Goal: Task Accomplishment & Management: Manage account settings

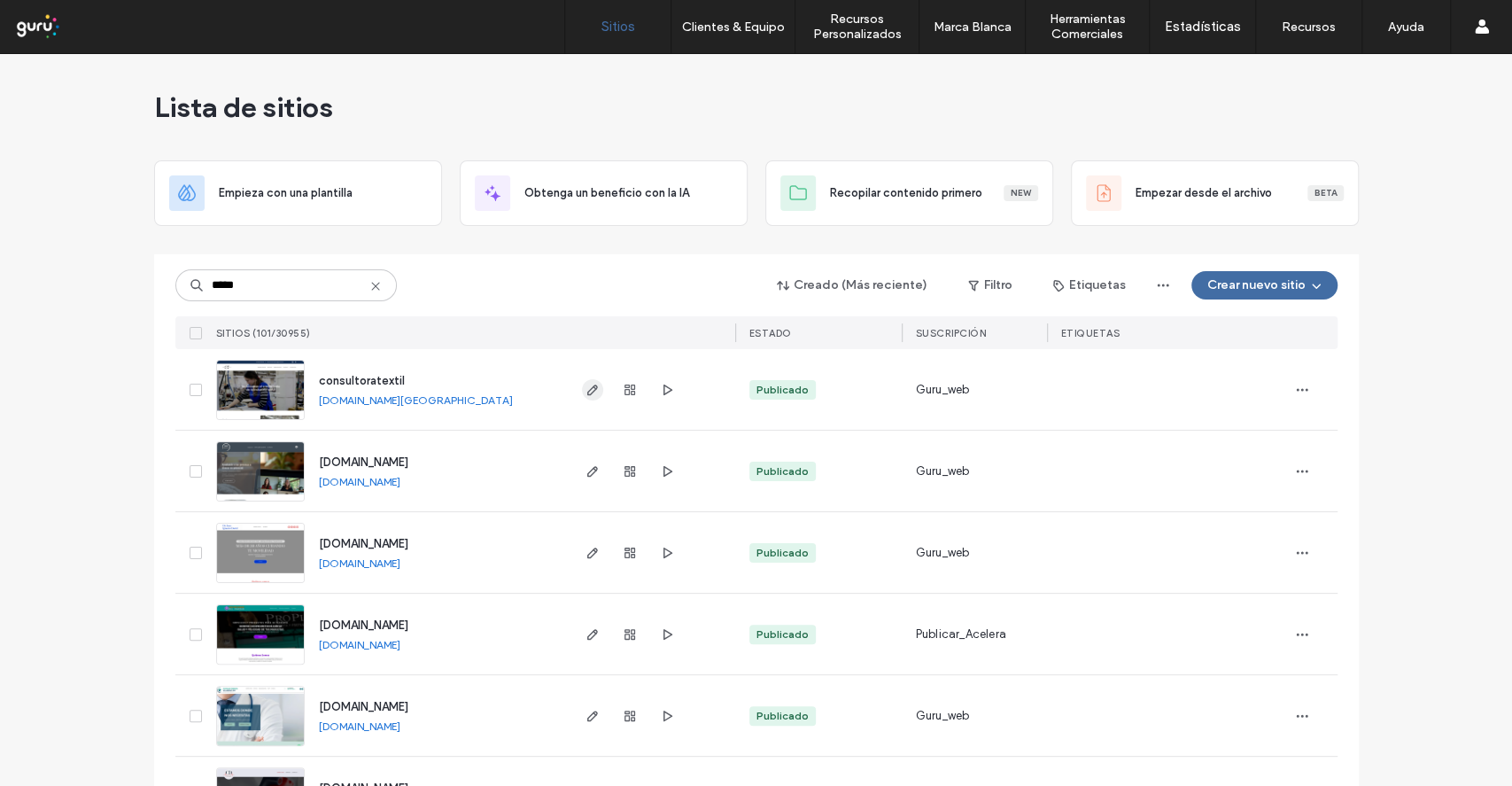
type input "*****"
click at [586, 392] on icon "button" at bounding box center [592, 390] width 14 height 14
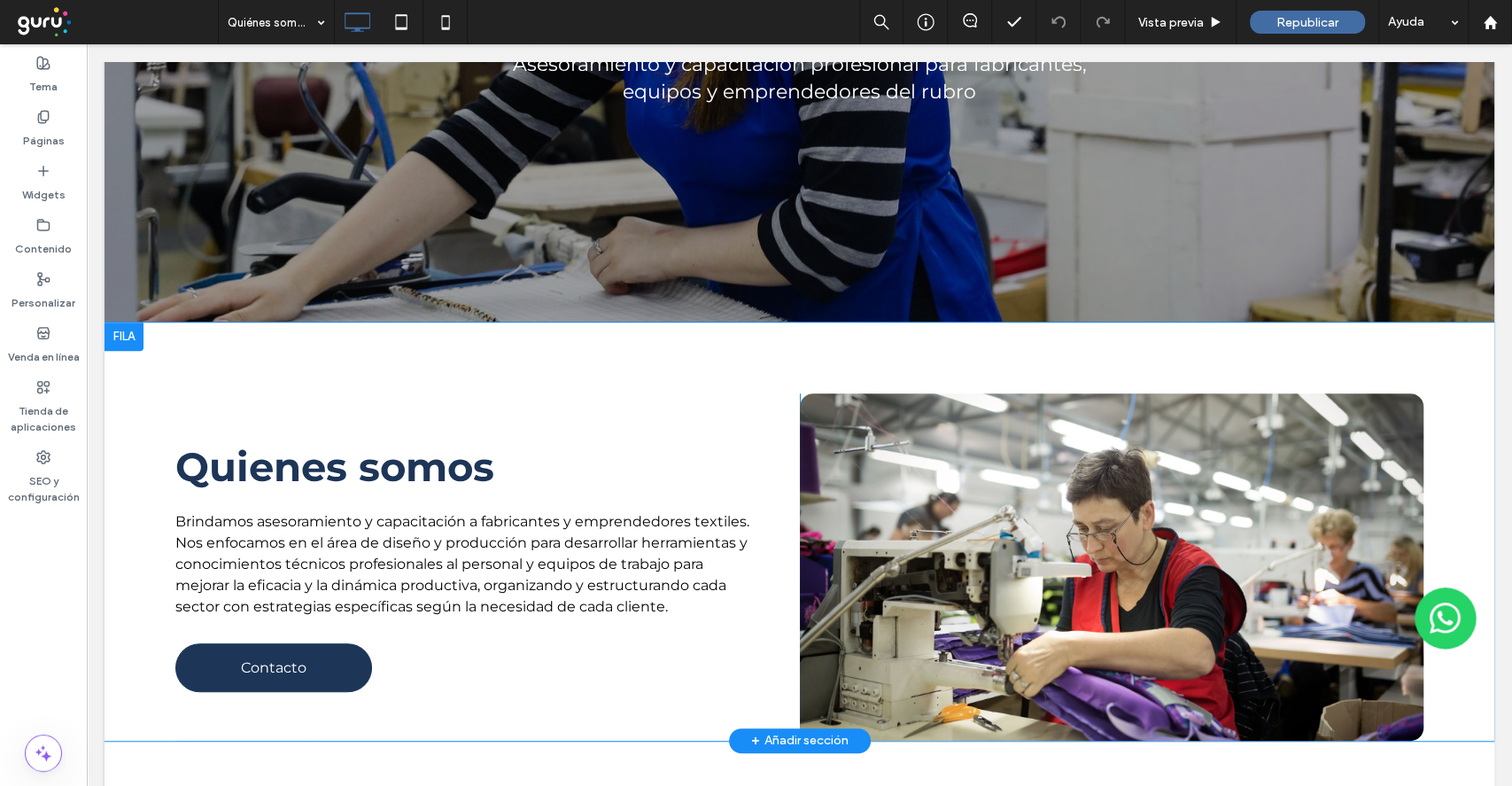
scroll to position [944, 0]
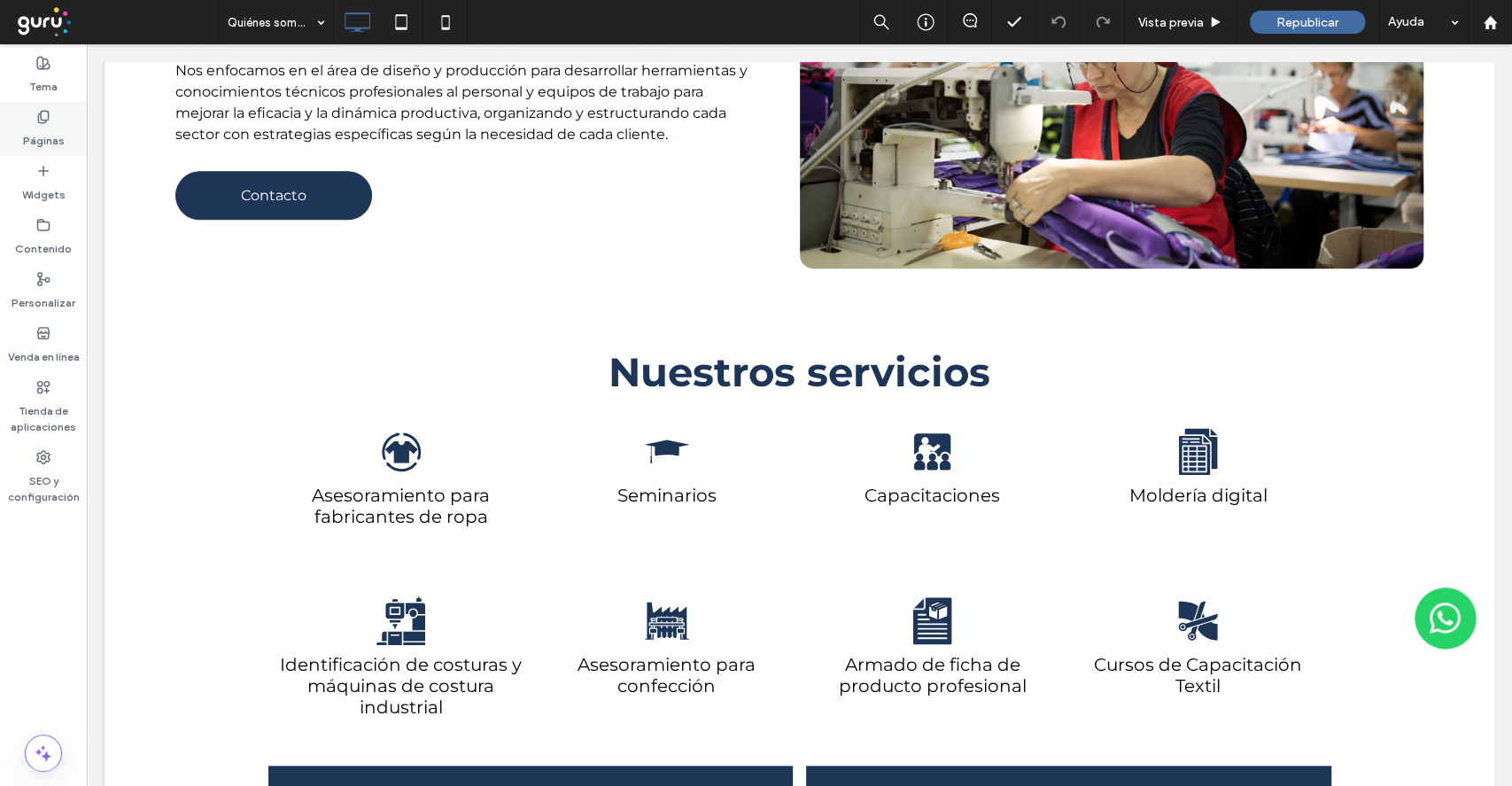
click at [52, 116] on div "Páginas" at bounding box center [43, 128] width 87 height 54
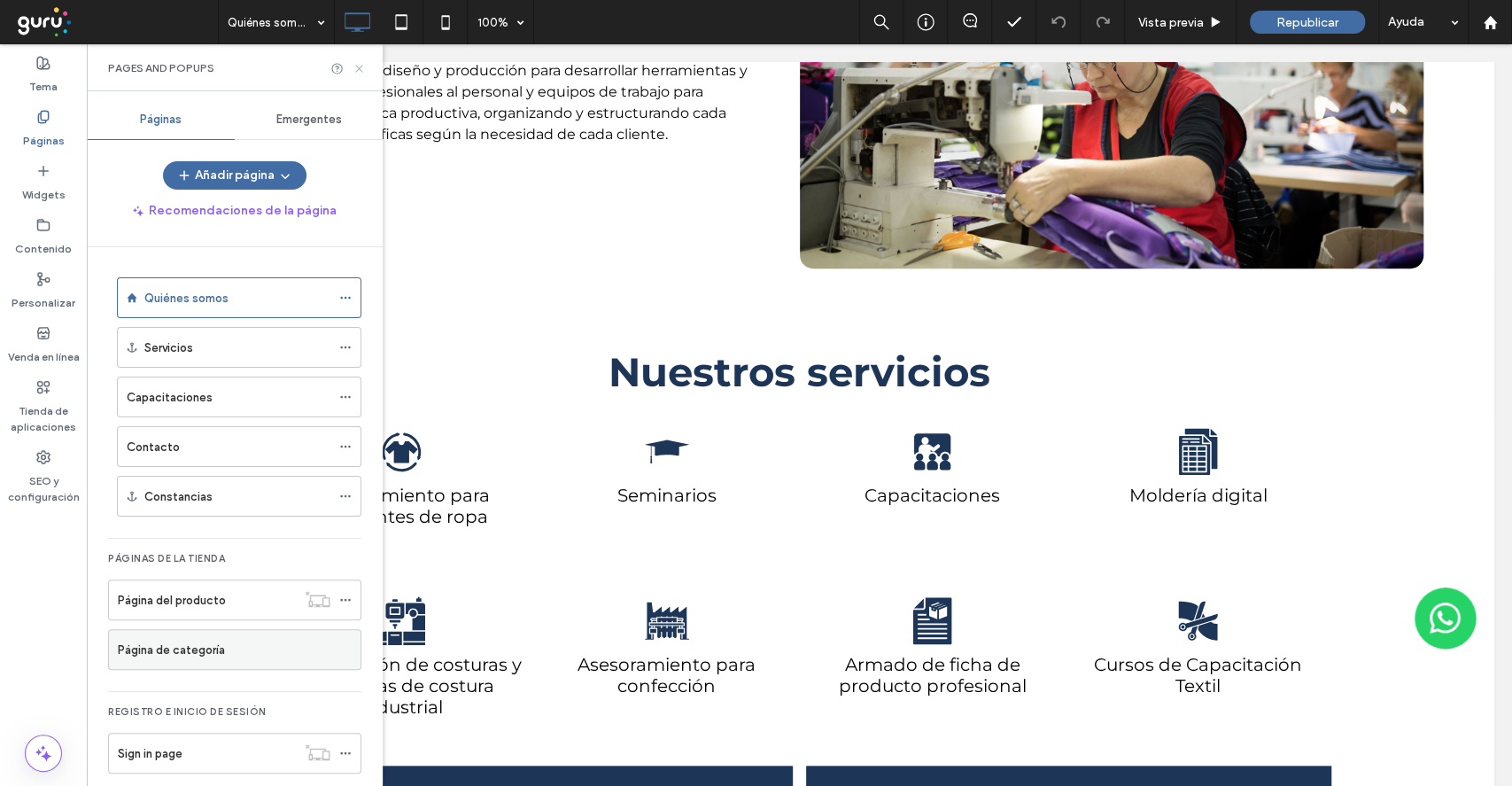
click at [362, 64] on icon at bounding box center [360, 69] width 13 height 13
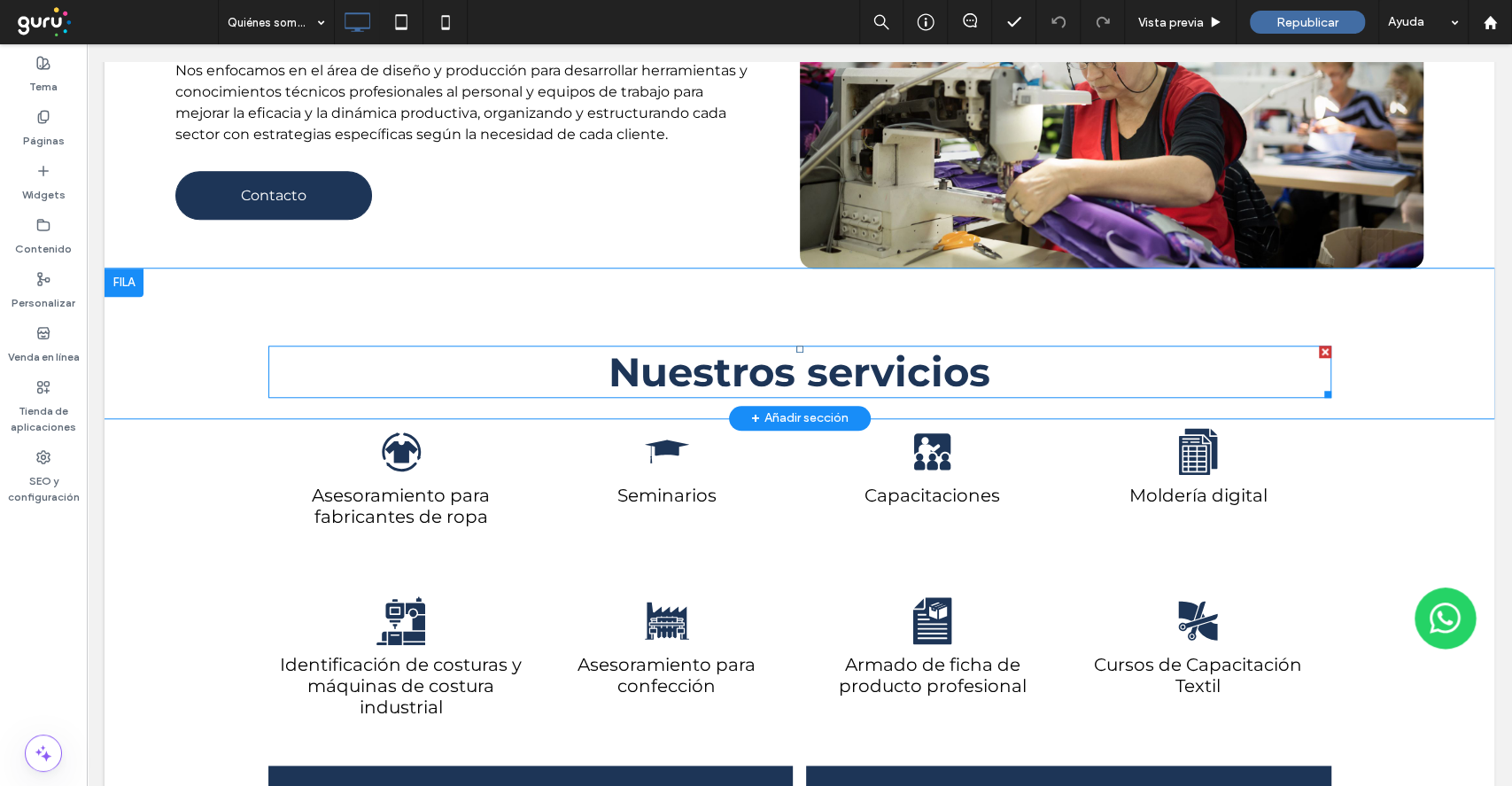
scroll to position [1418, 0]
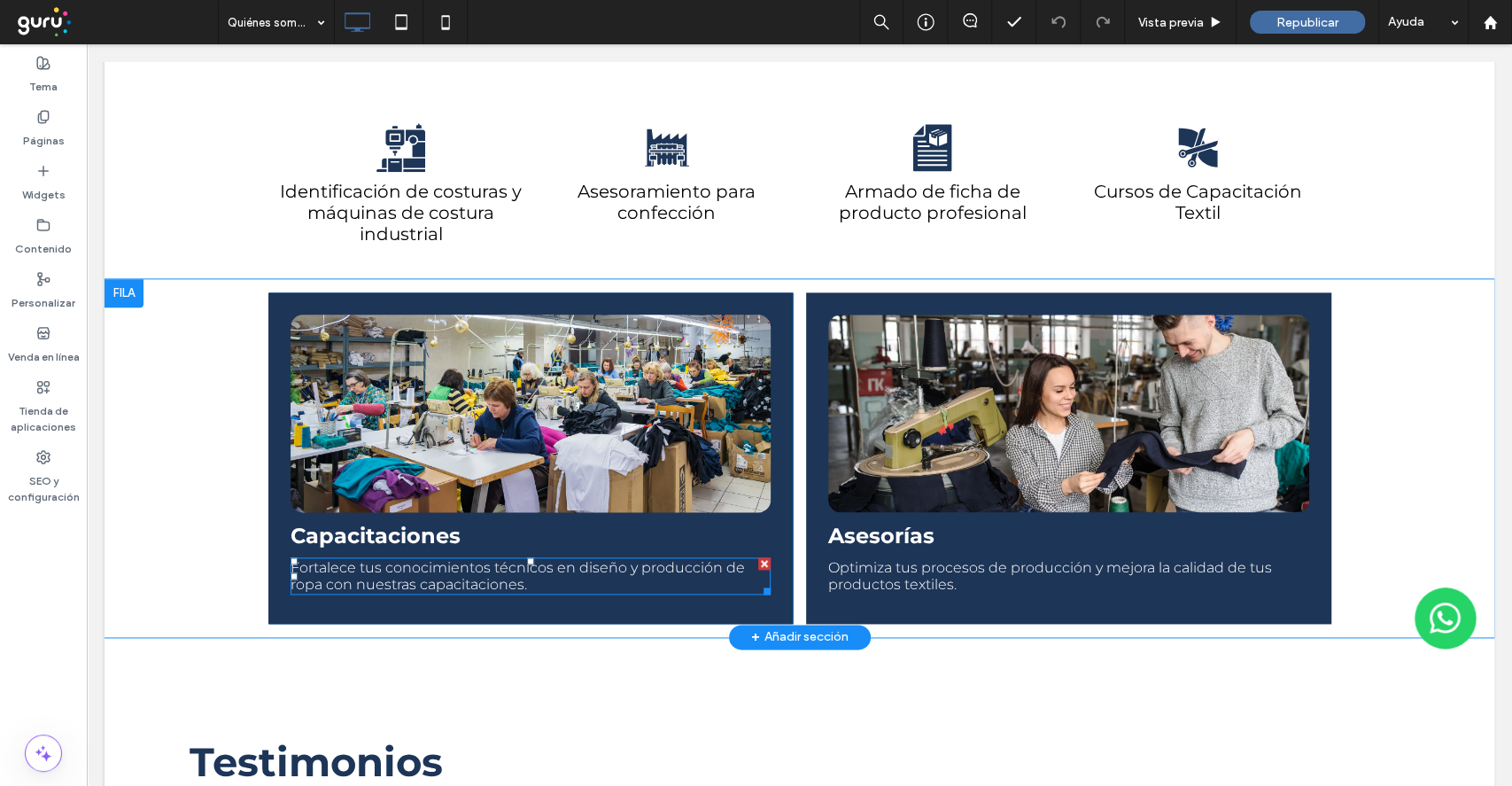
click at [340, 593] on span "Fortalece tus conocimientos técnicos en diseño y producción de ropa con nuestra…" at bounding box center [518, 576] width 455 height 34
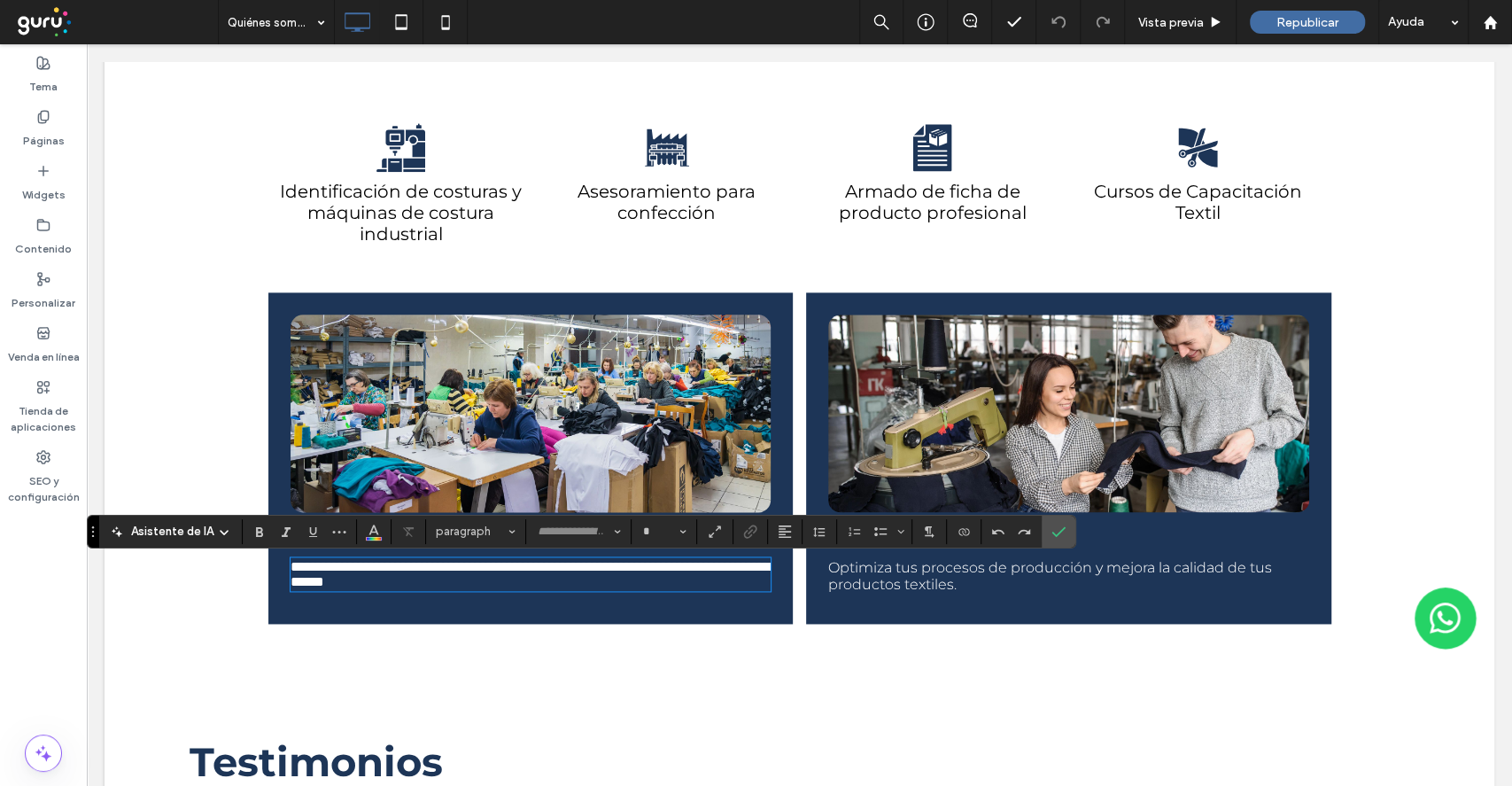
type input "**********"
type input "**"
click at [309, 585] on span "**********" at bounding box center [530, 574] width 479 height 28
click at [312, 588] on span "**********" at bounding box center [530, 574] width 479 height 28
click at [1056, 528] on icon "Confirmar" at bounding box center [1058, 531] width 14 height 14
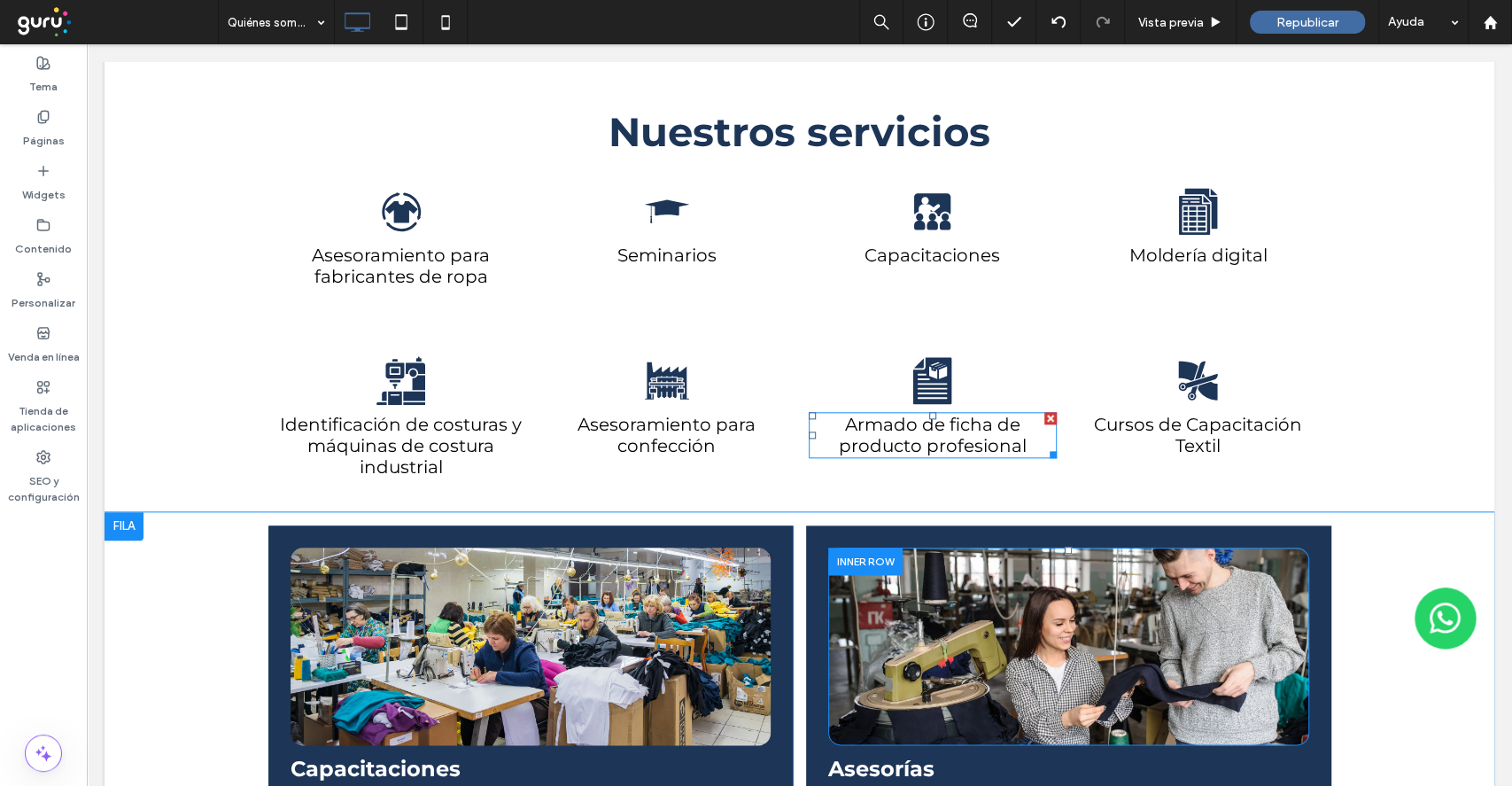
scroll to position [1180, 0]
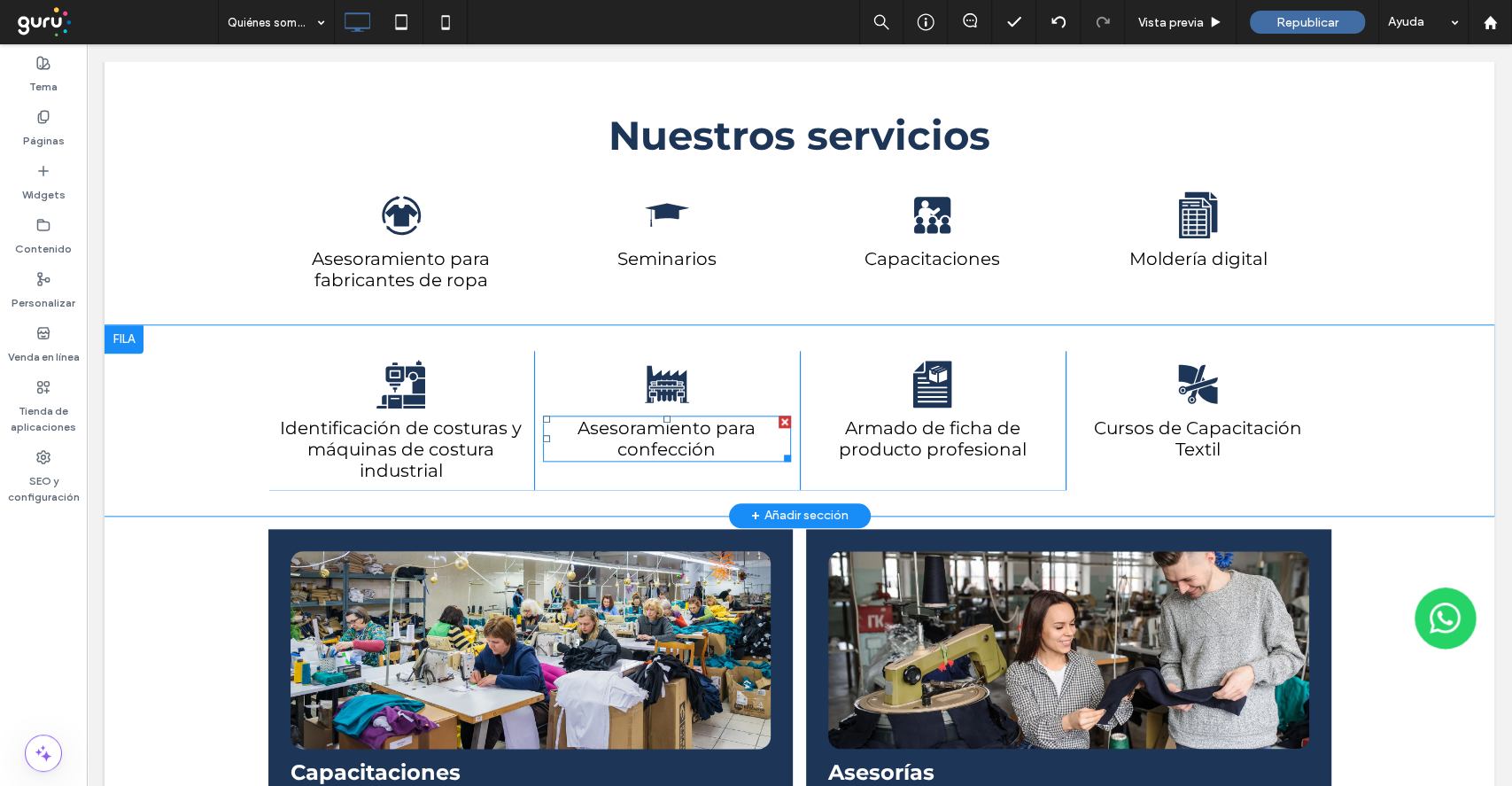
click at [660, 448] on span "Asesoramiento para confección" at bounding box center [667, 438] width 178 height 42
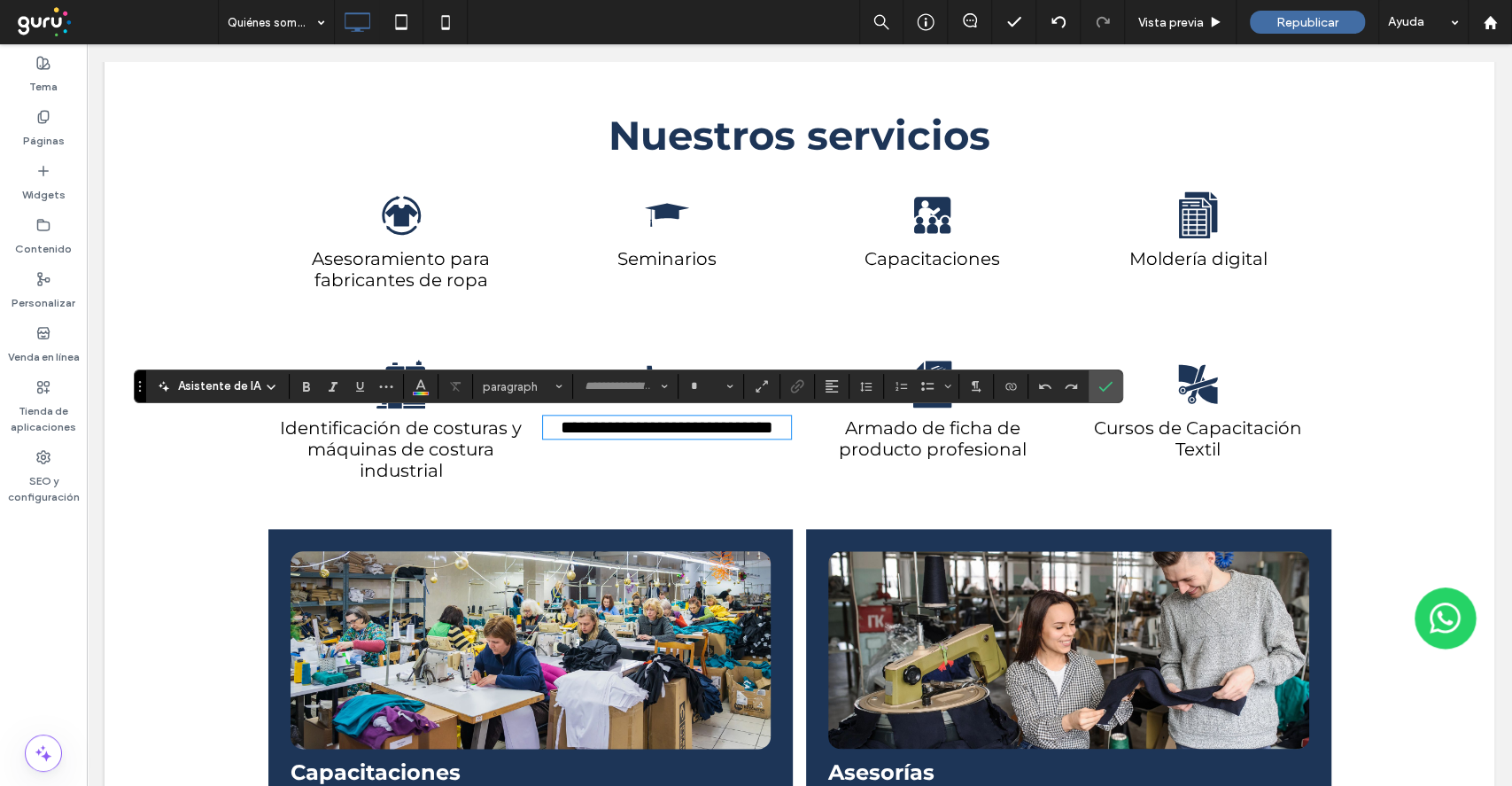
type input "**********"
type input "**"
drag, startPoint x: 697, startPoint y: 448, endPoint x: 719, endPoint y: 450, distance: 22.1
click at [698, 436] on span "**********" at bounding box center [668, 426] width 213 height 18
click at [746, 437] on h4 "**********" at bounding box center [667, 426] width 248 height 20
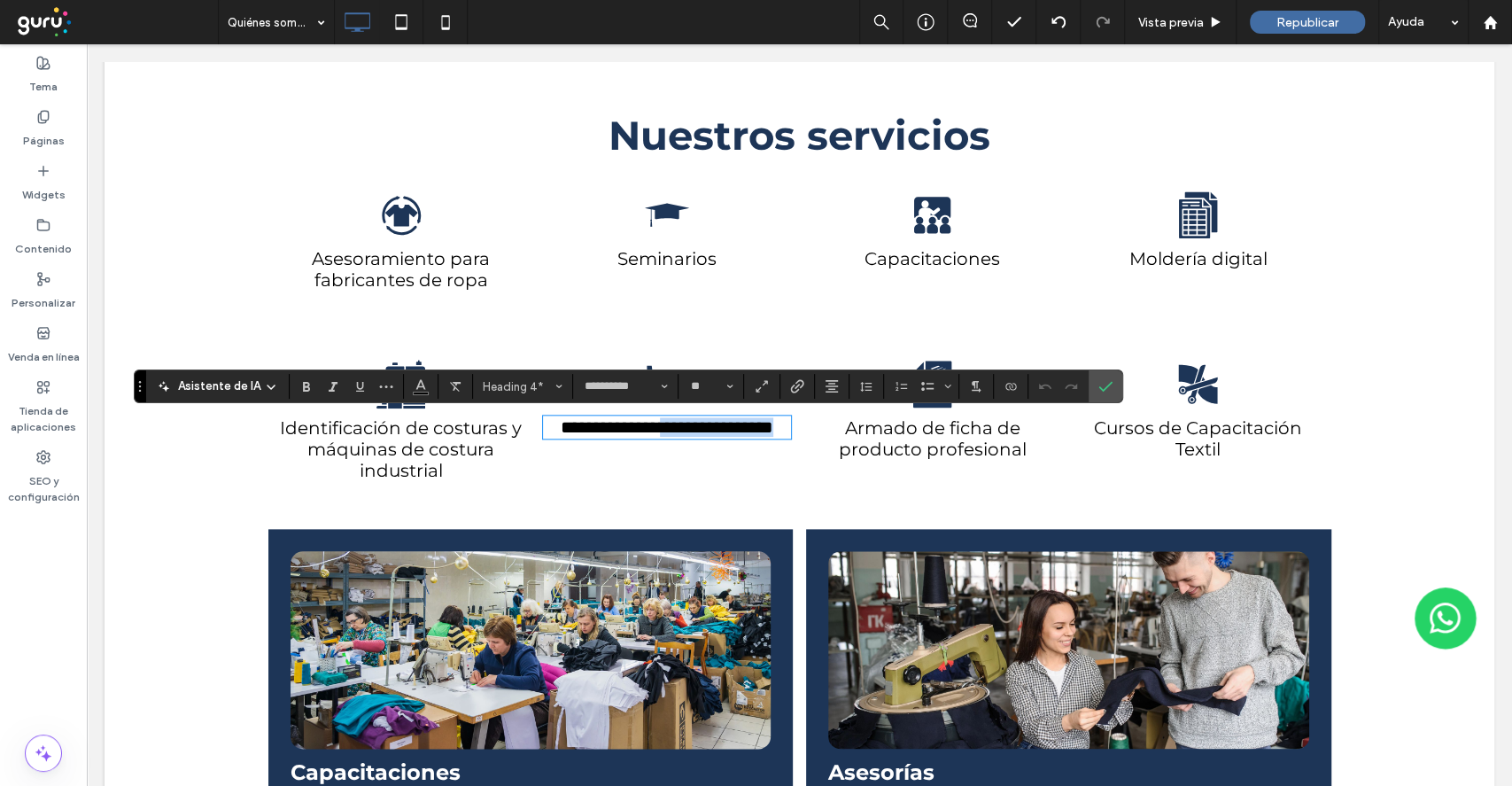
drag, startPoint x: 737, startPoint y: 452, endPoint x: 711, endPoint y: 425, distance: 37.5
click at [711, 425] on h4 "**********" at bounding box center [667, 426] width 248 height 20
click at [1103, 393] on span "Confirmar" at bounding box center [1105, 386] width 14 height 30
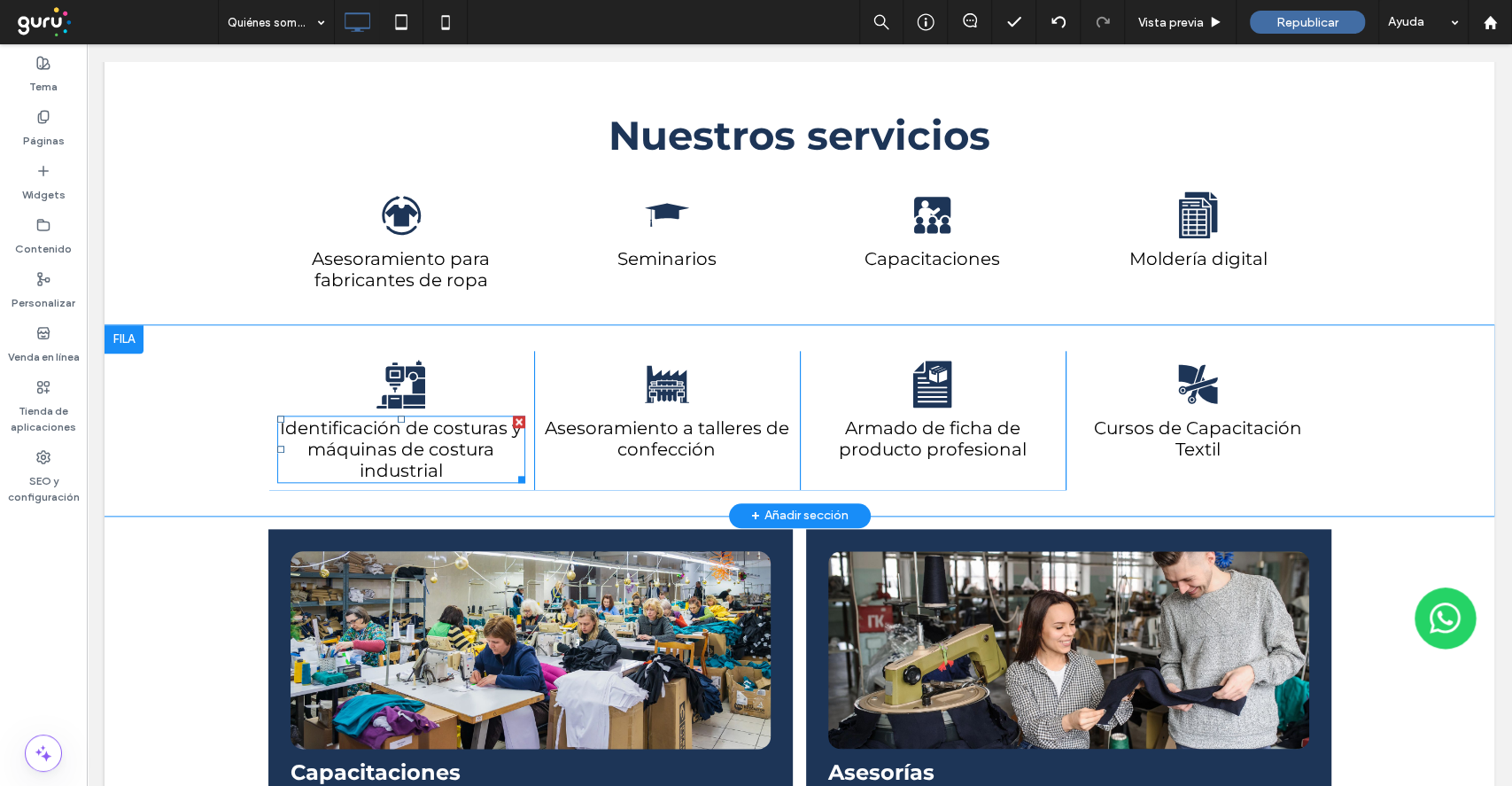
click at [440, 462] on h4 "Identificación de costuras y máquinas de costura industrial" at bounding box center [401, 449] width 248 height 64
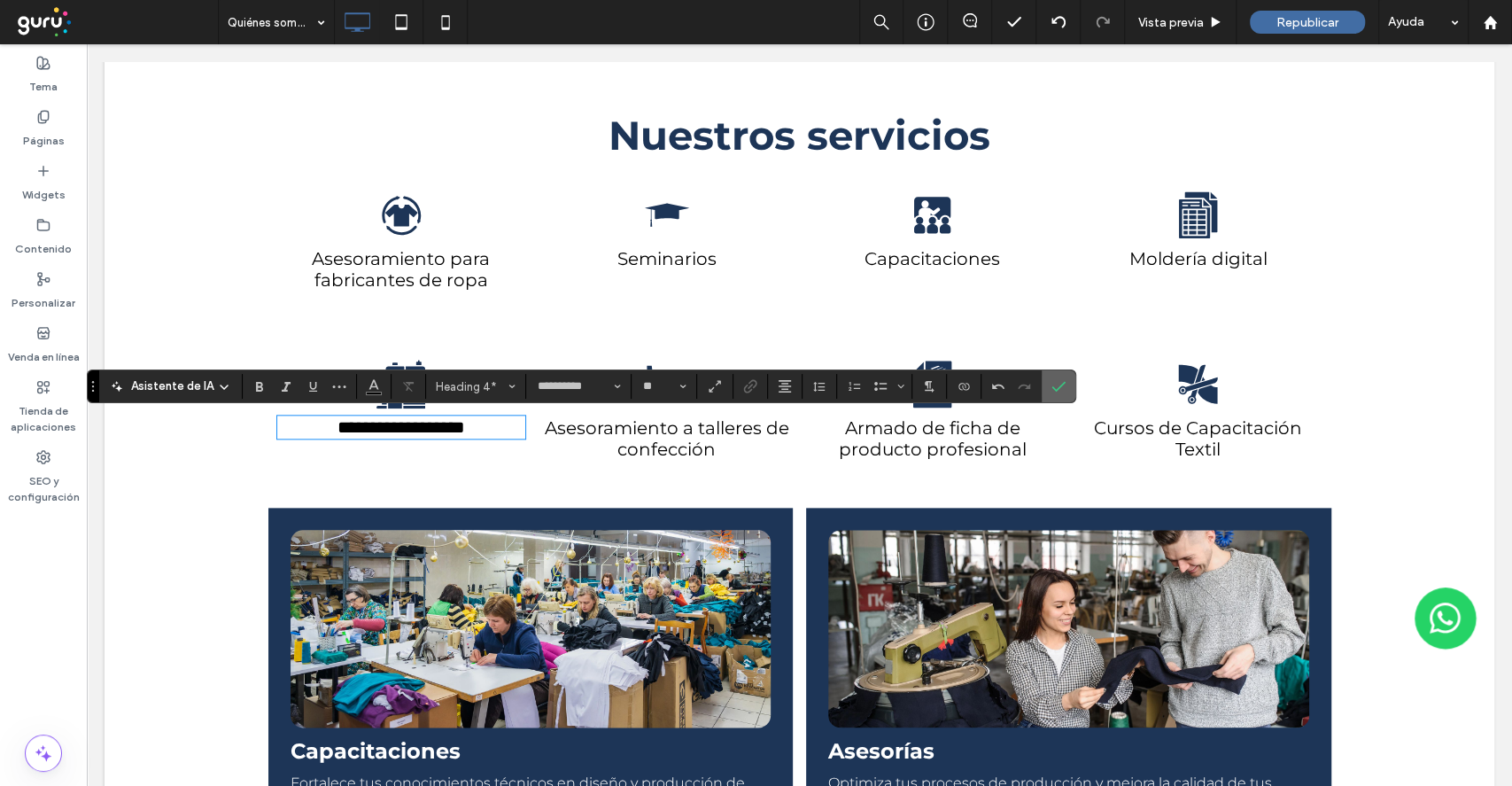
click at [1058, 381] on icon "Confirmar" at bounding box center [1058, 386] width 14 height 14
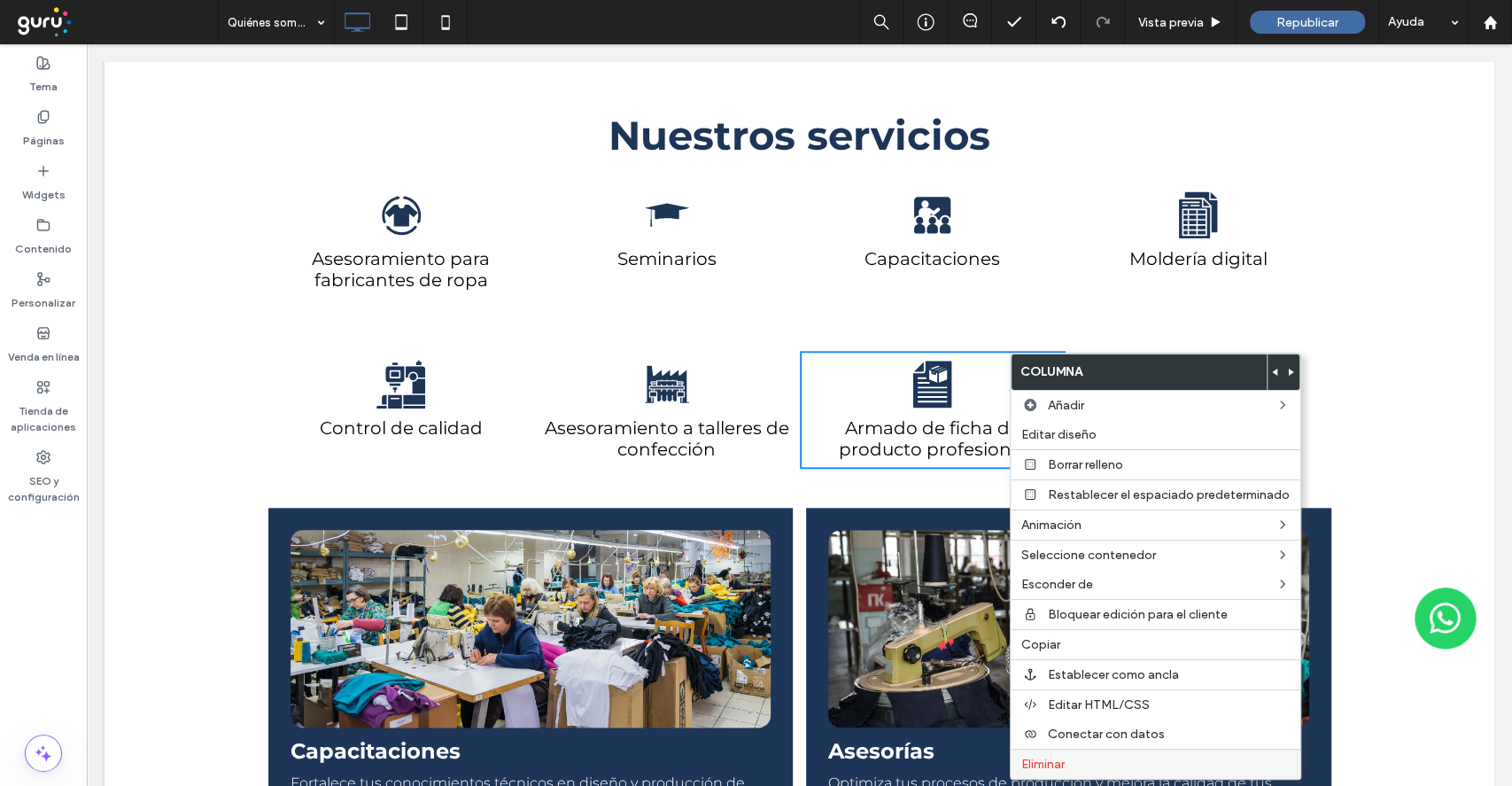
click at [1054, 764] on span "Eliminar" at bounding box center [1043, 764] width 43 height 15
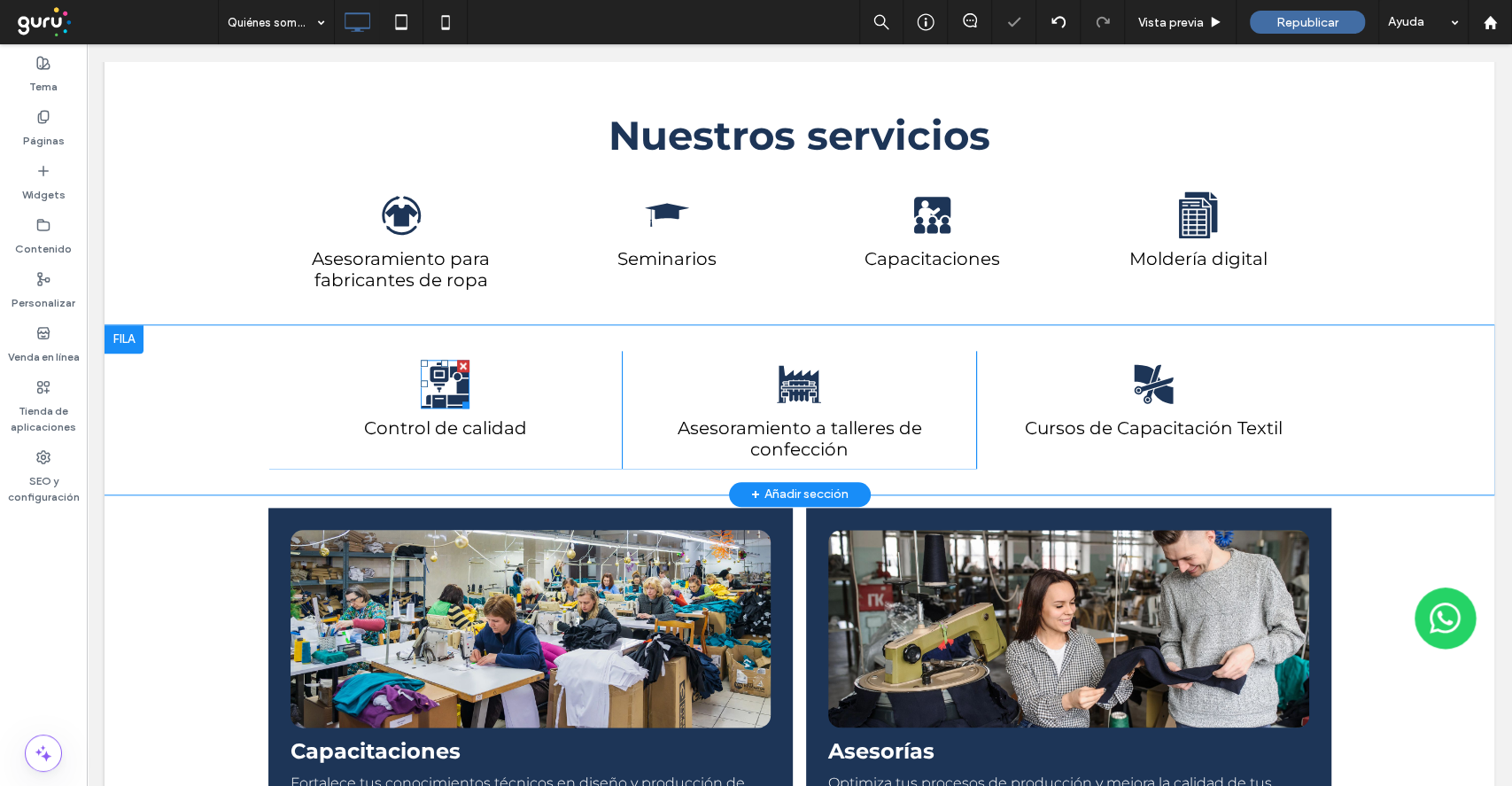
click at [457, 397] on div at bounding box center [463, 402] width 13 height 13
click at [442, 391] on icon "Ilustración en blanco y negro de una máquina de coser." at bounding box center [445, 384] width 40 height 49
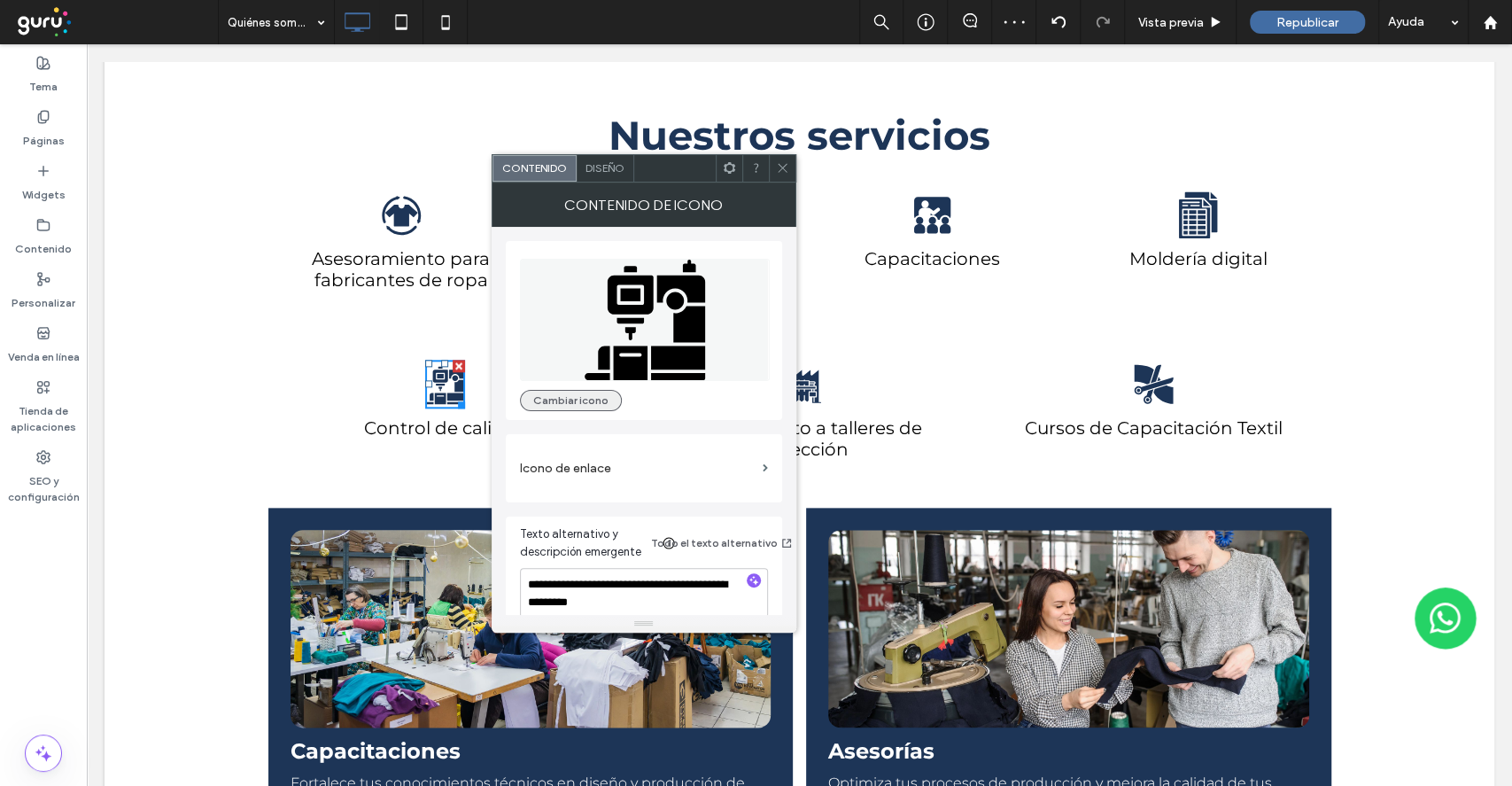
click at [575, 408] on button "Cambiar icono" at bounding box center [571, 400] width 102 height 22
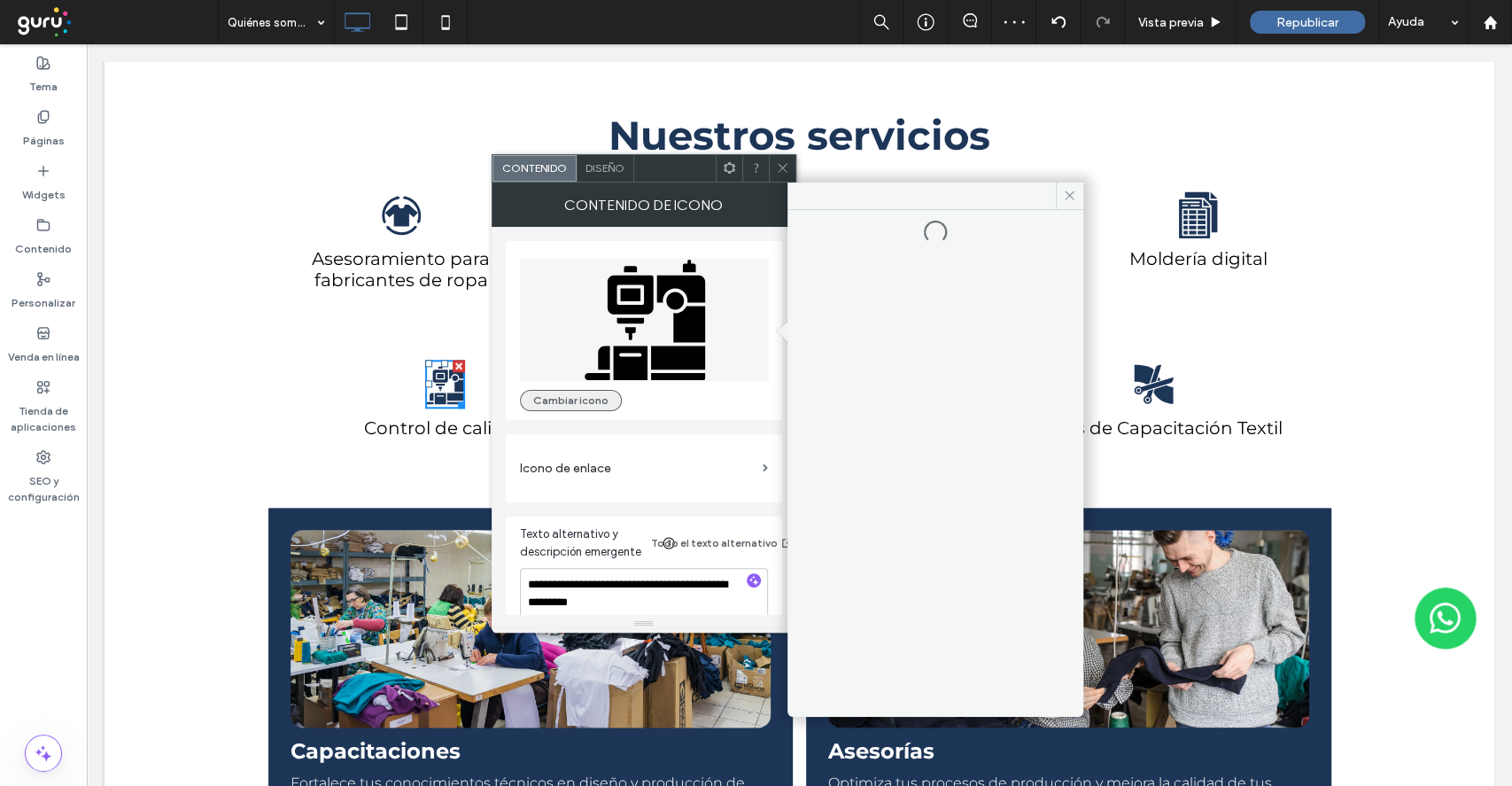
drag, startPoint x: 575, startPoint y: 406, endPoint x: 581, endPoint y: 391, distance: 16.2
click at [572, 401] on button "Cambiar icono" at bounding box center [571, 400] width 102 height 22
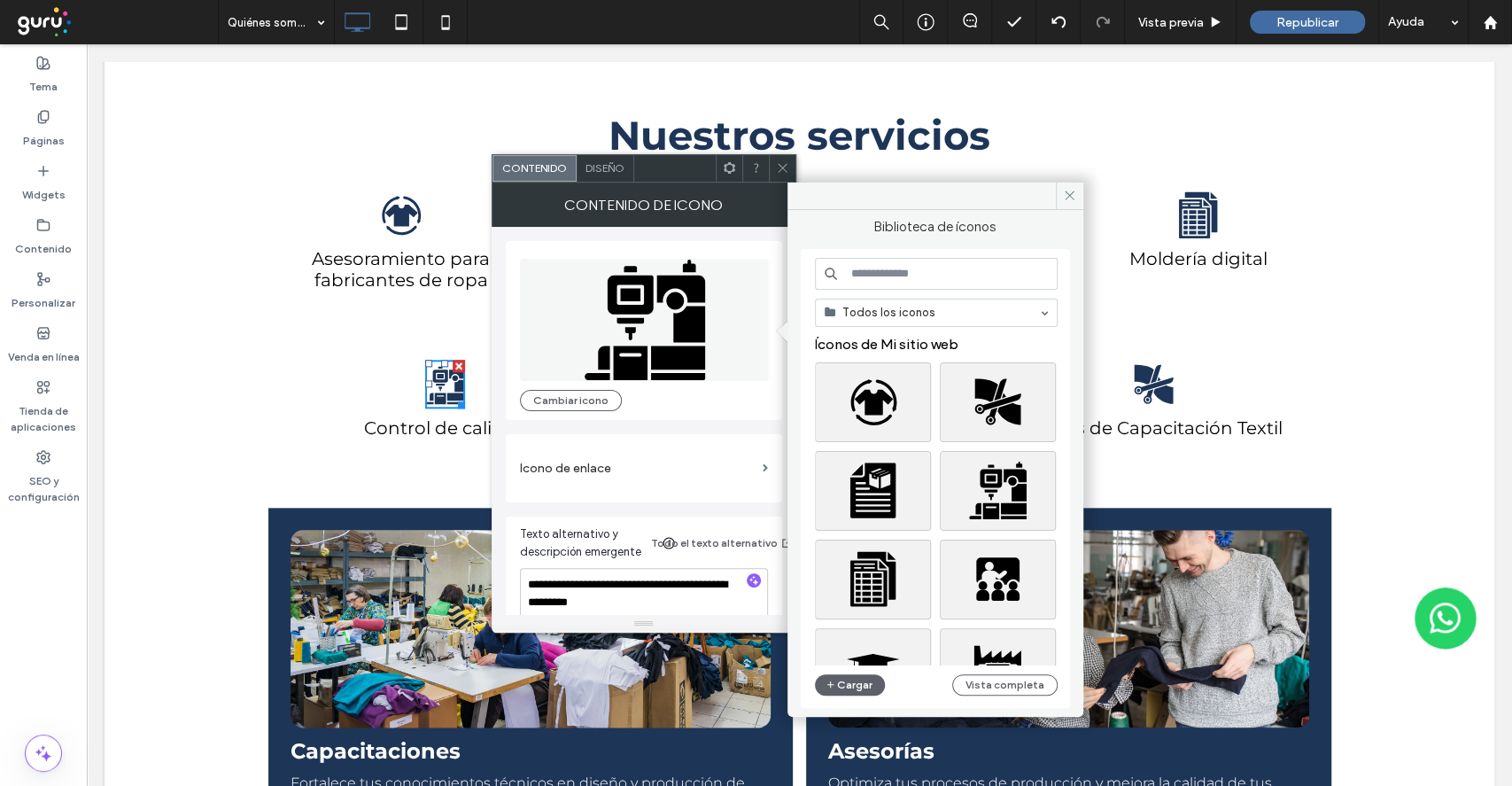
click at [864, 273] on input at bounding box center [937, 274] width 243 height 32
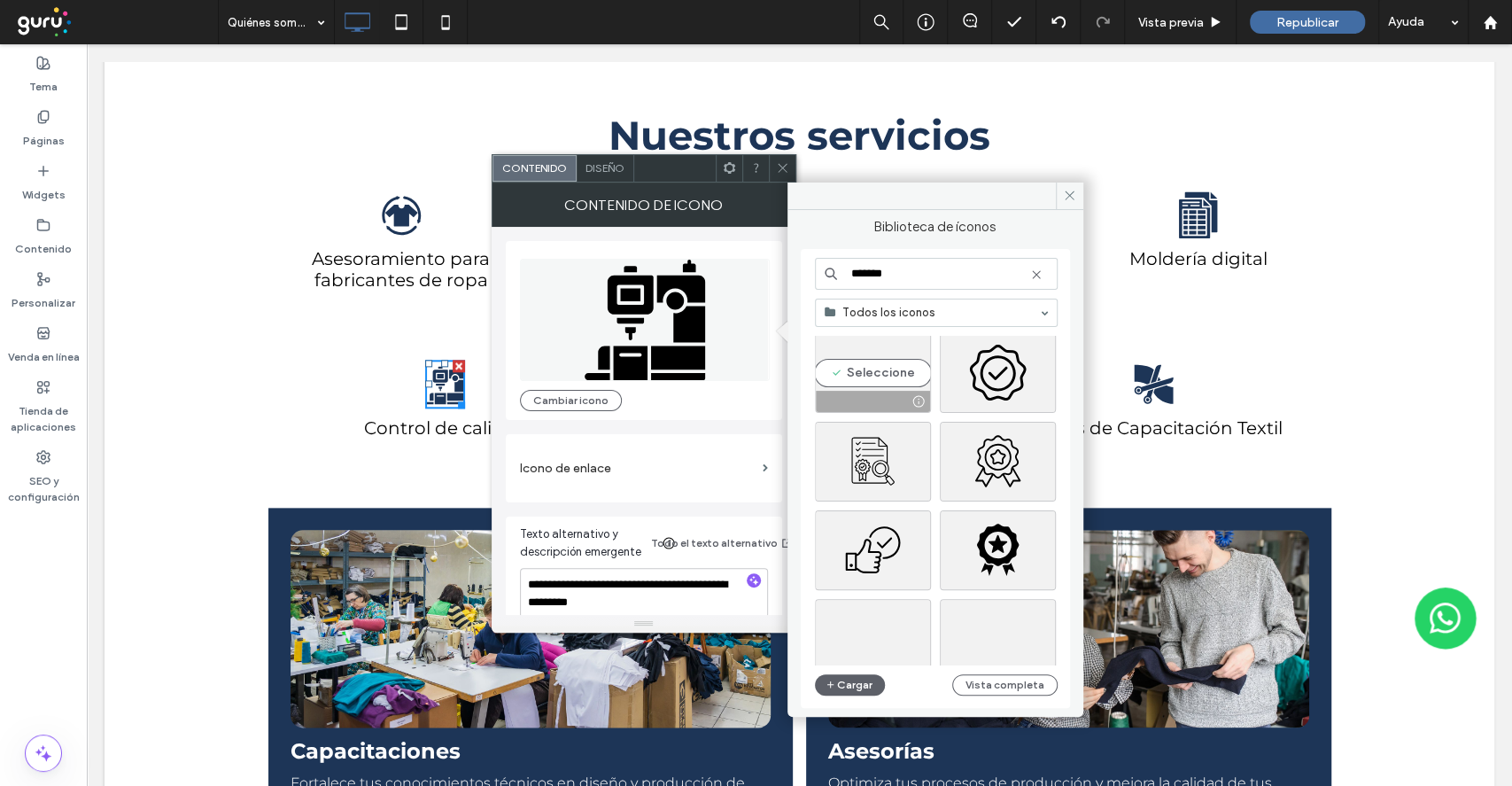
scroll to position [235, 0]
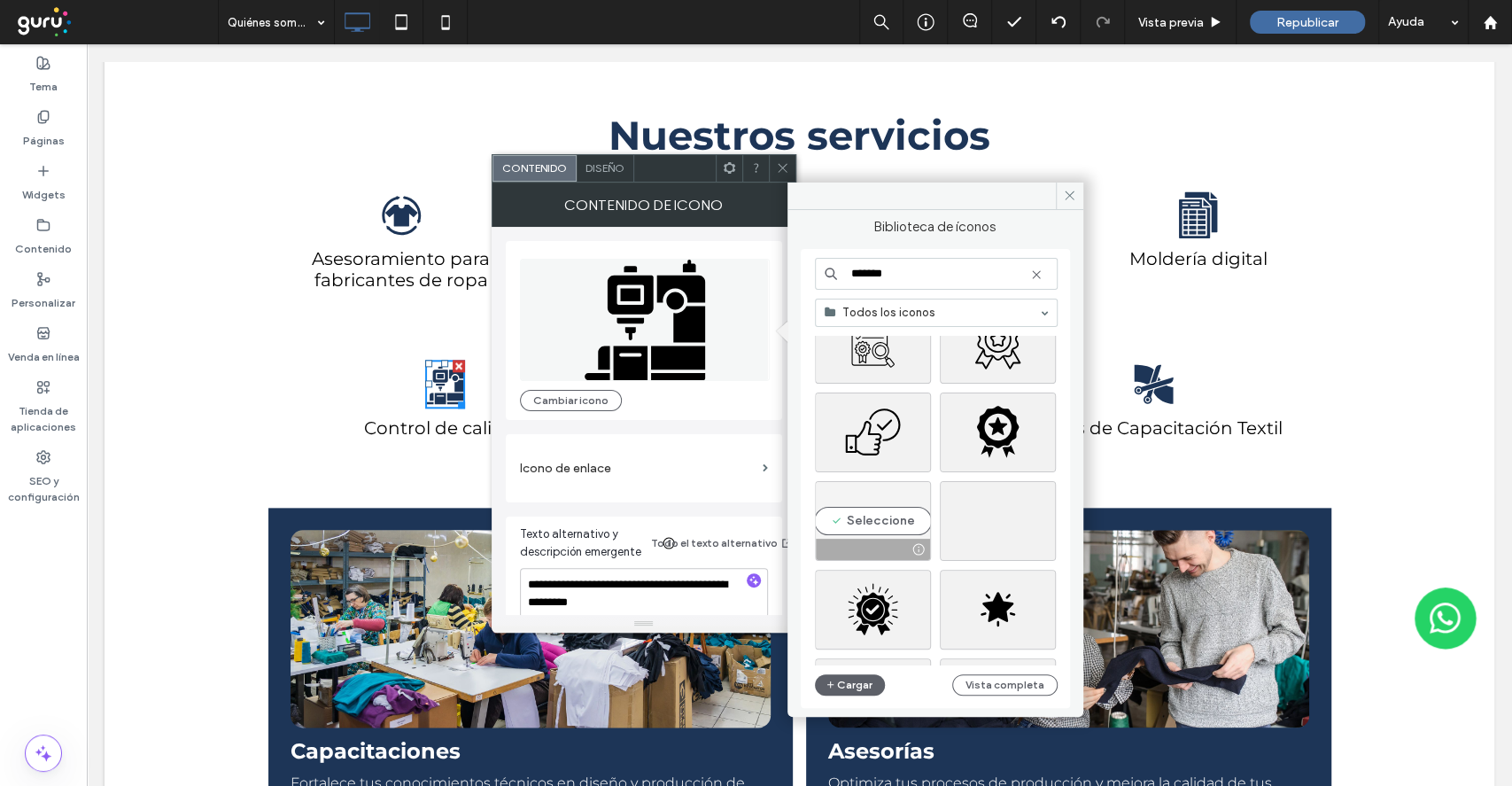
type input "*******"
click at [893, 521] on div "Seleccione" at bounding box center [873, 521] width 116 height 80
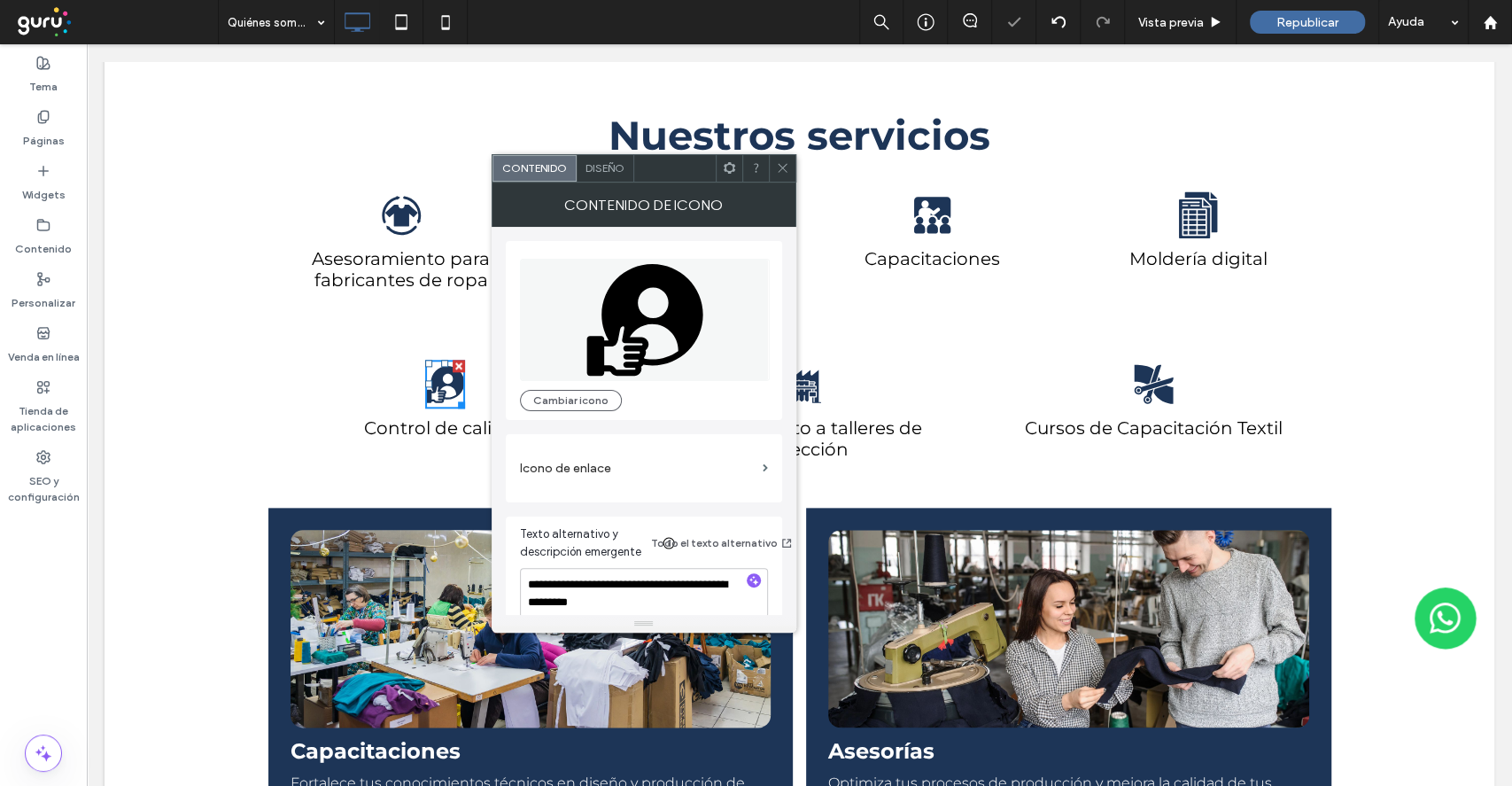
click at [782, 165] on icon at bounding box center [782, 168] width 13 height 13
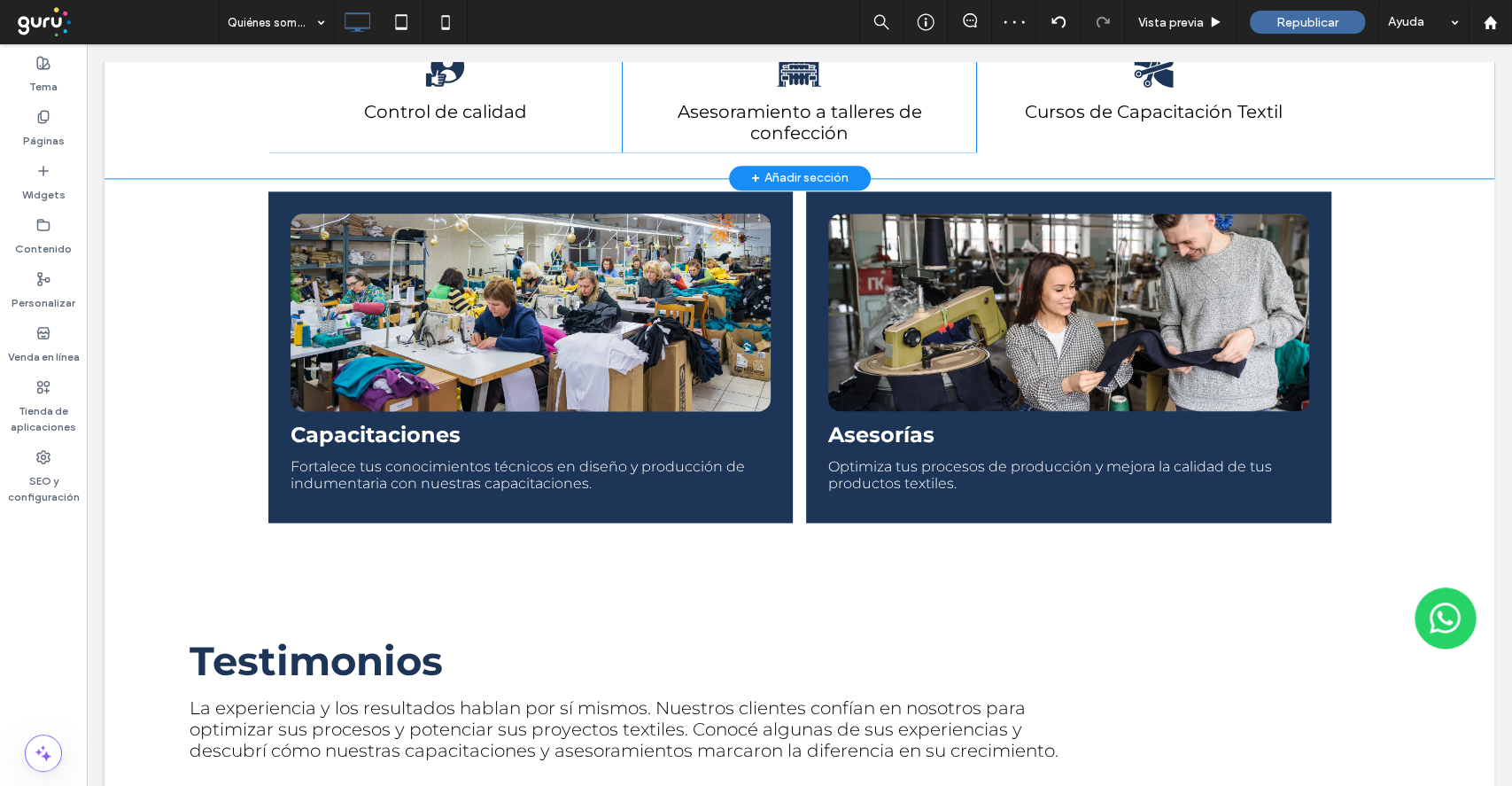
scroll to position [1535, 0]
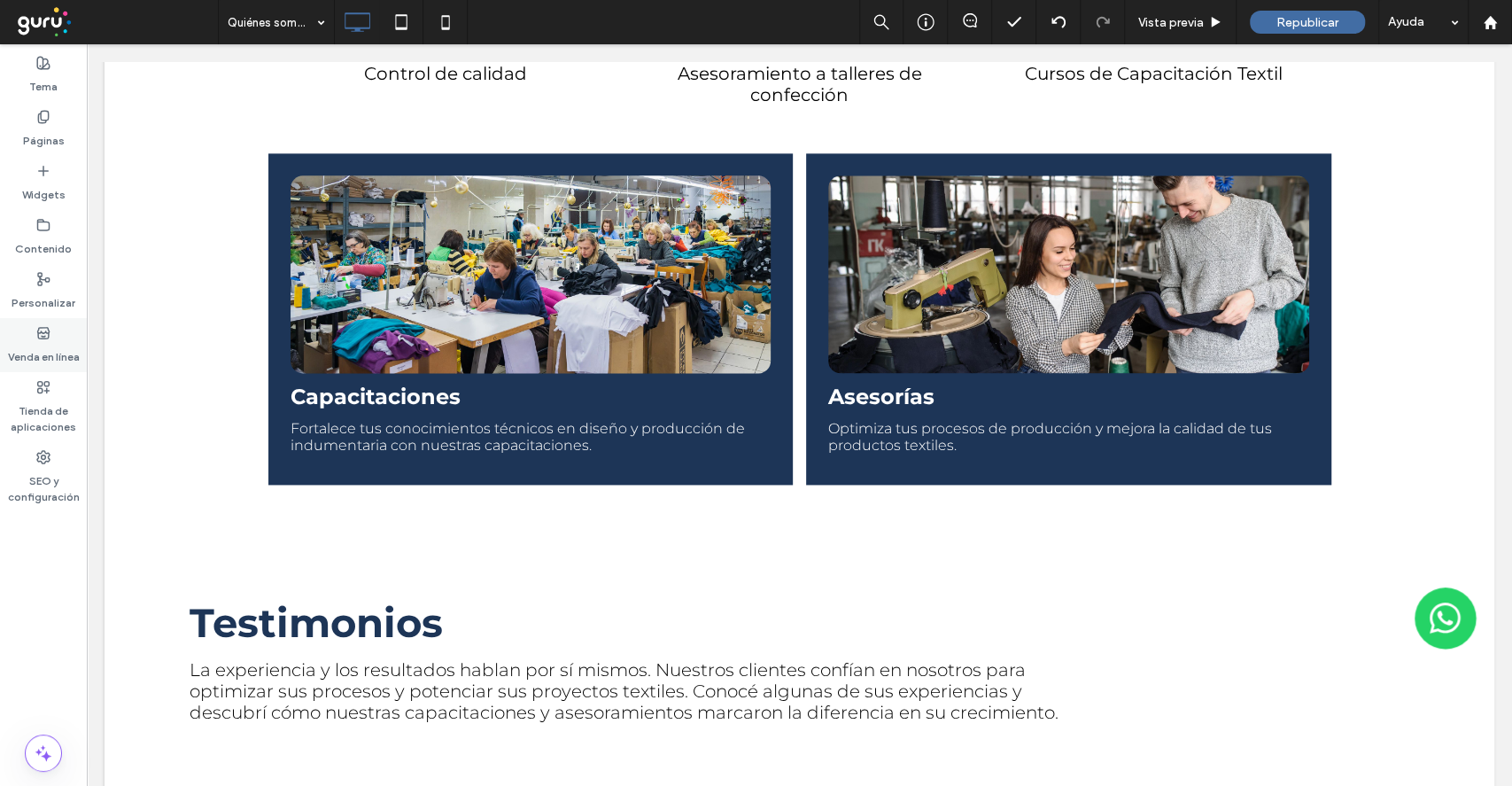
click at [51, 366] on div "Venda en línea" at bounding box center [43, 345] width 87 height 54
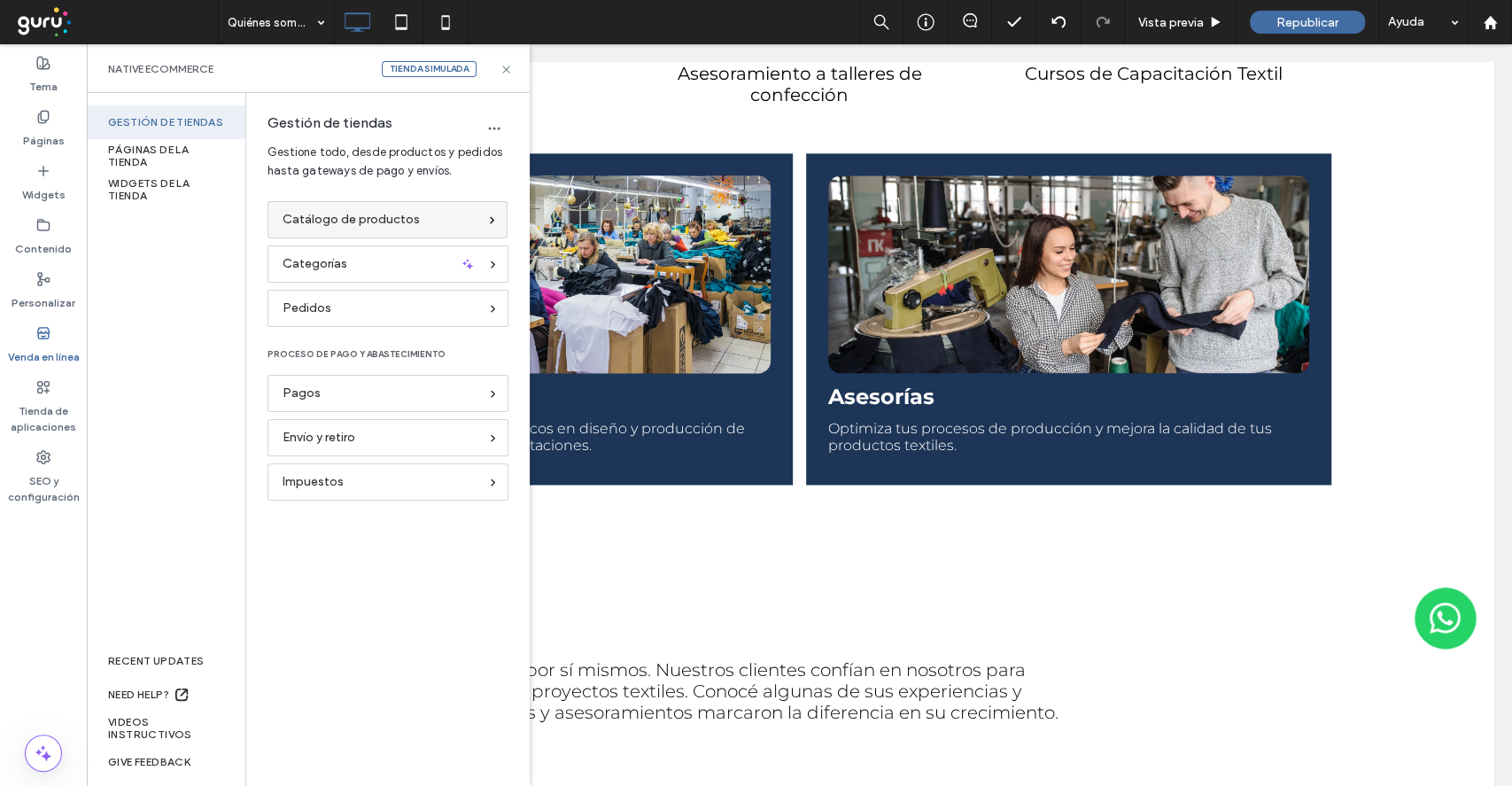
click at [392, 233] on div "Catálogo de productos" at bounding box center [387, 220] width 240 height 38
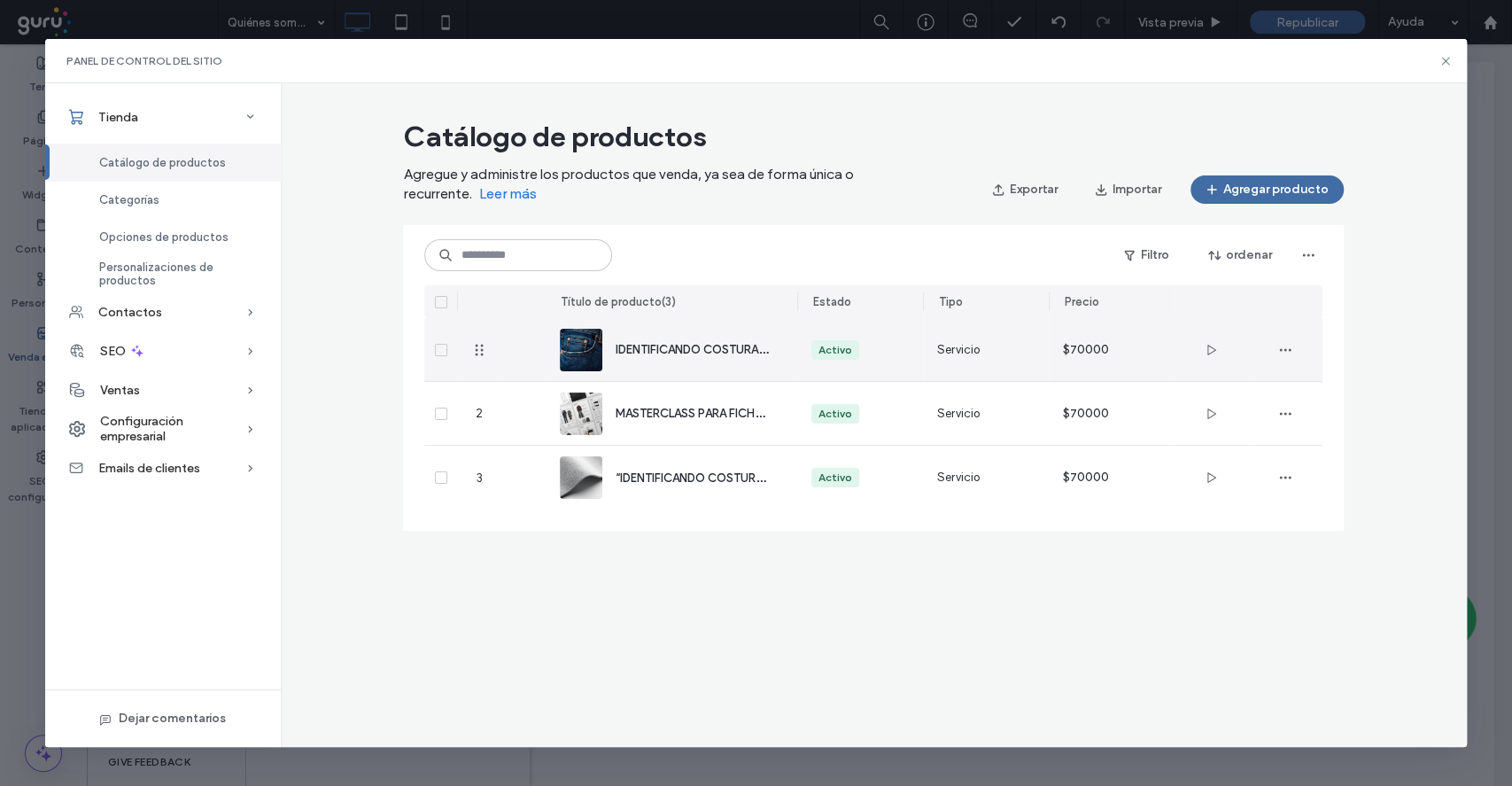
click at [666, 340] on div "IDENTIFICANDO COSTURAS “ESPECIAL DENIM”" at bounding box center [692, 349] width 154 height 19
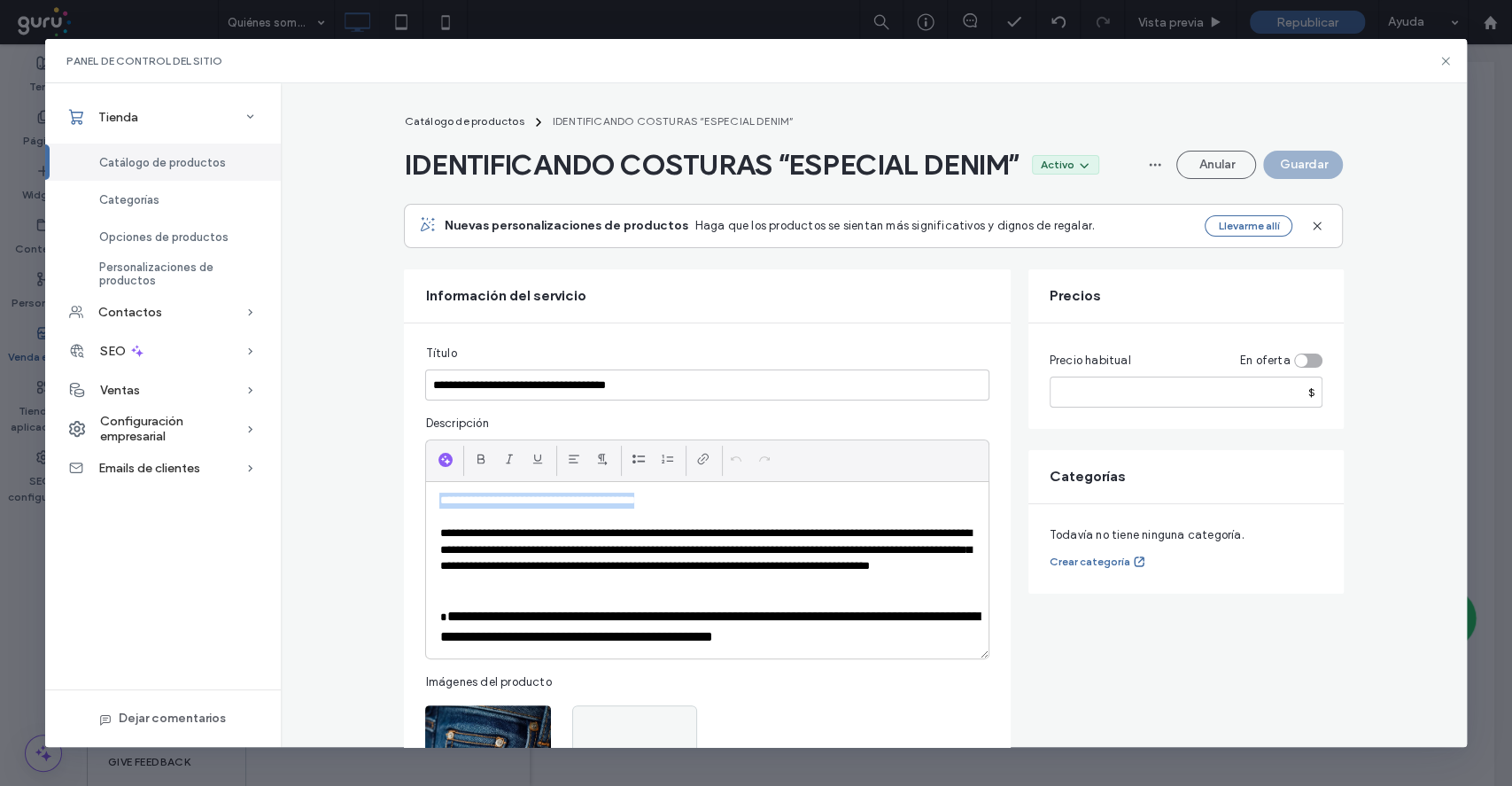
drag, startPoint x: 654, startPoint y: 497, endPoint x: 395, endPoint y: 467, distance: 260.7
click at [404, 467] on div "**********" at bounding box center [707, 588] width 606 height 532
click at [479, 450] on div at bounding box center [481, 458] width 26 height 26
click at [748, 499] on p "**********" at bounding box center [707, 500] width 535 height 16
click at [1289, 171] on button "Guardar" at bounding box center [1303, 165] width 80 height 28
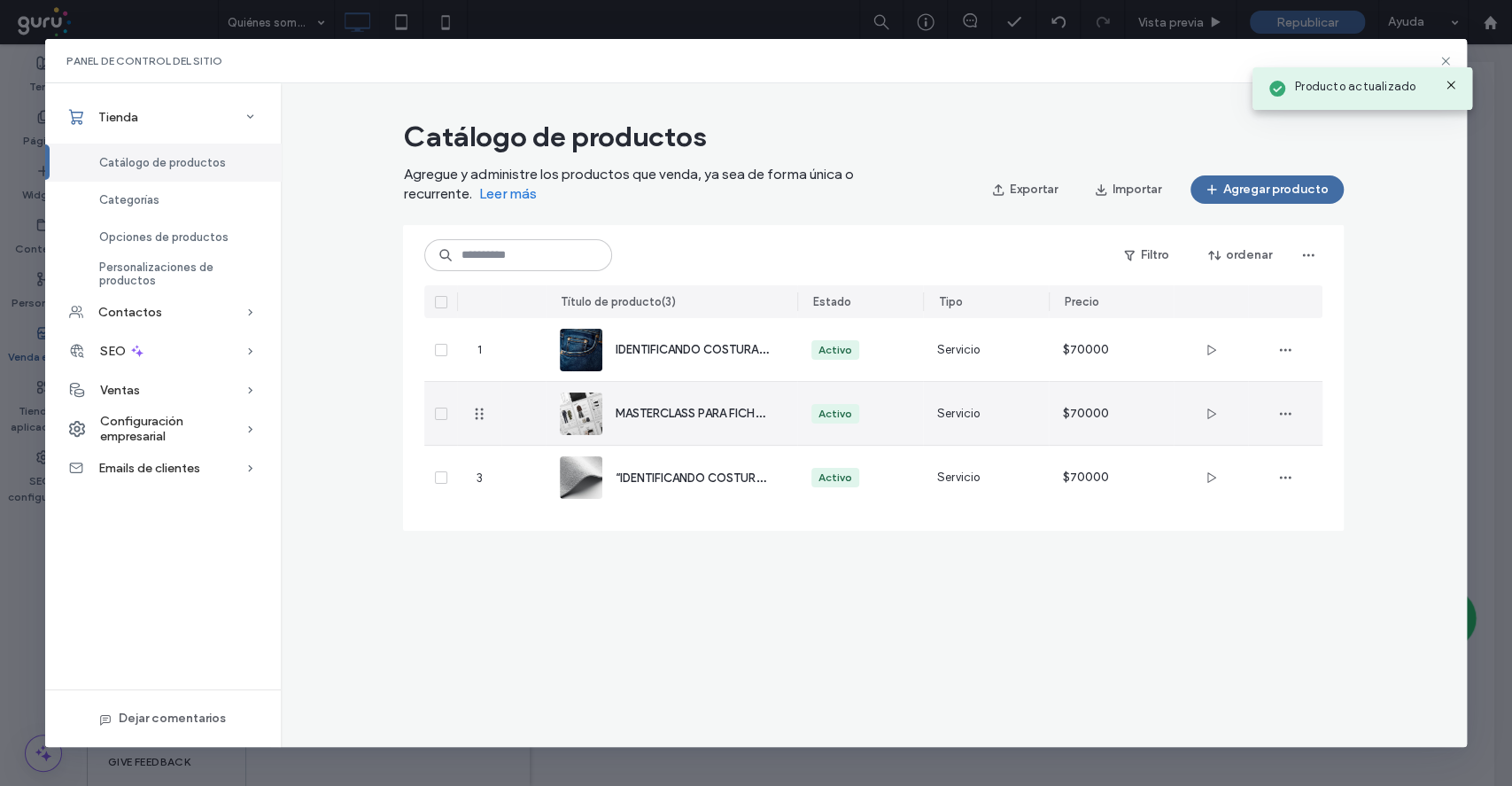
click at [709, 392] on div "MASTERCLASS PARA FICHAS TÉCNICAS EN PRODUCTO" at bounding box center [671, 413] width 223 height 63
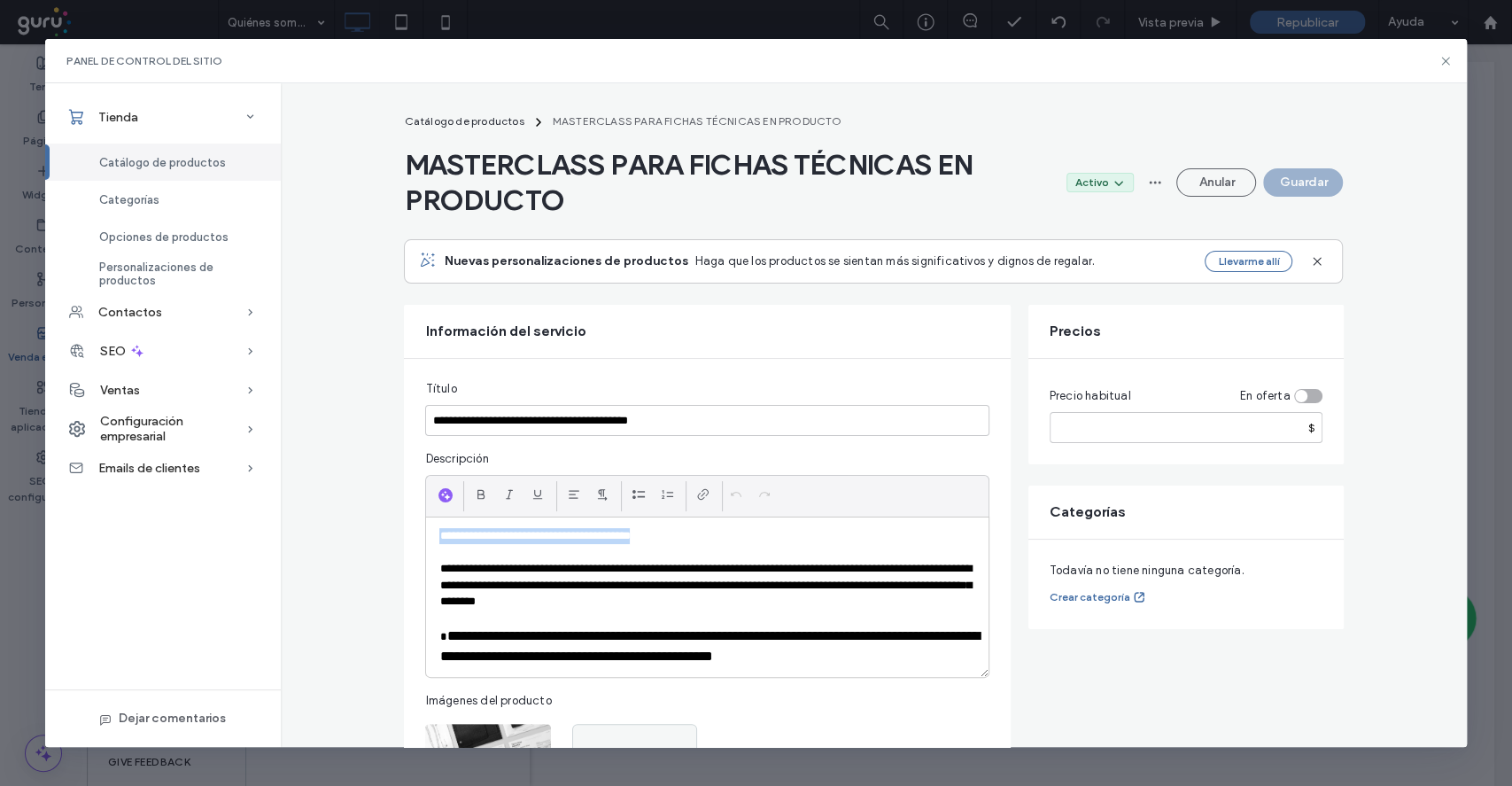
drag, startPoint x: 675, startPoint y: 538, endPoint x: 426, endPoint y: 533, distance: 249.1
click at [426, 533] on div "**********" at bounding box center [707, 597] width 562 height 159
click at [474, 494] on icon at bounding box center [480, 494] width 14 height 14
click button "Guardar"
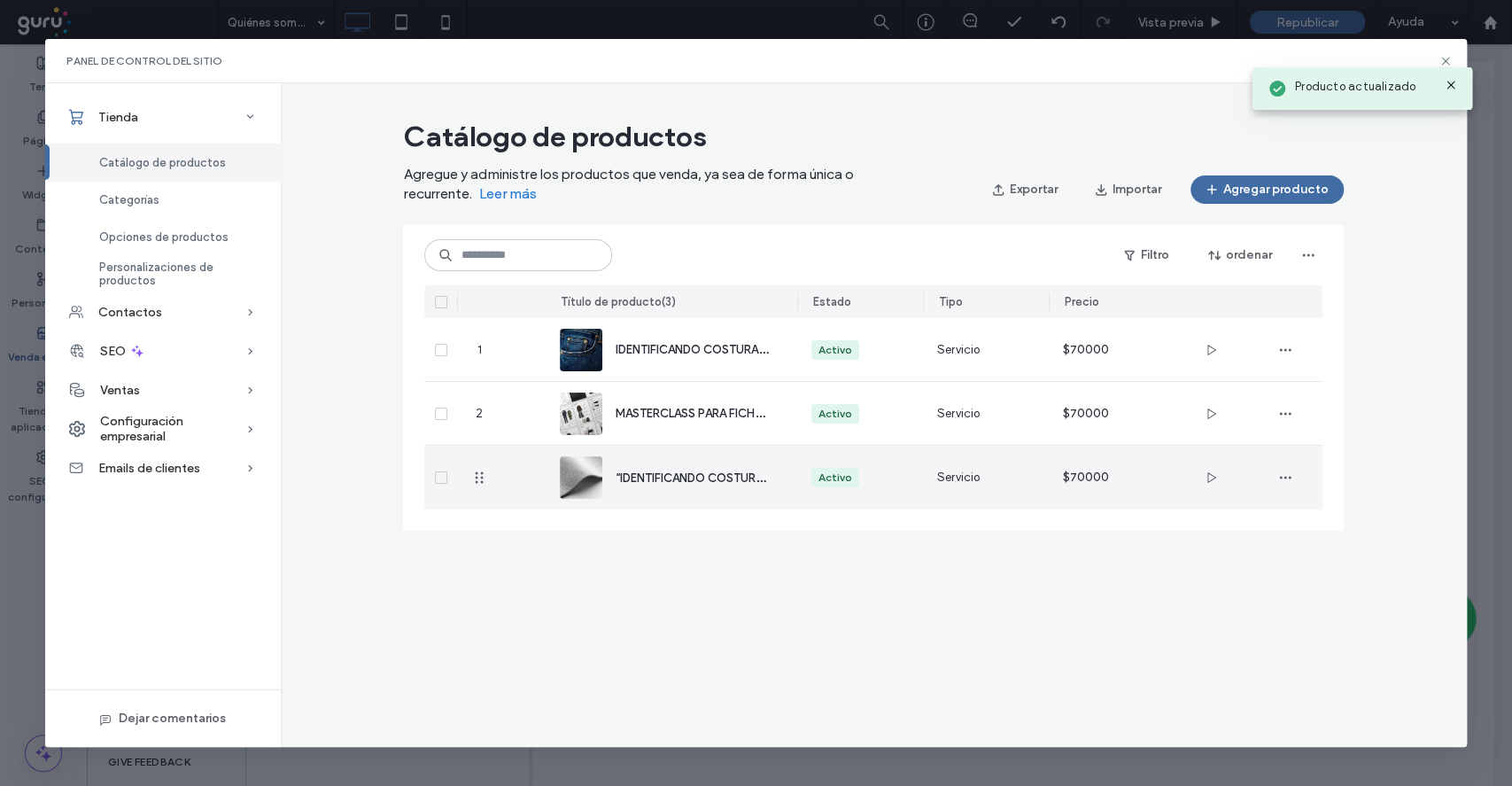
click span "“IDENTIFICANDO COSTURAS Y MÁQUINAS DE COSER” En tejido de punto y plano..."
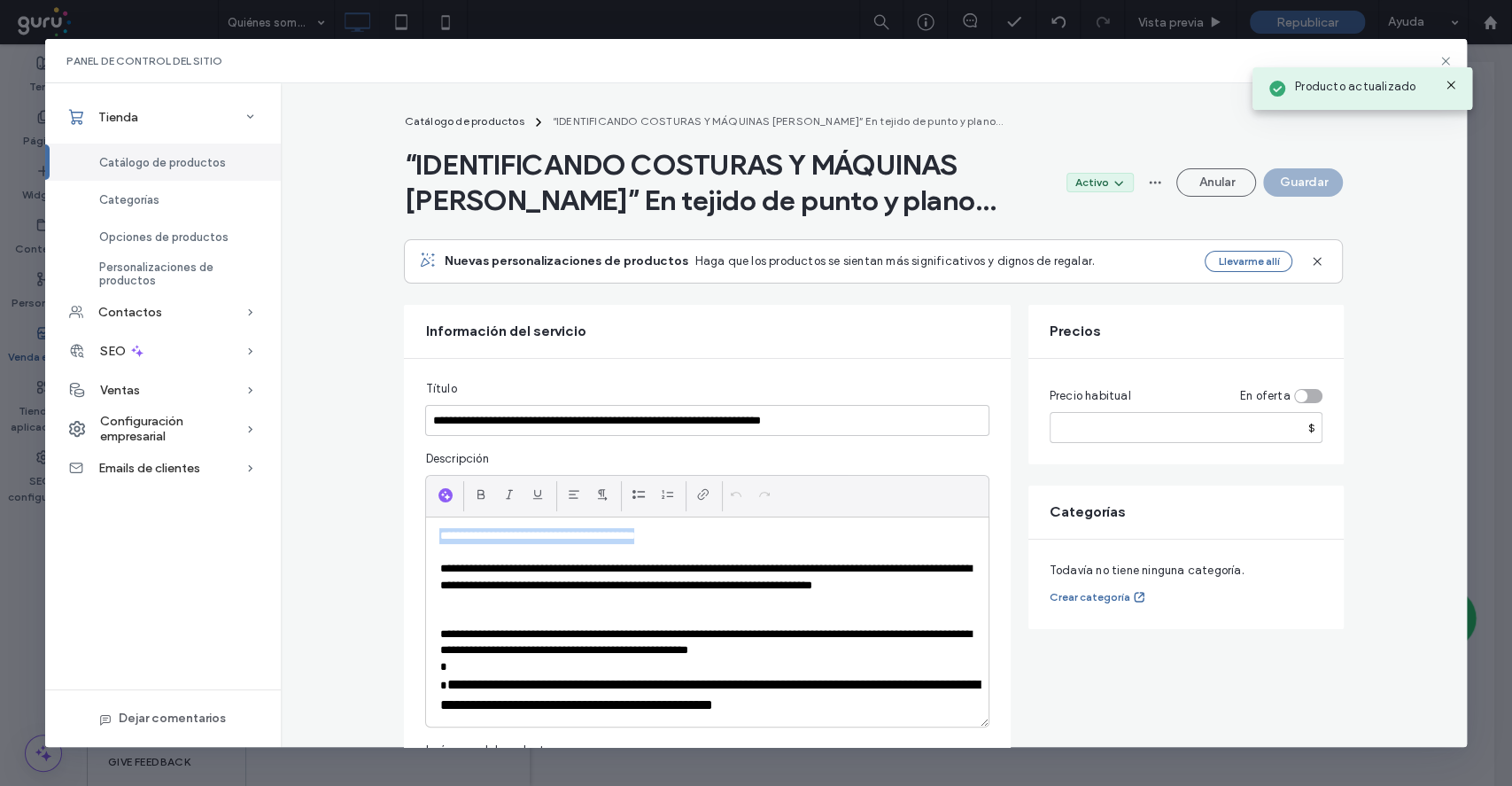
drag, startPoint x: 669, startPoint y: 528, endPoint x: 414, endPoint y: 539, distance: 255.2
click div "**********"
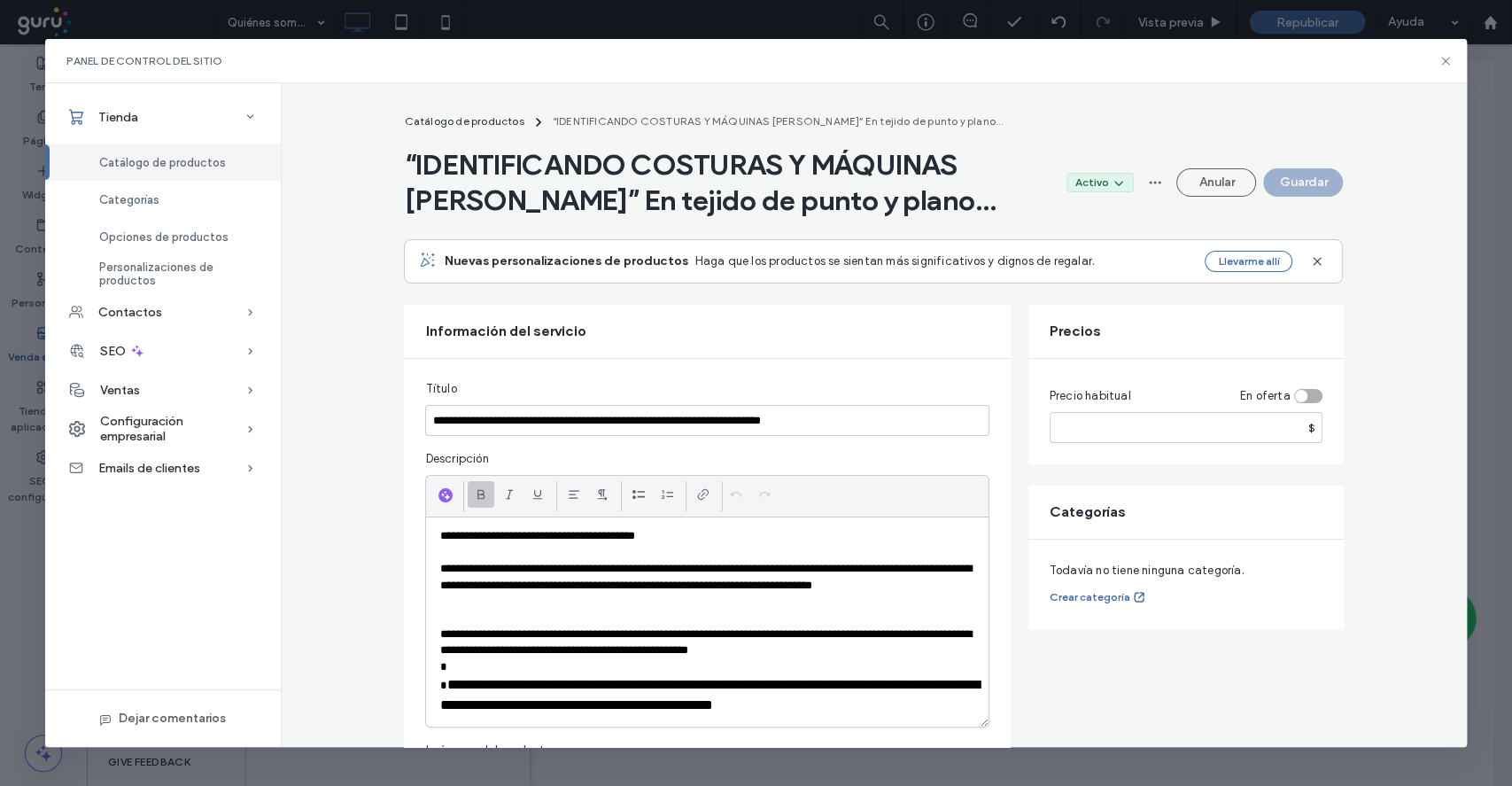
click icon
click button "Guardar"
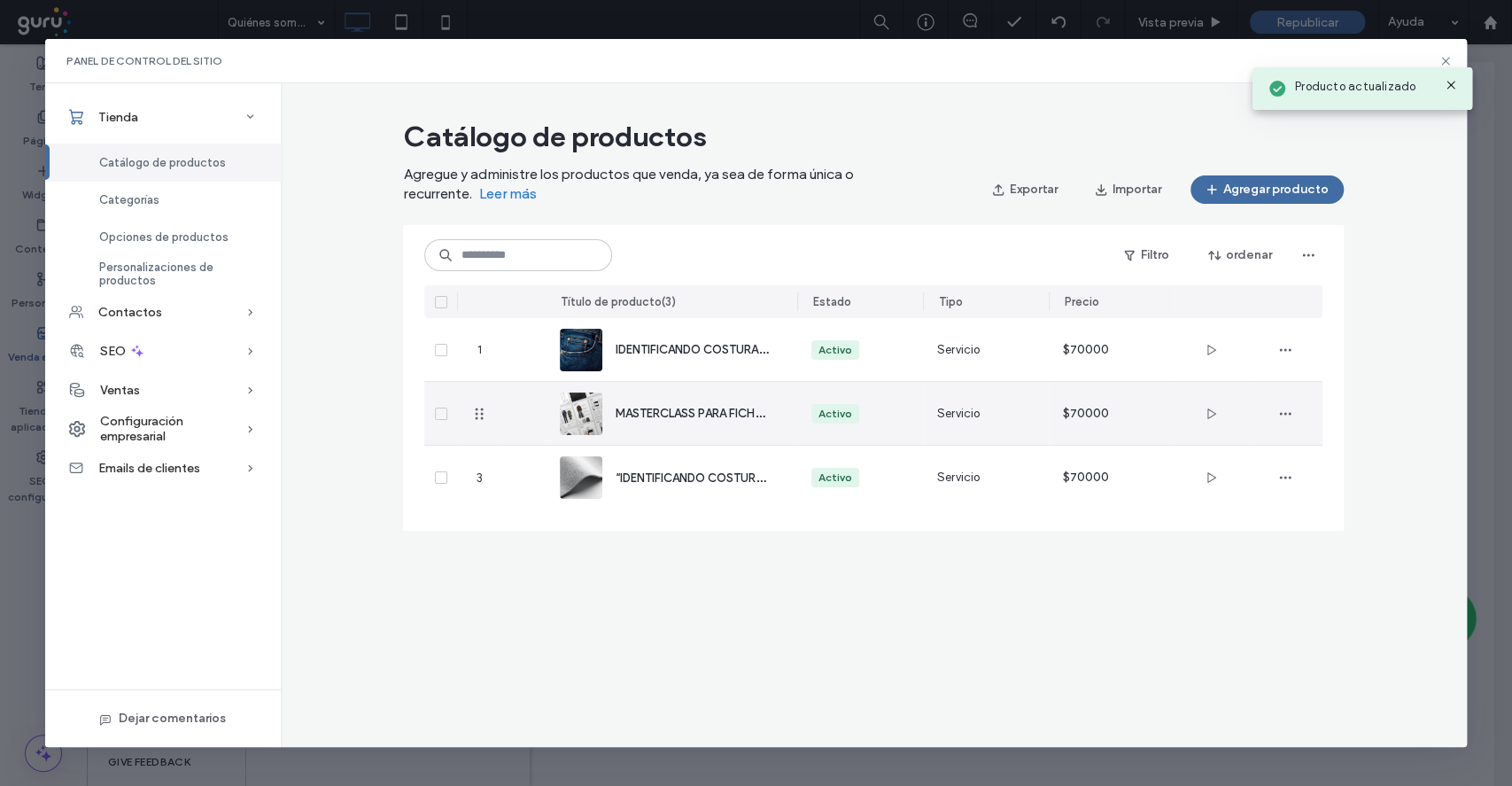
click div "MASTERCLASS PARA FICHAS TÉCNICAS EN PRODUCTO"
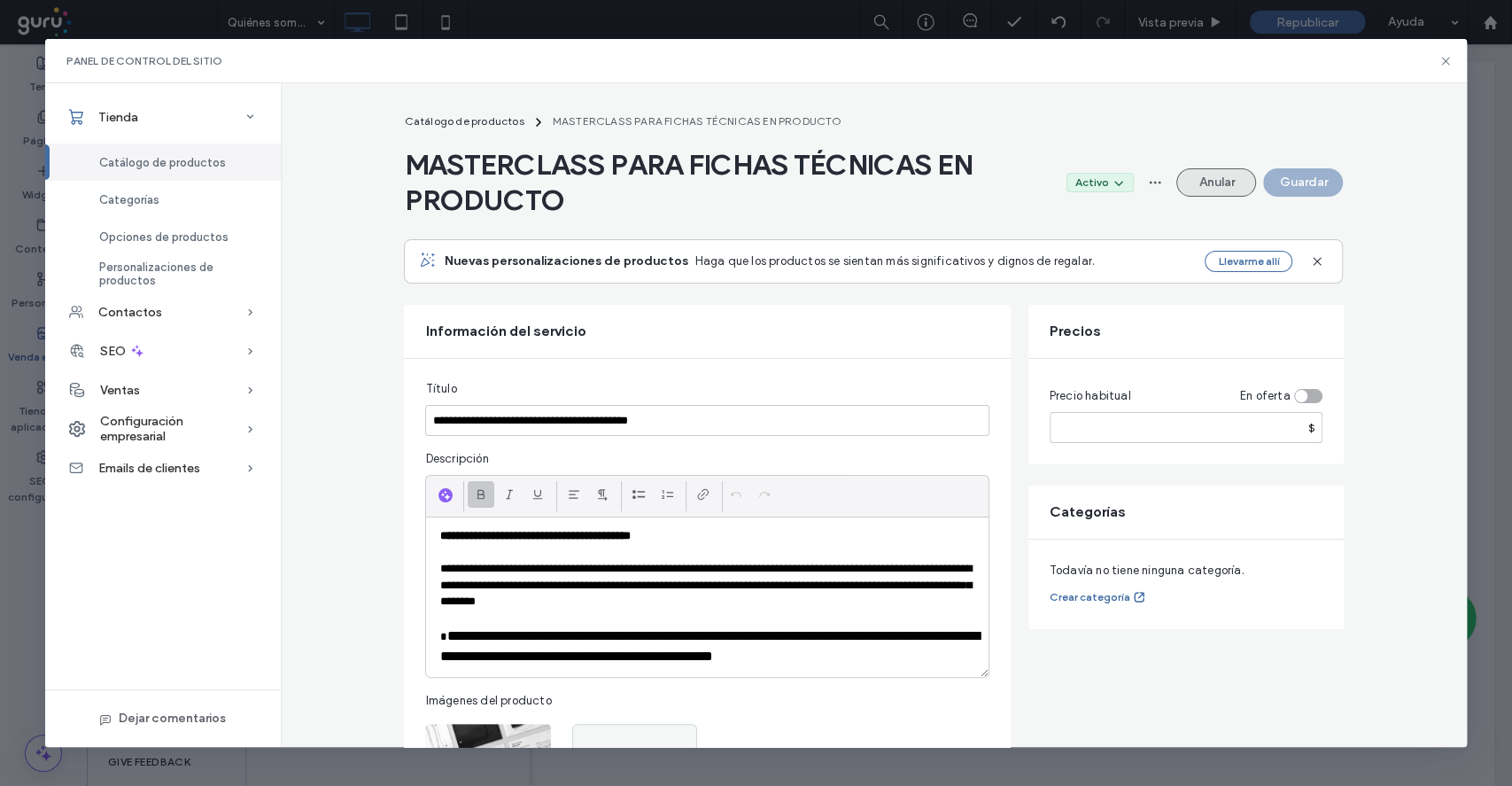
click button "Anular"
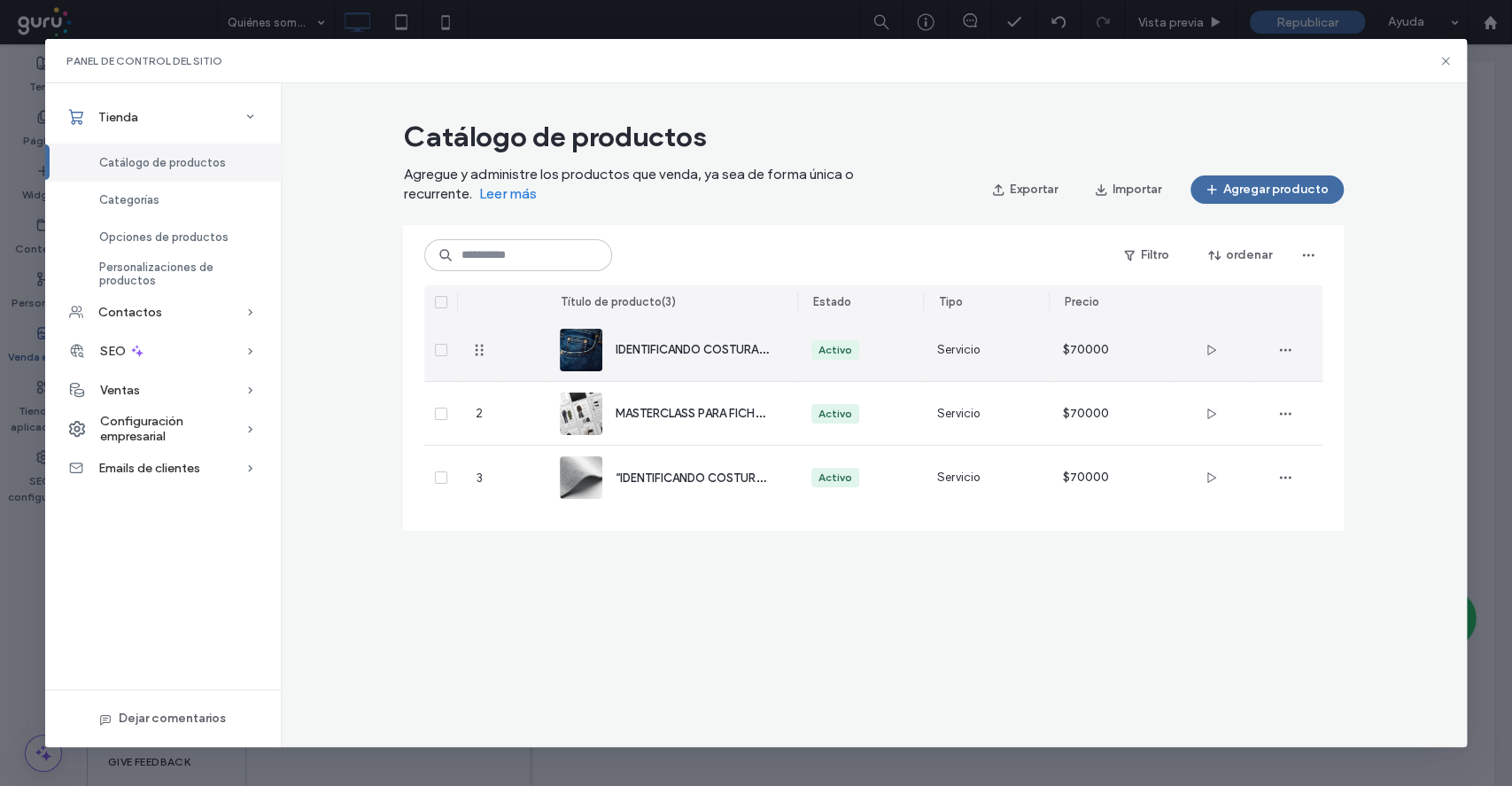
click div "IDENTIFICANDO COSTURAS “ESPECIAL DENIM”"
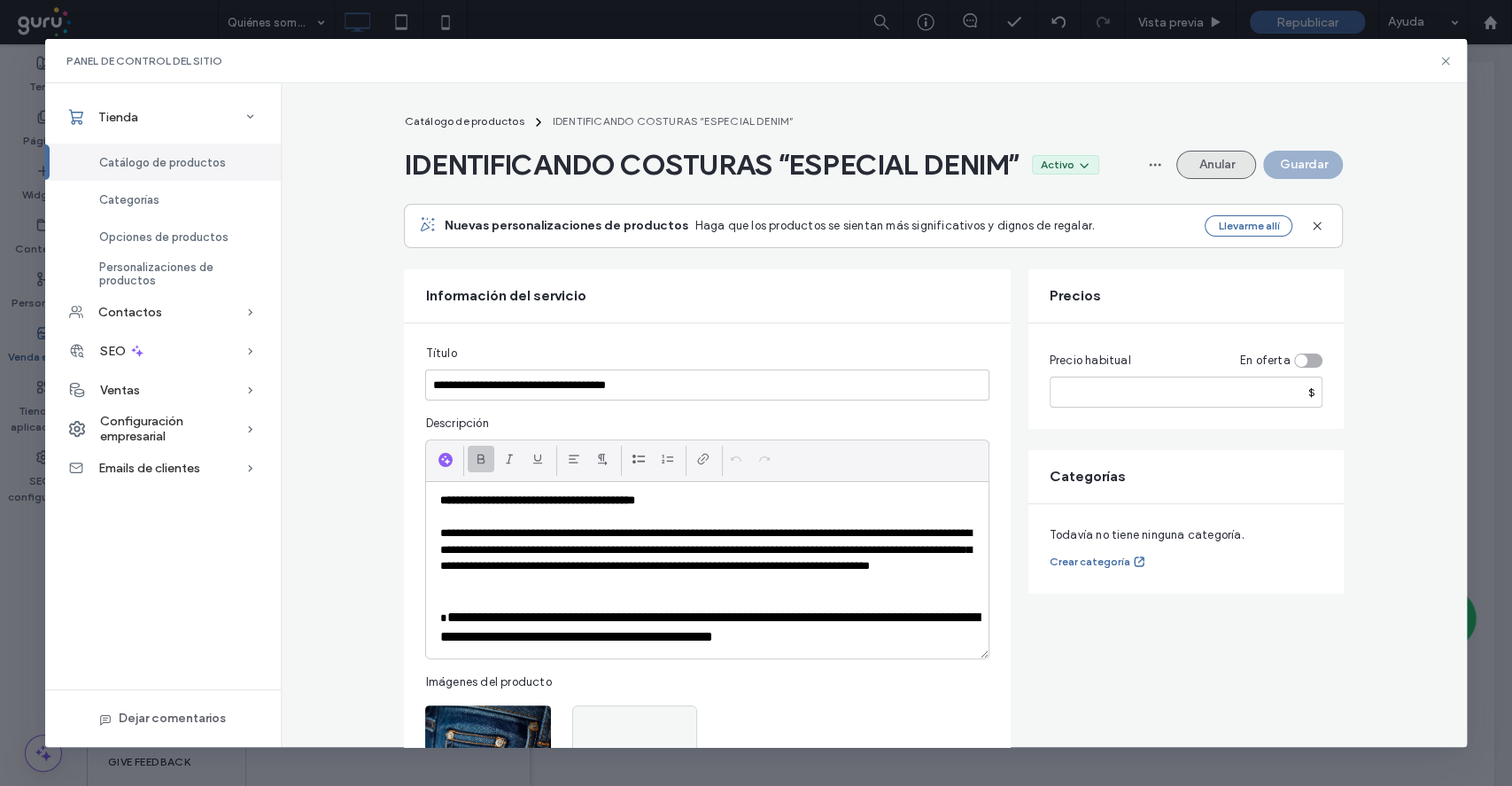
click button "Anular"
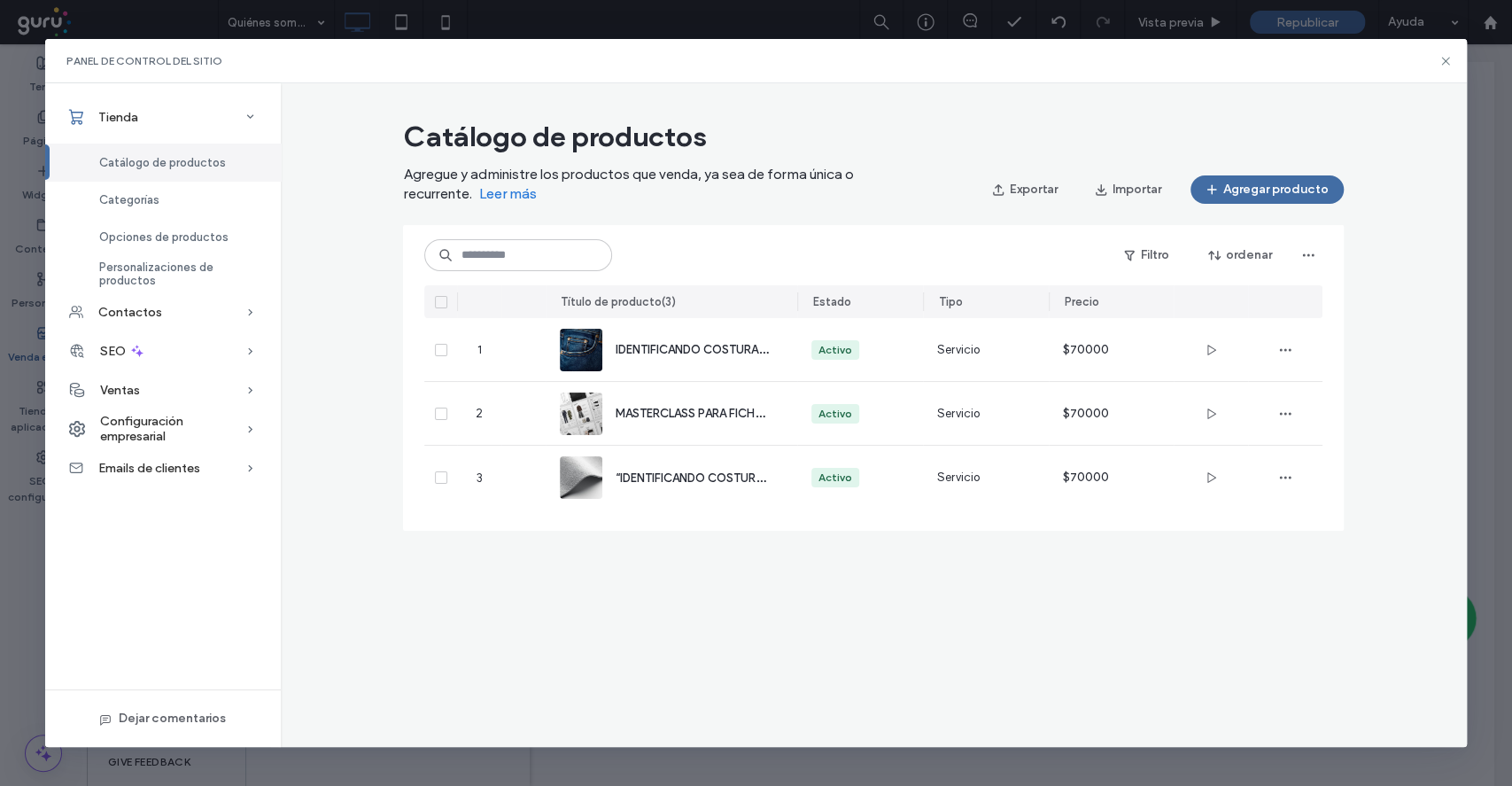
click div "Panel de control del sitio"
click icon
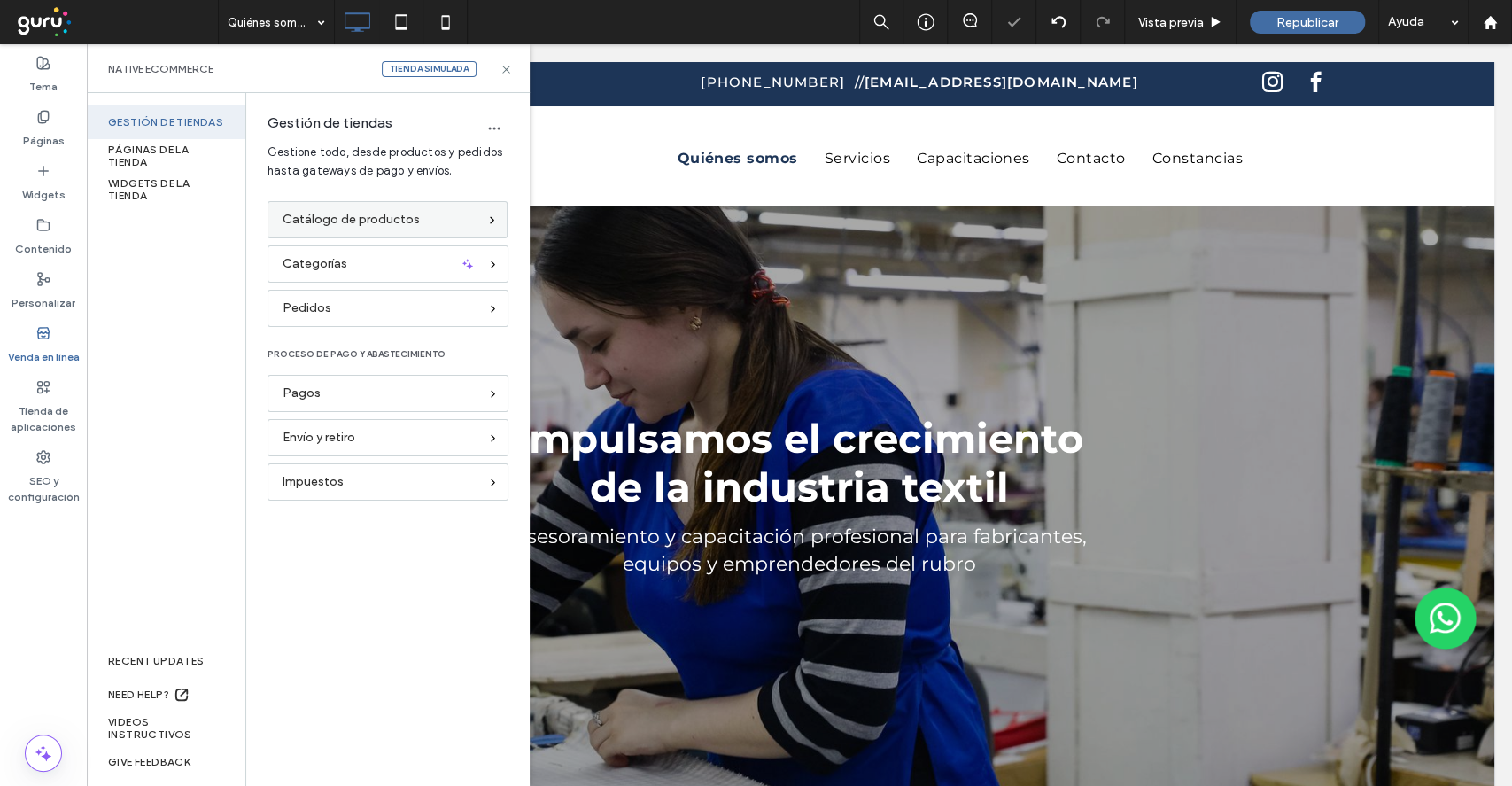
scroll to position [0, 0]
click label "Páginas"
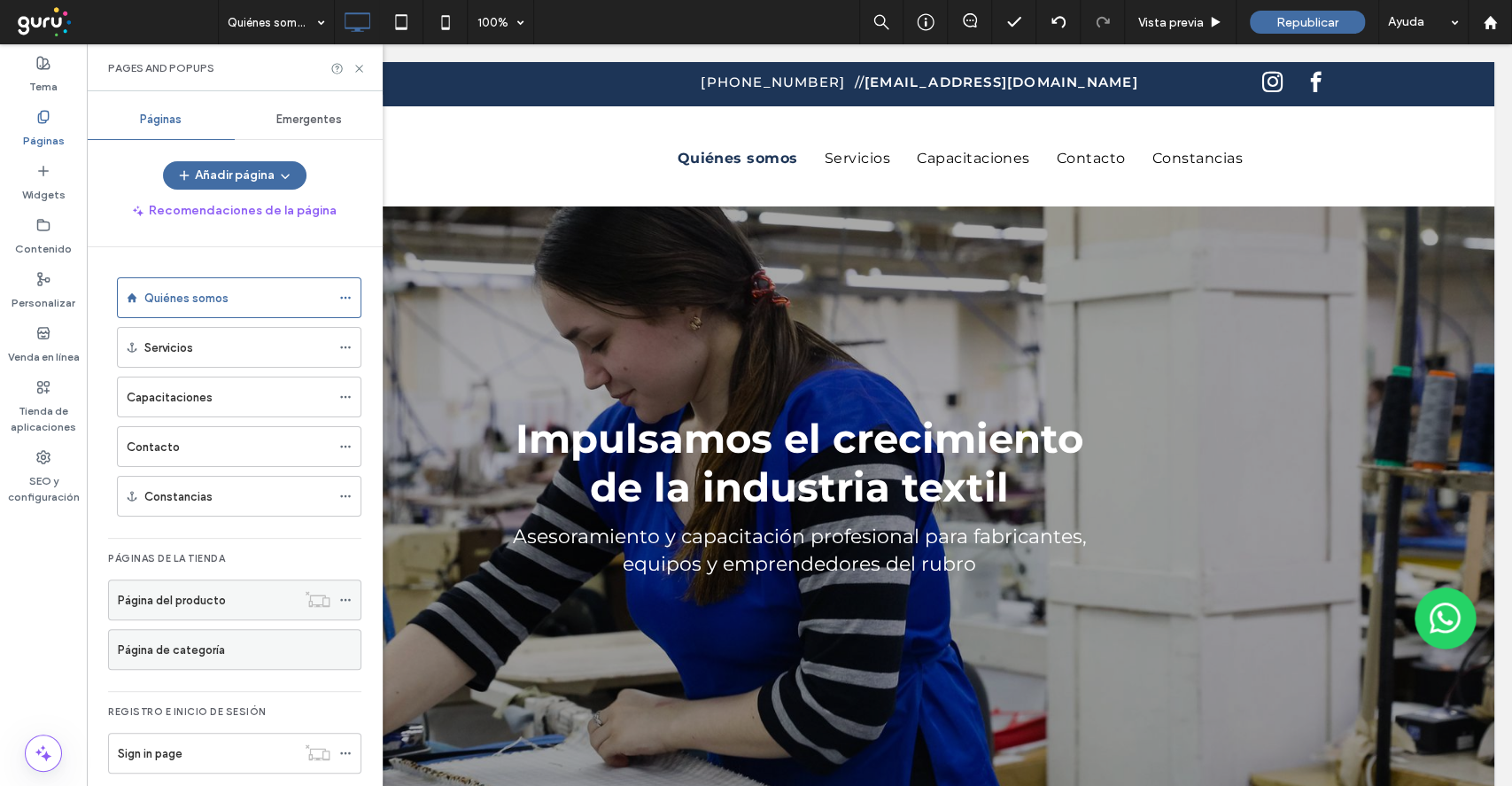
click label "Página del producto"
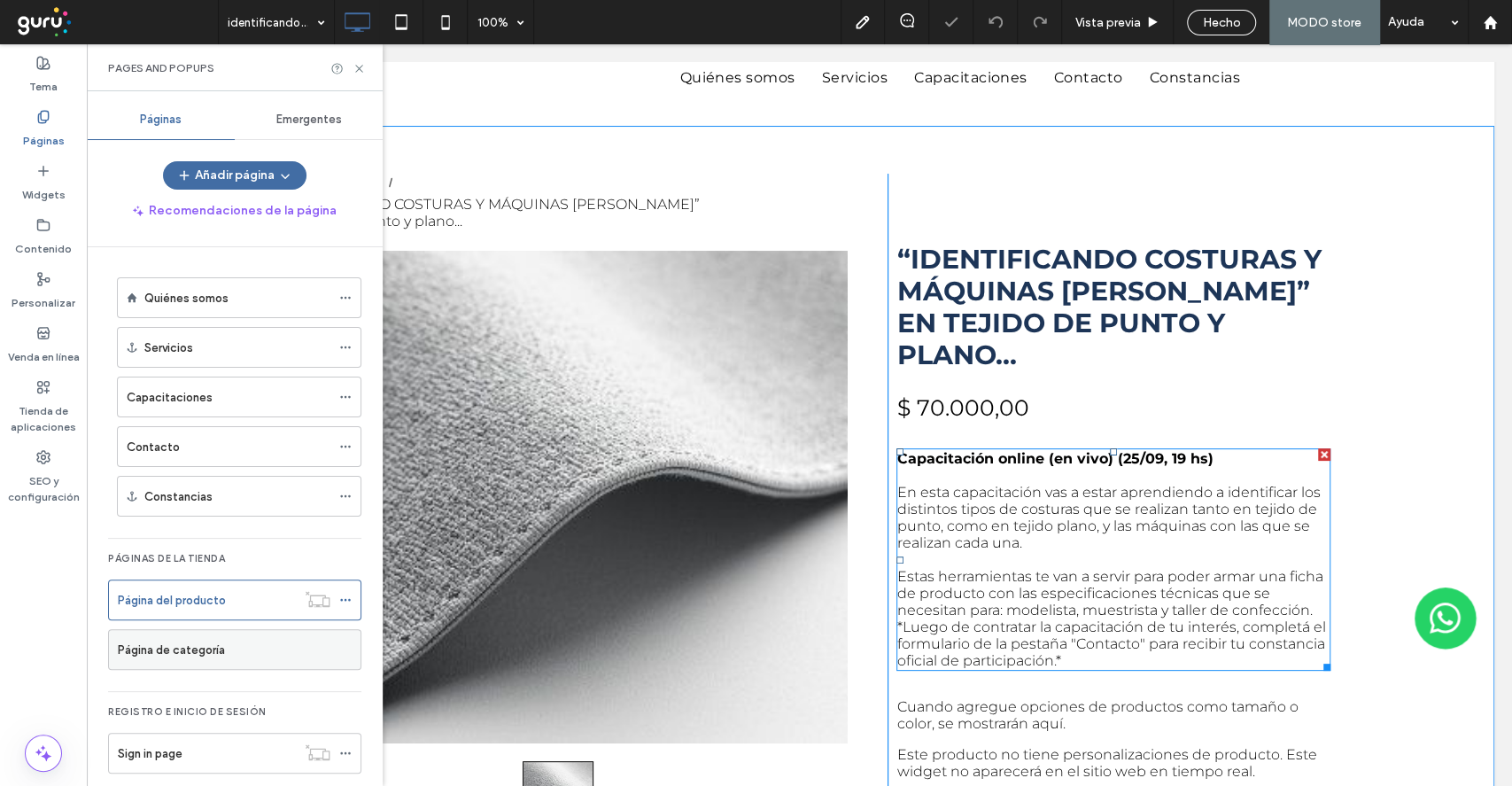
scroll to position [118, 0]
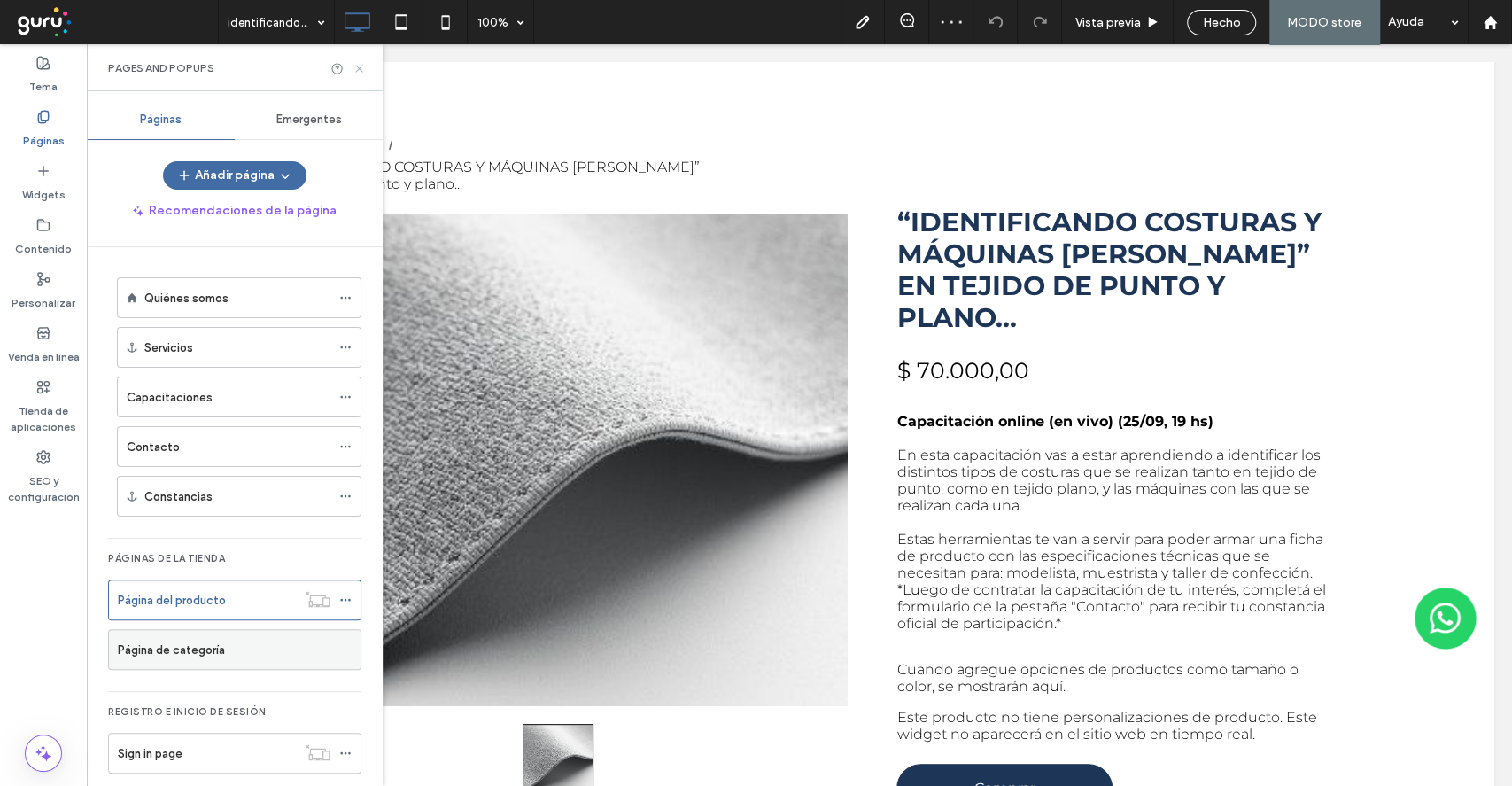
click icon
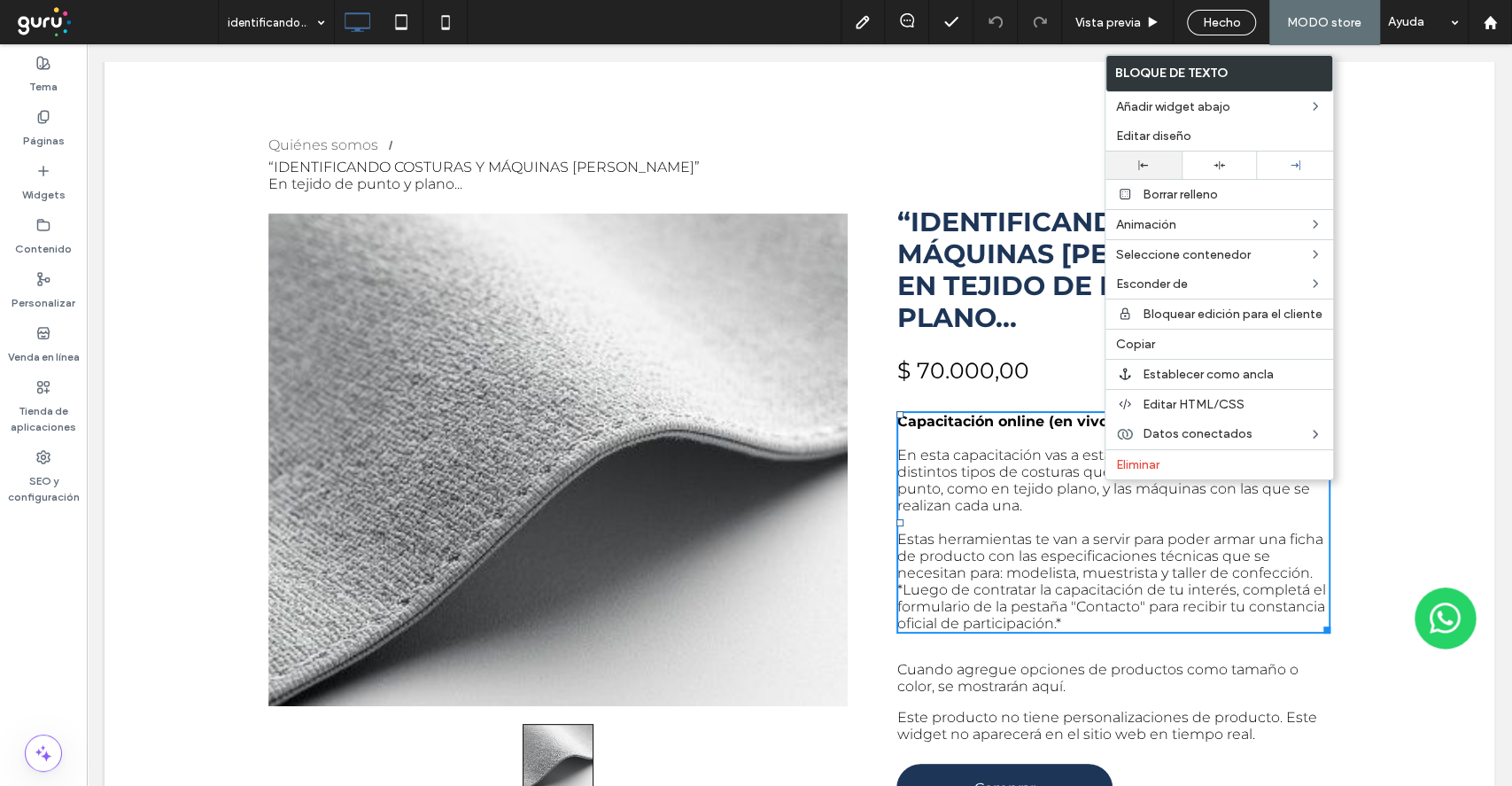
drag, startPoint x: 1150, startPoint y: 138, endPoint x: 1122, endPoint y: 172, distance: 44.0
click span "Editar diseño"
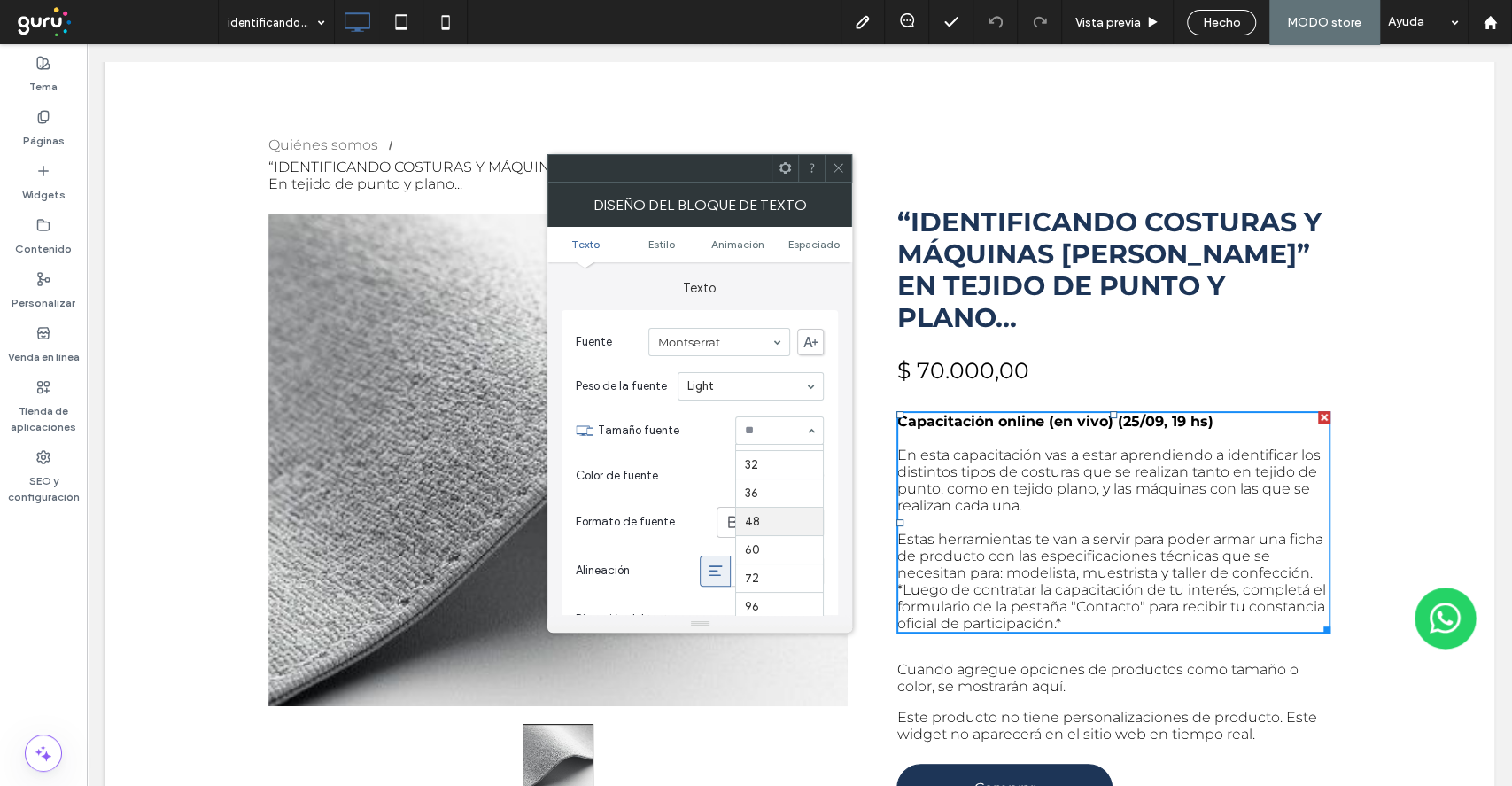
scroll to position [171, 0]
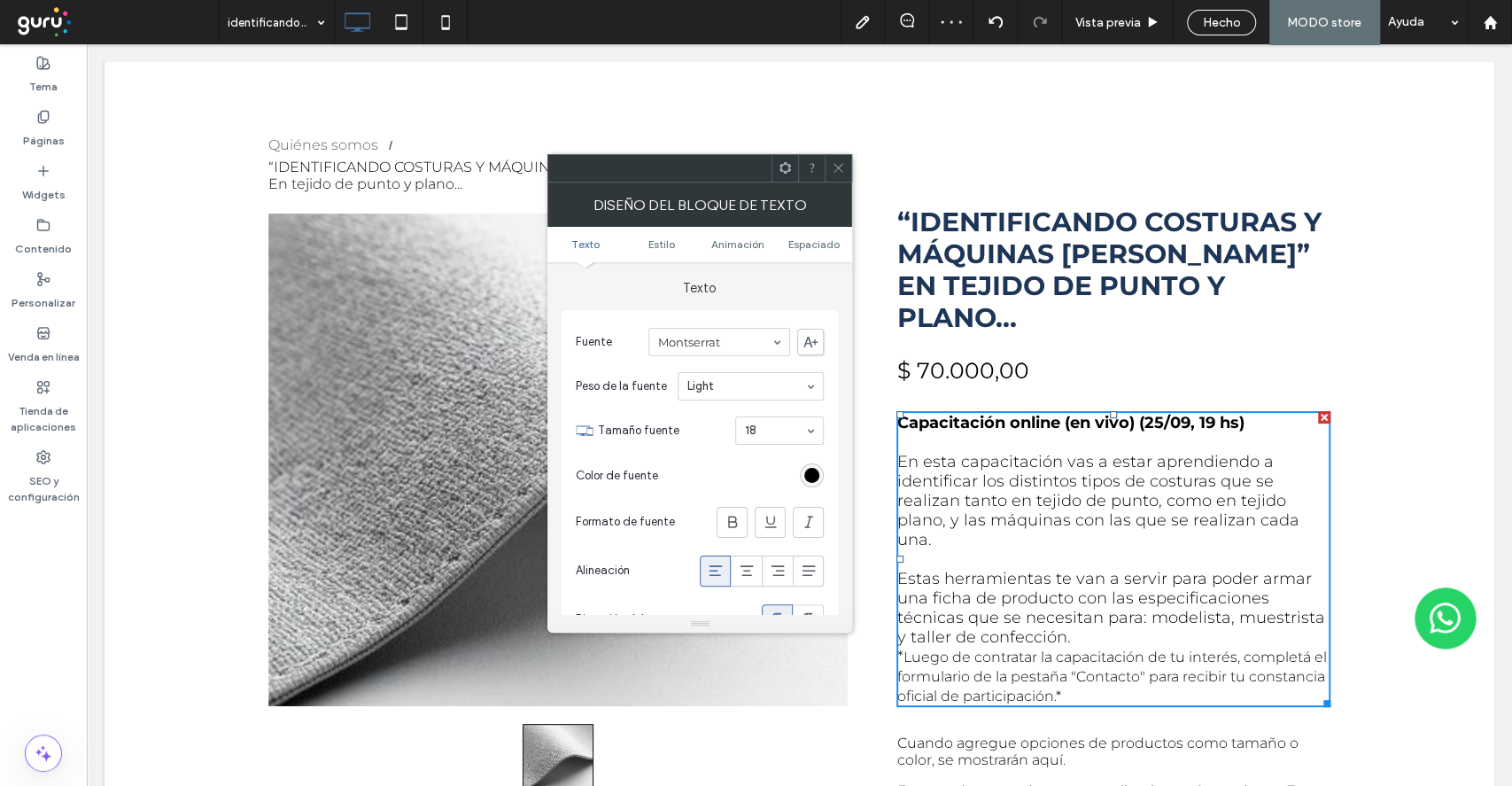
click icon
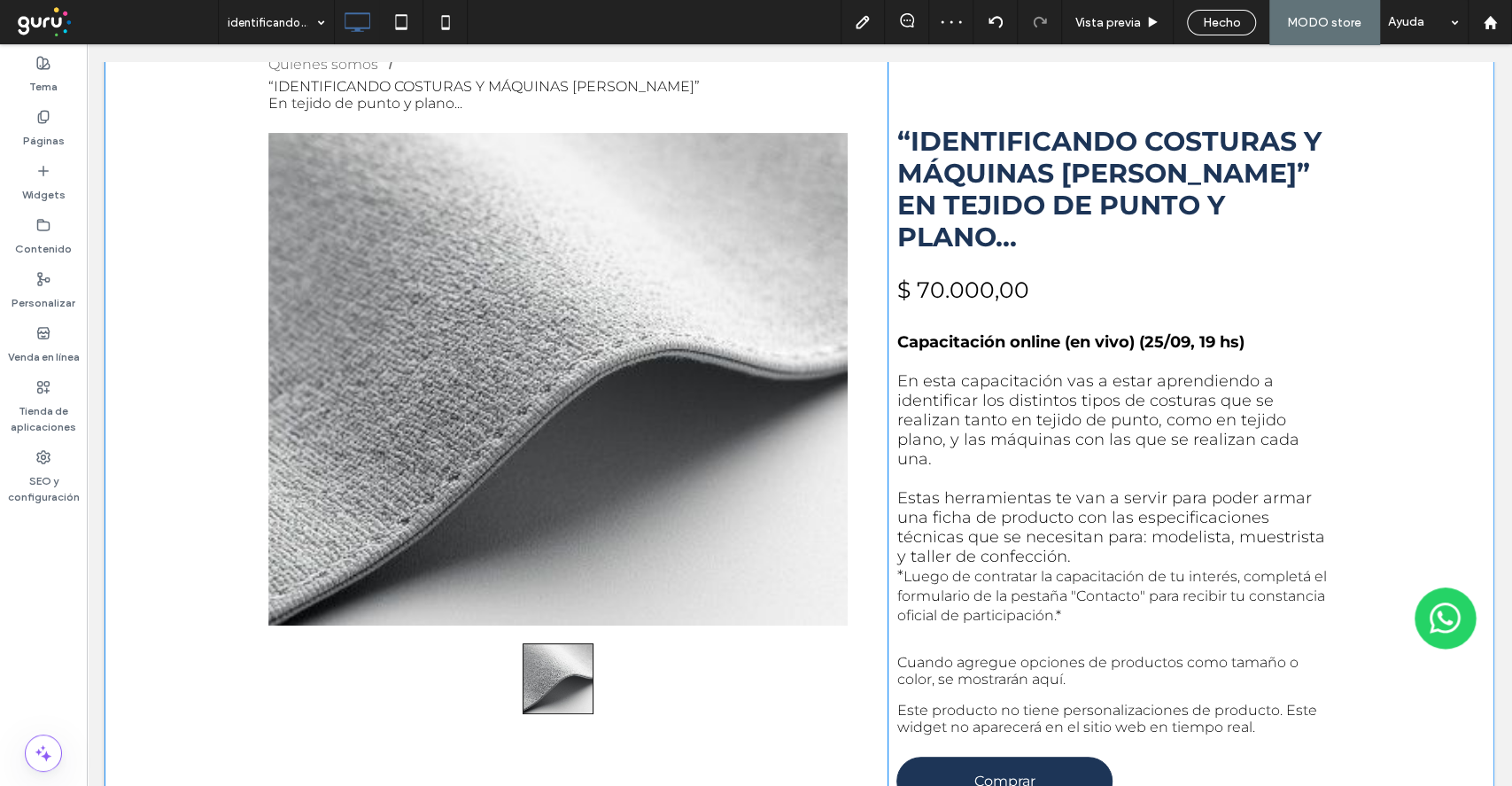
scroll to position [235, 0]
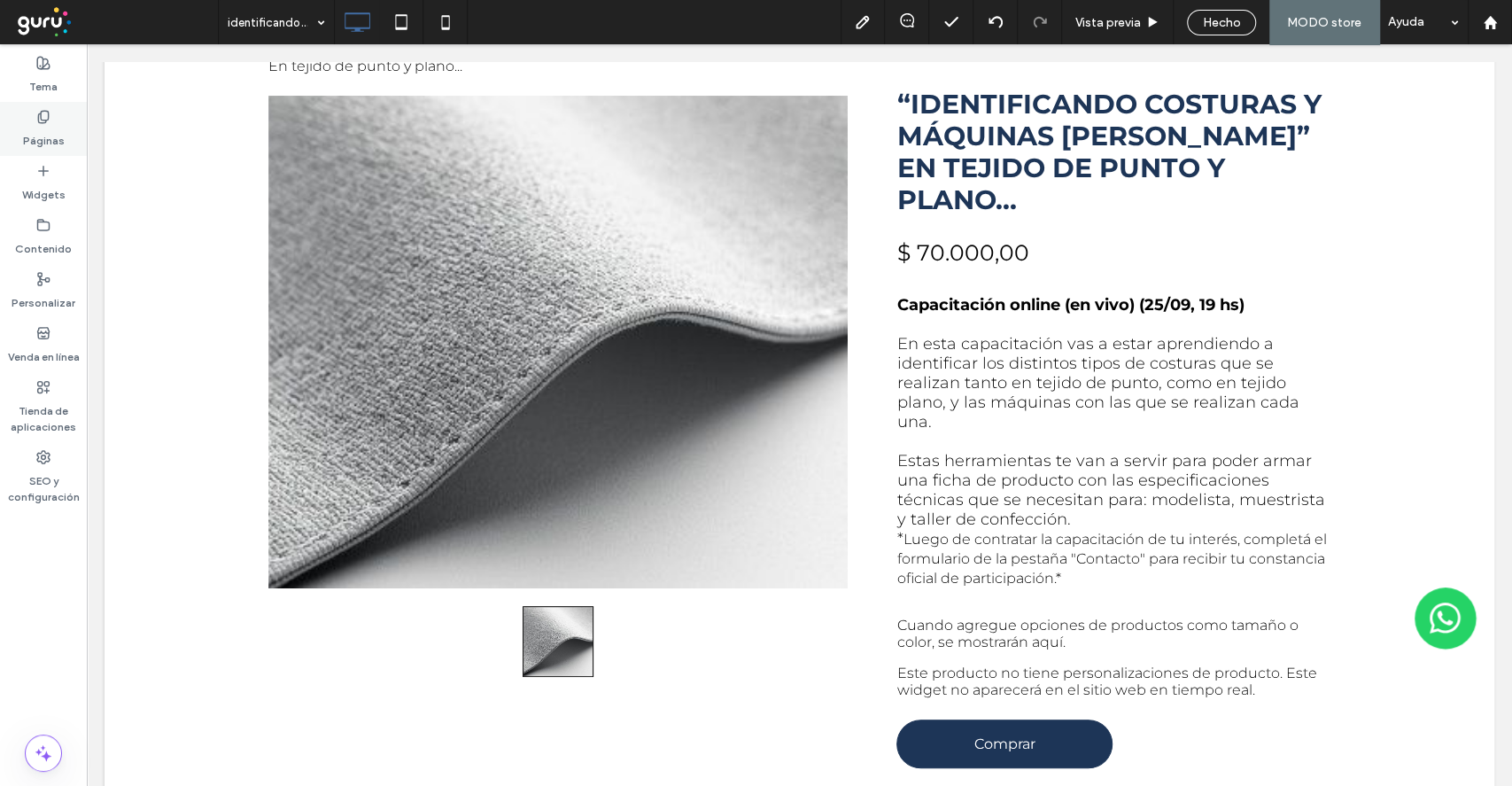
click div "Páginas"
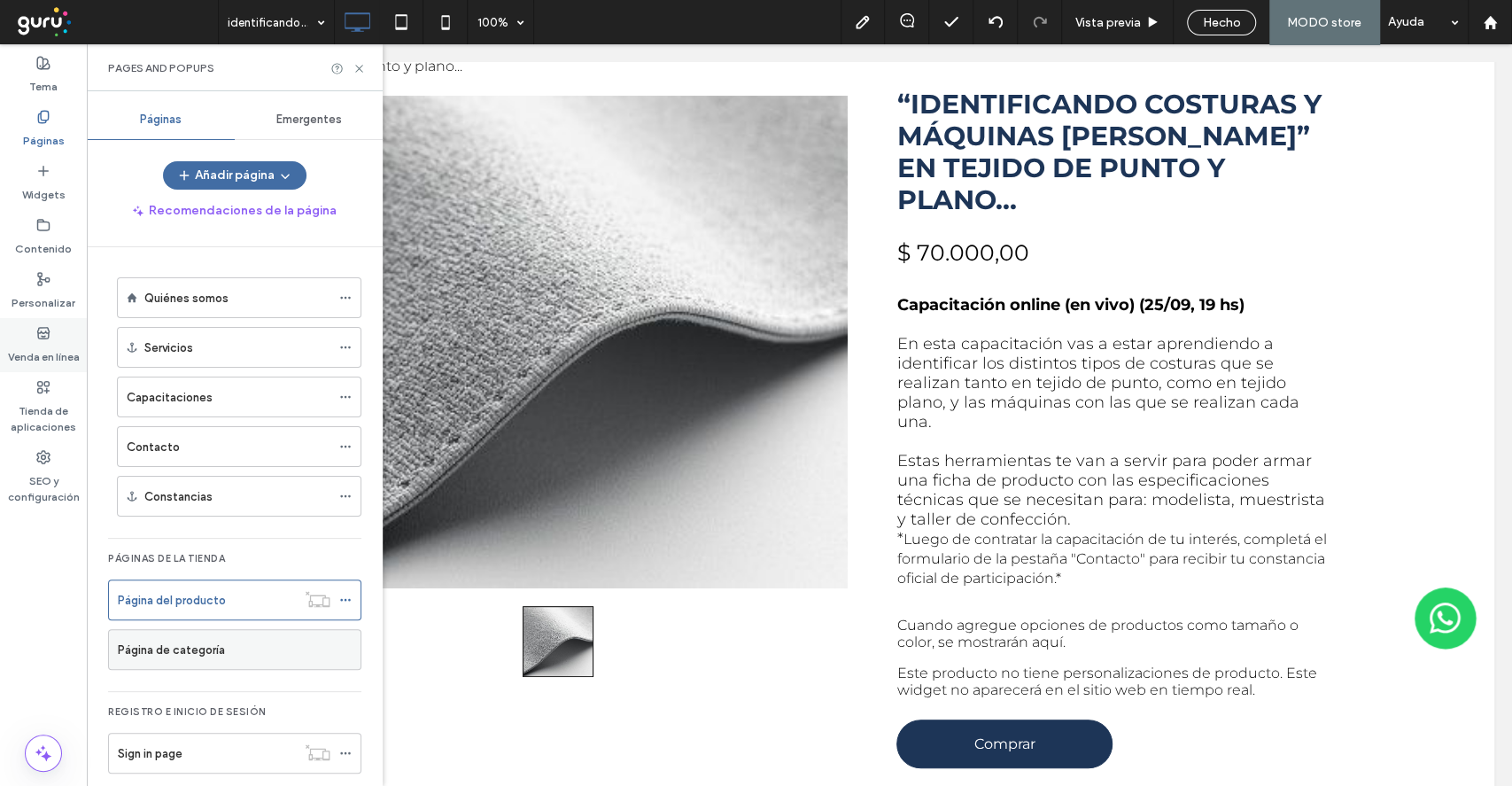
click div "Venda en línea"
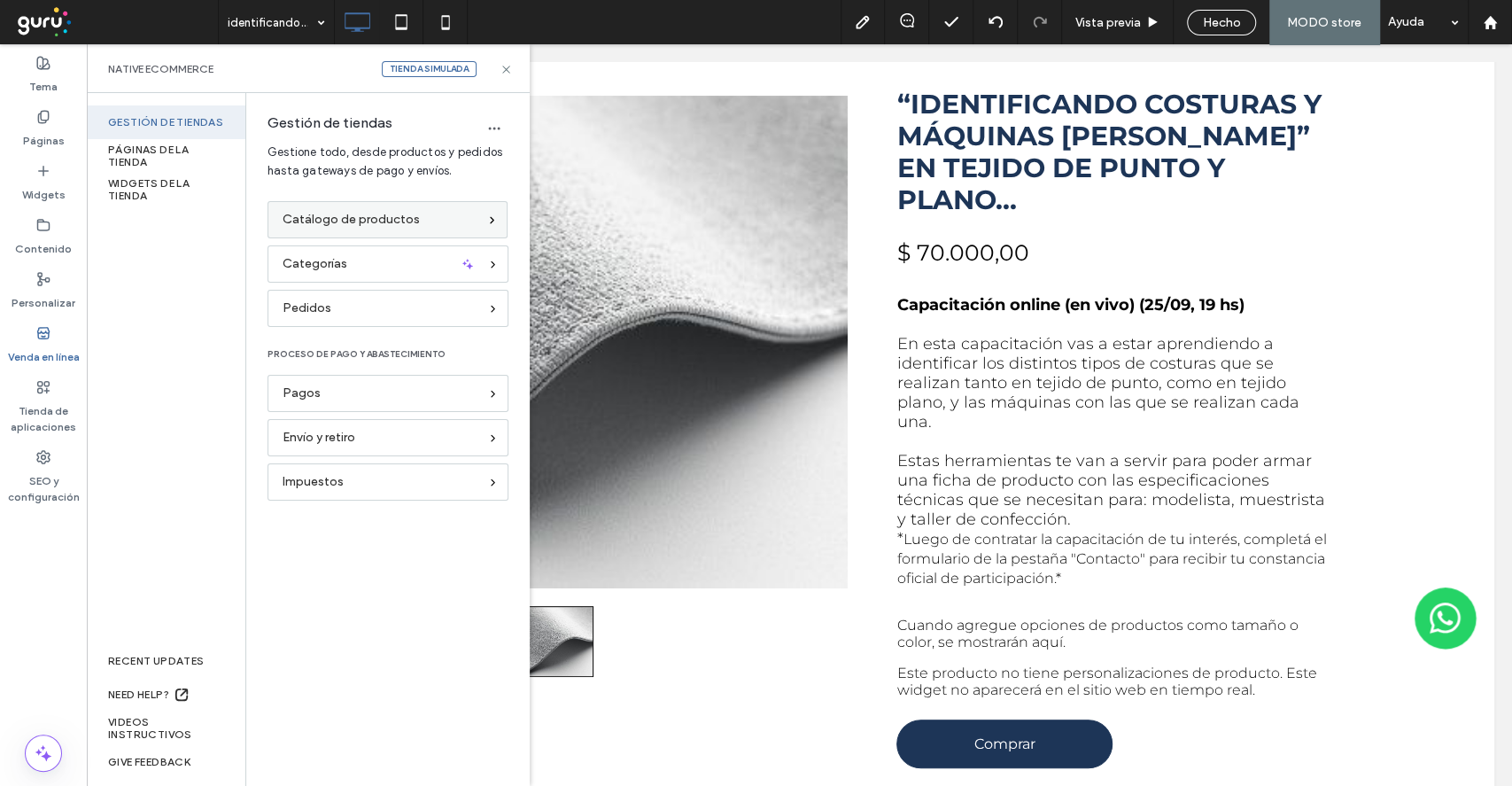
click span "Catálogo de productos"
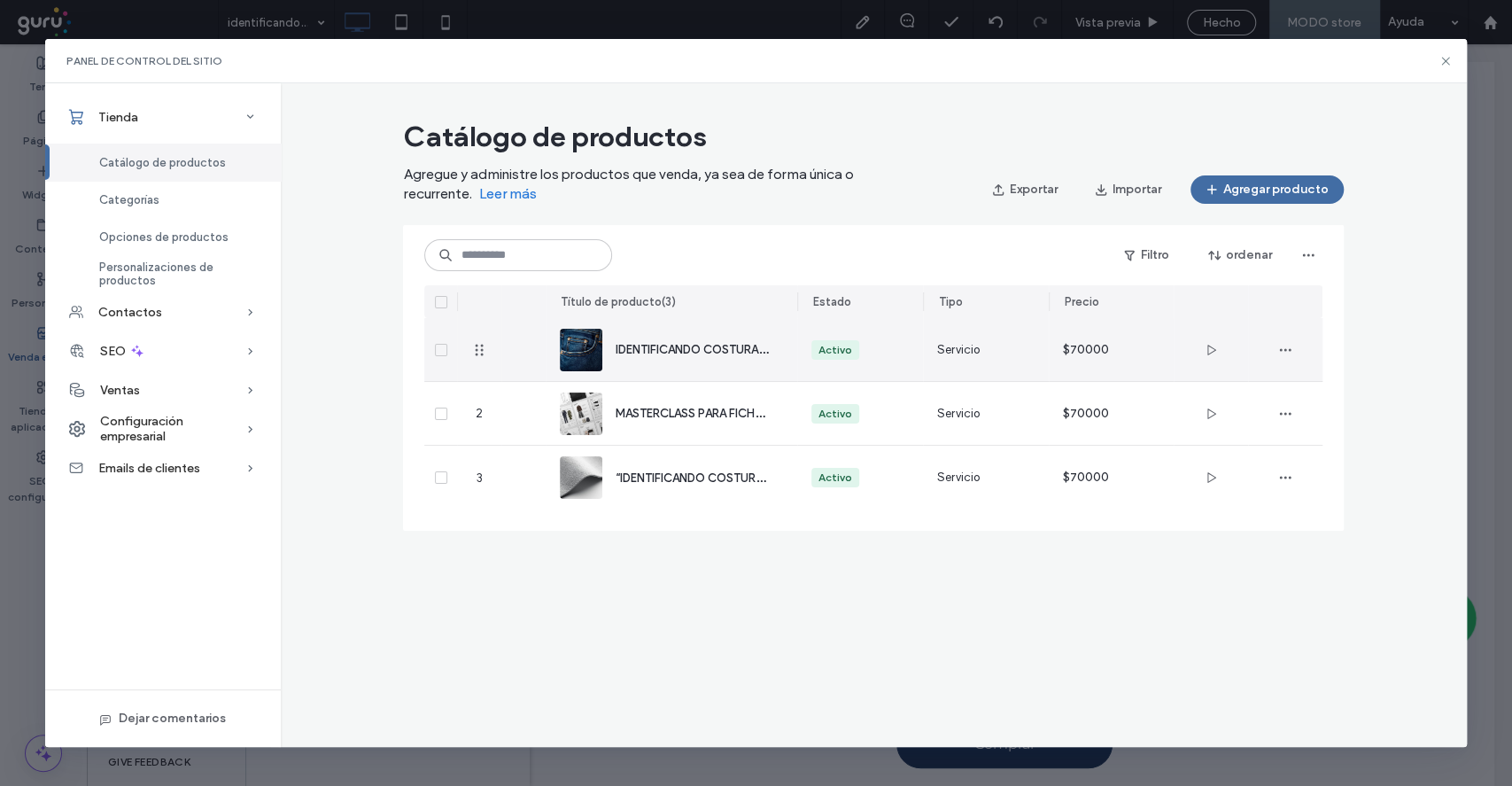
click div "IDENTIFICANDO COSTURAS “ESPECIAL DENIM”"
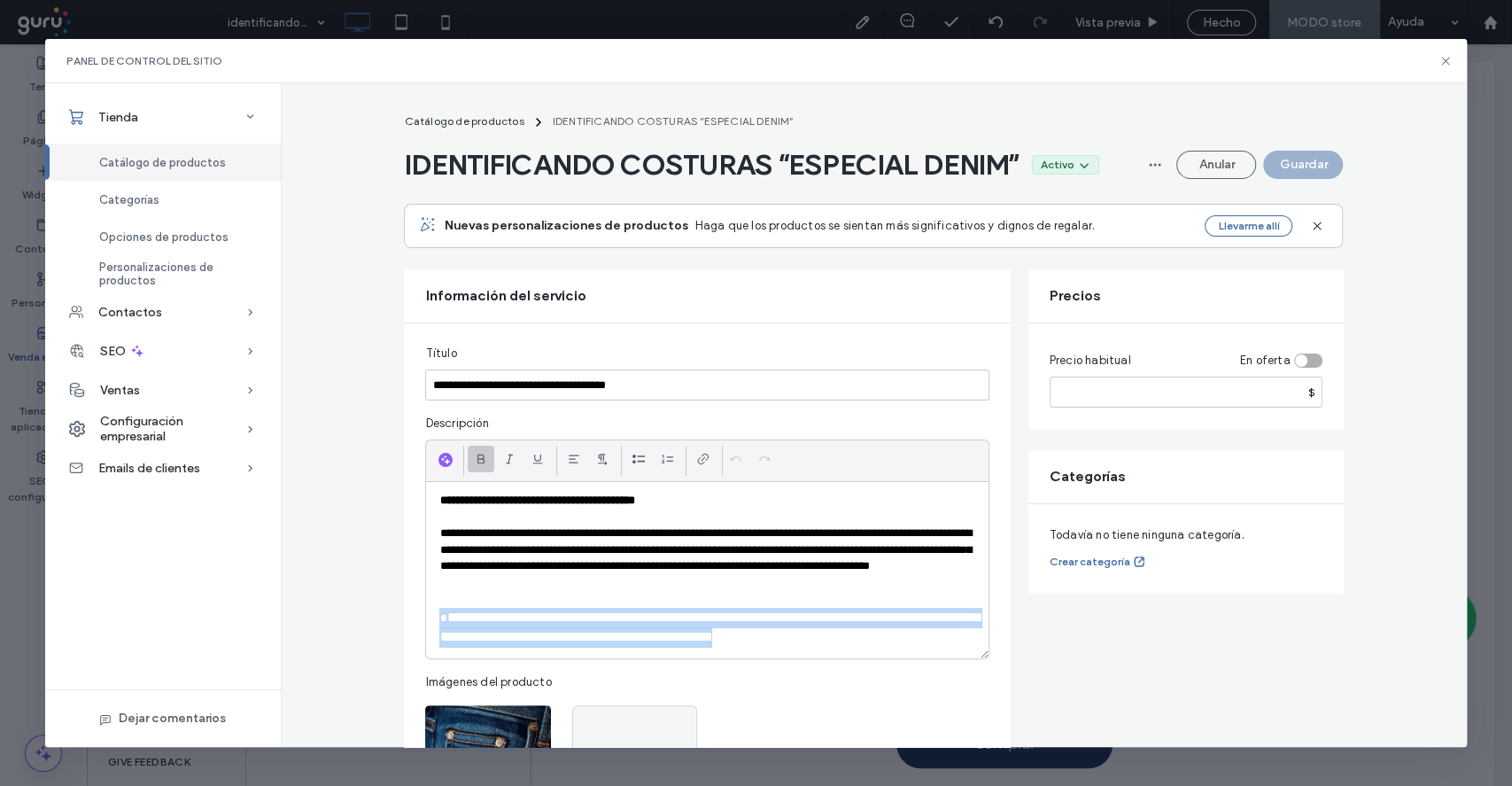
drag, startPoint x: 893, startPoint y: 634, endPoint x: 323, endPoint y: 620, distance: 570.2
click div "**********"
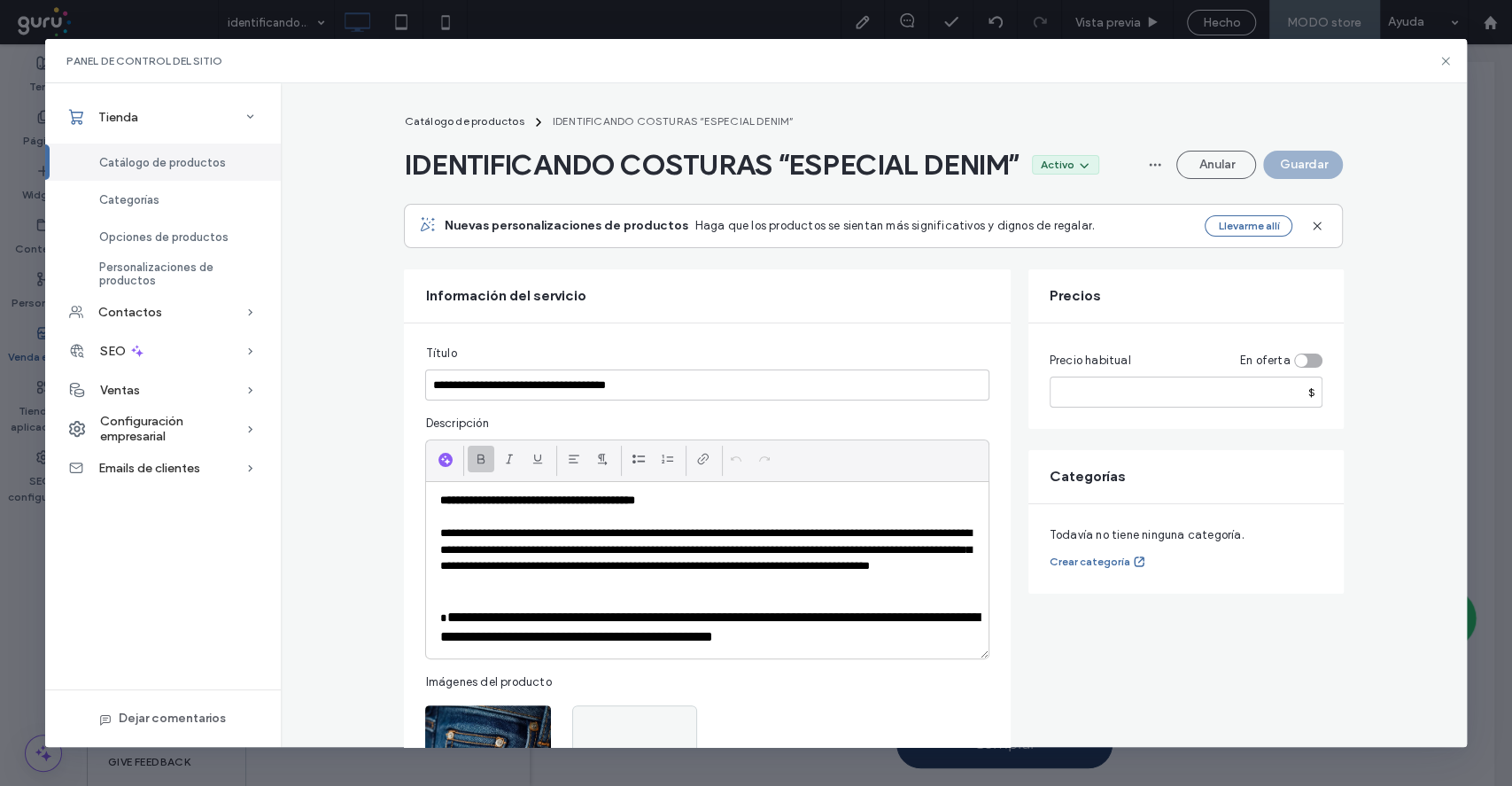
click icon
click button "Guardar"
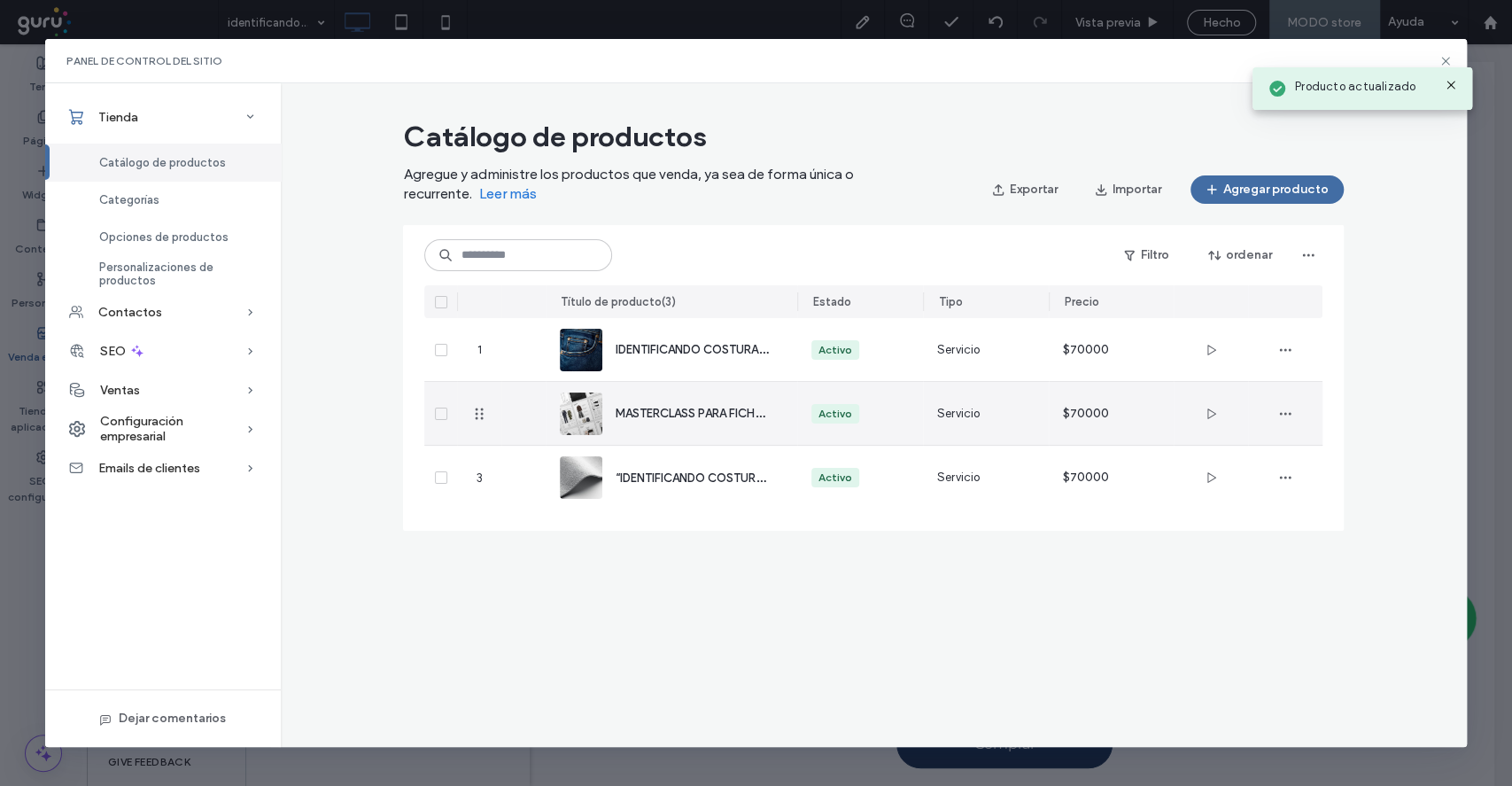
click div "MASTERCLASS PARA FICHAS TÉCNICAS EN PRODUCTO"
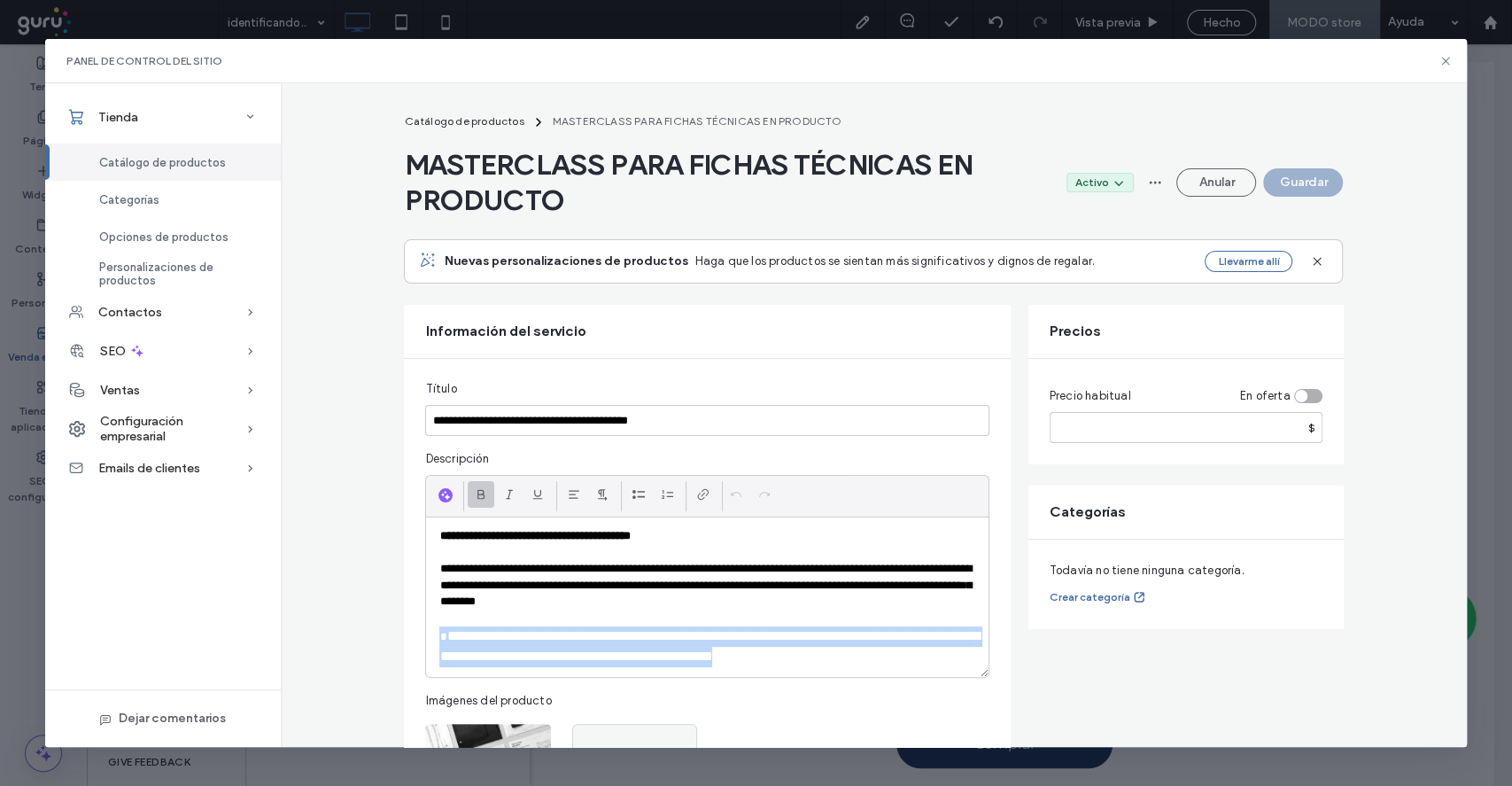
drag, startPoint x: 903, startPoint y: 660, endPoint x: 417, endPoint y: 634, distance: 486.7
click div "**********"
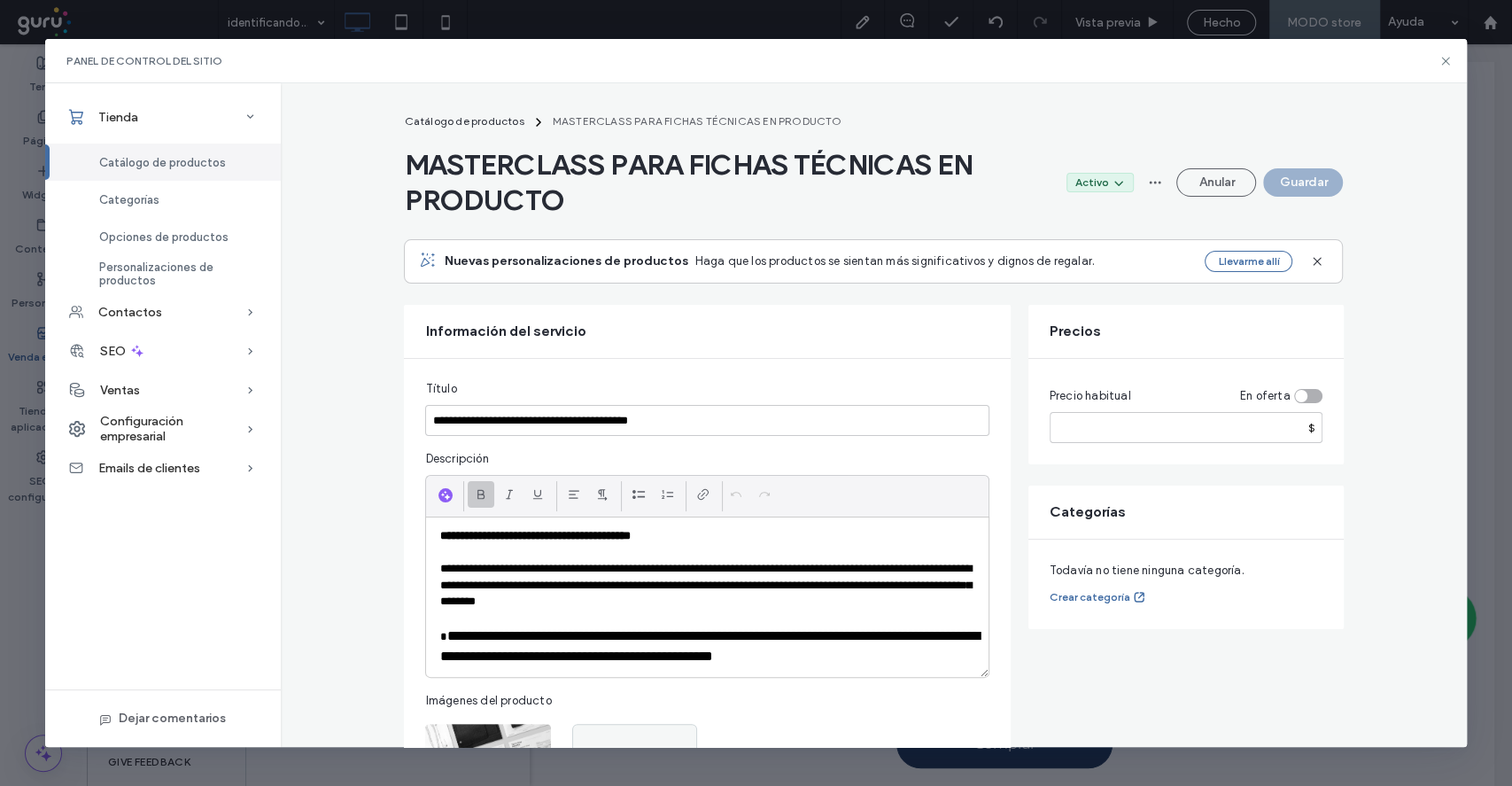
click icon
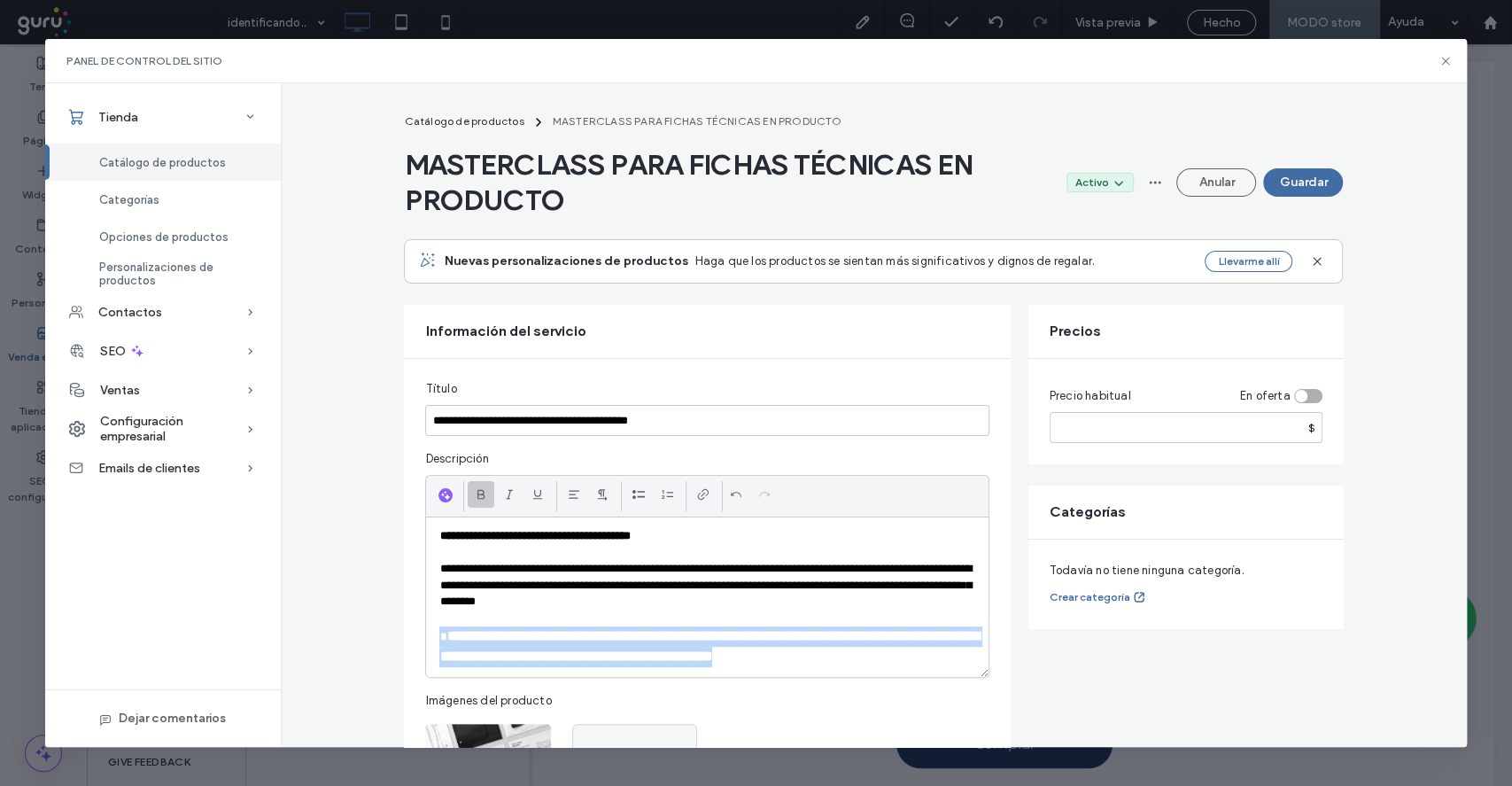
click button "Guardar"
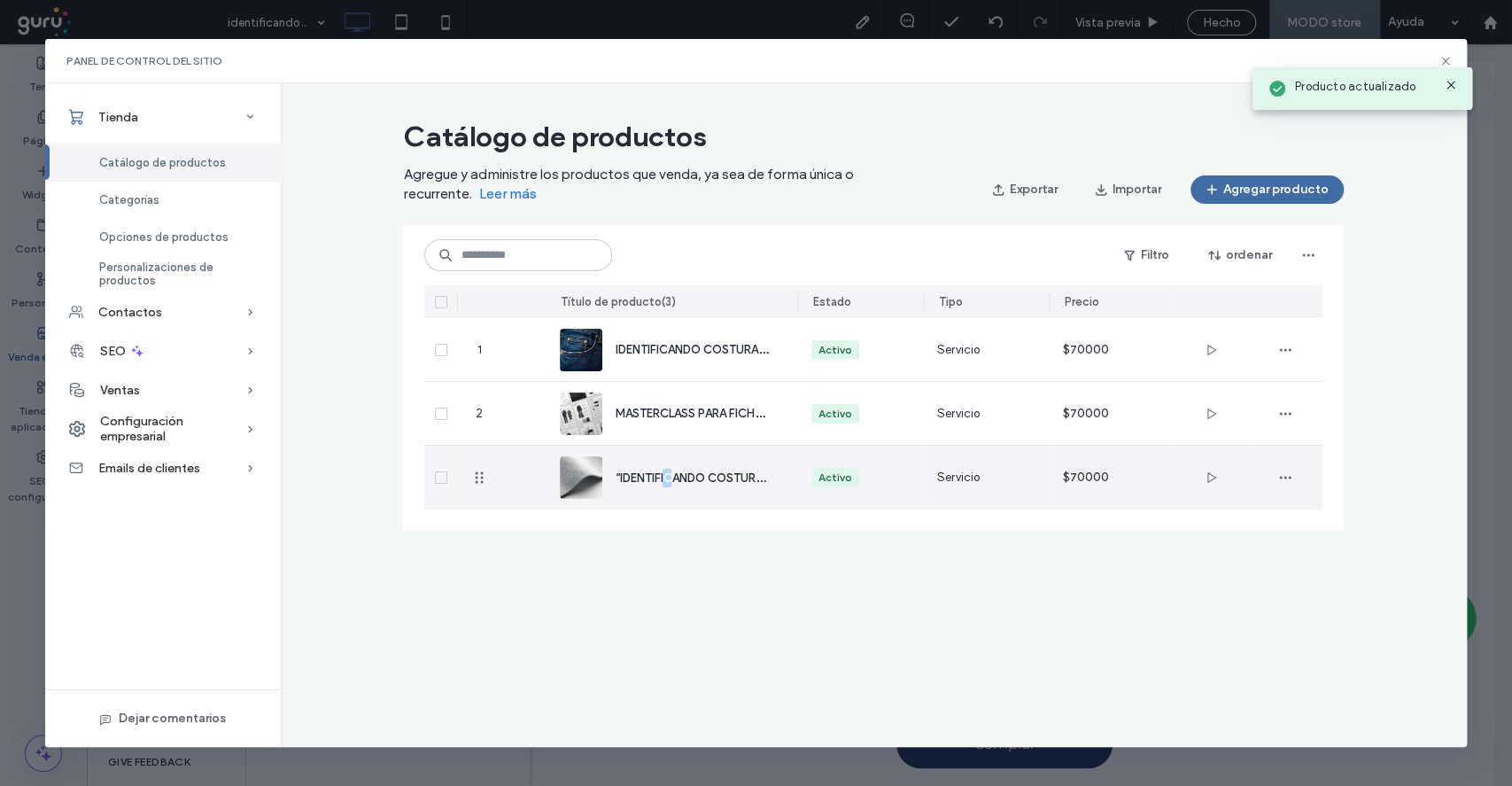
click span "“IDENTIFICANDO COSTURAS Y MÁQUINAS DE COSER” En tejido de punto y plano..."
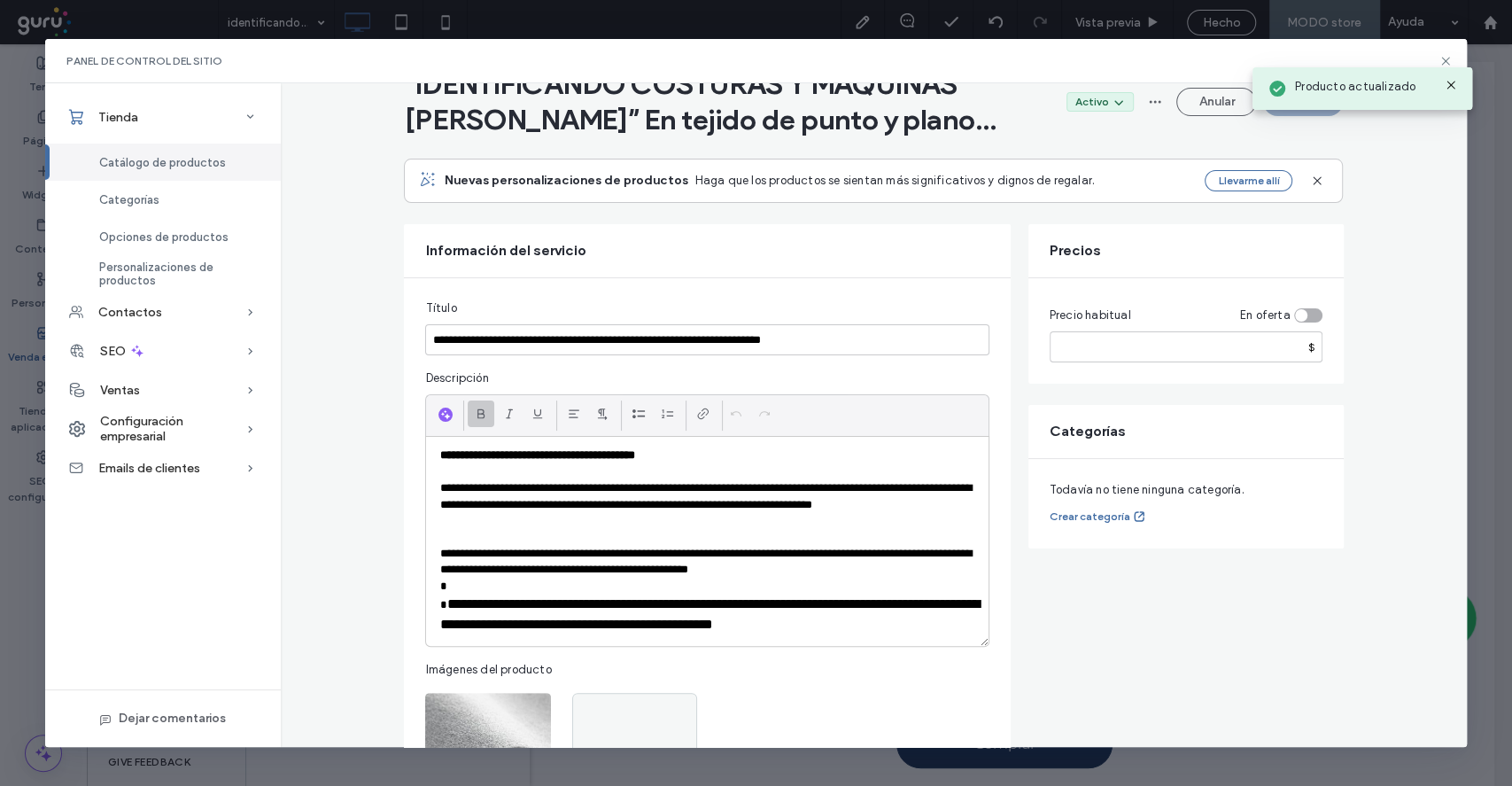
scroll to position [118, 0]
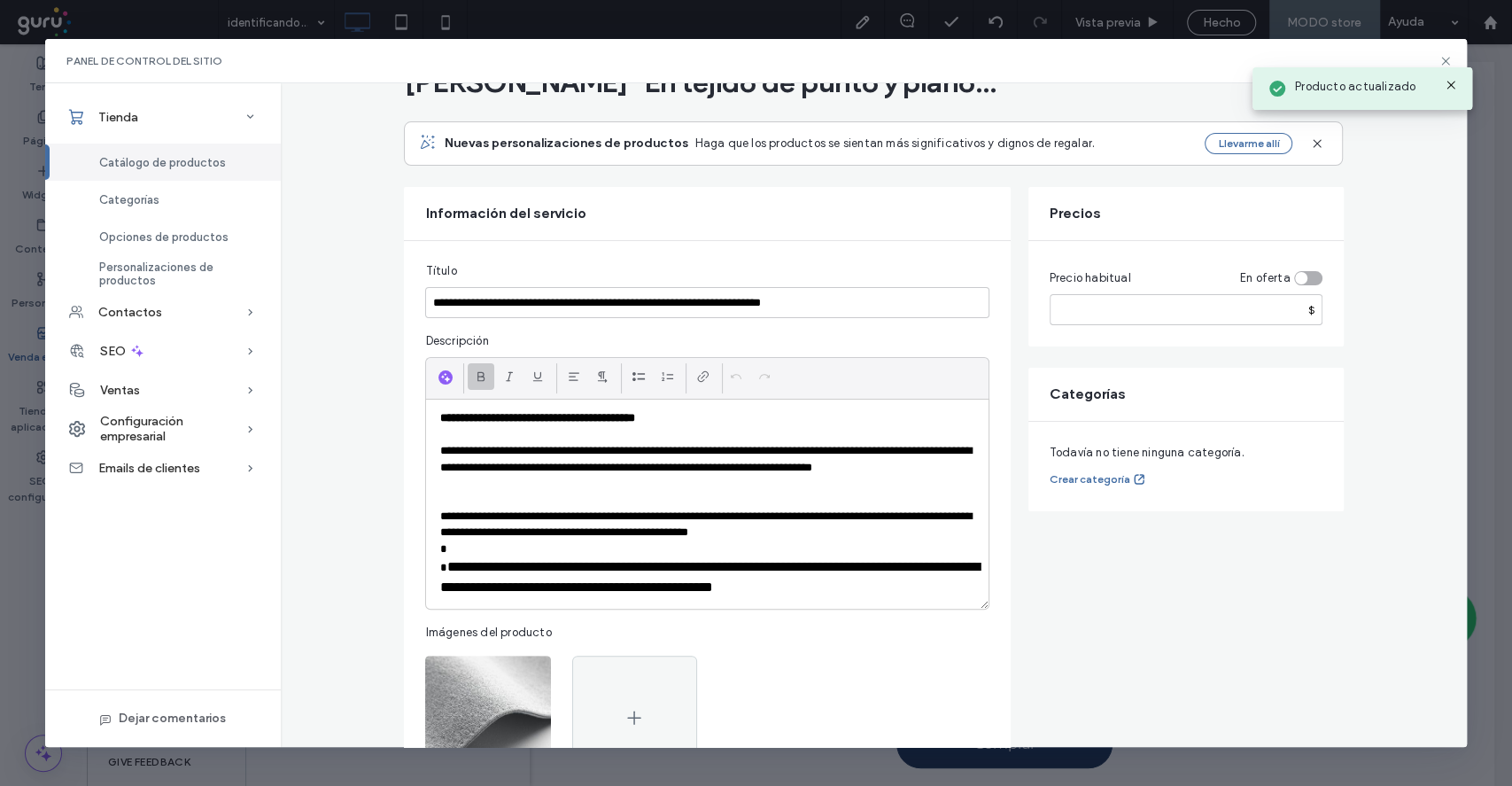
click p "**********"
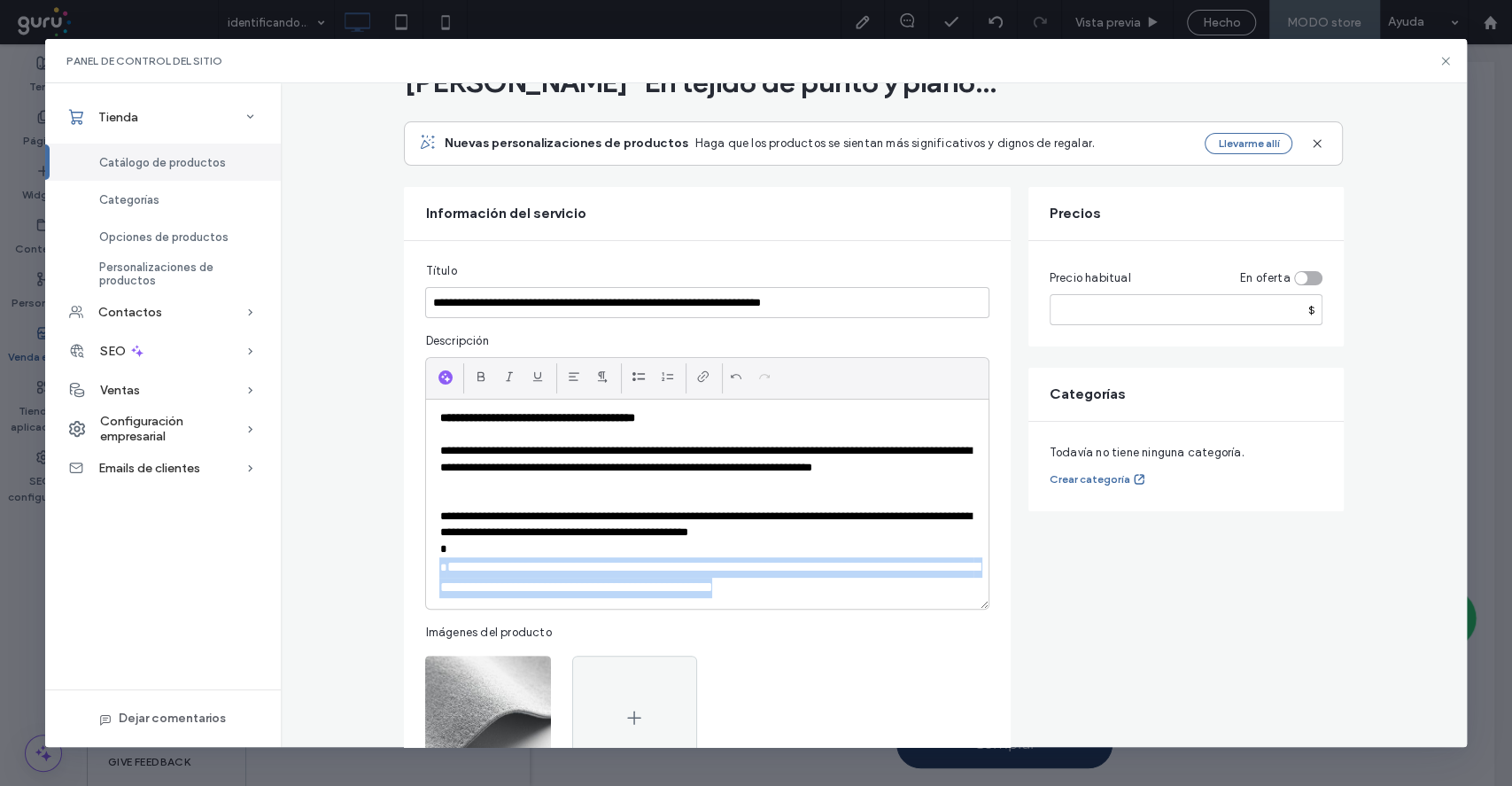
drag, startPoint x: 900, startPoint y: 590, endPoint x: 293, endPoint y: 569, distance: 607.4
click div "**********"
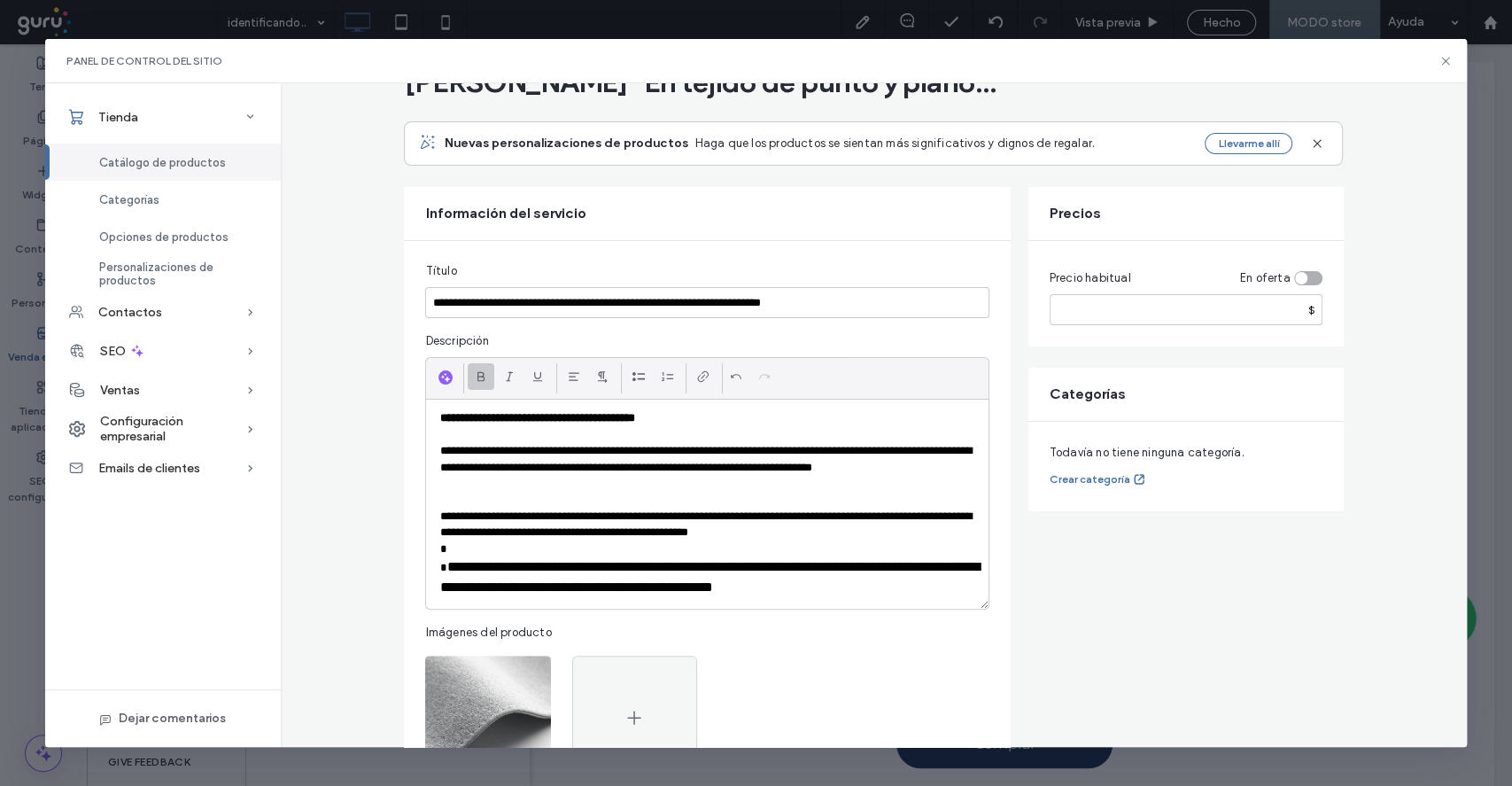
click div
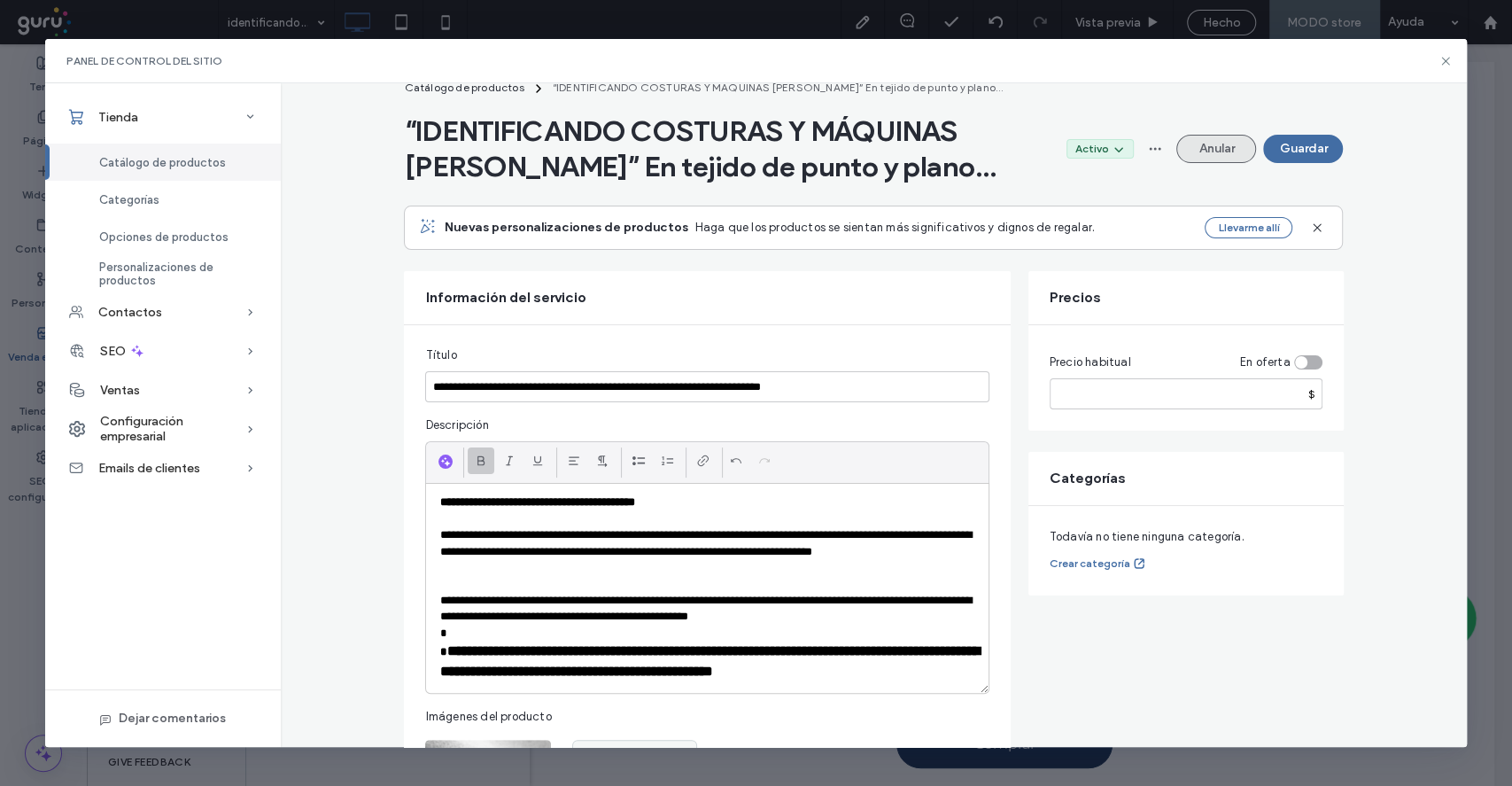
scroll to position [0, 0]
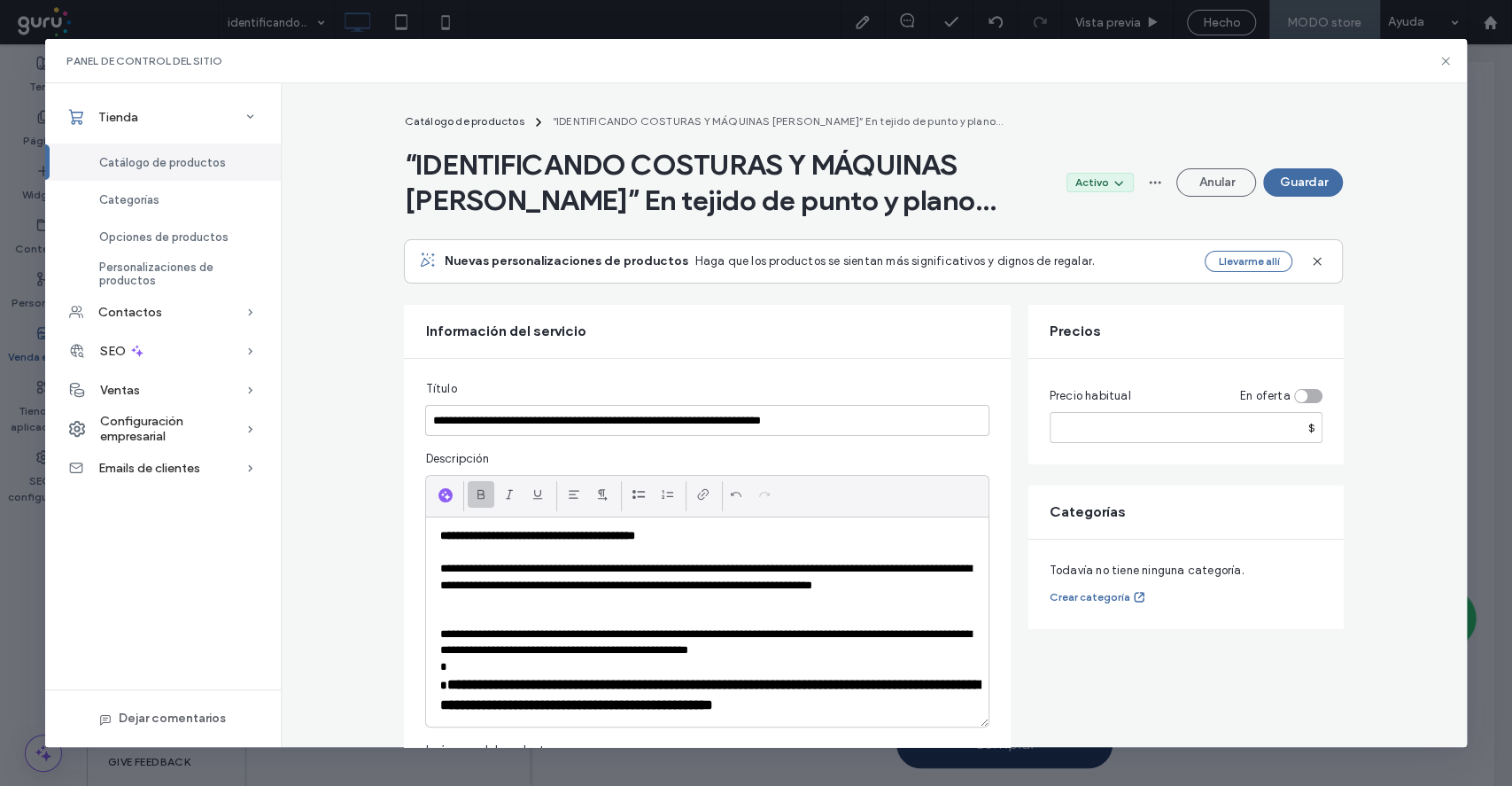
click button "Guardar"
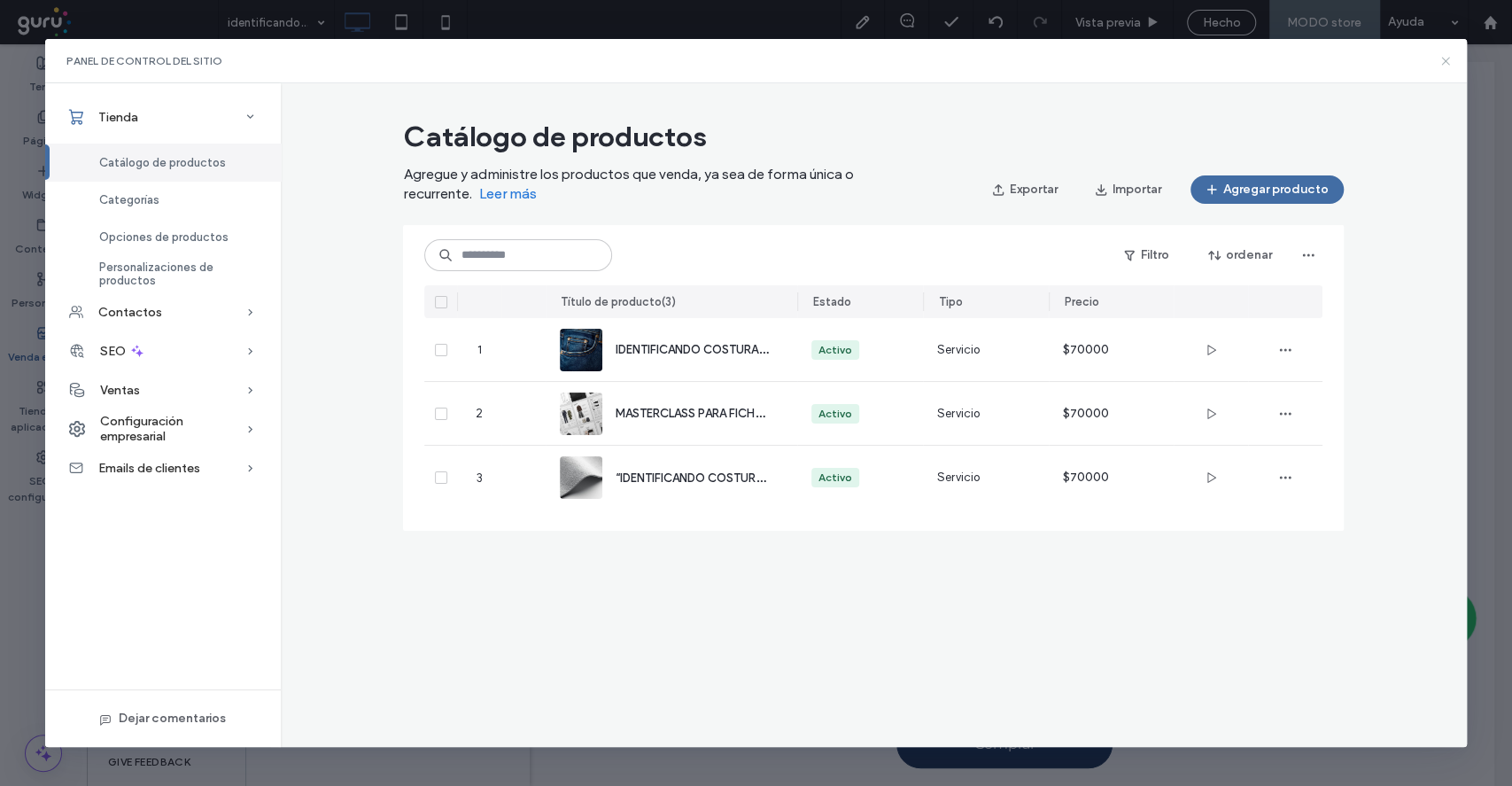
click icon
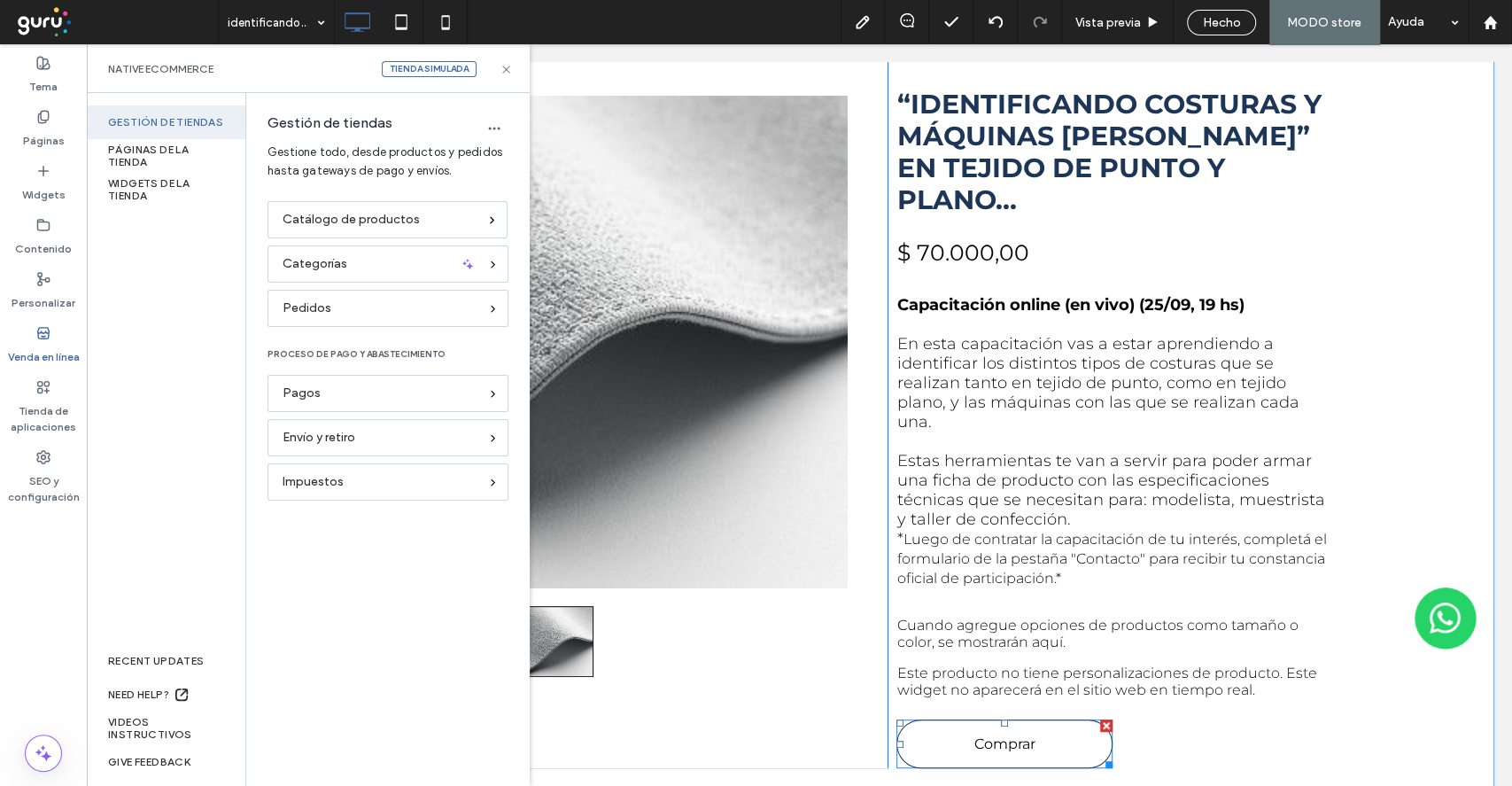
click span "Comprar"
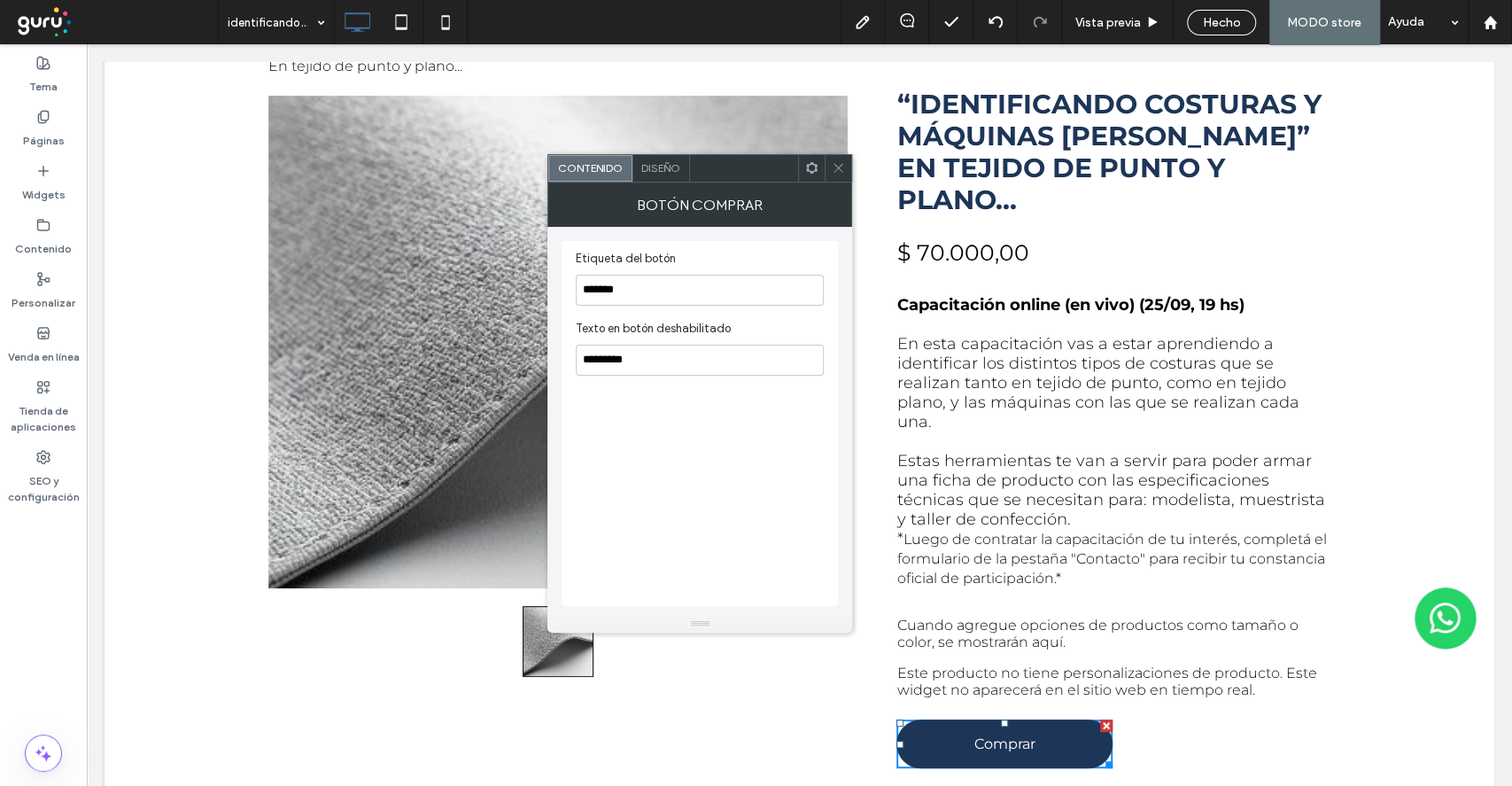
click div "Diseño"
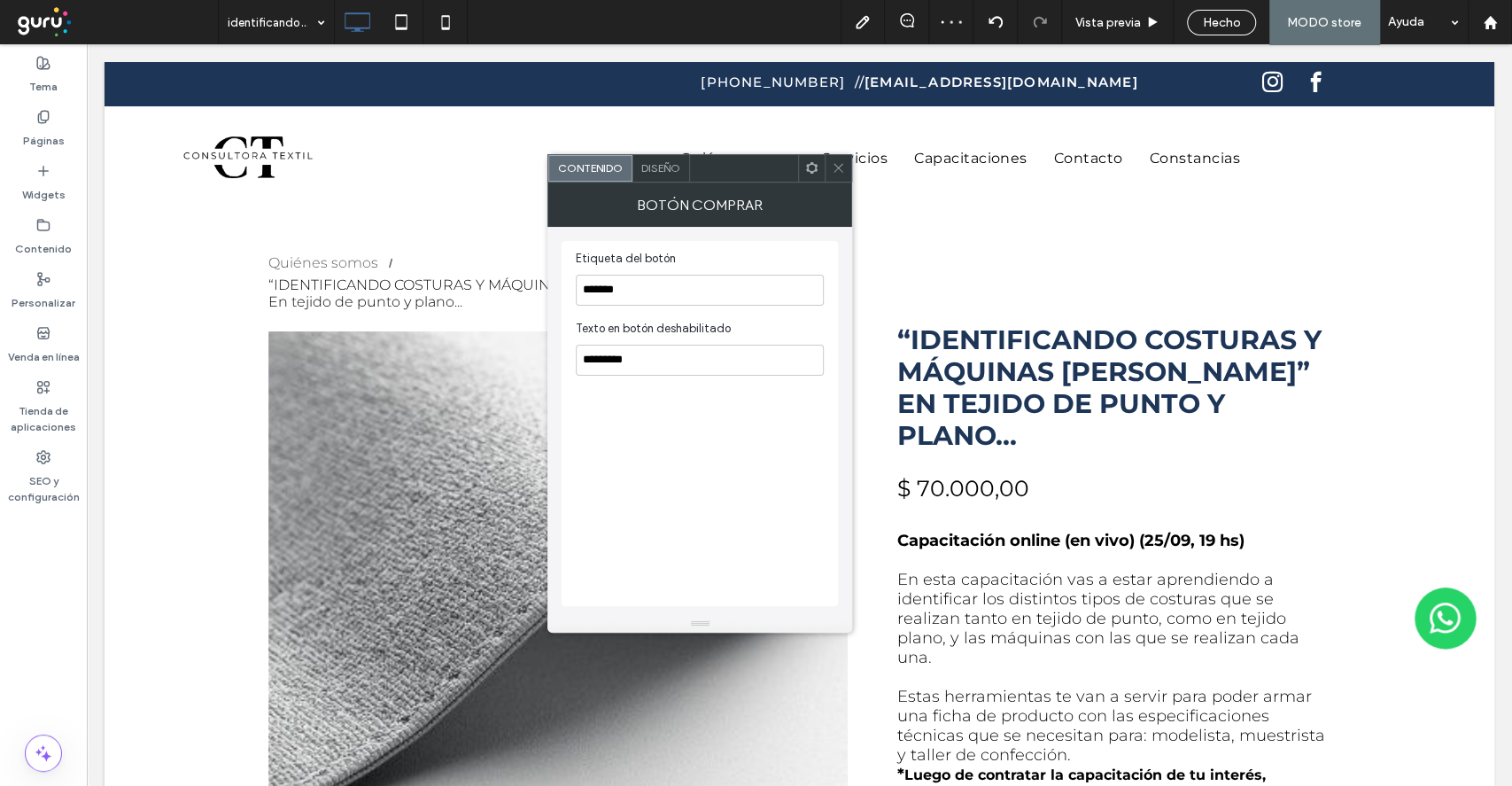
click div
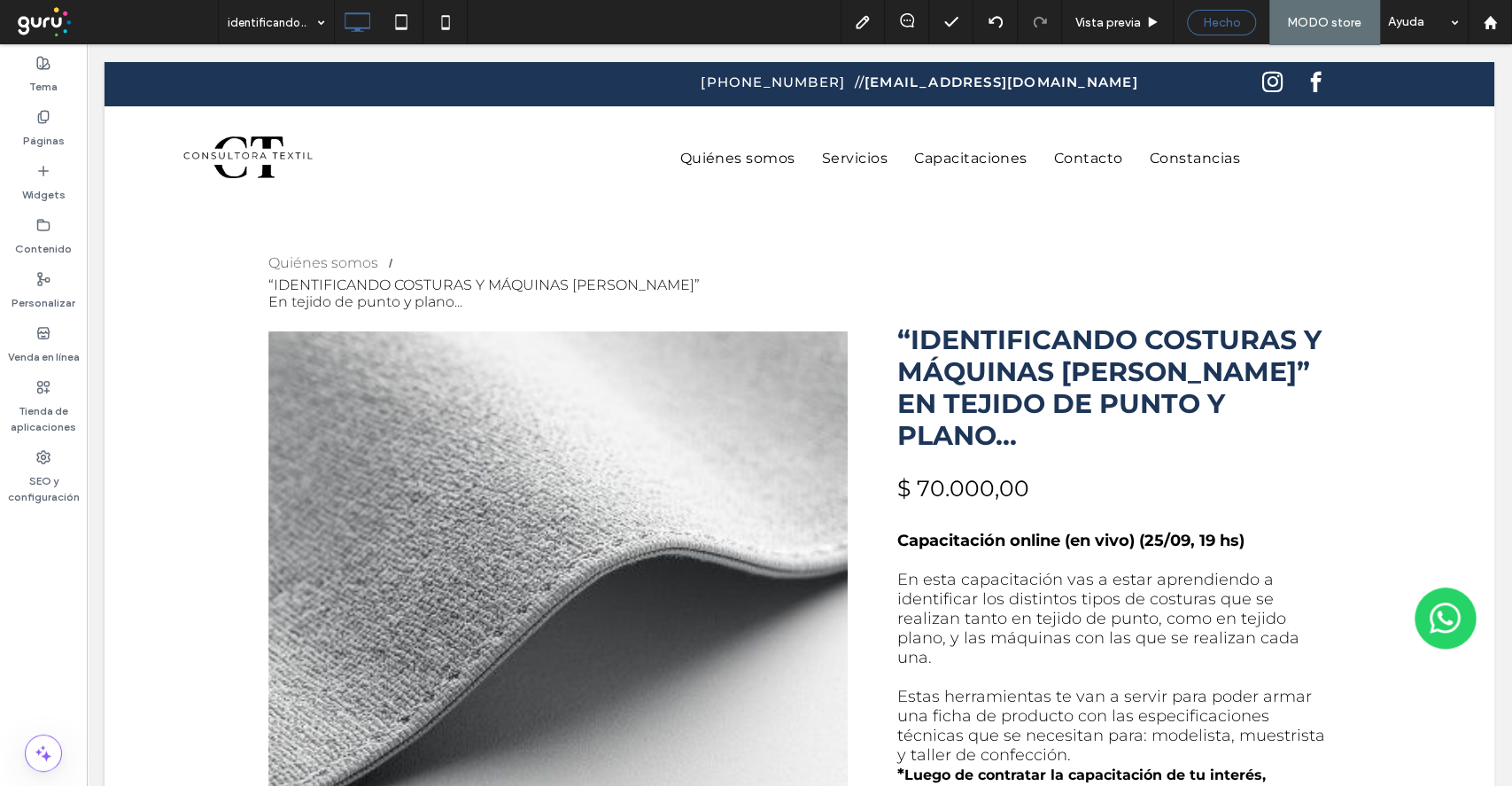
click span "Hecho"
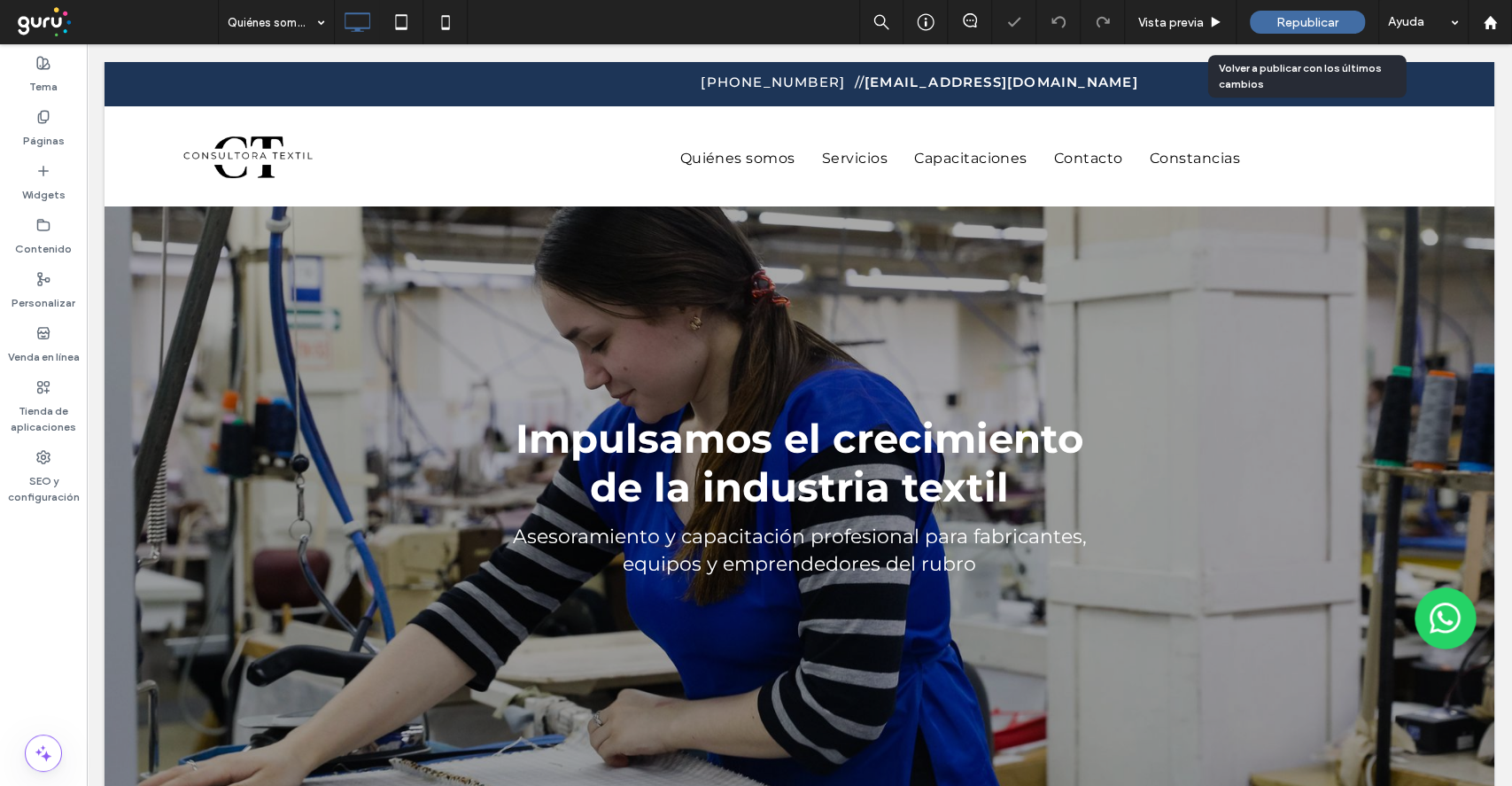
click span "Republicar"
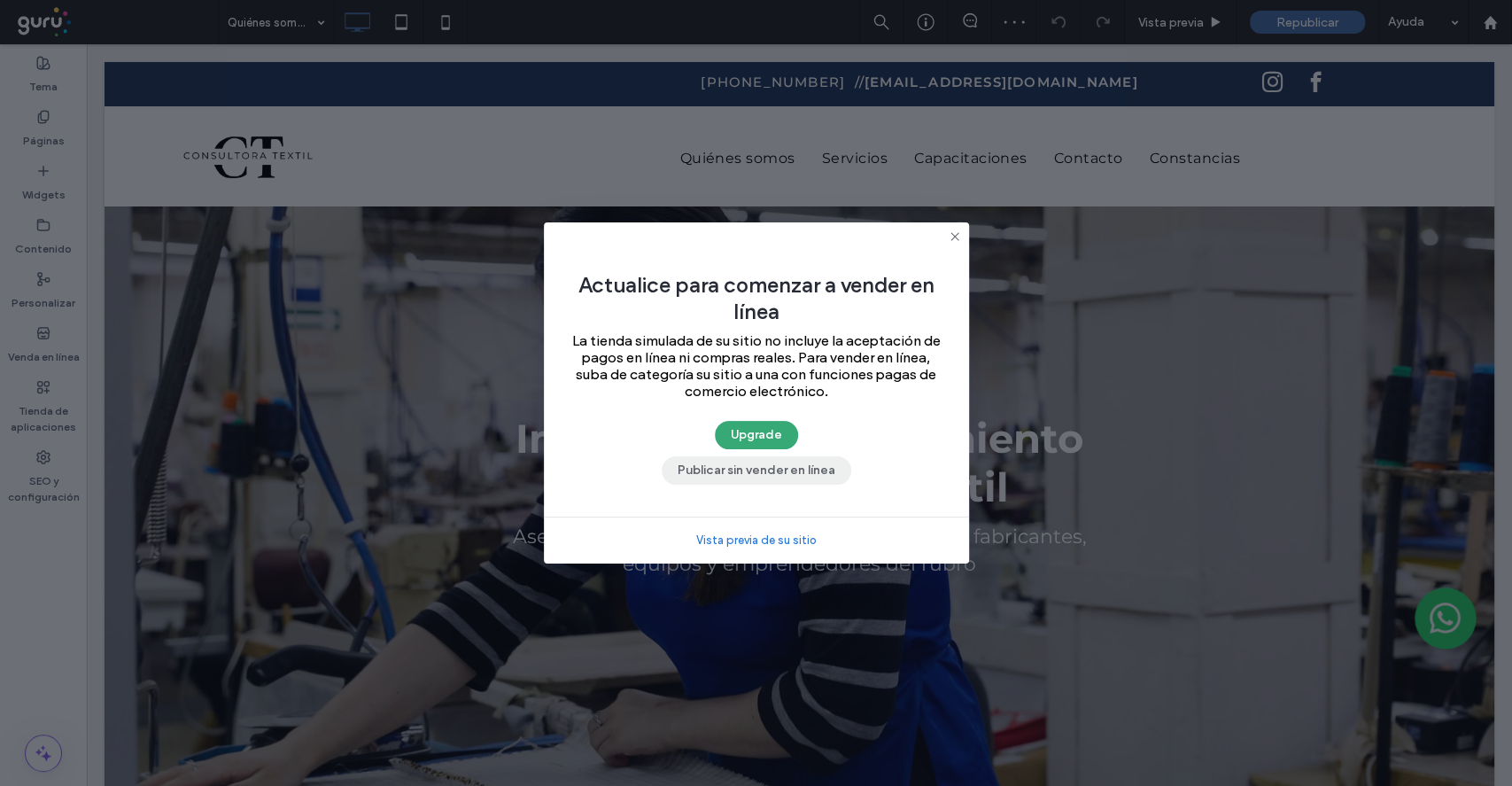
click button "Publicar sin vender en línea"
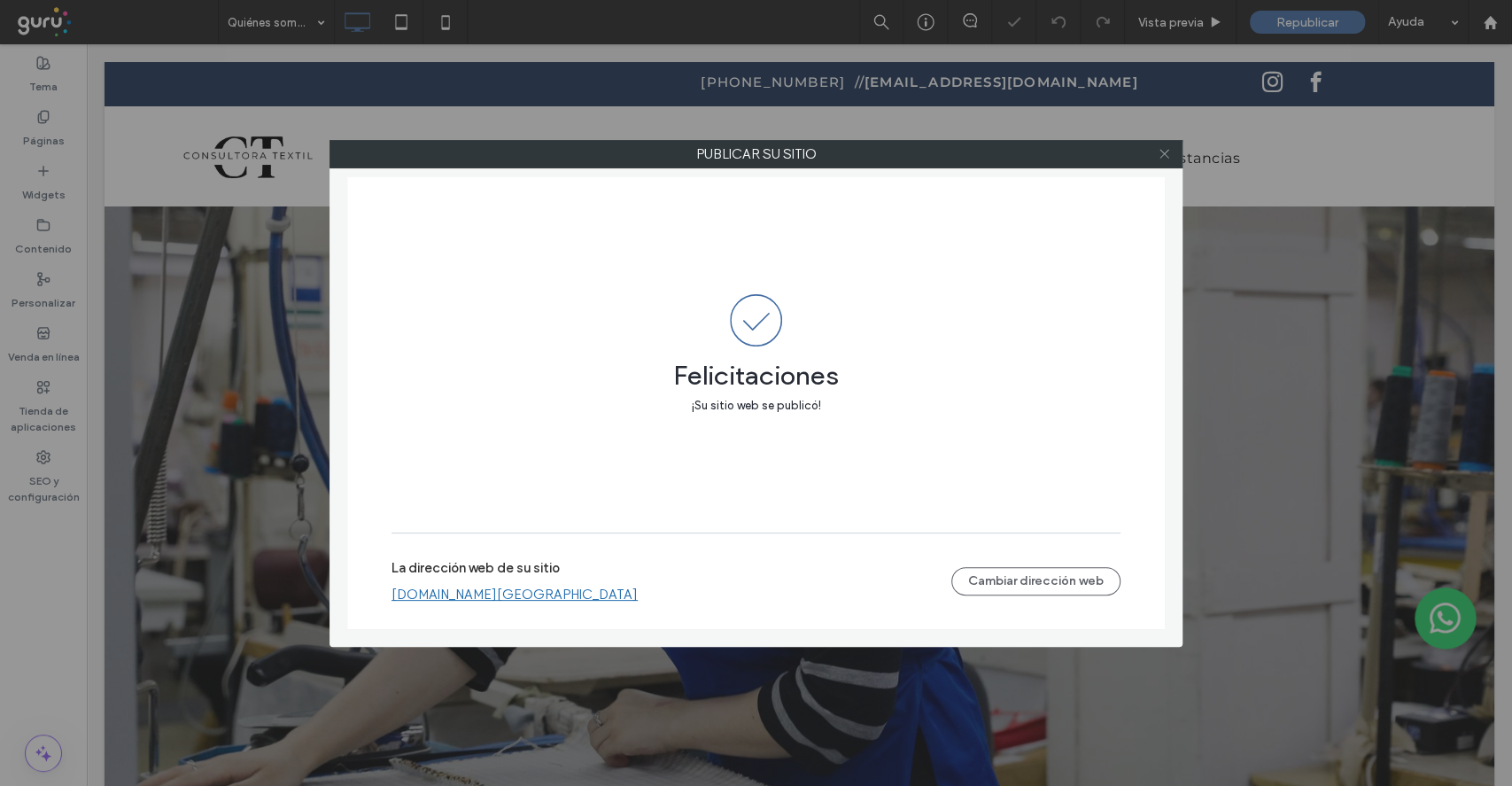
click icon
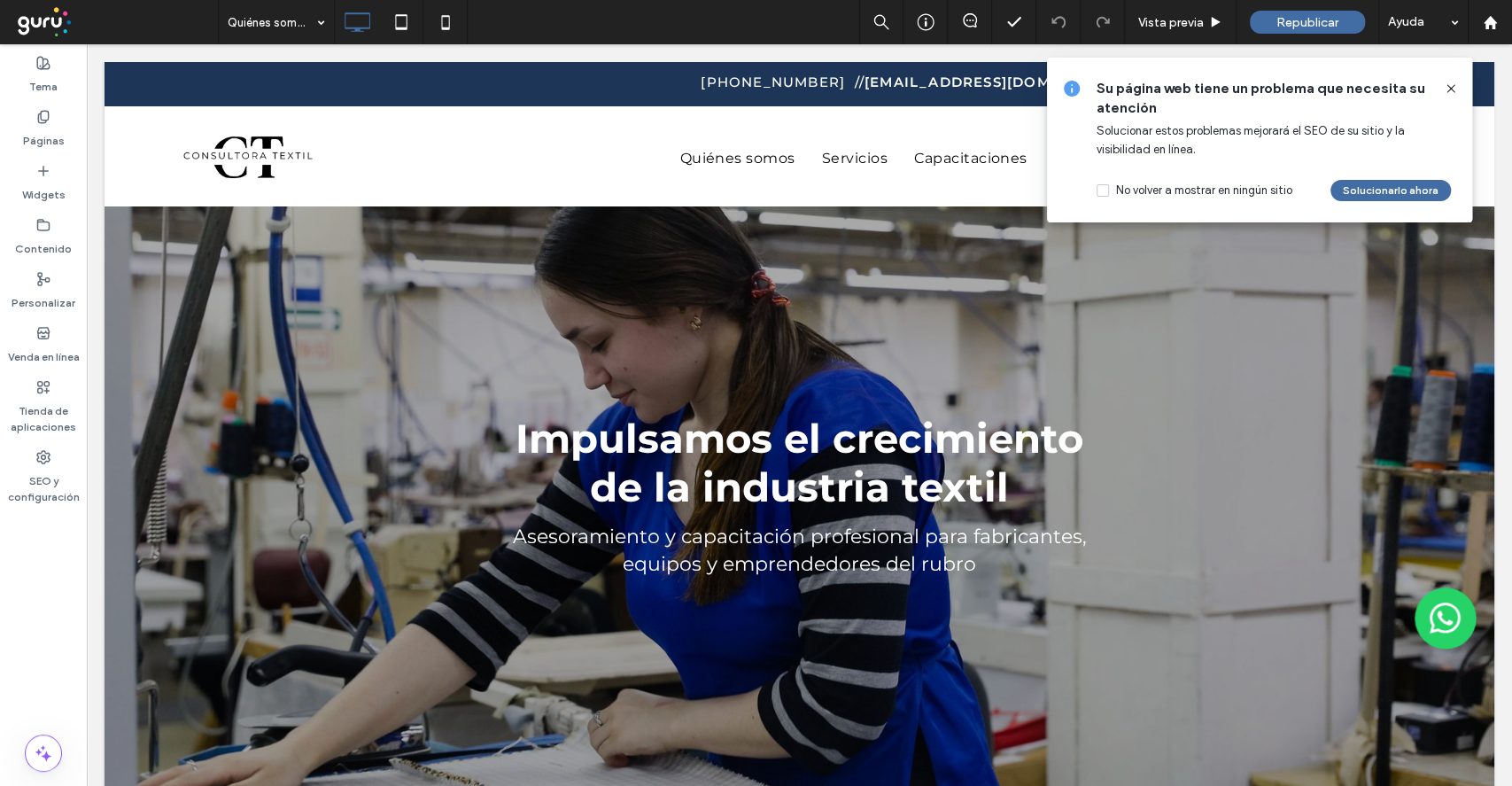
click at [1447, 88] on icon at bounding box center [1451, 88] width 14 height 14
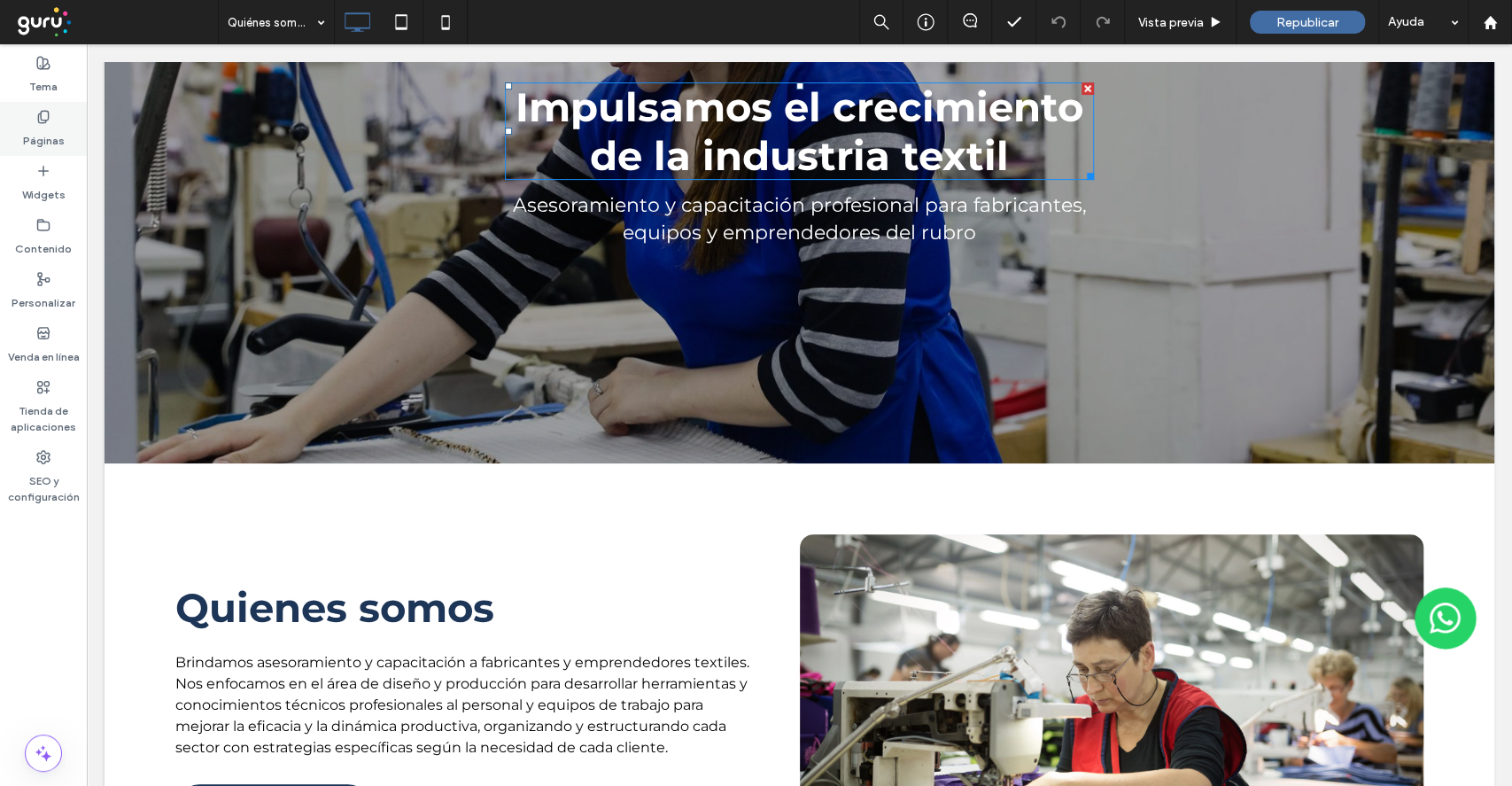
scroll to position [354, 0]
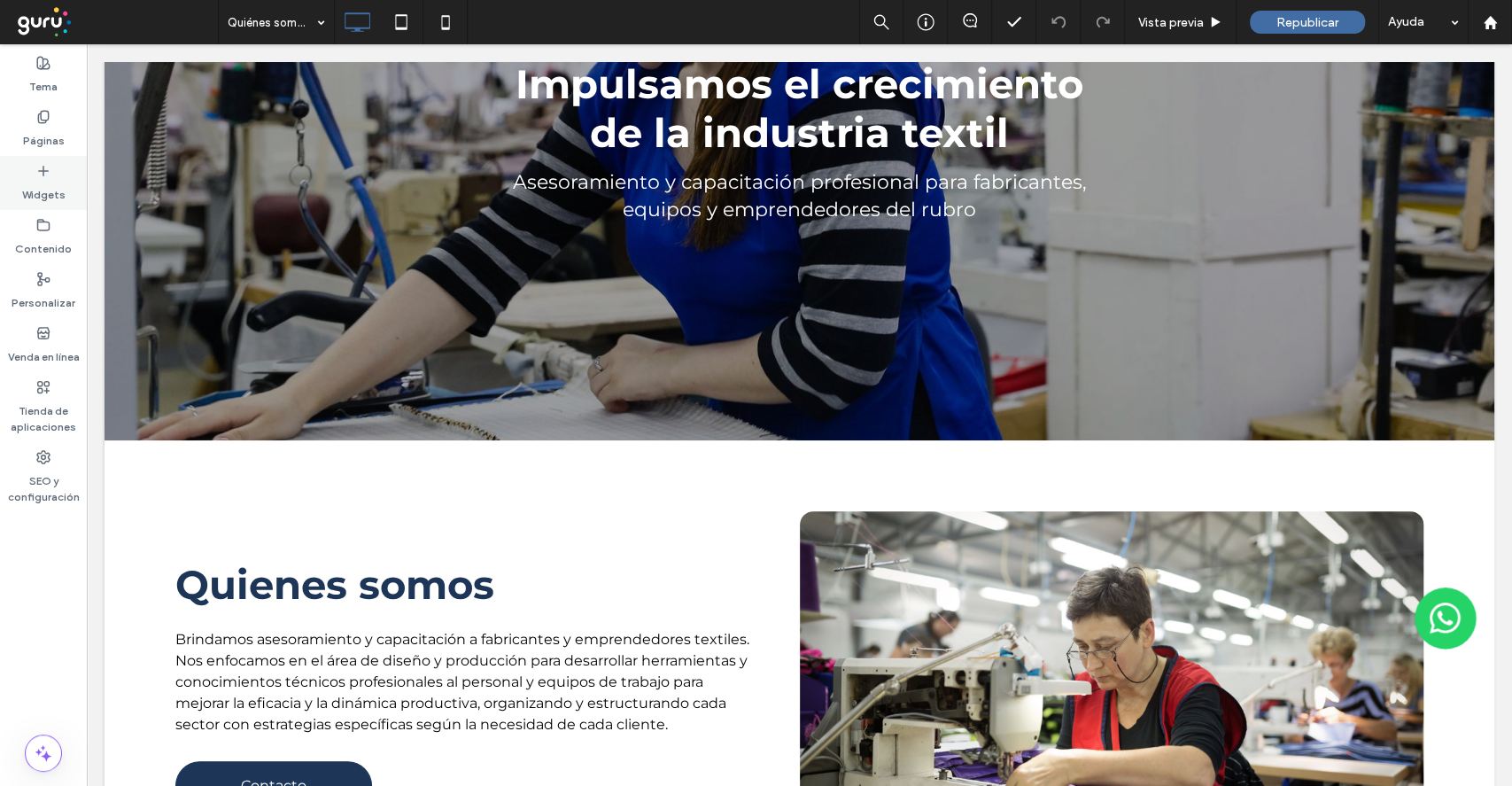
click at [22, 124] on div "Páginas" at bounding box center [43, 128] width 87 height 54
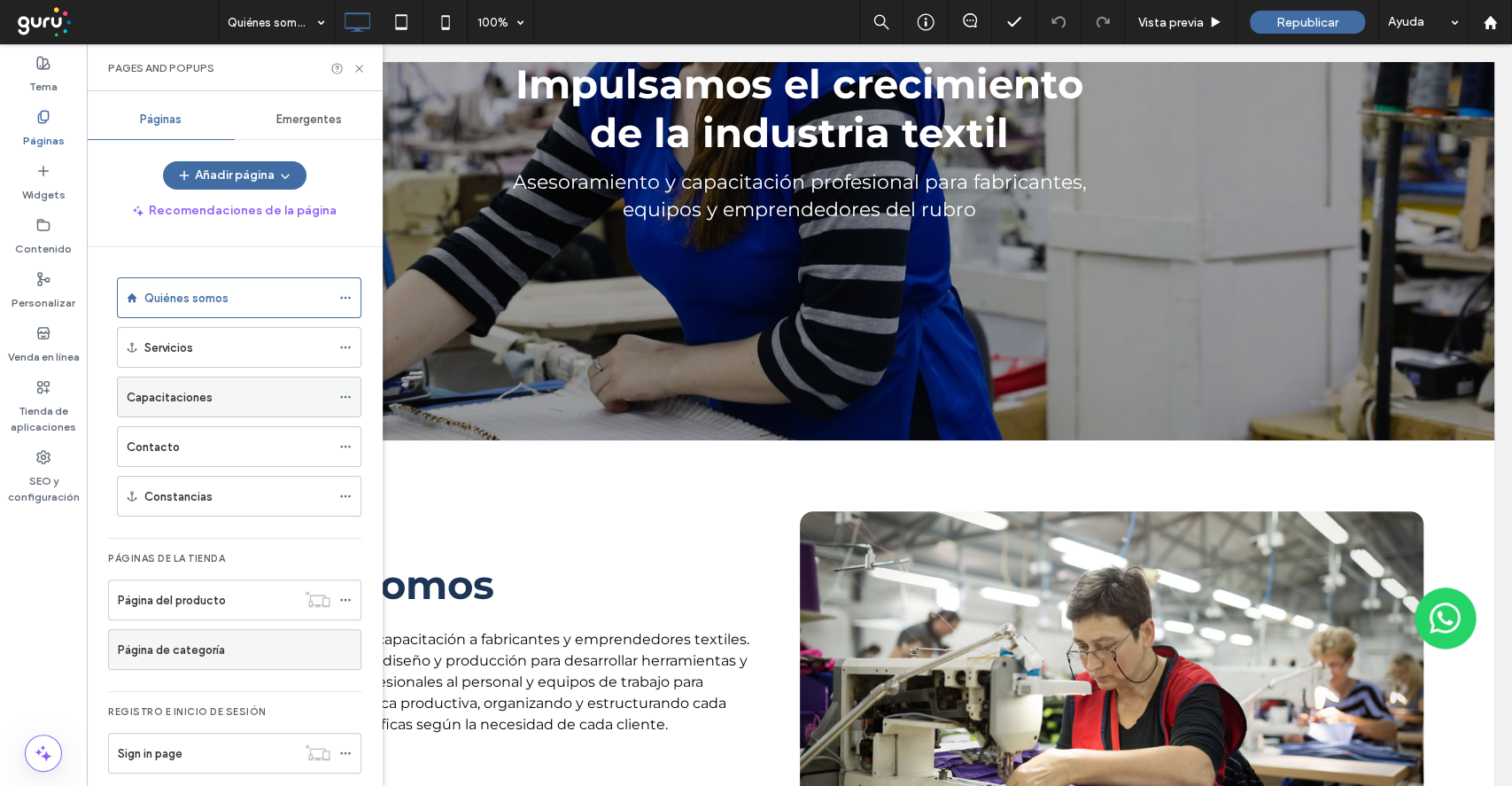
click at [222, 388] on div "Capacitaciones" at bounding box center [229, 397] width 203 height 19
click at [362, 68] on icon at bounding box center [360, 69] width 13 height 13
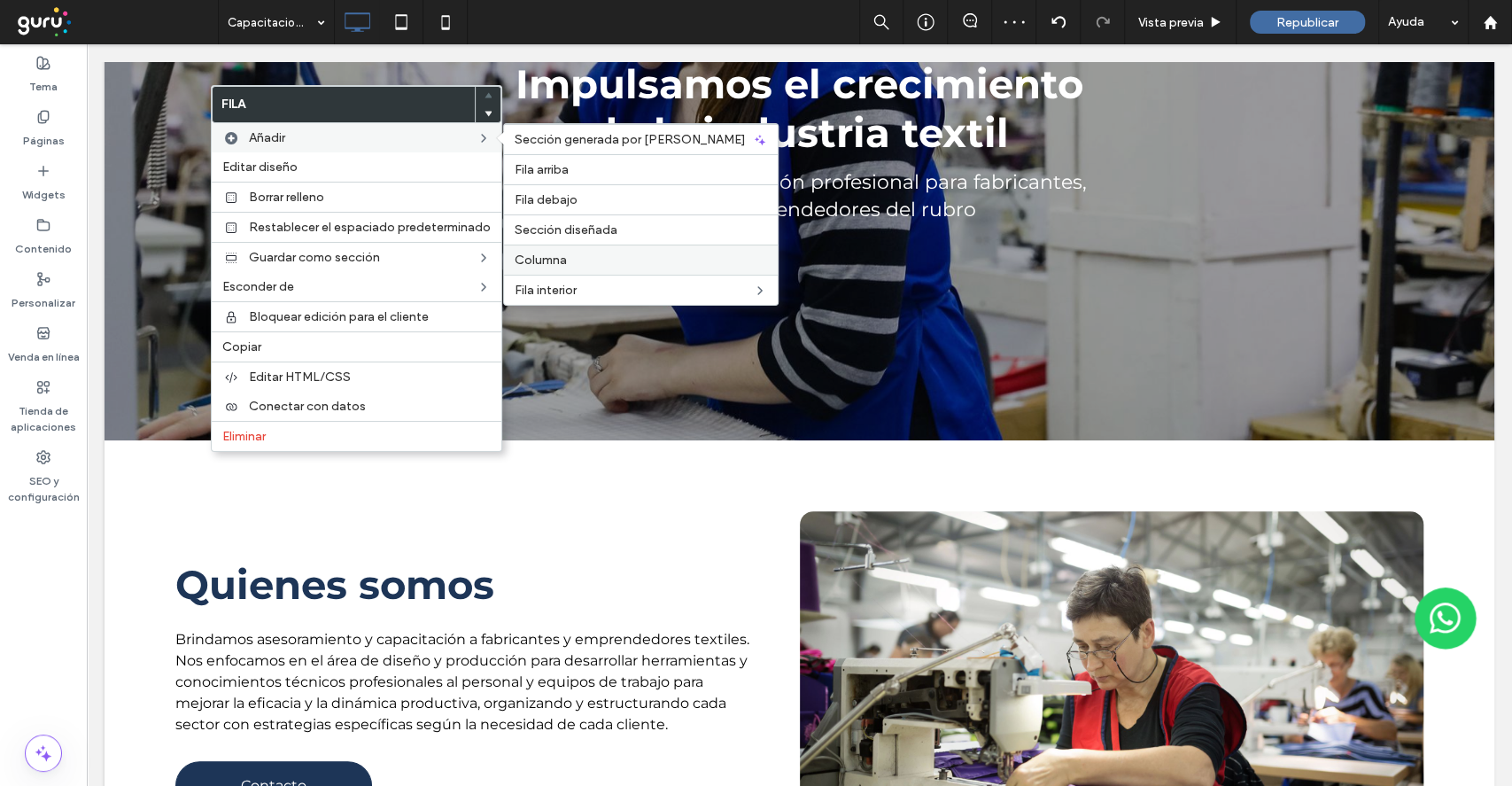
click at [557, 249] on div "Columna" at bounding box center [640, 260] width 274 height 30
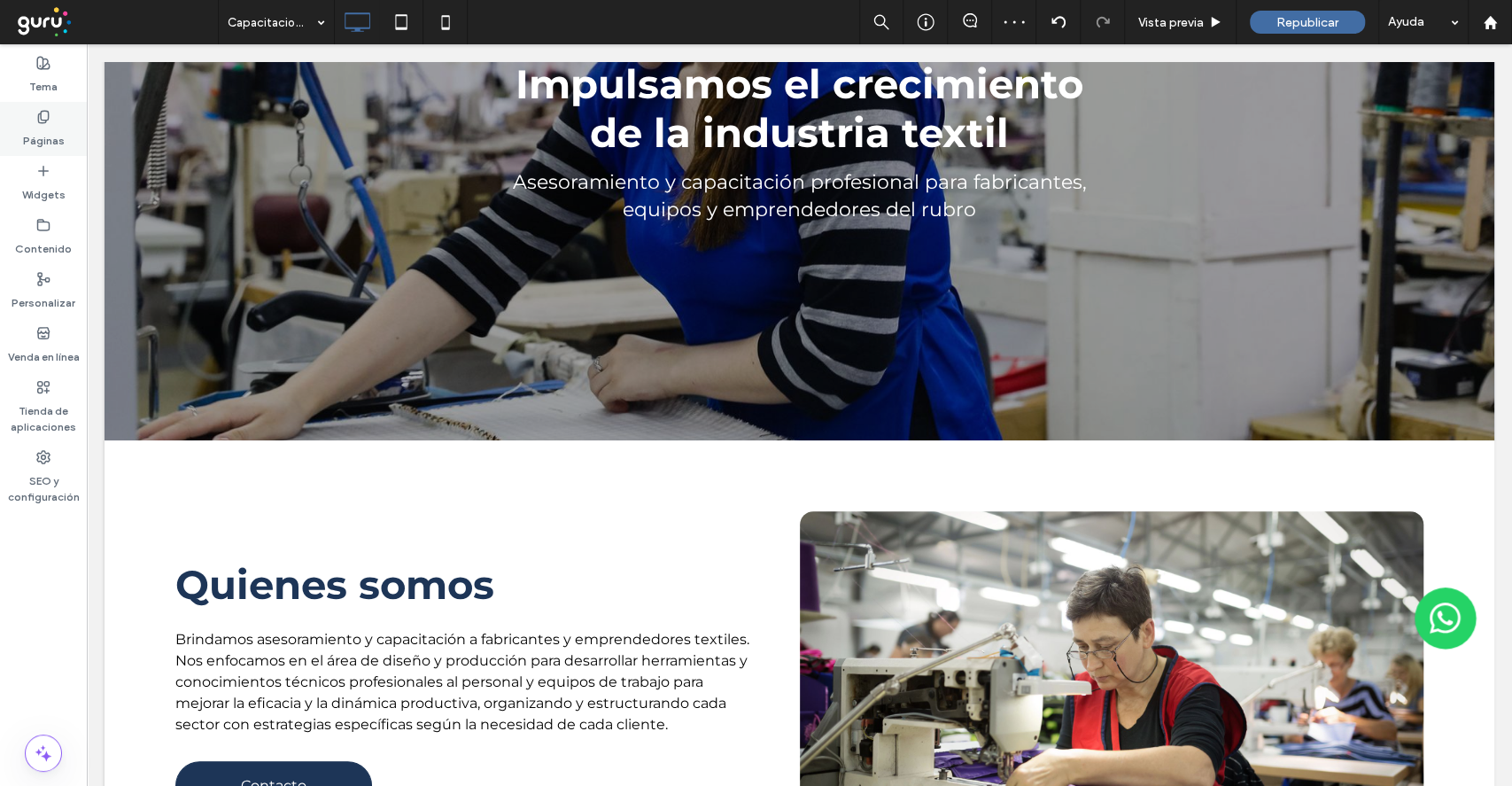
click at [50, 138] on label "Páginas" at bounding box center [43, 136] width 41 height 24
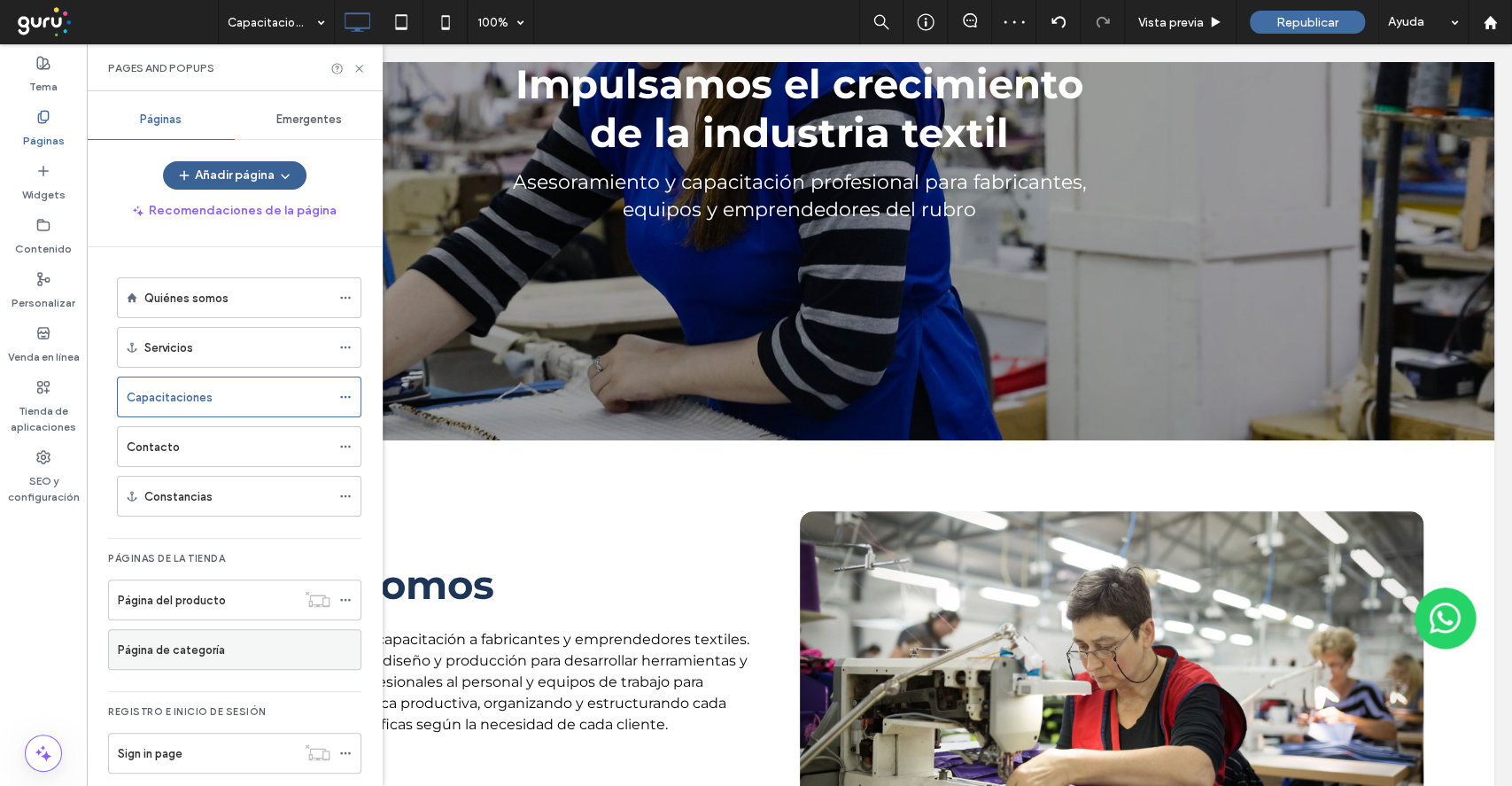
drag, startPoint x: 41, startPoint y: 159, endPoint x: 169, endPoint y: 168, distance: 128.3
click at [41, 159] on div "Widgets" at bounding box center [43, 183] width 87 height 54
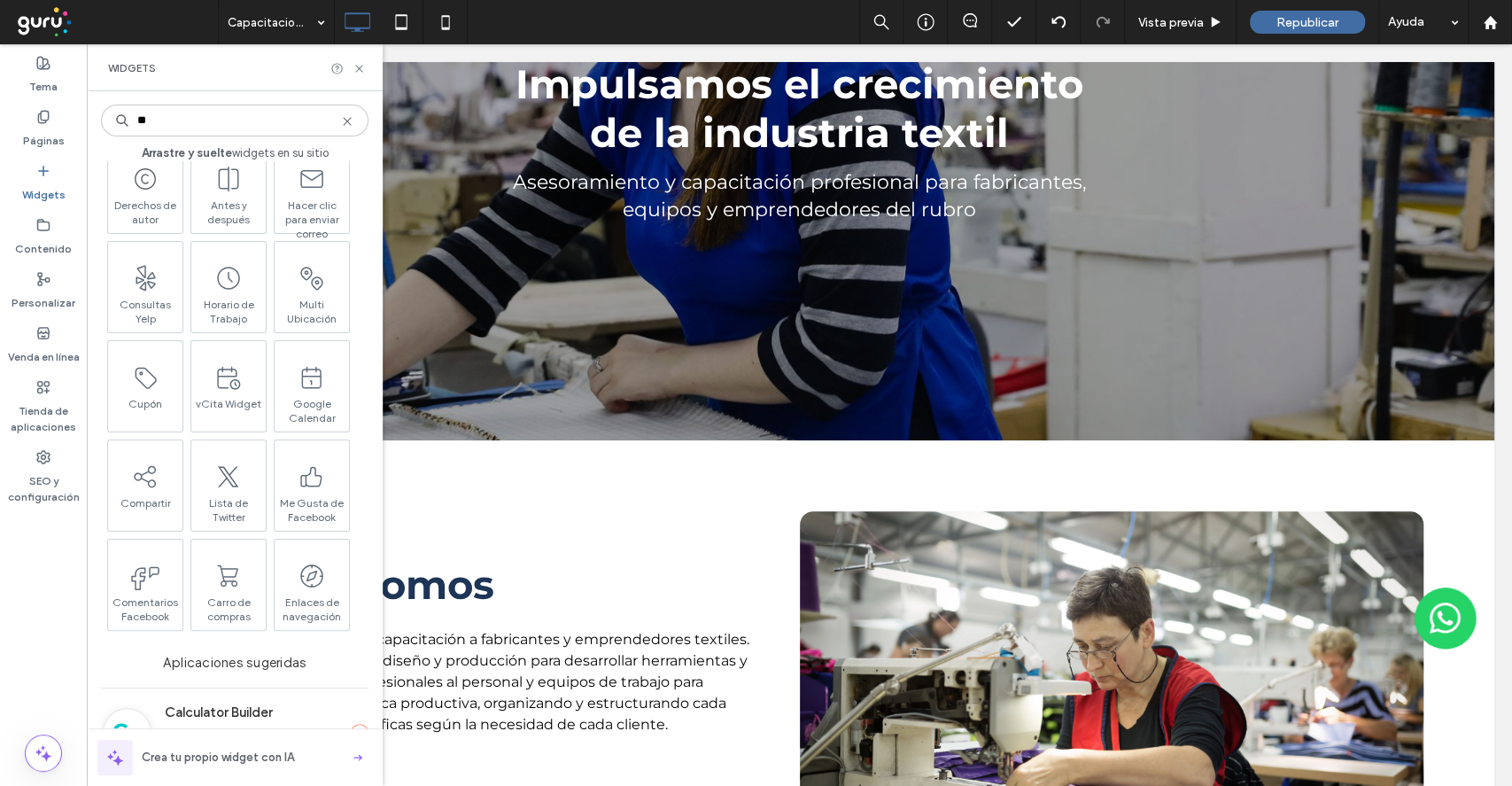
scroll to position [709, 0]
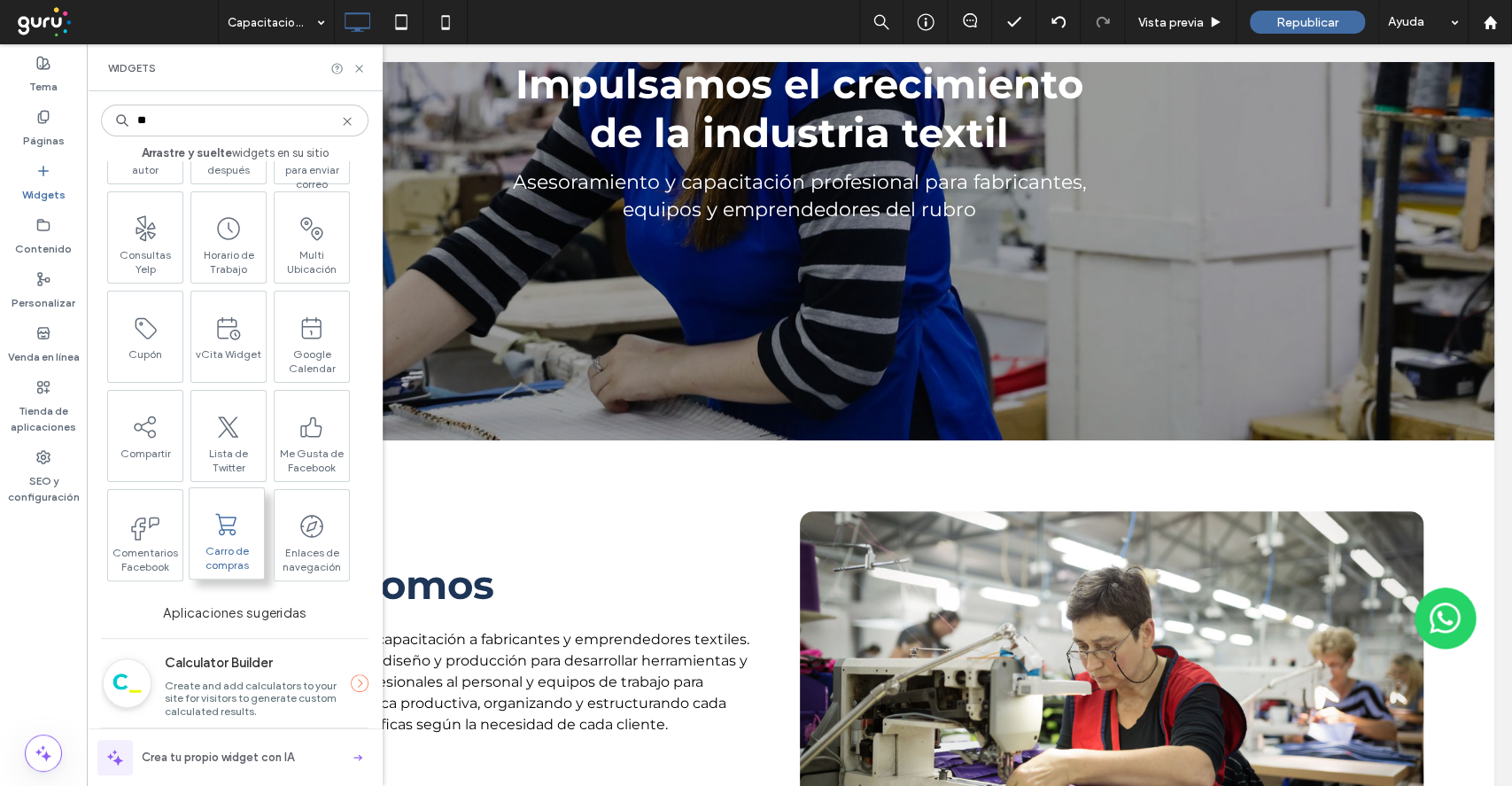
type input "**"
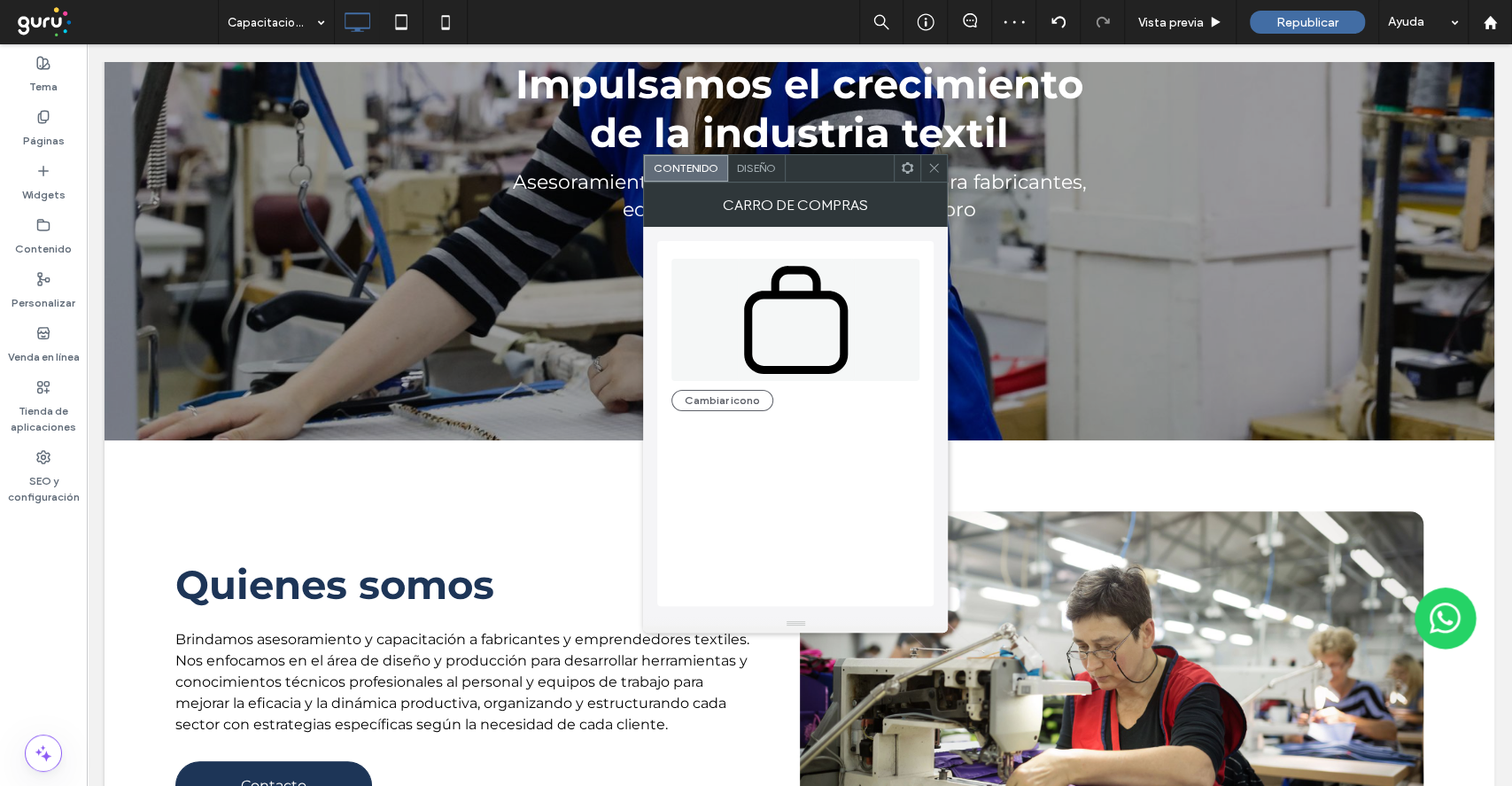
click at [757, 175] on div "Diseño" at bounding box center [756, 168] width 57 height 26
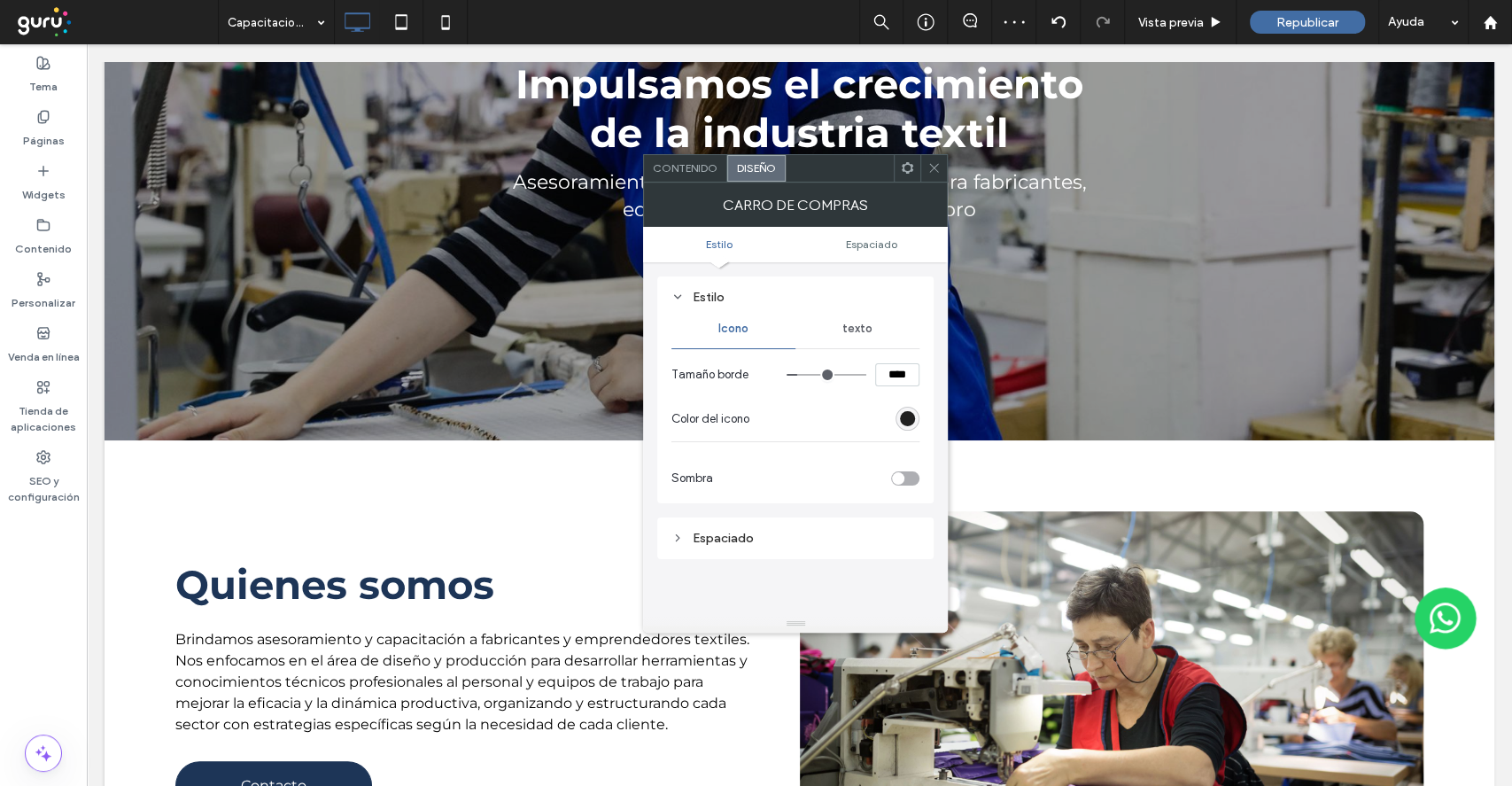
click at [913, 418] on div "#000" at bounding box center [907, 418] width 24 height 24
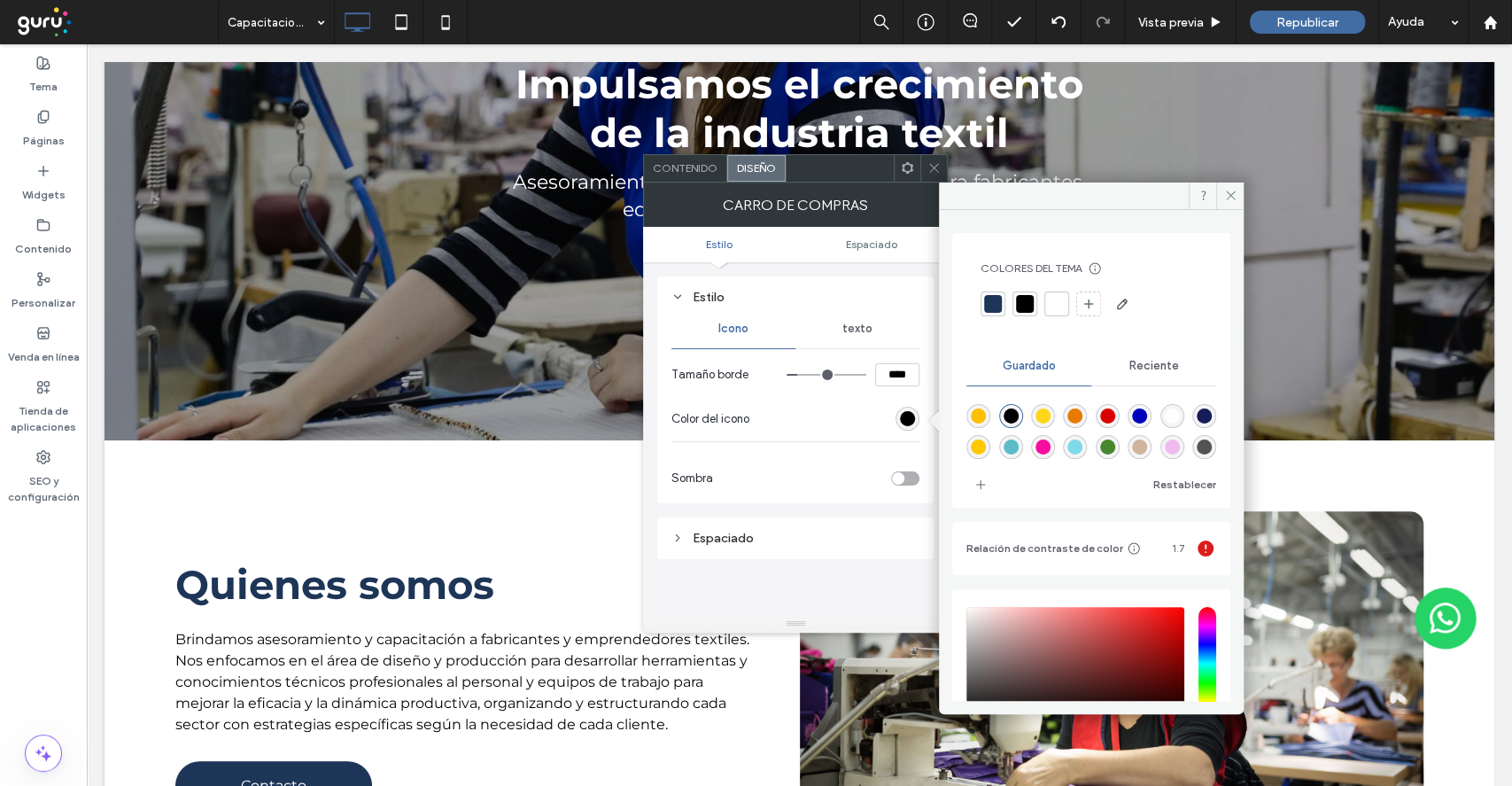
click at [1054, 295] on div at bounding box center [1056, 303] width 18 height 18
click at [864, 329] on span "texto" at bounding box center [858, 329] width 30 height 14
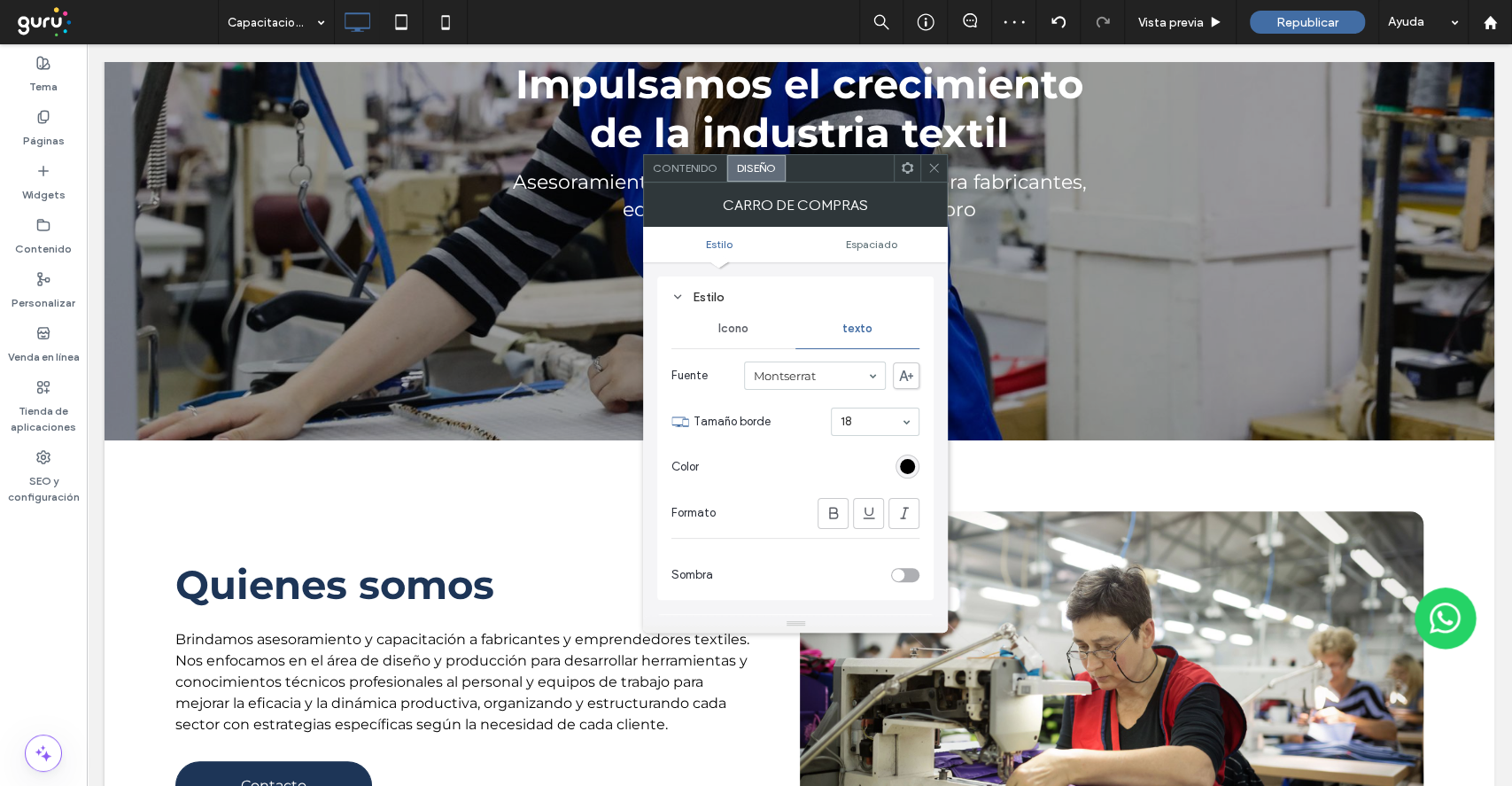
click at [909, 455] on div "rgb(0, 0, 0)" at bounding box center [907, 466] width 24 height 24
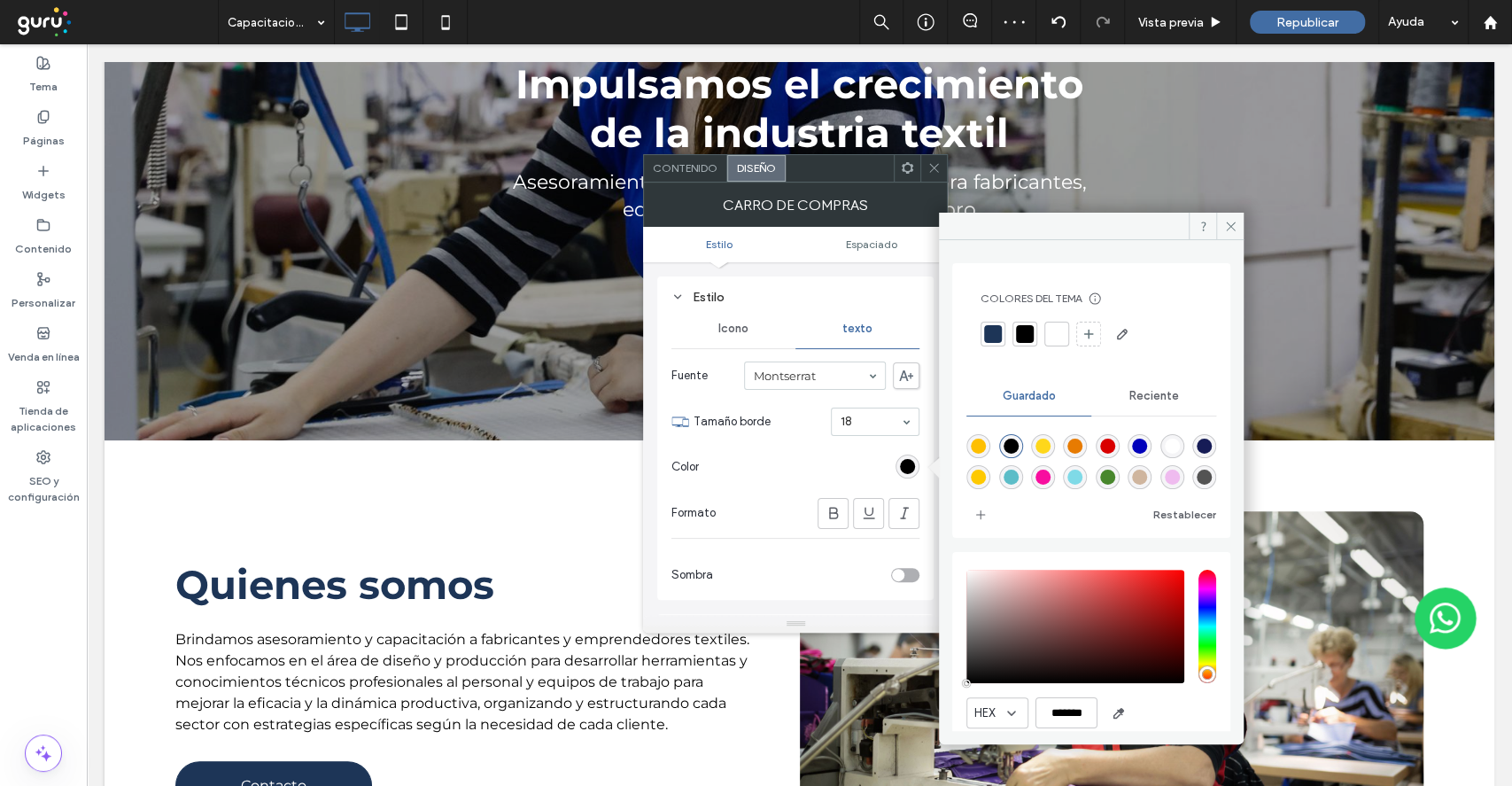
click at [1060, 326] on div at bounding box center [1056, 333] width 18 height 18
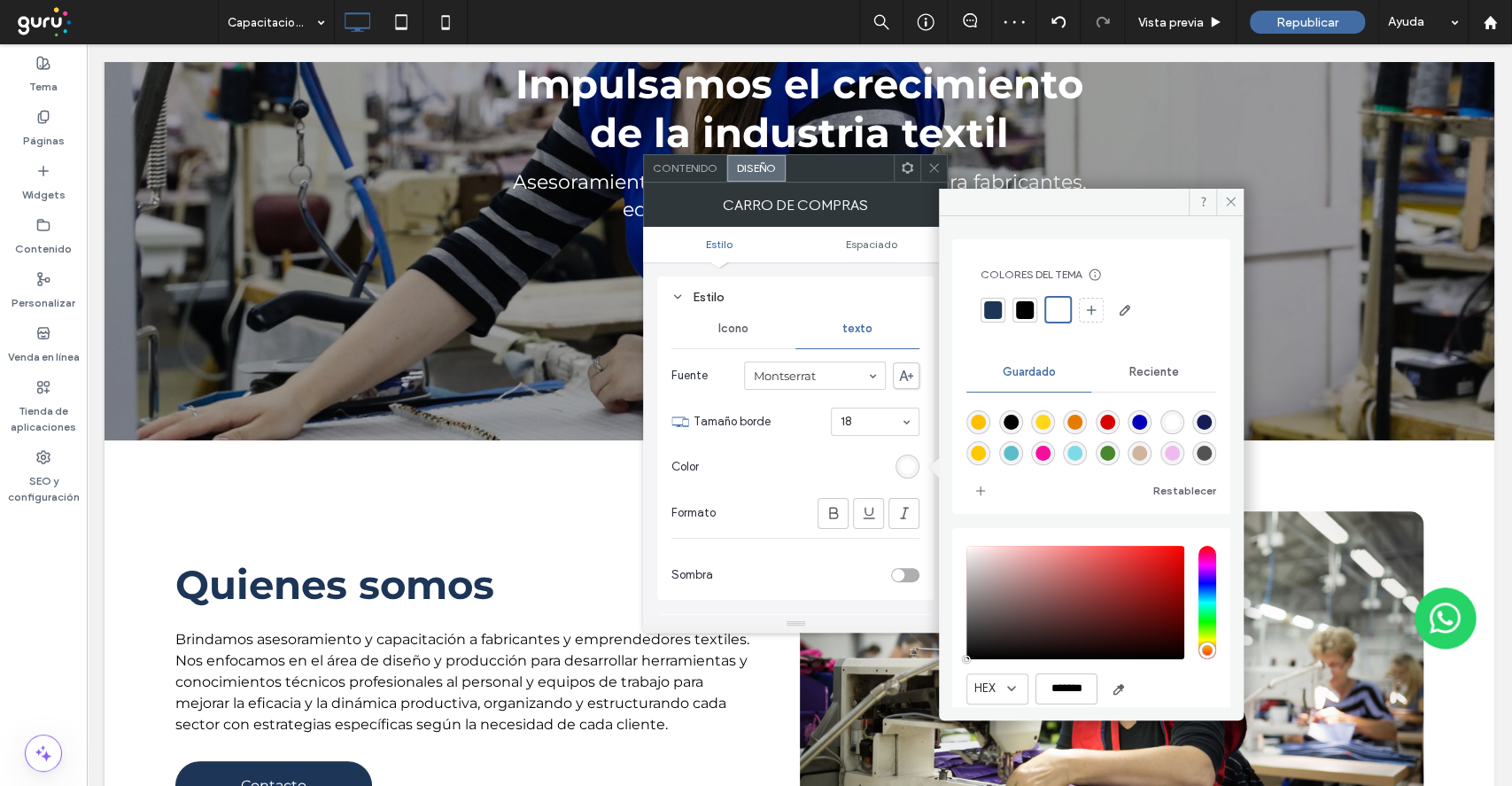
click at [744, 328] on span "Icono" at bounding box center [733, 329] width 30 height 14
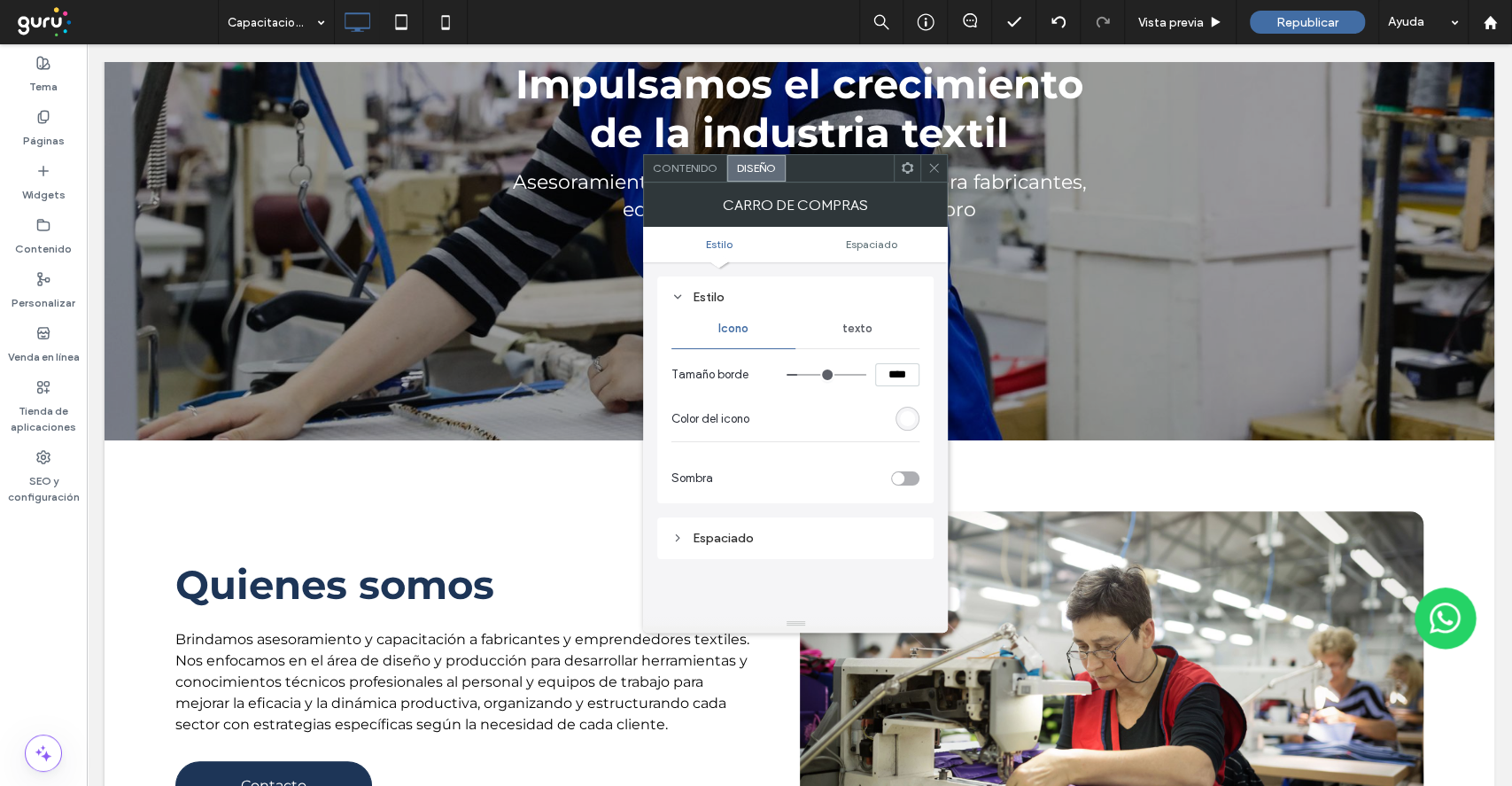
type input "**"
type input "****"
type input "**"
type input "****"
type input "**"
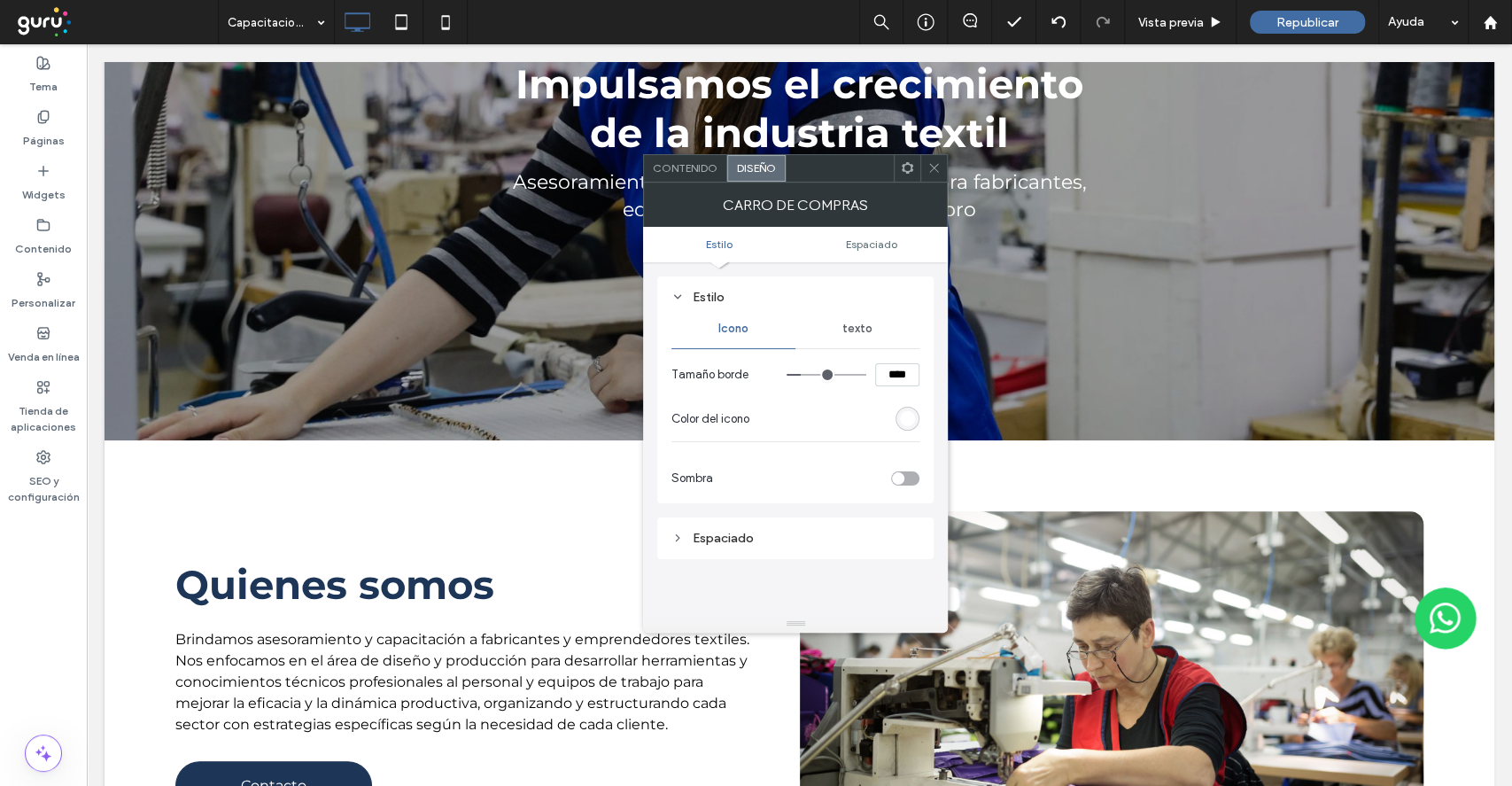
type input "****"
type input "**"
type input "****"
type input "**"
type input "****"
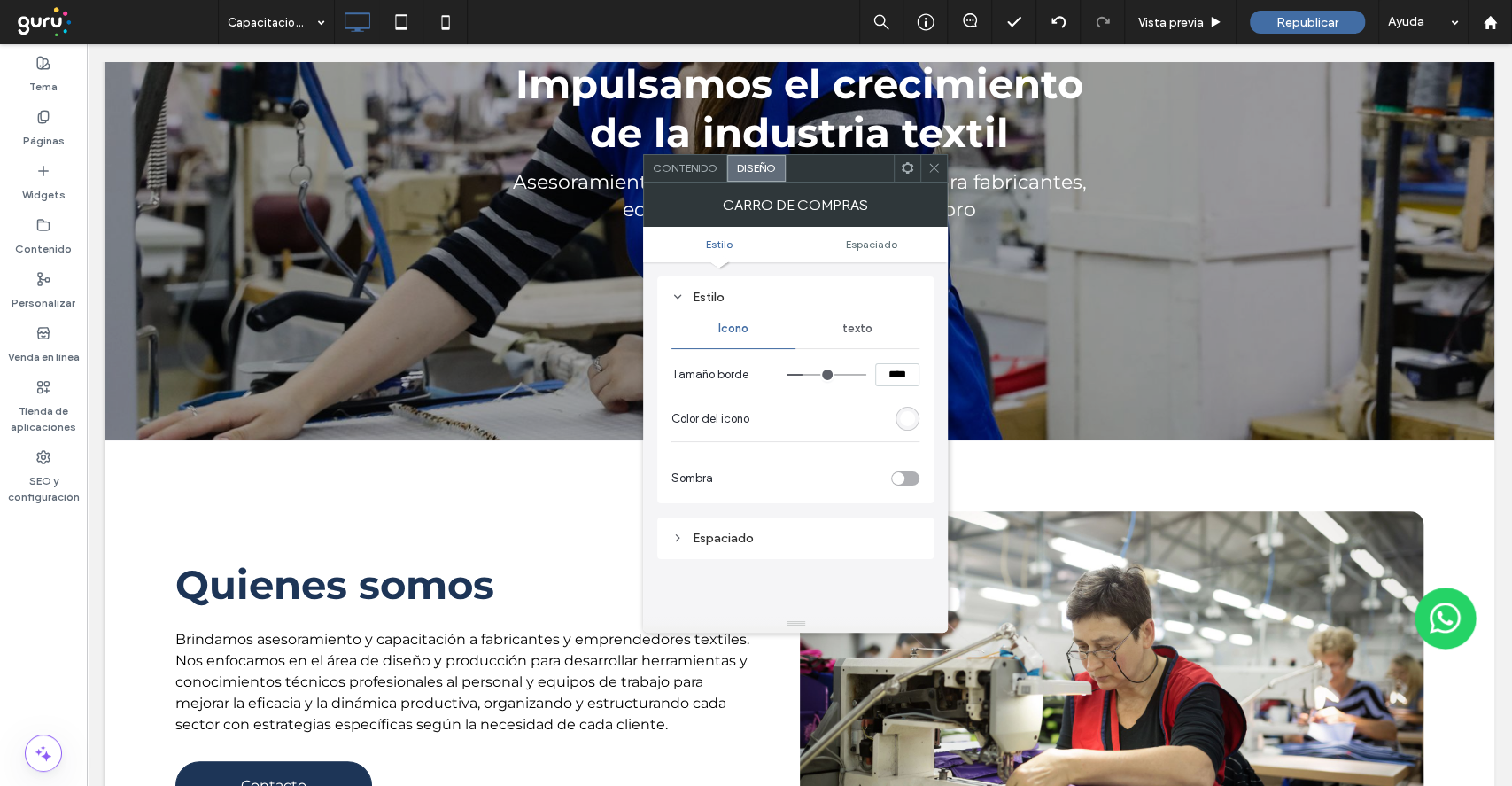
type input "**"
type input "****"
type input "**"
type input "****"
type input "**"
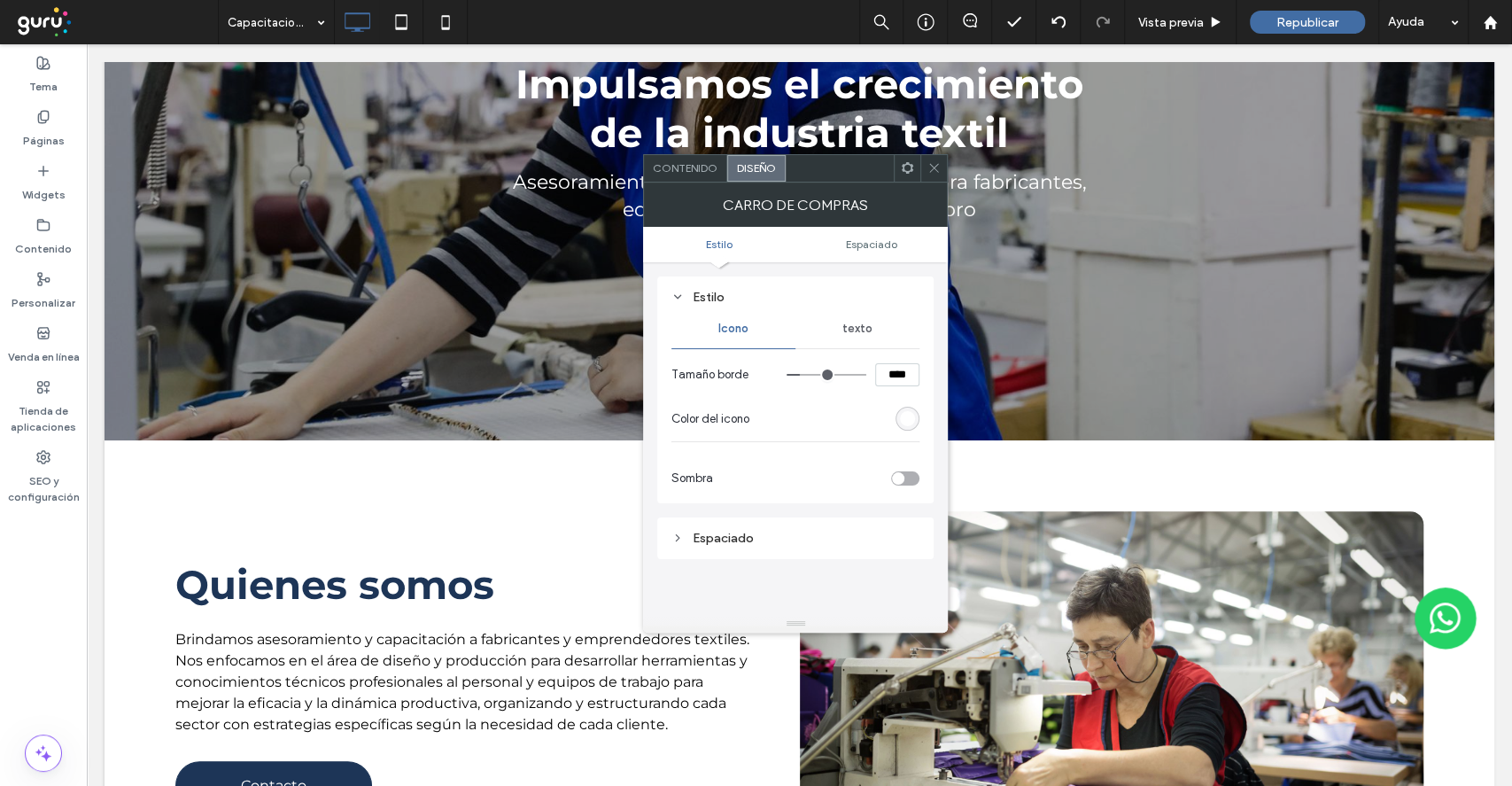
type input "****"
type input "**"
type input "****"
type input "**"
type input "****"
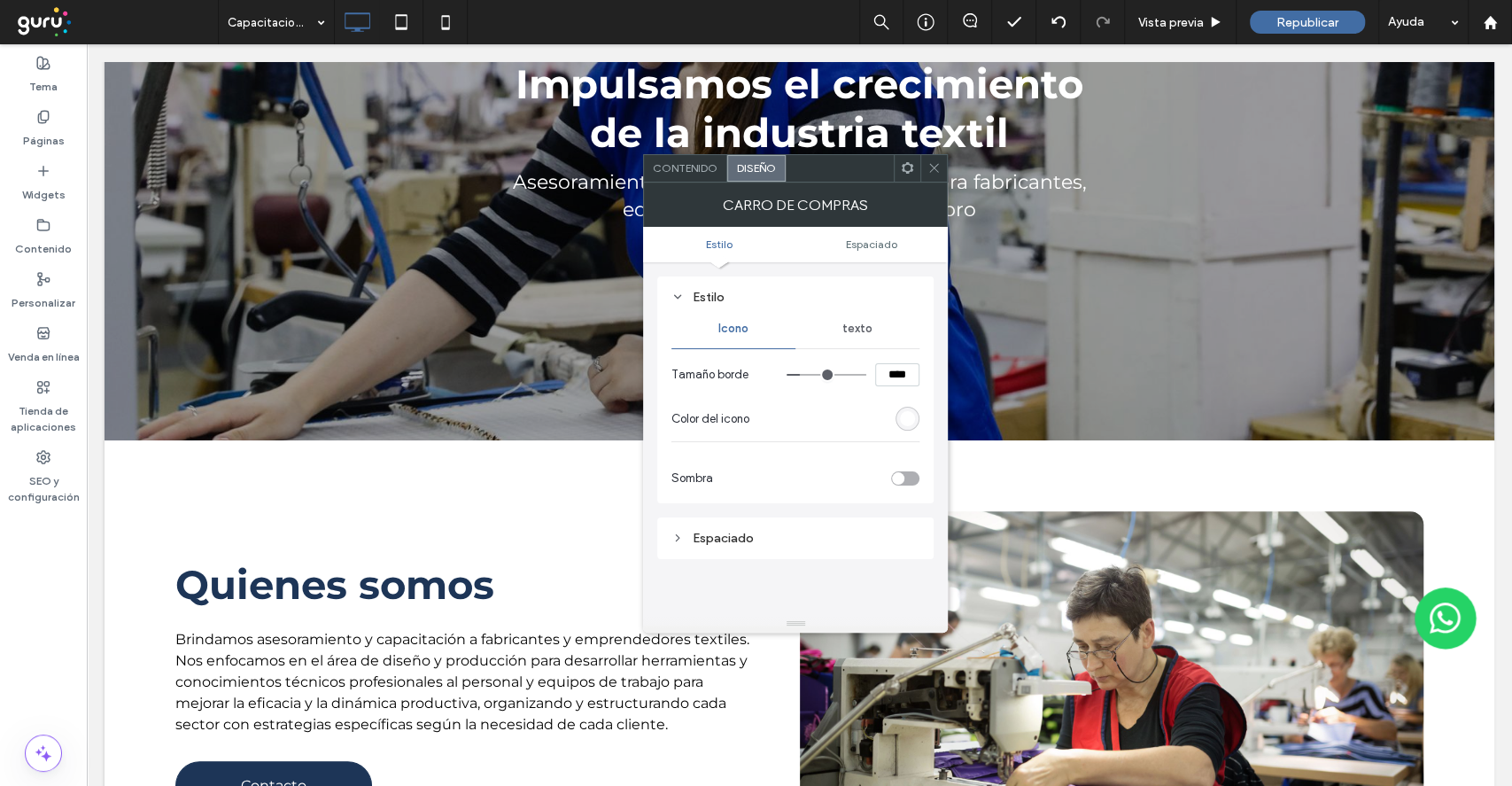
type input "**"
type input "****"
type input "**"
type input "****"
type input "**"
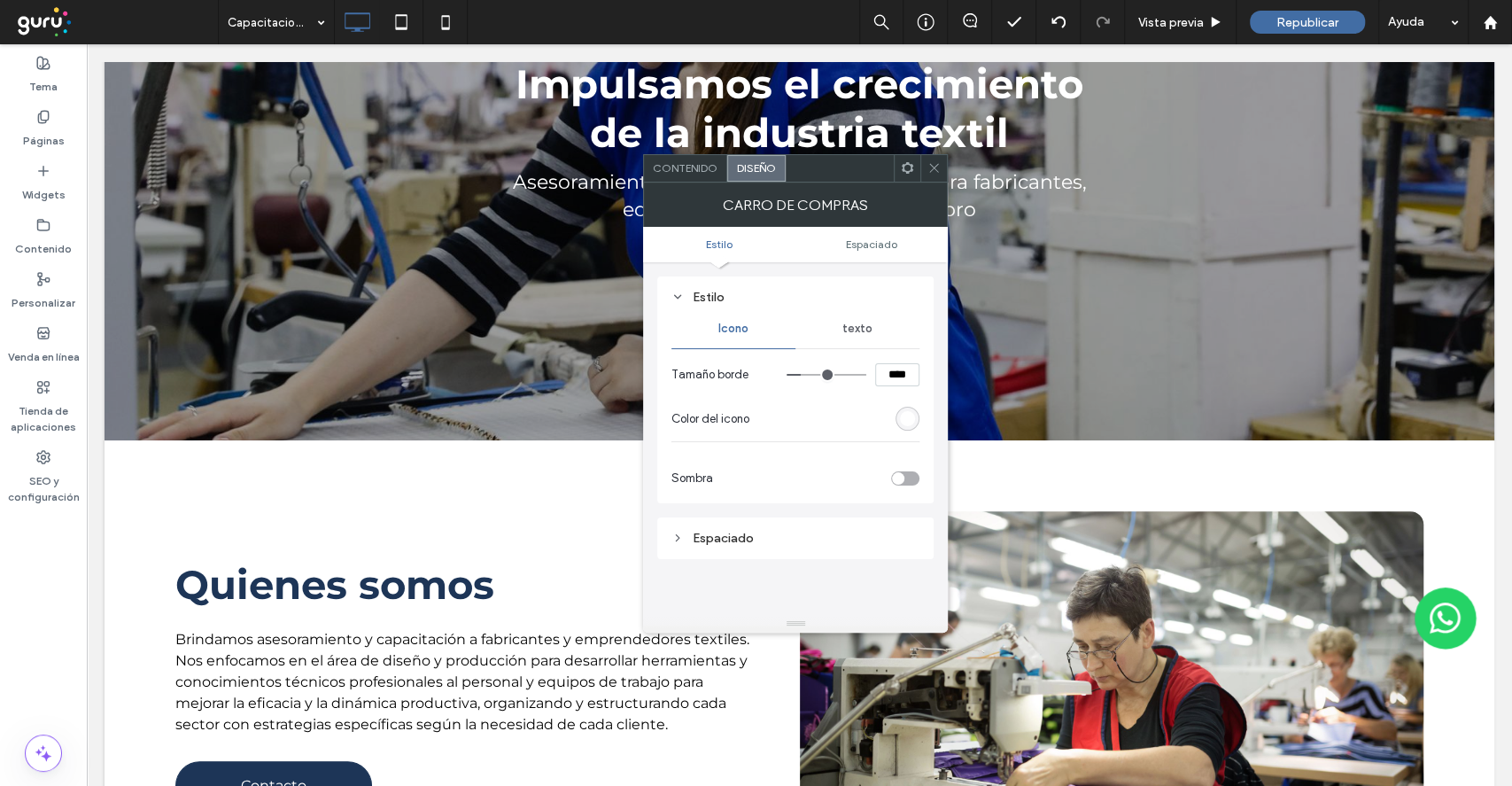
type input "****"
type input "**"
click at [807, 374] on input "range" at bounding box center [827, 375] width 80 height 2
click at [690, 162] on span "Contenido" at bounding box center [684, 168] width 65 height 13
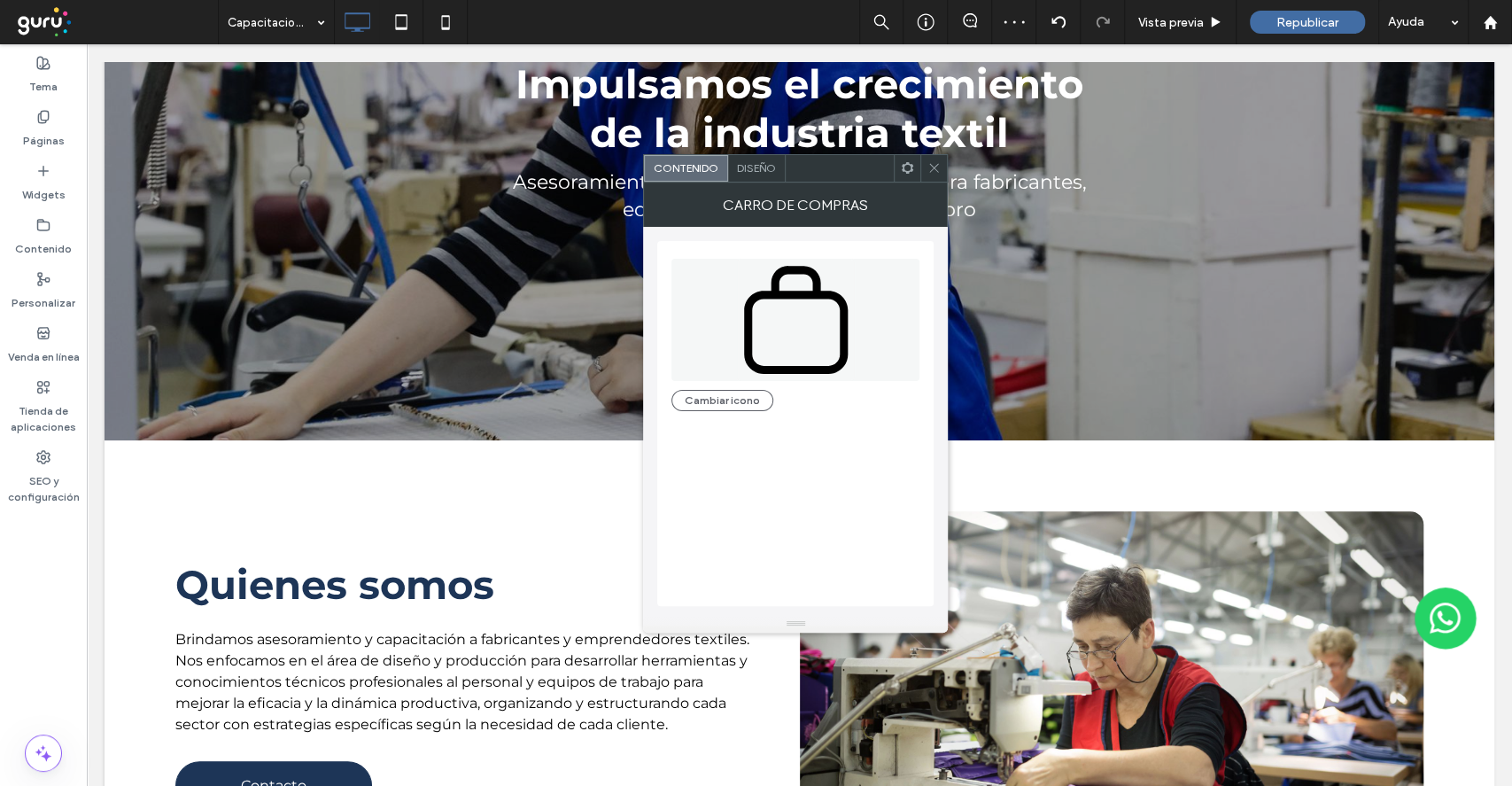
click at [742, 387] on div "Cambiar icono" at bounding box center [795, 329] width 248 height 161
click at [708, 398] on button "Cambiar icono" at bounding box center [722, 400] width 102 height 22
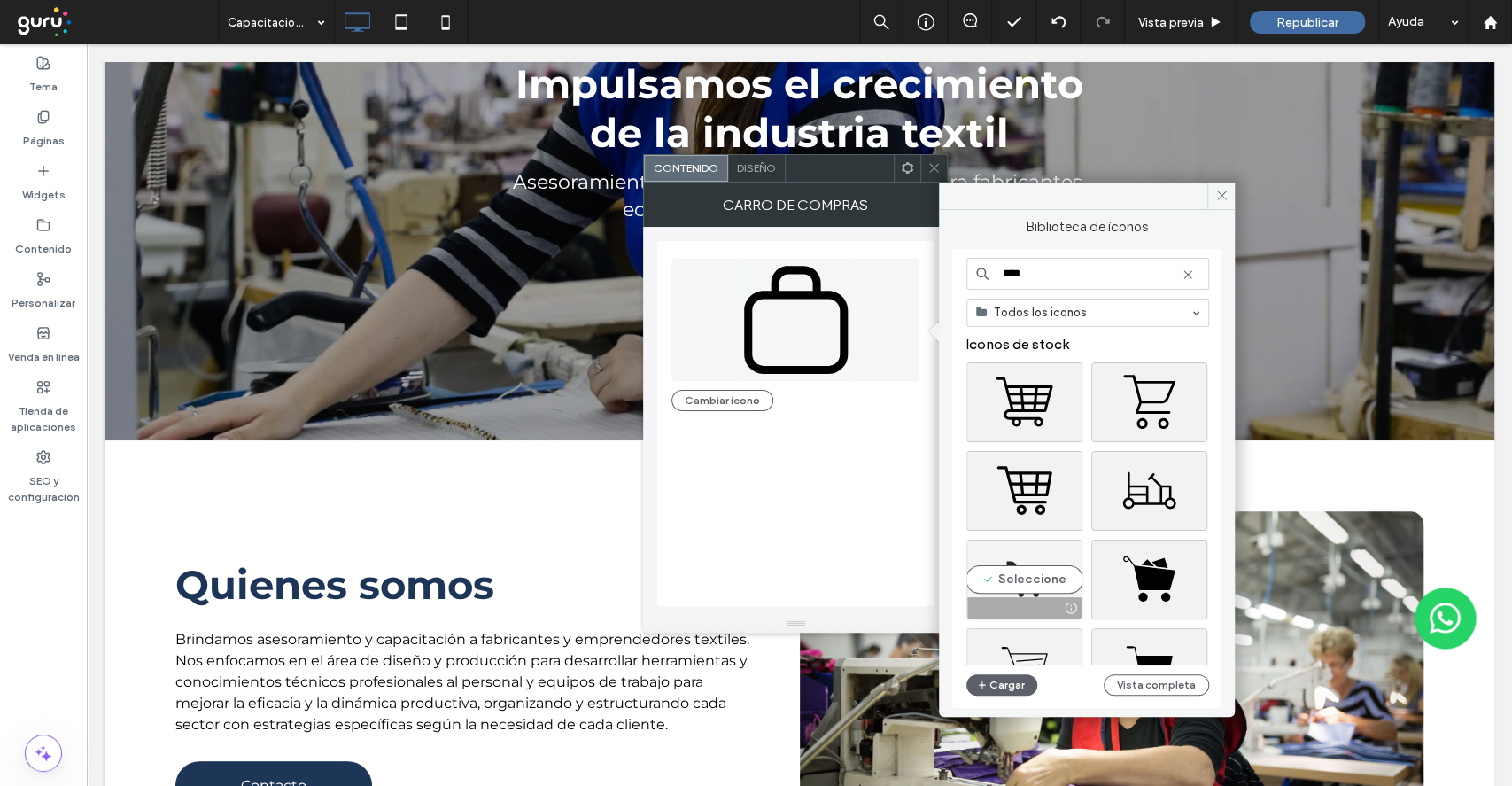
click at [1017, 565] on div "Seleccione" at bounding box center [1024, 579] width 116 height 80
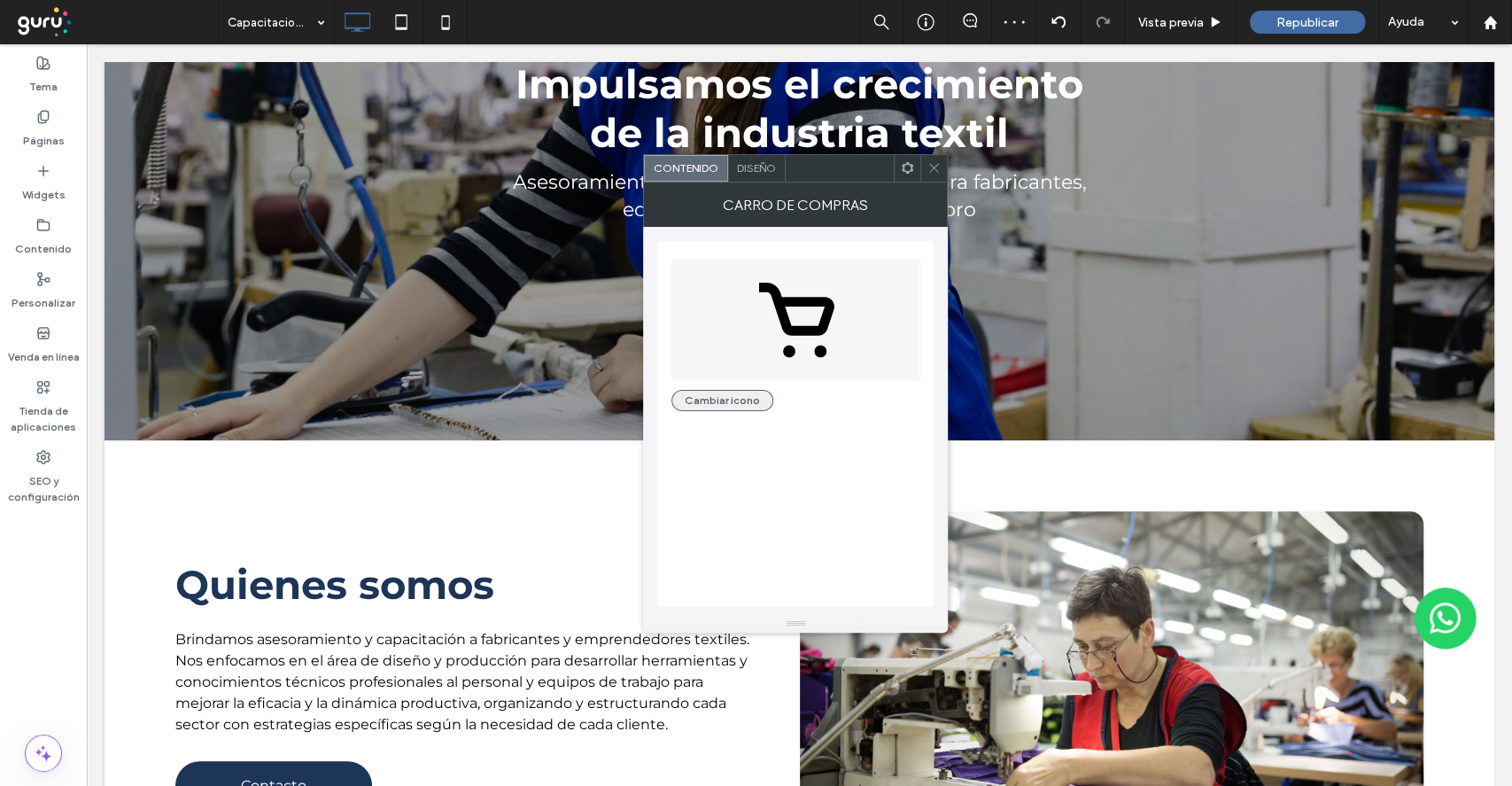
click at [755, 390] on button "Cambiar icono" at bounding box center [722, 400] width 102 height 22
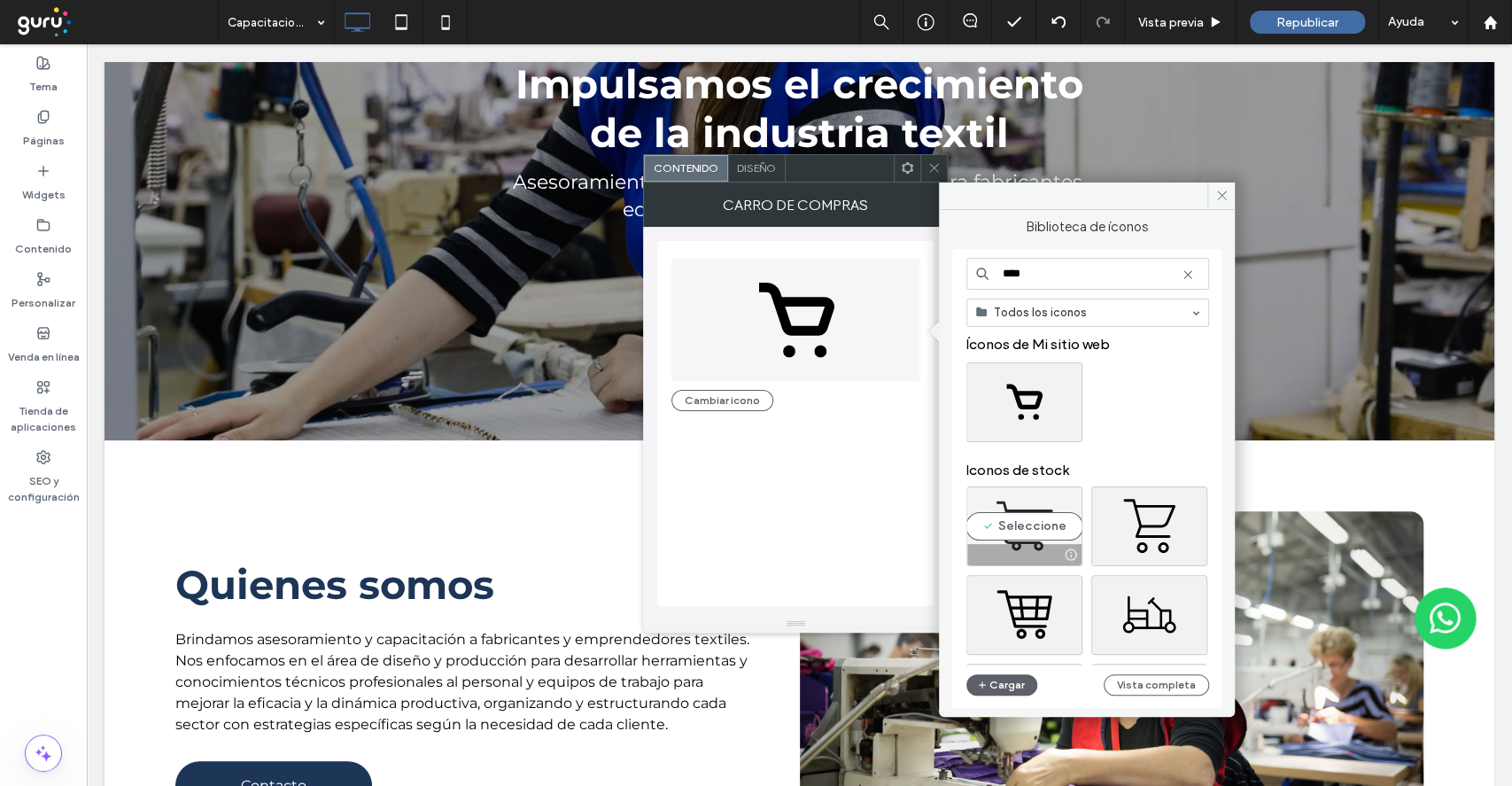
click at [1027, 523] on div "Seleccione" at bounding box center [1024, 526] width 116 height 80
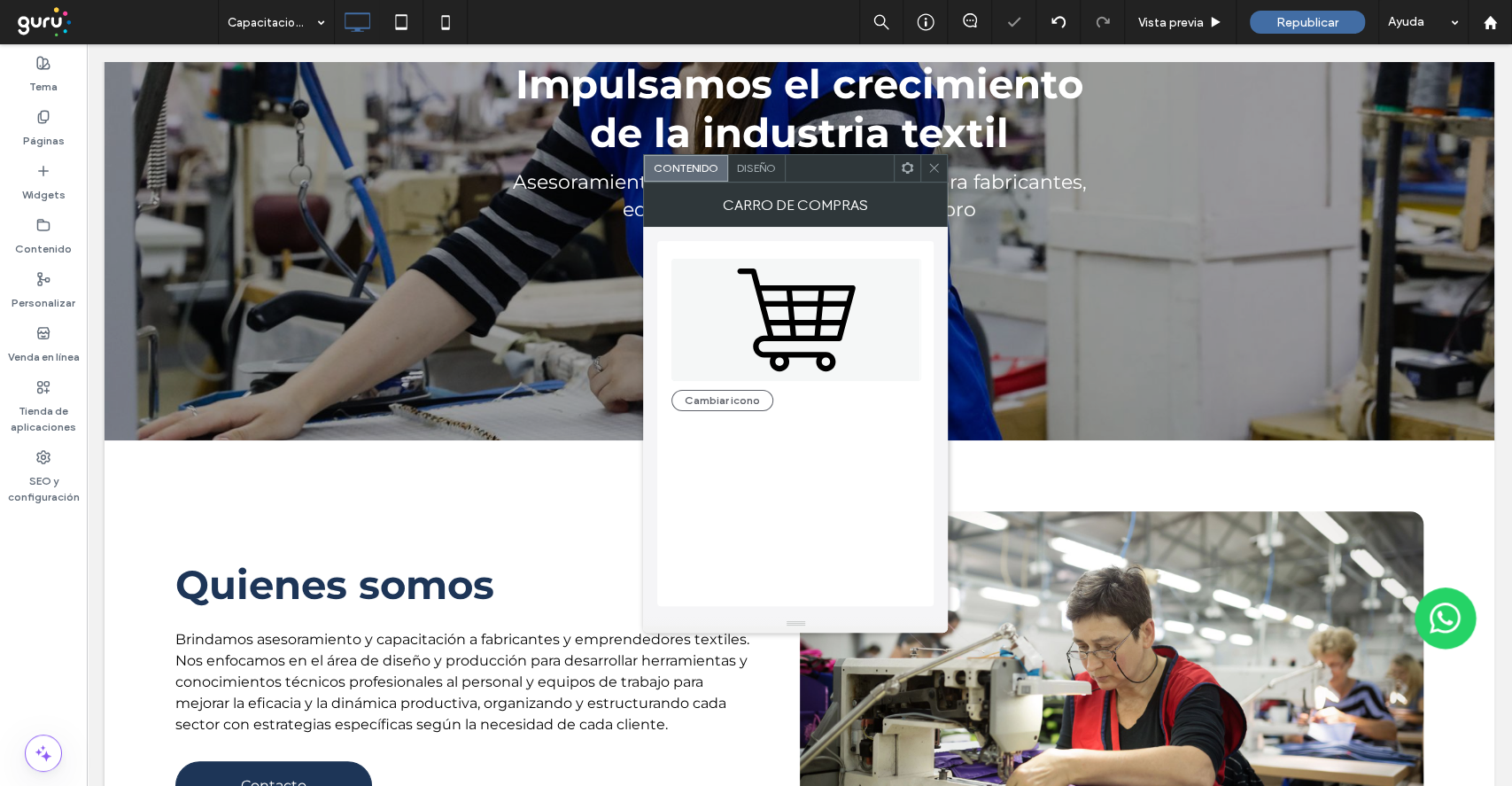
click at [936, 167] on icon at bounding box center [934, 168] width 13 height 13
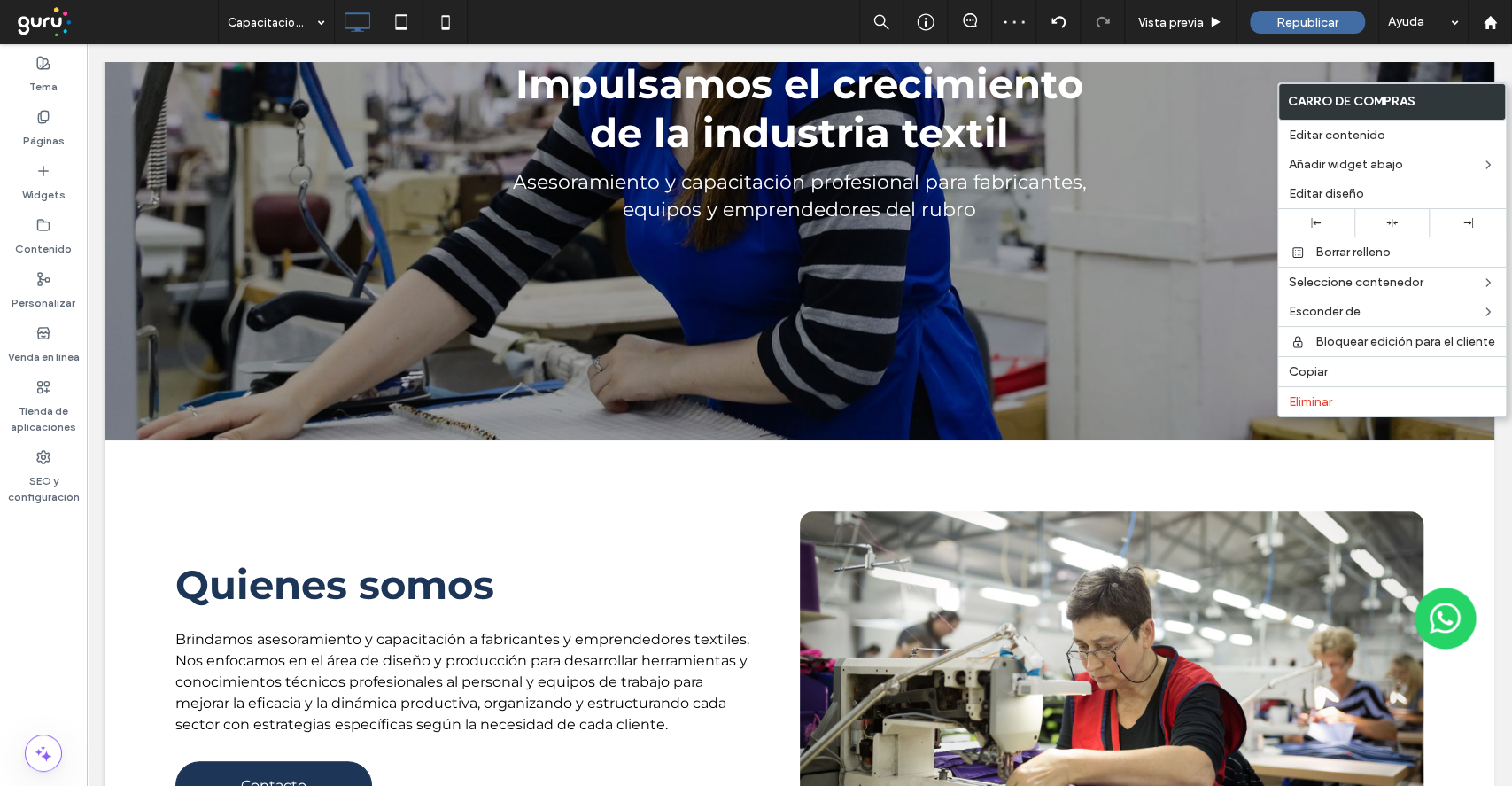
drag, startPoint x: 1315, startPoint y: 217, endPoint x: 1270, endPoint y: 163, distance: 70.3
click at [1313, 216] on div at bounding box center [1316, 222] width 76 height 27
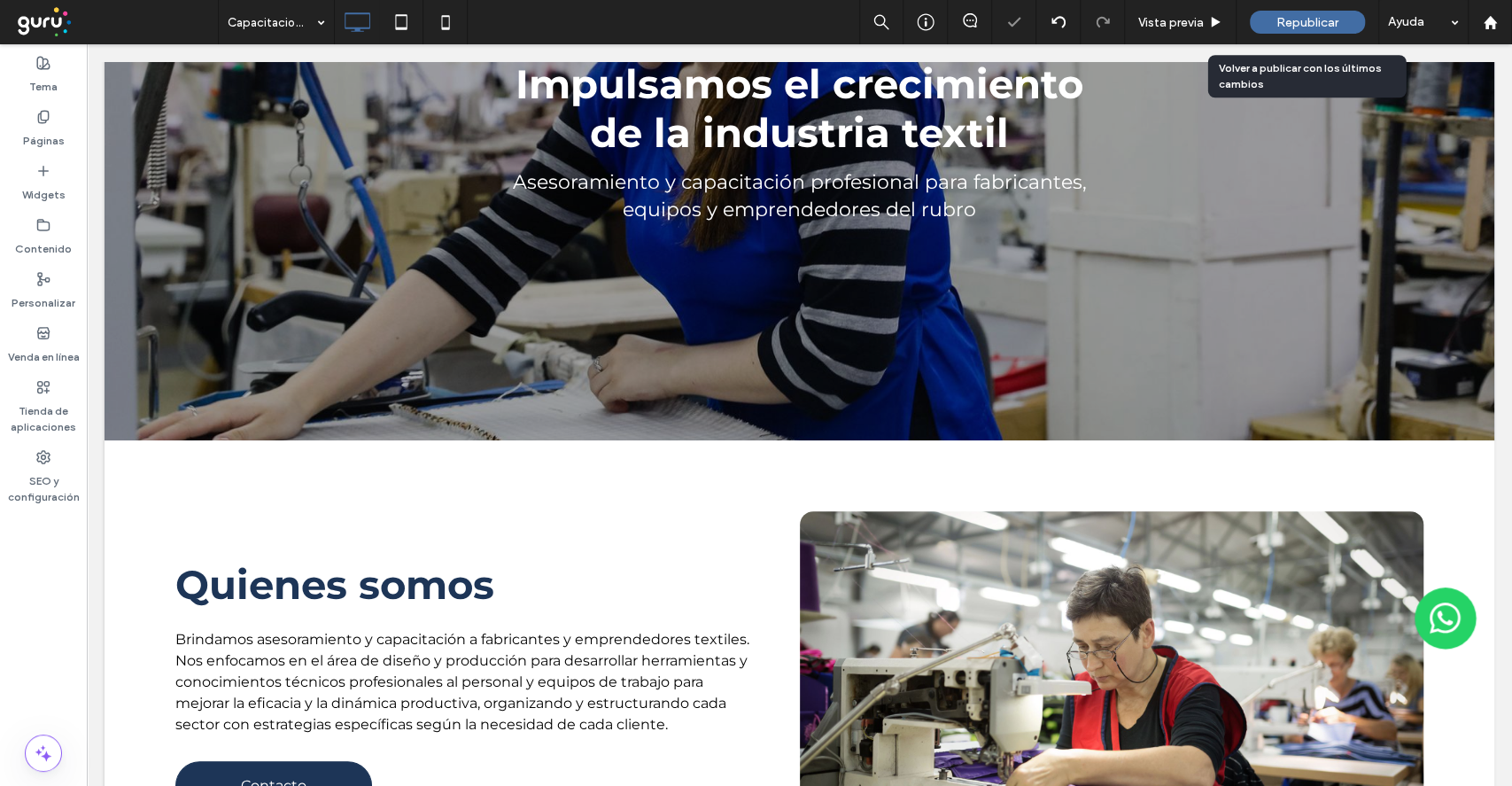
click at [1335, 18] on span "Republicar" at bounding box center [1308, 23] width 62 height 15
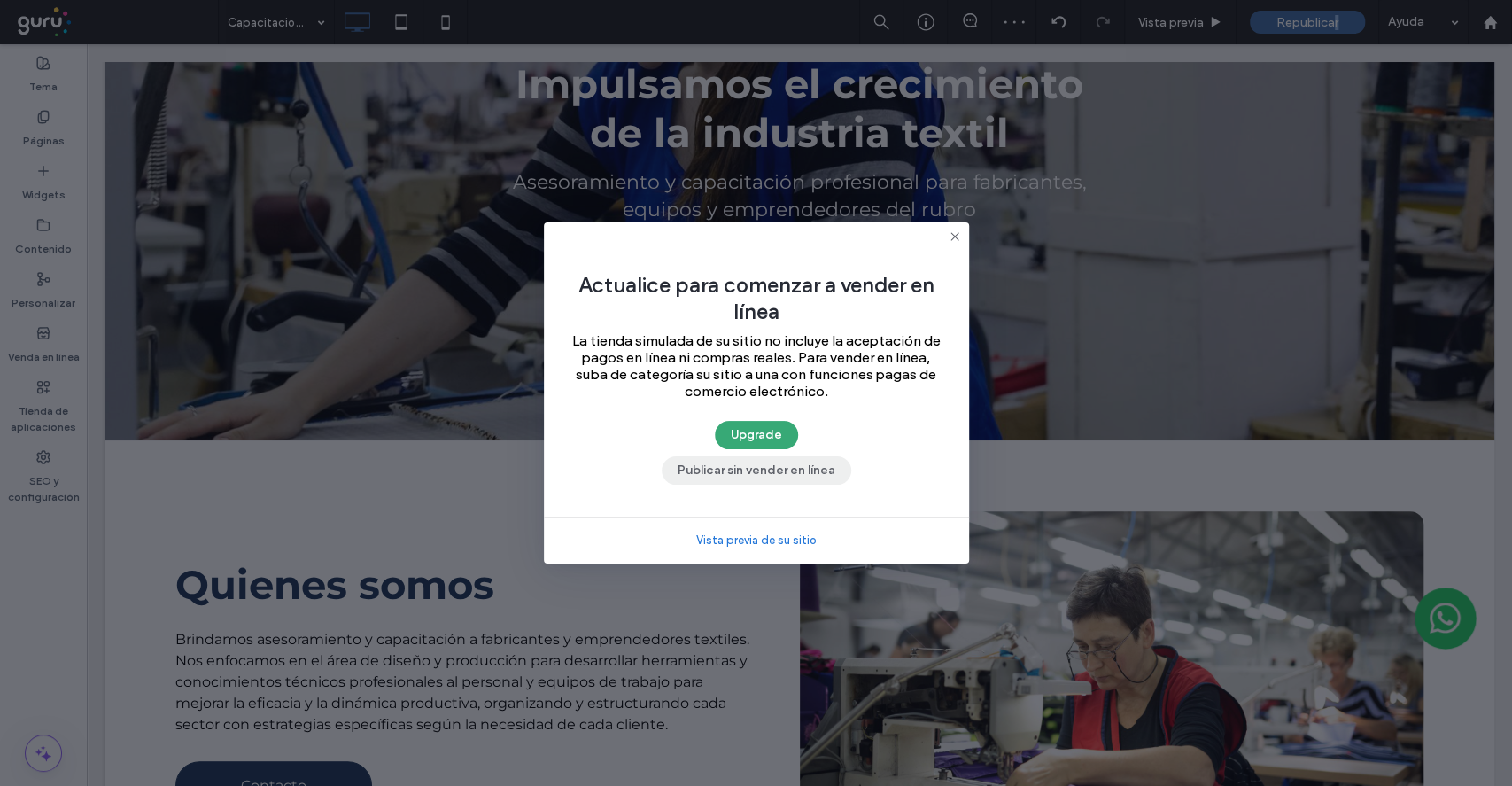
click at [828, 461] on button "Publicar sin vender en línea" at bounding box center [756, 471] width 189 height 28
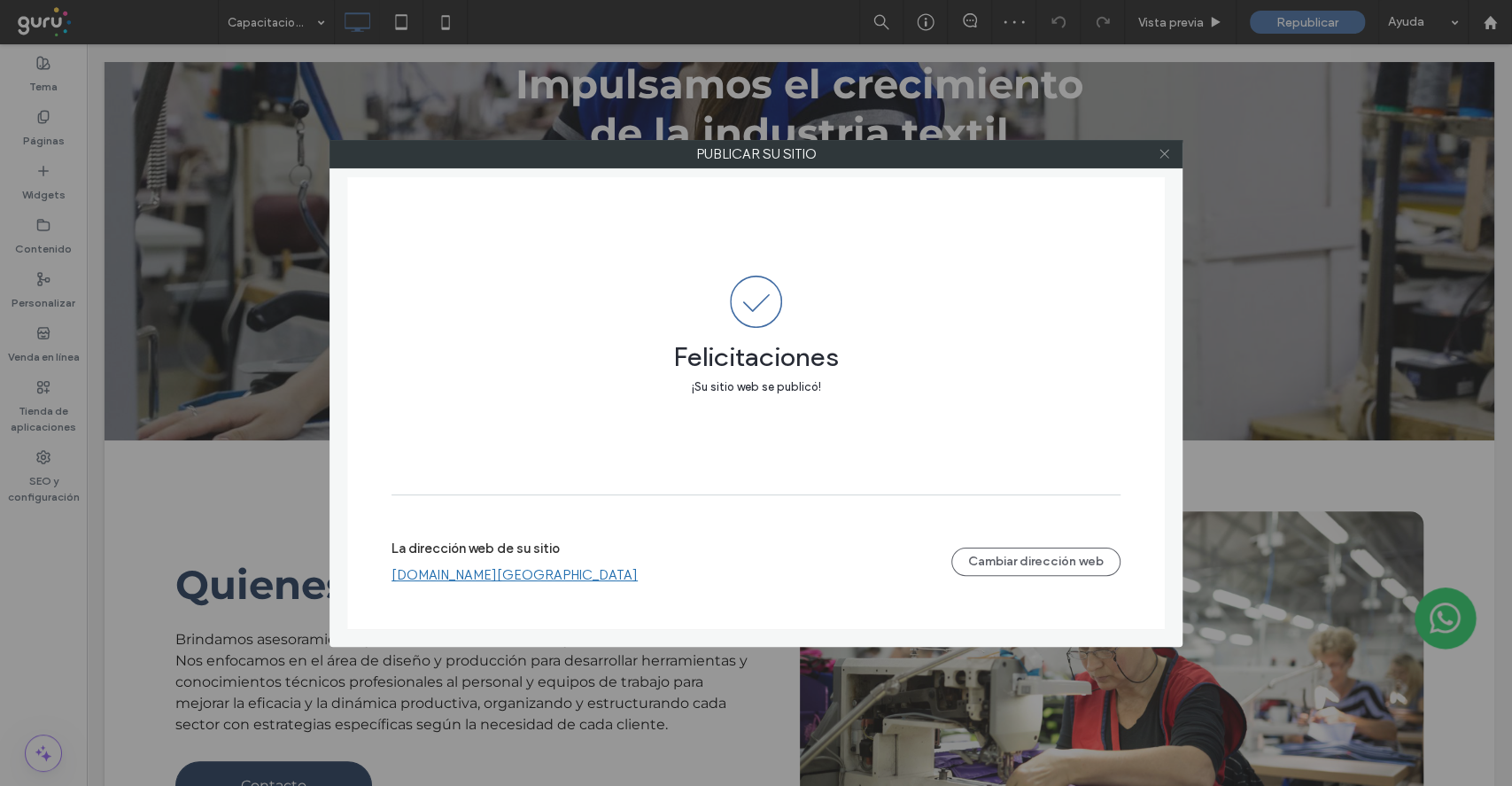
click at [1158, 147] on icon at bounding box center [1165, 153] width 13 height 13
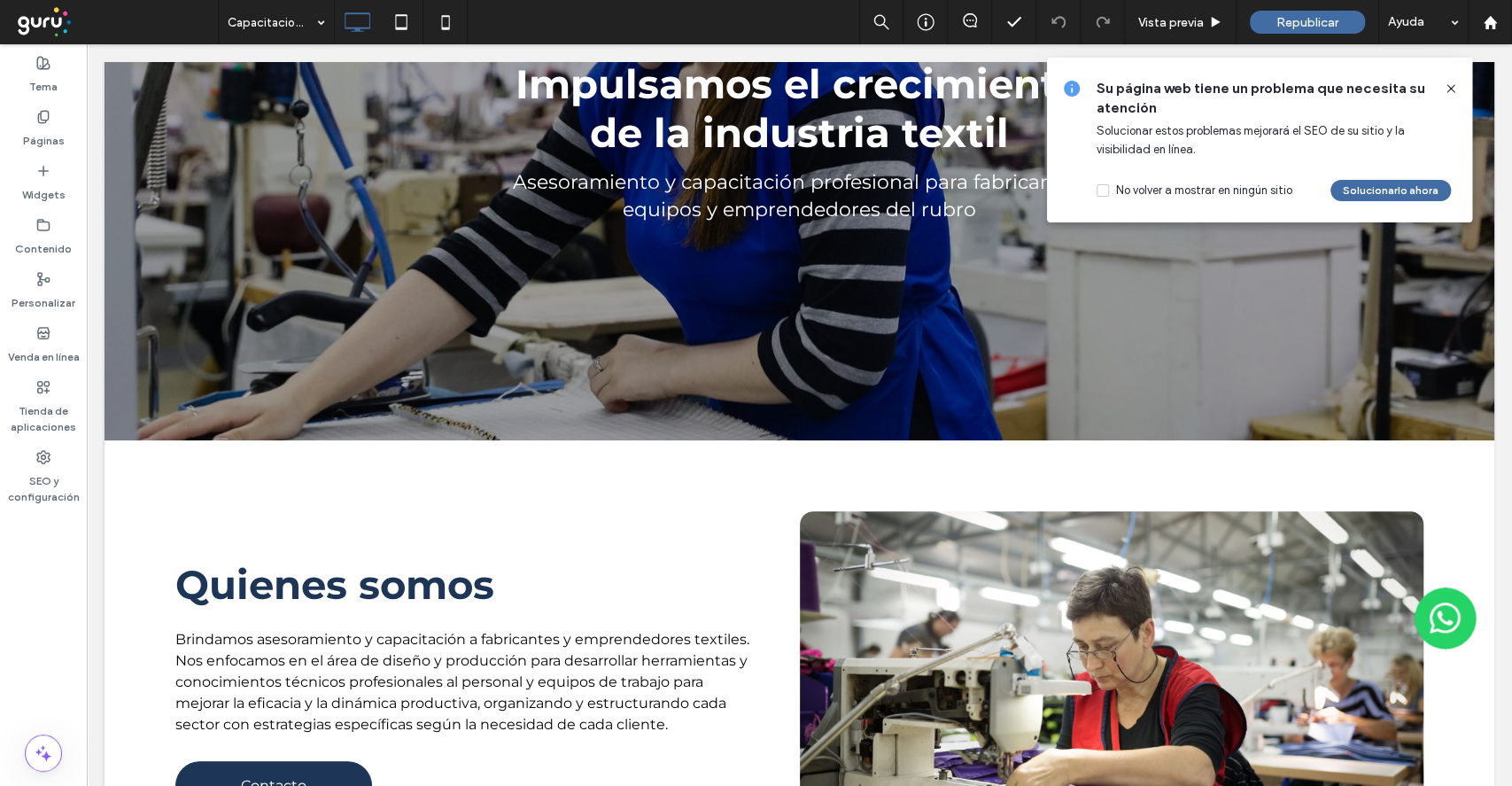
click at [1446, 86] on icon at bounding box center [1451, 88] width 14 height 14
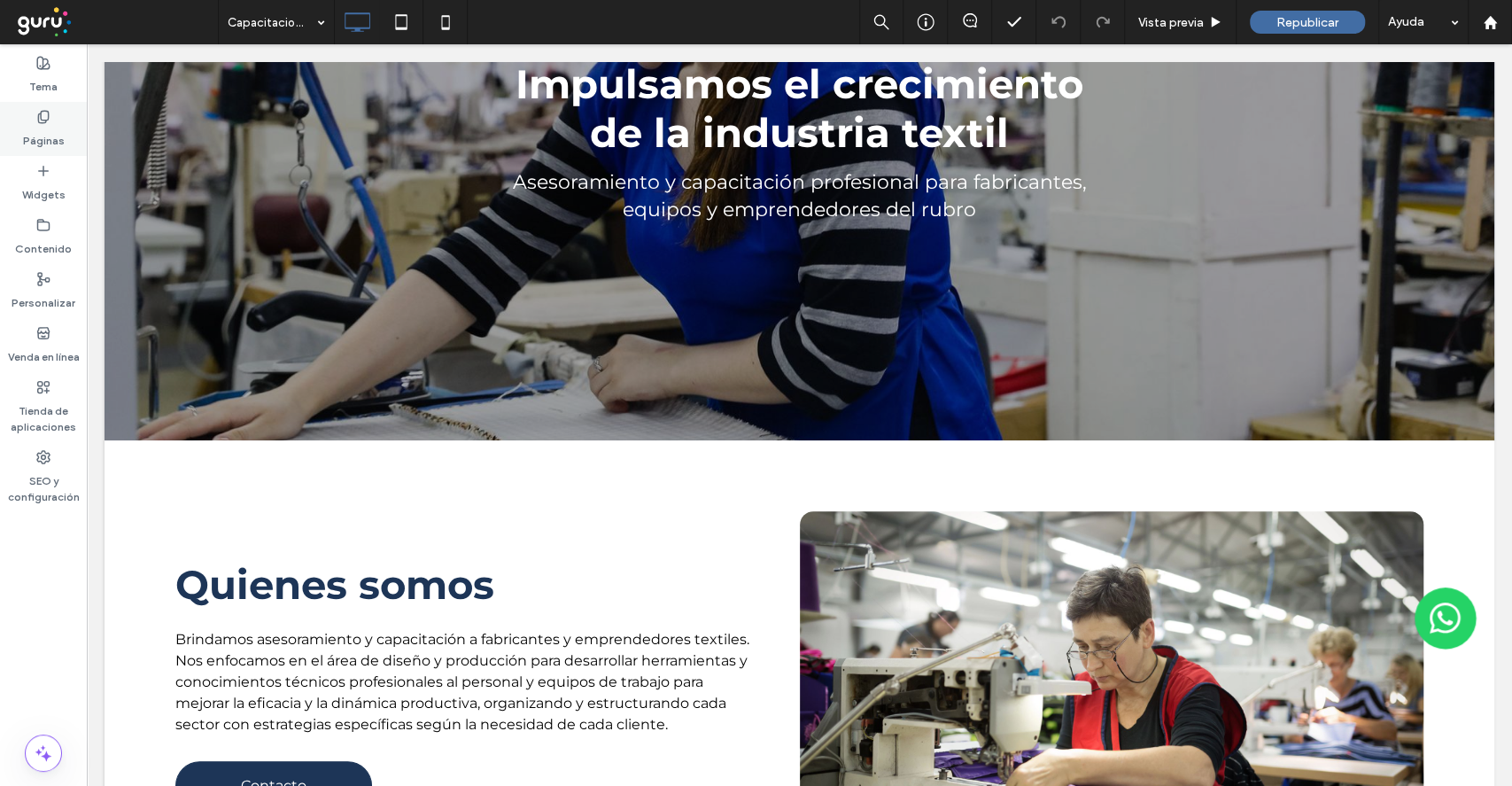
click at [44, 121] on icon at bounding box center [43, 117] width 14 height 14
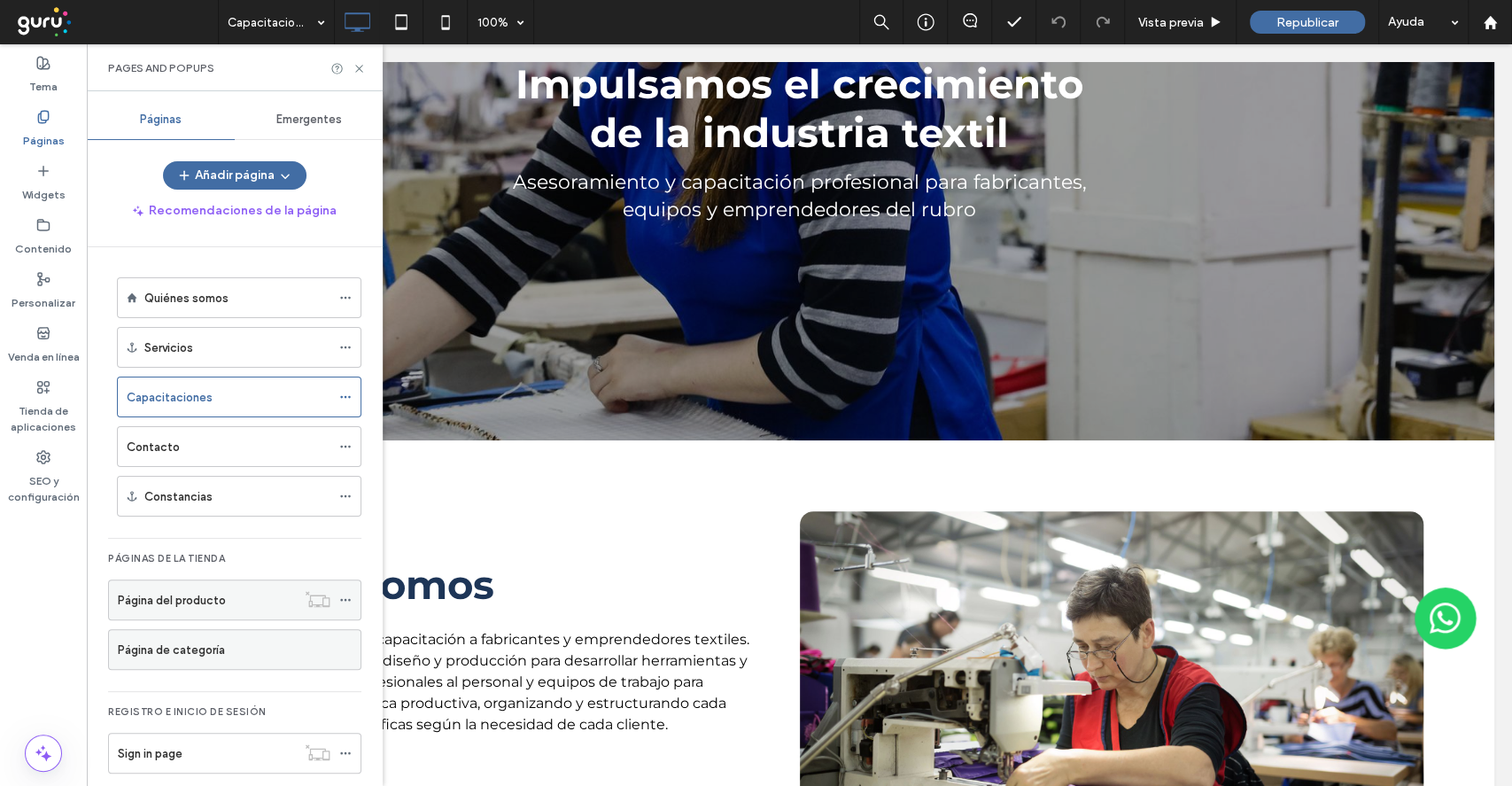
click at [202, 613] on div "Página del producto" at bounding box center [206, 599] width 178 height 39
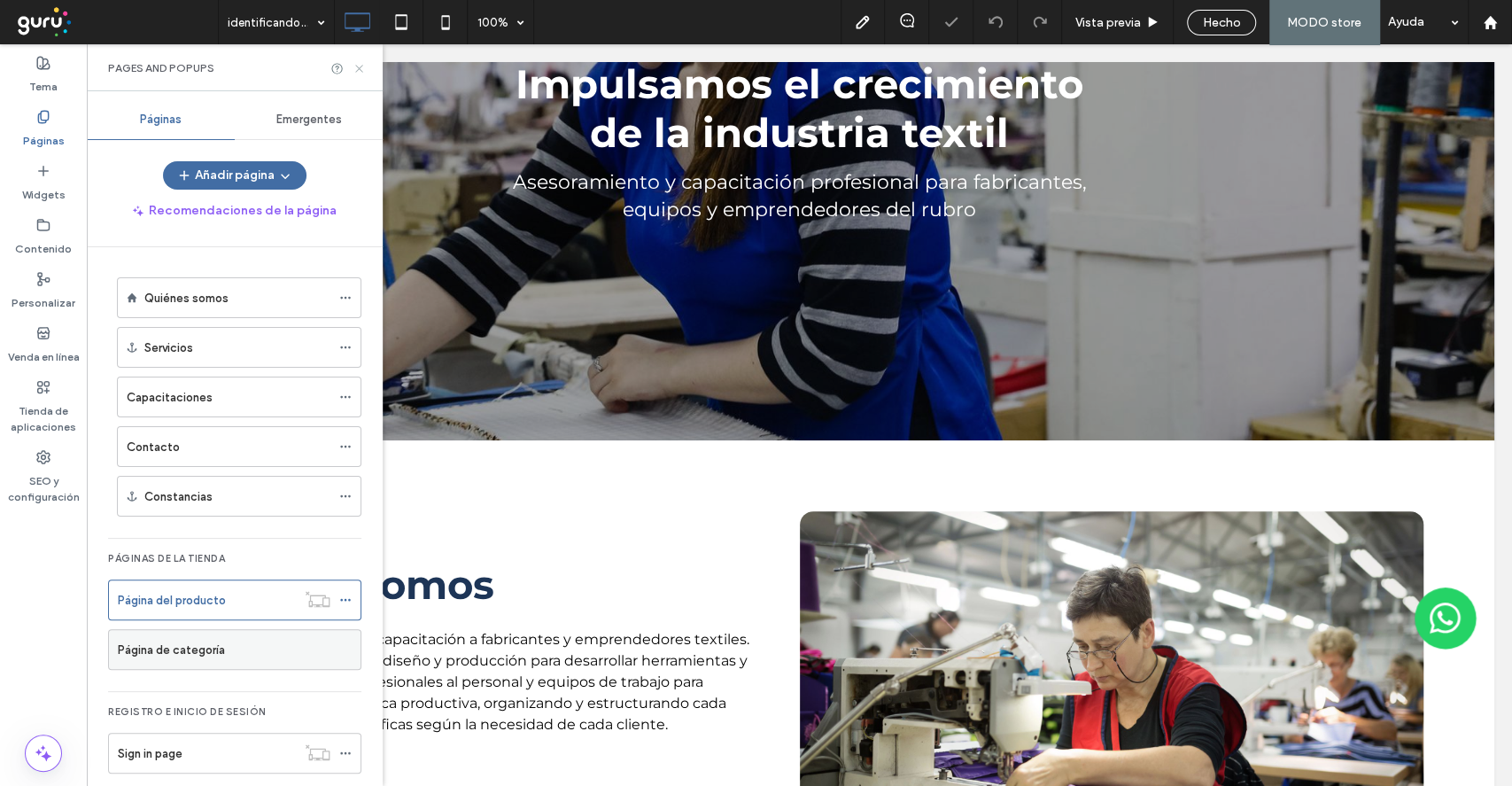
click at [358, 67] on icon at bounding box center [360, 69] width 13 height 13
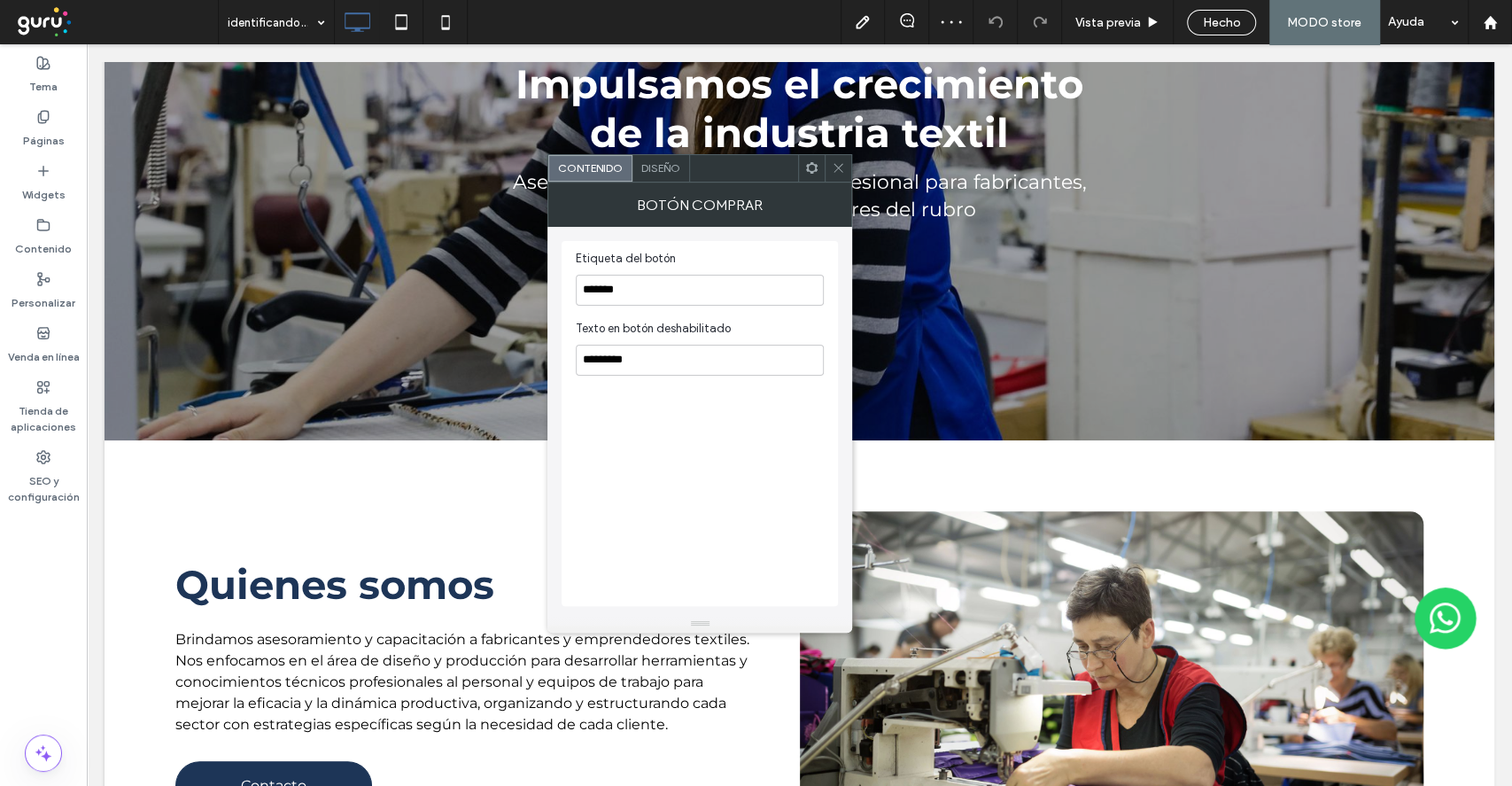
click at [646, 167] on span "Diseño" at bounding box center [660, 168] width 39 height 13
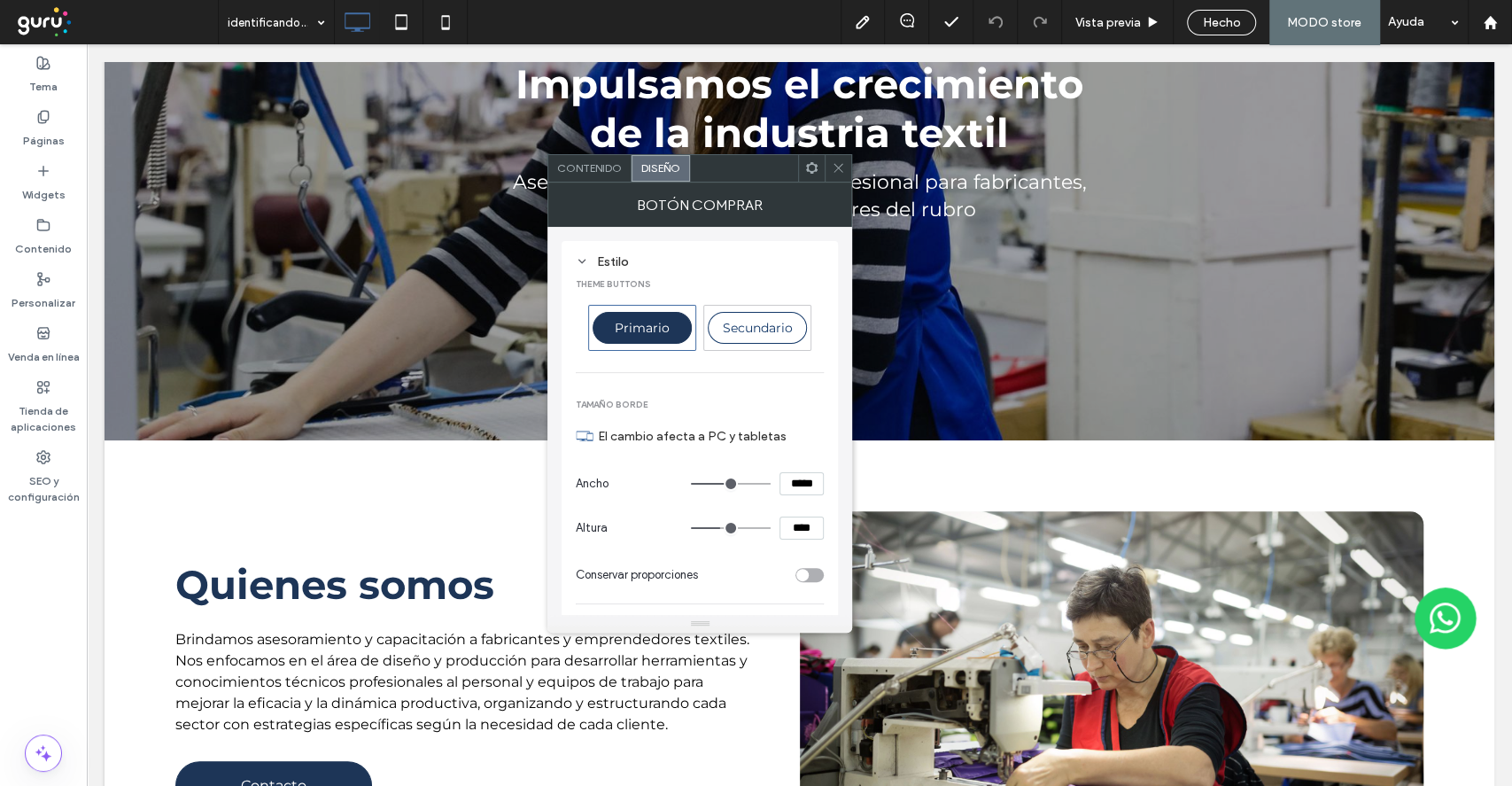
click at [595, 159] on div "Contenido" at bounding box center [589, 168] width 83 height 26
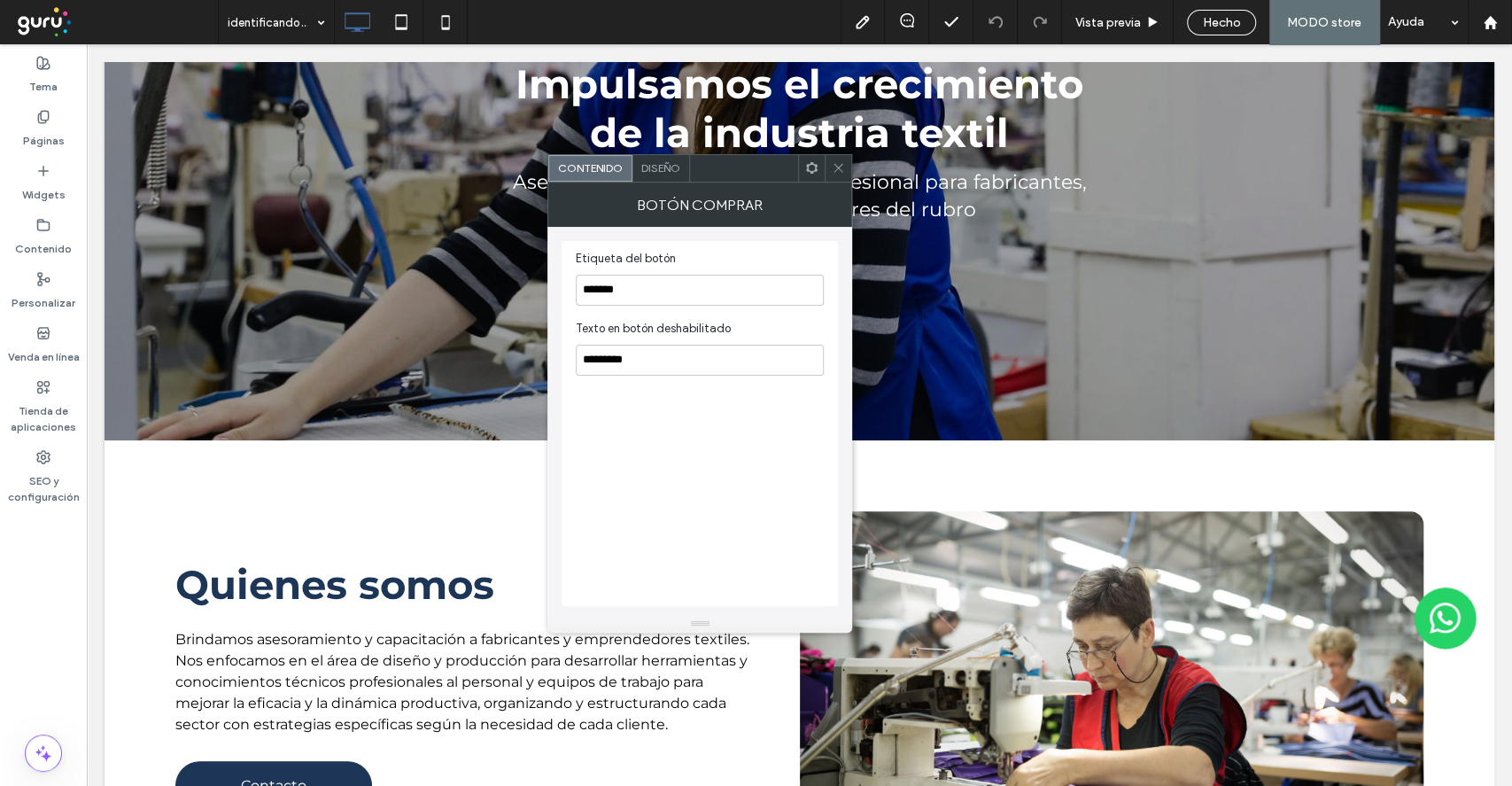
click at [843, 164] on use at bounding box center [838, 168] width 8 height 8
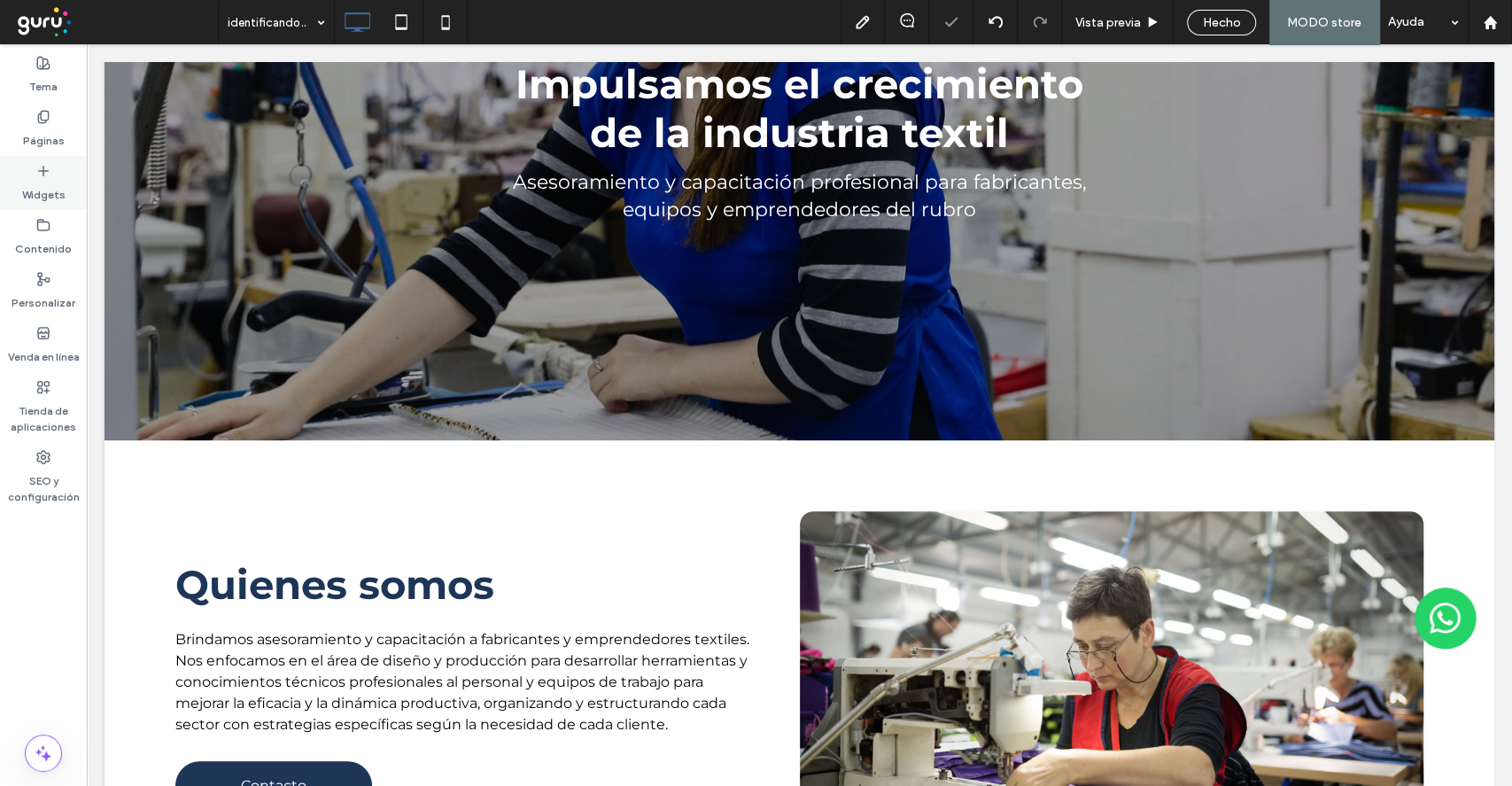
click at [44, 159] on div "Widgets" at bounding box center [43, 183] width 87 height 54
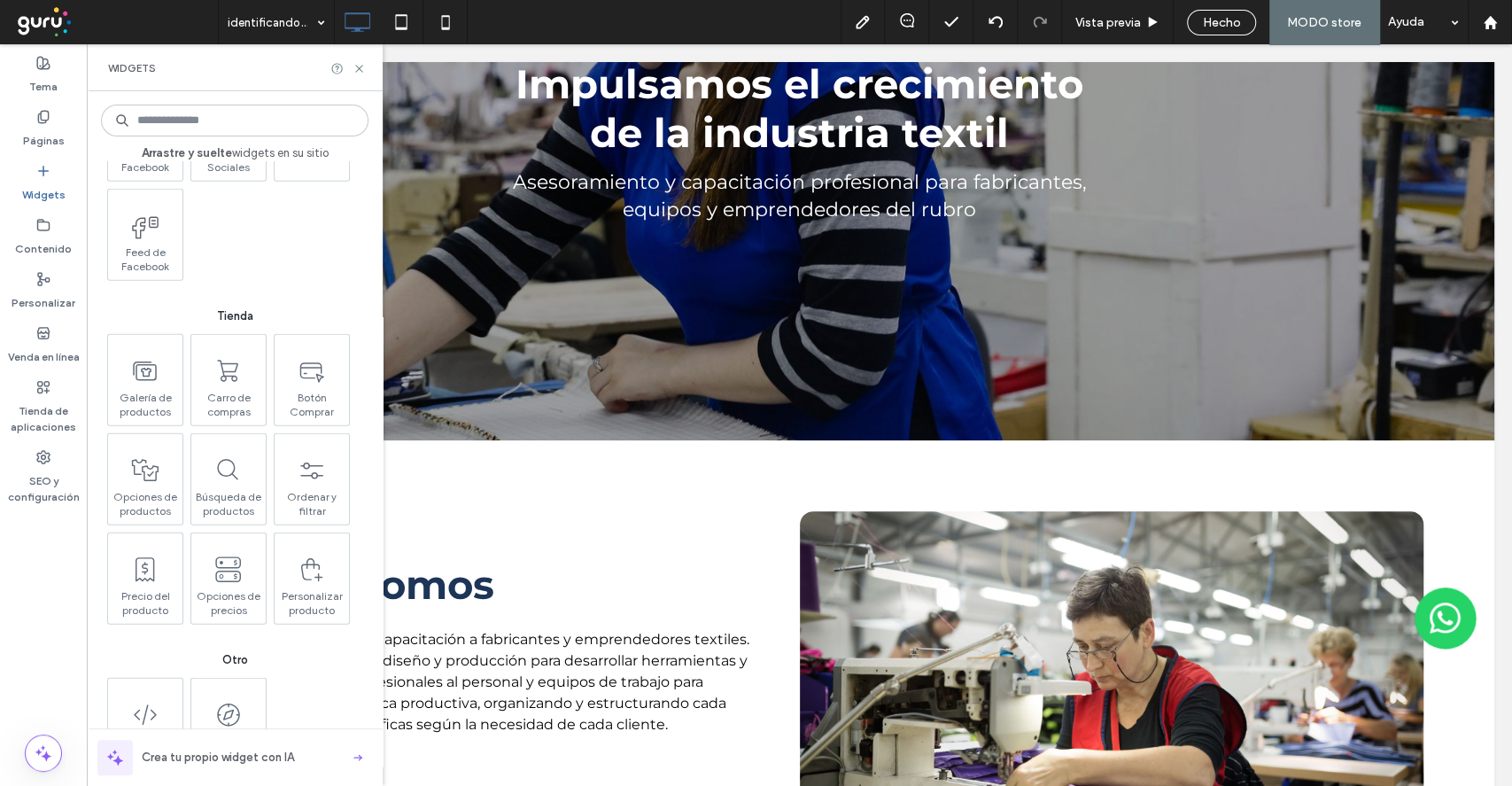
scroll to position [2834, 0]
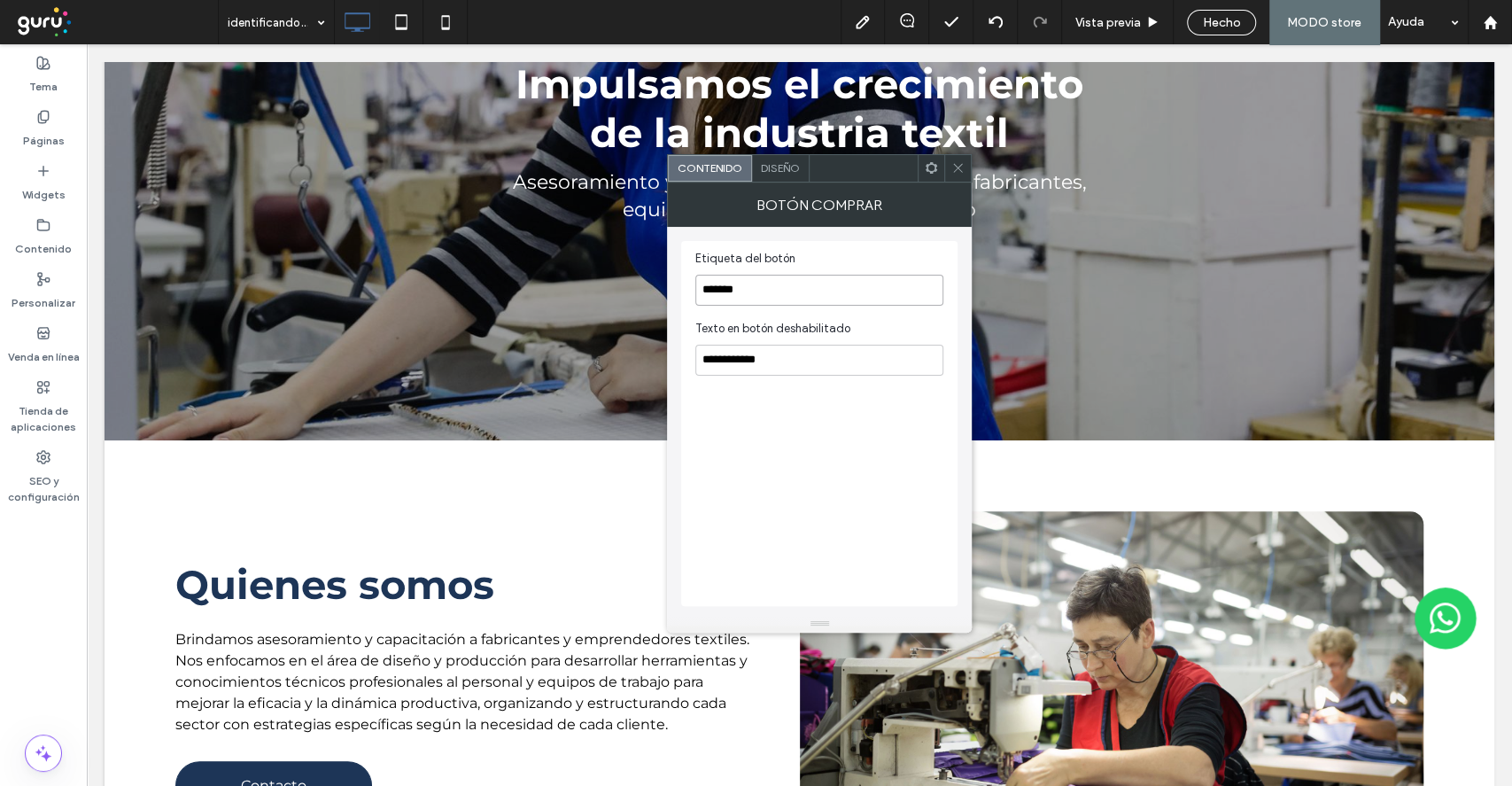
type input "*******"
type input "*********"
drag, startPoint x: 787, startPoint y: 430, endPoint x: 766, endPoint y: 464, distance: 40.0
click at [787, 432] on div "Etiqueta del botón ******* Texto en botón deshabilitado *********" at bounding box center [820, 424] width 277 height 365
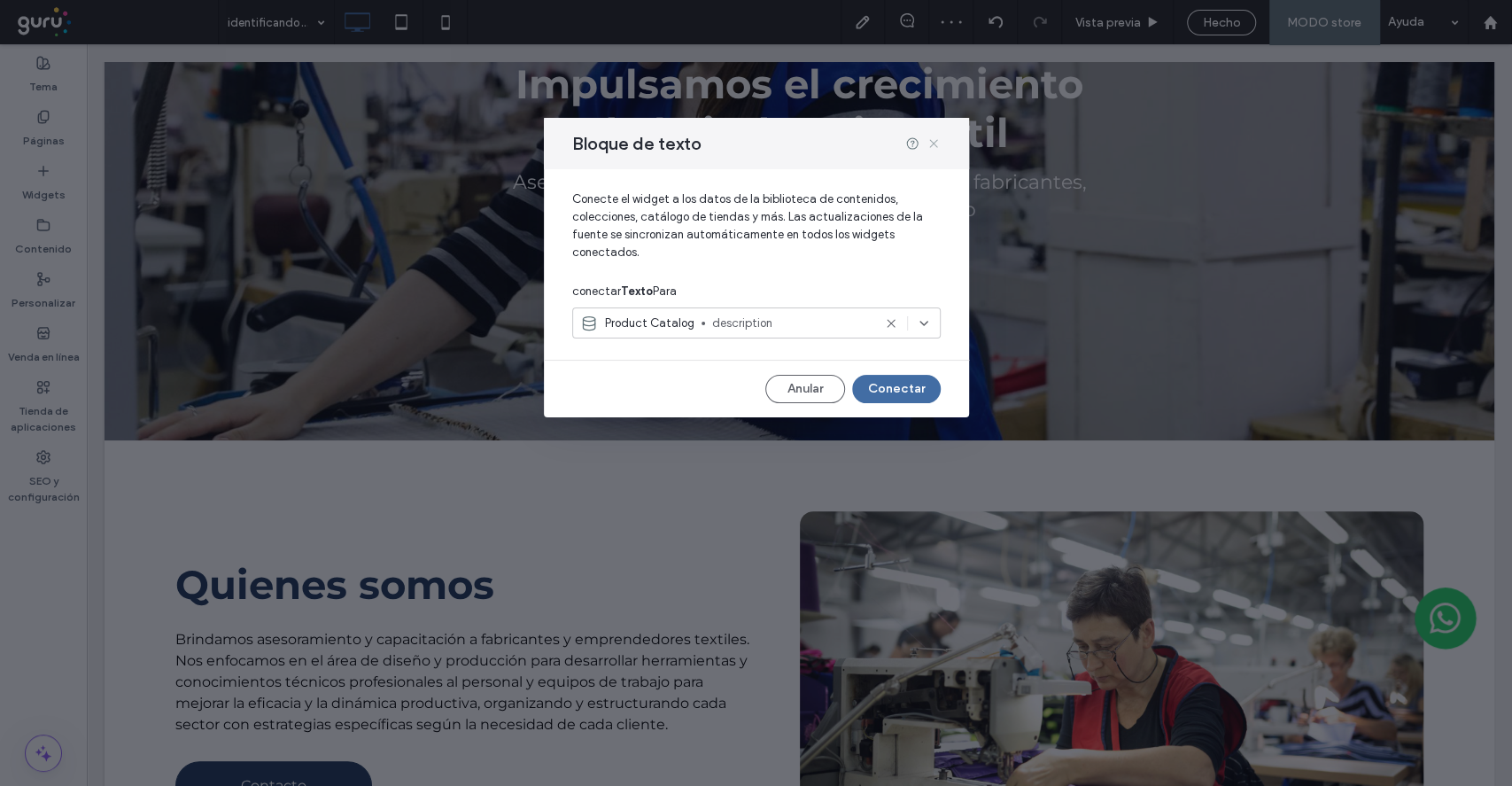
click at [928, 140] on icon at bounding box center [933, 143] width 14 height 14
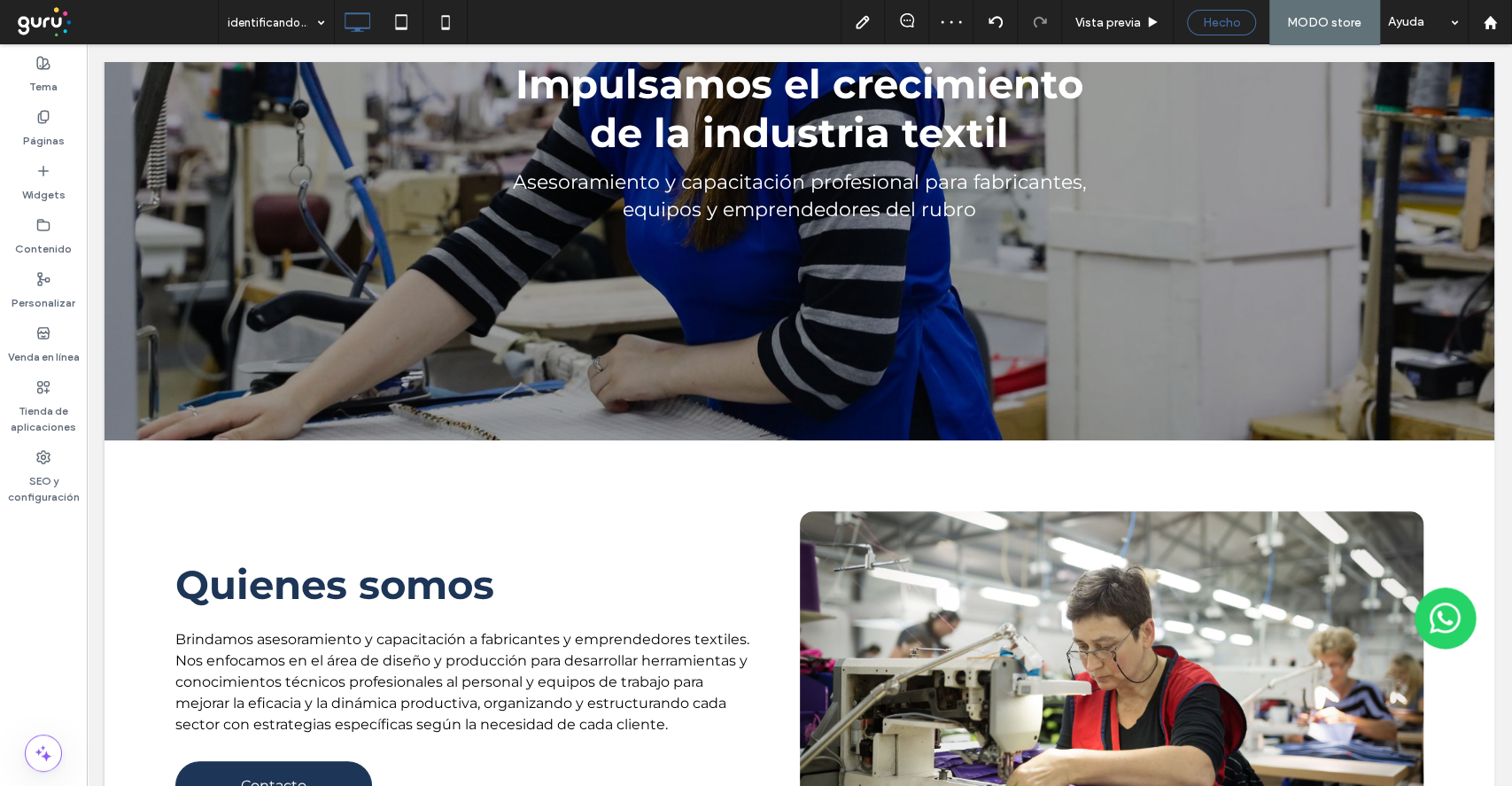
click at [1214, 23] on span "Hecho" at bounding box center [1222, 23] width 38 height 15
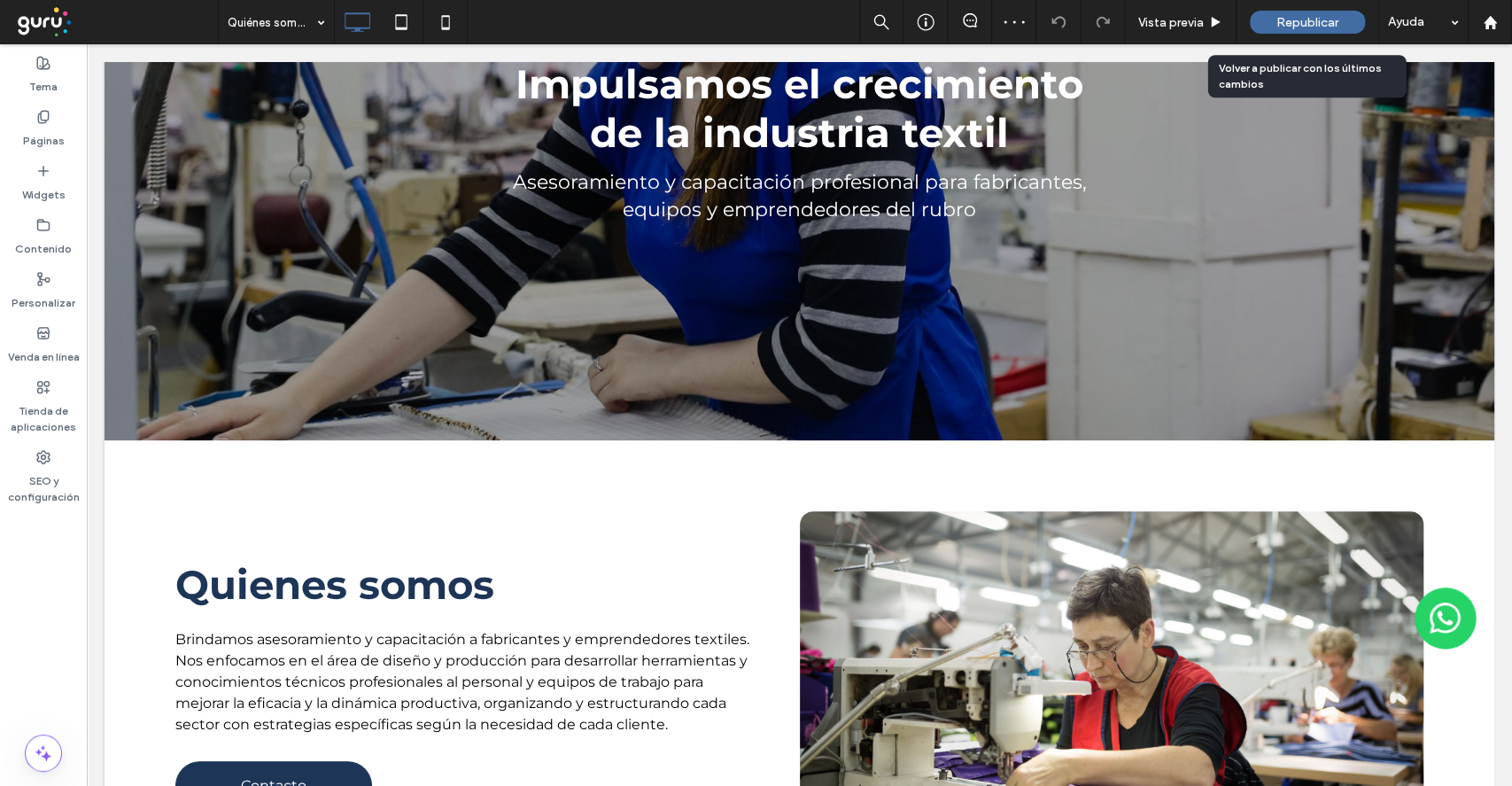
click at [1274, 23] on div "Republicar" at bounding box center [1308, 22] width 115 height 23
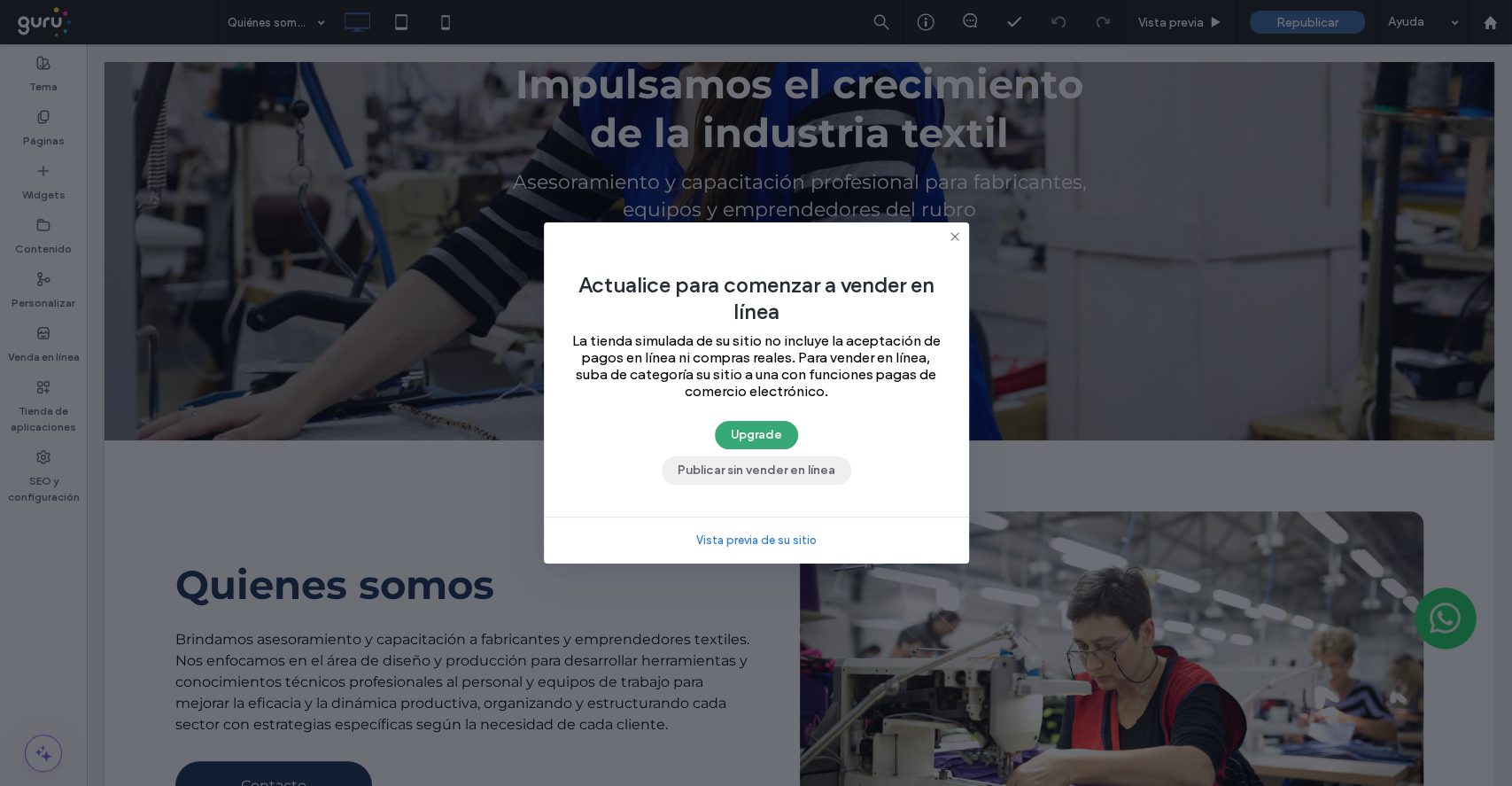
click at [747, 459] on button "Publicar sin vender en línea" at bounding box center [756, 471] width 189 height 28
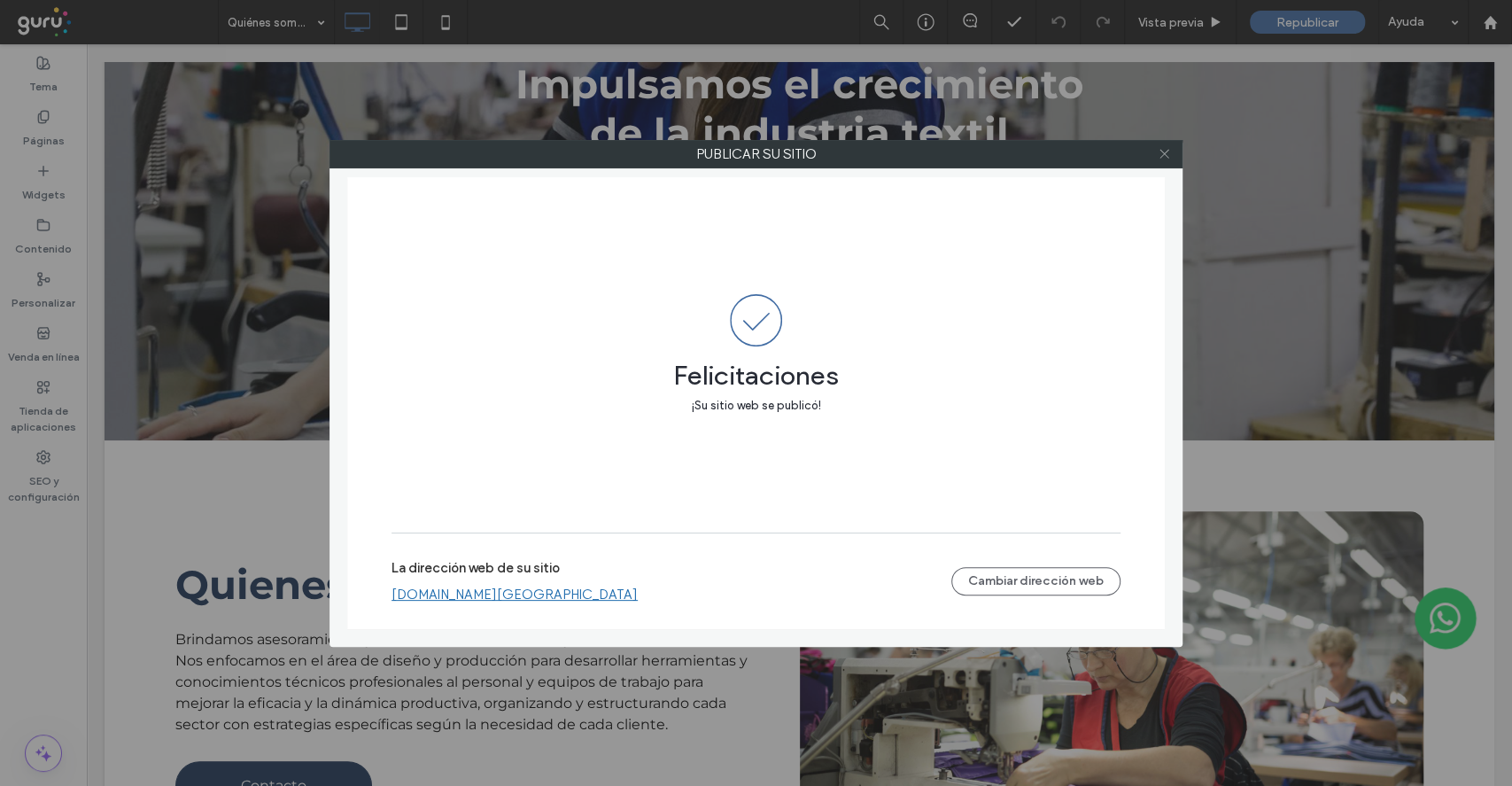
click at [1165, 149] on icon at bounding box center [1165, 153] width 13 height 13
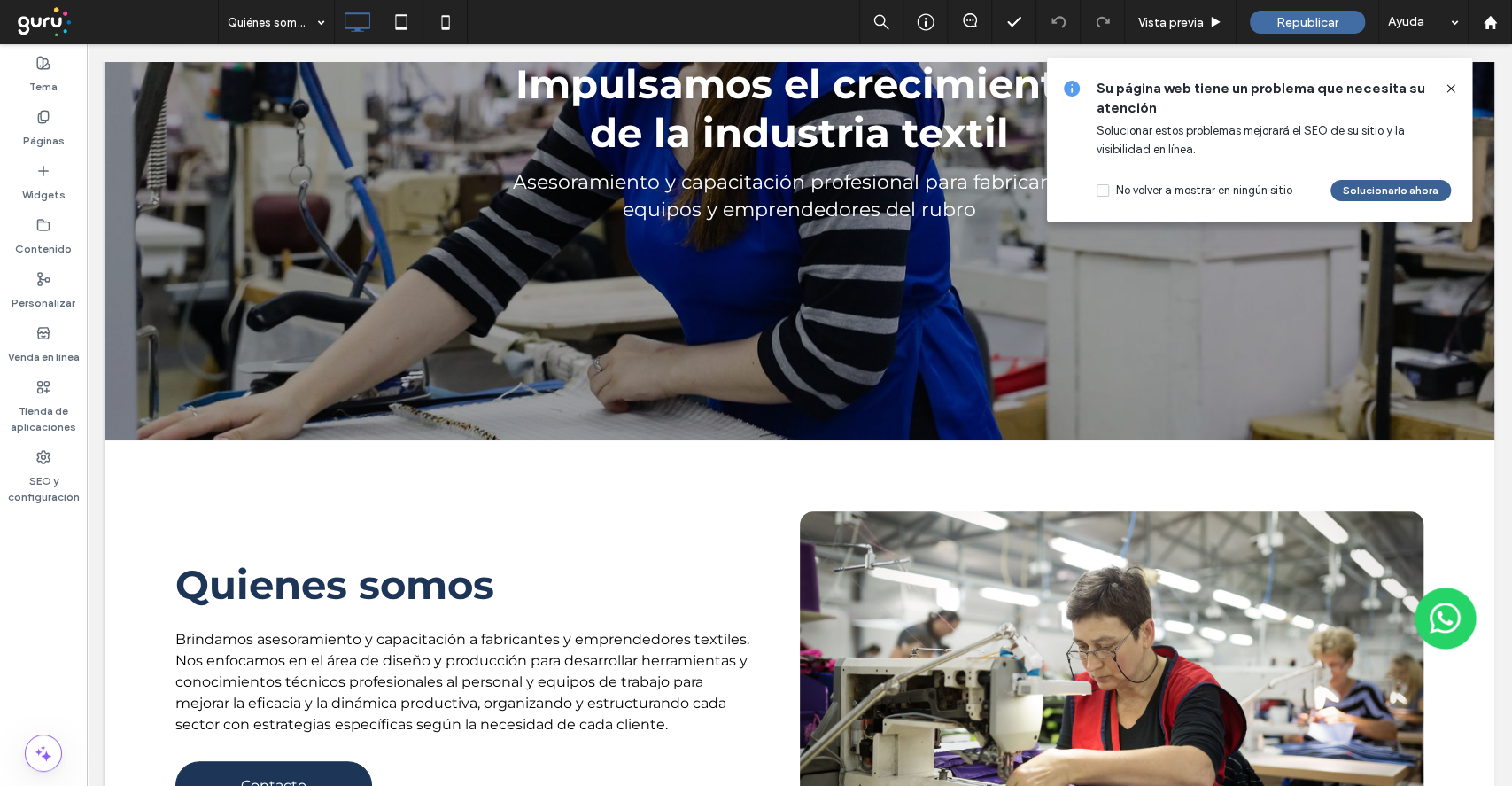
click at [1390, 197] on button "Solucionarlo ahora" at bounding box center [1391, 190] width 121 height 22
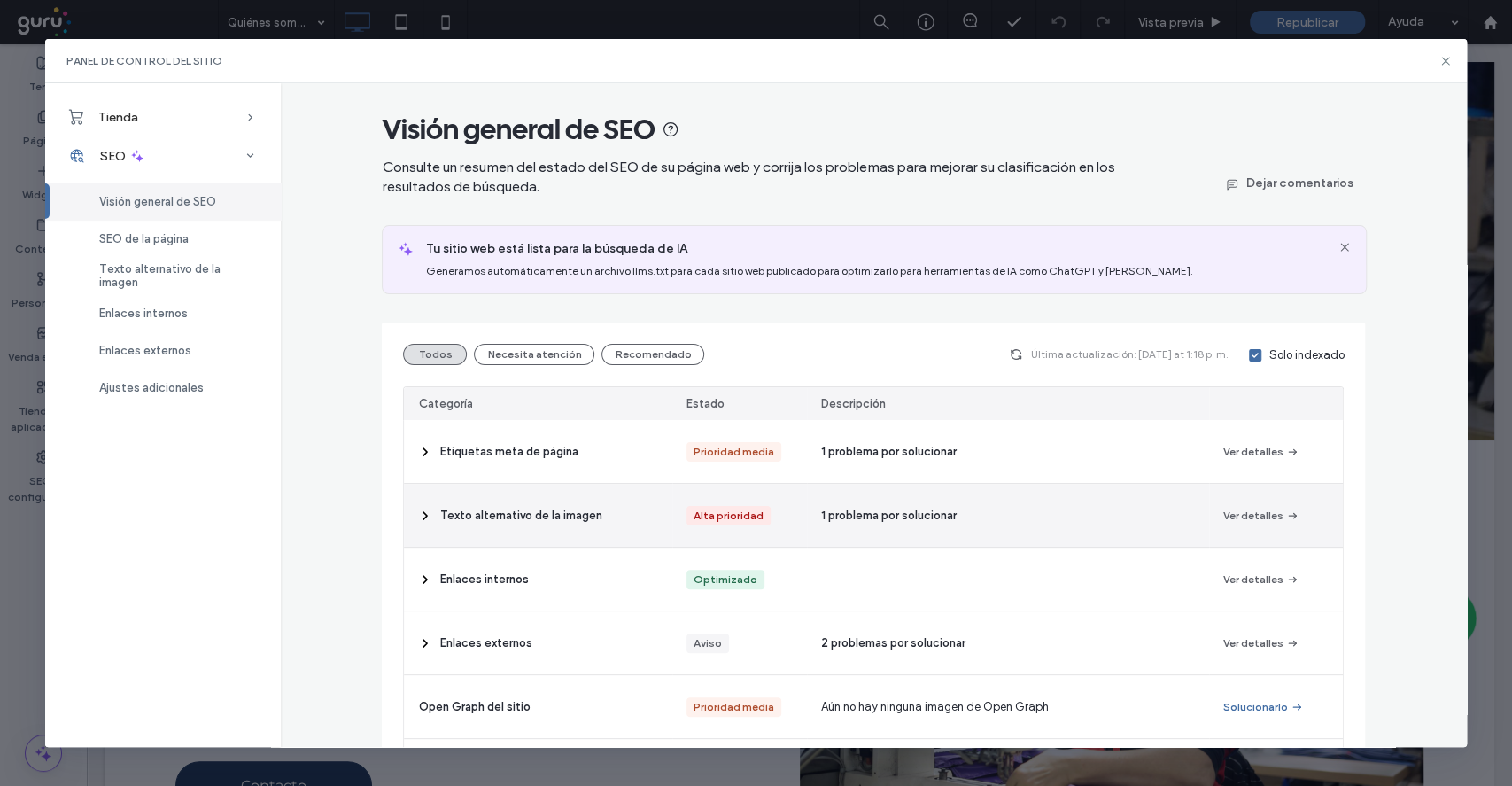
click at [899, 514] on span "1 problema por solucionar" at bounding box center [889, 515] width 136 height 18
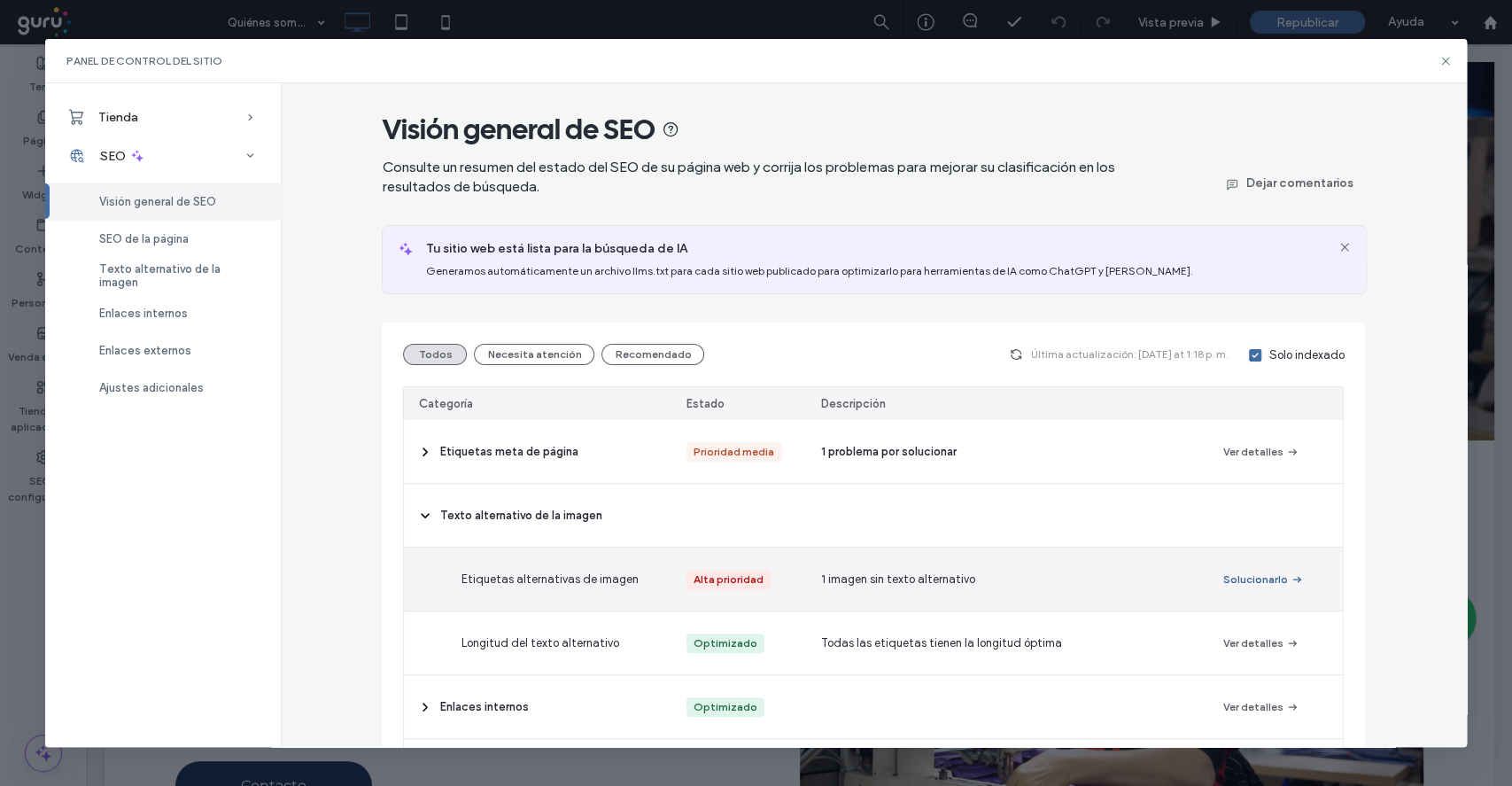
click at [1268, 579] on button "Solucionarlo" at bounding box center [1263, 579] width 81 height 22
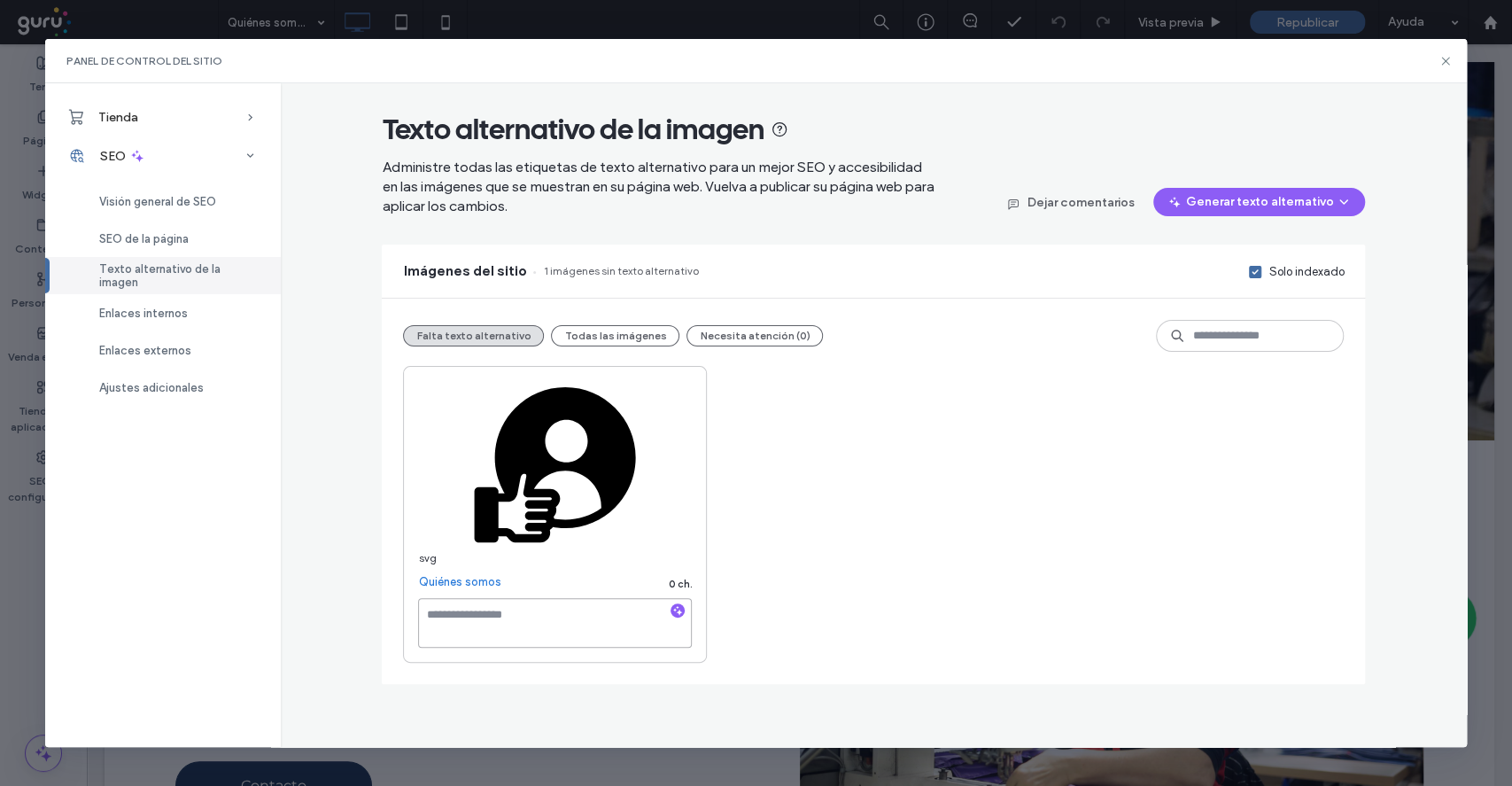
click at [511, 619] on textarea at bounding box center [555, 622] width 274 height 50
type textarea "*******"
drag, startPoint x: 765, startPoint y: 550, endPoint x: 779, endPoint y: 561, distance: 17.8
click at [765, 549] on div "svg Quiénes somos 7 ch. *******" at bounding box center [873, 514] width 941 height 297
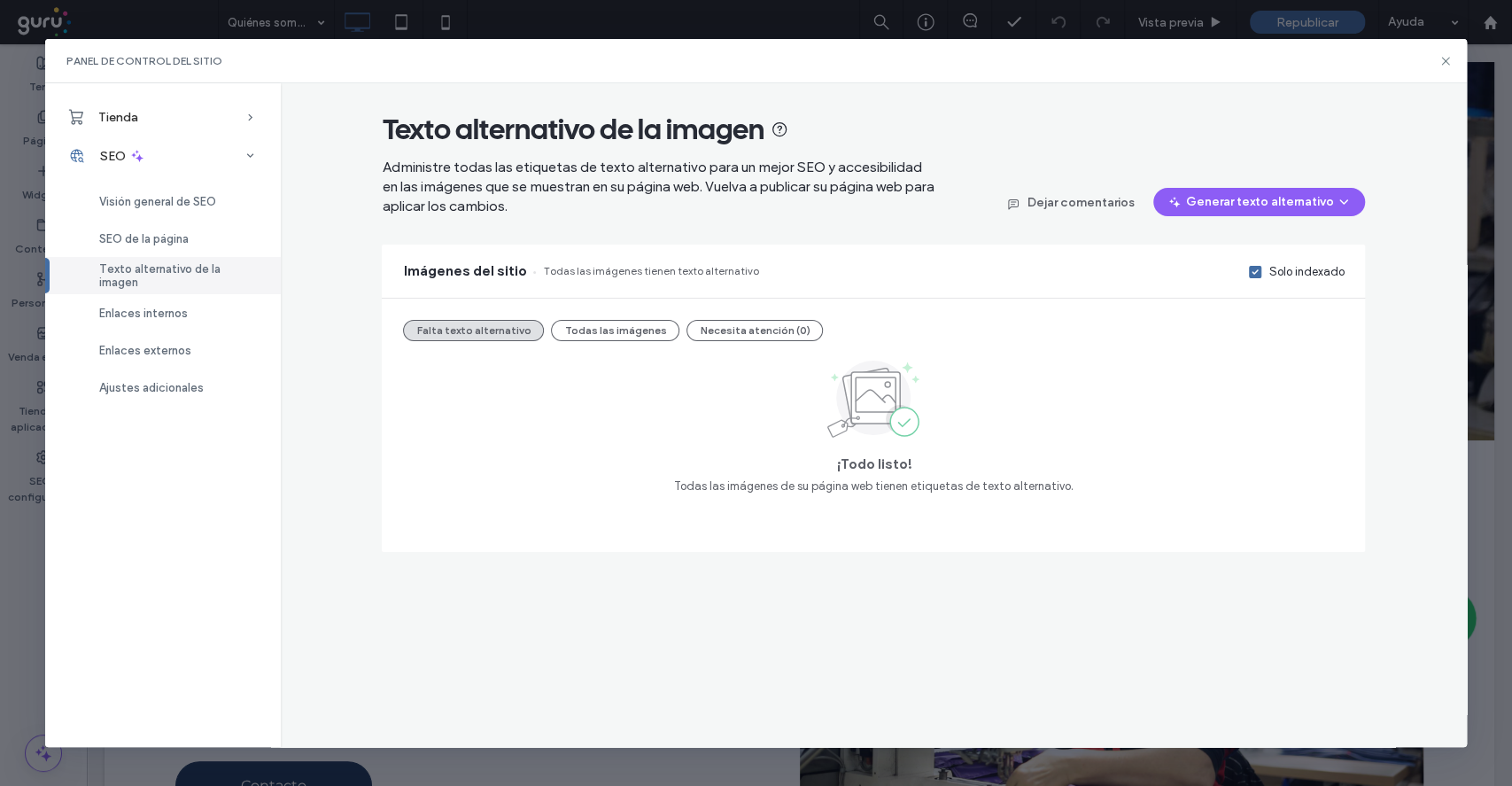
click at [1436, 53] on div "Panel de control del sitio" at bounding box center [756, 60] width 1422 height 44
click at [1440, 55] on icon at bounding box center [1445, 60] width 14 height 14
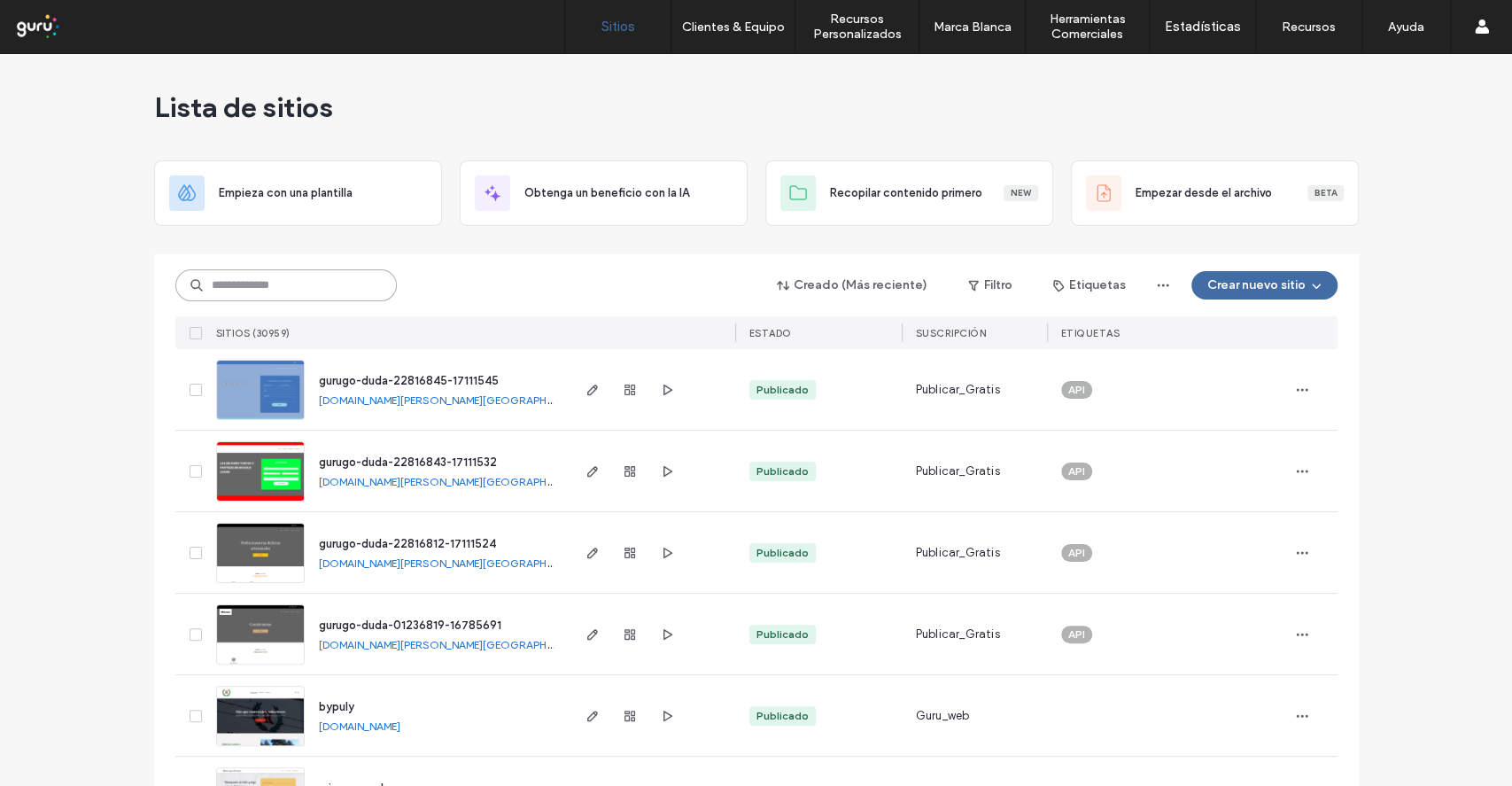
click at [227, 276] on input at bounding box center [285, 285] width 221 height 32
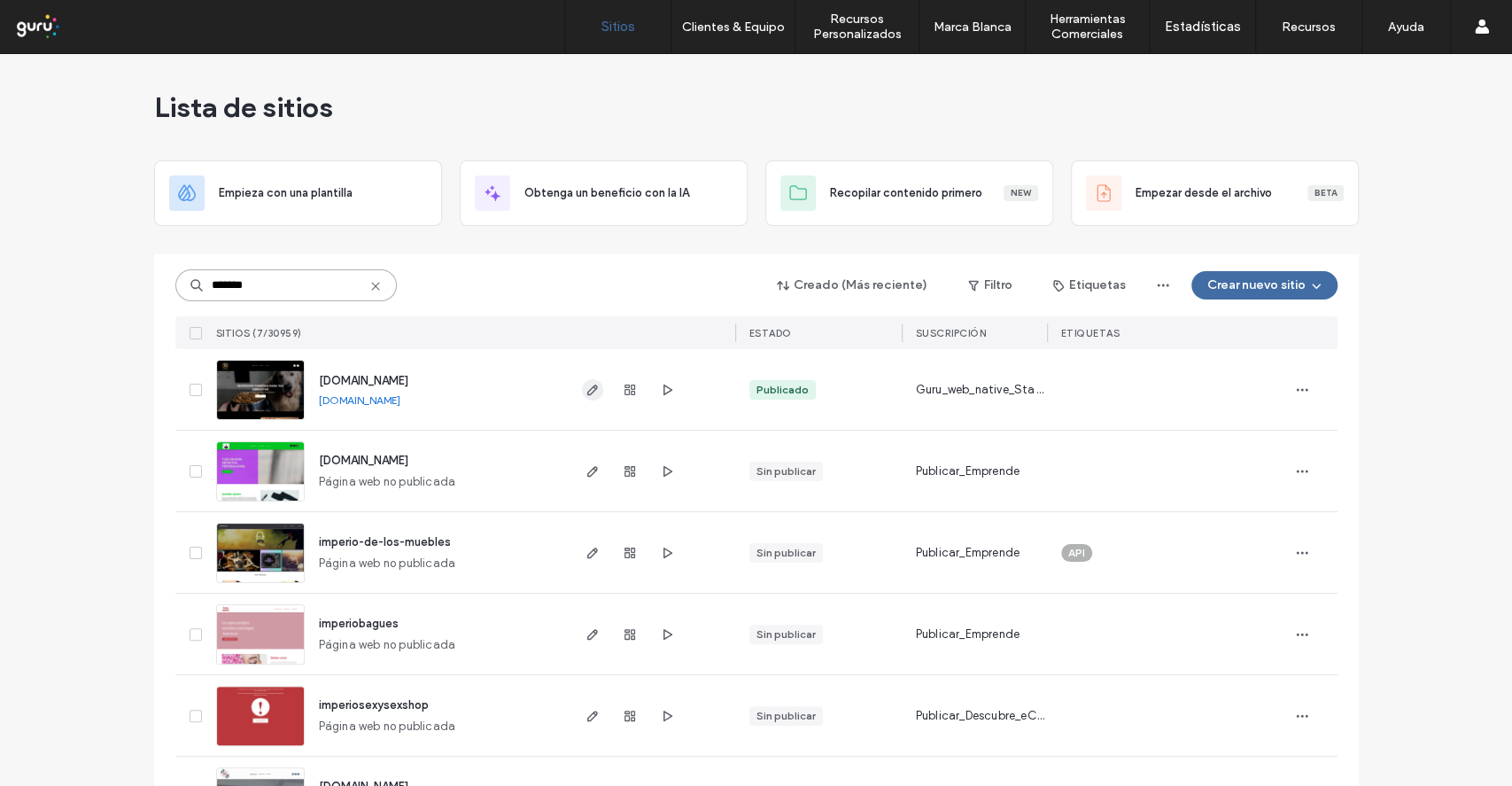
type input "*******"
click at [582, 397] on span "button" at bounding box center [592, 390] width 22 height 22
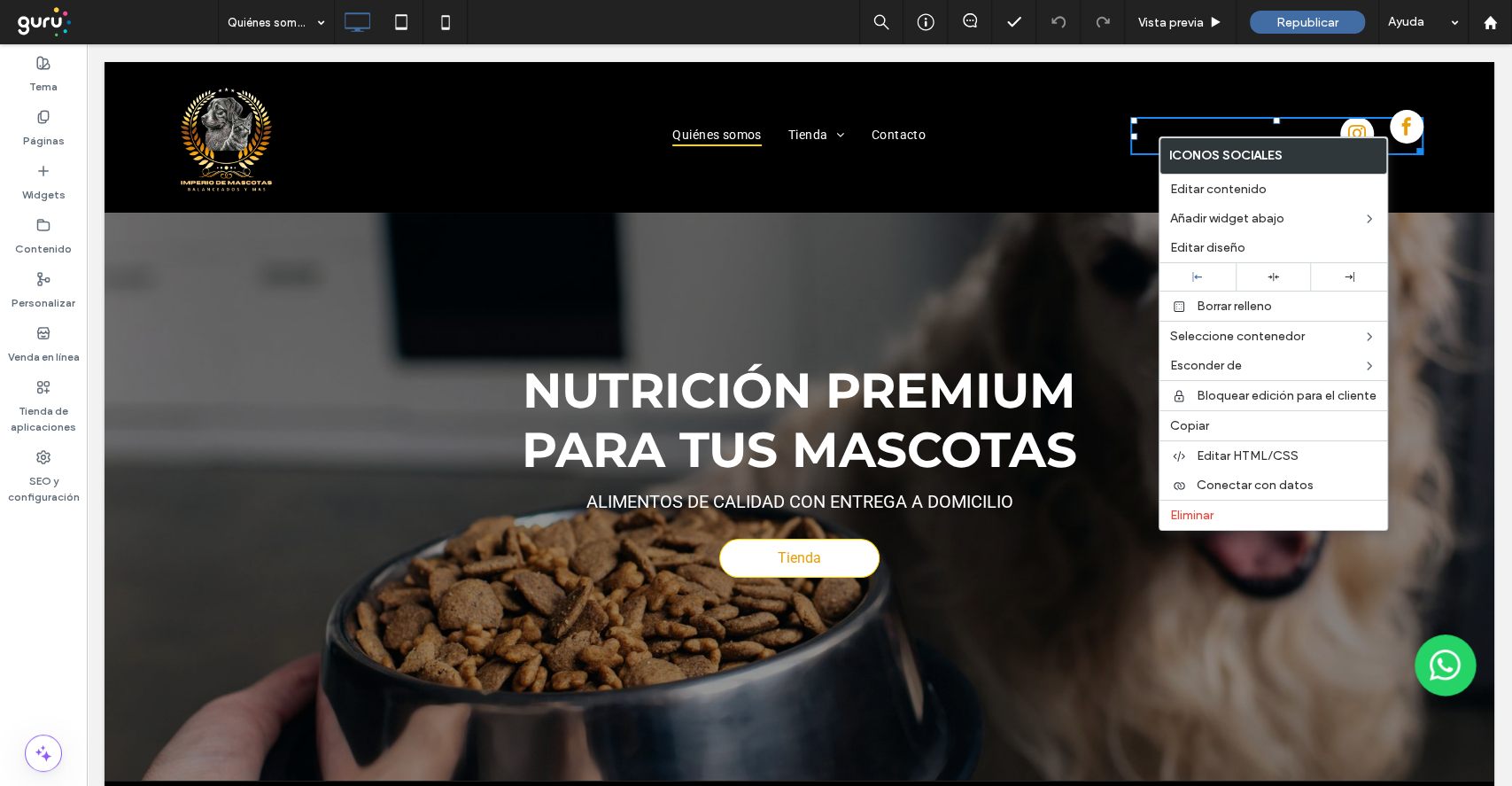
click at [1390, 135] on span "facebook" at bounding box center [1407, 127] width 34 height 34
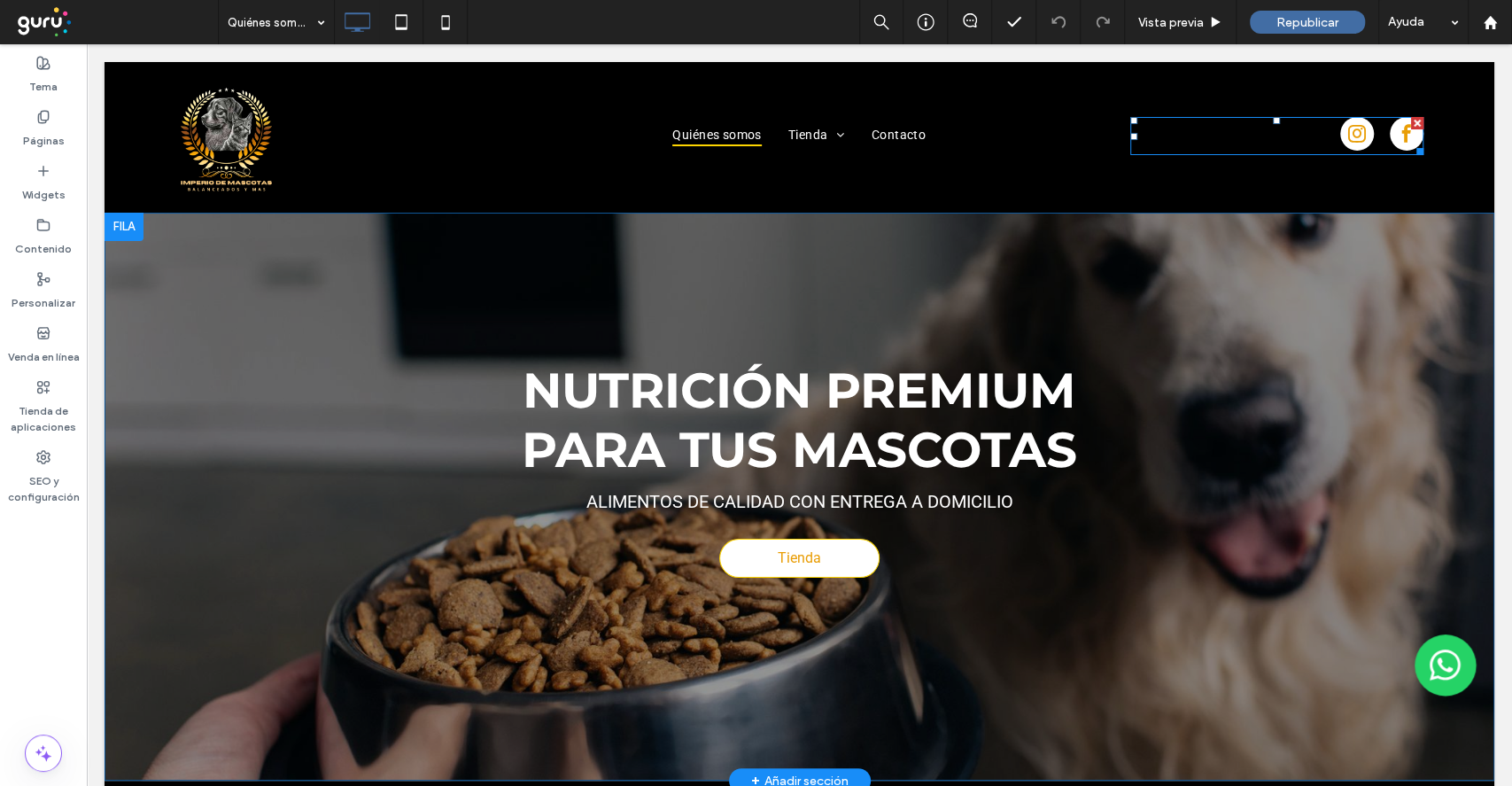
drag, startPoint x: 1385, startPoint y: 135, endPoint x: 1353, endPoint y: 231, distance: 101.2
click at [1390, 135] on span "facebook" at bounding box center [1407, 134] width 34 height 34
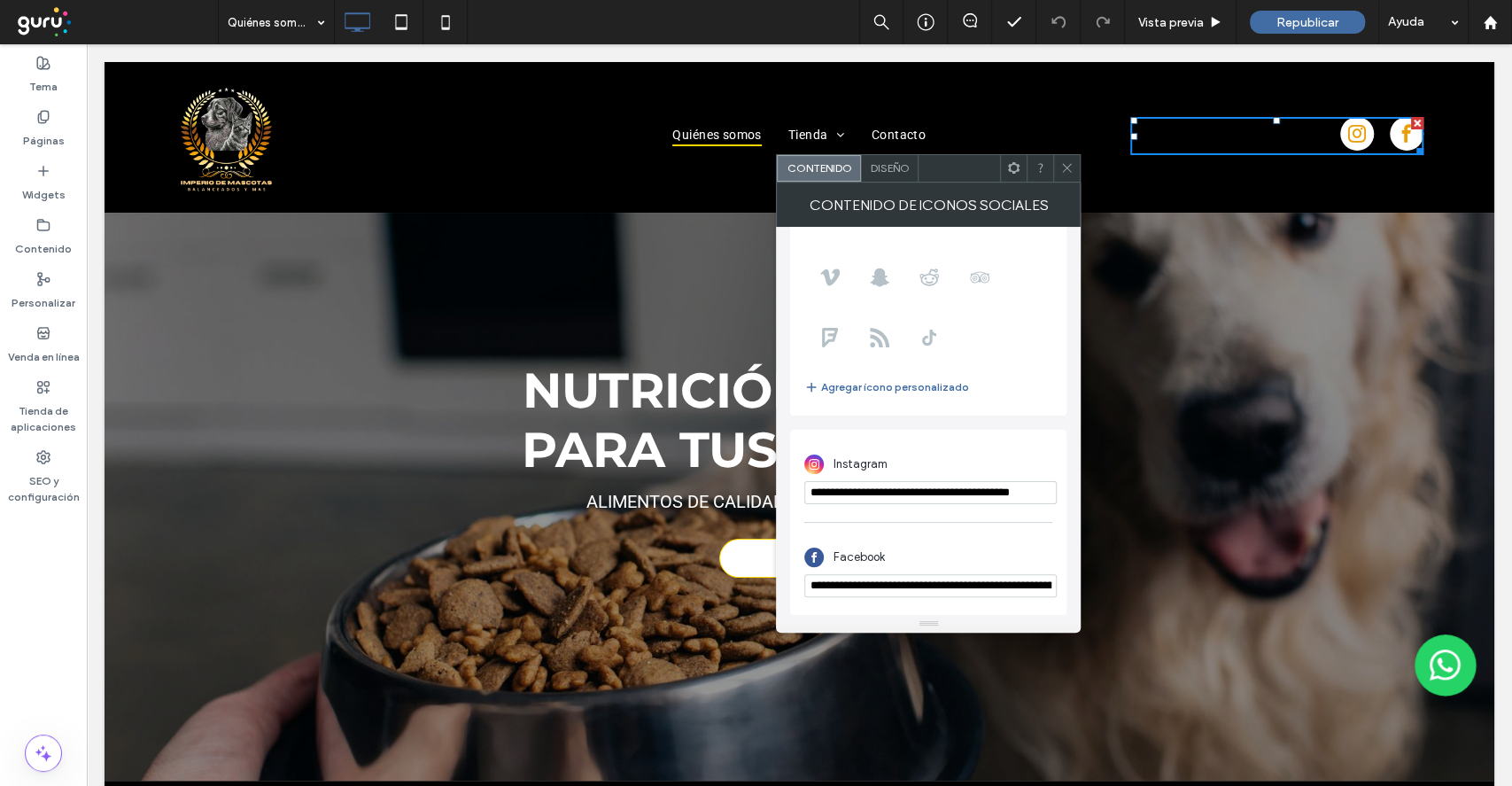
scroll to position [0, 220]
drag, startPoint x: 894, startPoint y: 622, endPoint x: 1253, endPoint y: 559, distance: 364.5
click at [1070, 173] on span at bounding box center [1067, 168] width 13 height 26
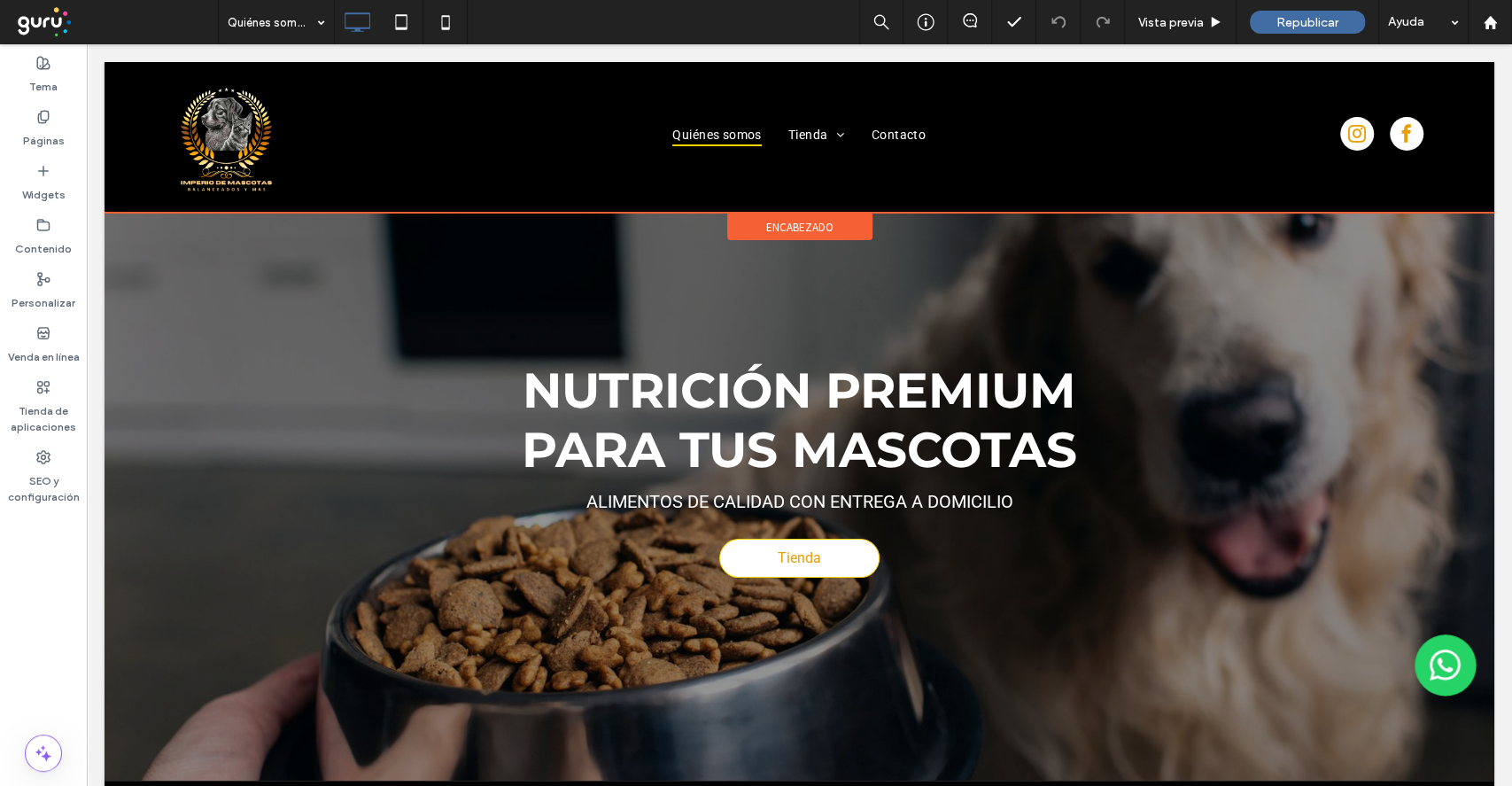
click at [110, 165] on div "Click To Paste Quiénes somos Tienda Piedras Alimentos Contacto Click To Paste C…" at bounding box center [799, 137] width 1390 height 151
click at [778, 237] on div "encabezado" at bounding box center [800, 227] width 145 height 26
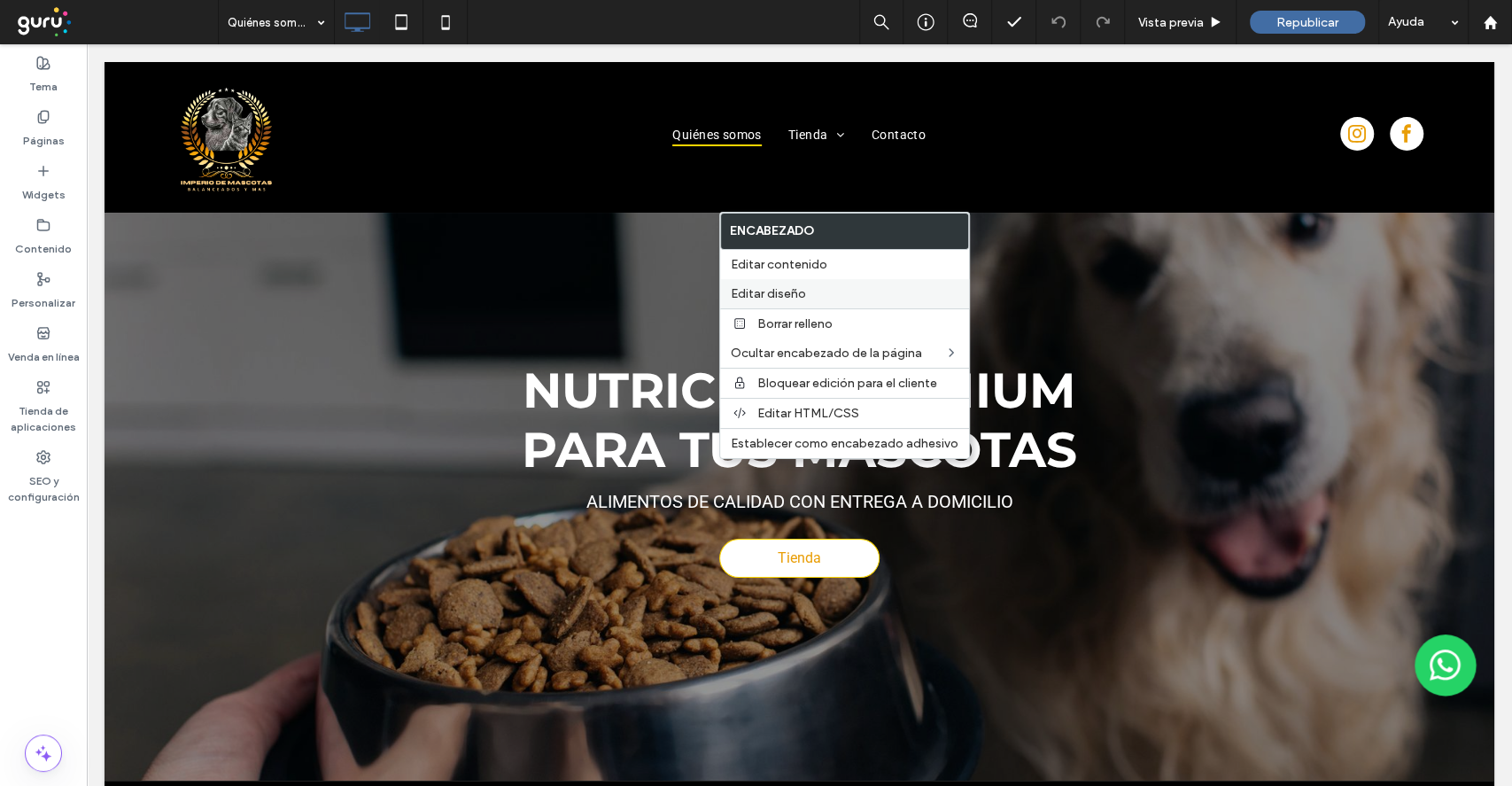
drag, startPoint x: 784, startPoint y: 295, endPoint x: 780, endPoint y: 218, distance: 77.1
click at [783, 295] on span "Editar diseño" at bounding box center [768, 294] width 75 height 15
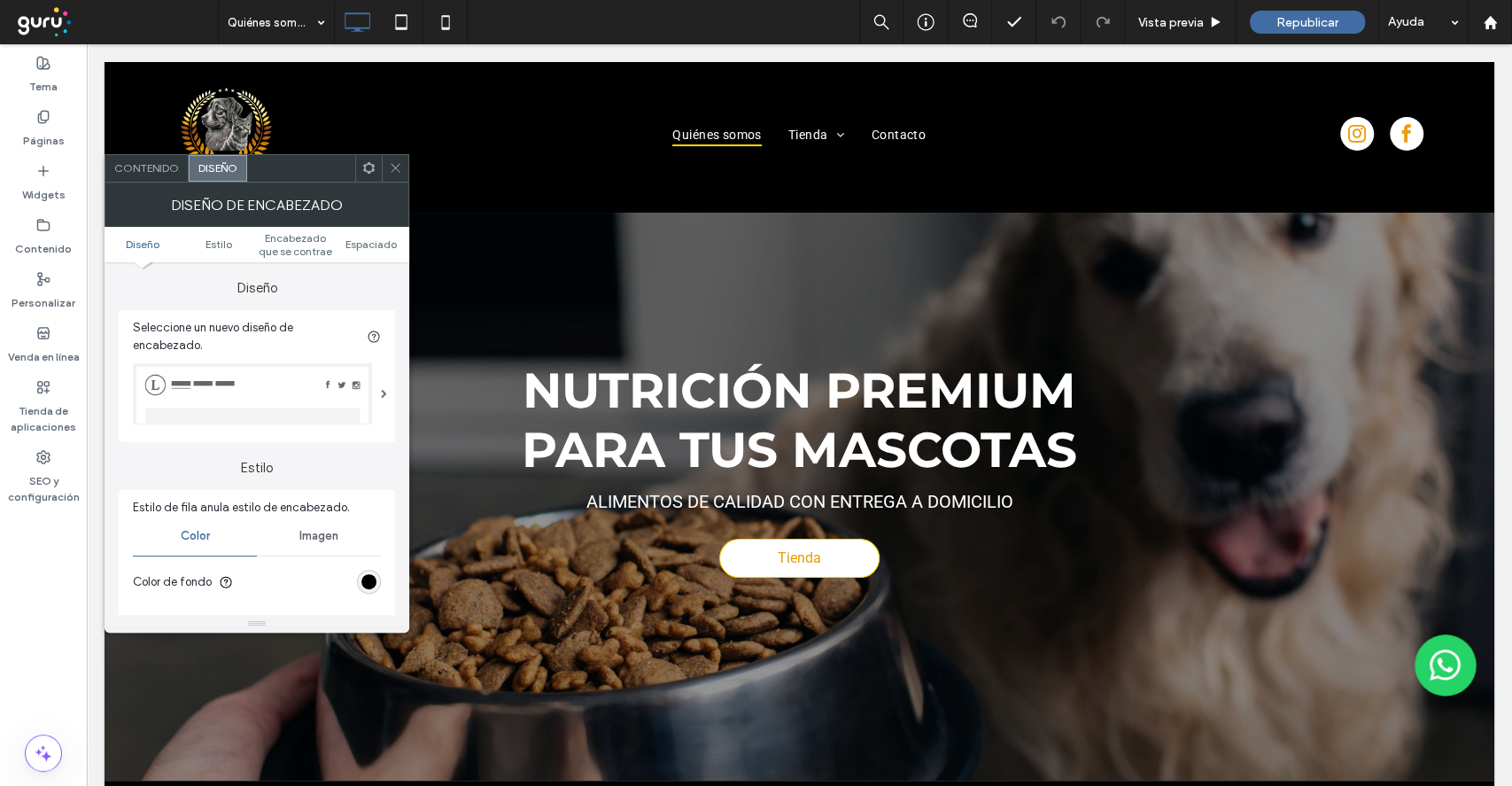
scroll to position [118, 0]
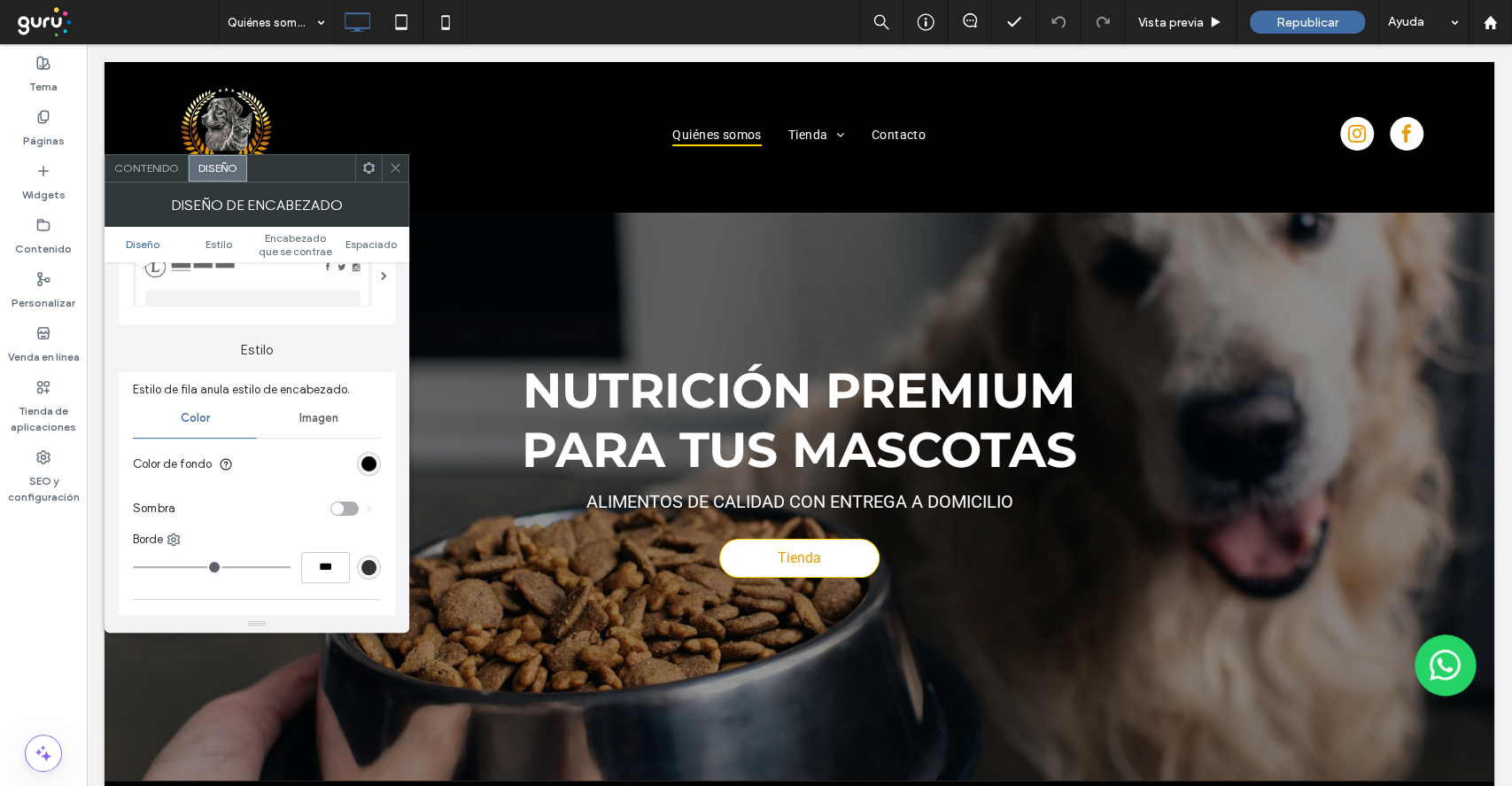
click at [330, 420] on span "Imagen" at bounding box center [318, 418] width 39 height 14
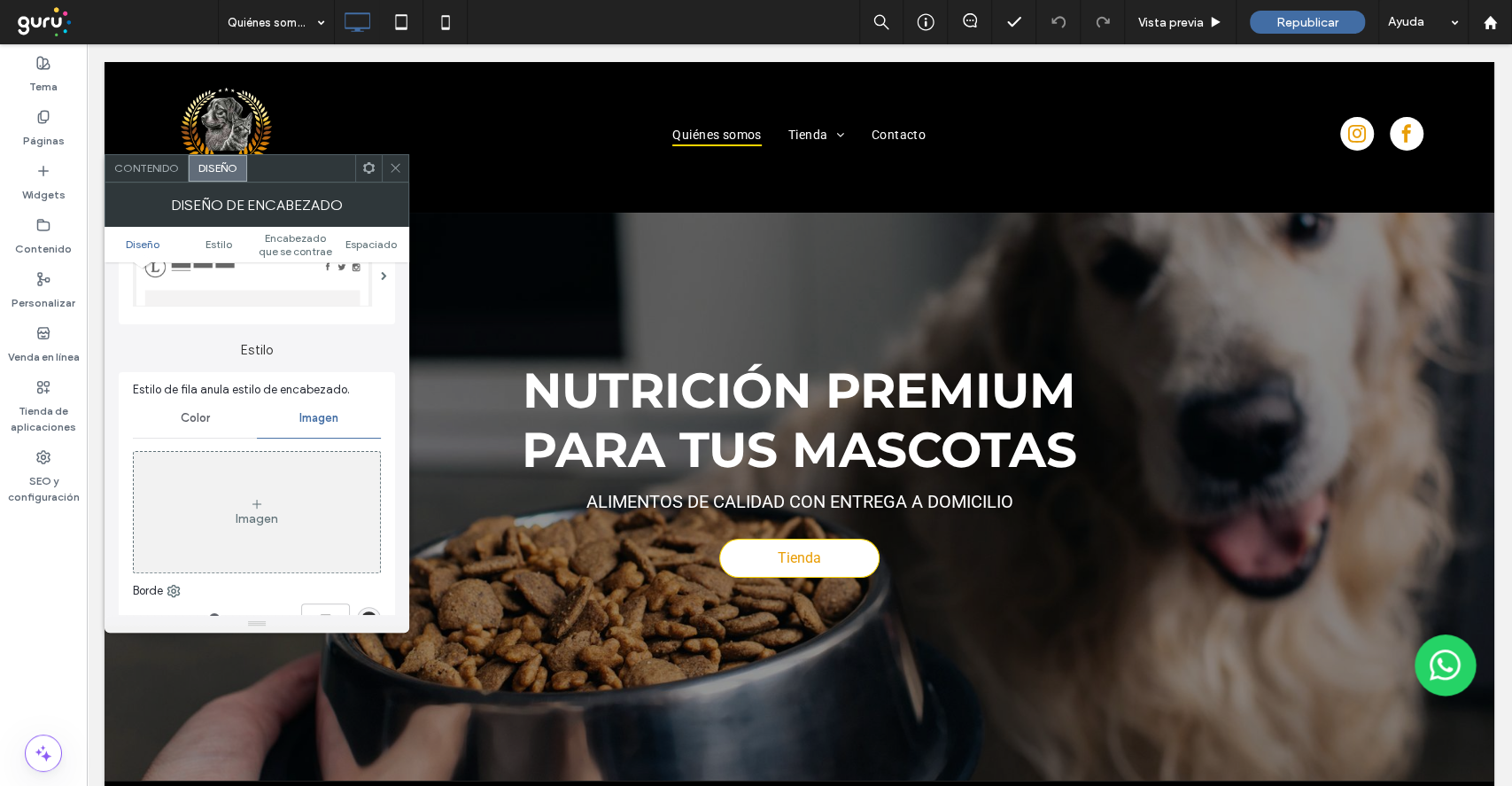
click at [222, 473] on div "Imagen" at bounding box center [257, 512] width 247 height 117
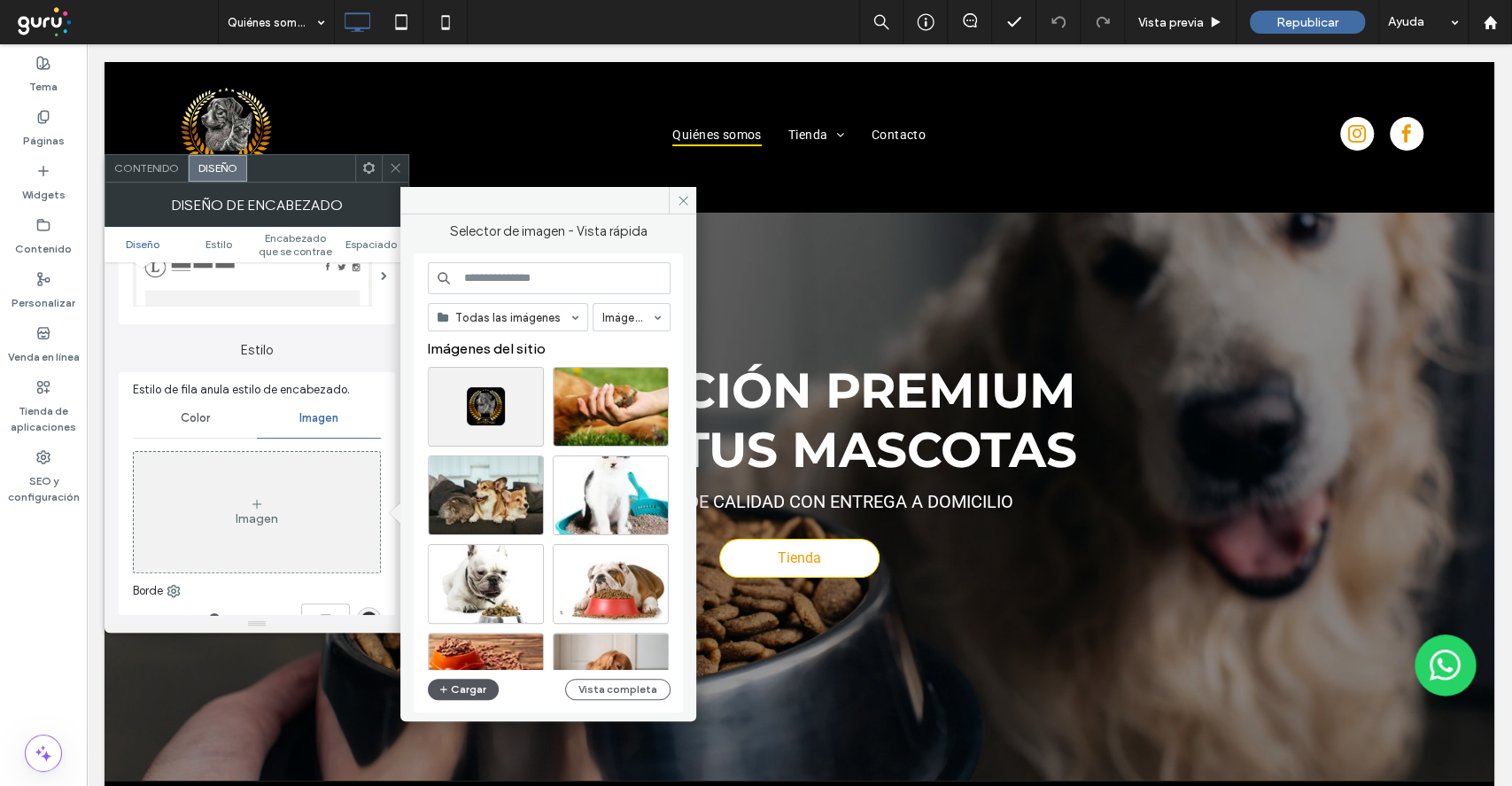
click at [458, 695] on button "Cargar" at bounding box center [462, 689] width 71 height 22
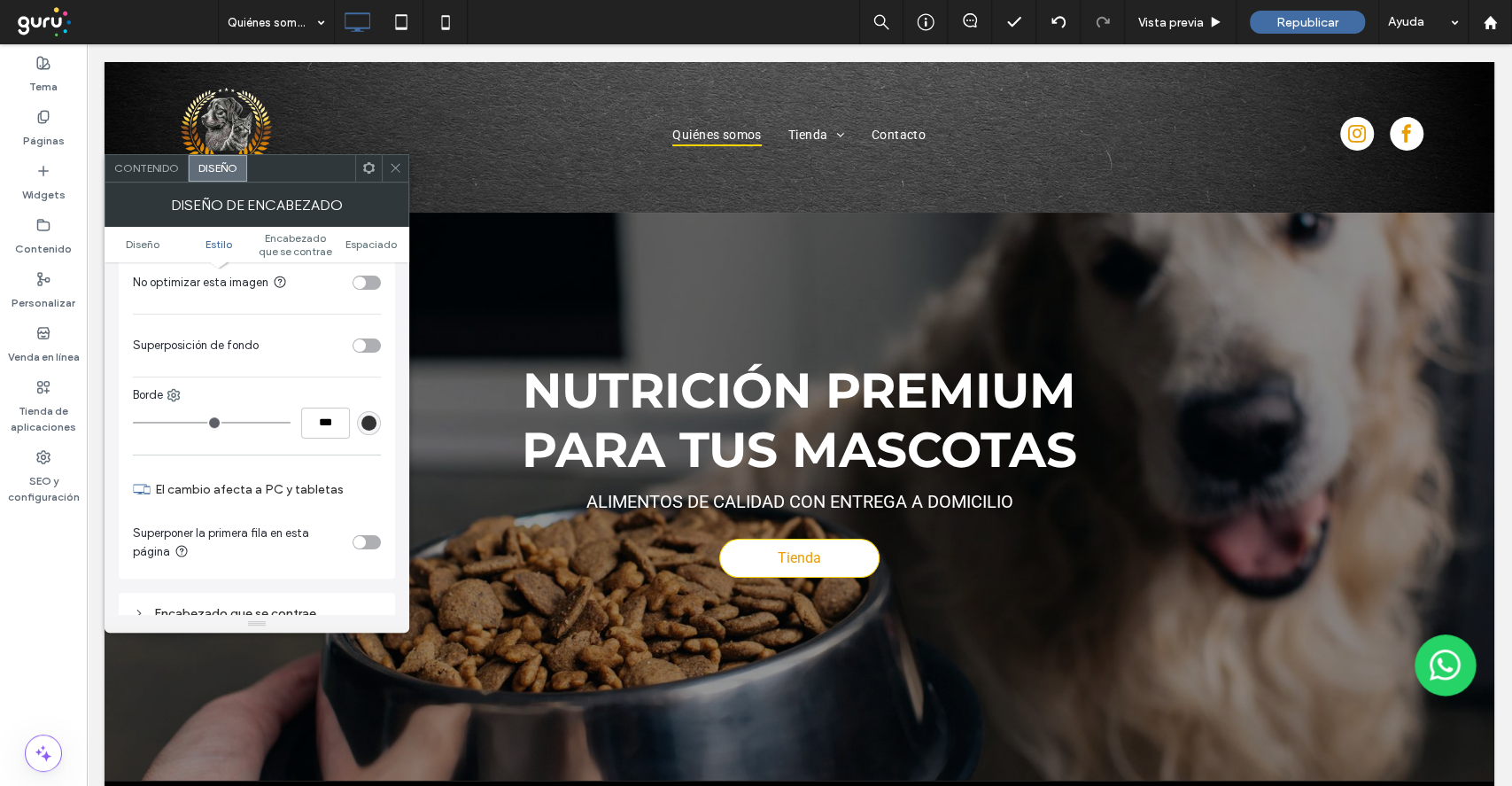
scroll to position [709, 0]
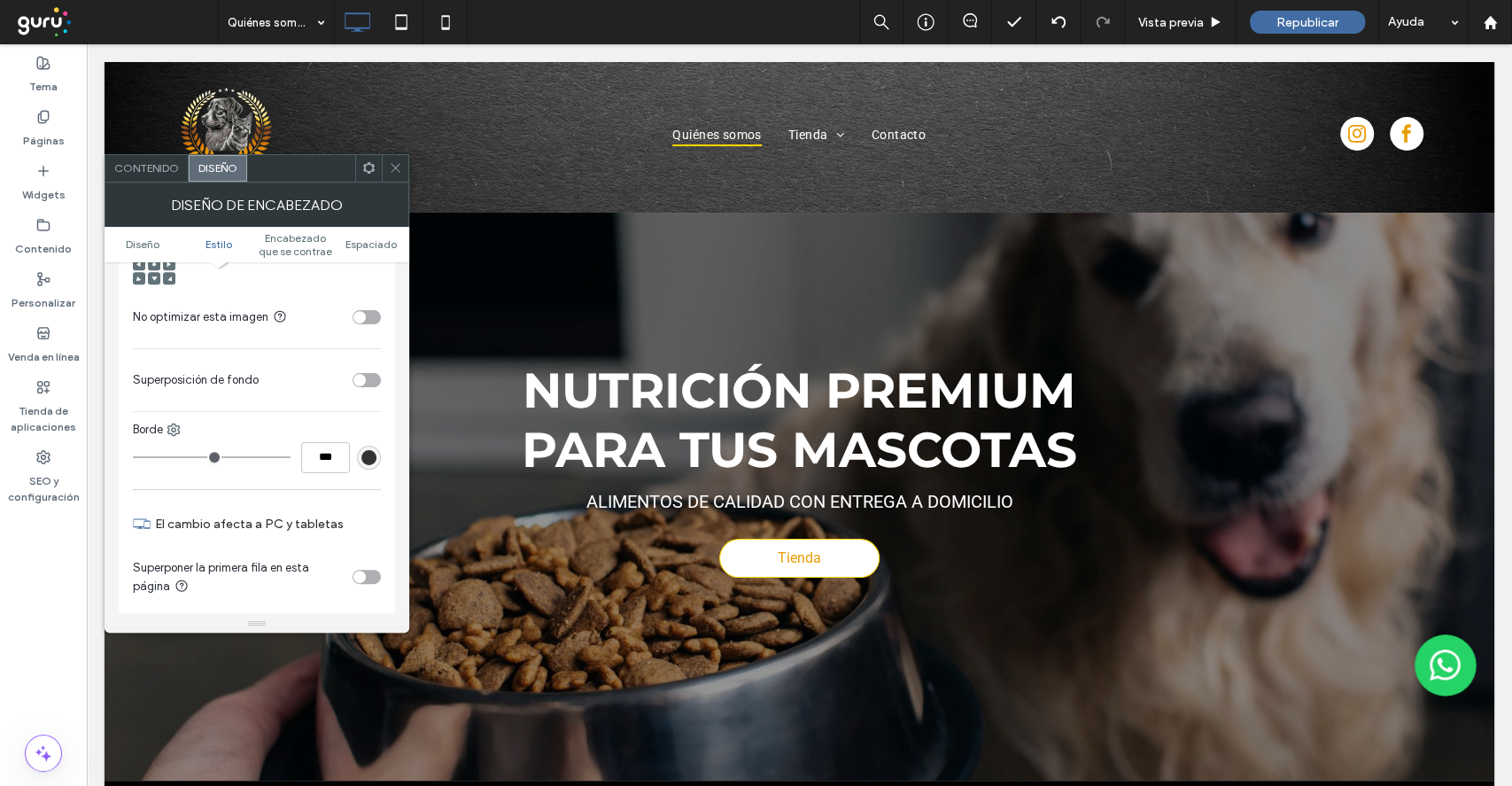
click at [360, 386] on div "toggle" at bounding box center [359, 379] width 12 height 12
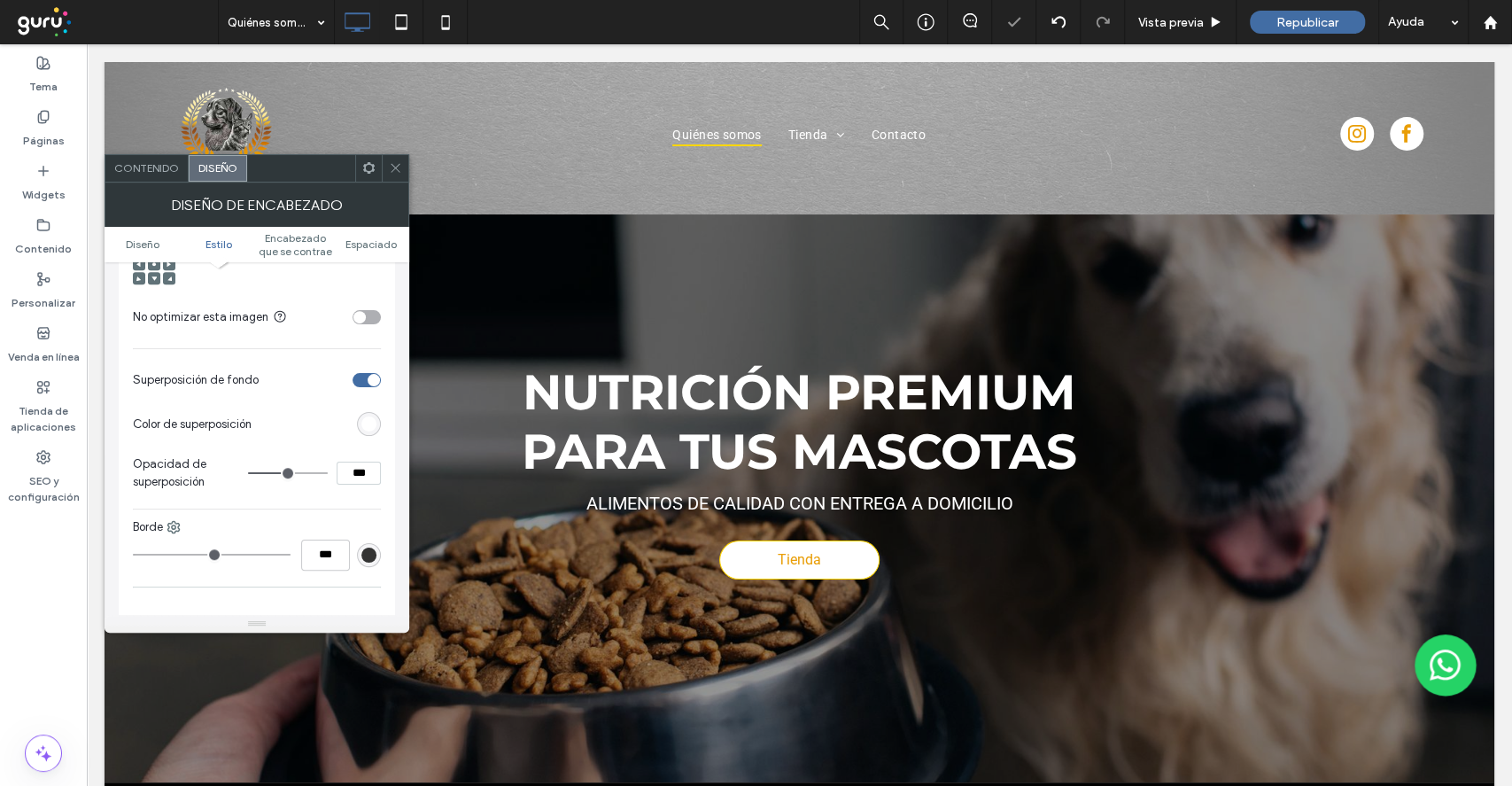
click at [368, 431] on div "rgb(255,255,255)" at bounding box center [369, 424] width 15 height 15
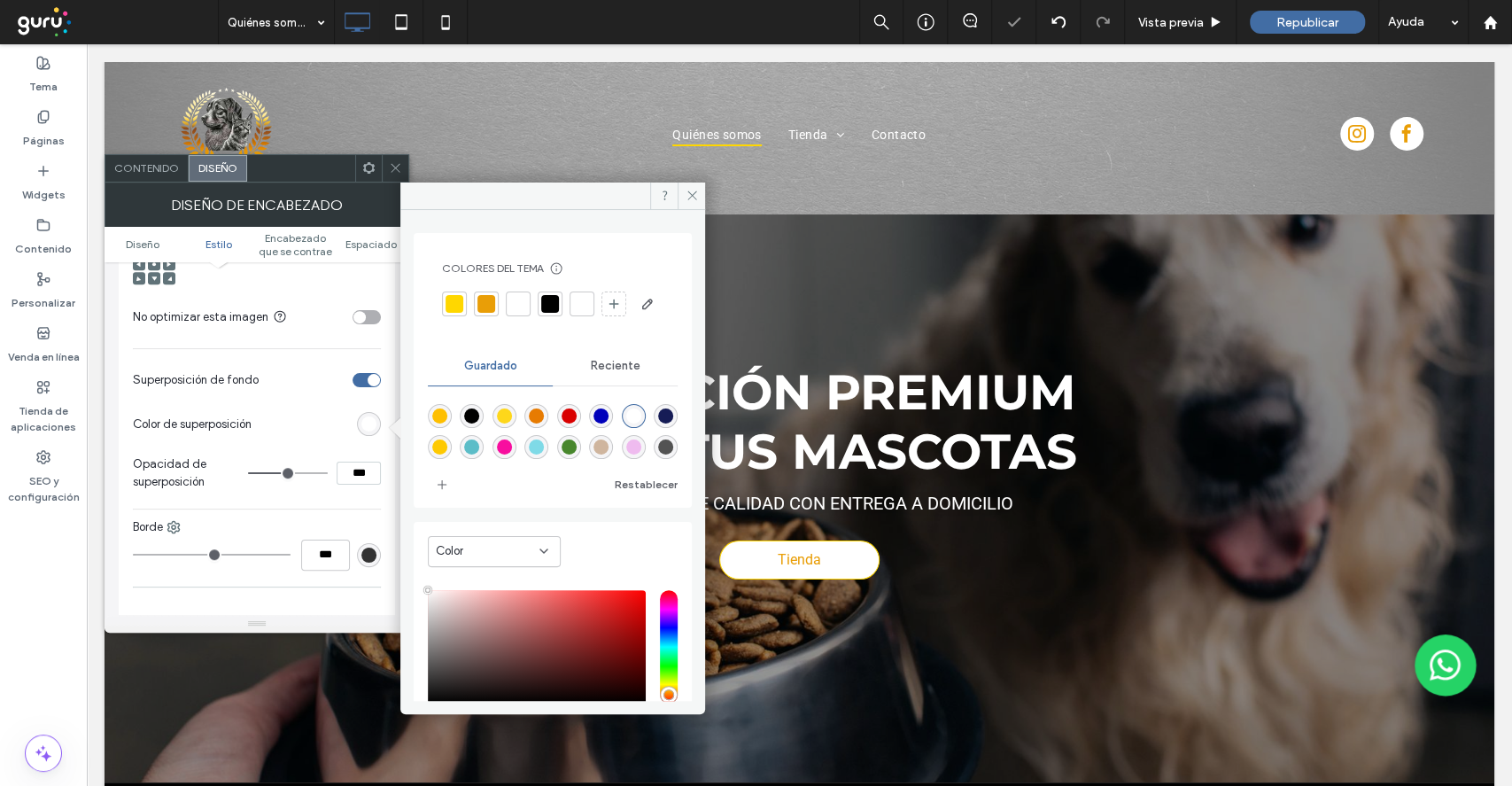
click at [548, 297] on div at bounding box center [550, 303] width 18 height 18
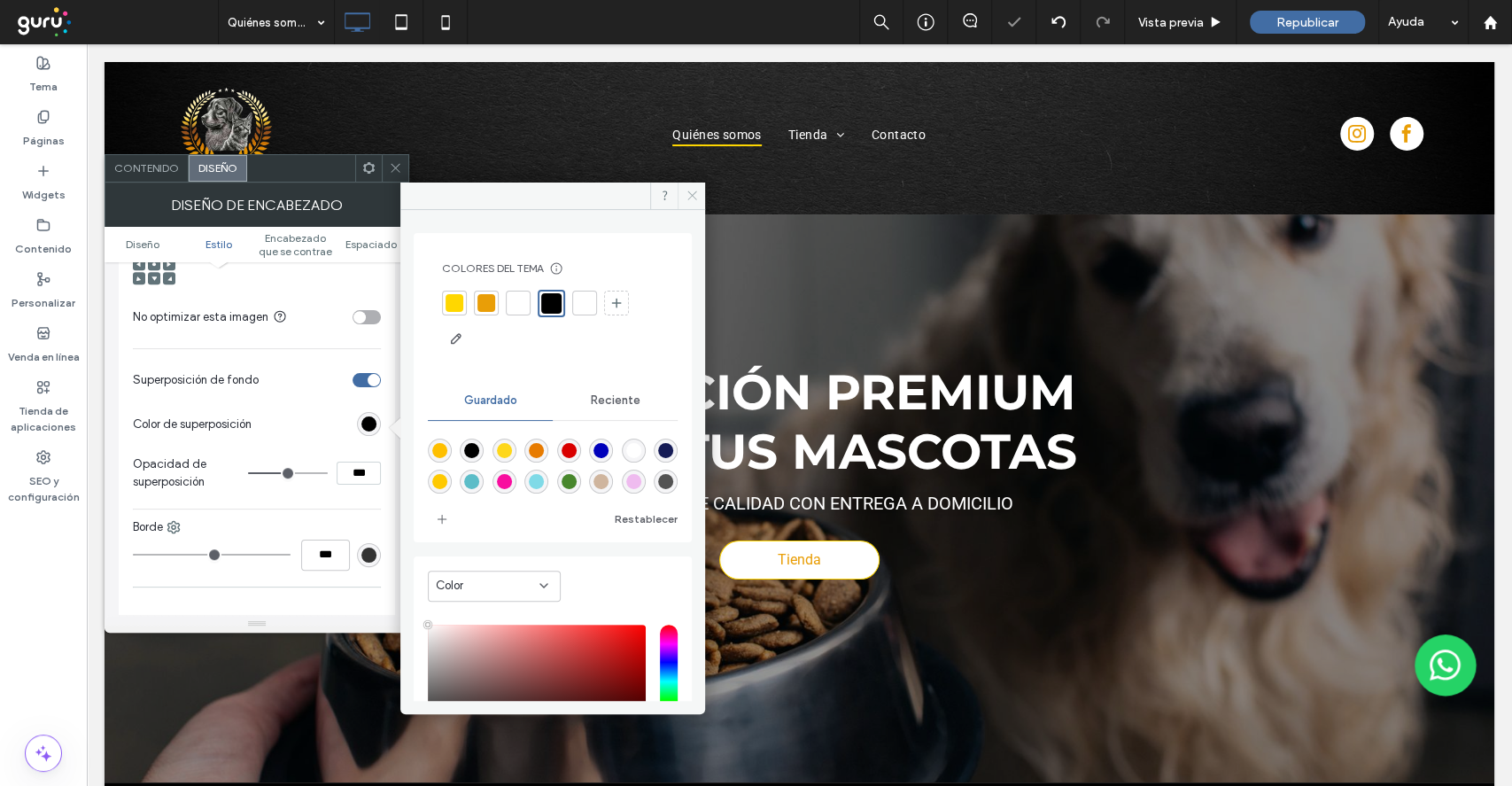
click at [689, 202] on span at bounding box center [691, 196] width 27 height 26
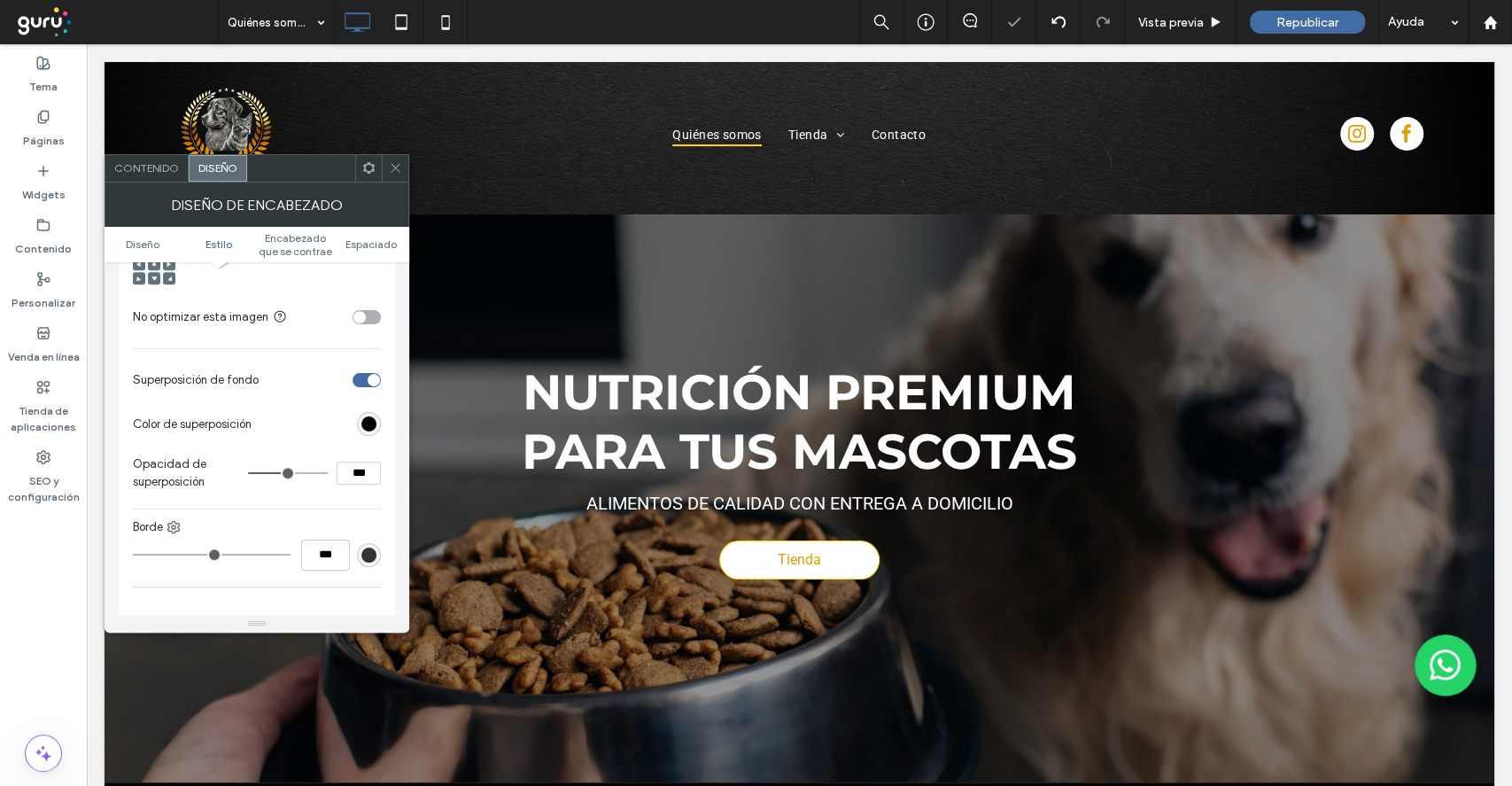
click at [387, 169] on div at bounding box center [395, 168] width 26 height 26
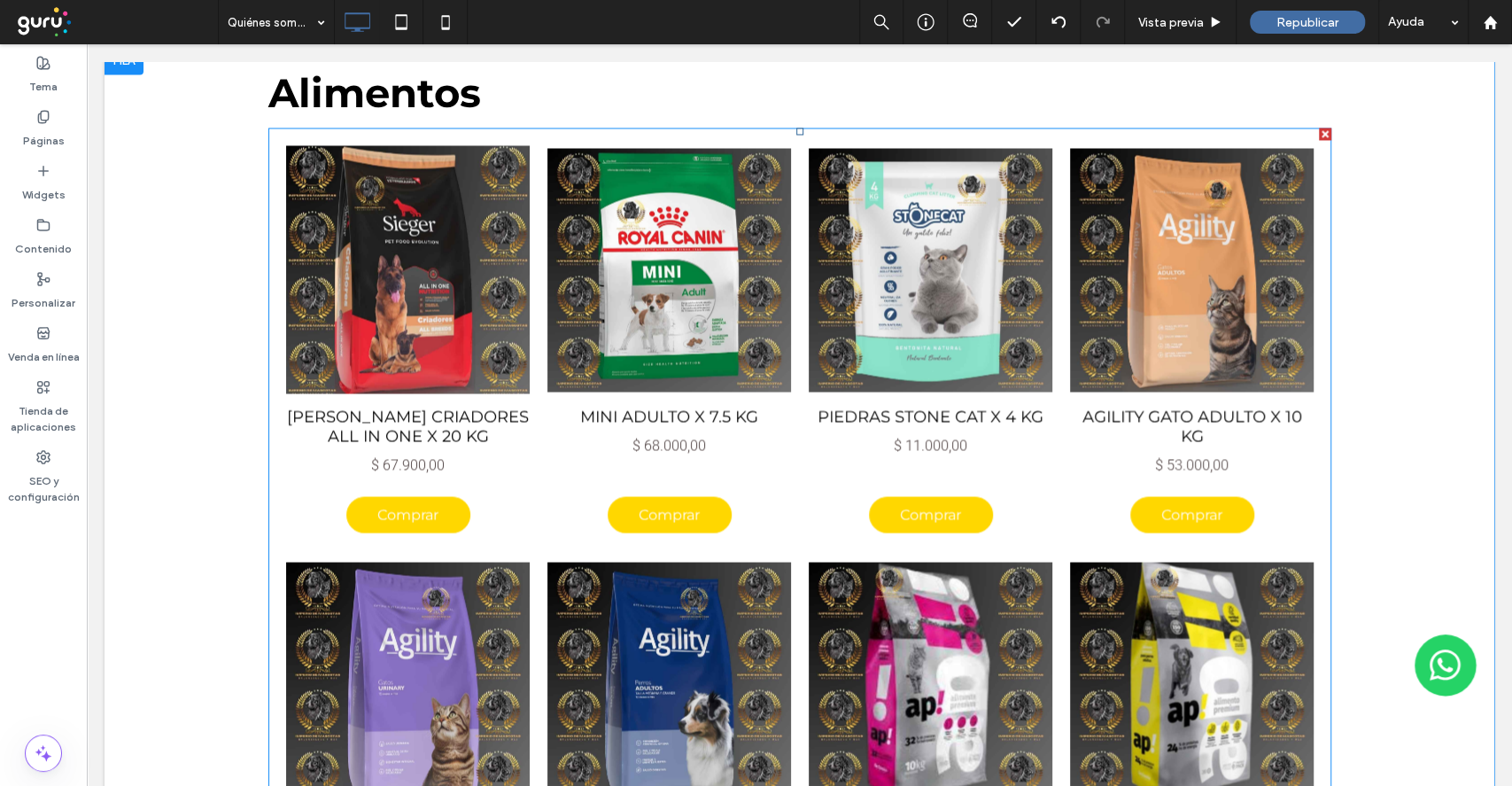
click at [426, 291] on link at bounding box center [407, 269] width 259 height 263
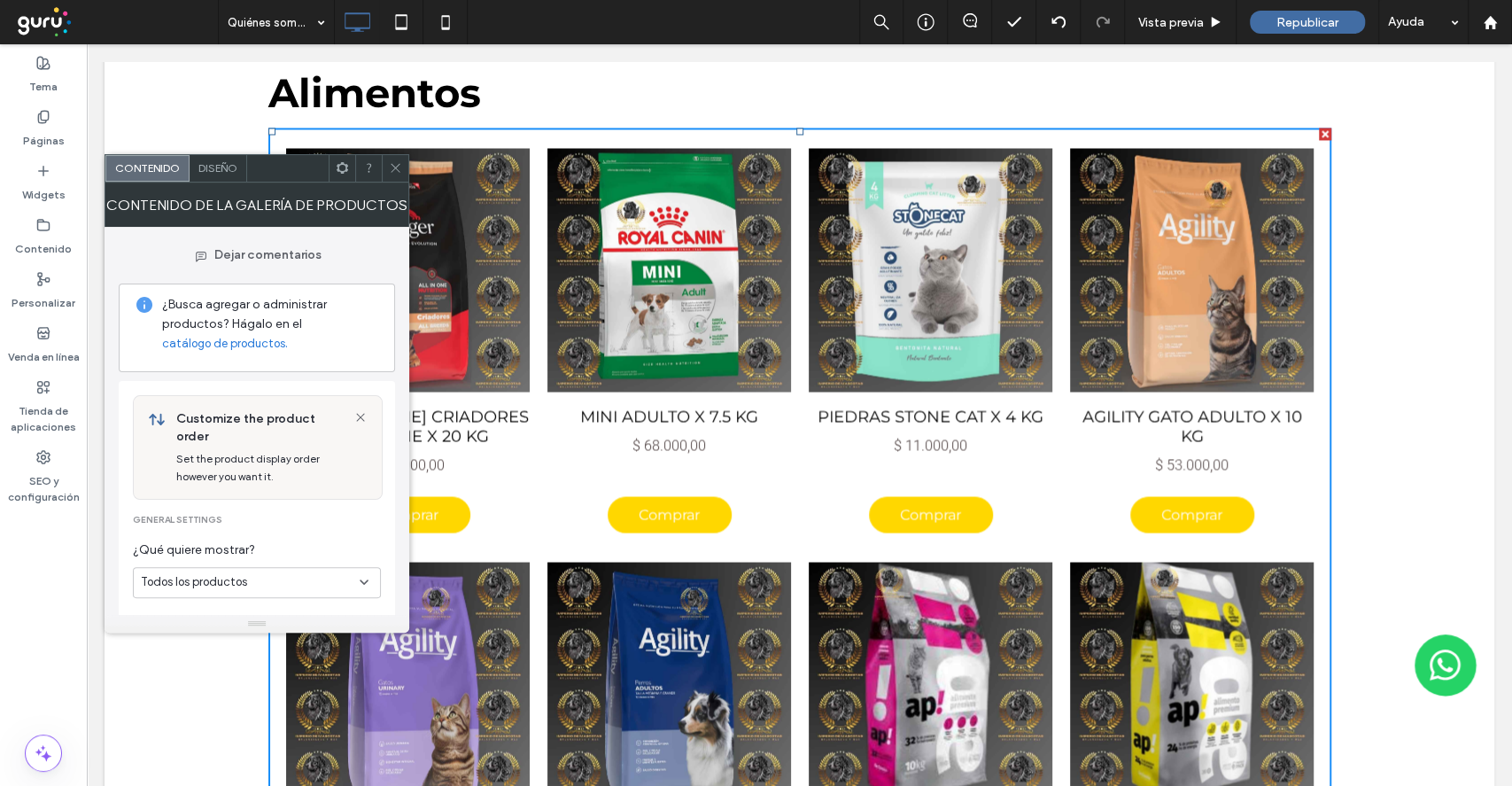
click at [233, 169] on span "Diseño" at bounding box center [217, 168] width 39 height 13
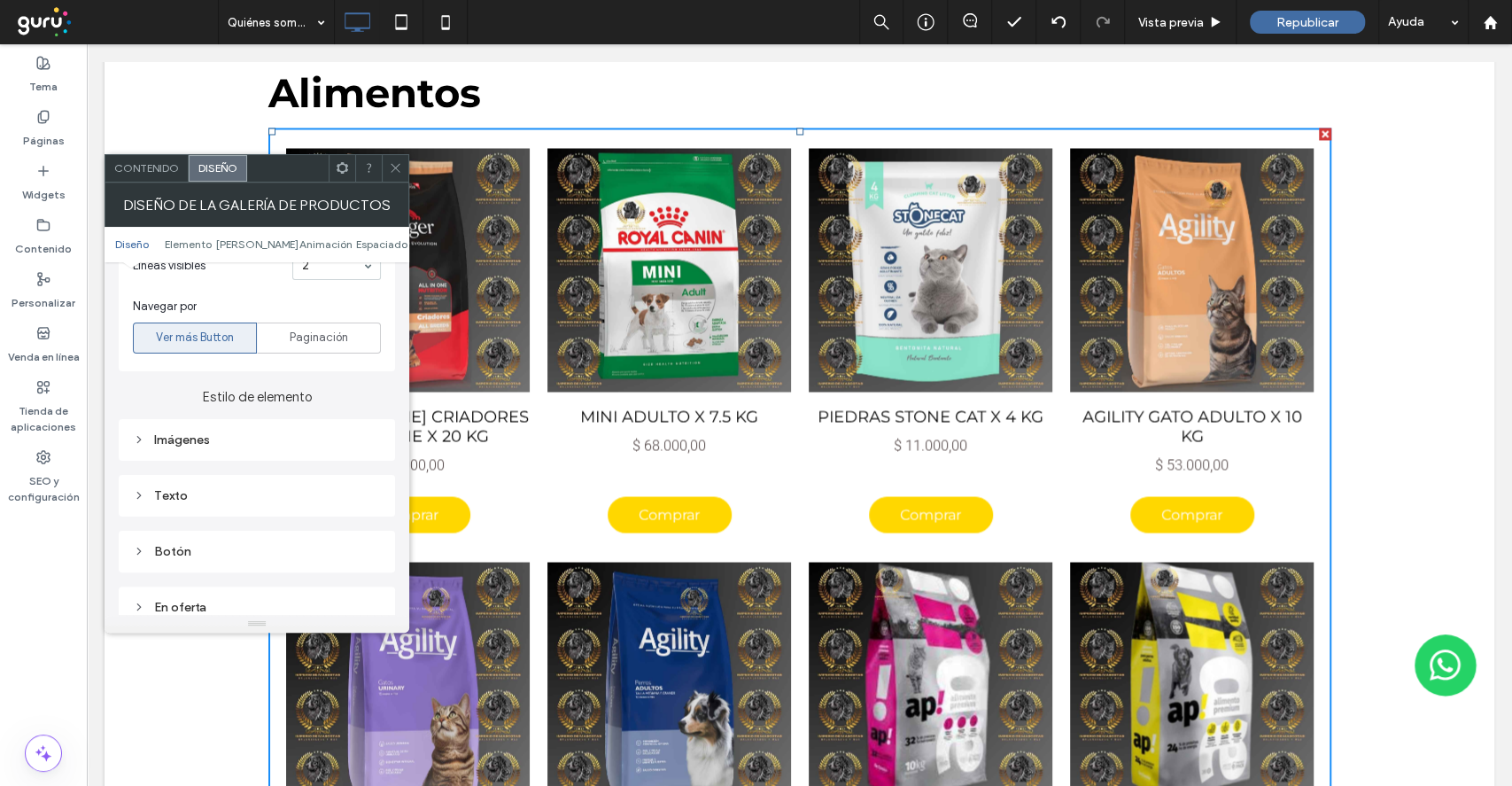
scroll to position [709, 0]
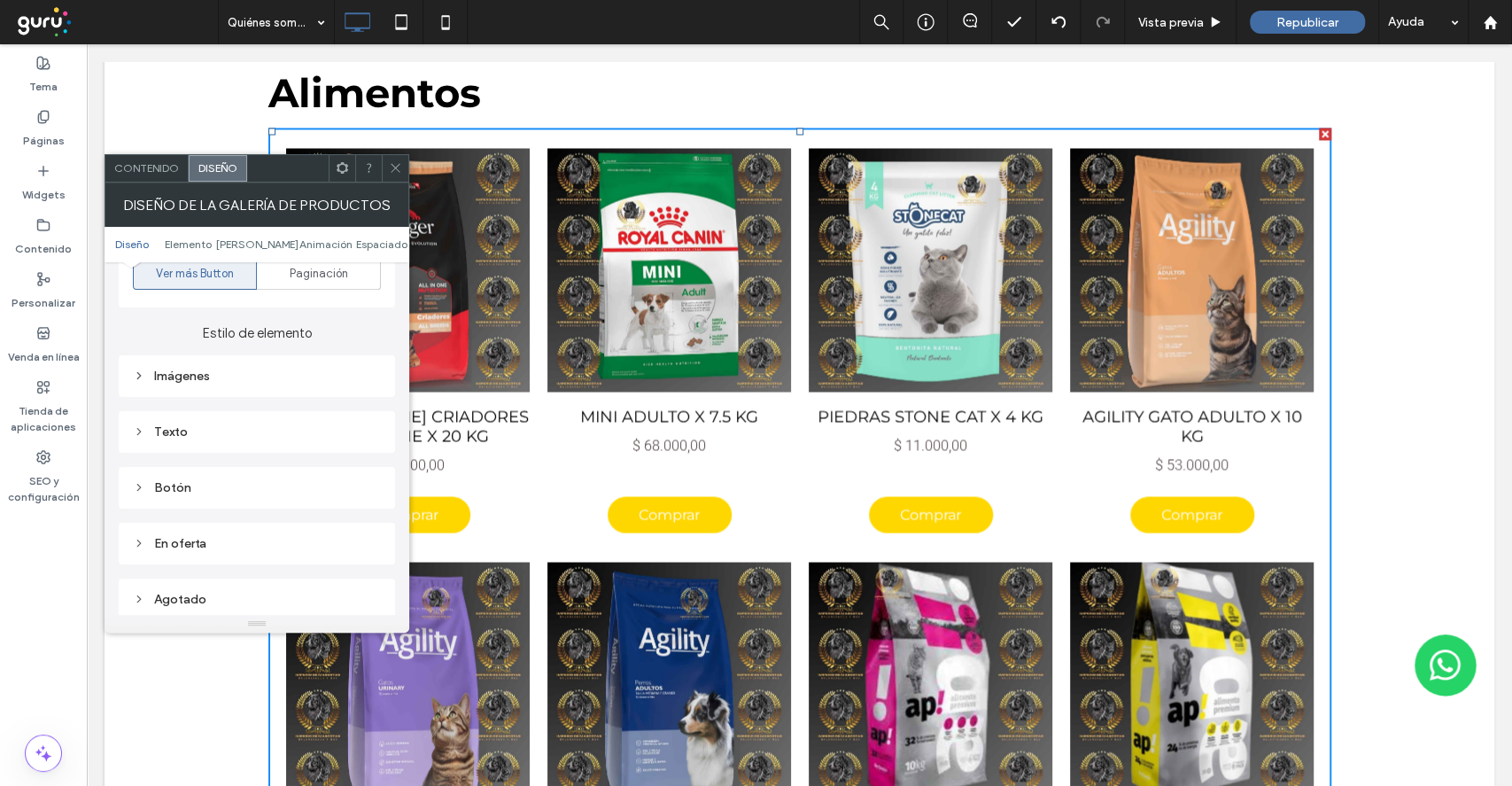
click at [202, 428] on div "Texto" at bounding box center [256, 432] width 248 height 15
click at [333, 456] on div "Texto" at bounding box center [319, 462] width 124 height 39
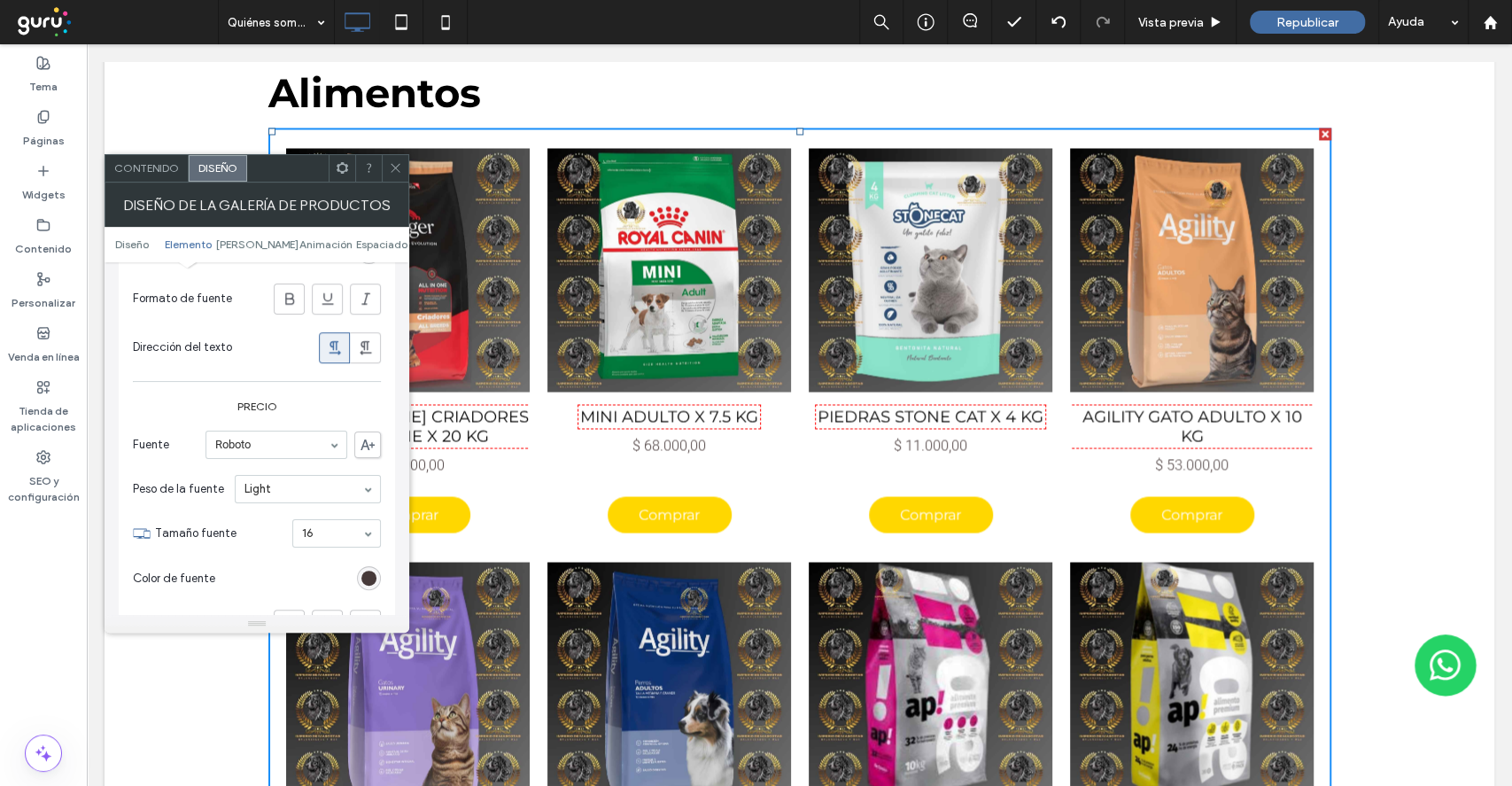
scroll to position [1180, 0]
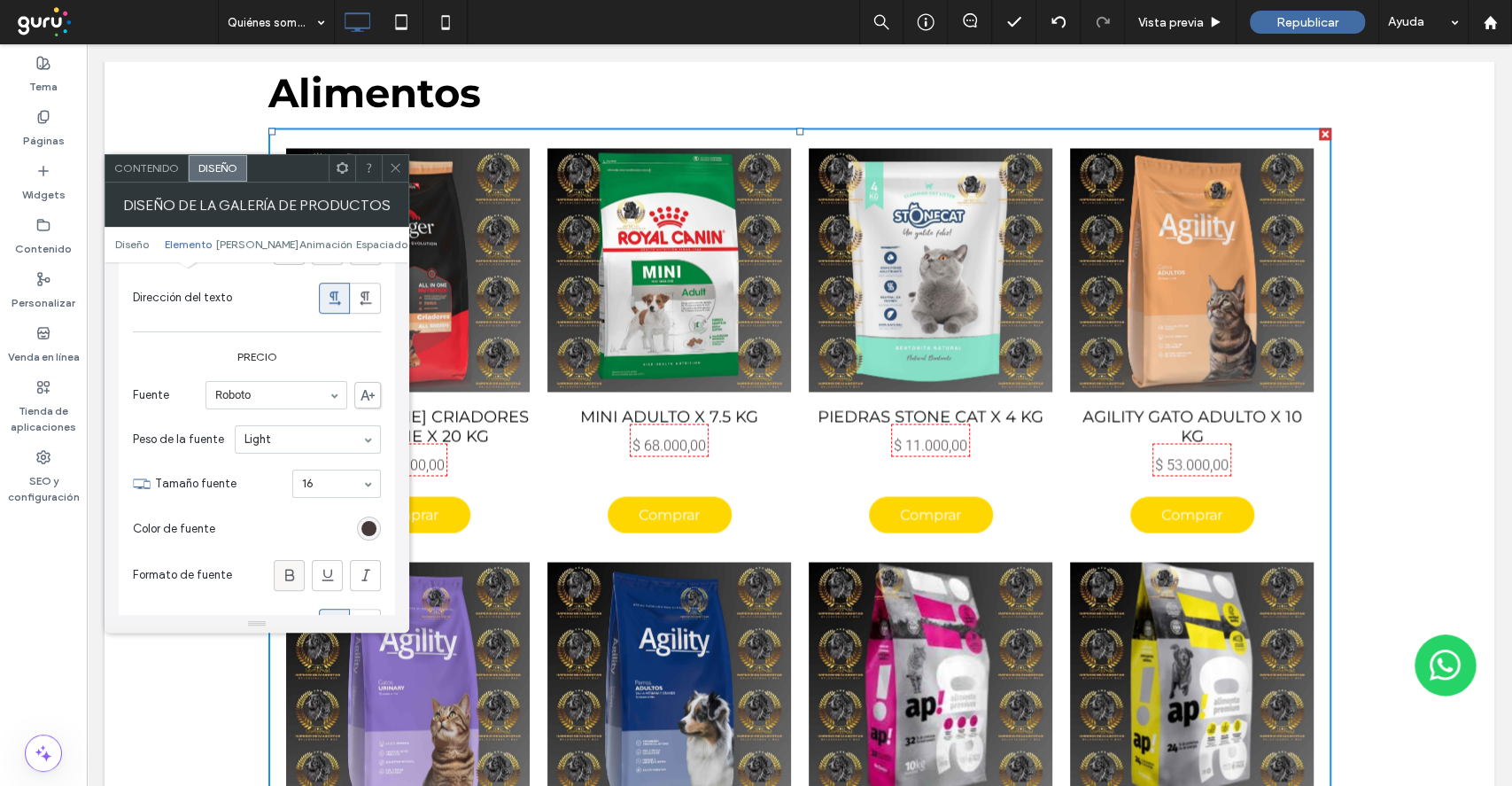
click at [298, 562] on div at bounding box center [289, 575] width 29 height 29
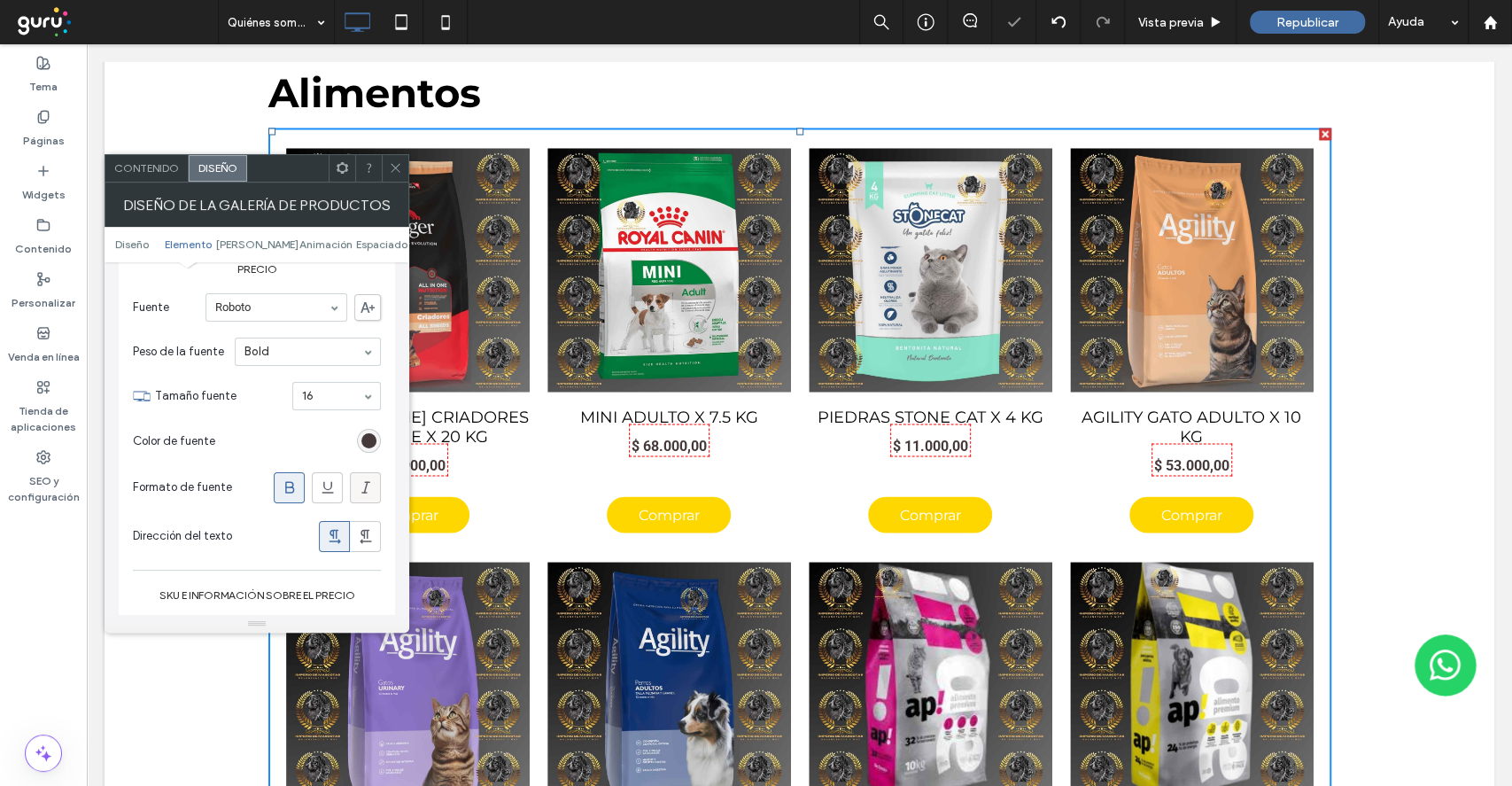
scroll to position [1298, 0]
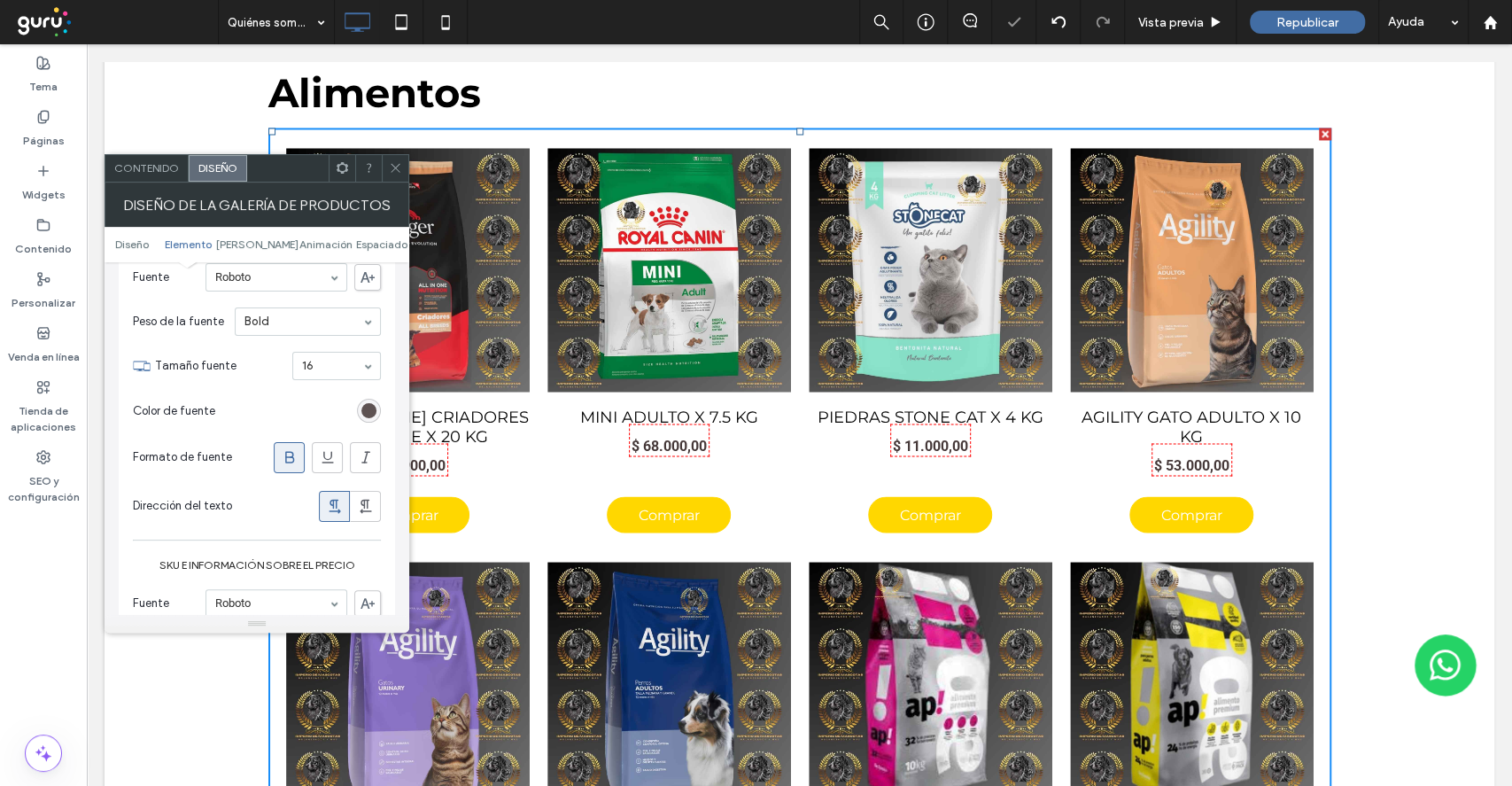
click at [368, 403] on div "rgb(70, 57, 57)" at bounding box center [369, 410] width 15 height 15
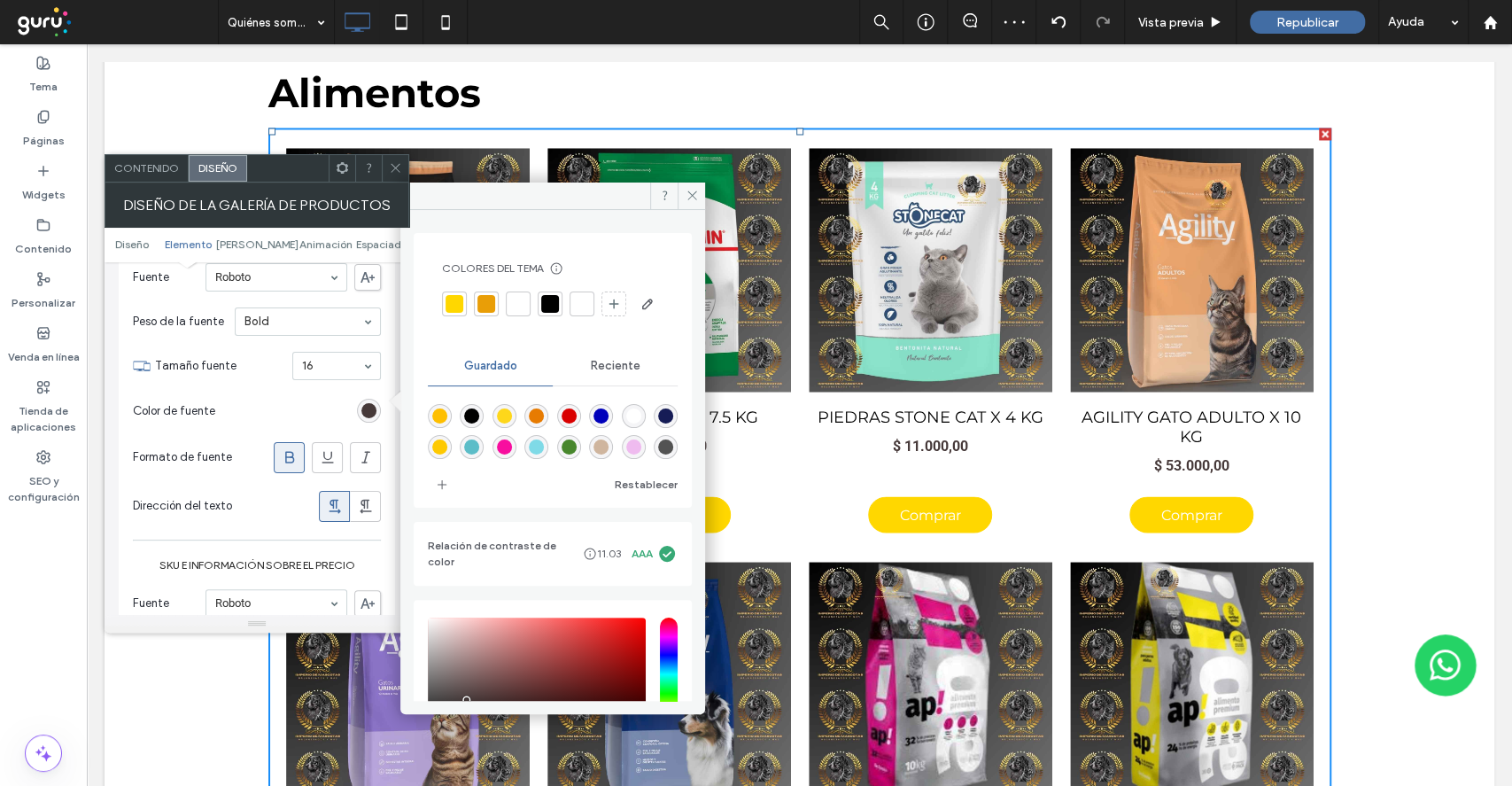
click at [489, 295] on div at bounding box center [486, 303] width 18 height 18
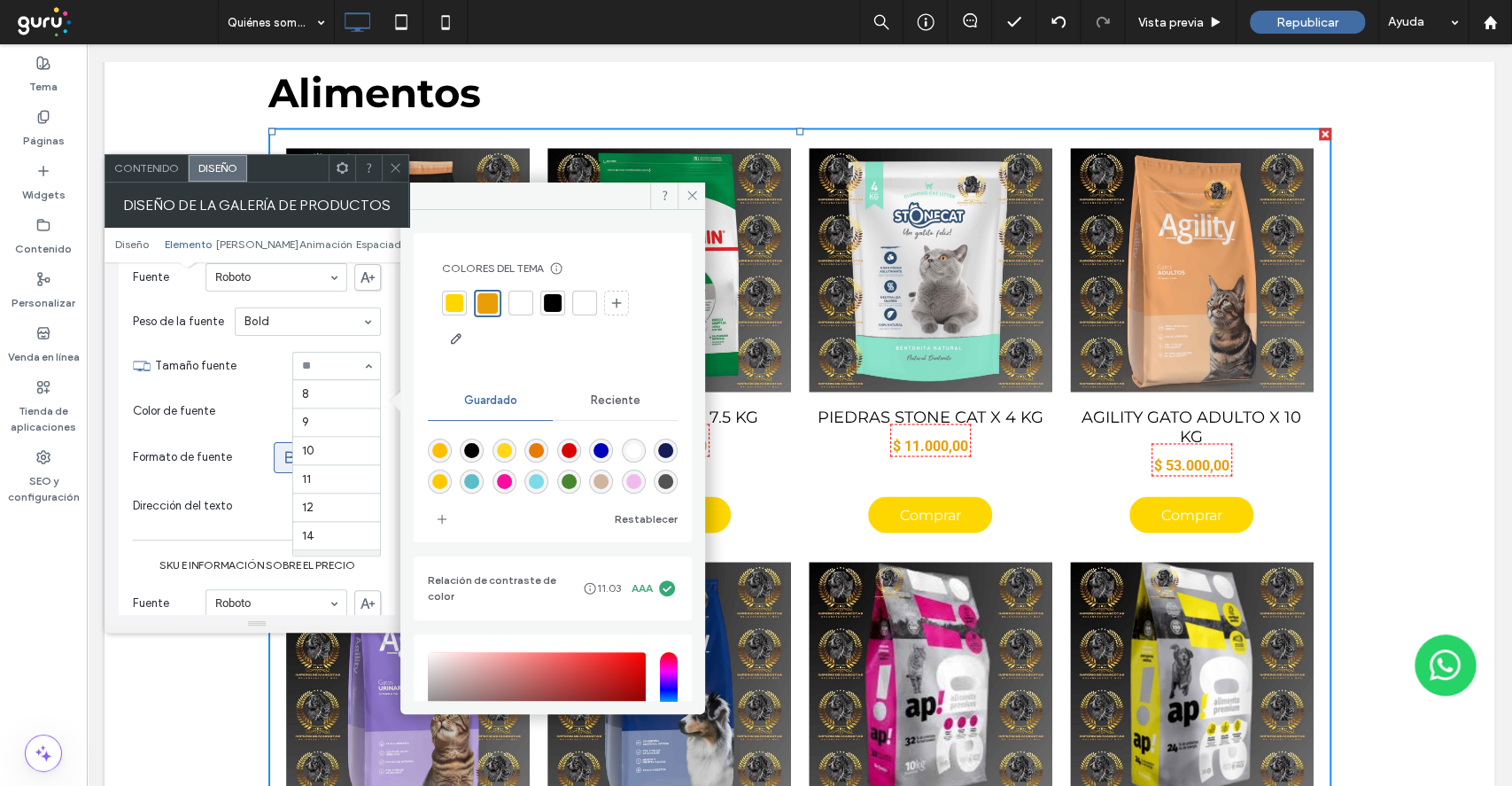
scroll to position [174, 0]
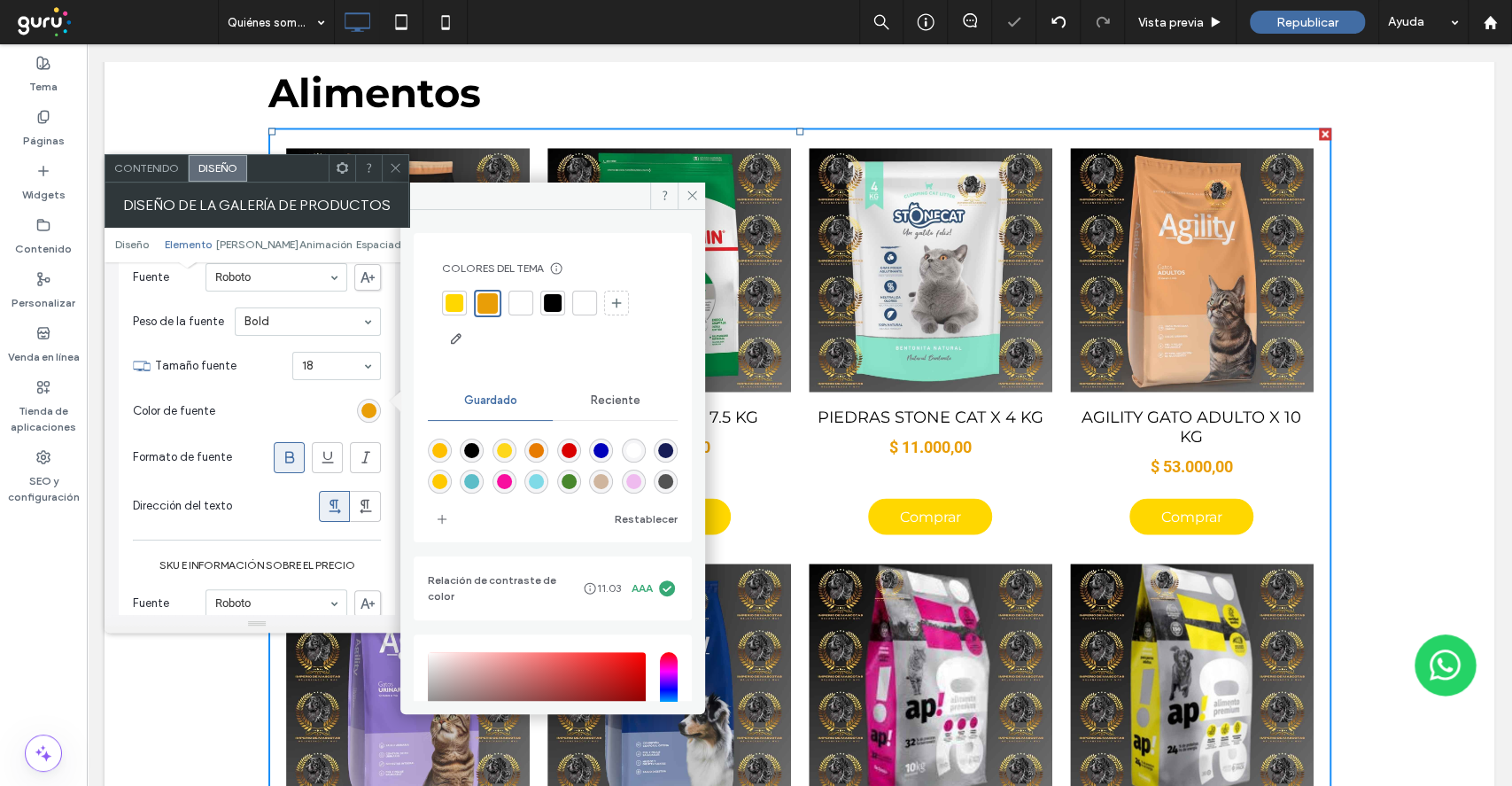
click at [397, 163] on icon at bounding box center [395, 168] width 13 height 13
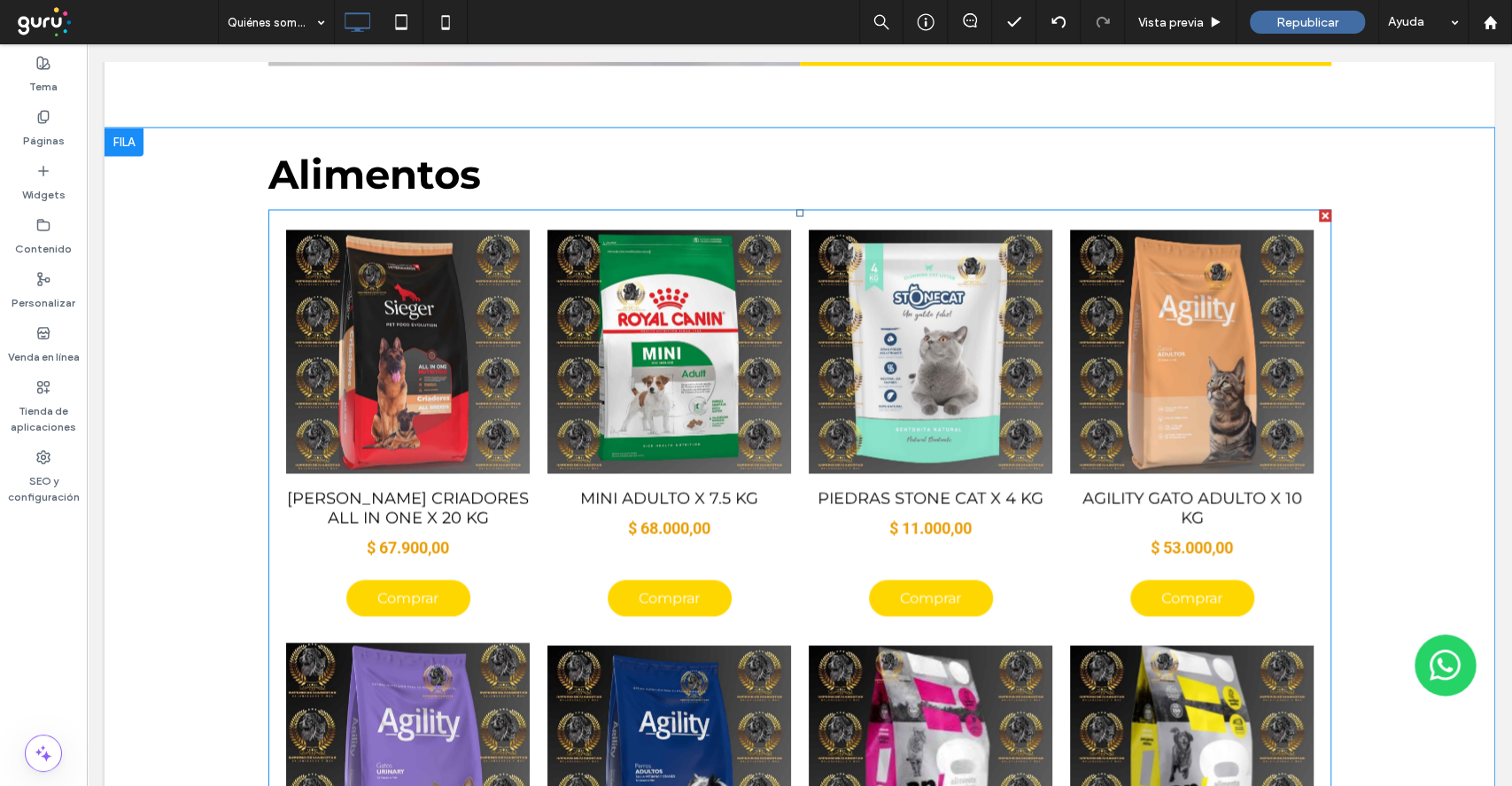
scroll to position [1919, 0]
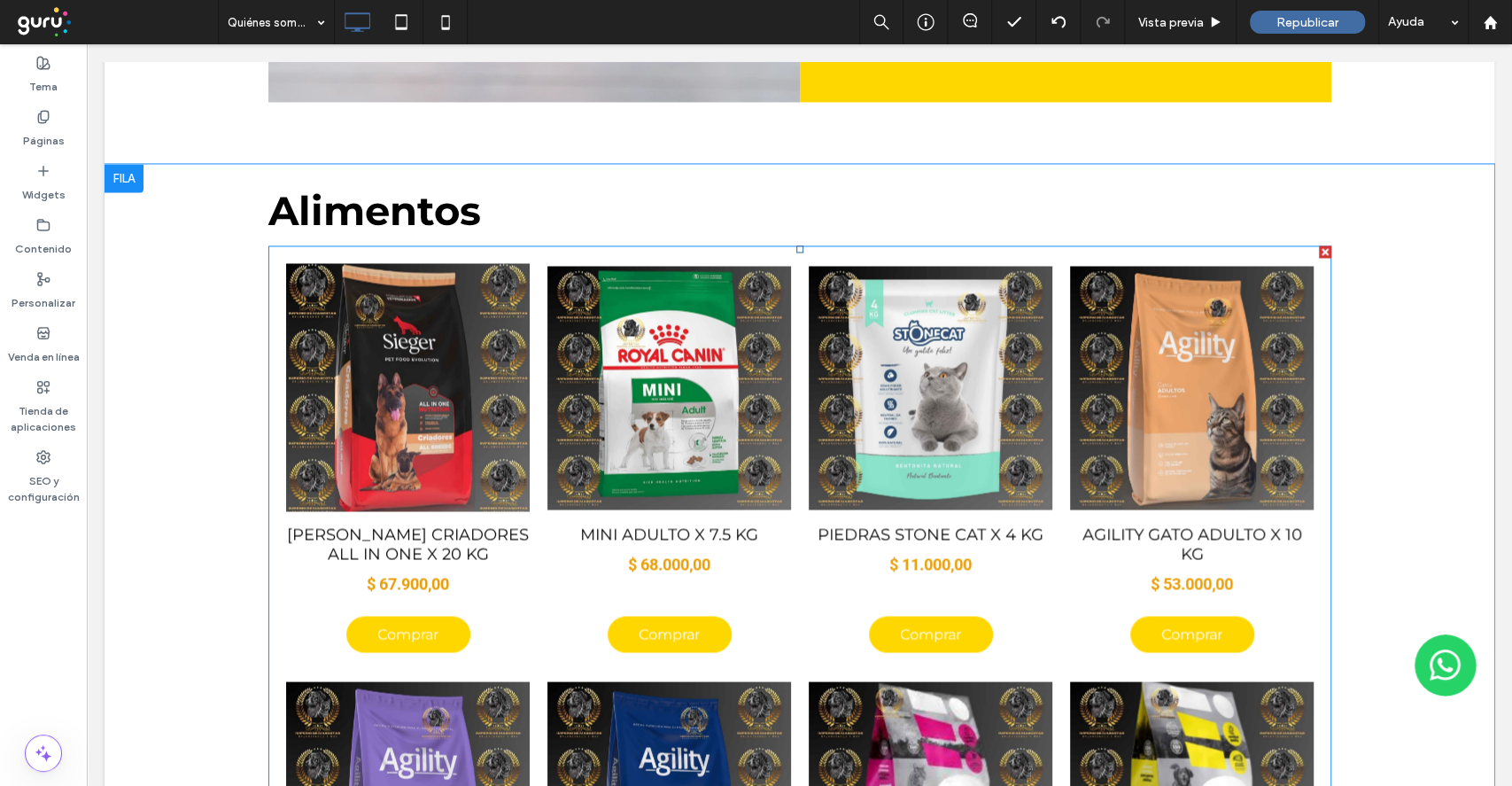
click at [358, 308] on link at bounding box center [407, 387] width 259 height 263
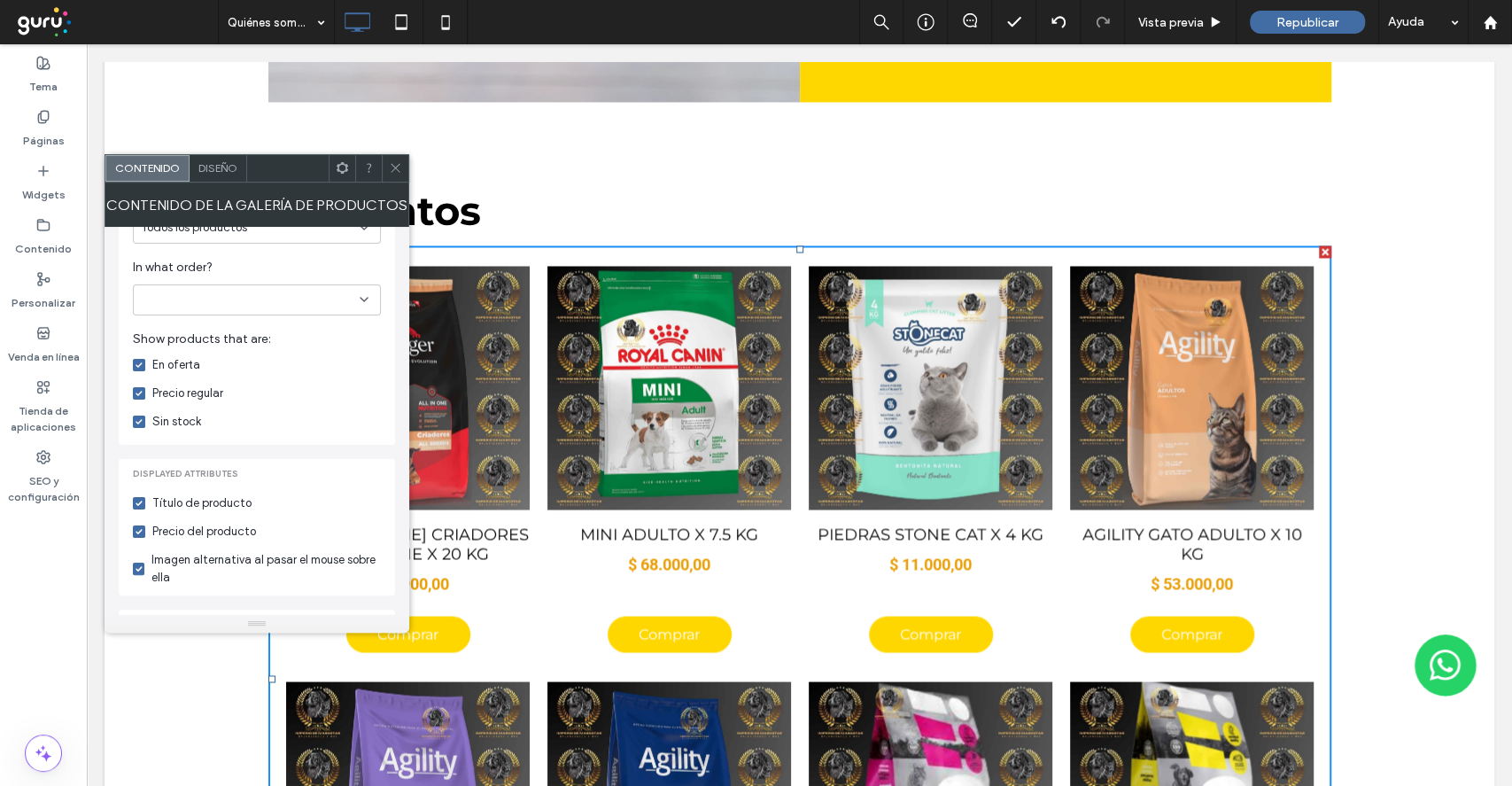
scroll to position [473, 0]
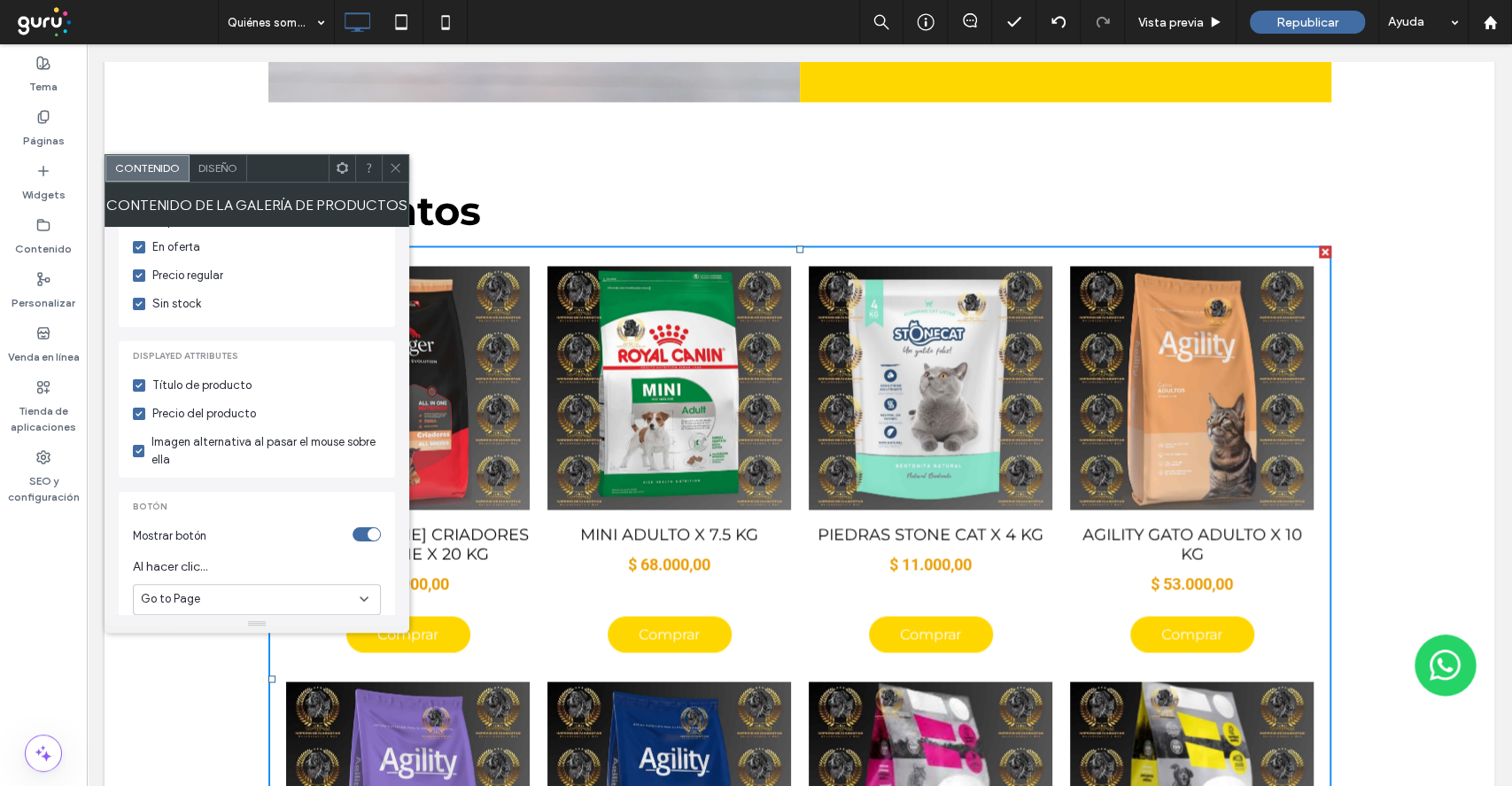
click at [217, 170] on span "Diseño" at bounding box center [217, 168] width 39 height 13
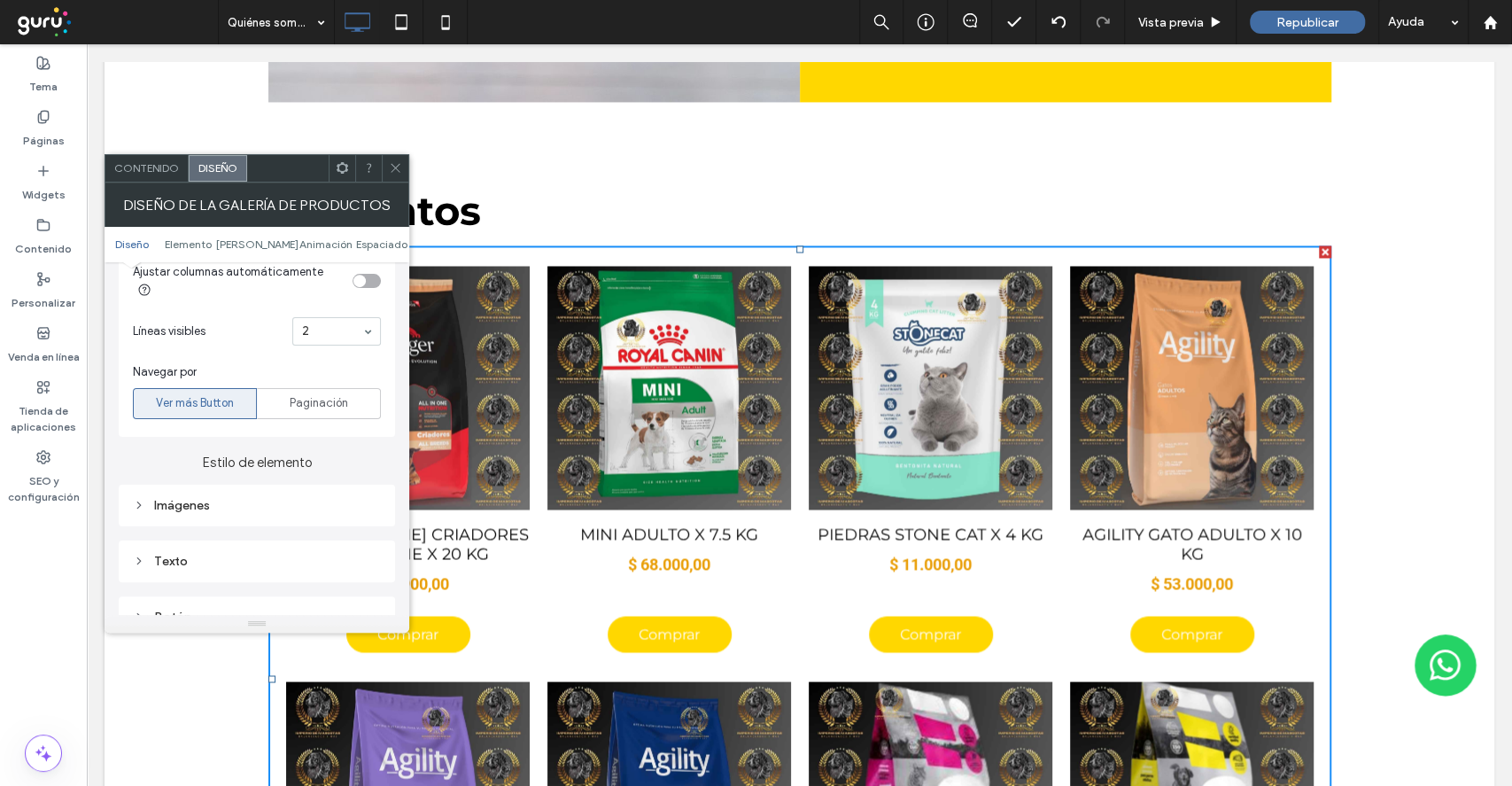
scroll to position [709, 0]
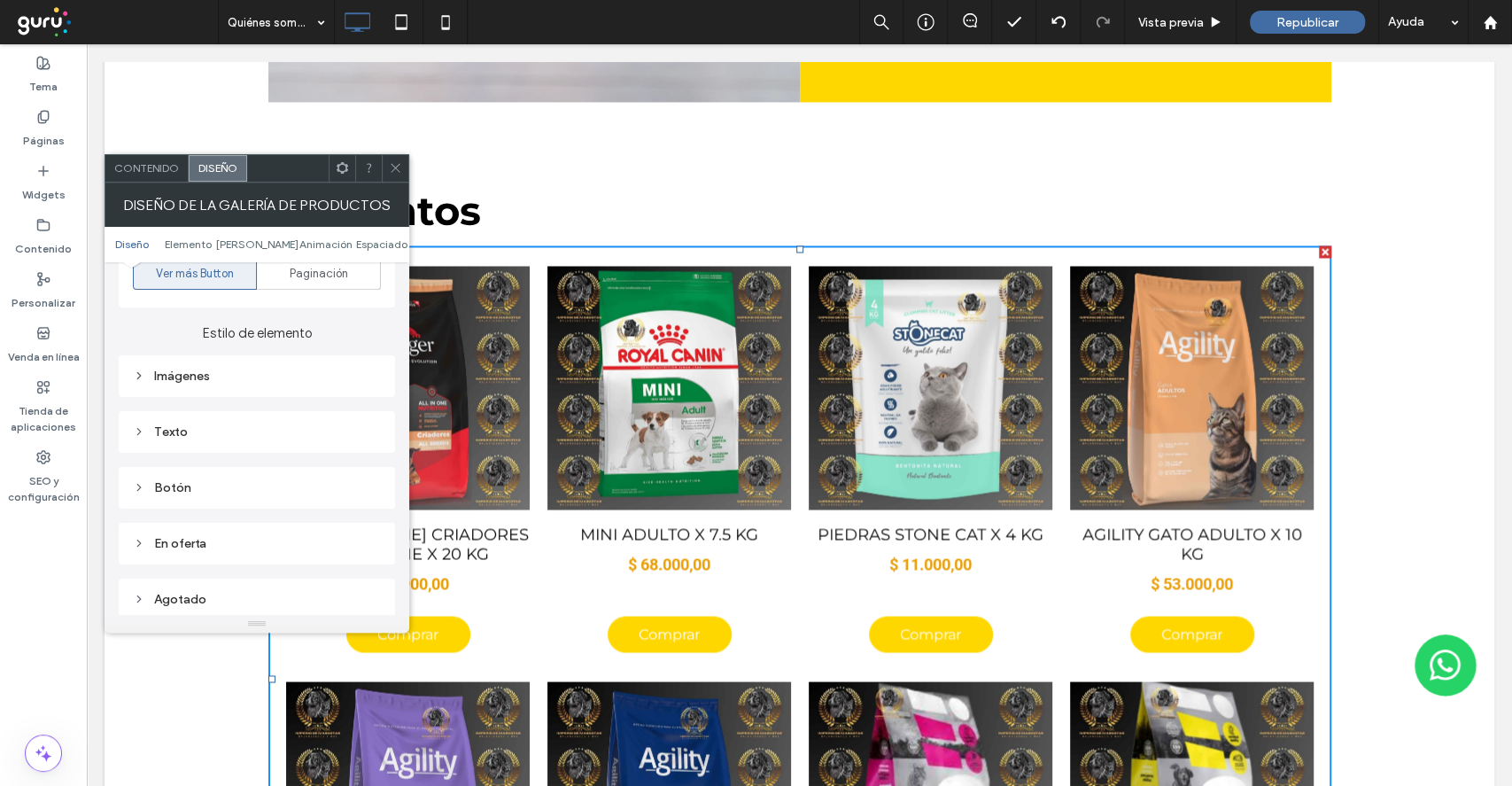
click at [394, 169] on icon at bounding box center [395, 168] width 13 height 13
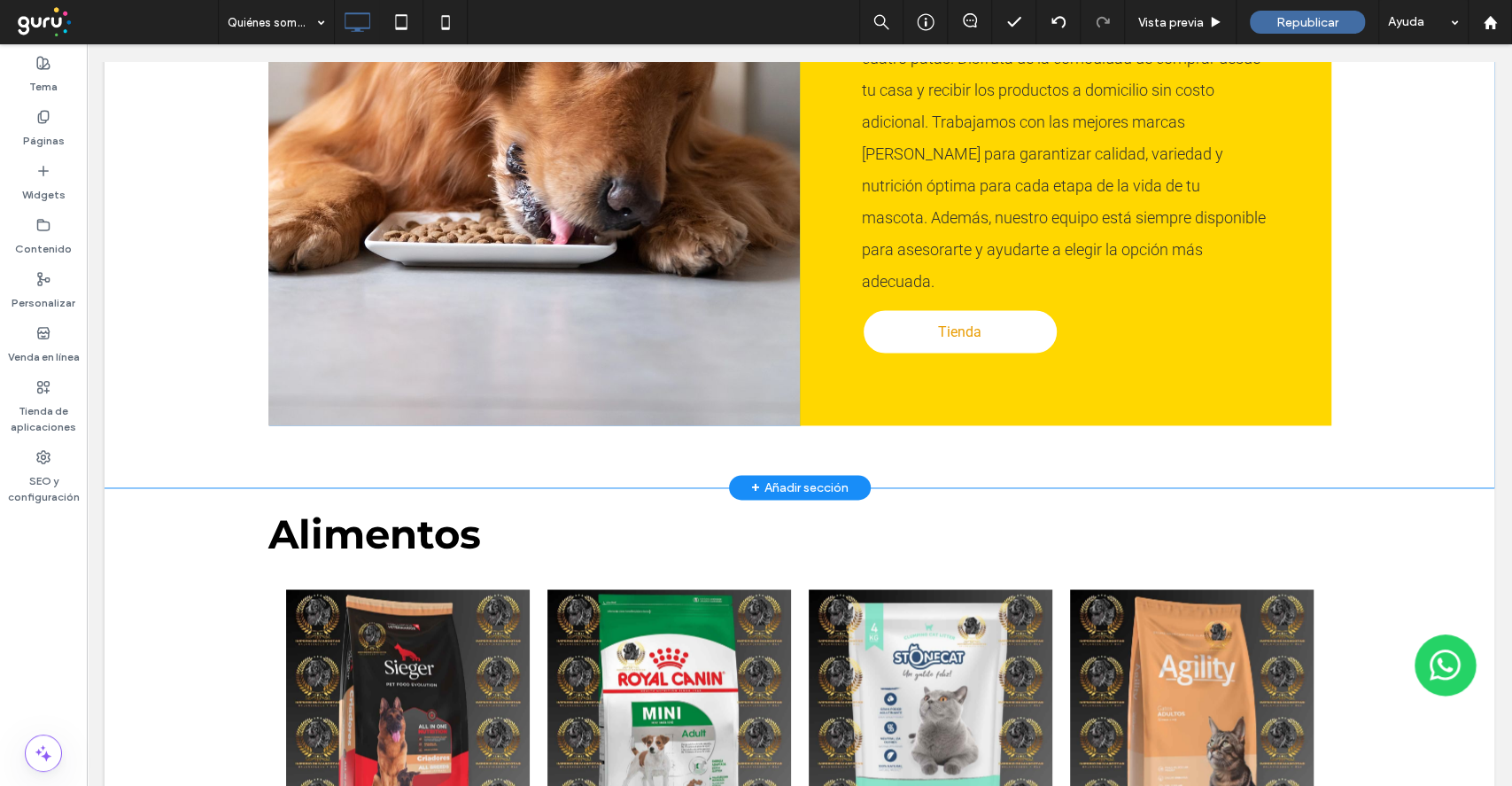
scroll to position [1565, 0]
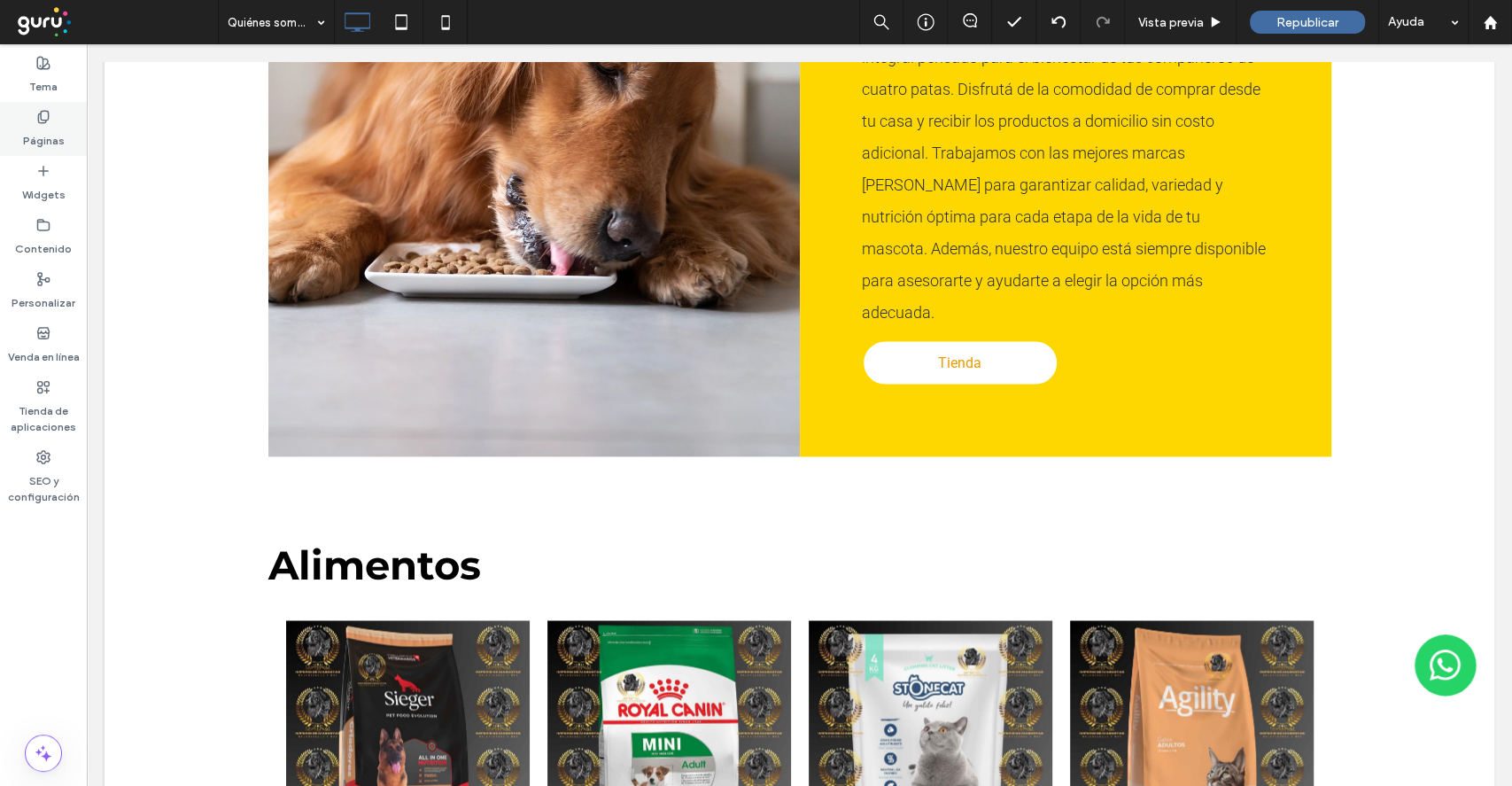
click at [65, 132] on div "Páginas" at bounding box center [43, 128] width 87 height 54
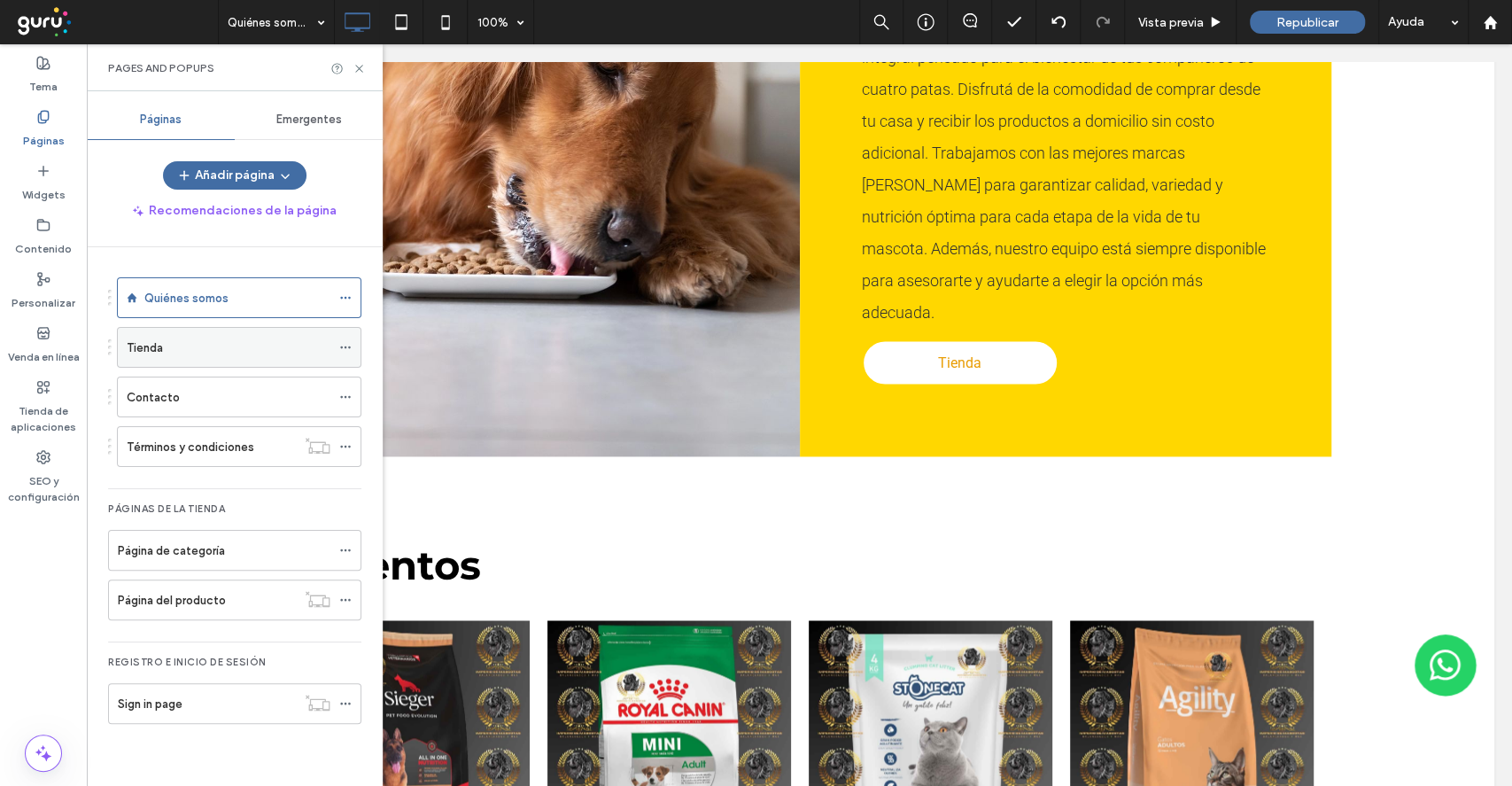
click at [203, 337] on div "Tienda" at bounding box center [229, 346] width 203 height 39
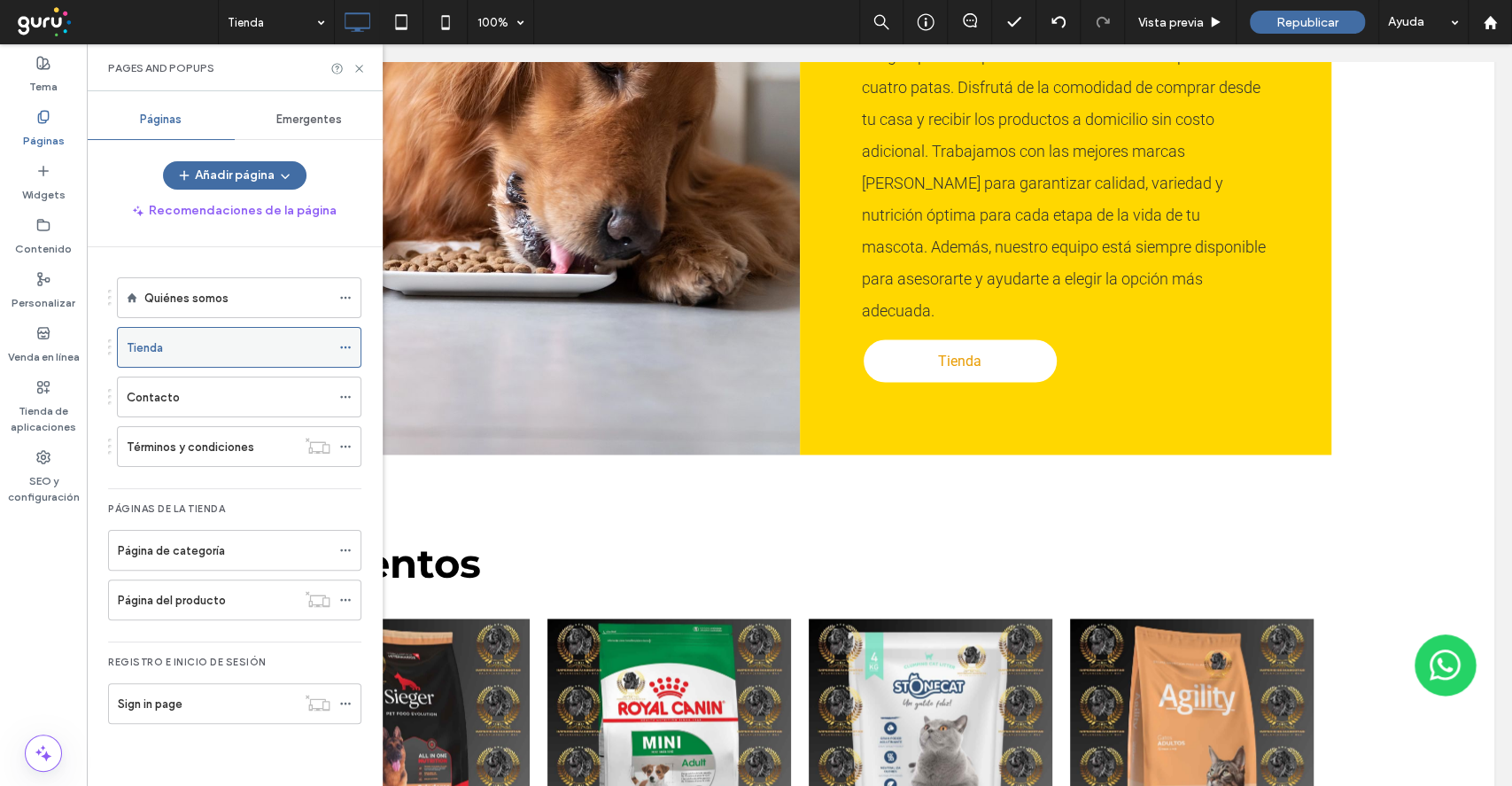
scroll to position [1564, 0]
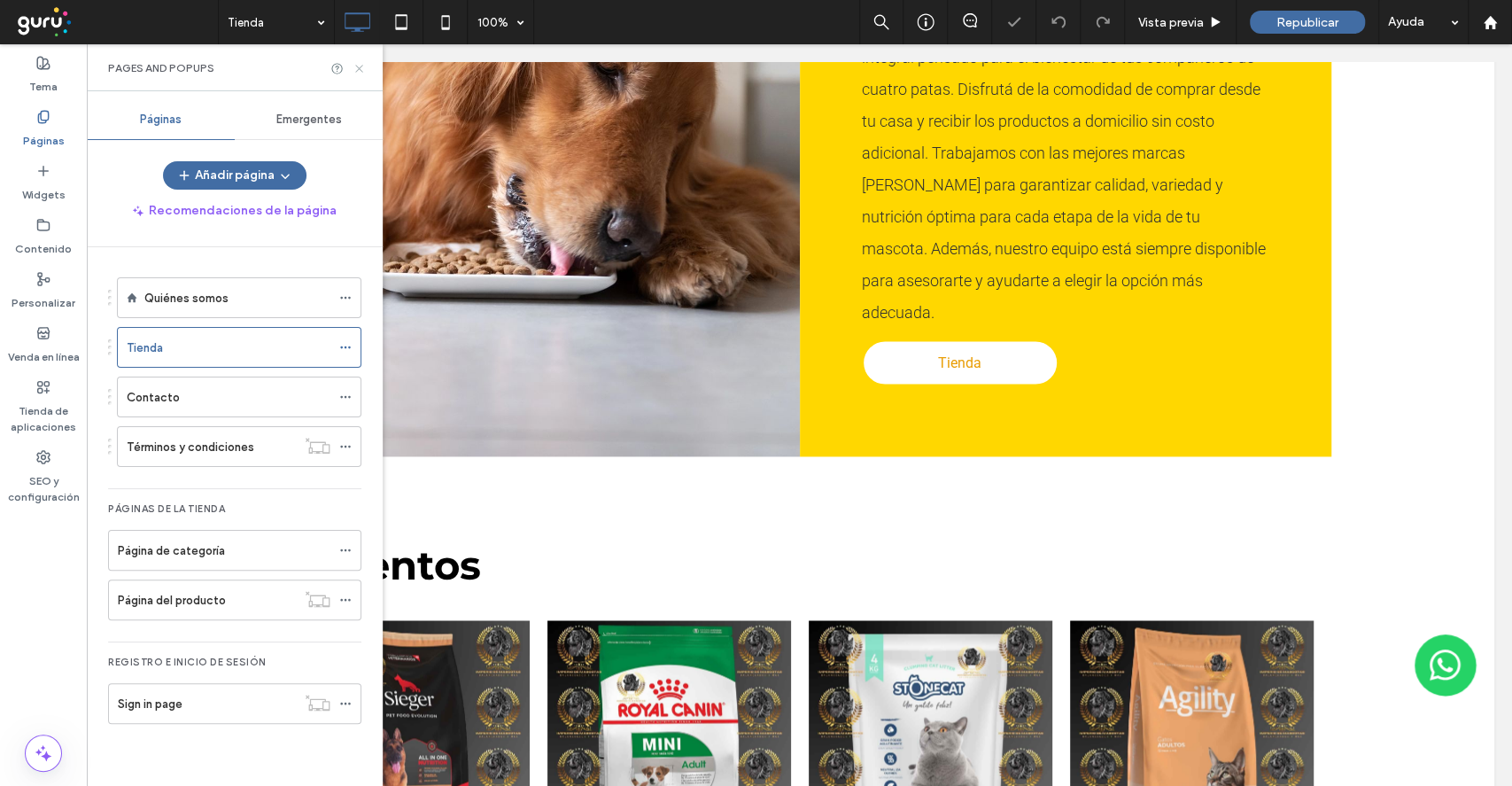
click at [362, 72] on icon at bounding box center [360, 69] width 13 height 13
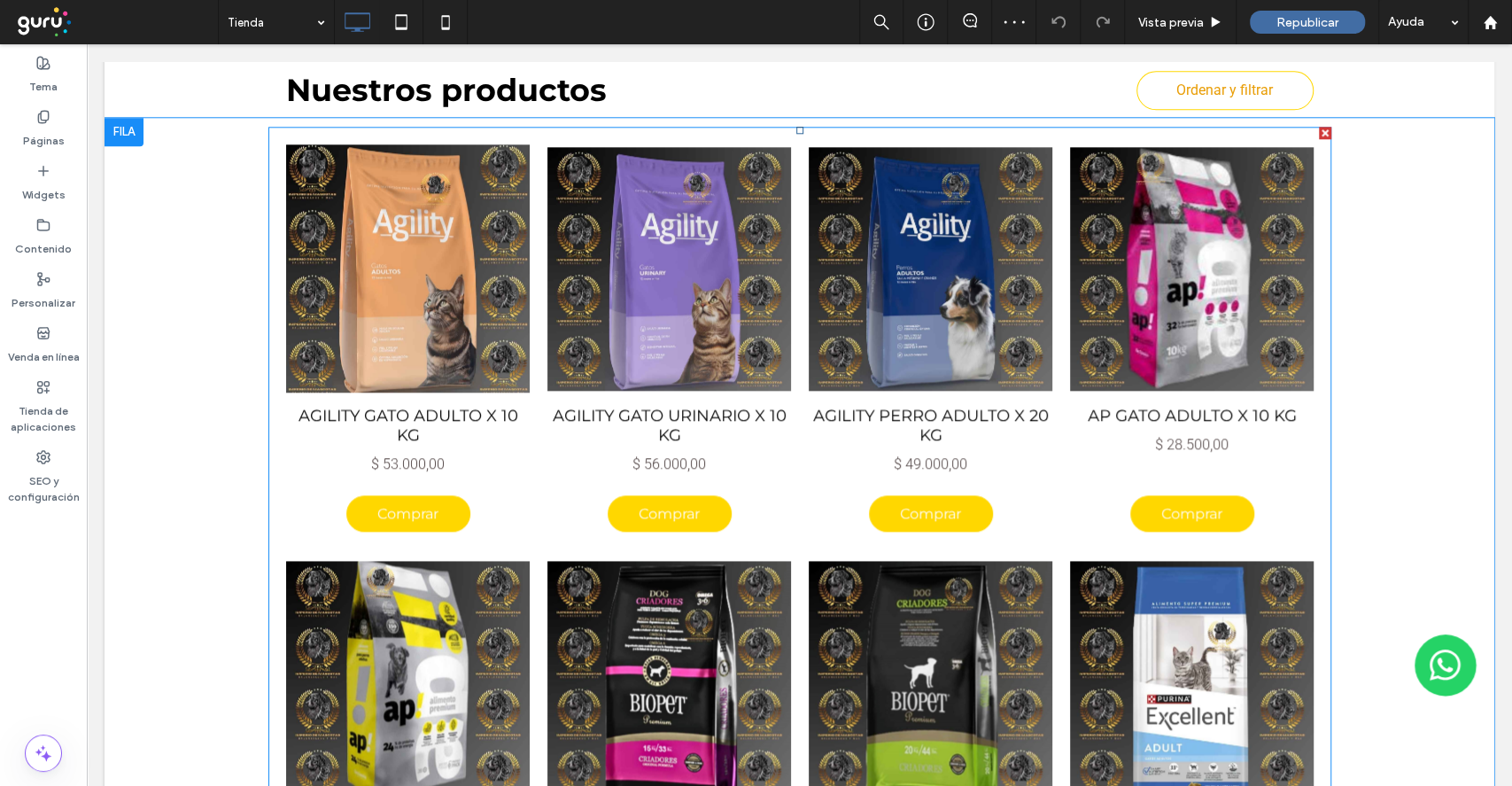
click at [466, 375] on div "AGILITY GATO ADULTO X 10 KG $ 53.000,00 Comprar" at bounding box center [408, 342] width 244 height 396
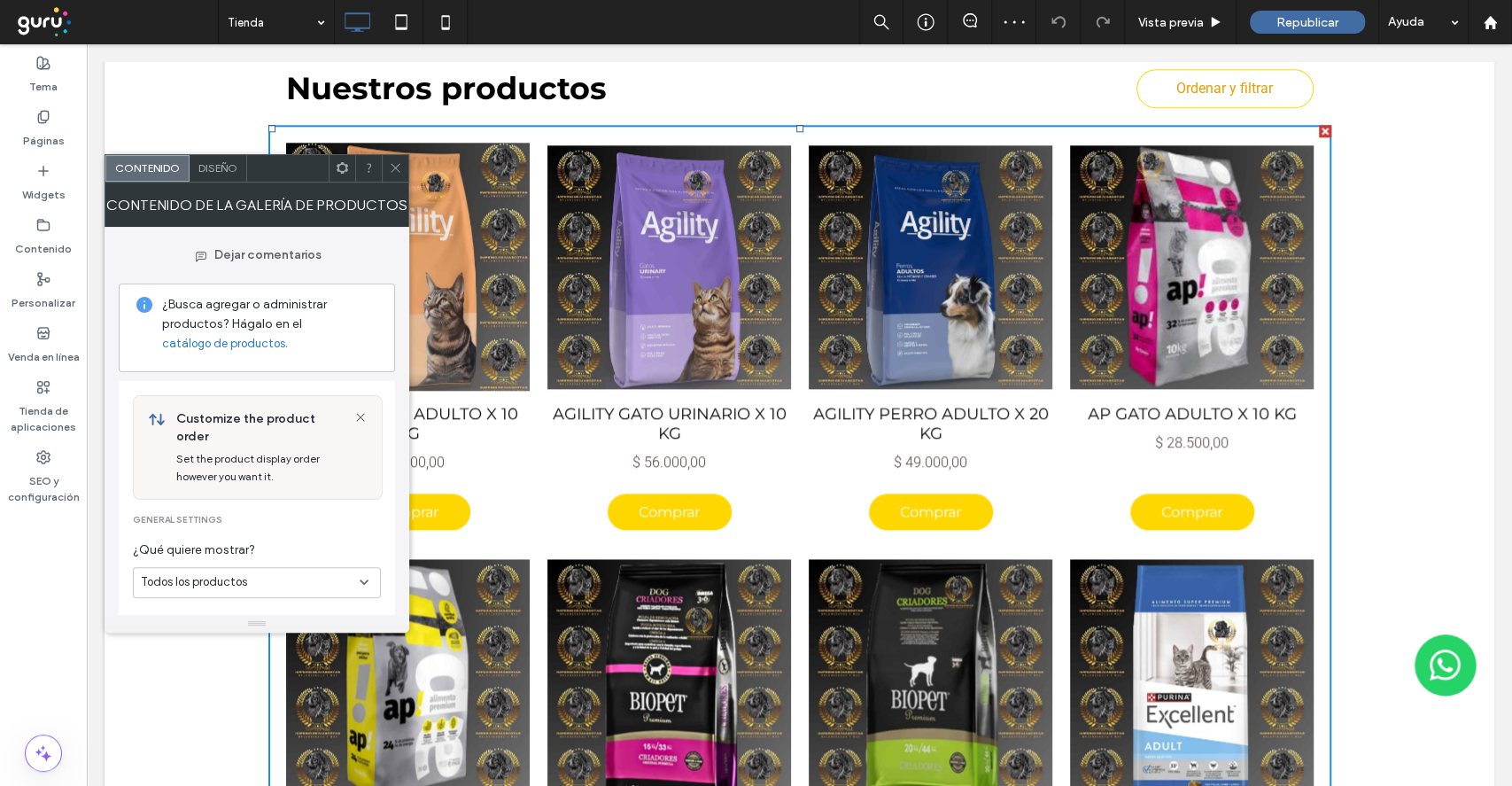
scroll to position [1297, 0]
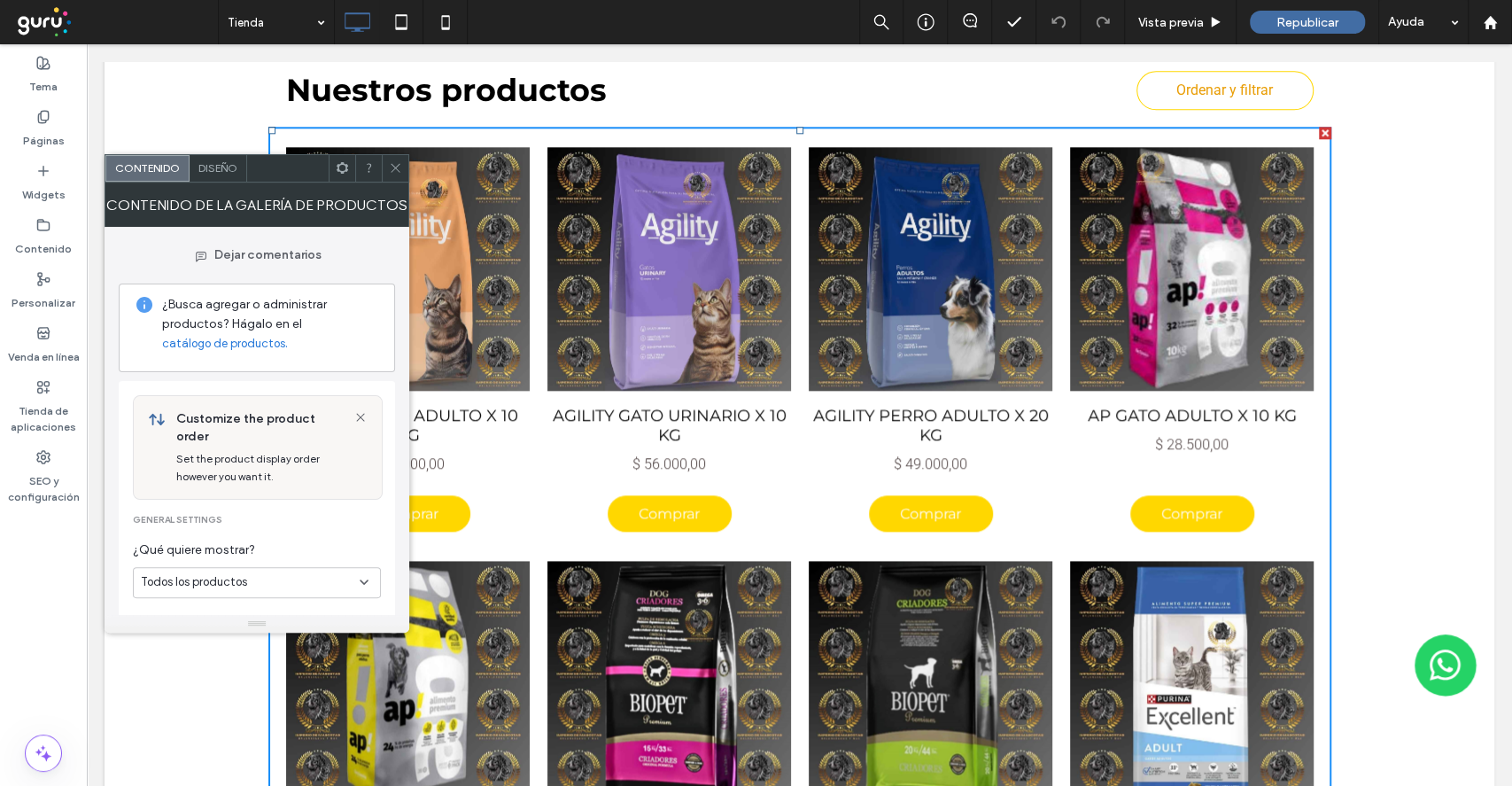
click at [222, 166] on span "Diseño" at bounding box center [217, 168] width 39 height 13
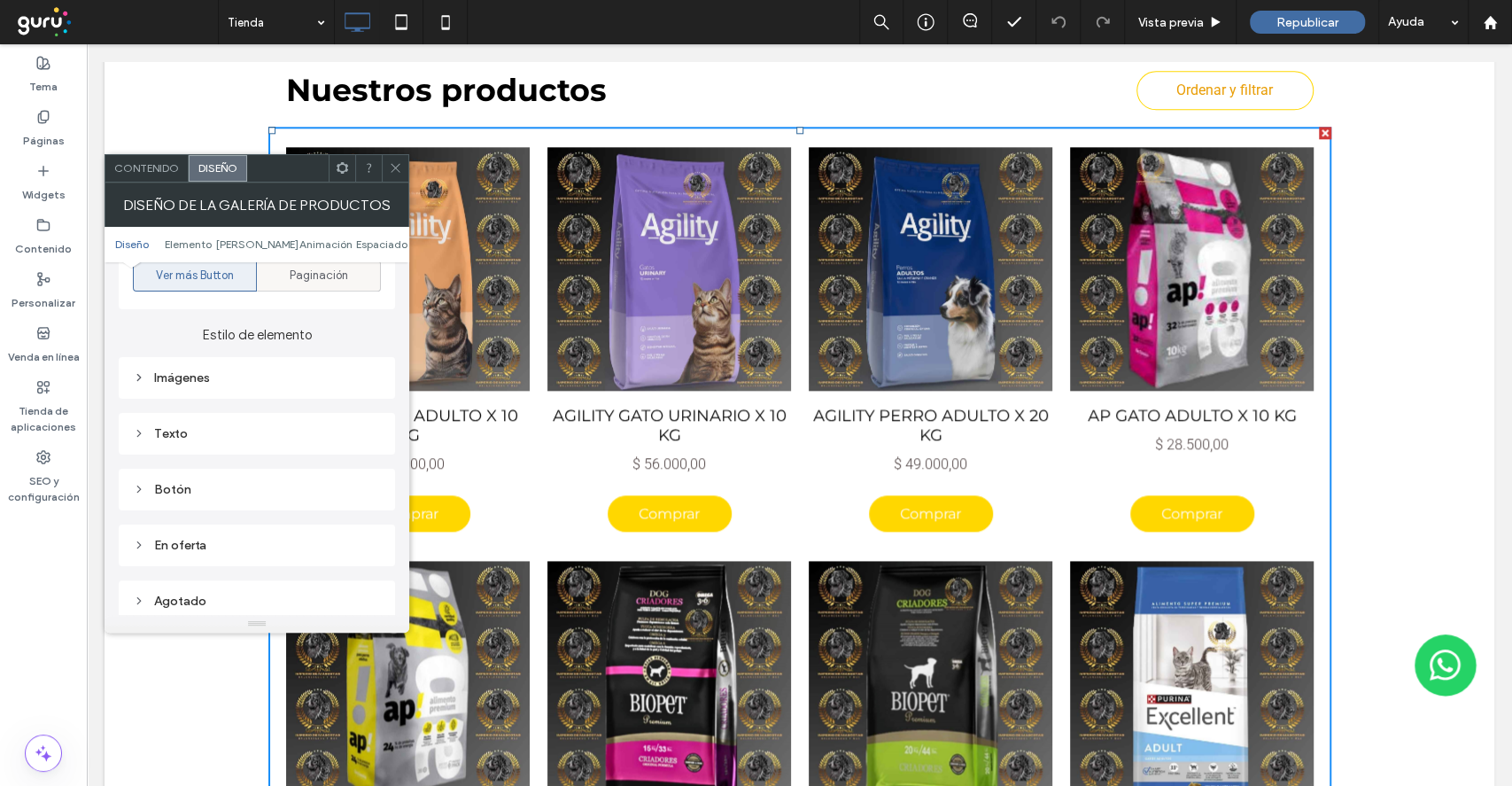
scroll to position [709, 0]
click at [233, 411] on div "Texto" at bounding box center [257, 432] width 277 height 41
click at [233, 420] on div "Texto" at bounding box center [256, 431] width 248 height 24
click at [323, 457] on span "Texto" at bounding box center [319, 463] width 32 height 14
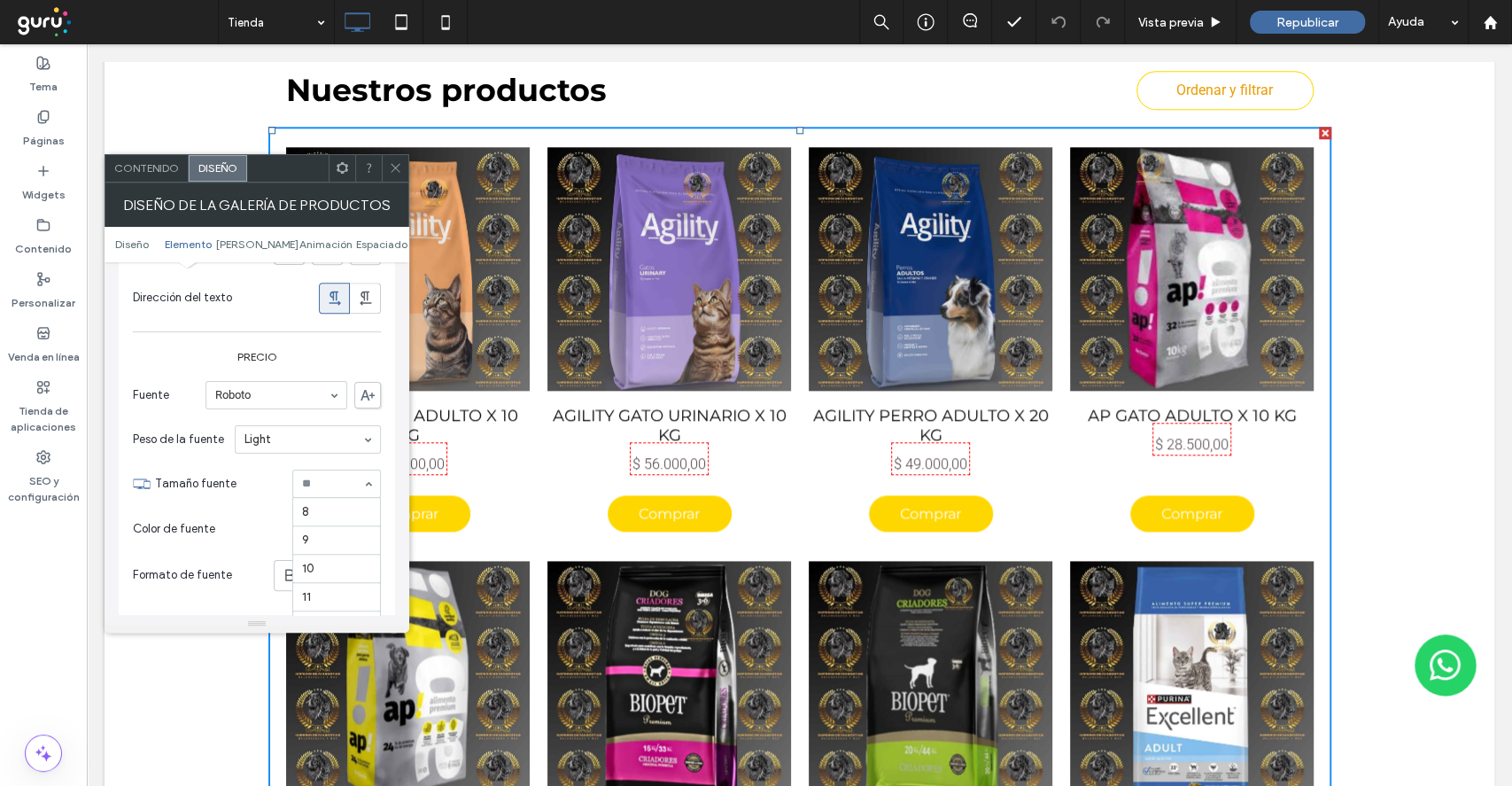
scroll to position [174, 0]
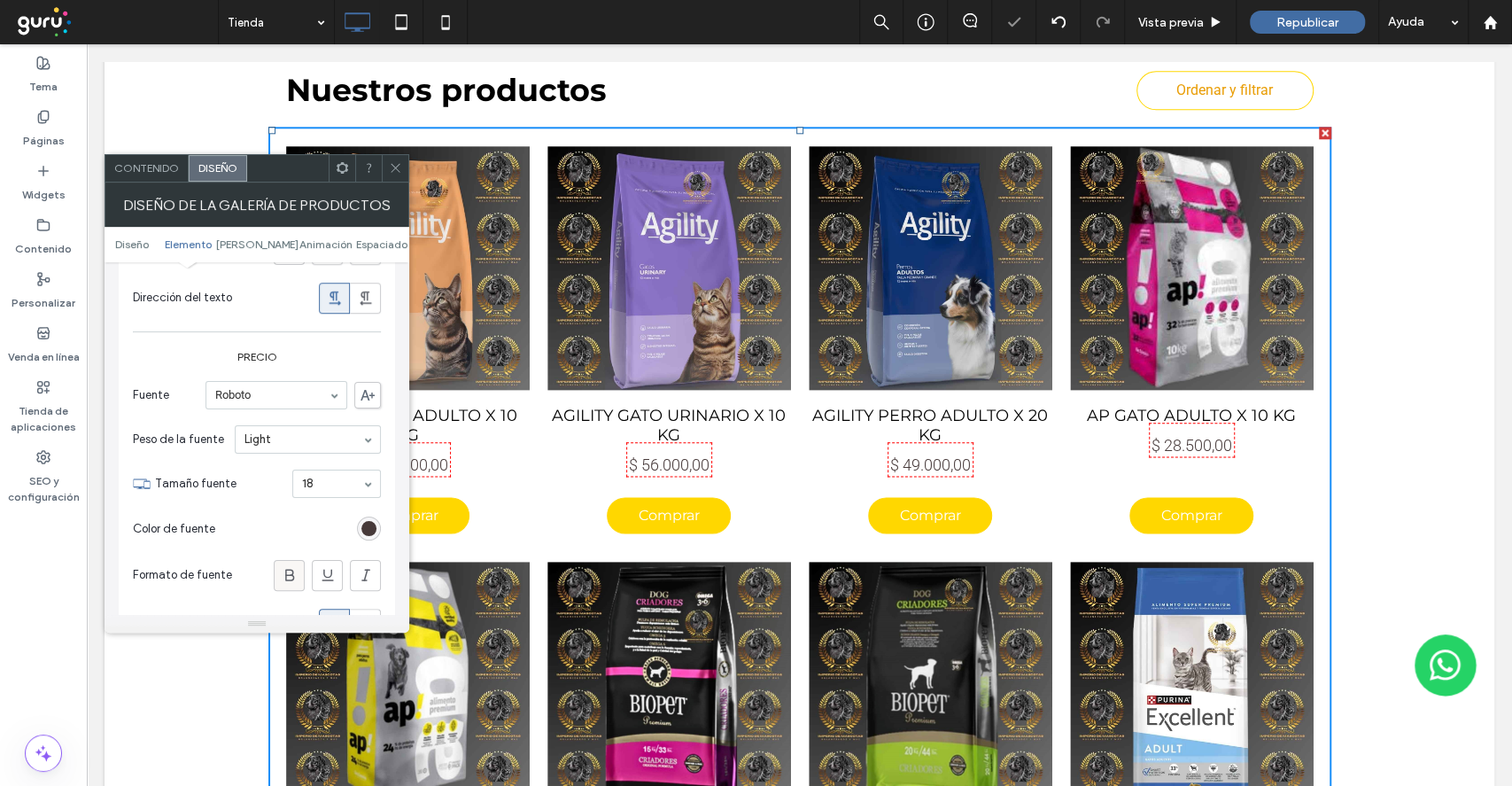
click at [294, 567] on icon at bounding box center [289, 574] width 18 height 18
click at [362, 521] on div "rgb(70, 57, 57)" at bounding box center [369, 528] width 15 height 15
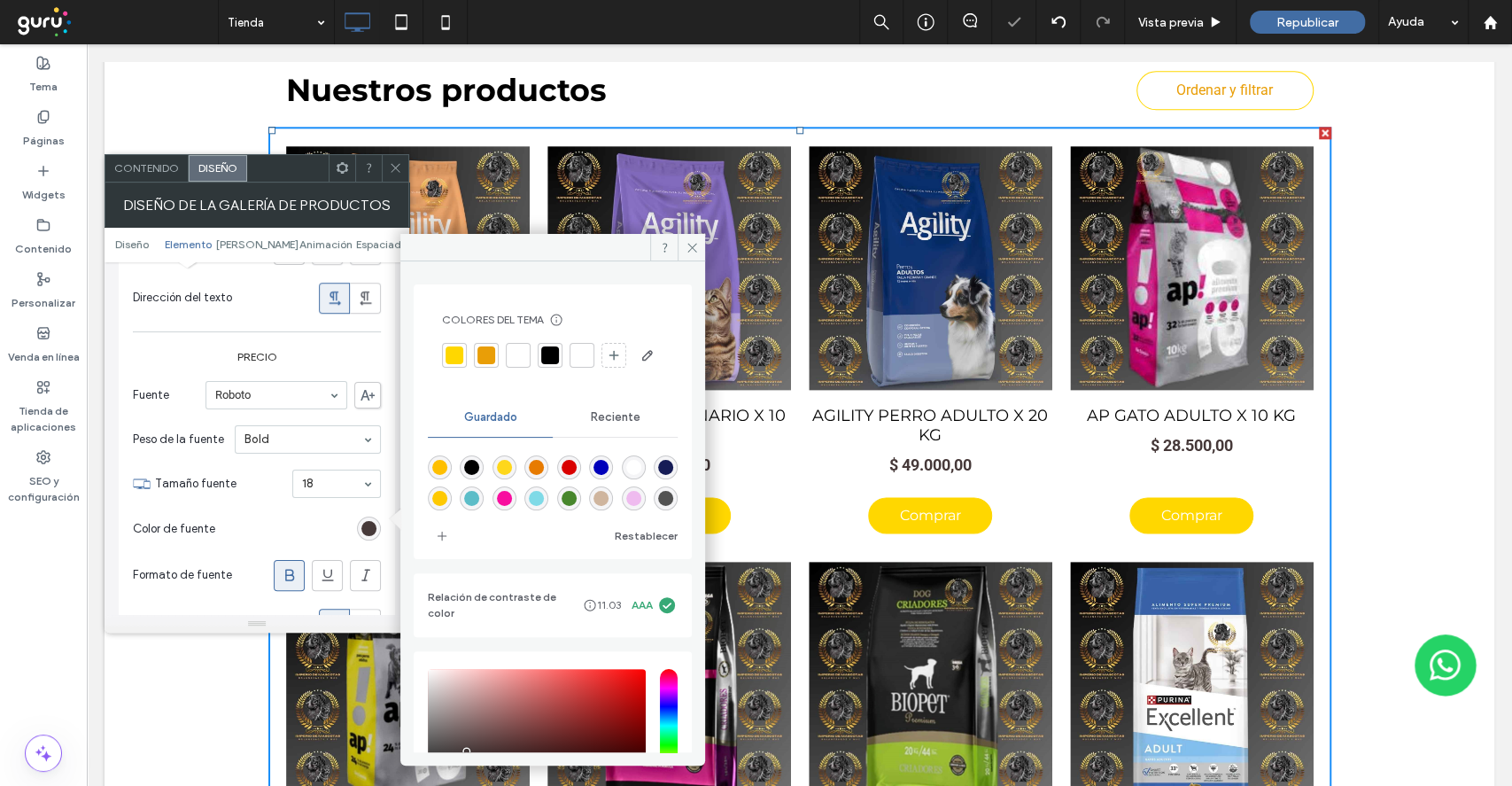
click at [473, 361] on div at bounding box center [553, 355] width 221 height 28
click at [492, 343] on div at bounding box center [486, 355] width 24 height 24
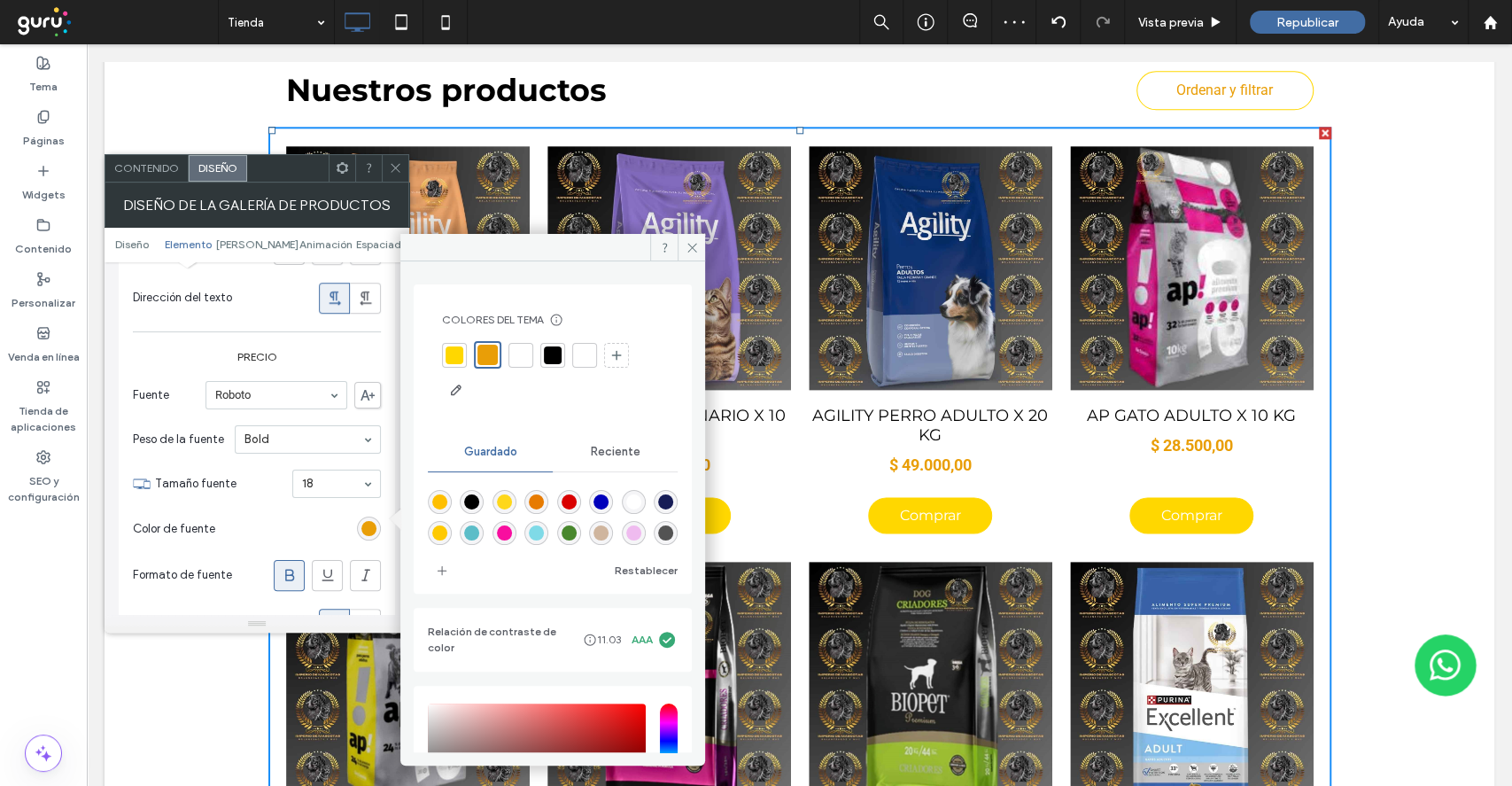
click at [394, 155] on span at bounding box center [395, 168] width 13 height 26
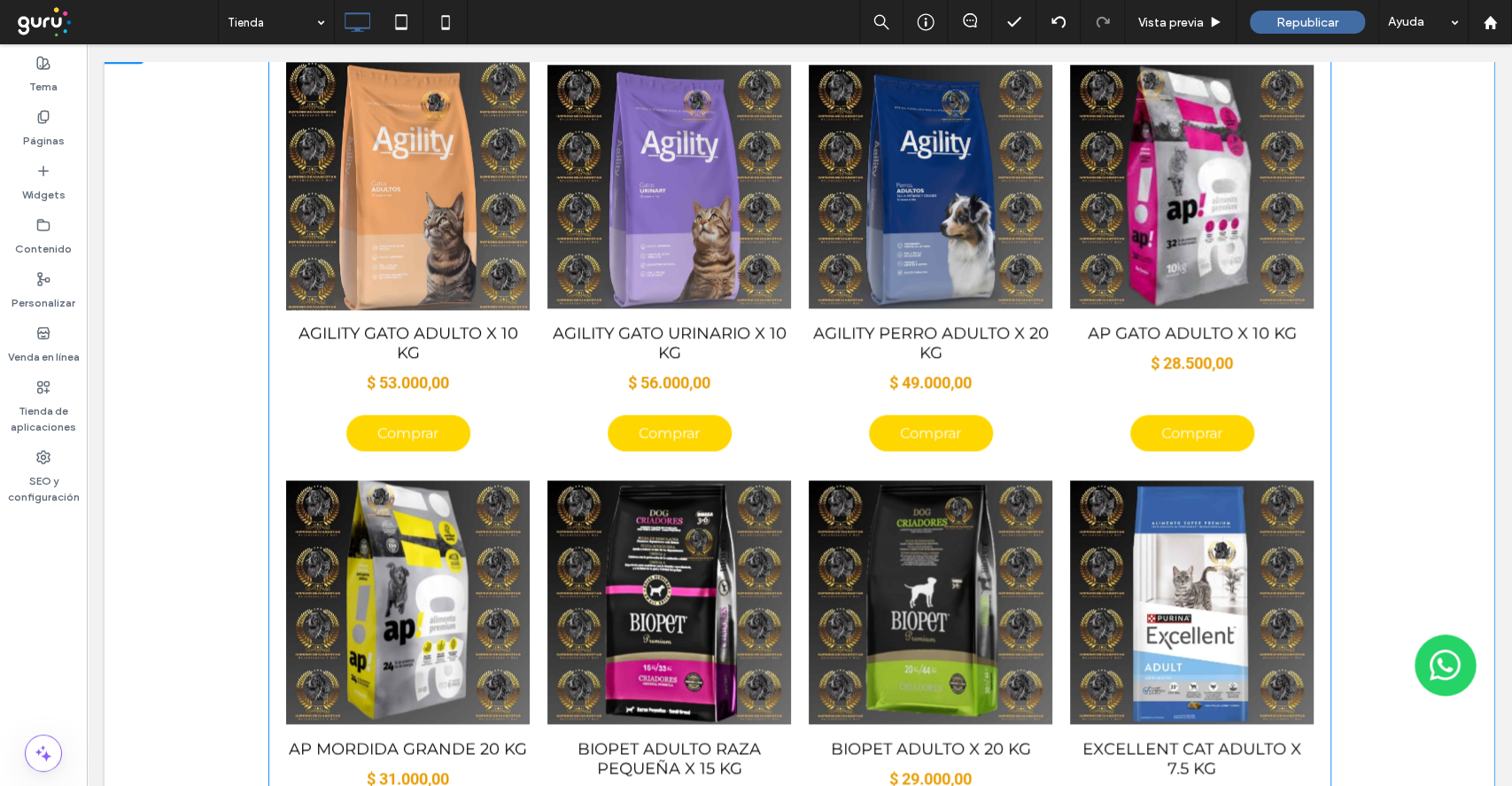
scroll to position [1418, 0]
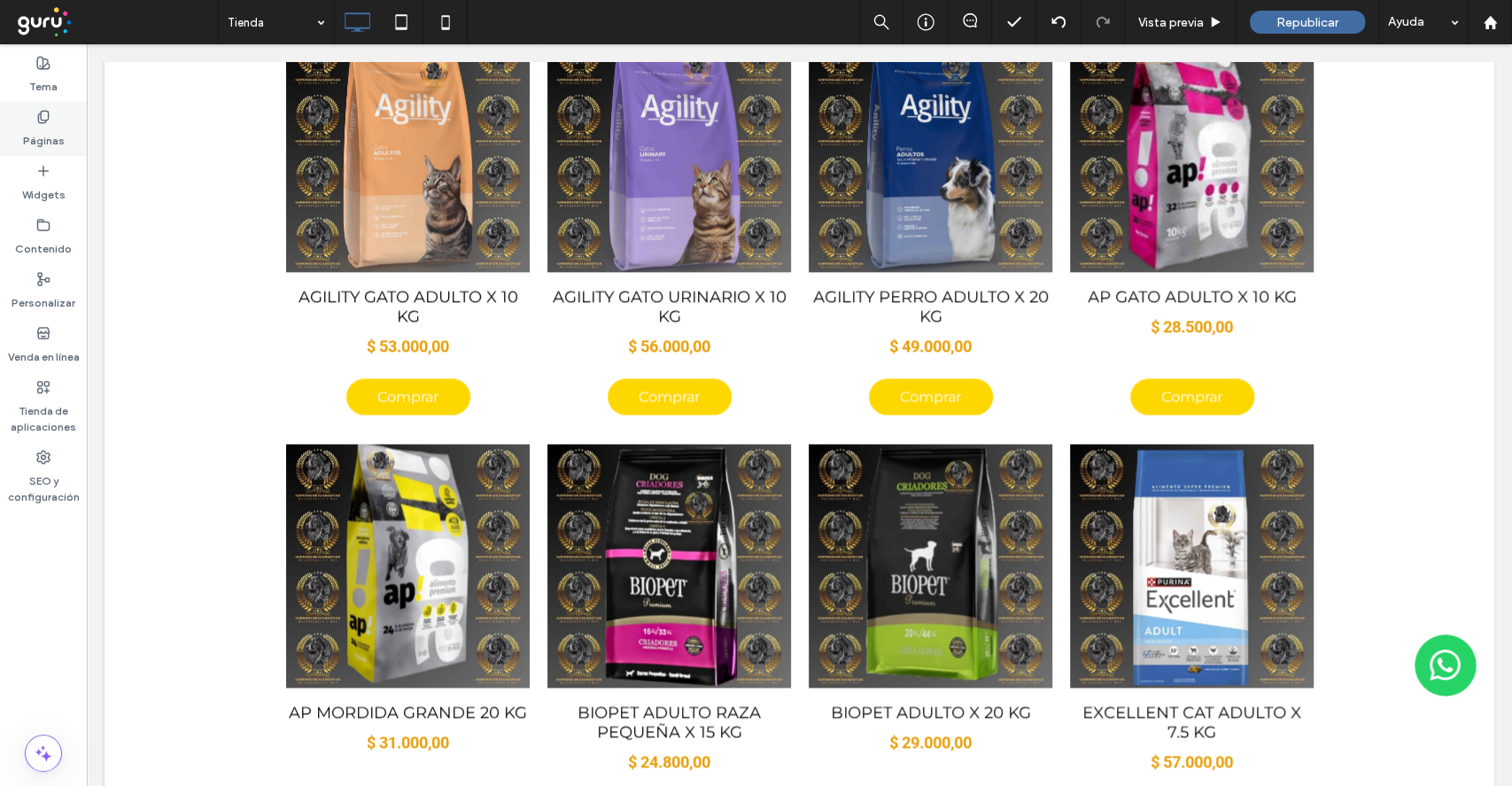
click at [36, 121] on div "Páginas" at bounding box center [43, 128] width 87 height 54
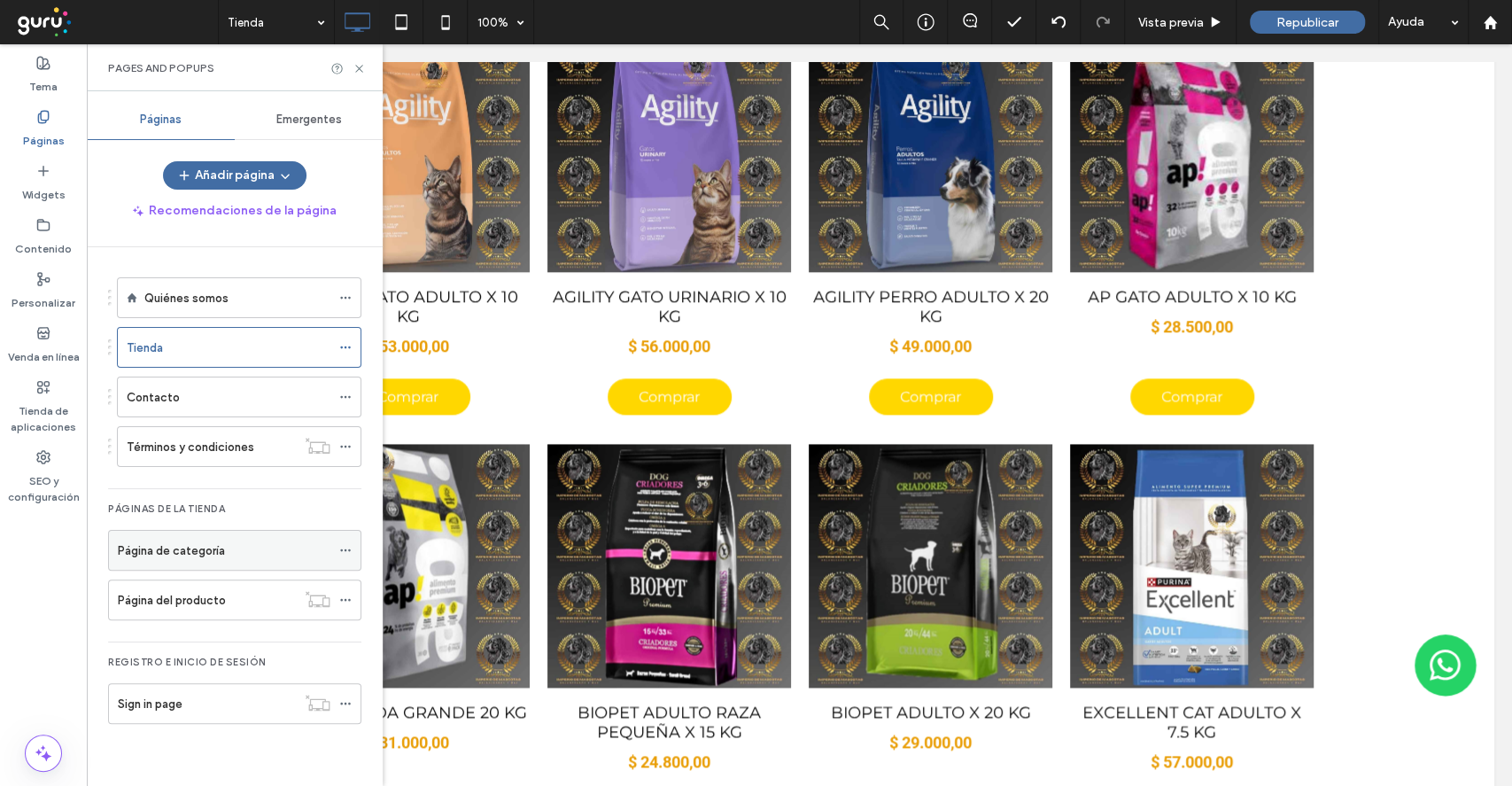
click at [262, 544] on div "Página de categoría" at bounding box center [224, 551] width 213 height 19
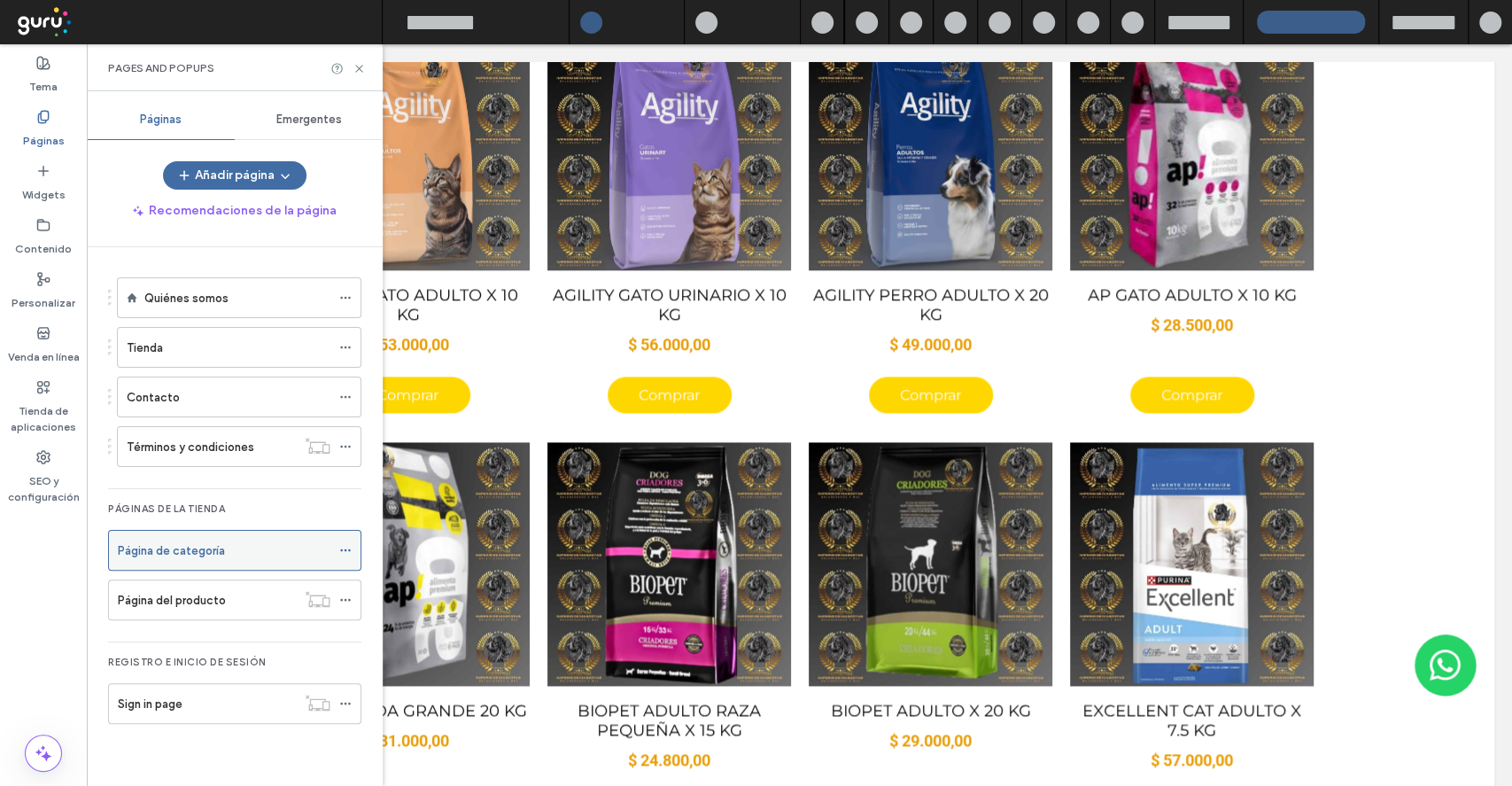
scroll to position [1416, 0]
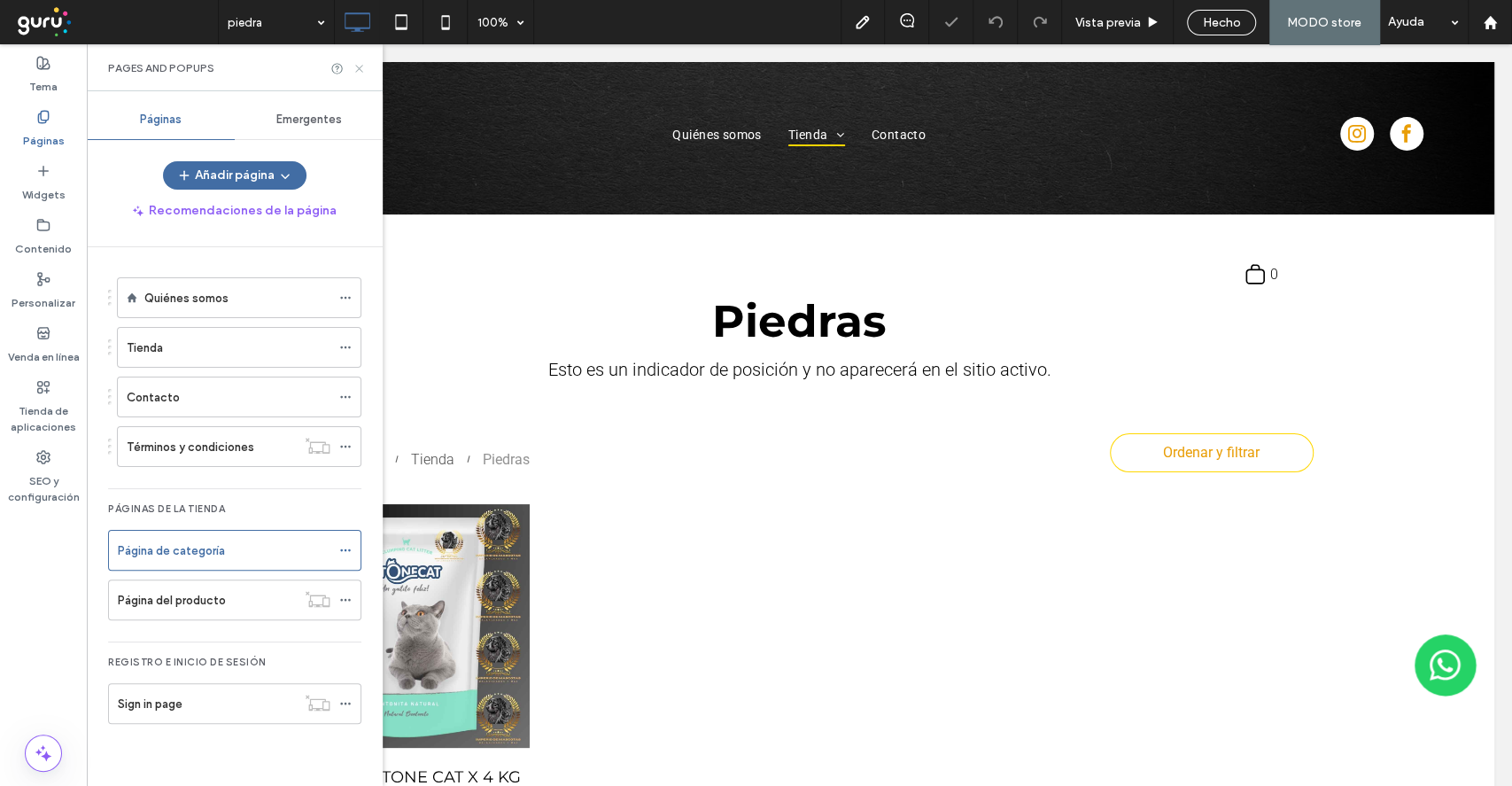
click at [359, 63] on icon at bounding box center [360, 69] width 13 height 13
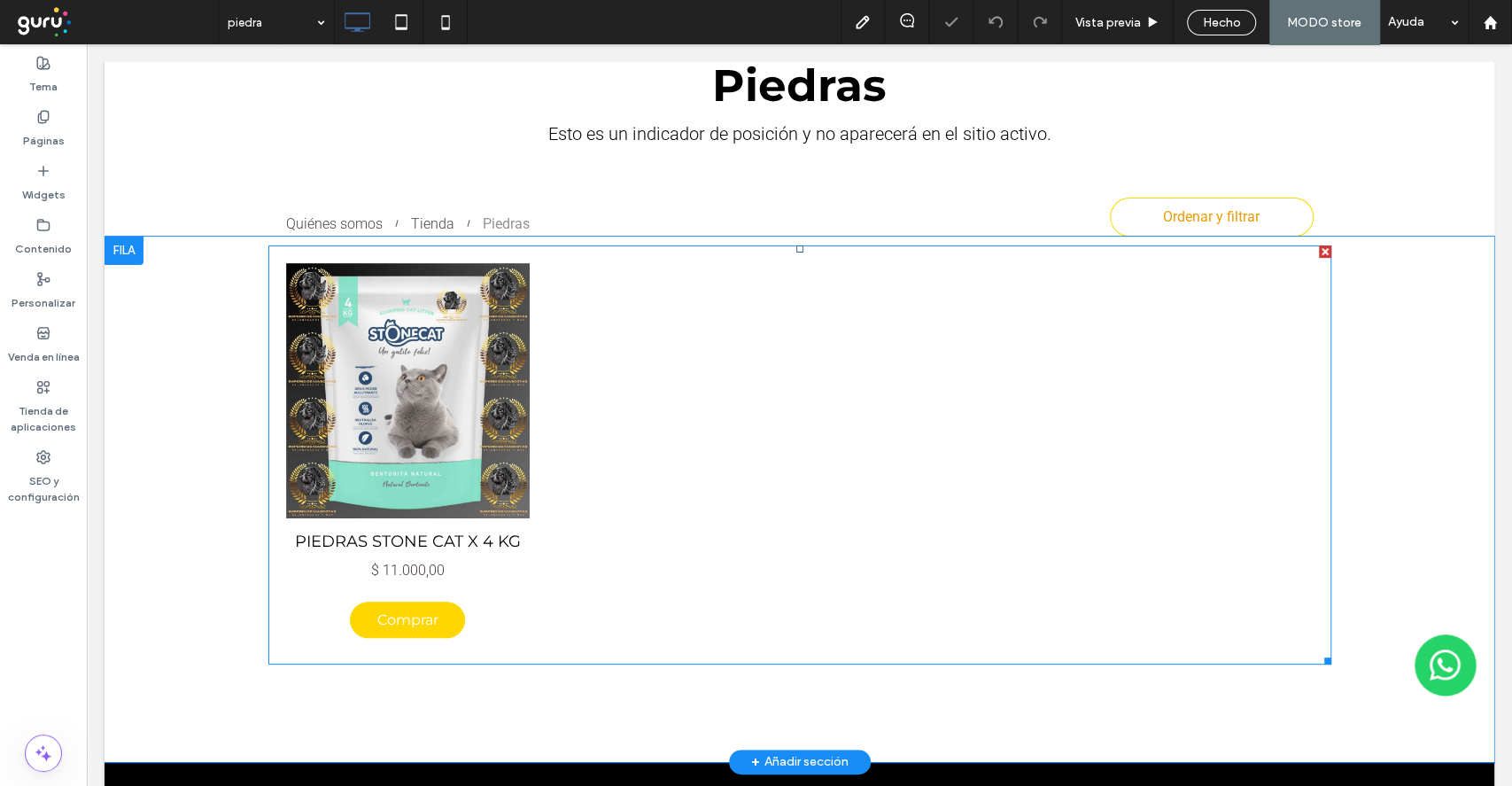
click at [426, 425] on link at bounding box center [407, 390] width 259 height 270
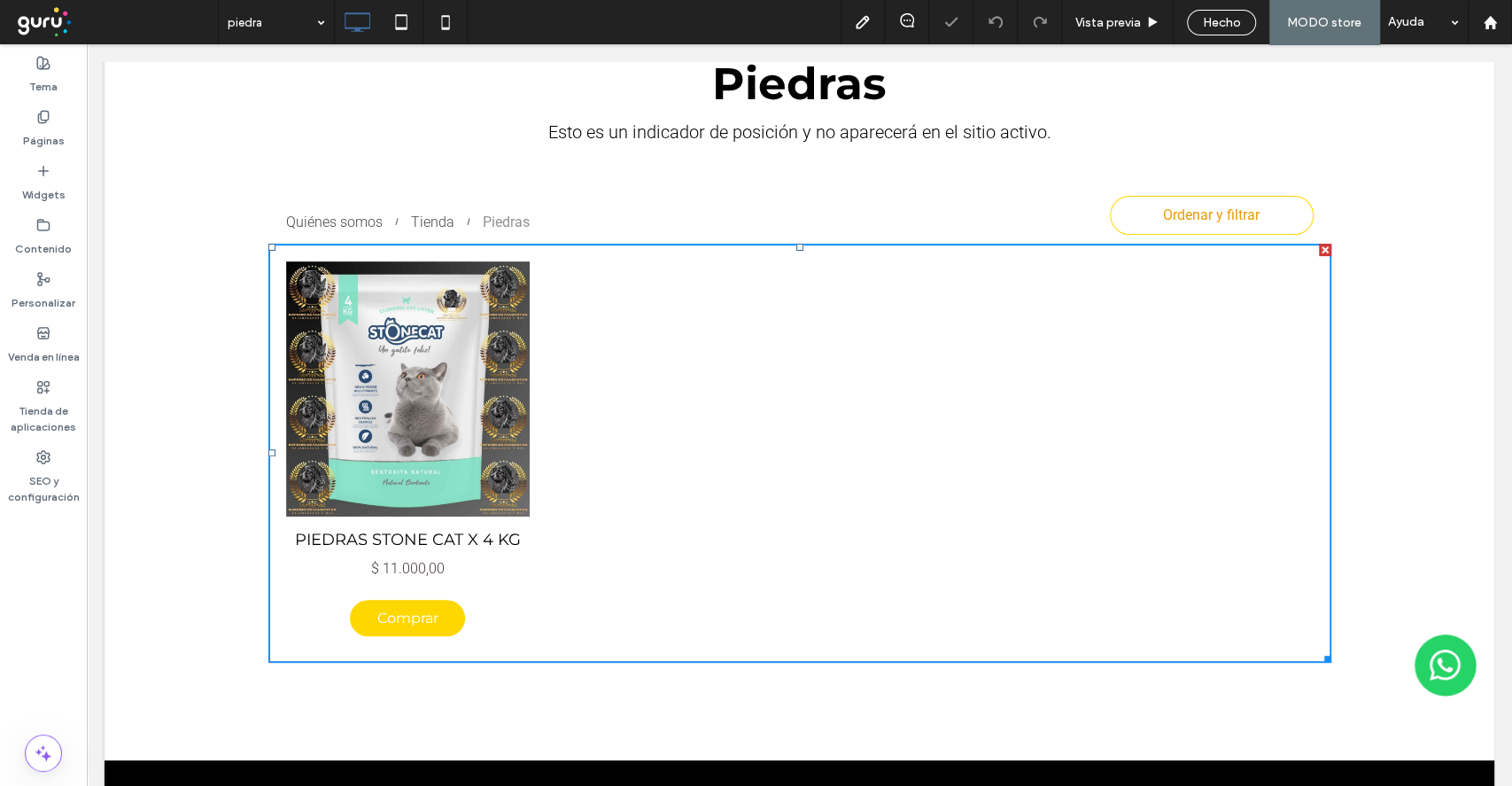
scroll to position [233, 0]
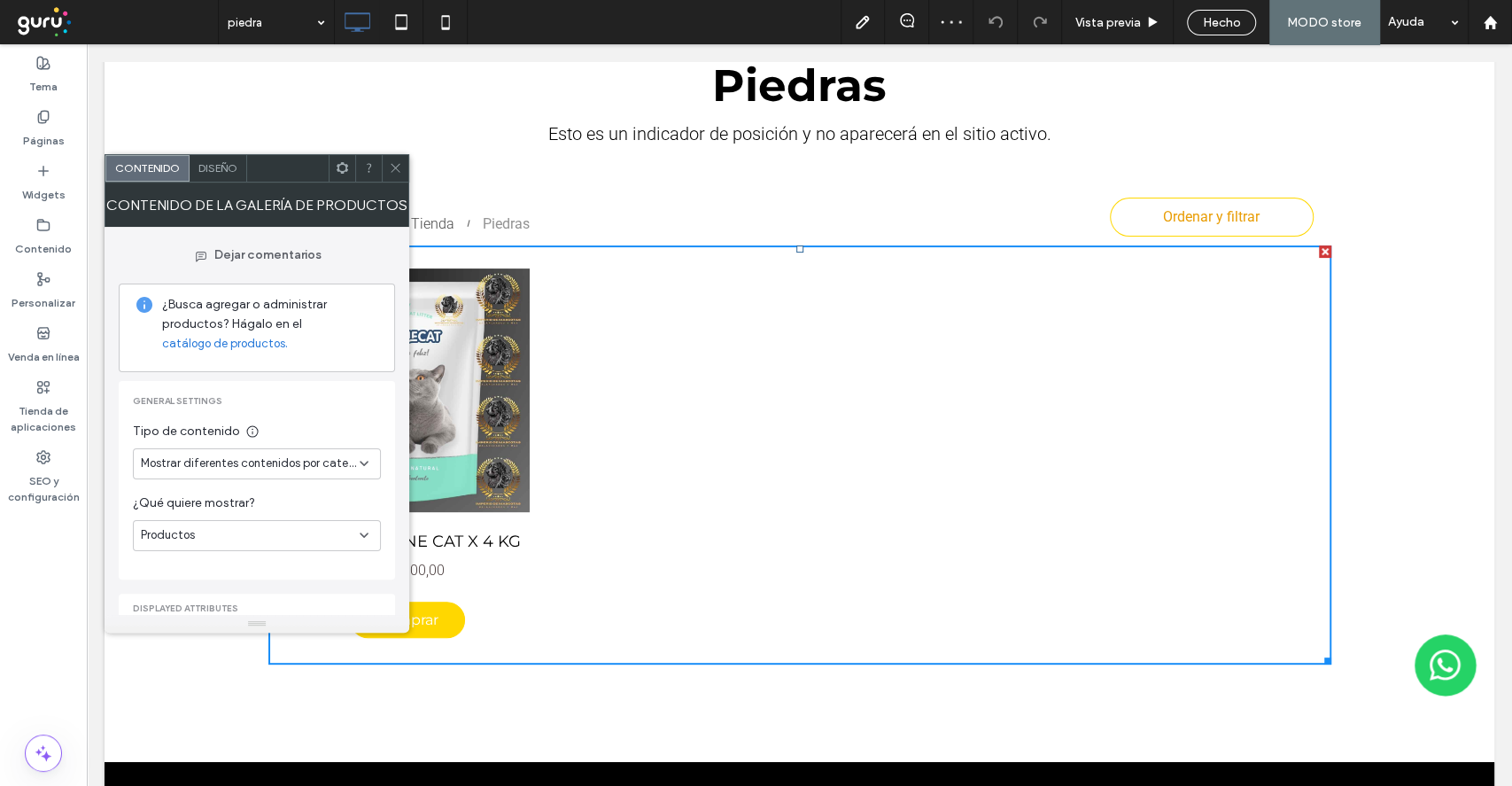
click at [230, 164] on span "Diseño" at bounding box center [217, 168] width 39 height 13
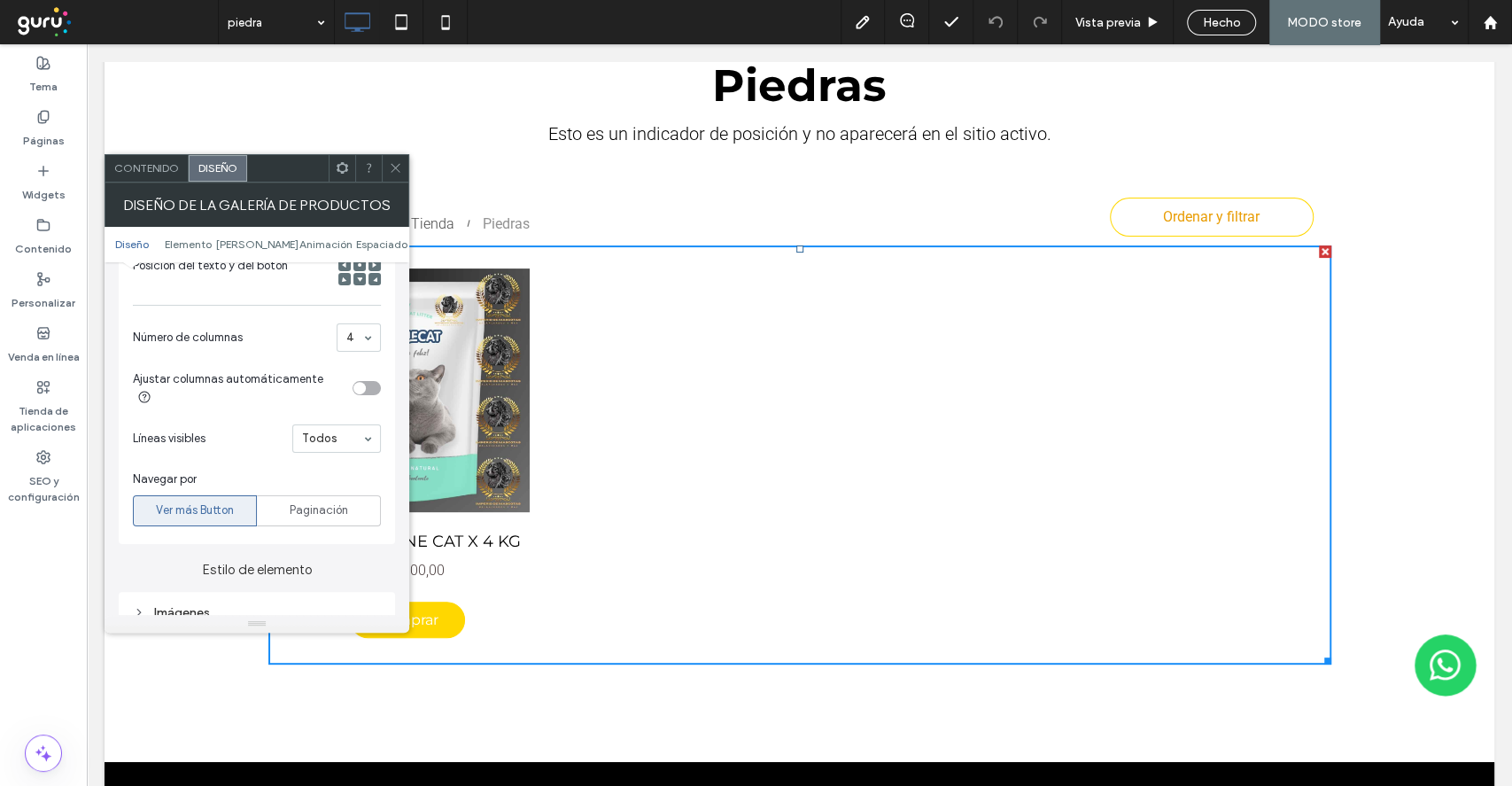
scroll to position [709, 0]
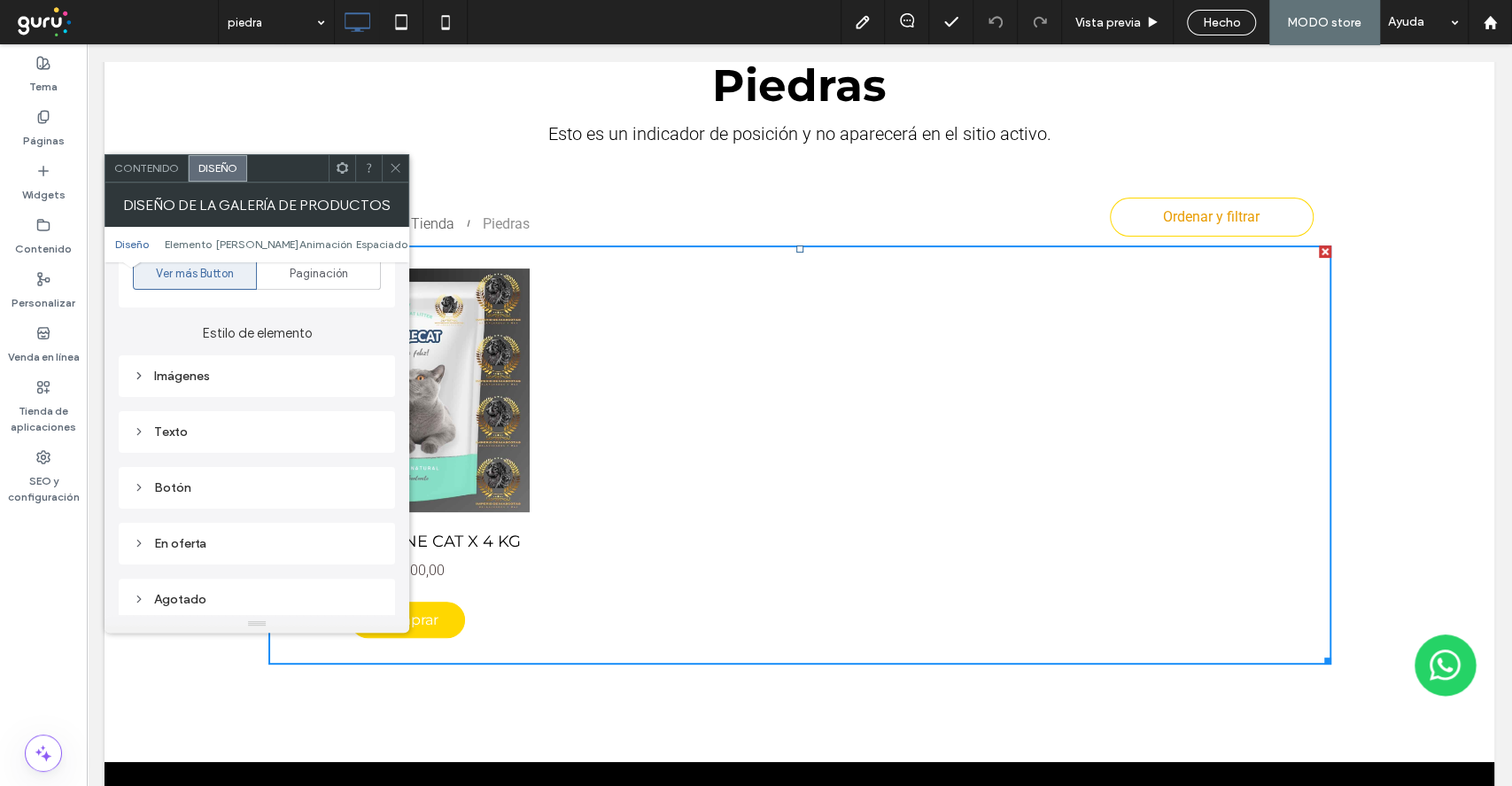
click at [254, 428] on div "Texto" at bounding box center [256, 432] width 248 height 15
click at [301, 450] on div "Texto" at bounding box center [319, 462] width 124 height 39
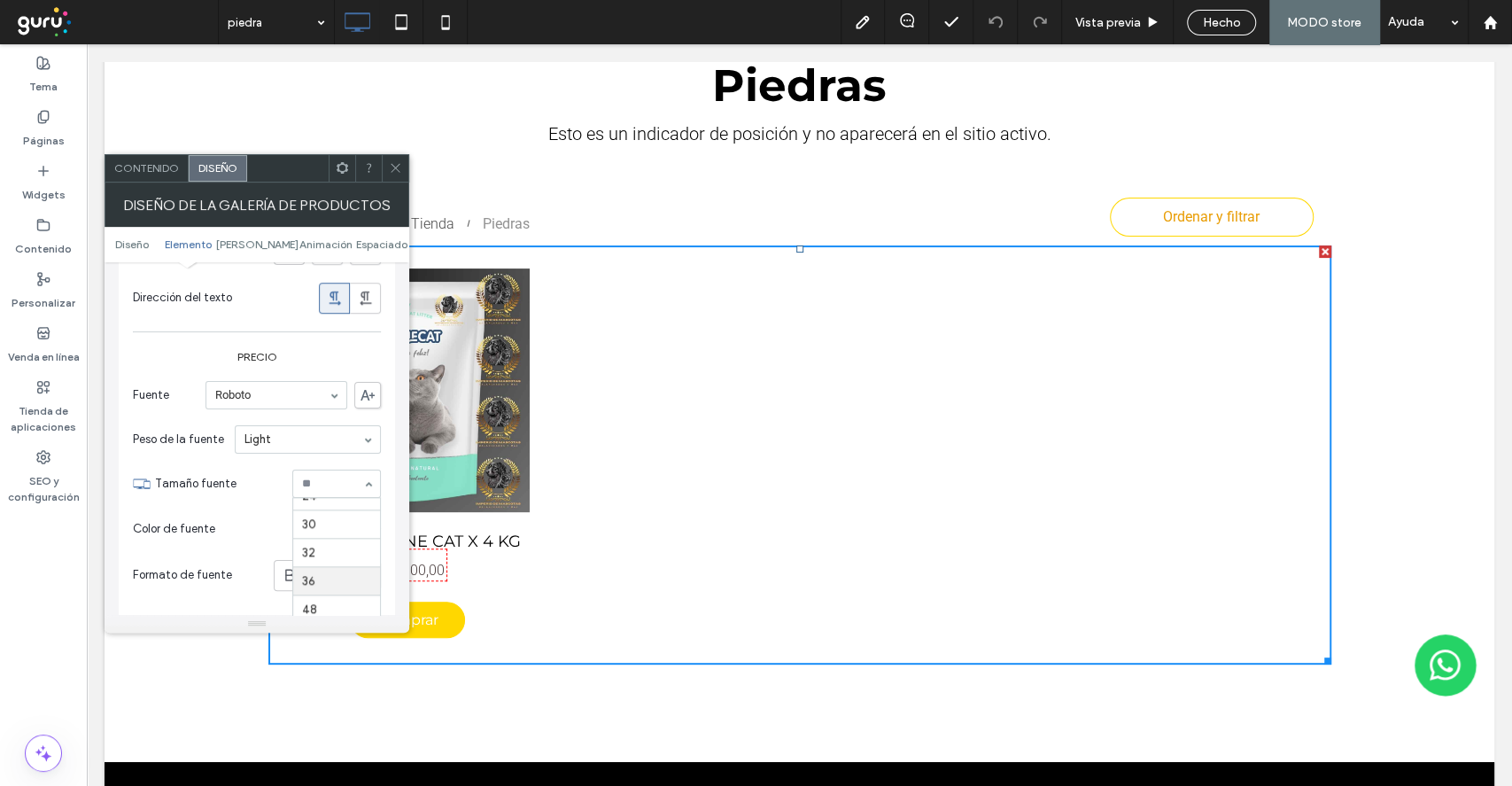
scroll to position [171, 0]
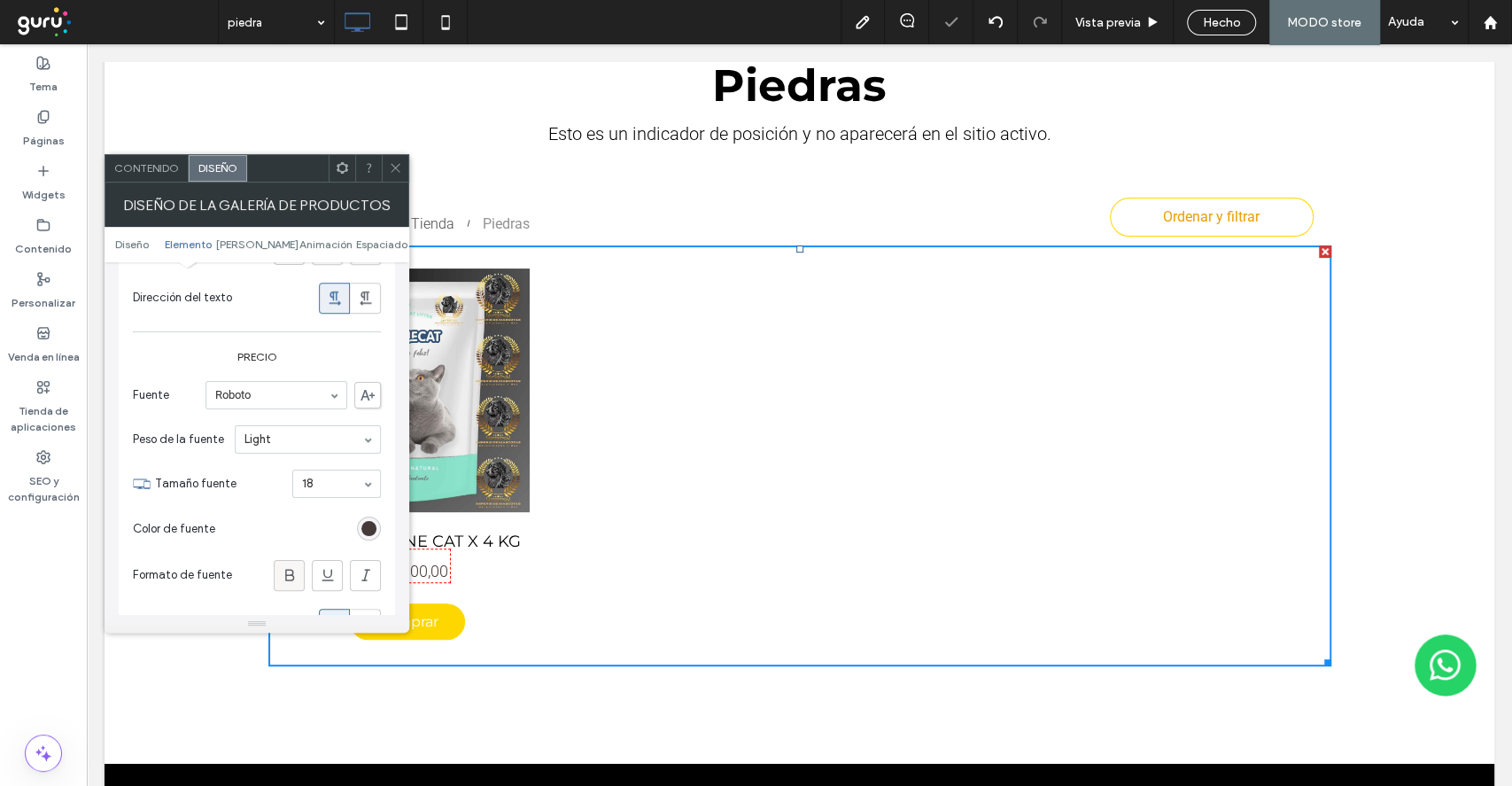
click at [296, 566] on icon at bounding box center [289, 574] width 18 height 18
click at [372, 523] on div "rgb(70, 57, 57)" at bounding box center [369, 528] width 15 height 15
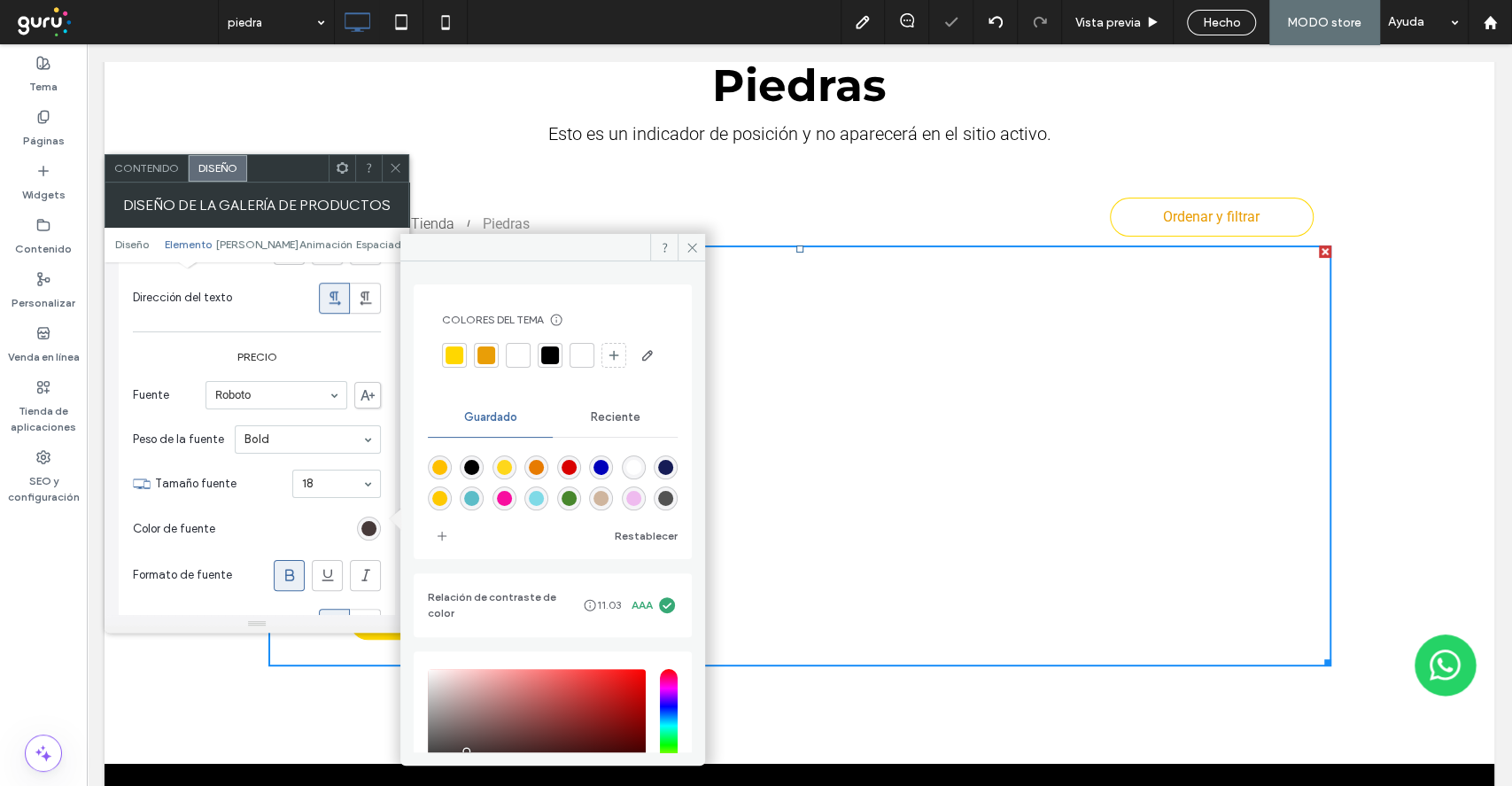
click at [477, 346] on div at bounding box center [486, 355] width 18 height 18
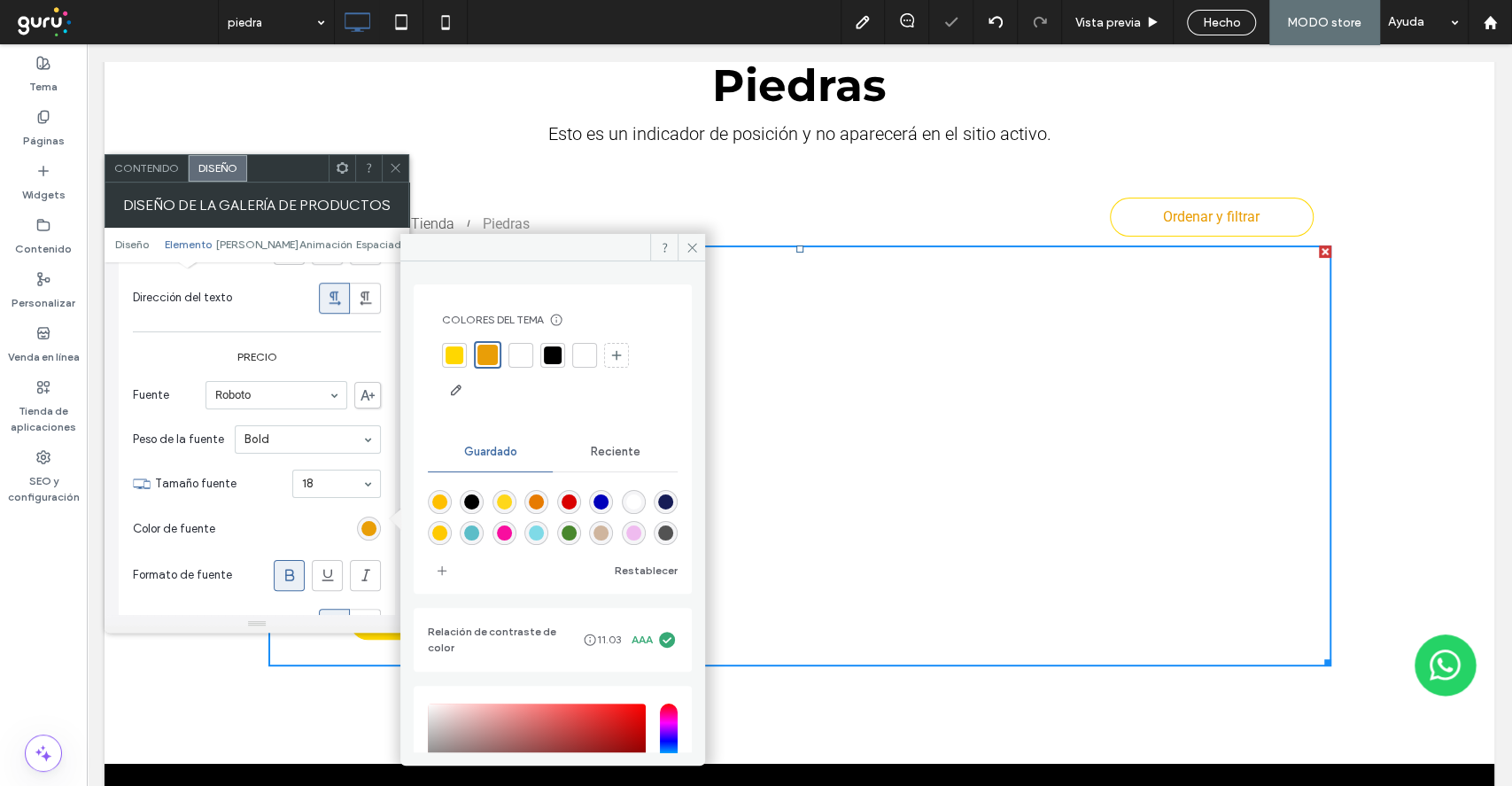
click at [400, 158] on div at bounding box center [395, 168] width 26 height 26
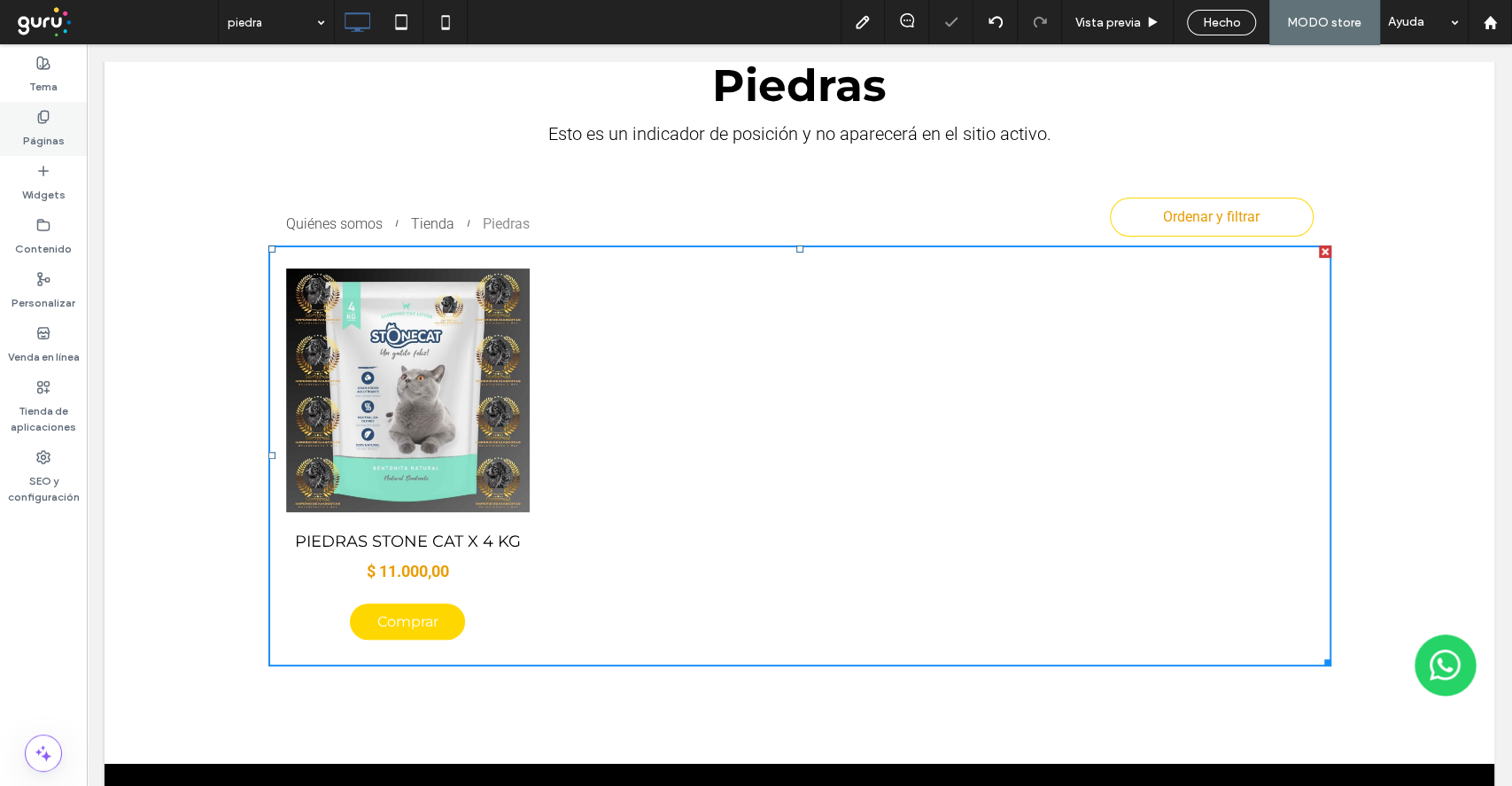
scroll to position [235, 0]
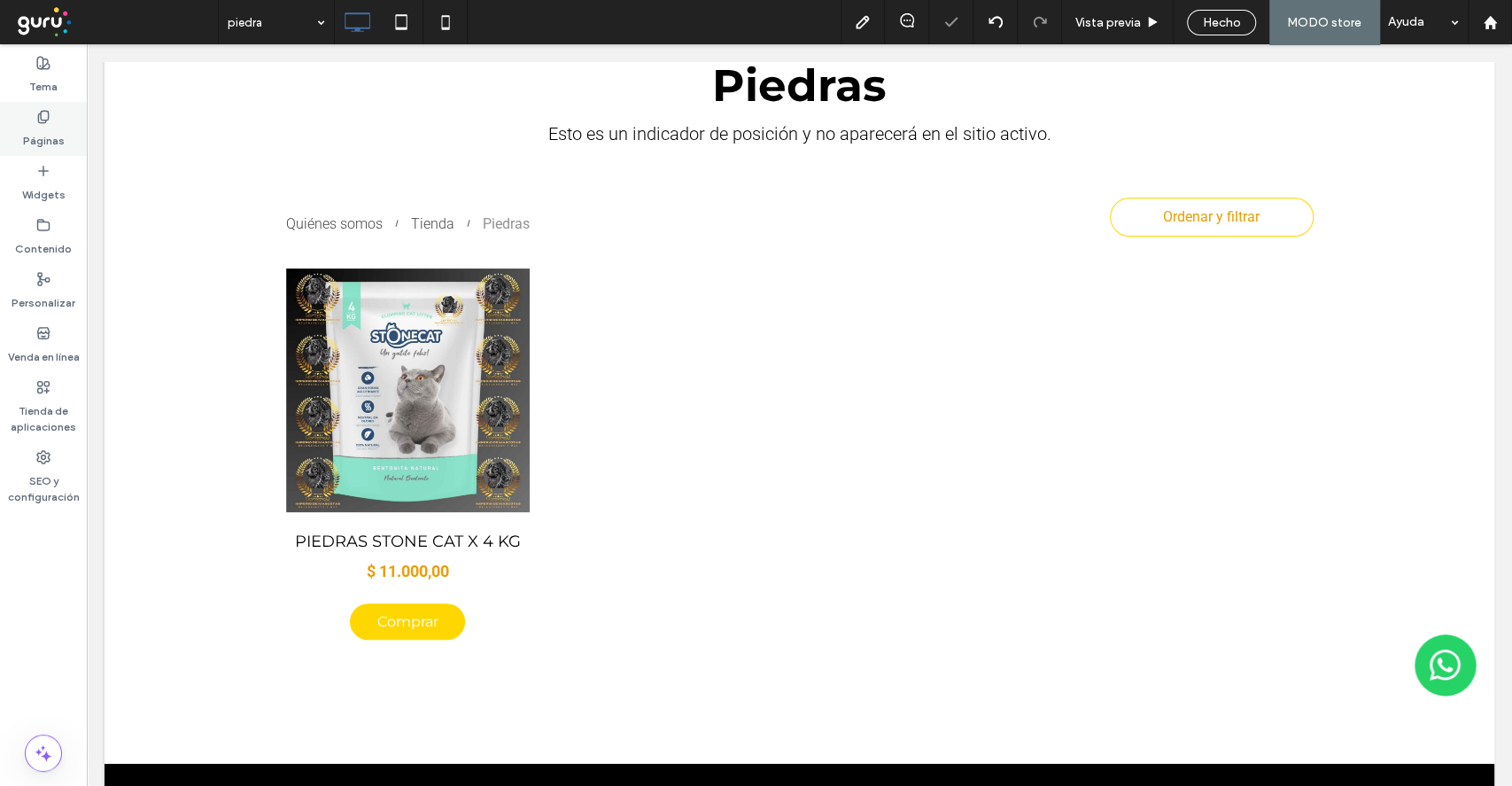
click at [64, 114] on div "Páginas" at bounding box center [43, 128] width 87 height 54
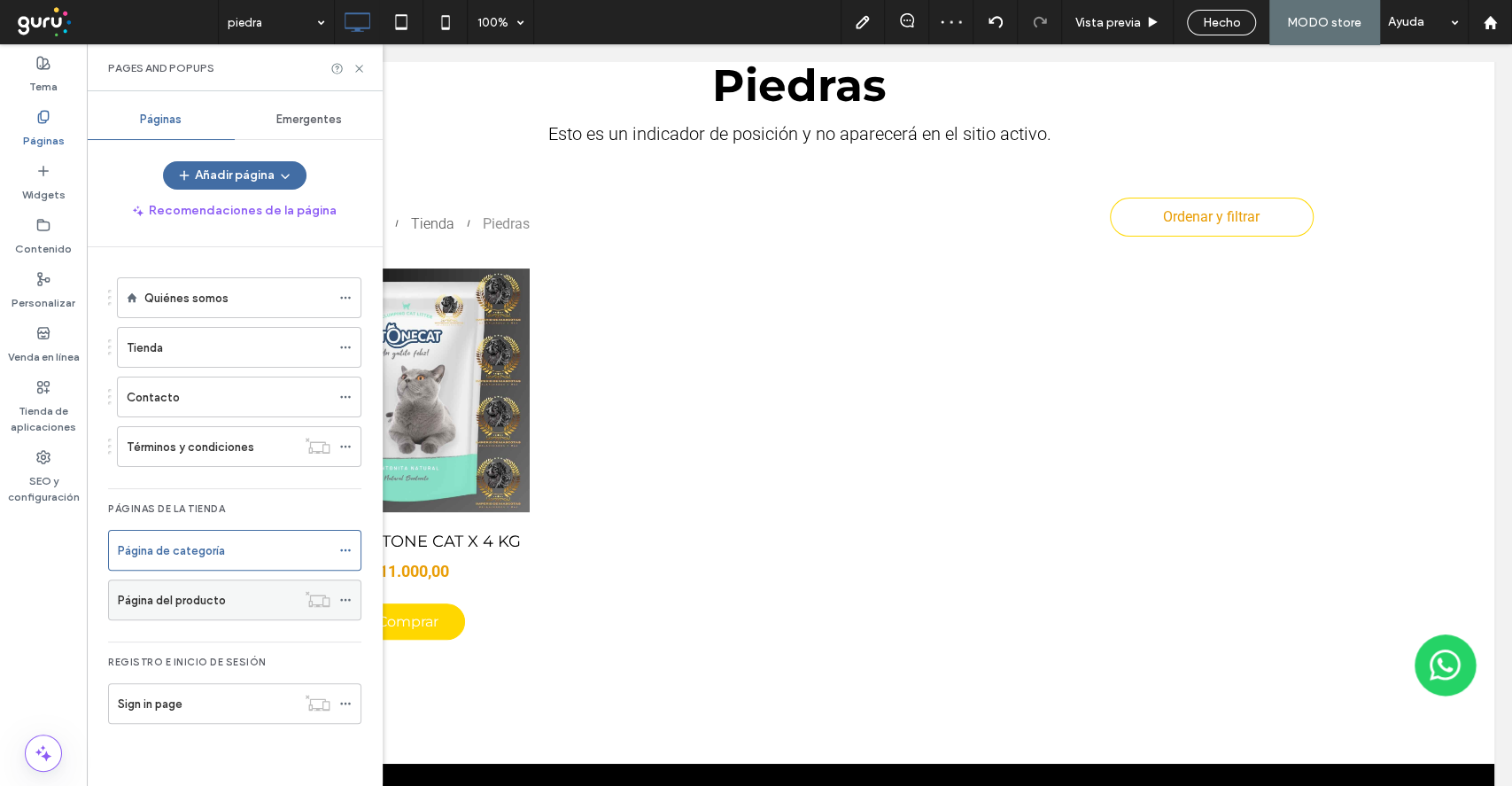
click at [213, 604] on label "Página del producto" at bounding box center [171, 600] width 108 height 31
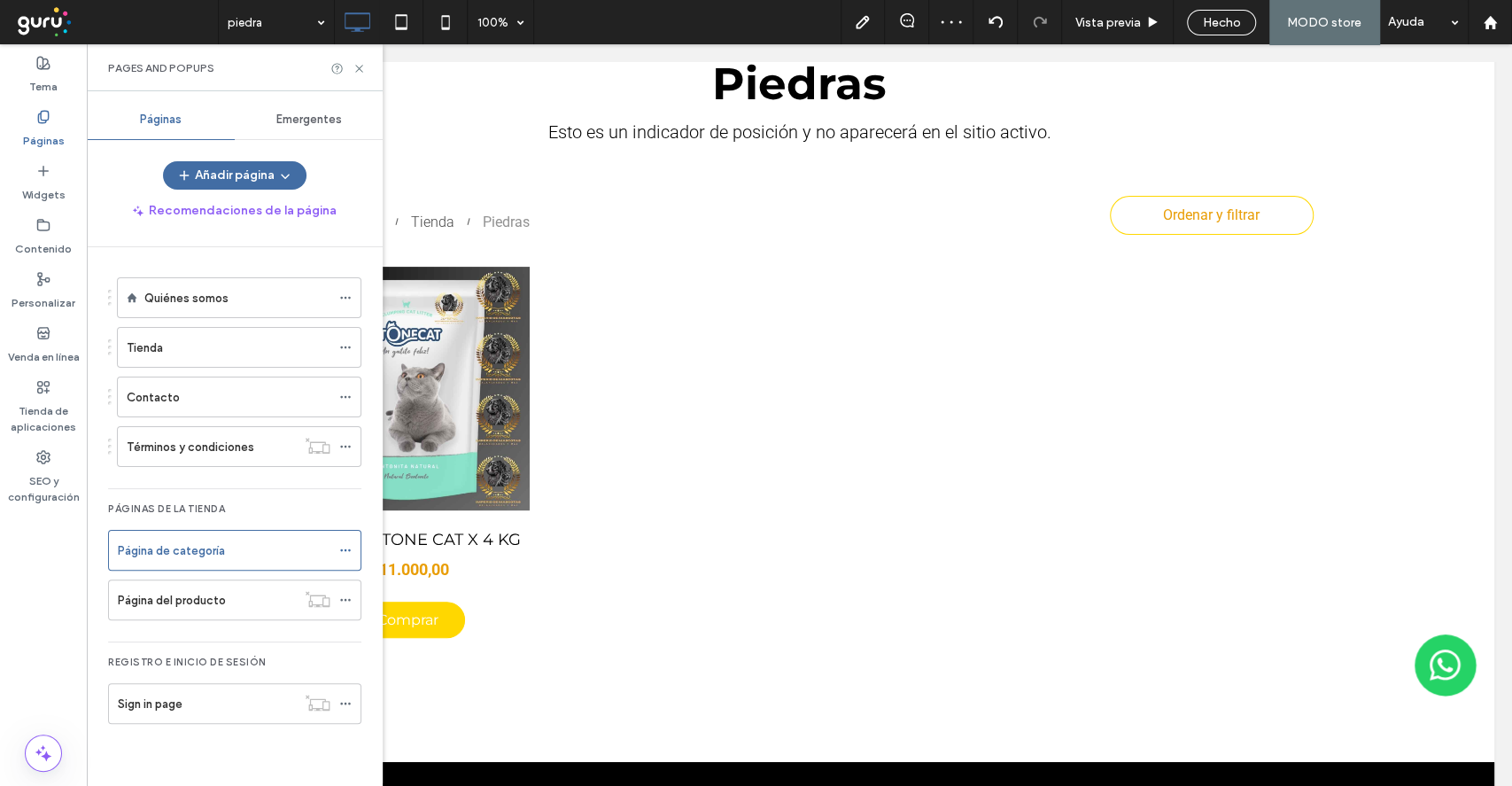
scroll to position [233, 0]
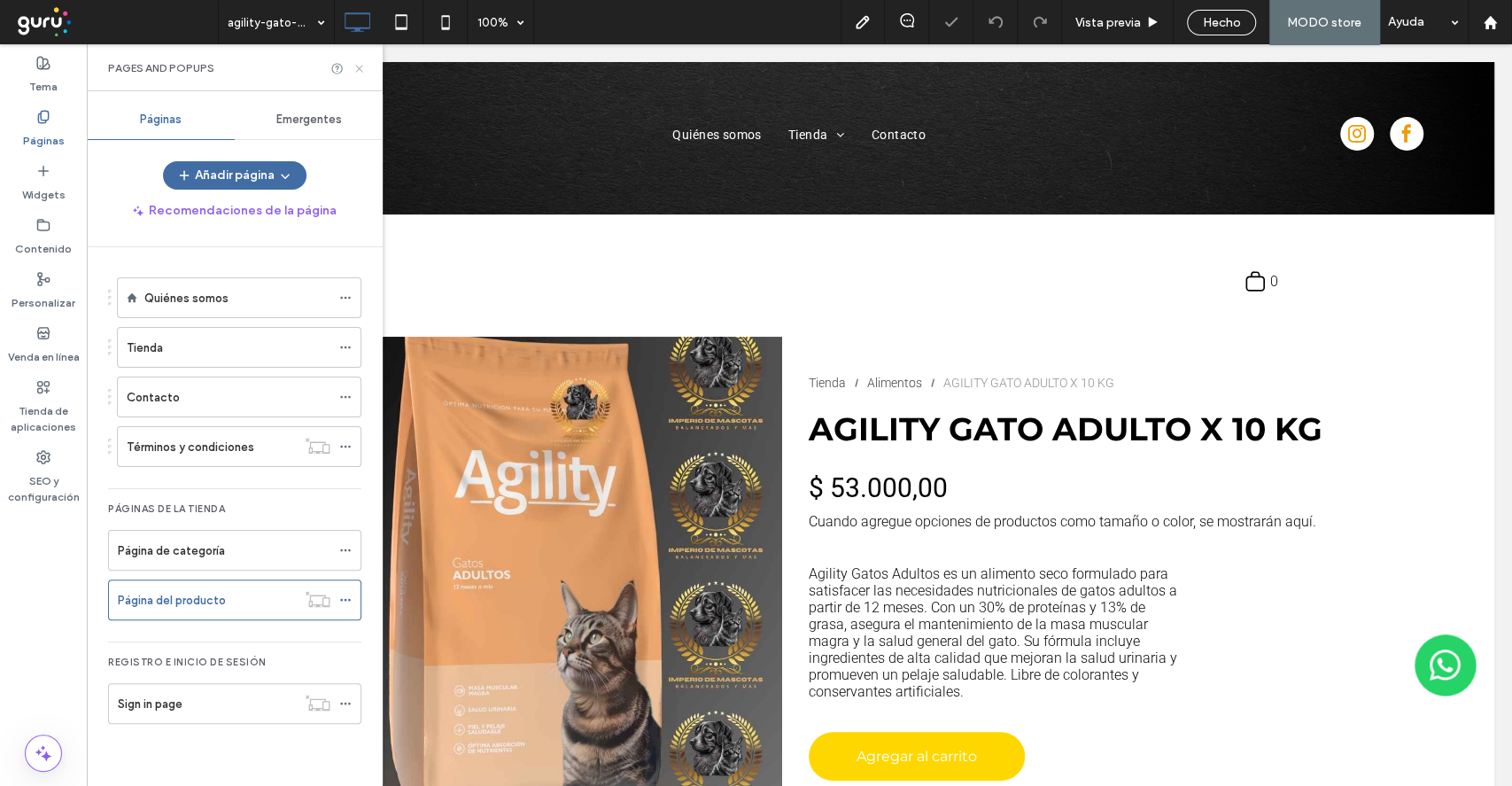
click at [361, 67] on use at bounding box center [359, 69] width 8 height 8
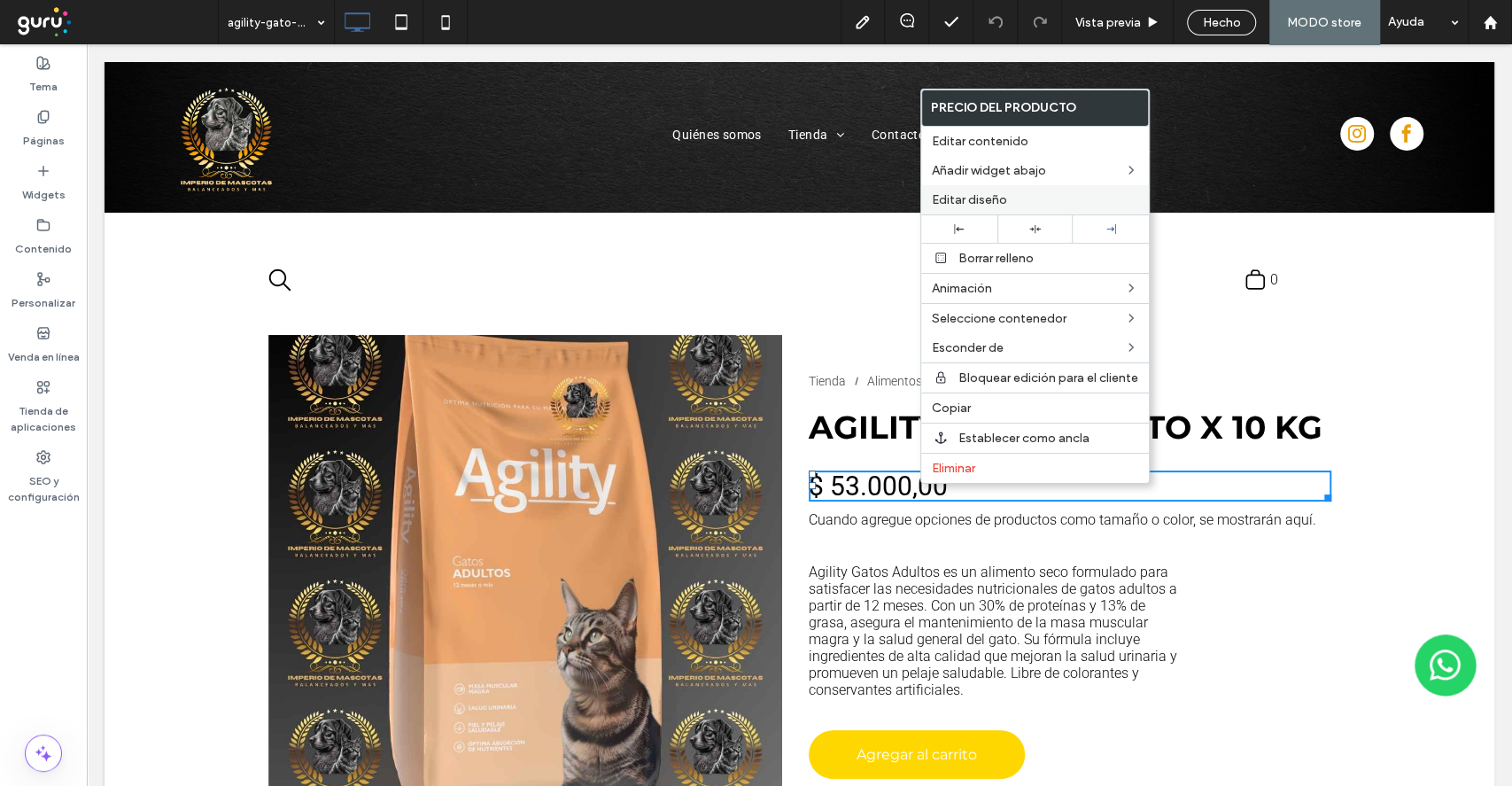
click at [1003, 202] on span "Editar diseño" at bounding box center [970, 200] width 75 height 15
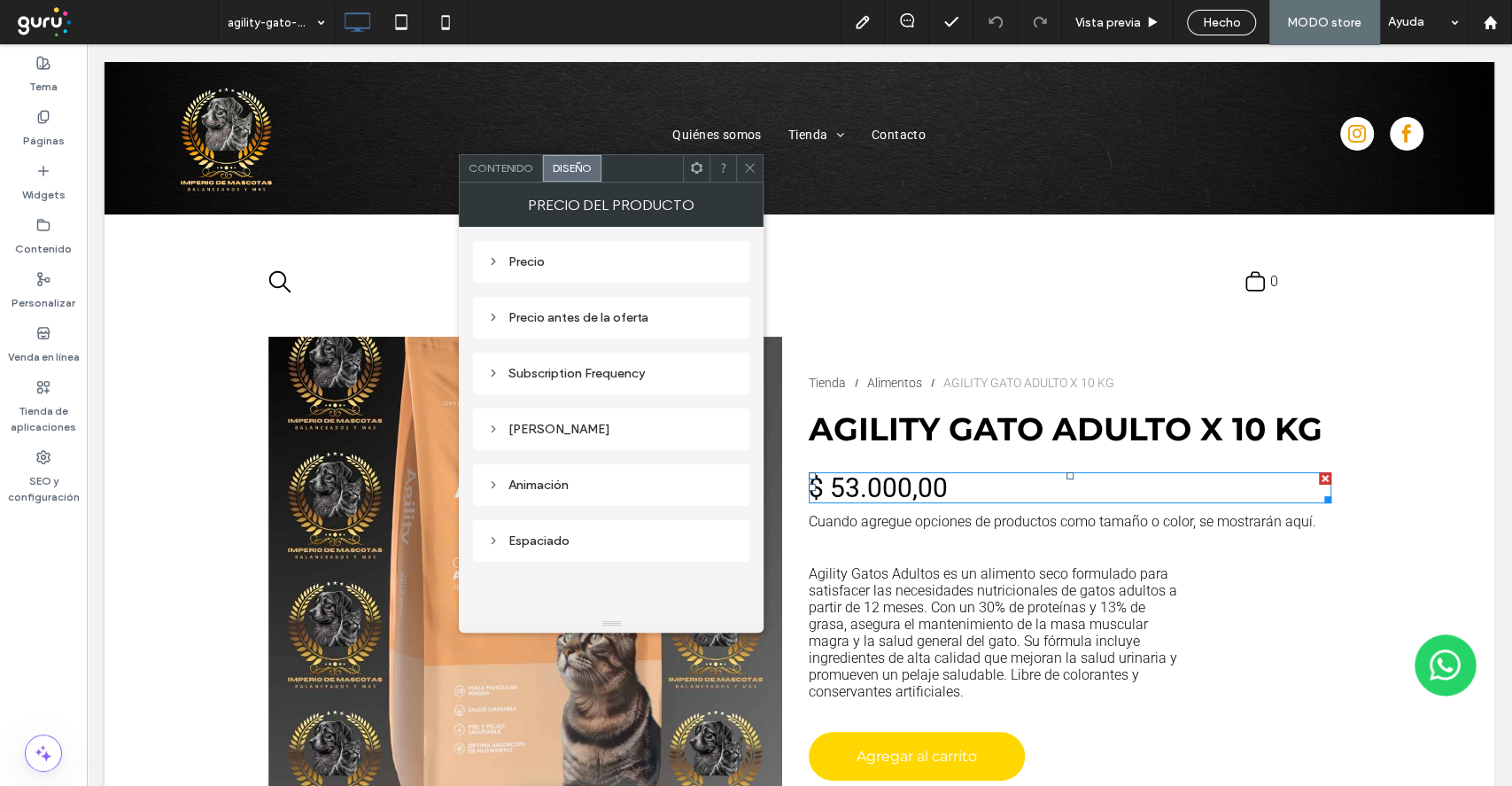
click at [568, 265] on div "Precio" at bounding box center [611, 262] width 248 height 15
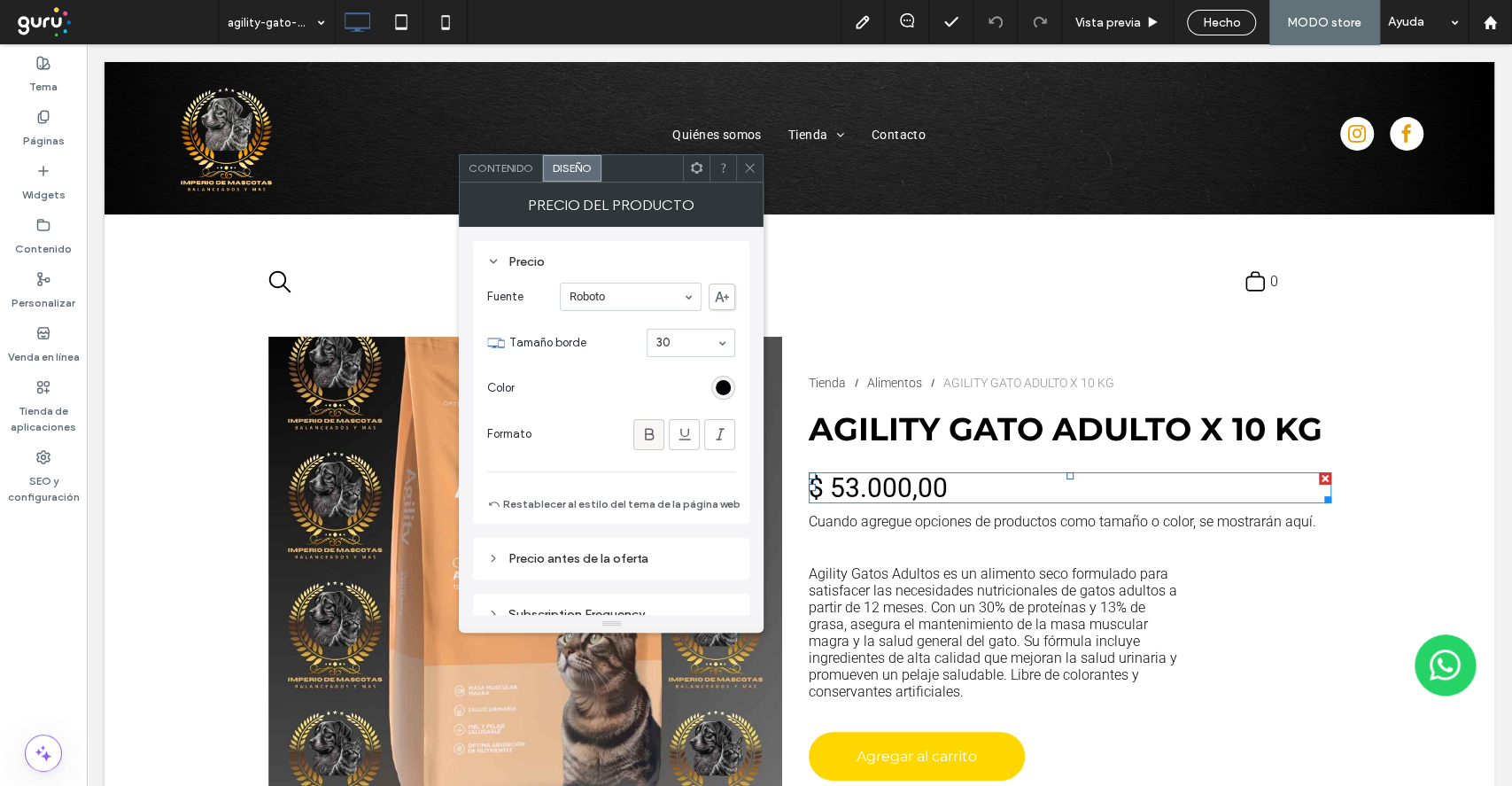
click at [649, 420] on span at bounding box center [649, 434] width 18 height 29
click at [717, 386] on div "rgb(0, 0, 0)" at bounding box center [723, 388] width 15 height 15
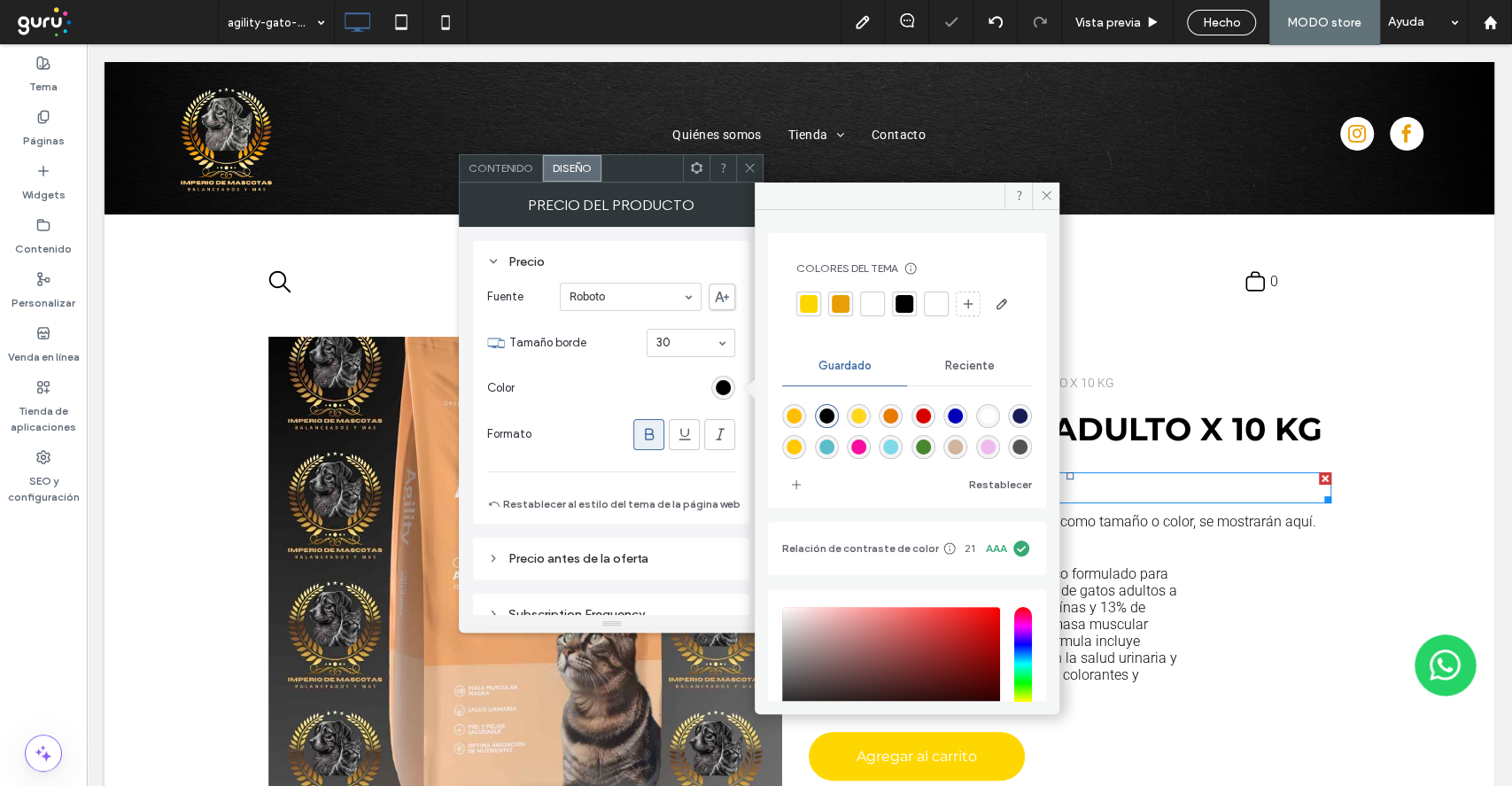
click at [840, 303] on div at bounding box center [841, 303] width 18 height 18
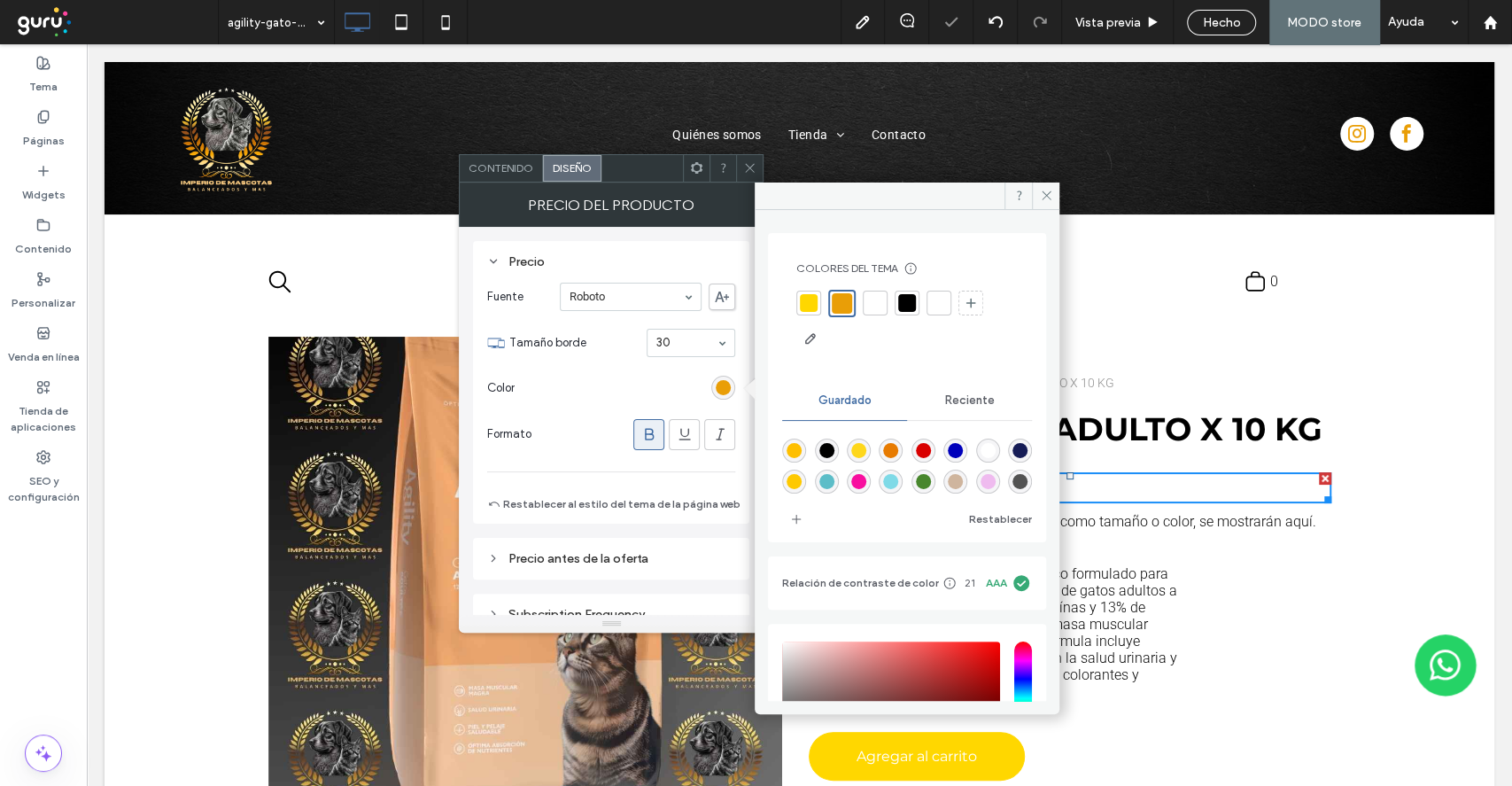
click at [741, 158] on div at bounding box center [749, 168] width 26 height 26
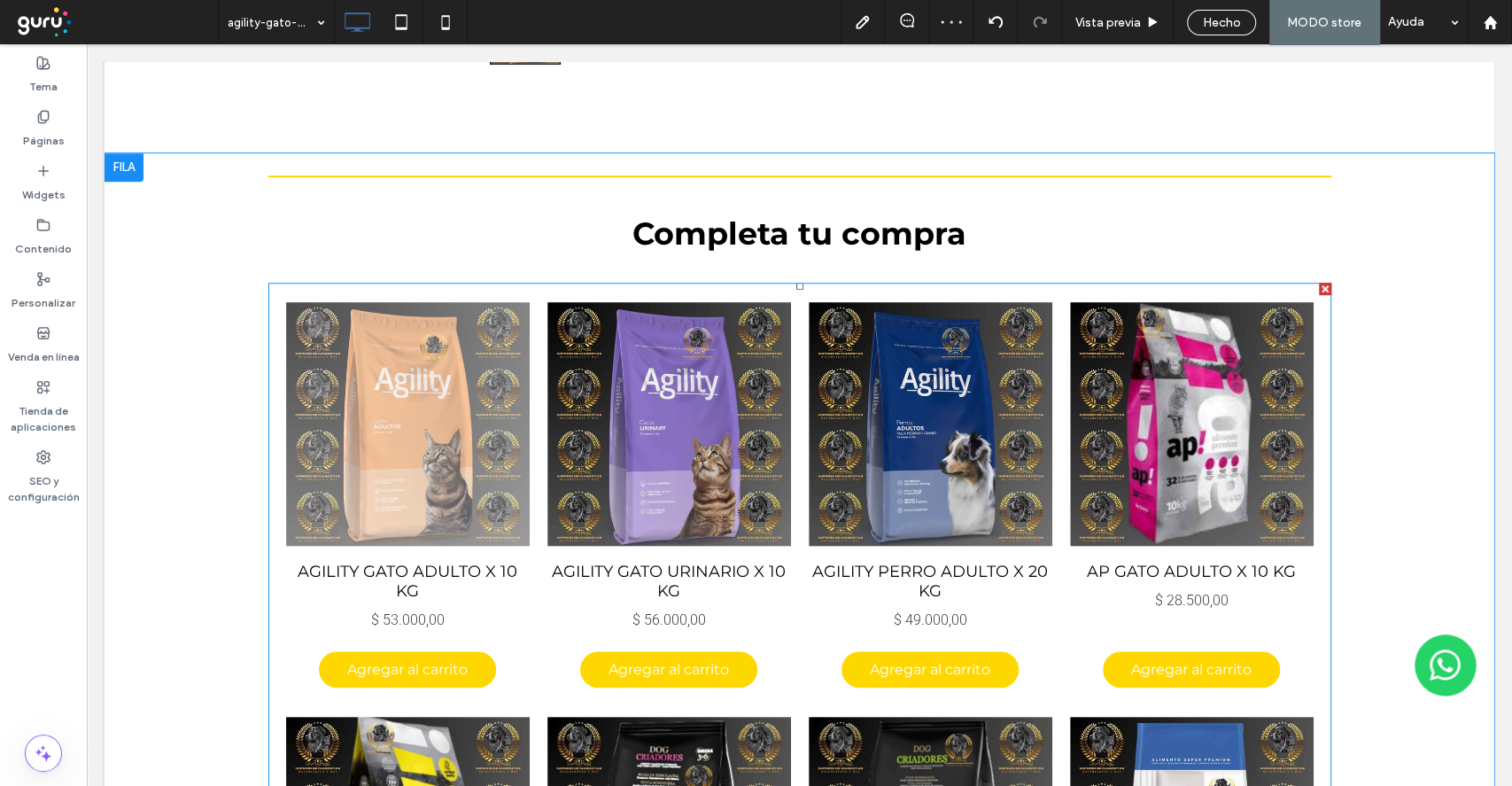
click at [362, 394] on link at bounding box center [408, 424] width 244 height 248
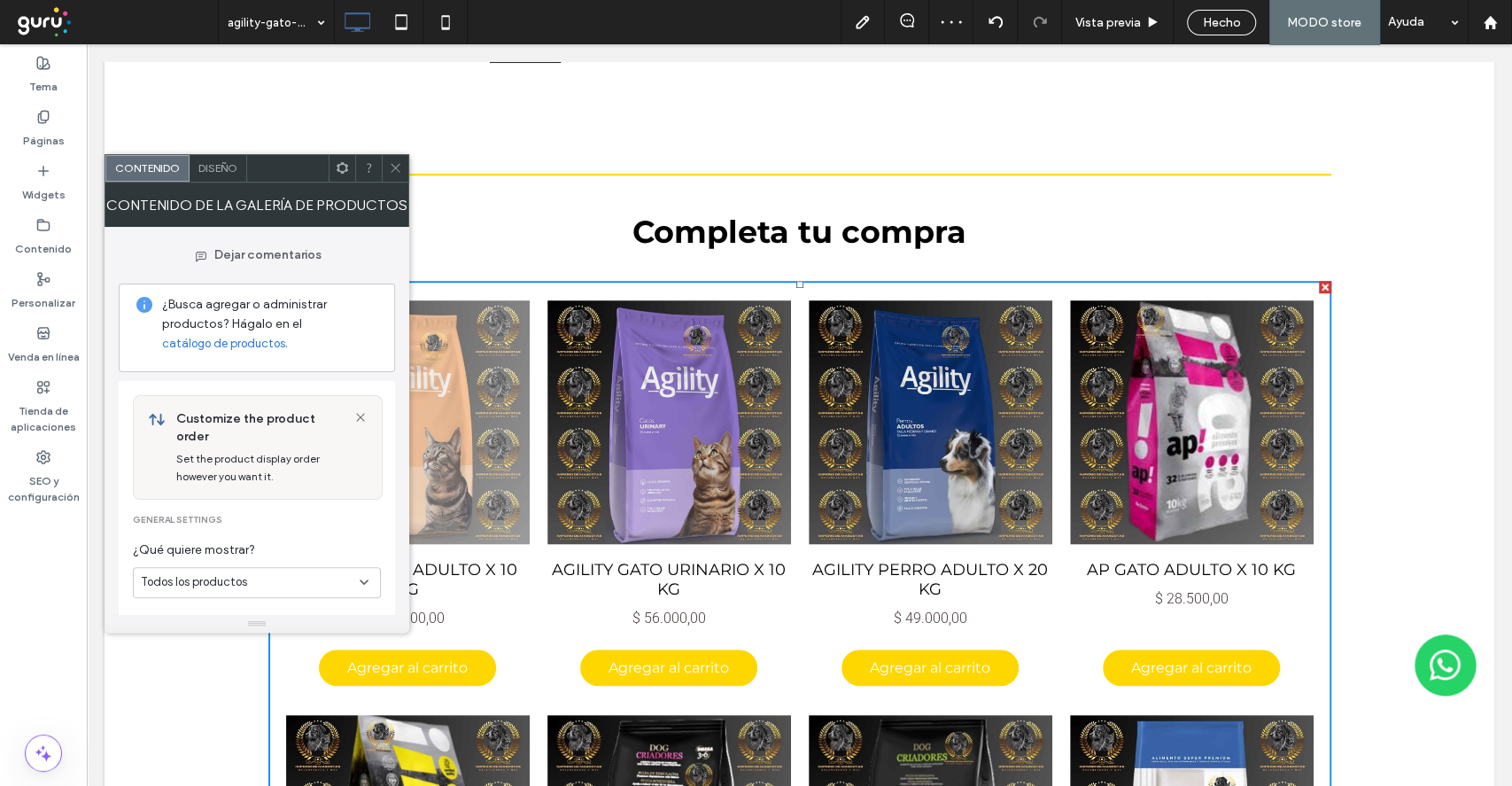
scroll to position [825, 0]
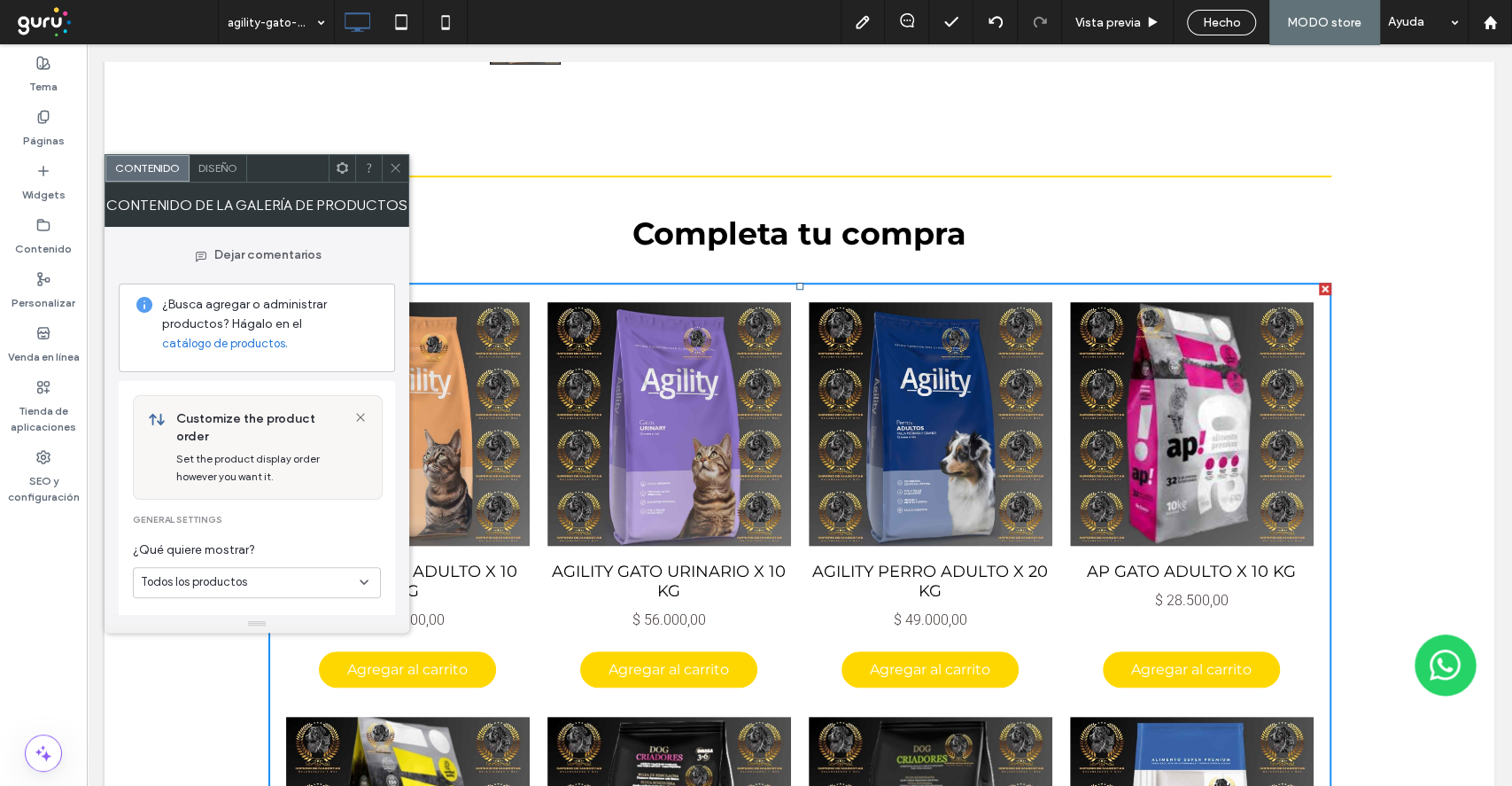
click at [212, 161] on span "Diseño" at bounding box center [217, 168] width 39 height 13
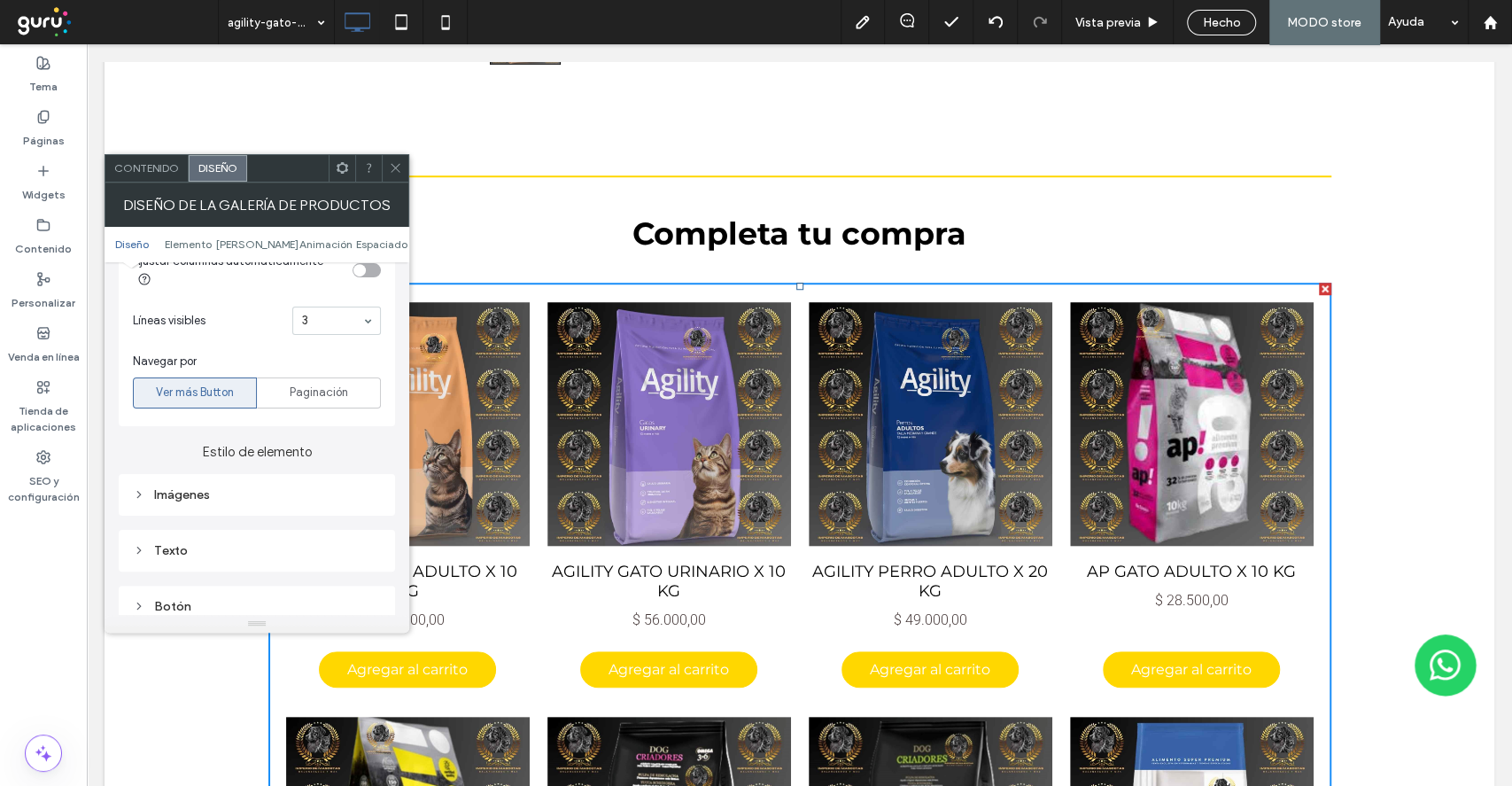
scroll to position [709, 0]
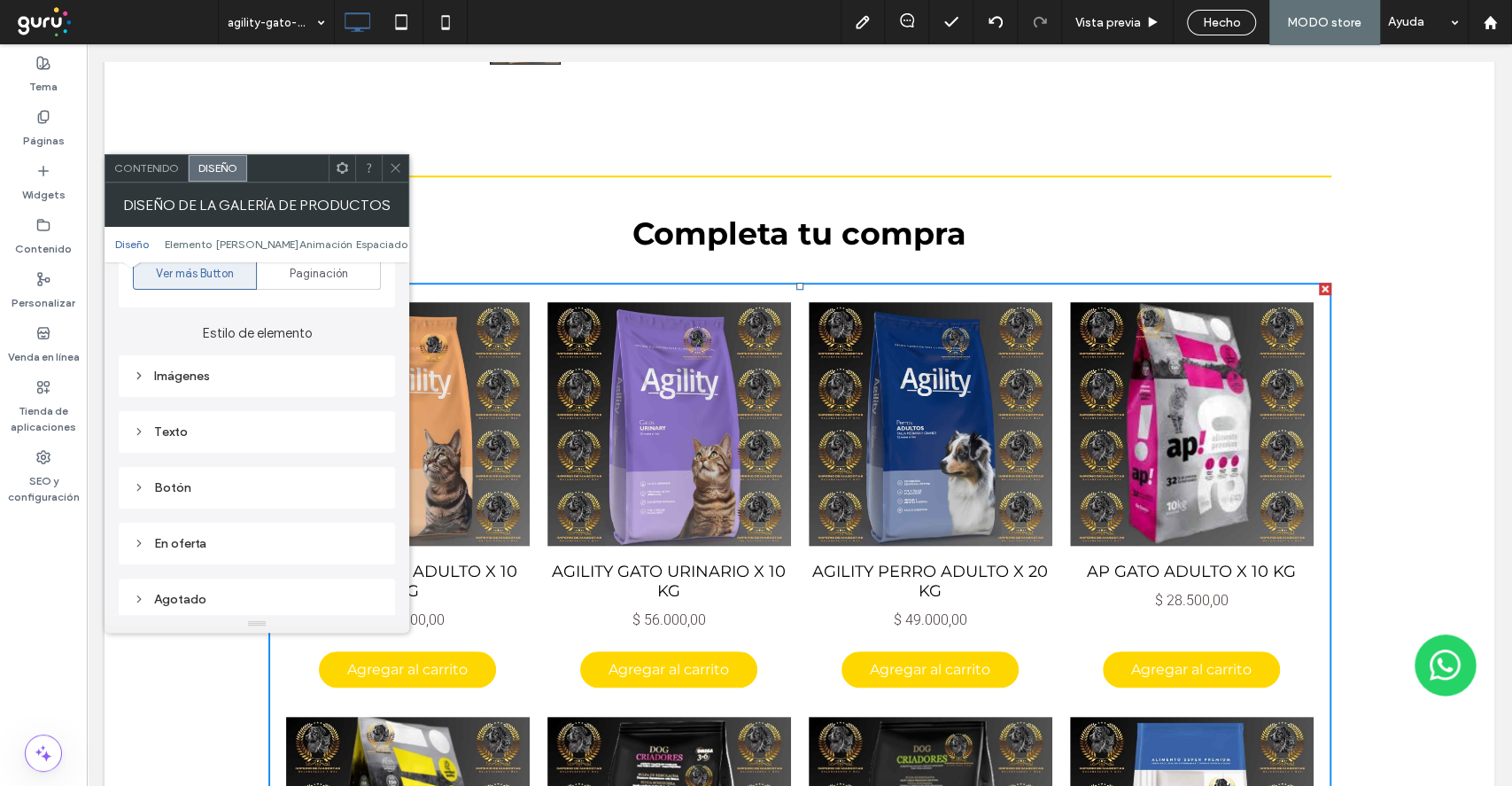
click at [215, 430] on div "Texto" at bounding box center [256, 431] width 248 height 24
click at [322, 457] on span "Texto" at bounding box center [319, 463] width 32 height 14
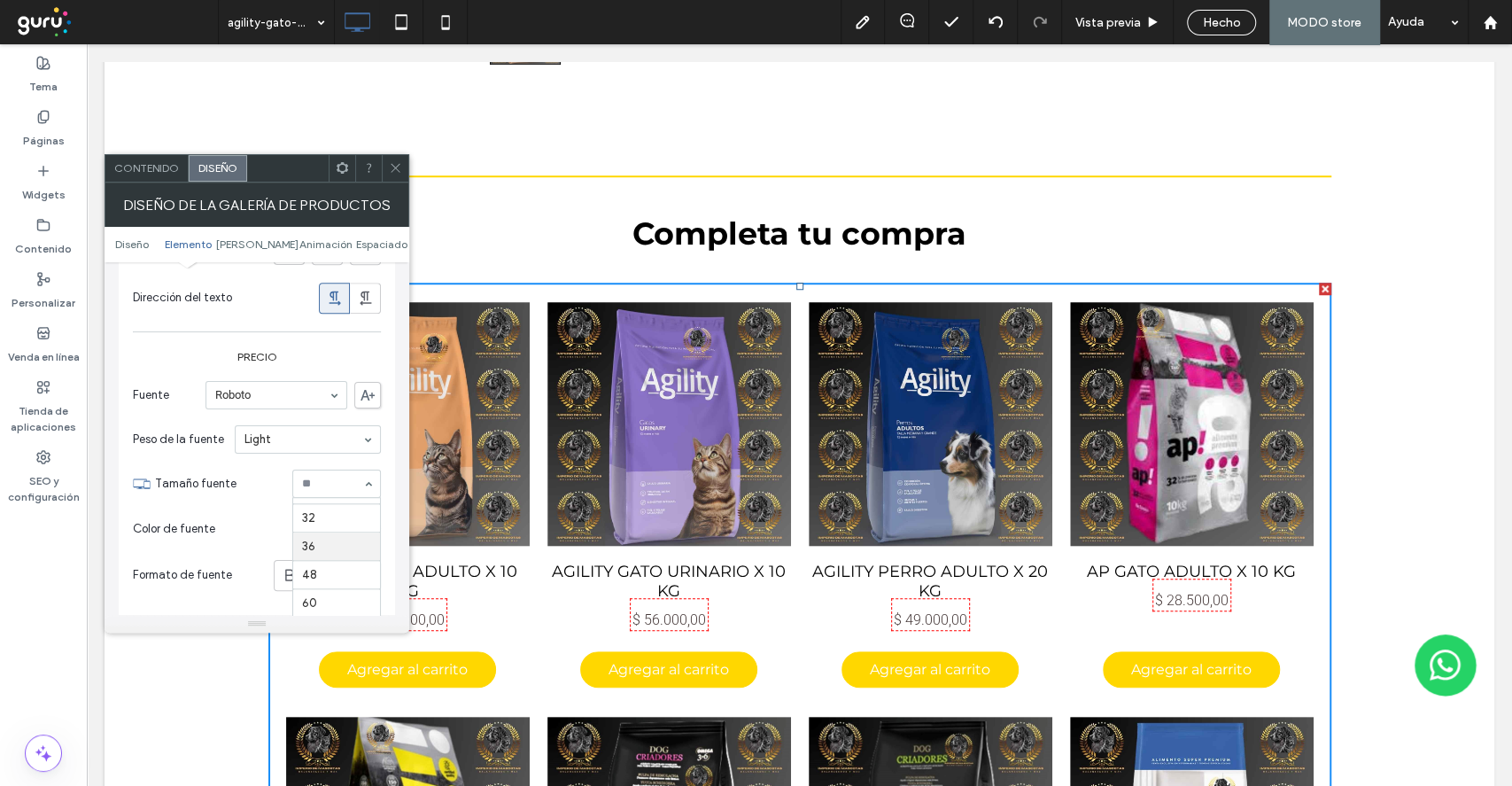
scroll to position [171, 0]
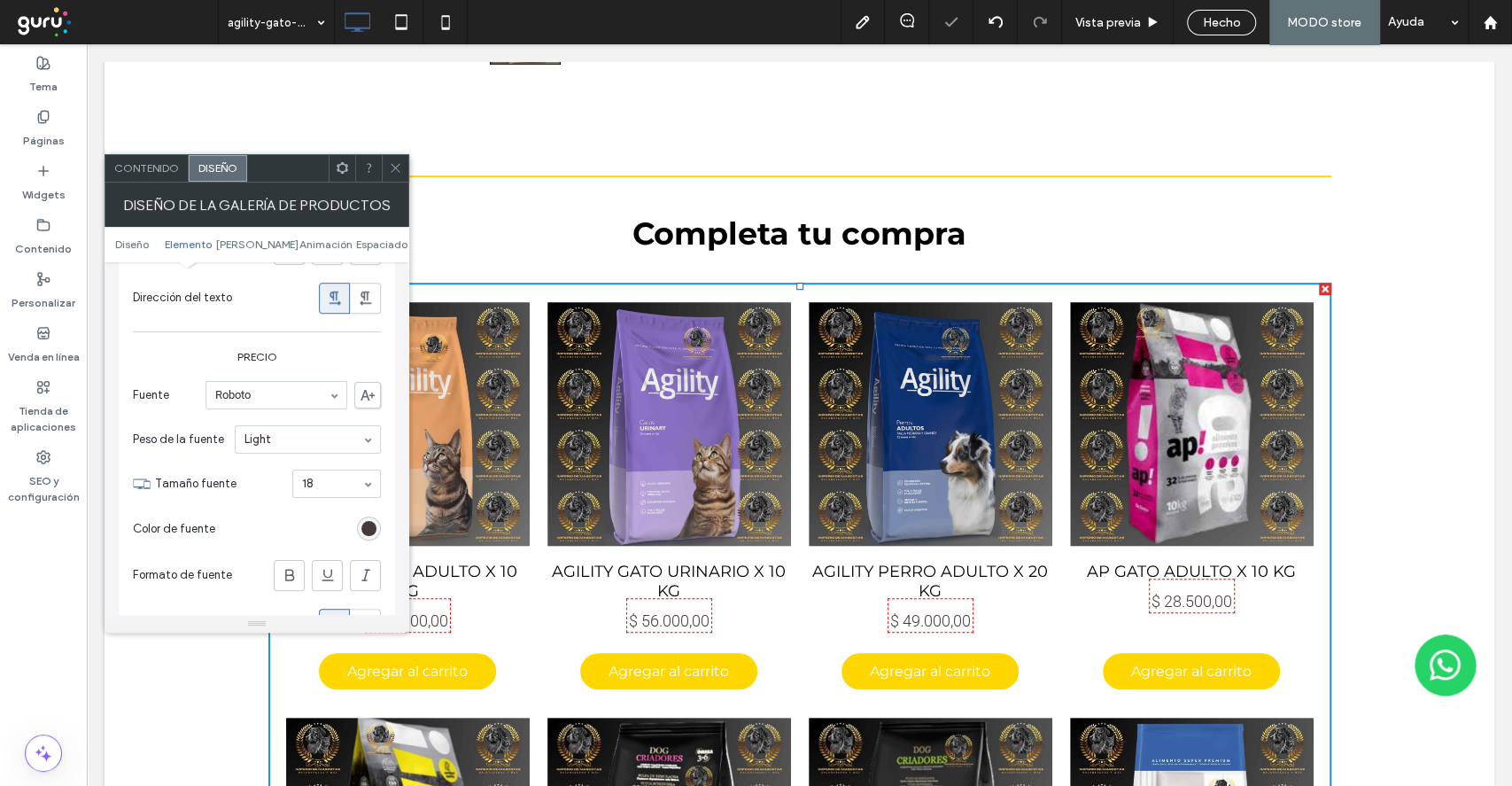
click at [379, 517] on div "rgb(70, 57, 57)" at bounding box center [368, 528] width 24 height 24
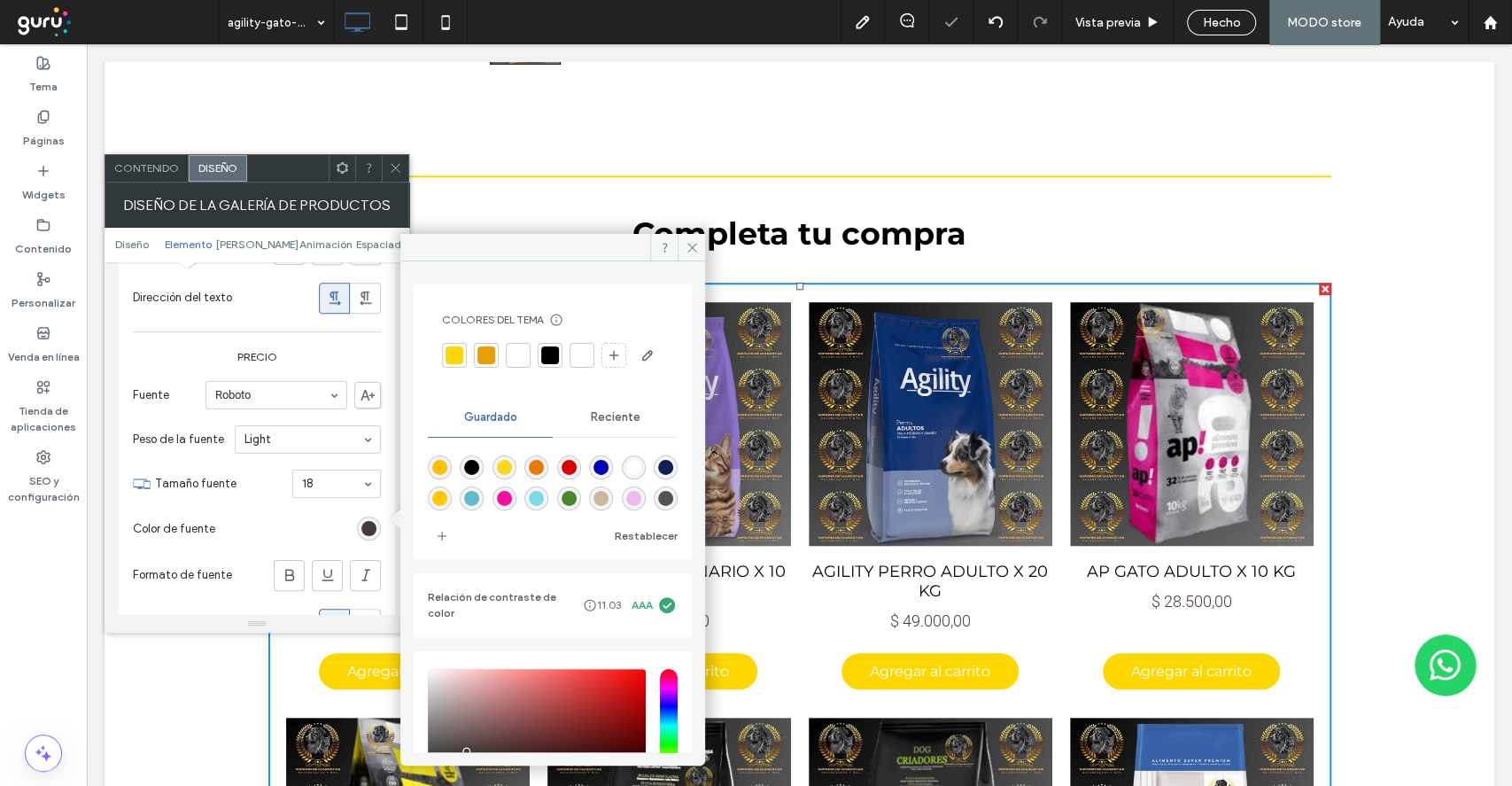
drag, startPoint x: 488, startPoint y: 359, endPoint x: 475, endPoint y: 353, distance: 14.3
click at [486, 358] on div at bounding box center [486, 355] width 18 height 18
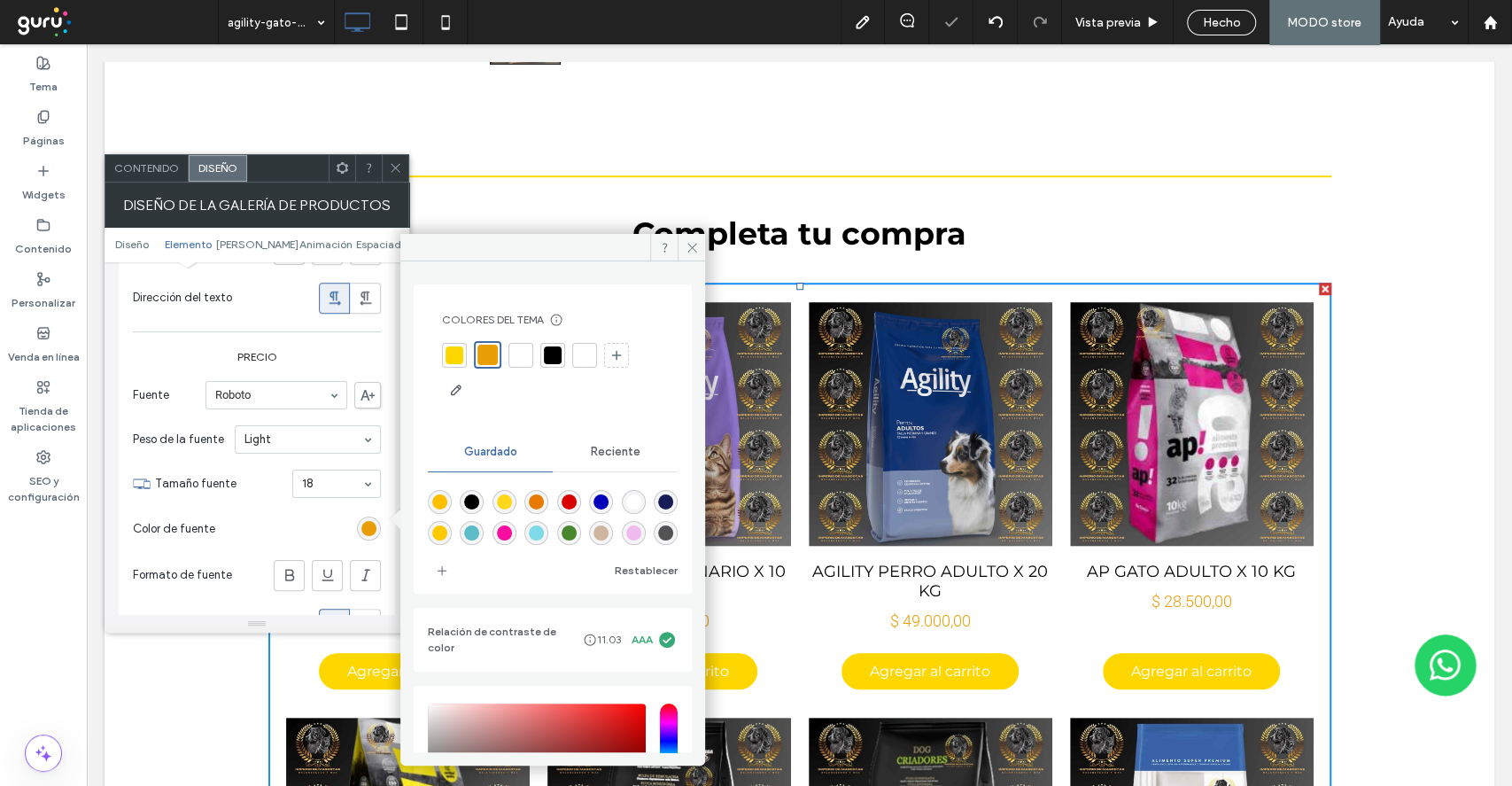
drag, startPoint x: 396, startPoint y: 172, endPoint x: 388, endPoint y: 178, distance: 10.0
click at [395, 172] on icon at bounding box center [395, 168] width 13 height 13
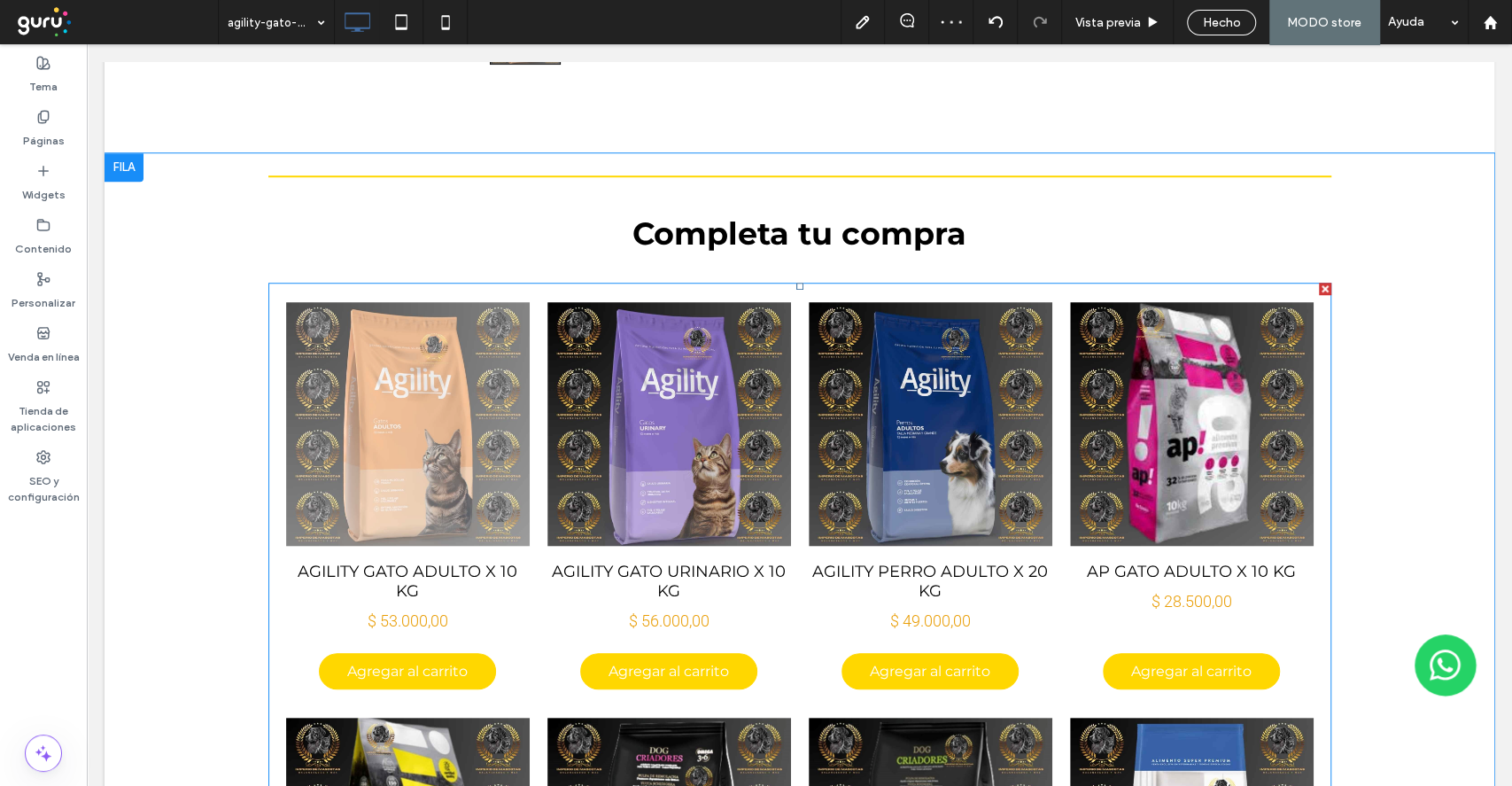
click at [474, 516] on link at bounding box center [408, 424] width 244 height 248
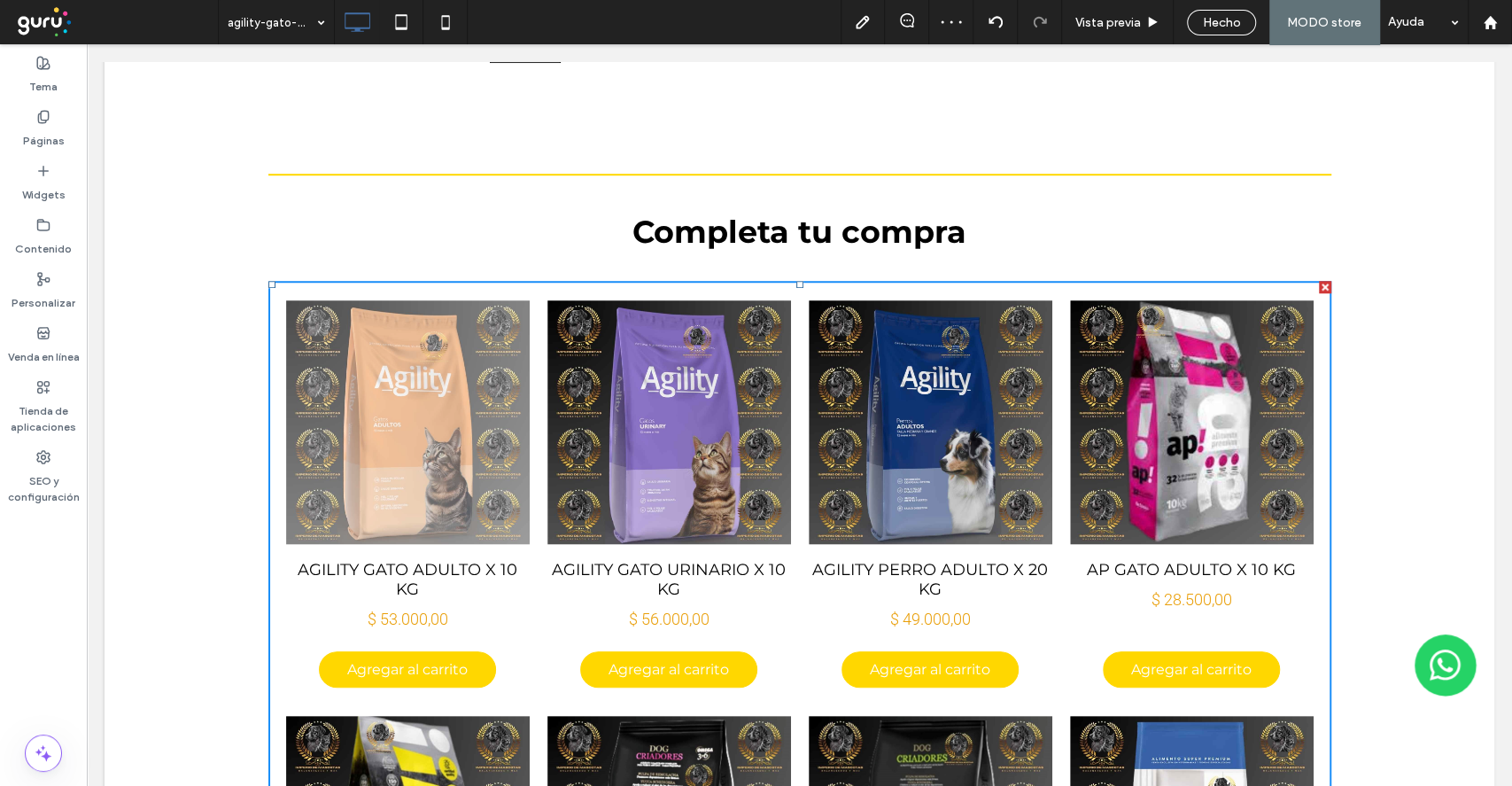
scroll to position [825, 0]
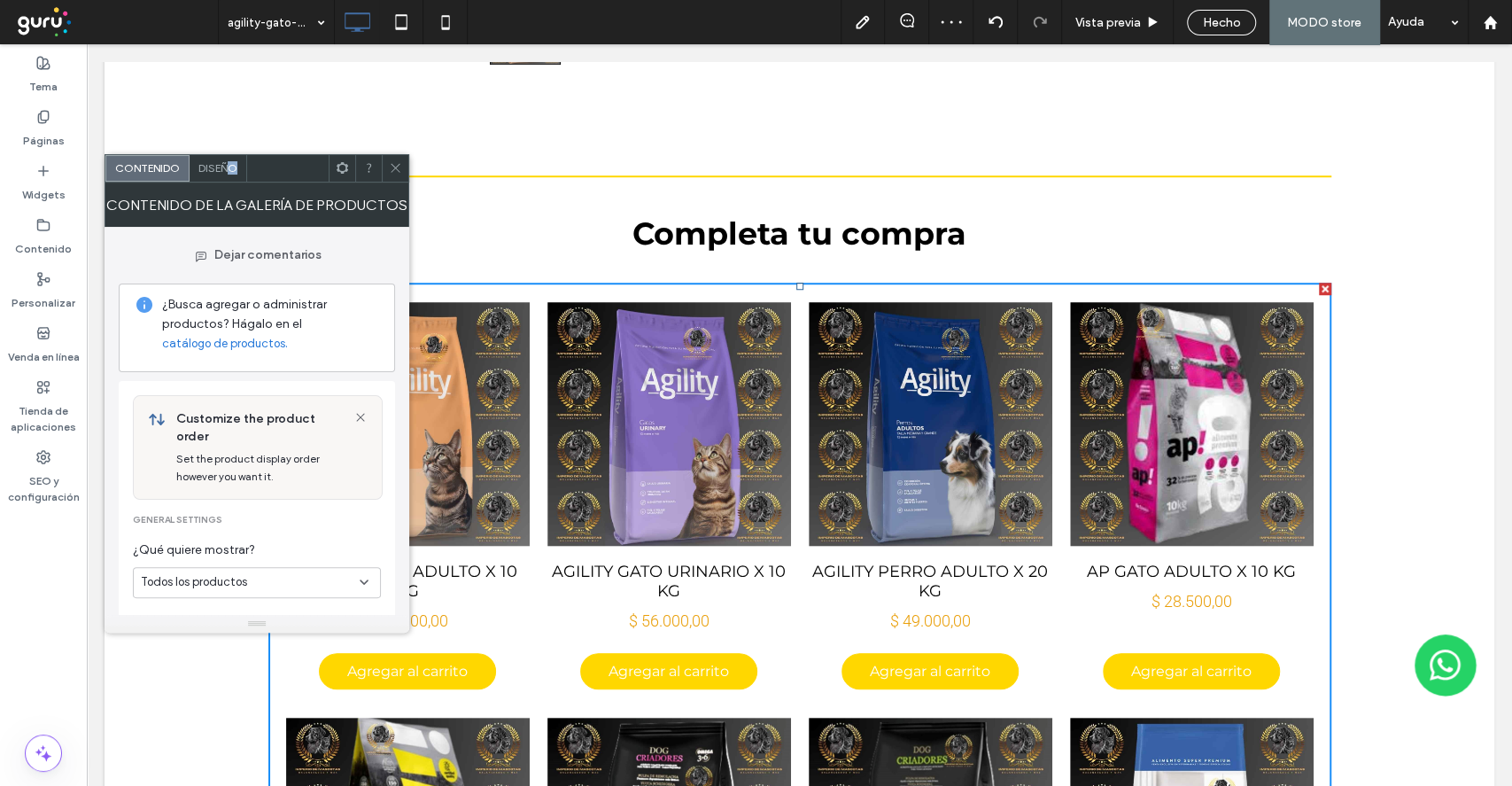
click at [233, 167] on span "Diseño" at bounding box center [217, 168] width 39 height 13
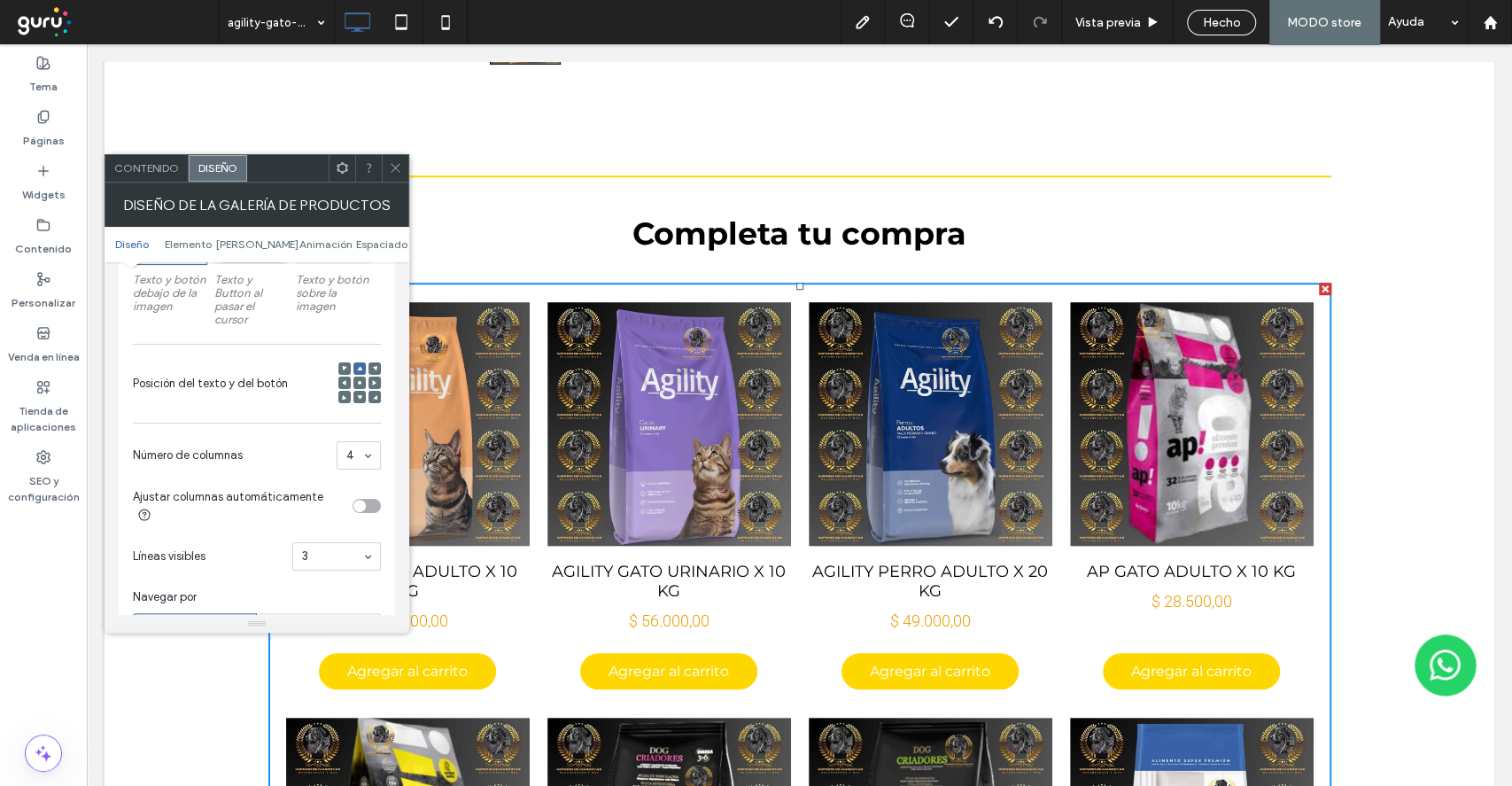
scroll to position [590, 0]
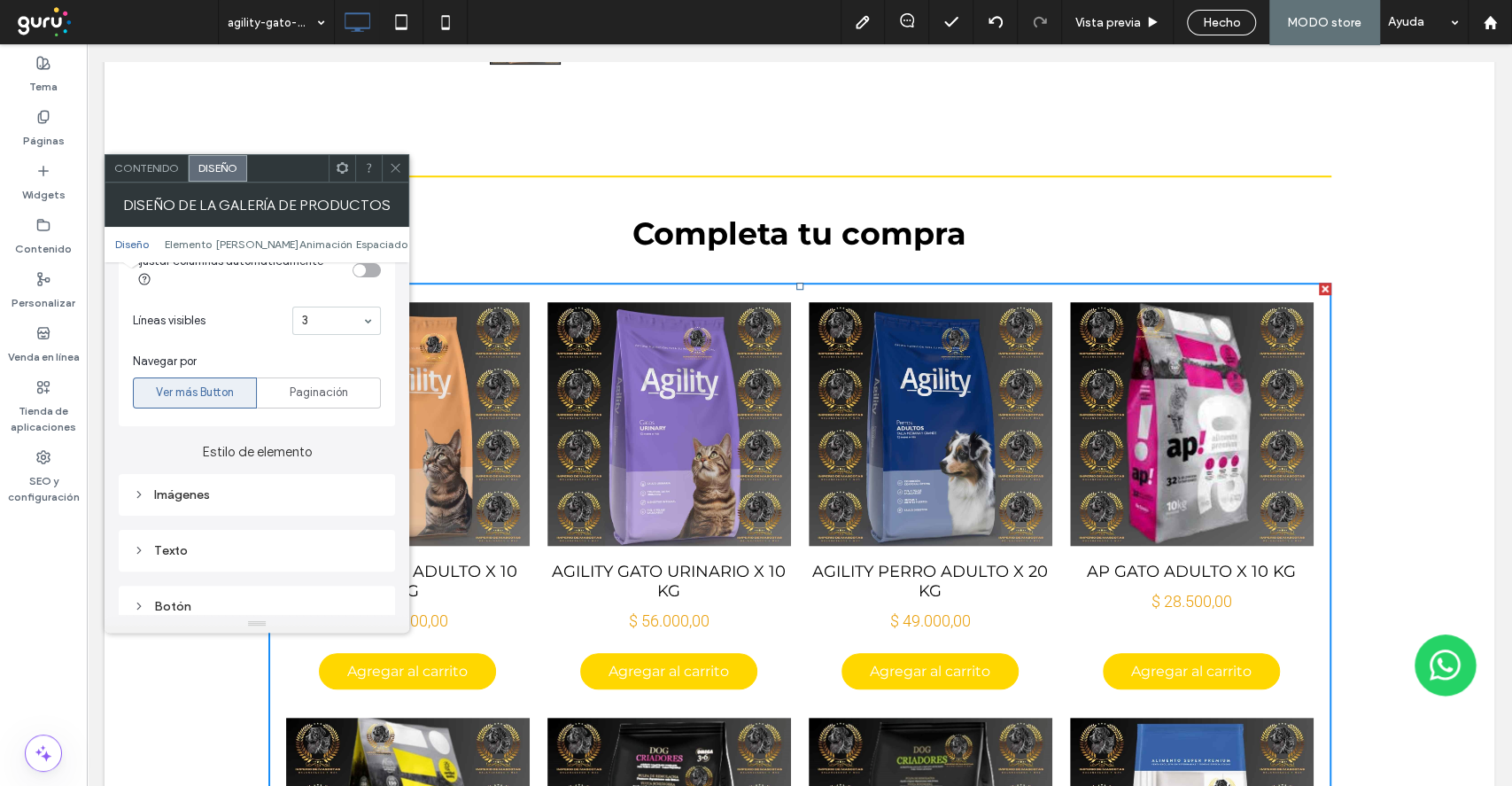
click at [235, 538] on div "Texto" at bounding box center [256, 550] width 248 height 24
click at [314, 575] on span "Texto" at bounding box center [319, 582] width 32 height 14
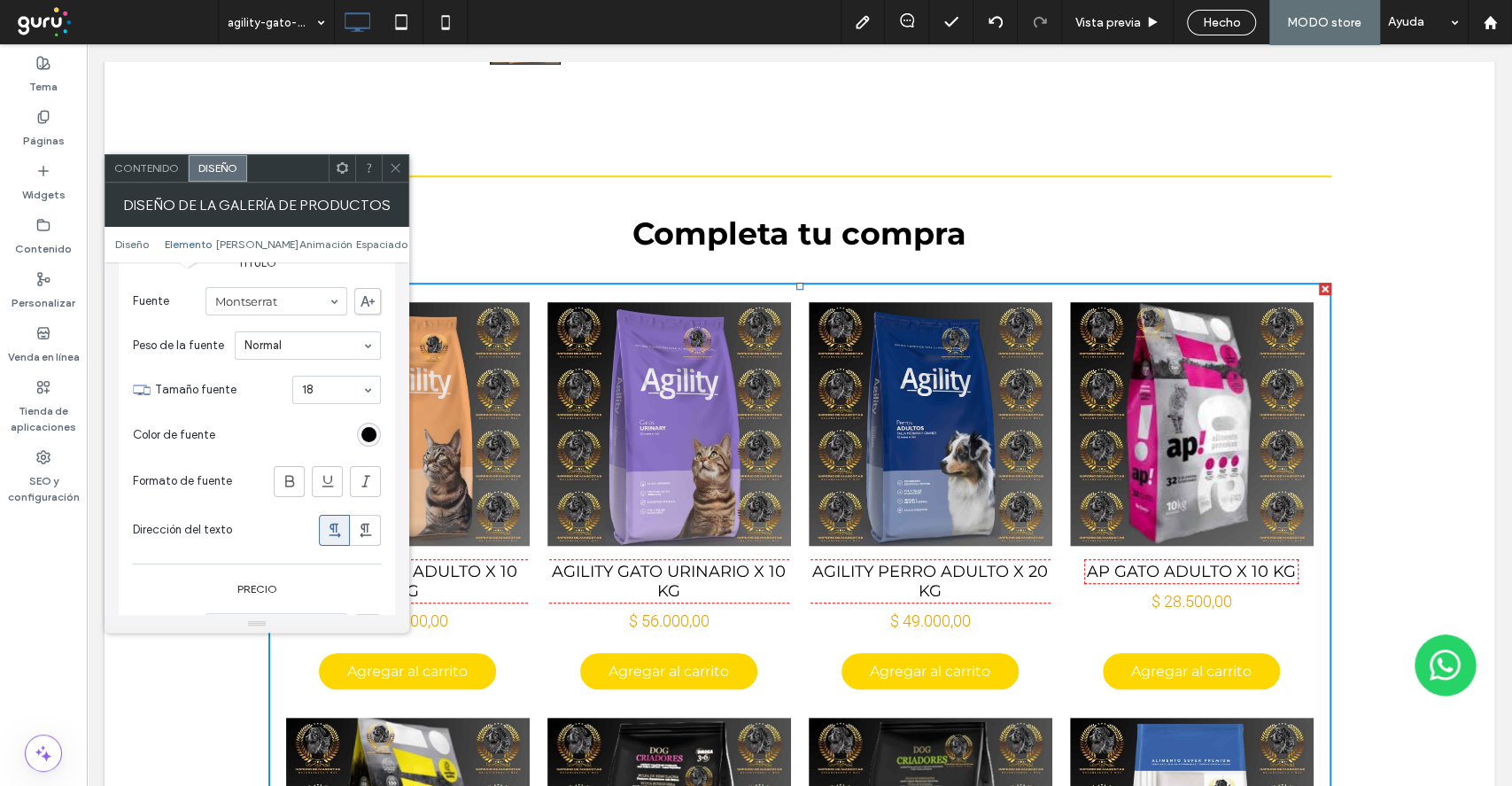
scroll to position [1063, 0]
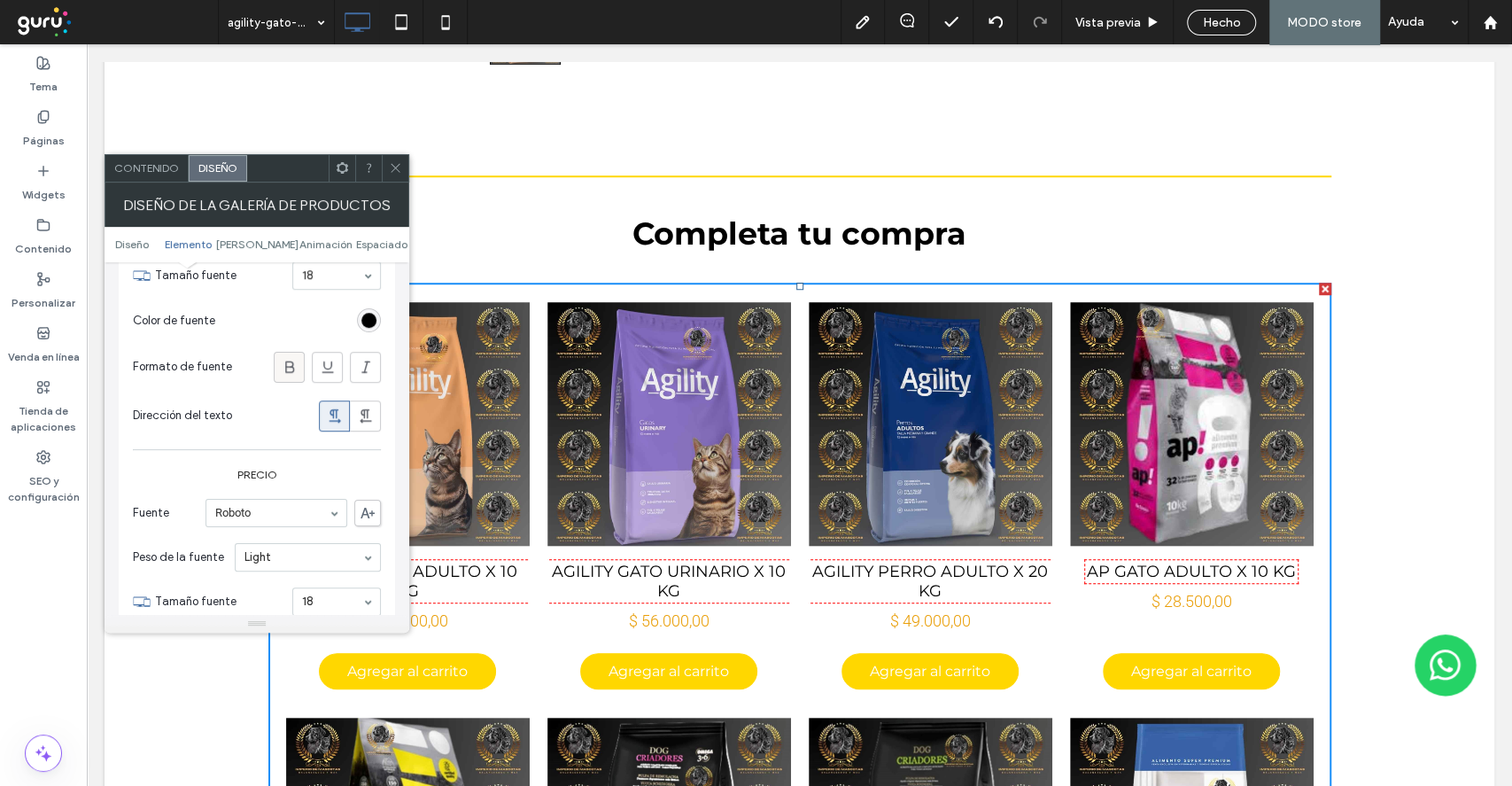
click at [278, 365] on div at bounding box center [289, 367] width 29 height 29
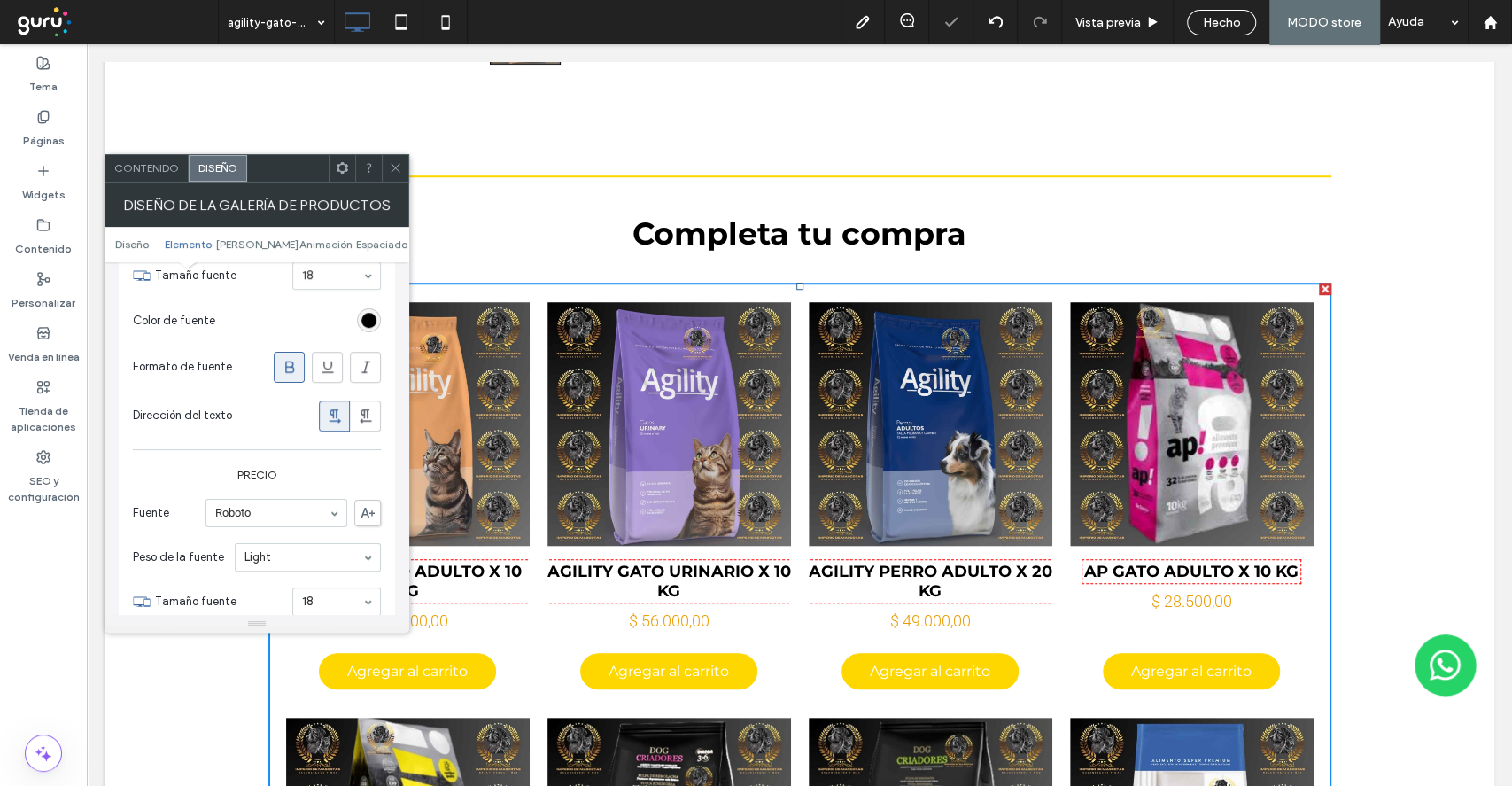
click at [291, 361] on use at bounding box center [289, 367] width 8 height 11
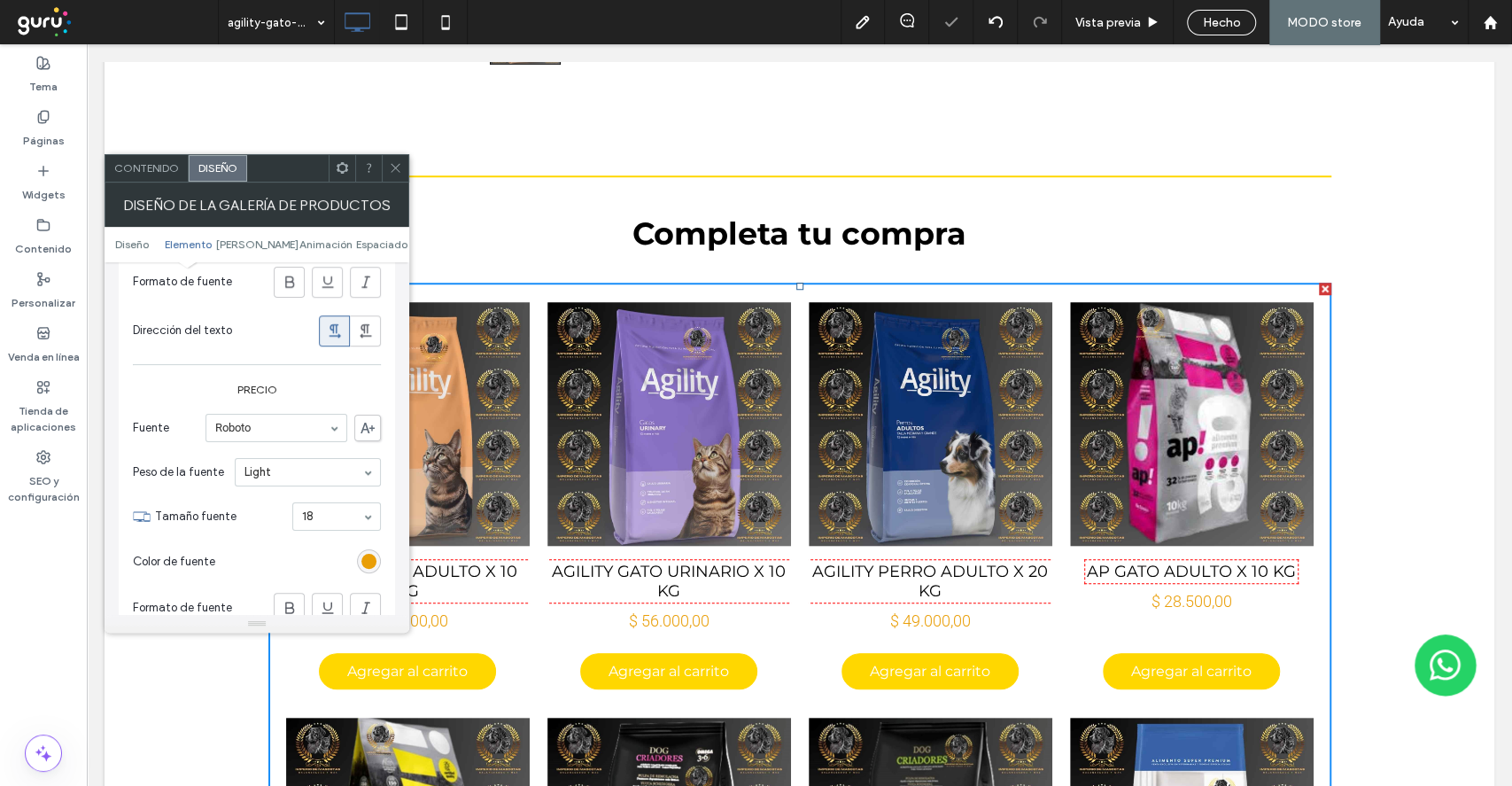
scroll to position [1180, 0]
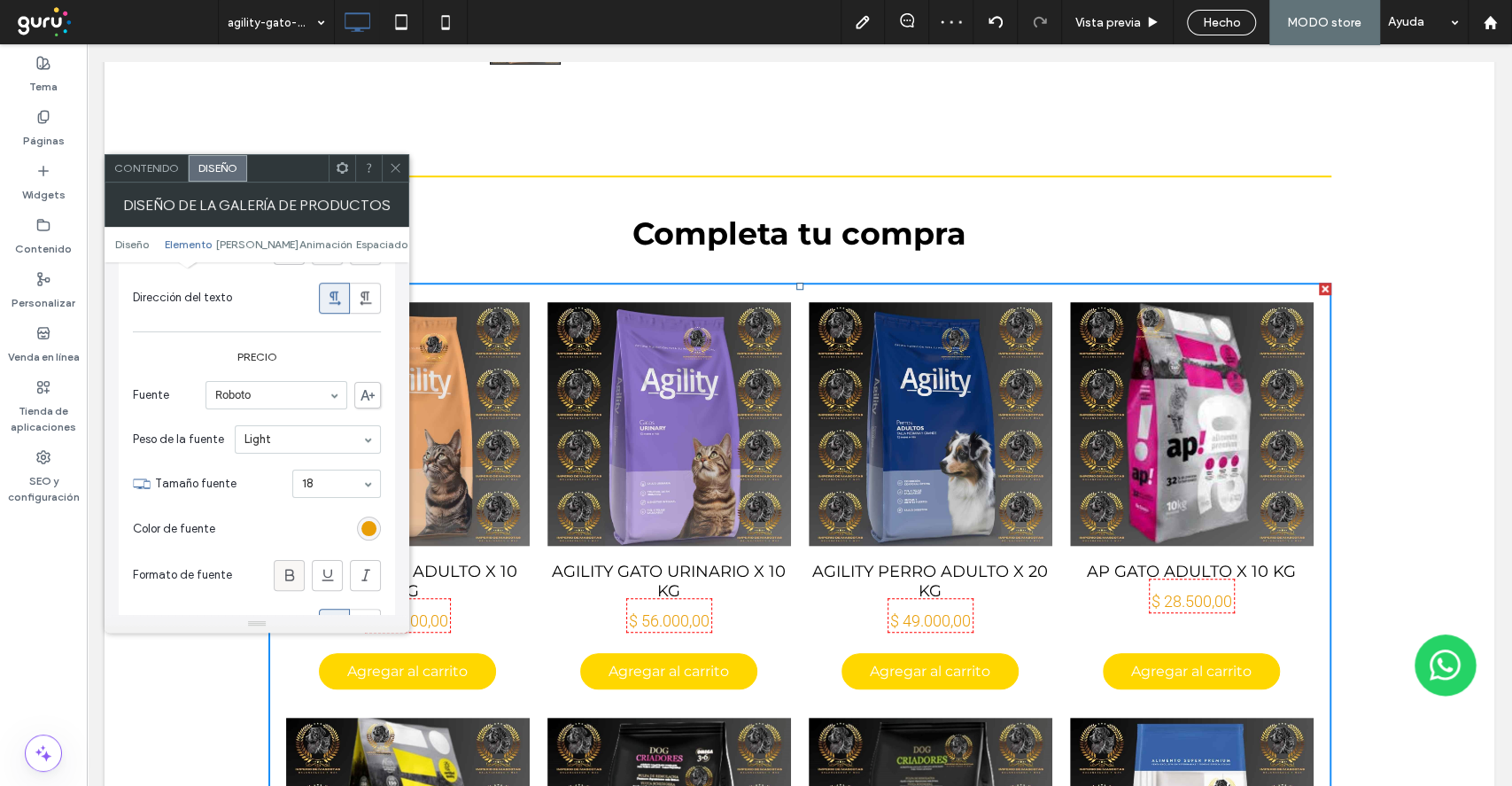
click at [279, 561] on div at bounding box center [289, 575] width 29 height 29
click at [394, 179] on span at bounding box center [395, 168] width 13 height 26
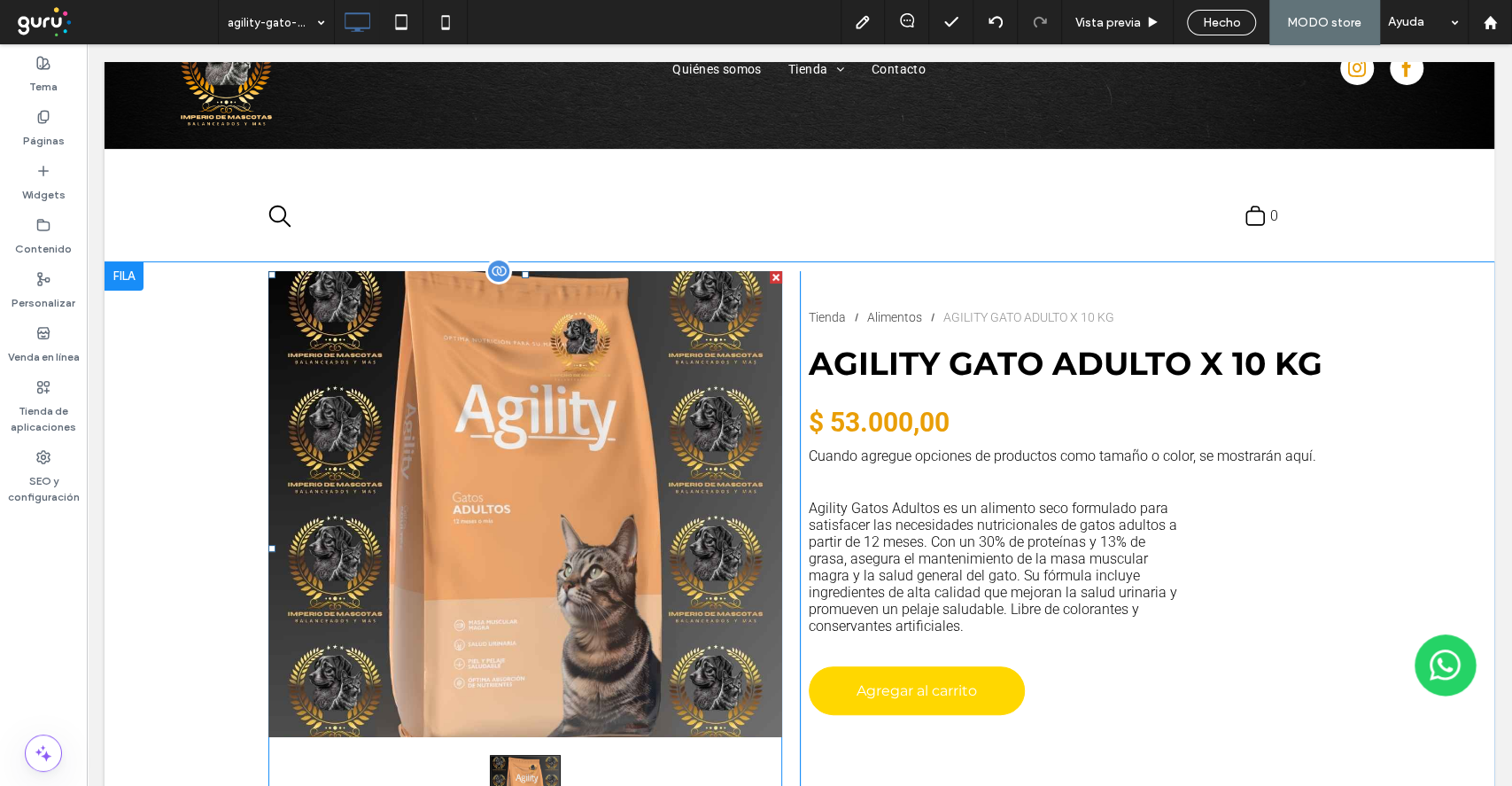
scroll to position [0, 0]
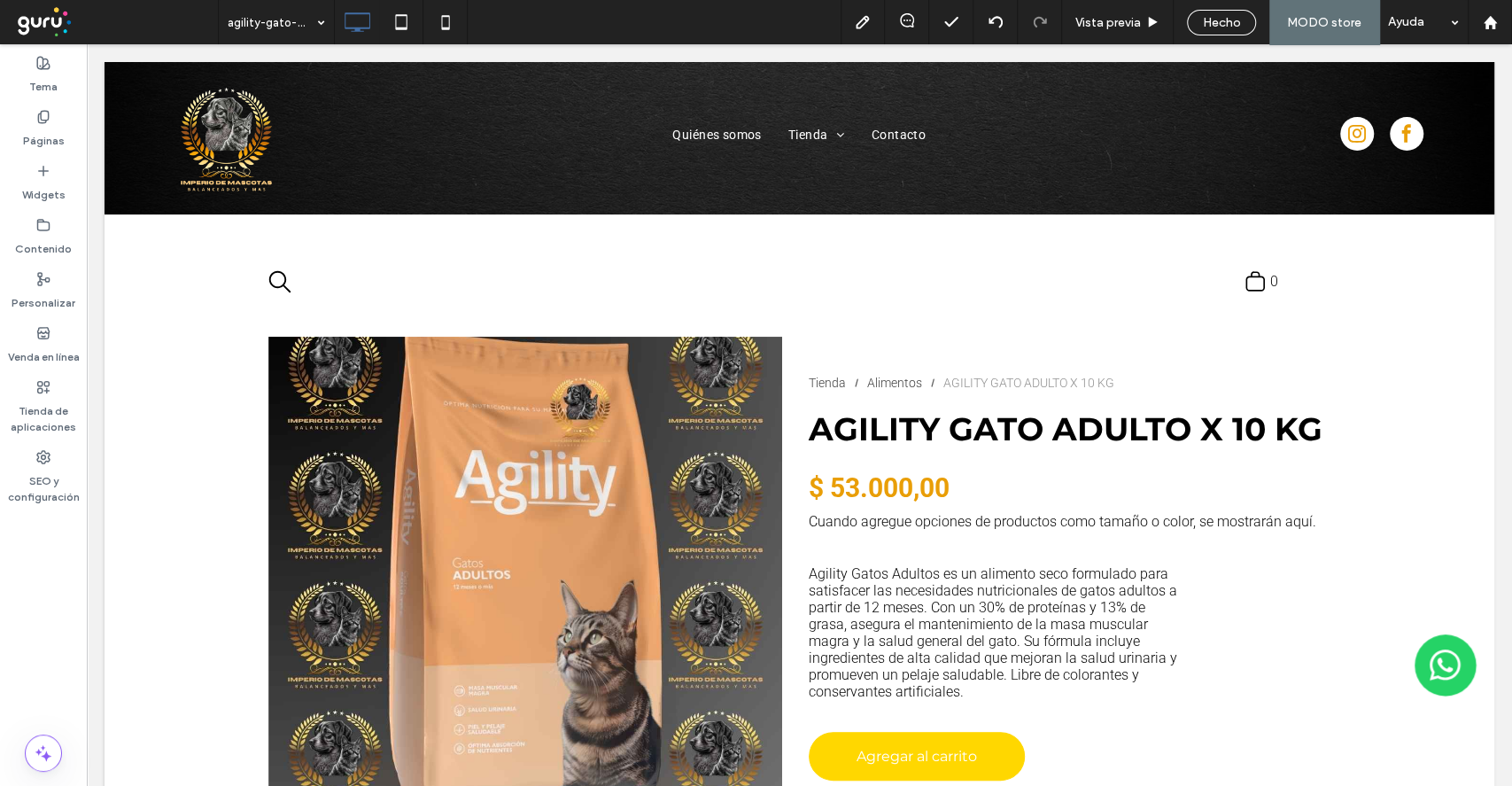
click at [22, 518] on div at bounding box center [43, 521] width 87 height 17
click at [37, 337] on icon at bounding box center [43, 332] width 14 height 14
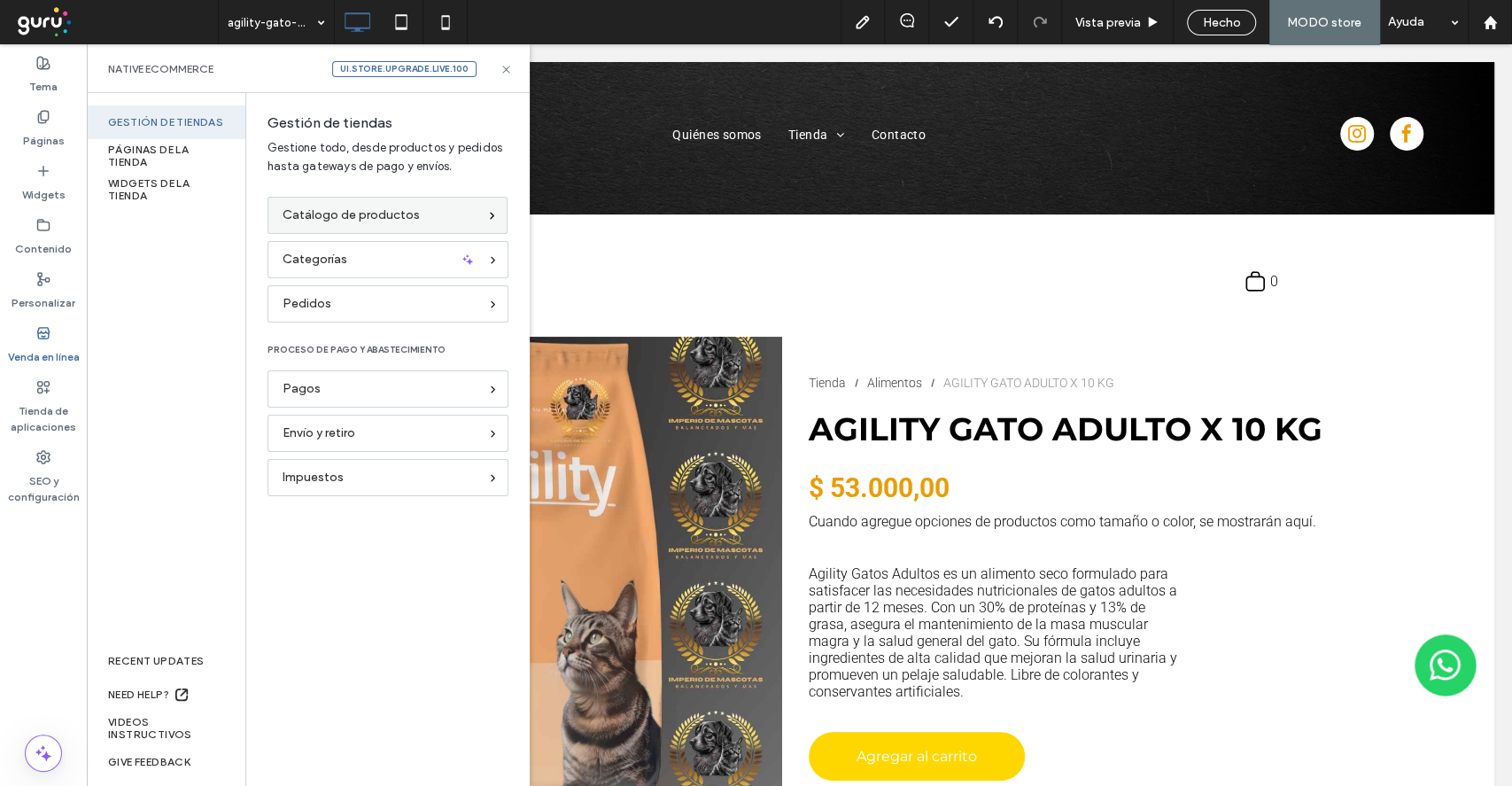
click at [380, 216] on span "Catálogo de productos" at bounding box center [351, 215] width 137 height 20
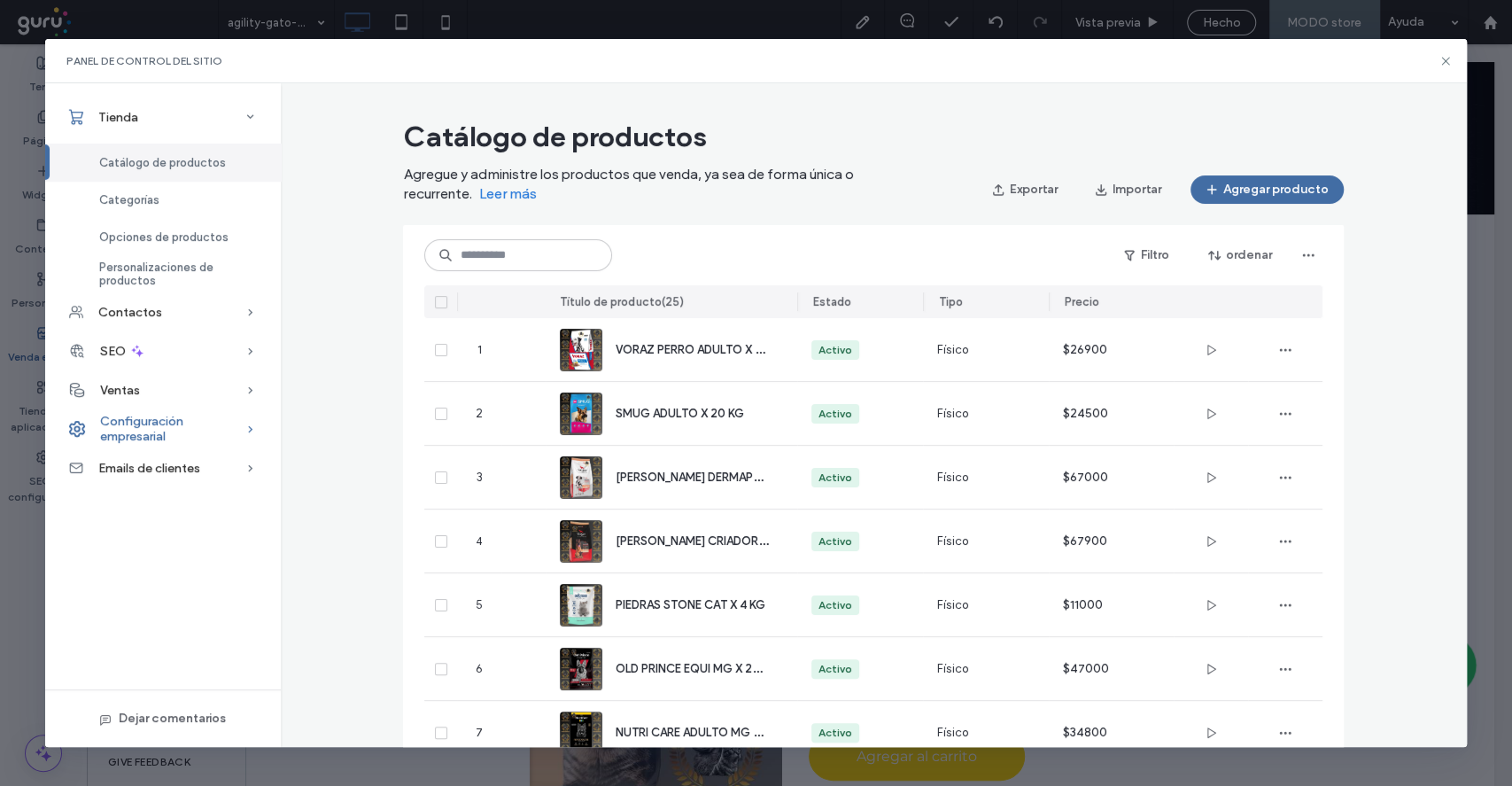
click at [156, 427] on span "Configuración empresarial" at bounding box center [172, 428] width 145 height 30
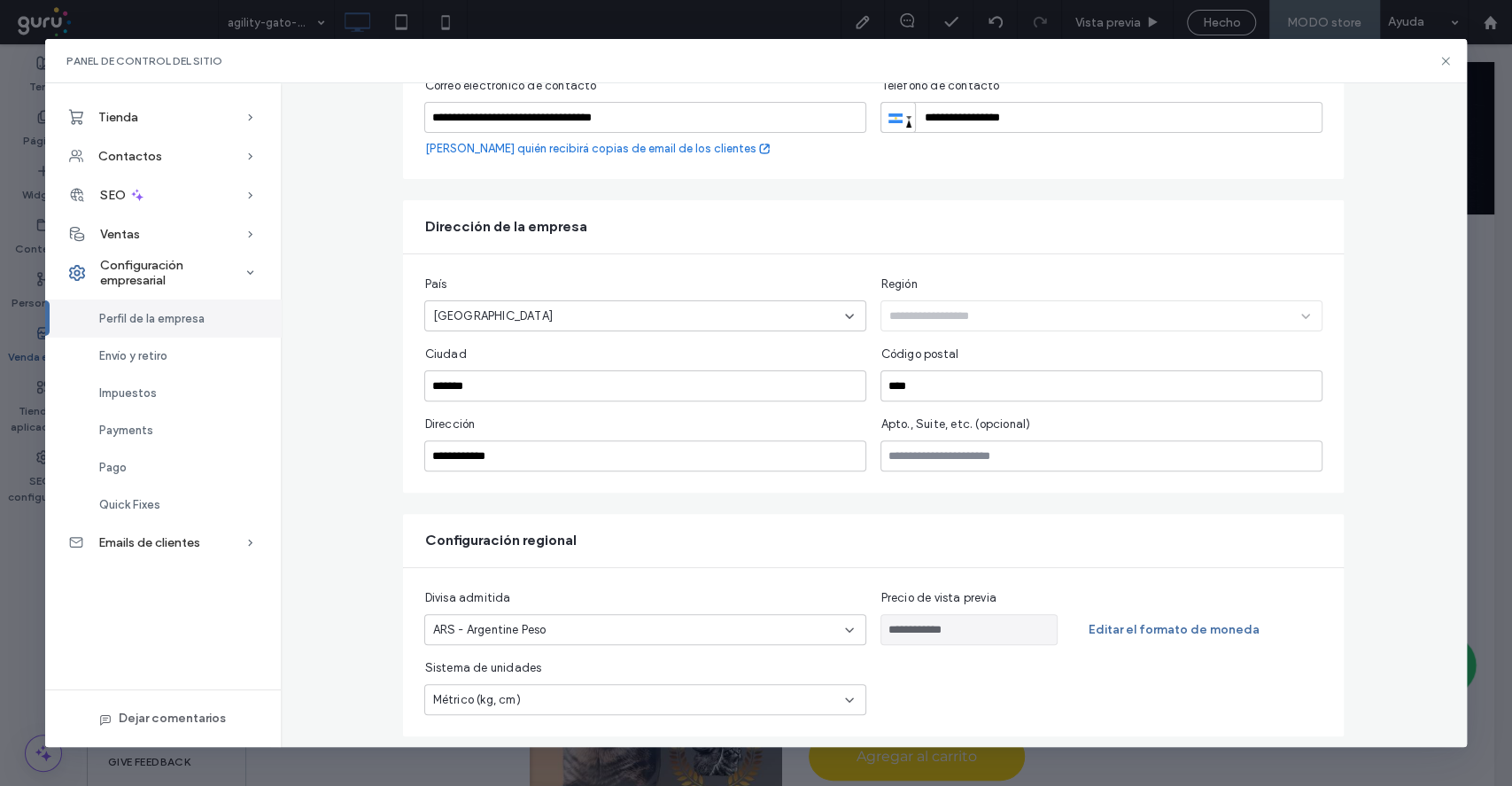
scroll to position [291, 0]
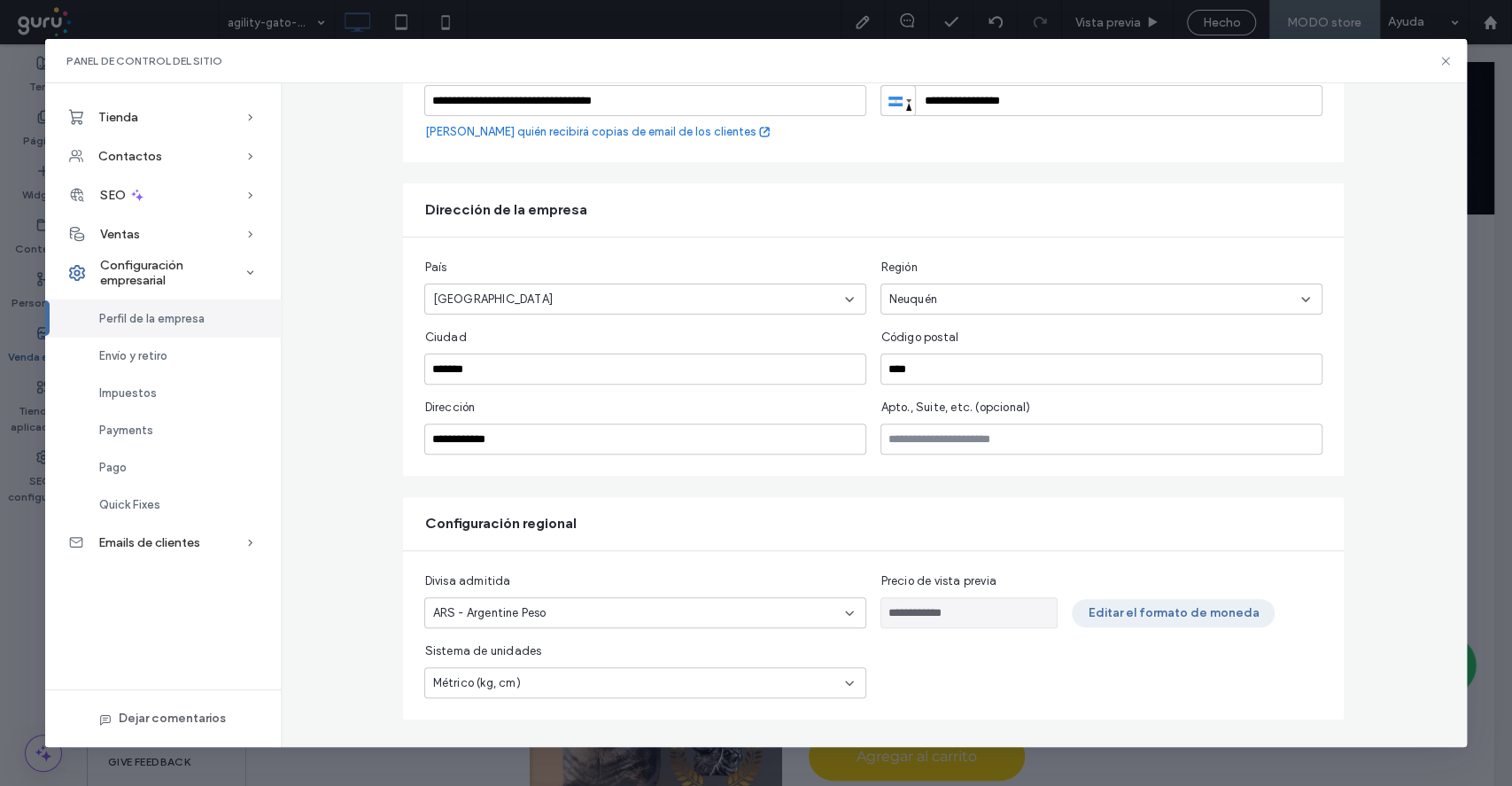
click at [1083, 610] on button "Editar el formato de moneda" at bounding box center [1173, 613] width 202 height 28
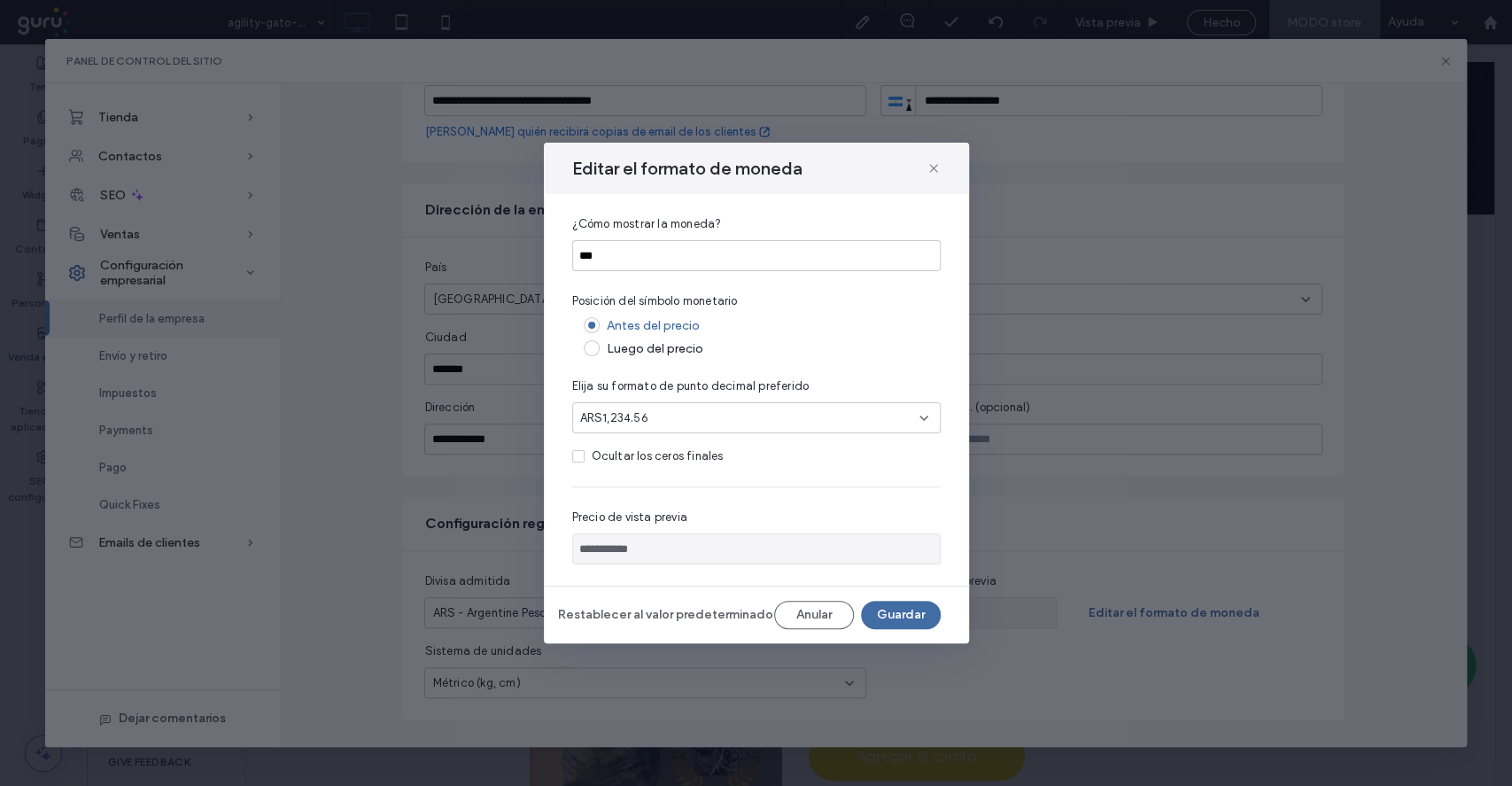
click at [685, 430] on div "ARS1,234.56" at bounding box center [756, 417] width 368 height 31
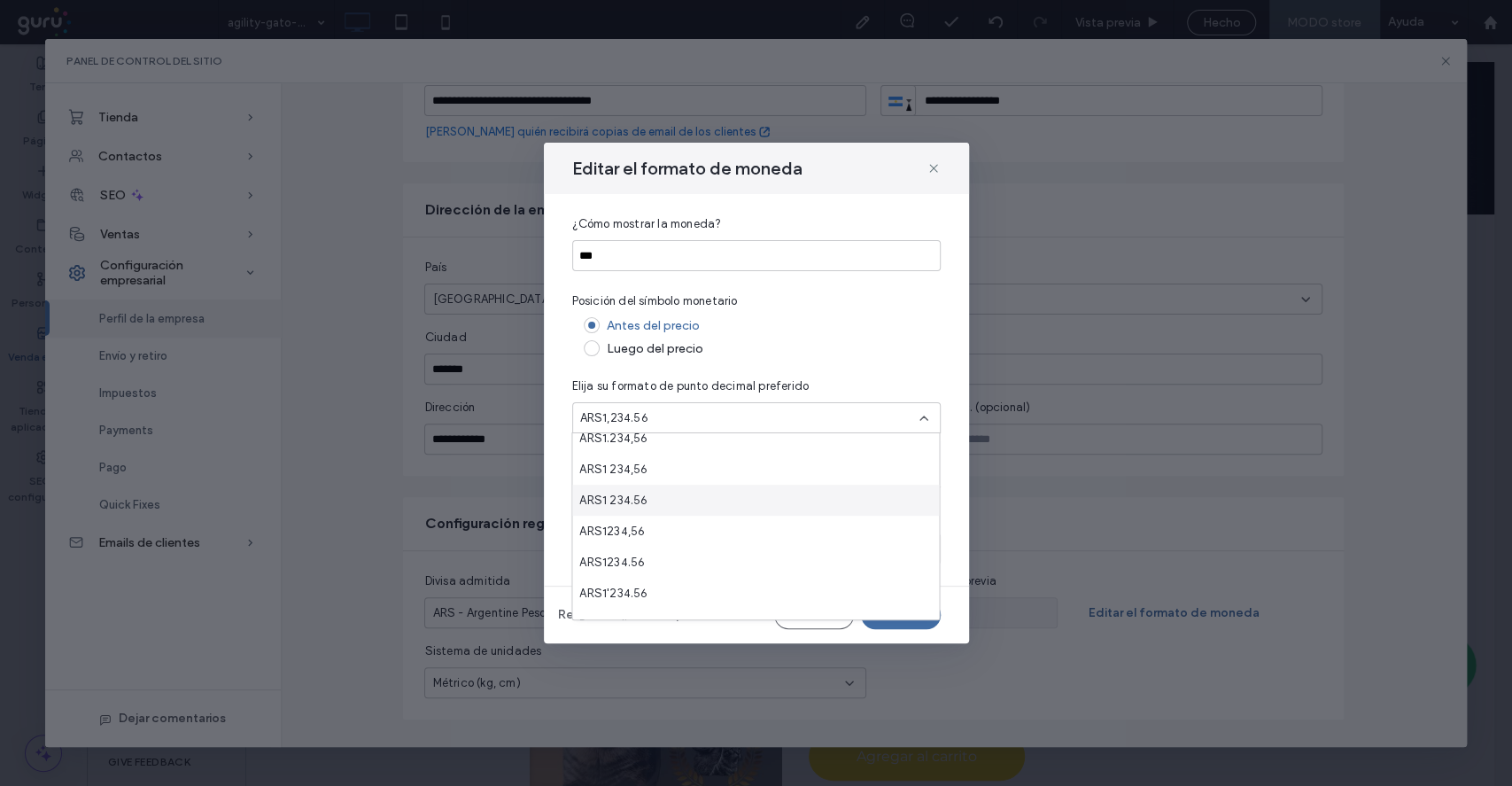
scroll to position [62, 0]
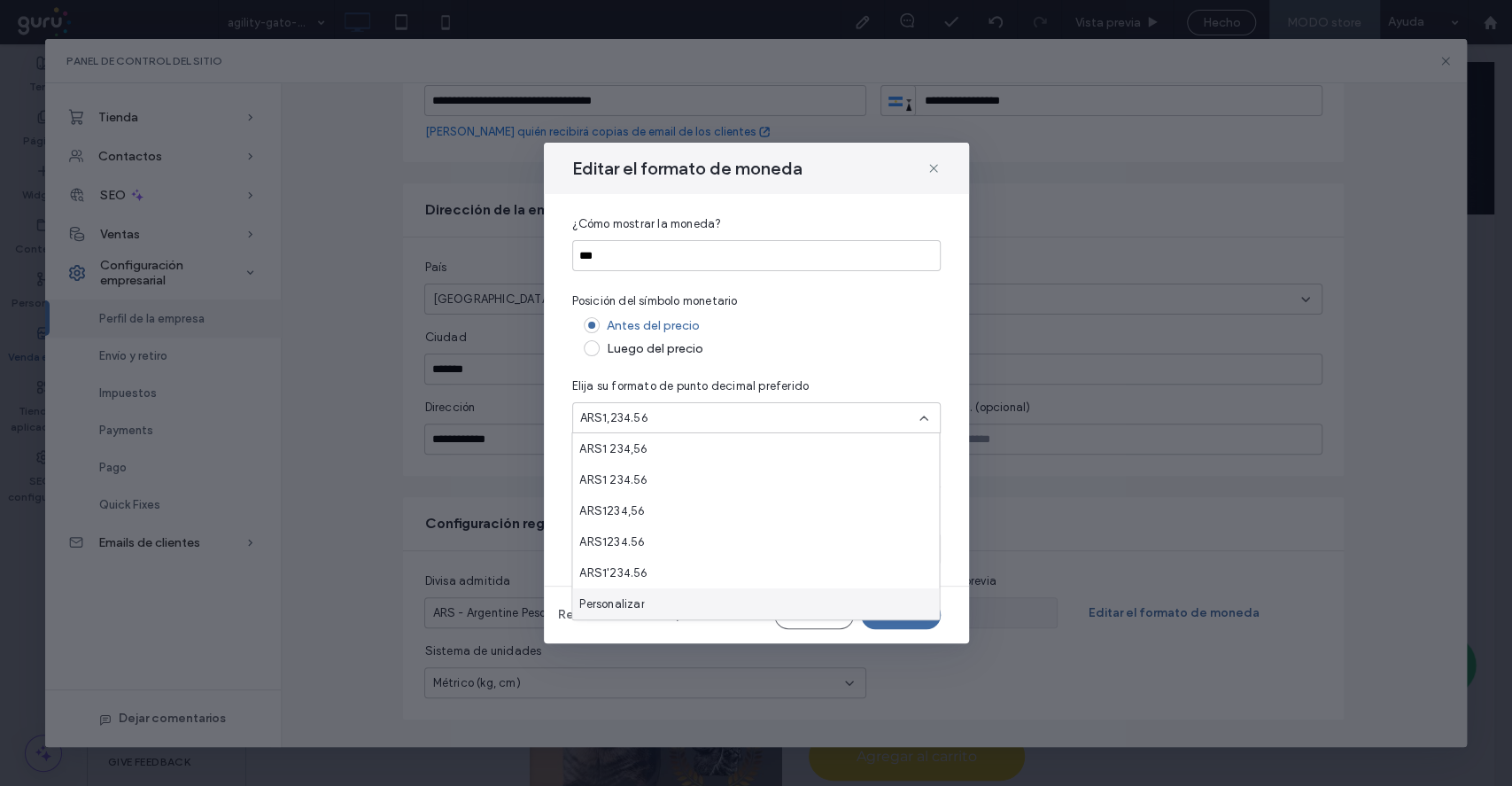
click at [662, 608] on div "Personalizar" at bounding box center [756, 603] width 367 height 31
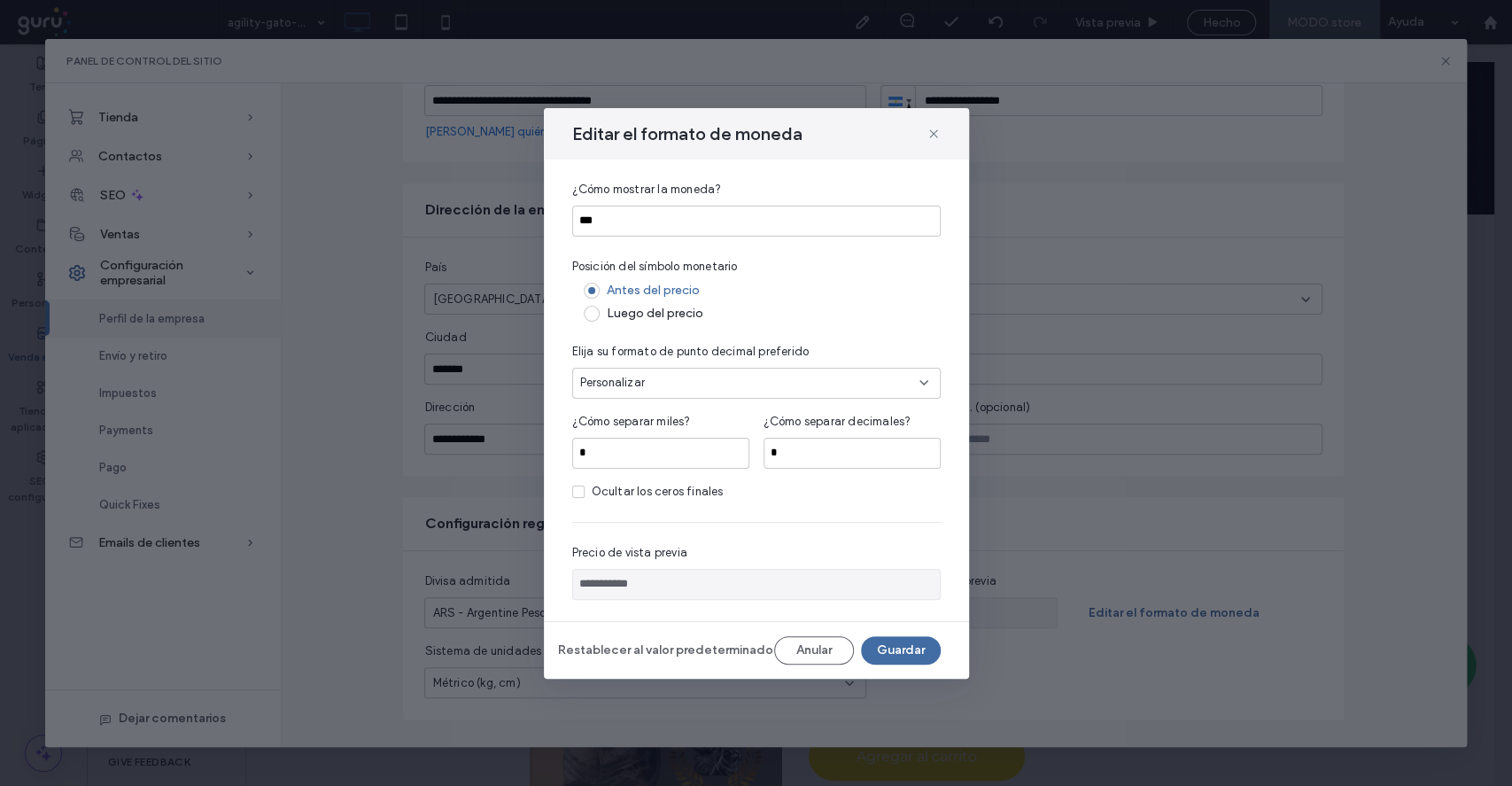
click at [574, 488] on span at bounding box center [578, 491] width 12 height 12
type input "********"
click at [884, 652] on button "Guardar" at bounding box center [901, 650] width 80 height 28
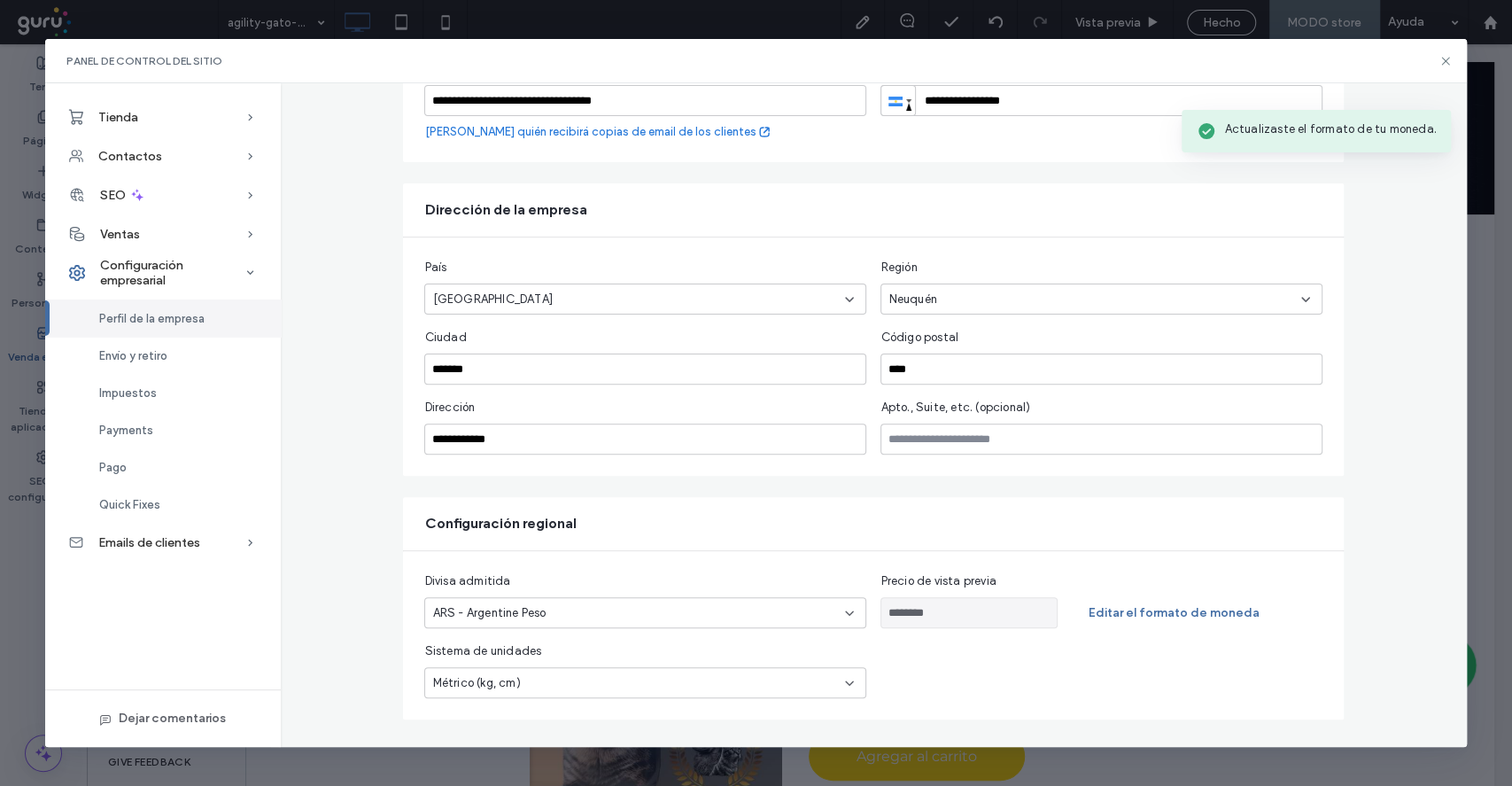
type input "********"
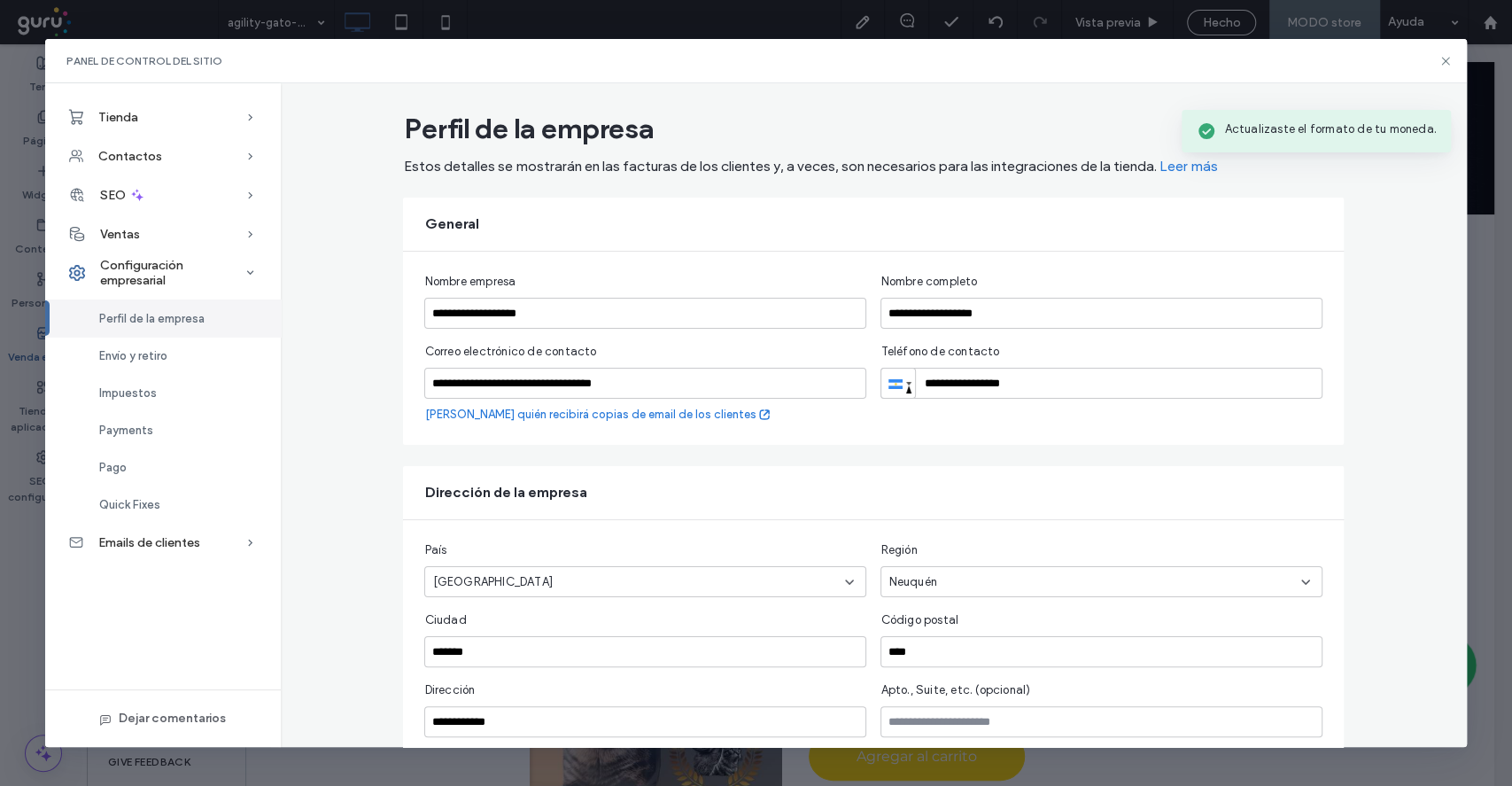
scroll to position [0, 0]
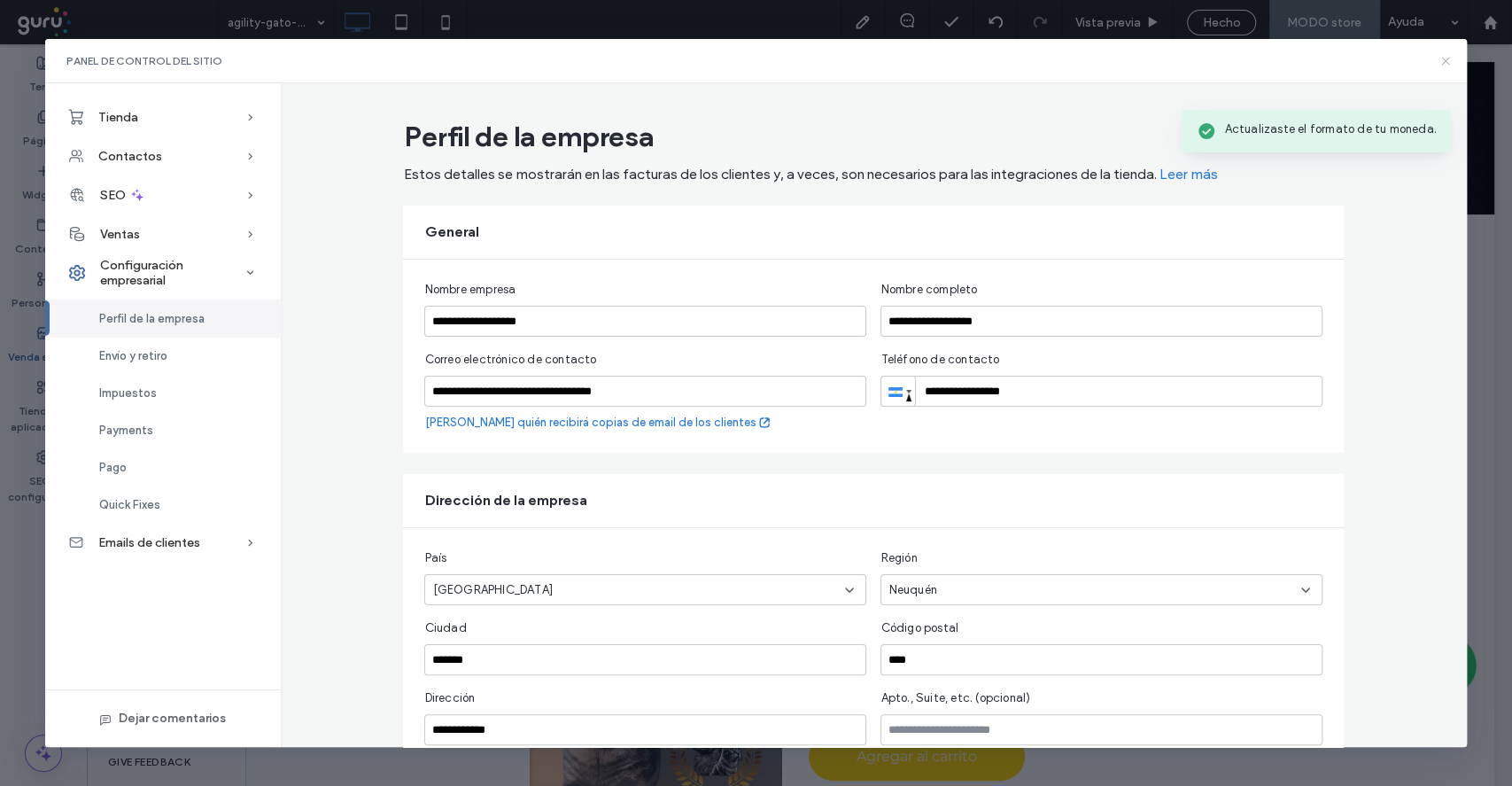
click at [1439, 60] on icon at bounding box center [1445, 60] width 14 height 14
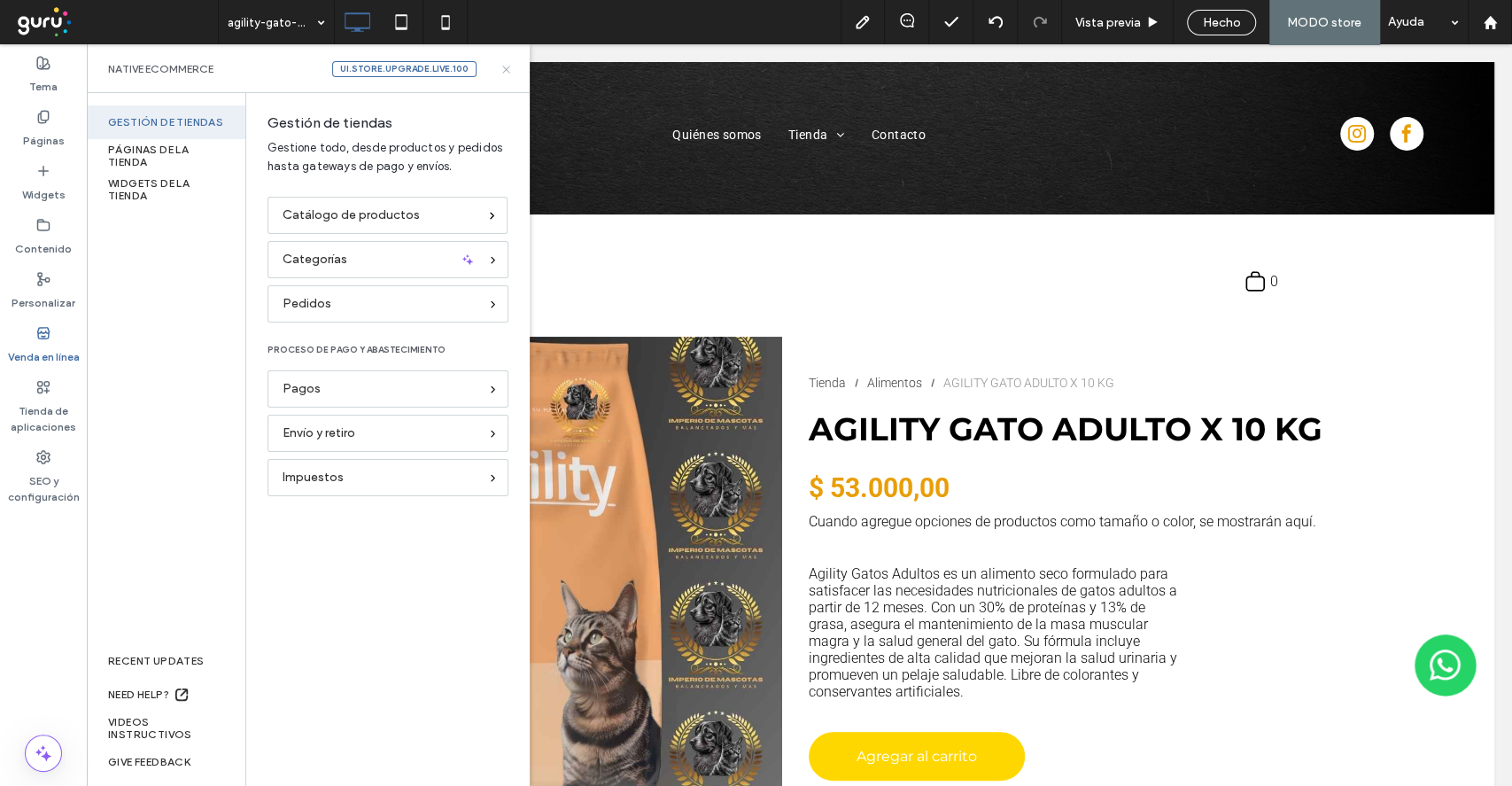
click at [510, 65] on icon at bounding box center [507, 70] width 13 height 13
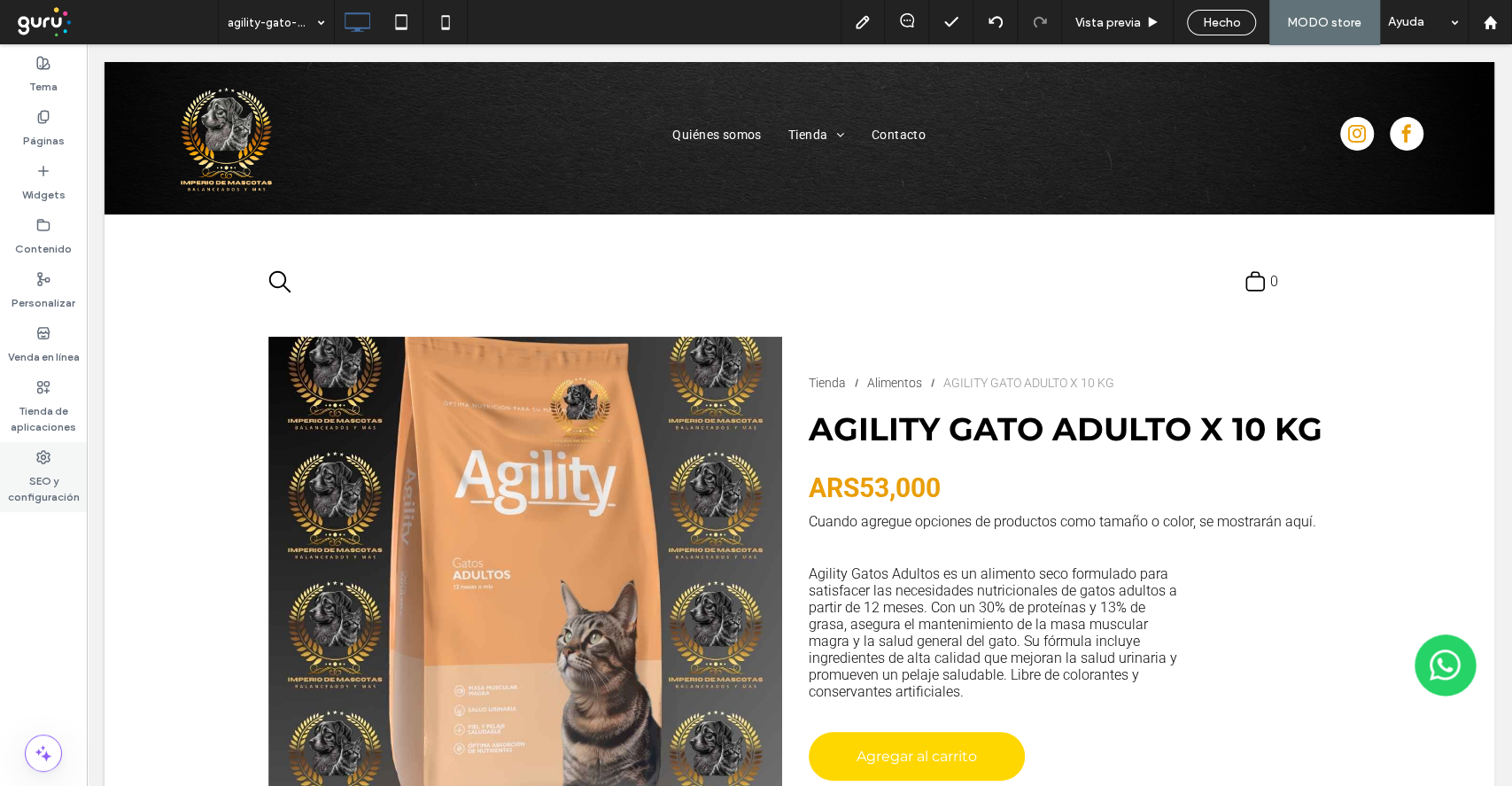
click at [50, 497] on label "SEO y configuración" at bounding box center [43, 484] width 87 height 40
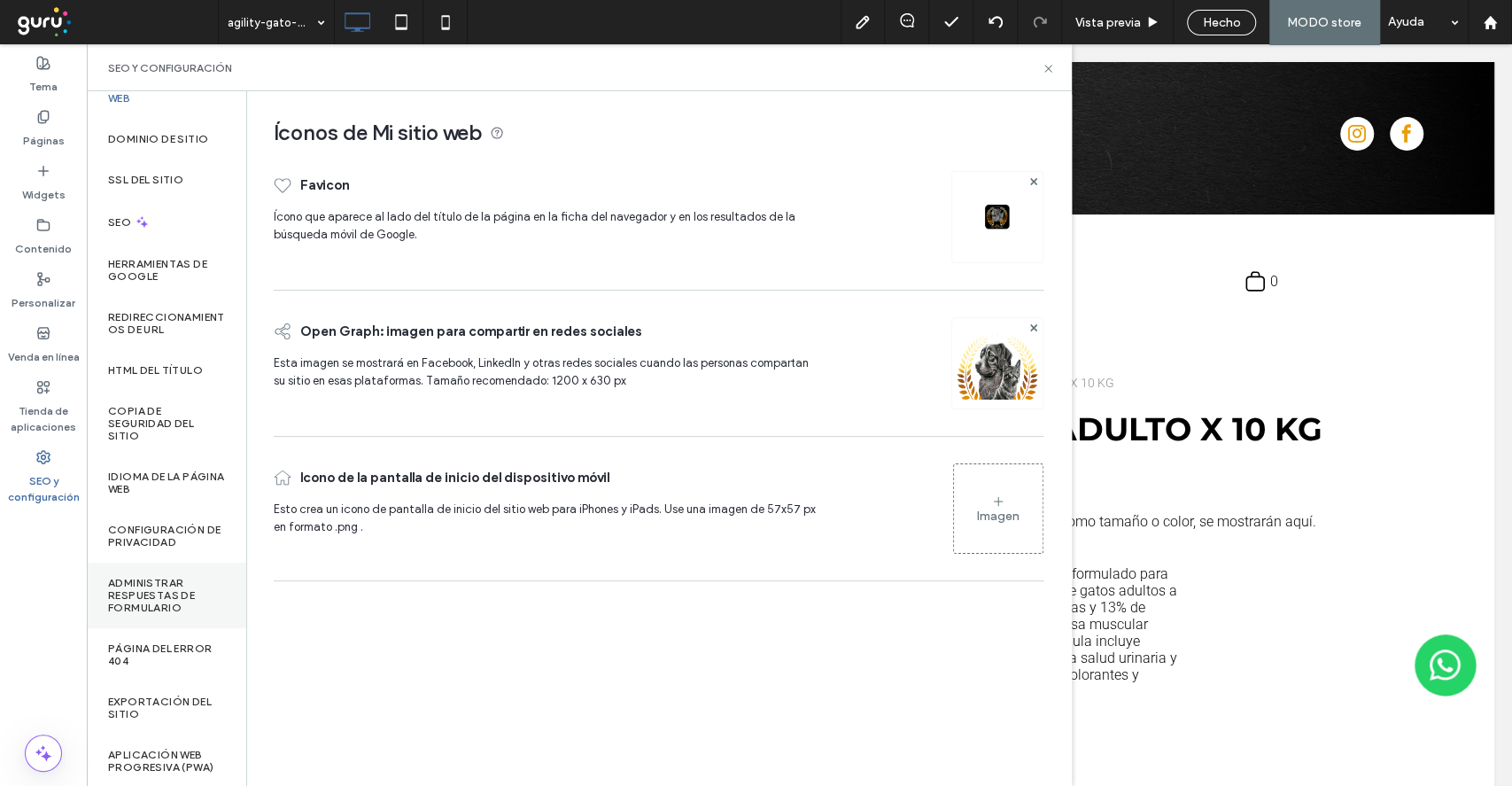
scroll to position [39, 0]
click at [14, 340] on label "Venda en línea" at bounding box center [43, 352] width 72 height 24
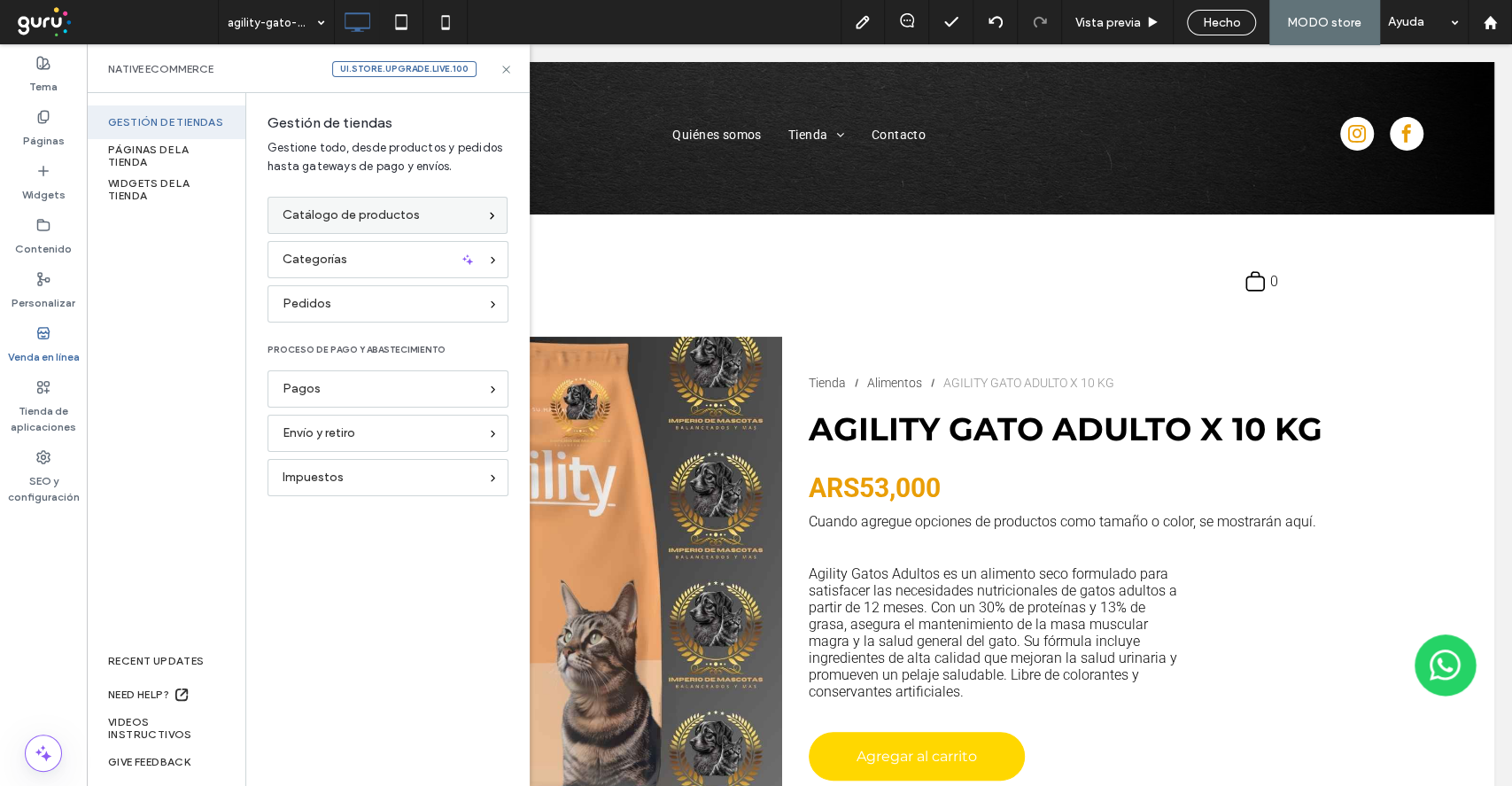
click at [323, 214] on span "Catálogo de productos" at bounding box center [351, 215] width 137 height 20
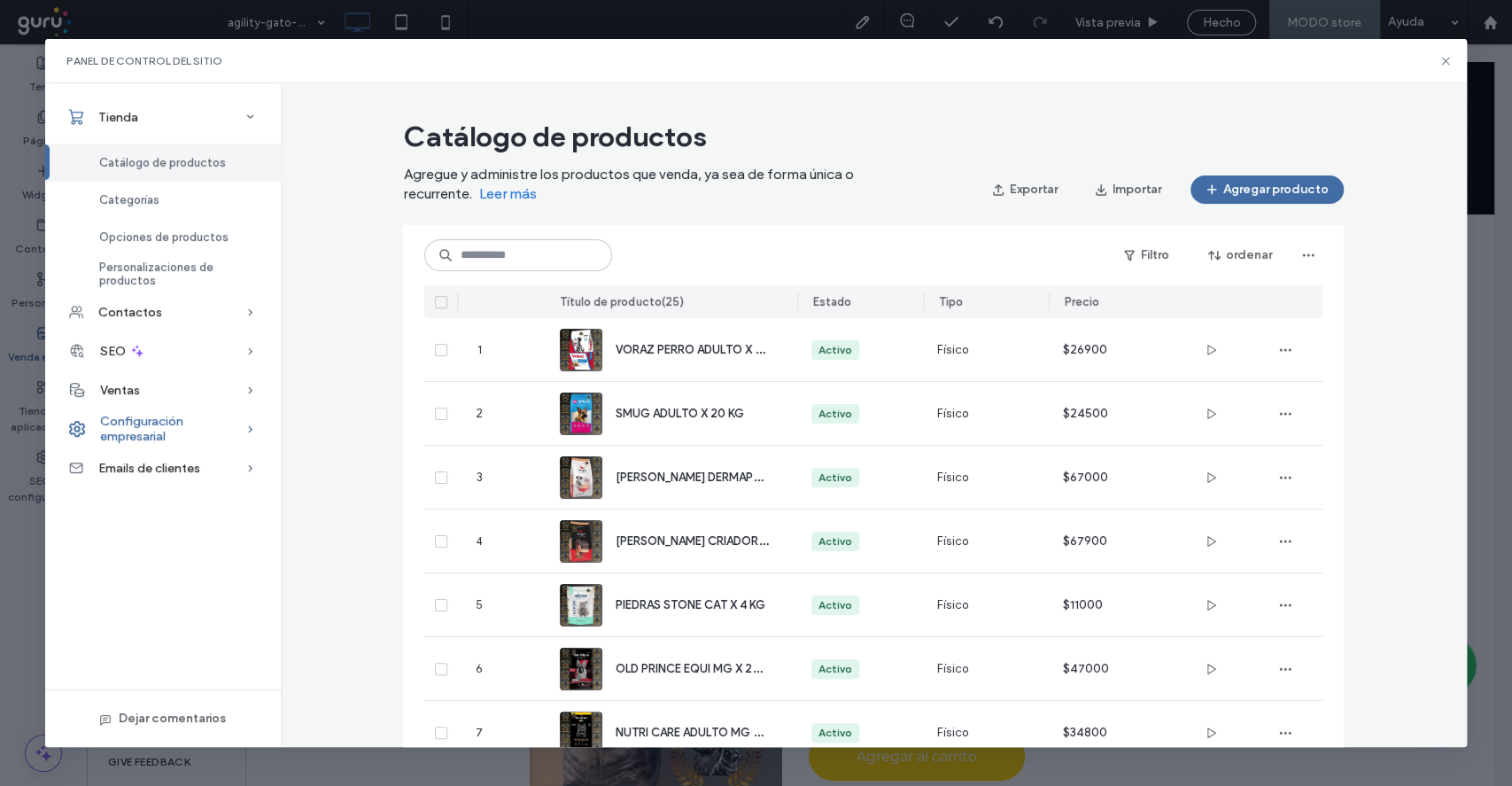
click at [174, 428] on span "Configuración empresarial" at bounding box center [172, 428] width 145 height 30
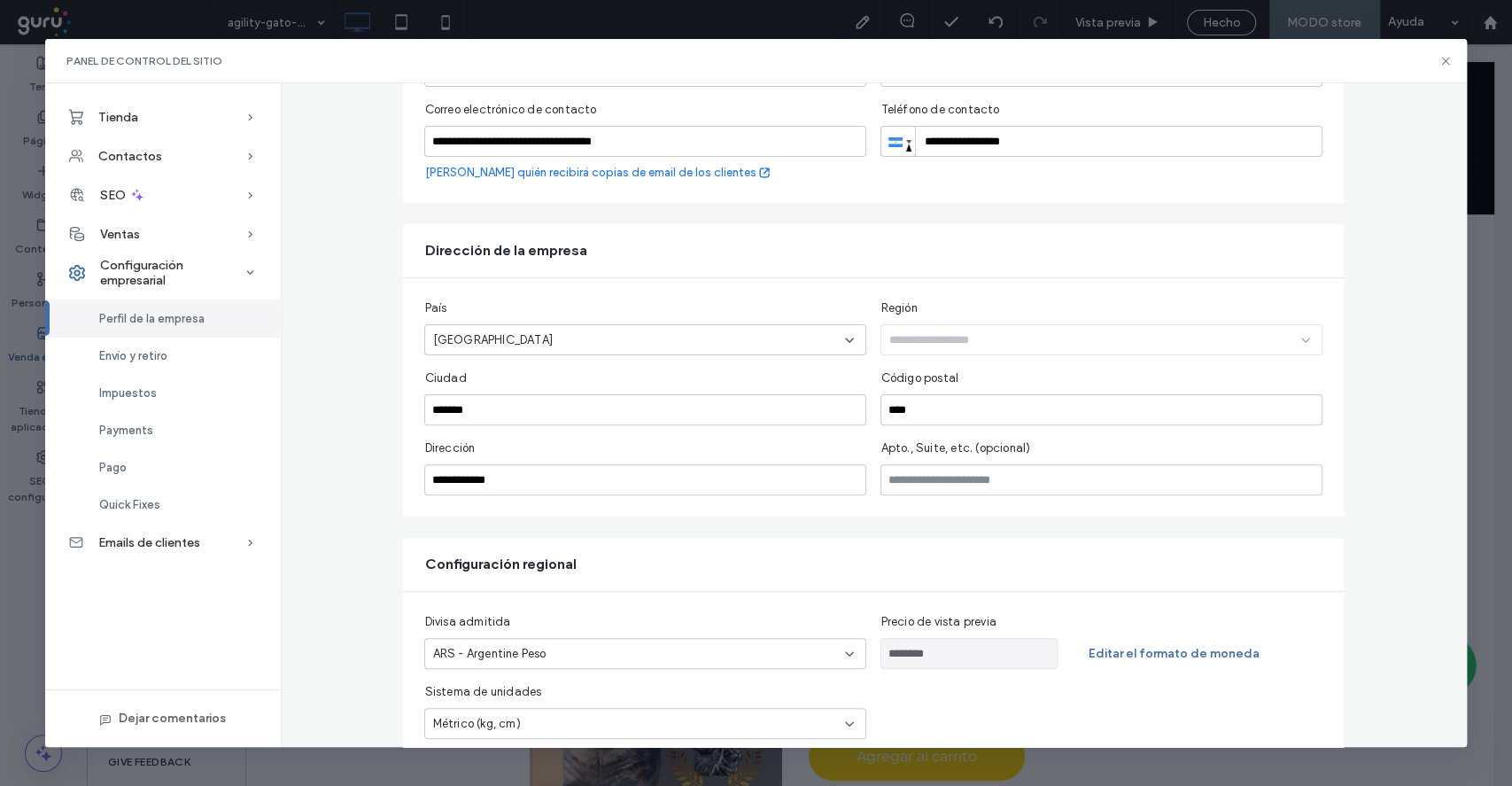
scroll to position [291, 0]
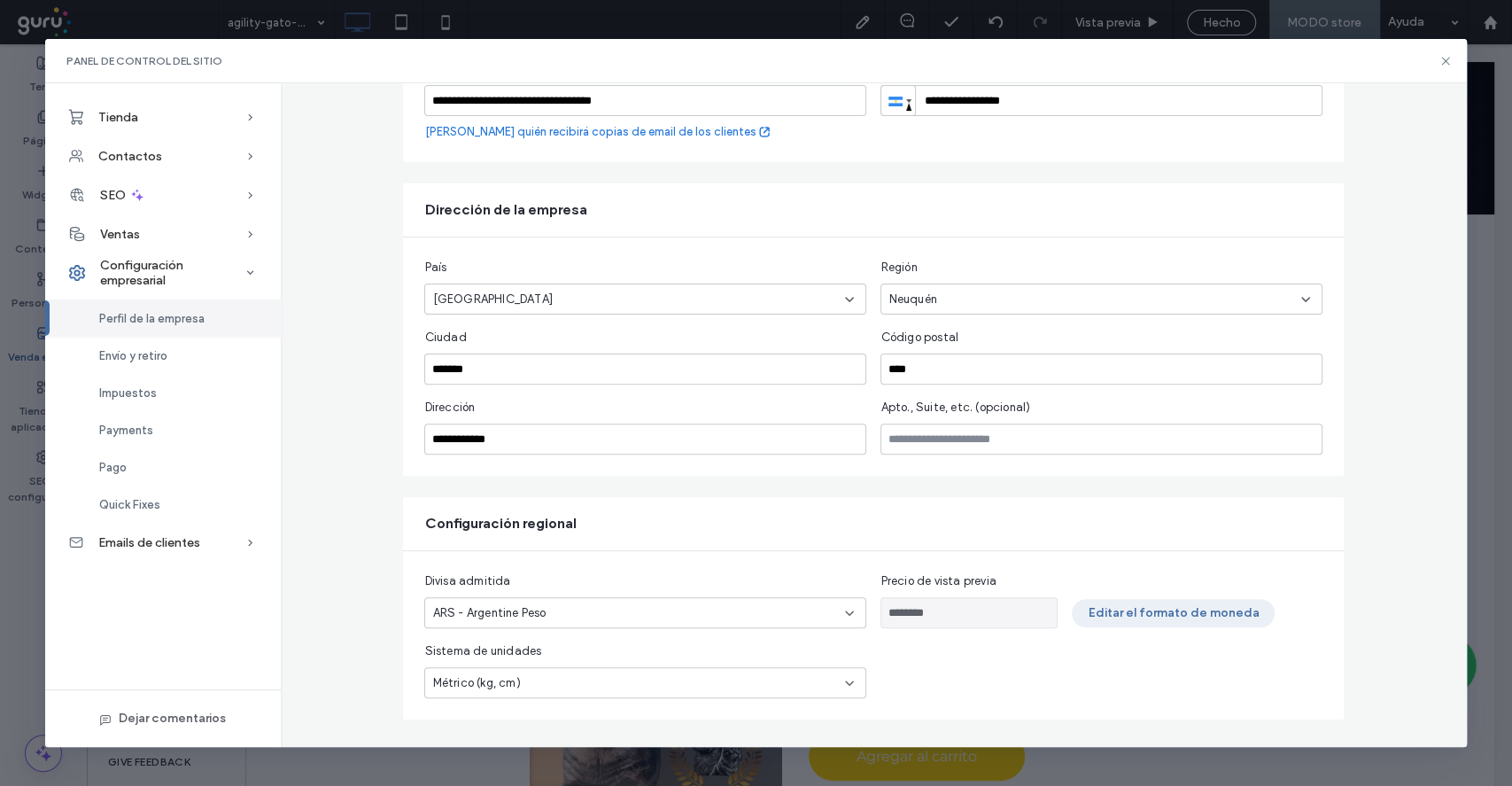
click at [1095, 615] on button "Editar el formato de moneda" at bounding box center [1173, 613] width 202 height 28
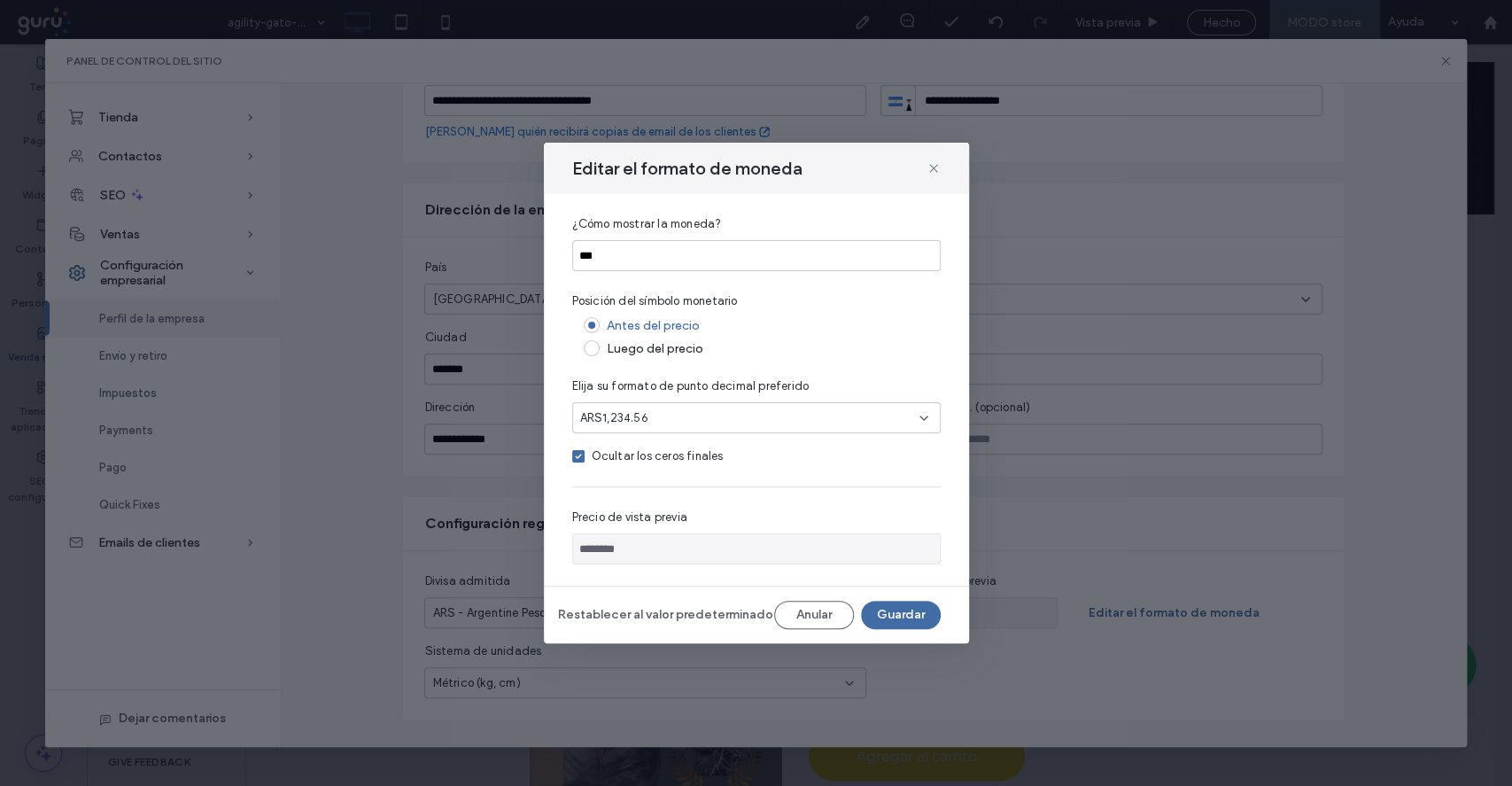
click at [666, 416] on div "ARS1,234.56" at bounding box center [749, 418] width 339 height 18
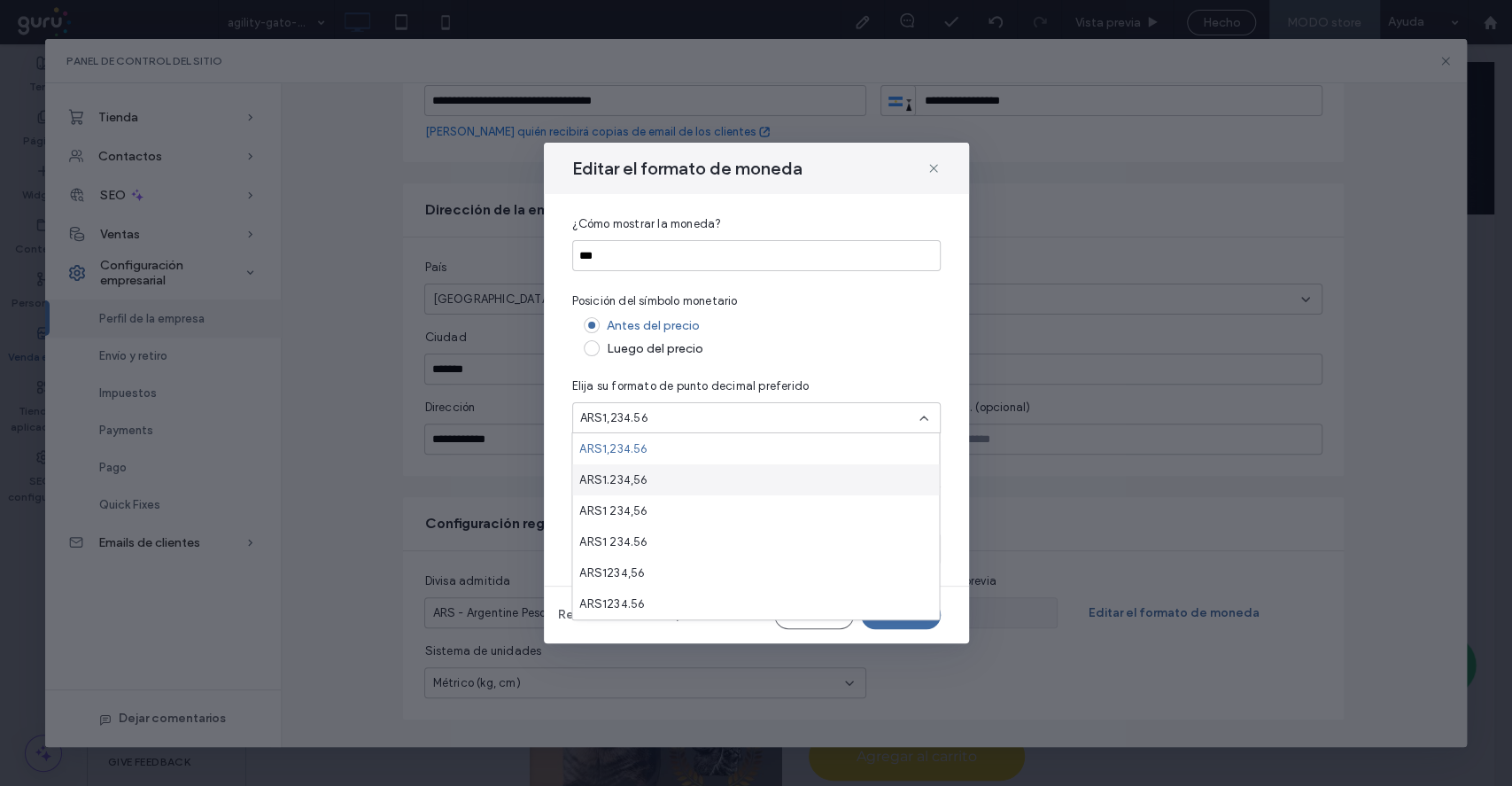
click at [672, 477] on div "ARS1.234,56" at bounding box center [756, 479] width 367 height 31
type input "********"
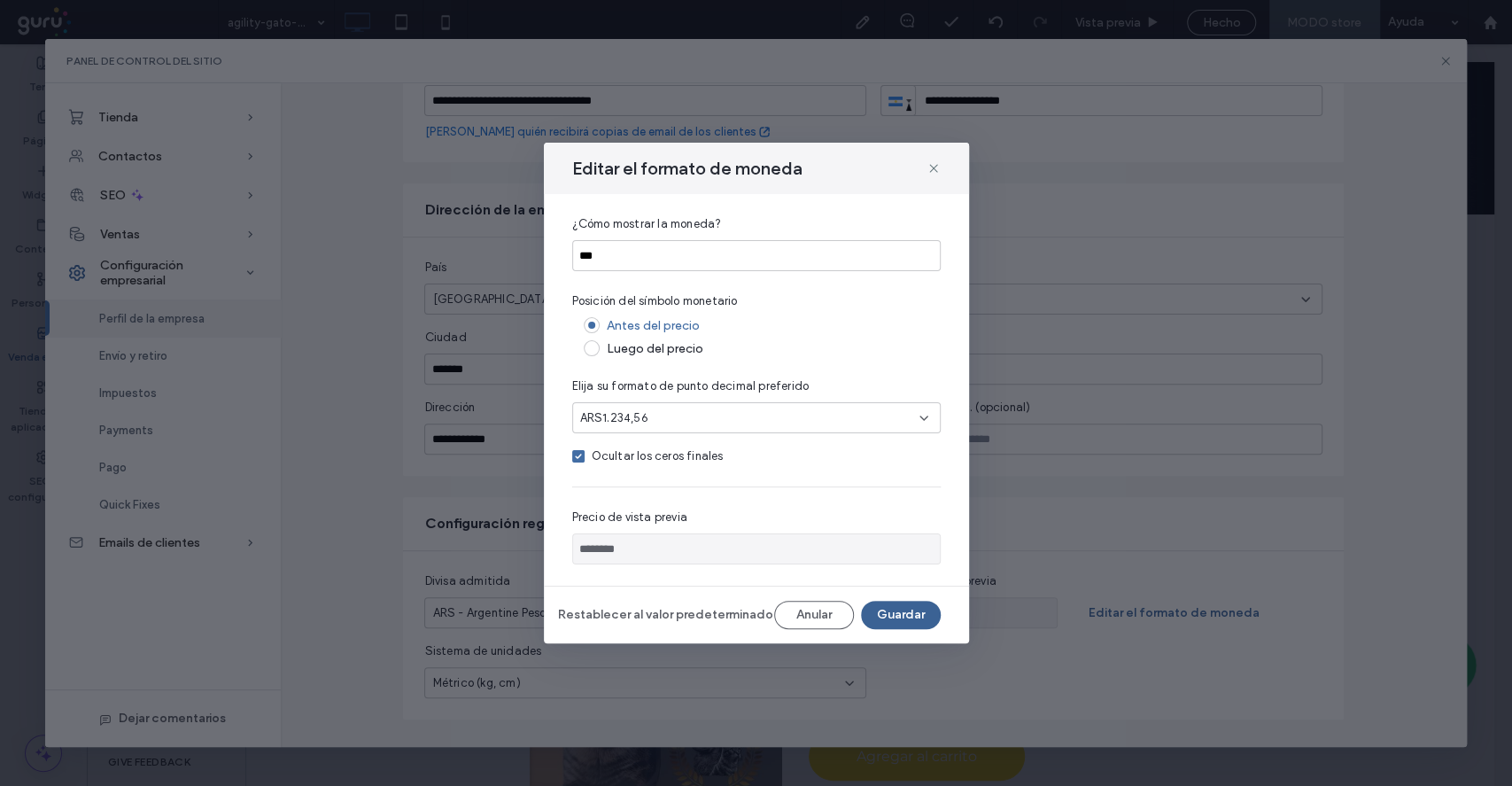
click at [909, 612] on button "Guardar" at bounding box center [901, 615] width 80 height 28
type input "********"
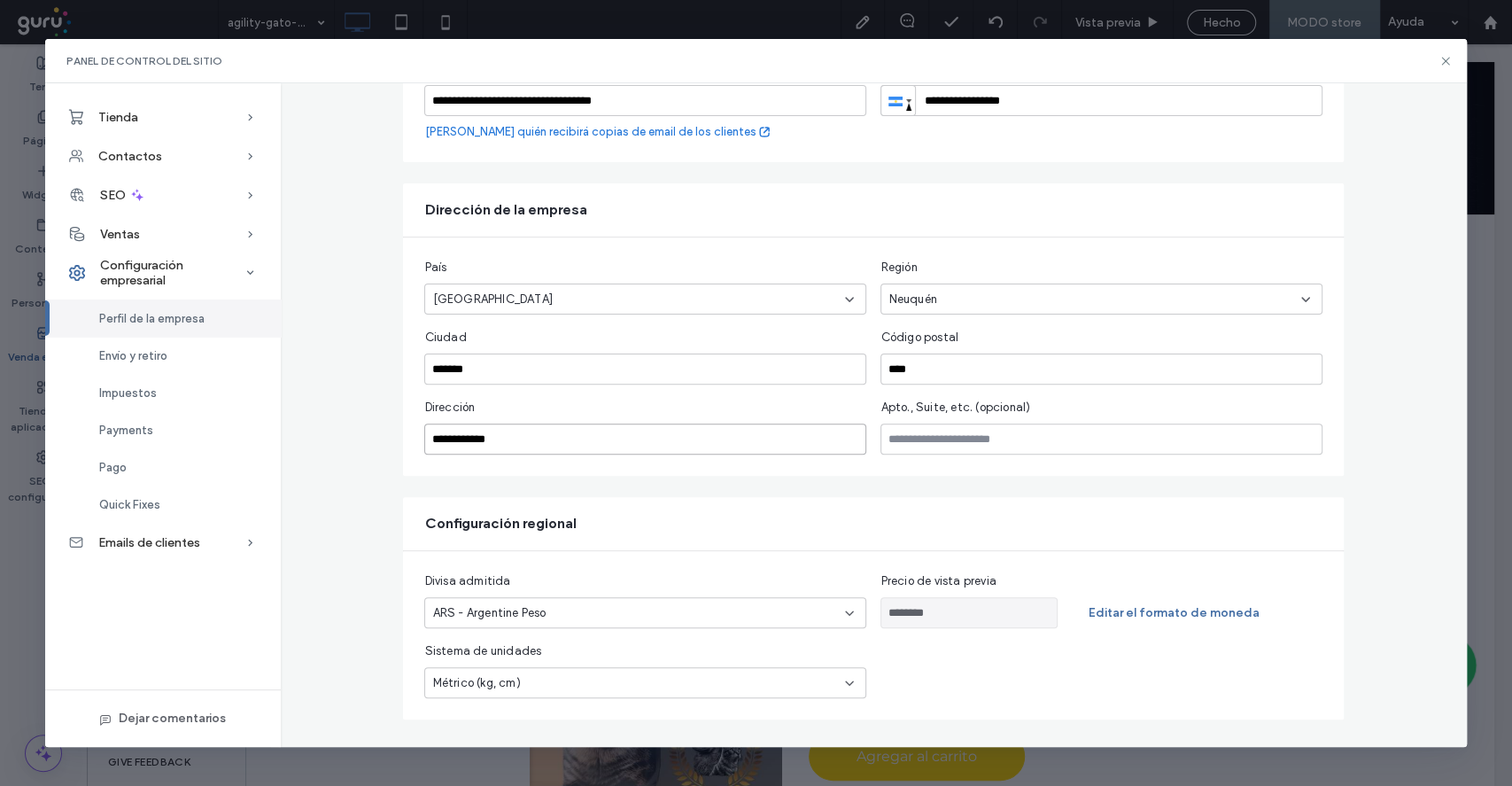
click at [425, 432] on input "**********" at bounding box center [646, 439] width 442 height 31
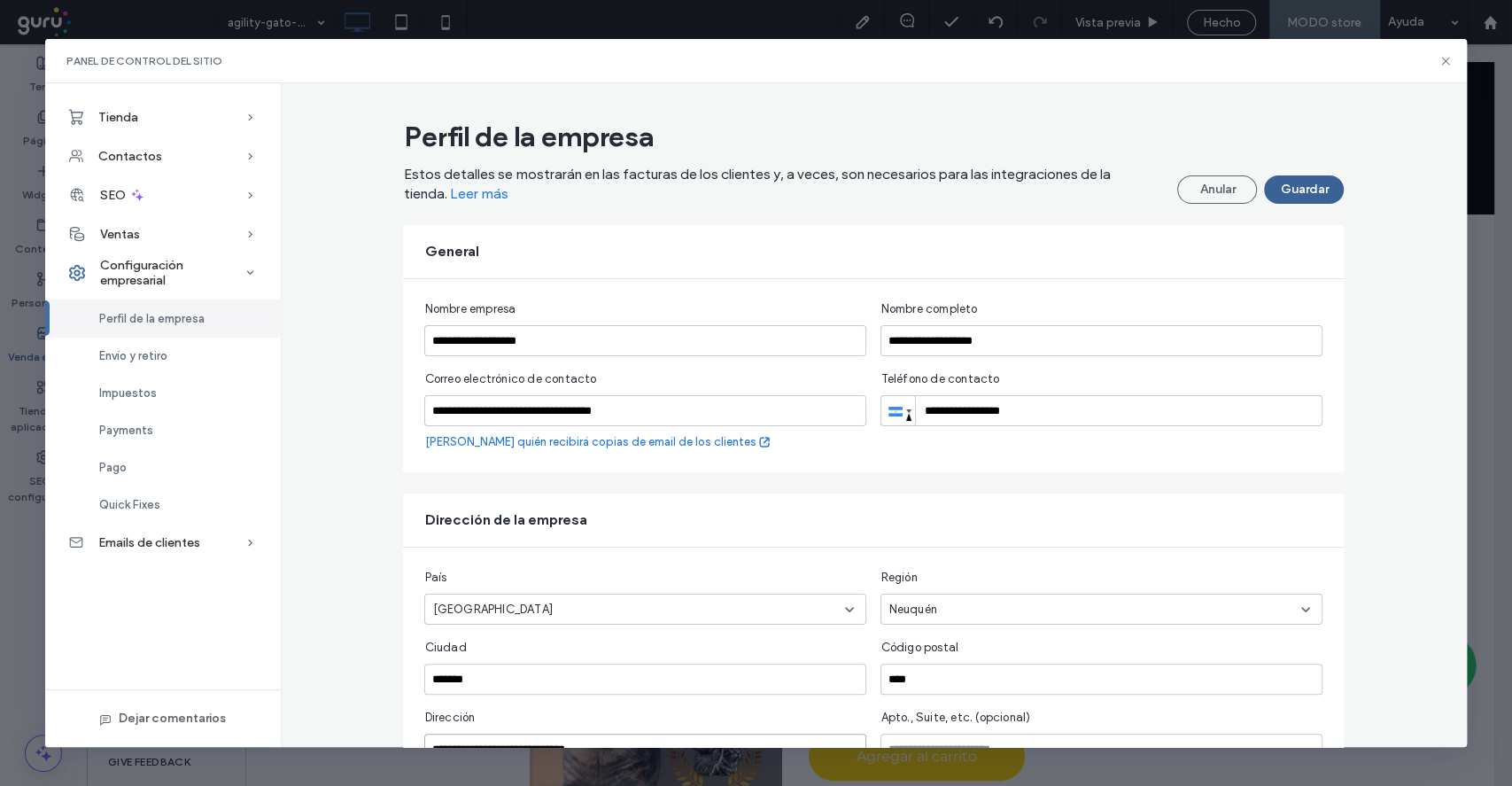
type input "**********"
click at [1279, 193] on button "Guardar" at bounding box center [1304, 189] width 80 height 28
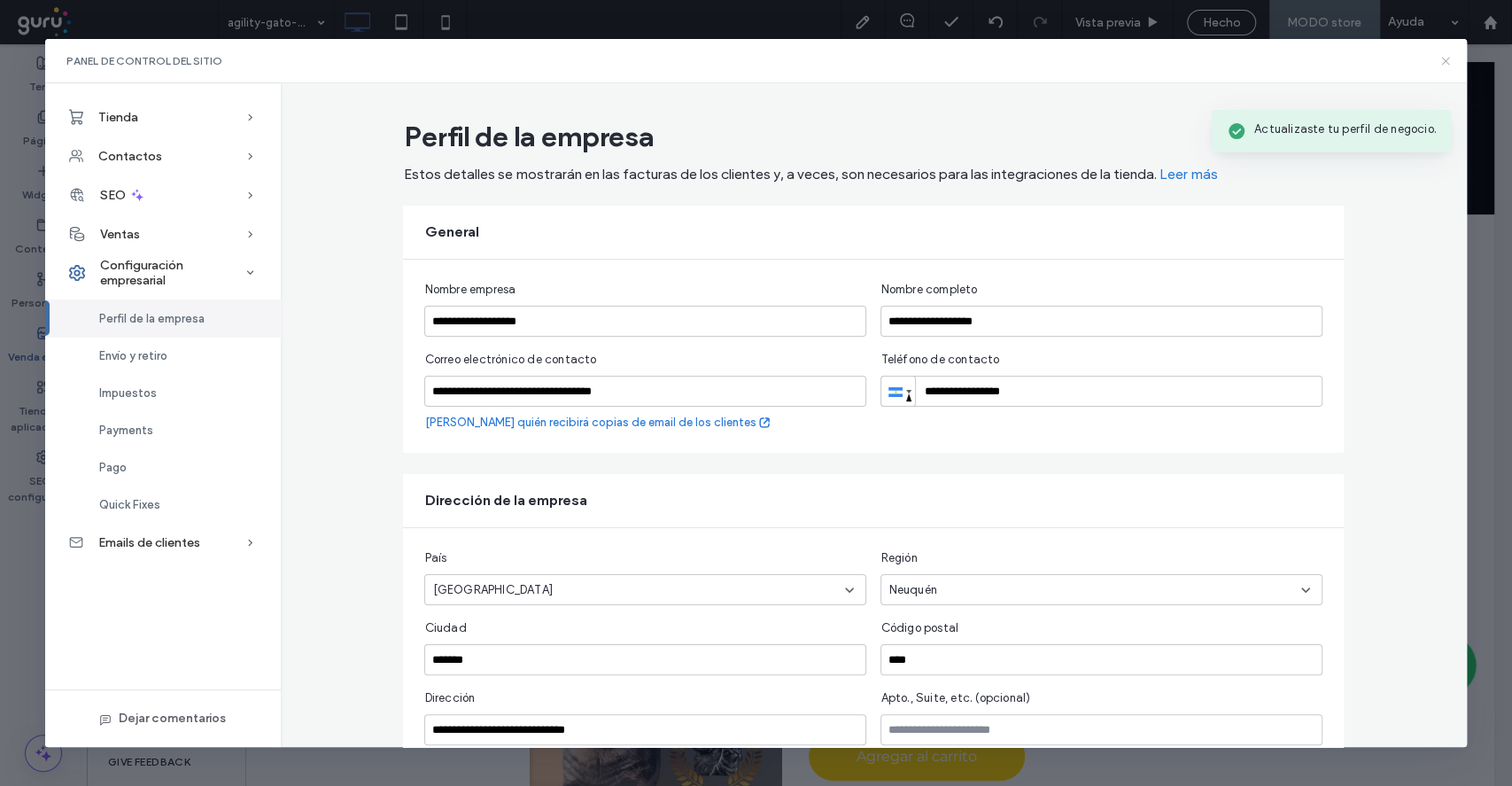
click at [1440, 64] on icon at bounding box center [1445, 60] width 14 height 14
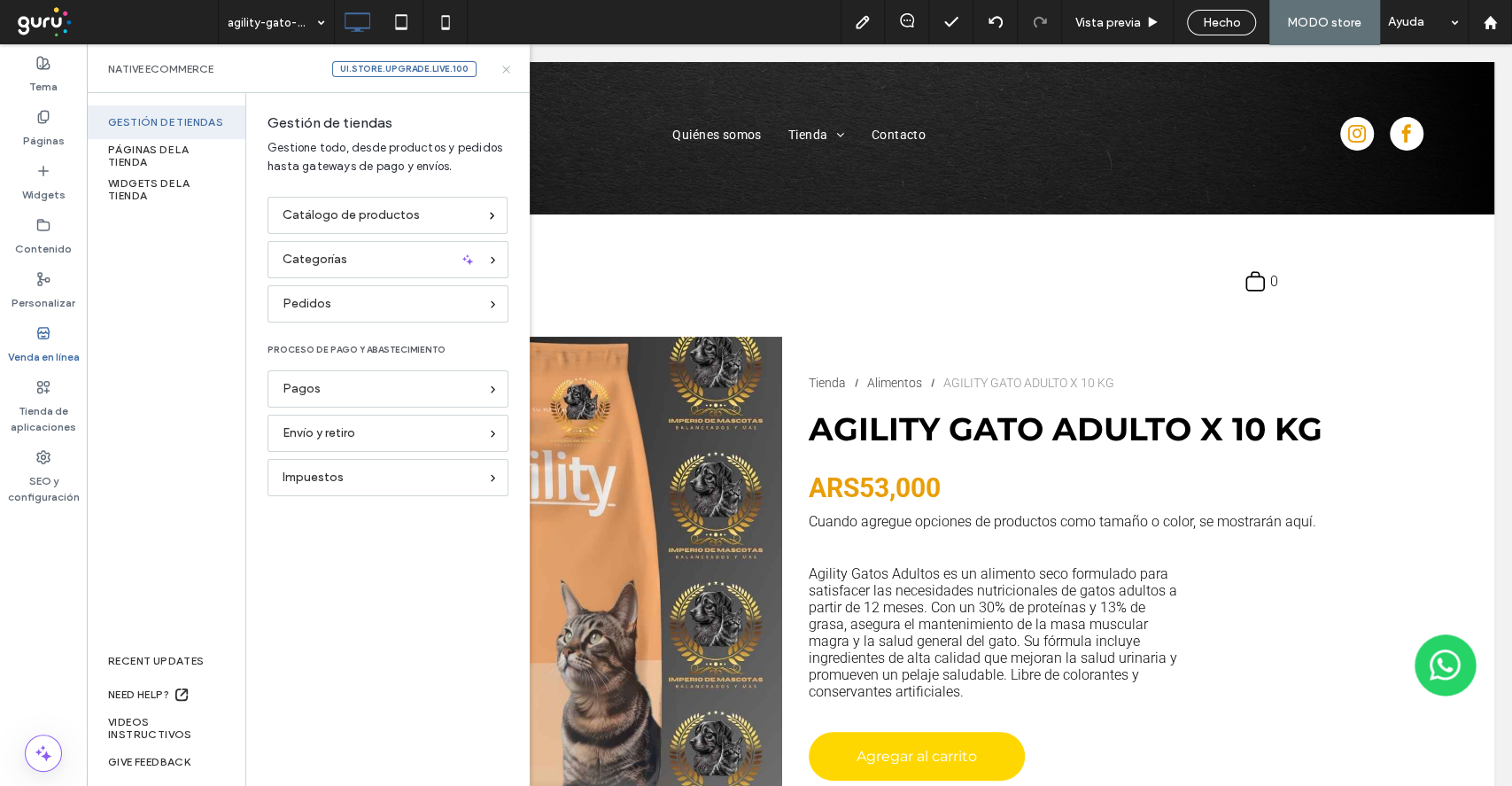
click at [504, 67] on icon at bounding box center [507, 70] width 13 height 13
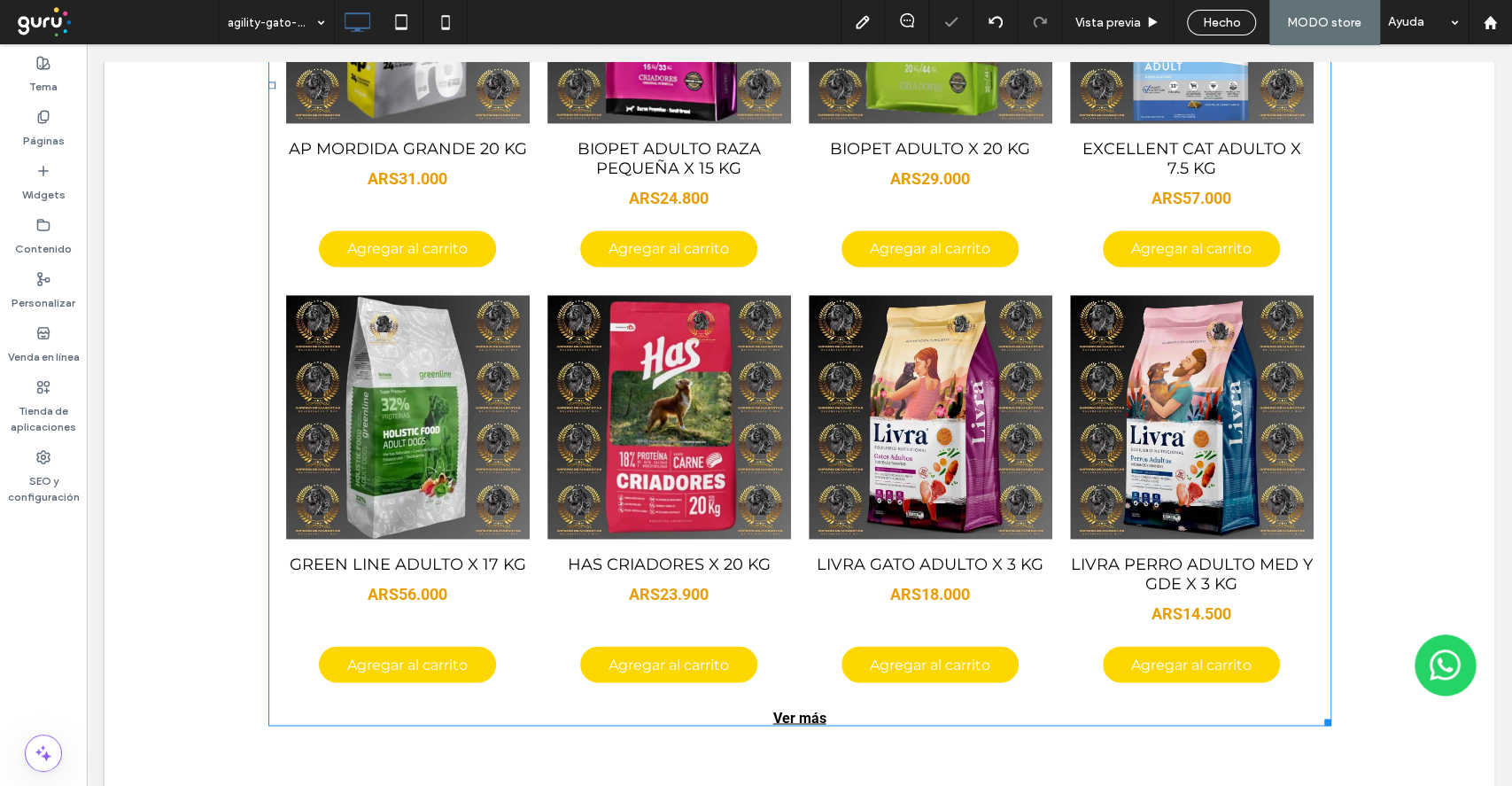
scroll to position [2049, 0]
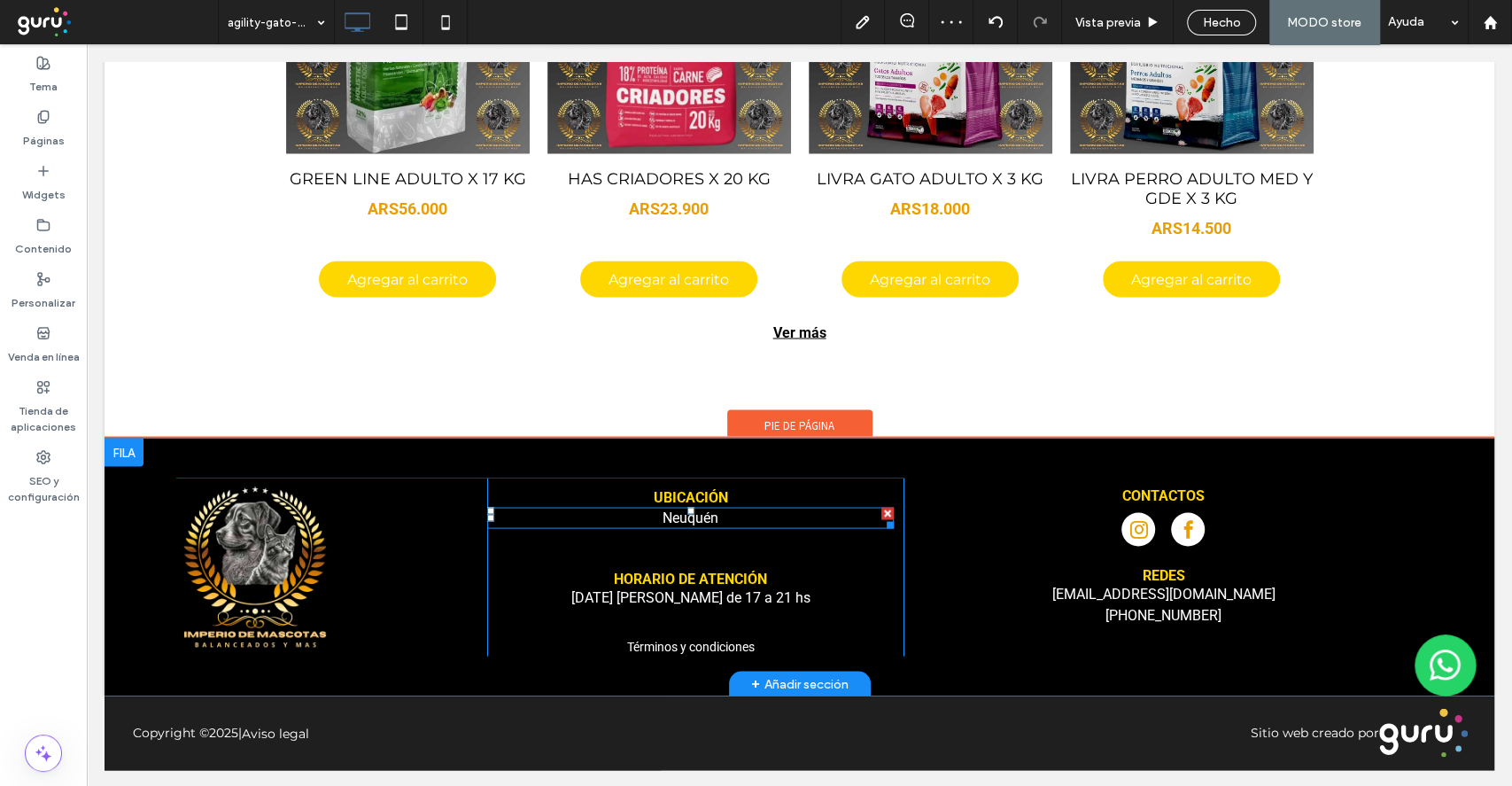
click at [717, 519] on p "Neuquén" at bounding box center [691, 517] width 407 height 22
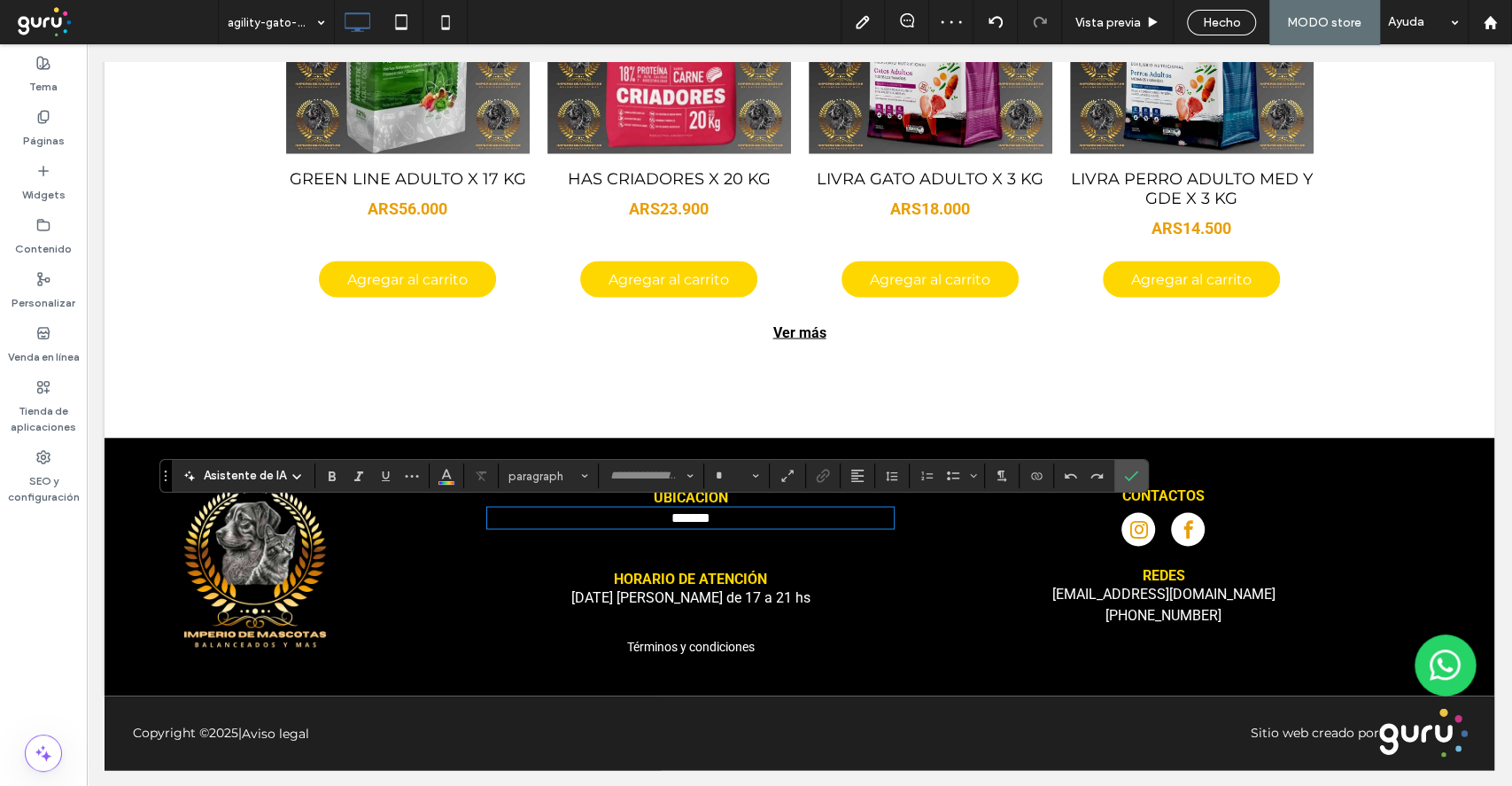
type input "******"
type input "**"
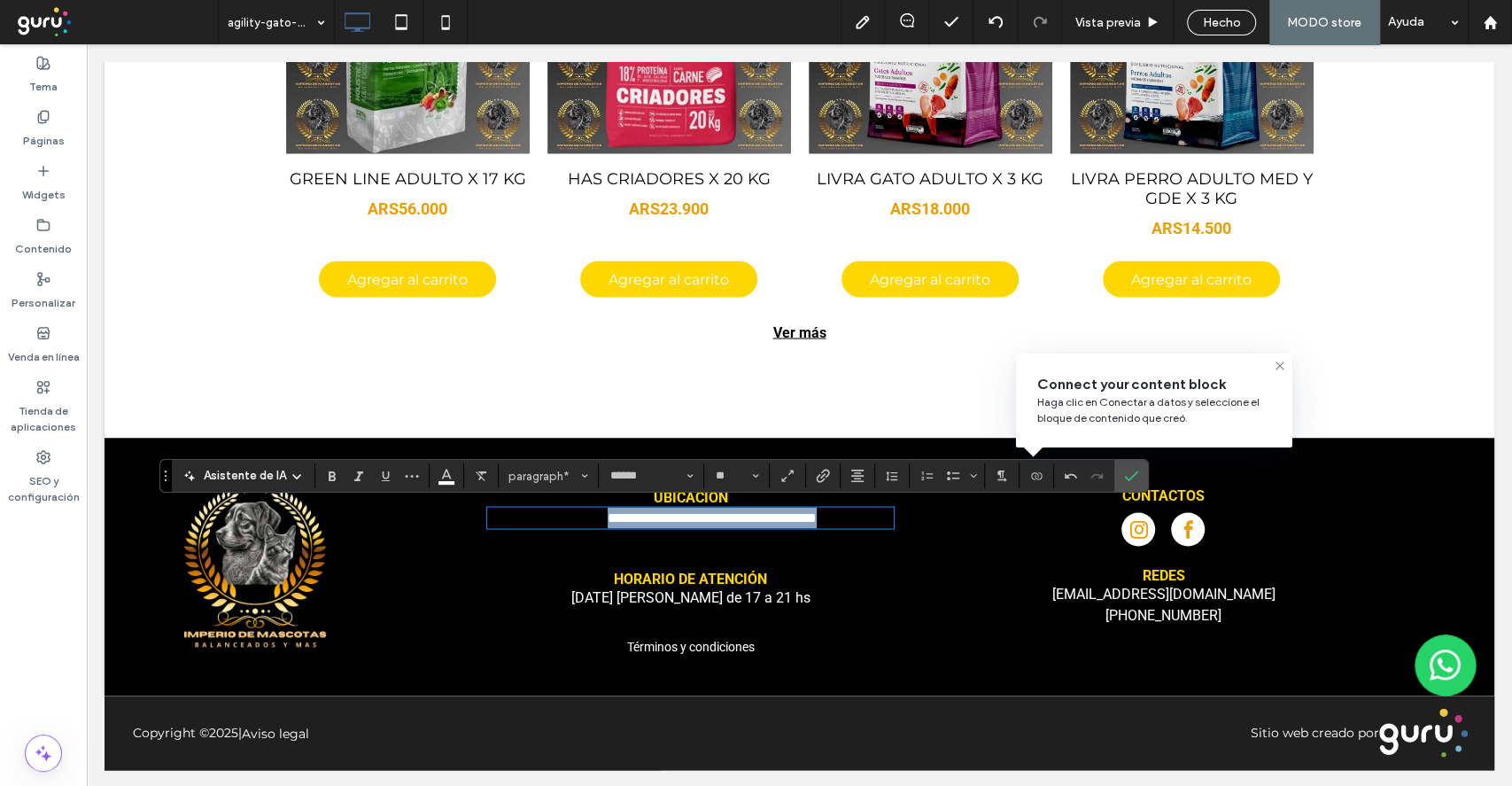
drag, startPoint x: 864, startPoint y: 508, endPoint x: 545, endPoint y: 506, distance: 319.0
click at [545, 506] on p "**********" at bounding box center [691, 517] width 407 height 22
copy span "**********"
click at [1126, 478] on use "Confirmar" at bounding box center [1131, 476] width 14 height 10
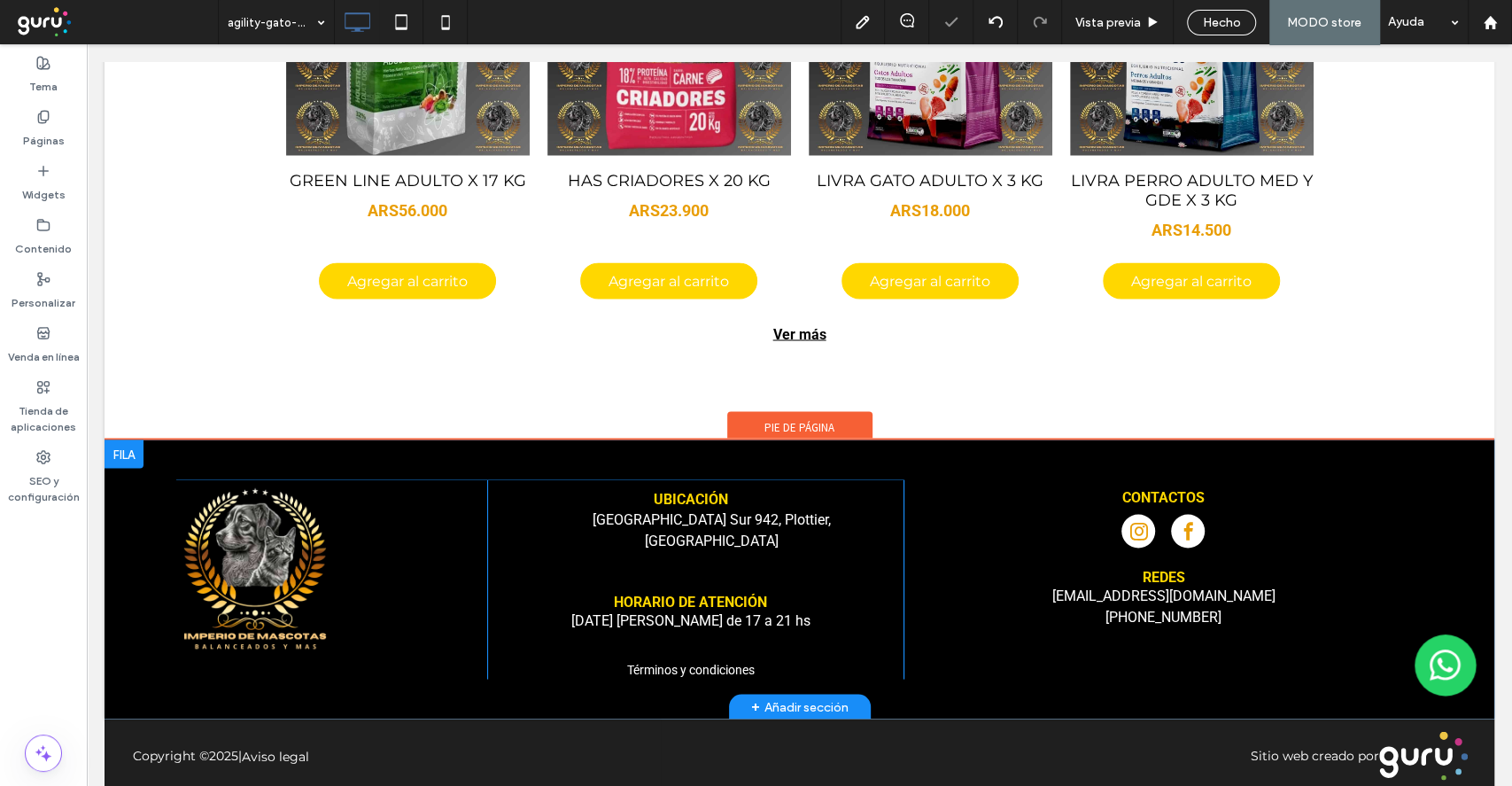
scroll to position [2049, 0]
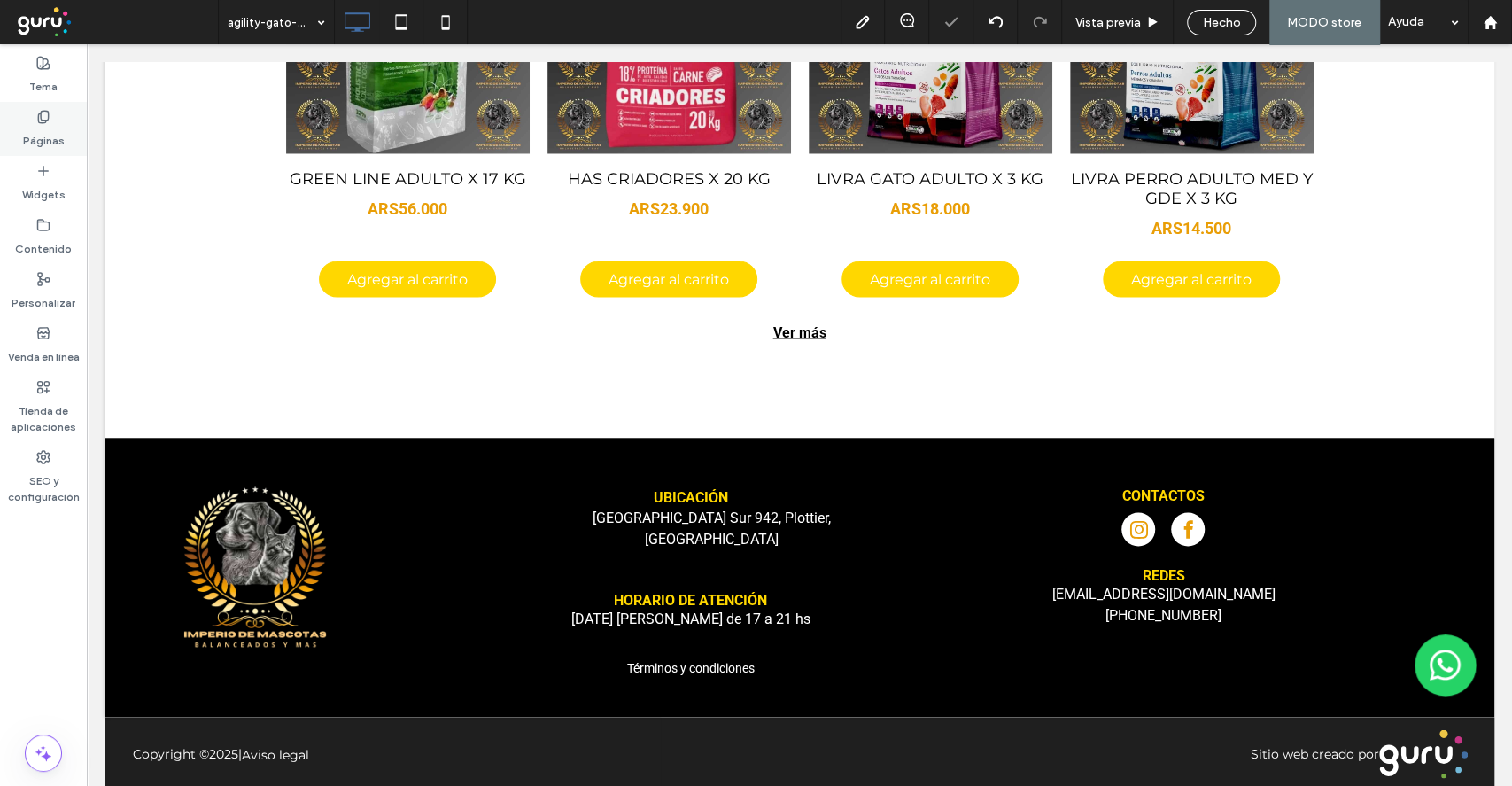
click at [41, 131] on label "Páginas" at bounding box center [43, 136] width 41 height 24
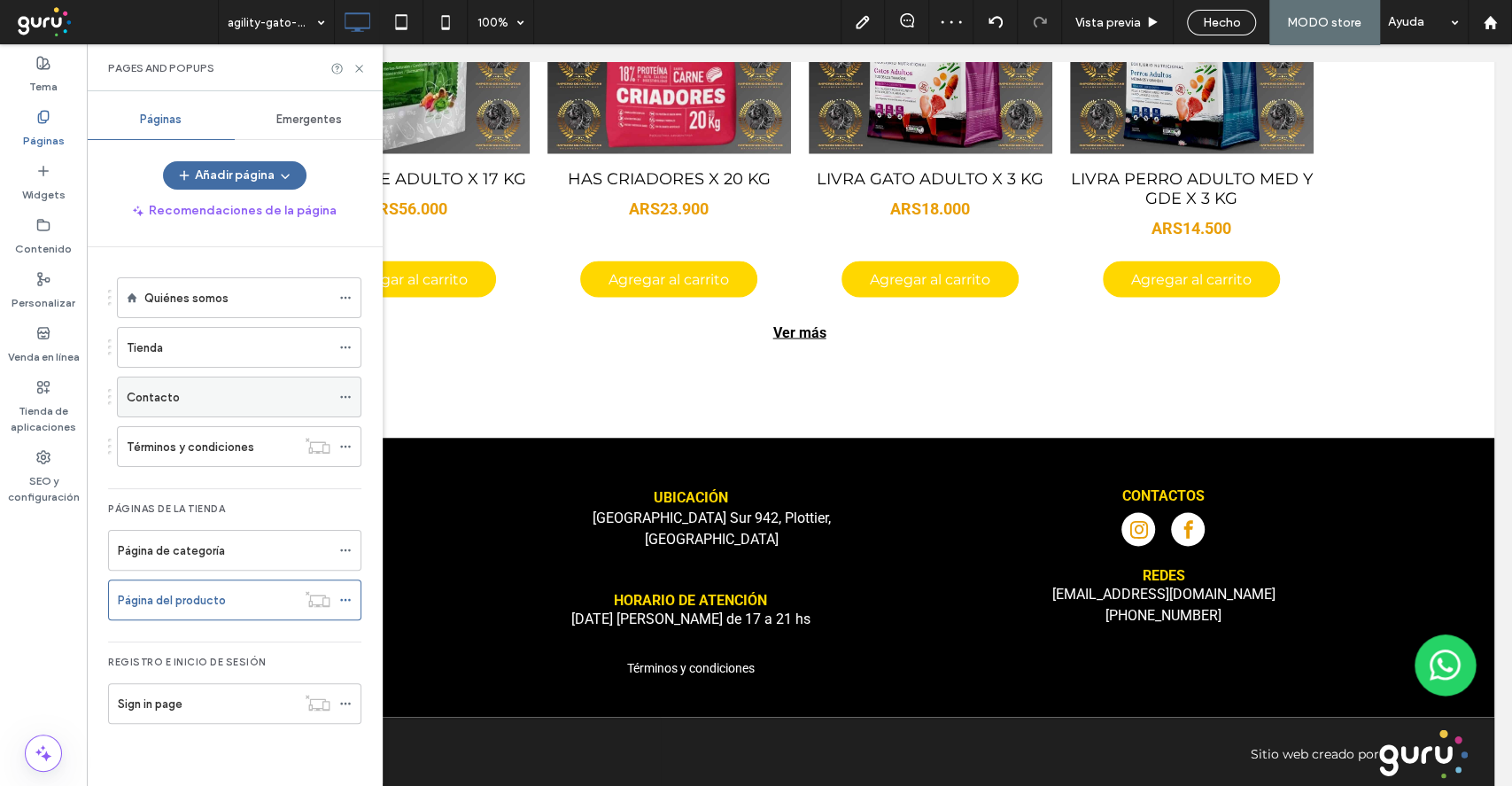
click at [156, 410] on div "Contacto" at bounding box center [229, 396] width 203 height 39
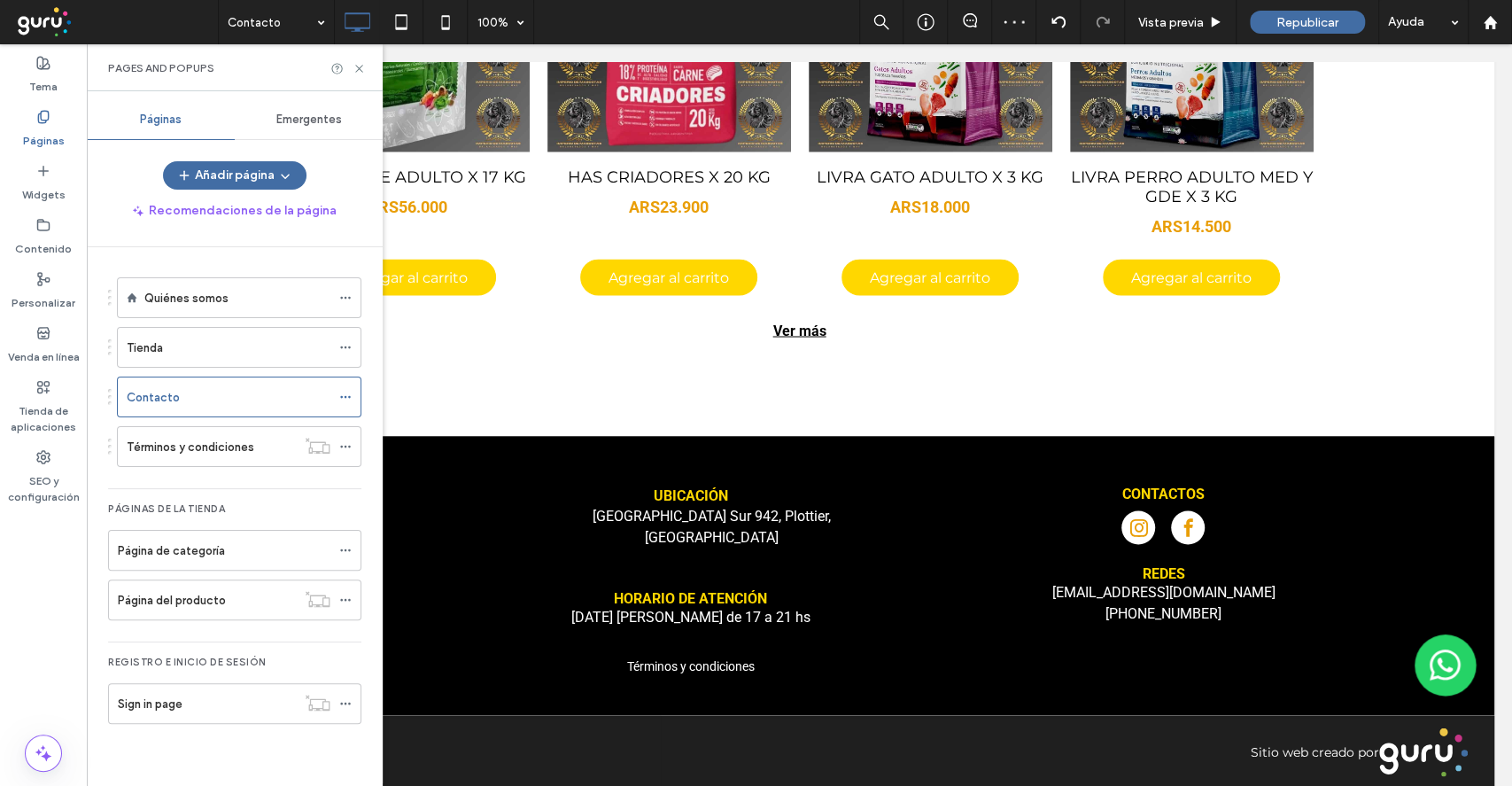
scroll to position [2048, 0]
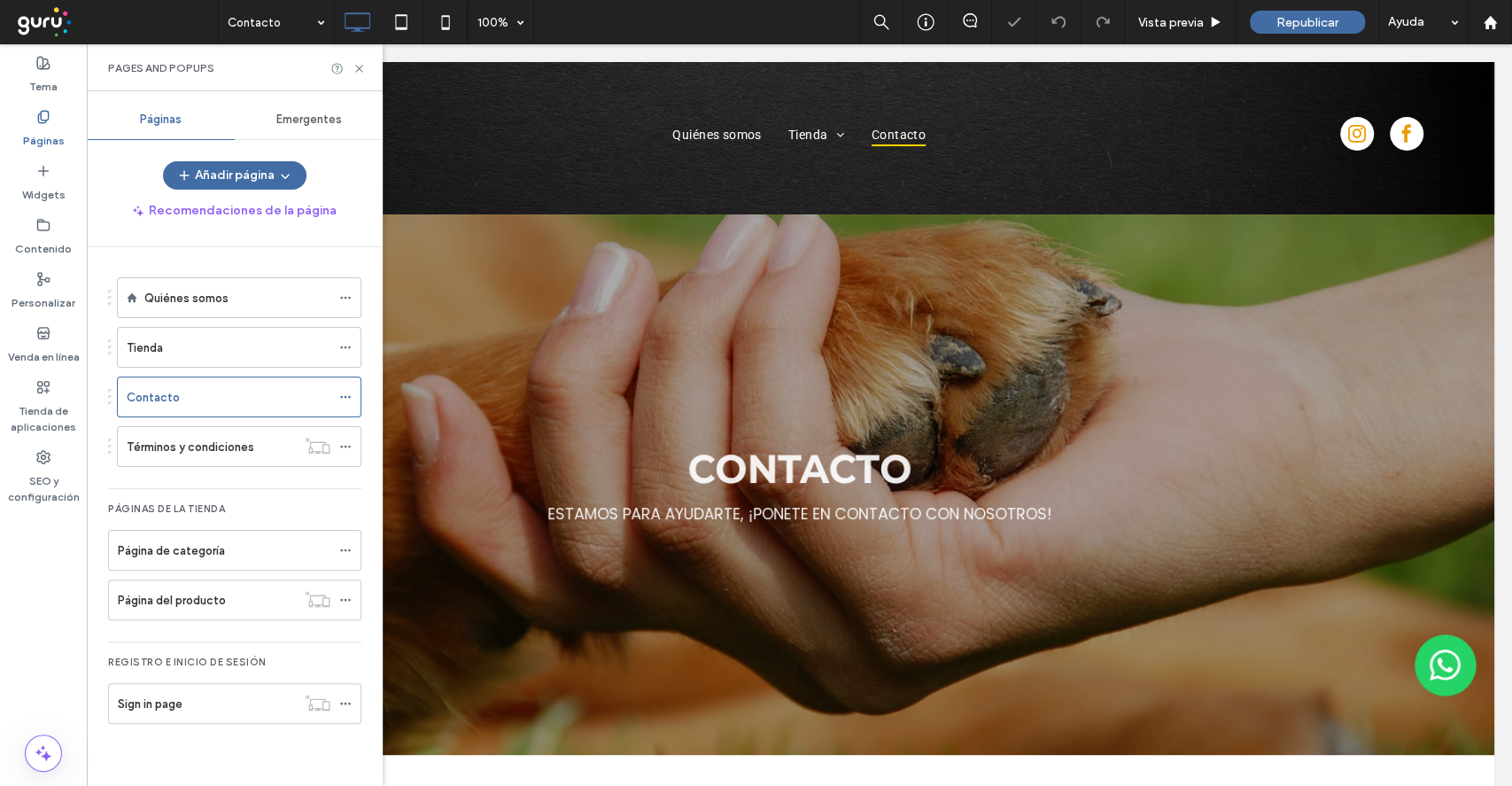
click at [357, 74] on div "Pages and Popups" at bounding box center [234, 68] width 253 height 14
click at [360, 71] on icon at bounding box center [360, 69] width 13 height 13
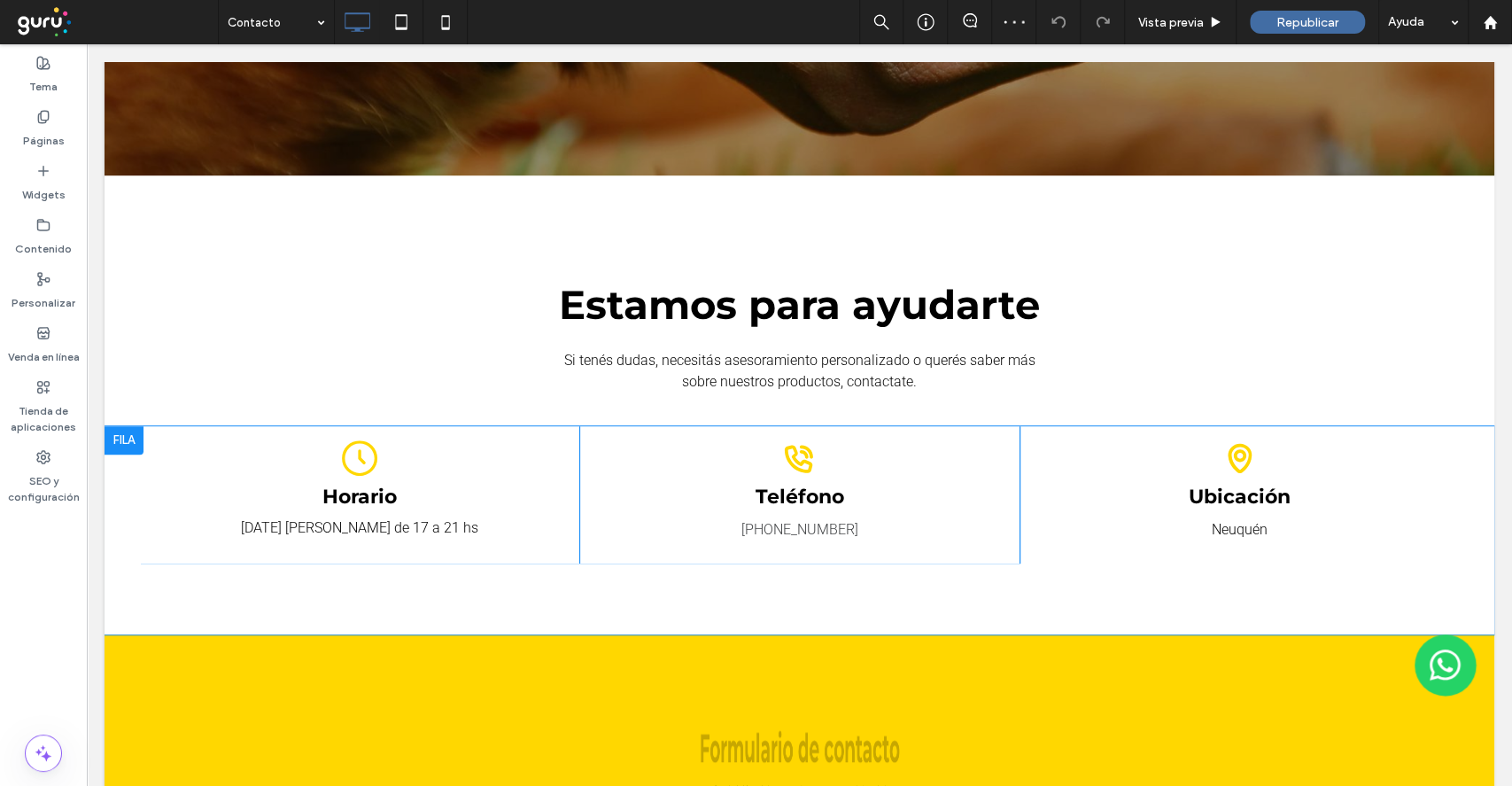
scroll to position [590, 0]
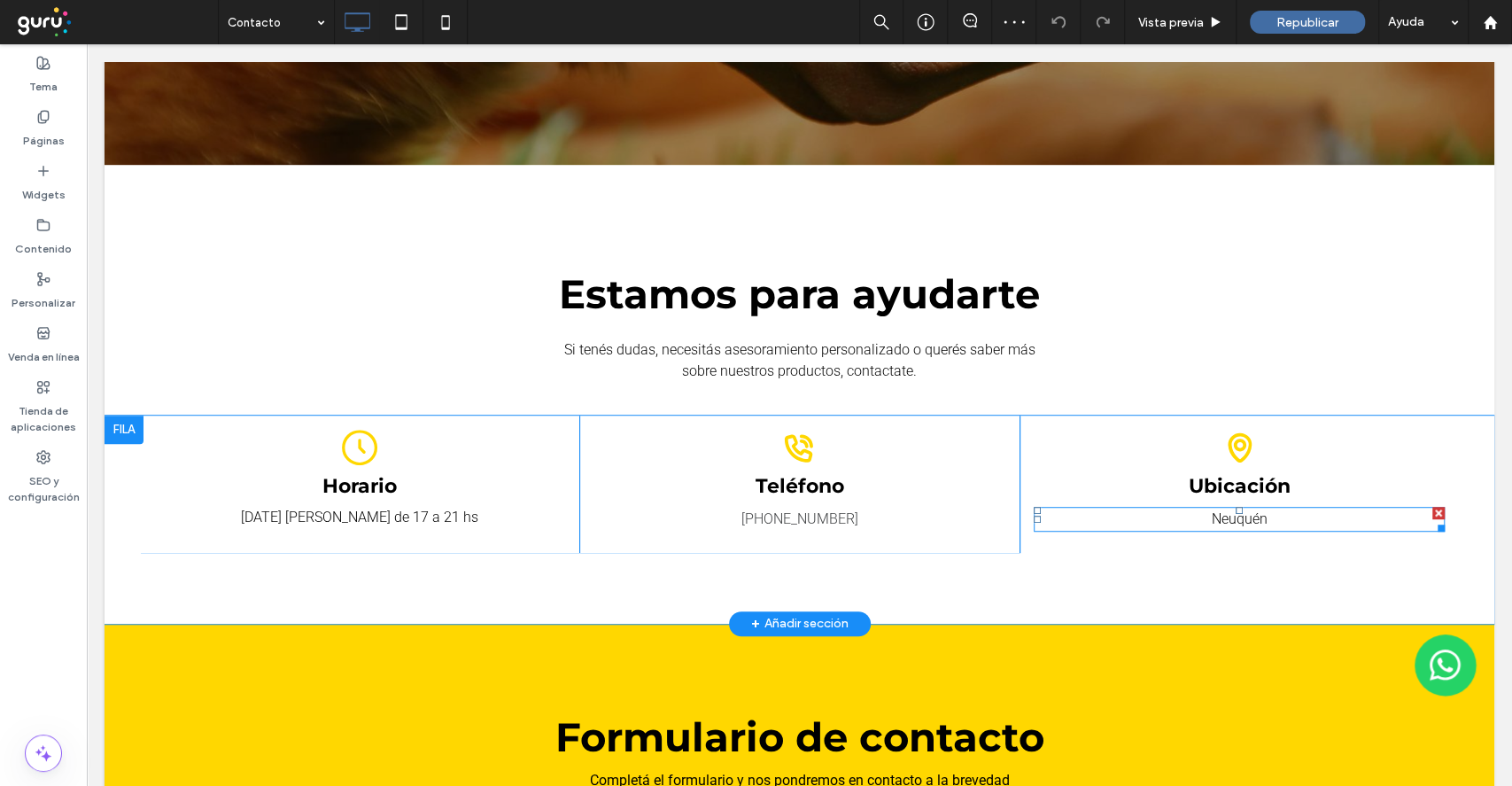
click at [1214, 526] on p "Neuquén" at bounding box center [1239, 519] width 411 height 22
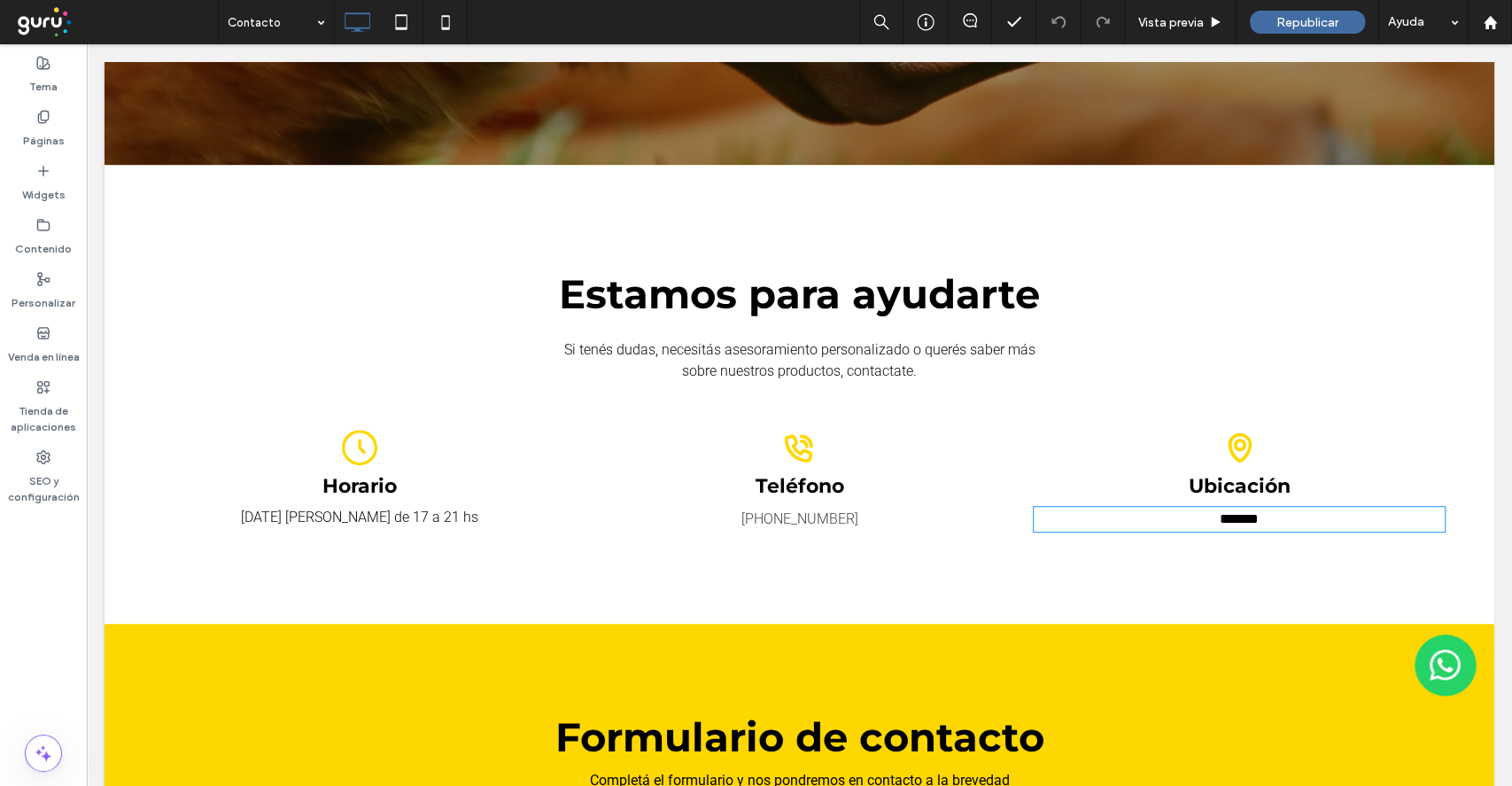
type input "******"
type input "**"
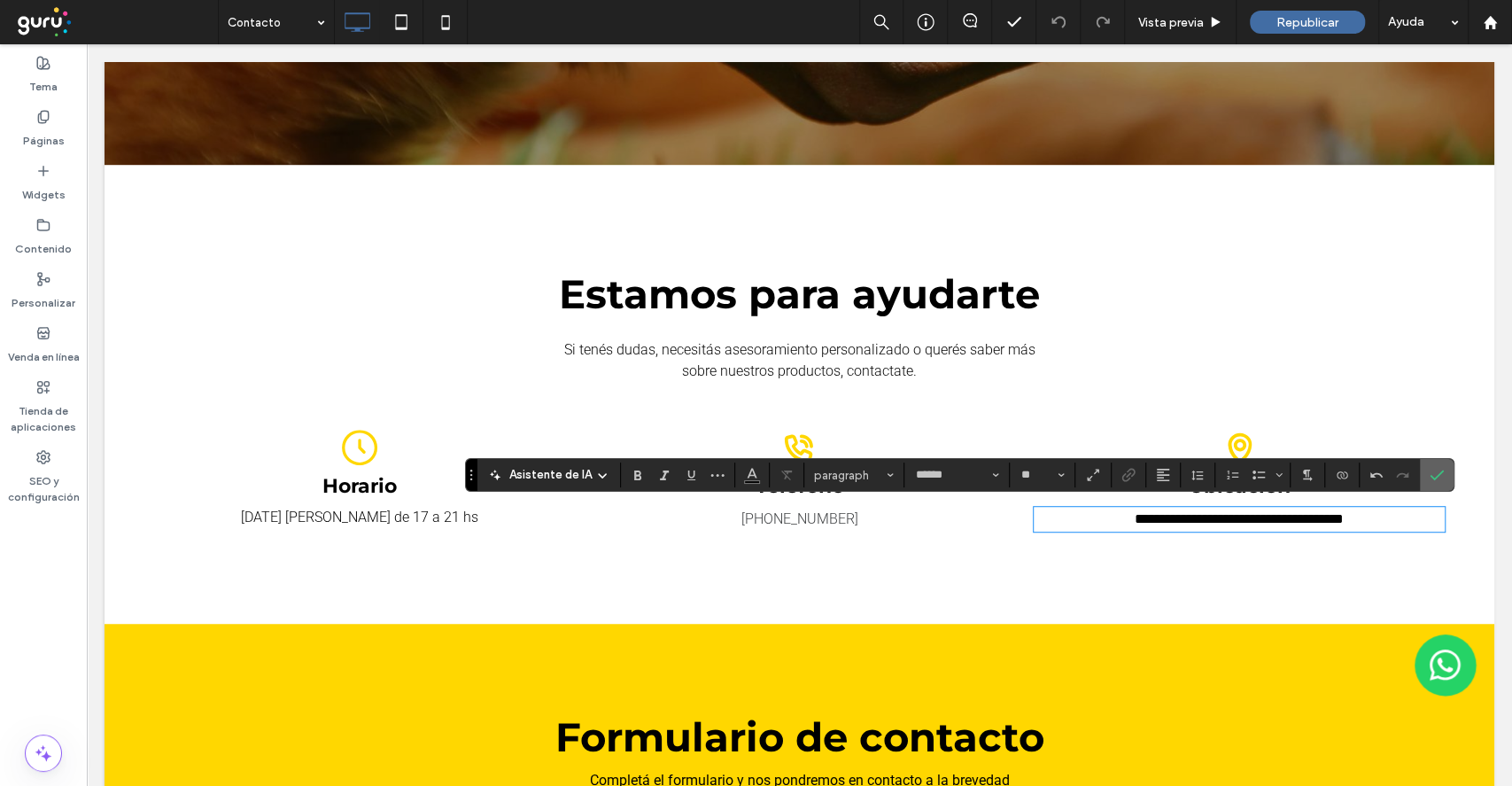
drag, startPoint x: 1433, startPoint y: 476, endPoint x: 1345, endPoint y: 430, distance: 99.3
click at [1433, 476] on use "Confirmar" at bounding box center [1437, 475] width 14 height 10
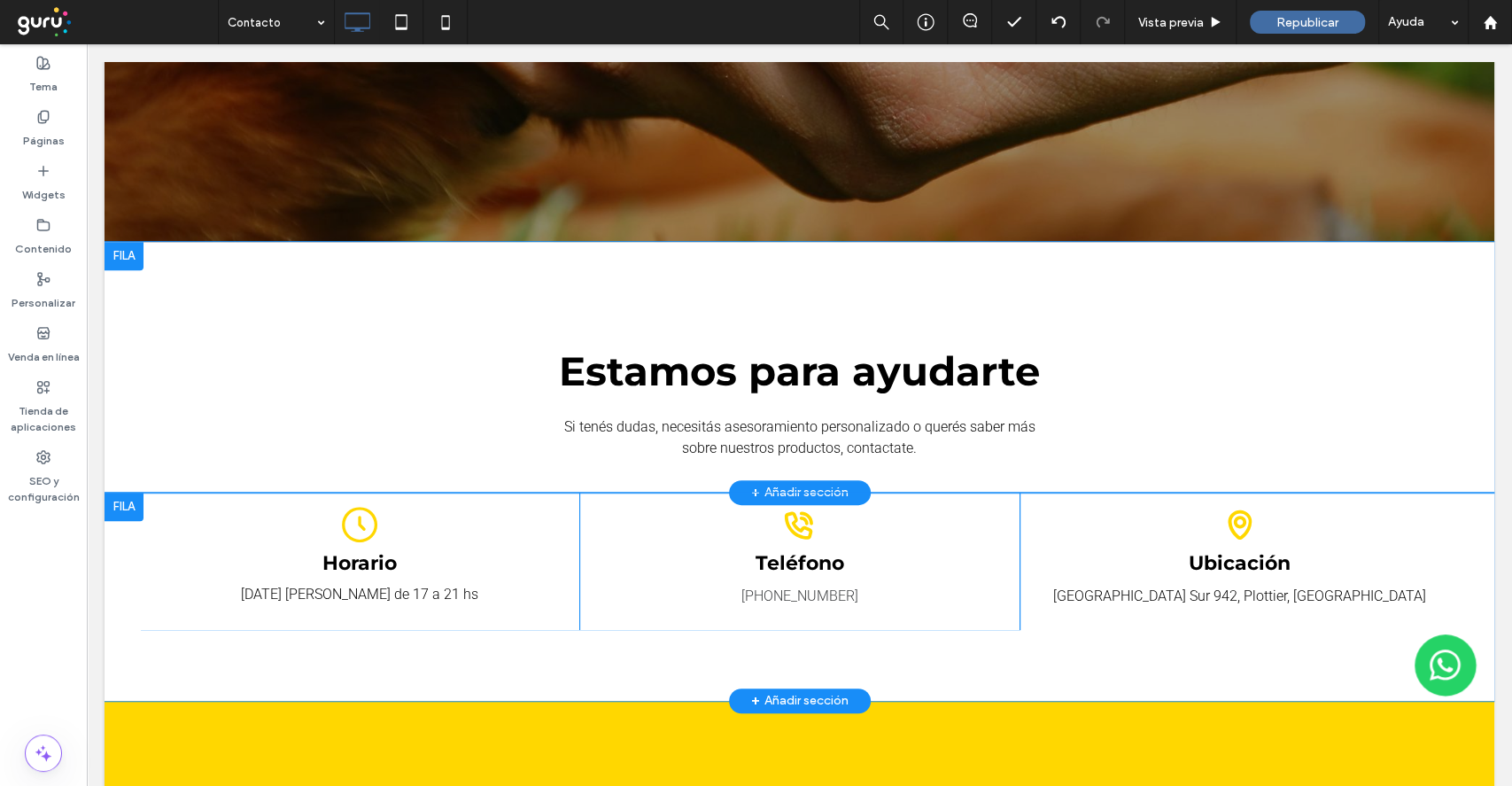
scroll to position [338, 0]
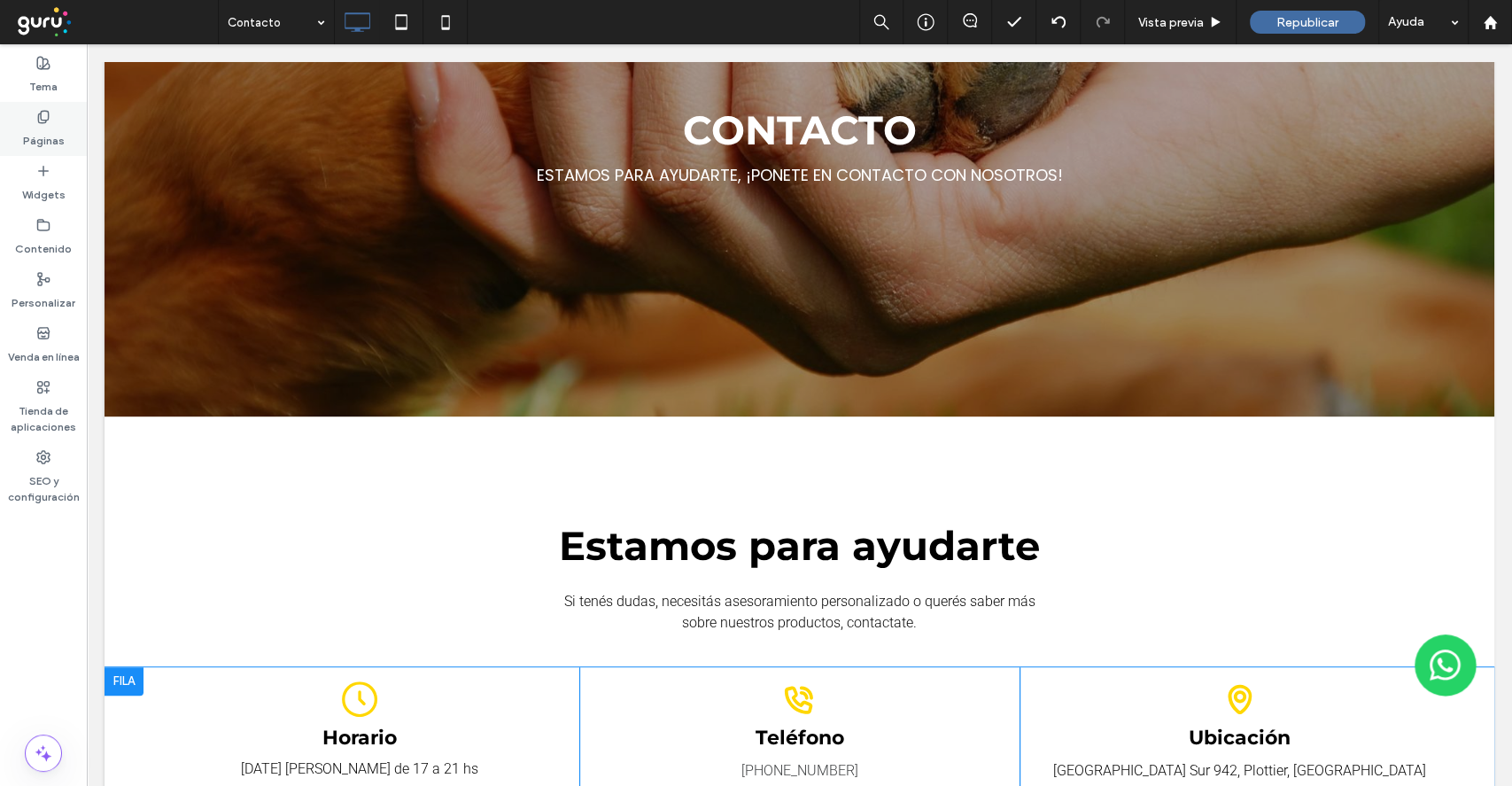
click at [62, 125] on label "Páginas" at bounding box center [43, 136] width 41 height 24
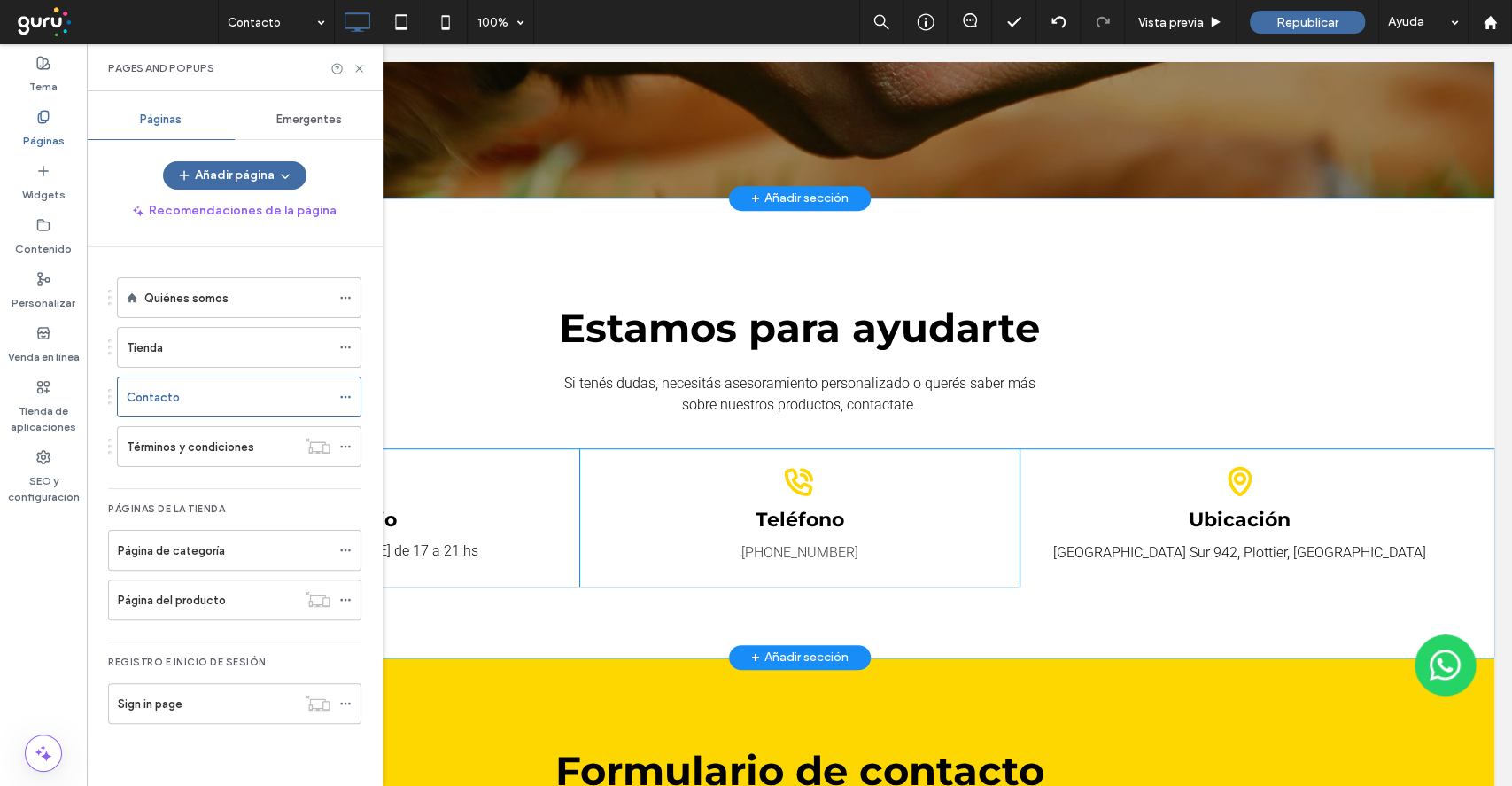
scroll to position [574, 0]
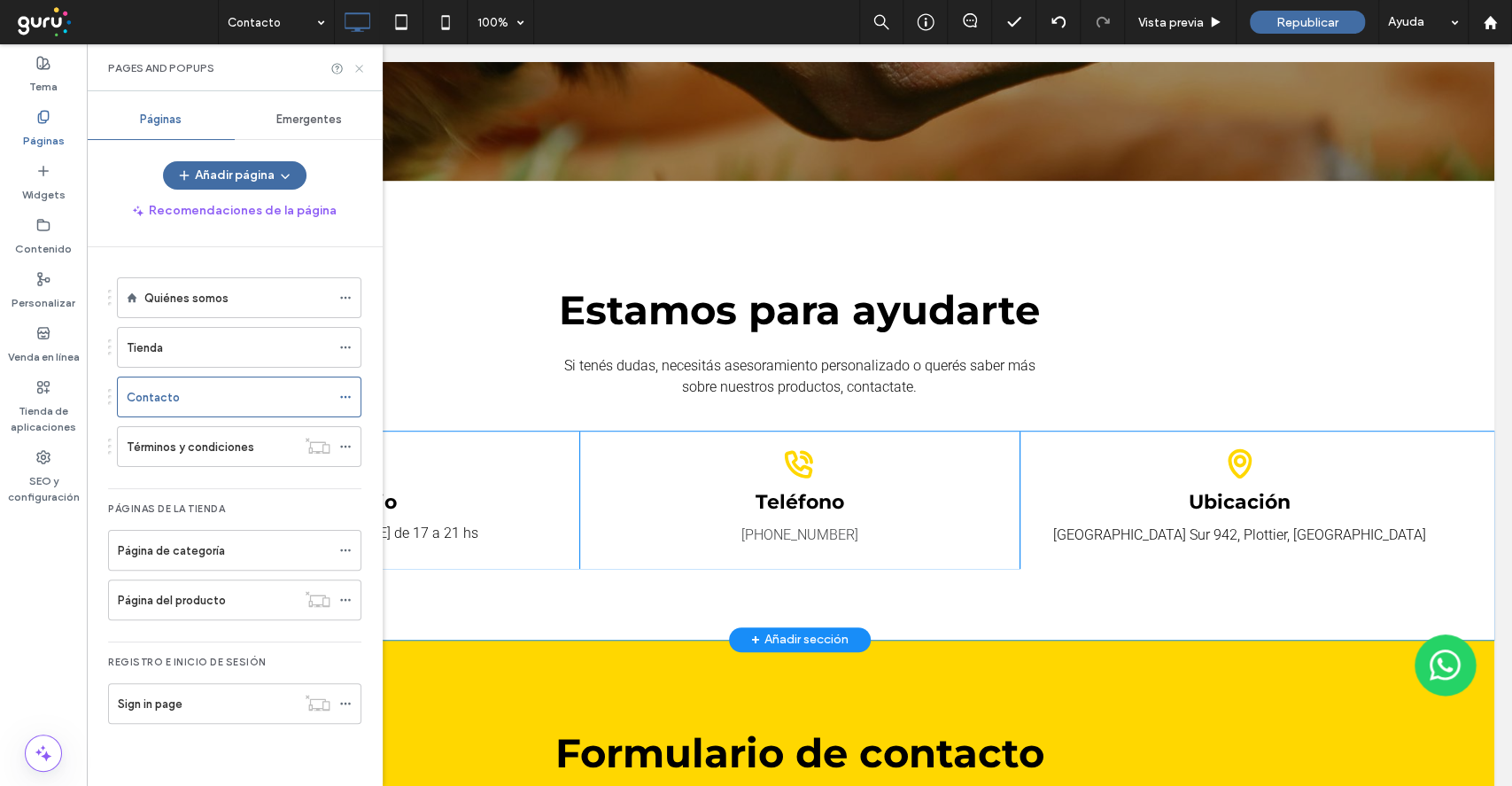
click at [362, 66] on icon at bounding box center [360, 69] width 13 height 13
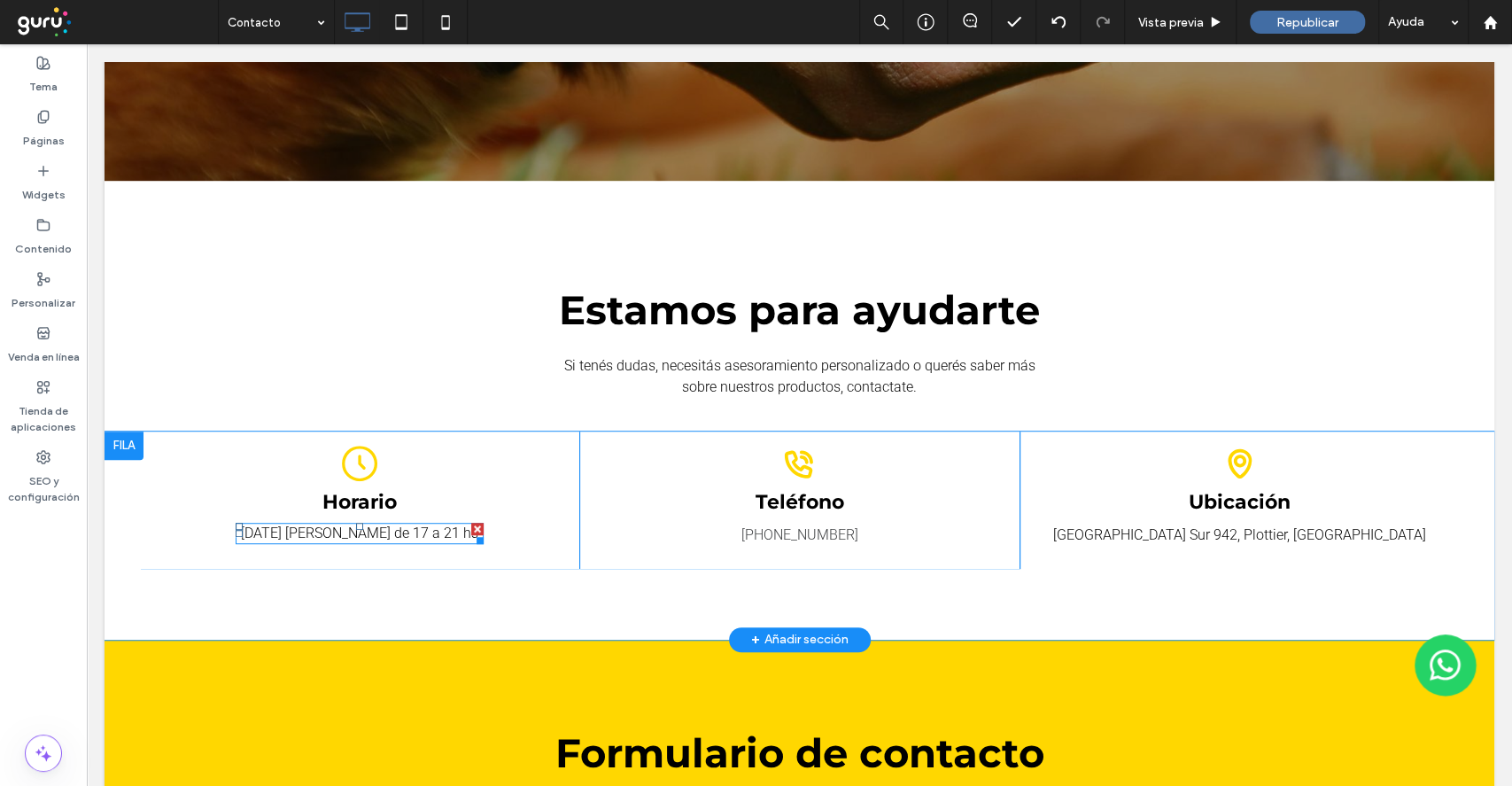
click at [421, 531] on span "Lunes a sábados de 17 a 21 hs" at bounding box center [360, 533] width 237 height 17
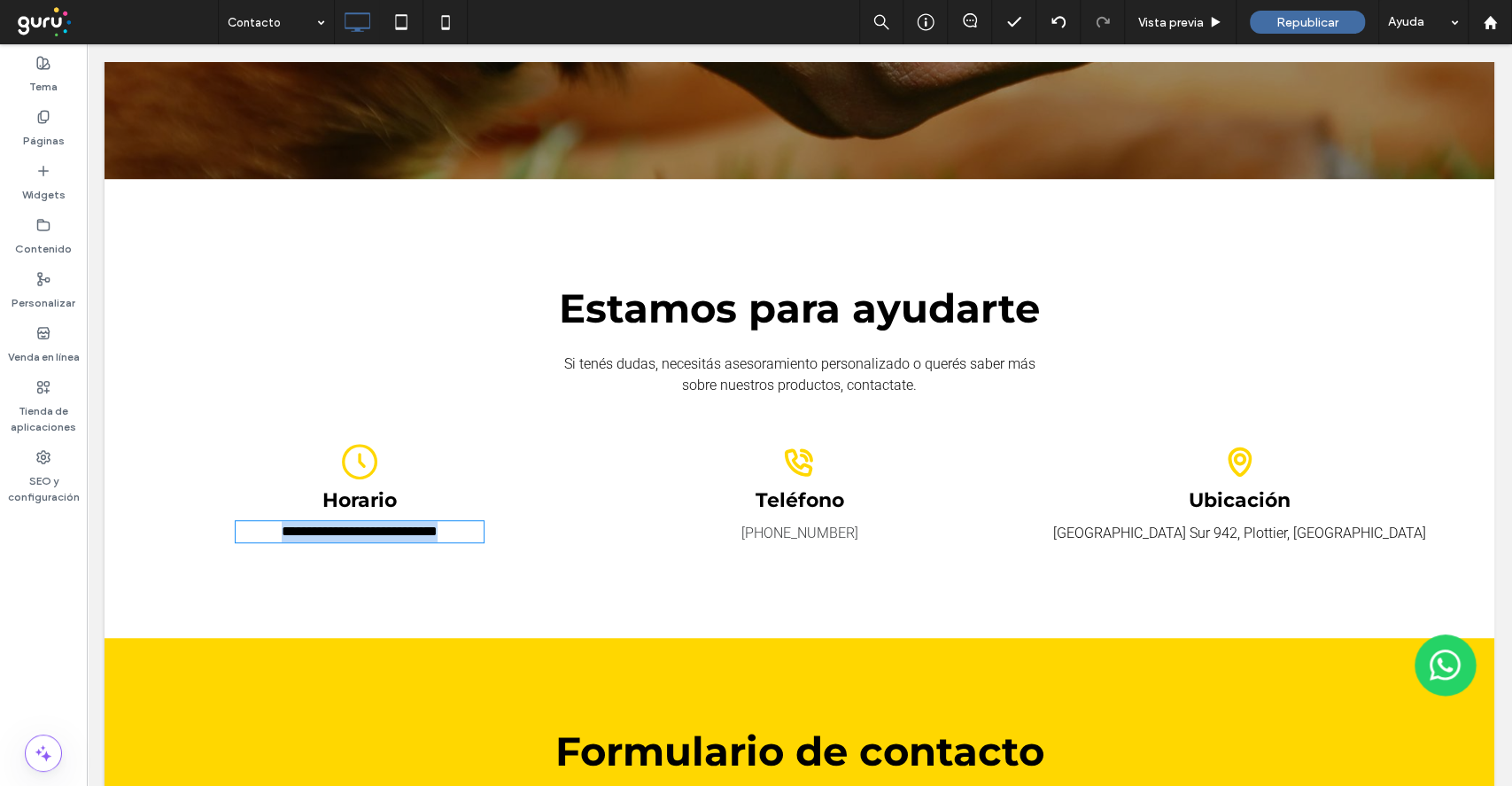
scroll to position [573, 0]
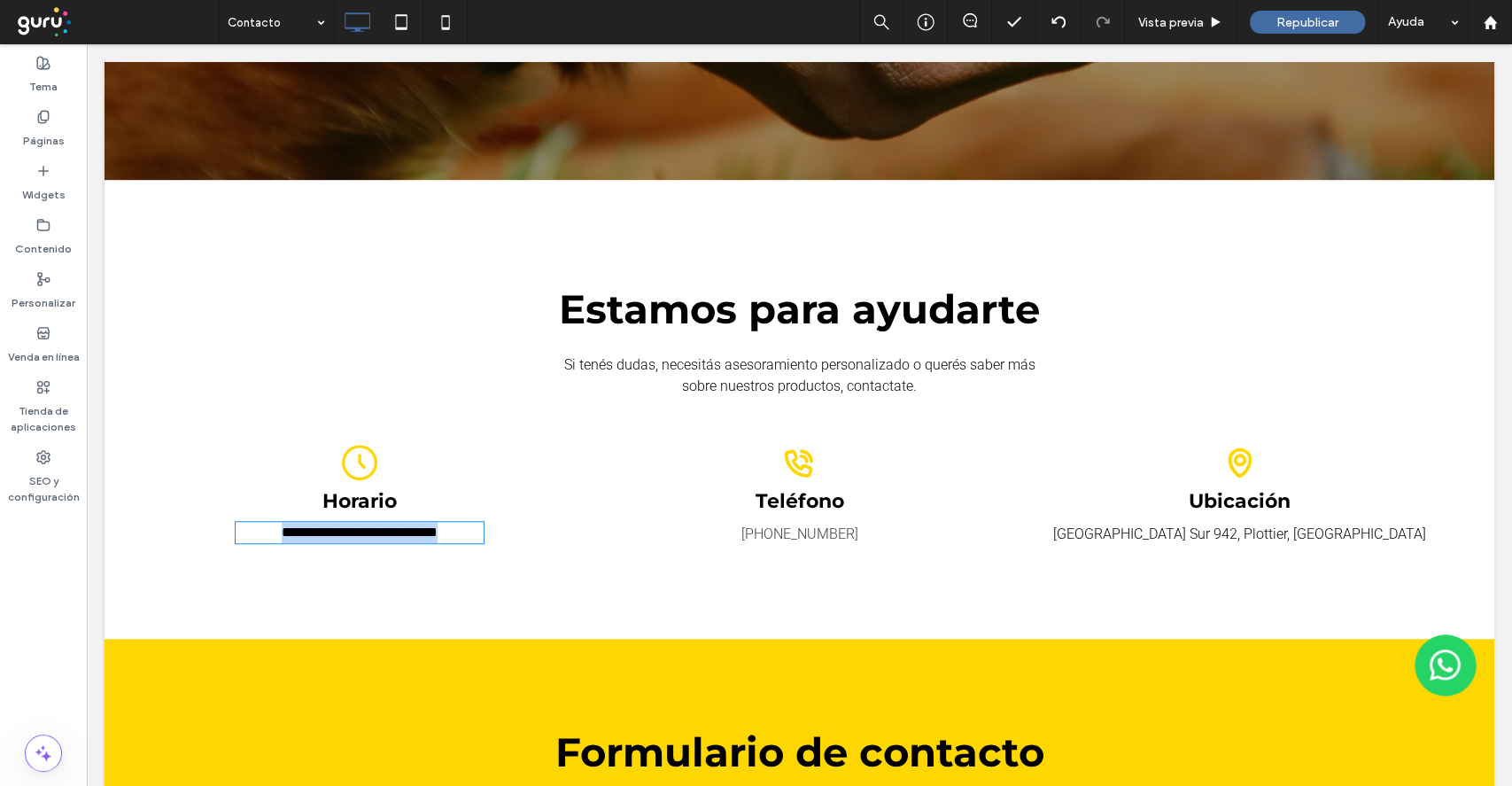
type input "******"
type input "**"
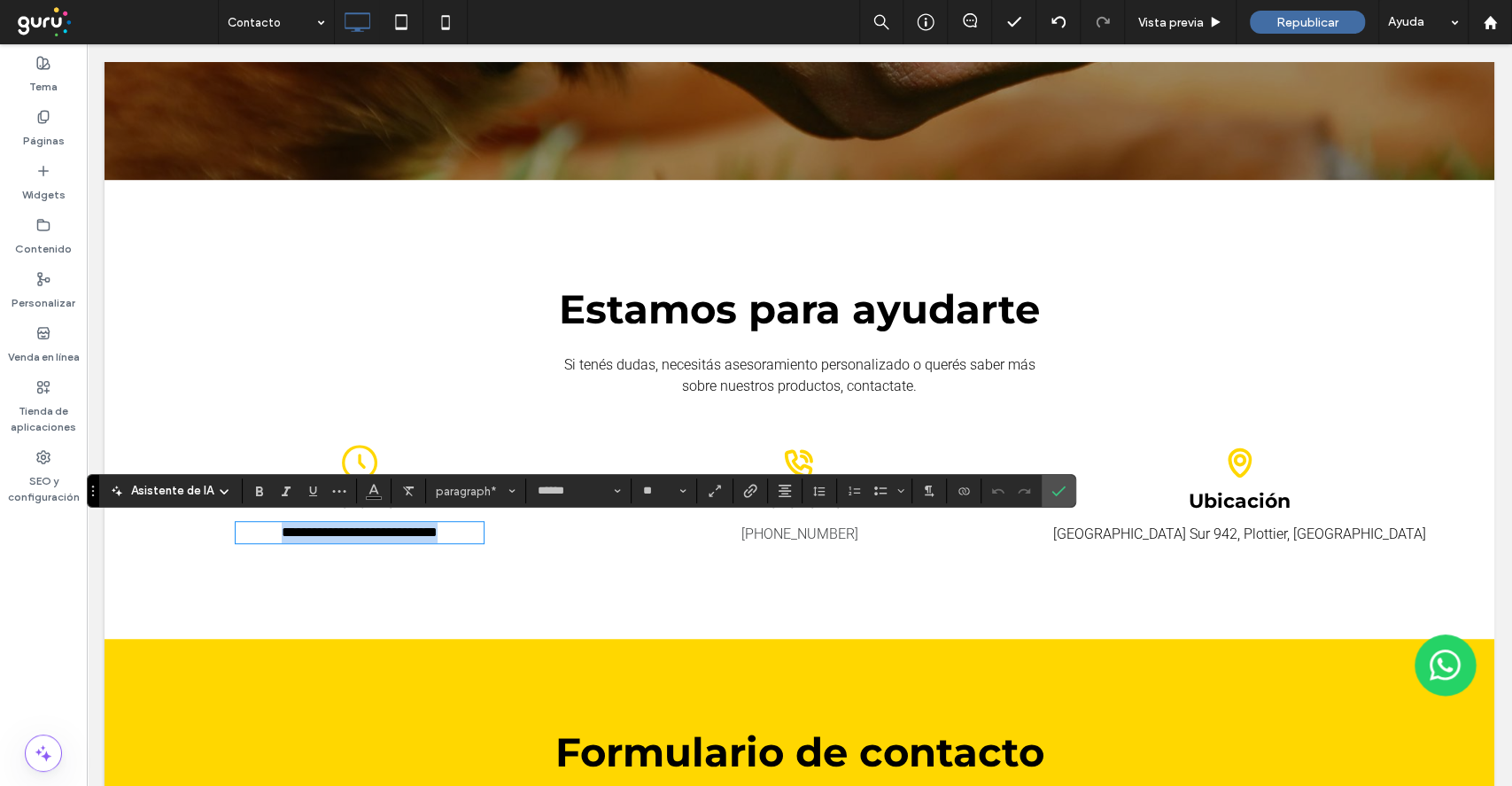
click at [281, 526] on span "**********" at bounding box center [360, 532] width 156 height 13
click at [463, 537] on p "**********" at bounding box center [359, 532] width 248 height 22
click at [442, 528] on span "**********" at bounding box center [359, 532] width 219 height 13
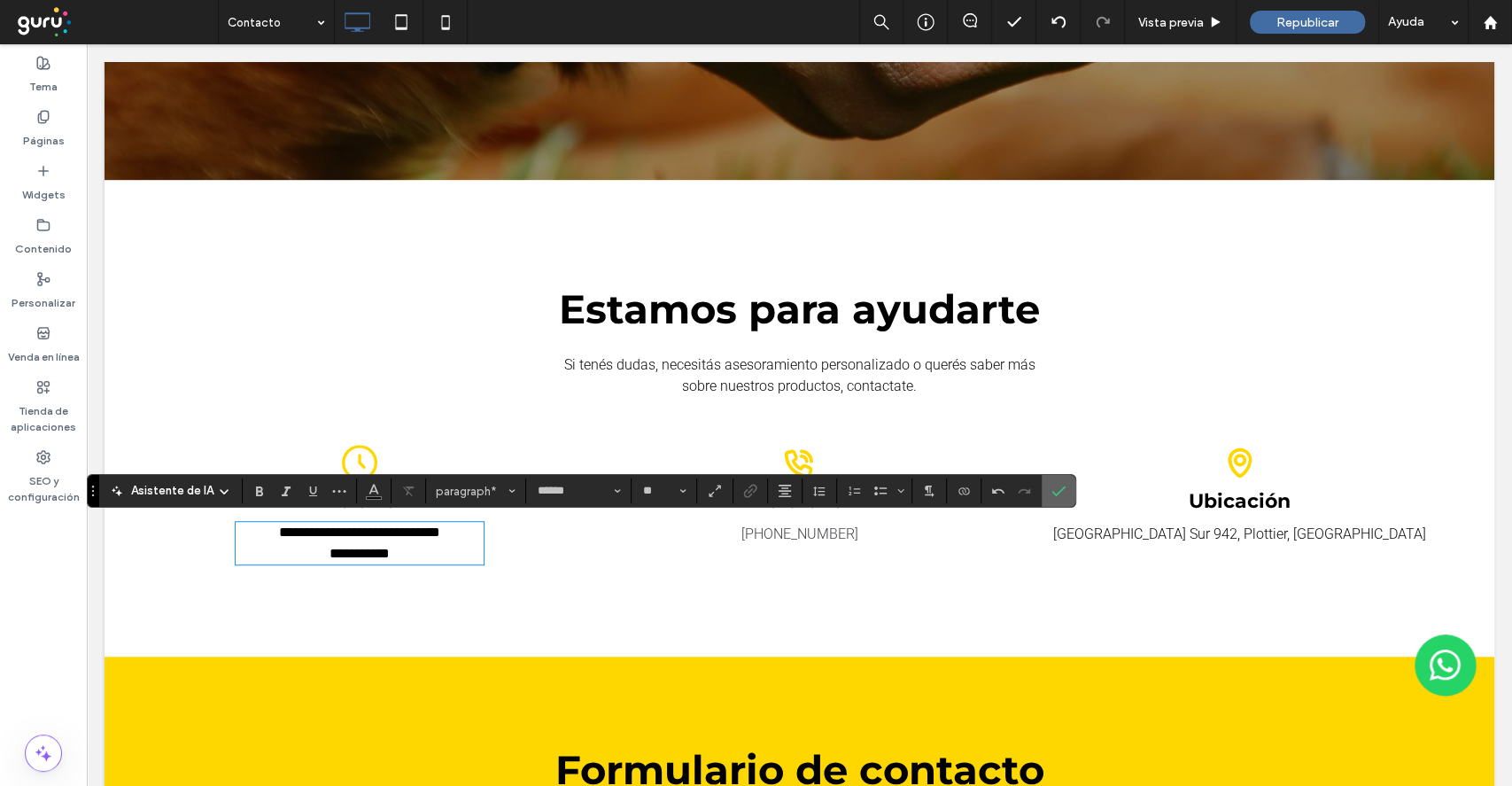
click at [1059, 492] on icon "Confirmar" at bounding box center [1058, 490] width 14 height 14
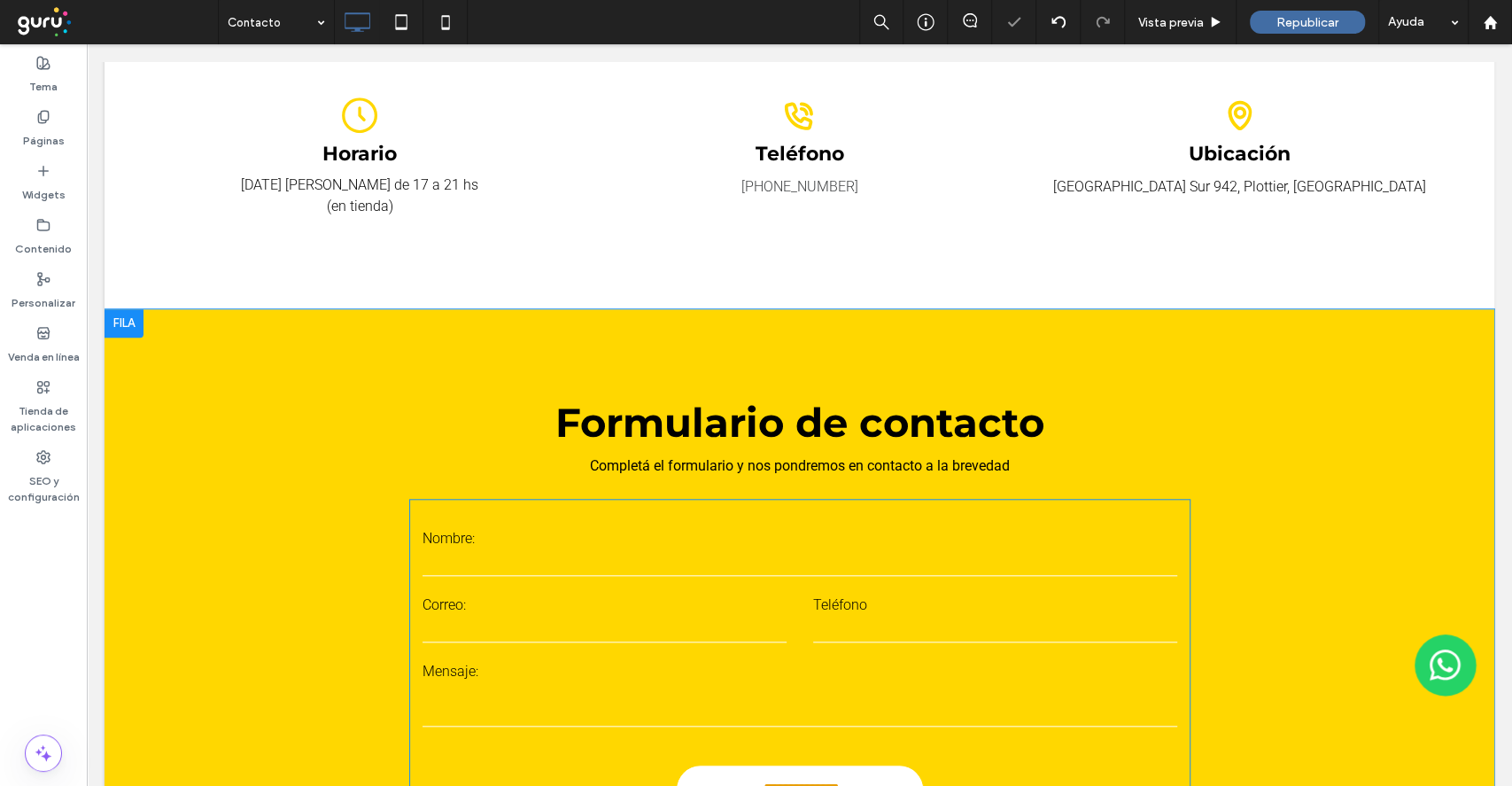
scroll to position [1283, 0]
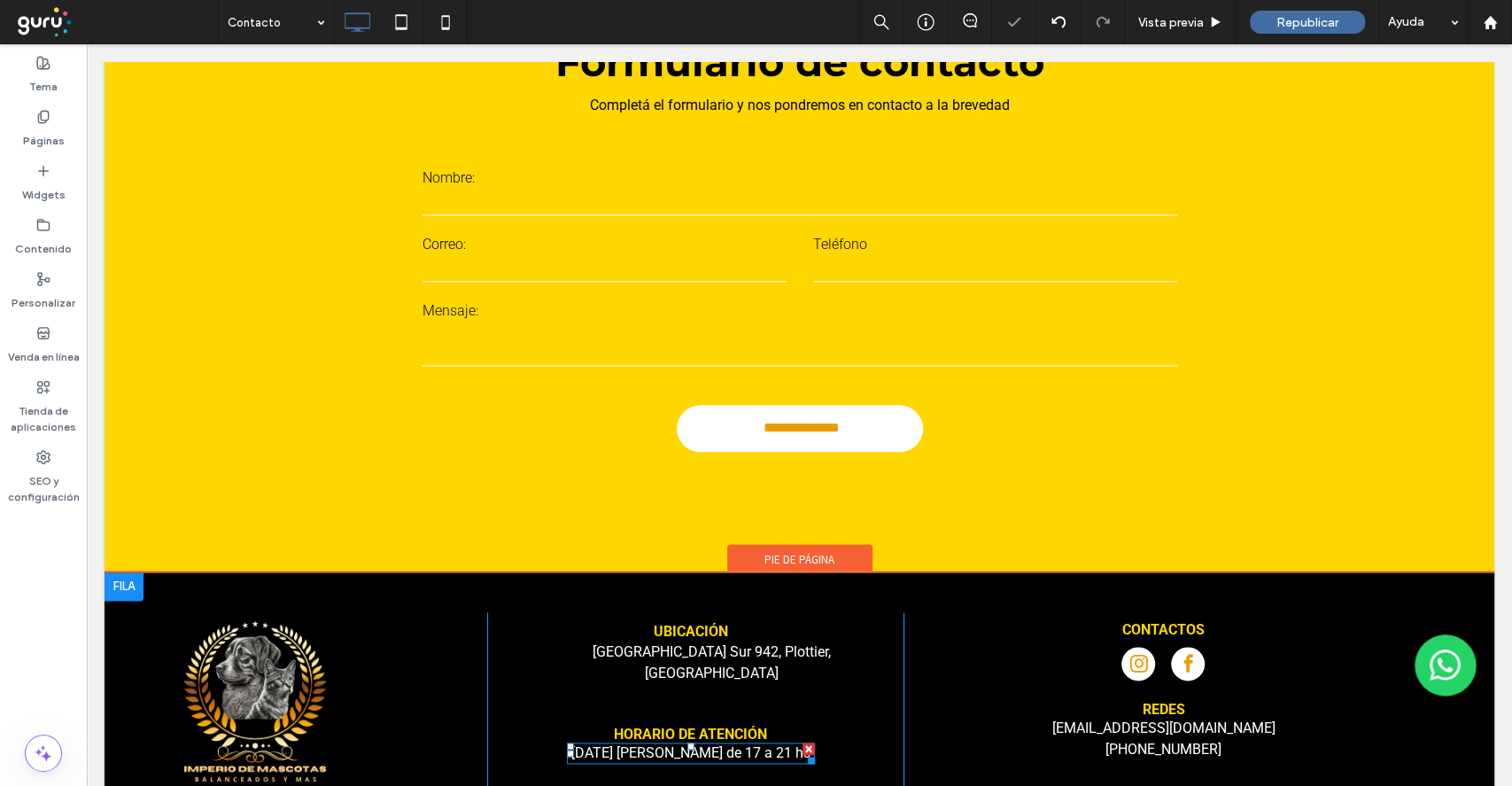
click at [709, 744] on span "[DATE] [PERSON_NAME] de 17 a 21 hs" at bounding box center [691, 752] width 239 height 17
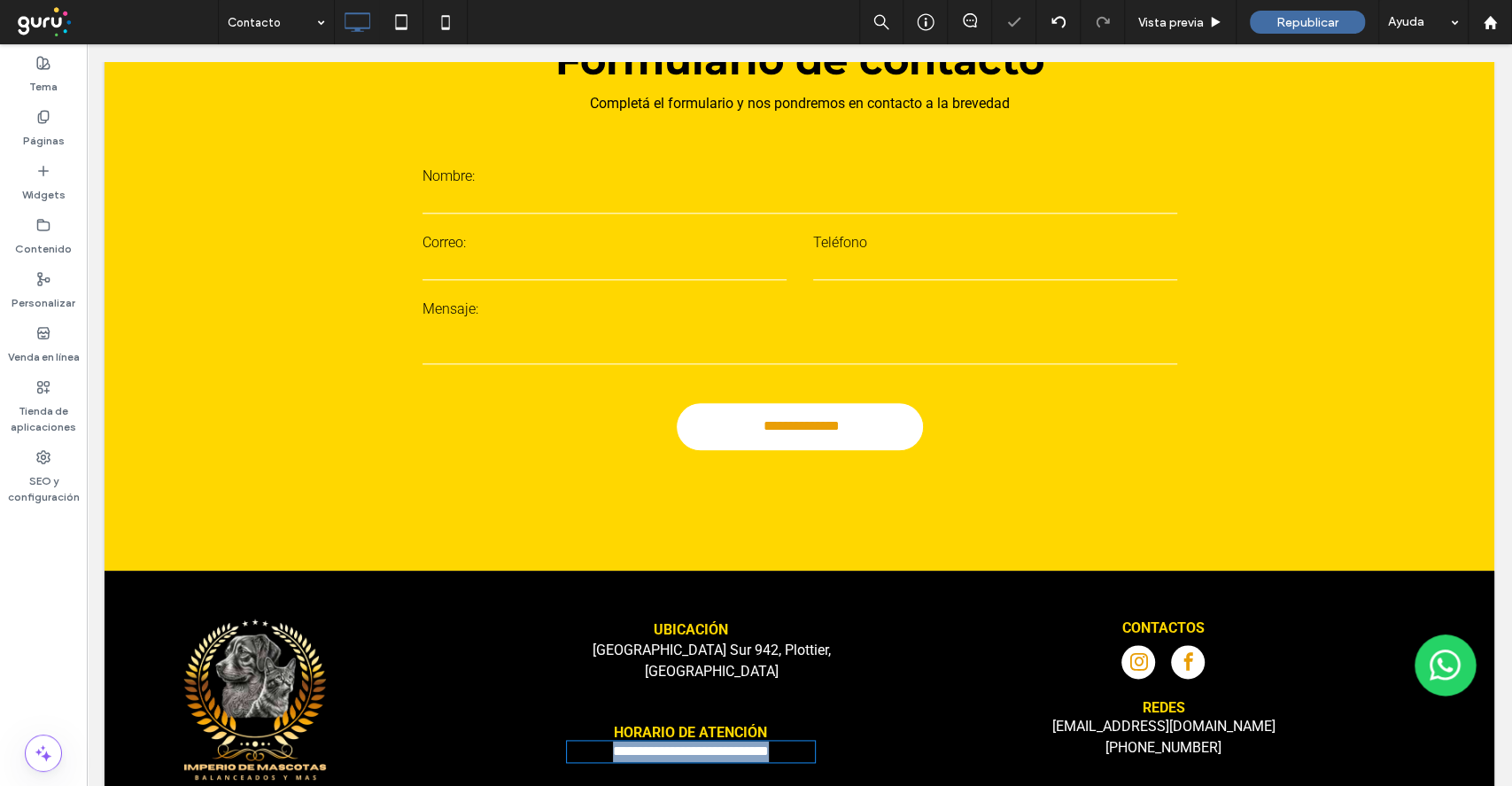
scroll to position [1282, 0]
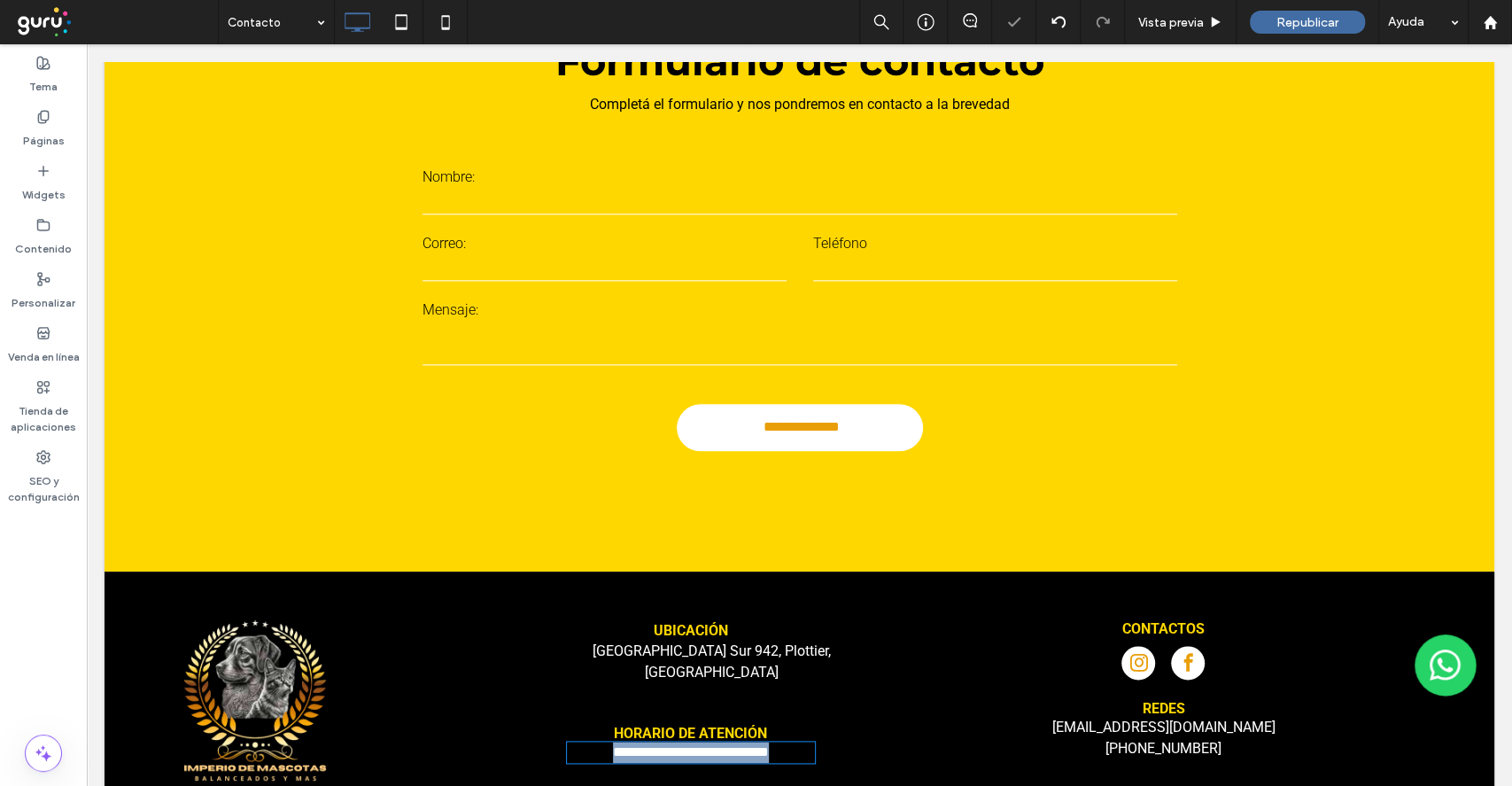
type input "******"
type input "**"
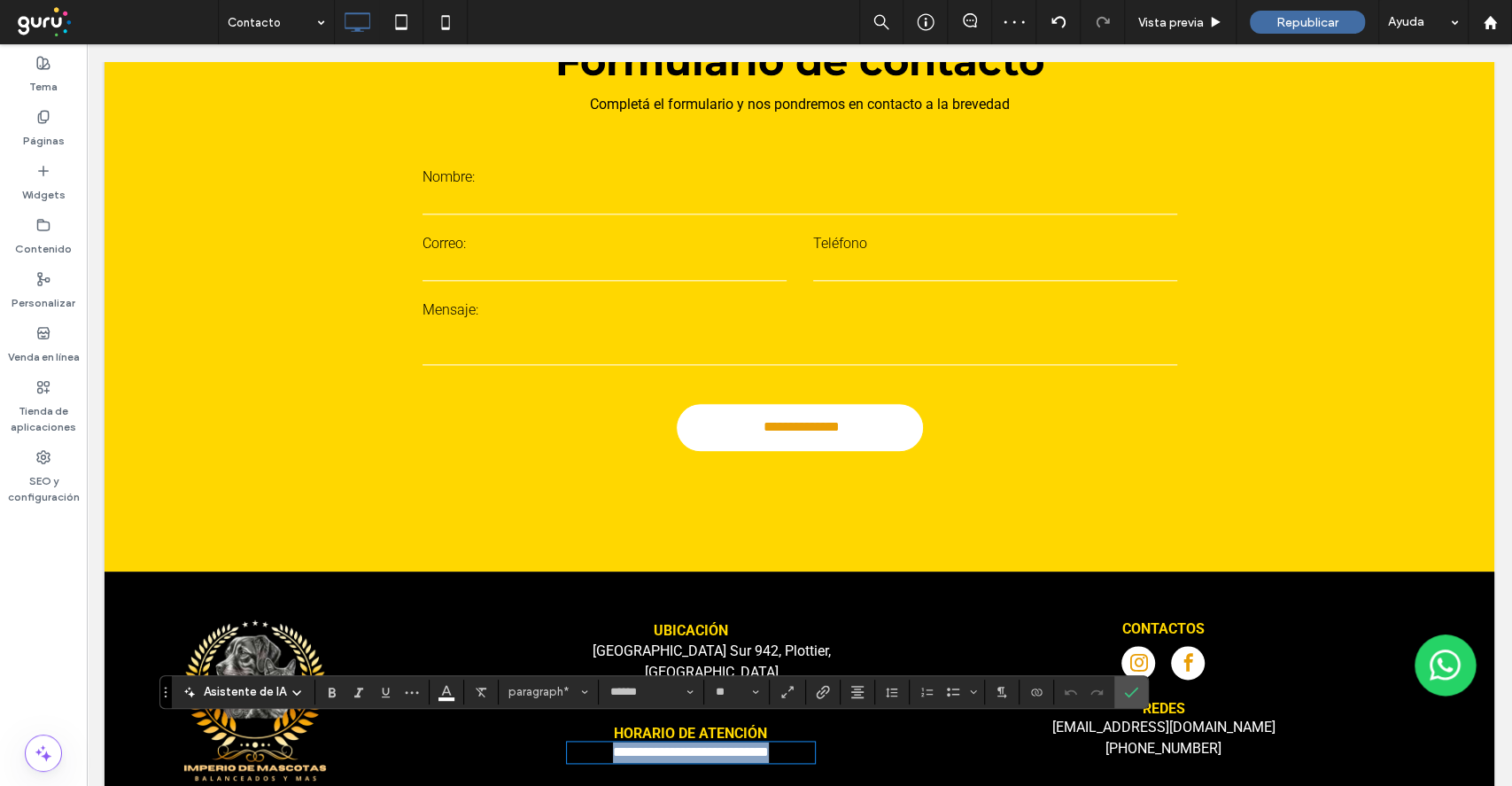
click at [780, 742] on p "**********" at bounding box center [690, 752] width 248 height 22
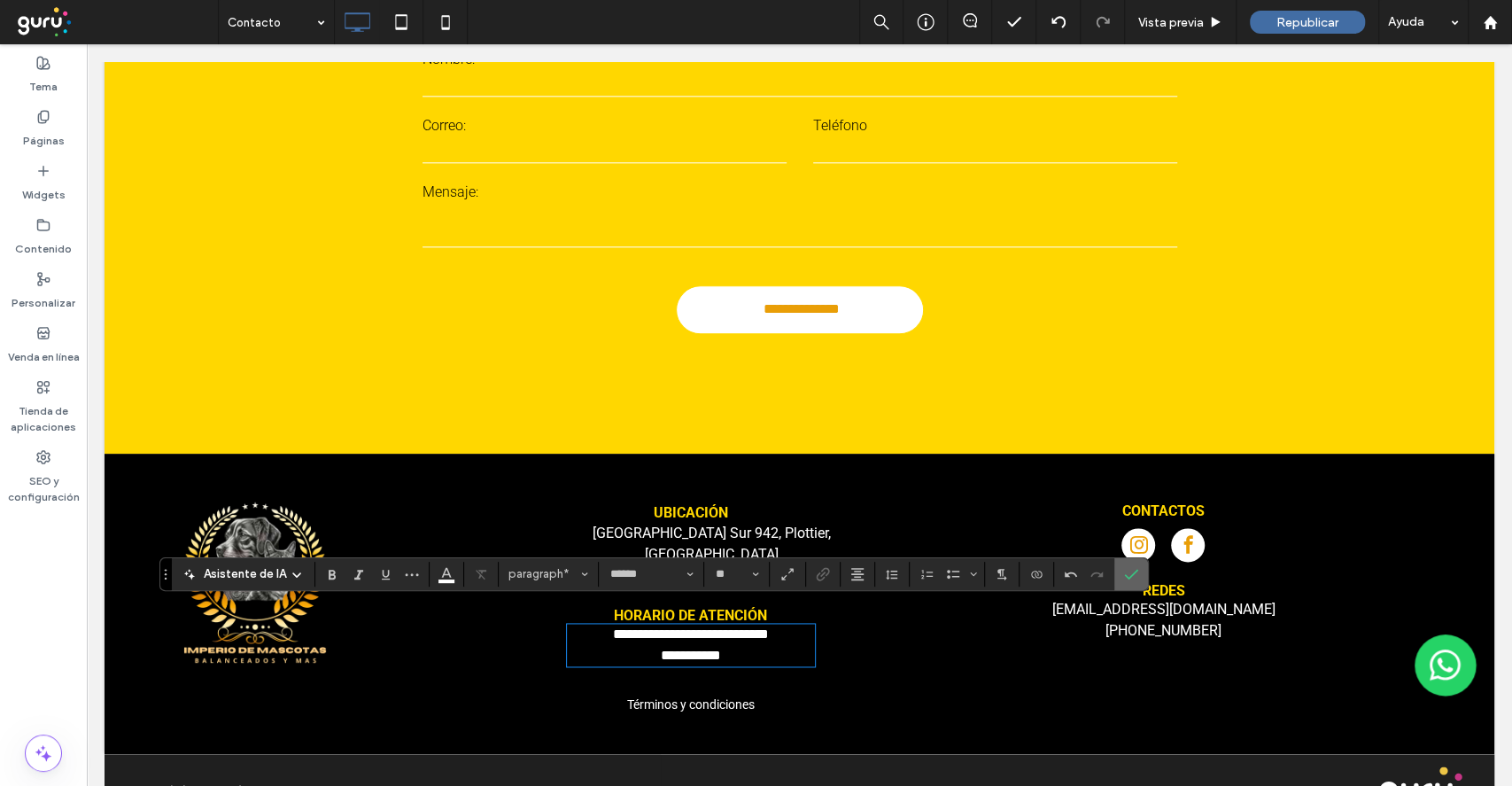
click at [1124, 573] on icon "Confirmar" at bounding box center [1131, 573] width 14 height 14
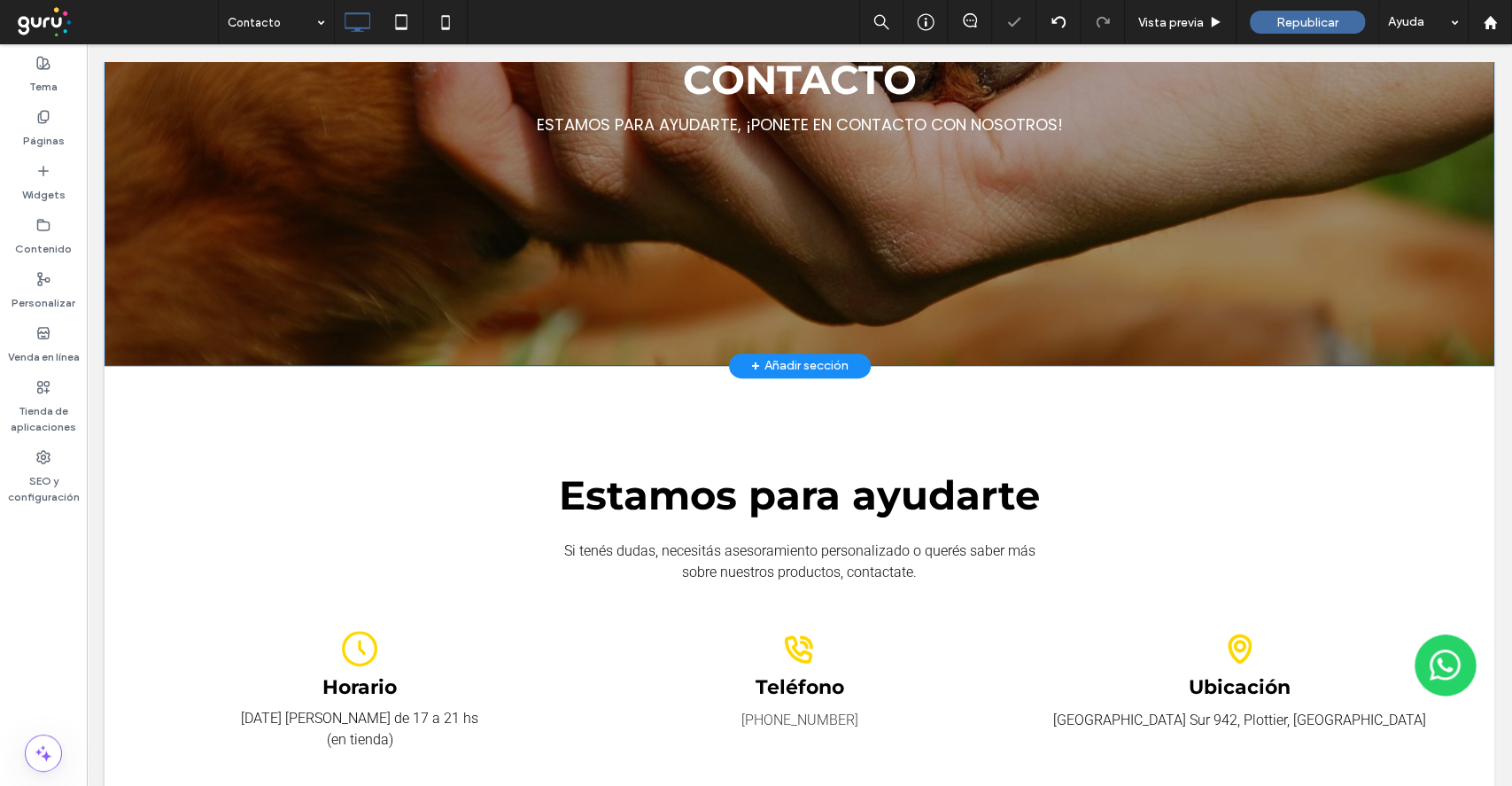
scroll to position [219, 0]
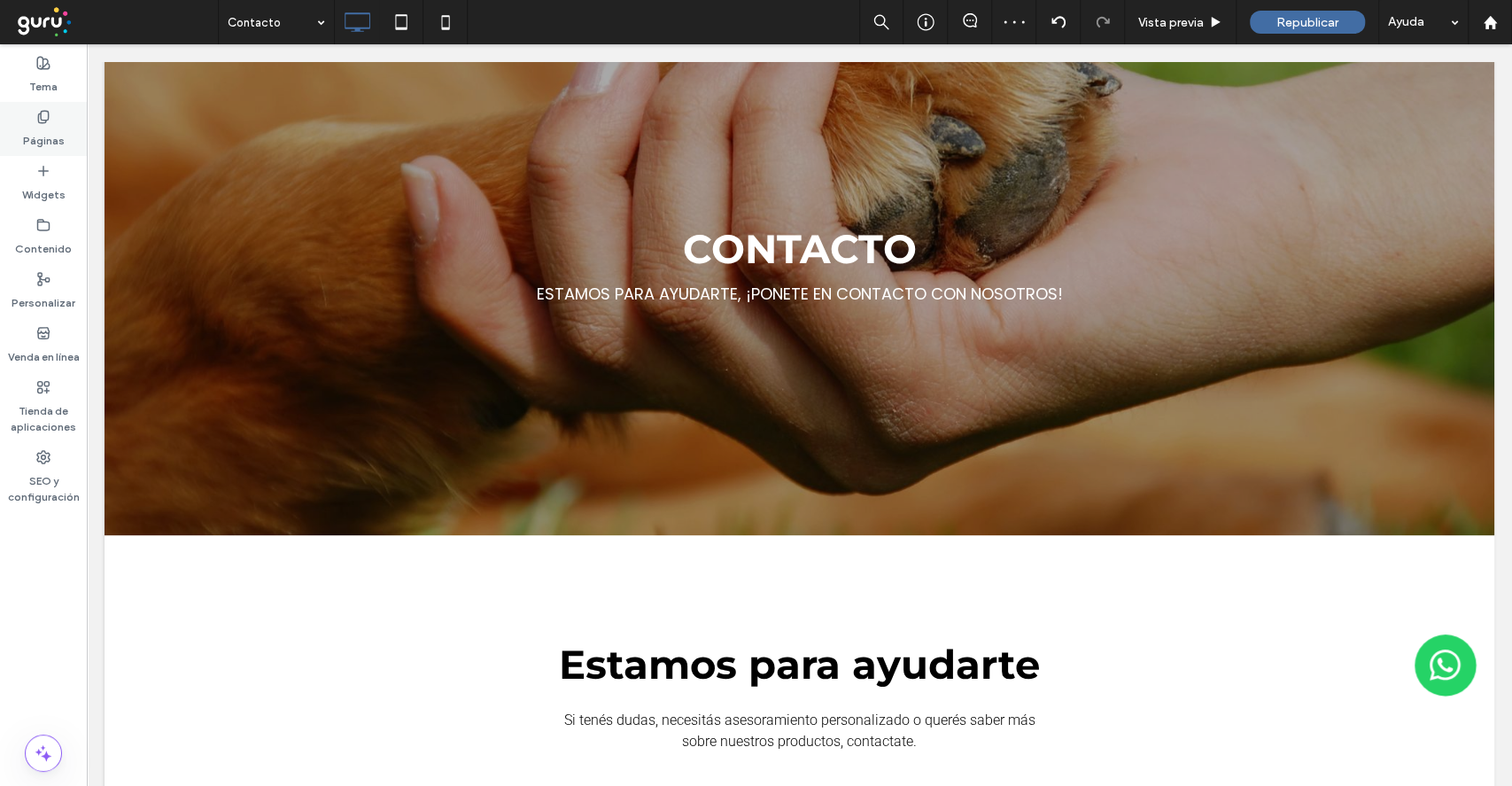
click at [24, 136] on label "Páginas" at bounding box center [43, 136] width 41 height 24
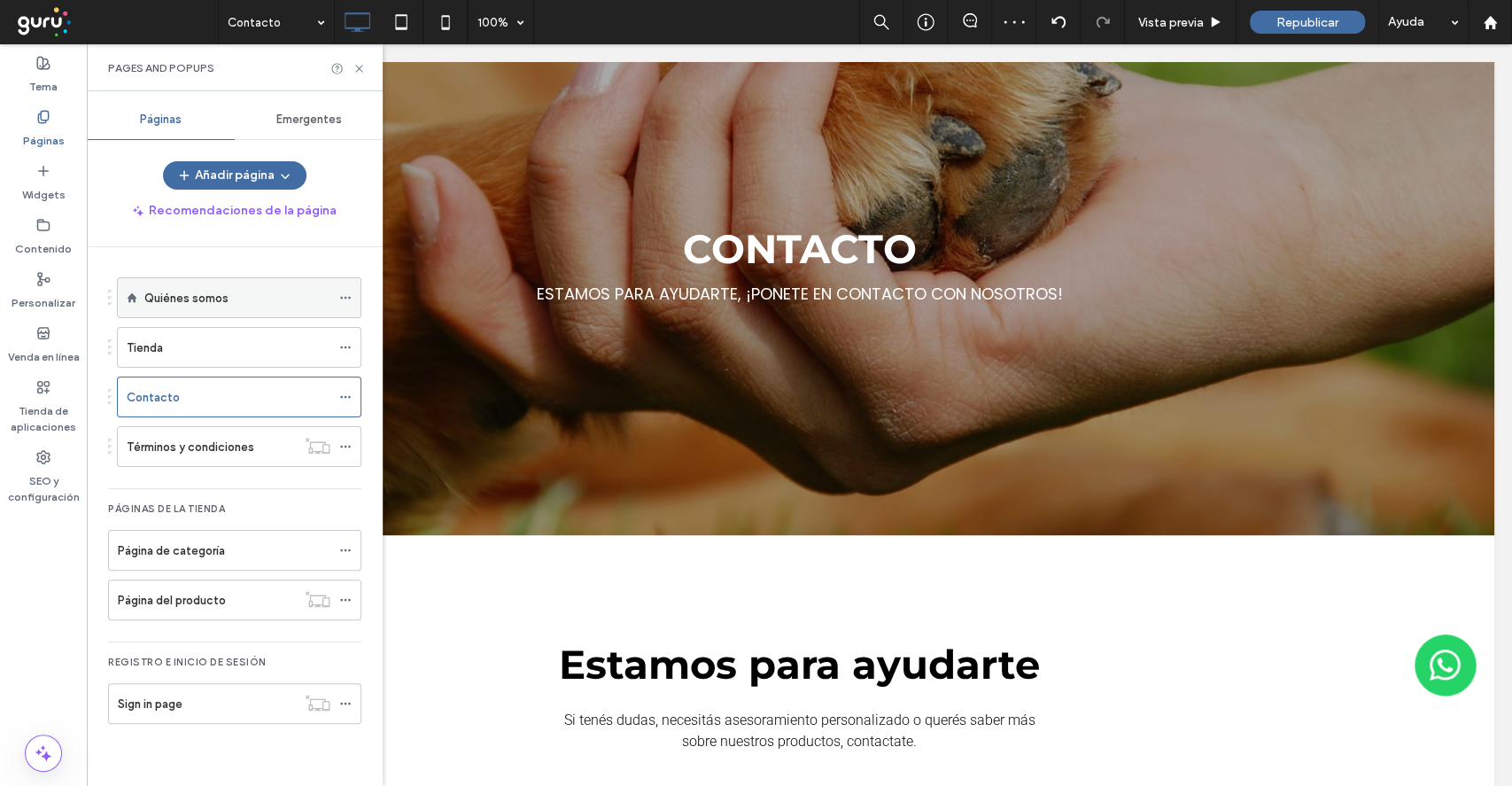
click at [245, 310] on div "Quiénes somos" at bounding box center [237, 297] width 186 height 39
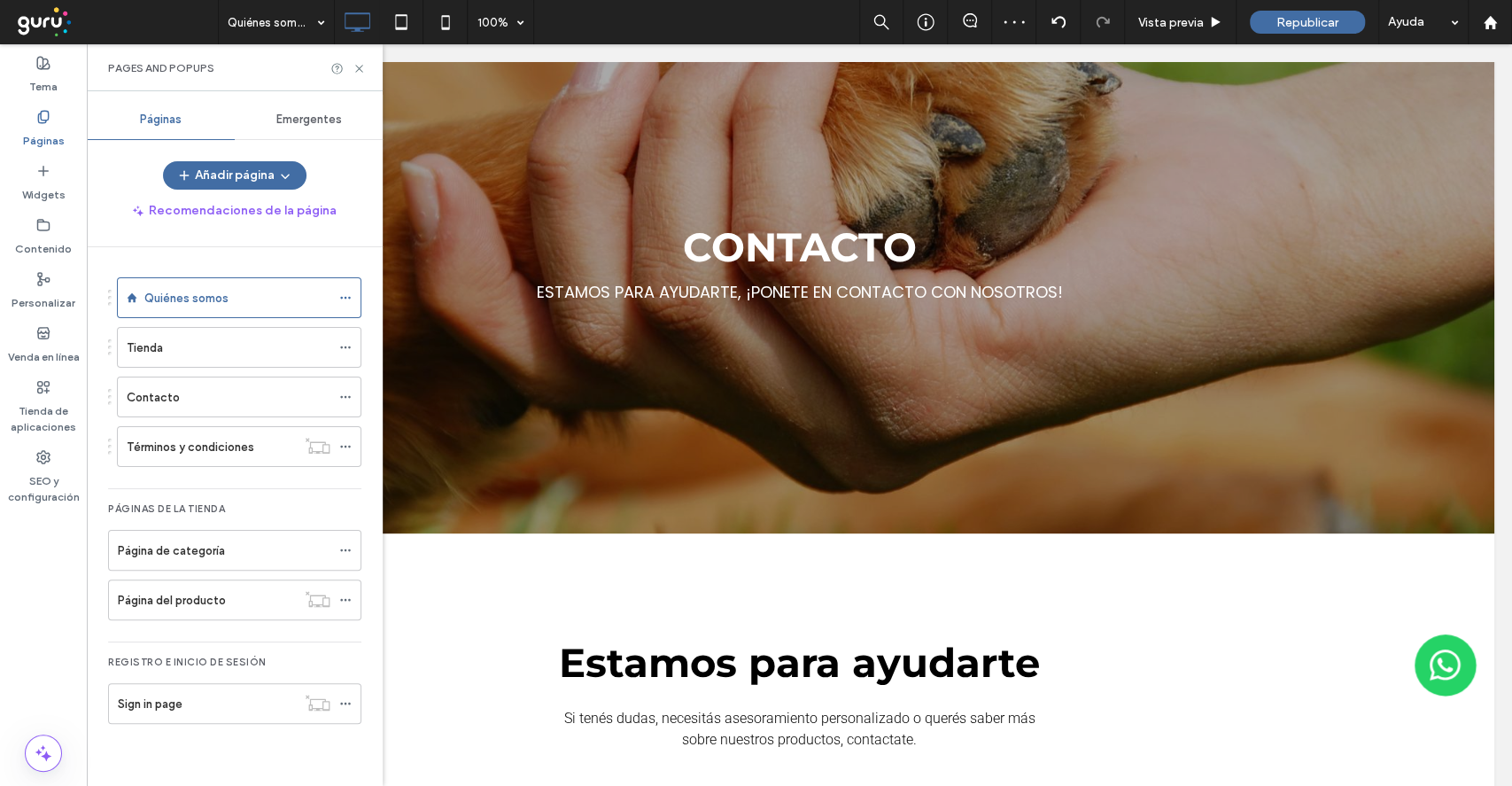
scroll to position [218, 0]
click at [358, 60] on div "Pages and Popups" at bounding box center [234, 68] width 296 height 47
click at [360, 68] on use at bounding box center [359, 69] width 8 height 8
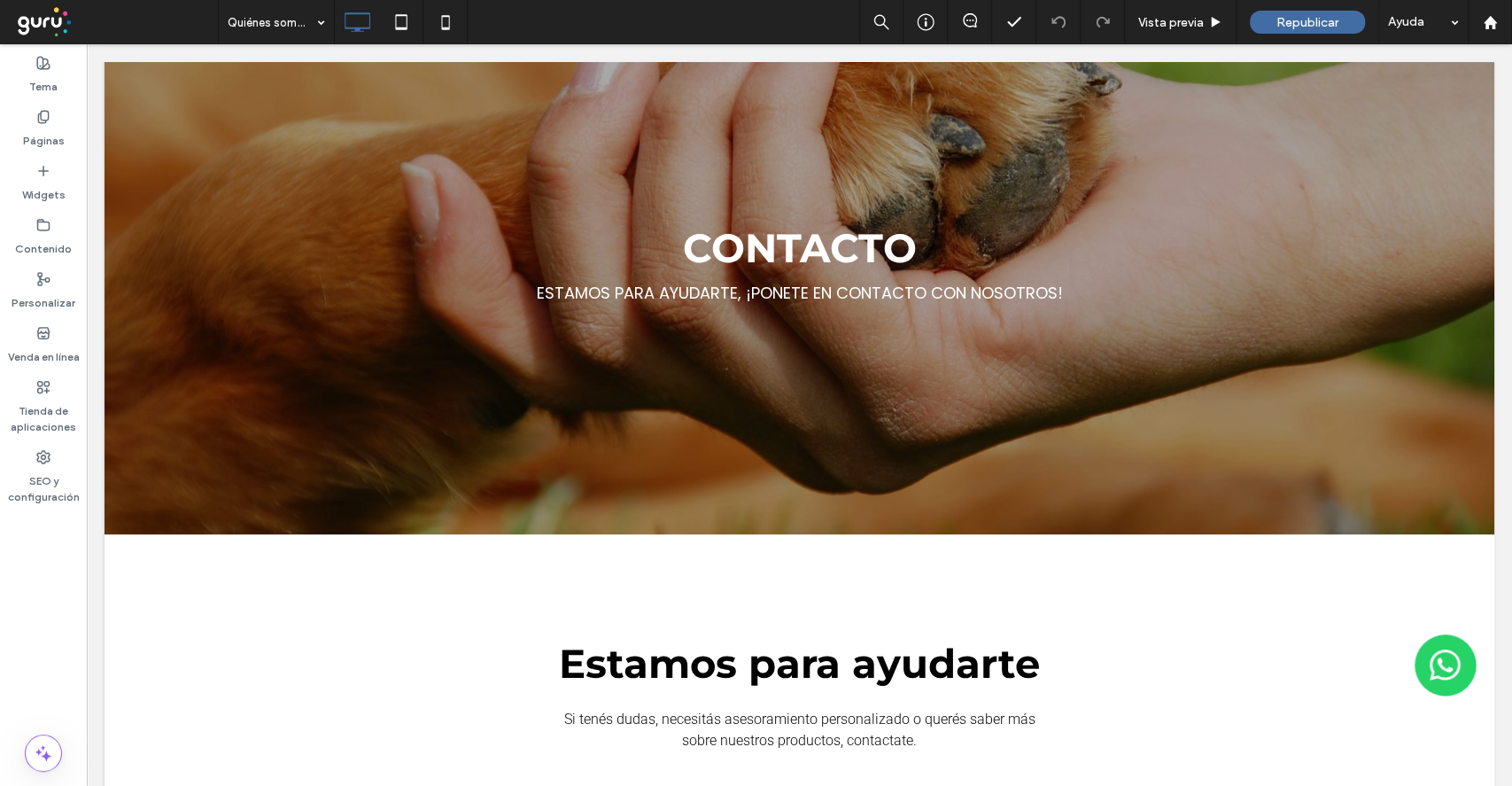
type input "******"
type input "**"
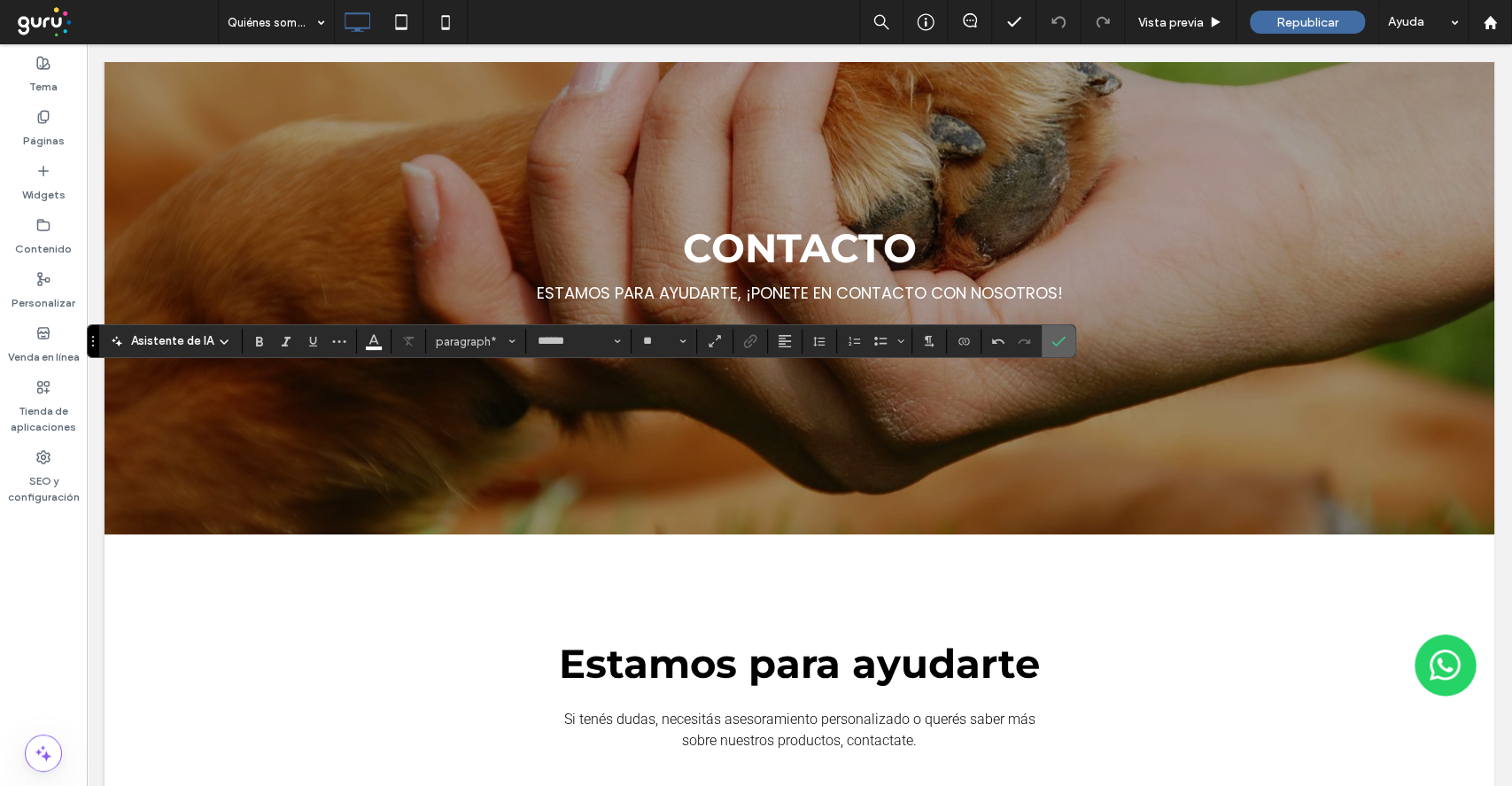
click at [1052, 345] on icon "Confirmar" at bounding box center [1058, 341] width 14 height 14
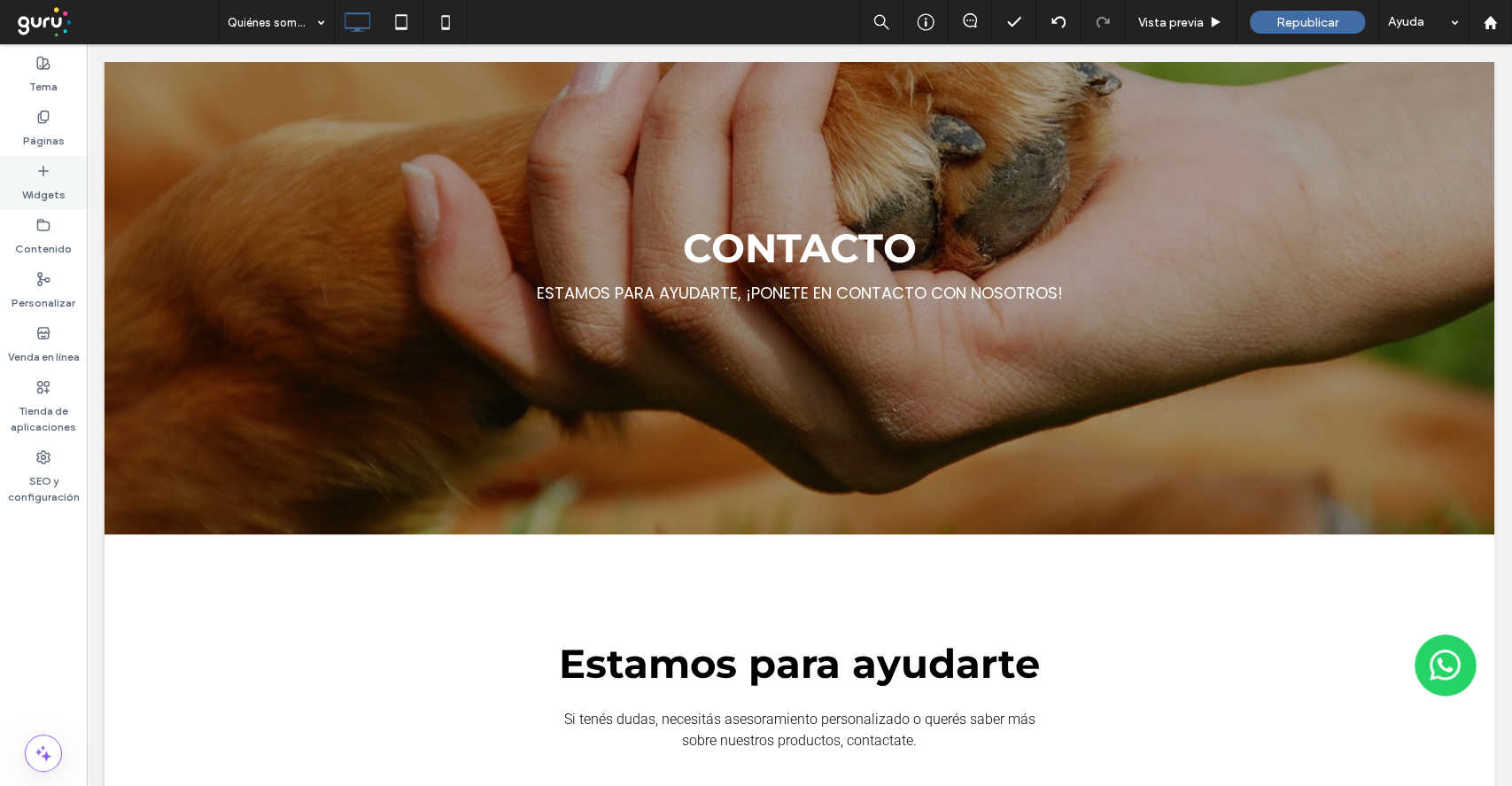
drag, startPoint x: 30, startPoint y: 143, endPoint x: 53, endPoint y: 177, distance: 41.0
click at [30, 143] on label "Páginas" at bounding box center [43, 136] width 41 height 24
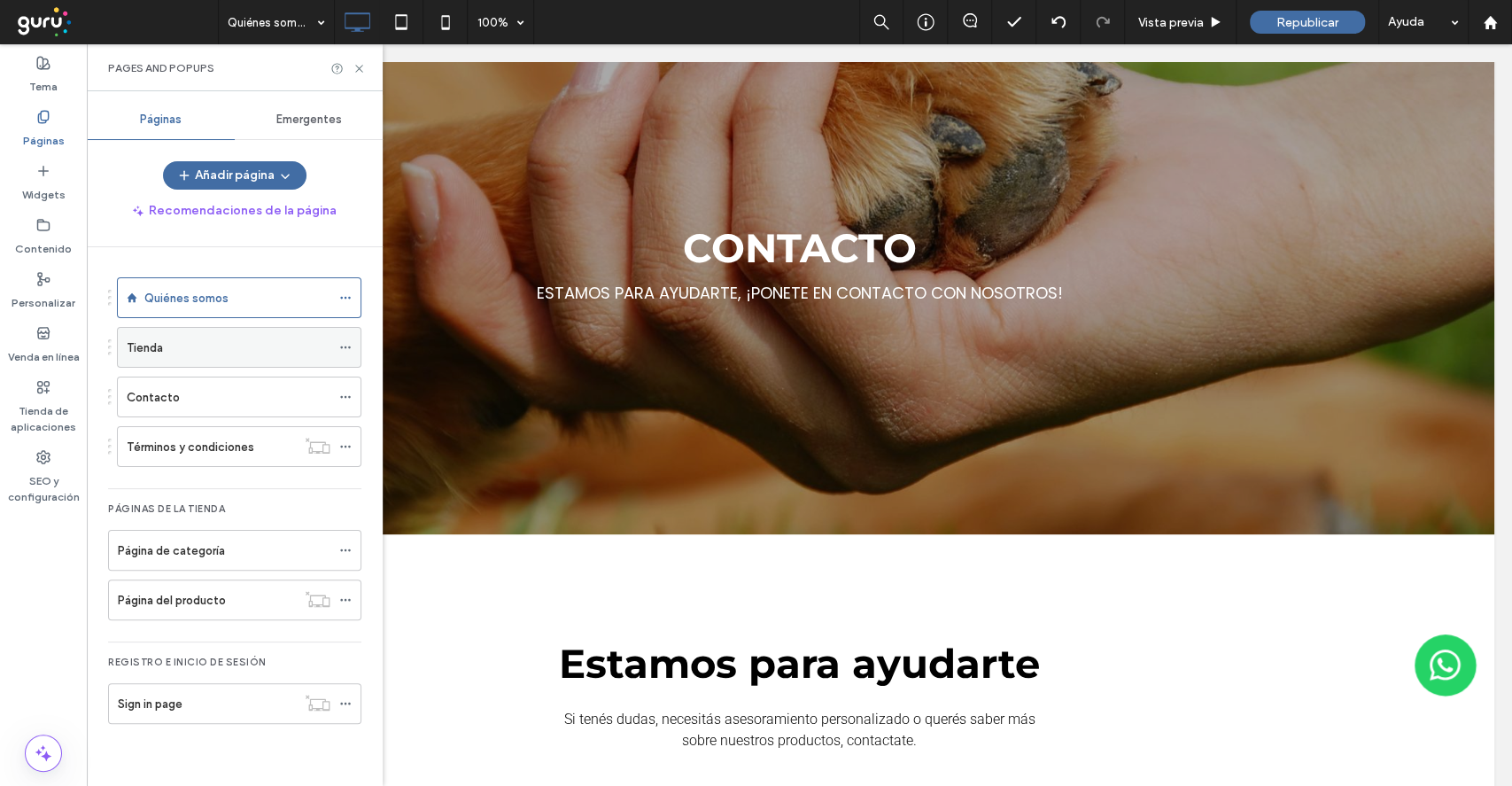
click at [195, 351] on div "Tienda" at bounding box center [229, 347] width 203 height 19
click at [358, 69] on use at bounding box center [359, 69] width 8 height 8
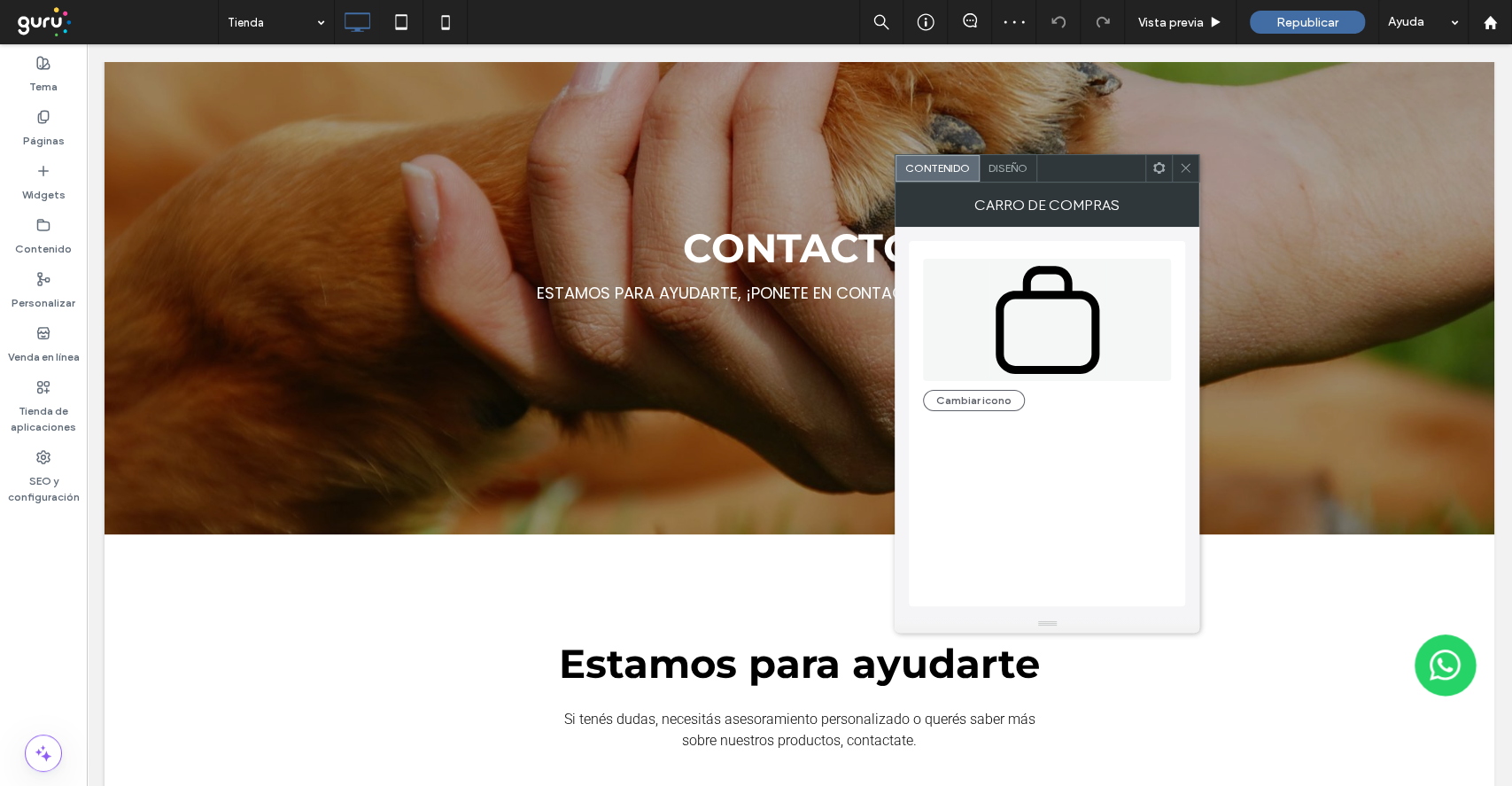
click at [985, 386] on div ".st0-undefined{fill-rule:evenodd;clip-rule:evenodd;} Cambiar icono" at bounding box center [1046, 329] width 248 height 161
click at [984, 392] on button "Cambiar icono" at bounding box center [973, 400] width 102 height 22
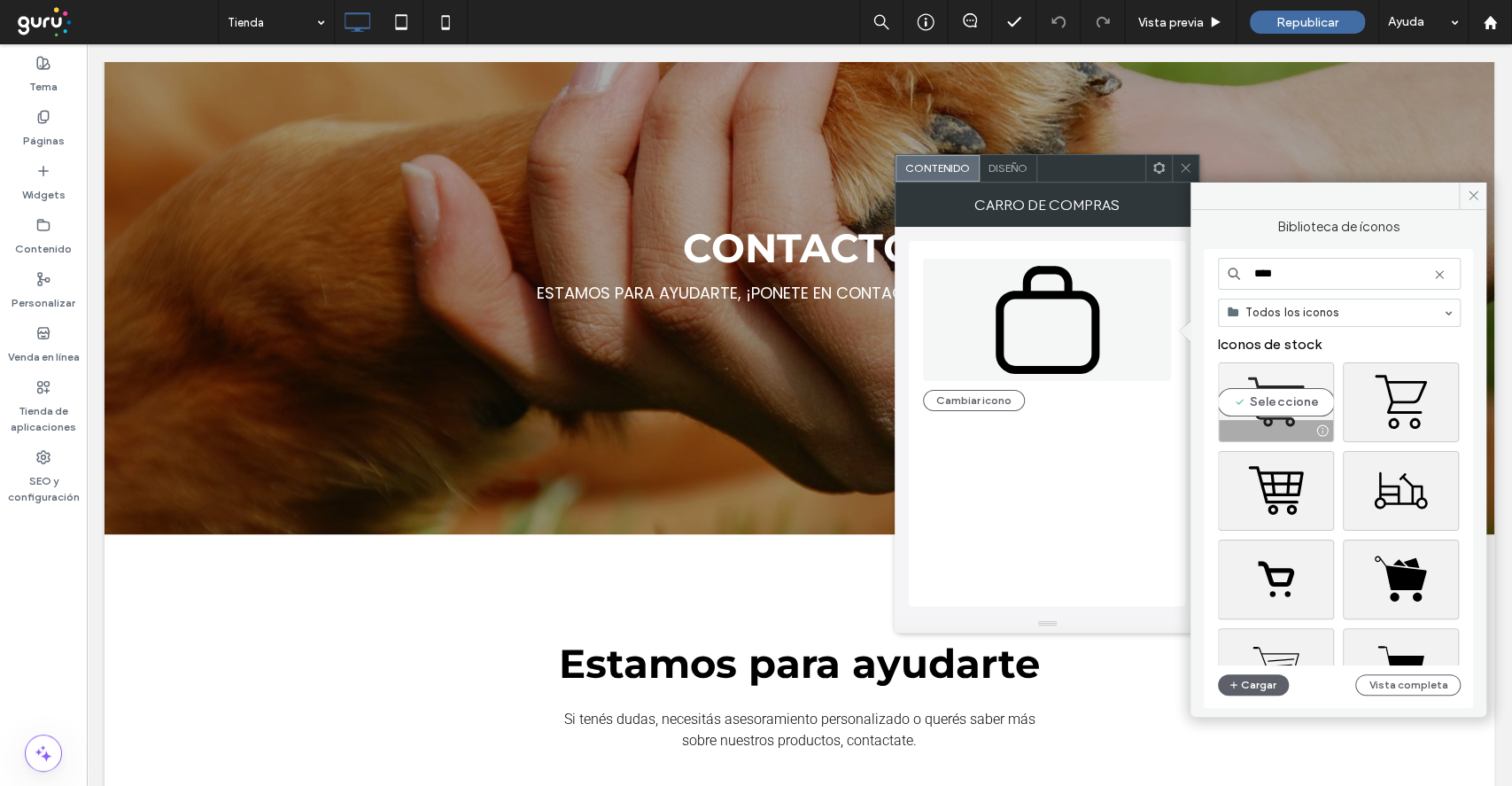
click at [1311, 409] on div "Seleccione" at bounding box center [1276, 402] width 116 height 80
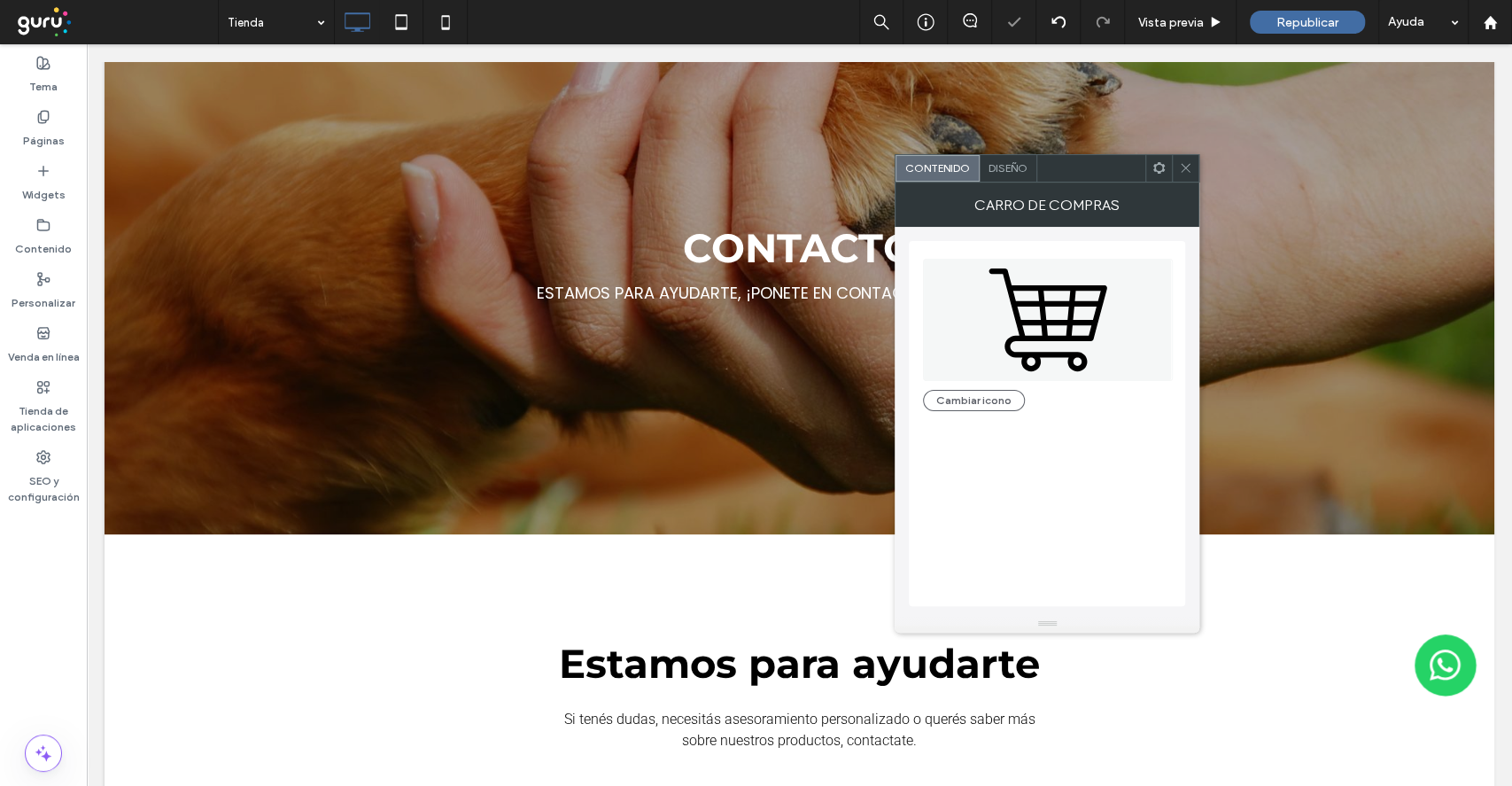
click at [1188, 161] on icon at bounding box center [1185, 168] width 13 height 13
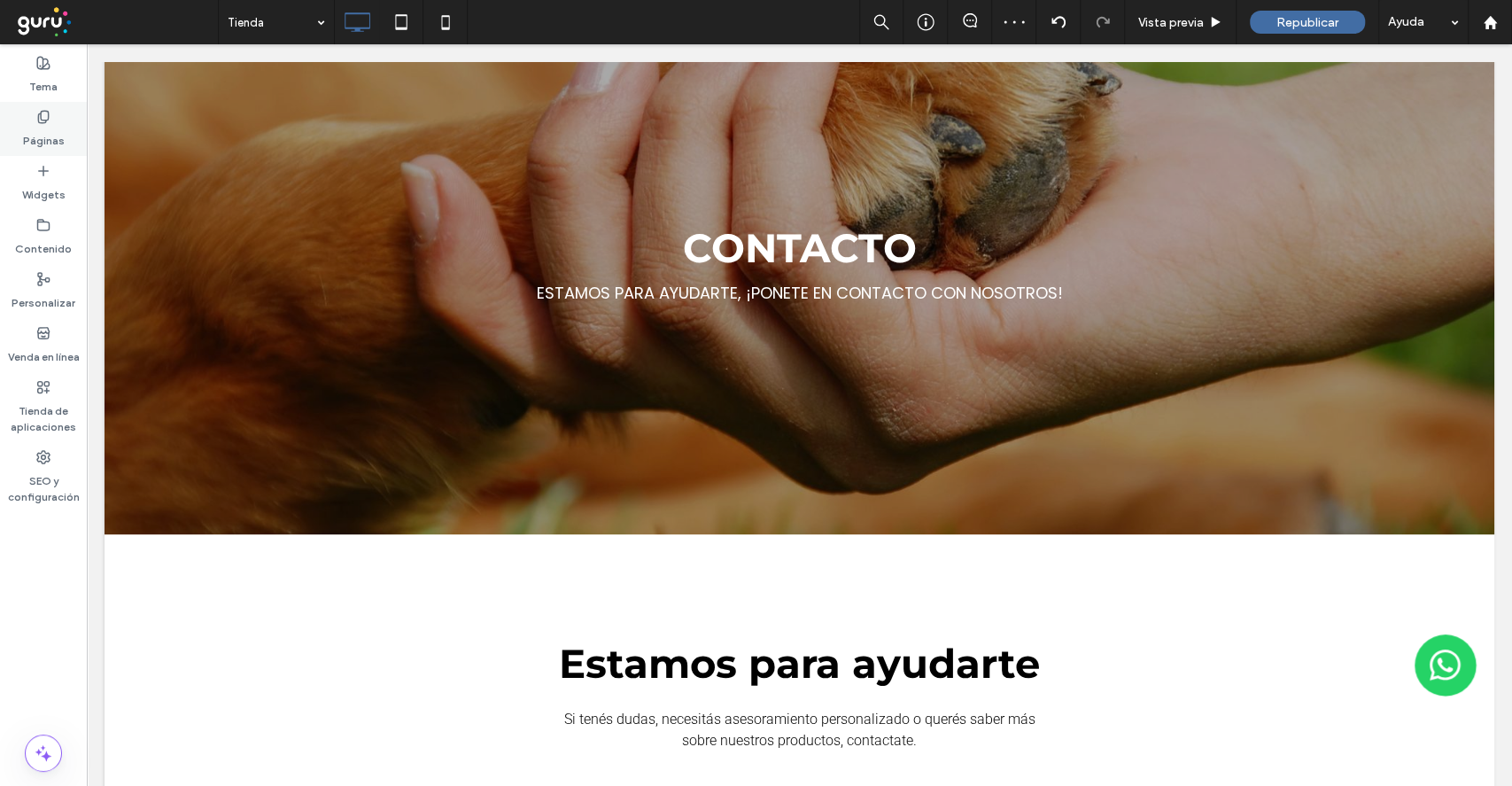
click at [23, 141] on label "Páginas" at bounding box center [43, 136] width 41 height 24
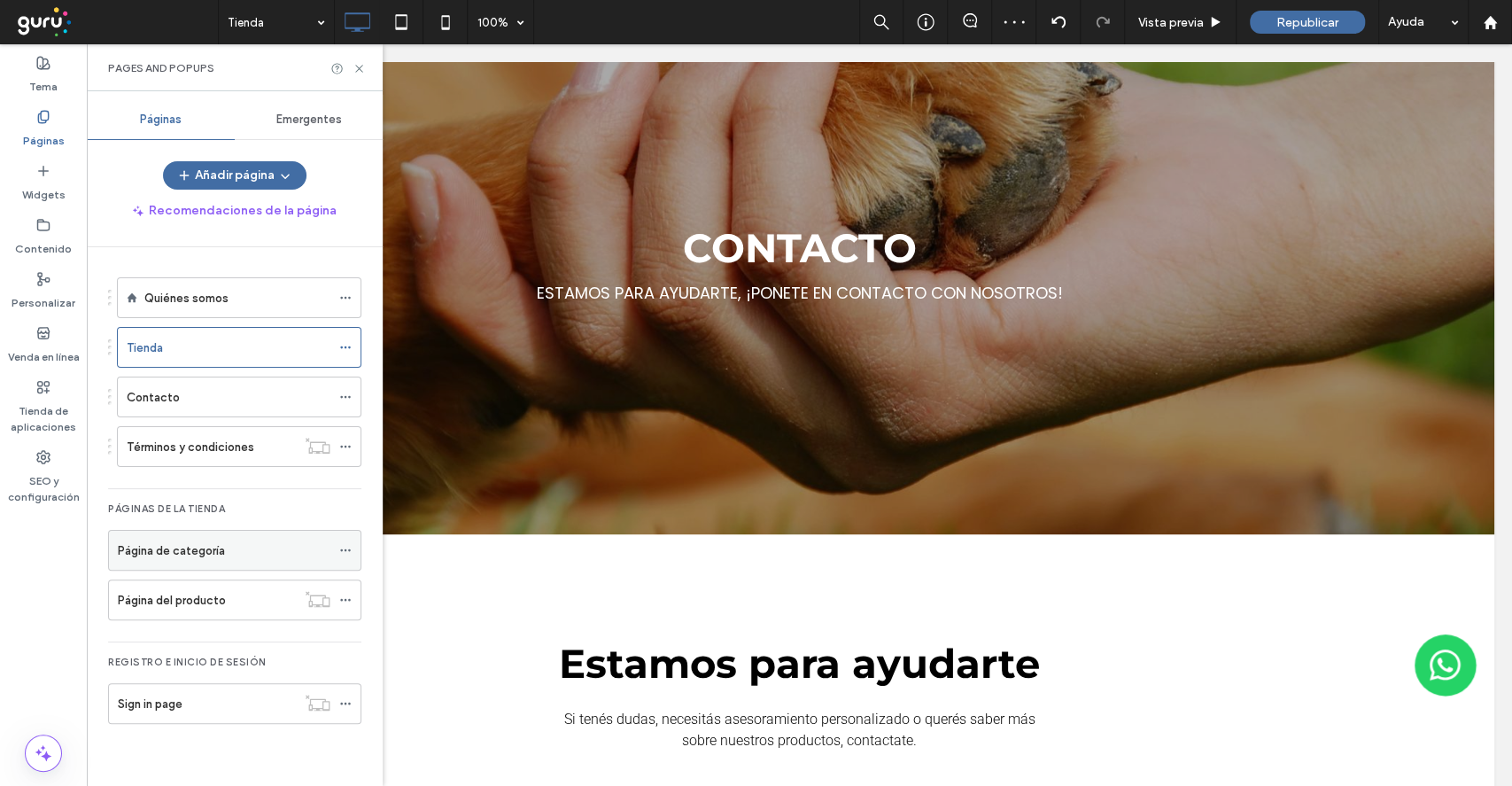
click at [201, 558] on div "Página de categoría" at bounding box center [224, 550] width 213 height 39
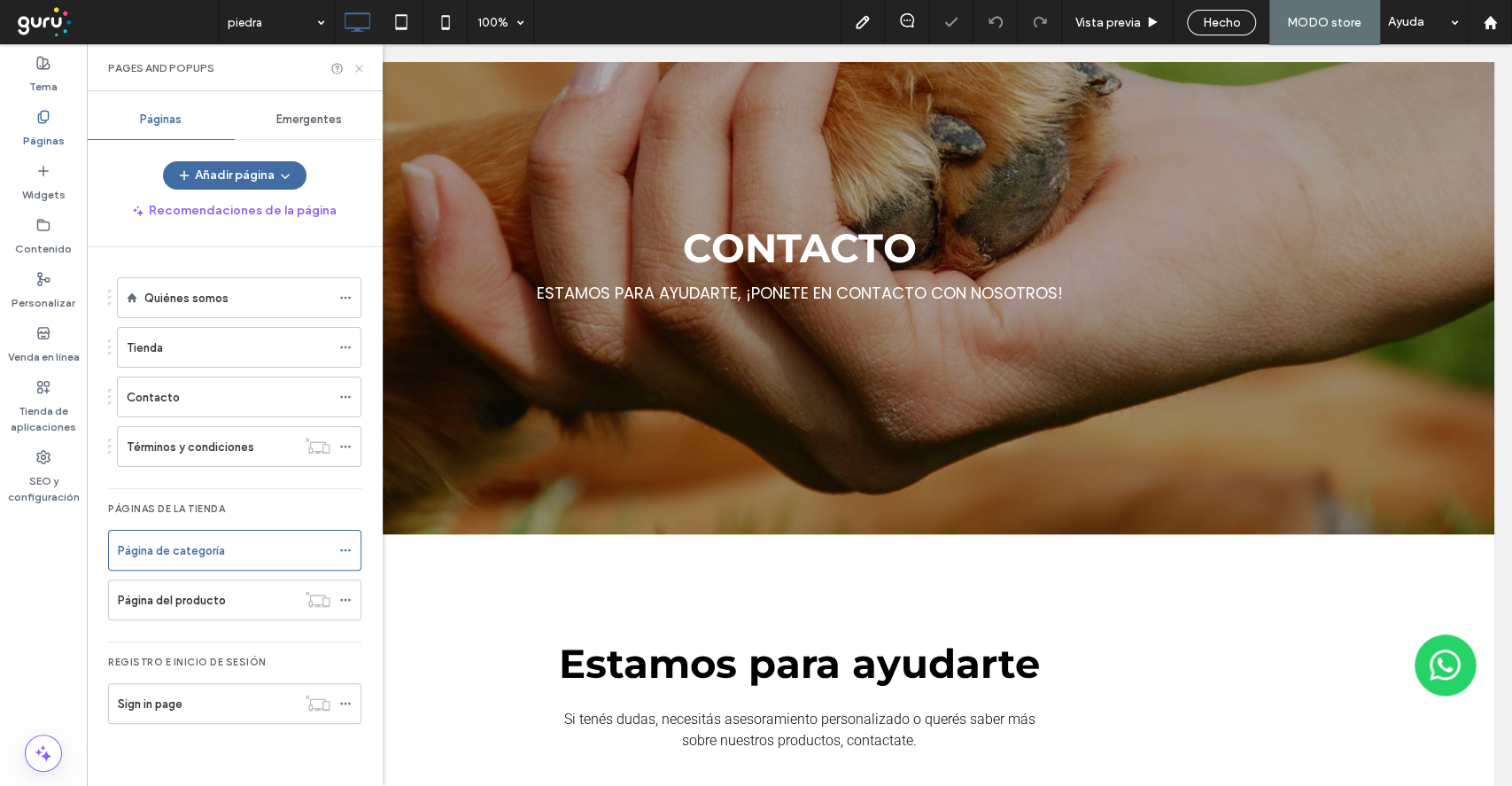
click at [356, 68] on icon at bounding box center [360, 69] width 13 height 13
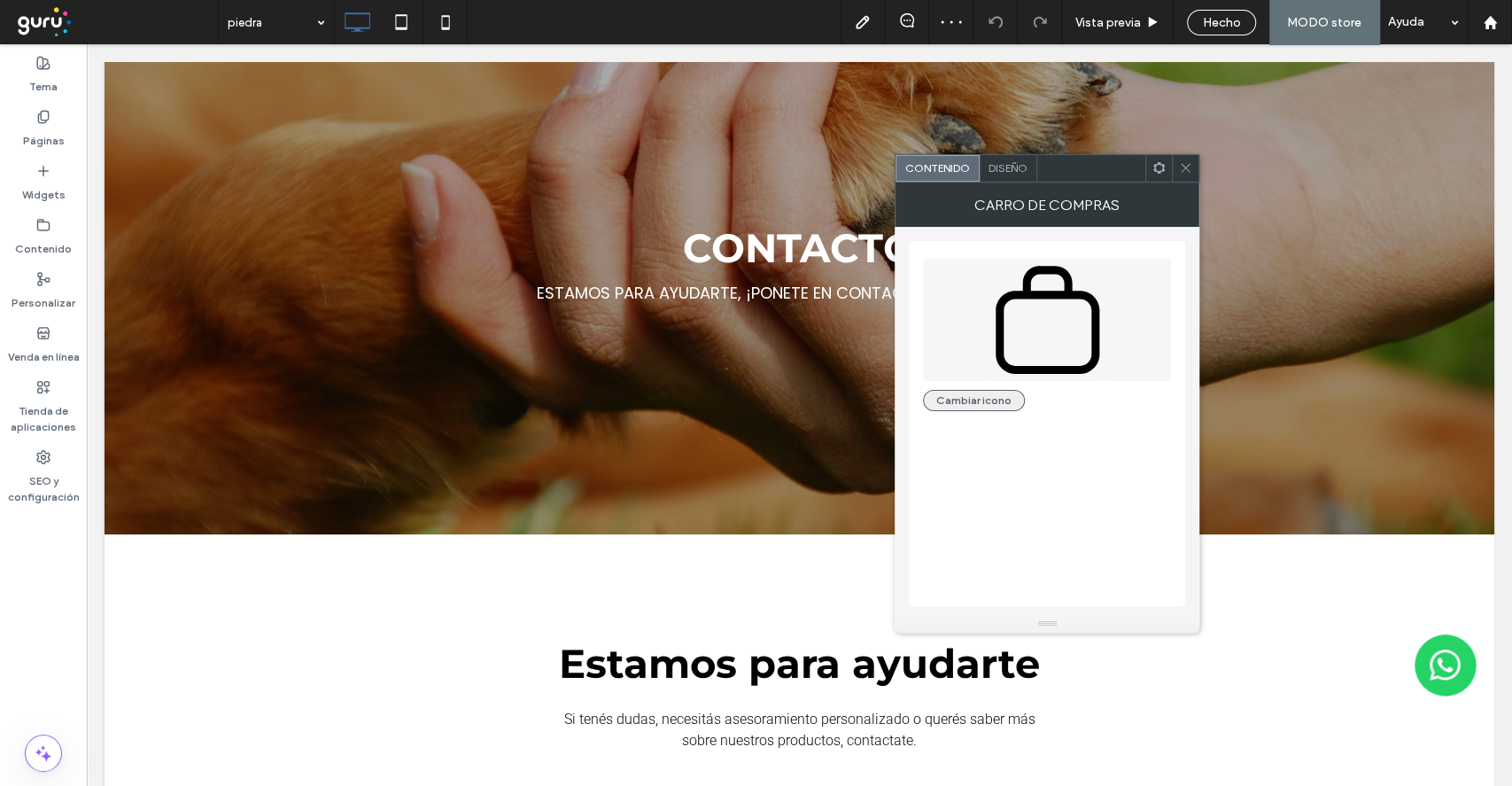
click at [969, 397] on button "Cambiar icono" at bounding box center [973, 400] width 102 height 22
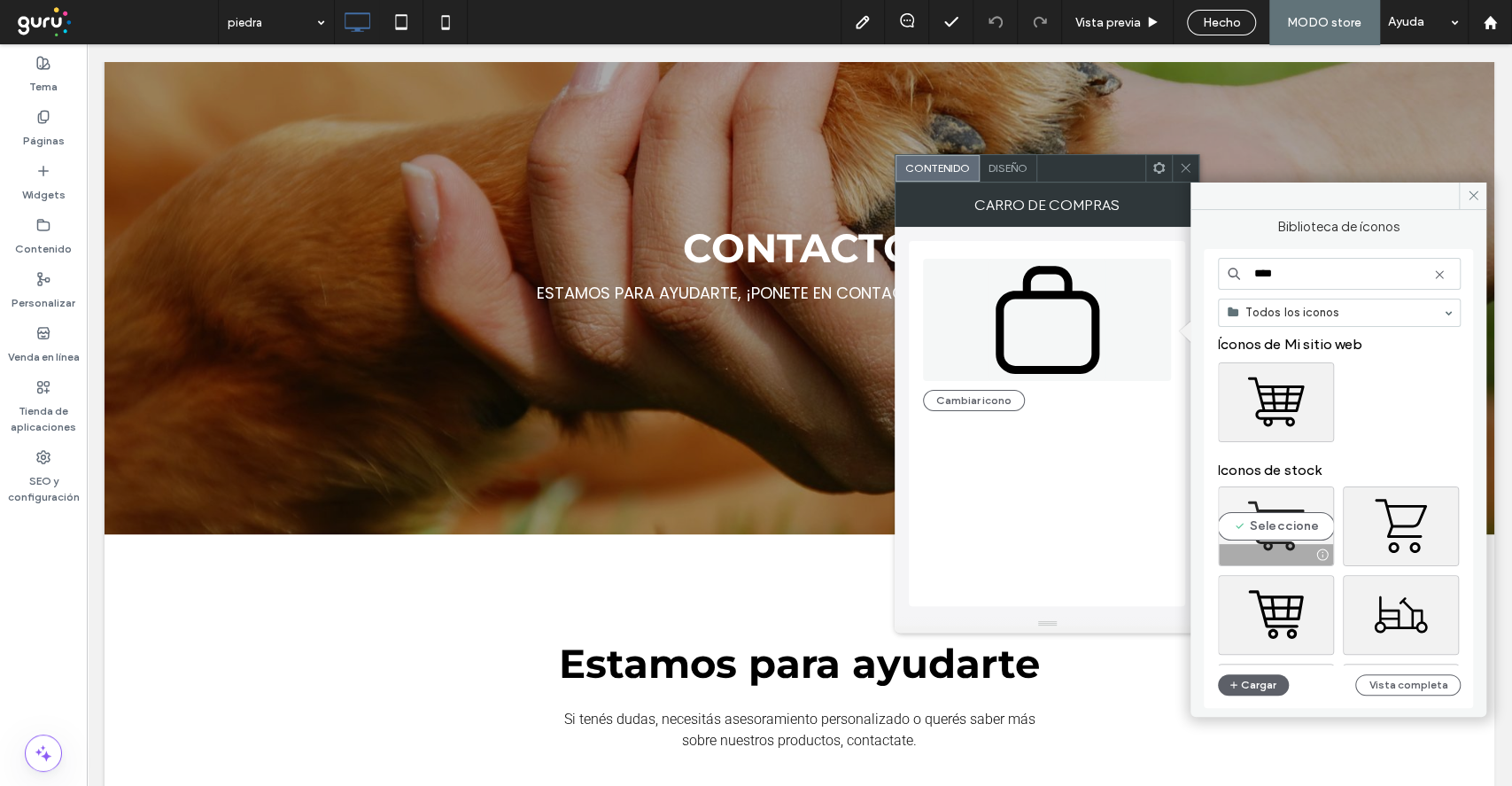
click at [1272, 524] on div "Seleccione" at bounding box center [1276, 526] width 116 height 80
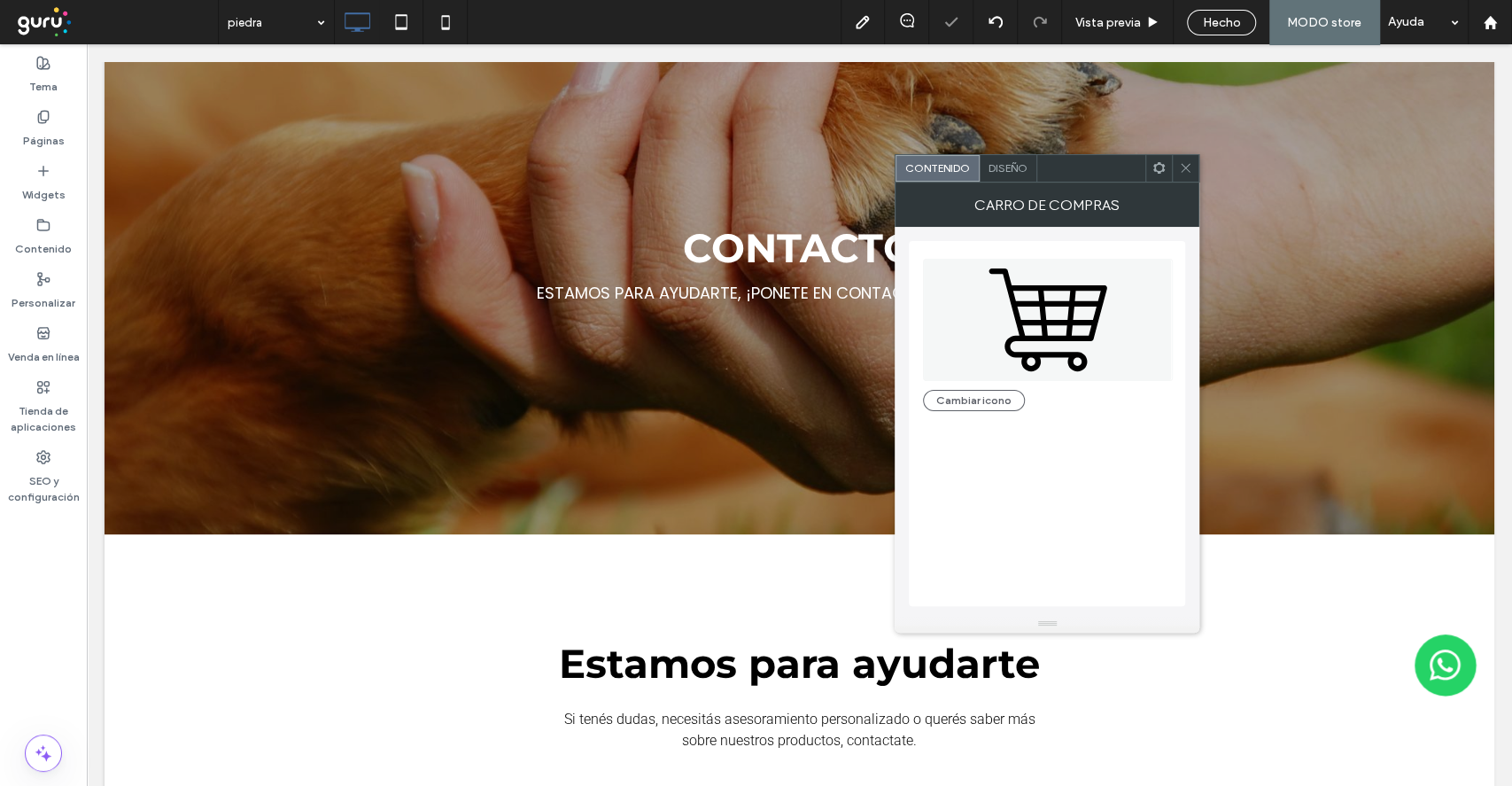
click at [1193, 167] on div at bounding box center [1185, 168] width 26 height 26
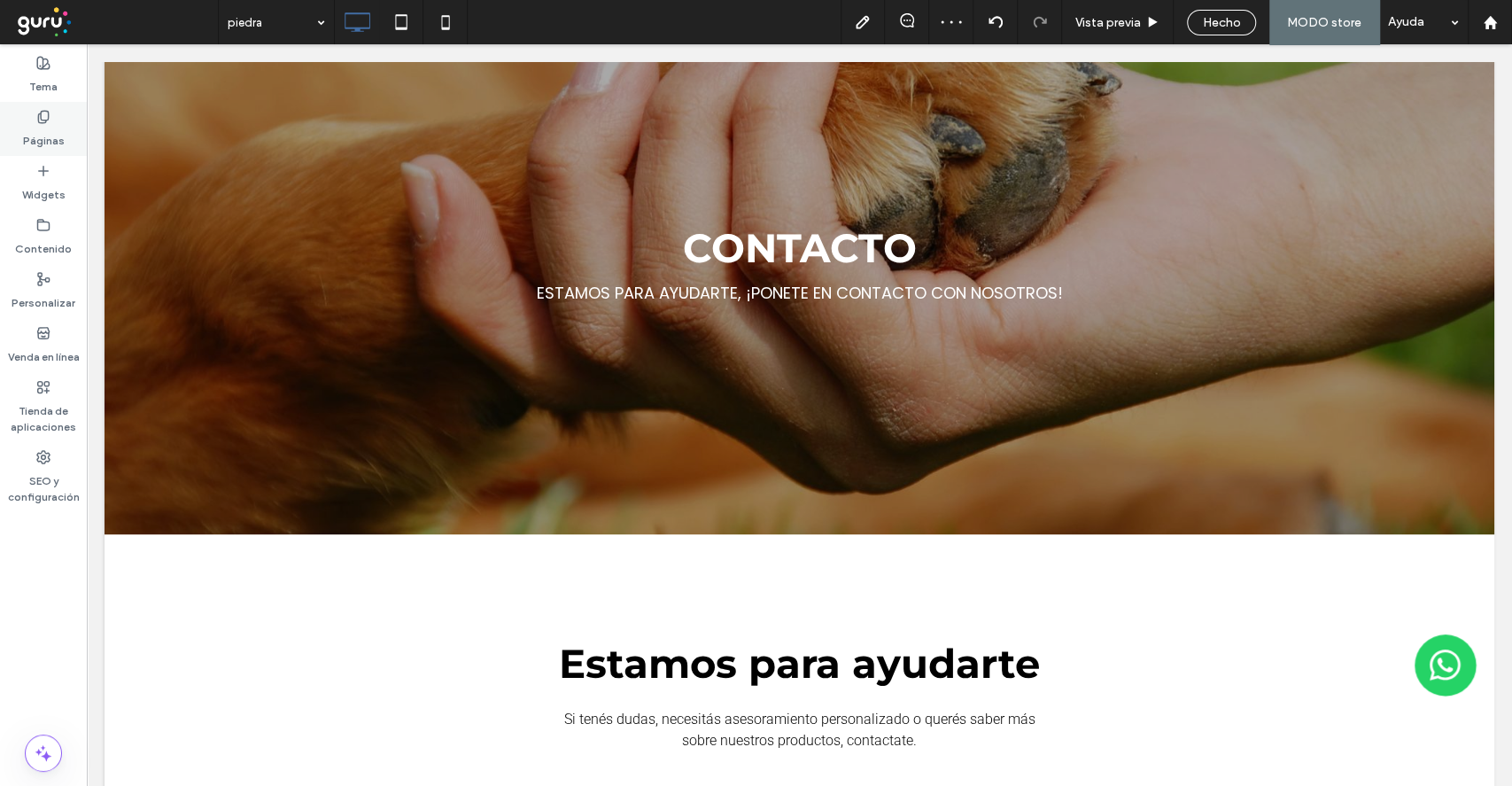
click at [22, 149] on div "Páginas" at bounding box center [43, 128] width 87 height 54
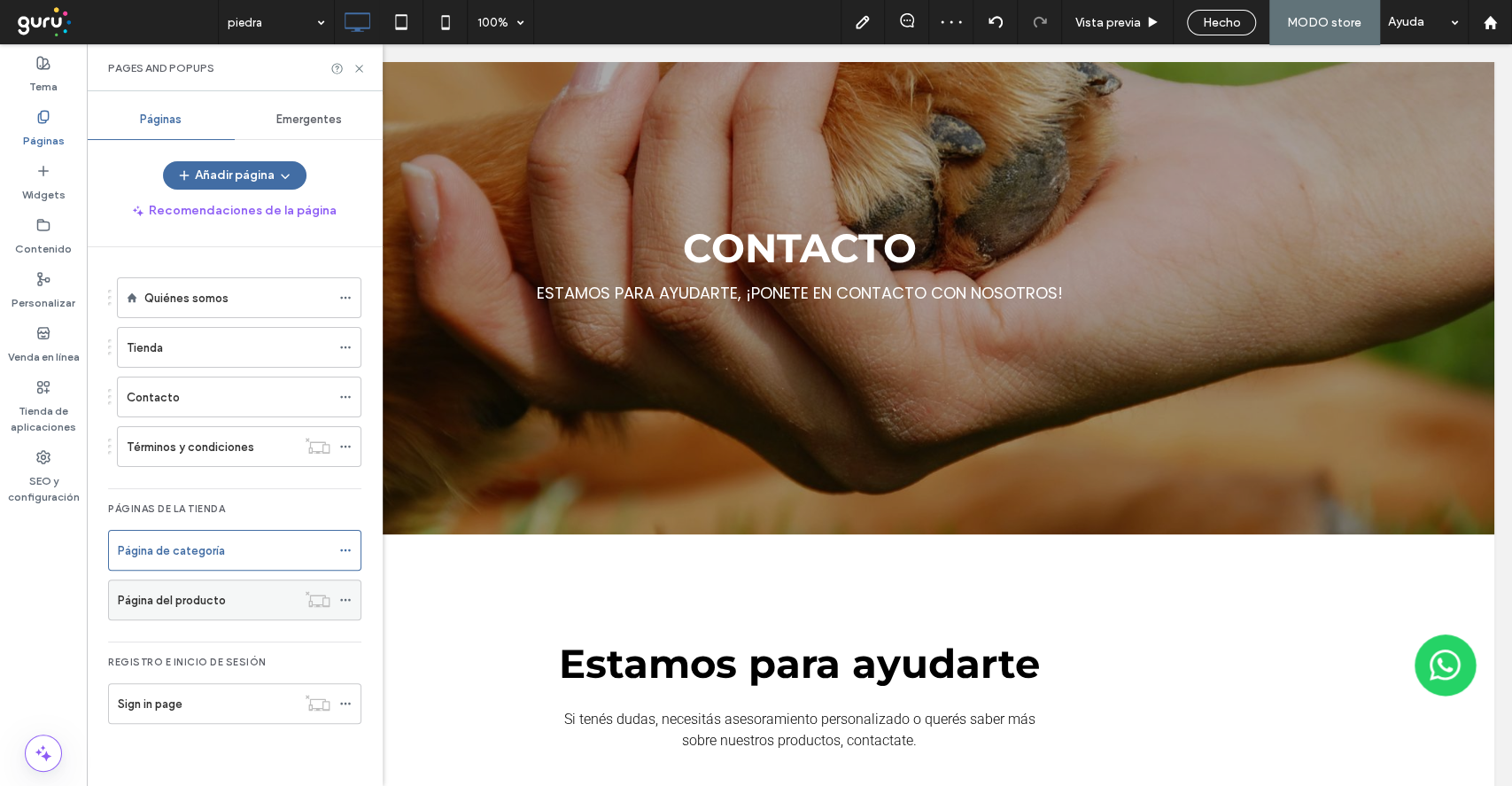
click at [183, 606] on label "Página del producto" at bounding box center [171, 600] width 108 height 31
click at [360, 72] on icon at bounding box center [360, 69] width 13 height 13
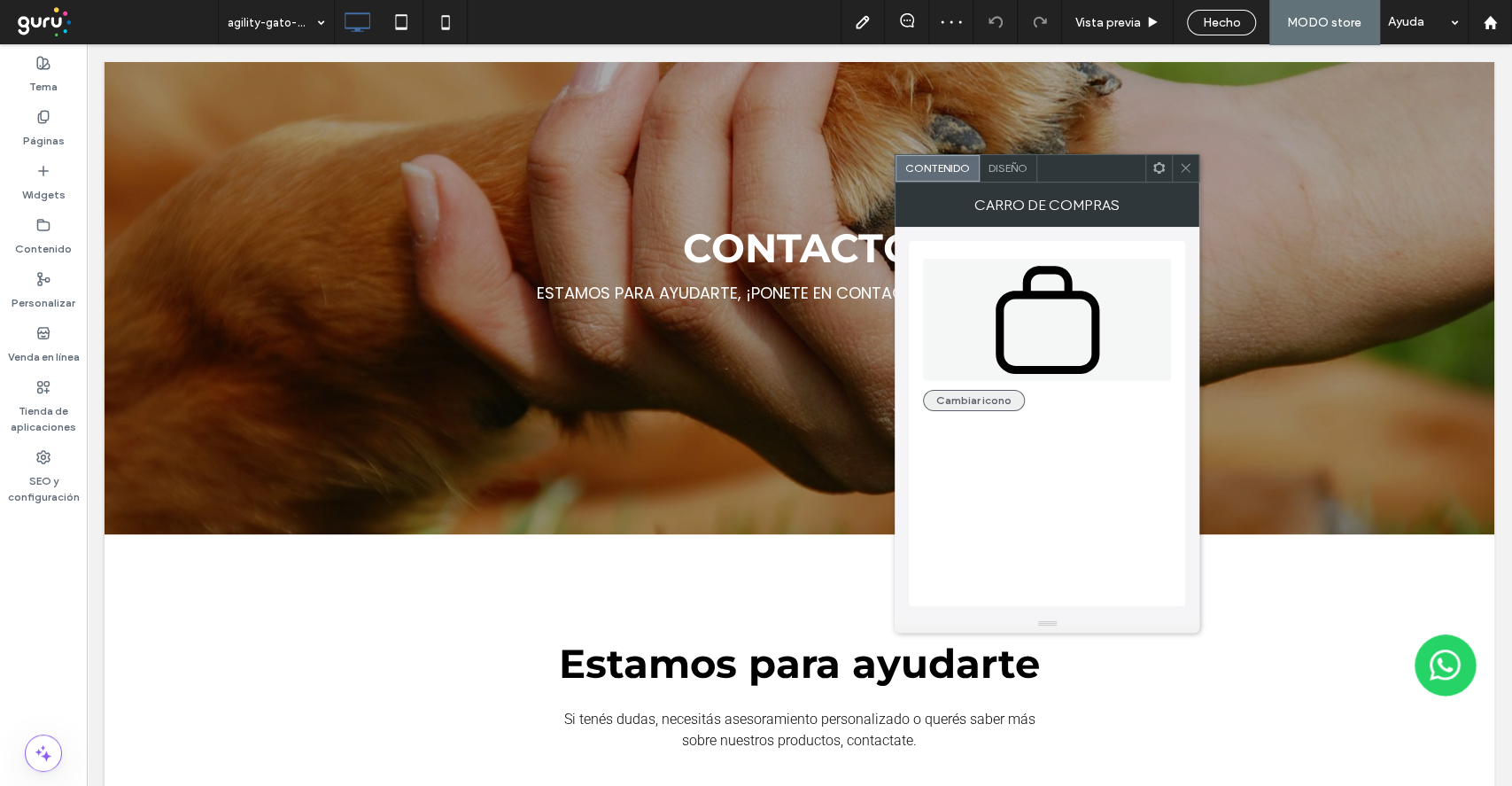
click at [950, 409] on button "Cambiar icono" at bounding box center [973, 400] width 102 height 22
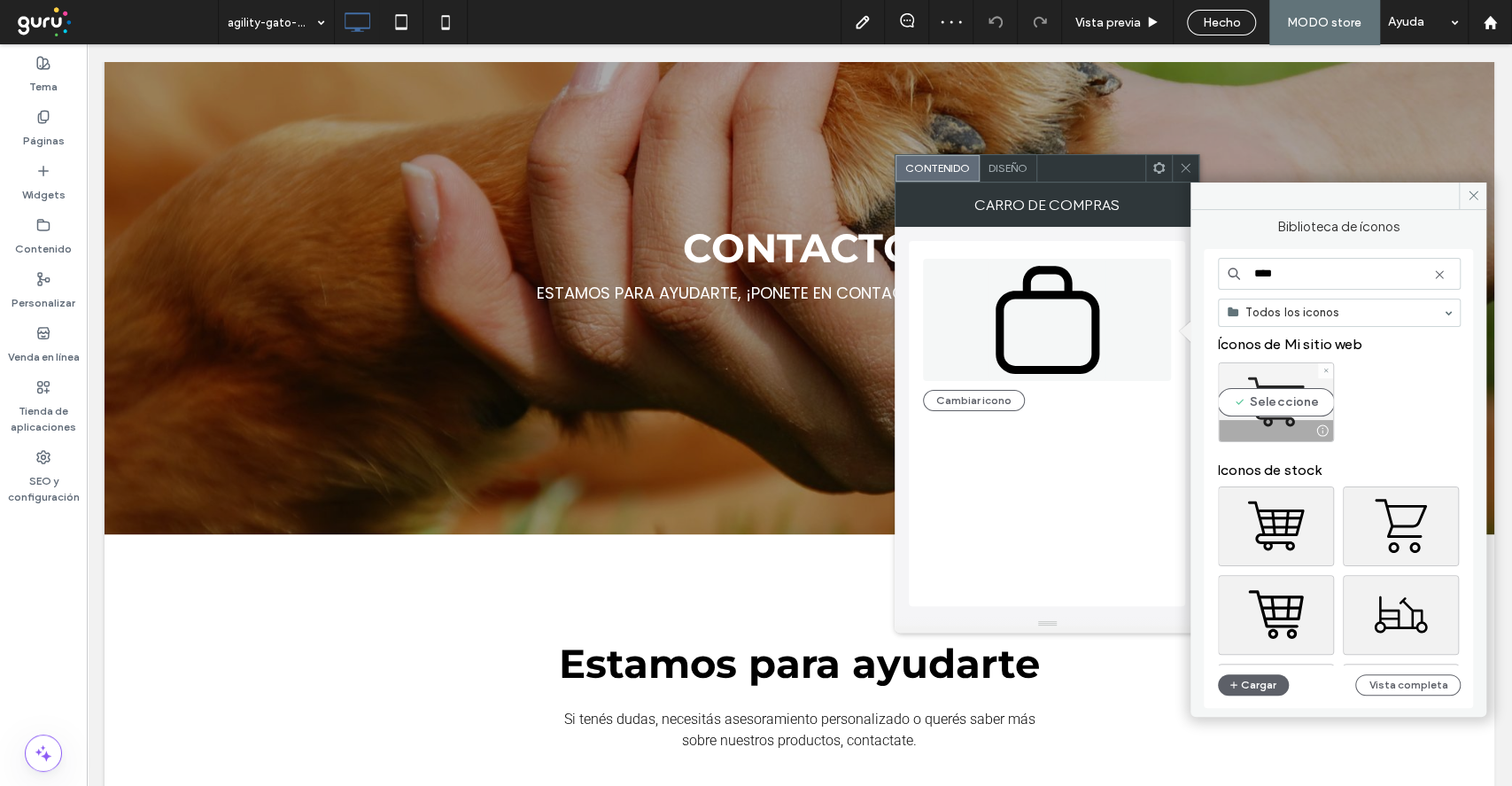
click at [1273, 407] on div "Seleccione" at bounding box center [1276, 402] width 116 height 80
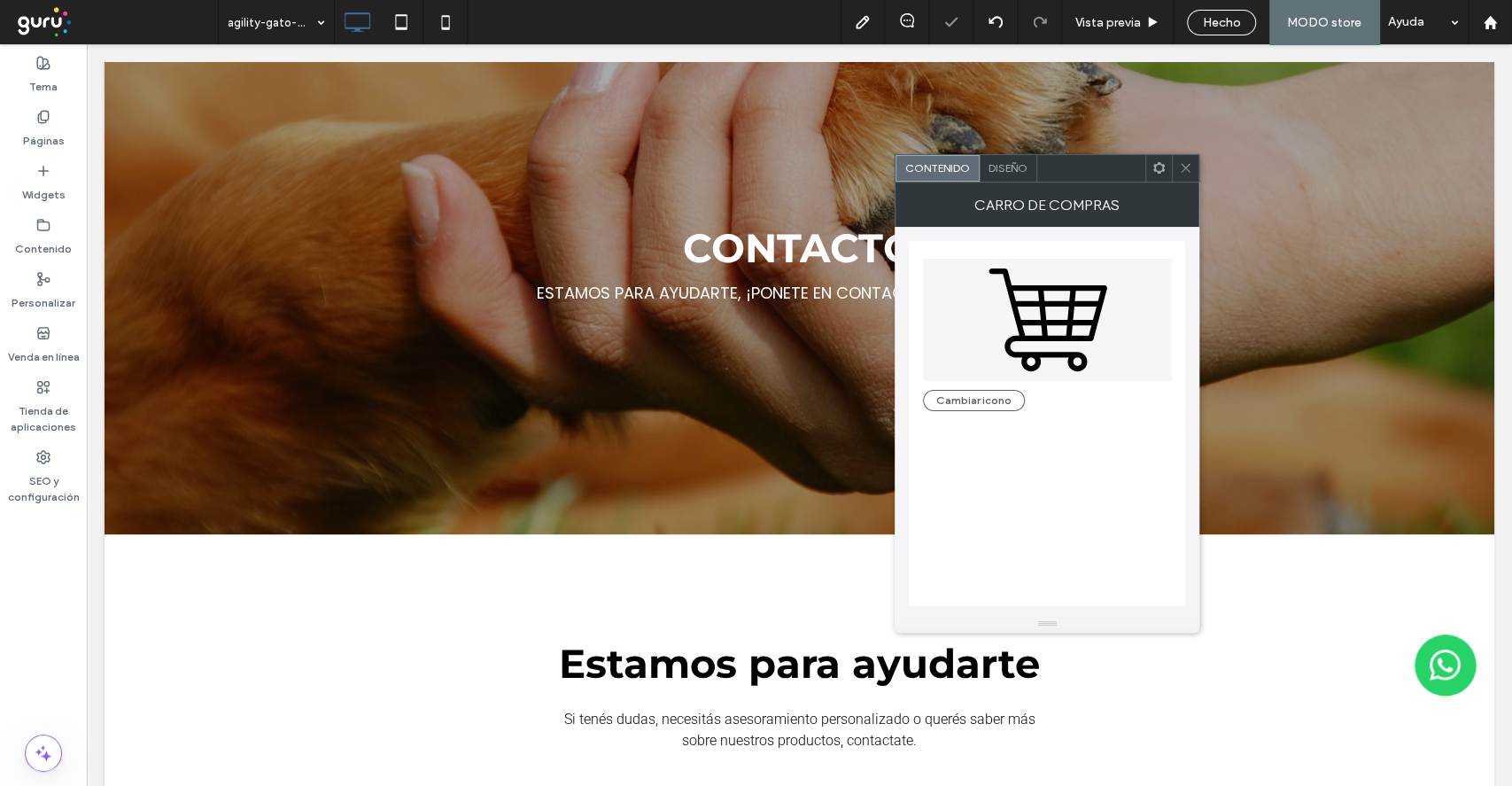
drag, startPoint x: 1186, startPoint y: 162, endPoint x: 1171, endPoint y: 166, distance: 15.5
click at [1185, 162] on icon at bounding box center [1185, 168] width 13 height 13
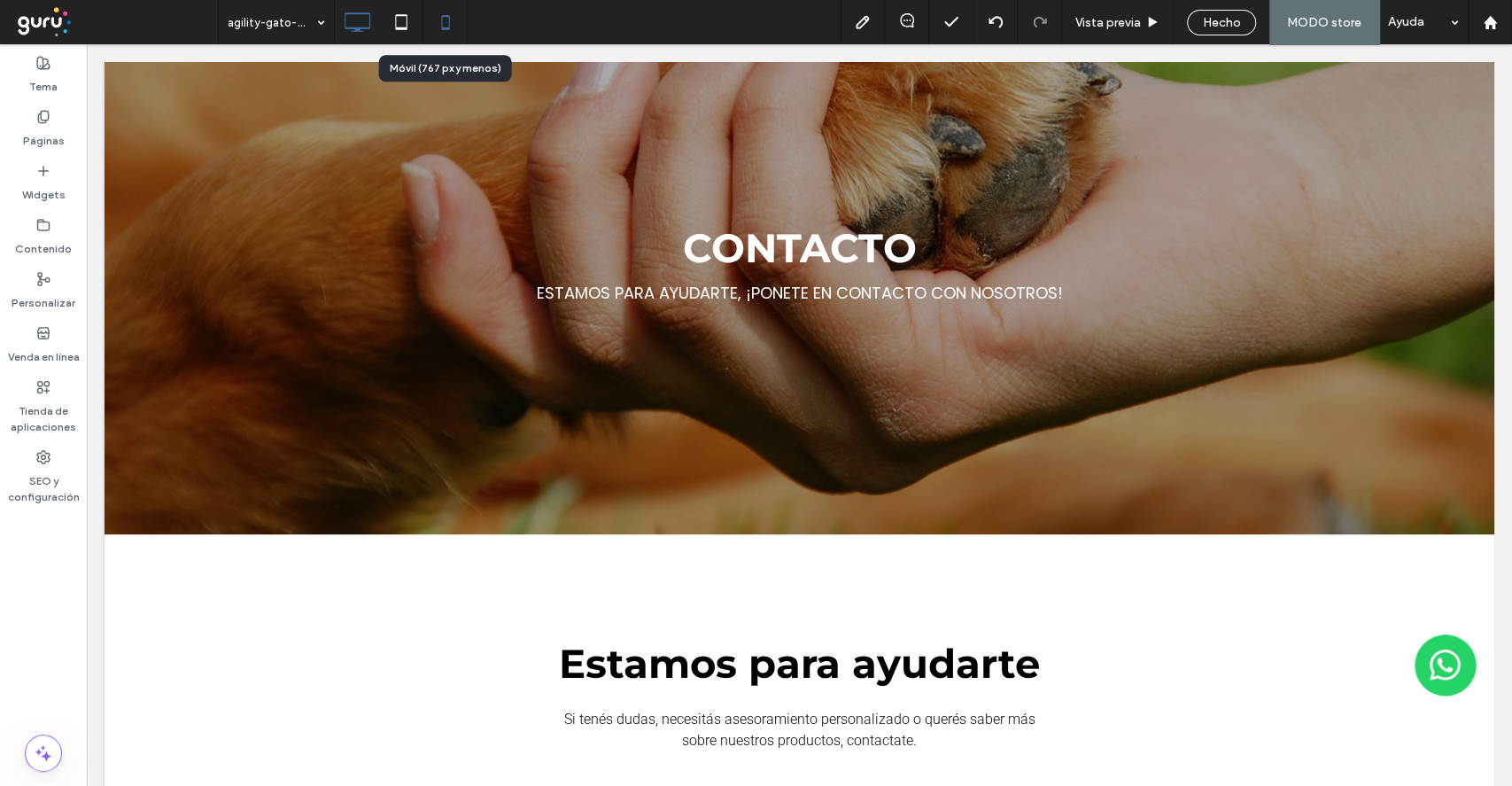
click at [448, 30] on icon at bounding box center [445, 23] width 36 height 36
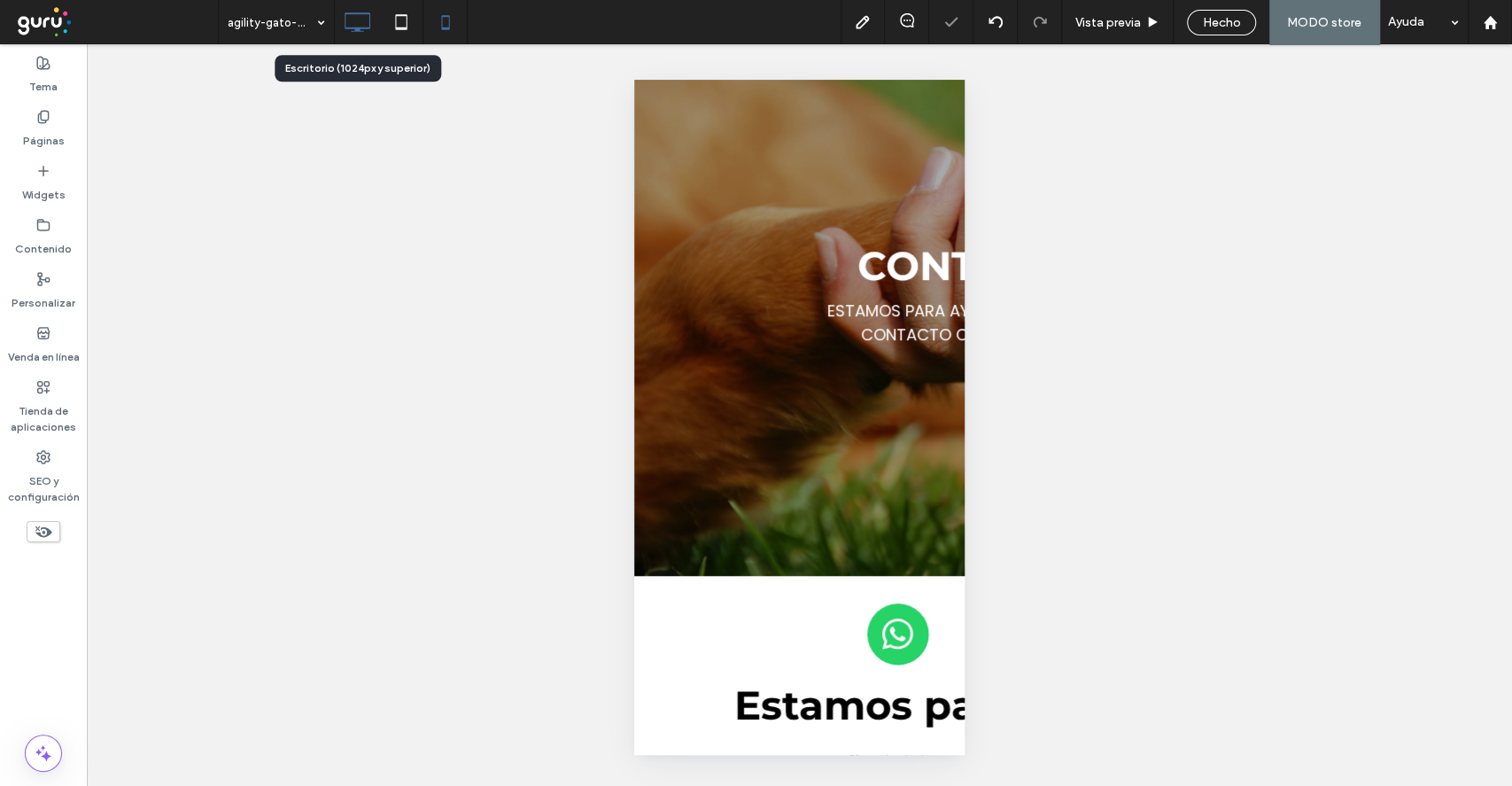
click at [362, 20] on icon at bounding box center [357, 23] width 36 height 36
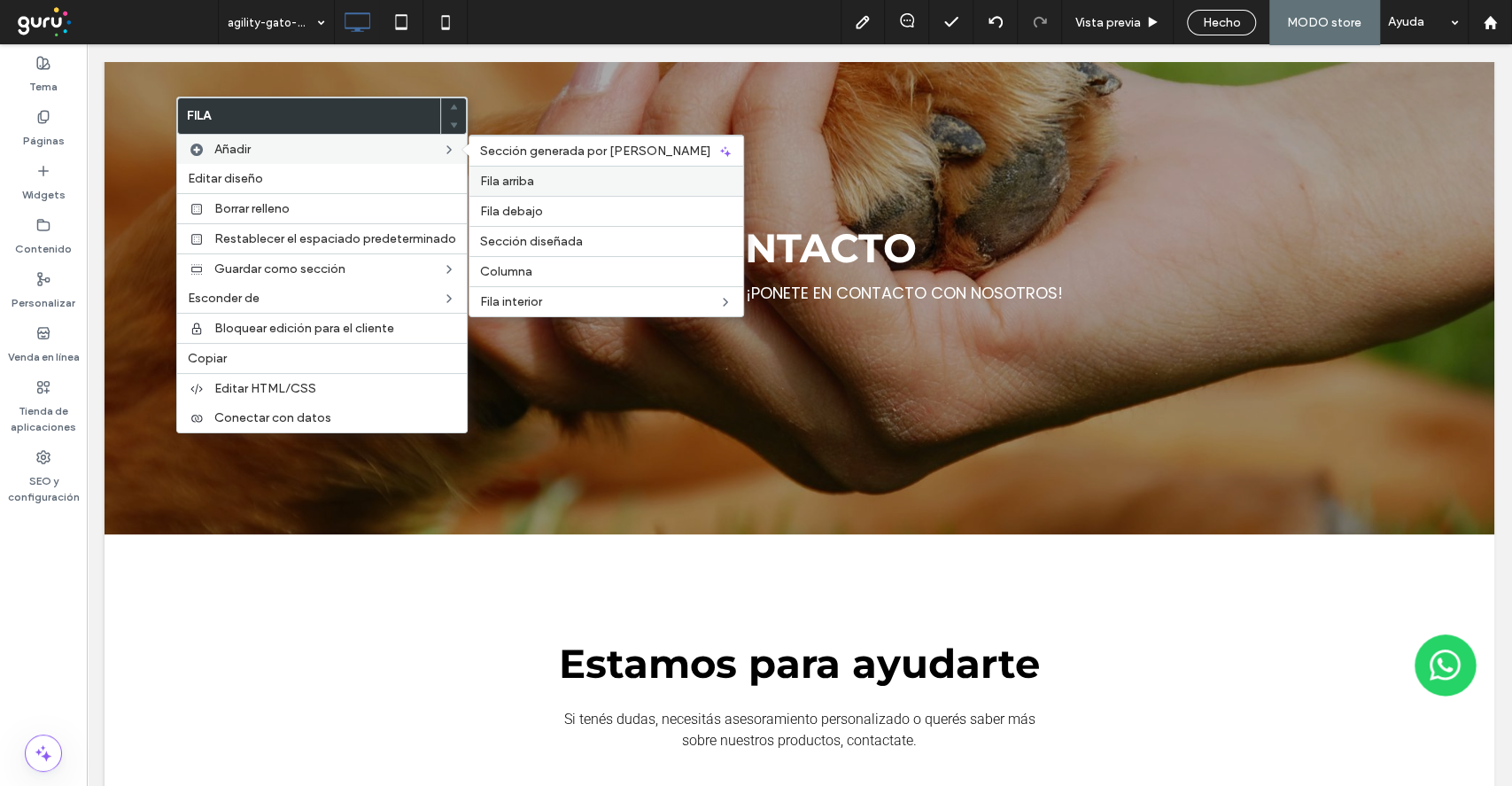
click at [556, 180] on label "Fila arriba" at bounding box center [606, 181] width 252 height 15
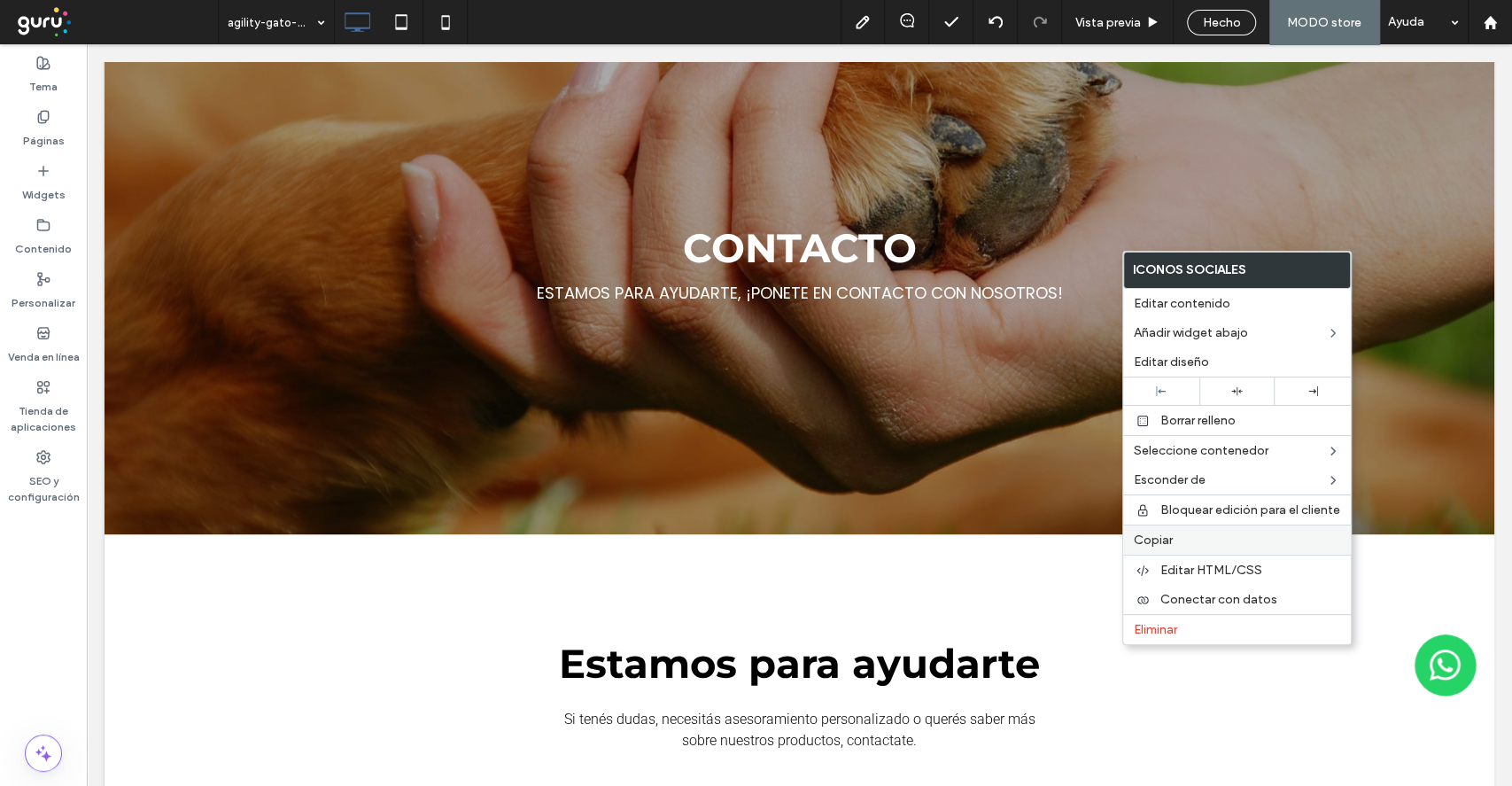
click at [1176, 534] on label "Copiar" at bounding box center [1236, 540] width 206 height 15
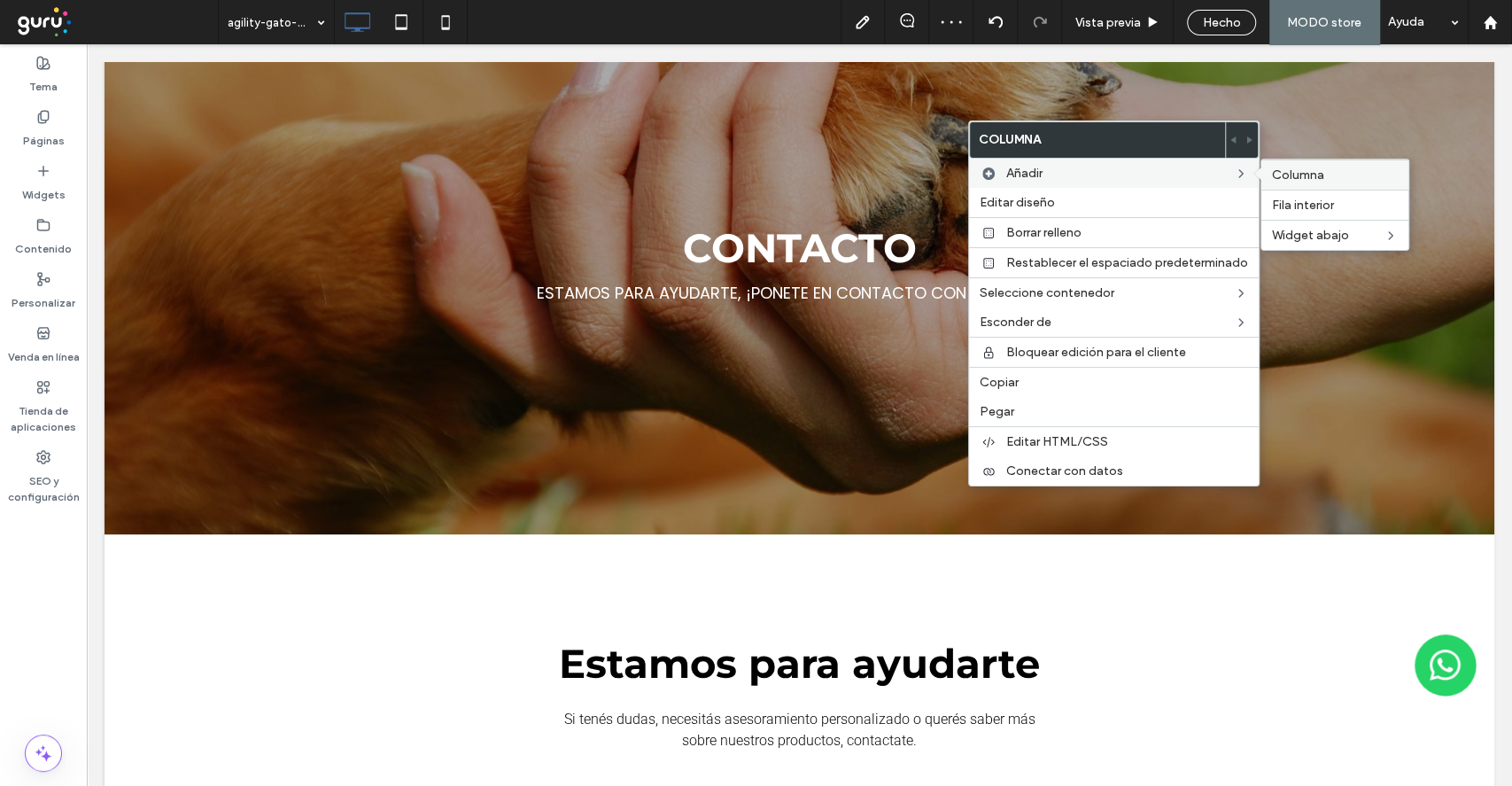
click at [1297, 172] on span "Columna" at bounding box center [1298, 175] width 53 height 15
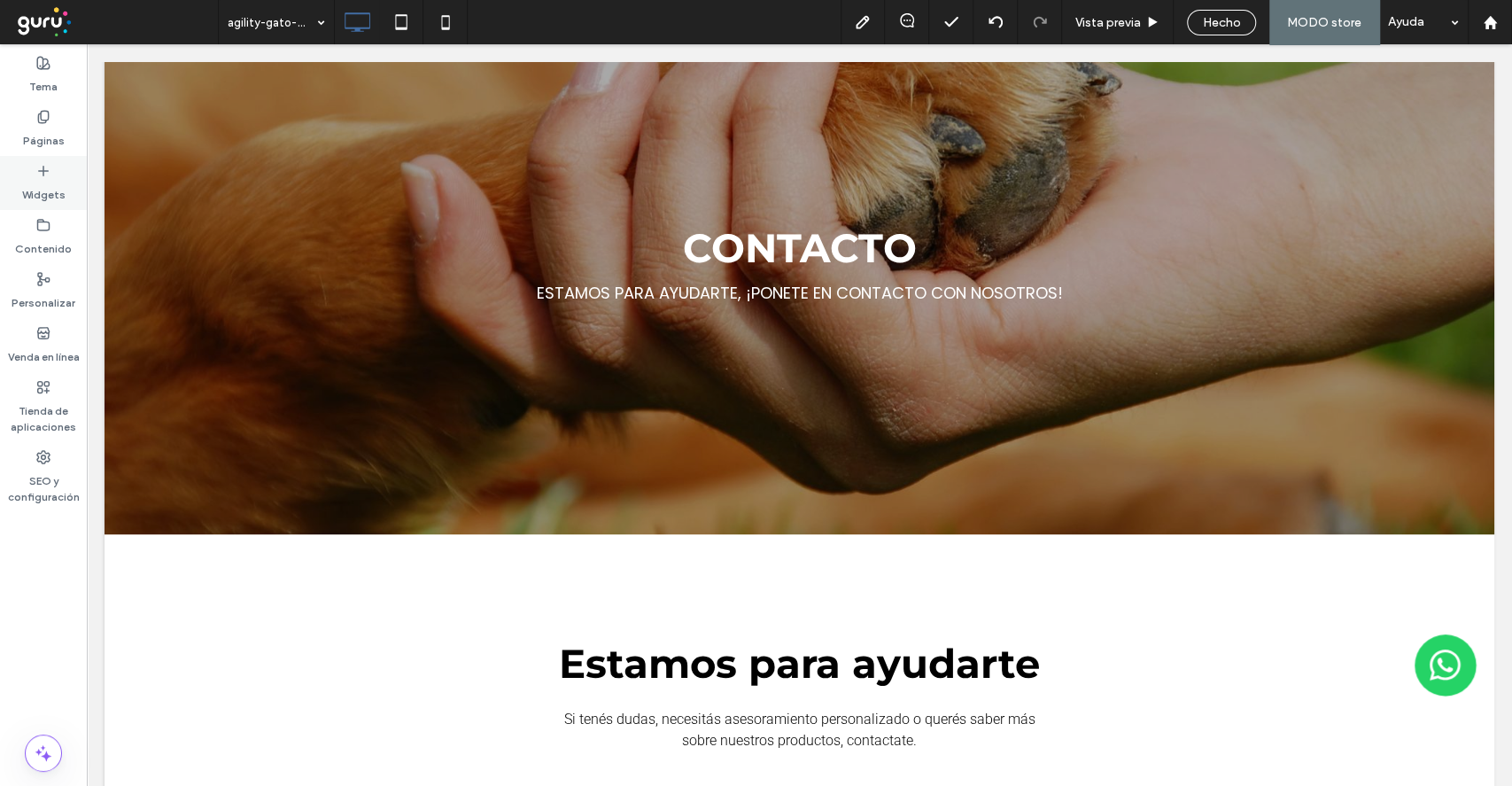
click at [33, 192] on label "Widgets" at bounding box center [44, 190] width 43 height 24
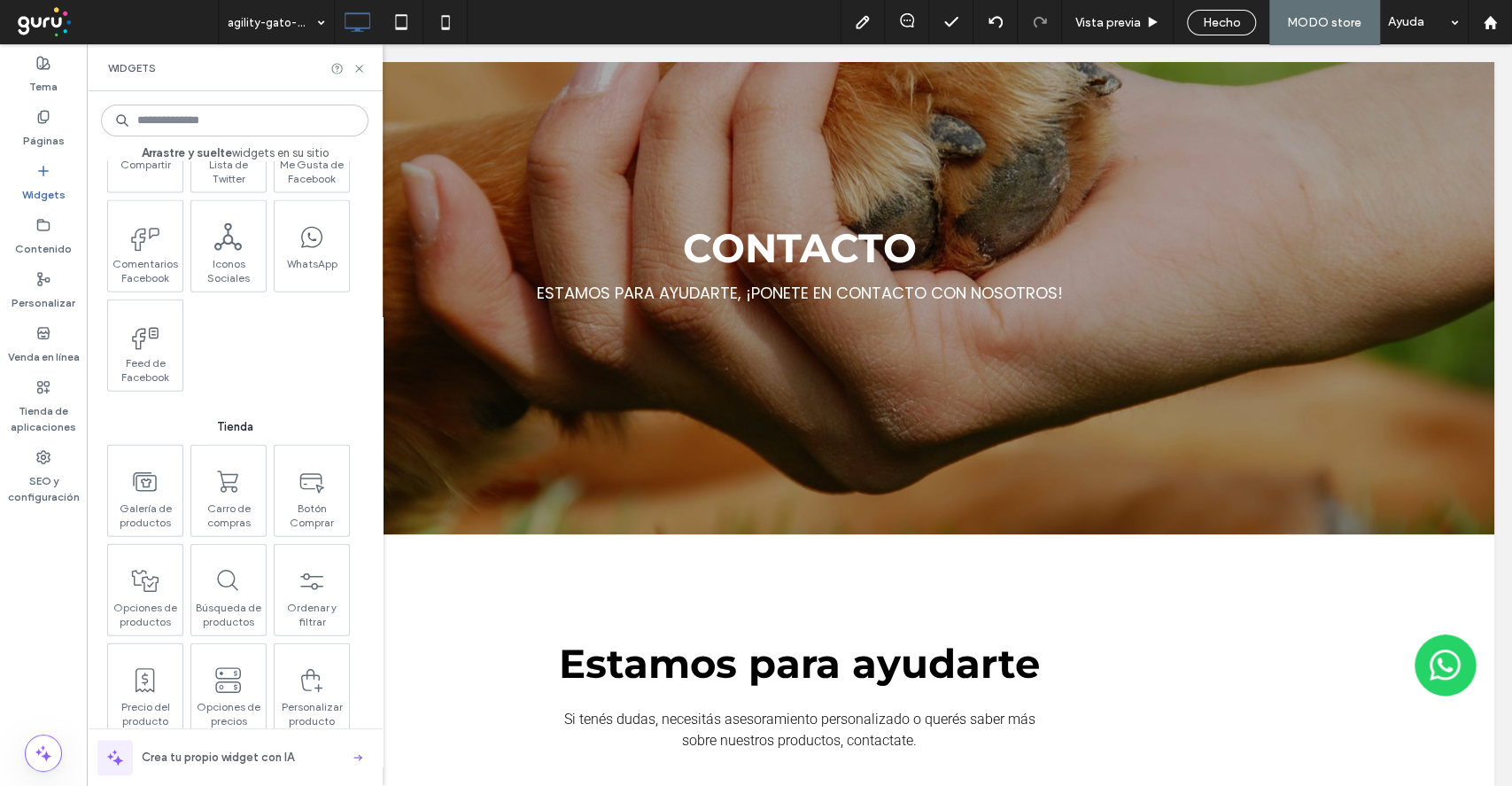
scroll to position [2834, 0]
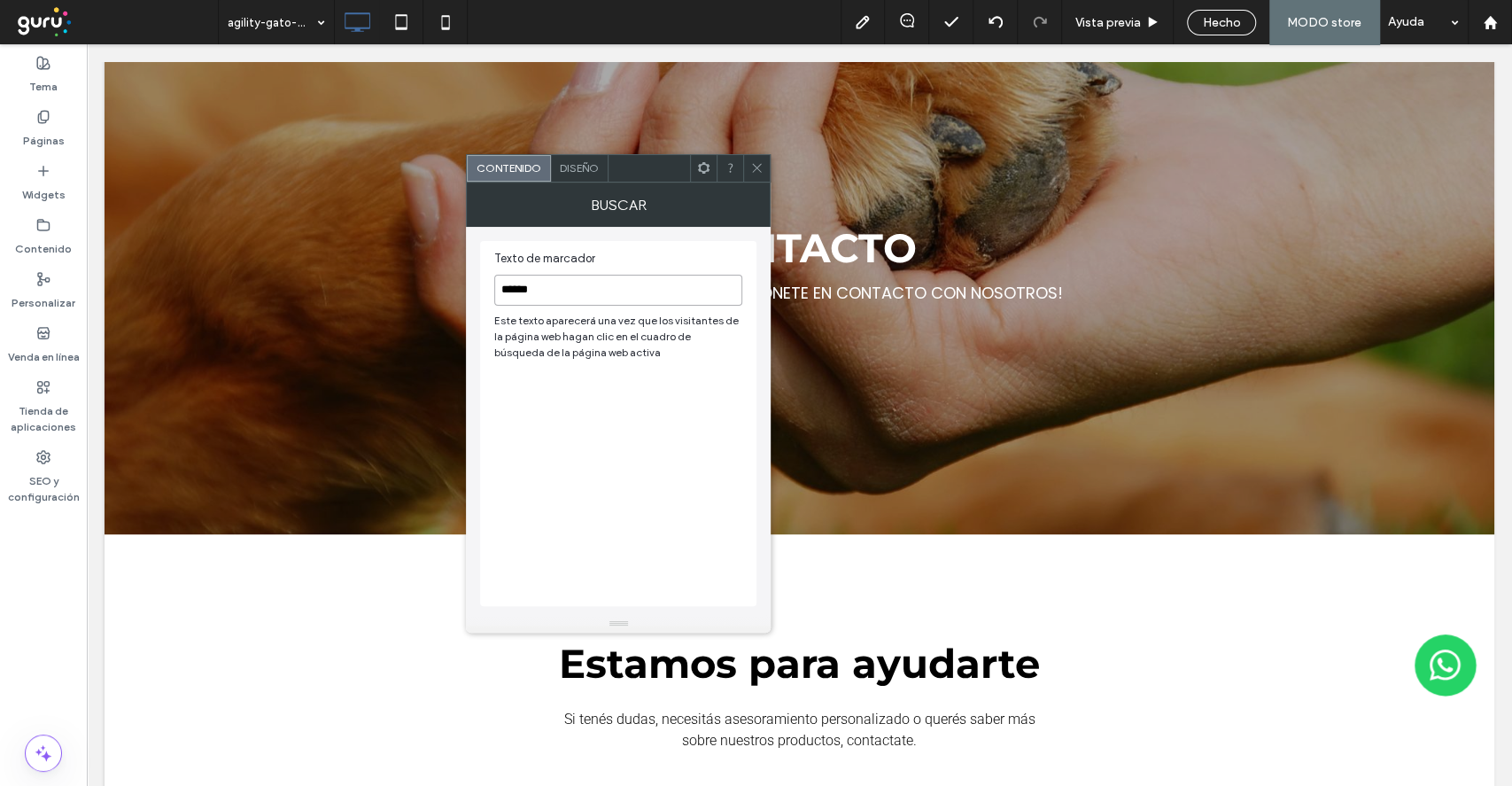
type input "******"
click at [581, 181] on div "Diseño" at bounding box center [579, 168] width 57 height 26
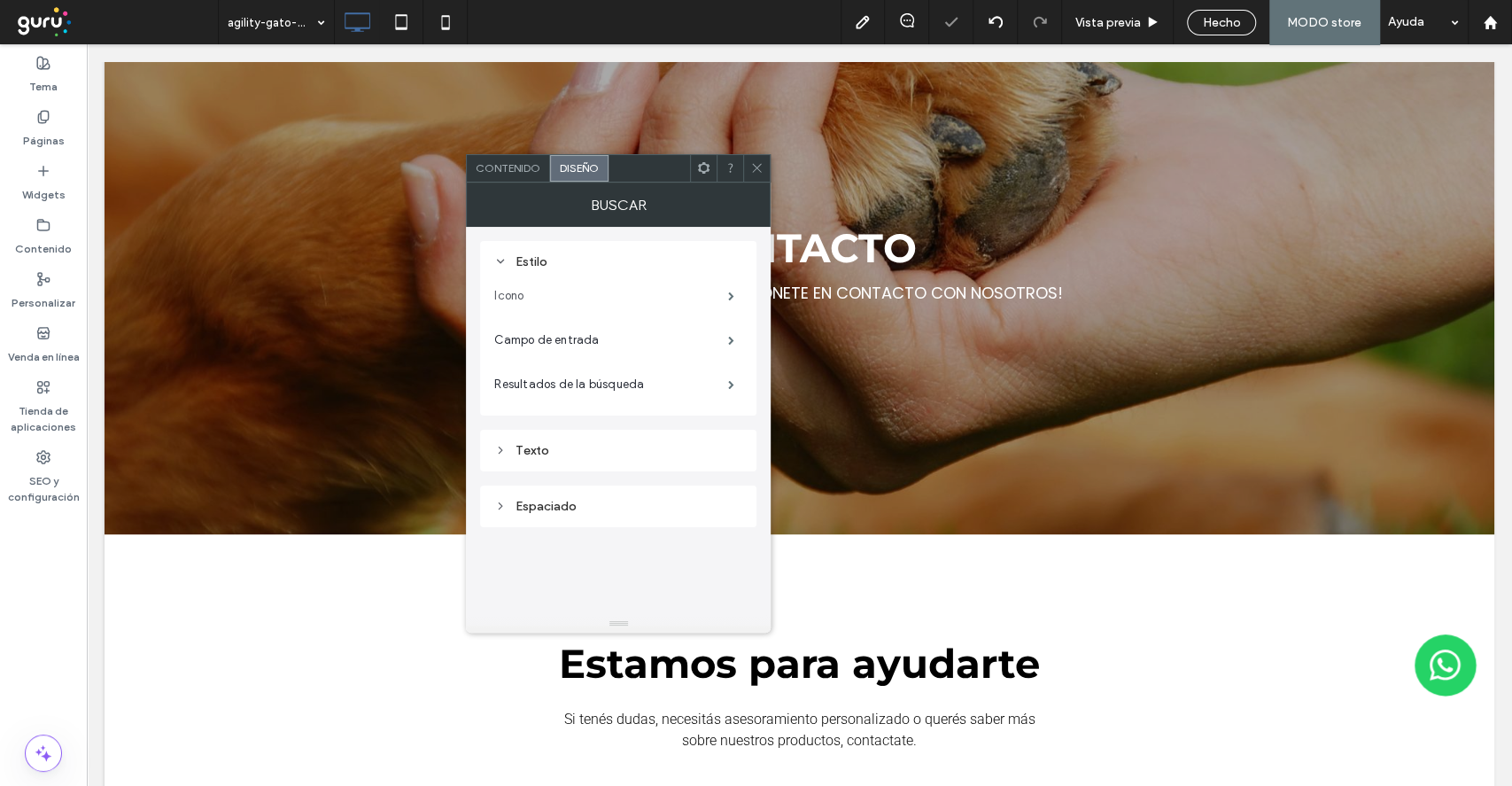
click at [595, 296] on label "Icono" at bounding box center [611, 296] width 233 height 36
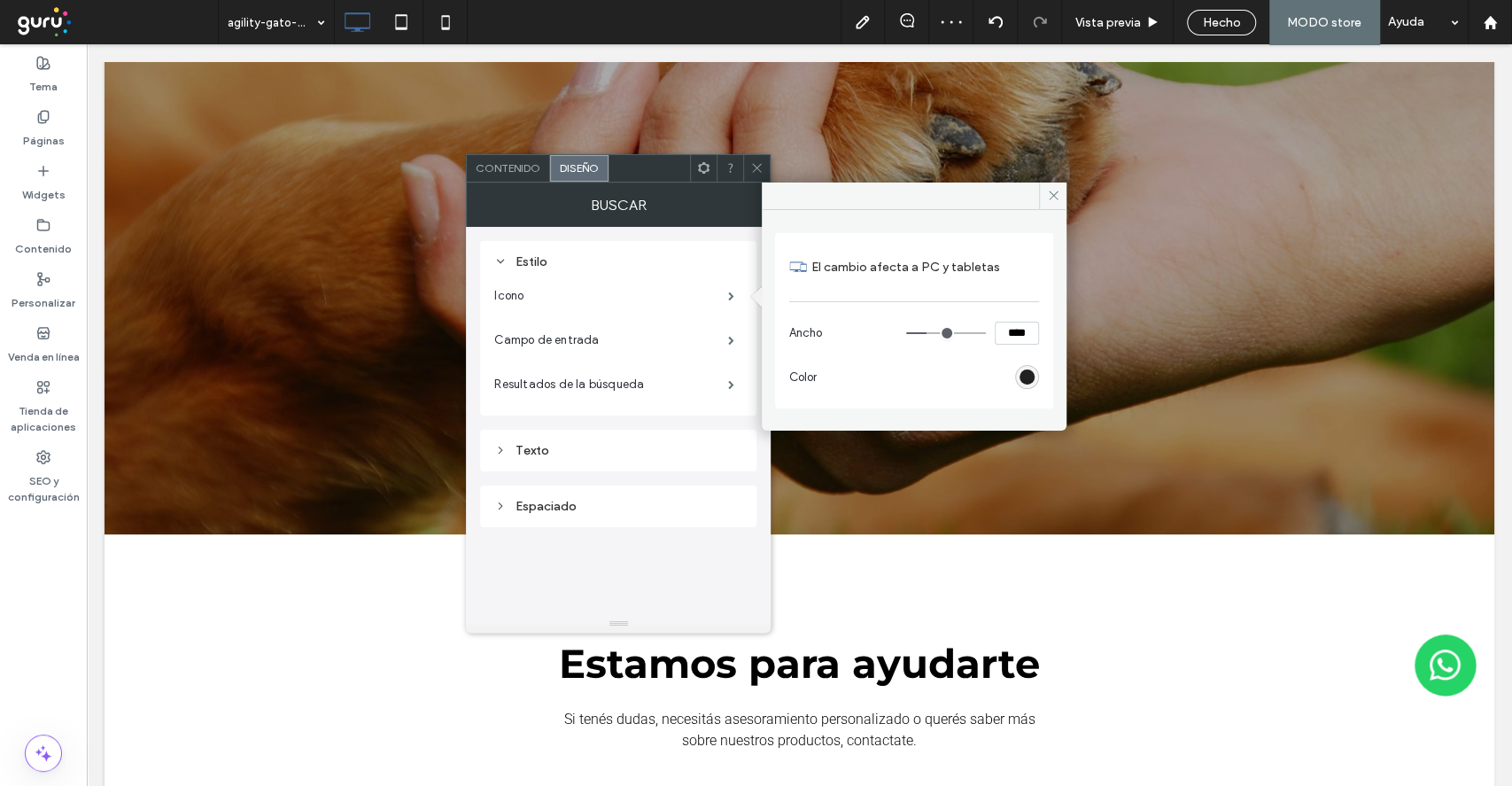
click at [1026, 375] on div "rgb(0, 0, 0)" at bounding box center [1027, 377] width 15 height 15
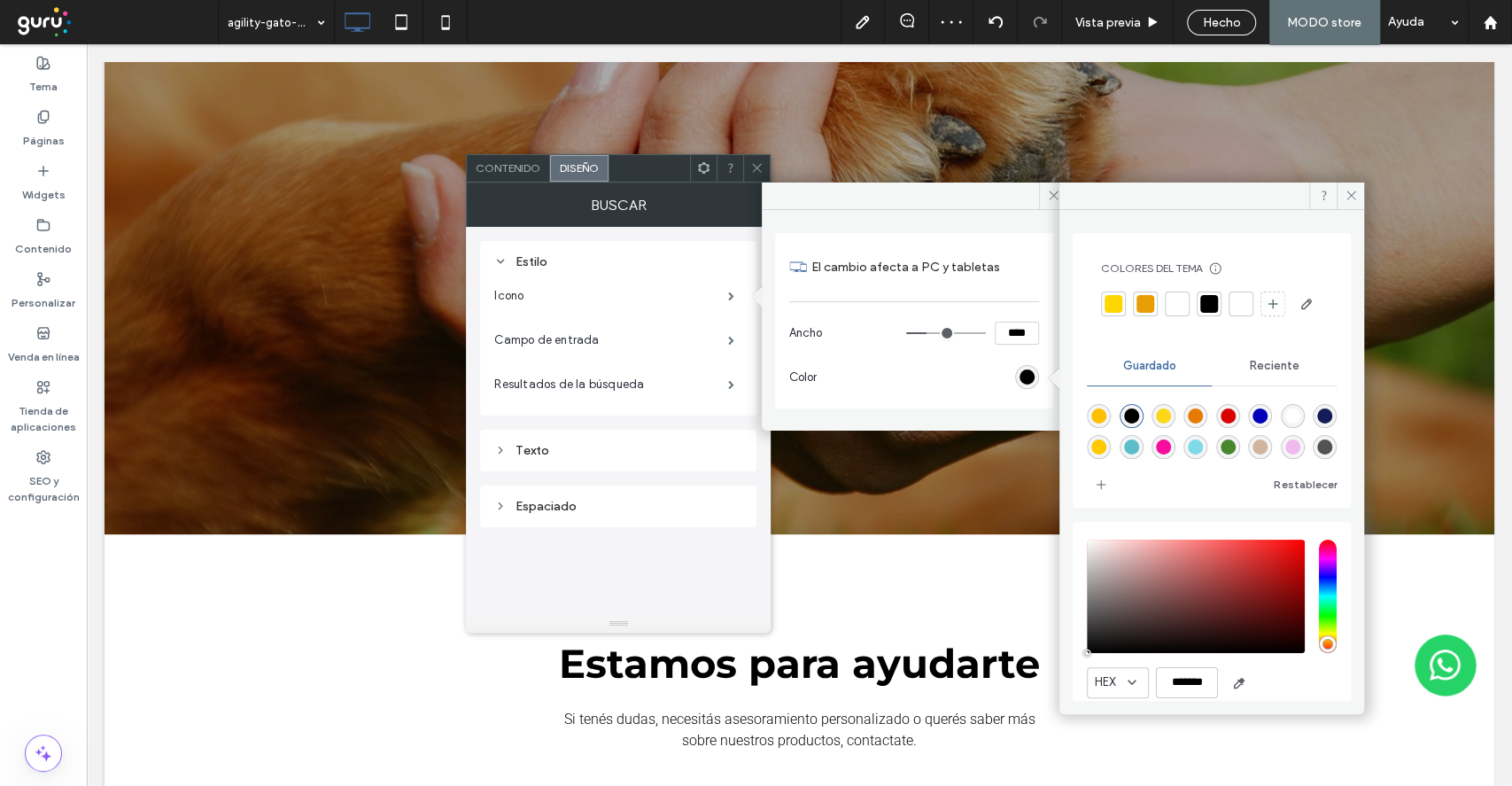
click at [1178, 305] on div at bounding box center [1177, 303] width 18 height 18
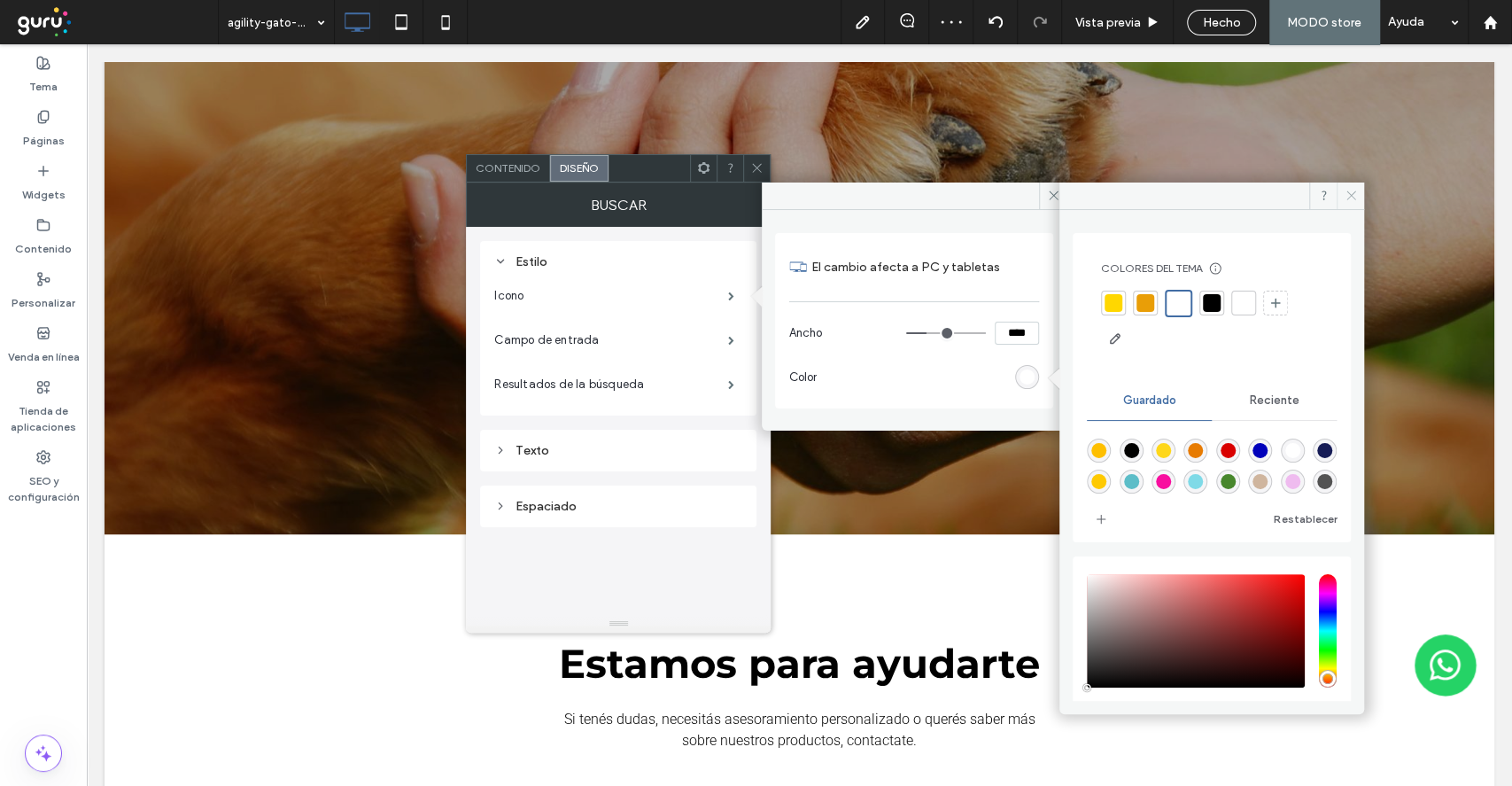
click at [1353, 200] on icon at bounding box center [1351, 195] width 13 height 13
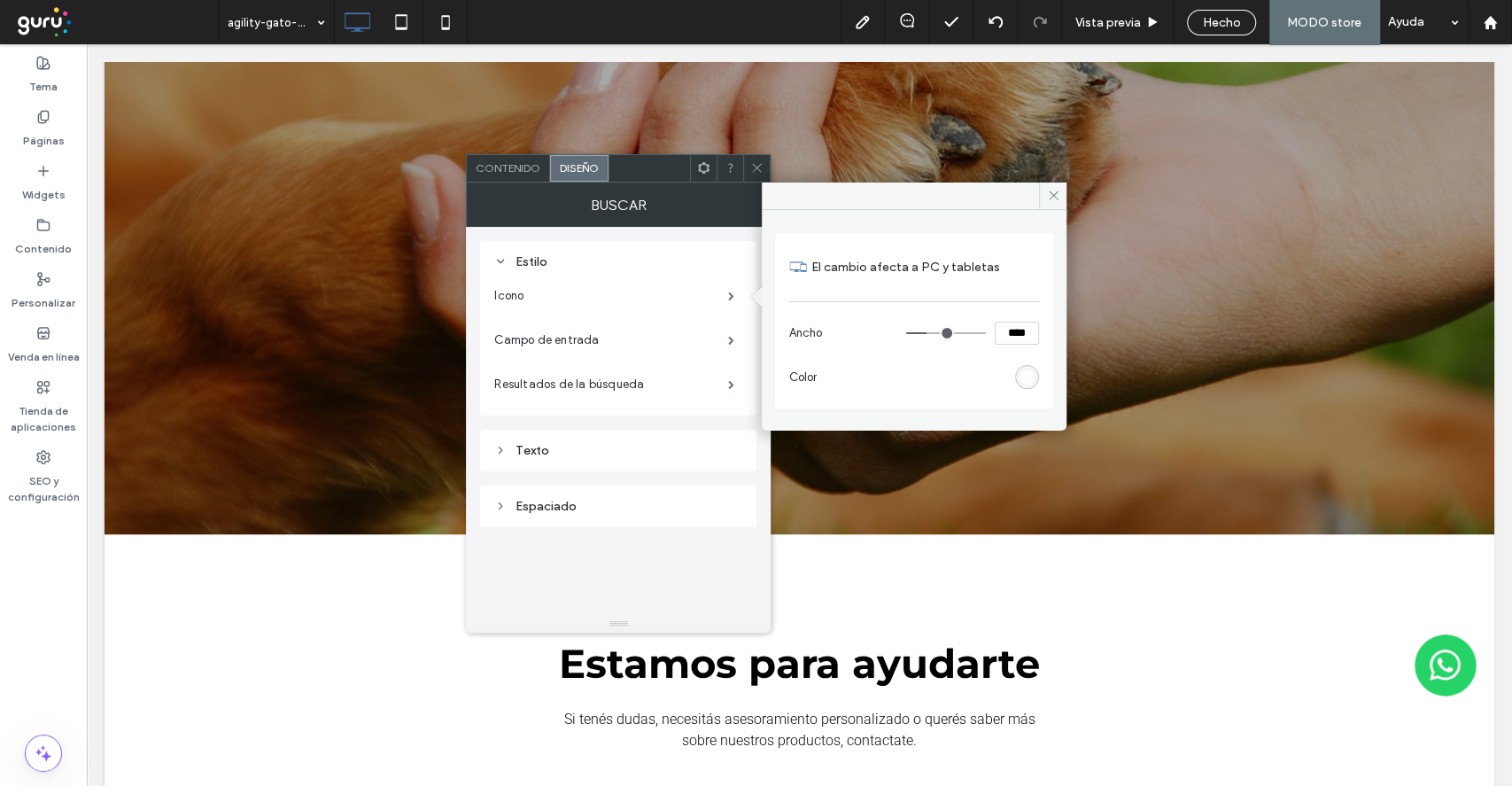
click at [1024, 383] on div "rgb(255, 255, 255)" at bounding box center [1027, 377] width 15 height 15
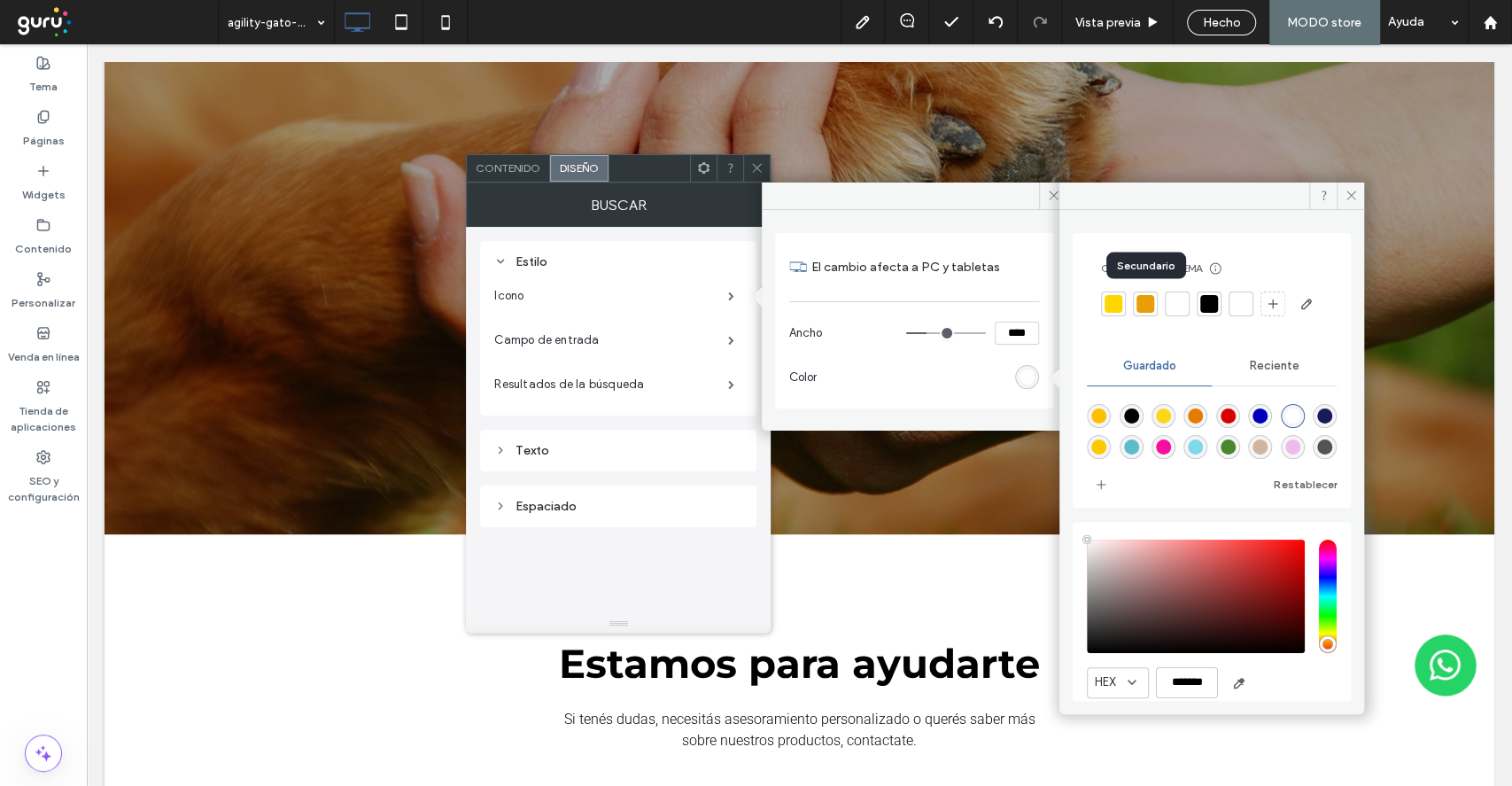
click at [1148, 301] on div at bounding box center [1145, 303] width 18 height 18
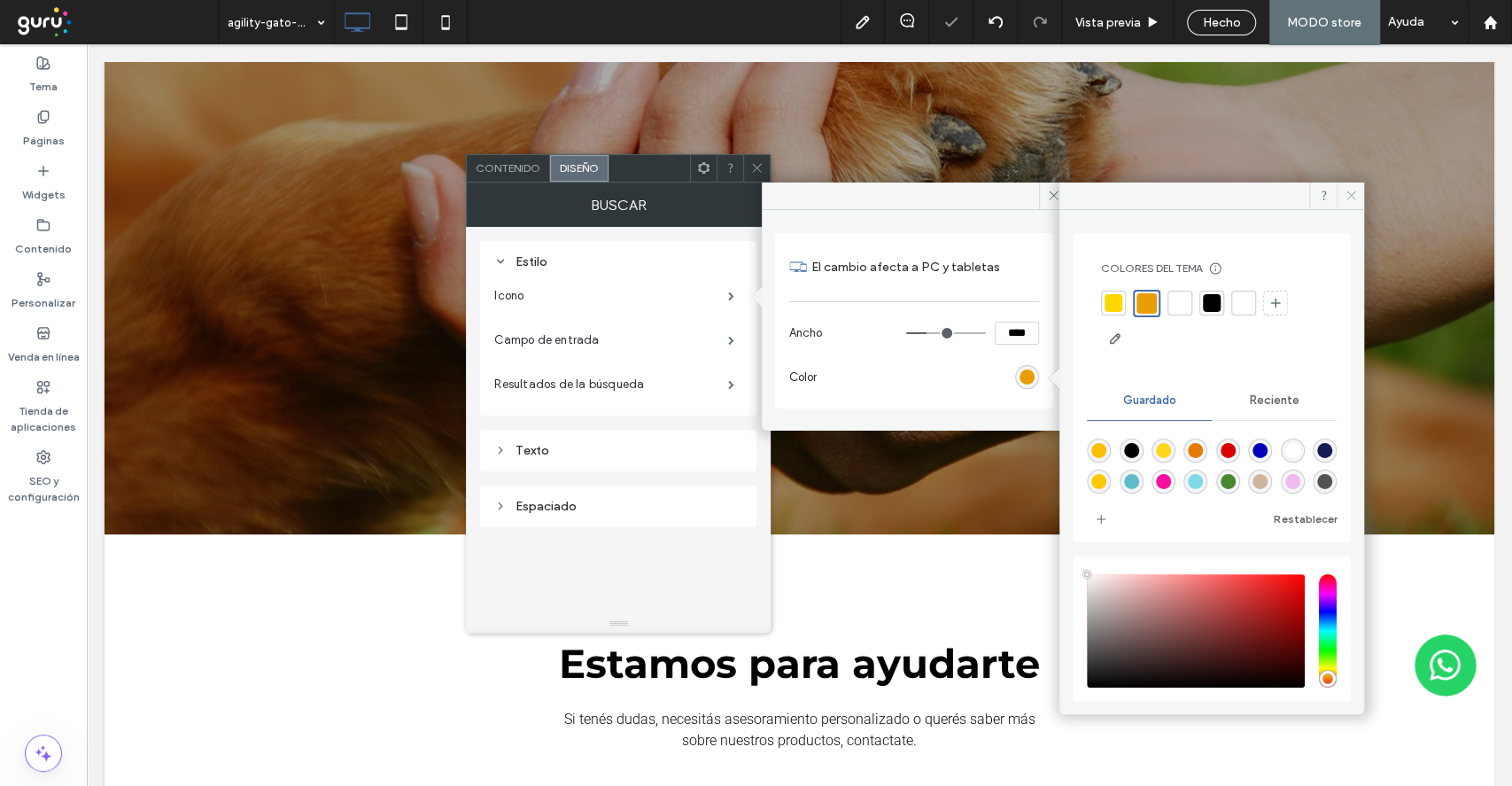
click at [1352, 195] on icon at bounding box center [1351, 195] width 13 height 13
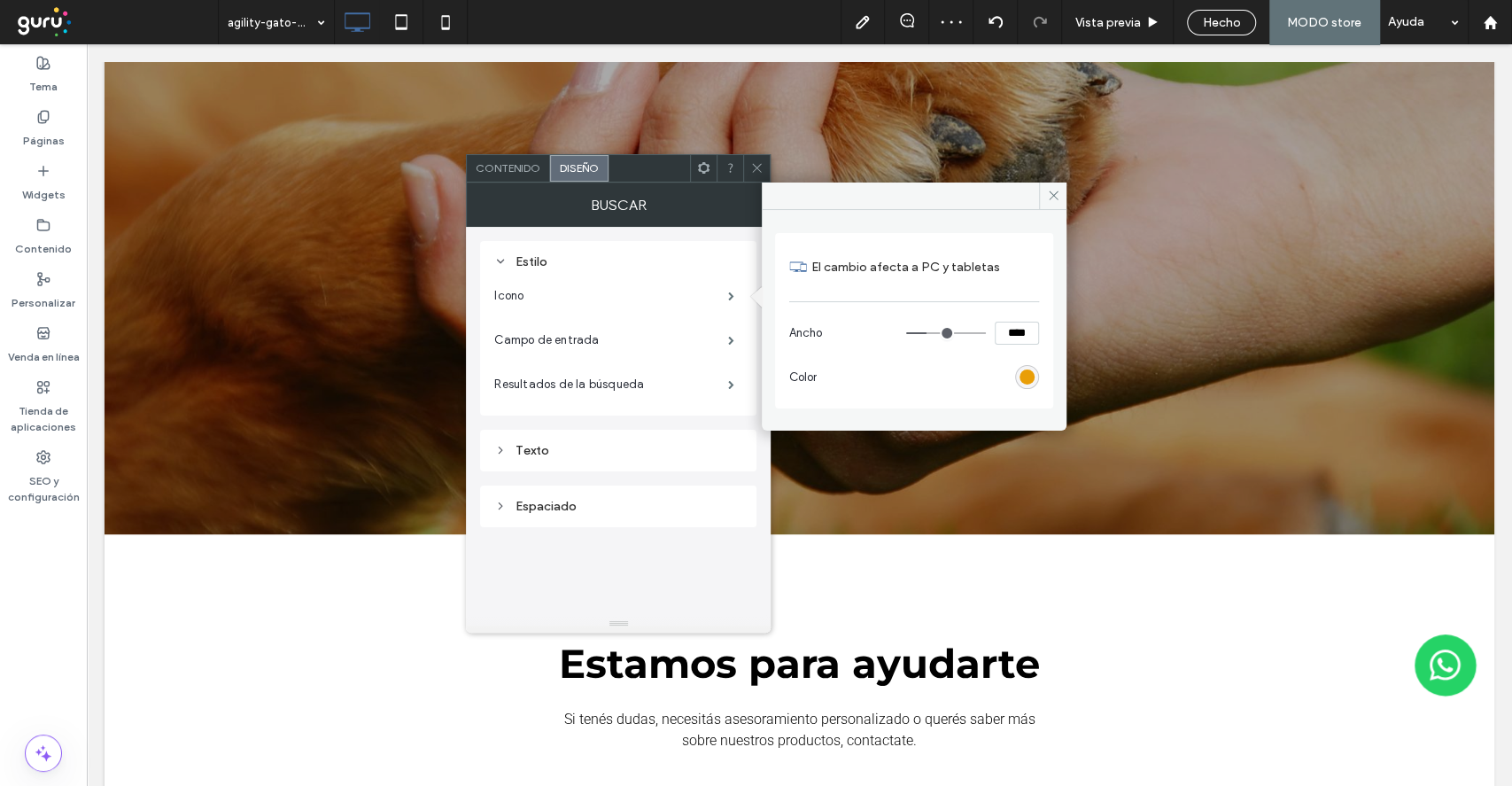
click at [483, 165] on span "Contenido" at bounding box center [507, 168] width 65 height 13
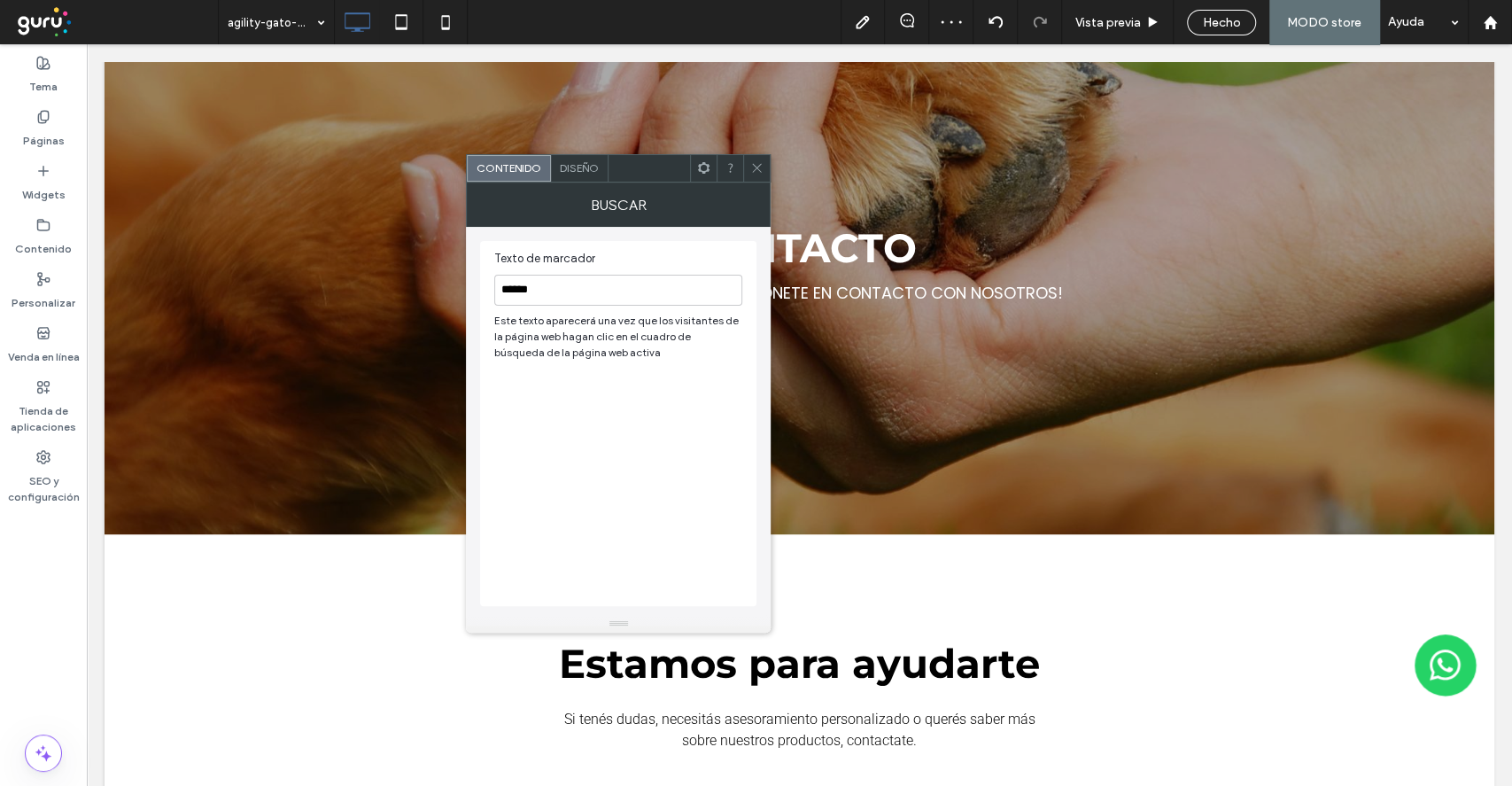
click at [572, 163] on span "Diseño" at bounding box center [579, 168] width 39 height 13
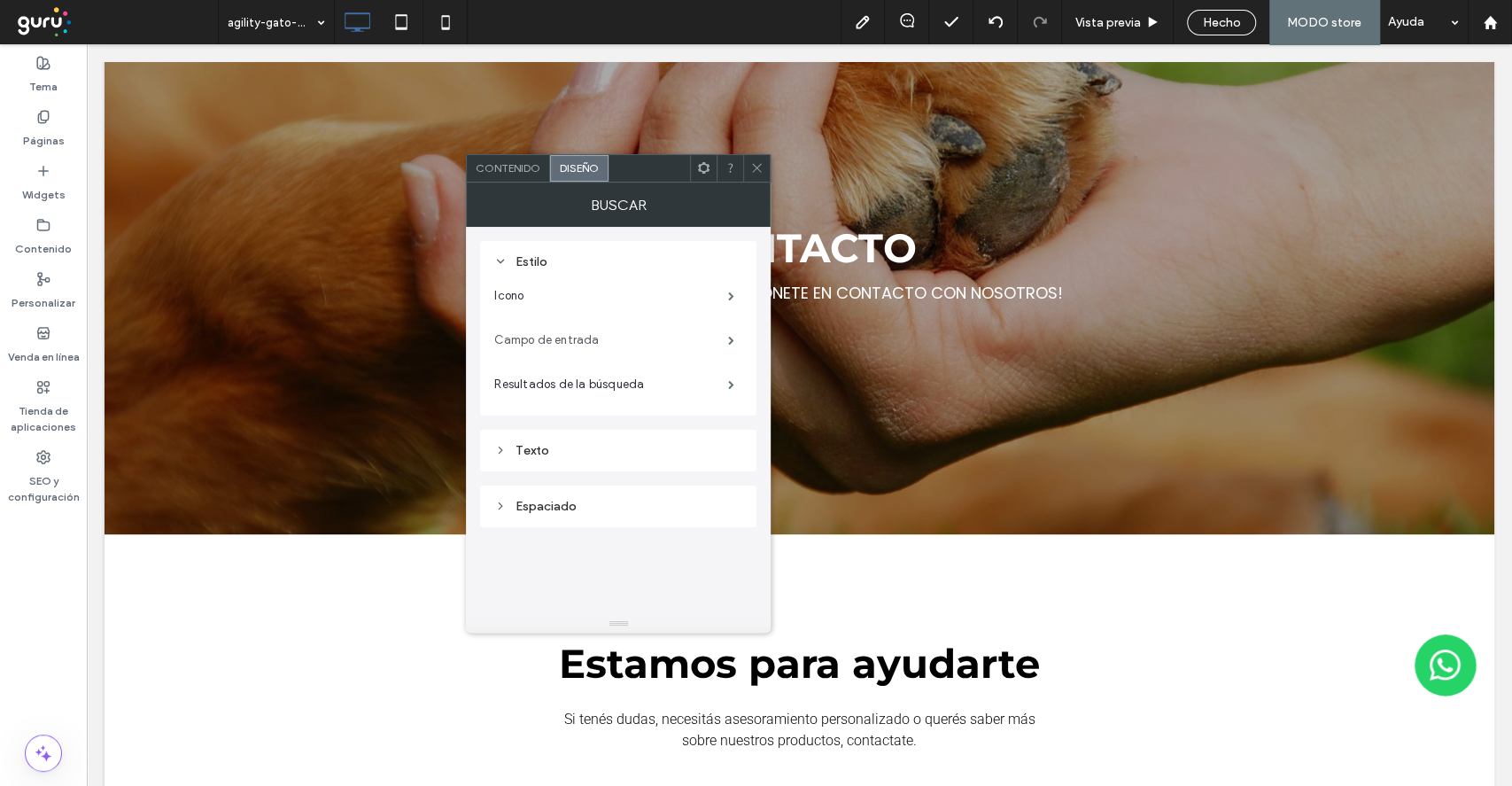
click at [599, 343] on label "Campo de entrada" at bounding box center [611, 341] width 233 height 36
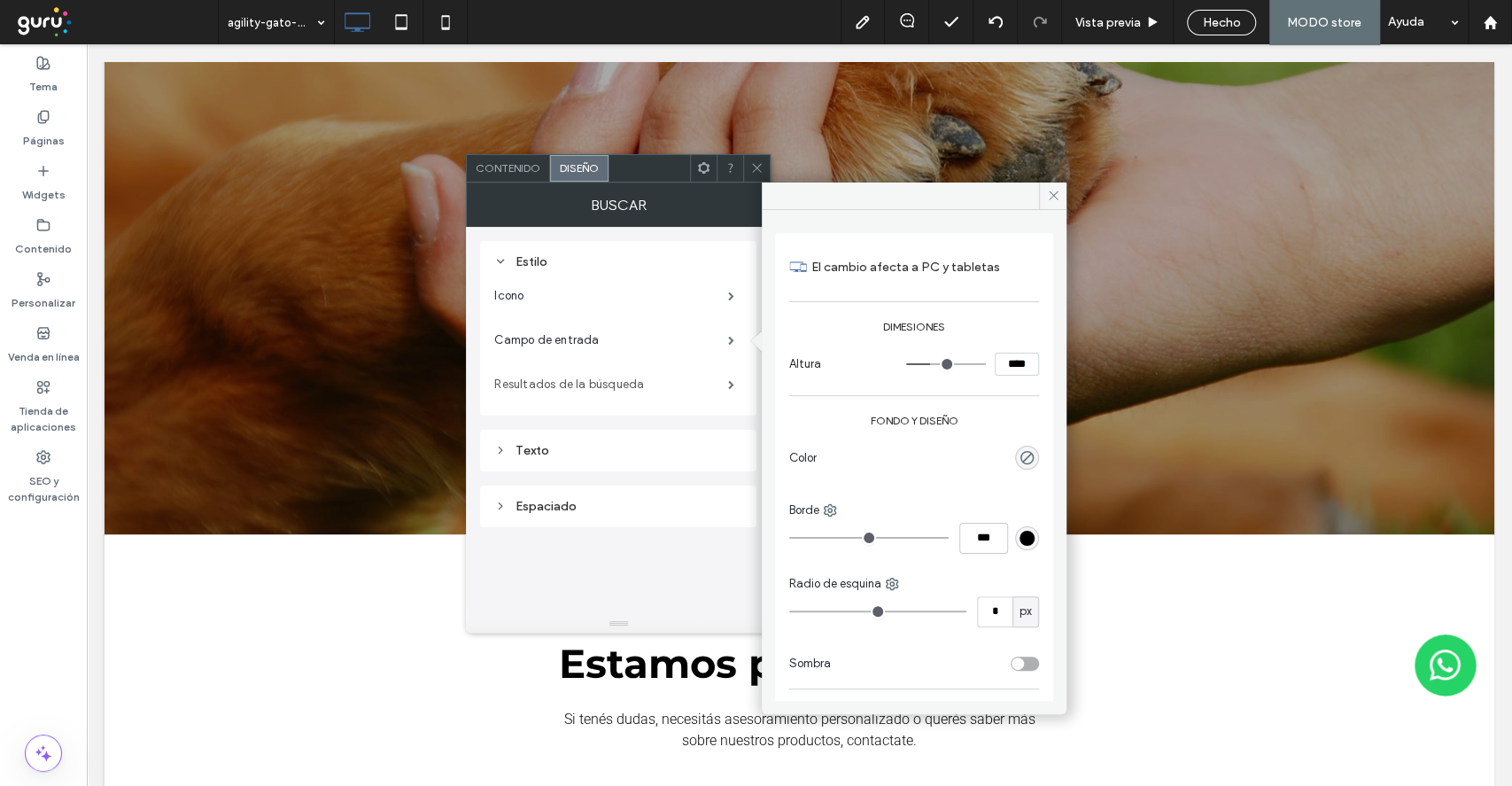
click at [597, 379] on label "Resultados de la búsqueda" at bounding box center [611, 385] width 233 height 36
click at [576, 308] on label "Icono" at bounding box center [611, 296] width 233 height 36
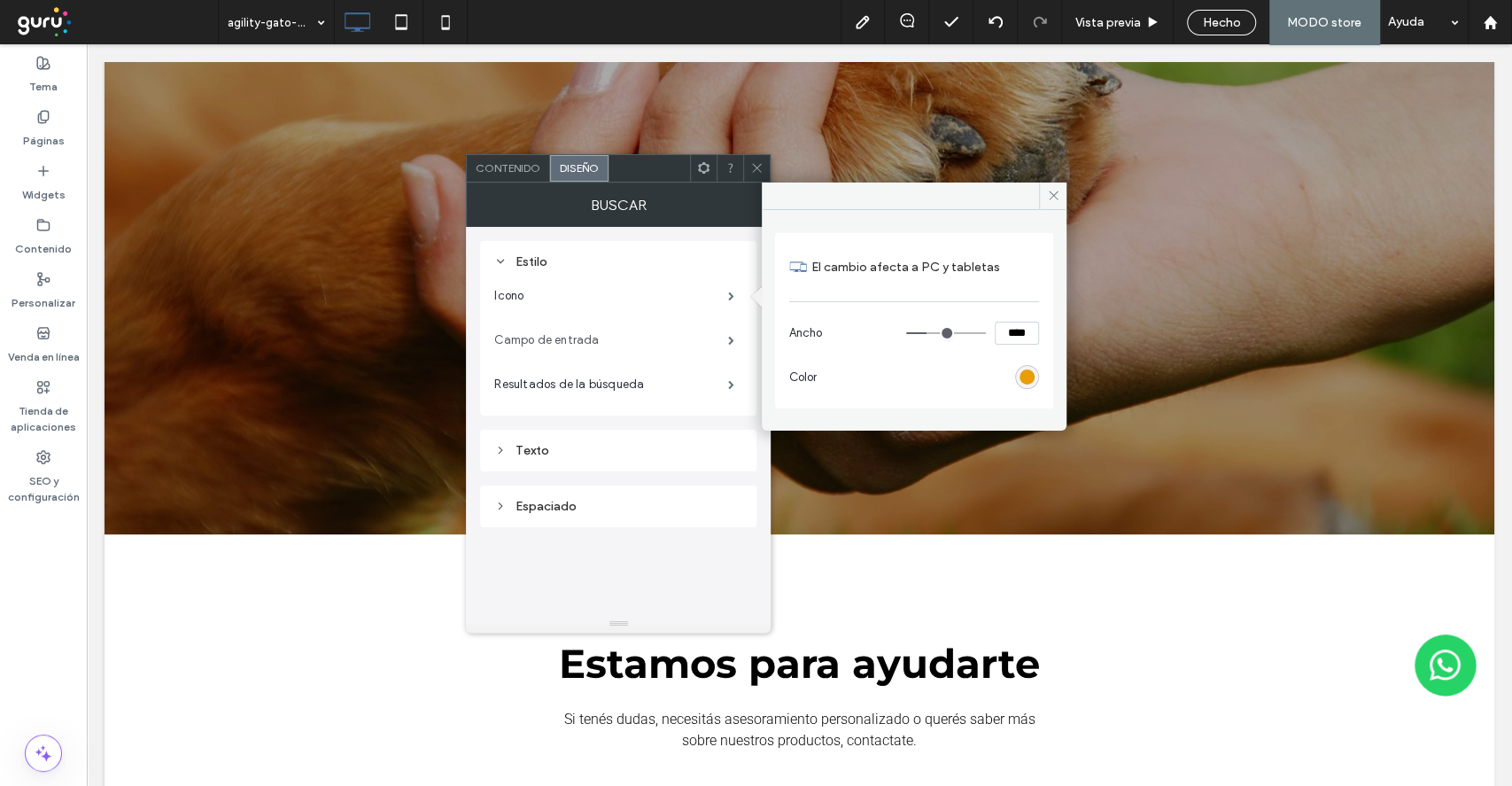
click at [585, 349] on label "Campo de entrada" at bounding box center [611, 341] width 233 height 36
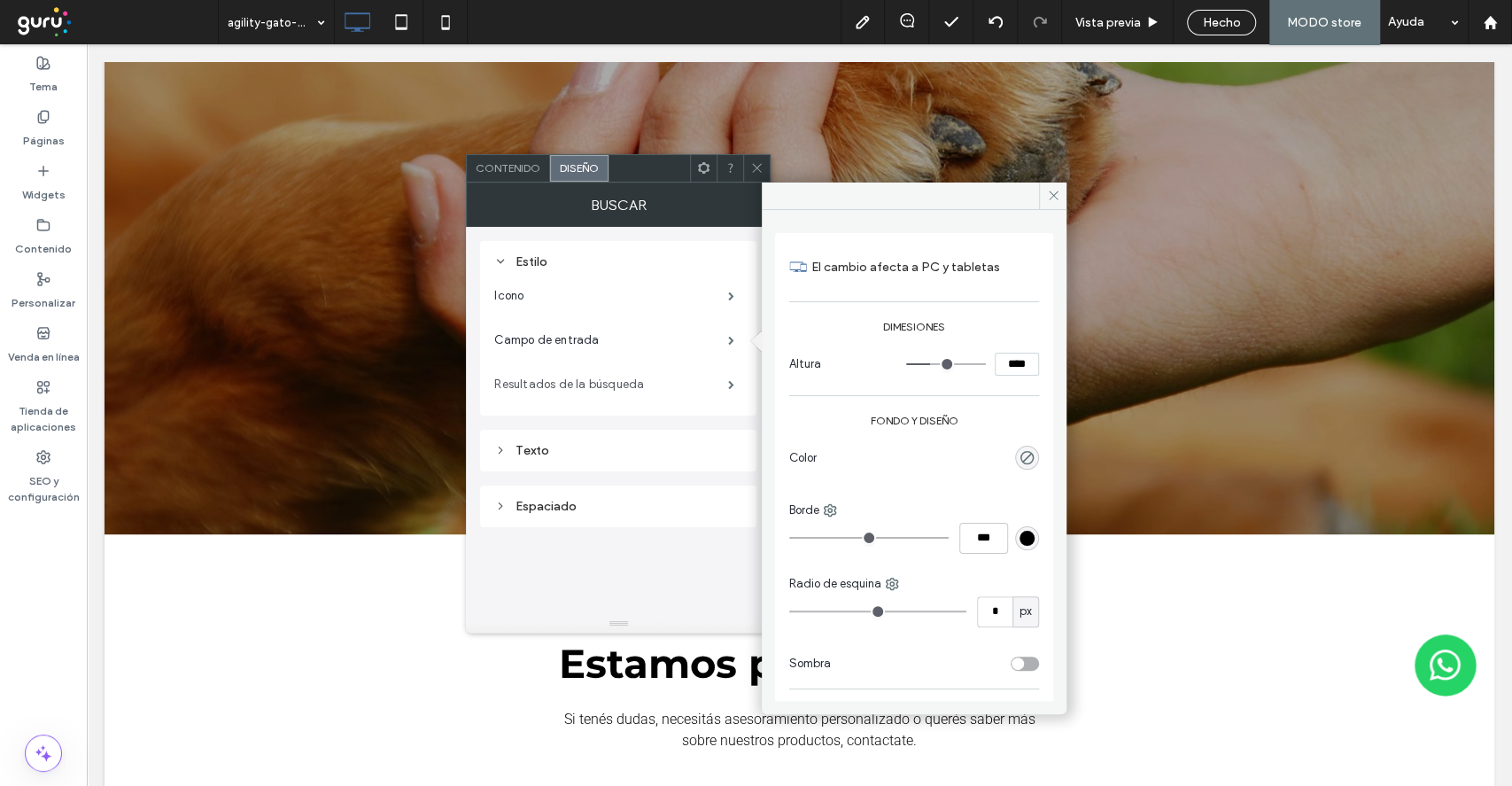
click at [588, 378] on label "Resultados de la búsqueda" at bounding box center [611, 385] width 233 height 36
click at [576, 286] on label "Icono" at bounding box center [611, 296] width 233 height 36
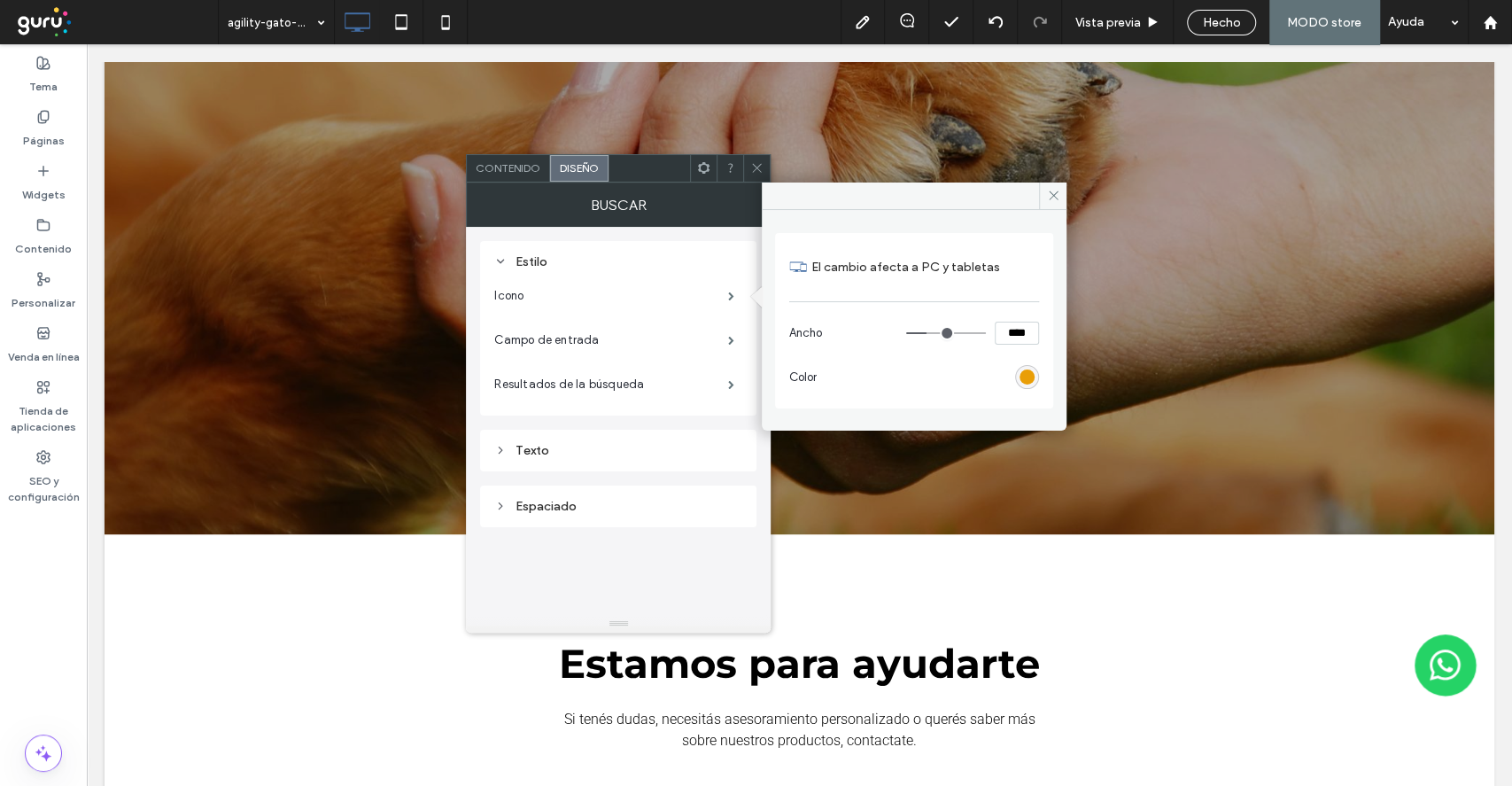
click at [588, 262] on div "Estilo" at bounding box center [618, 262] width 248 height 15
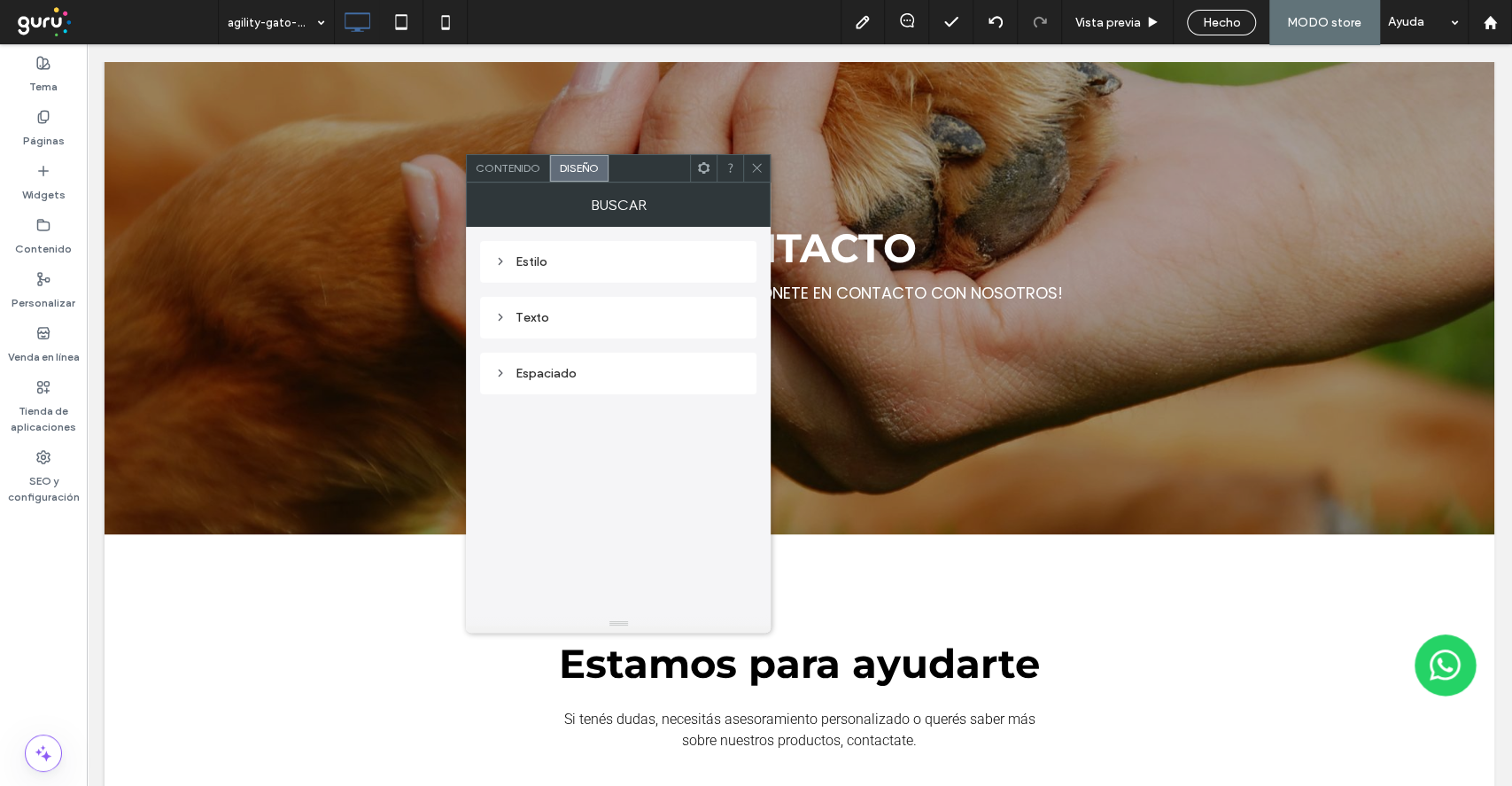
click at [588, 262] on div "Estilo" at bounding box center [618, 262] width 248 height 15
click at [591, 460] on div "Texto" at bounding box center [618, 455] width 248 height 15
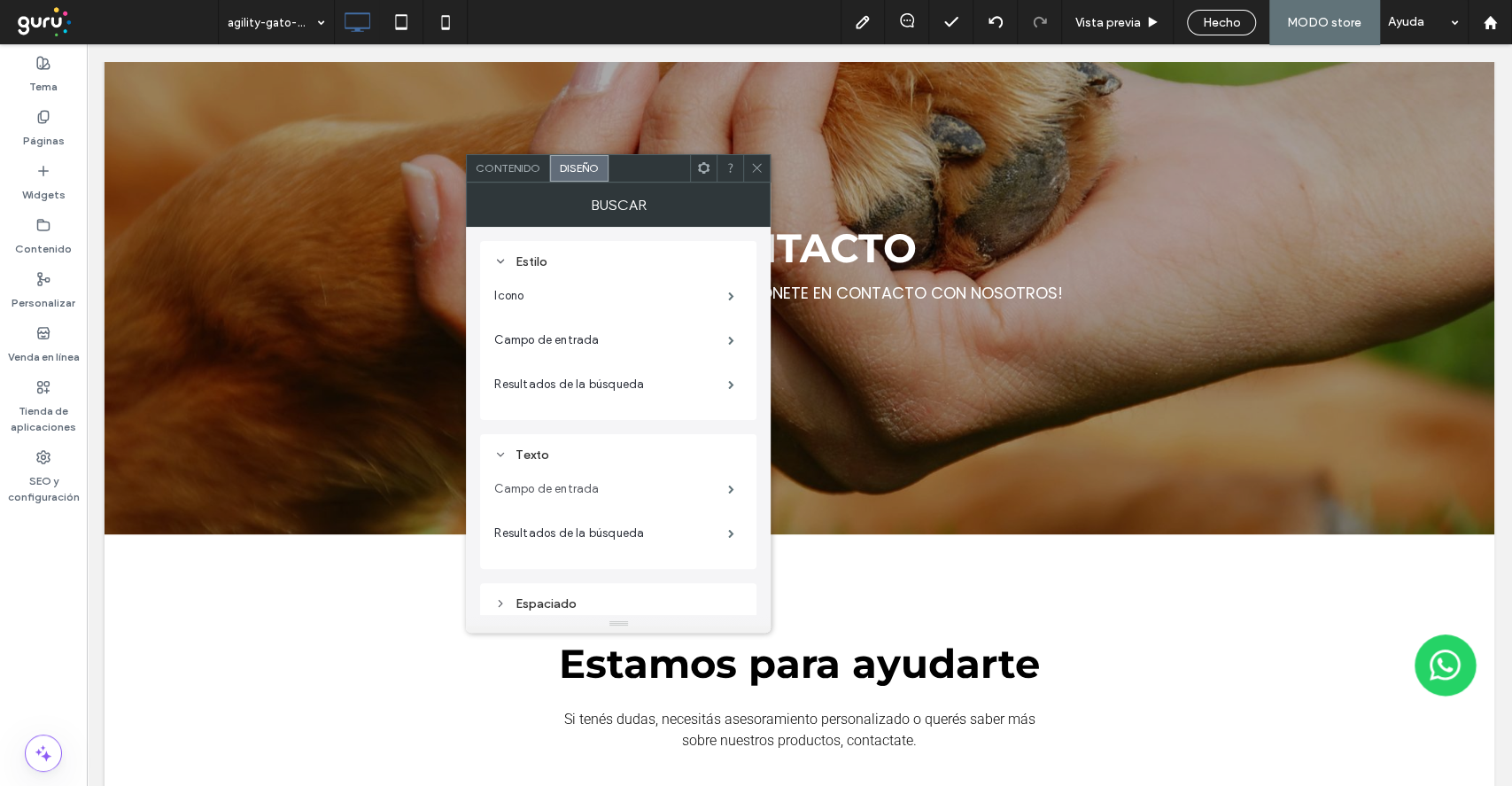
click at [588, 479] on label "Campo de entrada" at bounding box center [611, 489] width 233 height 36
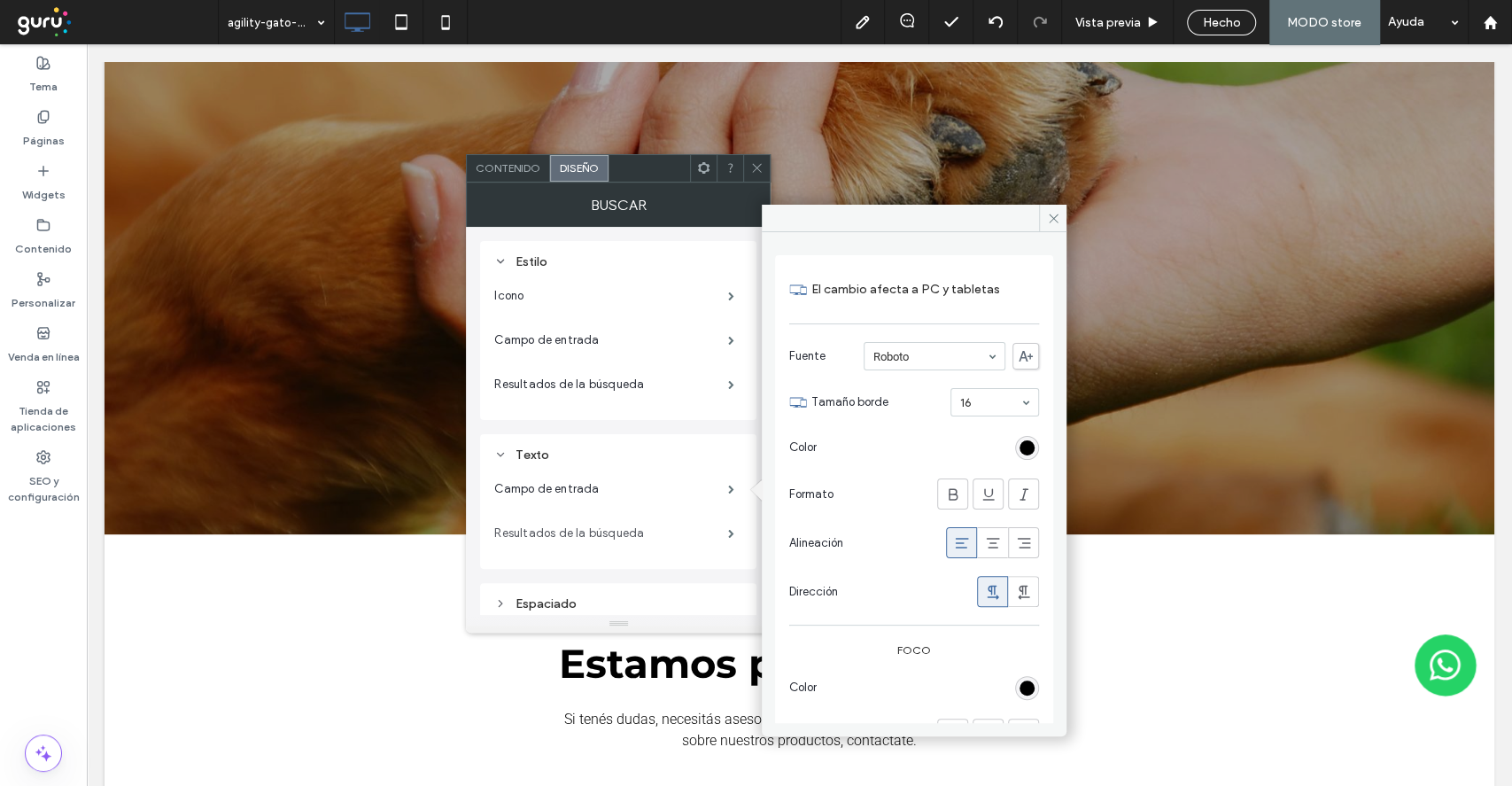
click at [586, 525] on label "Resultados de la búsqueda" at bounding box center [611, 534] width 233 height 36
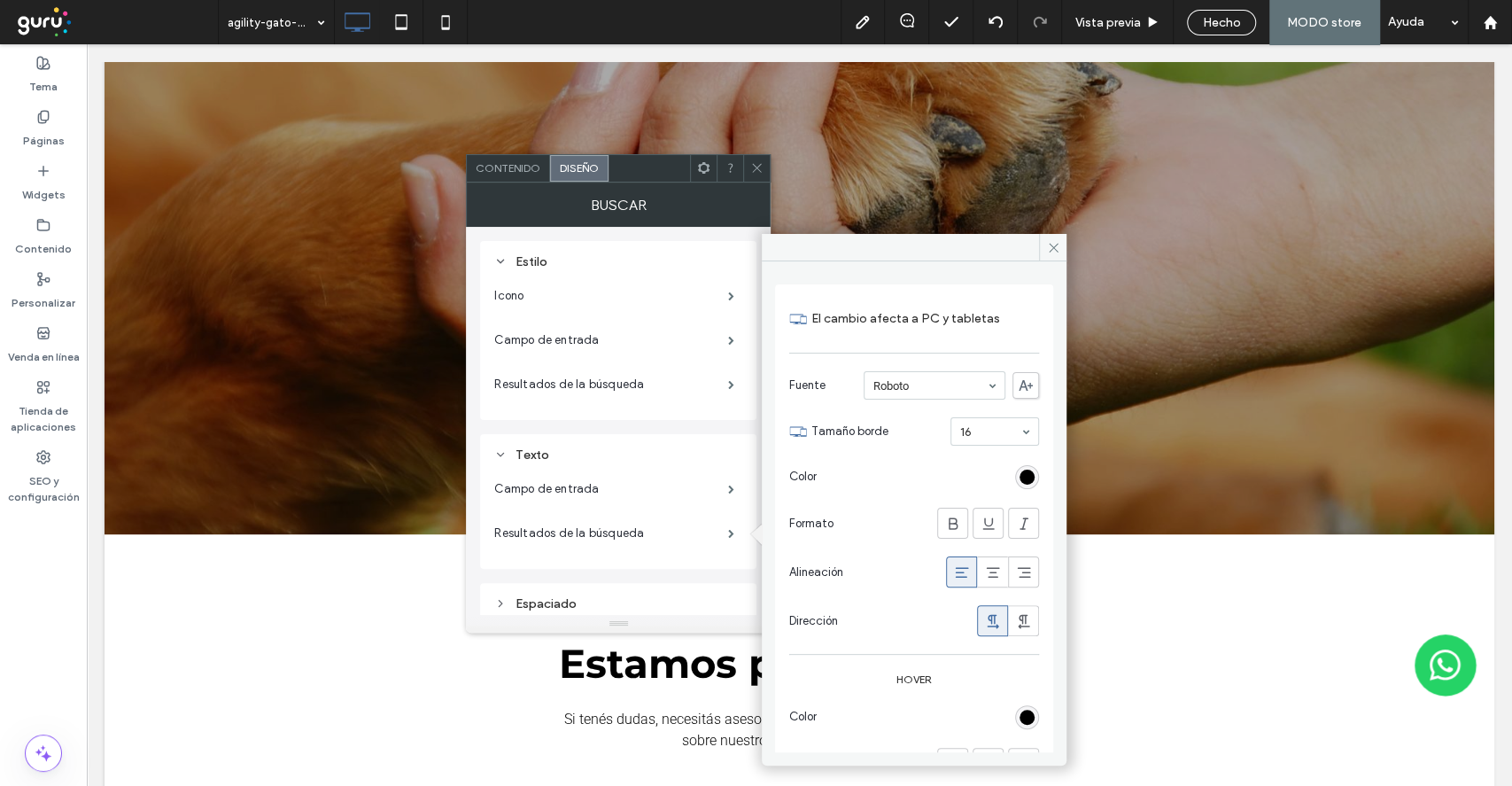
click at [557, 442] on div "Texto" at bounding box center [618, 454] width 248 height 24
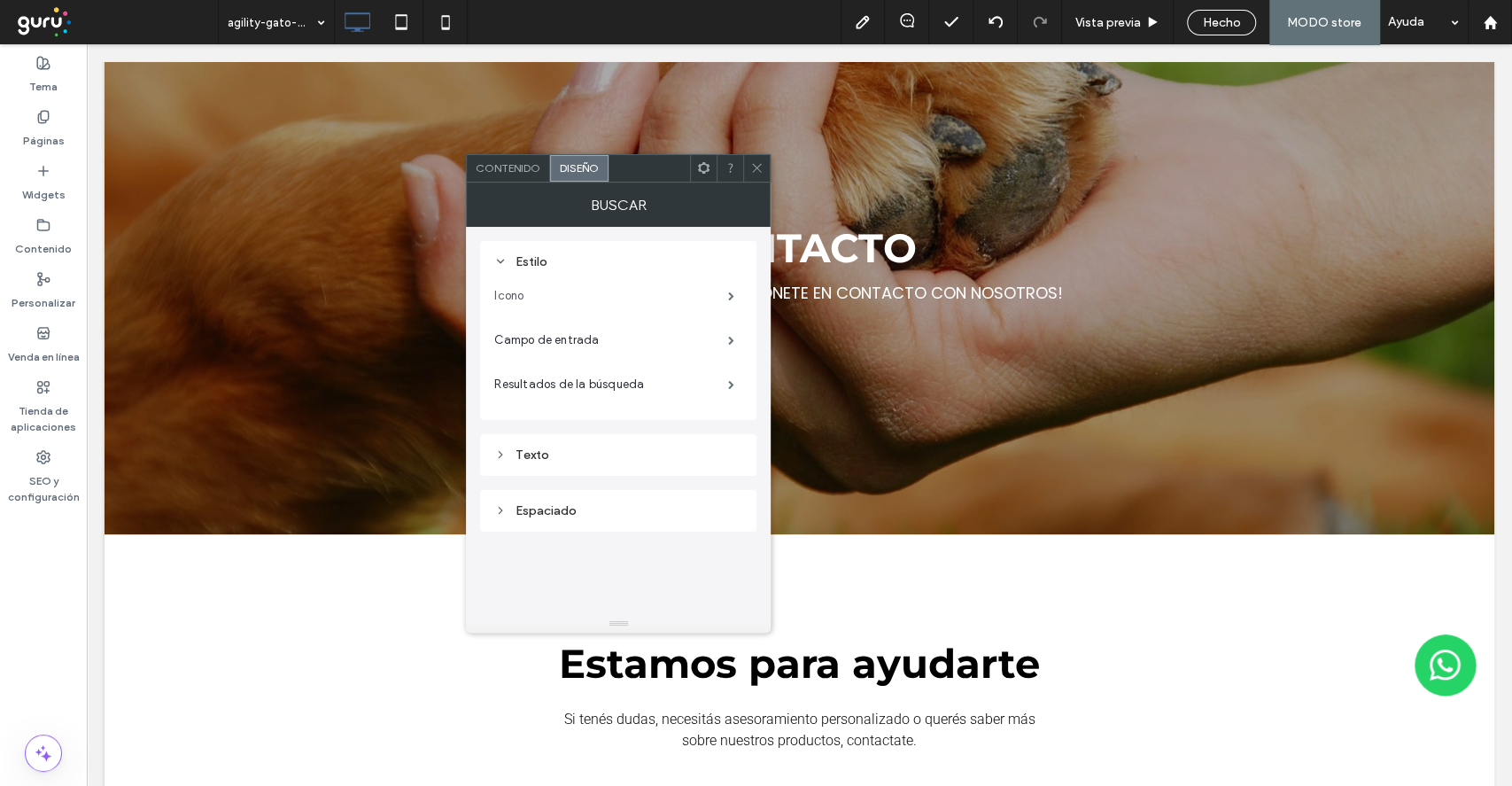
click at [545, 283] on label "Icono" at bounding box center [611, 296] width 233 height 36
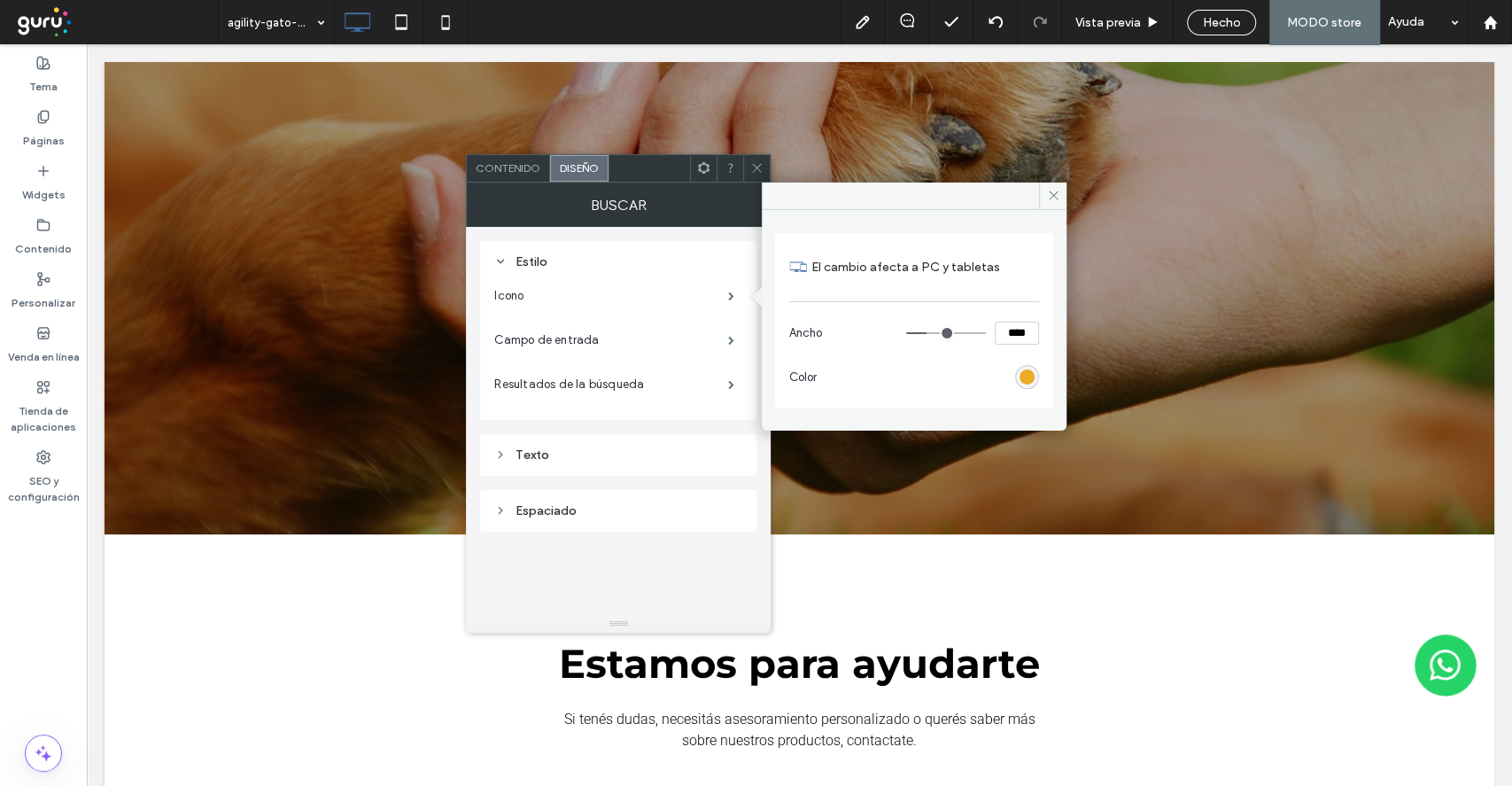
click at [1028, 381] on div "rgb(233, 158, 7)" at bounding box center [1027, 377] width 15 height 15
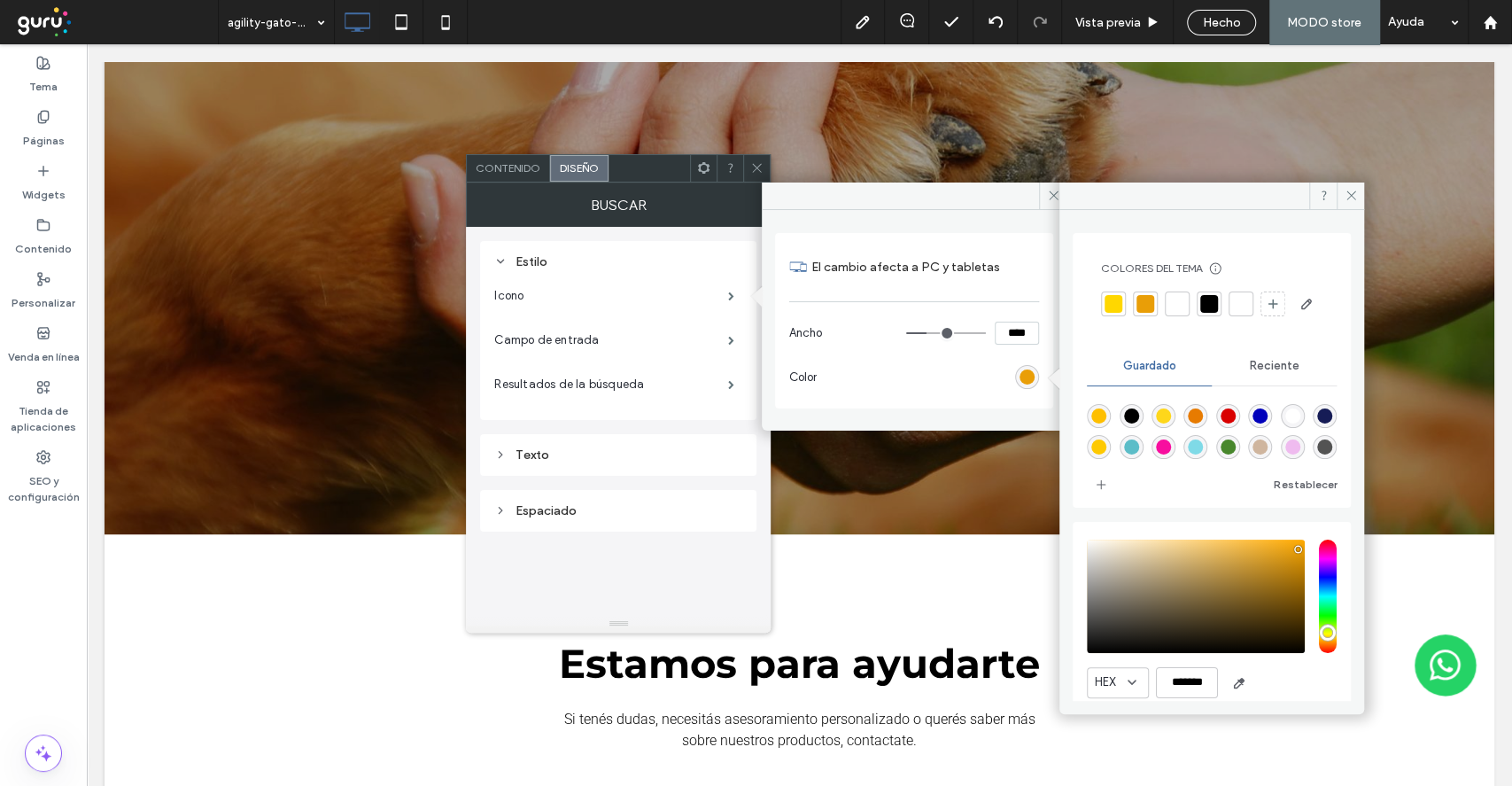
click at [1168, 300] on div at bounding box center [1177, 303] width 18 height 18
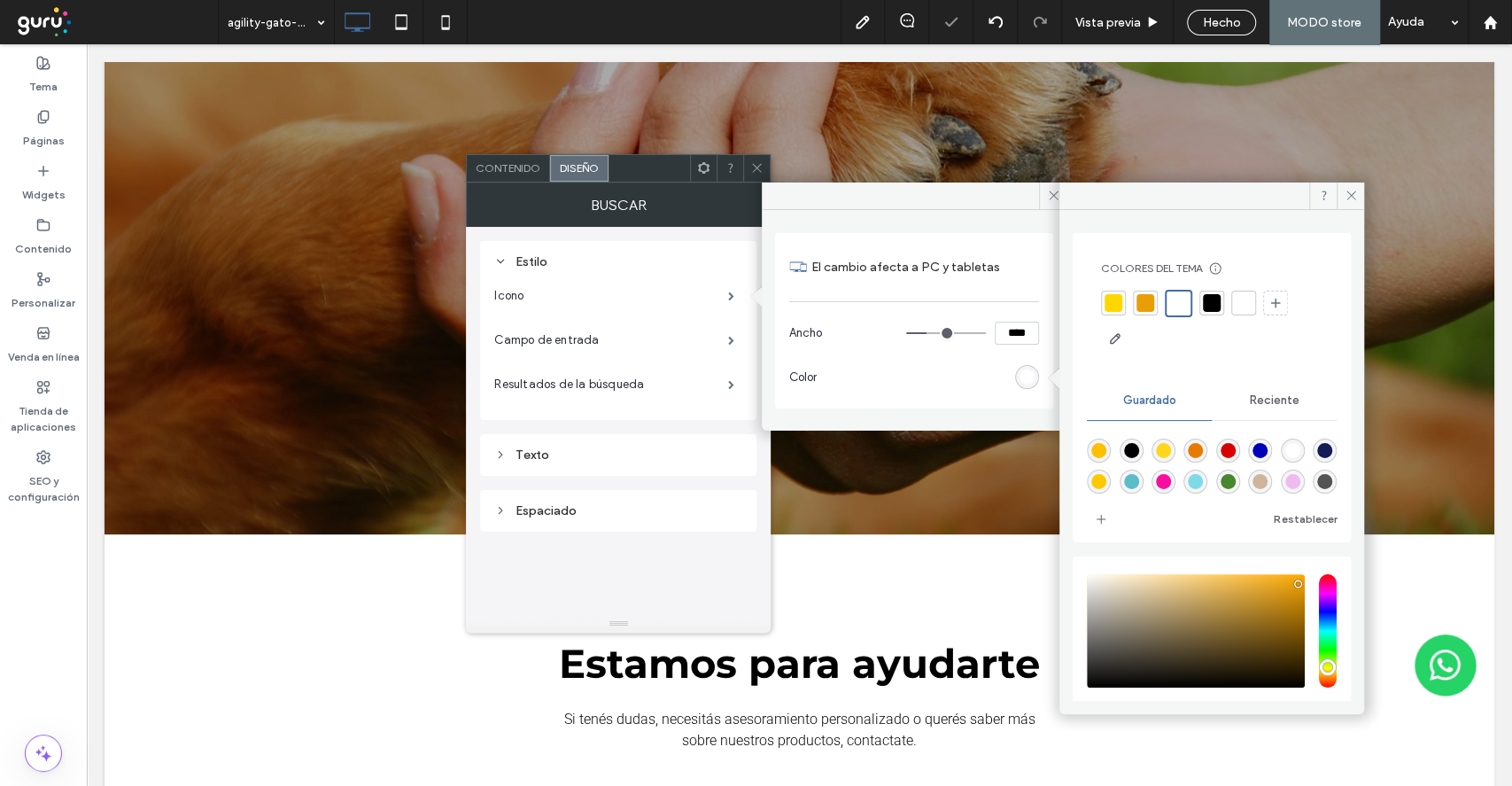
click at [764, 161] on icon at bounding box center [757, 168] width 13 height 13
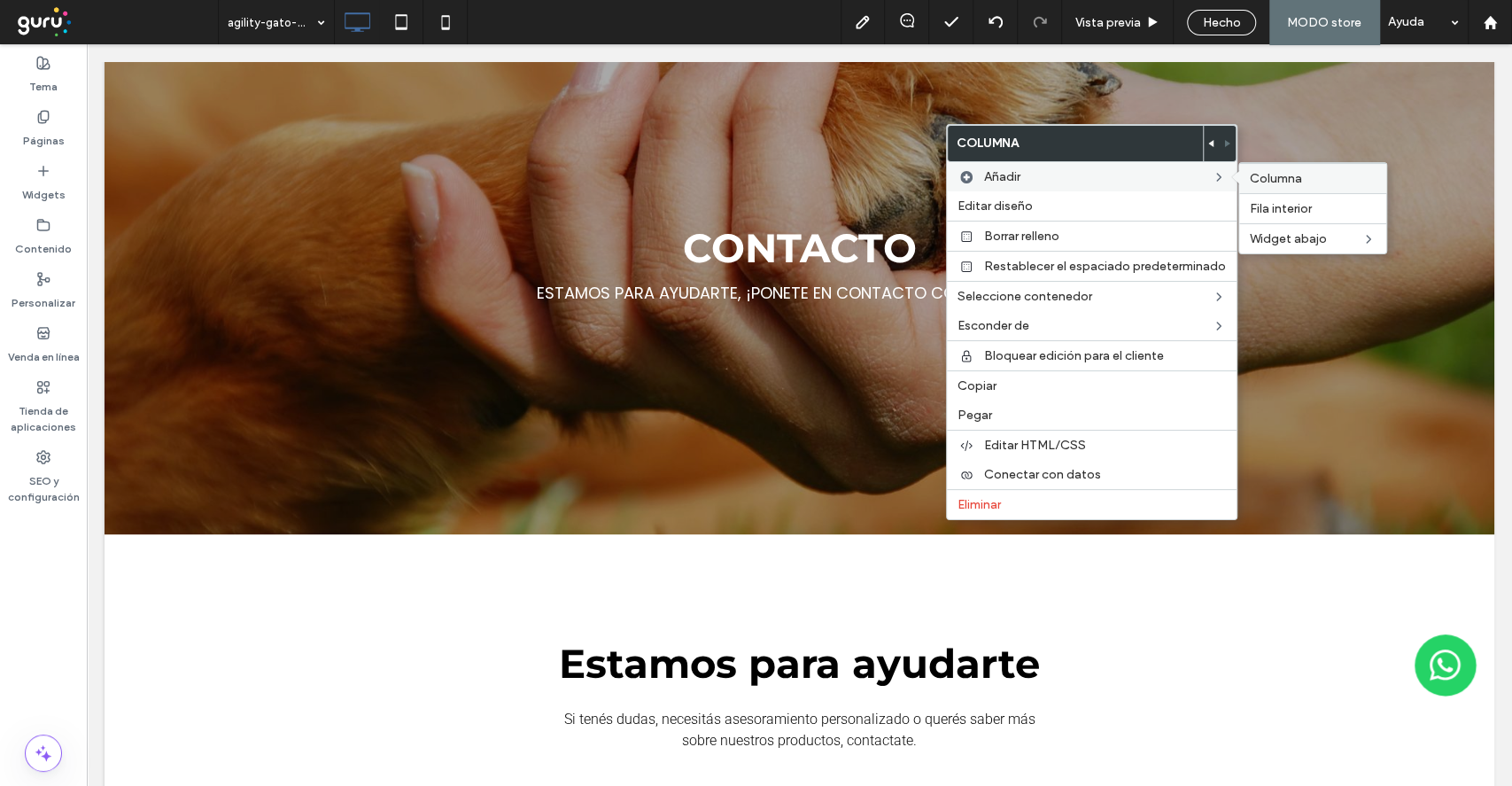
click at [1314, 181] on label "Columna" at bounding box center [1313, 179] width 126 height 15
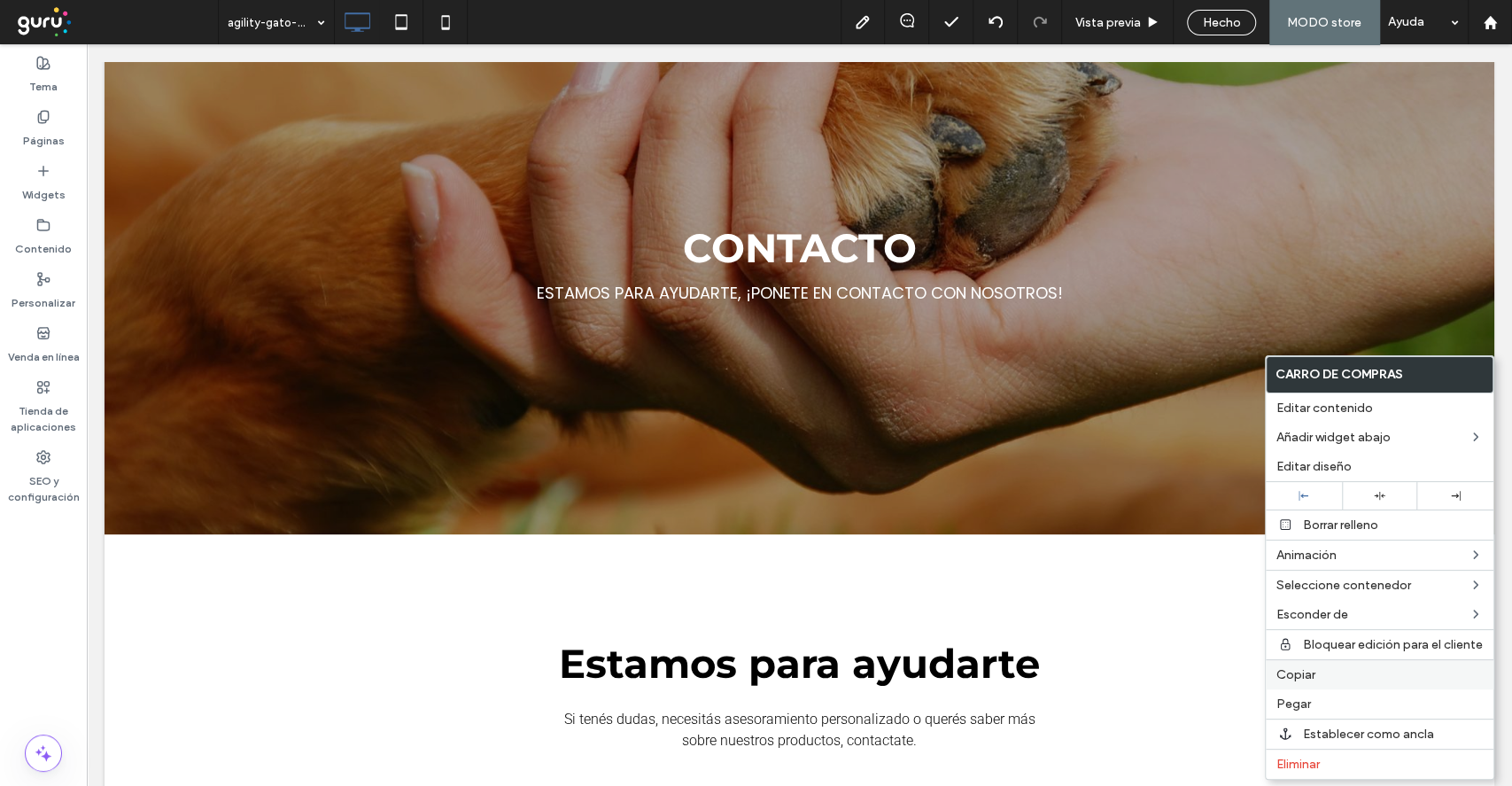
drag, startPoint x: 1302, startPoint y: 679, endPoint x: 1298, endPoint y: 658, distance: 21.4
click at [1302, 679] on span "Copiar" at bounding box center [1295, 675] width 39 height 15
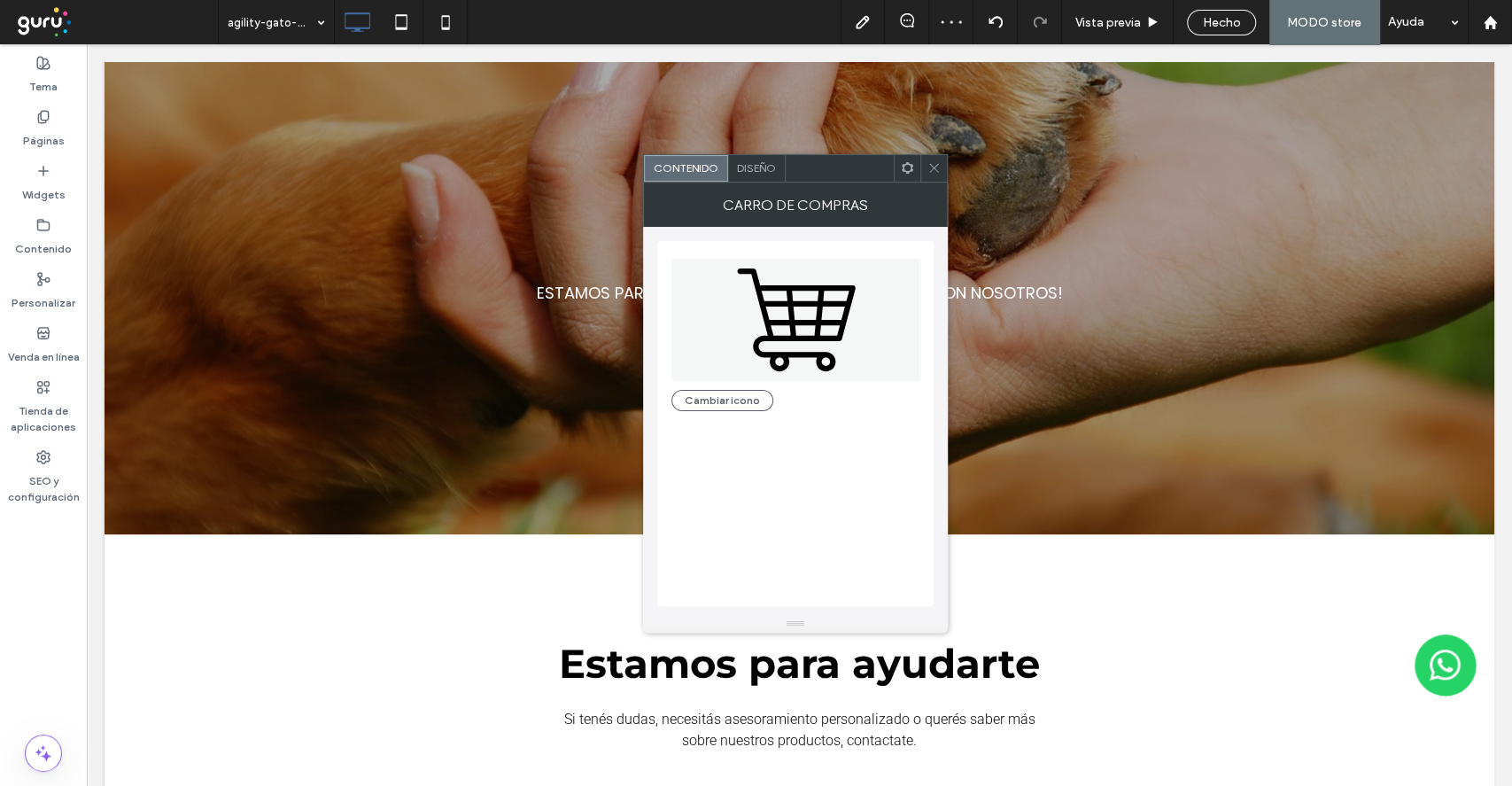
click at [737, 159] on div "Diseño" at bounding box center [756, 168] width 57 height 26
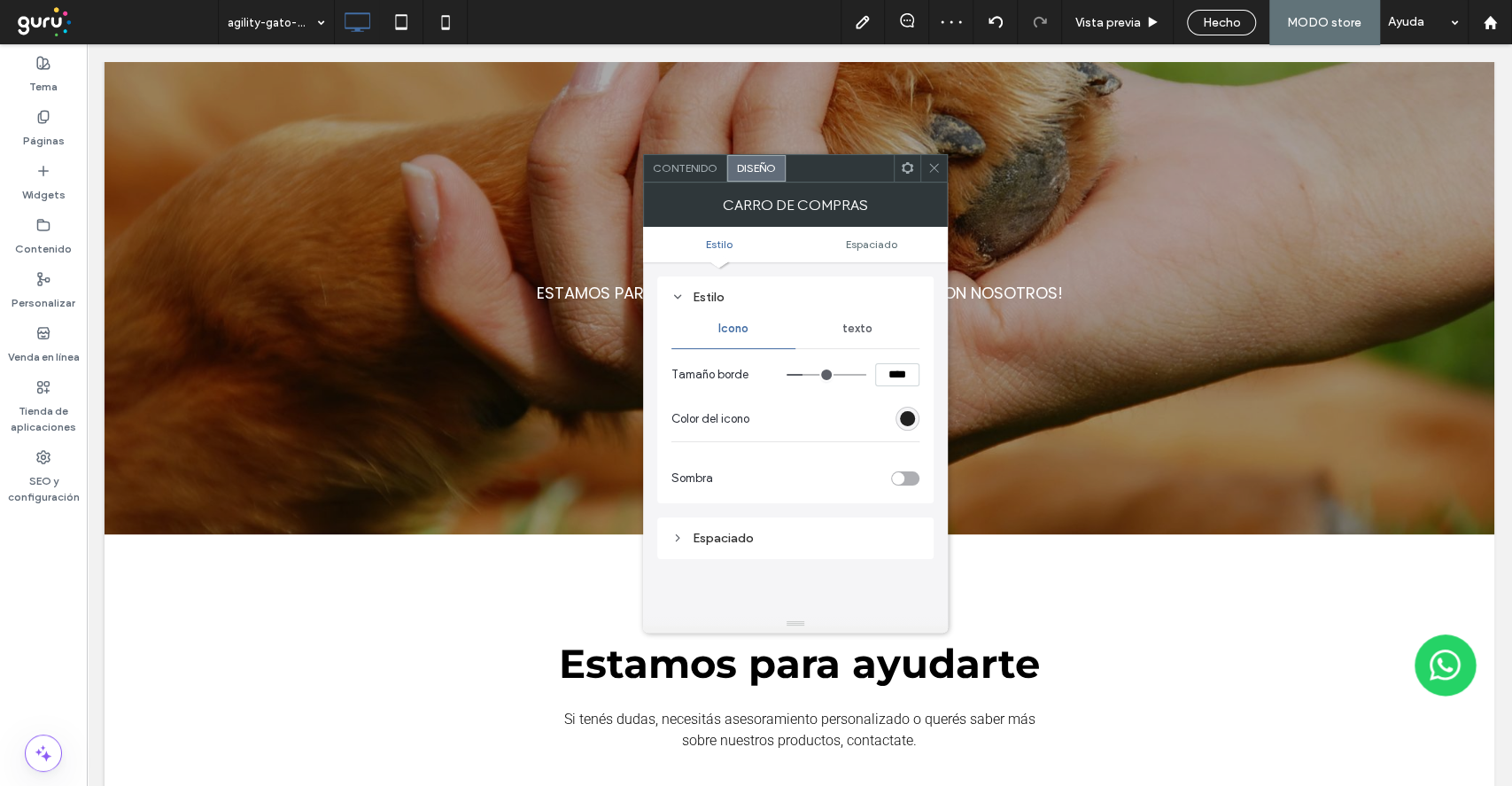
click at [914, 422] on div "rgba(0, 0, 0, 1)" at bounding box center [908, 419] width 15 height 15
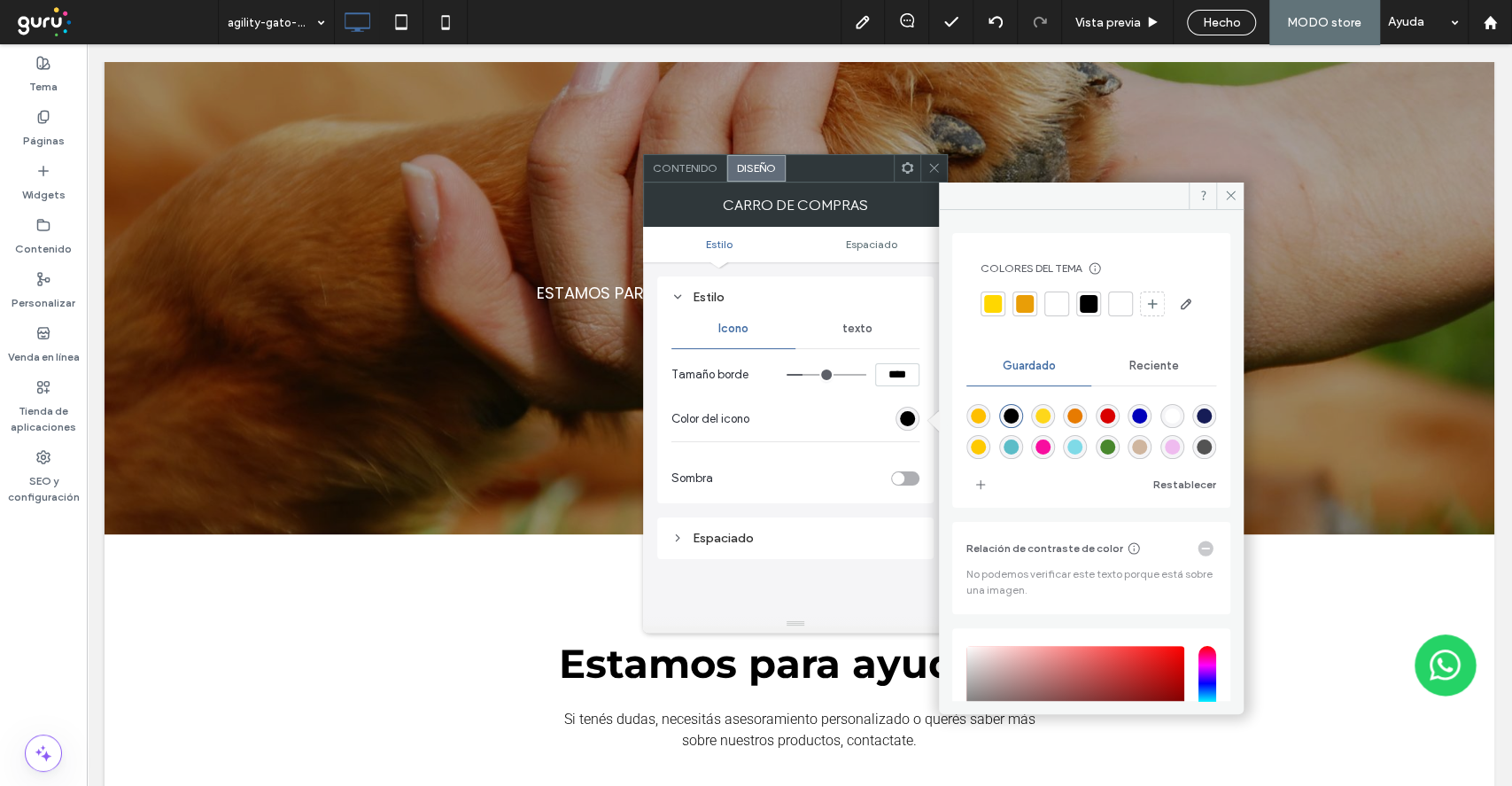
click at [1058, 305] on div at bounding box center [1056, 303] width 18 height 18
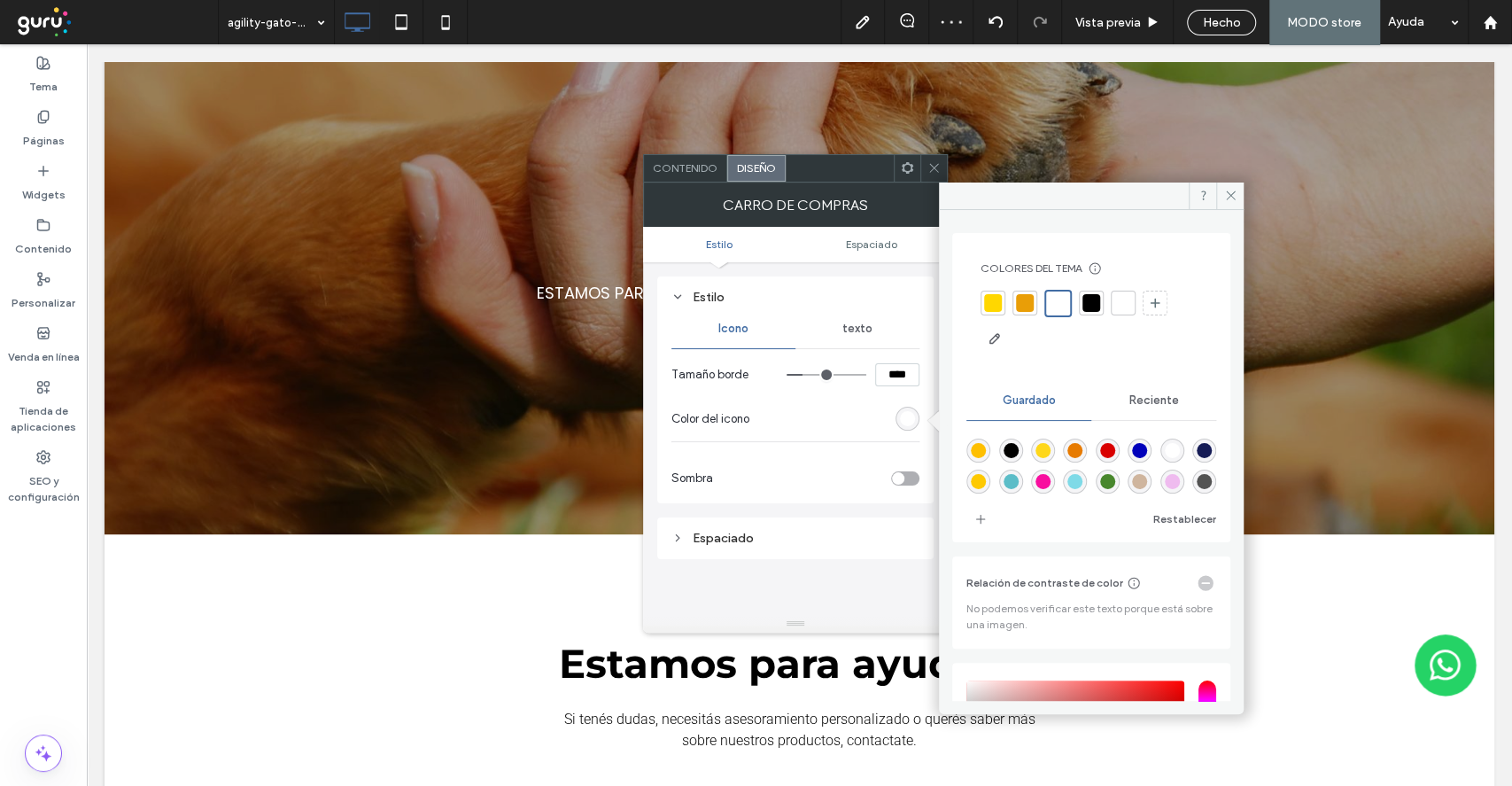
click at [876, 328] on div "texto" at bounding box center [858, 328] width 124 height 39
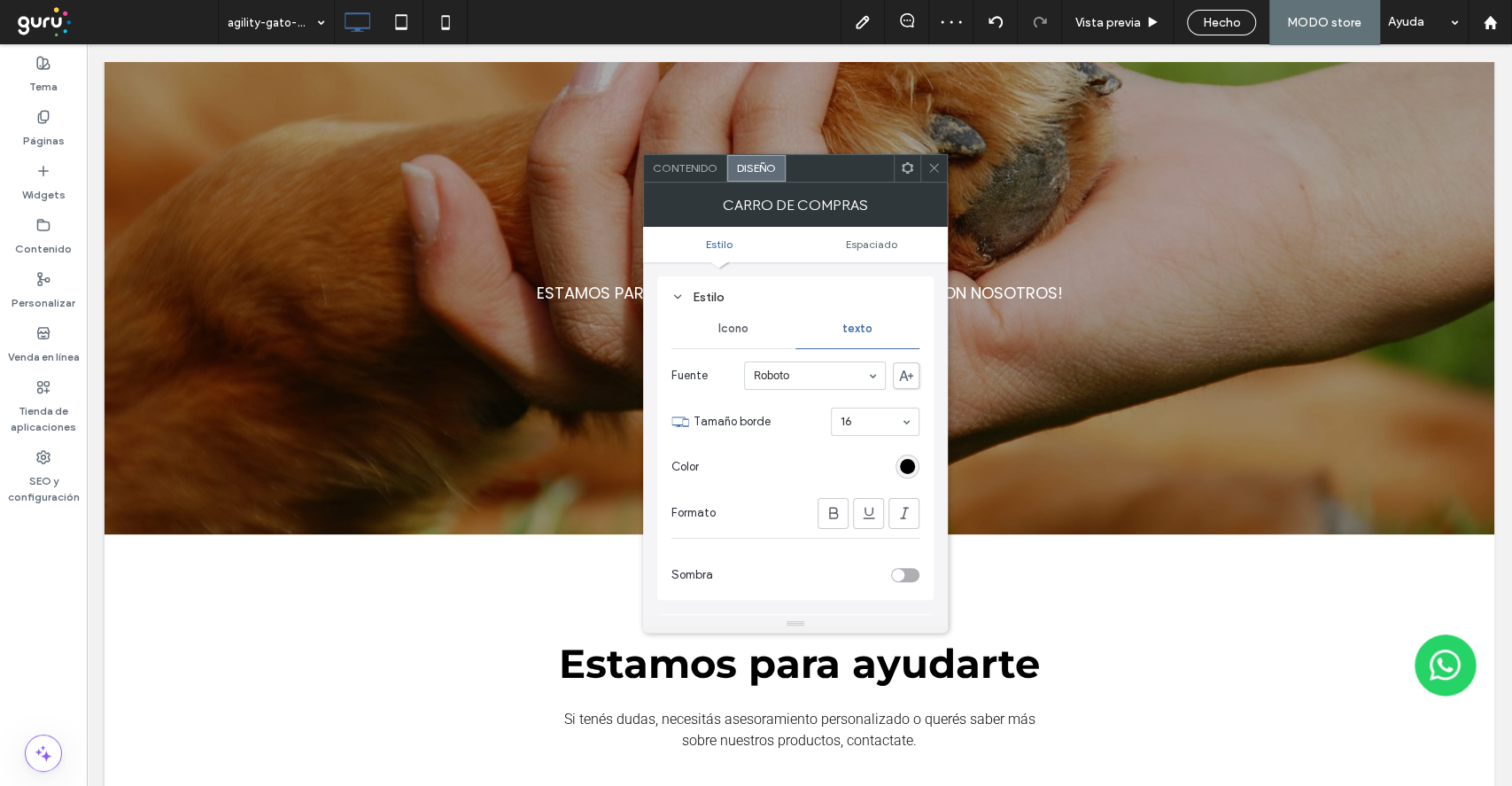
drag, startPoint x: 909, startPoint y: 464, endPoint x: 921, endPoint y: 449, distance: 19.2
click at [909, 464] on div "rgba(0, 0, 0, 1)" at bounding box center [908, 466] width 15 height 15
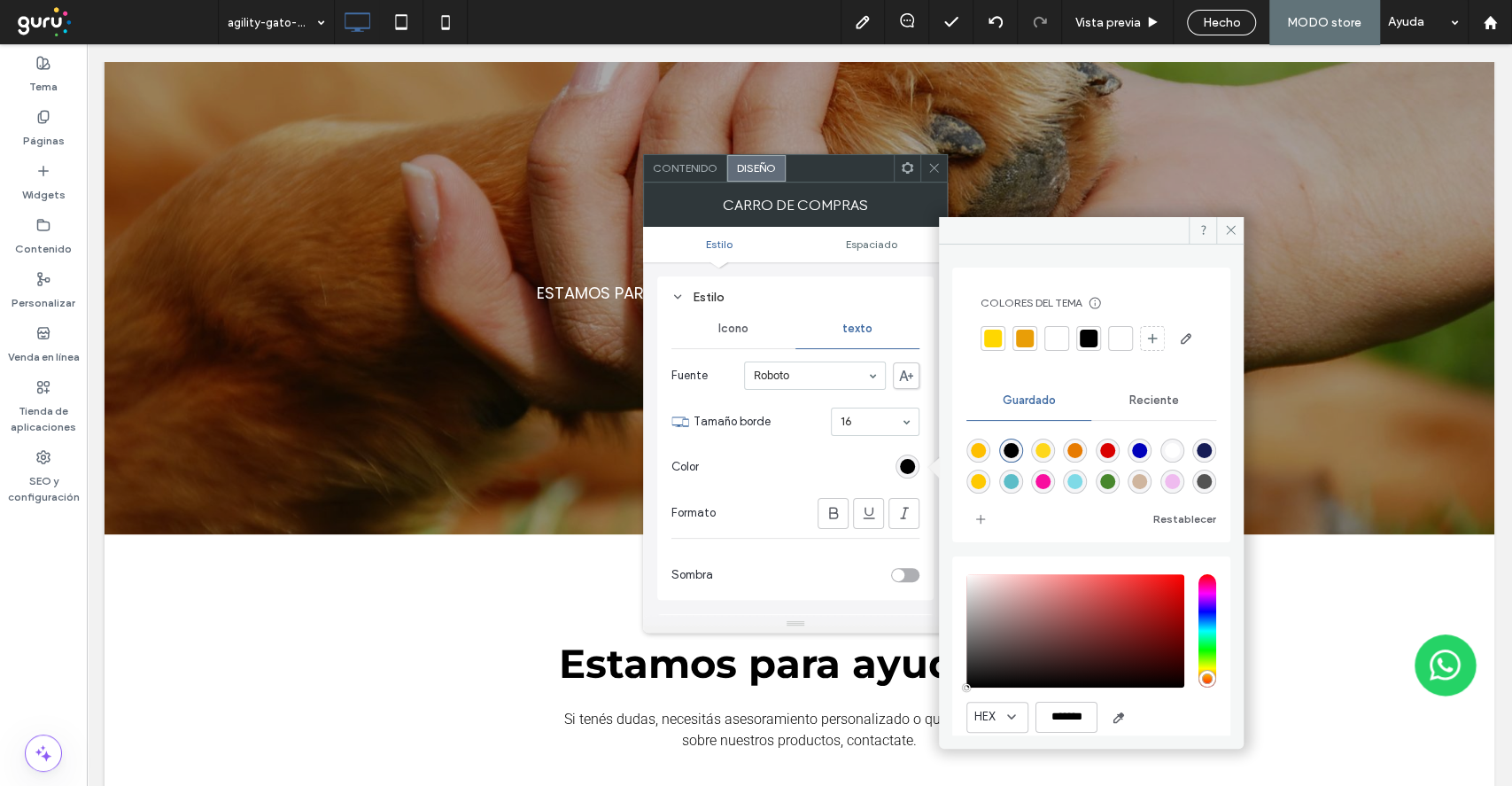
click at [1049, 340] on div at bounding box center [1056, 338] width 18 height 18
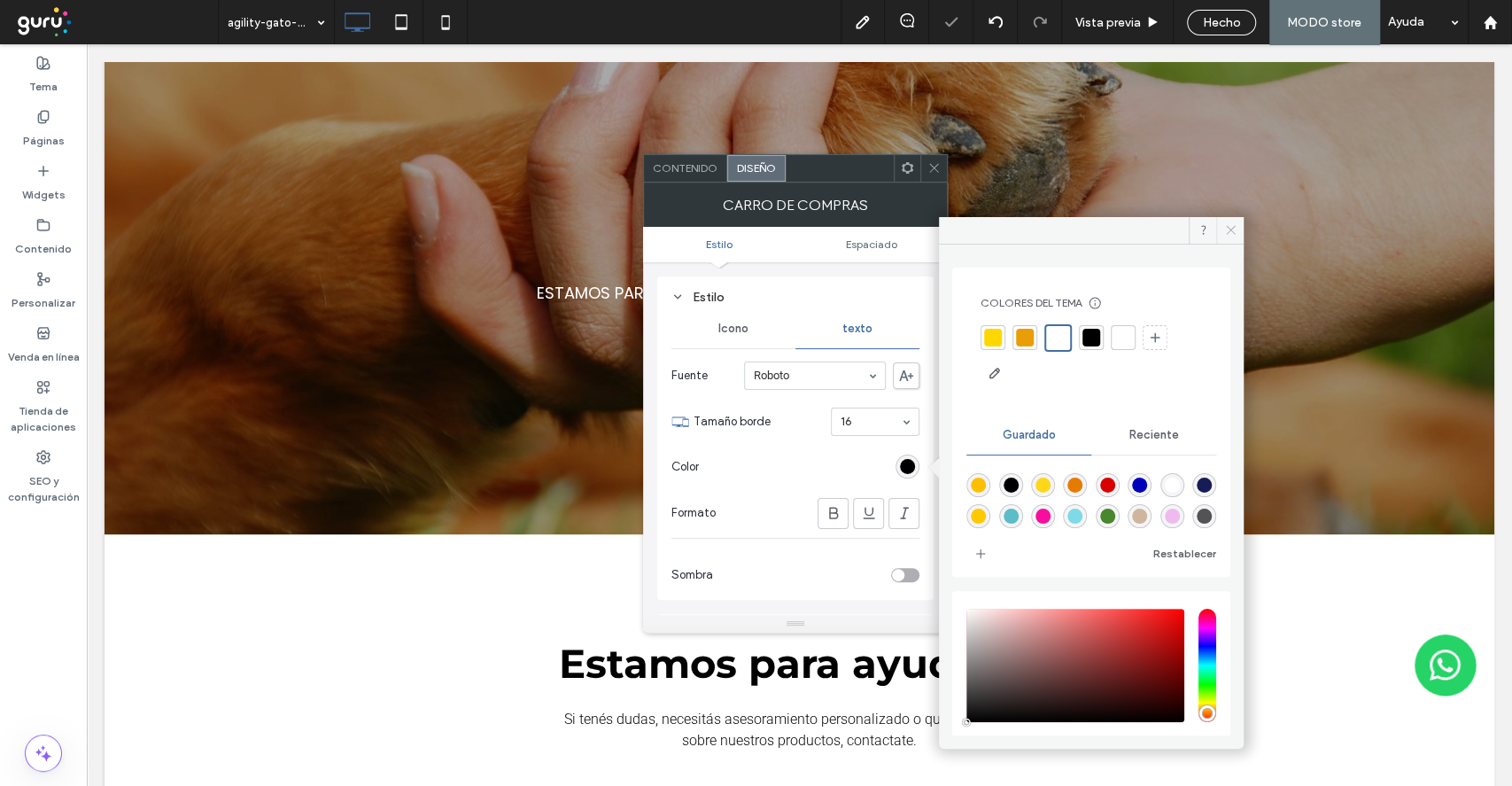
click at [1225, 225] on icon at bounding box center [1231, 230] width 13 height 13
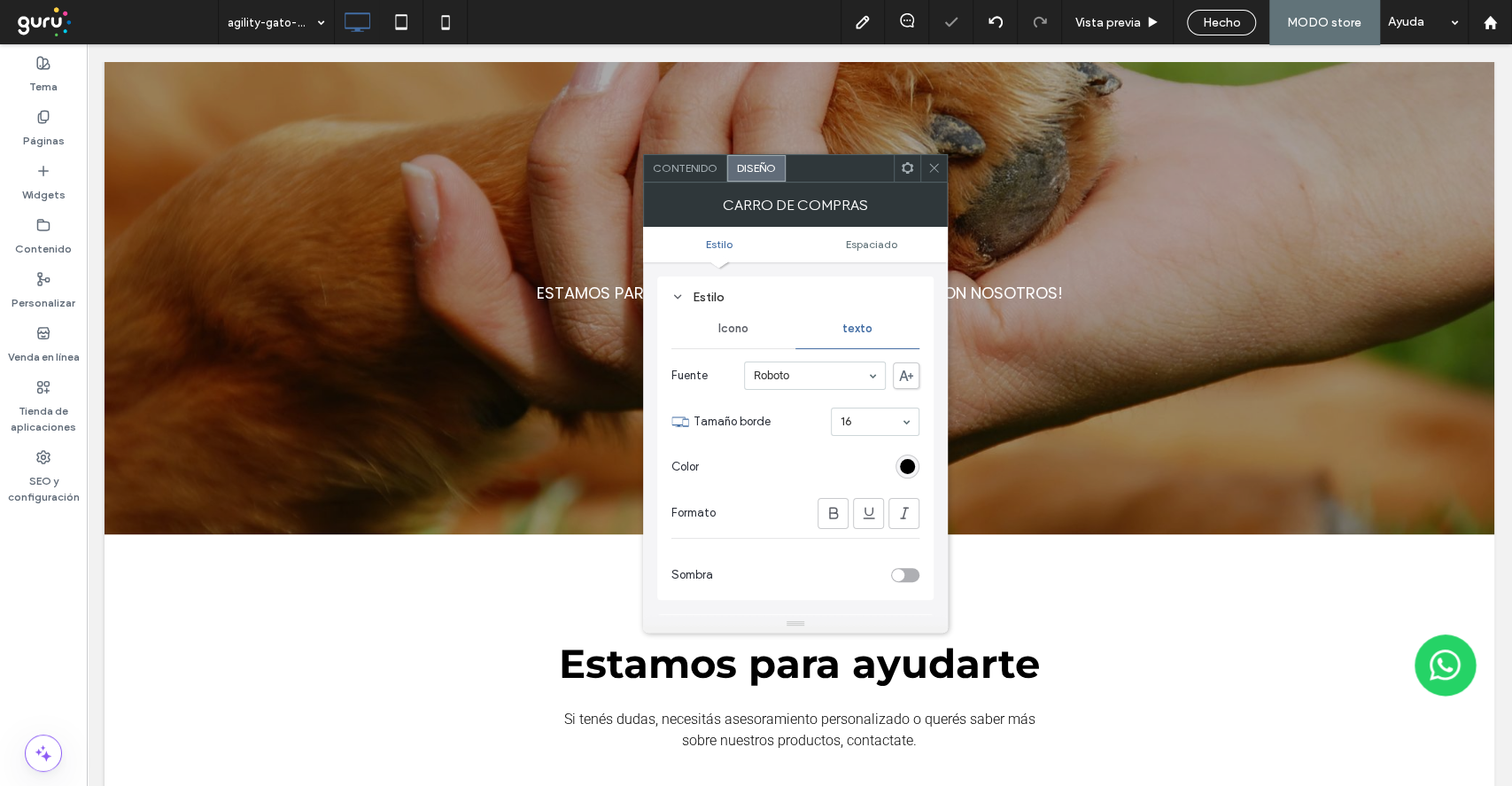
click at [933, 167] on icon at bounding box center [934, 168] width 13 height 13
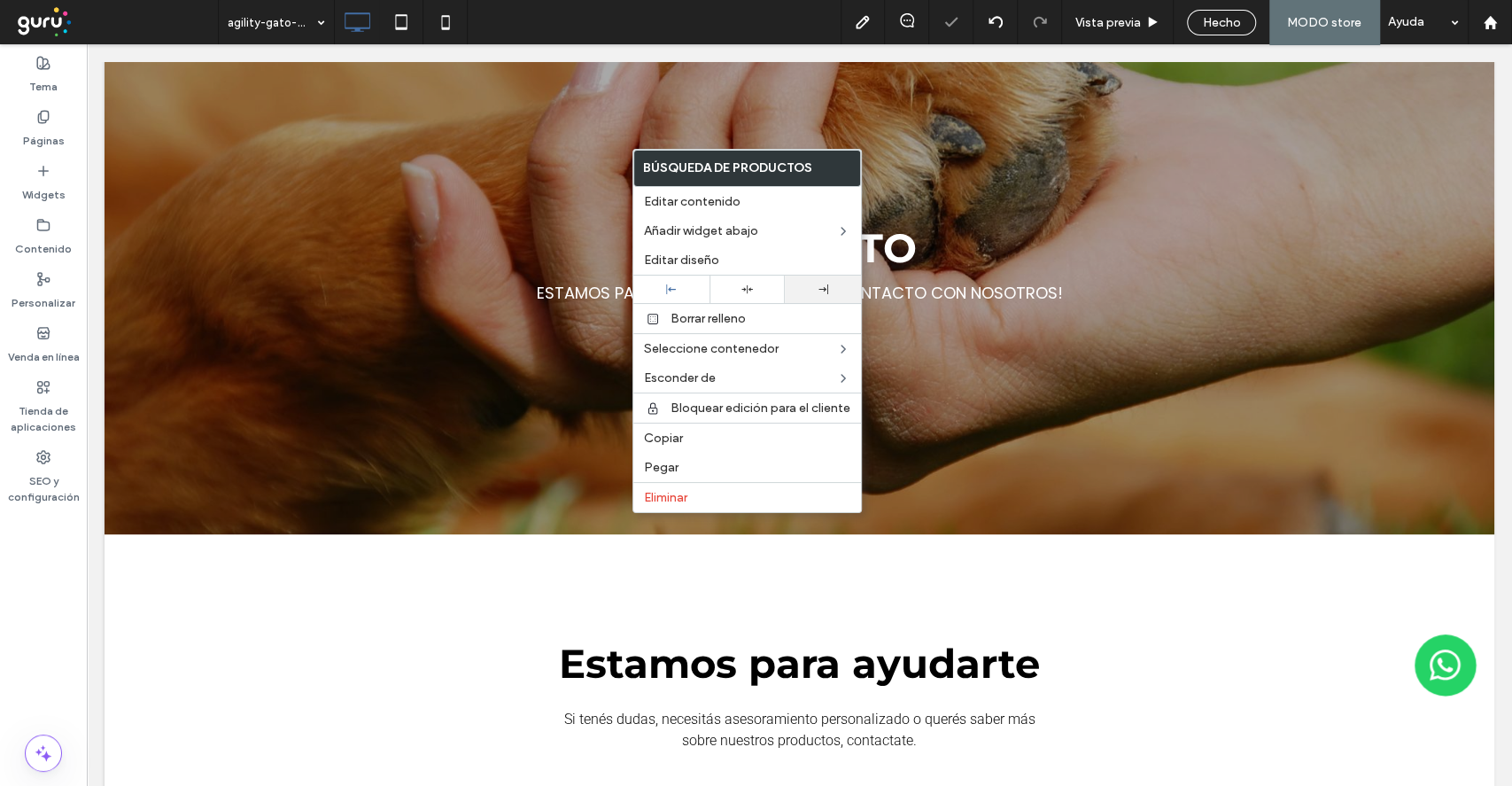
click at [794, 280] on div at bounding box center [823, 289] width 76 height 27
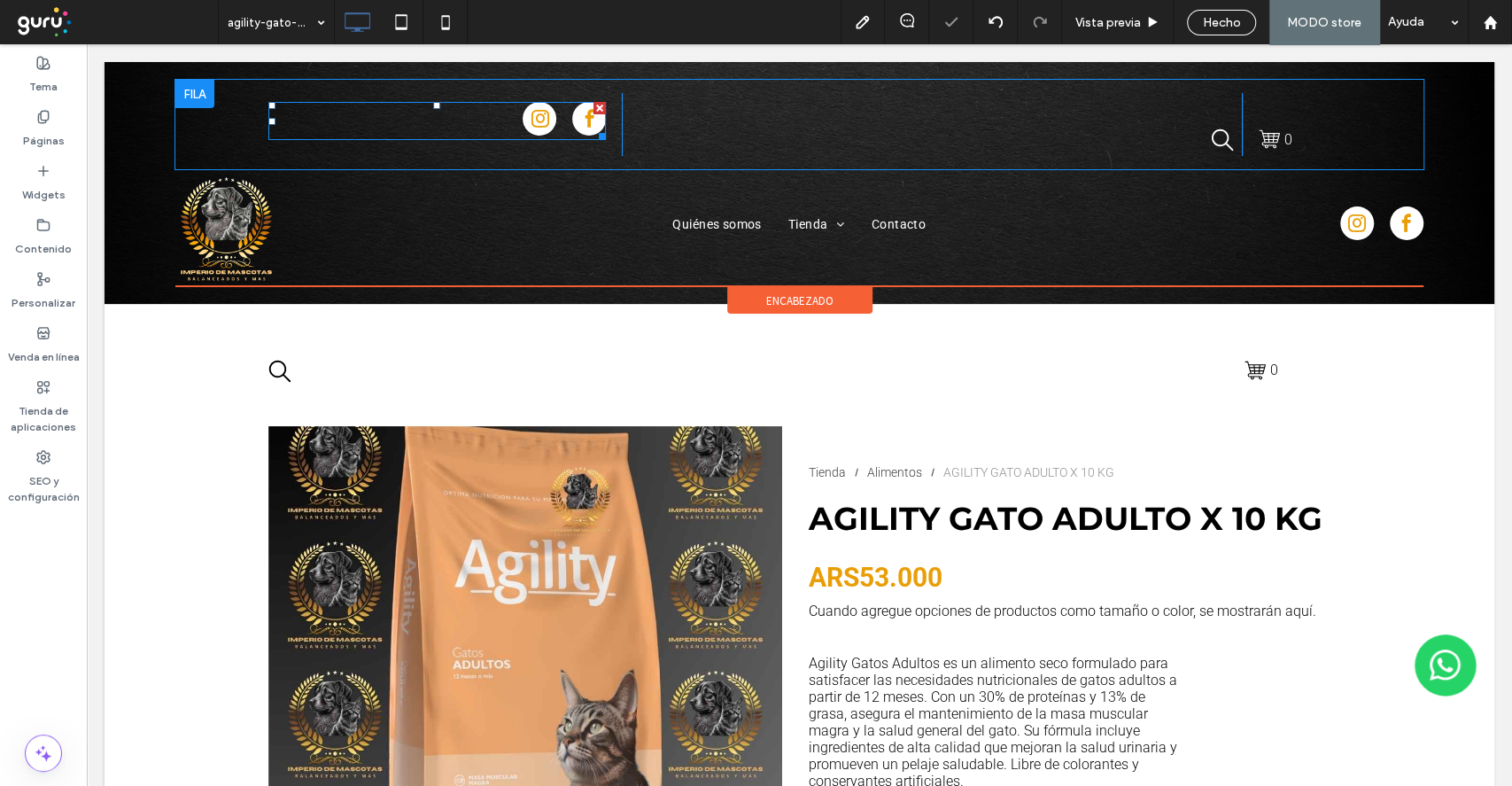
drag, startPoint x: 524, startPoint y: 165, endPoint x: 552, endPoint y: 122, distance: 51.3
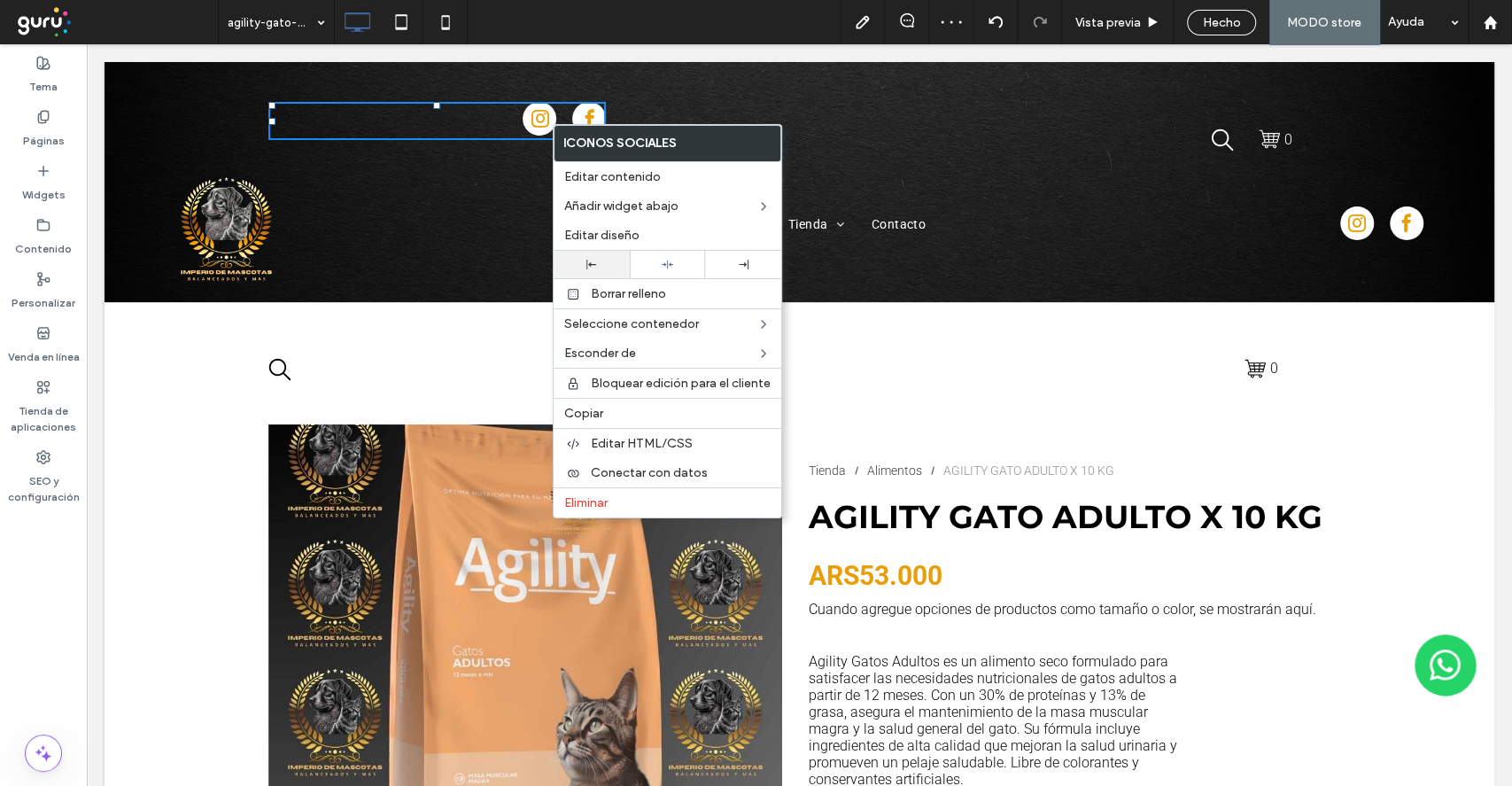
click at [627, 269] on div at bounding box center [591, 264] width 76 height 27
click at [853, 169] on div "Quiénes somos Tienda Piedras Alimentos Contacto Click To Paste" at bounding box center [799, 227] width 624 height 115
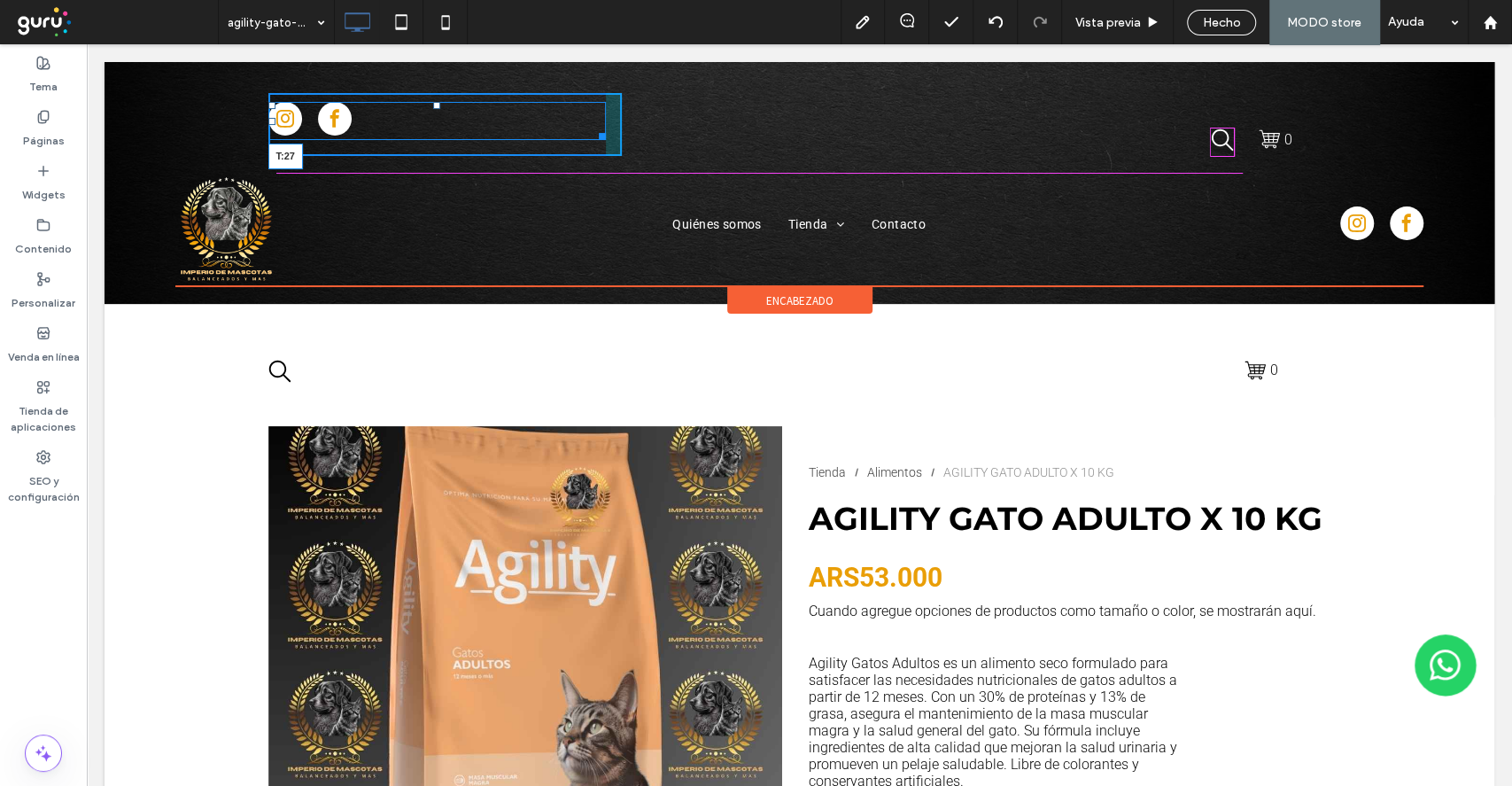
drag, startPoint x: 425, startPoint y: 105, endPoint x: 508, endPoint y: 168, distance: 104.2
click at [423, 124] on div "T:27" at bounding box center [437, 120] width 338 height 38
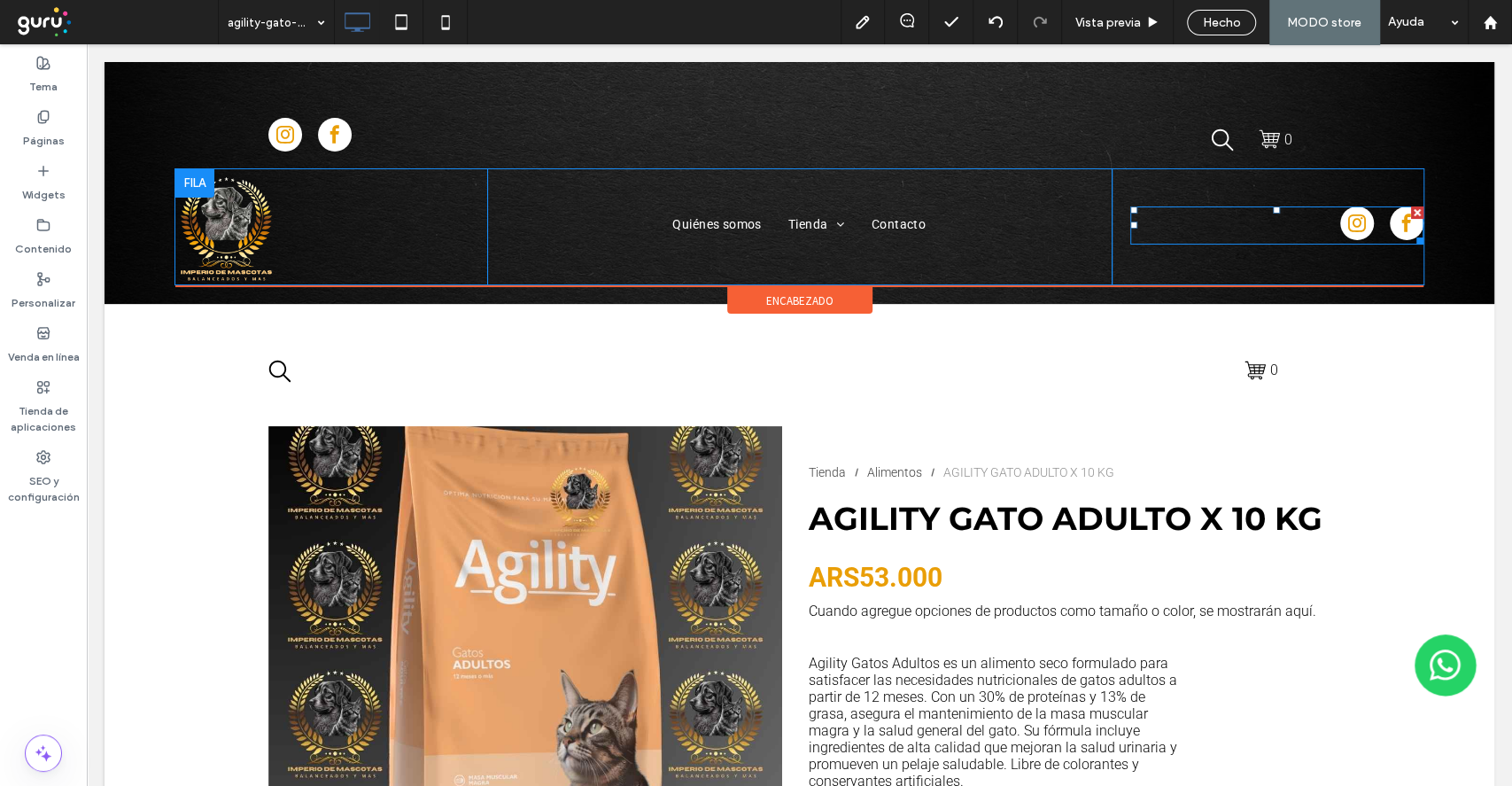
drag, startPoint x: 1341, startPoint y: 229, endPoint x: 1256, endPoint y: 206, distance: 88.1
click at [1341, 227] on span "instagram" at bounding box center [1358, 223] width 34 height 34
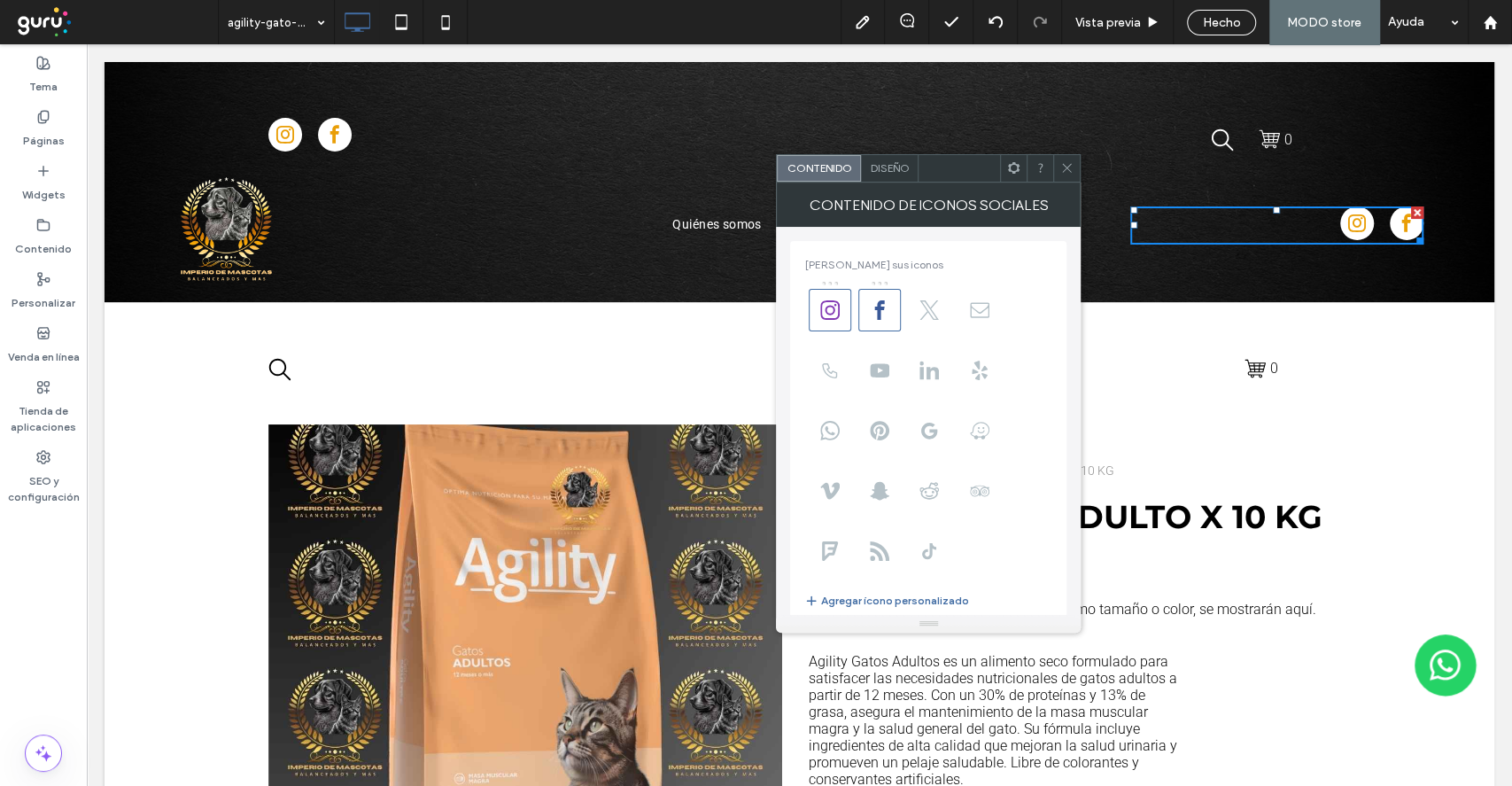
click at [881, 172] on span "Diseño" at bounding box center [889, 168] width 39 height 13
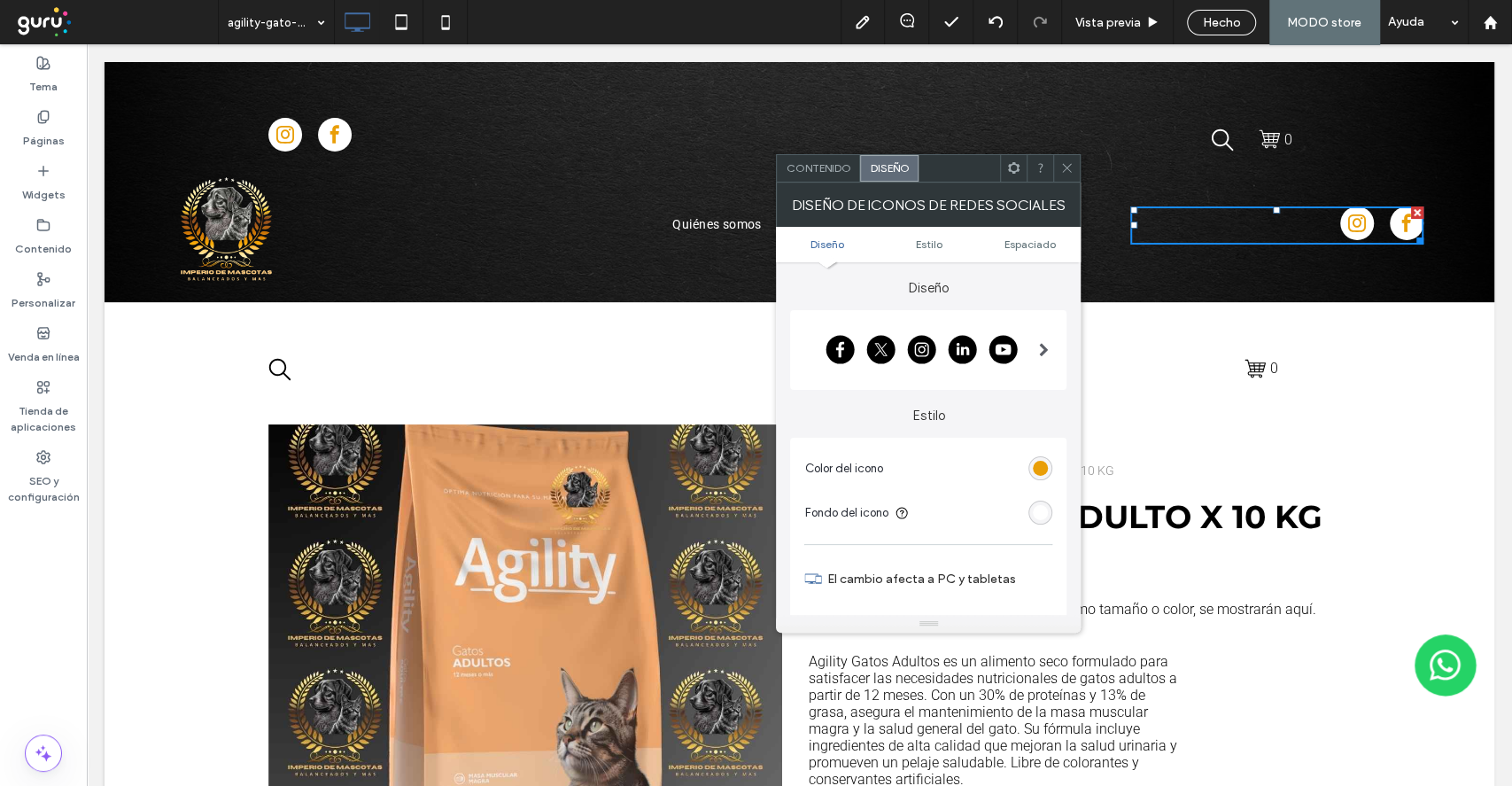
click at [1038, 358] on span at bounding box center [1043, 349] width 9 height 44
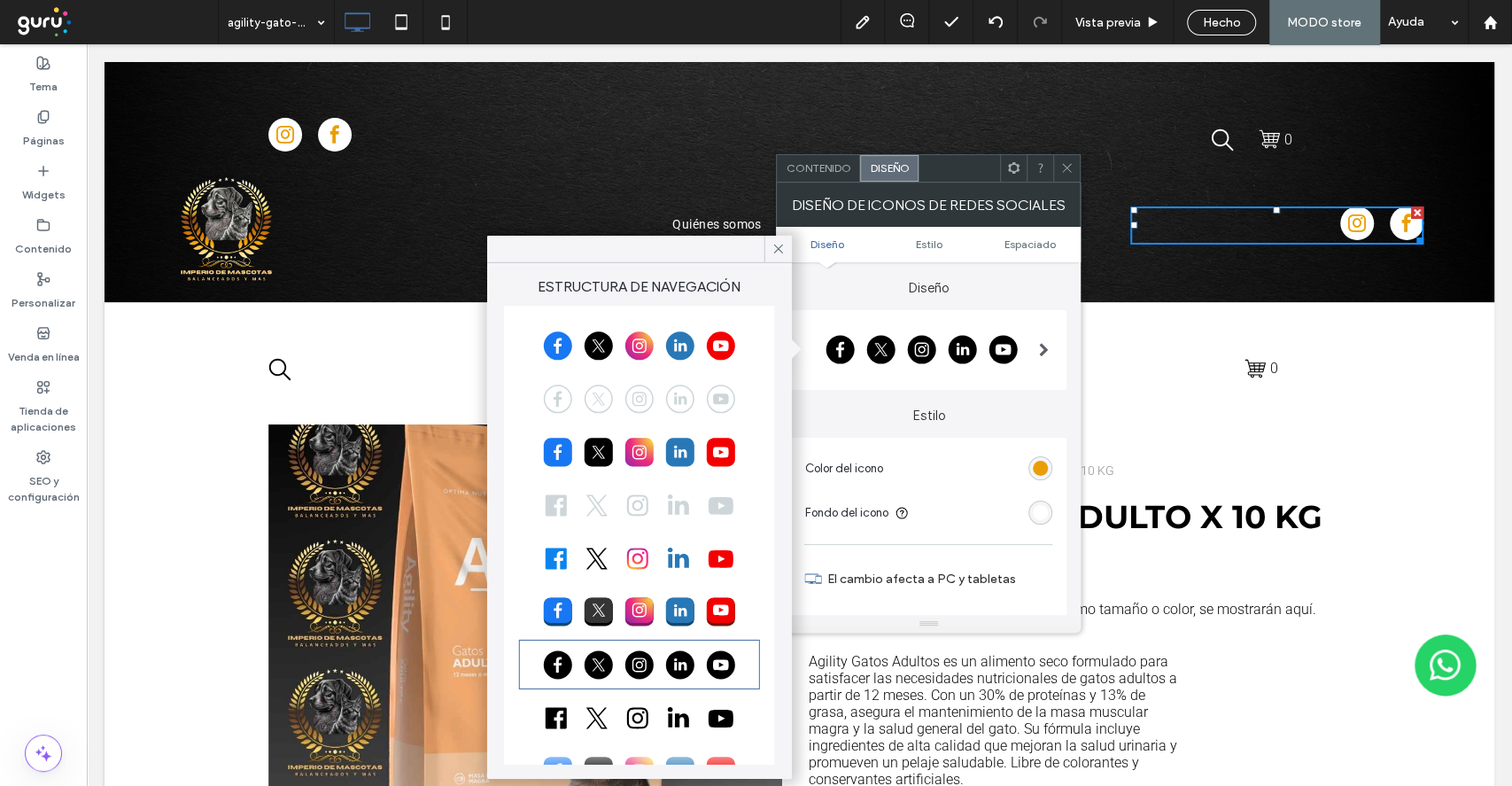
click at [625, 704] on div at bounding box center [639, 717] width 235 height 44
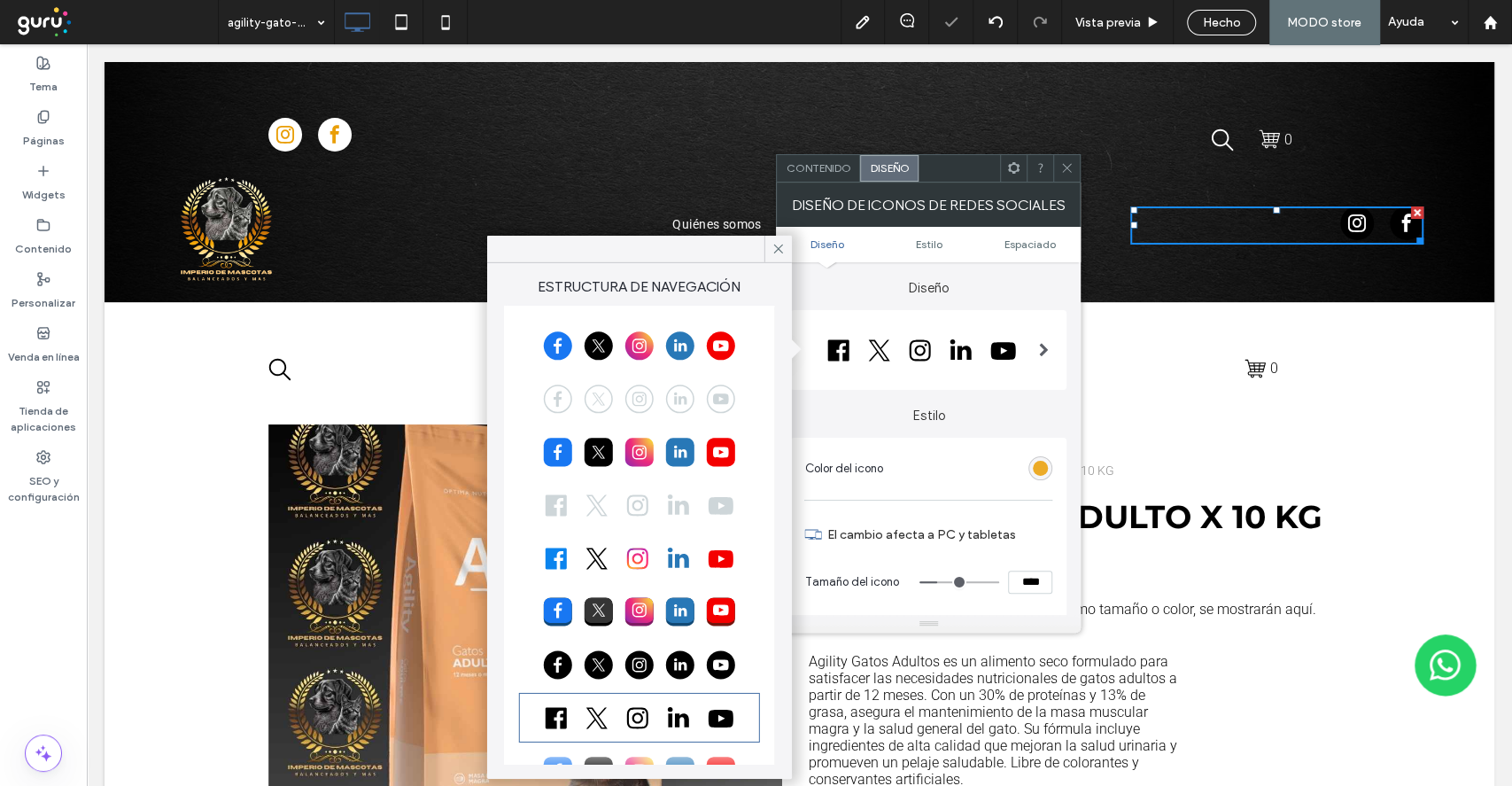
click at [1048, 462] on div "rgb(233, 158, 7)" at bounding box center [1040, 468] width 15 height 15
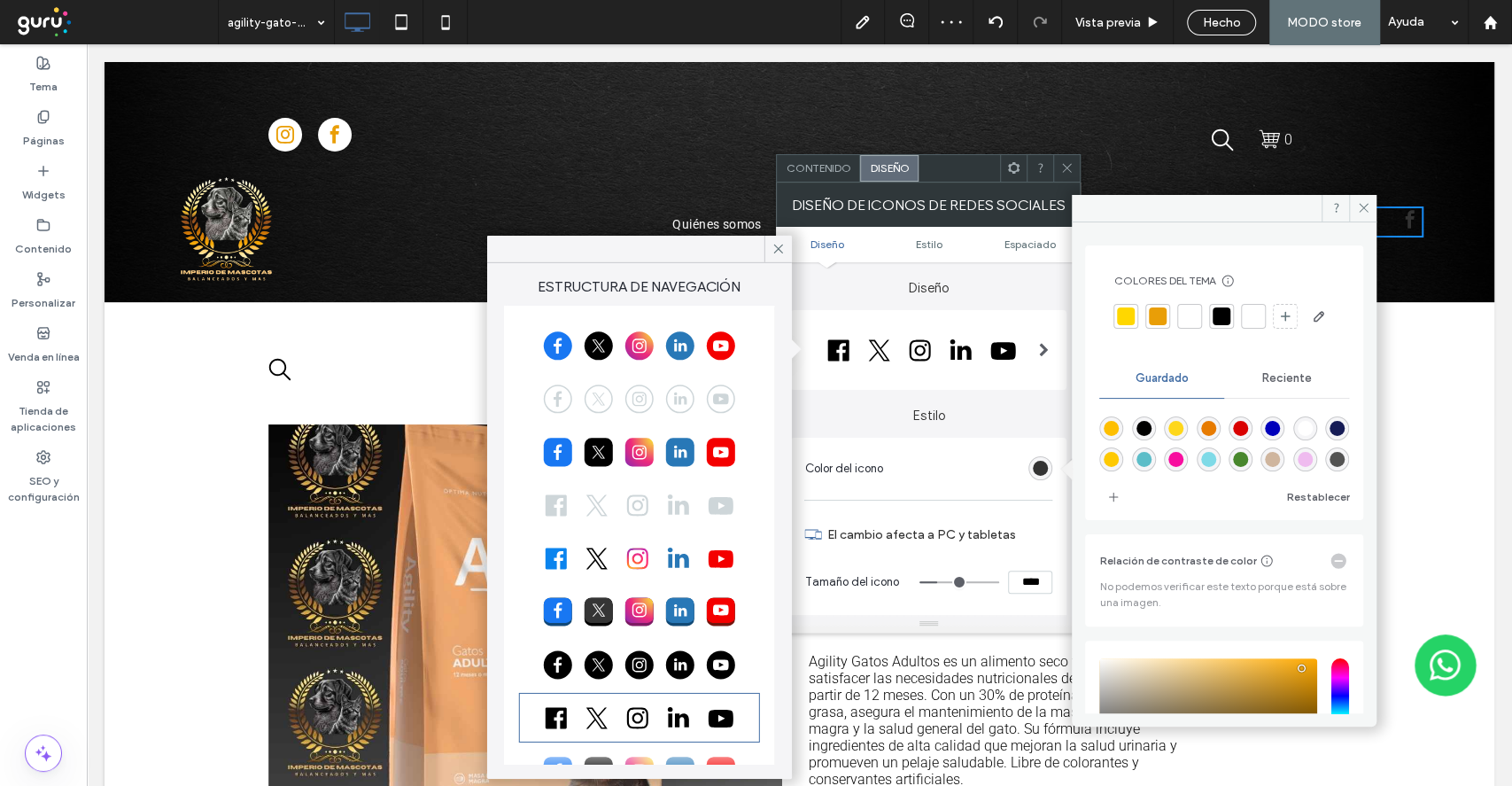
click at [1186, 313] on div at bounding box center [1189, 316] width 18 height 18
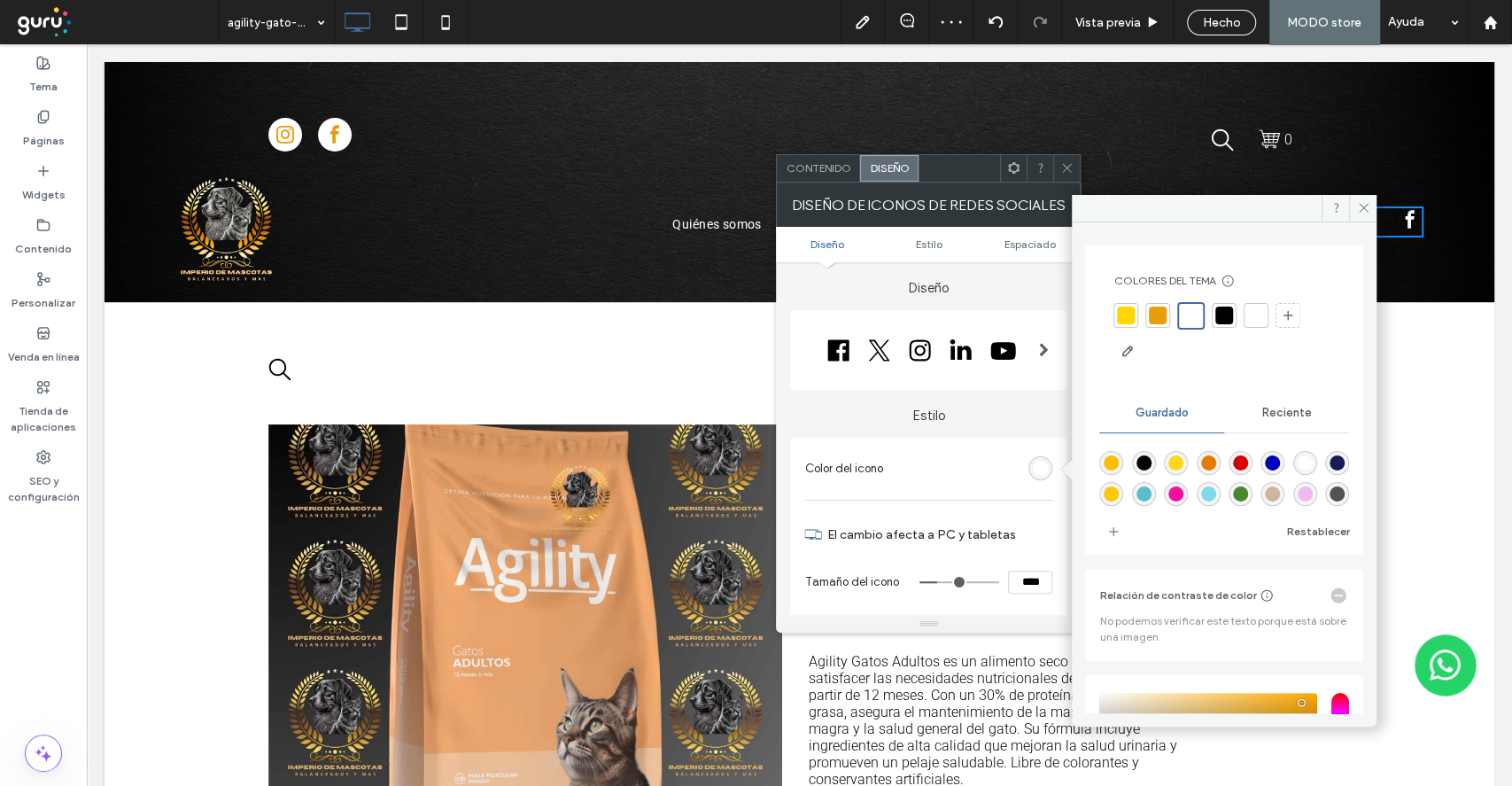
click at [1063, 166] on icon at bounding box center [1067, 168] width 13 height 13
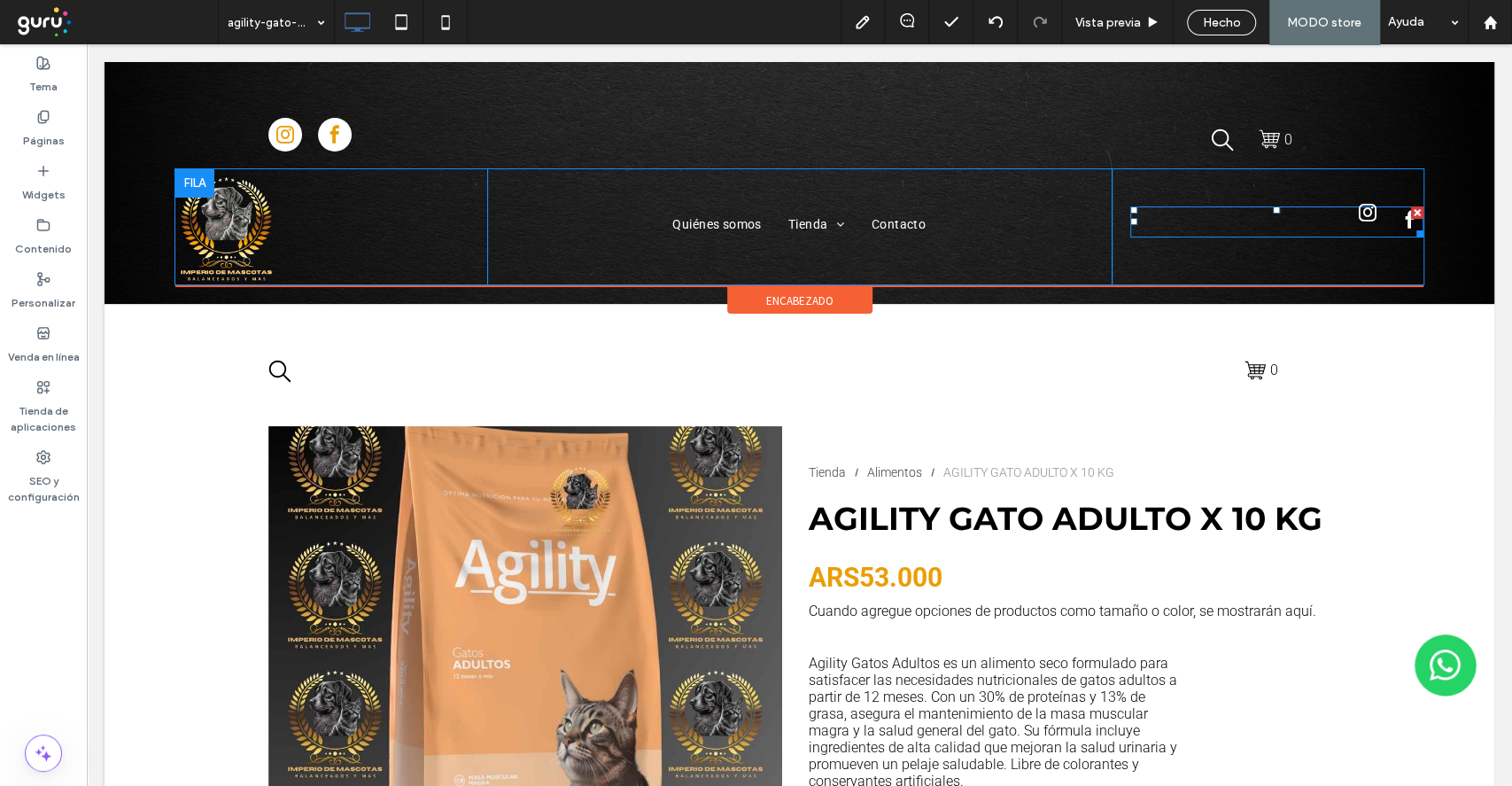
click at [1368, 225] on div at bounding box center [1389, 221] width 69 height 31
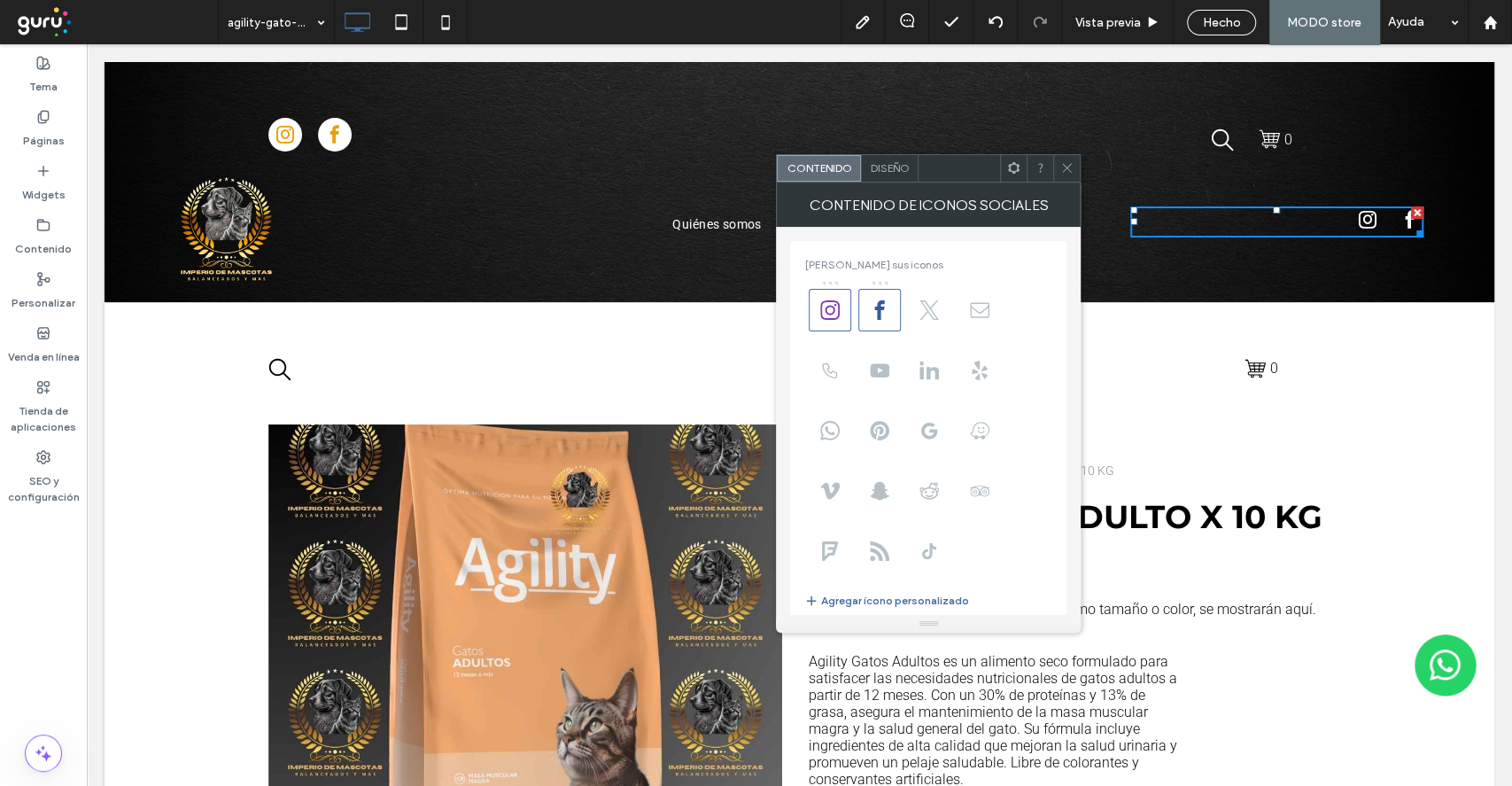
click at [900, 156] on div "Diseño" at bounding box center [890, 168] width 57 height 26
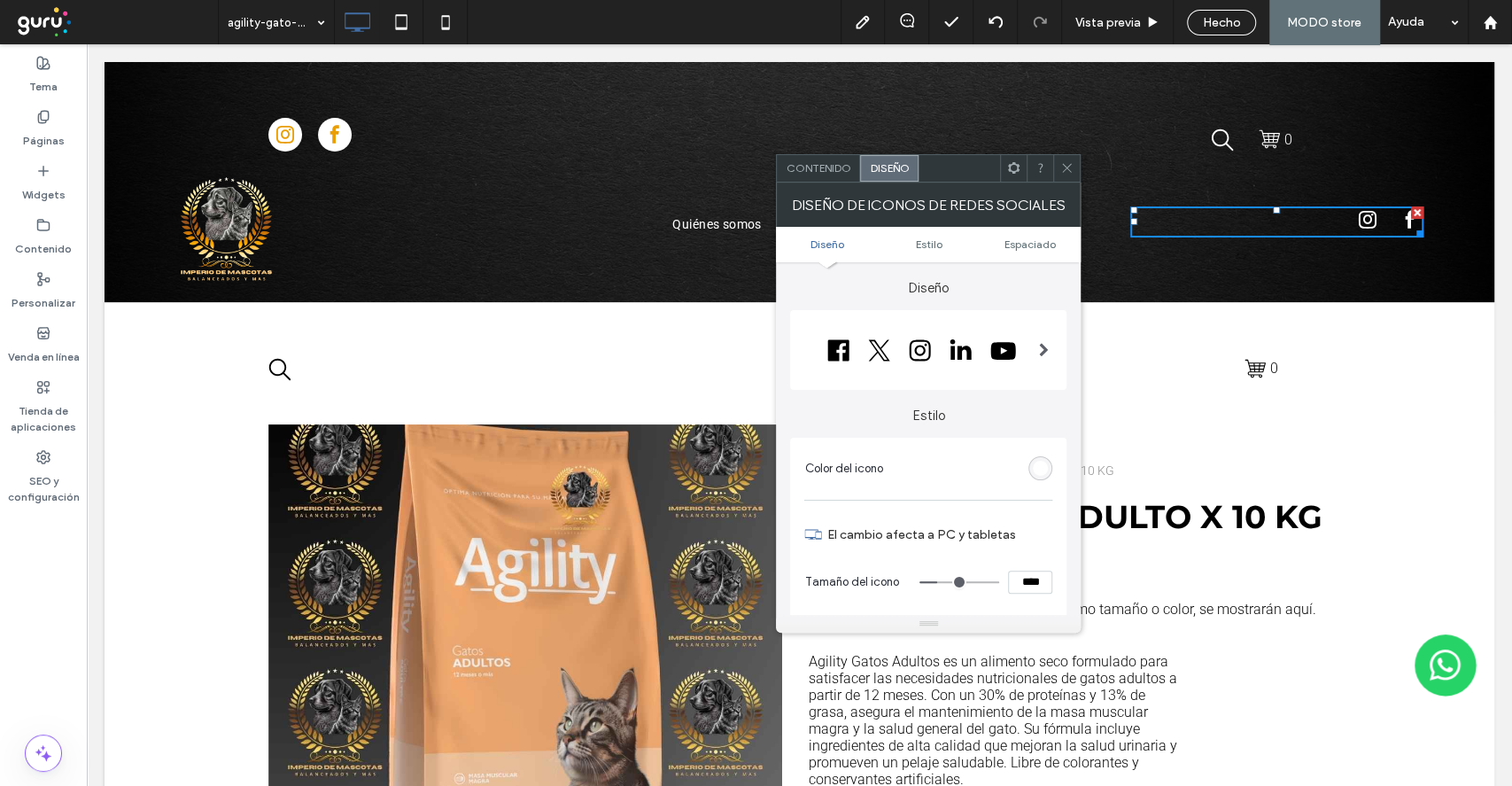
type input "**"
type input "****"
type input "**"
type input "****"
type input "**"
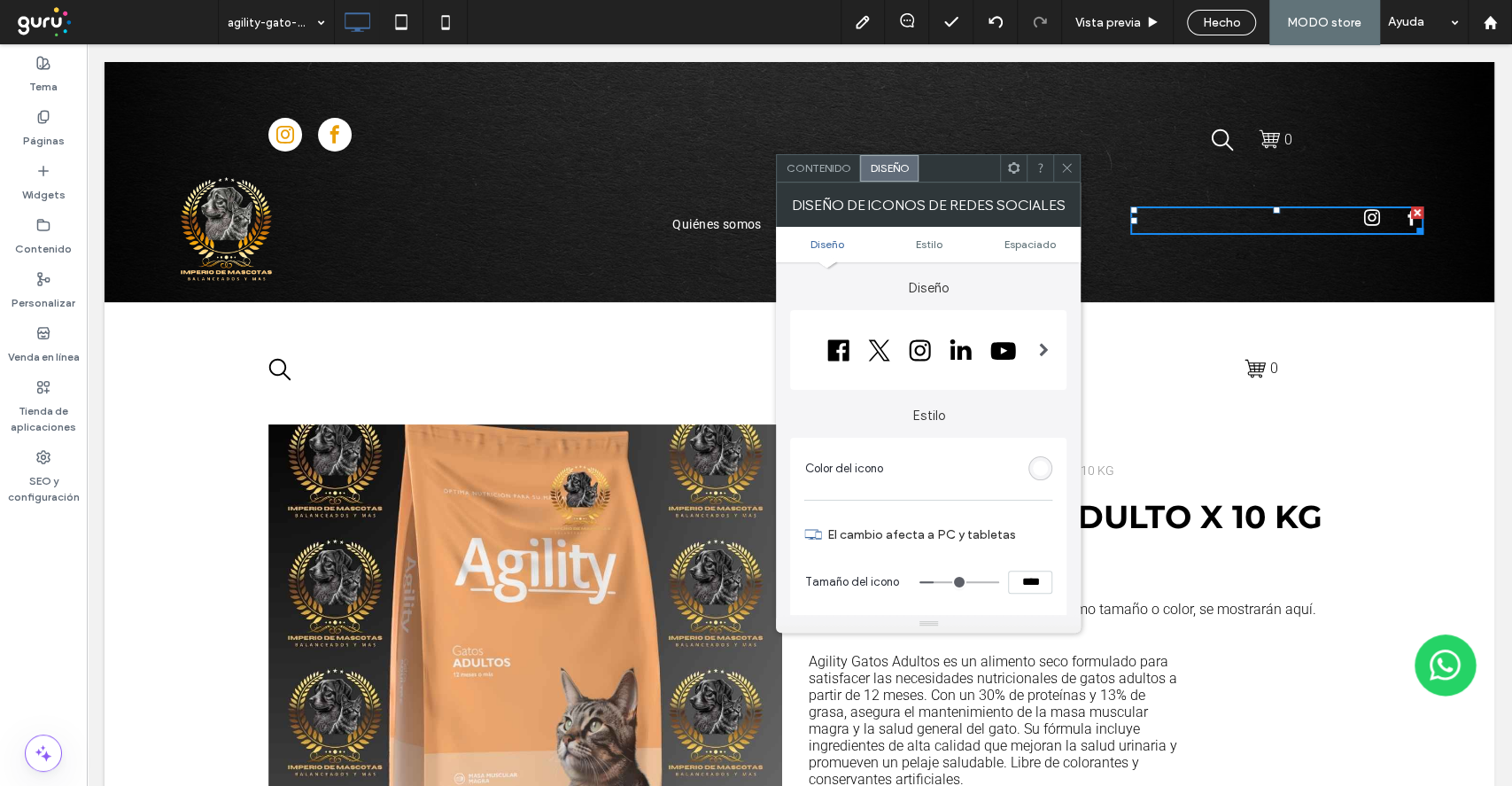
type input "****"
type input "**"
type input "****"
type input "**"
click at [942, 582] on input "range" at bounding box center [959, 582] width 80 height 2
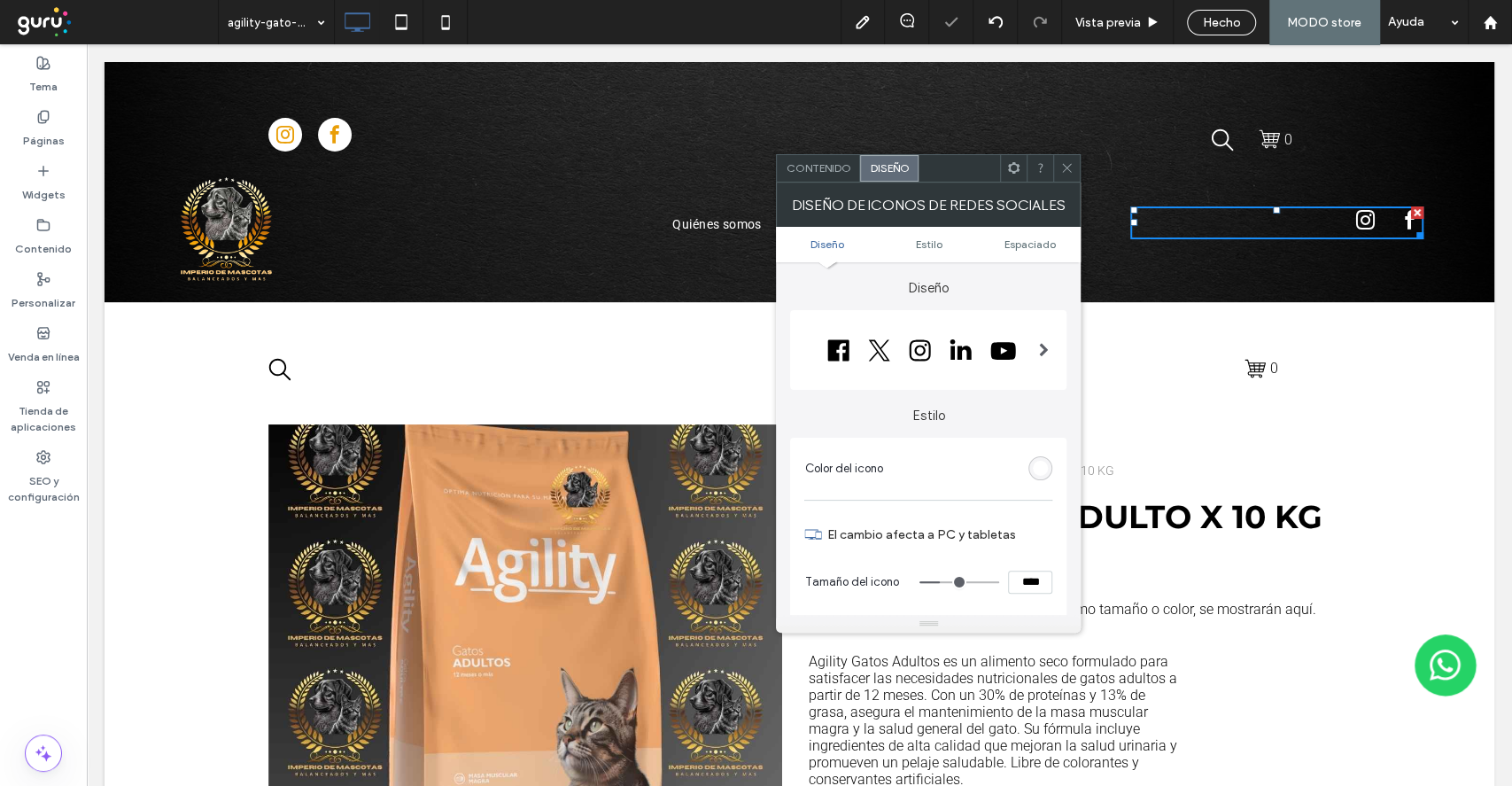
click at [1075, 168] on div at bounding box center [1067, 168] width 26 height 26
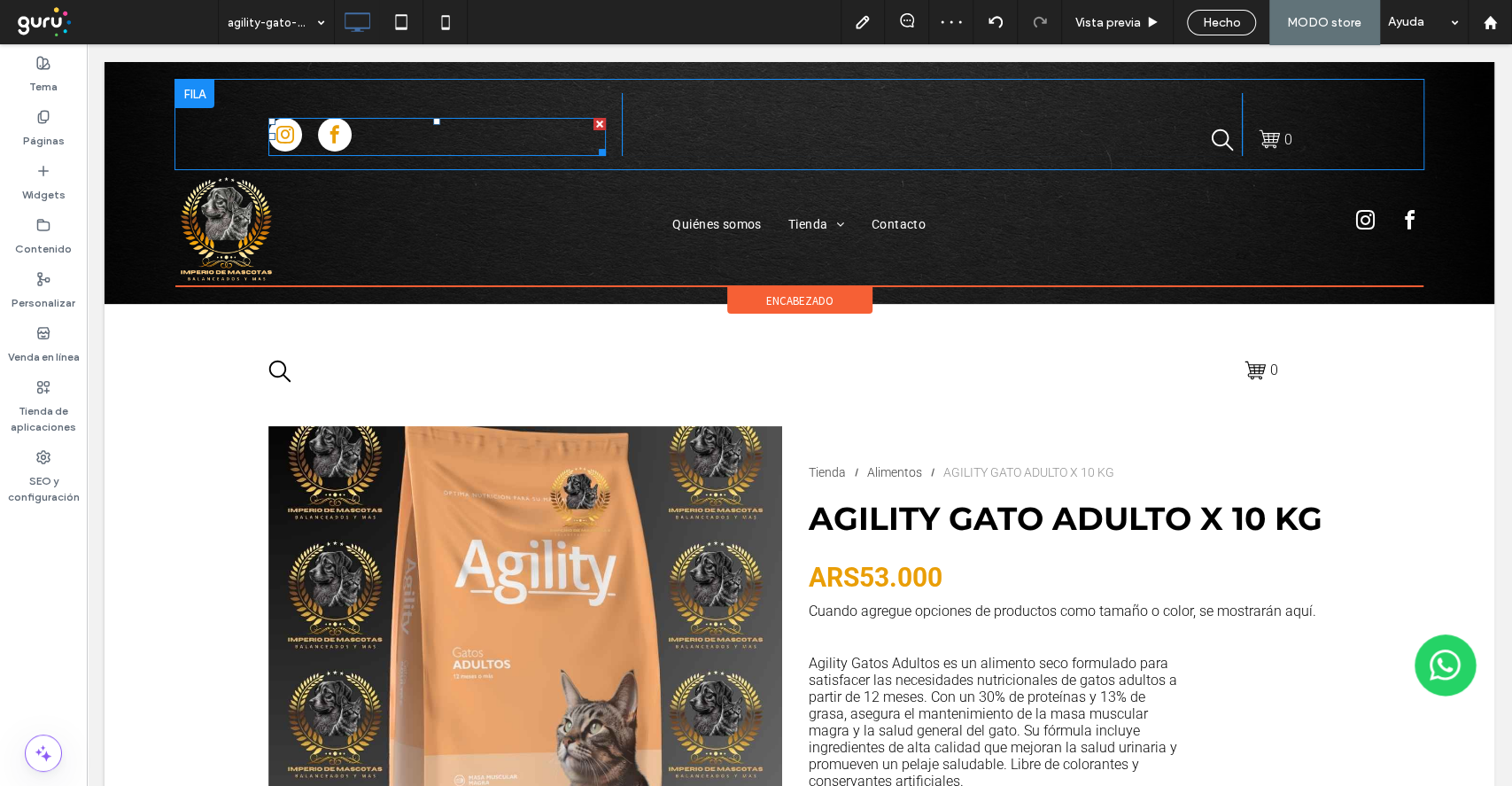
click at [593, 121] on div at bounding box center [599, 123] width 12 height 12
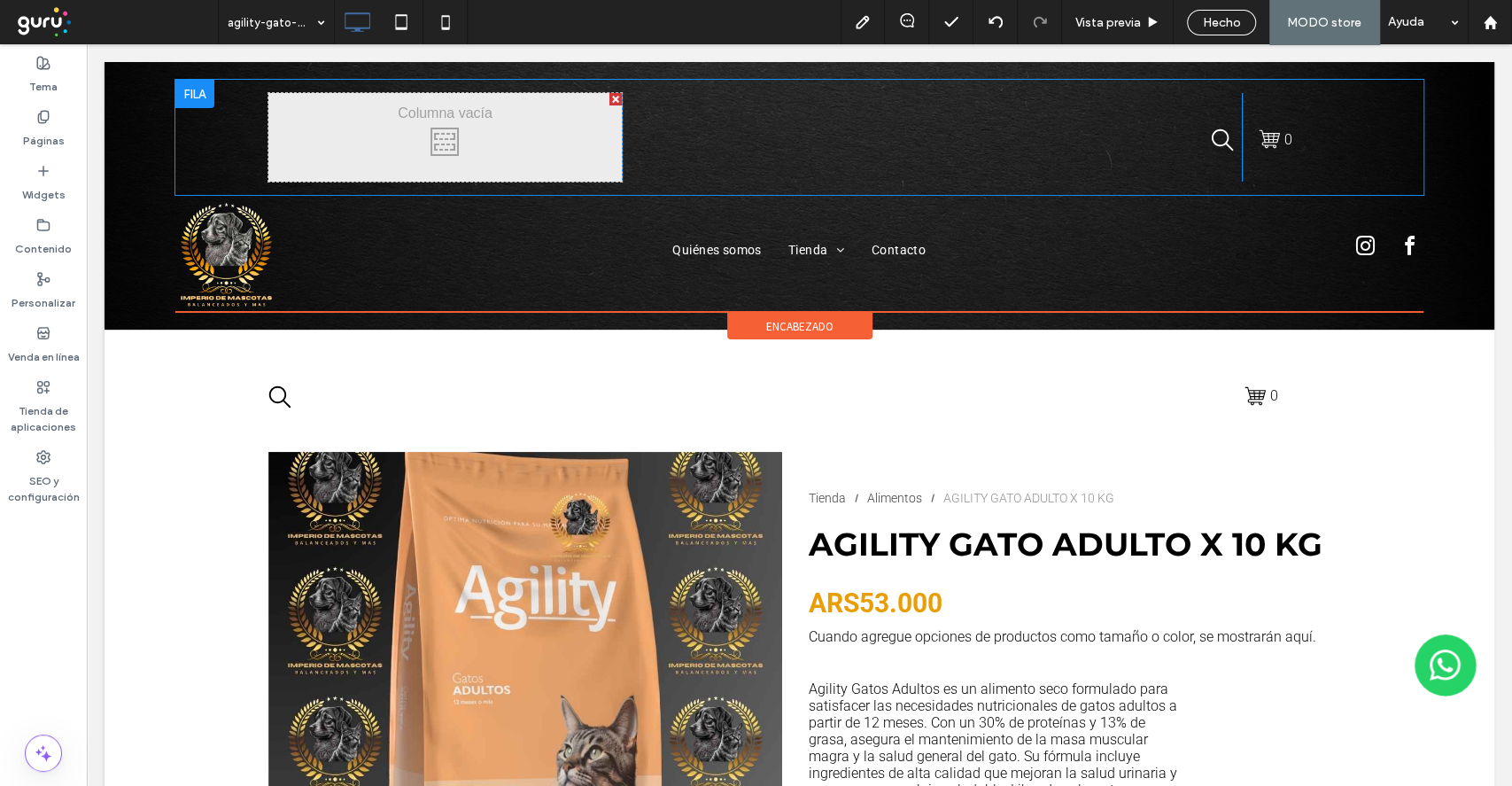
click at [609, 93] on div at bounding box center [615, 99] width 12 height 12
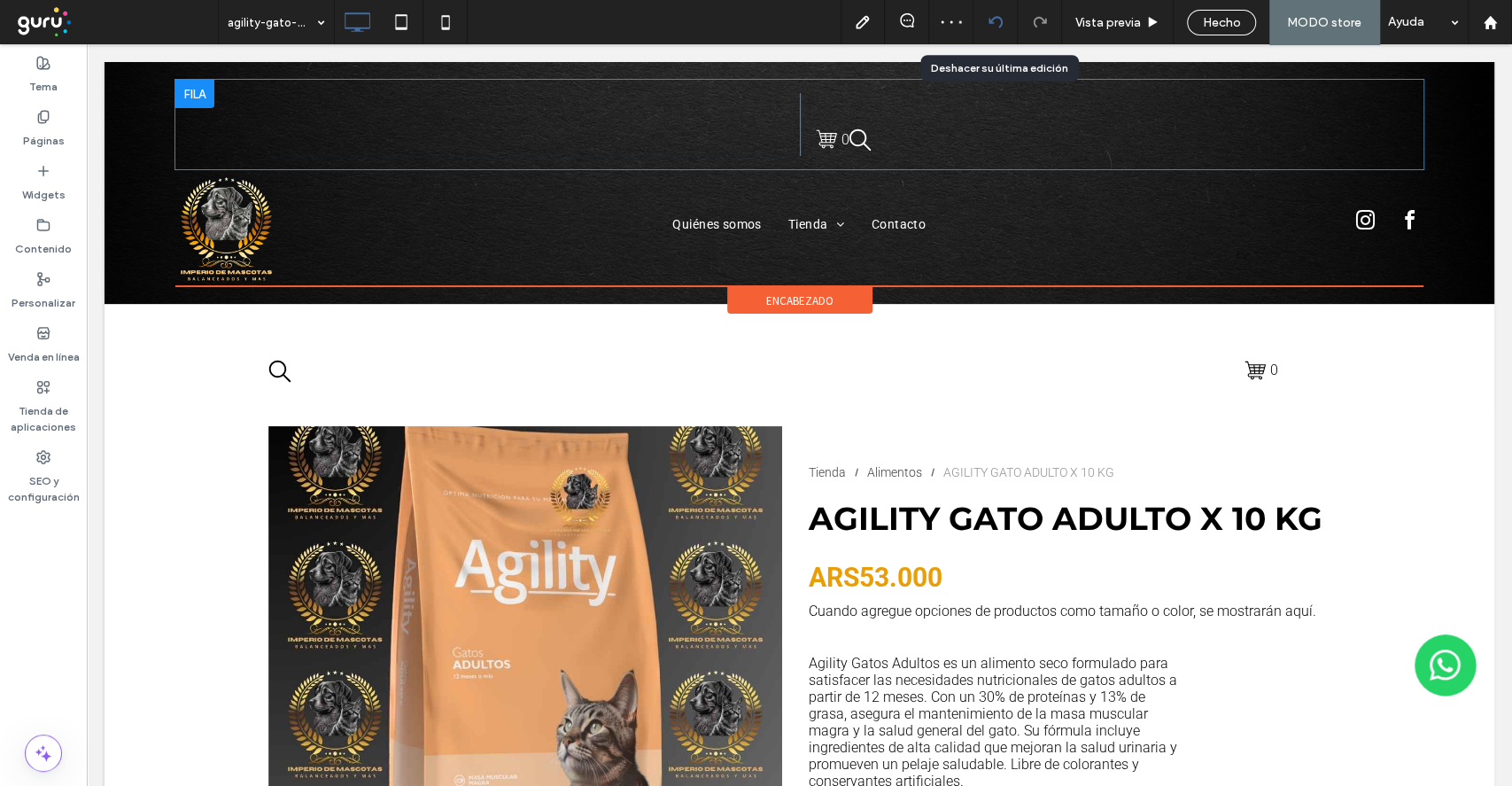
click at [986, 32] on div at bounding box center [995, 22] width 44 height 44
click at [984, 23] on div at bounding box center [995, 22] width 43 height 14
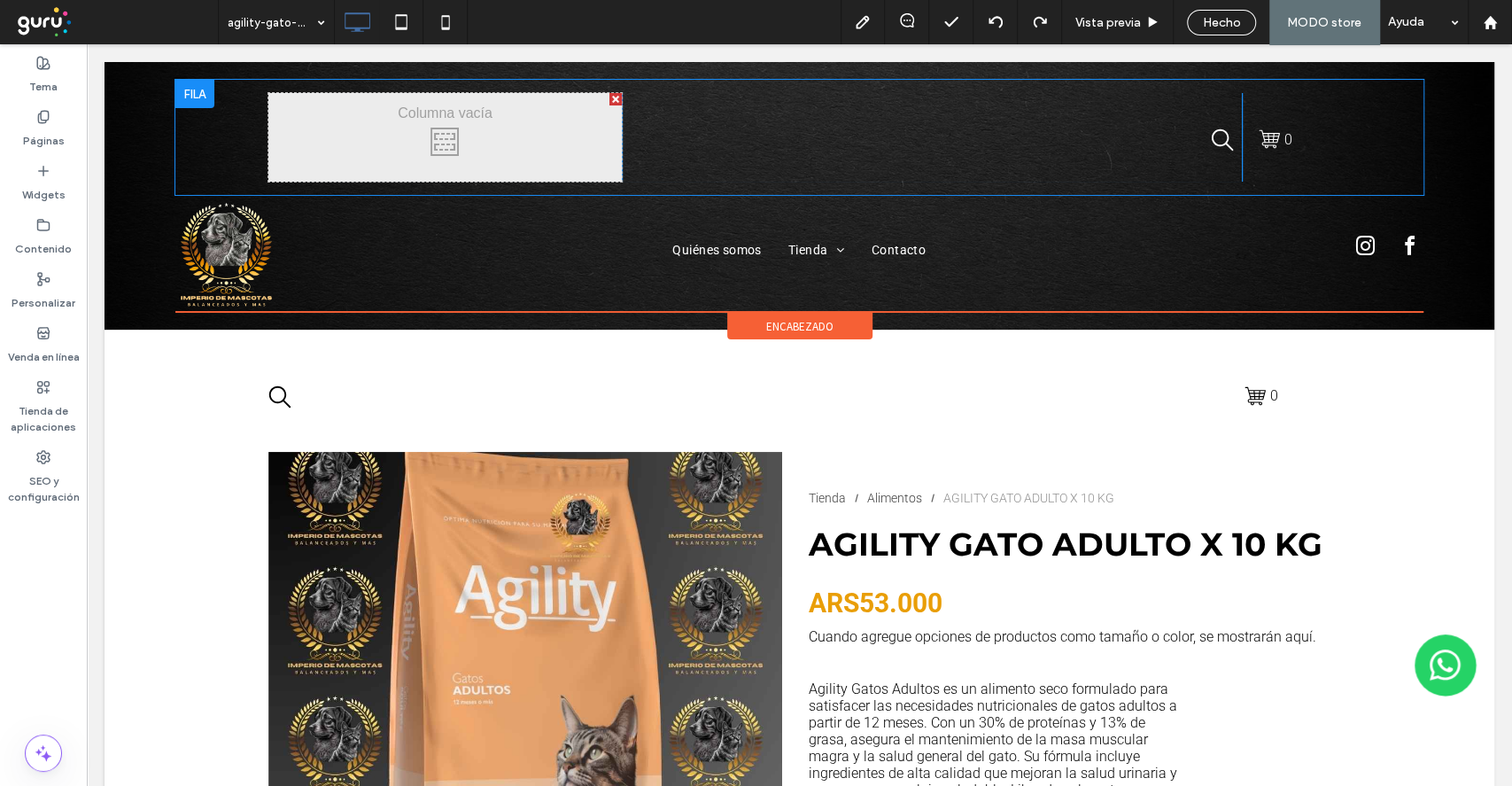
click at [801, 100] on div "Click To Paste" at bounding box center [932, 137] width 620 height 88
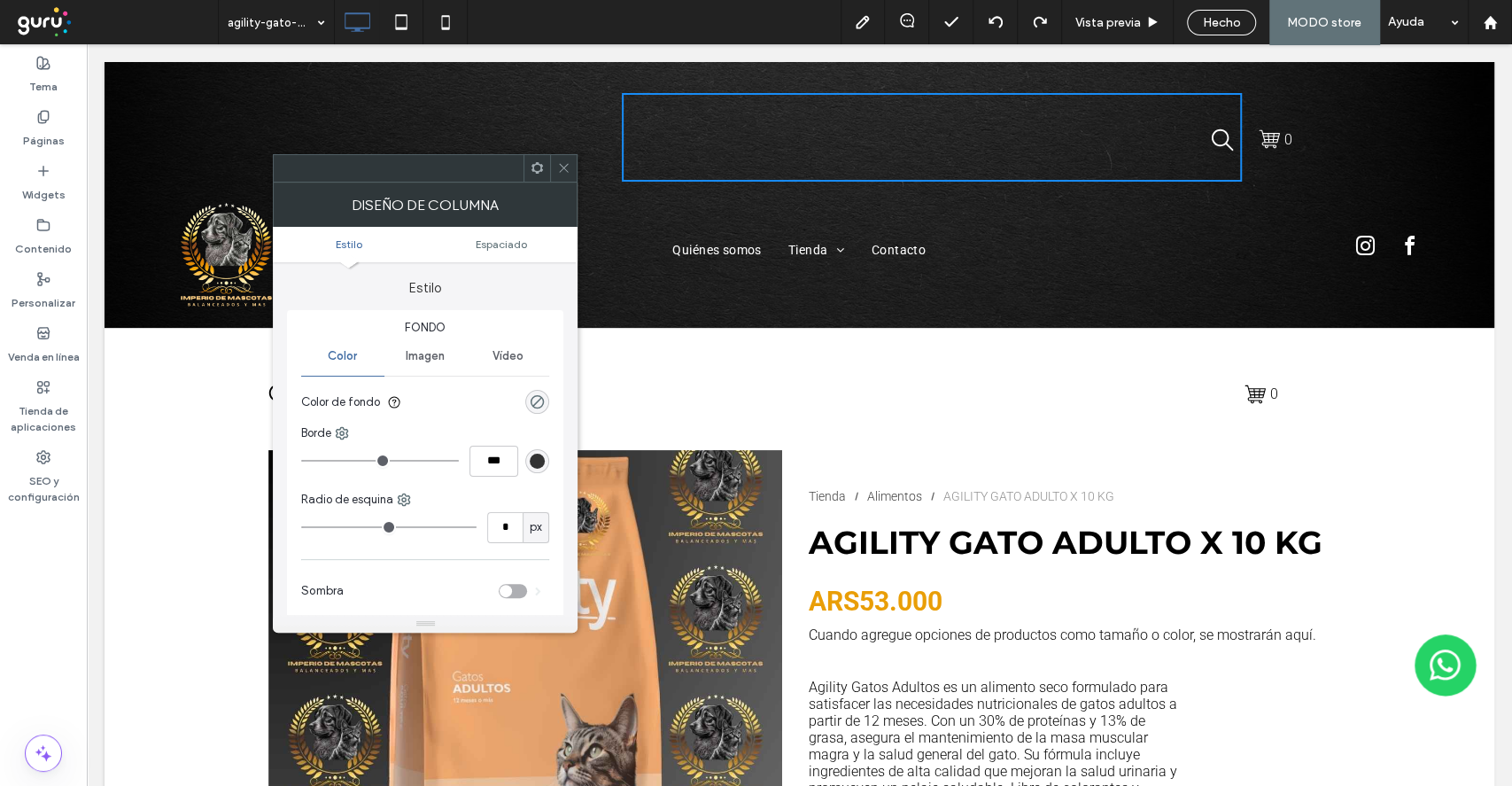
click at [575, 167] on div "Click To Paste" at bounding box center [445, 137] width 354 height 88
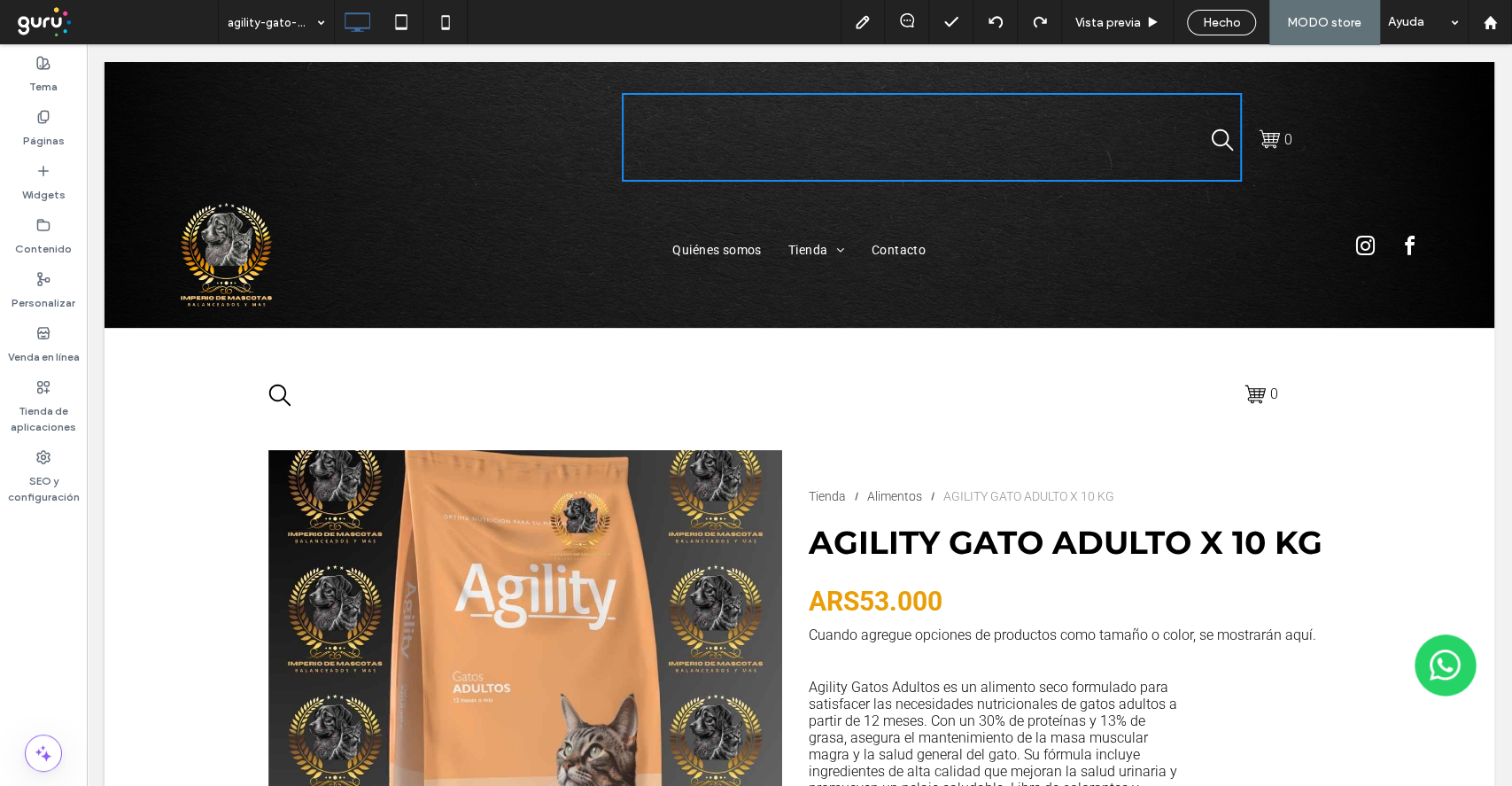
click at [569, 166] on icon at bounding box center [564, 168] width 13 height 13
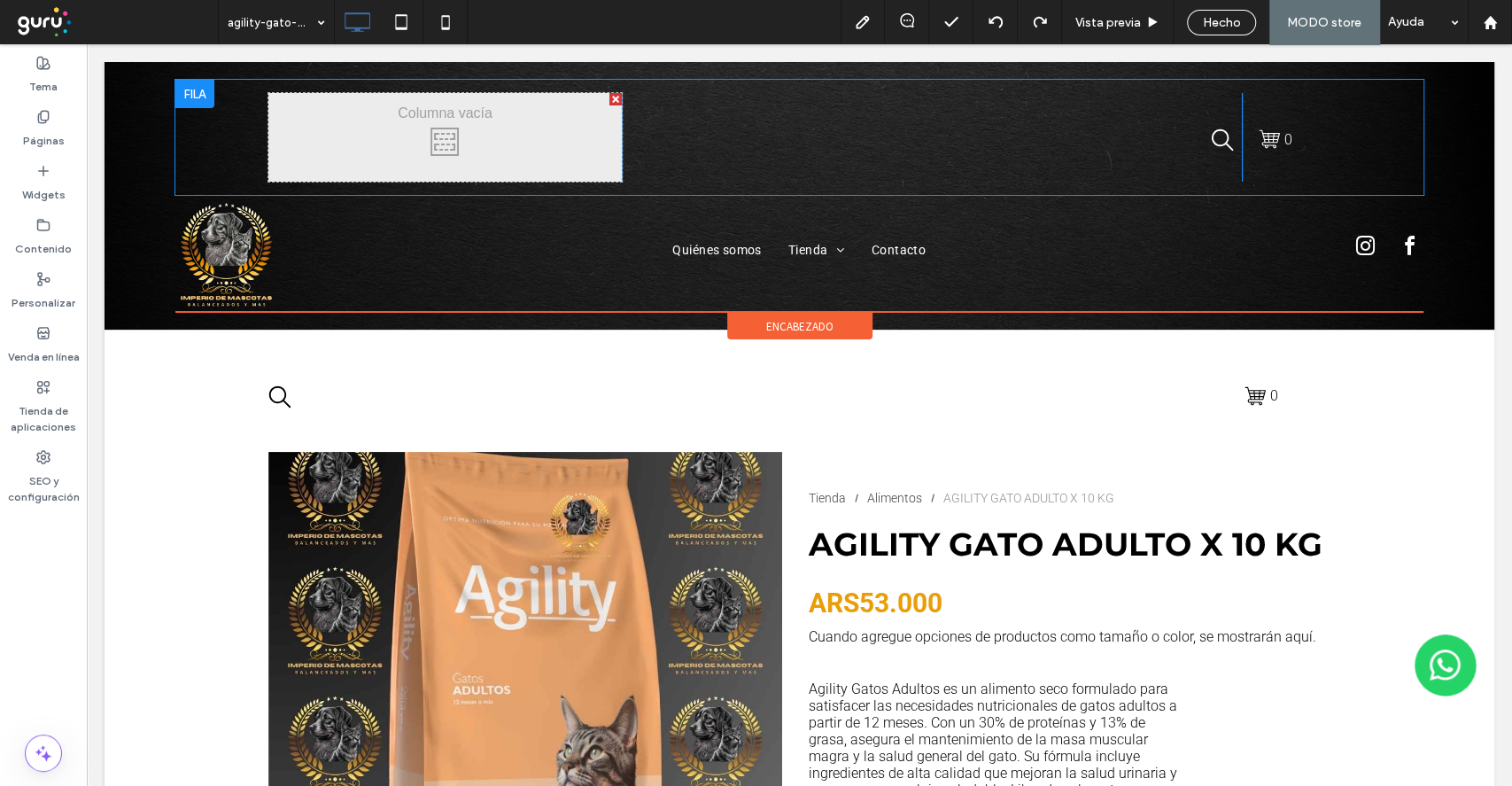
click at [197, 103] on div at bounding box center [194, 94] width 39 height 28
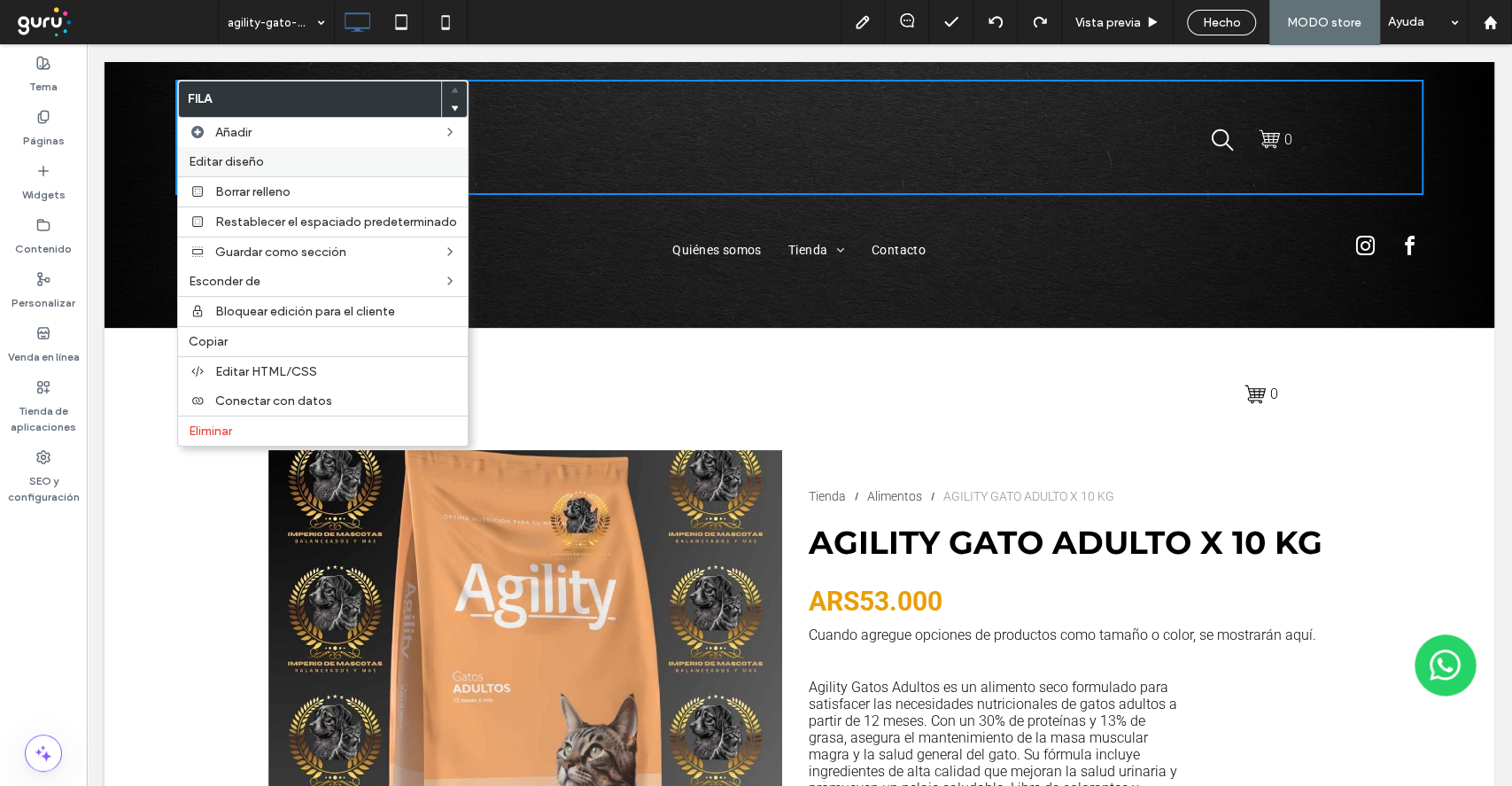
click at [323, 163] on label "Editar diseño" at bounding box center [322, 162] width 268 height 15
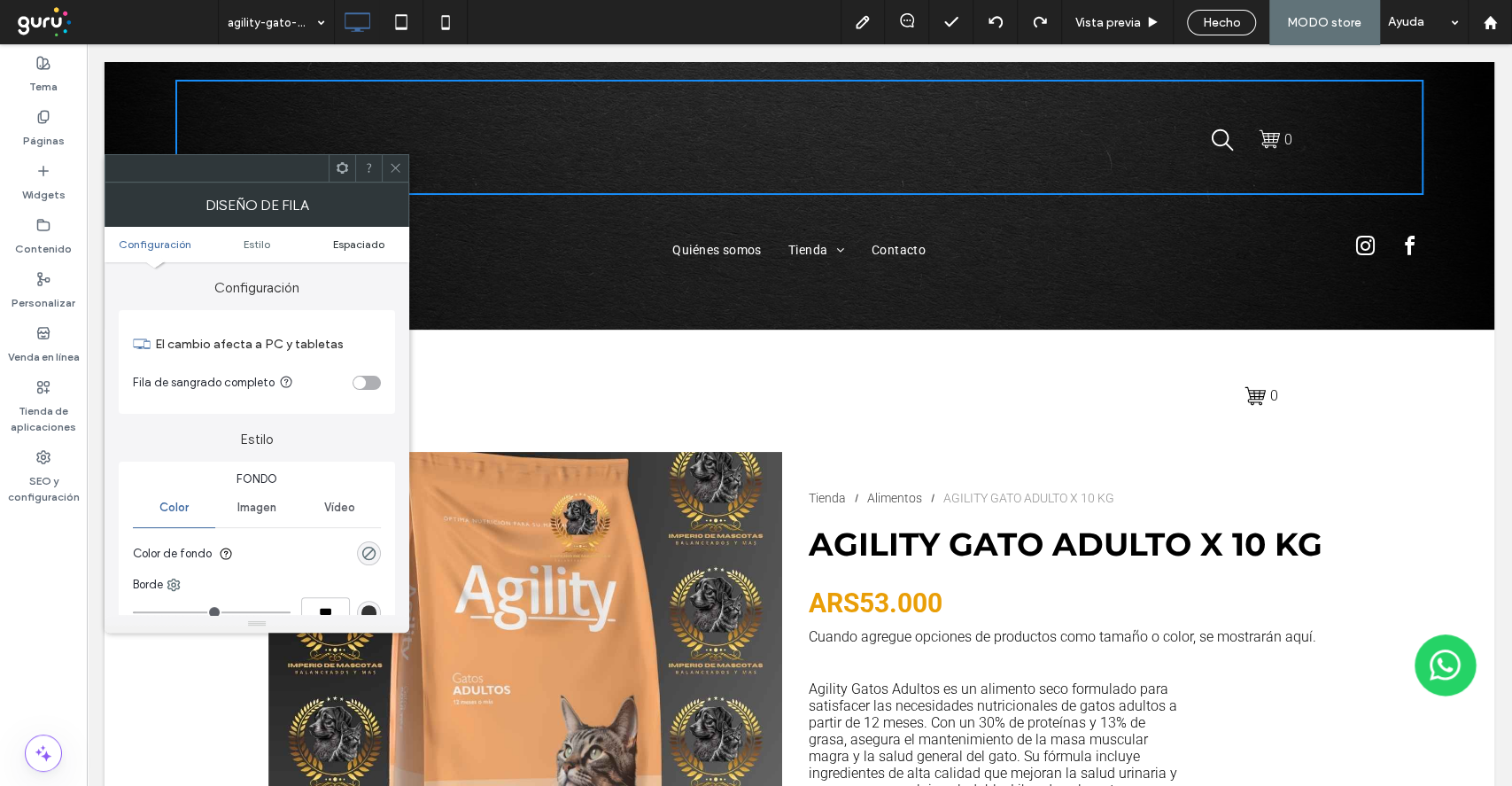
click at [345, 238] on span "Espaciado" at bounding box center [359, 244] width 52 height 13
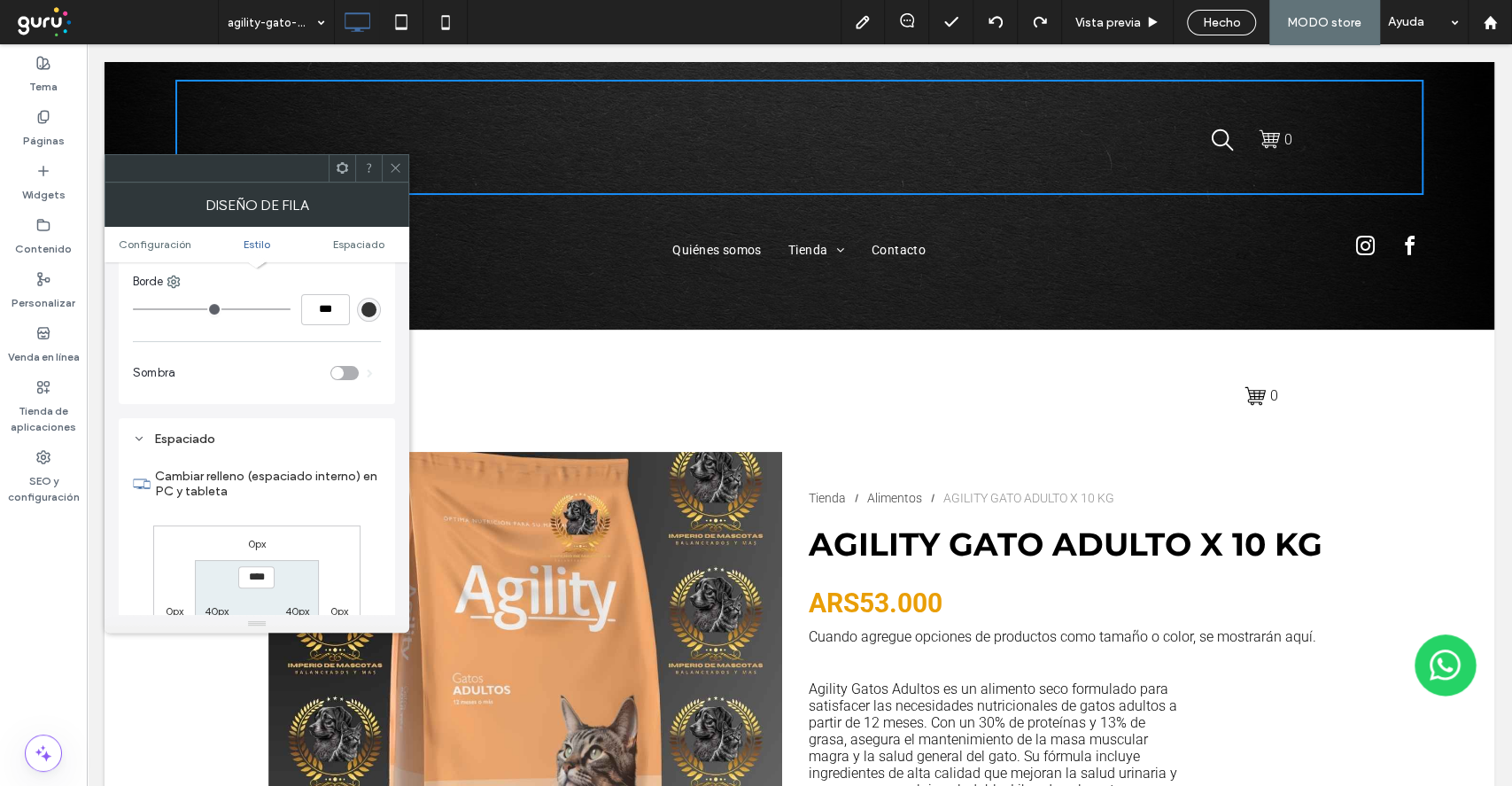
scroll to position [444, 0]
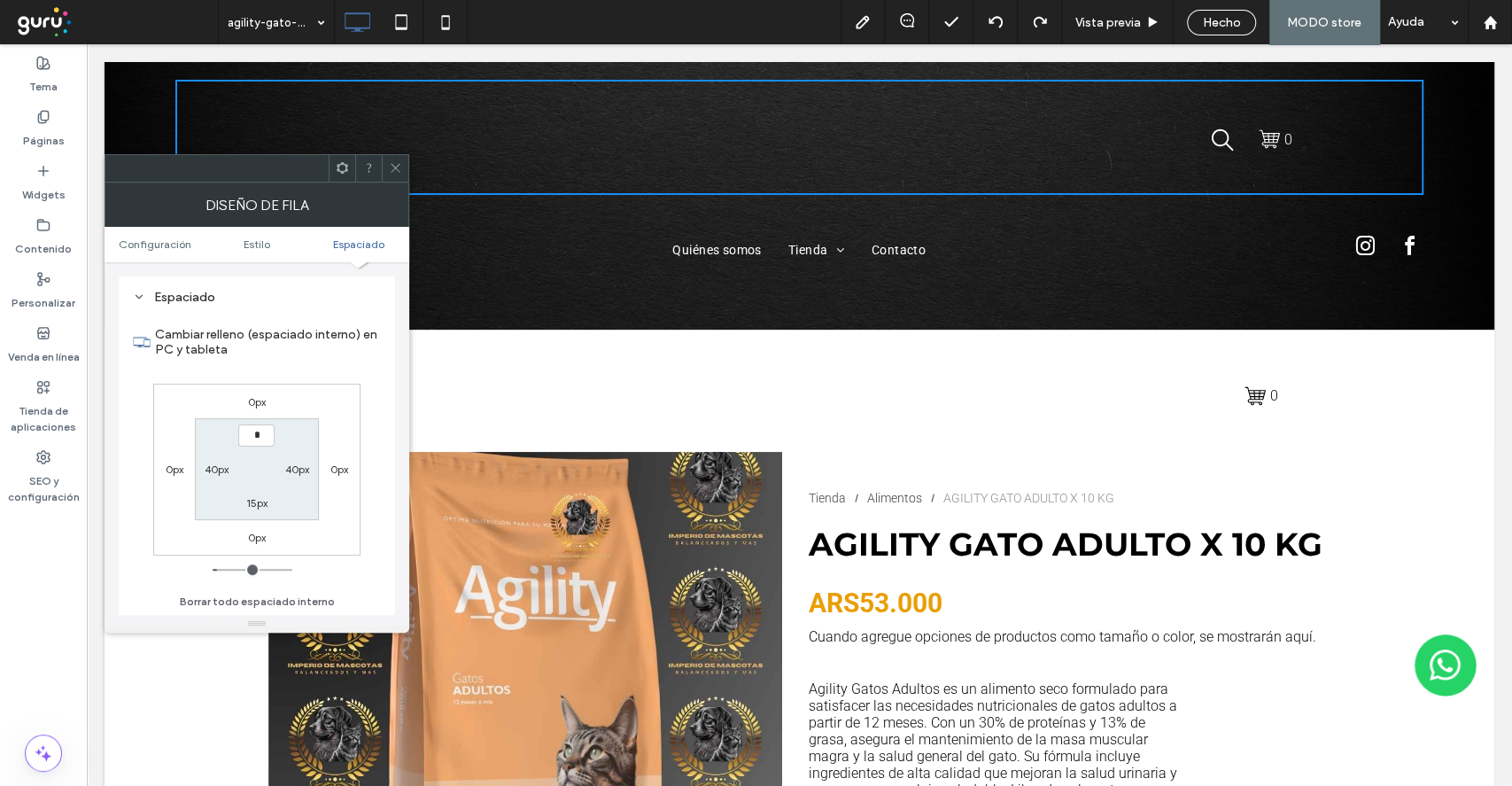
type input "***"
click at [255, 500] on label "15px" at bounding box center [257, 503] width 22 height 13
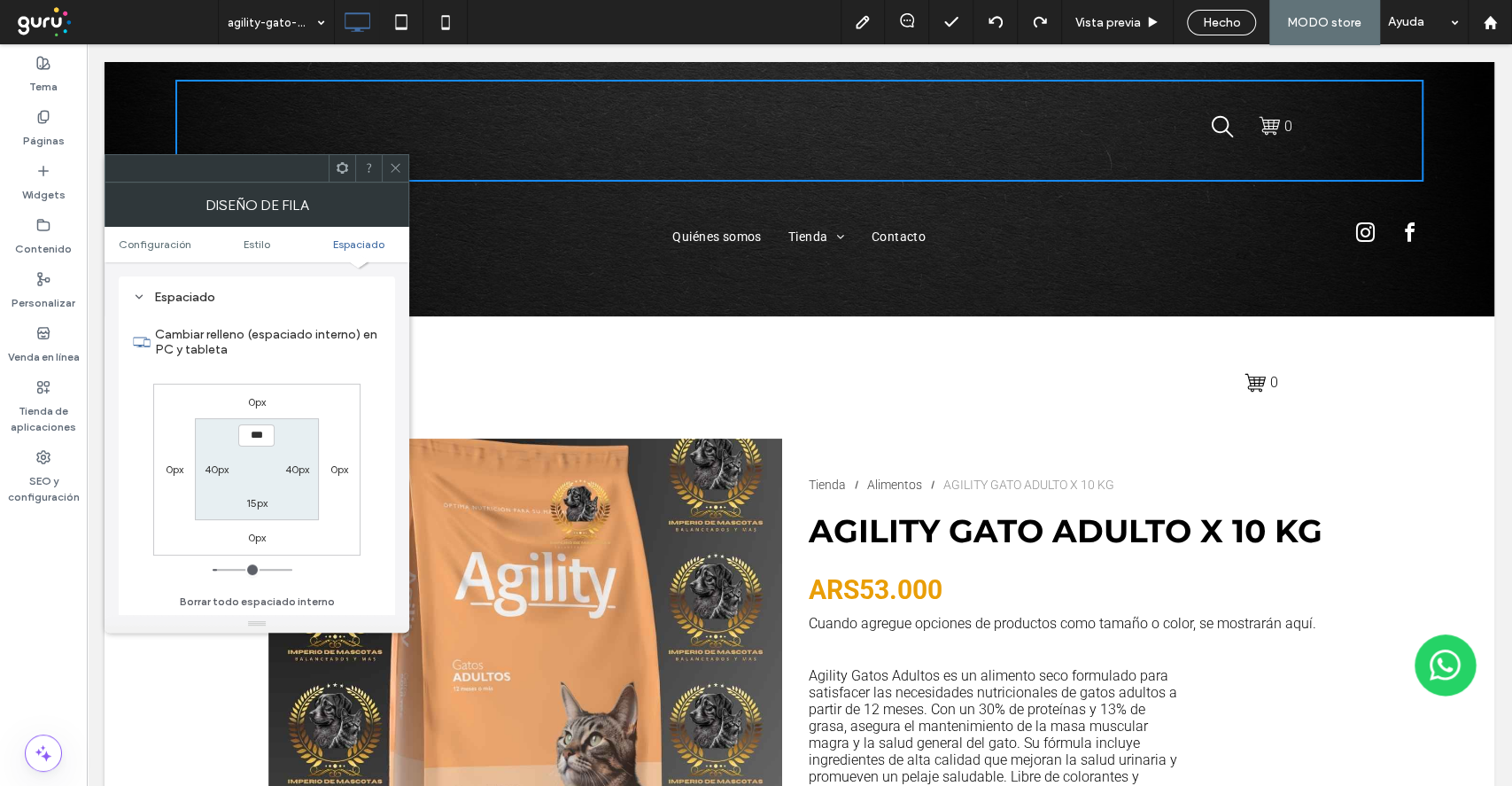
type input "**"
type input "*"
type input "***"
click at [312, 494] on section "0px 40px *** 40px" at bounding box center [256, 469] width 123 height 102
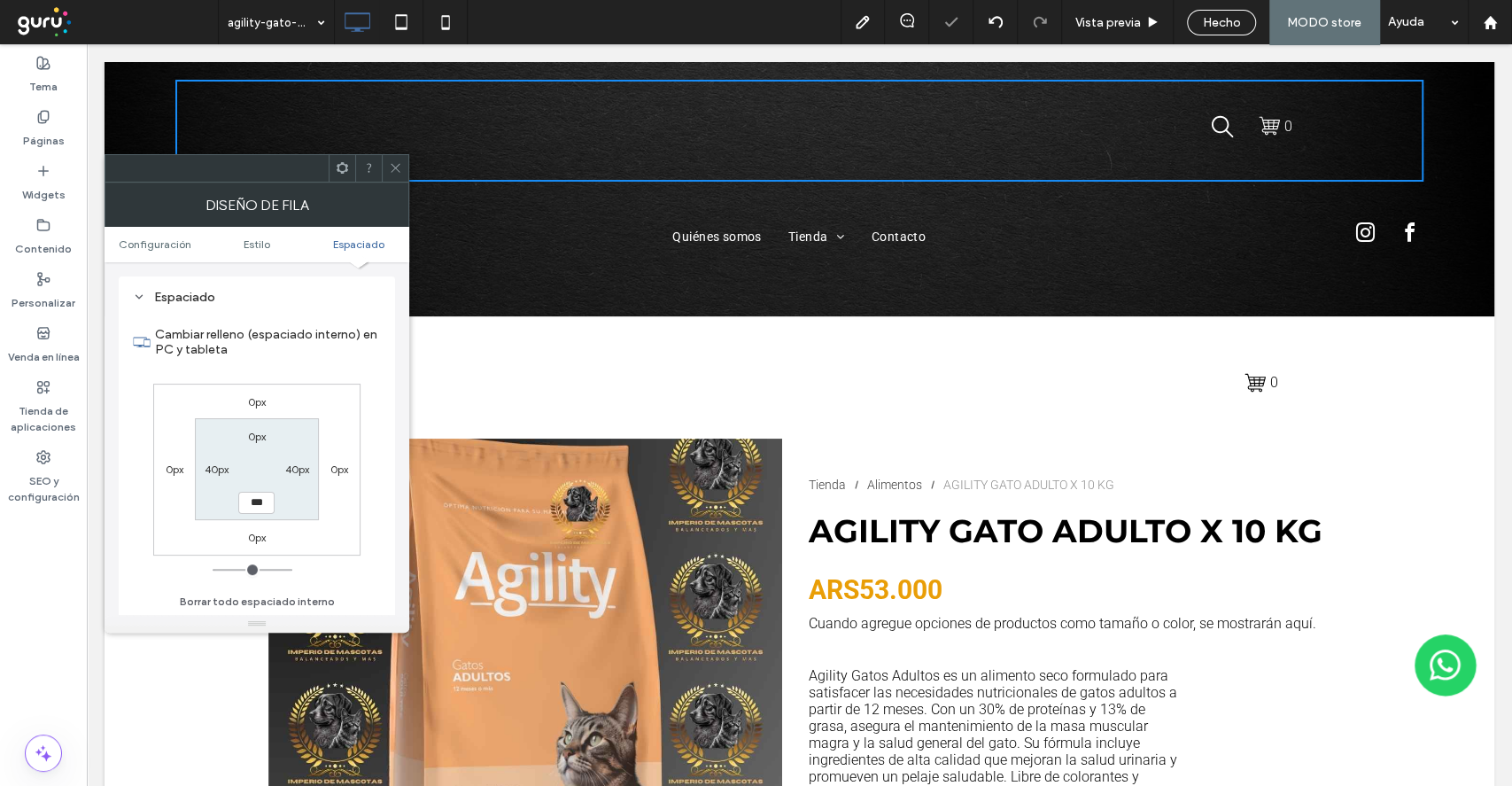
click at [403, 159] on div at bounding box center [395, 168] width 26 height 26
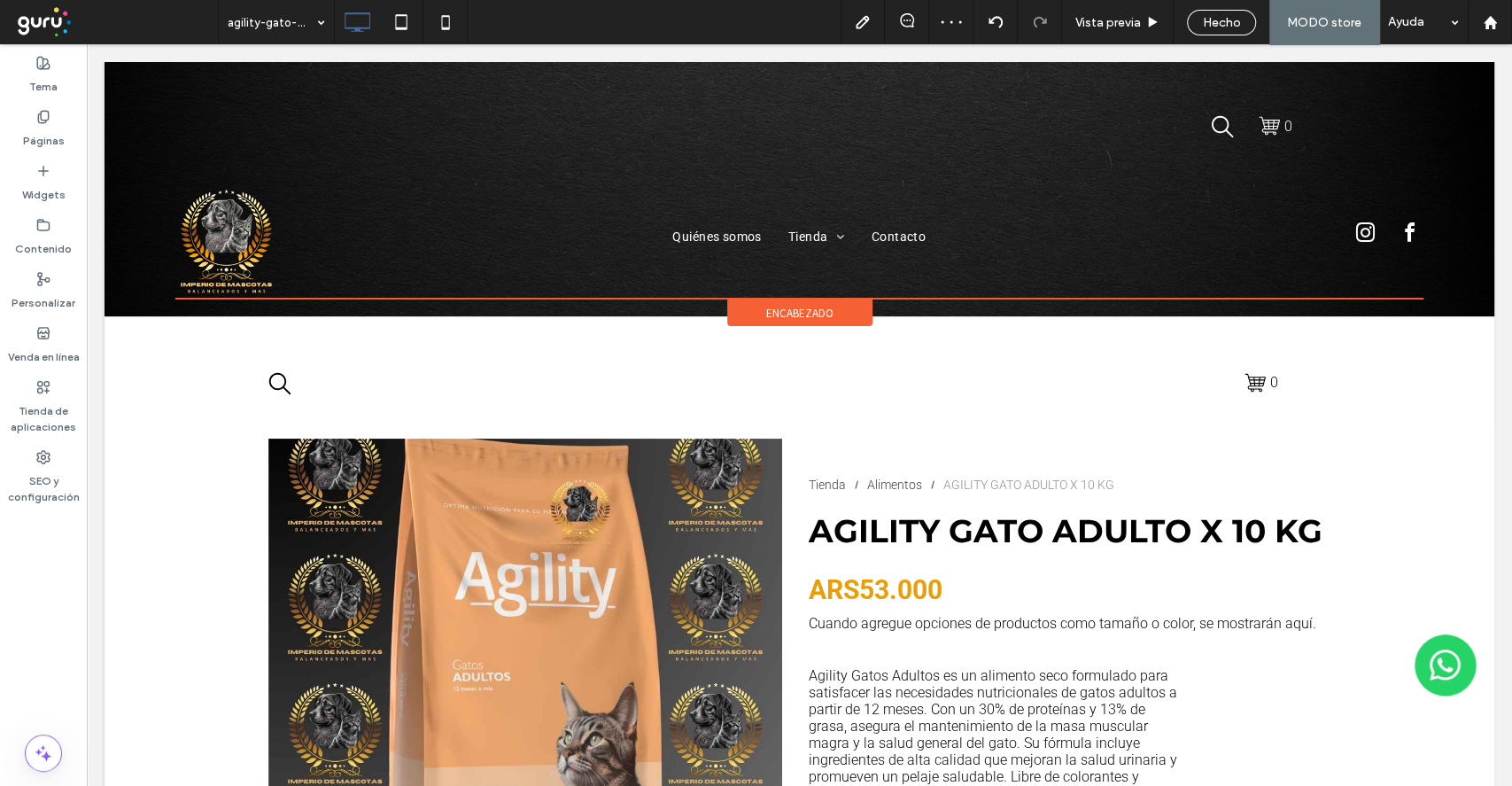
click at [123, 99] on div "Click To Paste Click To Paste 0 Click To Paste Click To Paste Quiénes somos Tie…" at bounding box center [799, 189] width 1390 height 254
click at [787, 315] on span "encabezado" at bounding box center [800, 313] width 68 height 15
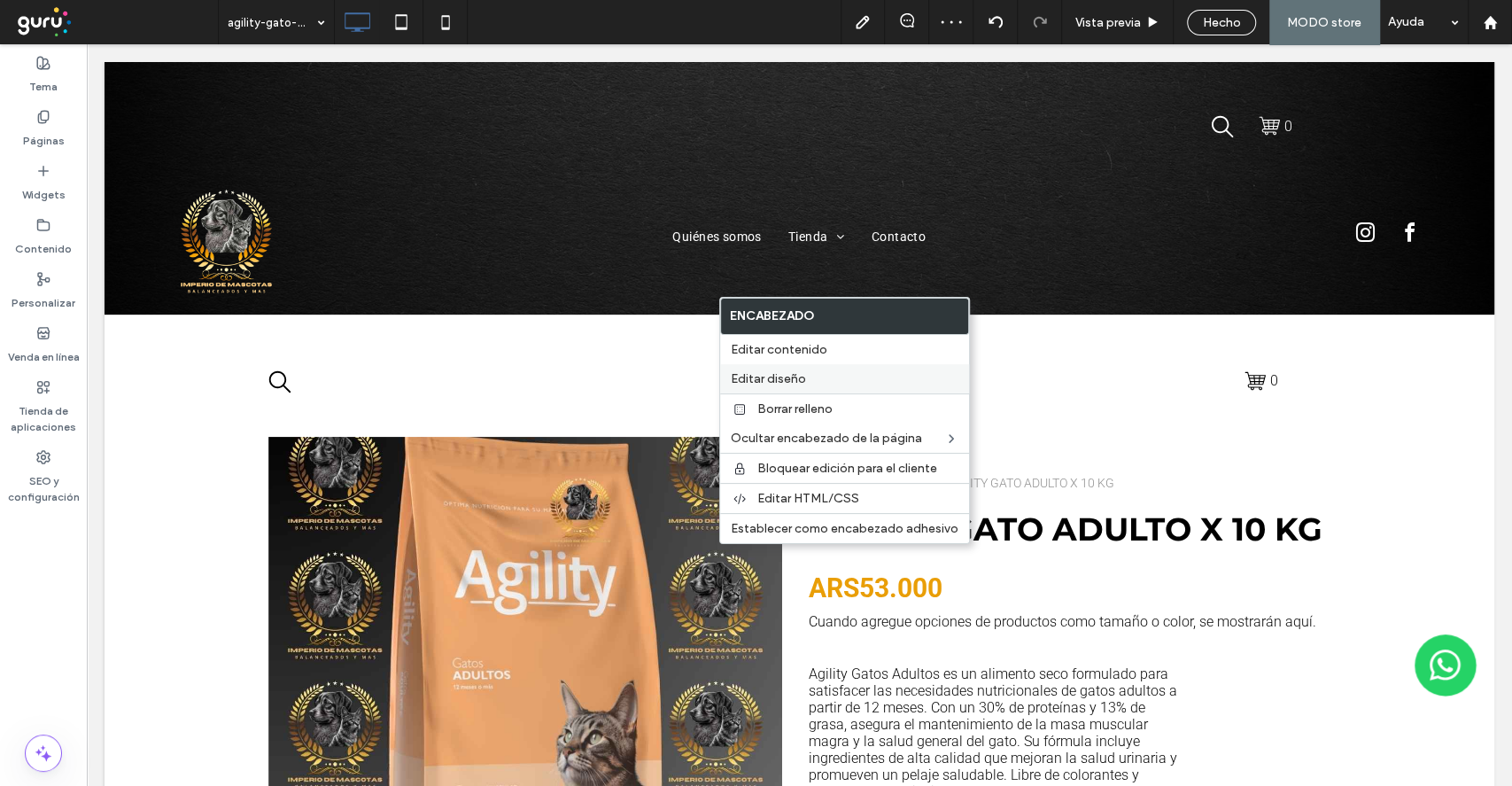
click at [796, 386] on div "Editar diseño" at bounding box center [844, 378] width 249 height 29
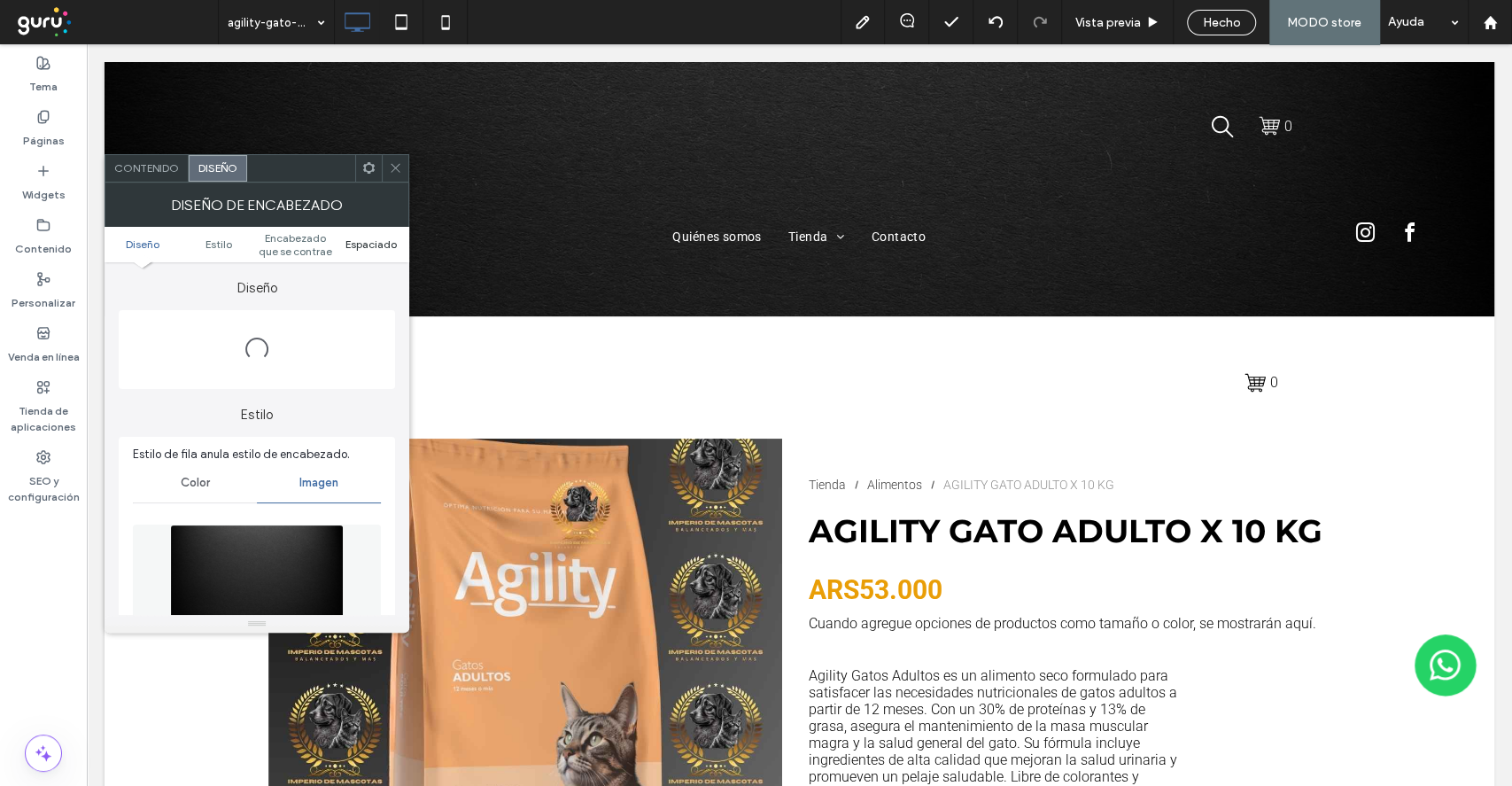
click at [397, 249] on link "Espaciado" at bounding box center [371, 244] width 76 height 13
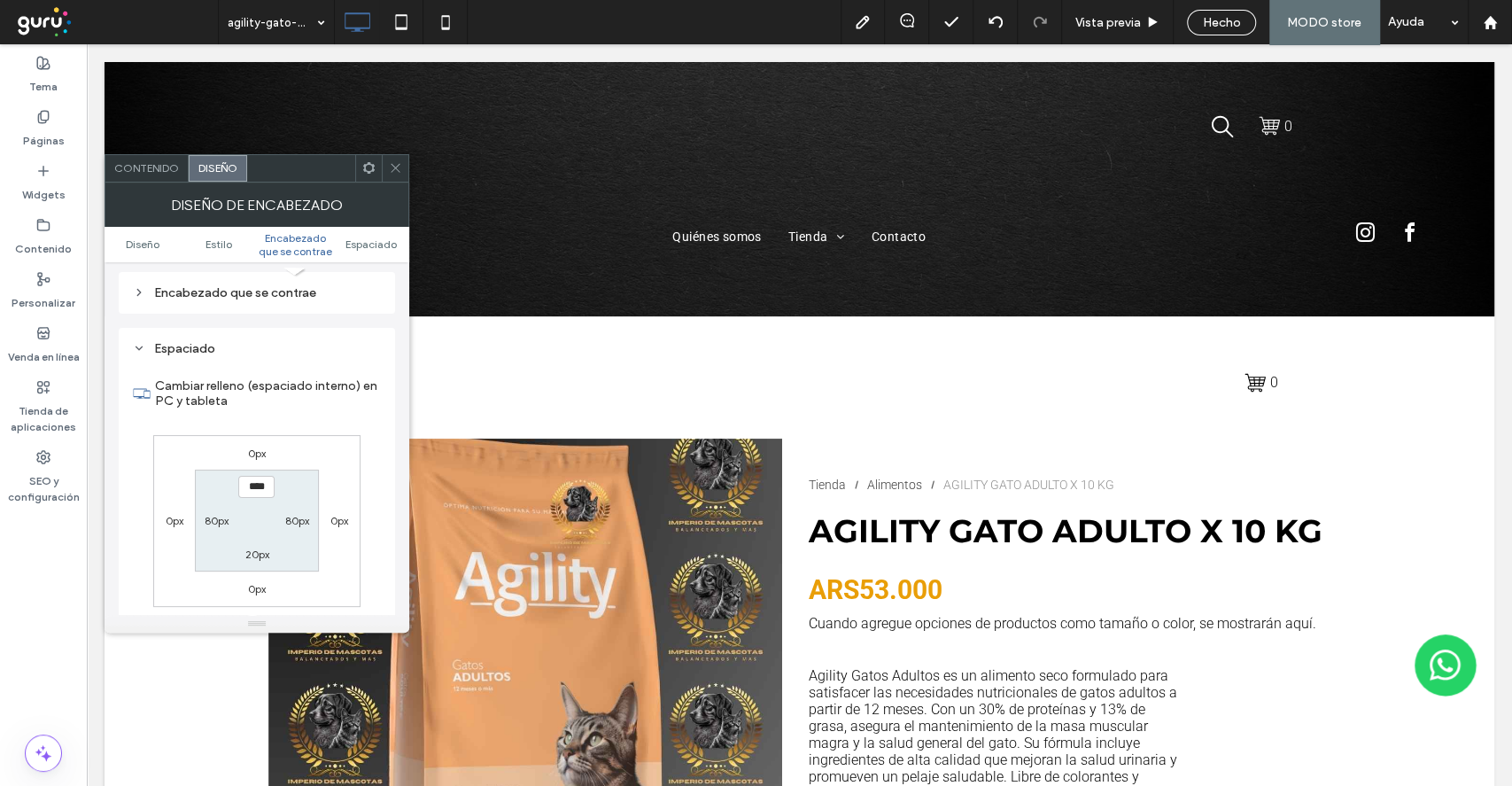
scroll to position [1162, 0]
type input "***"
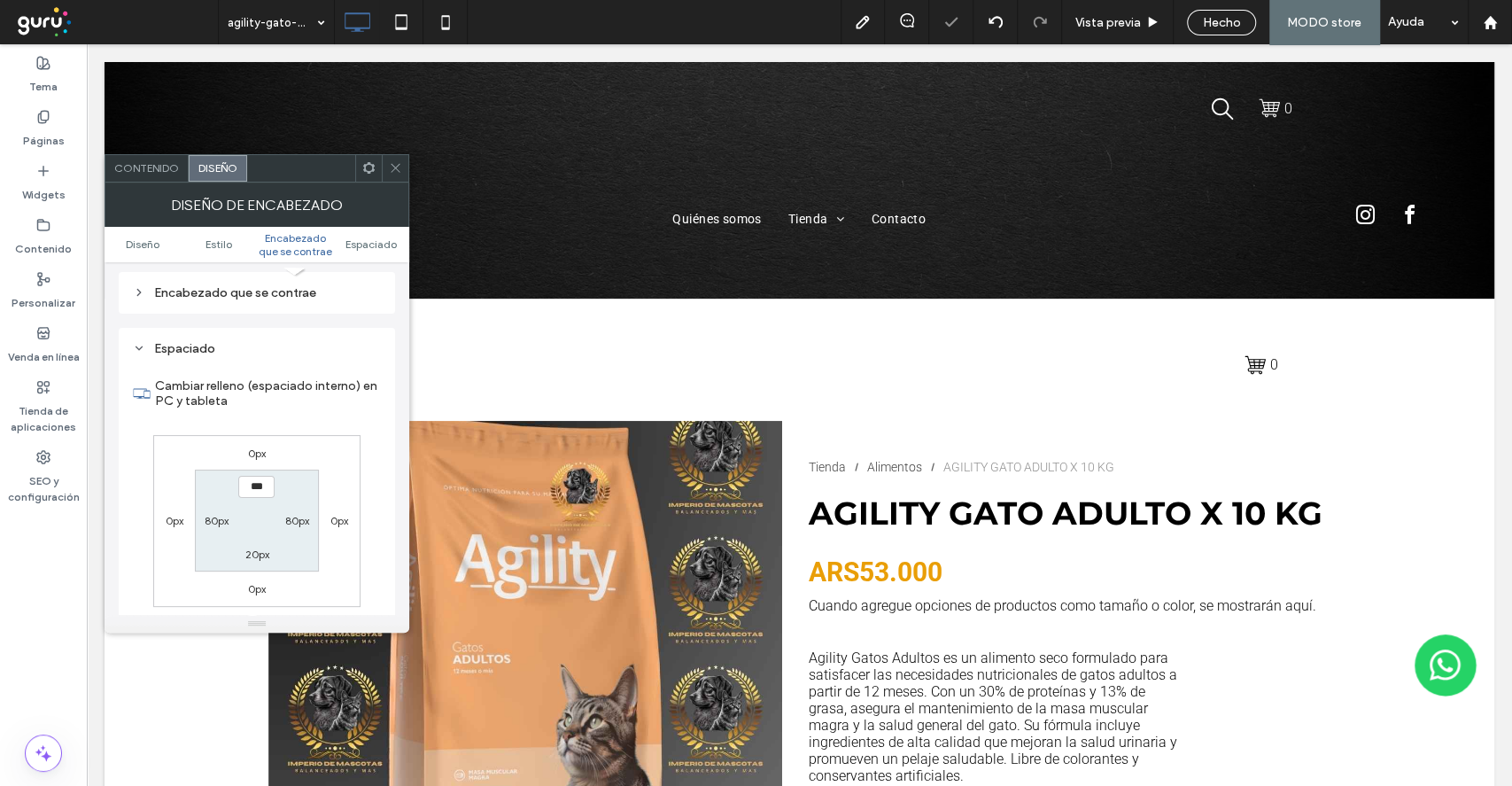
click at [328, 564] on div "0px 0px 0px 0px *** 80px 20px 80px" at bounding box center [257, 521] width 207 height 172
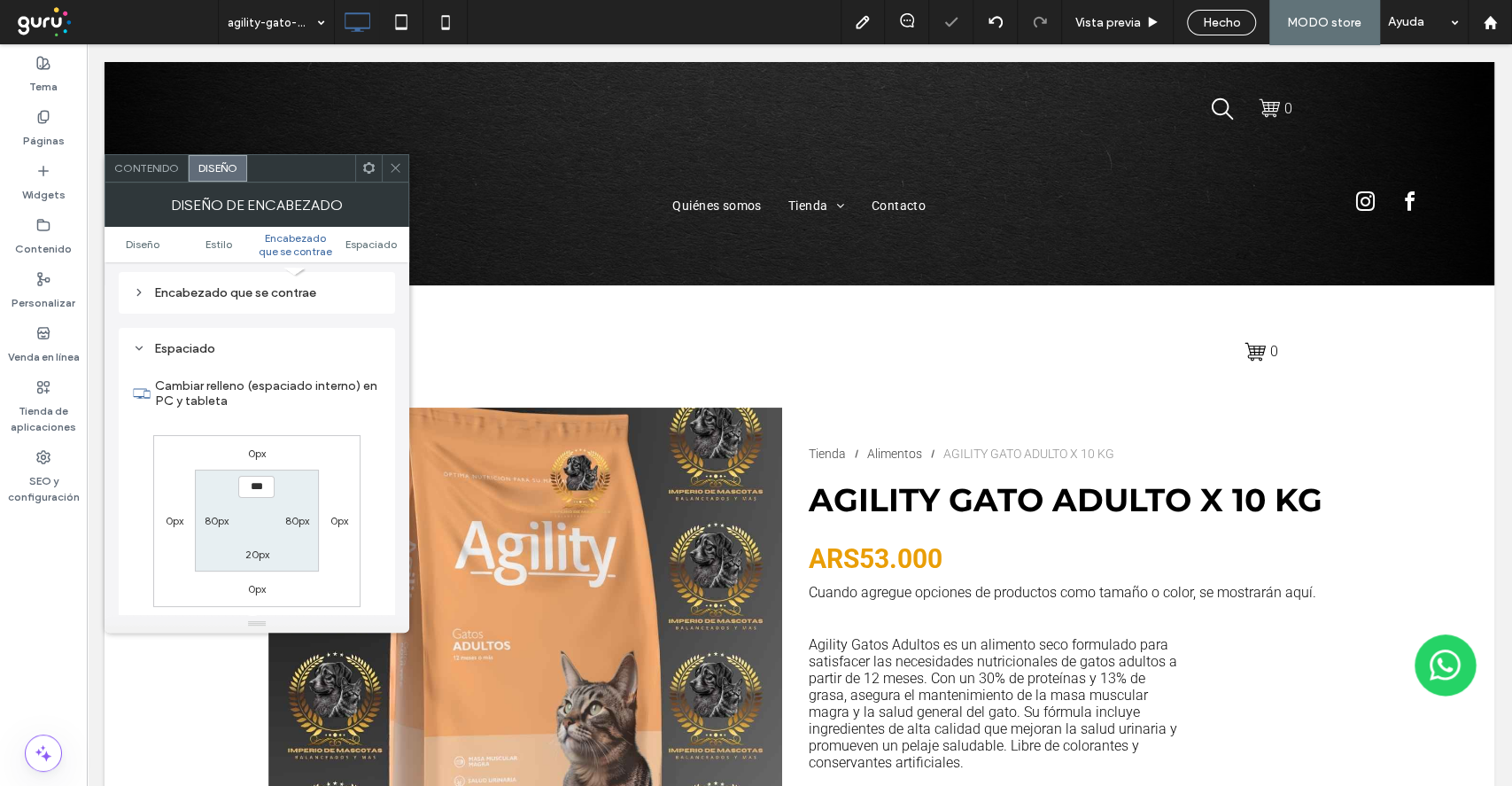
click at [256, 556] on label "20px" at bounding box center [256, 554] width 24 height 13
type input "**"
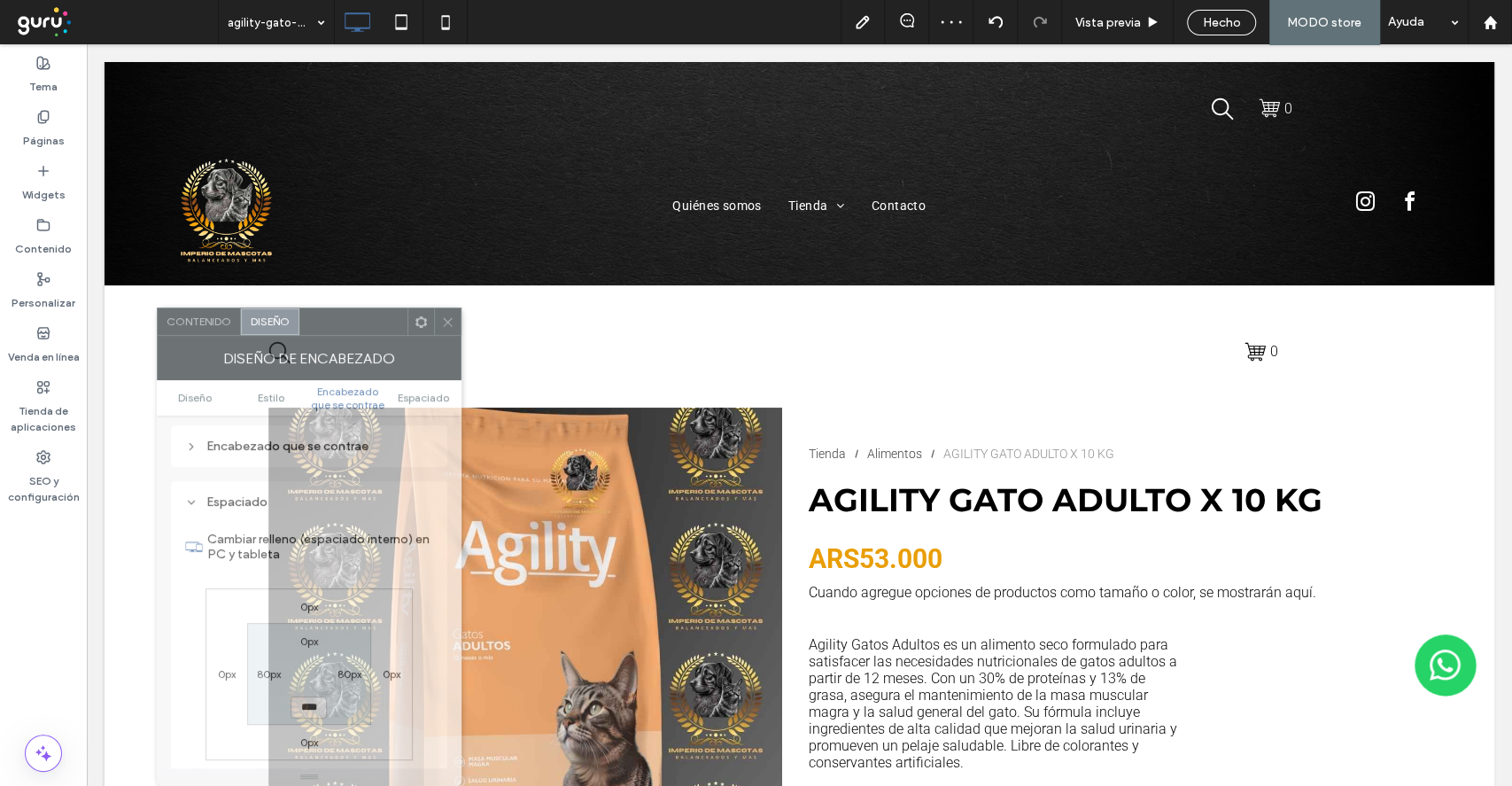
drag, startPoint x: 272, startPoint y: 191, endPoint x: 322, endPoint y: 364, distance: 180.1
click at [322, 371] on div "Diseño de encabezado" at bounding box center [310, 358] width 305 height 44
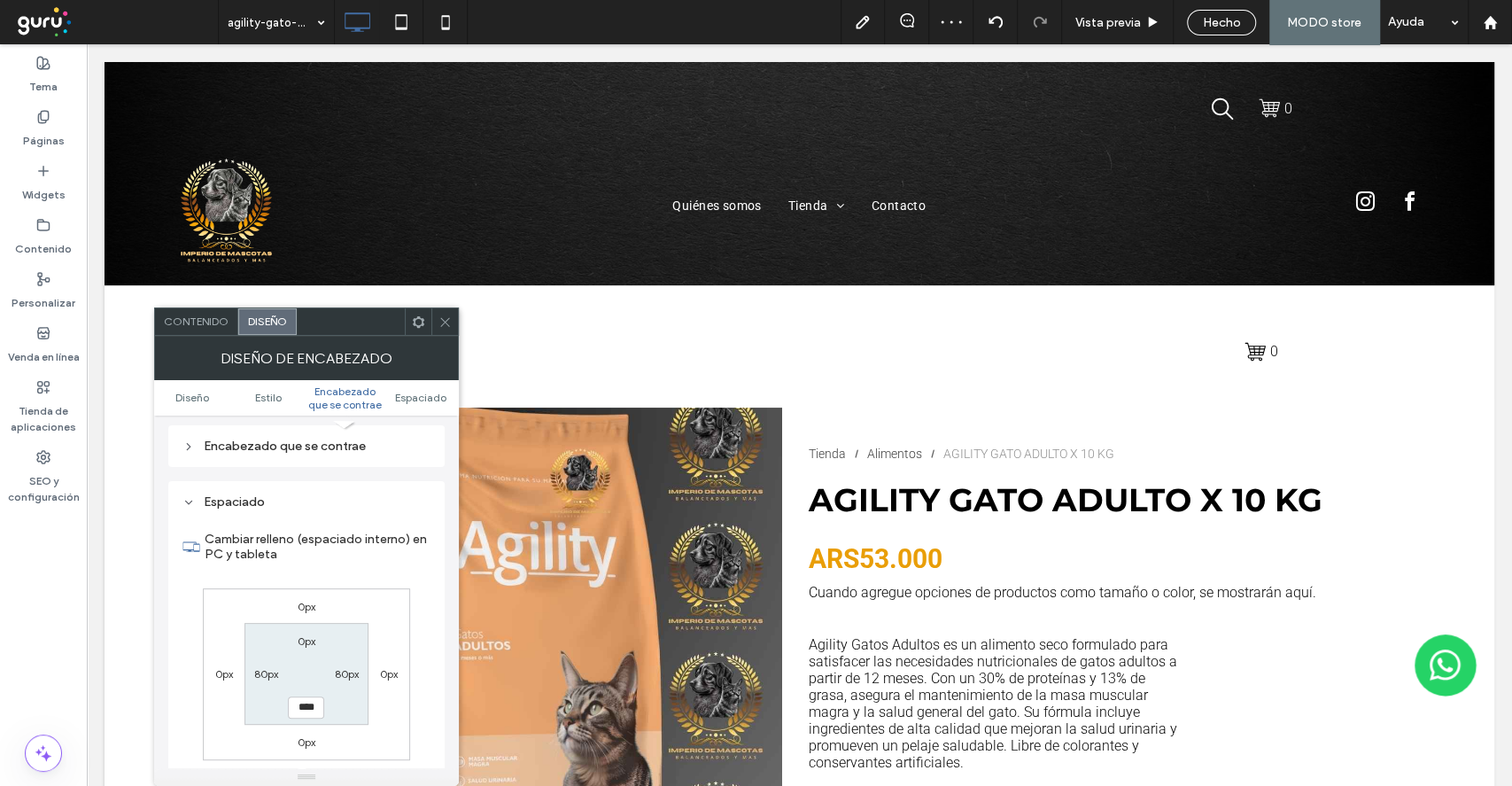
click at [404, 631] on div "0px 0px 0px 0px 0px 80px **** 80px" at bounding box center [306, 674] width 207 height 172
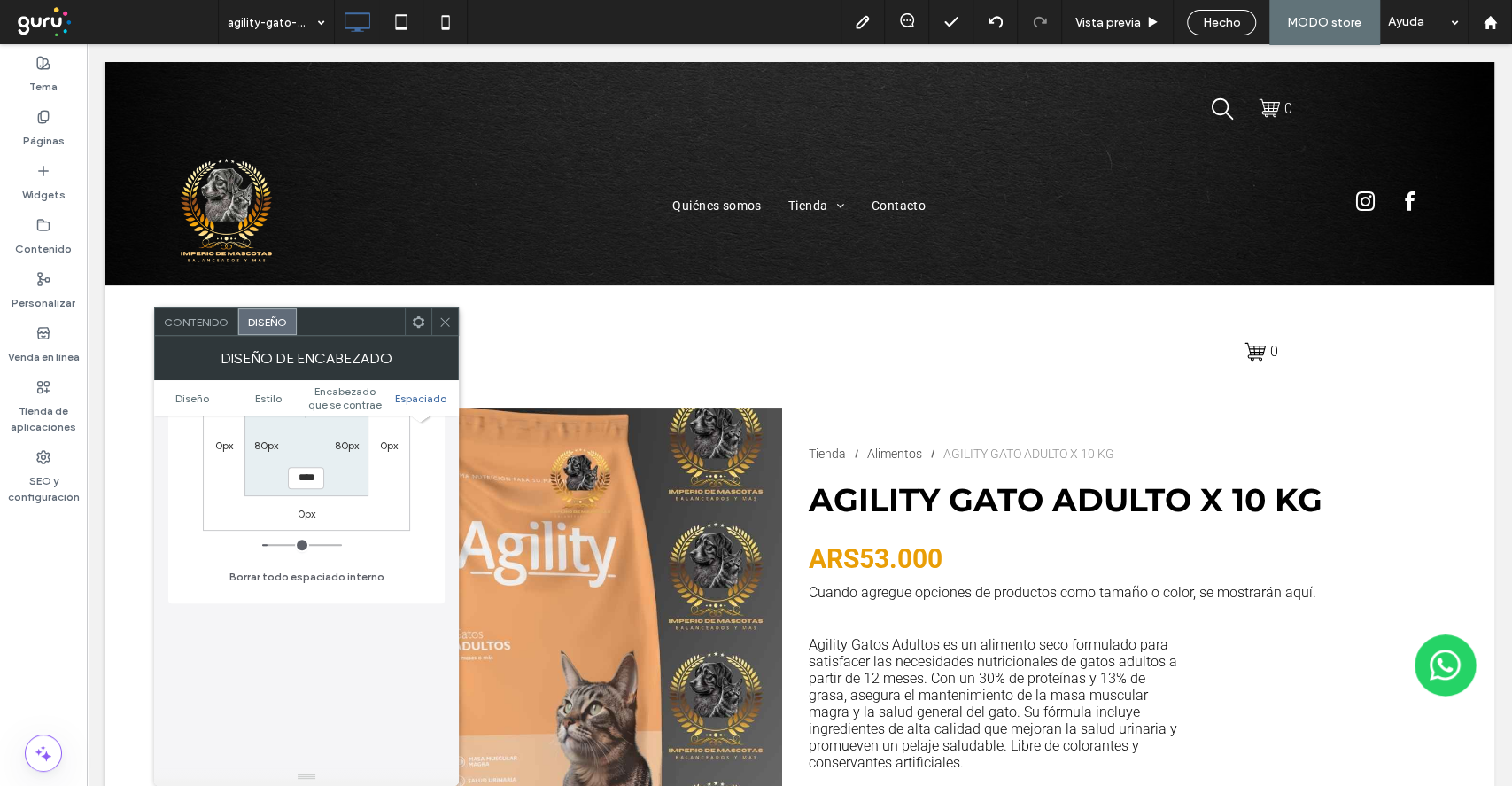
scroll to position [1397, 0]
click at [343, 474] on section "0px 80px **** 80px" at bounding box center [306, 438] width 123 height 102
click at [303, 471] on input "****" at bounding box center [306, 472] width 37 height 23
type input "*"
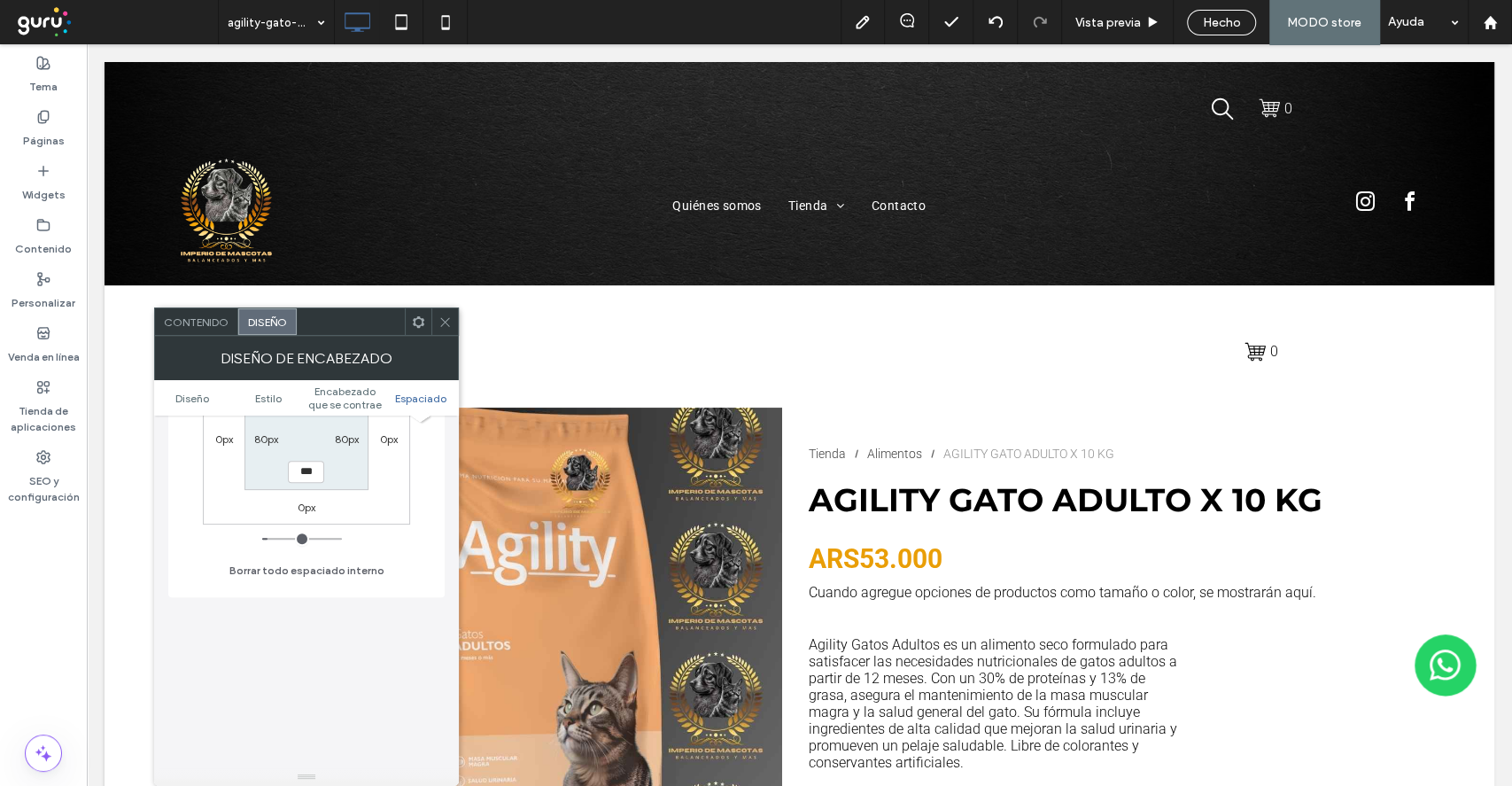
click at [349, 487] on section "0px 80px *** 80px" at bounding box center [306, 438] width 123 height 102
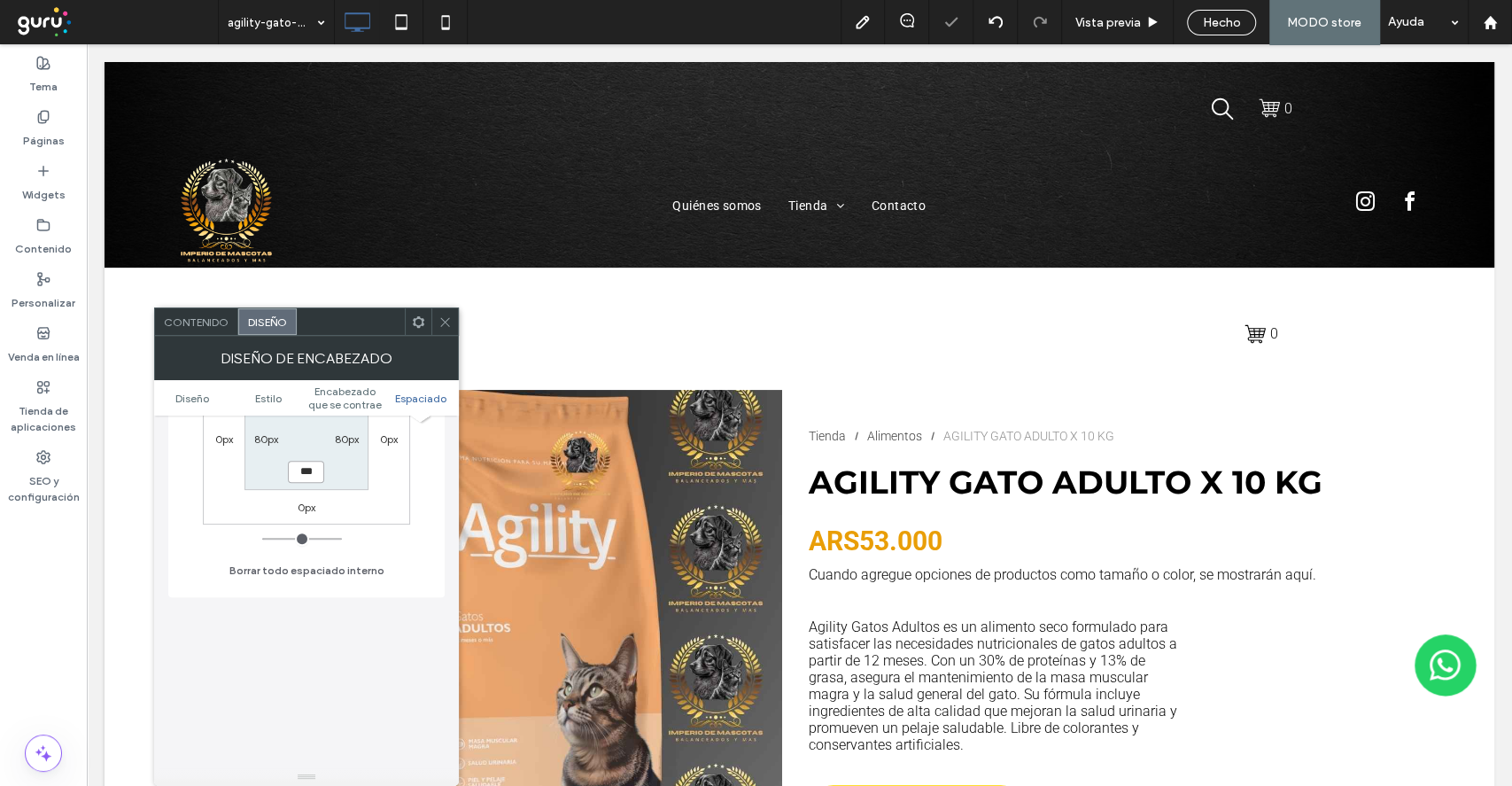
click at [299, 475] on input "***" at bounding box center [306, 472] width 37 height 23
type input "**"
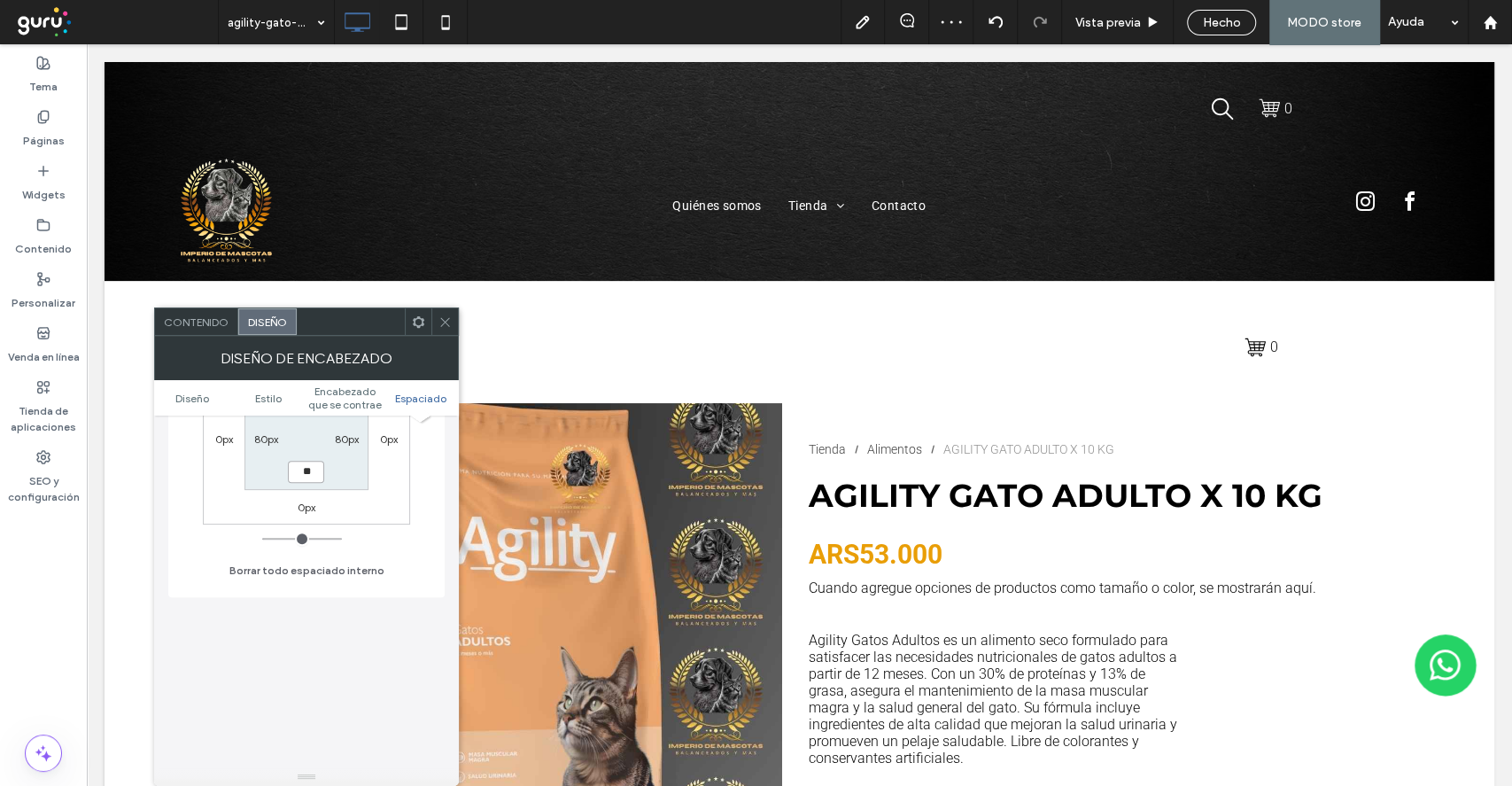
type input "**"
type input "****"
drag, startPoint x: 399, startPoint y: 473, endPoint x: 415, endPoint y: 428, distance: 47.8
click at [399, 472] on div "0px 0px 0px 0px 0px 80px **** 80px" at bounding box center [306, 439] width 207 height 172
click at [450, 323] on icon at bounding box center [445, 322] width 13 height 13
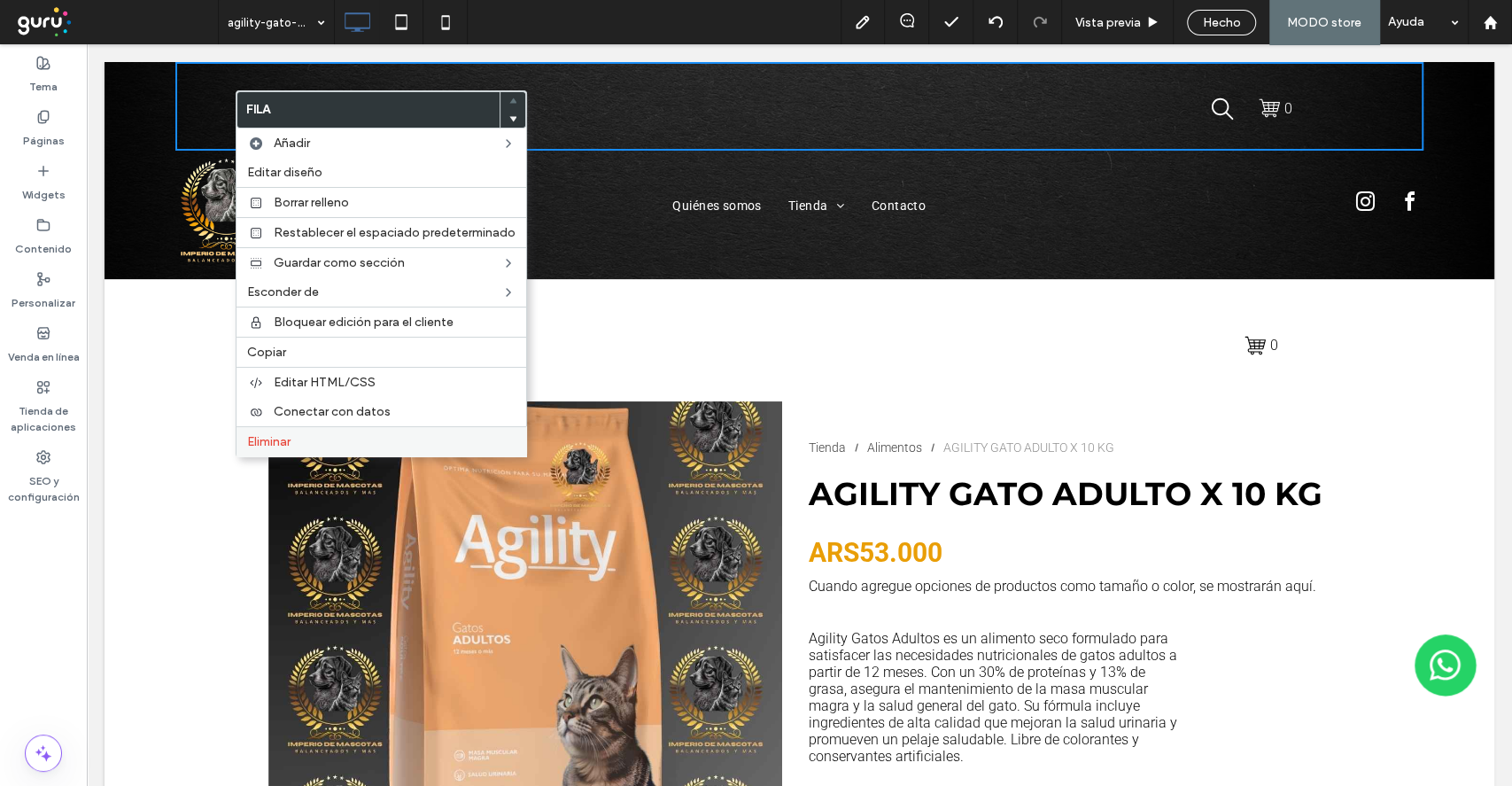
click at [319, 441] on label "Eliminar" at bounding box center [381, 441] width 268 height 15
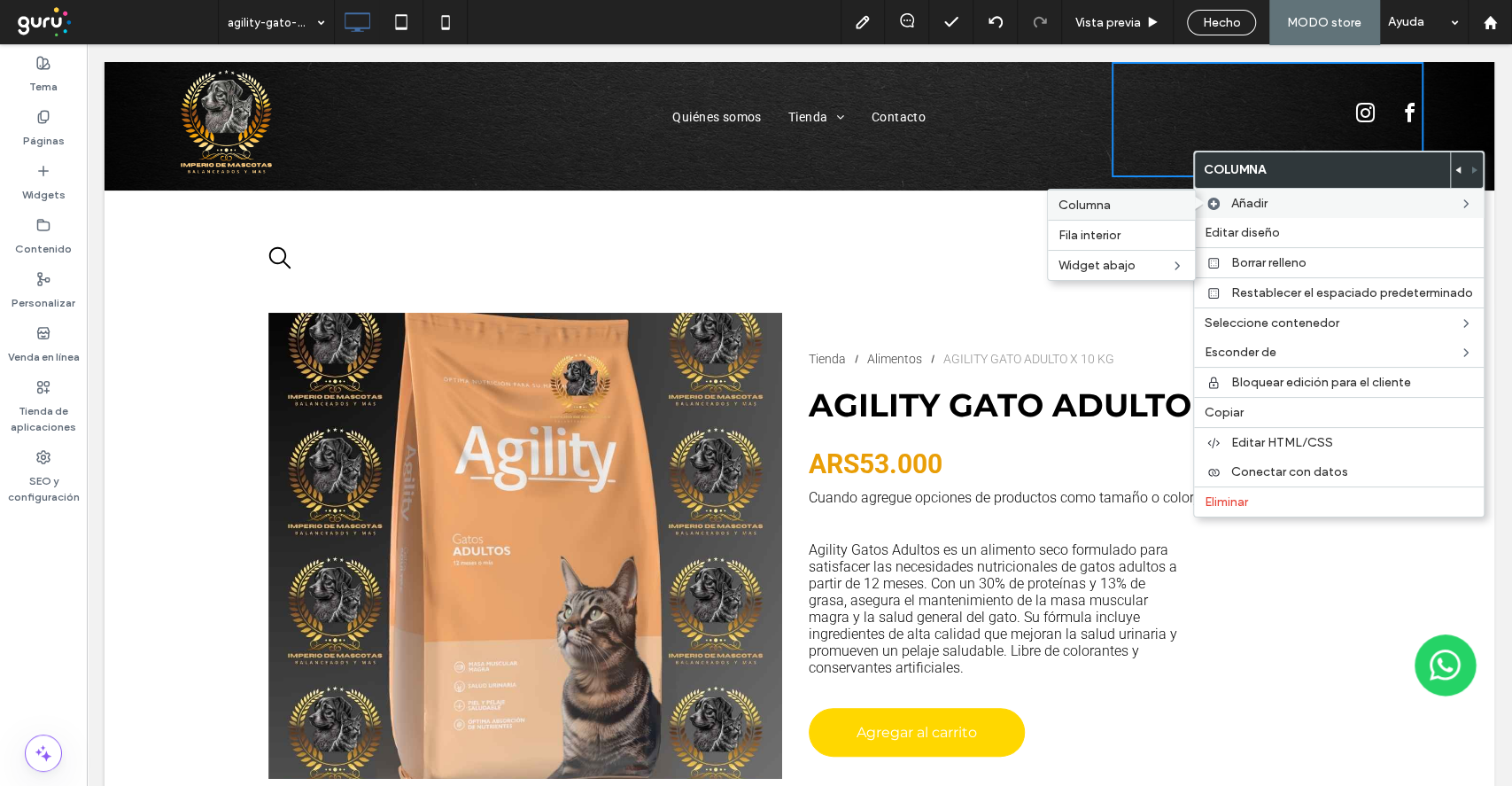
click at [1159, 199] on label "Columna" at bounding box center [1121, 205] width 126 height 15
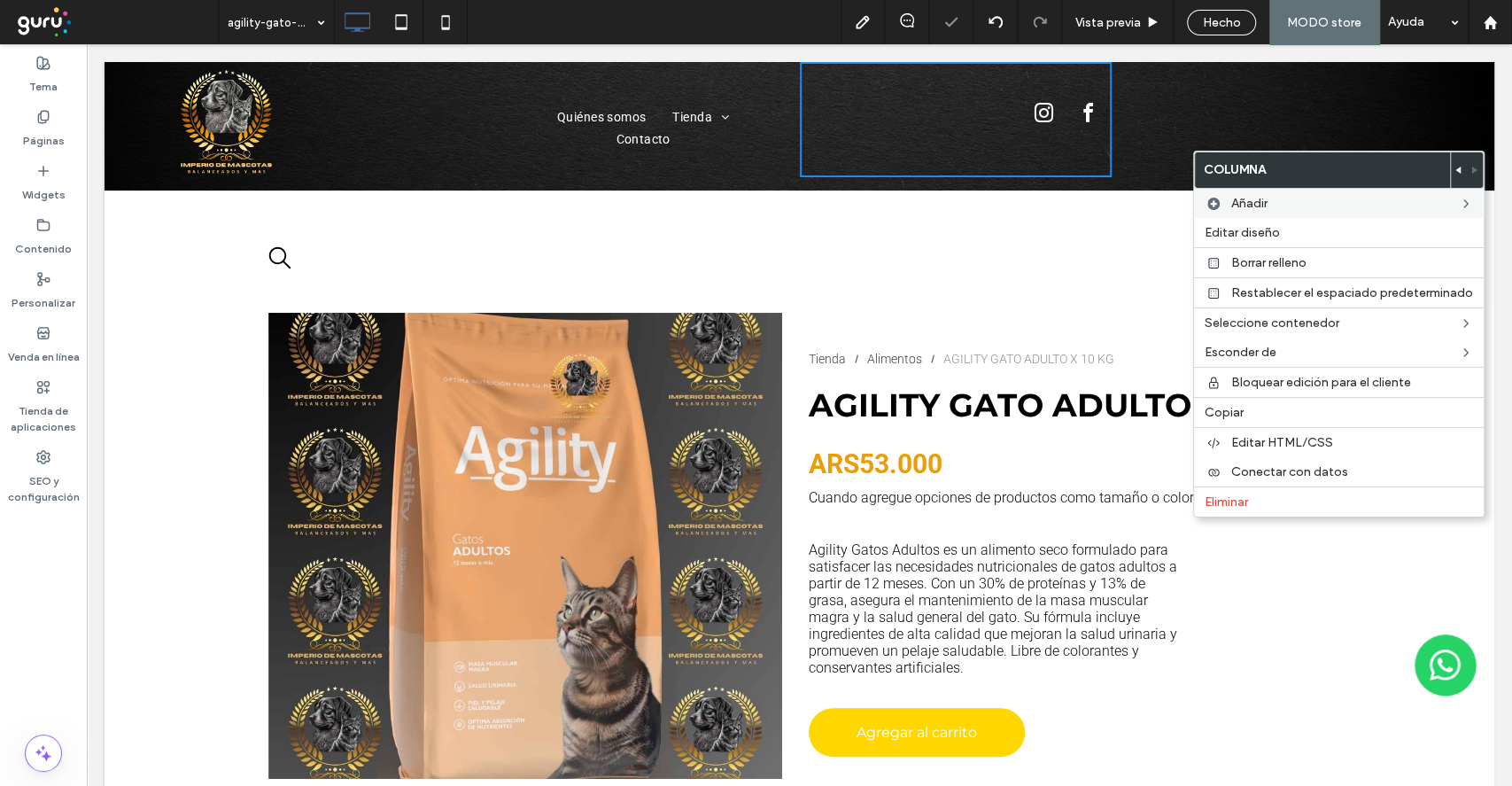
click at [1132, 159] on div "Click To Paste Click To Paste" at bounding box center [1267, 120] width 312 height 115
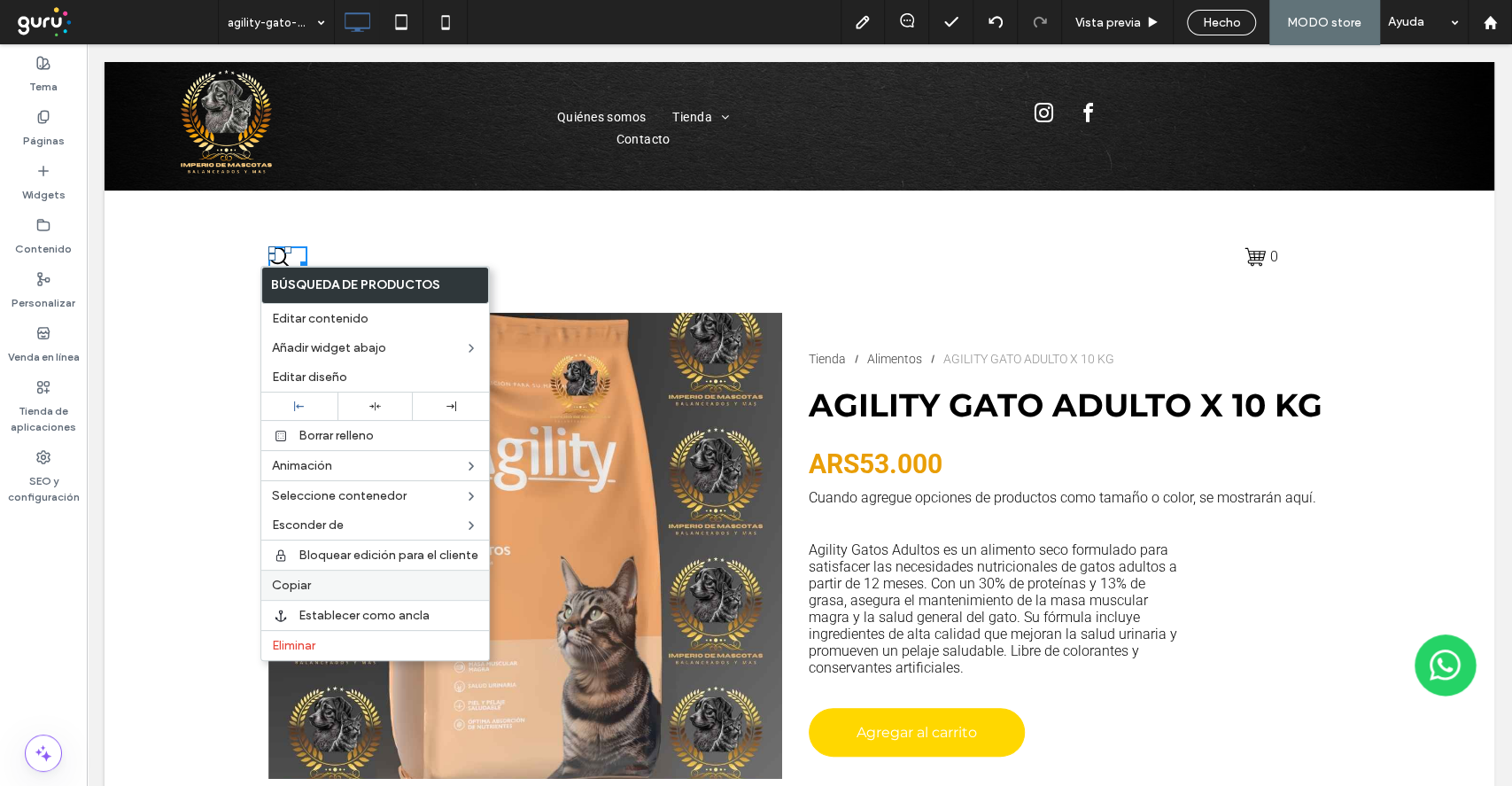
click at [301, 581] on span "Copiar" at bounding box center [291, 585] width 39 height 15
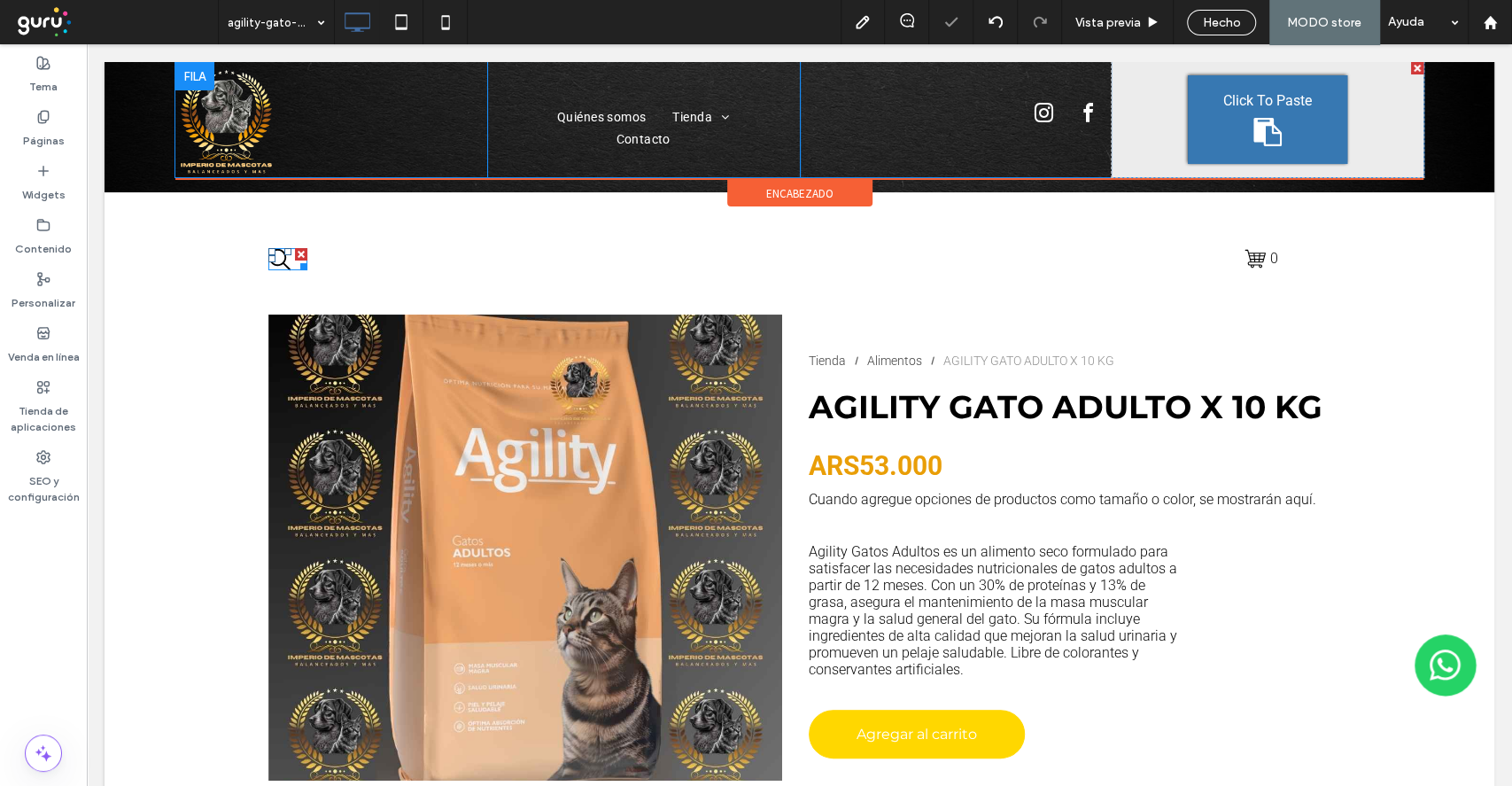
click at [1222, 123] on div "Click To Paste" at bounding box center [1267, 120] width 159 height 88
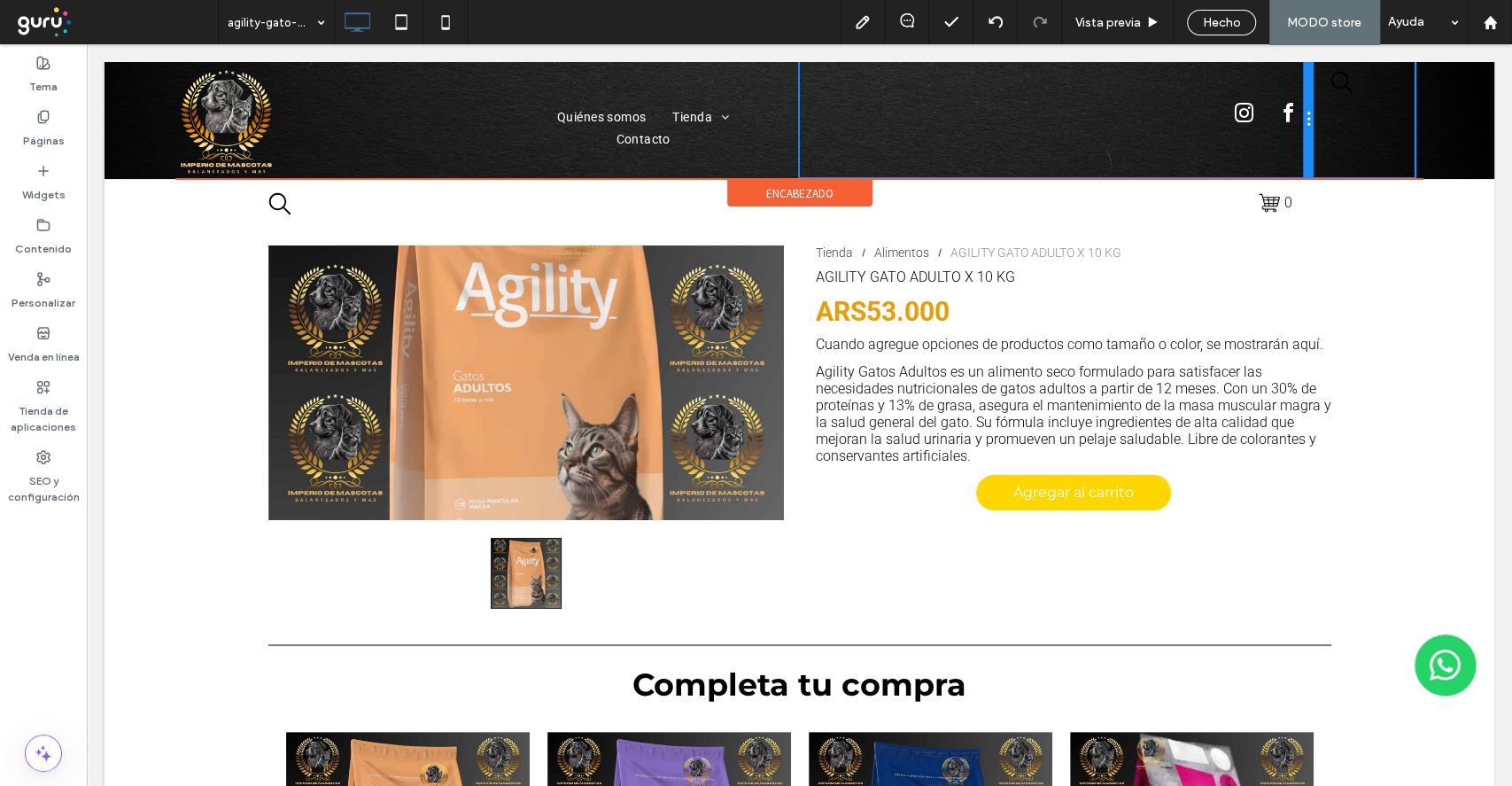
drag, startPoint x: 1097, startPoint y: 152, endPoint x: 1437, endPoint y: 123, distance: 341.2
click at [1437, 123] on div "Click To Paste Quiénes somos Tienda Piedras Alimentos Contacto Click To Paste C…" at bounding box center [799, 120] width 1390 height 117
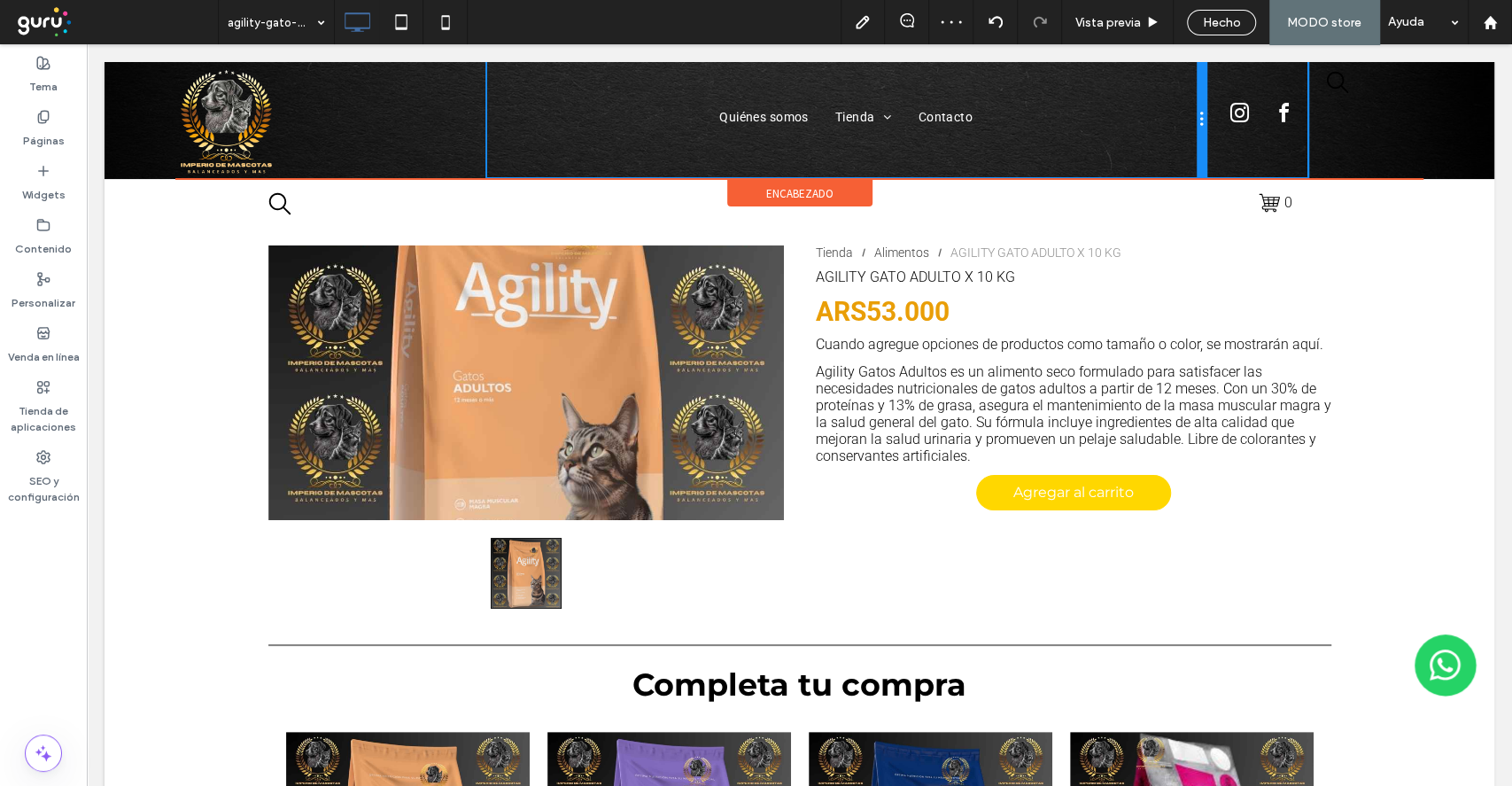
drag, startPoint x: 789, startPoint y: 152, endPoint x: 1205, endPoint y: 129, distance: 416.6
click at [1205, 129] on div "Click To Paste Quiénes somos Tienda Piedras Alimentos Contacto Click To Paste C…" at bounding box center [799, 120] width 1248 height 115
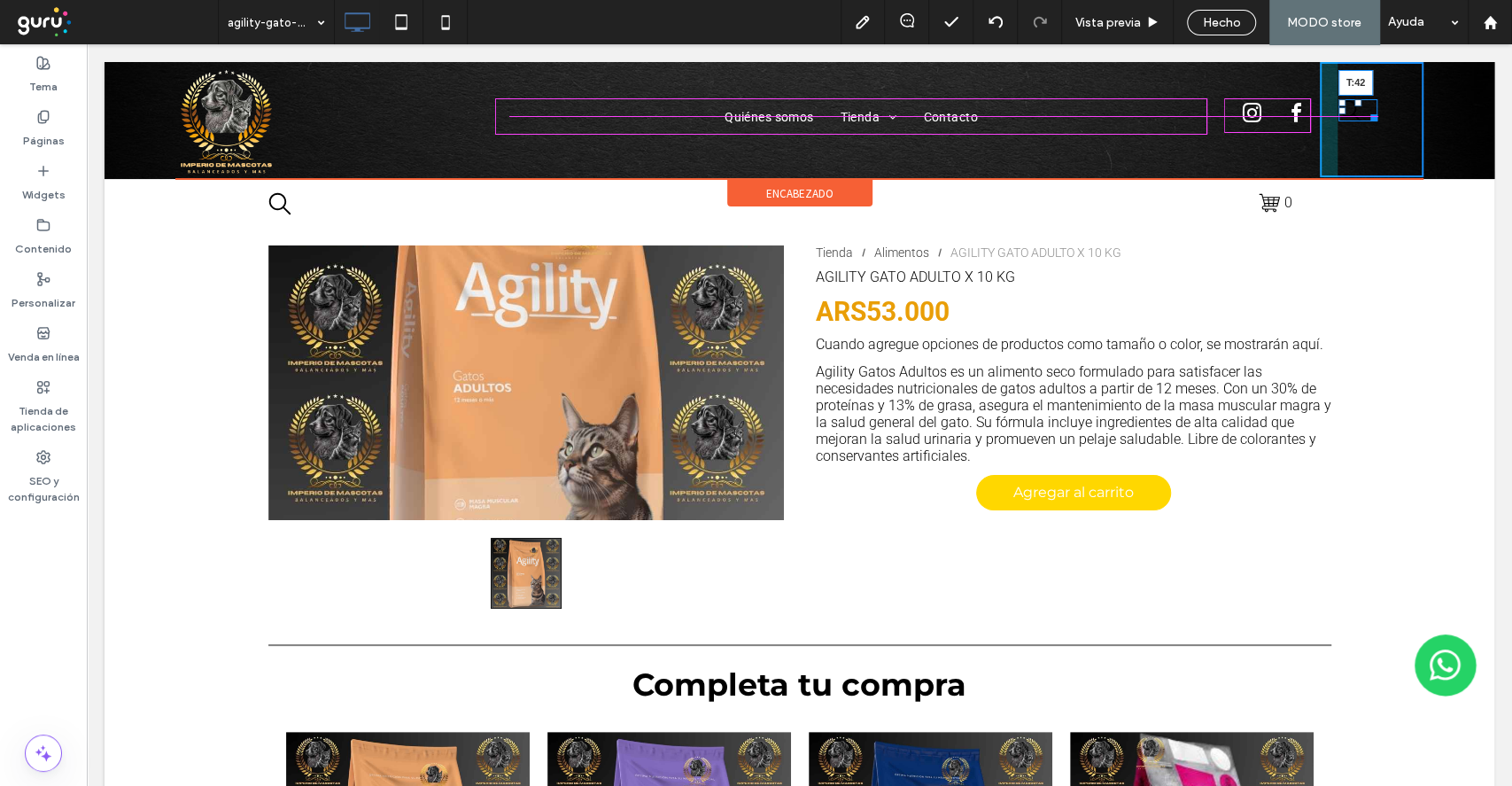
drag, startPoint x: 1342, startPoint y: 74, endPoint x: 1347, endPoint y: 103, distance: 29.4
click at [1347, 103] on div "T:42" at bounding box center [1358, 110] width 39 height 23
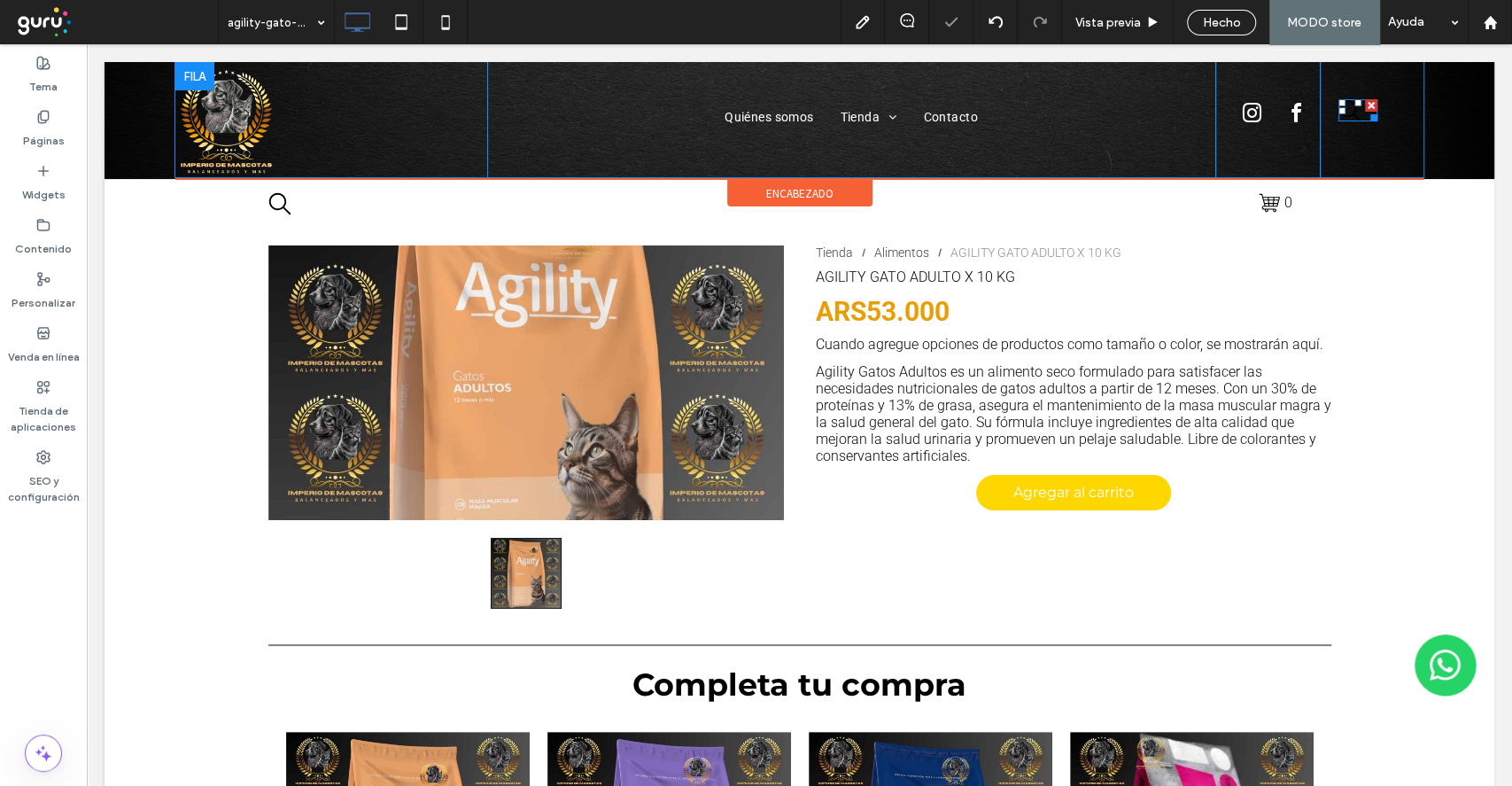
click at [1343, 116] on icon "search" at bounding box center [1350, 110] width 23 height 23
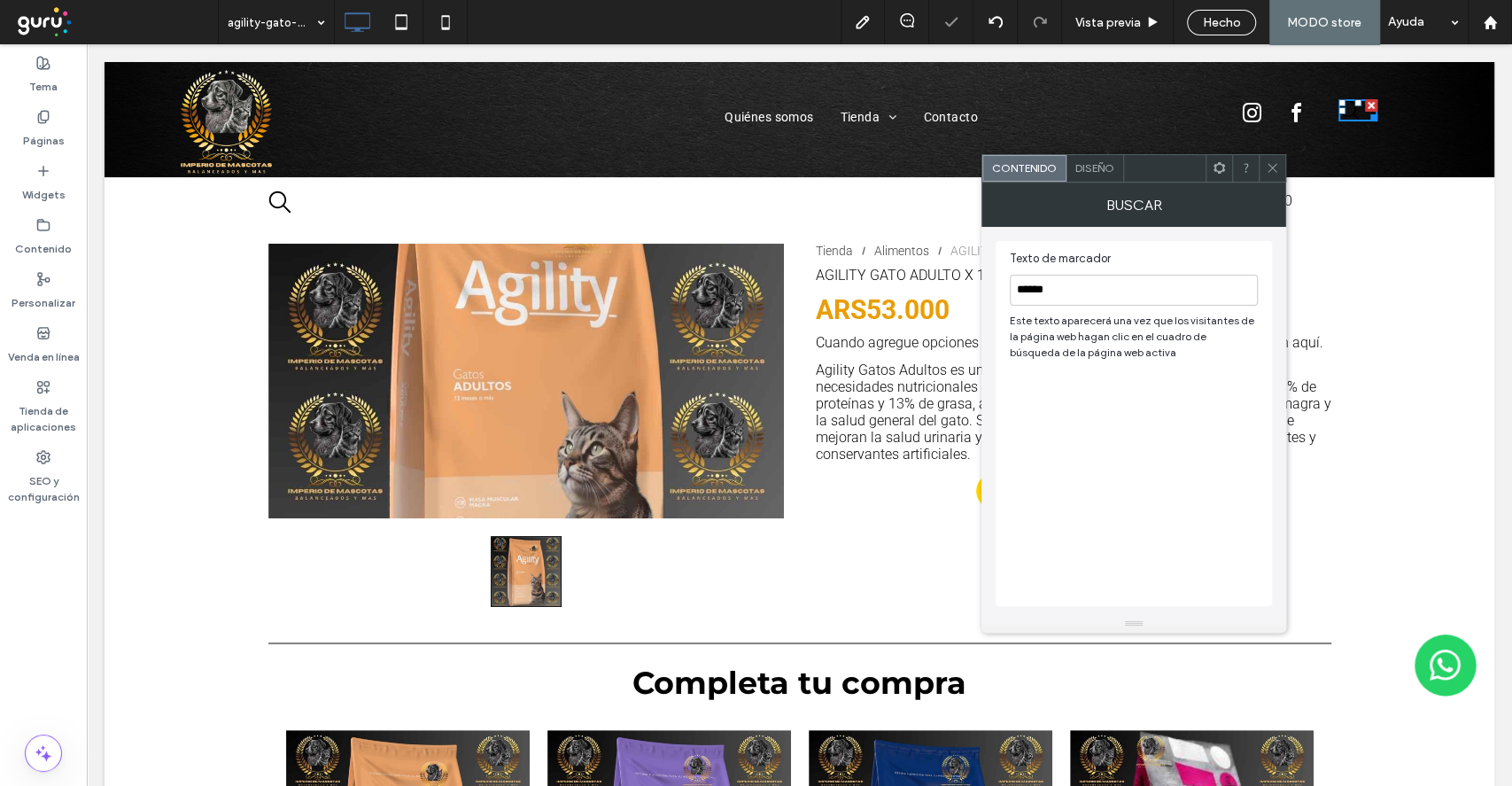
click at [1093, 171] on span "Diseño" at bounding box center [1094, 168] width 39 height 13
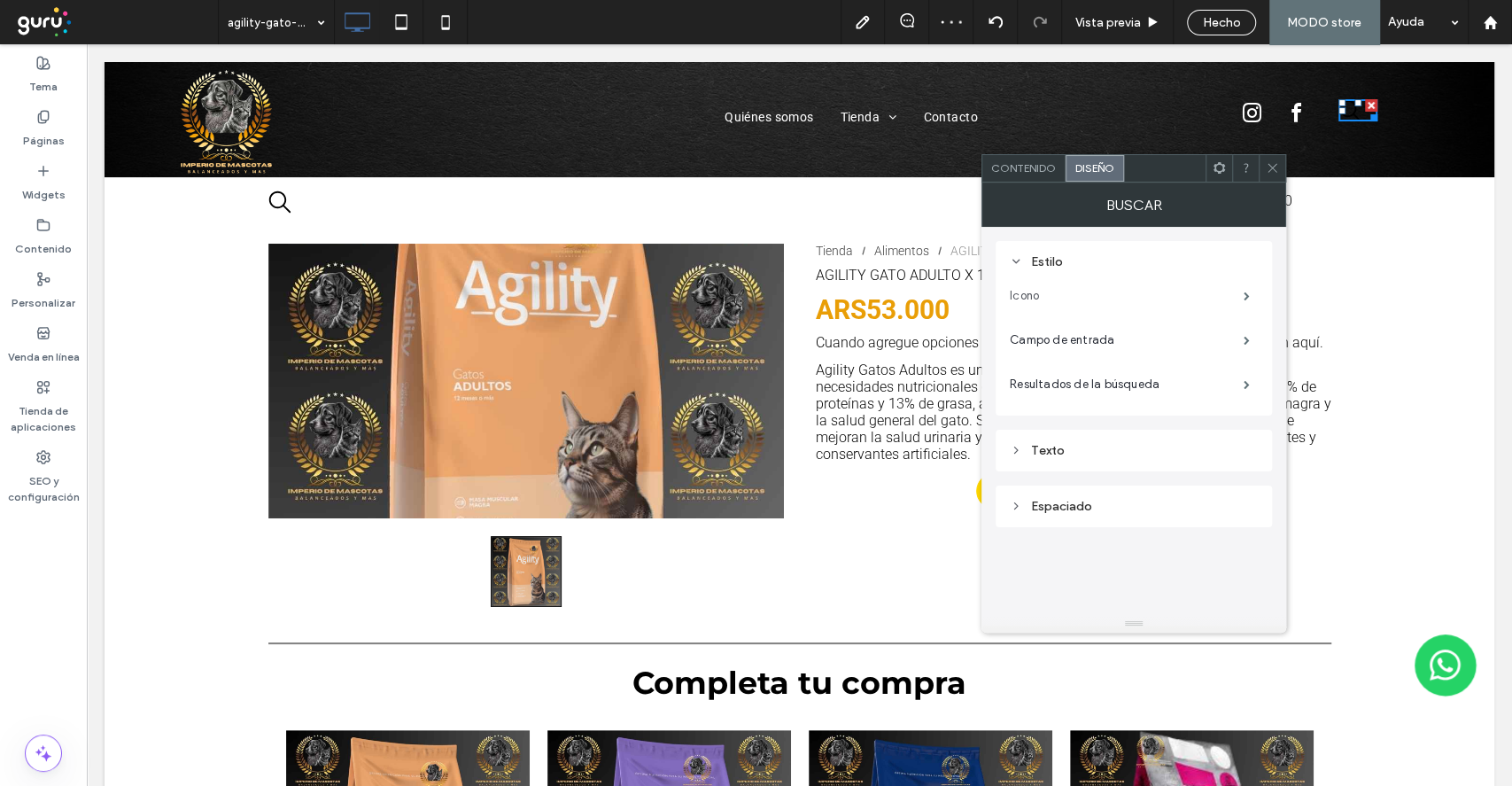
click at [1141, 294] on label "Icono" at bounding box center [1127, 296] width 233 height 36
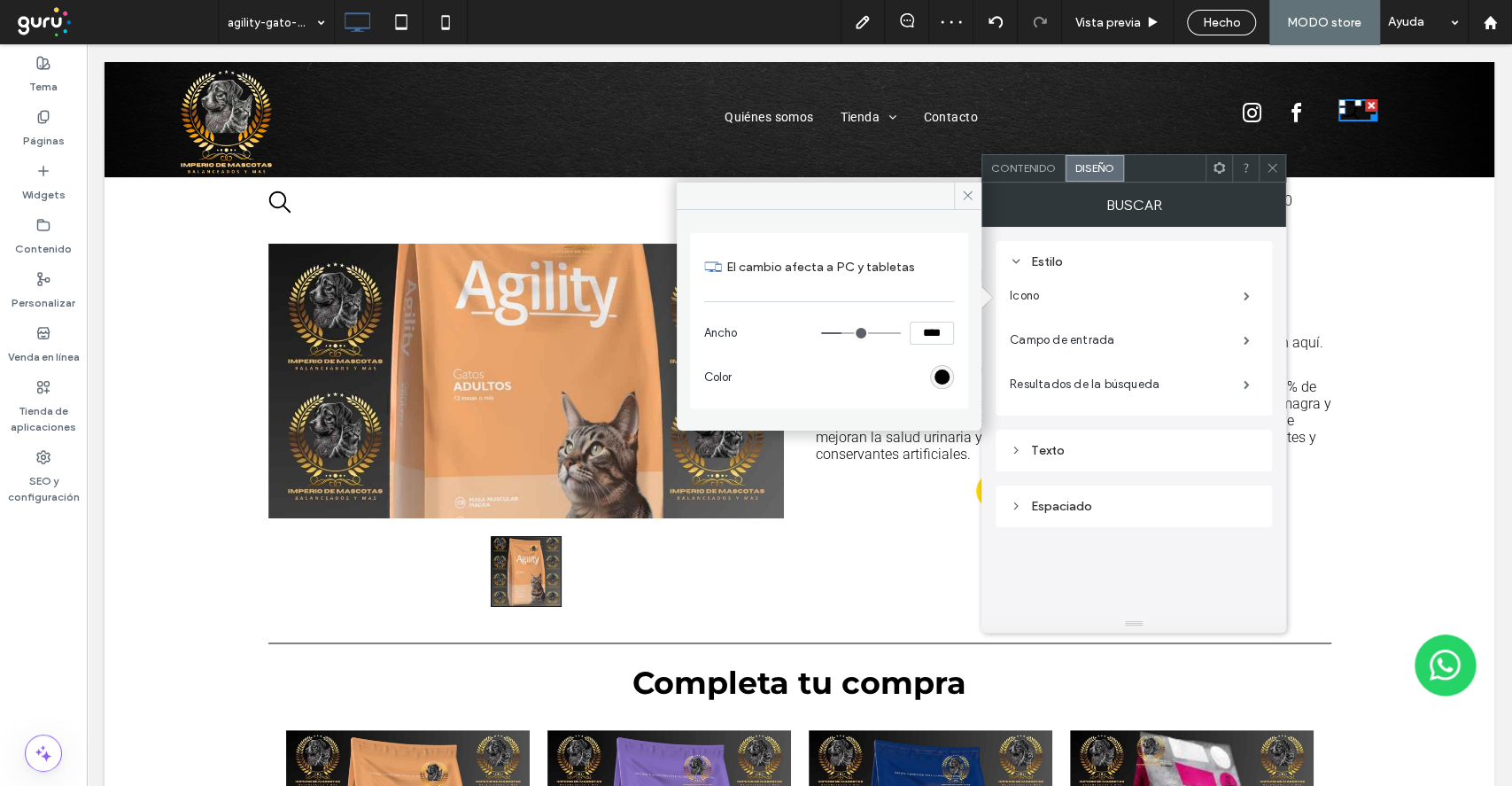
click at [959, 366] on div "El cambio afecta a PC y tabletas Ancho **** Color" at bounding box center [828, 320] width 278 height 175
click at [945, 375] on div "rgb(0, 0, 0)" at bounding box center [942, 377] width 15 height 15
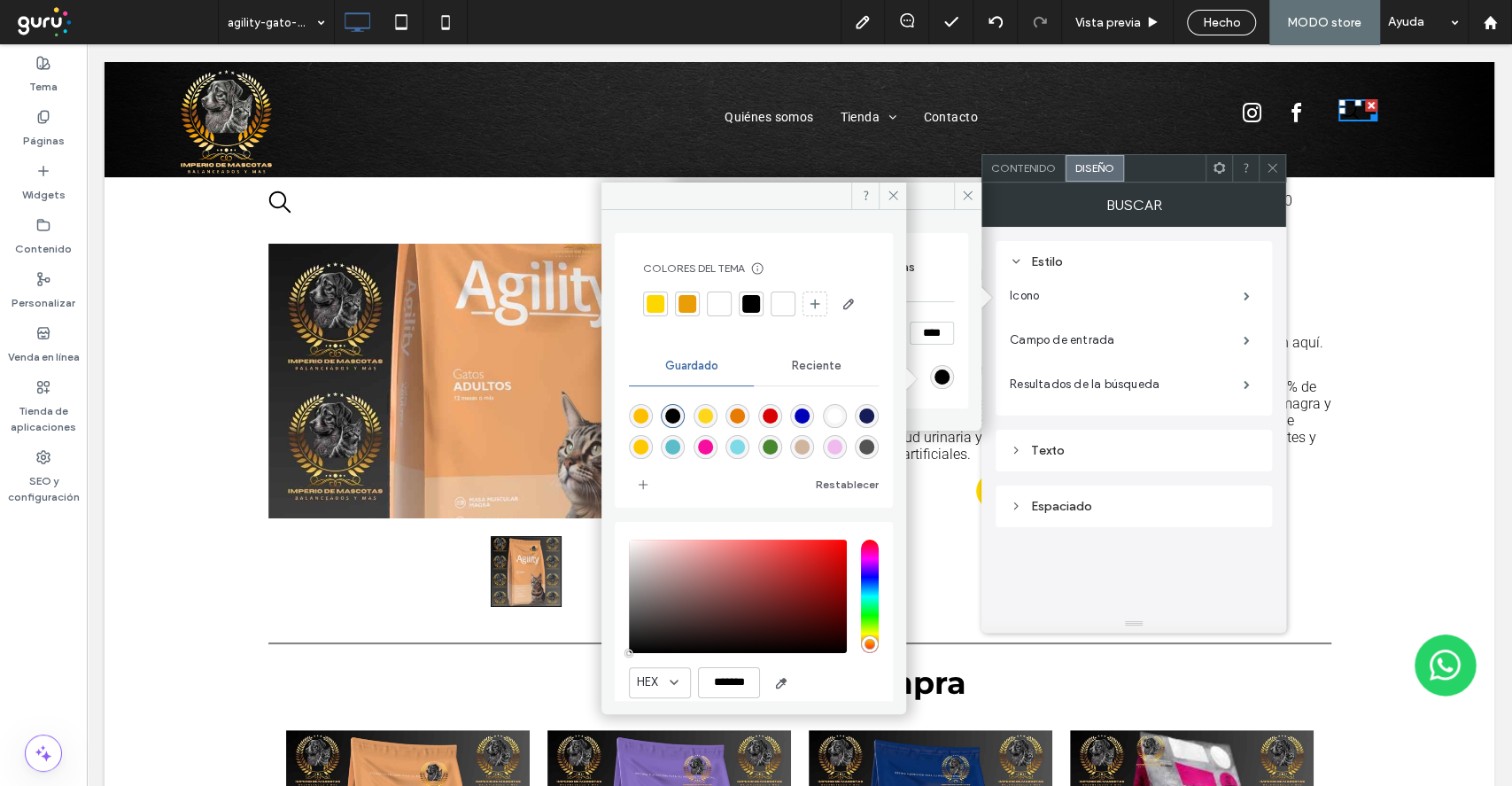
click at [730, 298] on div at bounding box center [719, 304] width 24 height 24
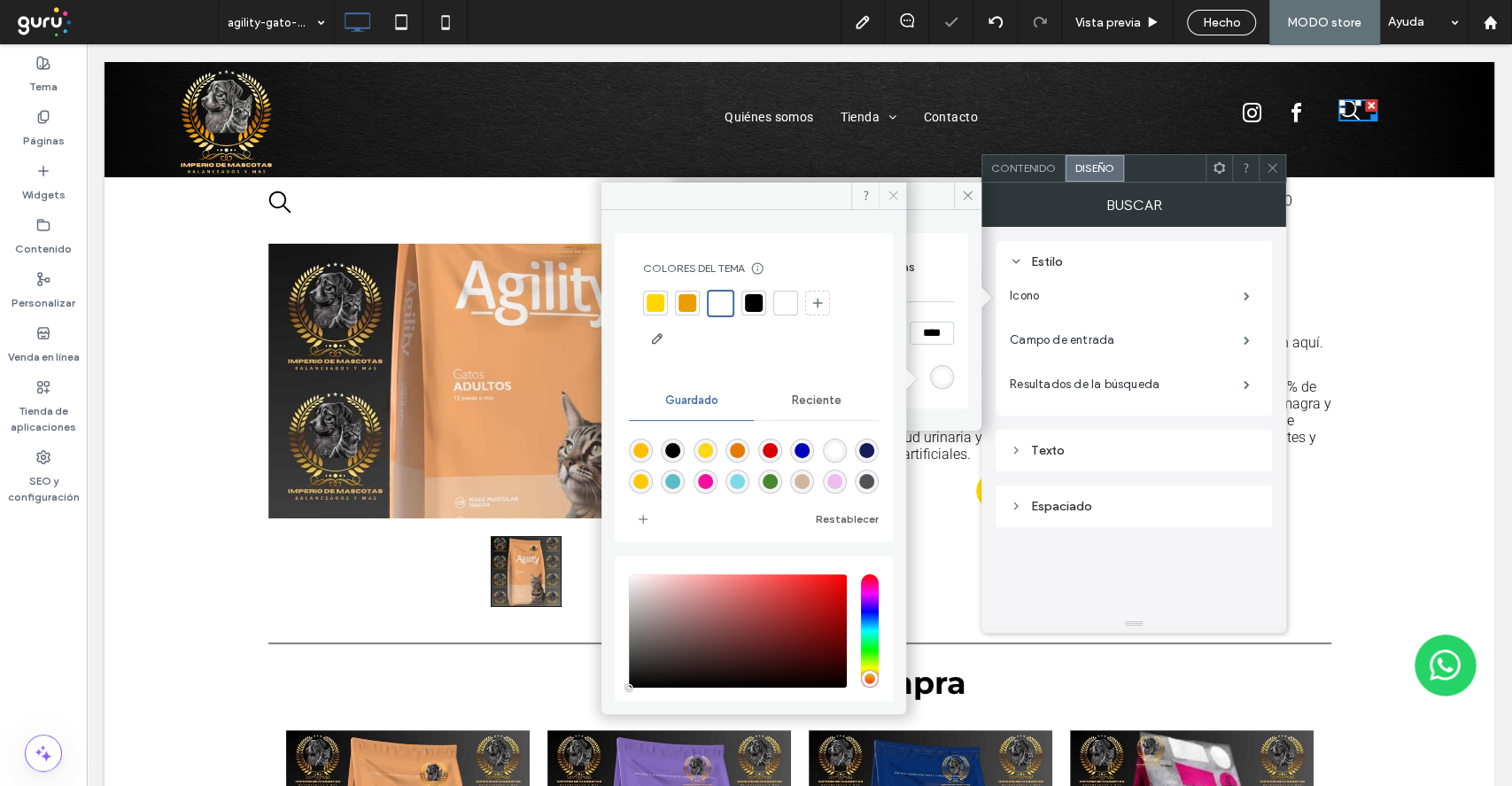
click at [886, 187] on span at bounding box center [892, 196] width 27 height 26
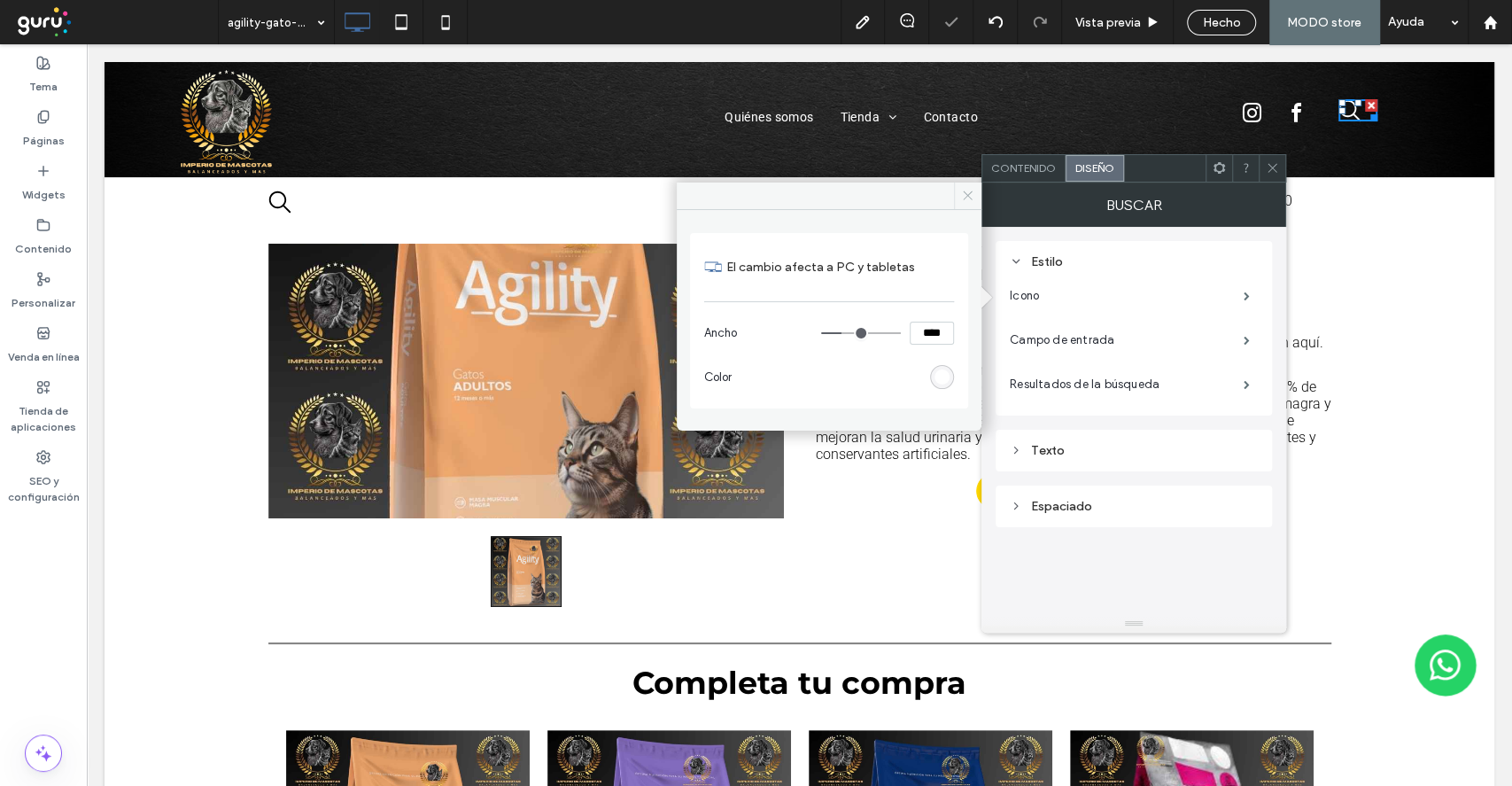
click at [969, 201] on icon at bounding box center [968, 195] width 13 height 13
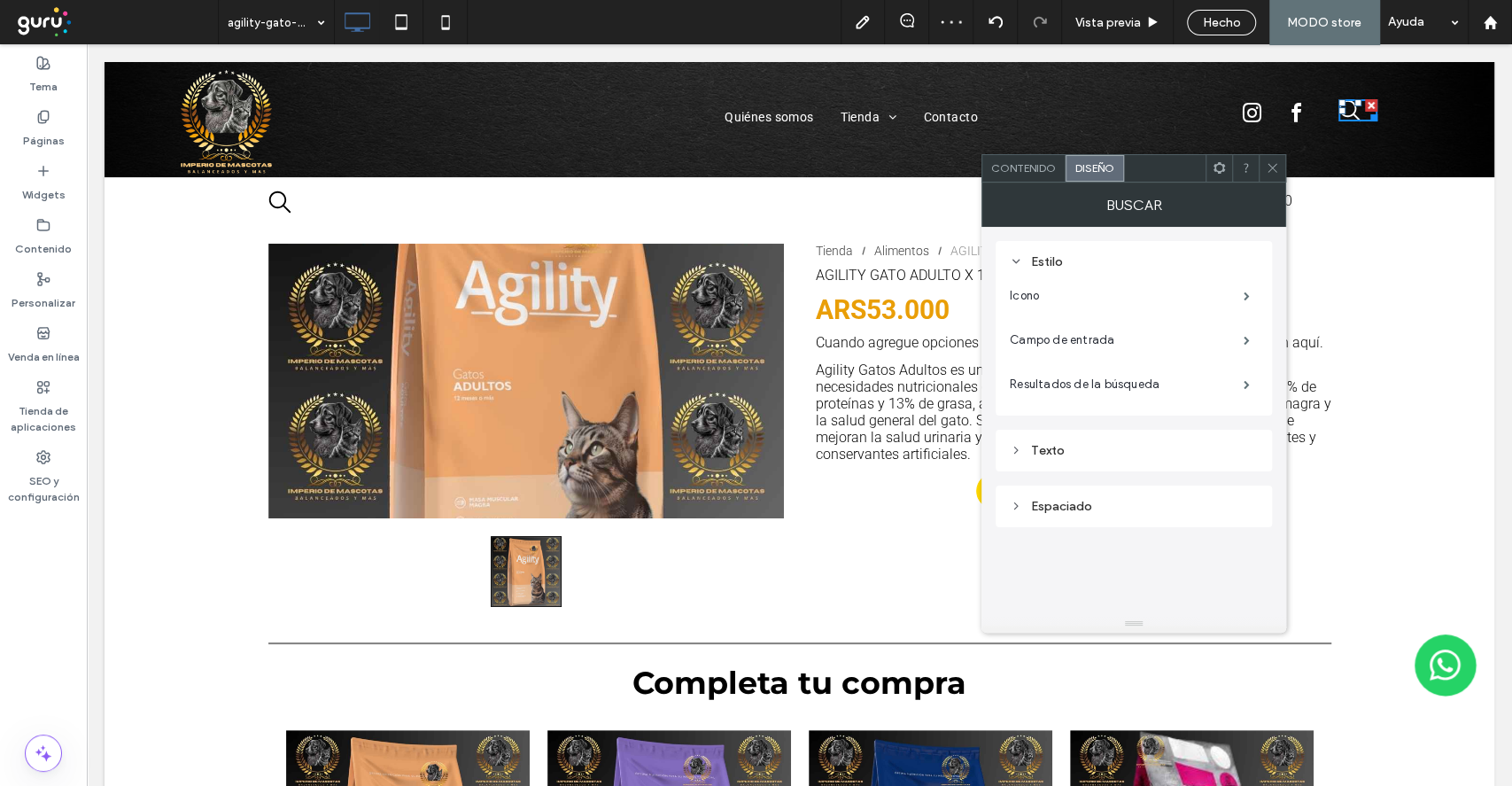
click at [1257, 174] on div at bounding box center [1246, 168] width 26 height 26
click at [1281, 176] on div at bounding box center [1272, 168] width 26 height 26
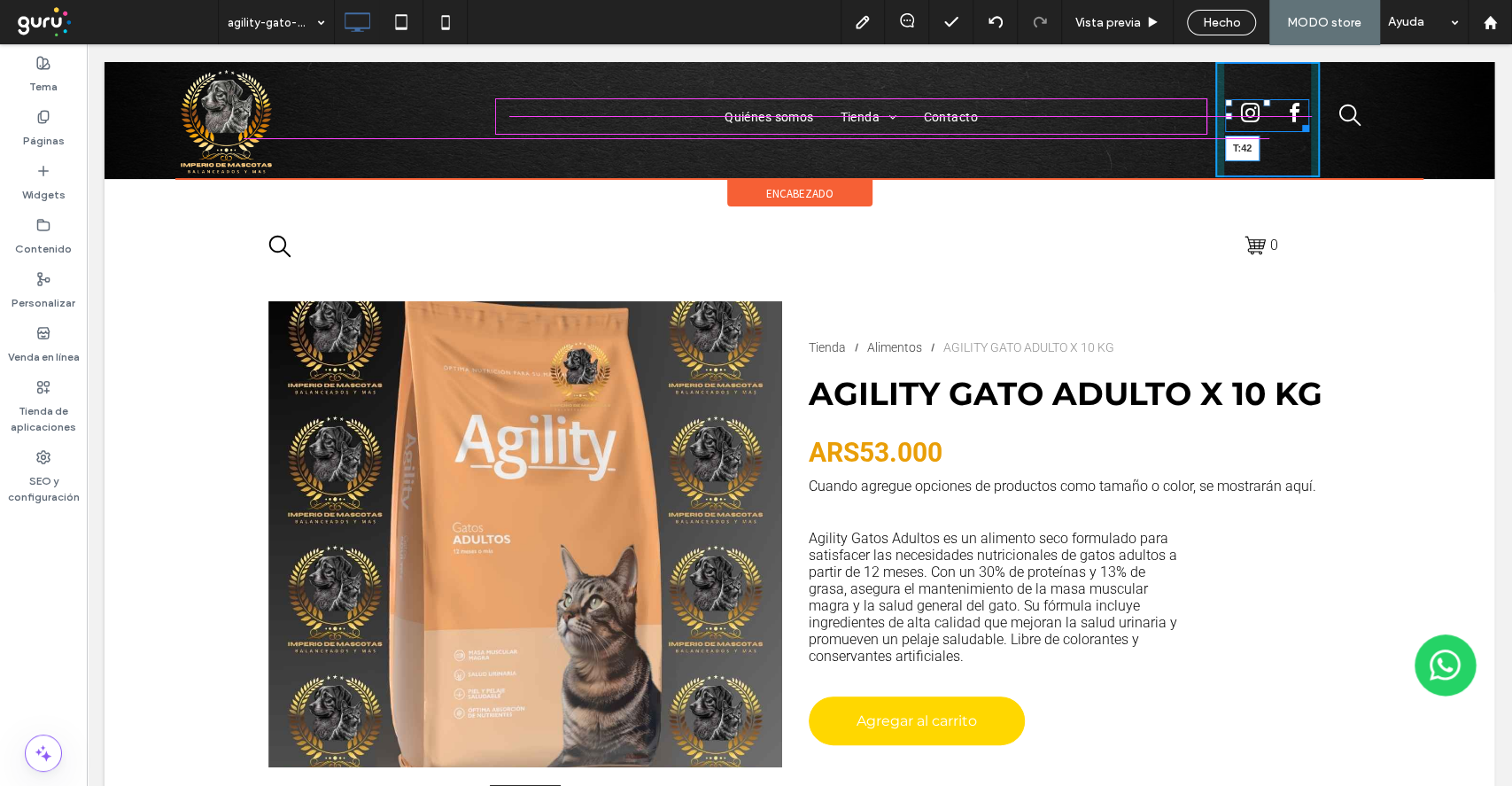
drag, startPoint x: 1253, startPoint y: 103, endPoint x: 1383, endPoint y: 89, distance: 130.8
click at [1346, 103] on div "Click To Paste Quiénes somos [GEOGRAPHIC_DATA] [GEOGRAPHIC_DATA] Alimentos Cont…" at bounding box center [799, 120] width 1248 height 115
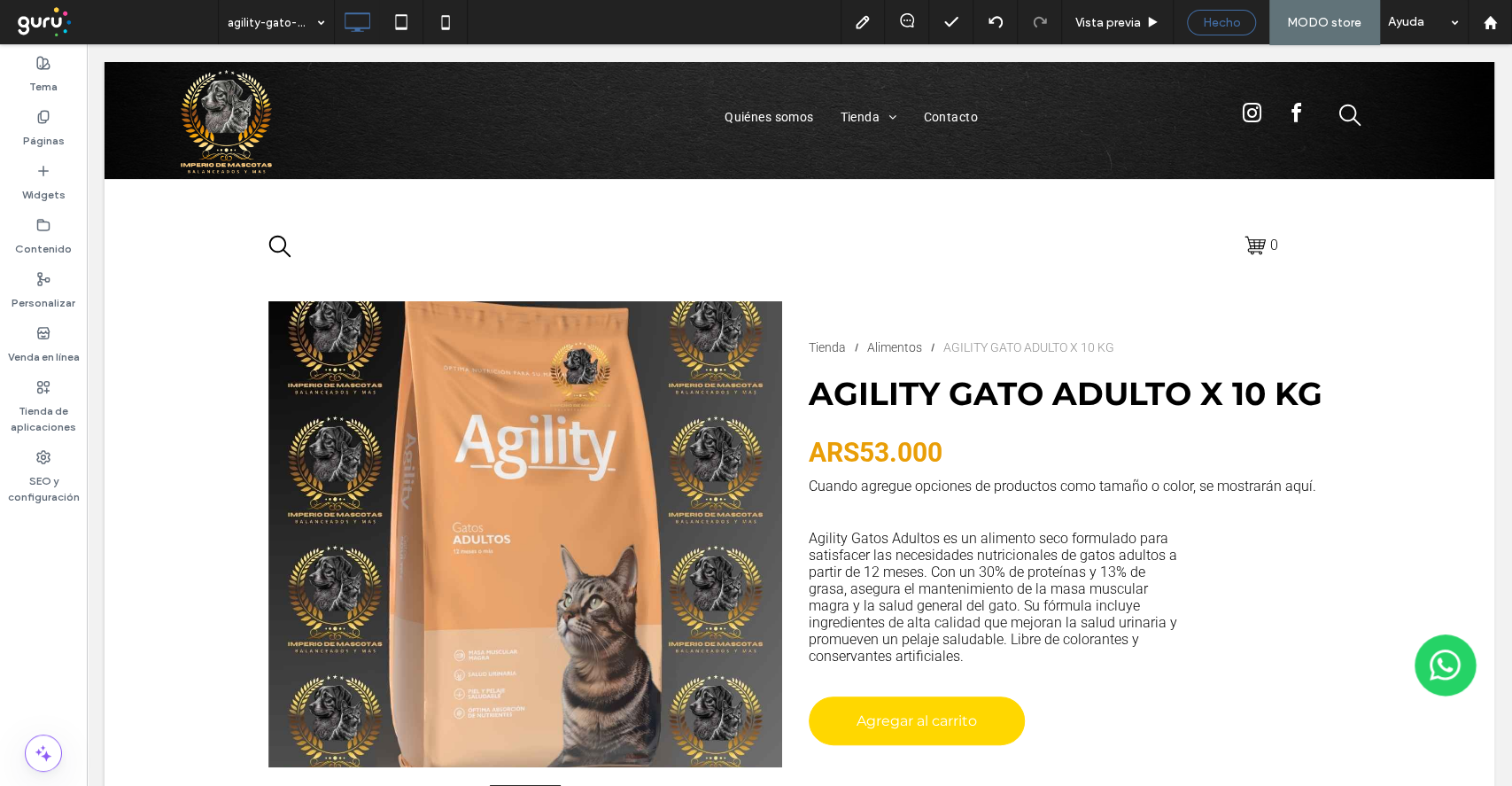
click at [1212, 12] on div "Hecho" at bounding box center [1221, 22] width 69 height 25
click at [1226, 33] on div "Hecho" at bounding box center [1221, 22] width 69 height 25
click at [1218, 19] on span "Hecho" at bounding box center [1222, 23] width 38 height 15
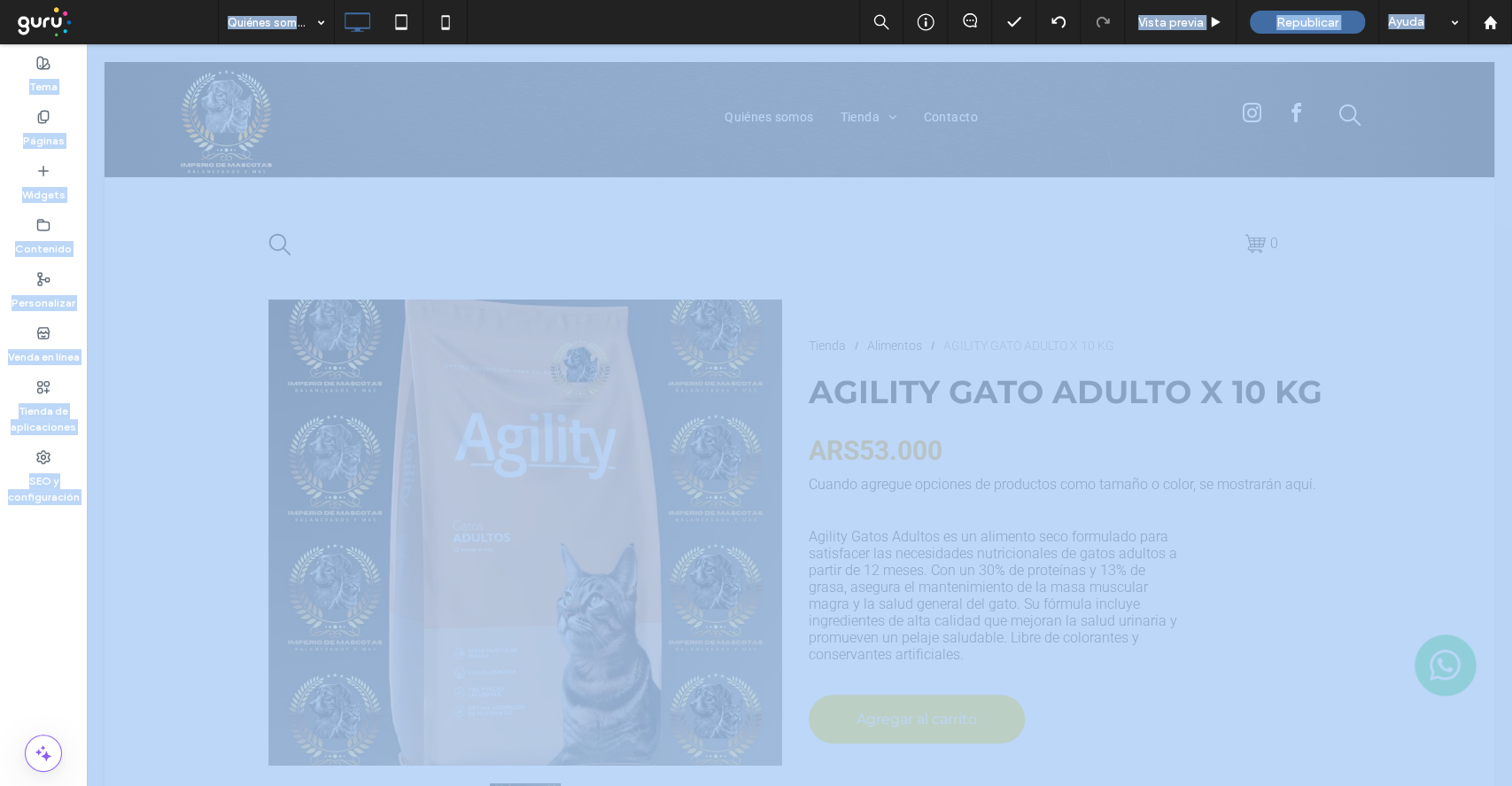
click at [1218, 19] on div at bounding box center [756, 393] width 1512 height 786
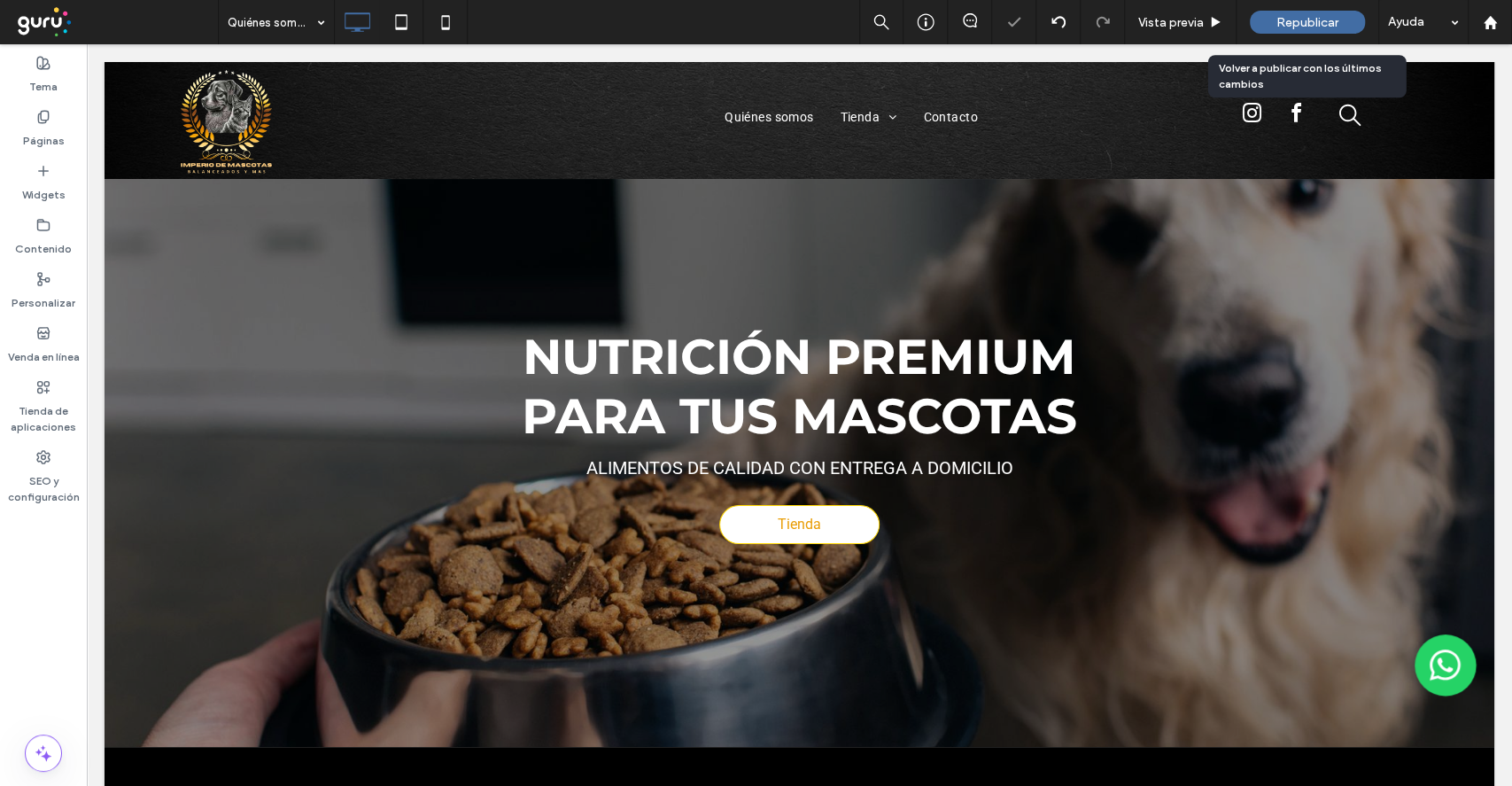
click at [1268, 24] on div "Republicar" at bounding box center [1308, 22] width 115 height 23
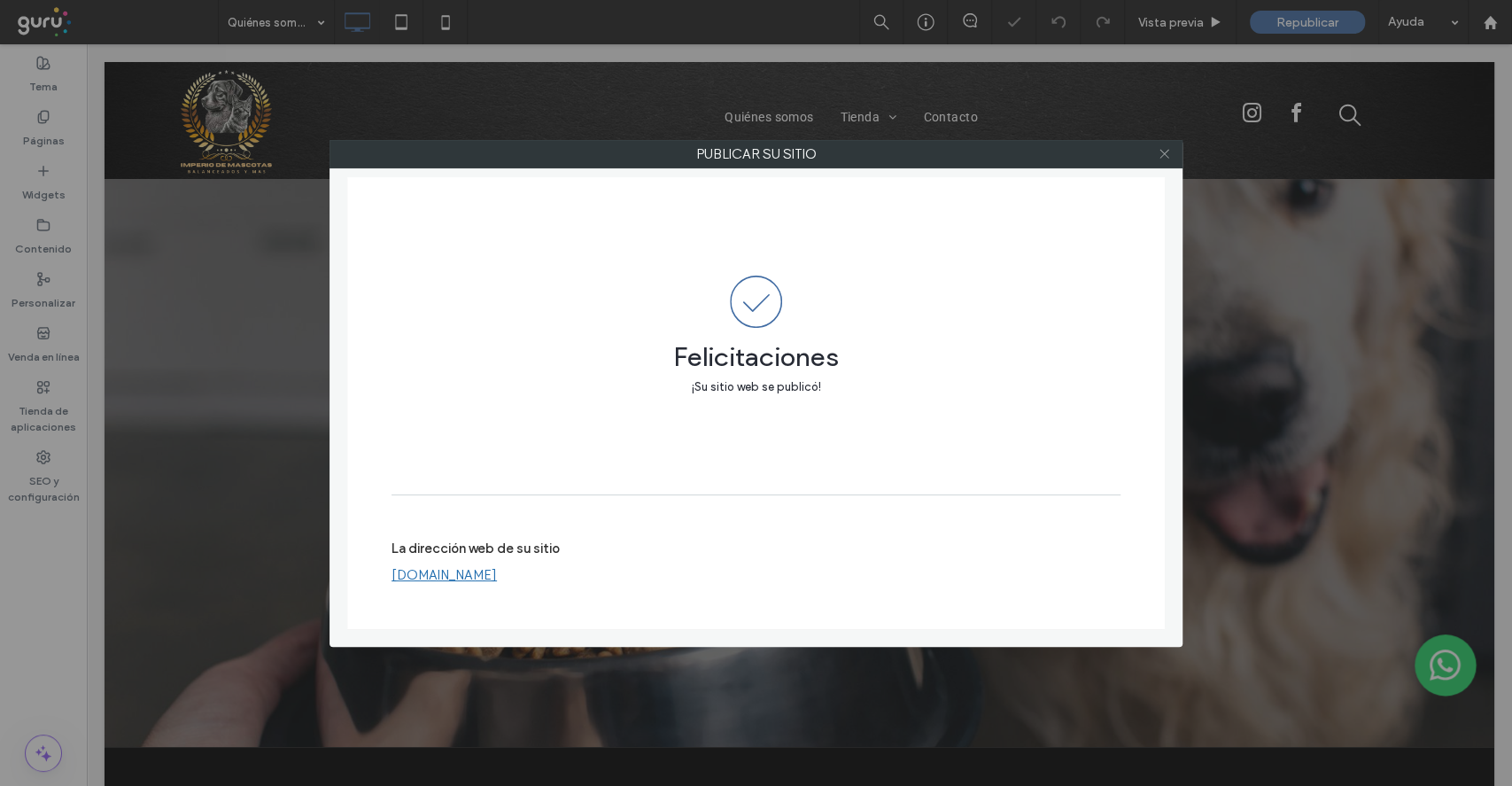
click at [1164, 152] on use at bounding box center [1164, 153] width 8 height 8
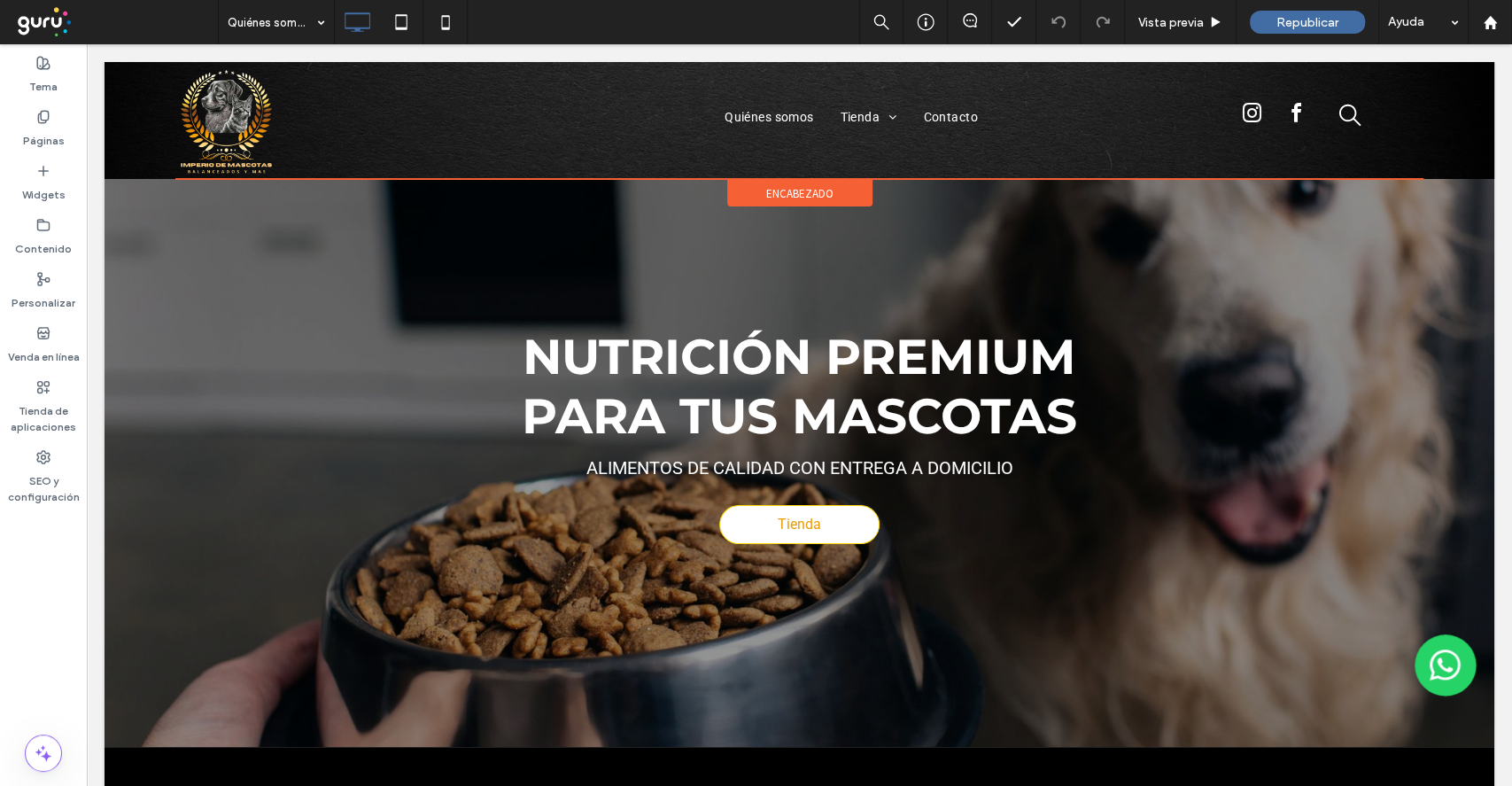
click at [801, 187] on span "encabezado" at bounding box center [800, 194] width 68 height 15
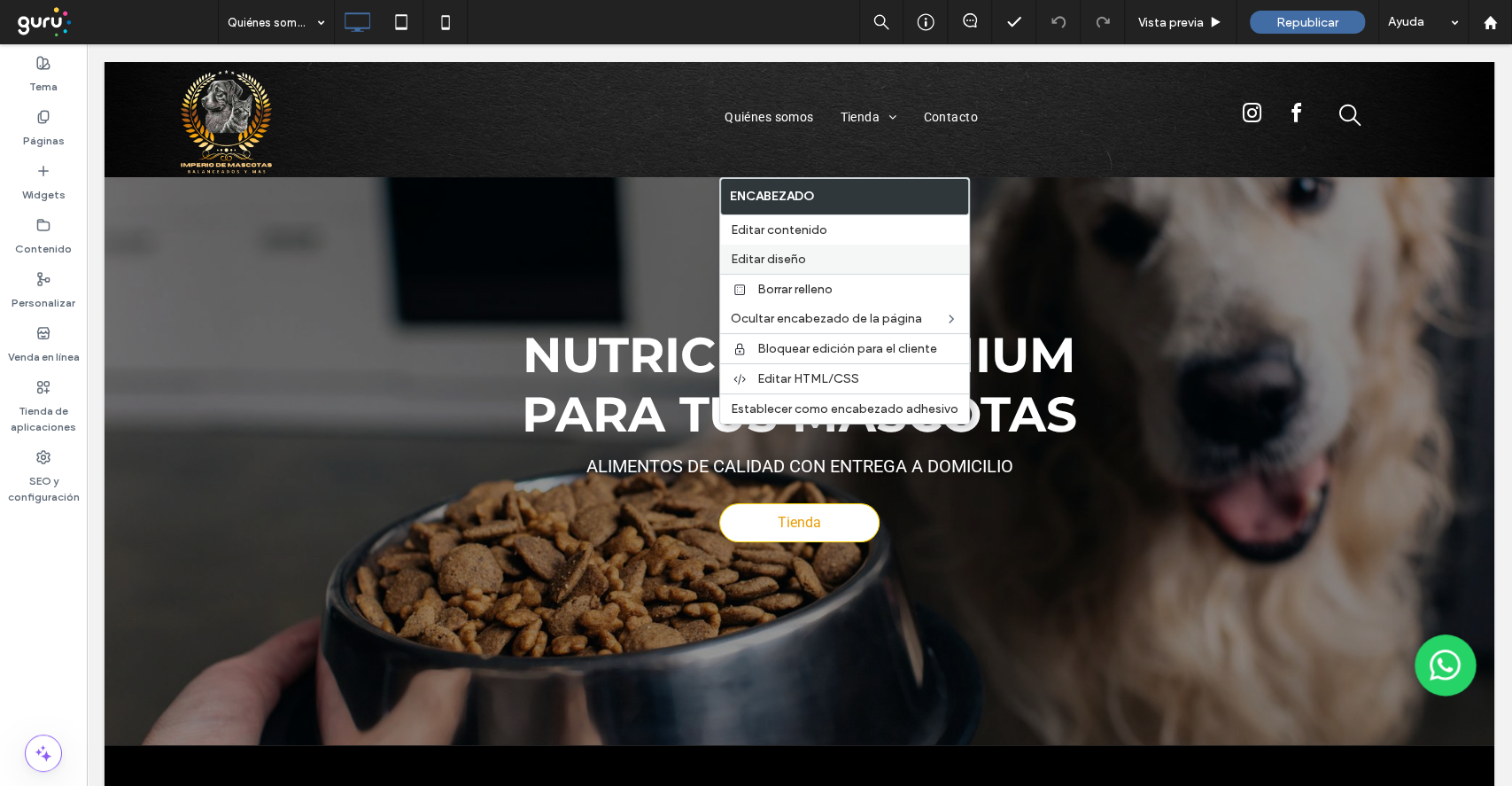
click at [842, 262] on label "Editar diseño" at bounding box center [844, 259] width 228 height 15
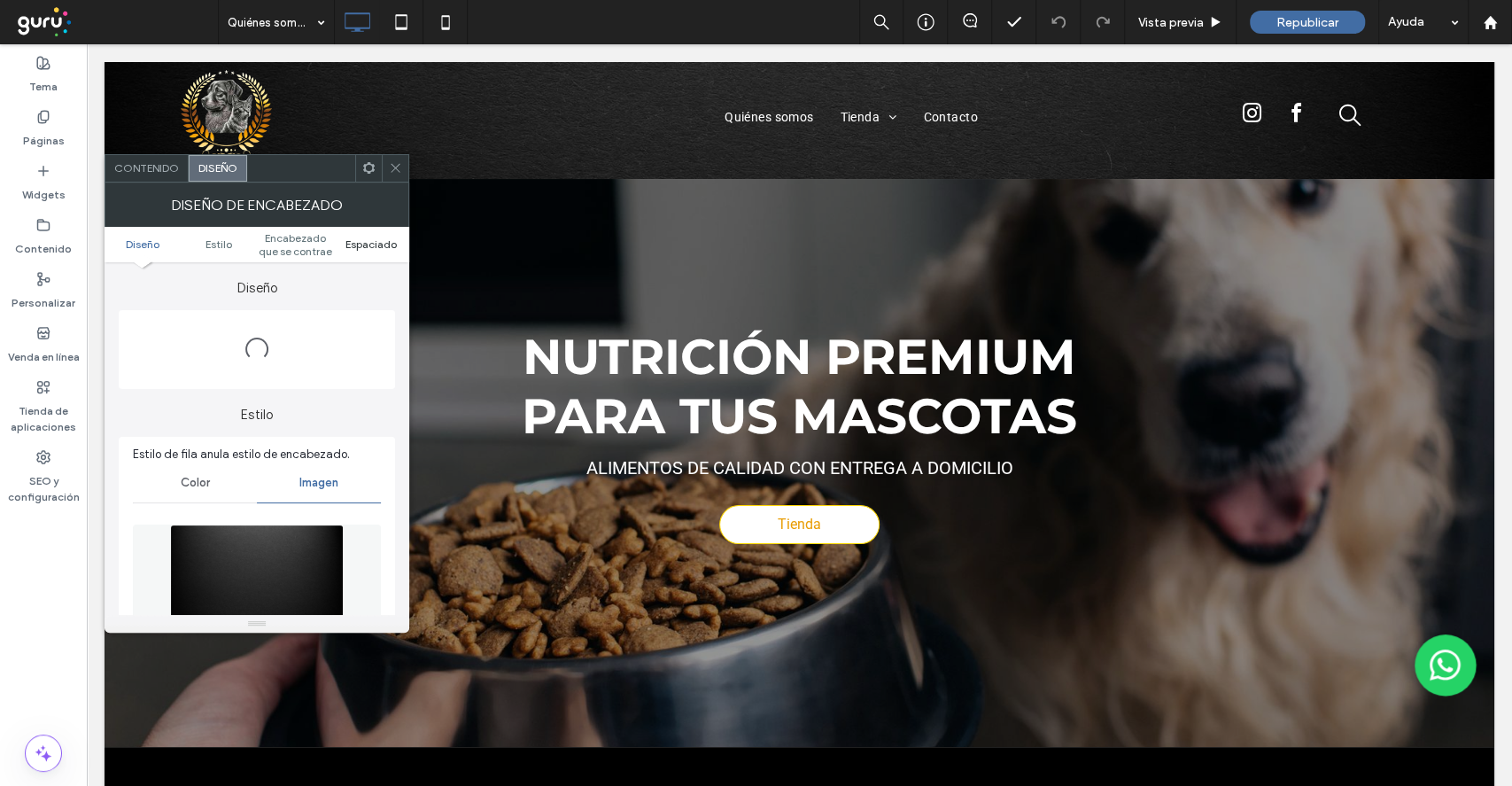
click at [370, 241] on span "Espaciado" at bounding box center [371, 244] width 52 height 13
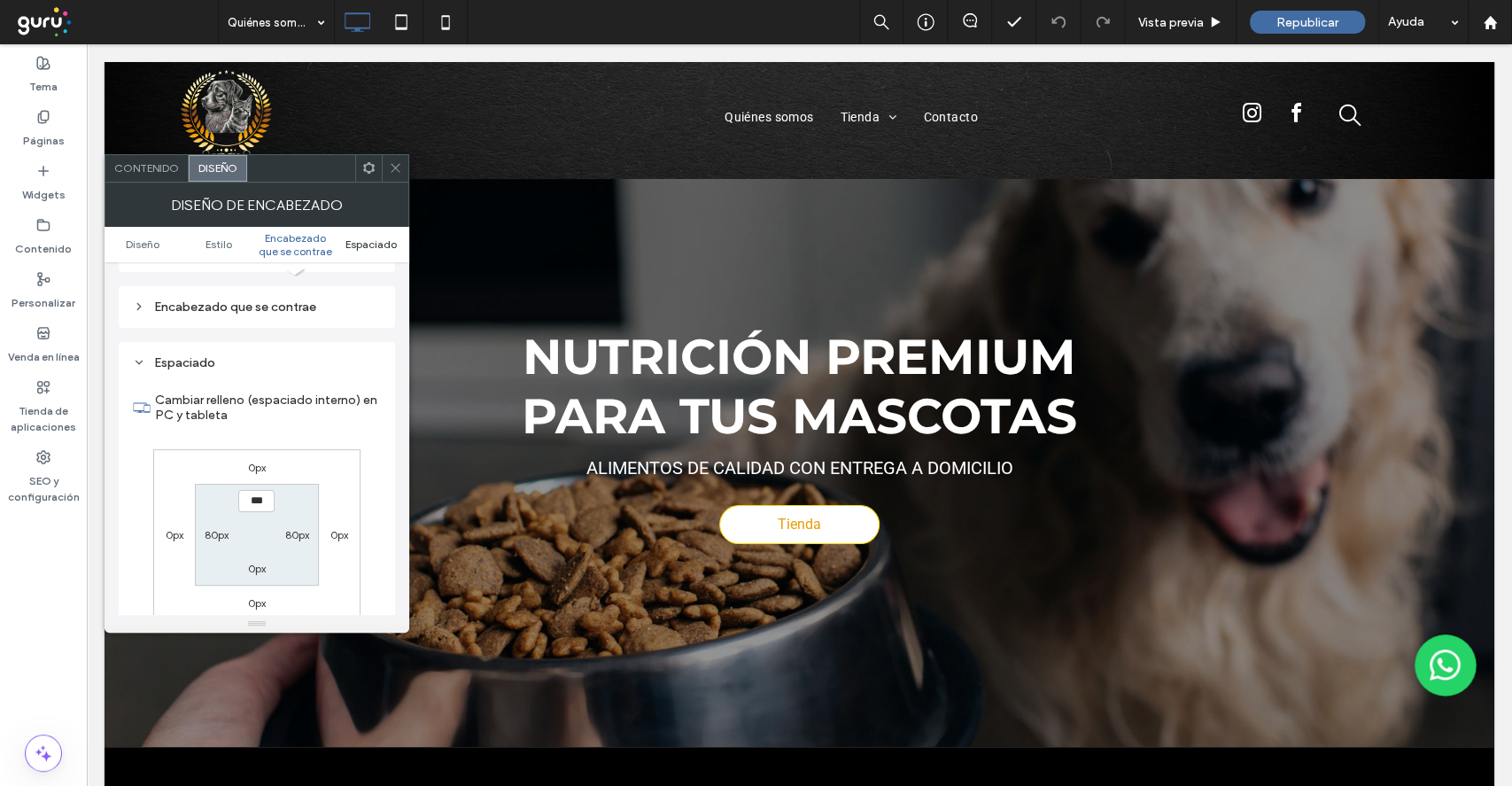
scroll to position [1213, 0]
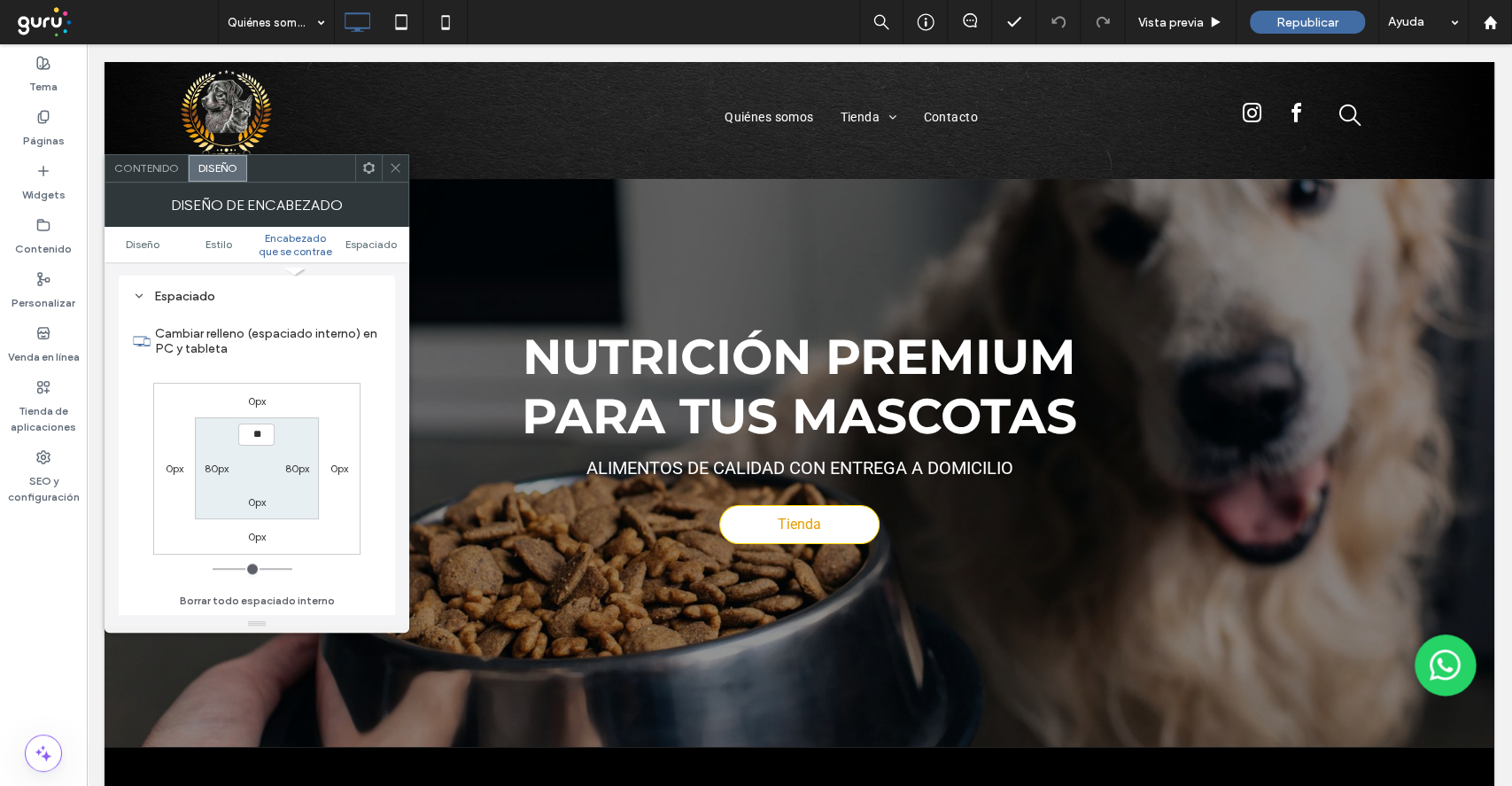
type input "****"
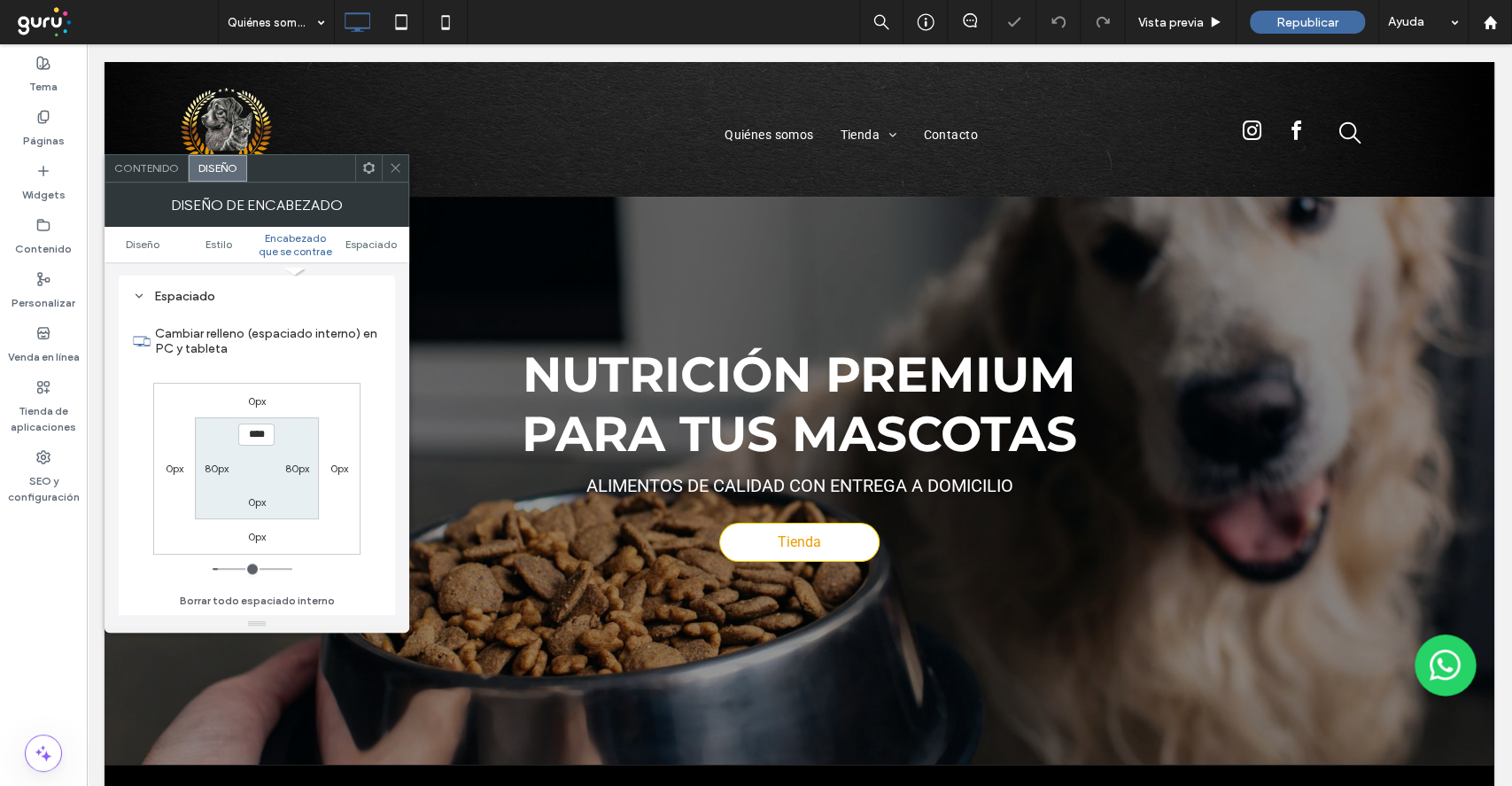
click at [253, 492] on section "**** 80px 0px 80px" at bounding box center [256, 468] width 123 height 102
click at [254, 501] on label "0px" at bounding box center [256, 502] width 18 height 13
type input "*"
type input "**"
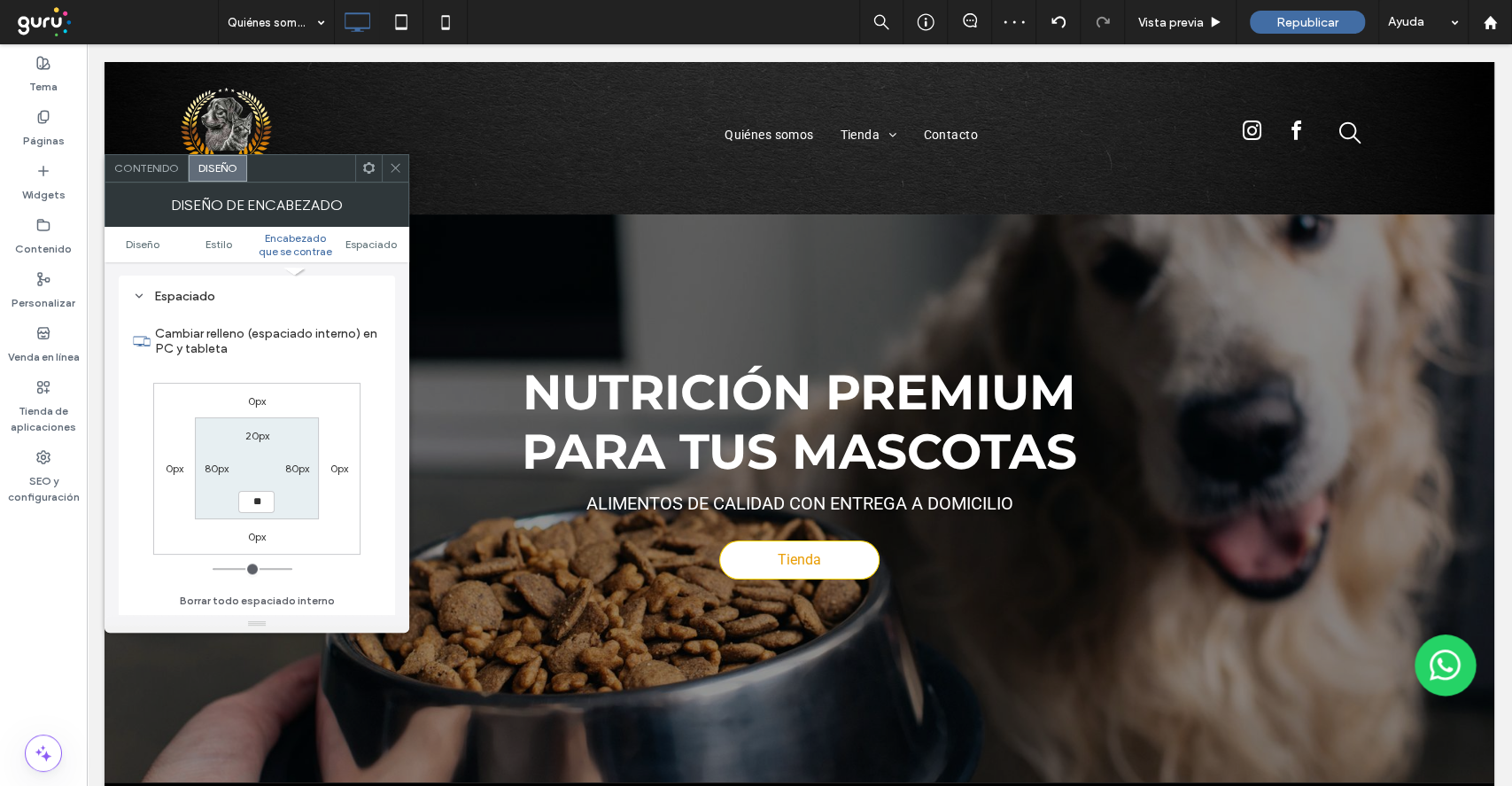
type input "**"
type input "****"
drag, startPoint x: 314, startPoint y: 546, endPoint x: 393, endPoint y: 361, distance: 201.2
click at [319, 537] on div "0px 0px 0px 0px 20px 80px **** 80px" at bounding box center [257, 469] width 207 height 172
click at [404, 166] on div at bounding box center [395, 168] width 26 height 26
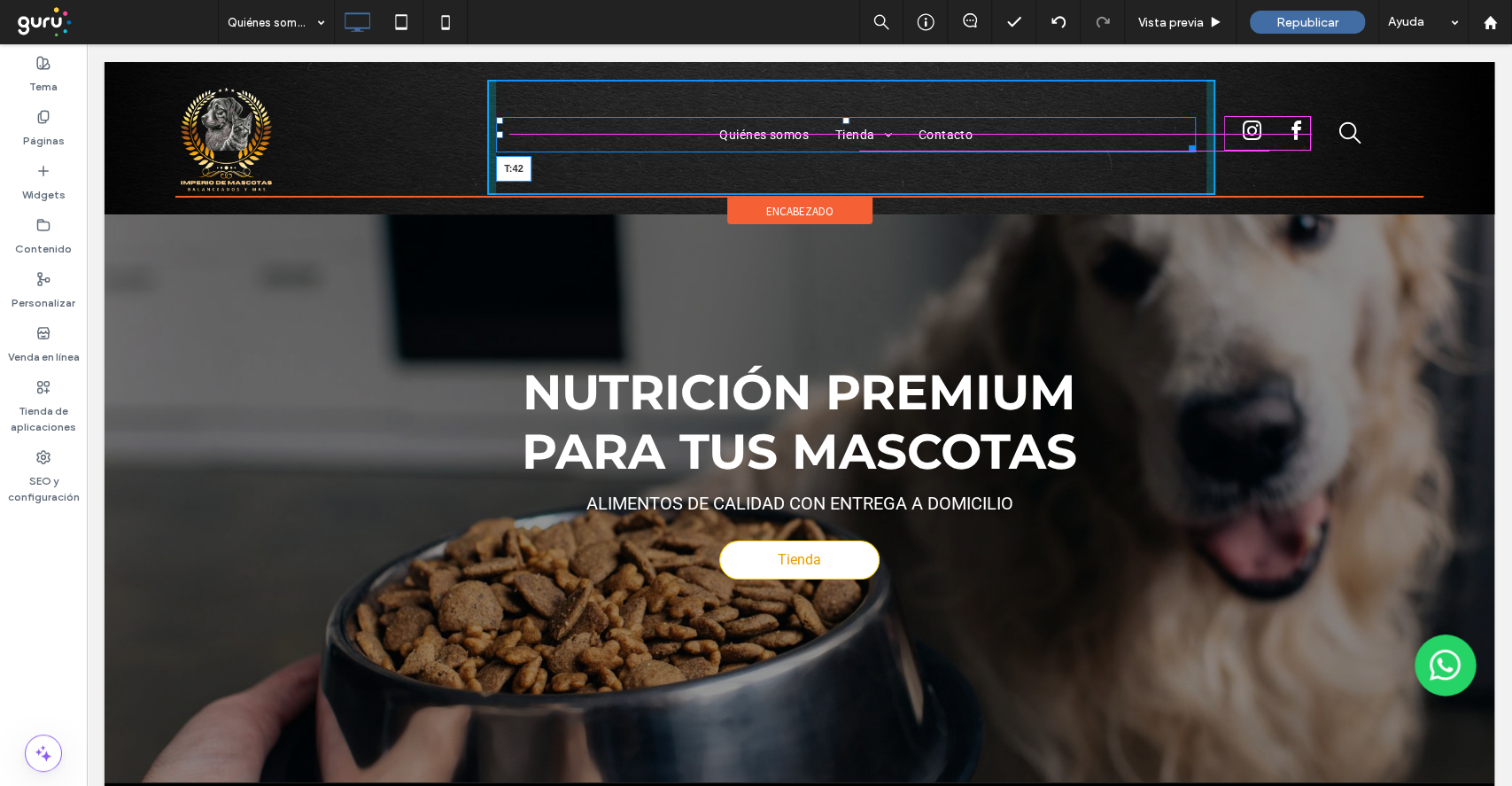
drag, startPoint x: 838, startPoint y: 122, endPoint x: 849, endPoint y: 120, distance: 11.2
click at [849, 120] on nav "Quiénes somos [GEOGRAPHIC_DATA] [GEOGRAPHIC_DATA] Alimentos Contacto T:42" at bounding box center [845, 135] width 700 height 36
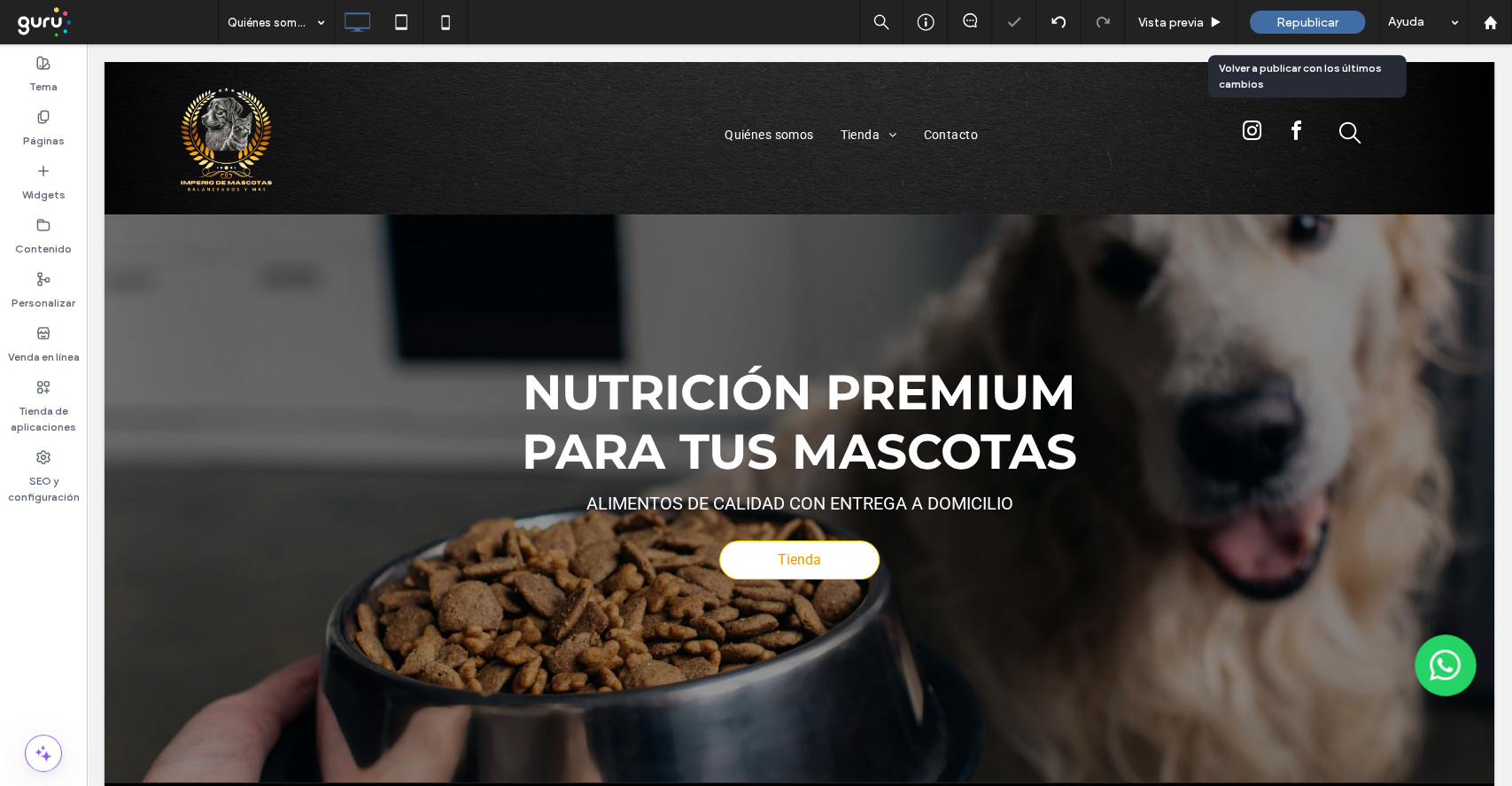
click at [1276, 10] on div "Republicar" at bounding box center [1308, 22] width 115 height 23
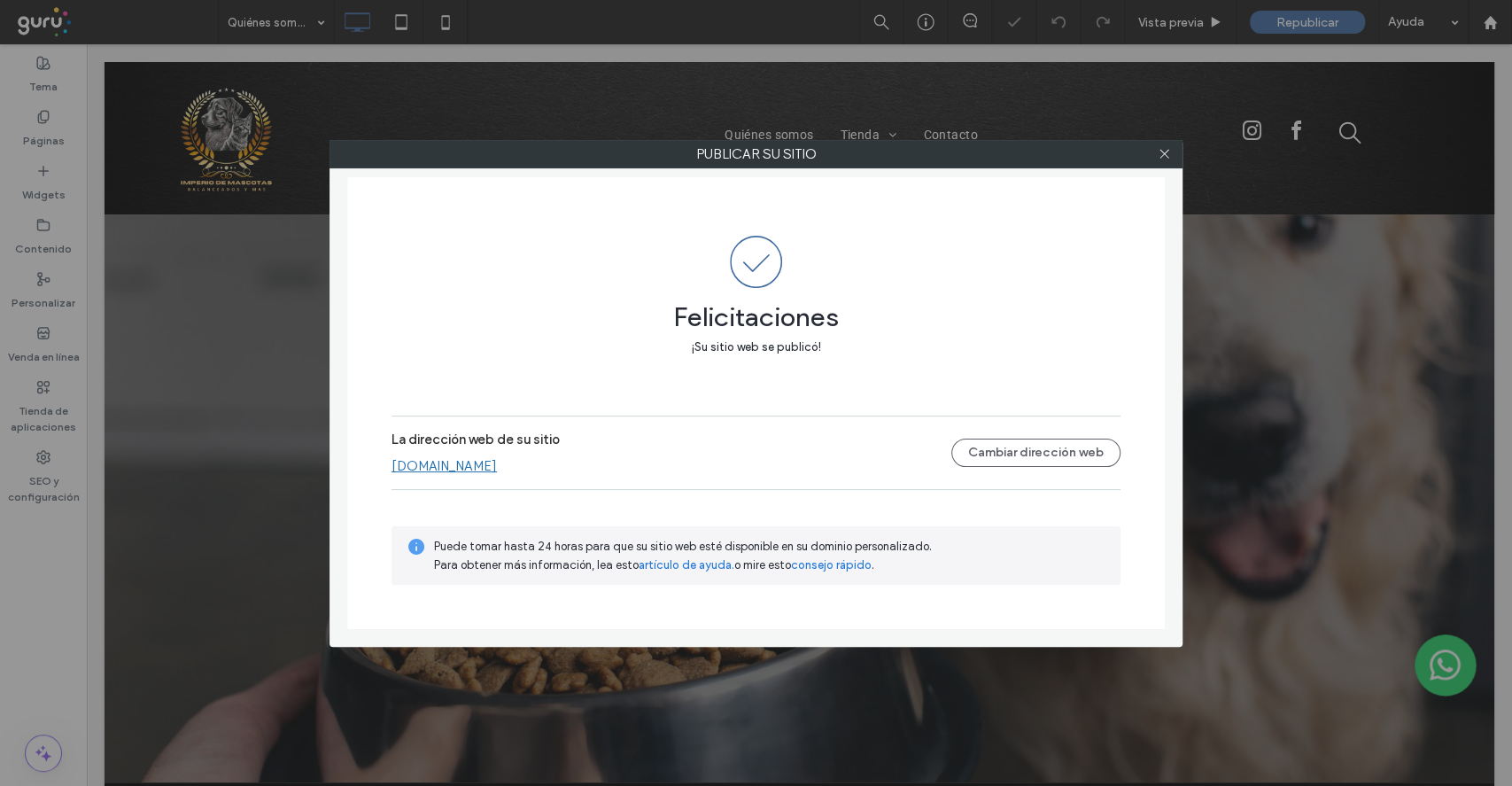
click at [524, 578] on div "Puede tomar hasta 24 horas para que su sitio web esté disponible en su dominio …" at bounding box center [756, 555] width 729 height 58
click at [1162, 152] on icon at bounding box center [1165, 153] width 13 height 13
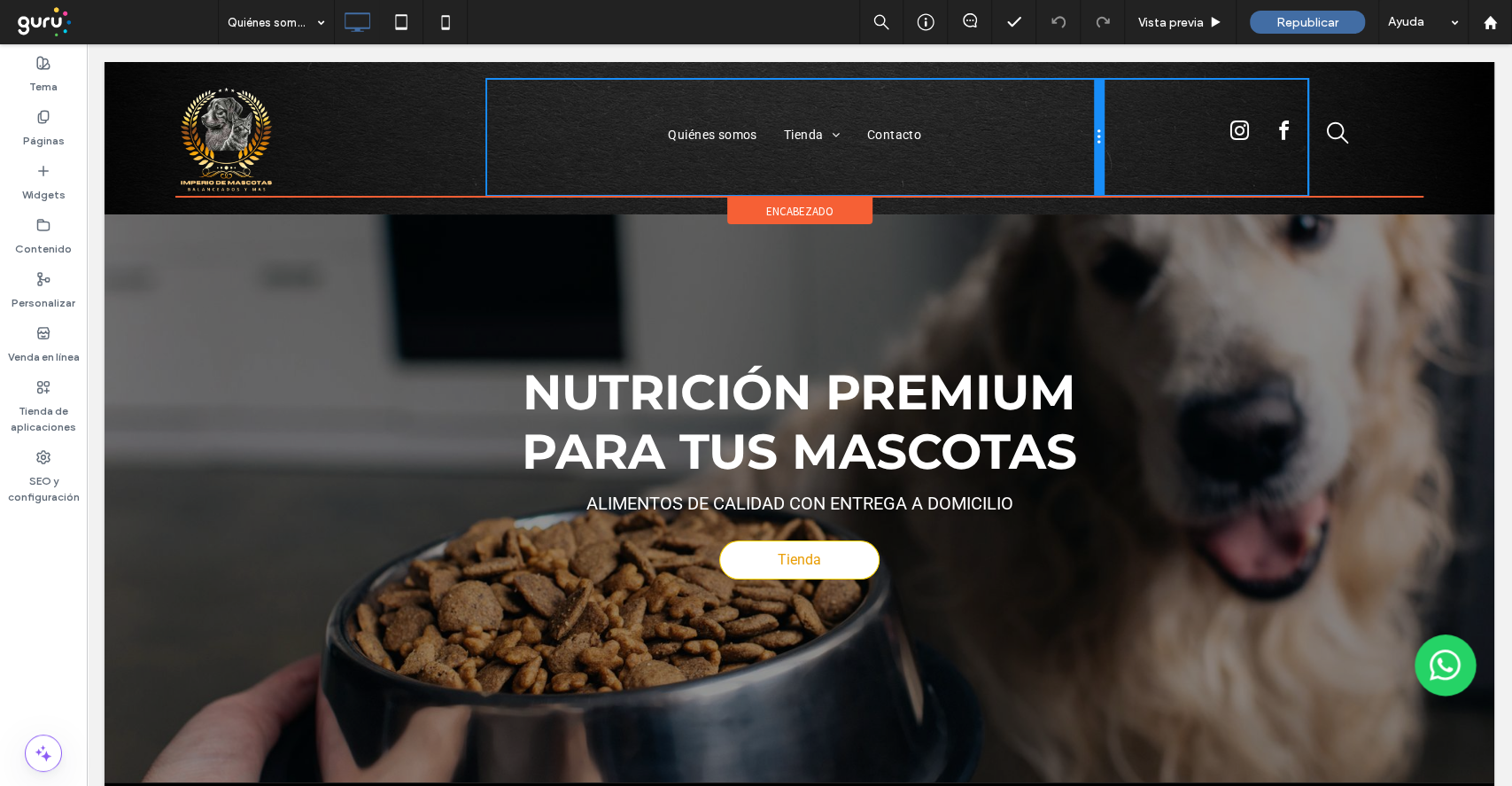
drag, startPoint x: 1198, startPoint y: 150, endPoint x: 1129, endPoint y: 139, distance: 69.9
click at [1129, 139] on div "Click To Paste Quiénes somos [GEOGRAPHIC_DATA] [GEOGRAPHIC_DATA] Alimentos Cont…" at bounding box center [799, 137] width 1248 height 115
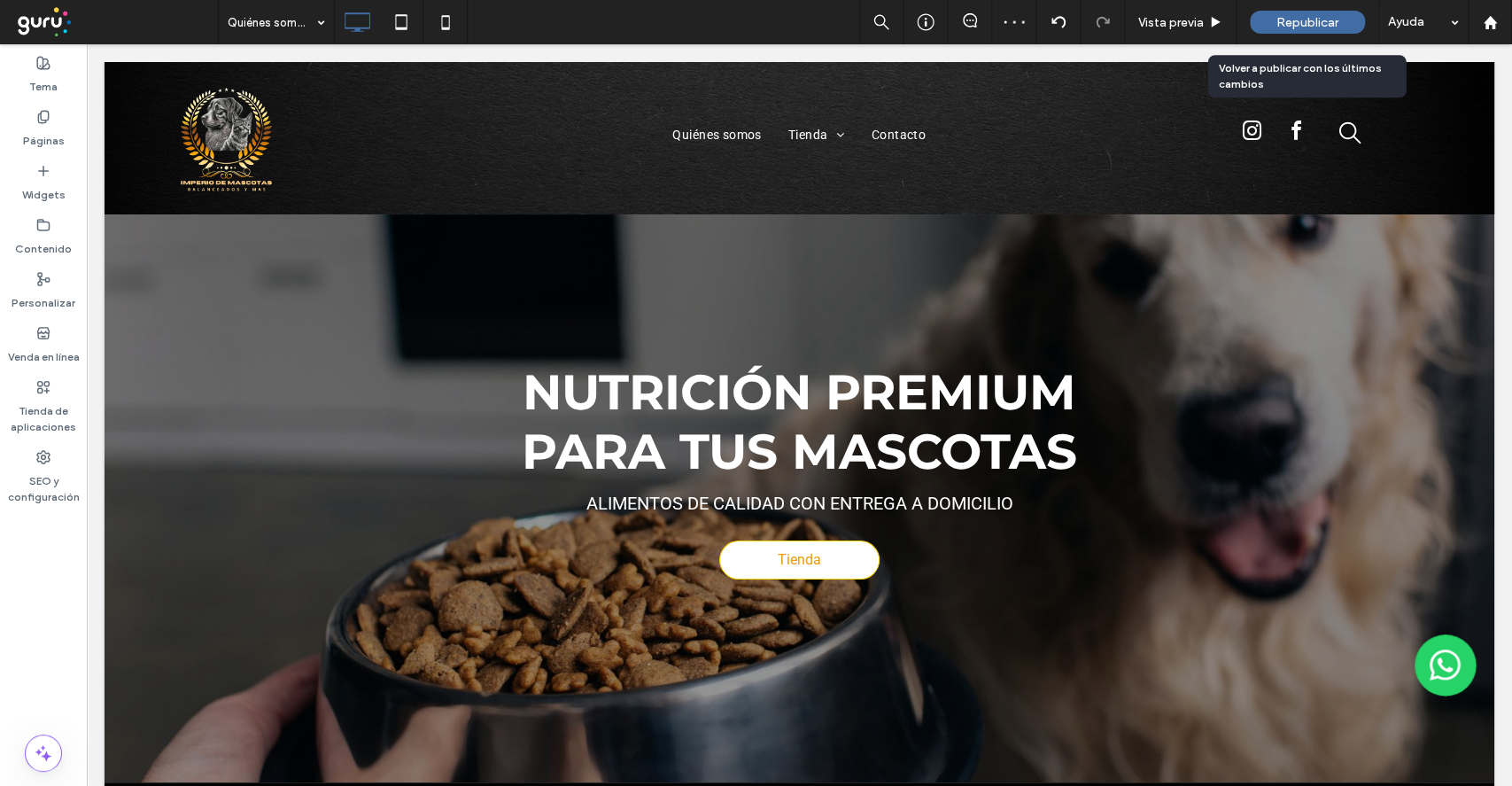
click at [1295, 27] on span "Republicar" at bounding box center [1308, 23] width 62 height 15
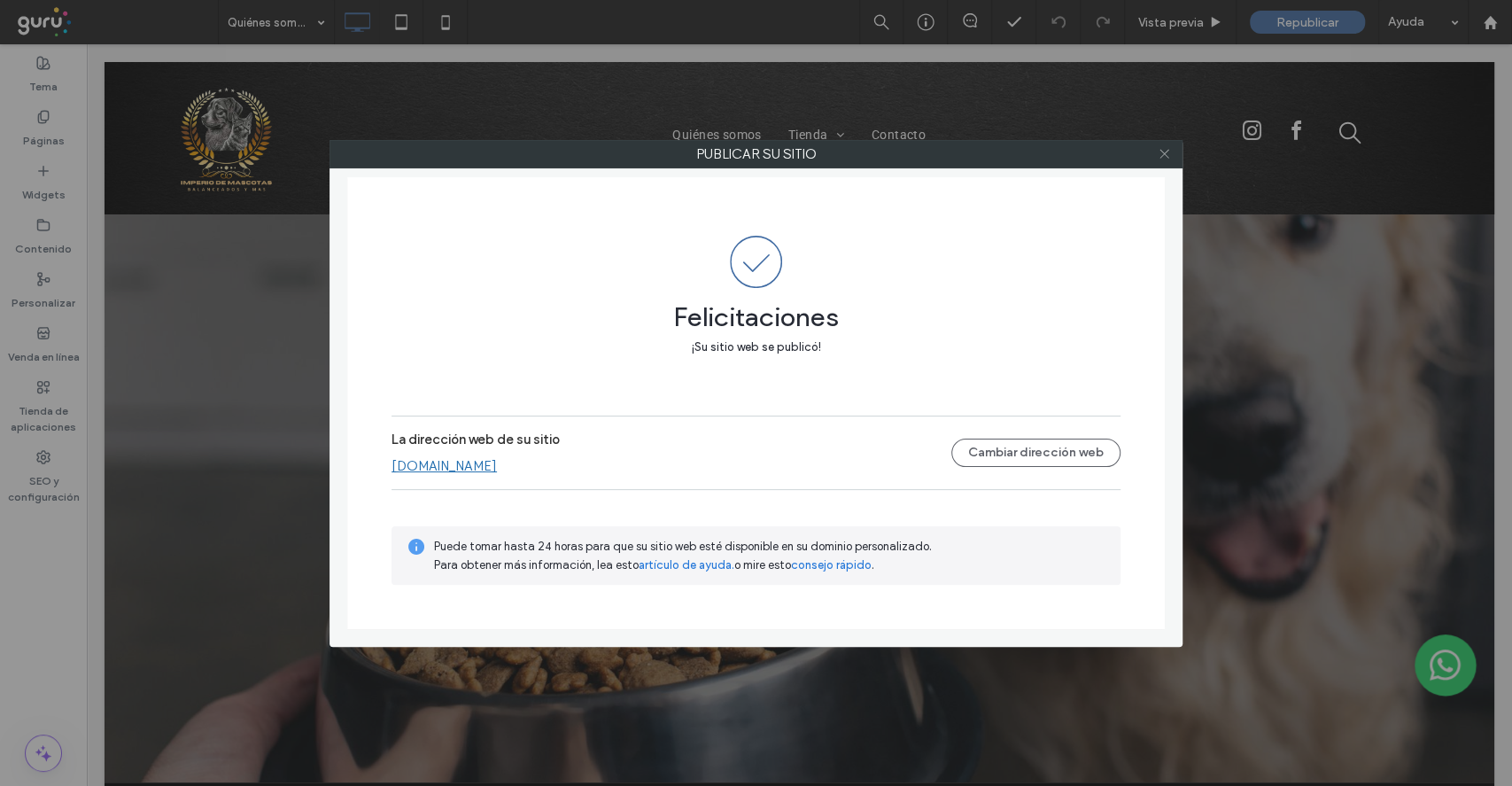
click at [1169, 145] on span at bounding box center [1165, 154] width 13 height 26
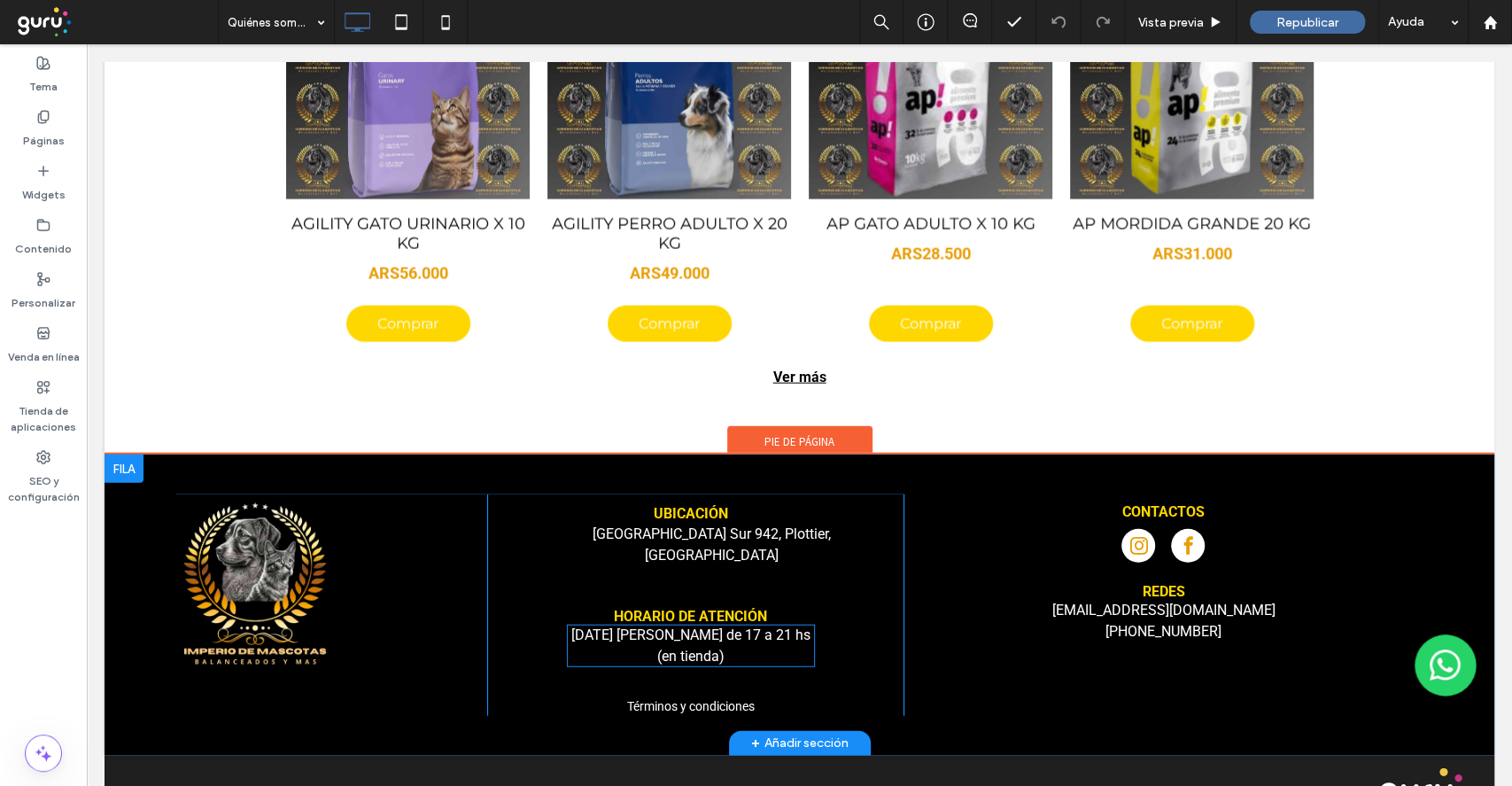
scroll to position [2652, 0]
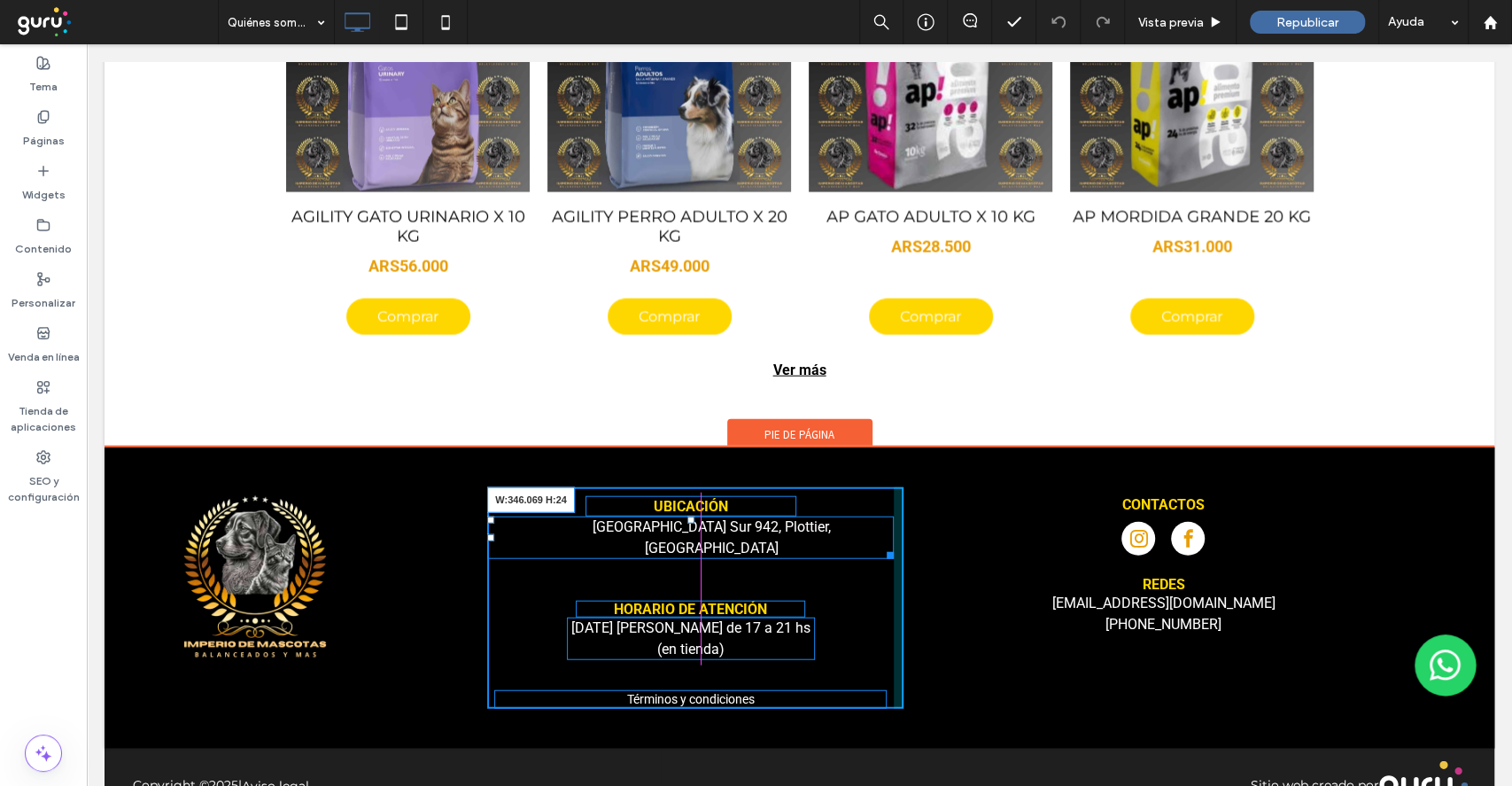
drag, startPoint x: 872, startPoint y: 503, endPoint x: 825, endPoint y: 495, distance: 47.7
click at [880, 546] on div at bounding box center [887, 553] width 13 height 13
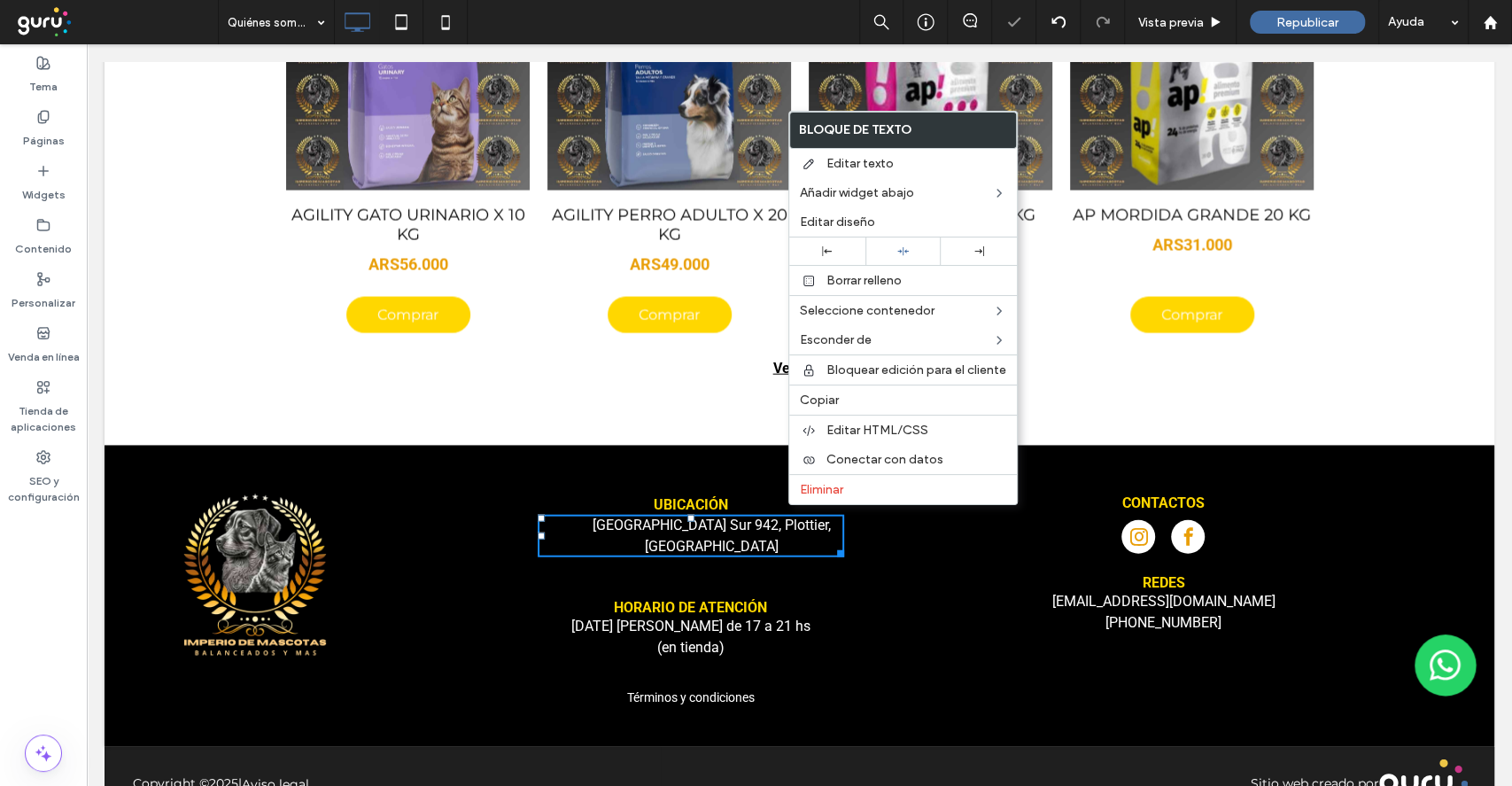
scroll to position [2650, 0]
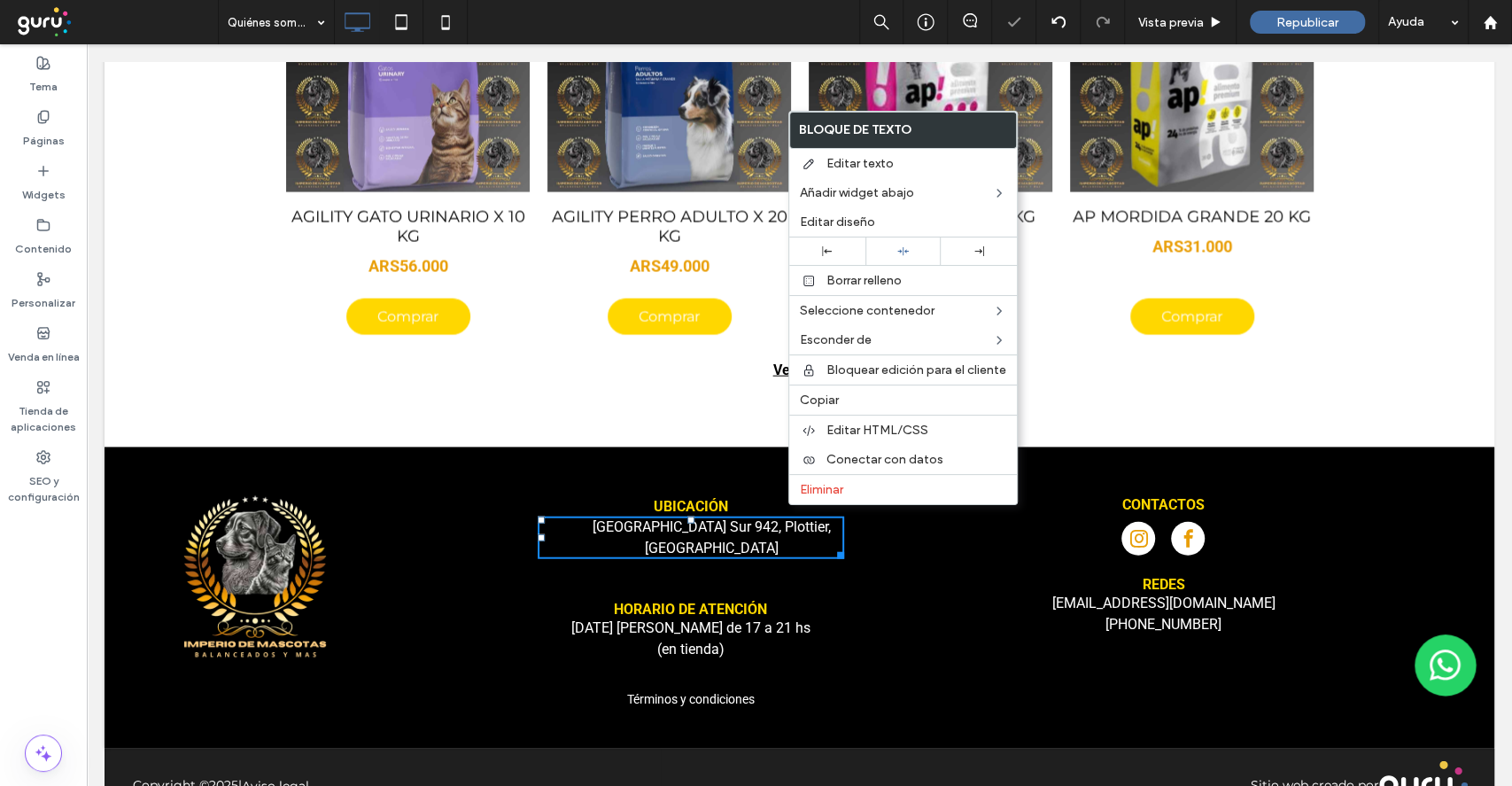
click at [700, 518] on span "[GEOGRAPHIC_DATA] Sur 942, Plottier, [GEOGRAPHIC_DATA]" at bounding box center [712, 537] width 238 height 38
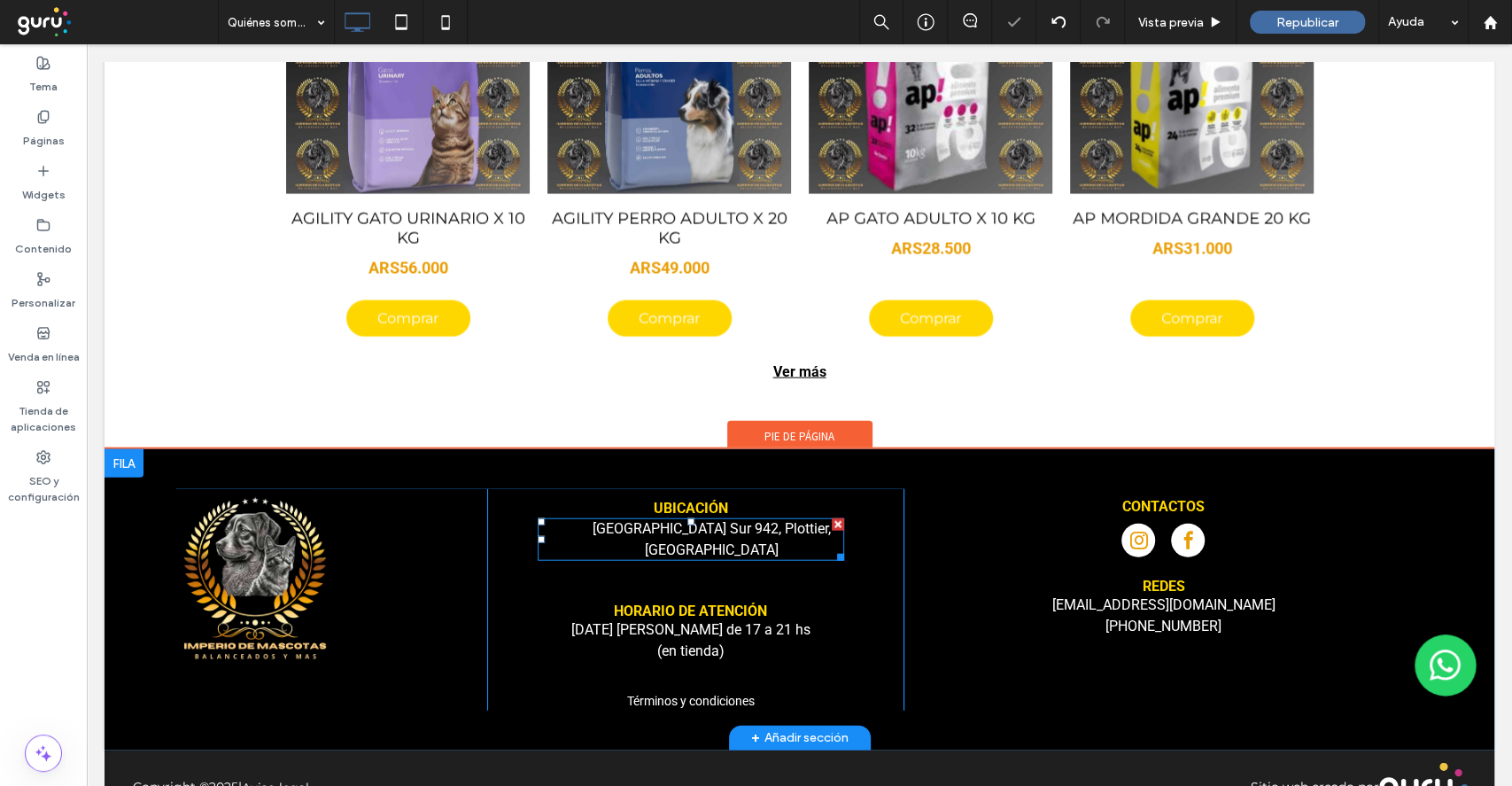
click at [593, 520] on span "[GEOGRAPHIC_DATA] Sur 942, Plottier, [GEOGRAPHIC_DATA]" at bounding box center [712, 538] width 238 height 38
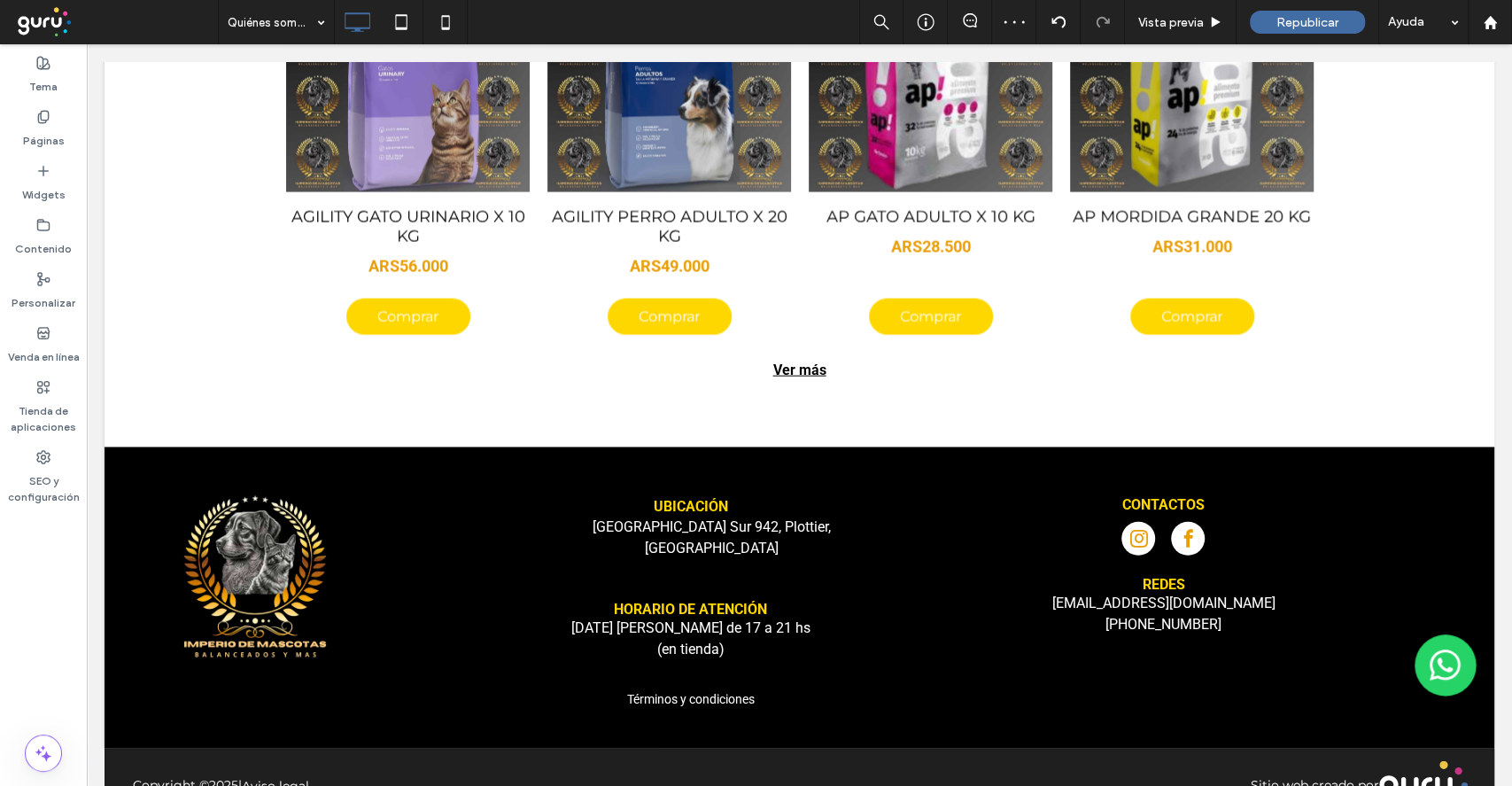
click at [593, 518] on span "[GEOGRAPHIC_DATA] Sur 942, Plottier, [GEOGRAPHIC_DATA]" at bounding box center [712, 537] width 238 height 38
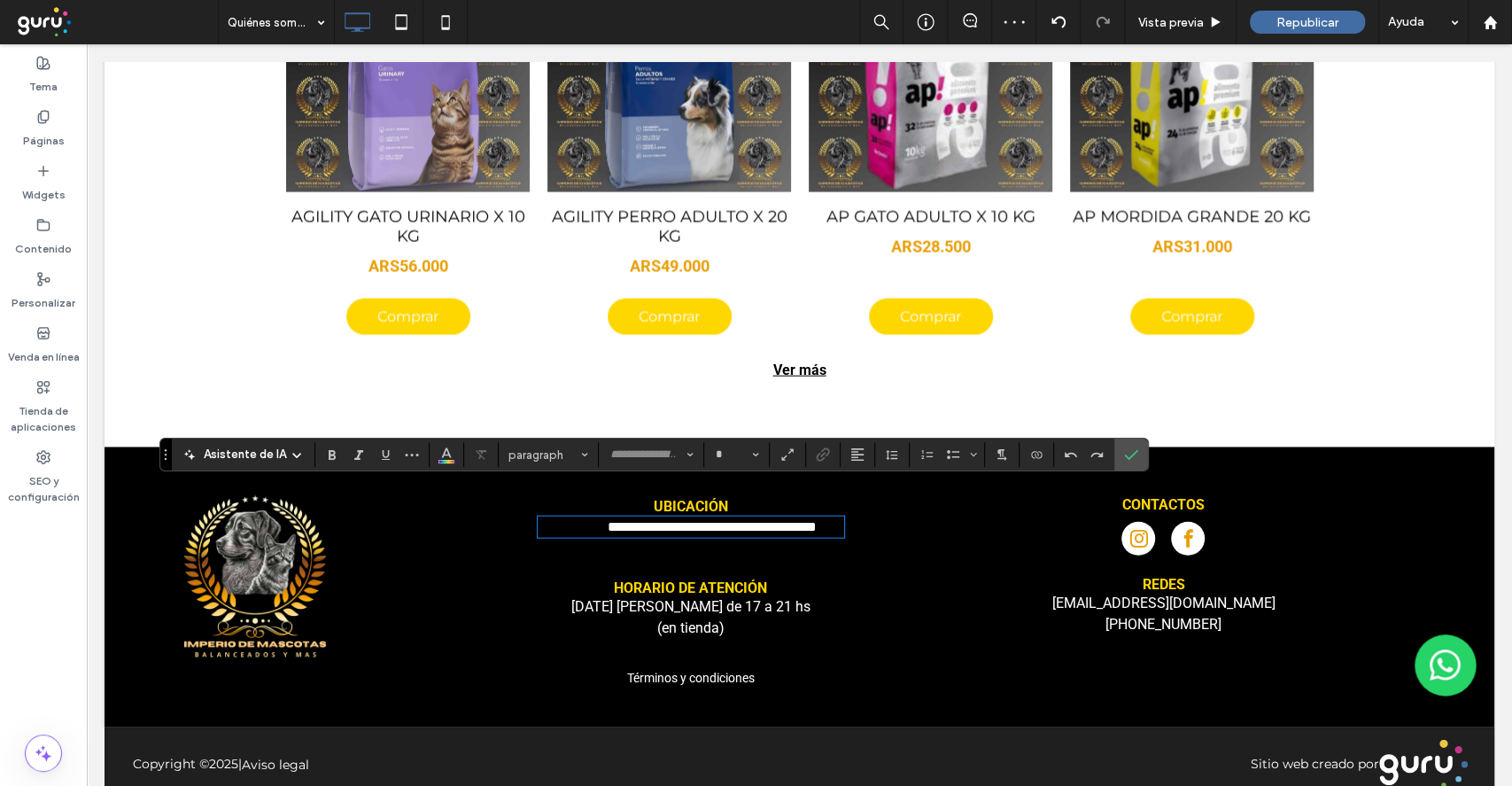
type input "******"
type input "**"
click at [1127, 448] on icon "Confirmar" at bounding box center [1131, 454] width 14 height 14
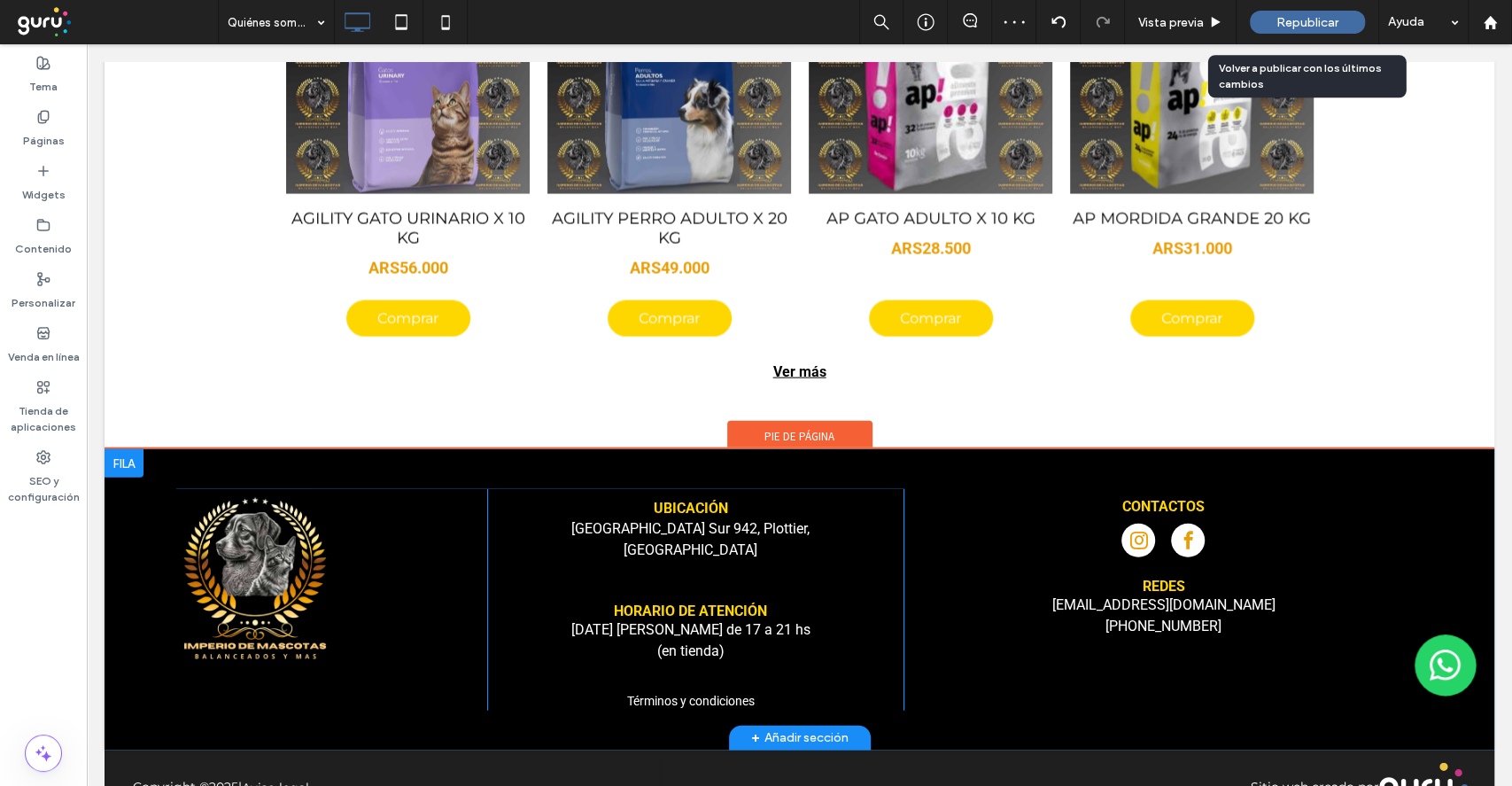
click at [1268, 33] on div "Republicar" at bounding box center [1308, 22] width 115 height 23
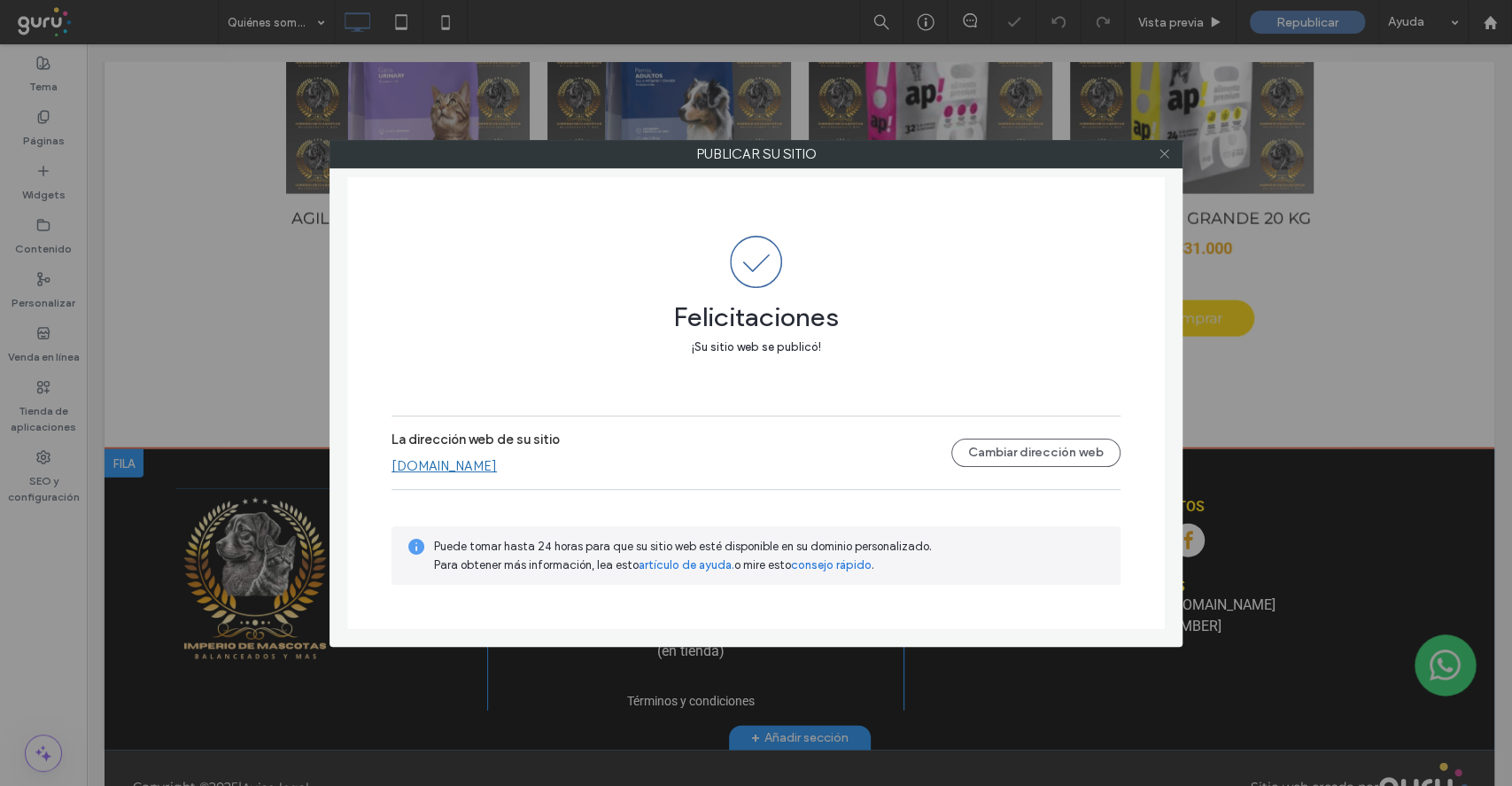
click at [1168, 152] on icon at bounding box center [1165, 153] width 13 height 13
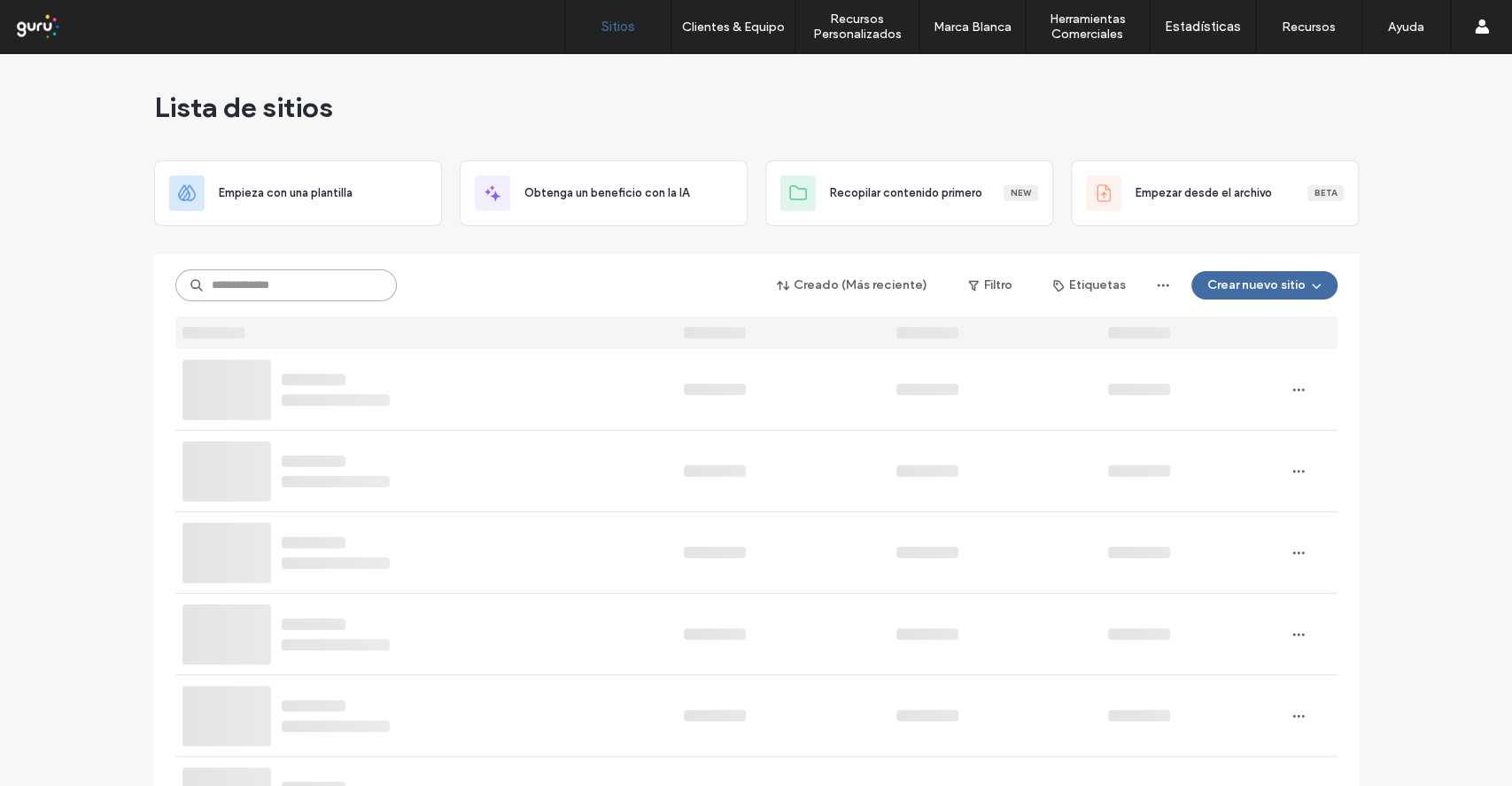
click at [224, 287] on input at bounding box center [285, 285] width 221 height 32
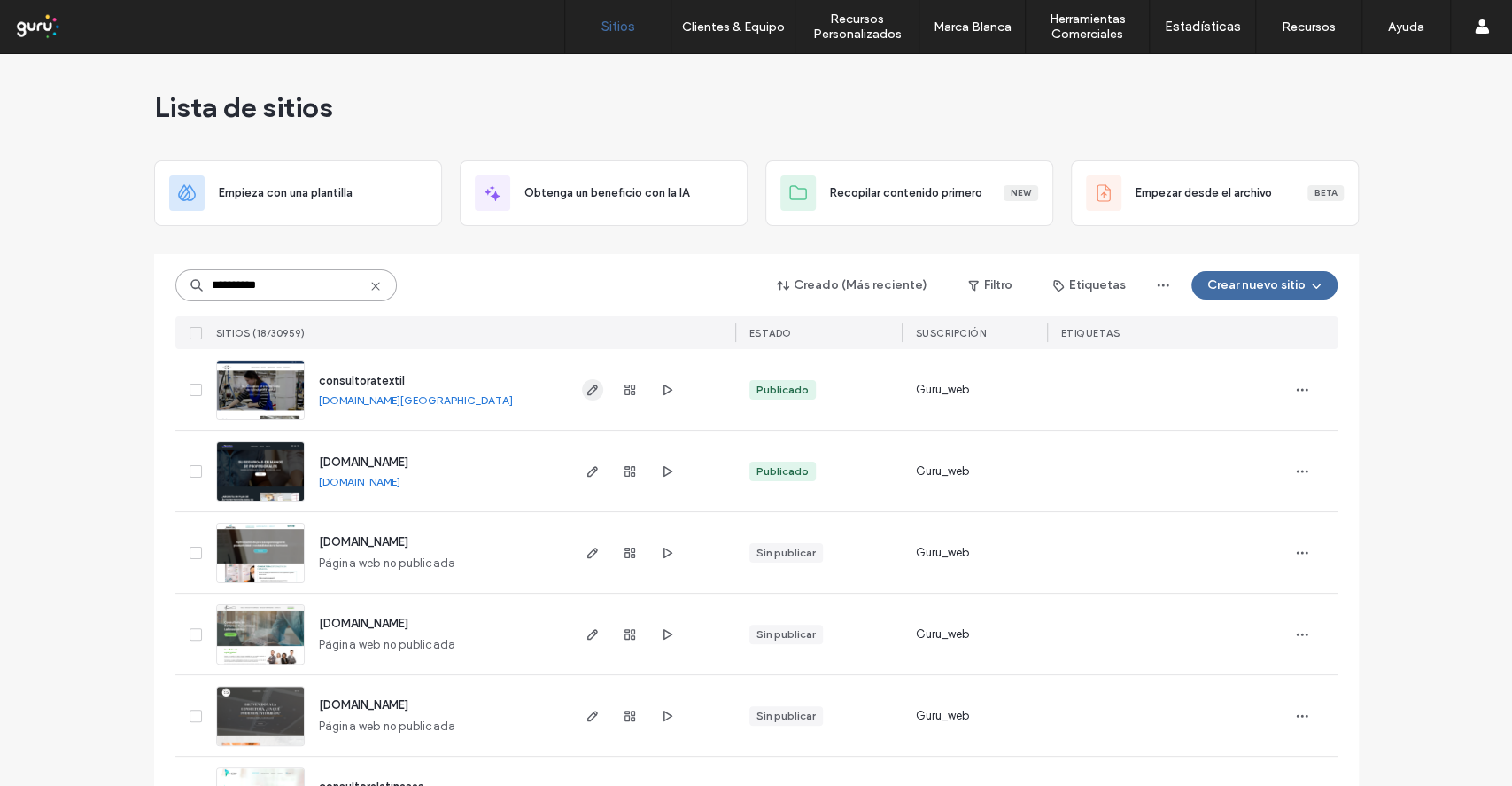
type input "**********"
click at [586, 387] on icon "button" at bounding box center [592, 390] width 14 height 14
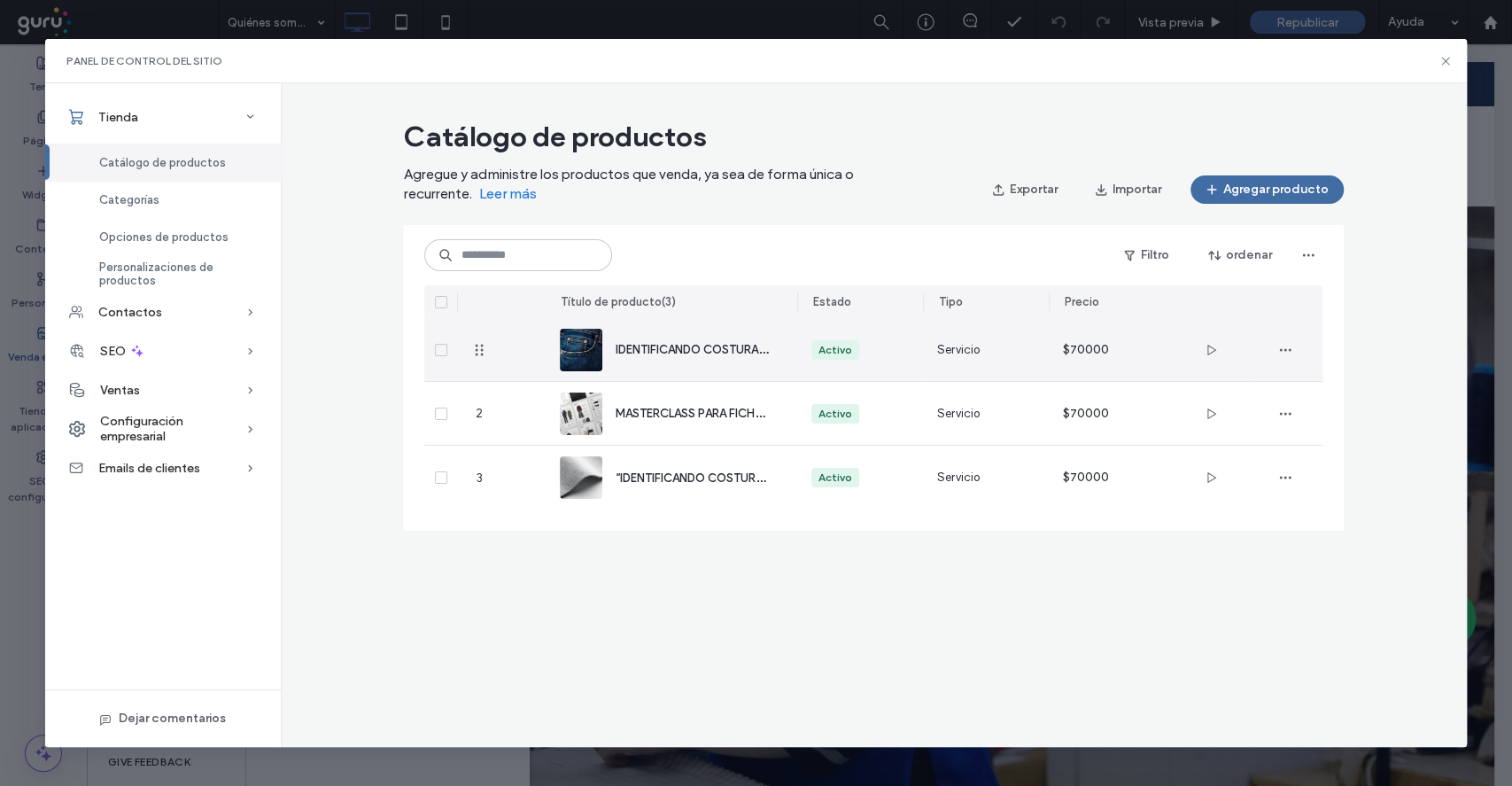
click at [882, 351] on div "Activo" at bounding box center [861, 349] width 98 height 20
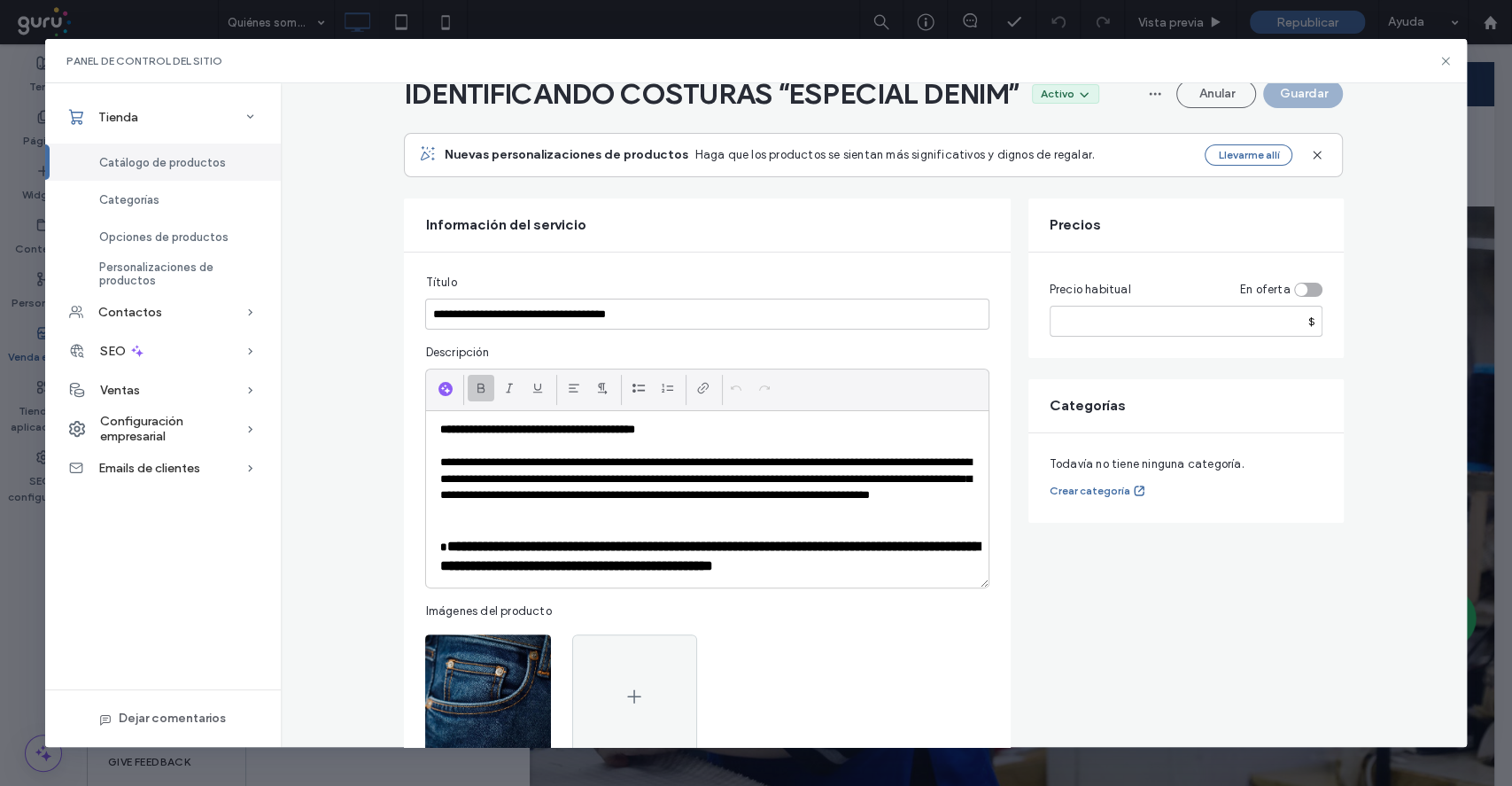
scroll to position [118, 0]
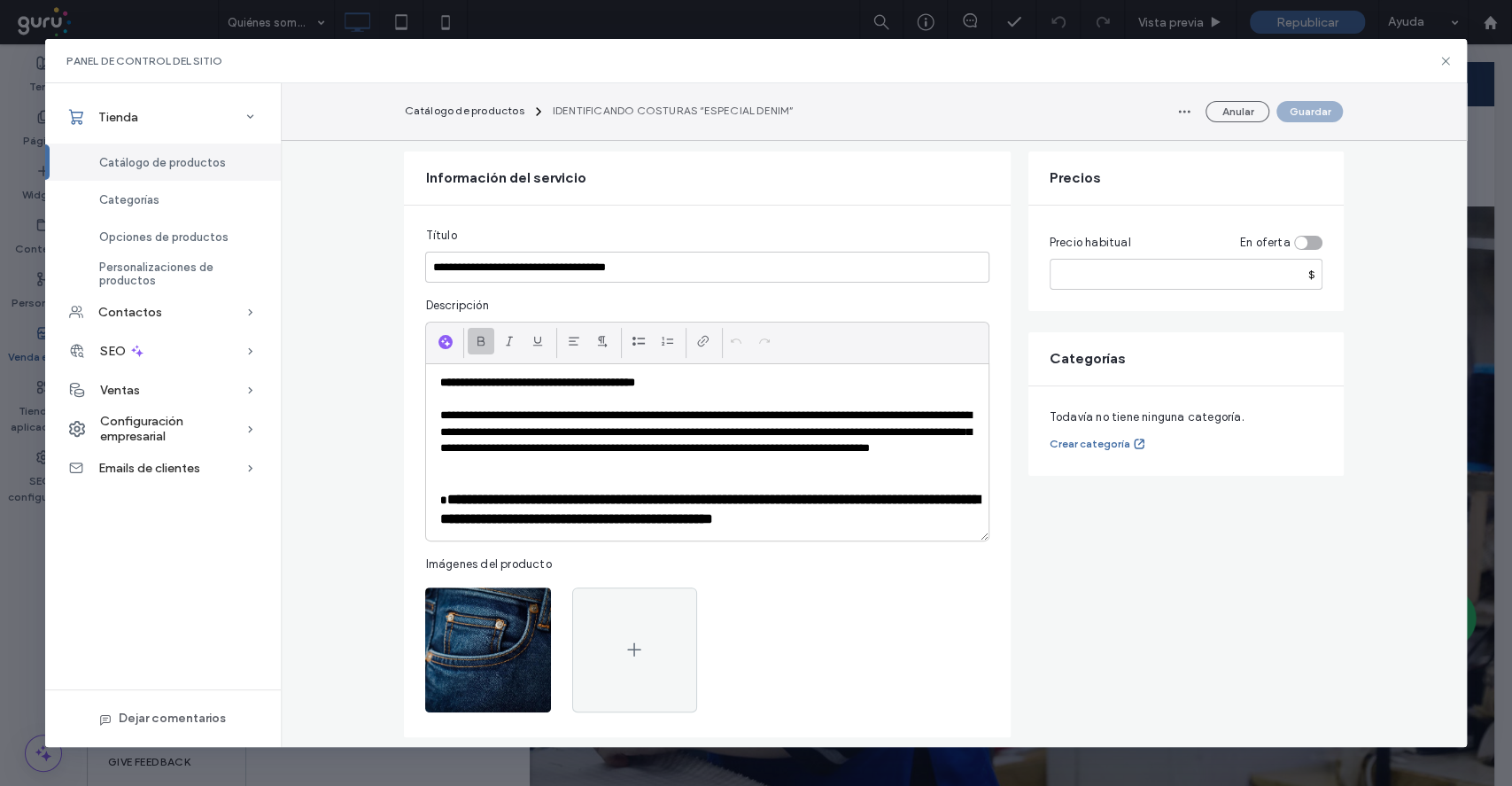
click at [1298, 245] on div "toggle" at bounding box center [1309, 242] width 28 height 14
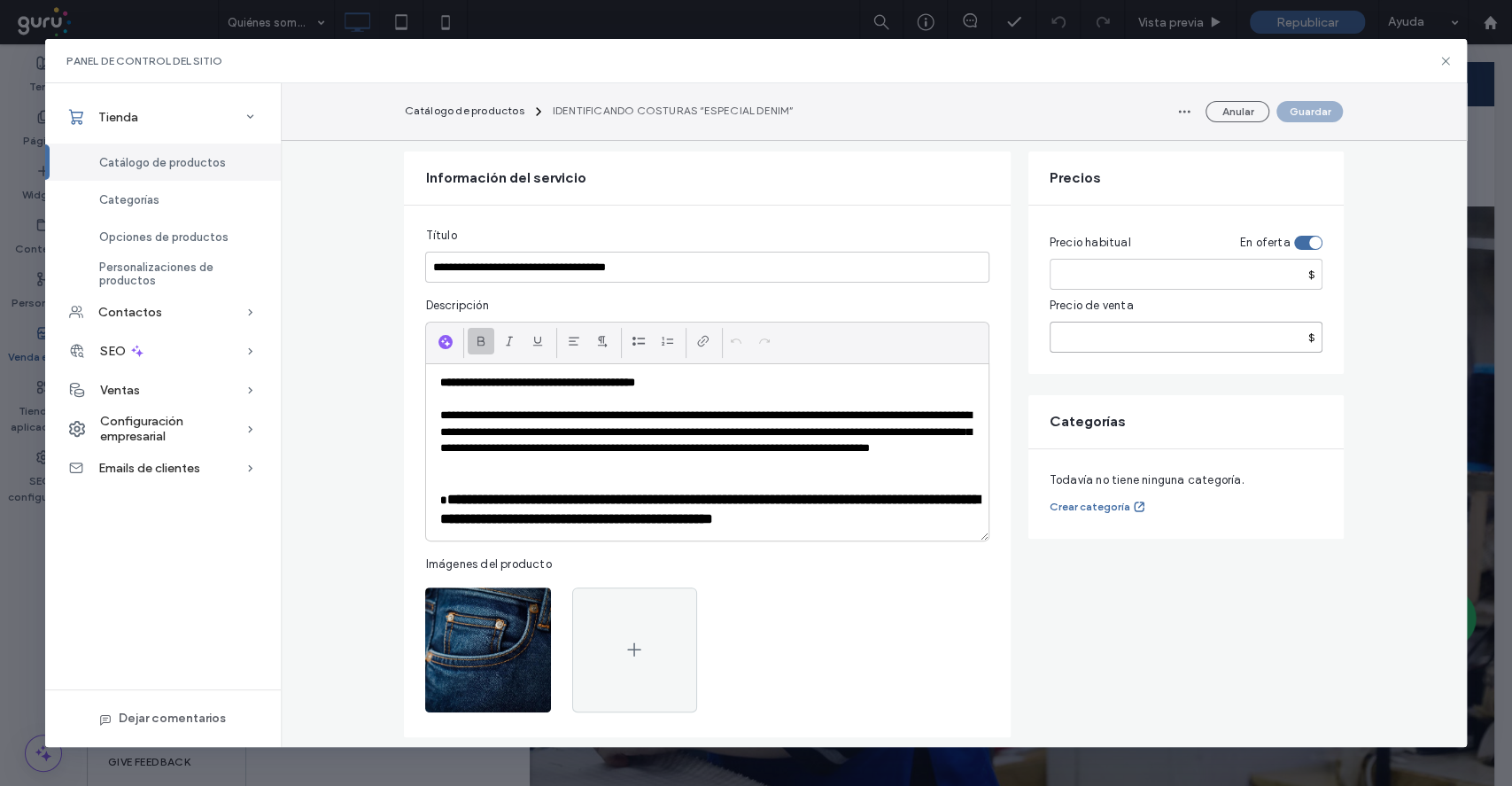
click at [1223, 351] on input "number" at bounding box center [1186, 337] width 273 height 31
type input "*****"
click at [1298, 101] on button "Guardar" at bounding box center [1310, 111] width 67 height 22
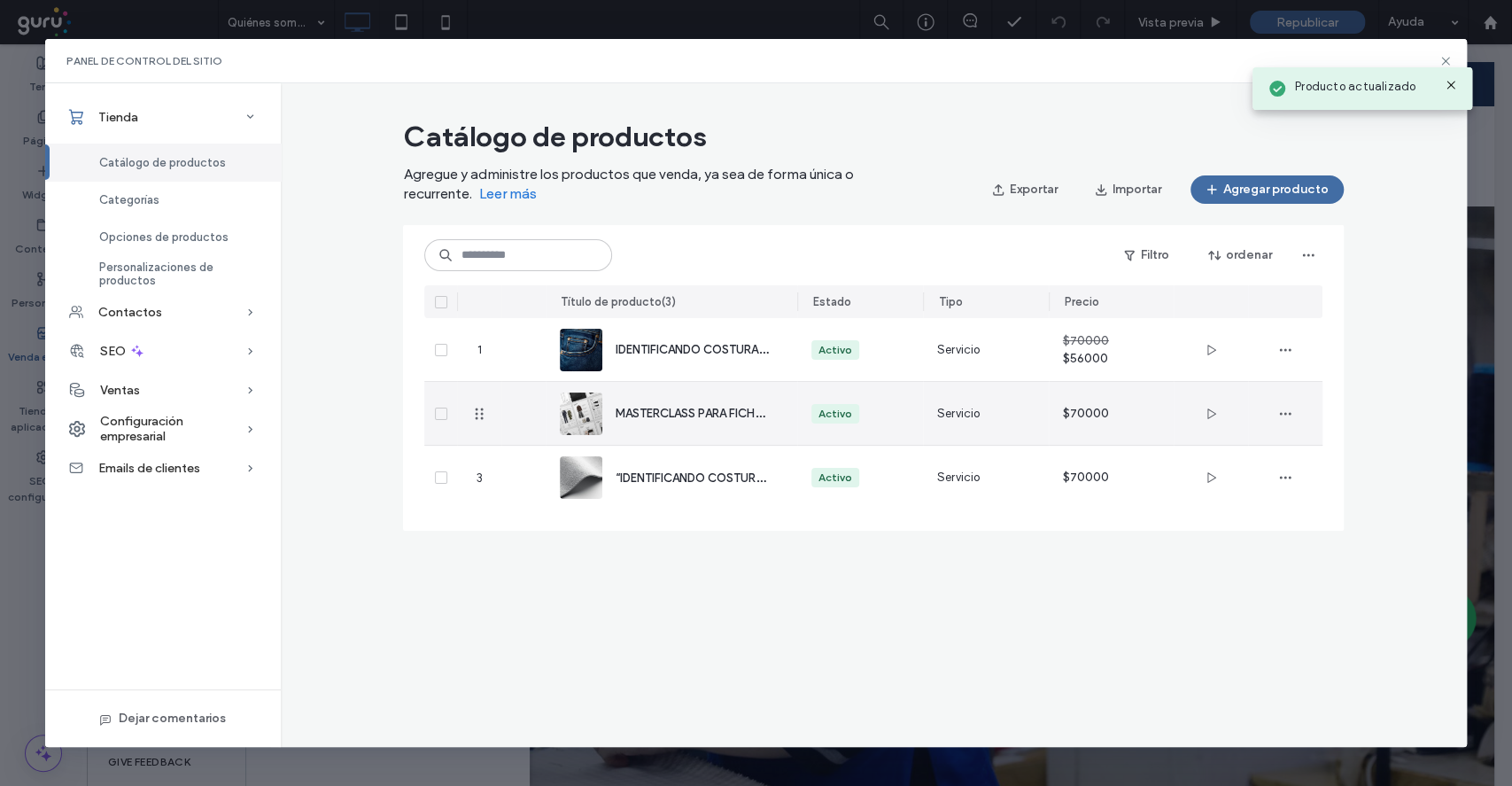
click at [690, 401] on div "MASTERCLASS PARA FICHAS TÉCNICAS EN PRODUCTO" at bounding box center [671, 413] width 223 height 63
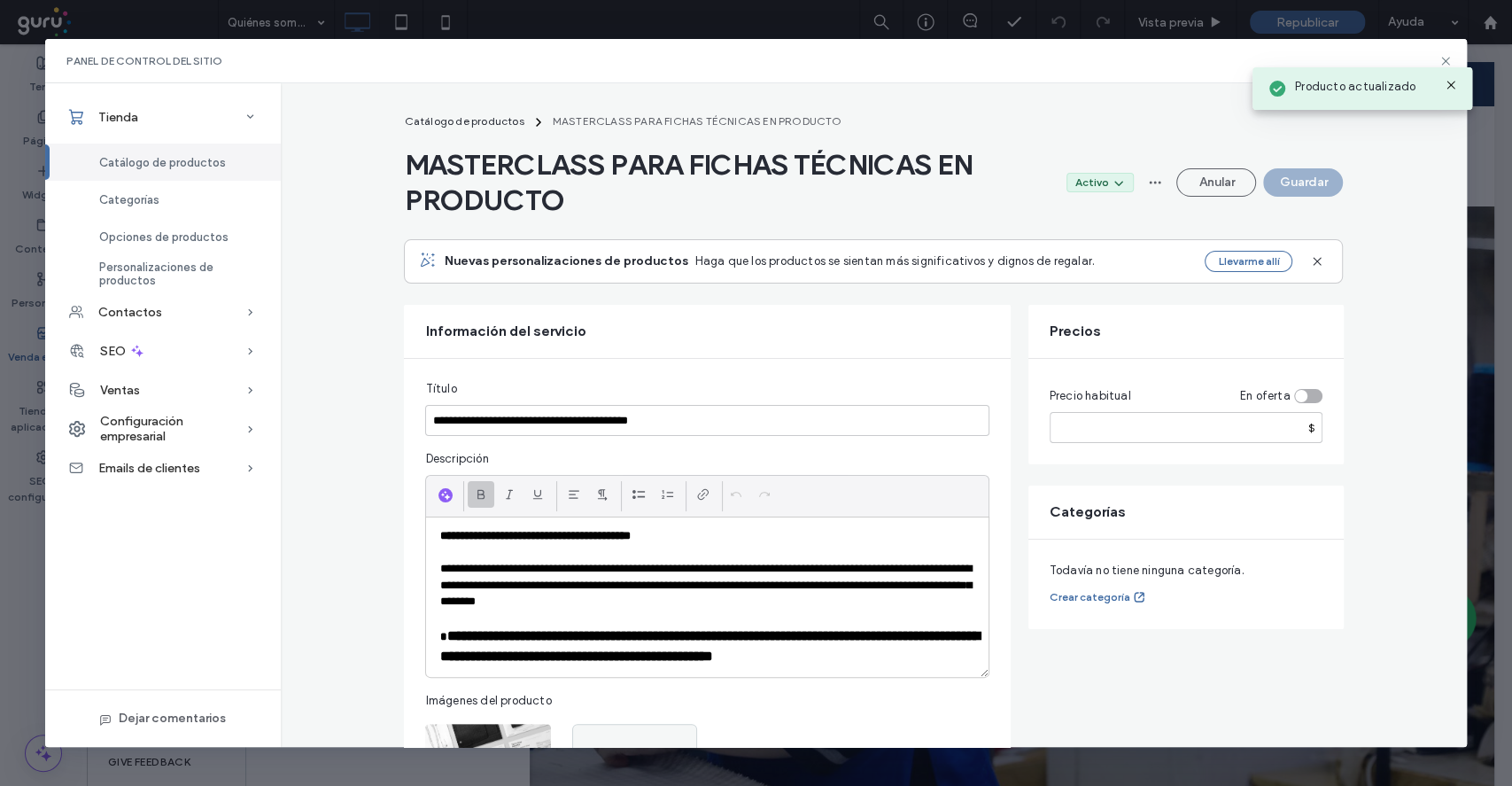
drag, startPoint x: 1291, startPoint y: 397, endPoint x: 1150, endPoint y: 435, distance: 146.0
click at [1295, 395] on div "toggle" at bounding box center [1301, 395] width 12 height 12
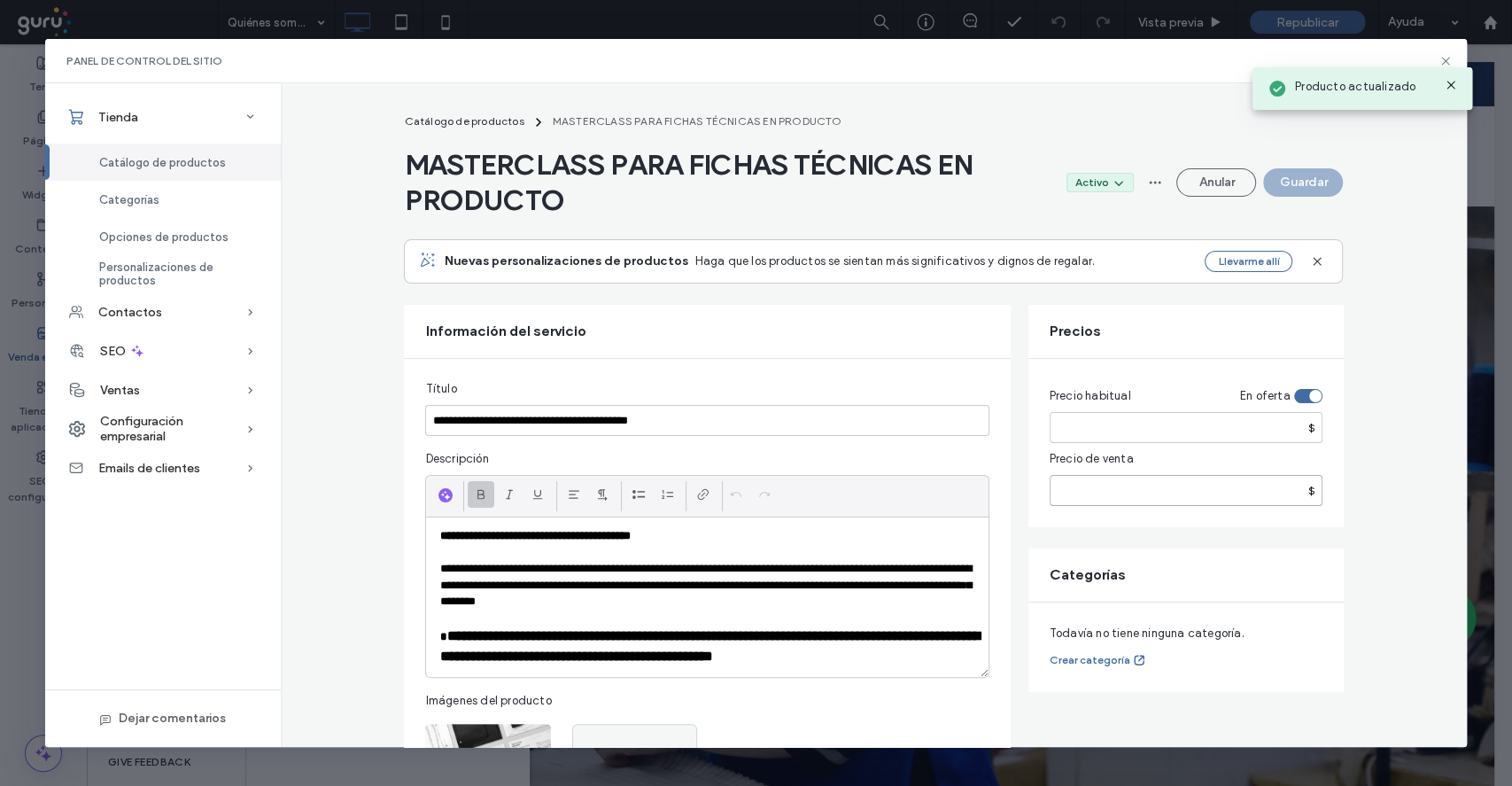
click at [1073, 488] on input "number" at bounding box center [1186, 489] width 273 height 31
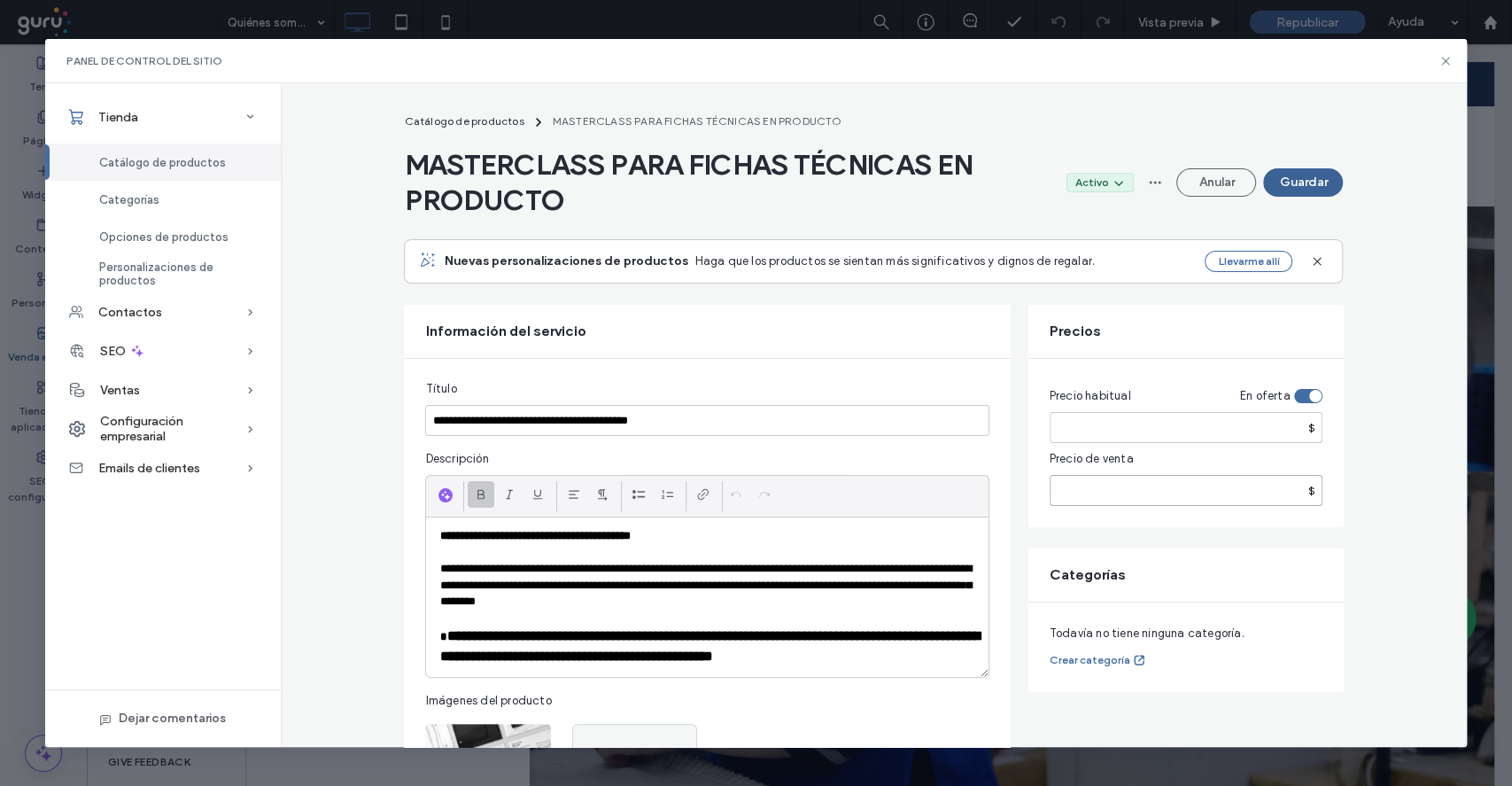
type input "*****"
click at [1291, 190] on button "Guardar" at bounding box center [1303, 183] width 80 height 28
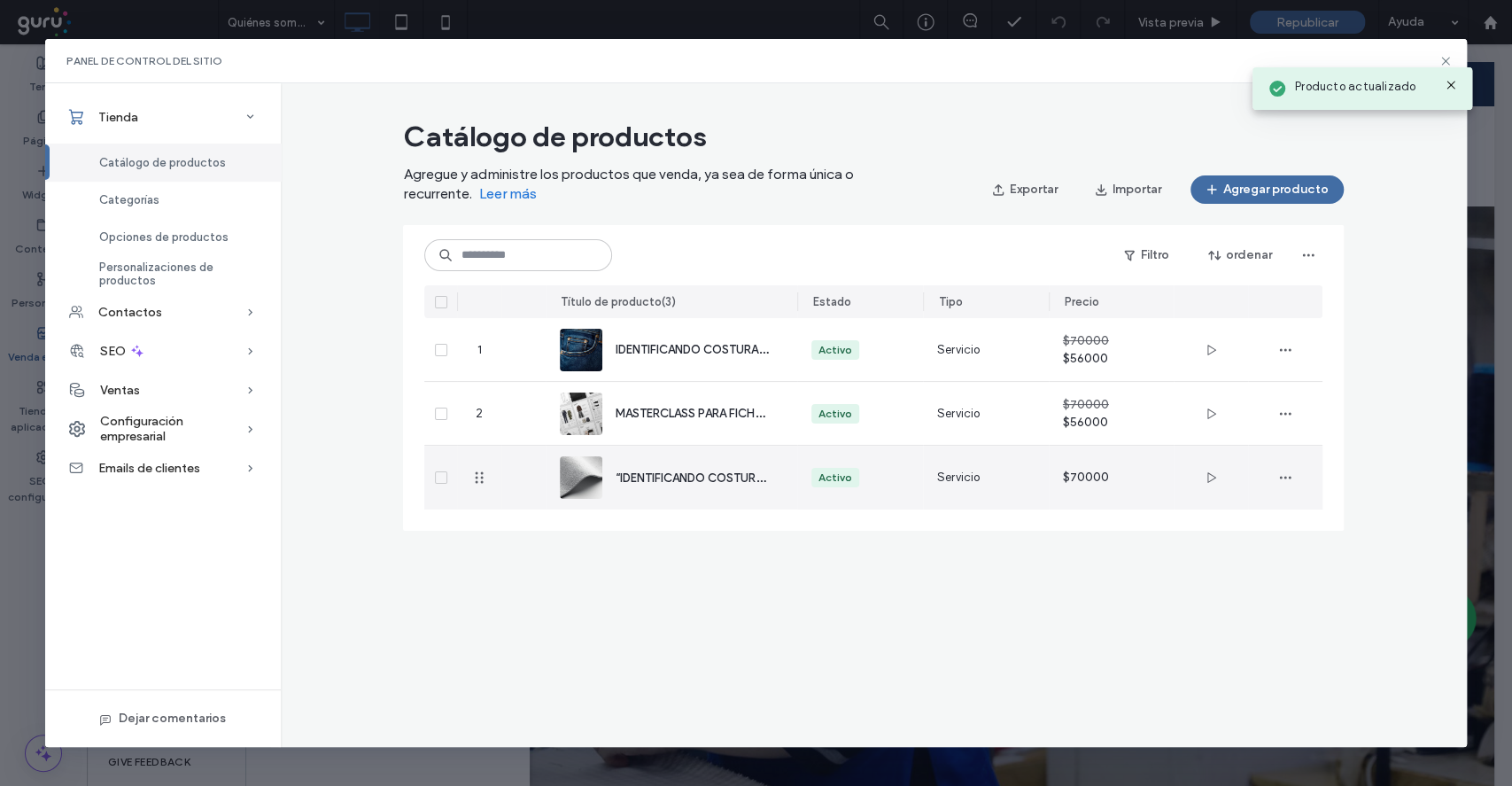
click at [1086, 468] on div "$70000" at bounding box center [1112, 477] width 98 height 64
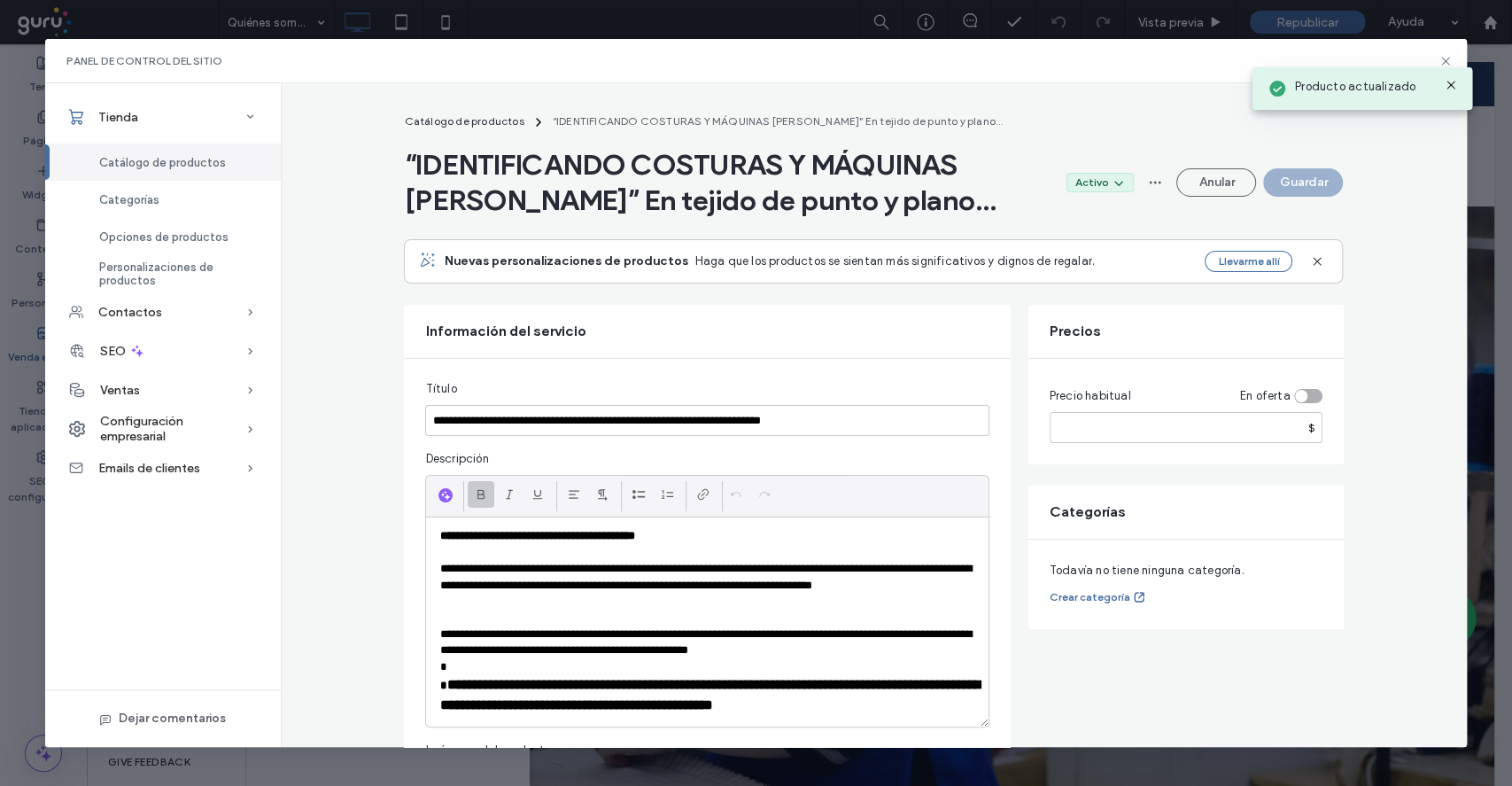
drag, startPoint x: 1295, startPoint y: 397, endPoint x: 1283, endPoint y: 405, distance: 14.4
click at [1295, 395] on div "toggle" at bounding box center [1301, 395] width 12 height 12
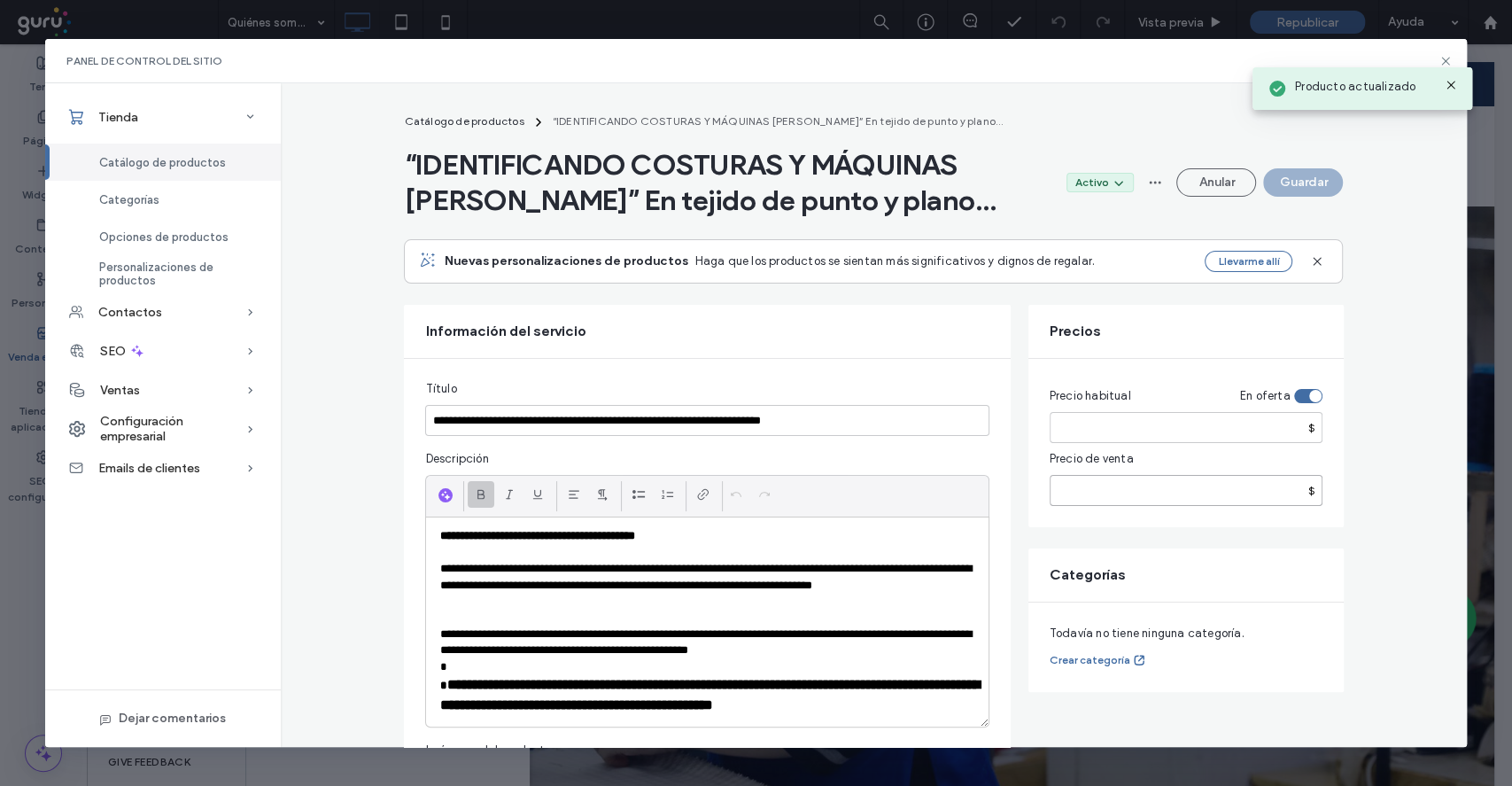
click at [1165, 502] on input "number" at bounding box center [1186, 489] width 273 height 31
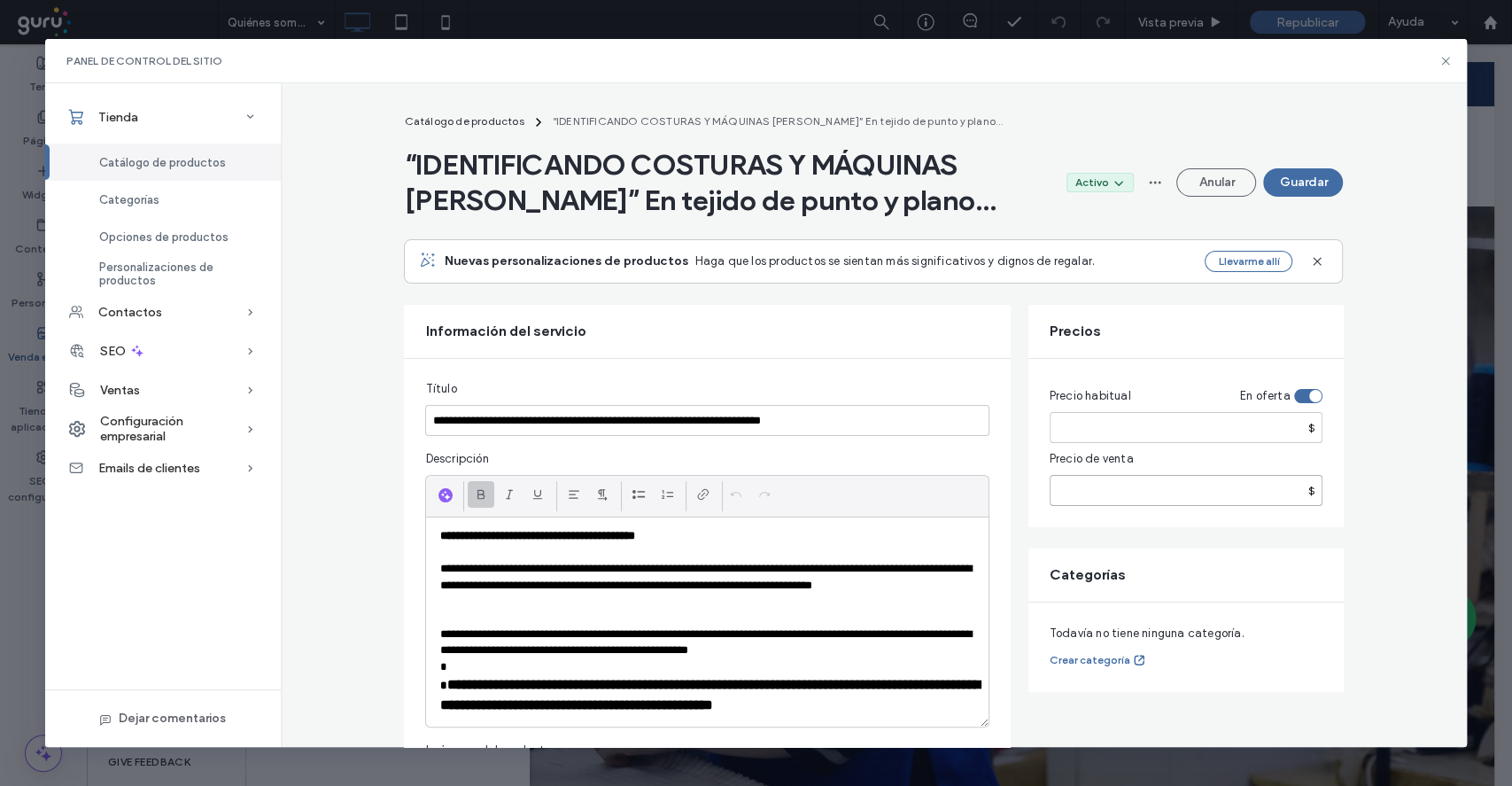
type input "*****"
click at [1283, 200] on div "“IDENTIFICANDO COSTURAS Y MÁQUINAS DE COSER” En tejido de punto y plano... Acti…" at bounding box center [873, 182] width 939 height 71
click at [1284, 187] on button "Guardar" at bounding box center [1303, 183] width 80 height 28
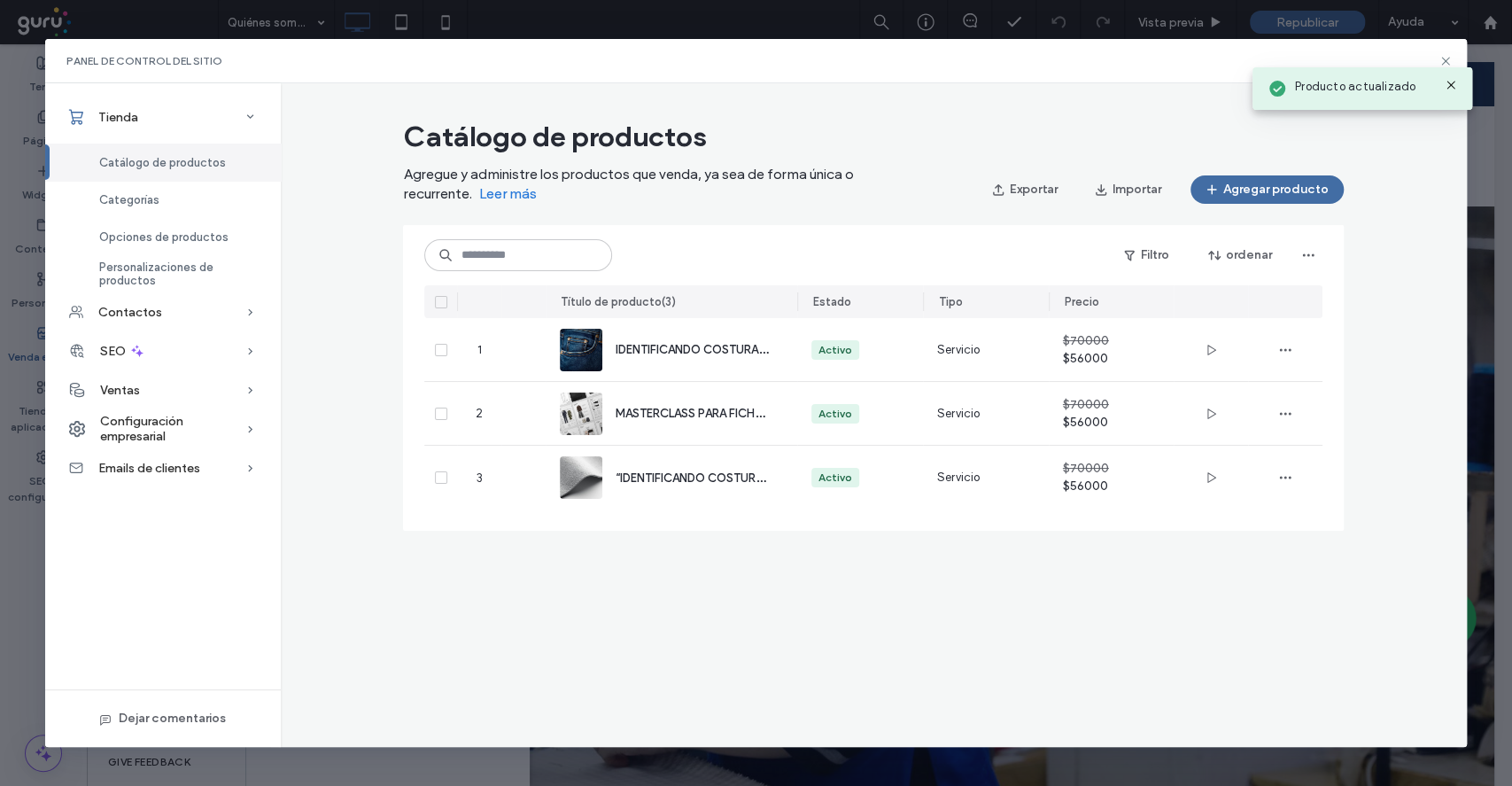
click at [1446, 58] on div "Producto actualizado" at bounding box center [1362, 83] width 229 height 61
click at [1448, 74] on div "Producto actualizado" at bounding box center [1362, 88] width 219 height 42
click at [1451, 91] on icon at bounding box center [1451, 85] width 14 height 14
click at [1442, 59] on icon at bounding box center [1445, 60] width 14 height 14
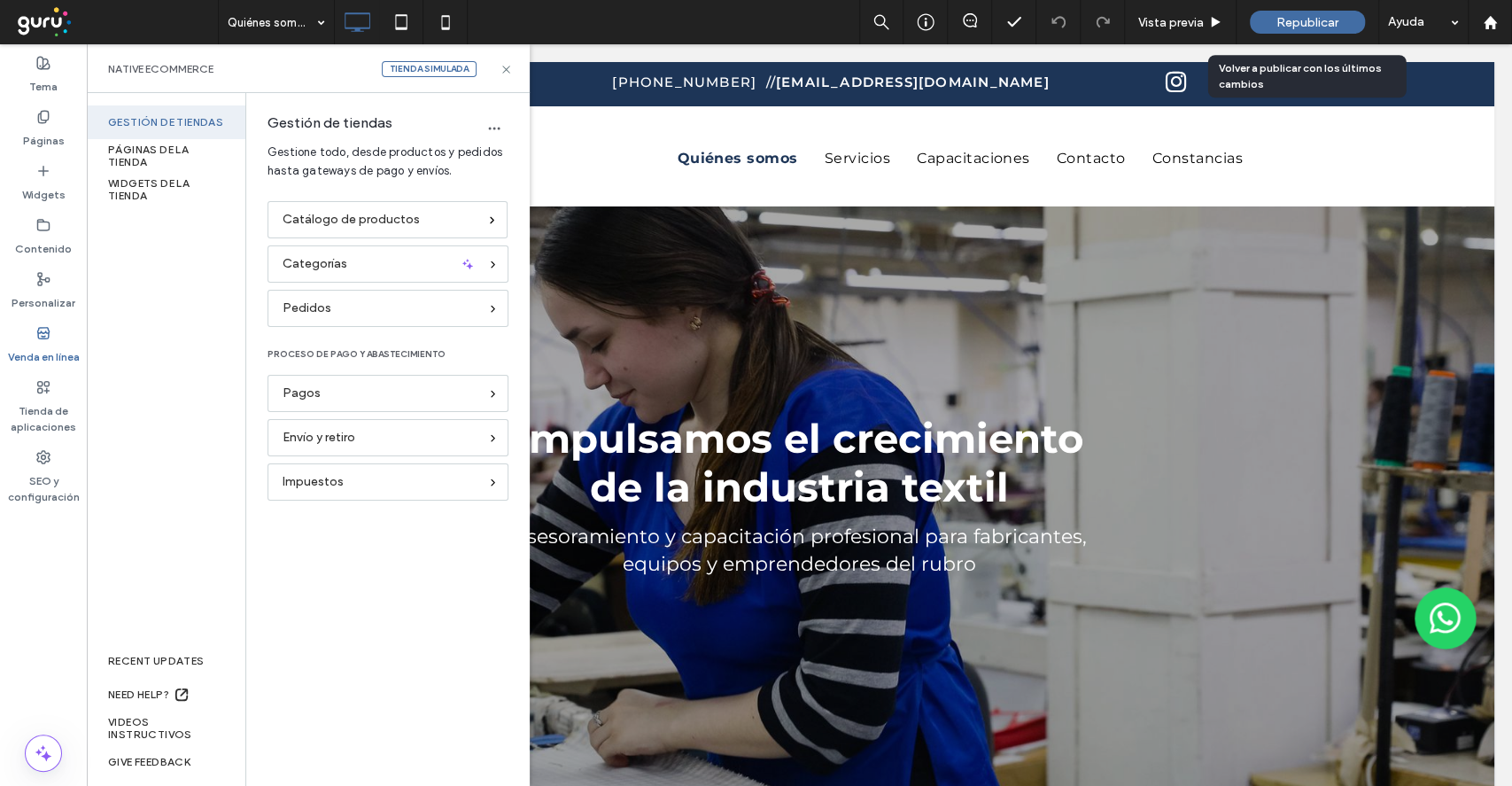
click at [1311, 24] on span "Republicar" at bounding box center [1308, 23] width 62 height 15
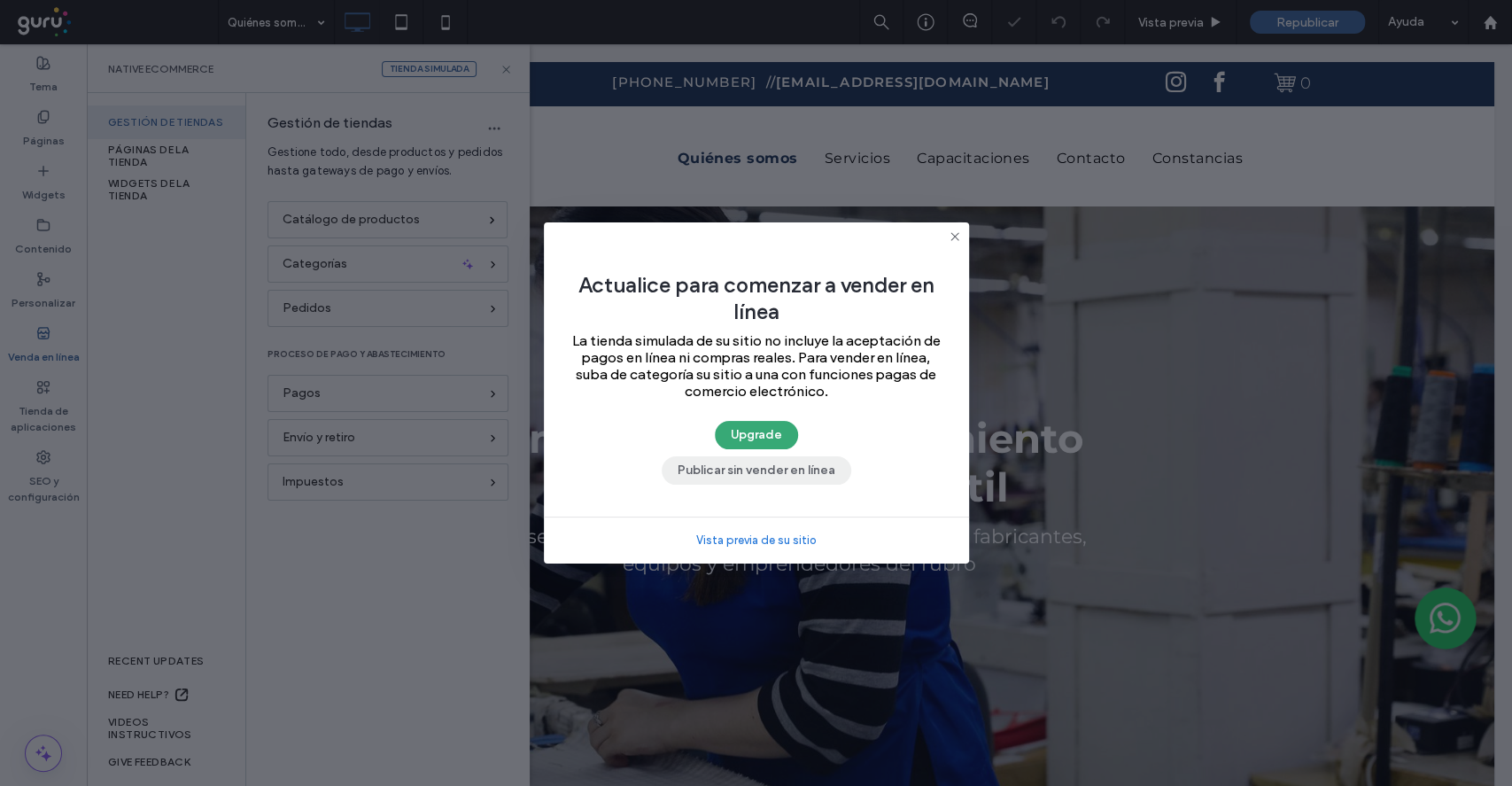
click at [757, 476] on button "Publicar sin vender en línea" at bounding box center [756, 471] width 189 height 28
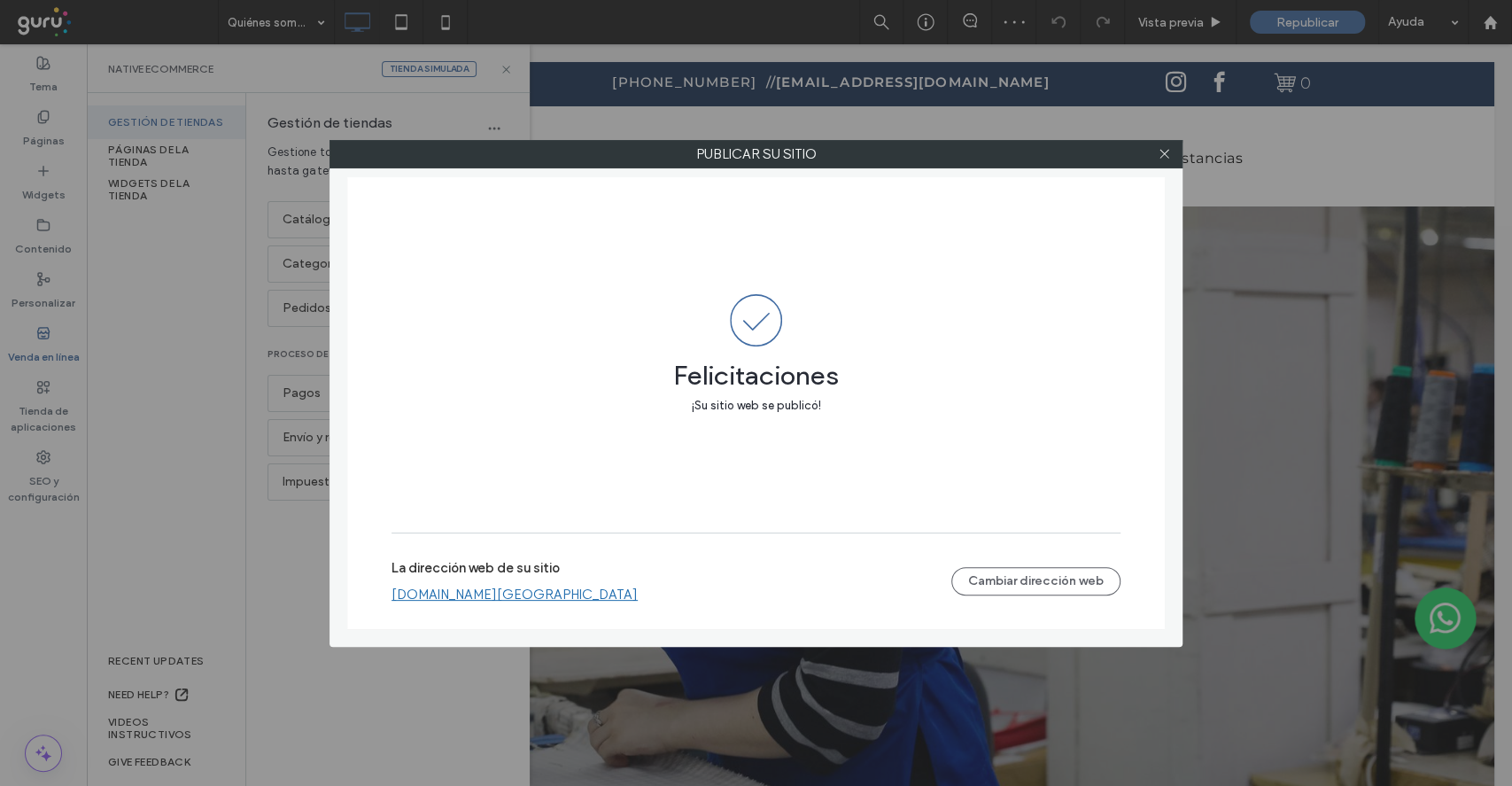
click at [482, 601] on link "consultoratextil.argentina.publicar.guru" at bounding box center [515, 594] width 247 height 16
click at [1162, 147] on icon at bounding box center [1165, 153] width 13 height 13
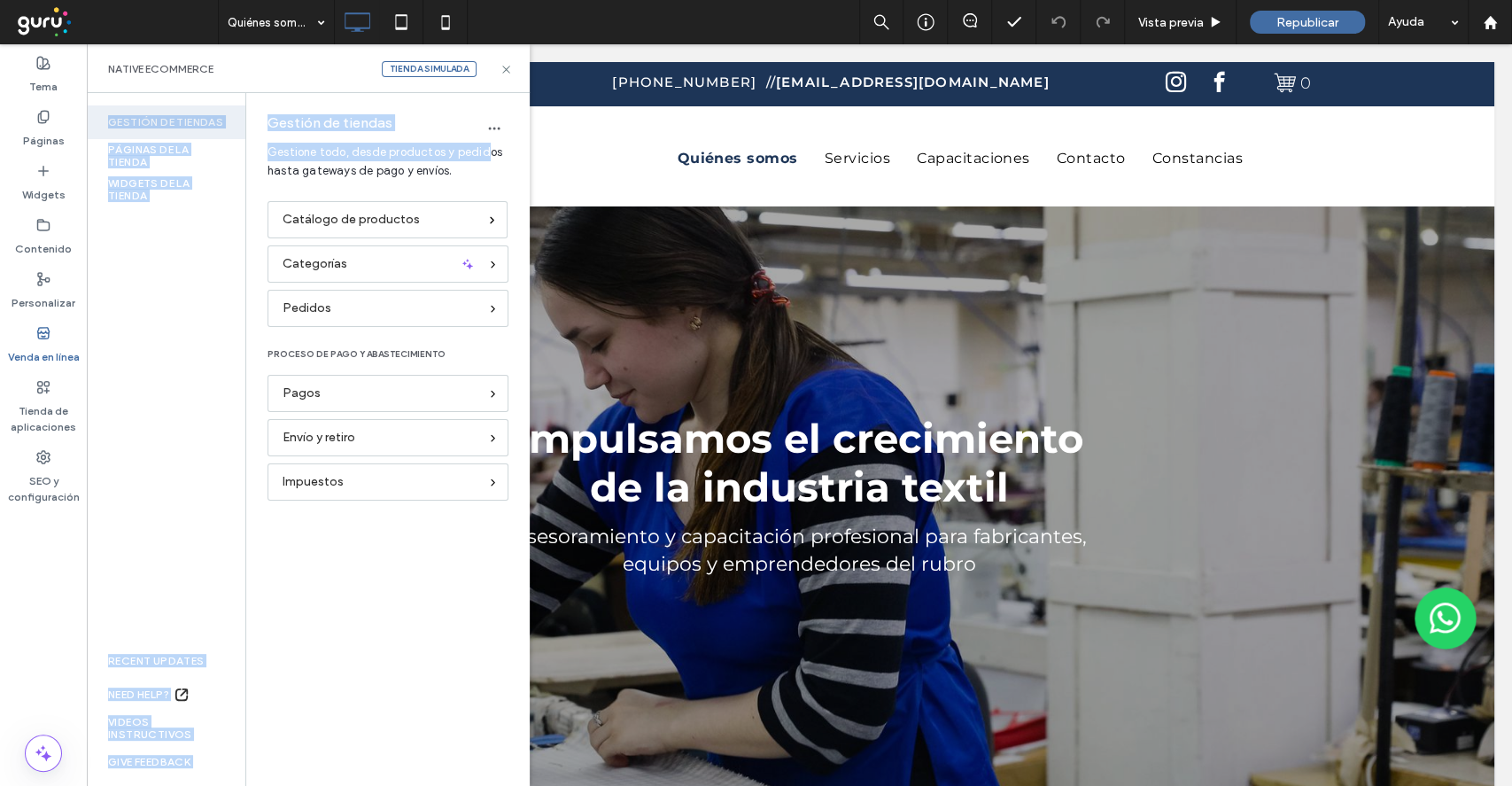
drag, startPoint x: 513, startPoint y: 70, endPoint x: 445, endPoint y: 178, distance: 127.6
click at [483, 149] on div "Native eCommerce Tienda simulada Gestión de tiendas PÁGINAS DE LA TIENDA WIDGET…" at bounding box center [308, 415] width 442 height 742
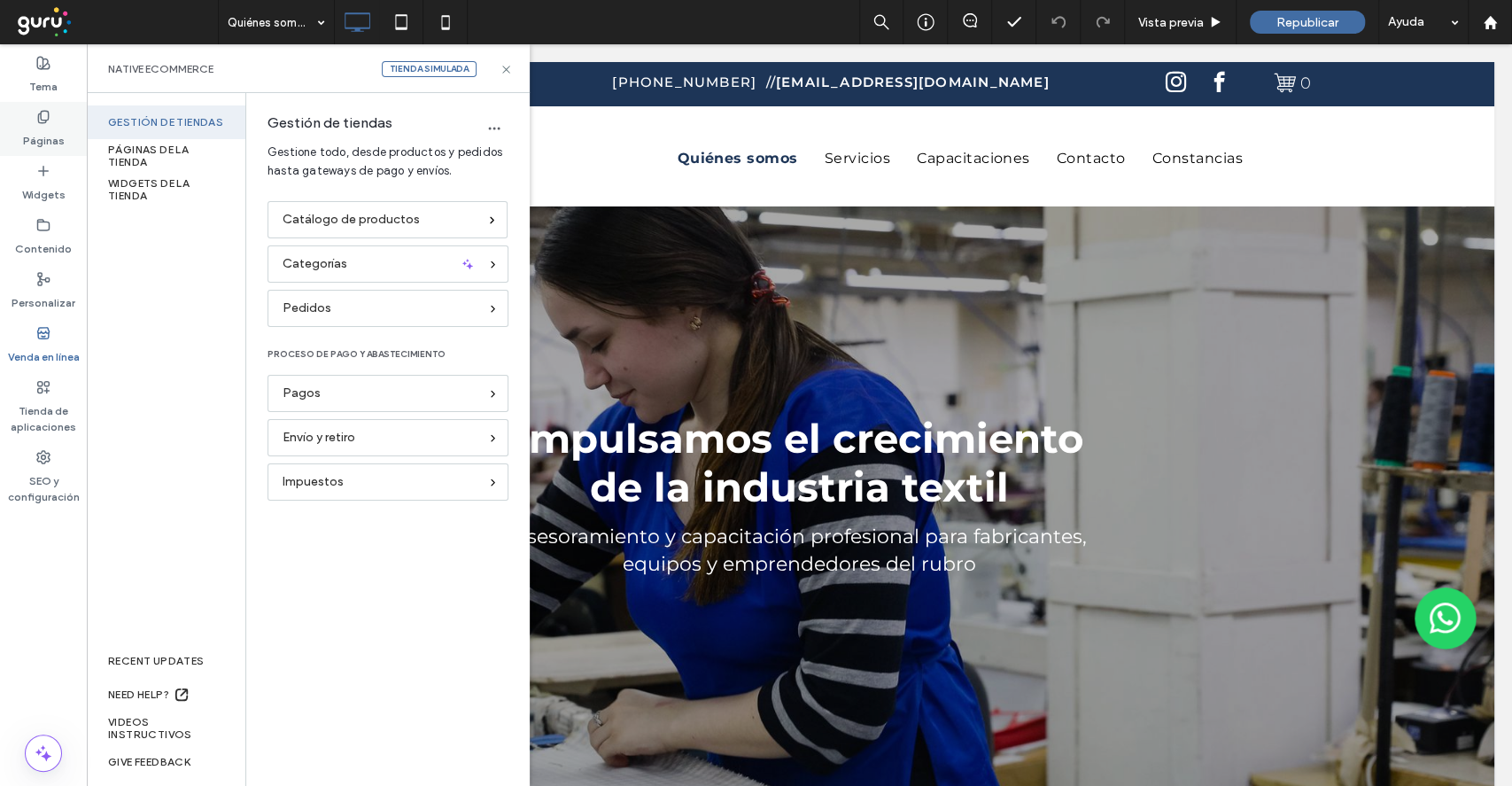
click at [14, 130] on div "Páginas" at bounding box center [43, 128] width 87 height 54
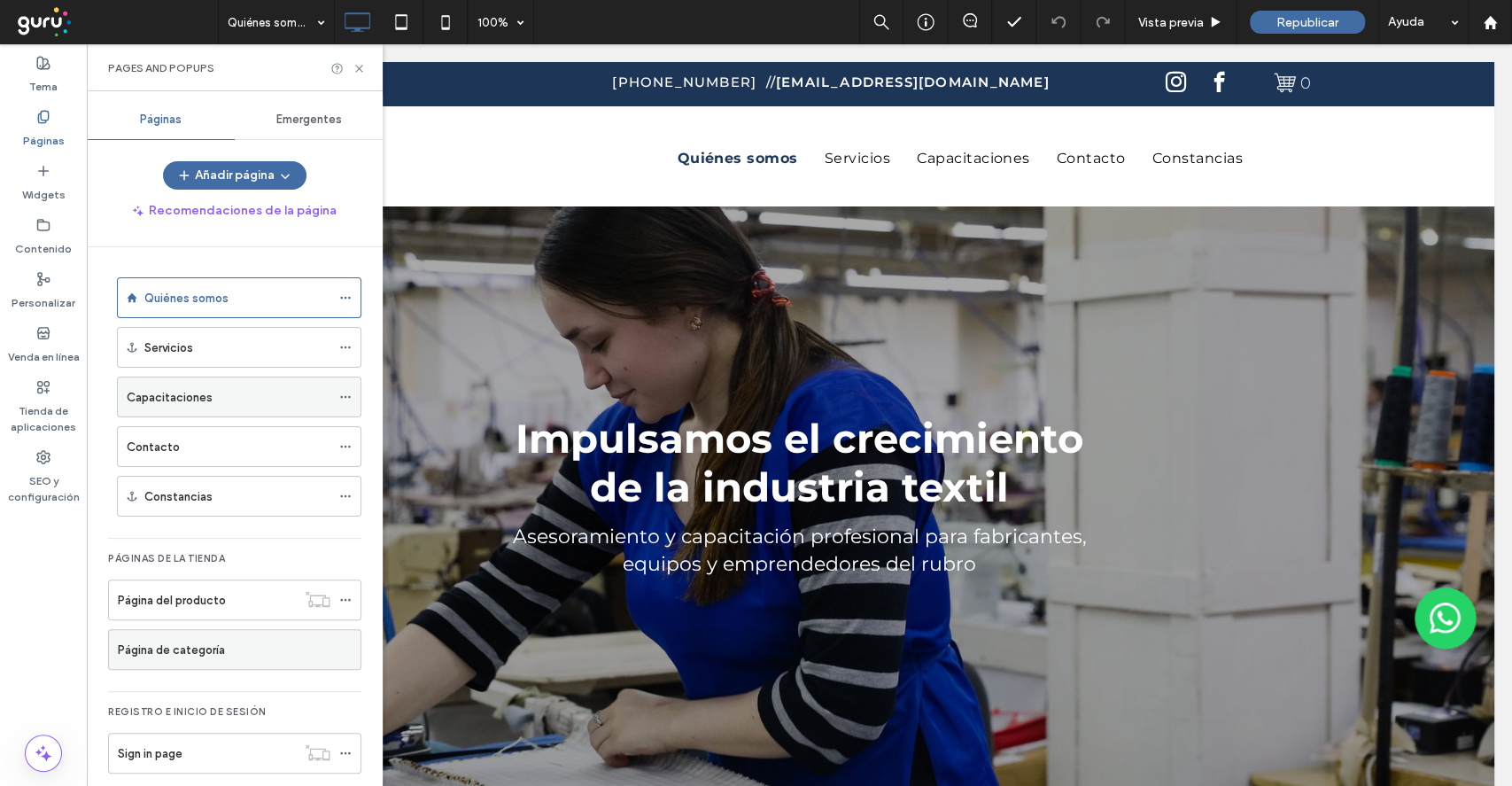
click at [244, 411] on div "Capacitaciones" at bounding box center [229, 396] width 203 height 39
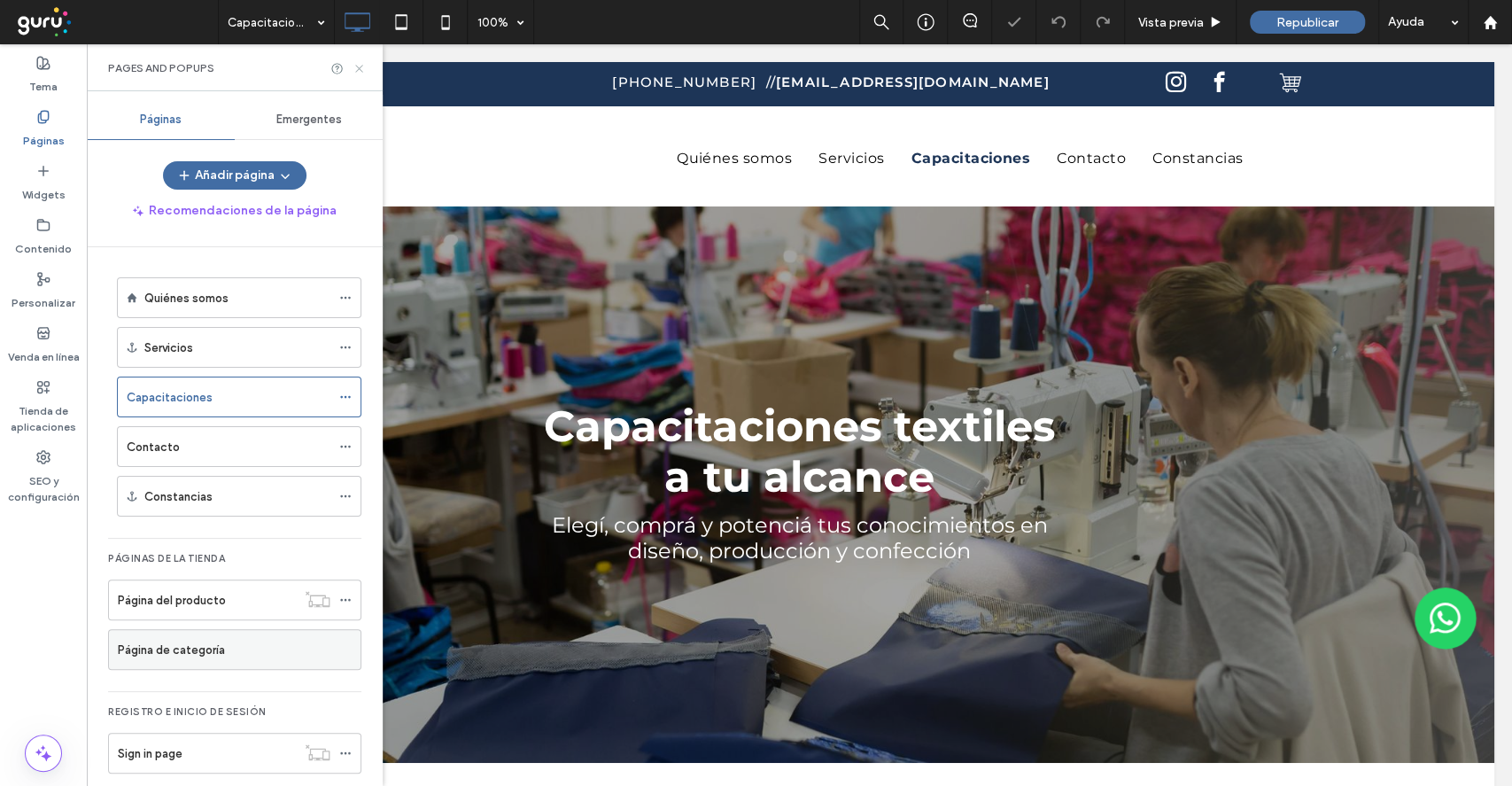
drag, startPoint x: 361, startPoint y: 72, endPoint x: 274, endPoint y: 26, distance: 98.4
click at [361, 71] on icon at bounding box center [360, 69] width 13 height 13
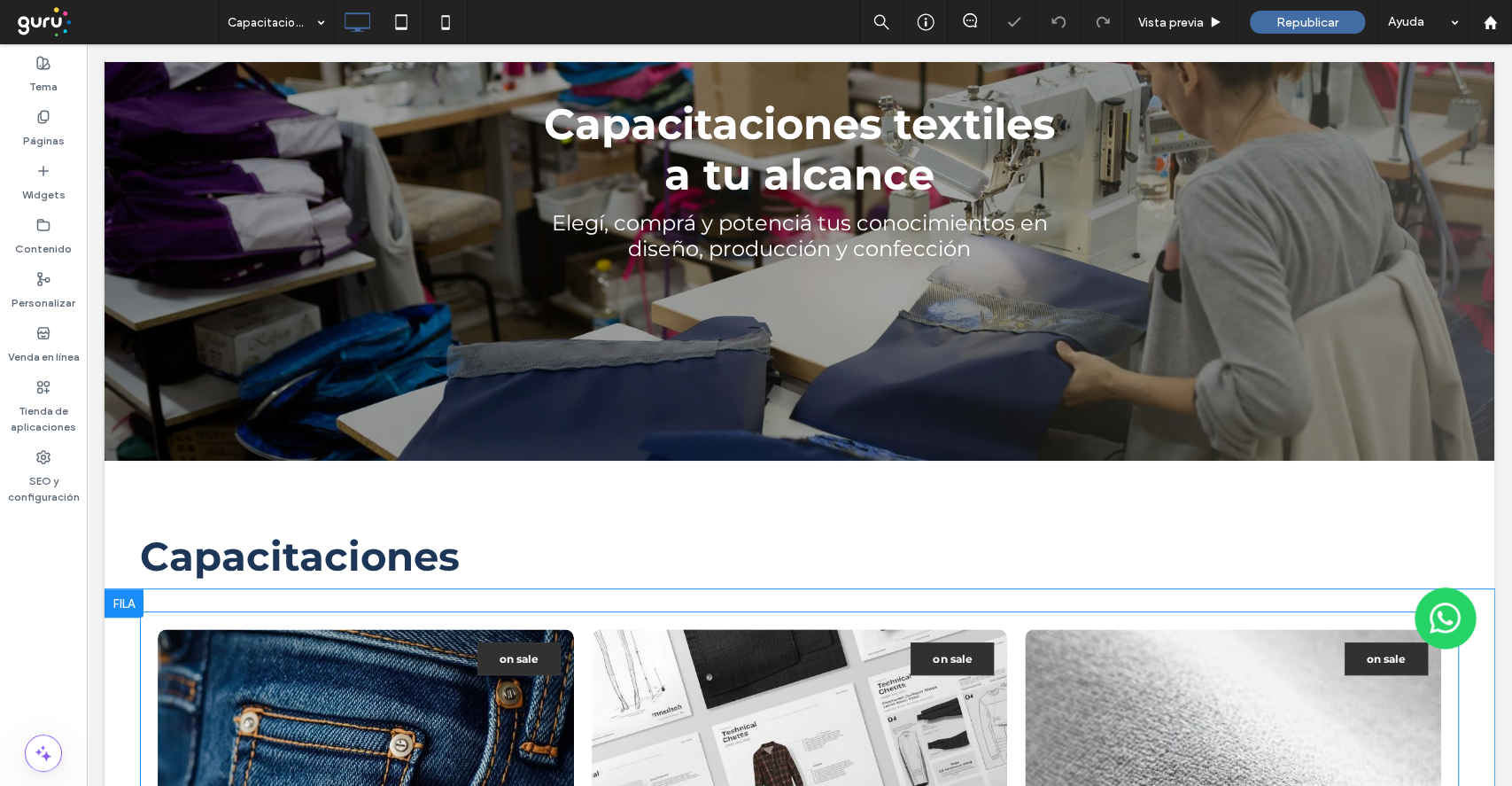
scroll to position [709, 0]
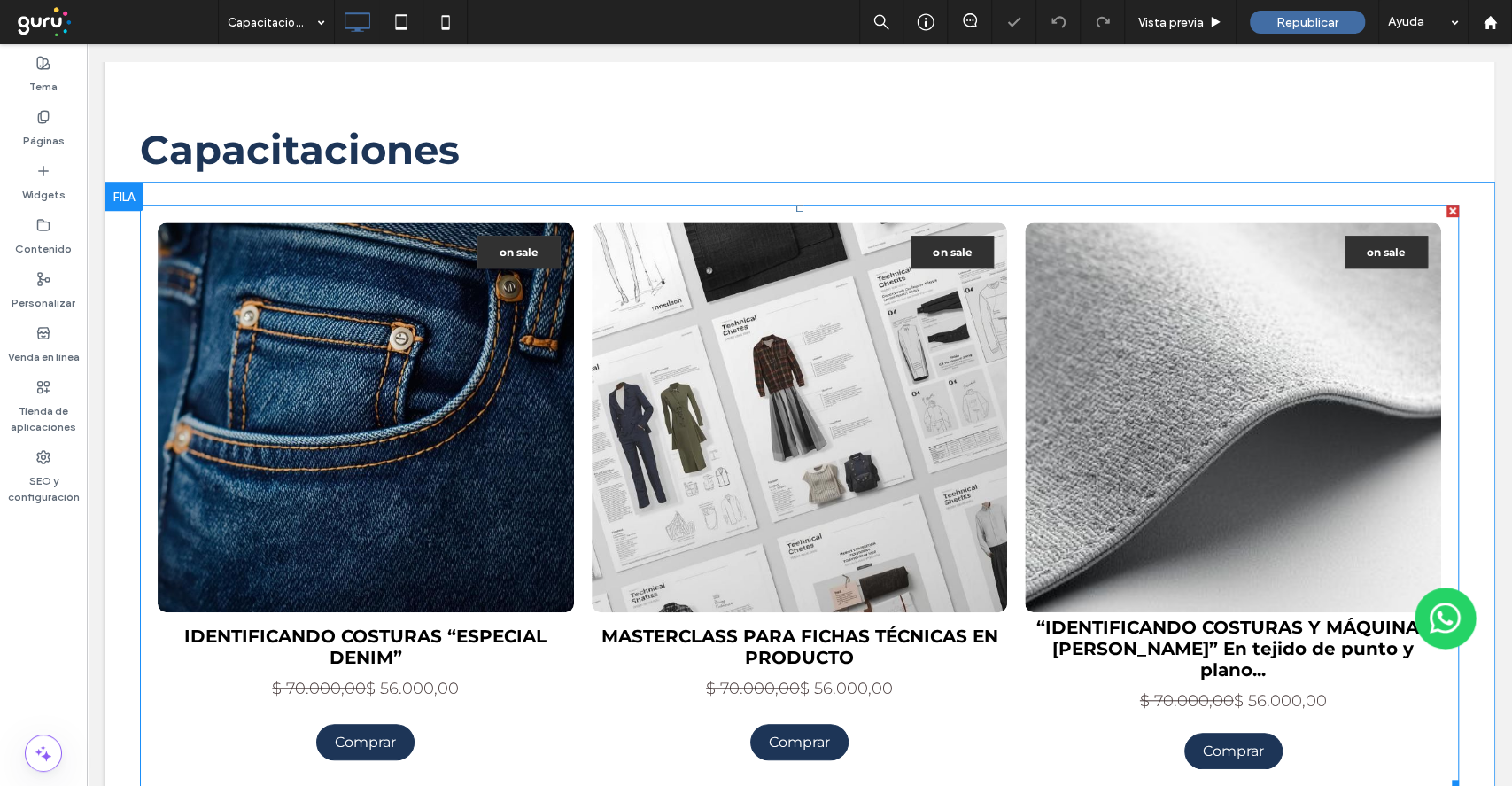
drag, startPoint x: 679, startPoint y: 423, endPoint x: 661, endPoint y: 428, distance: 18.7
click at [679, 422] on link at bounding box center [799, 417] width 442 height 412
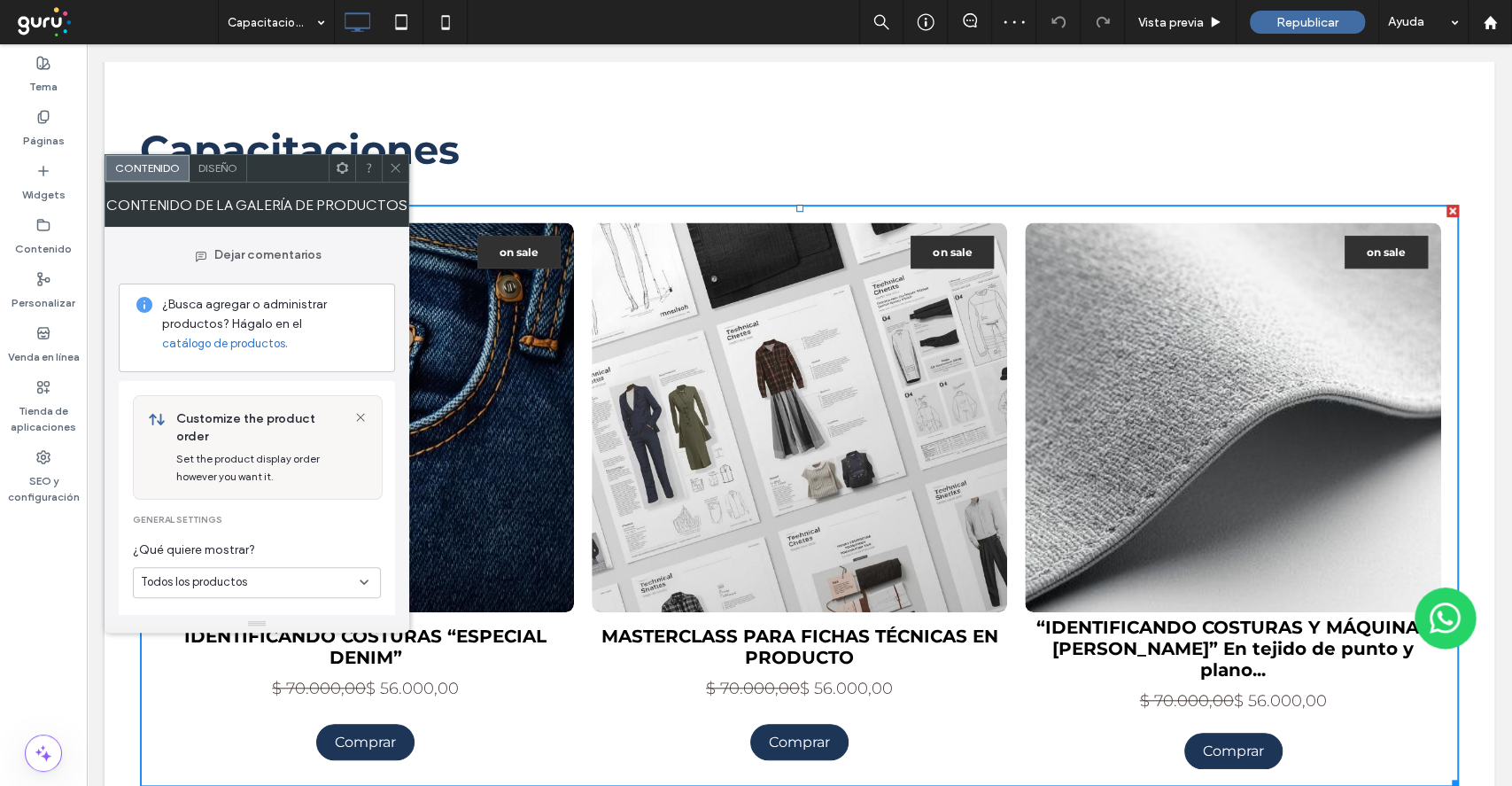
drag, startPoint x: 294, startPoint y: 197, endPoint x: 206, endPoint y: 152, distance: 98.8
click at [206, 152] on strong "Capacitaciones" at bounding box center [300, 150] width 320 height 49
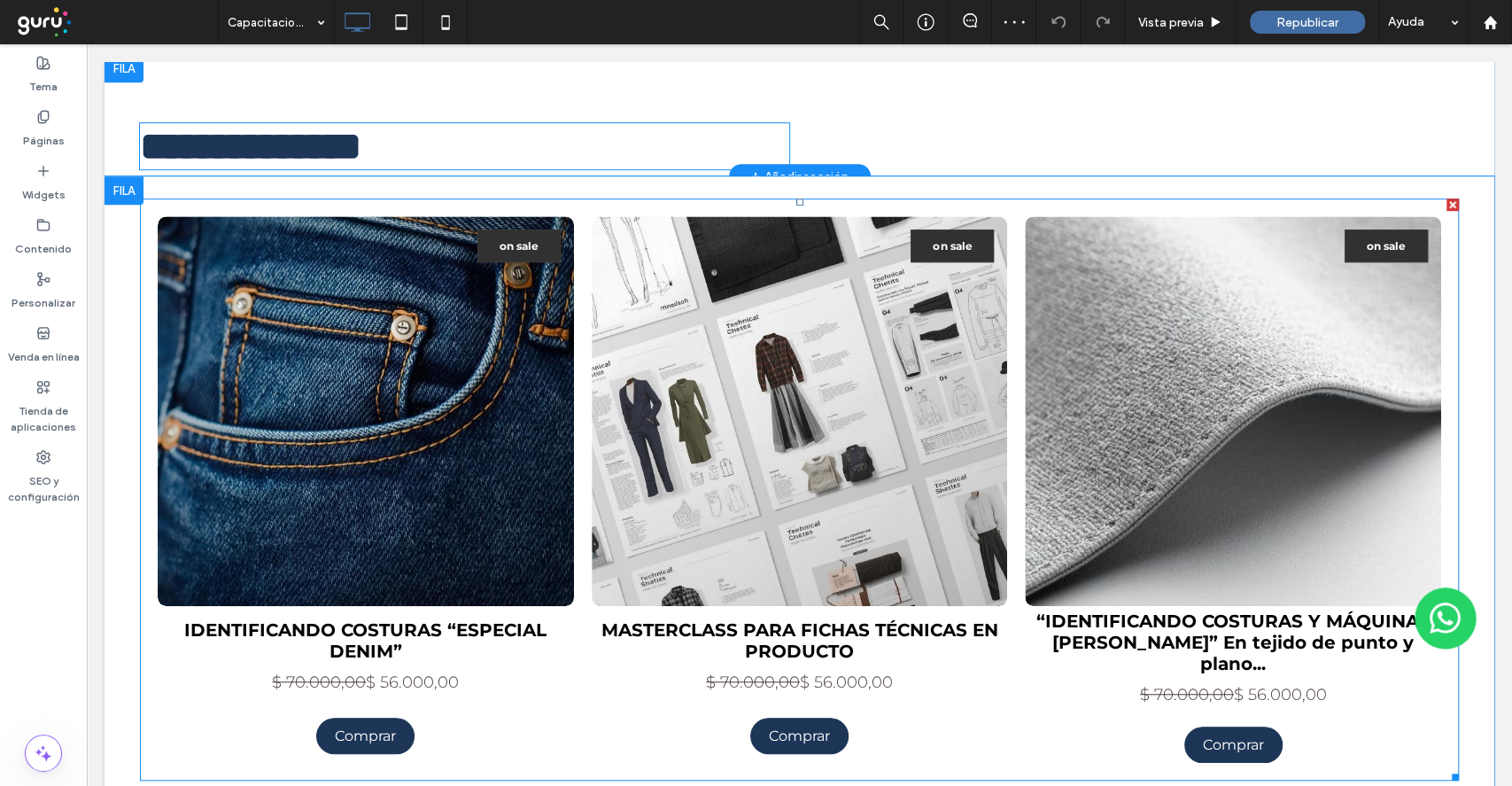
click at [267, 323] on link at bounding box center [365, 410] width 442 height 412
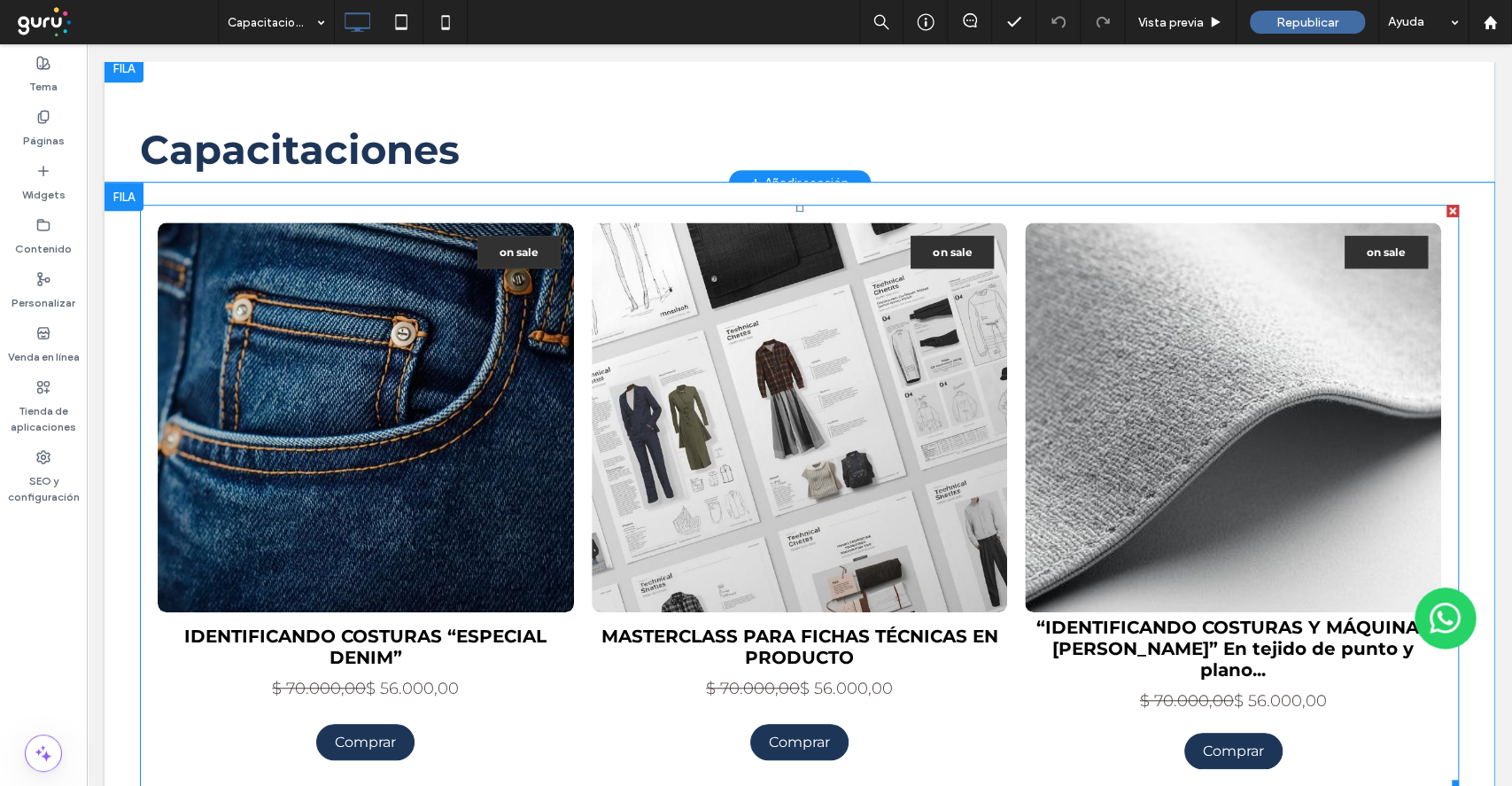
click at [233, 335] on link at bounding box center [365, 417] width 442 height 412
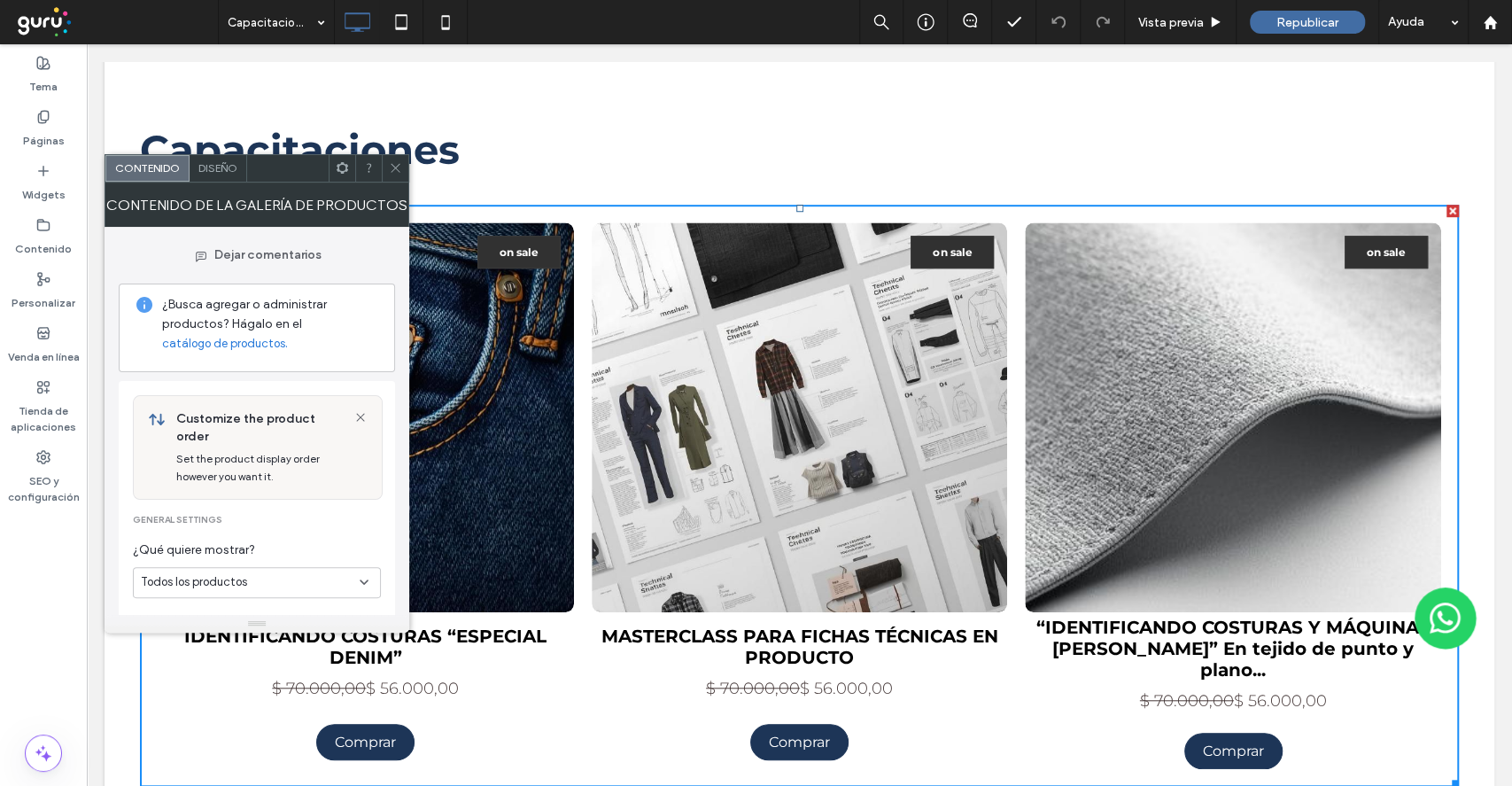
click at [209, 183] on div "Contenido de la Galería de productos" at bounding box center [257, 204] width 305 height 44
click at [212, 165] on span "Diseño" at bounding box center [217, 165] width 39 height 13
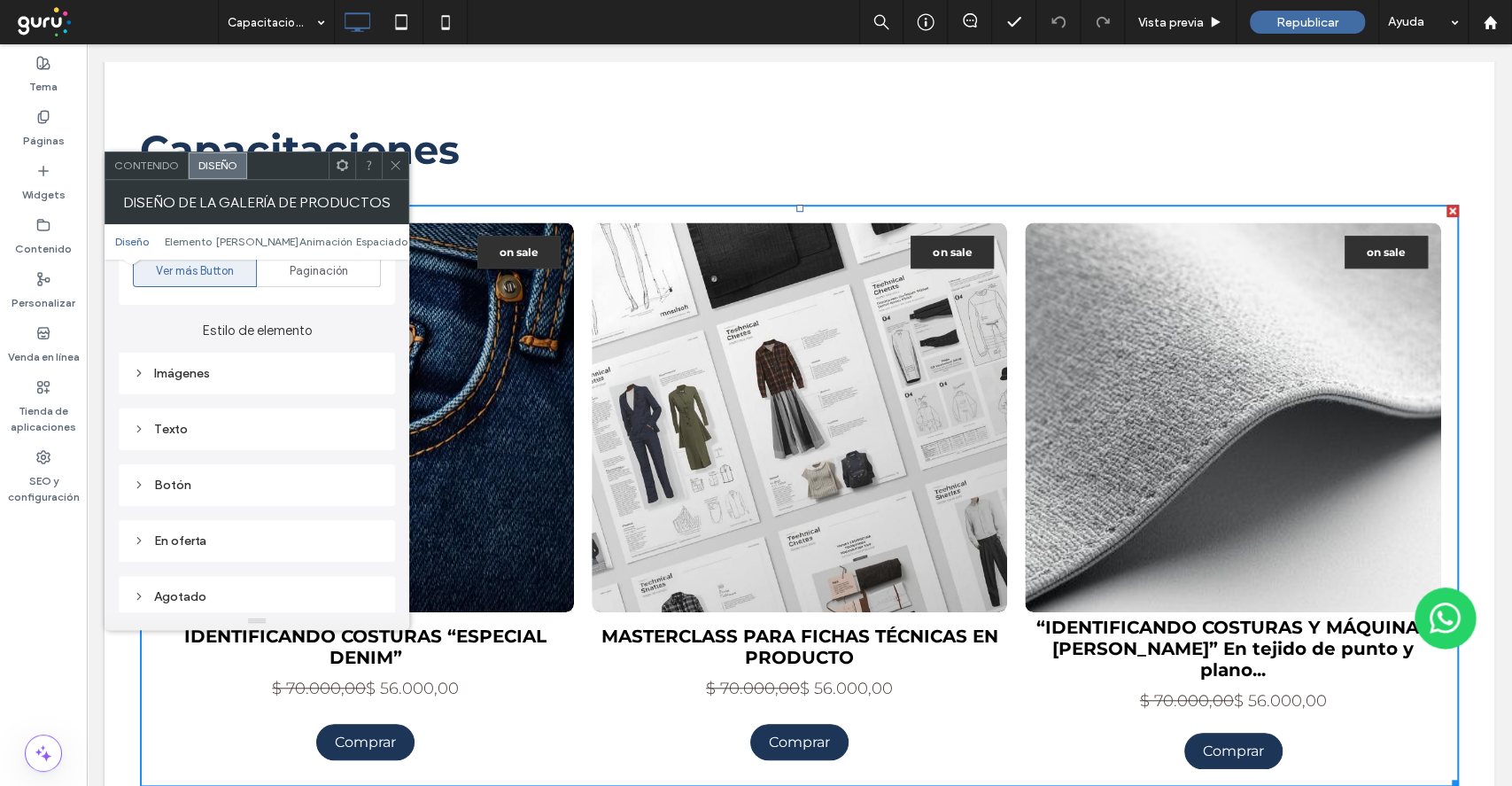
scroll to position [826, 0]
click at [224, 415] on div "En oferta" at bounding box center [256, 423] width 248 height 15
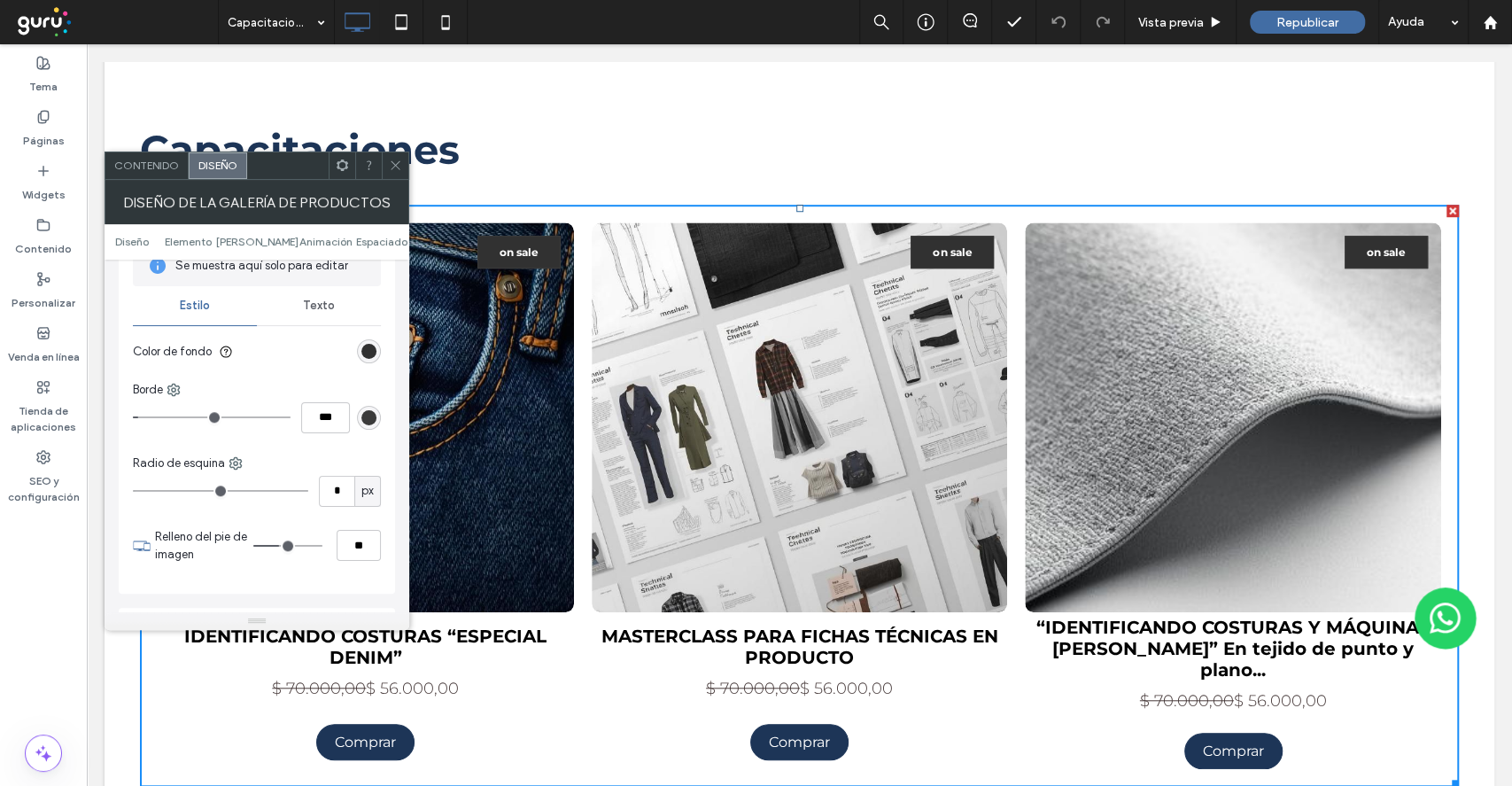
scroll to position [944, 0]
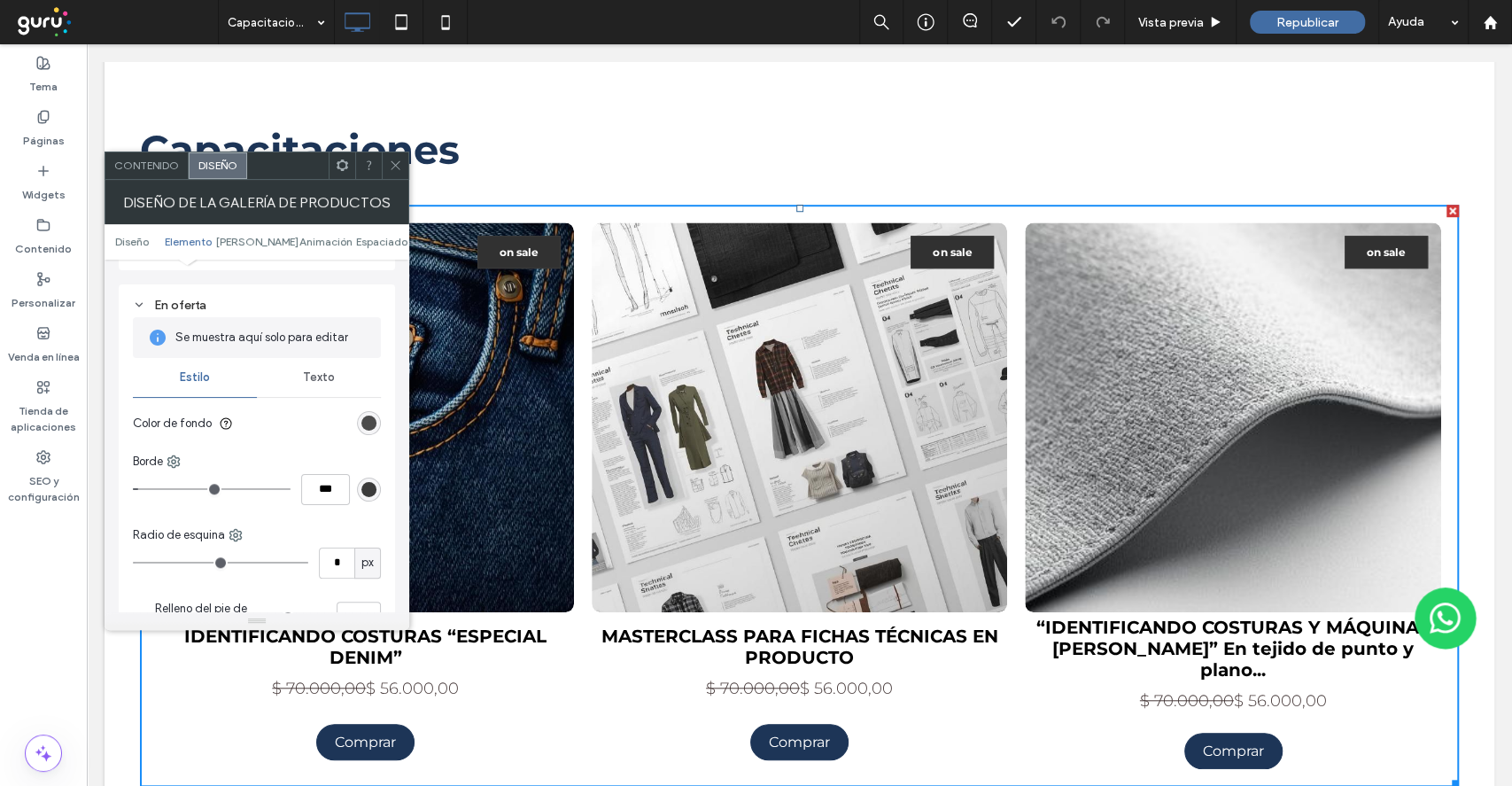
click at [366, 415] on div "rgb(49, 49, 49)" at bounding box center [369, 423] width 15 height 15
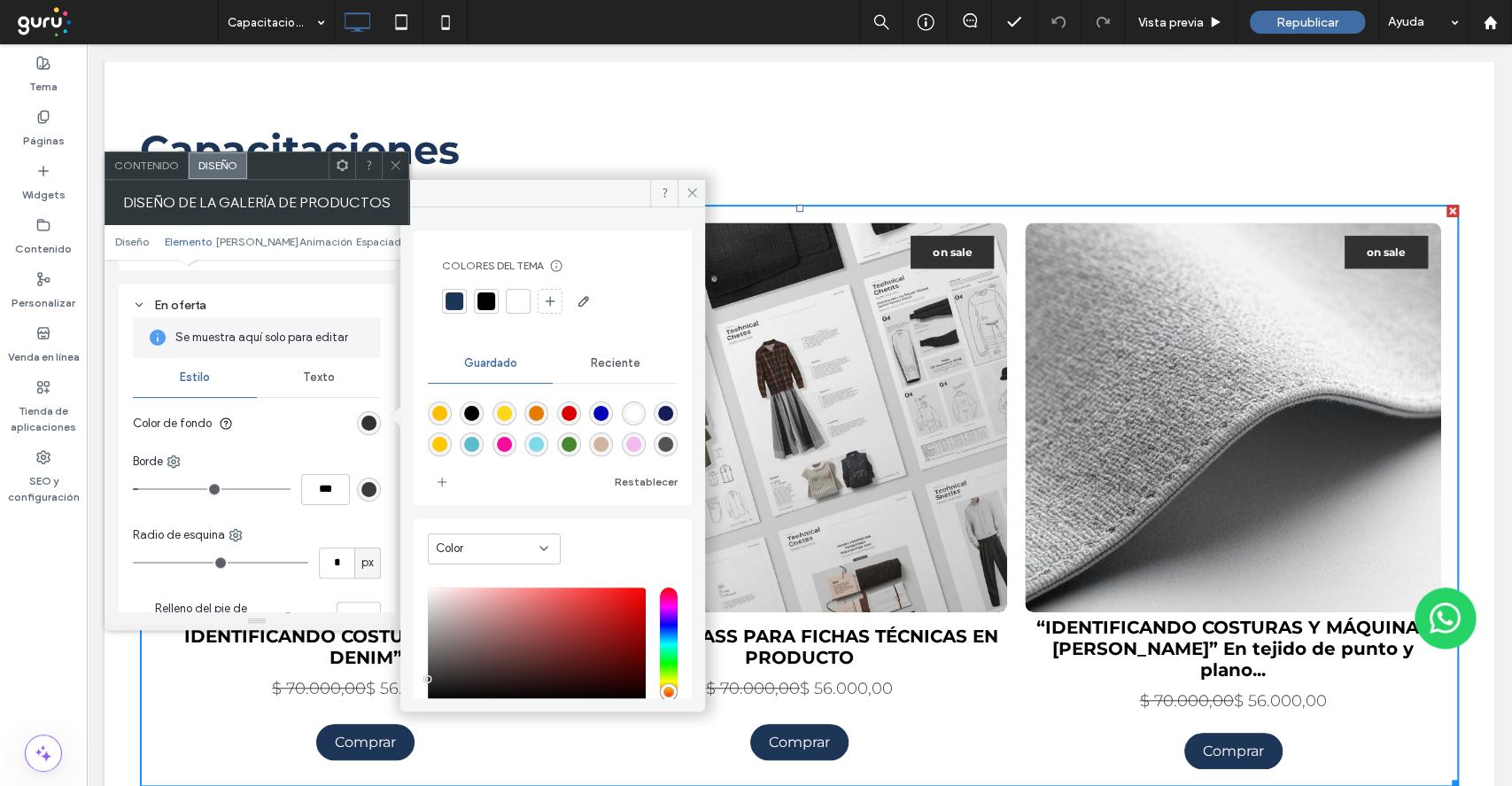
click at [460, 295] on div at bounding box center [454, 301] width 18 height 18
click at [694, 188] on icon at bounding box center [692, 193] width 13 height 13
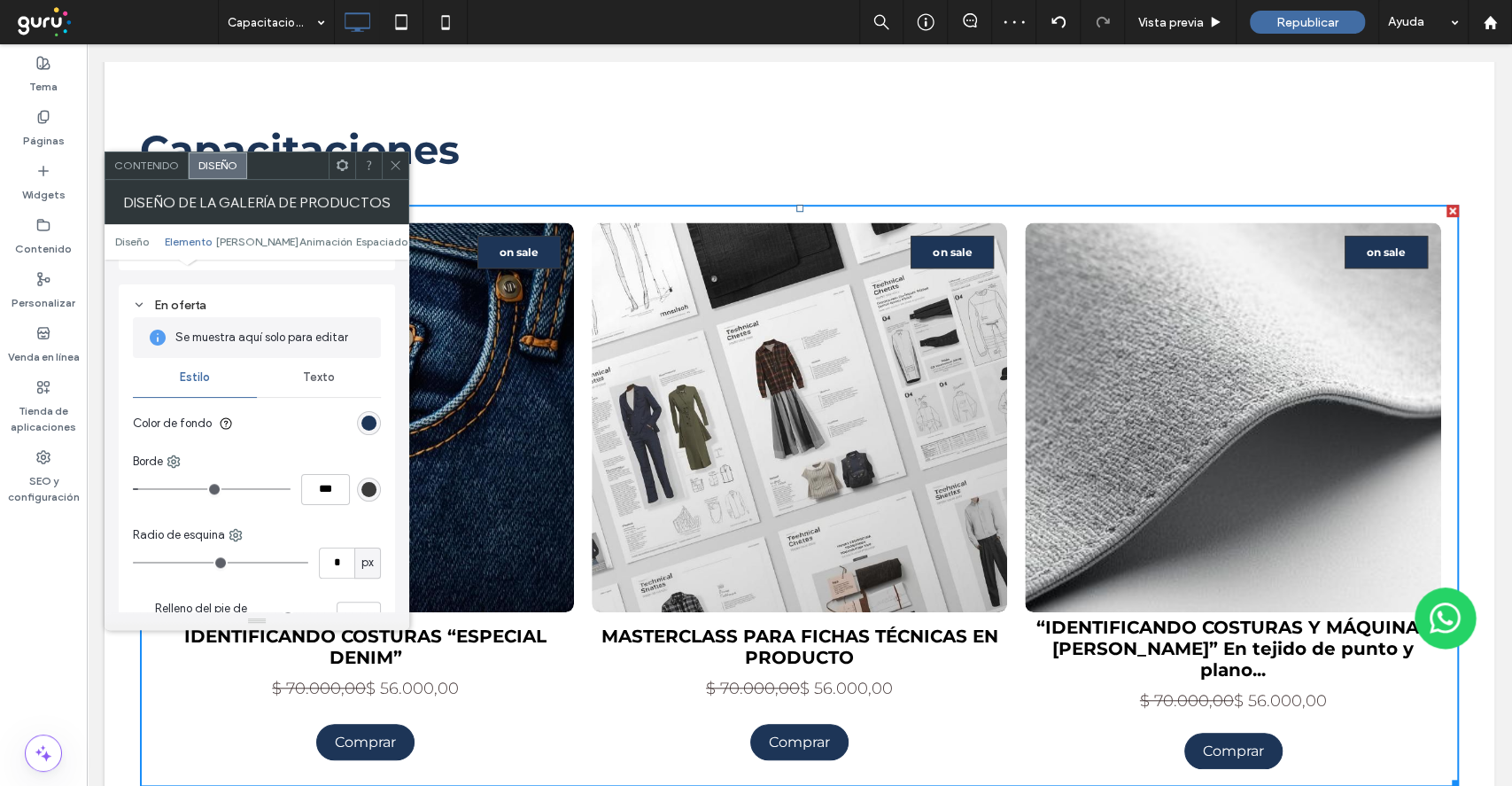
click at [155, 154] on div "Contenido" at bounding box center [147, 166] width 83 height 26
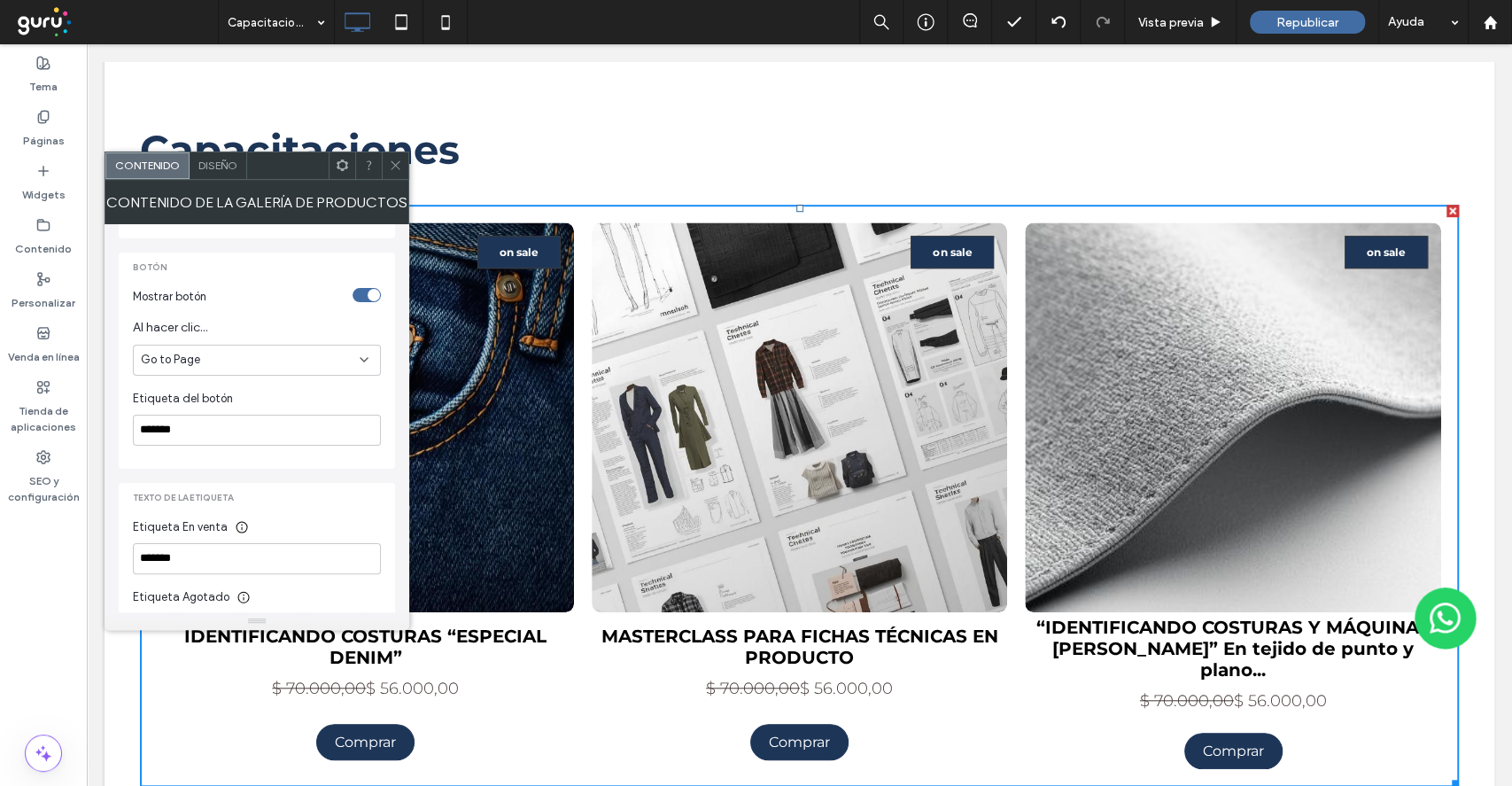
scroll to position [744, 0]
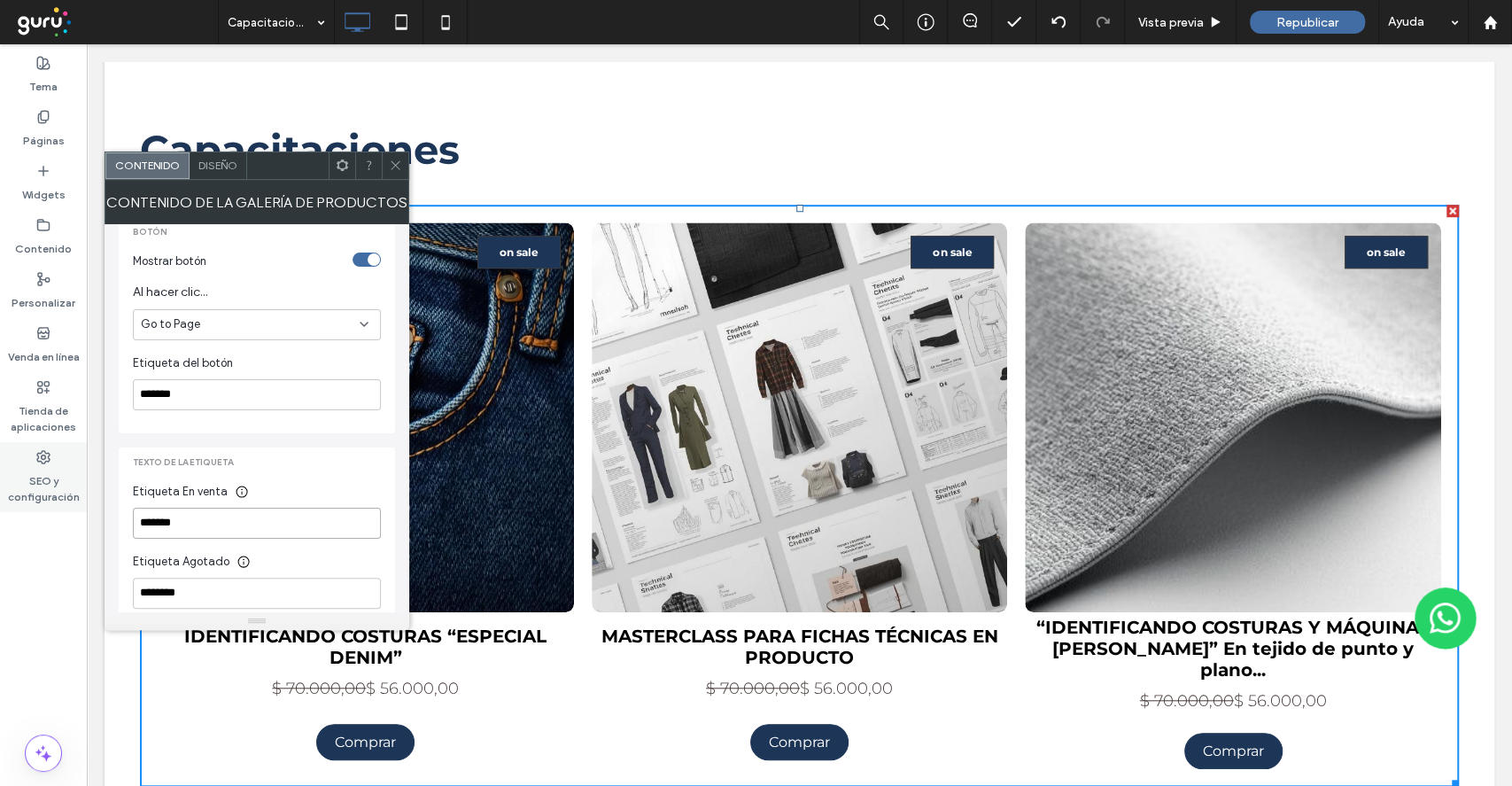
drag, startPoint x: 228, startPoint y: 508, endPoint x: 78, endPoint y: 495, distance: 150.6
click at [78, 495] on body ".wqwq-1{fill:#231f20;} .cls-1q, .cls-2q { fill-rule: evenodd; } .cls-2q { fill:…" at bounding box center [756, 393] width 1512 height 786
type input "*"
click at [163, 507] on input "******" at bounding box center [256, 522] width 248 height 31
type input "*******"
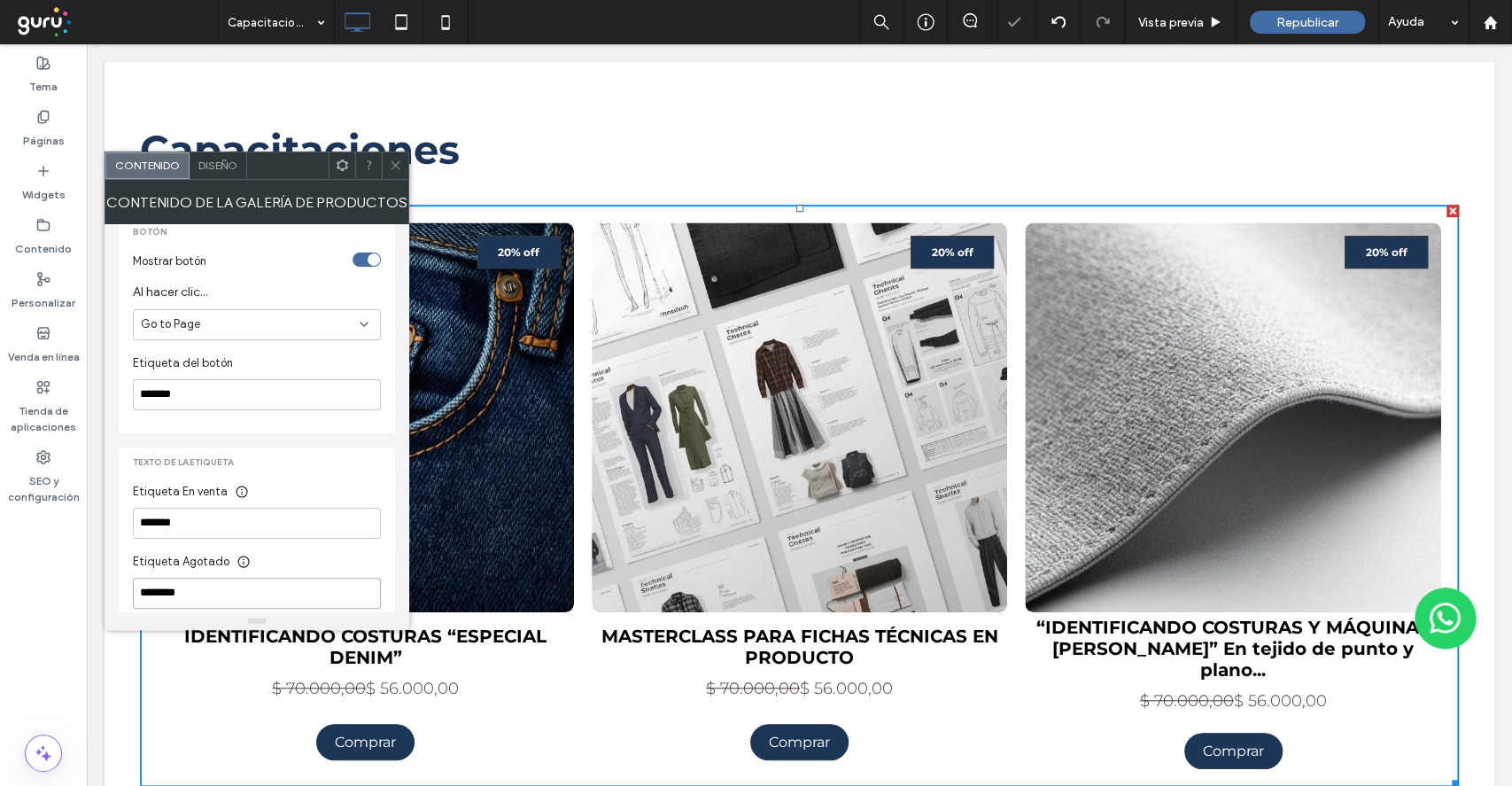
drag, startPoint x: 212, startPoint y: 565, endPoint x: 121, endPoint y: 578, distance: 91.9
click at [121, 578] on div "Texto de la etiqueta Etiqueta En venta ******* Etiqueta Agotado ********" at bounding box center [257, 539] width 277 height 184
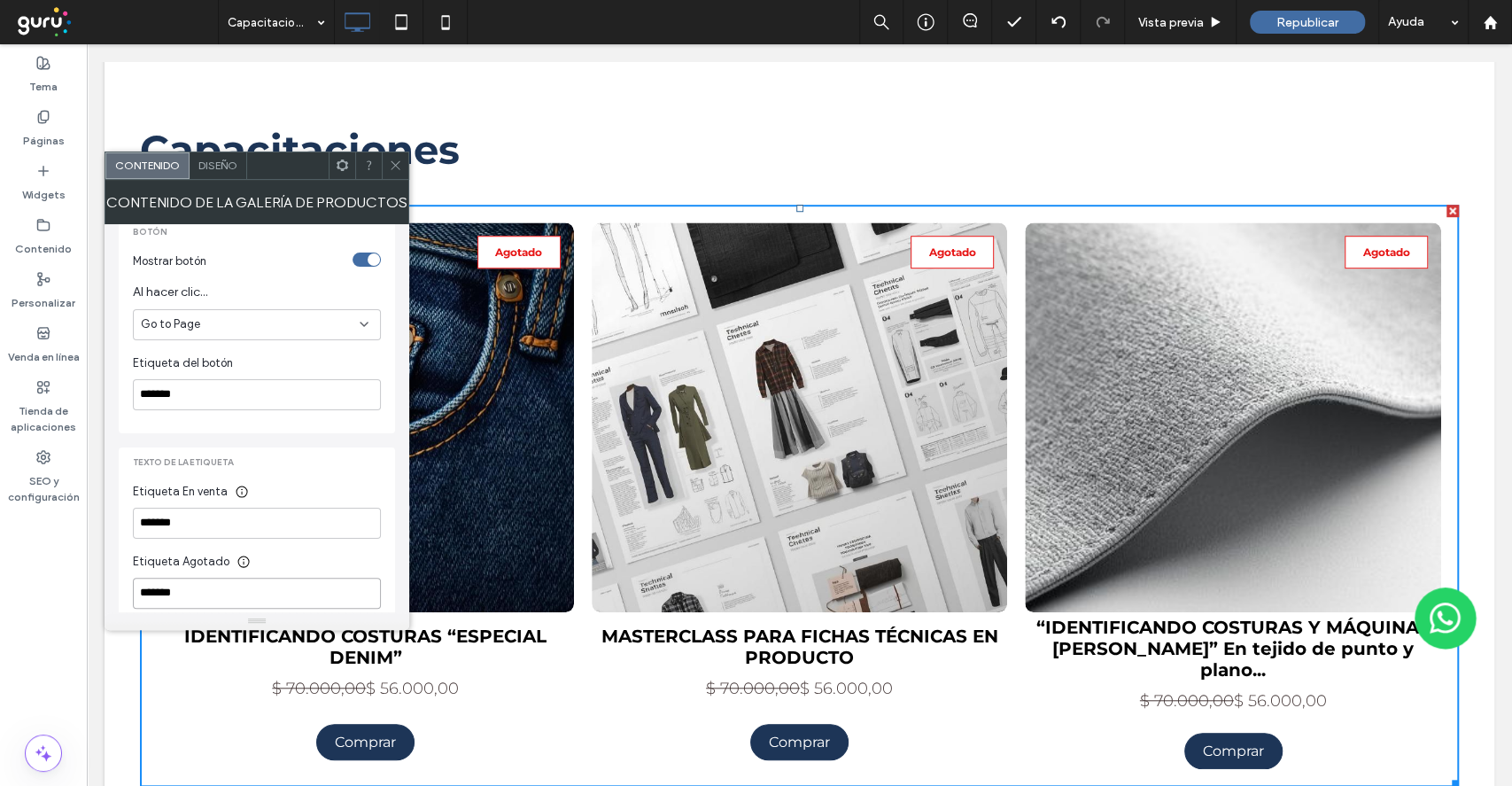
type input "*******"
click at [294, 553] on div "Texto de la etiqueta Etiqueta En venta ******* Etiqueta Agotado *******" at bounding box center [257, 539] width 277 height 184
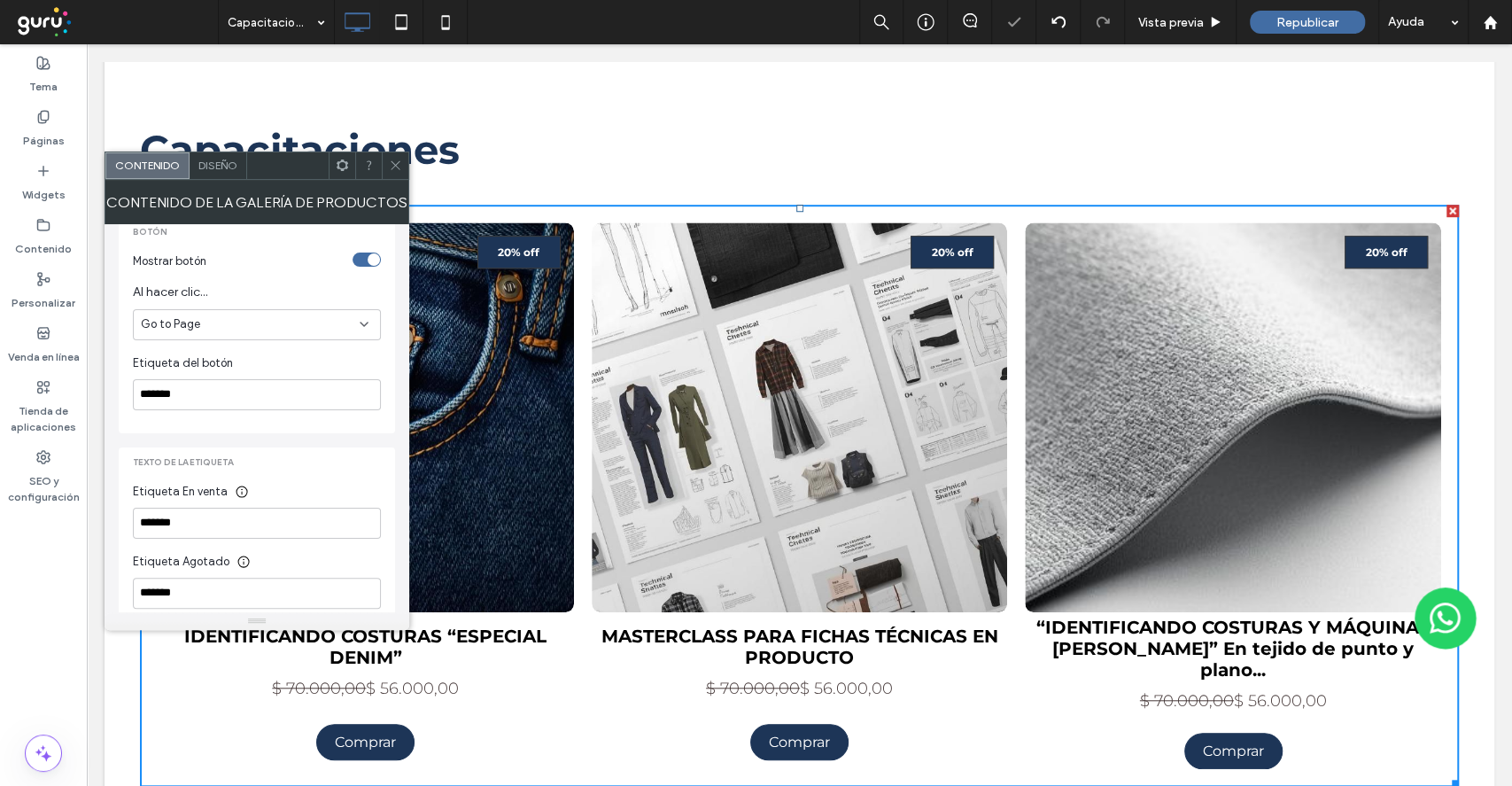
click at [393, 164] on icon at bounding box center [395, 165] width 13 height 13
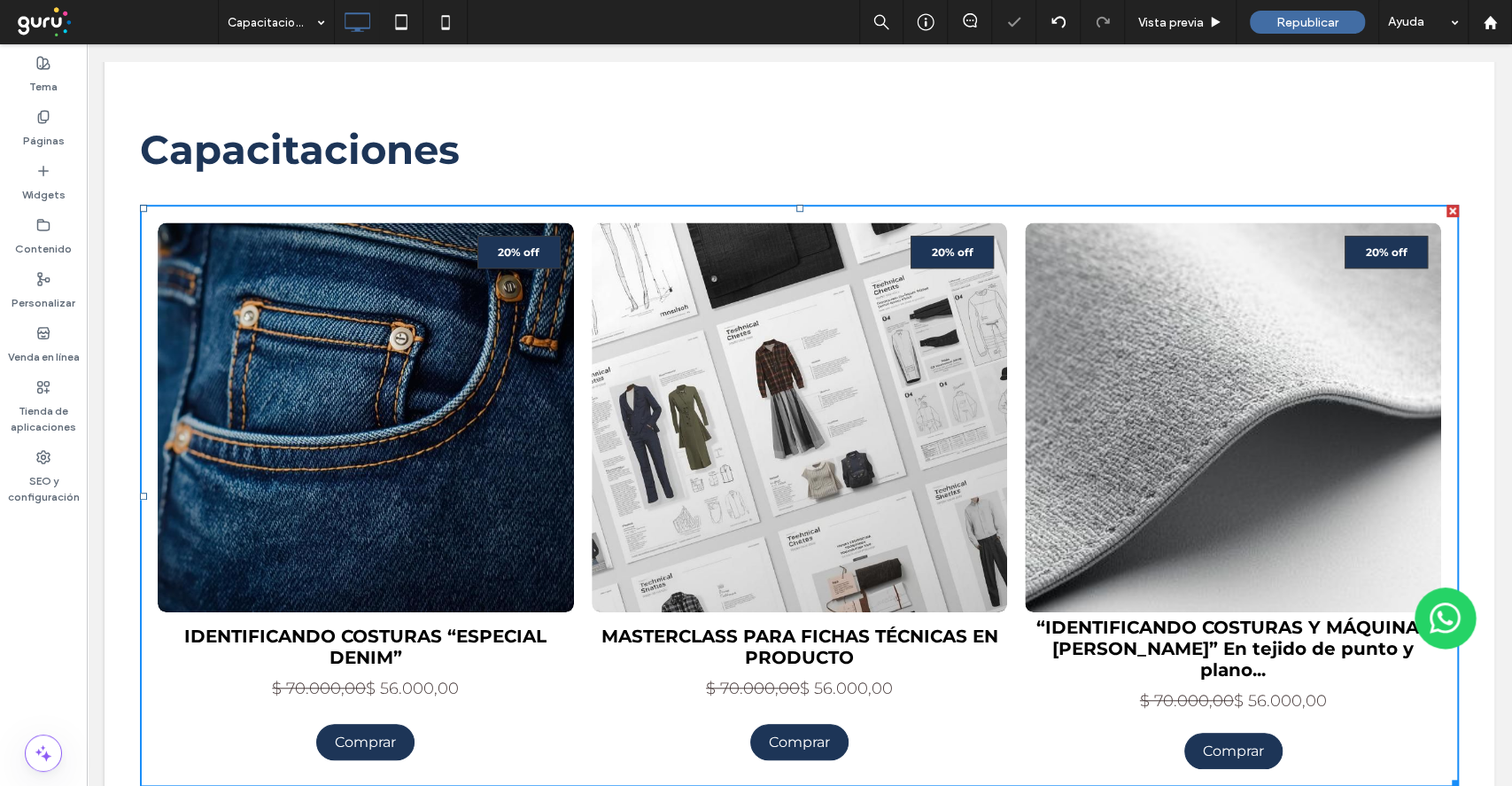
scroll to position [472, 0]
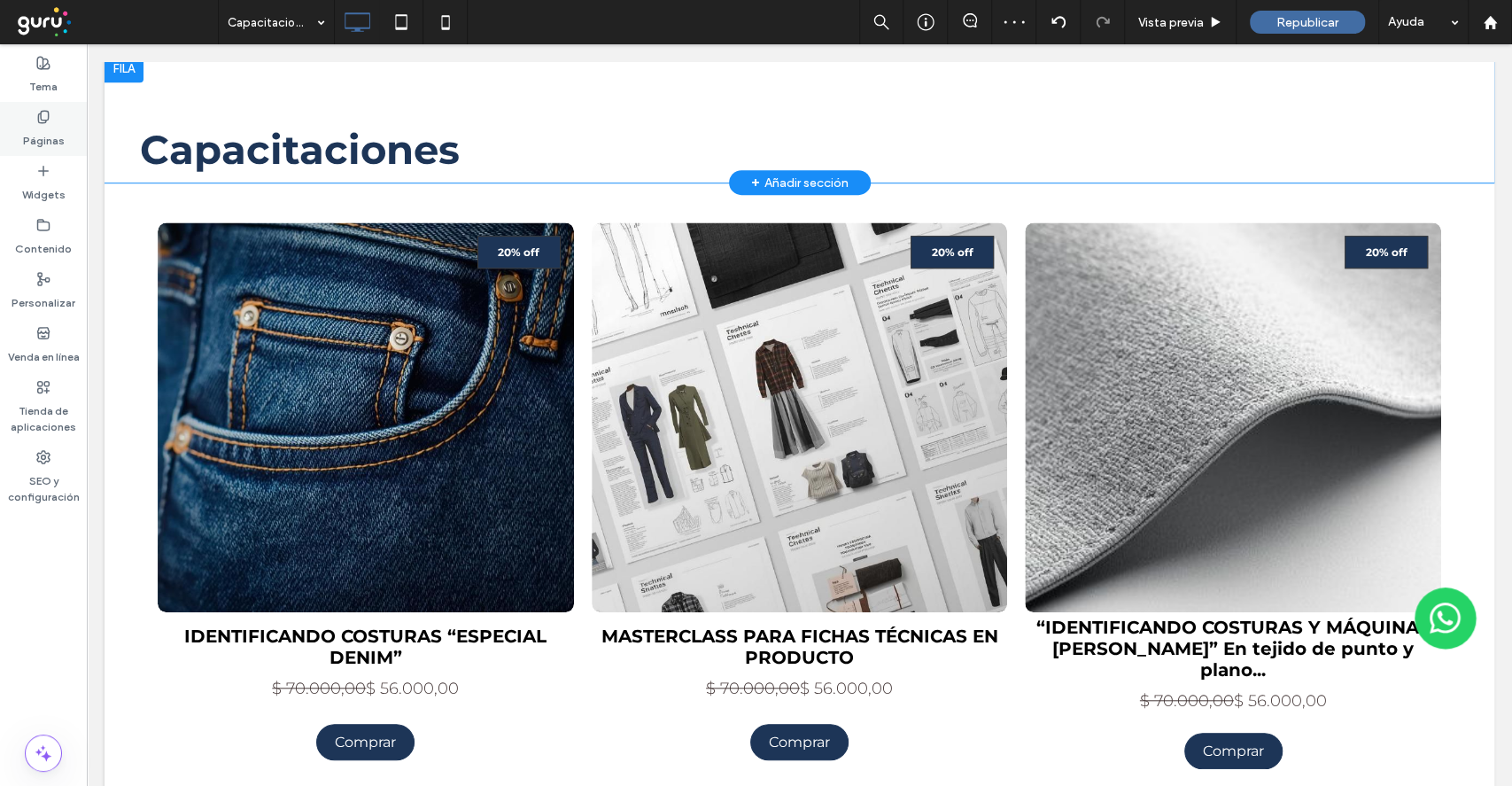
click at [38, 138] on label "Páginas" at bounding box center [43, 136] width 41 height 24
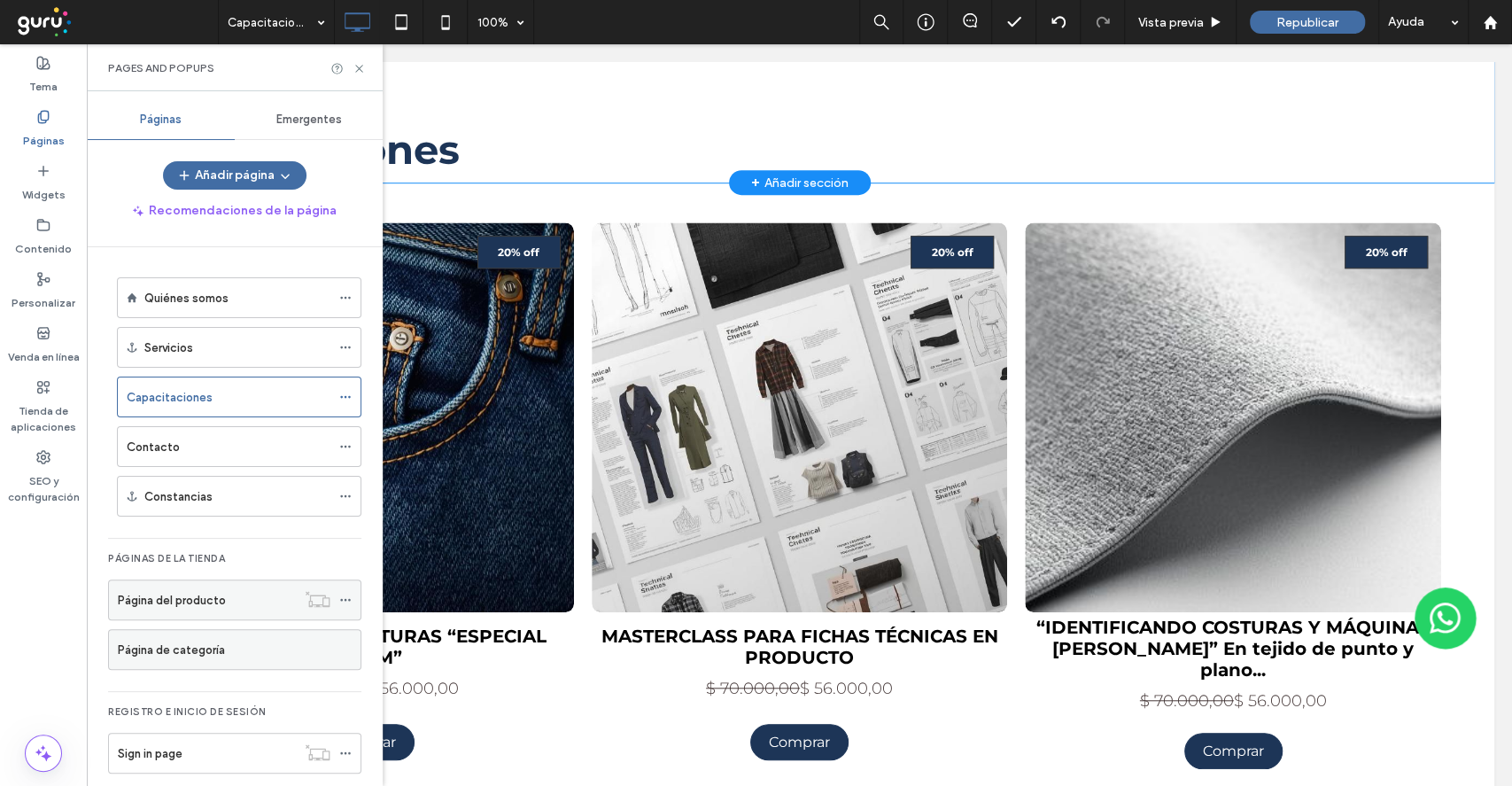
click at [233, 606] on div "Página del producto" at bounding box center [206, 599] width 178 height 39
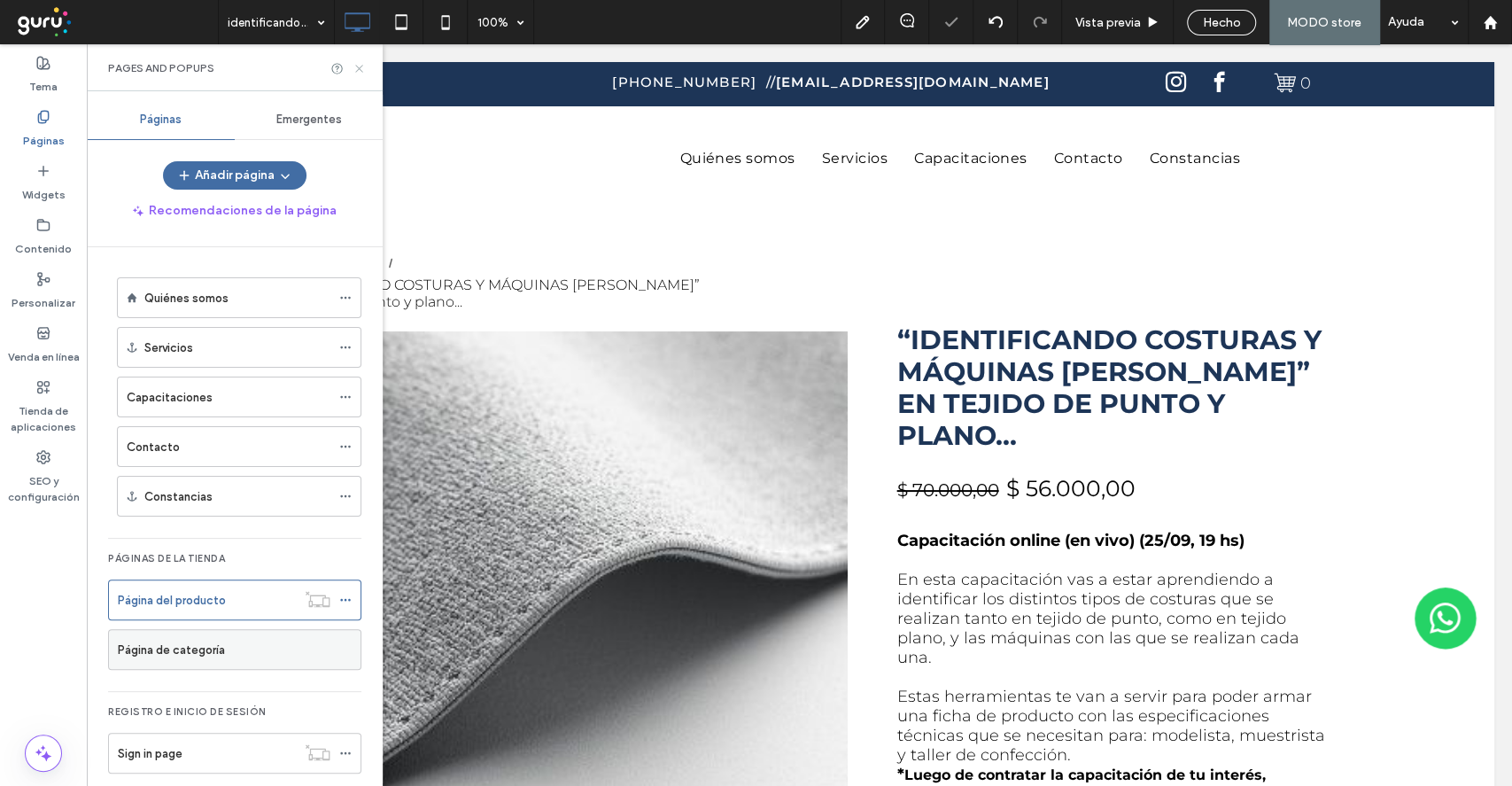
click at [362, 71] on icon at bounding box center [360, 69] width 13 height 13
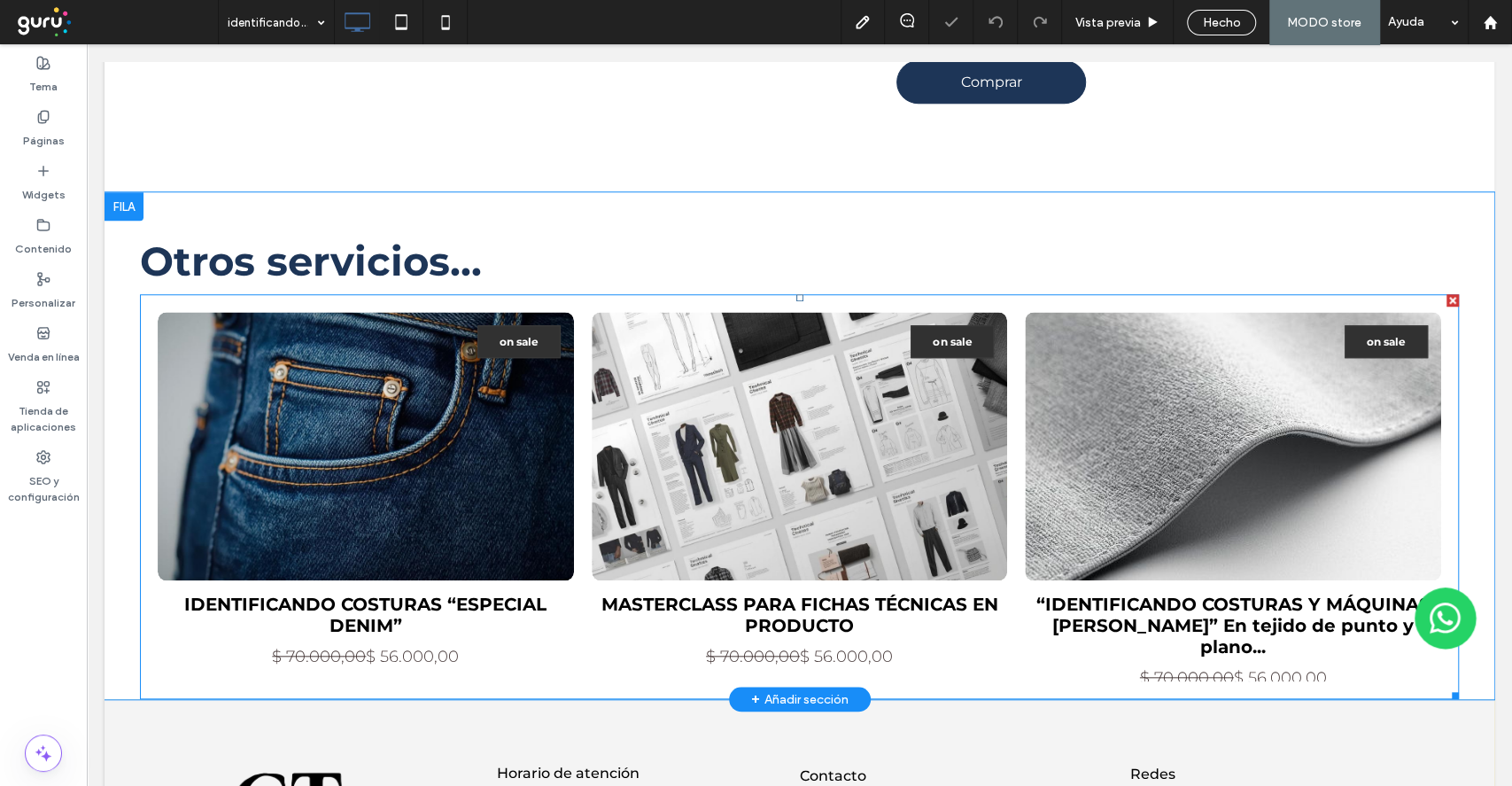
scroll to position [802, 0]
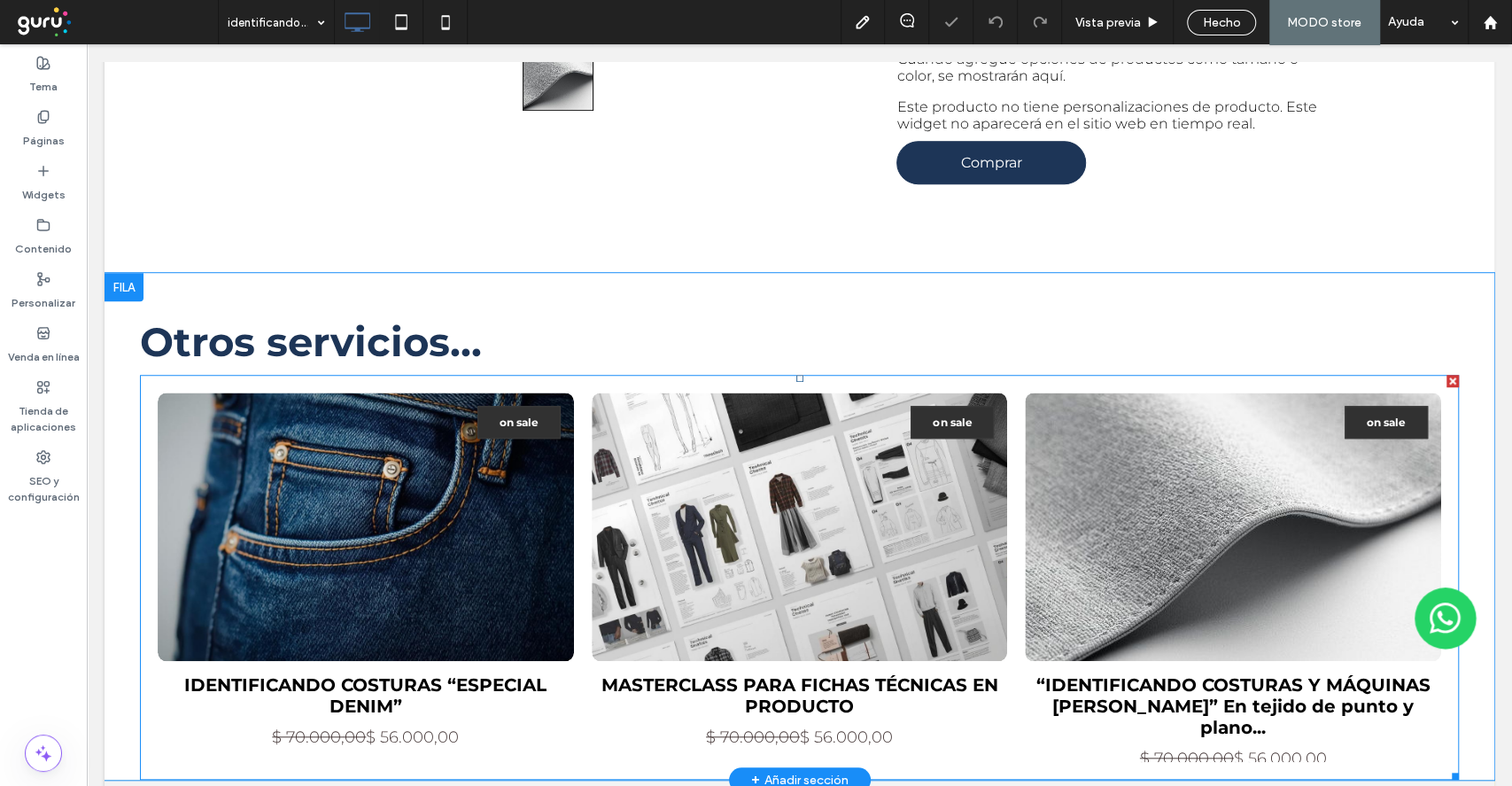
click at [503, 482] on link at bounding box center [365, 526] width 442 height 284
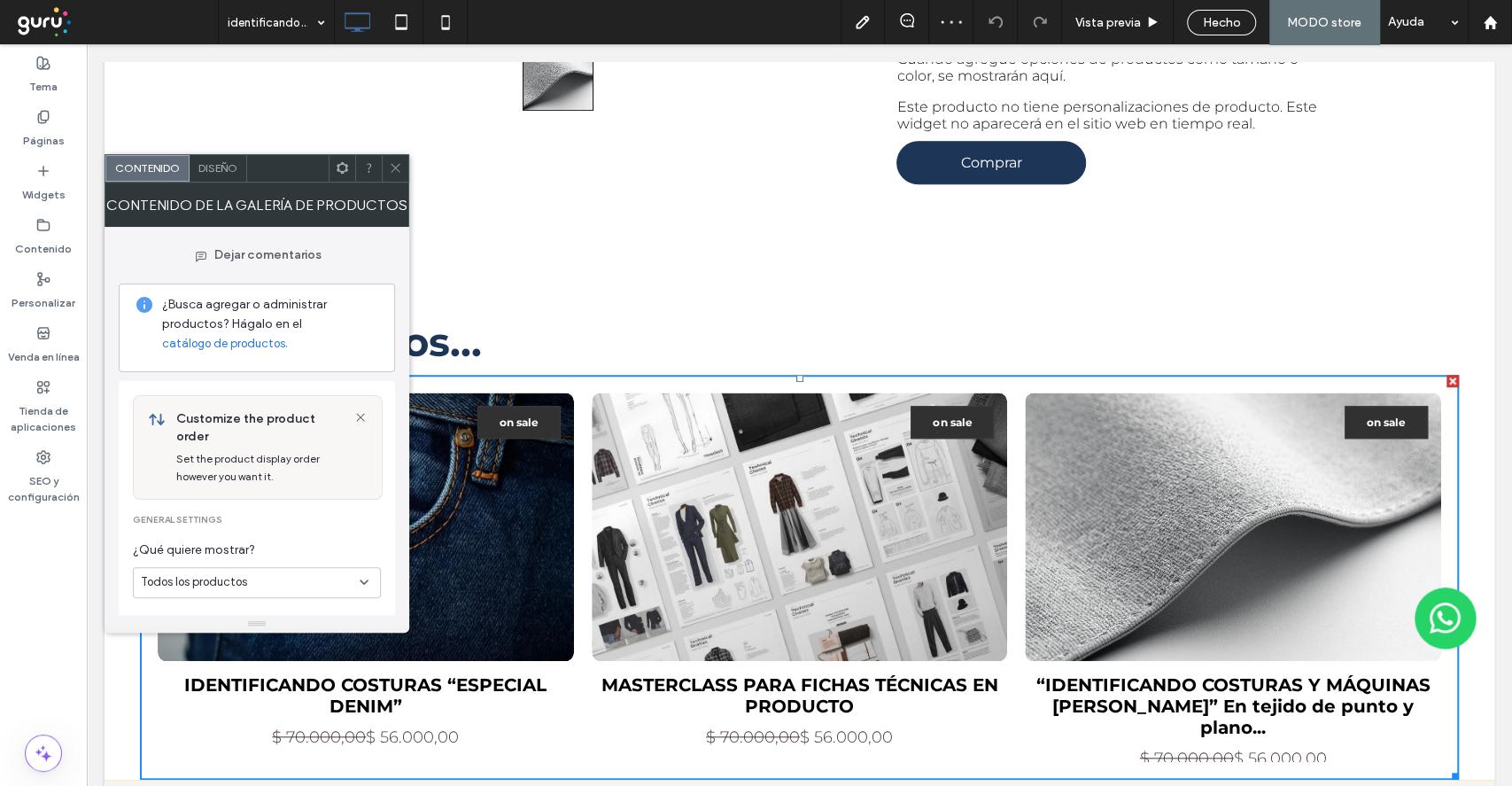
click at [199, 173] on div "Diseño" at bounding box center [217, 168] width 57 height 26
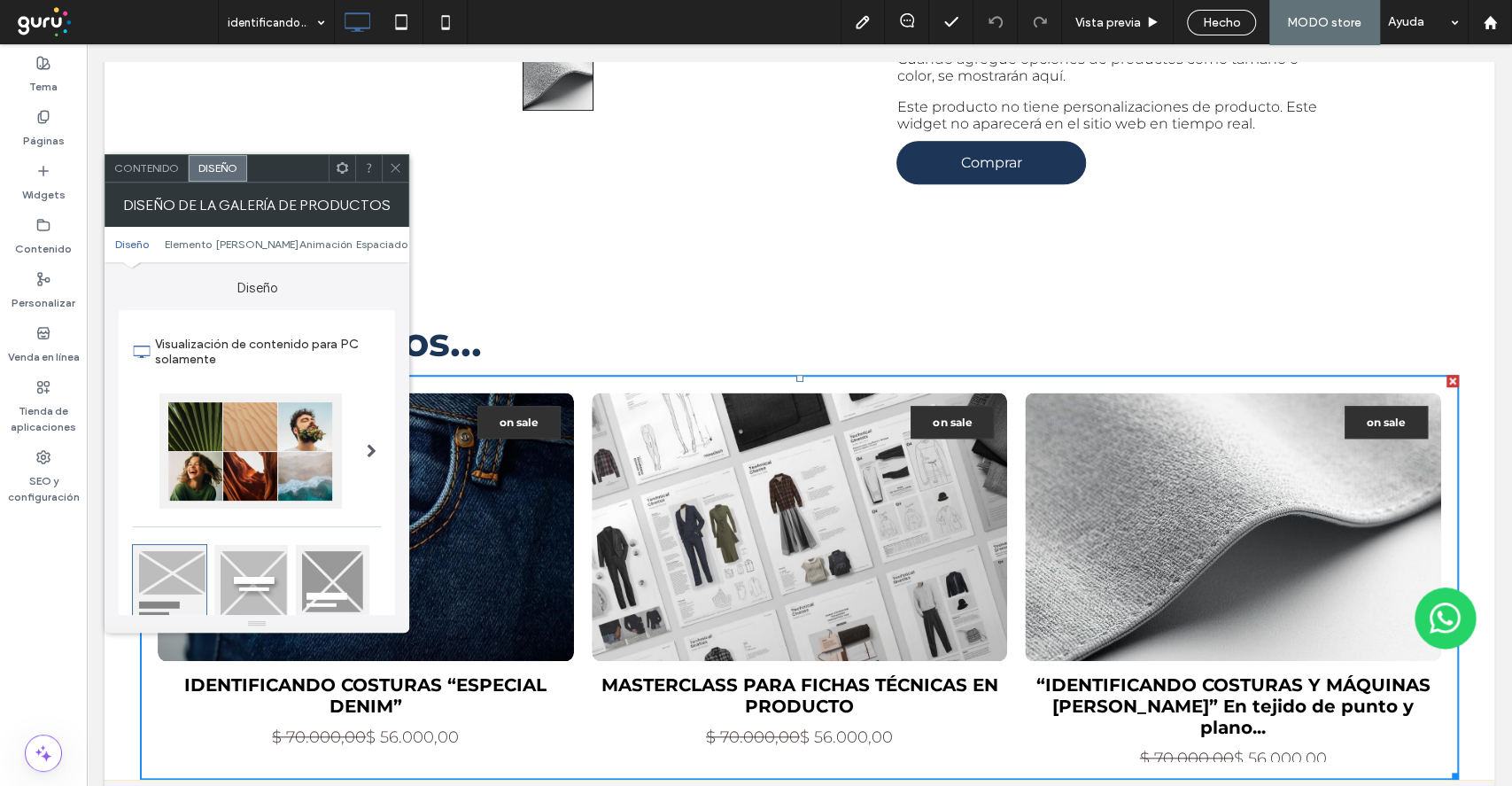
click at [157, 174] on div "Contenido" at bounding box center [147, 168] width 83 height 26
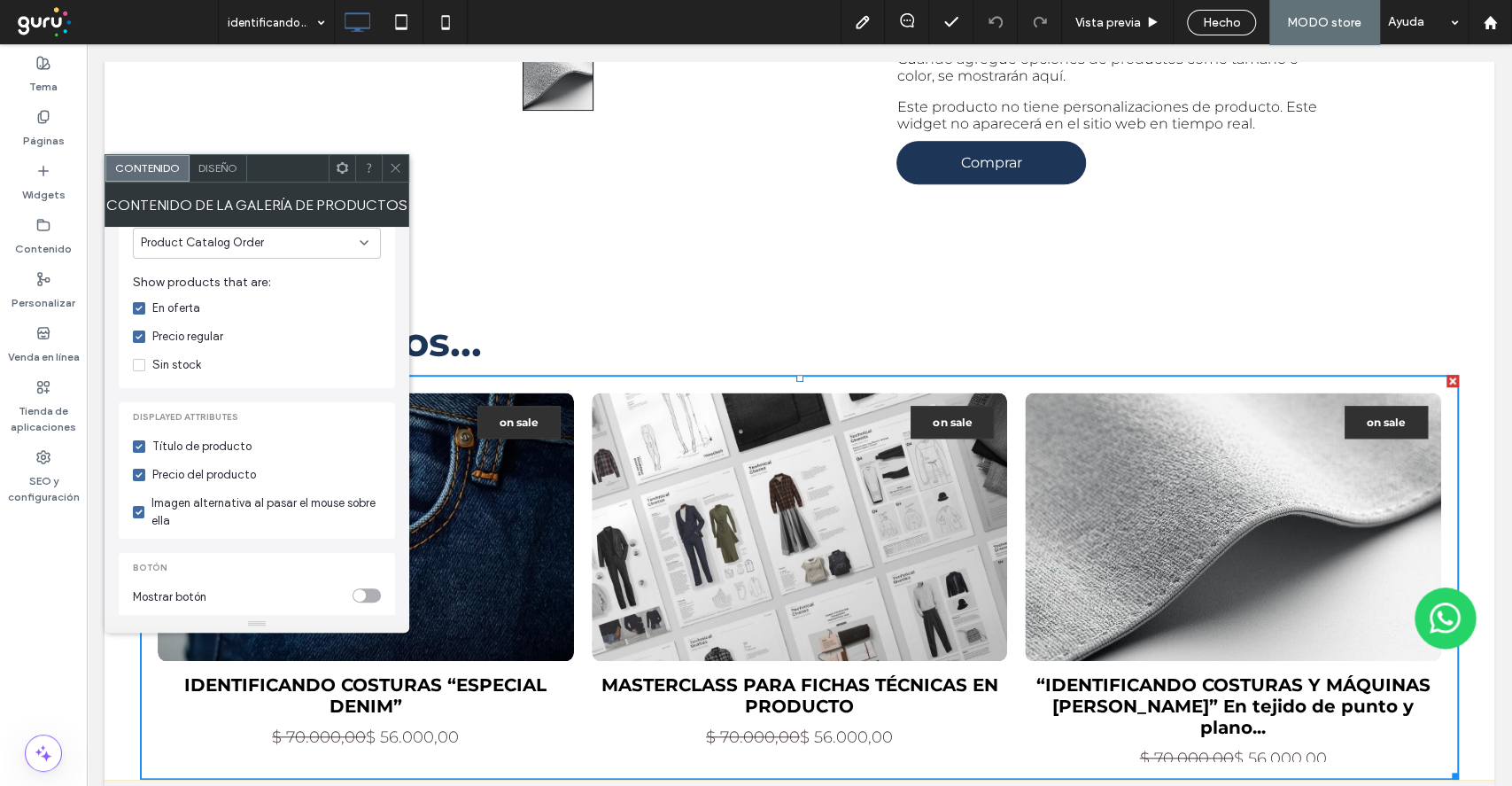
scroll to position [602, 0]
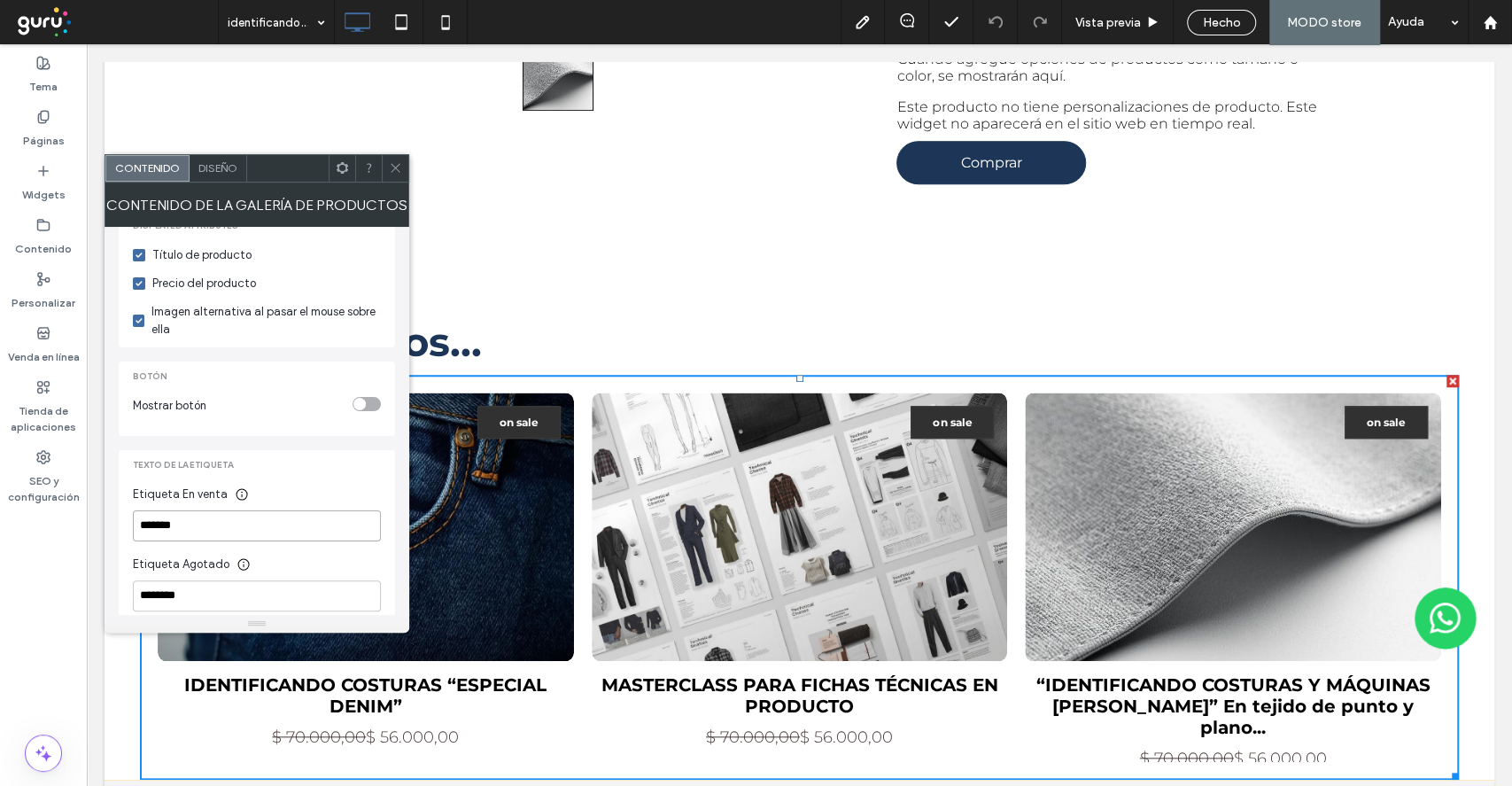
drag, startPoint x: 234, startPoint y: 514, endPoint x: 6, endPoint y: 470, distance: 232.2
click at [69, 514] on body ".wqwq-1{fill:#231f20;} .cls-1q, .cls-2q { fill-rule: evenodd; } .cls-2q { fill:…" at bounding box center [756, 393] width 1512 height 786
type input "********"
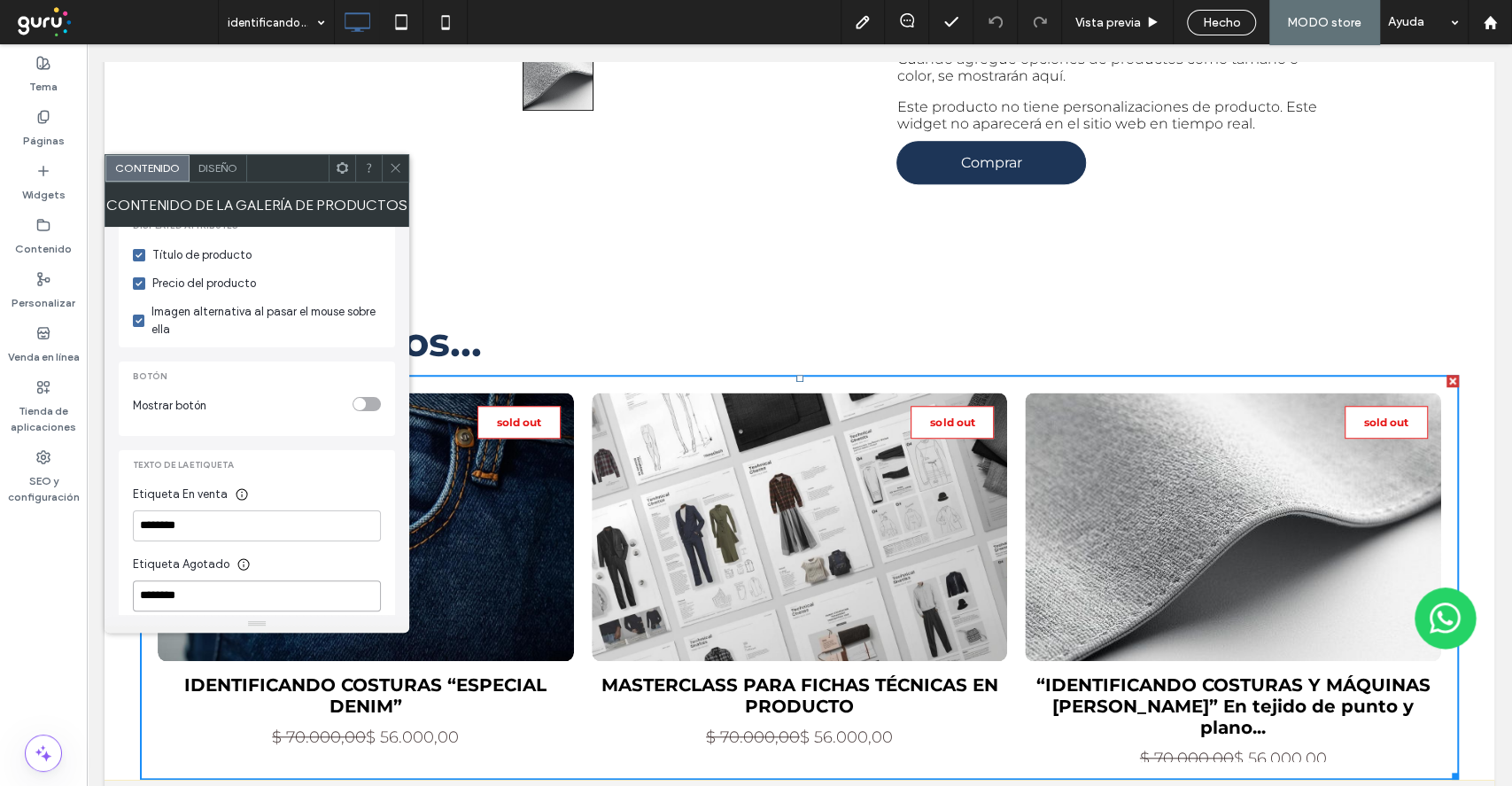
drag, startPoint x: 219, startPoint y: 563, endPoint x: 22, endPoint y: 584, distance: 198.1
click at [22, 584] on body ".wqwq-1{fill:#231f20;} .cls-1q, .cls-2q { fill-rule: evenodd; } .cls-2q { fill:…" at bounding box center [756, 393] width 1512 height 786
type input "*******"
click at [231, 172] on span "Diseño" at bounding box center [217, 168] width 39 height 13
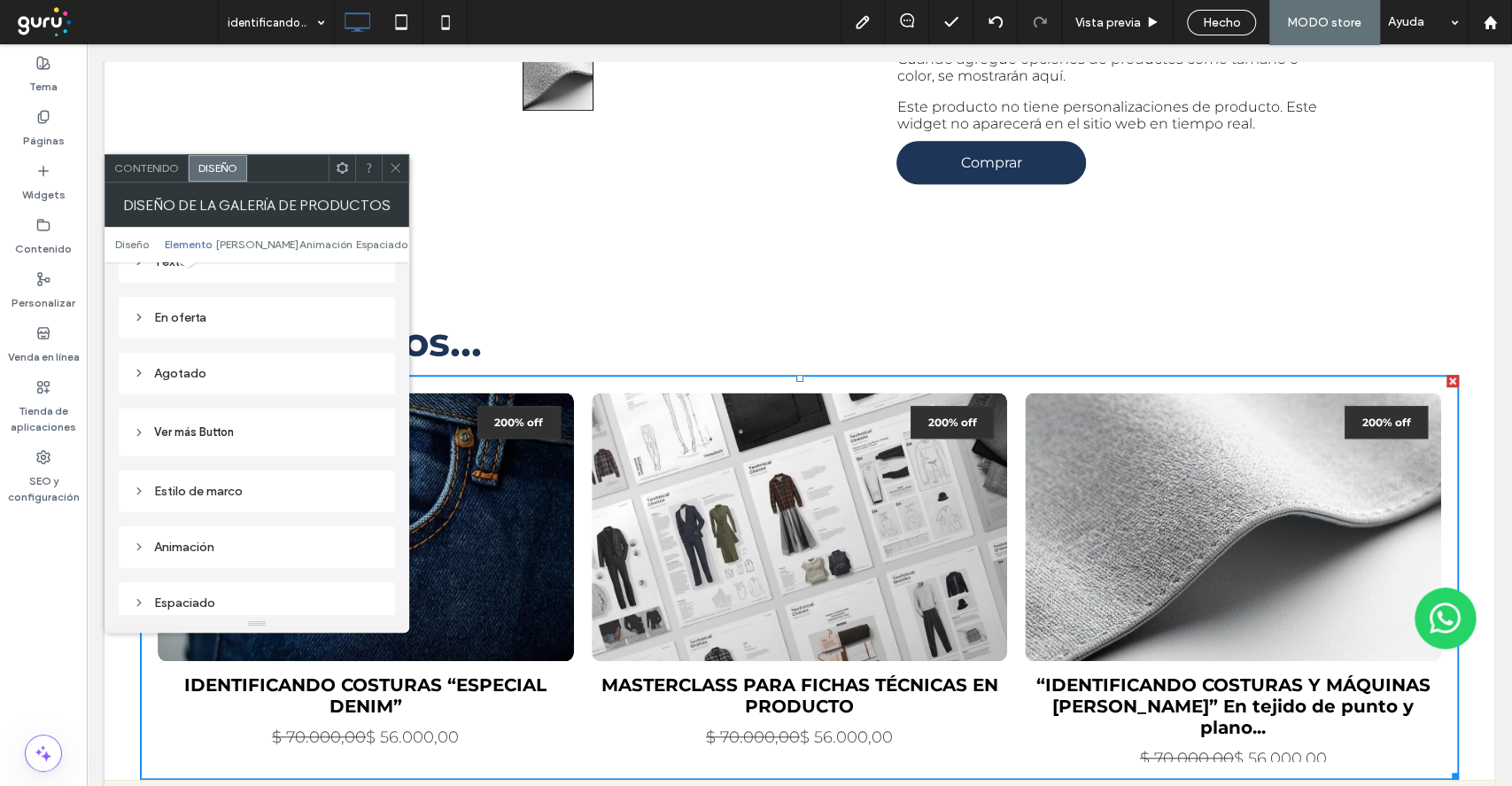
scroll to position [826, 0]
click at [210, 362] on div "En oferta" at bounding box center [256, 370] width 248 height 15
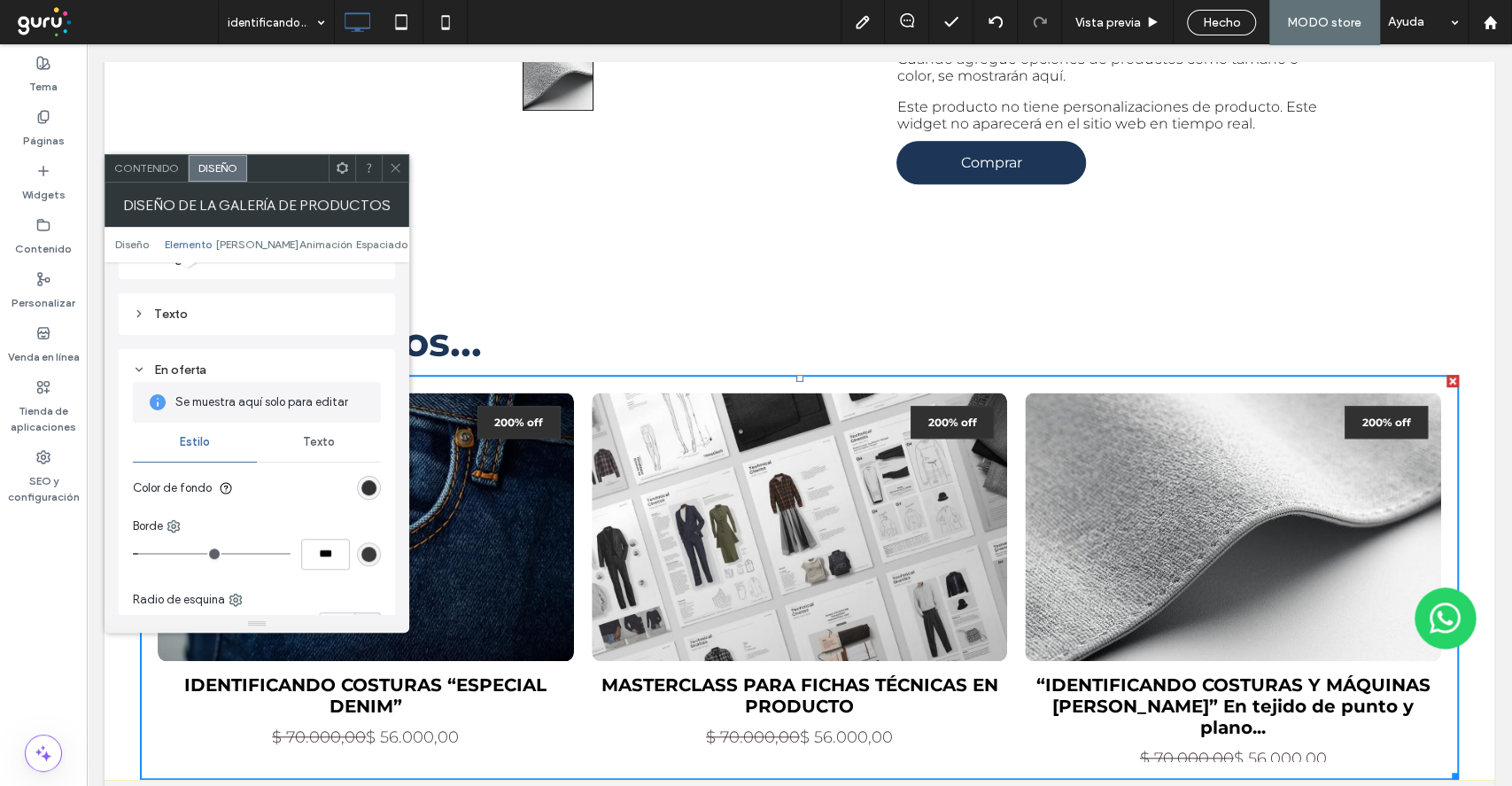
click at [361, 475] on div "rgb(49, 49, 49)" at bounding box center [368, 487] width 24 height 24
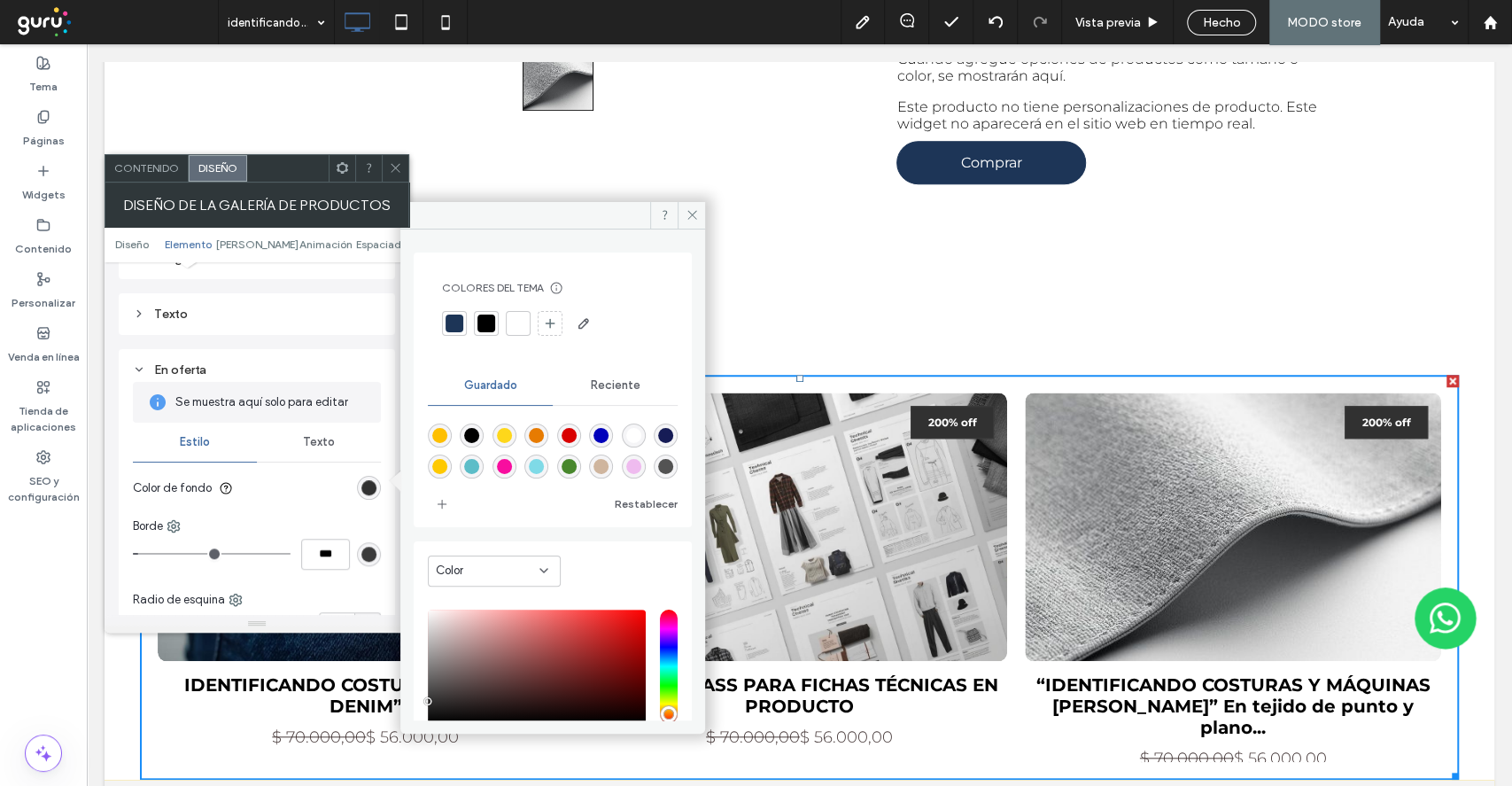
click at [445, 329] on div at bounding box center [455, 323] width 24 height 24
click at [155, 167] on span "Contenido" at bounding box center [146, 168] width 65 height 13
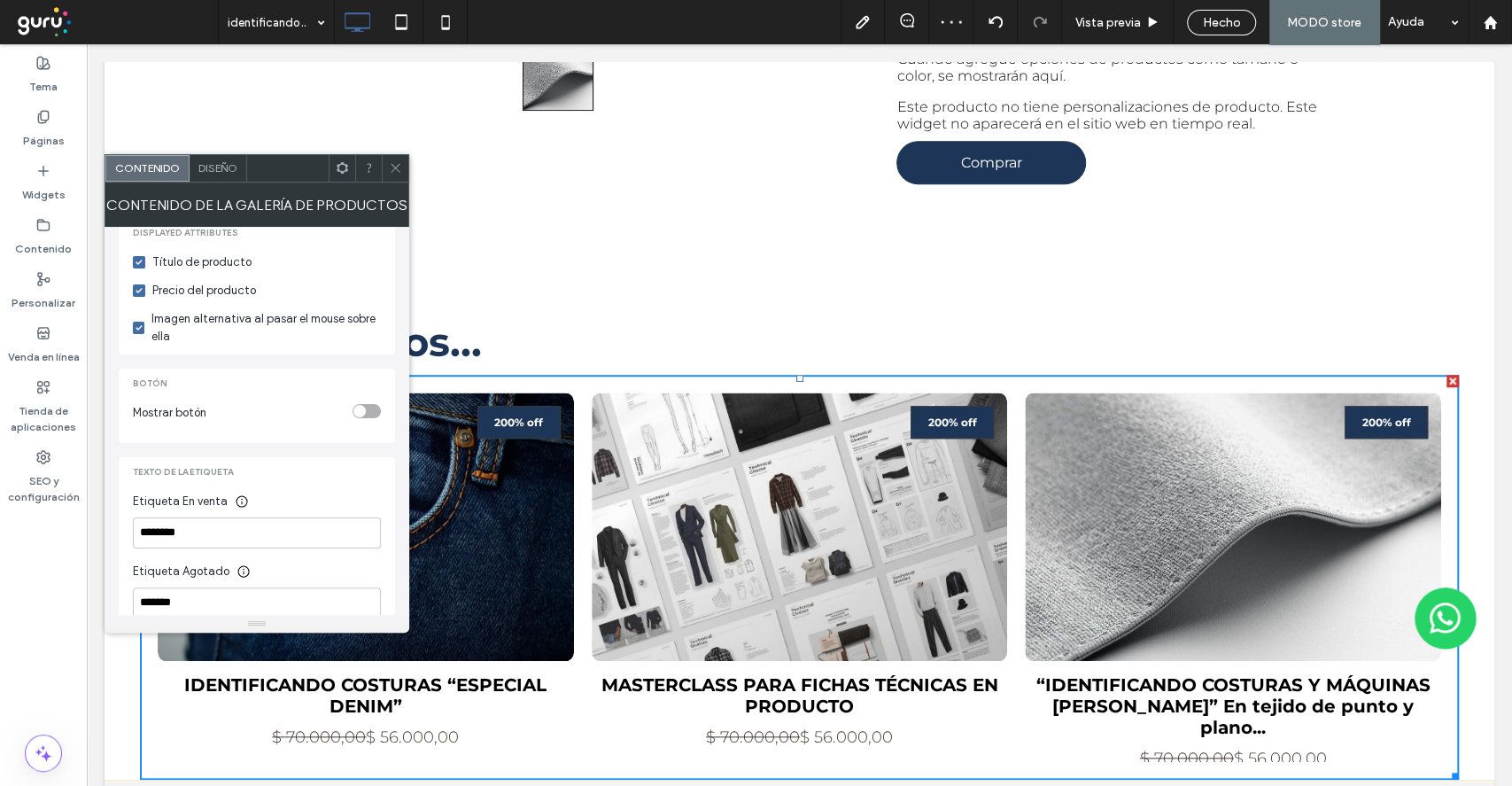
scroll to position [602, 0]
click at [163, 510] on input "********" at bounding box center [256, 525] width 248 height 31
type input "*******"
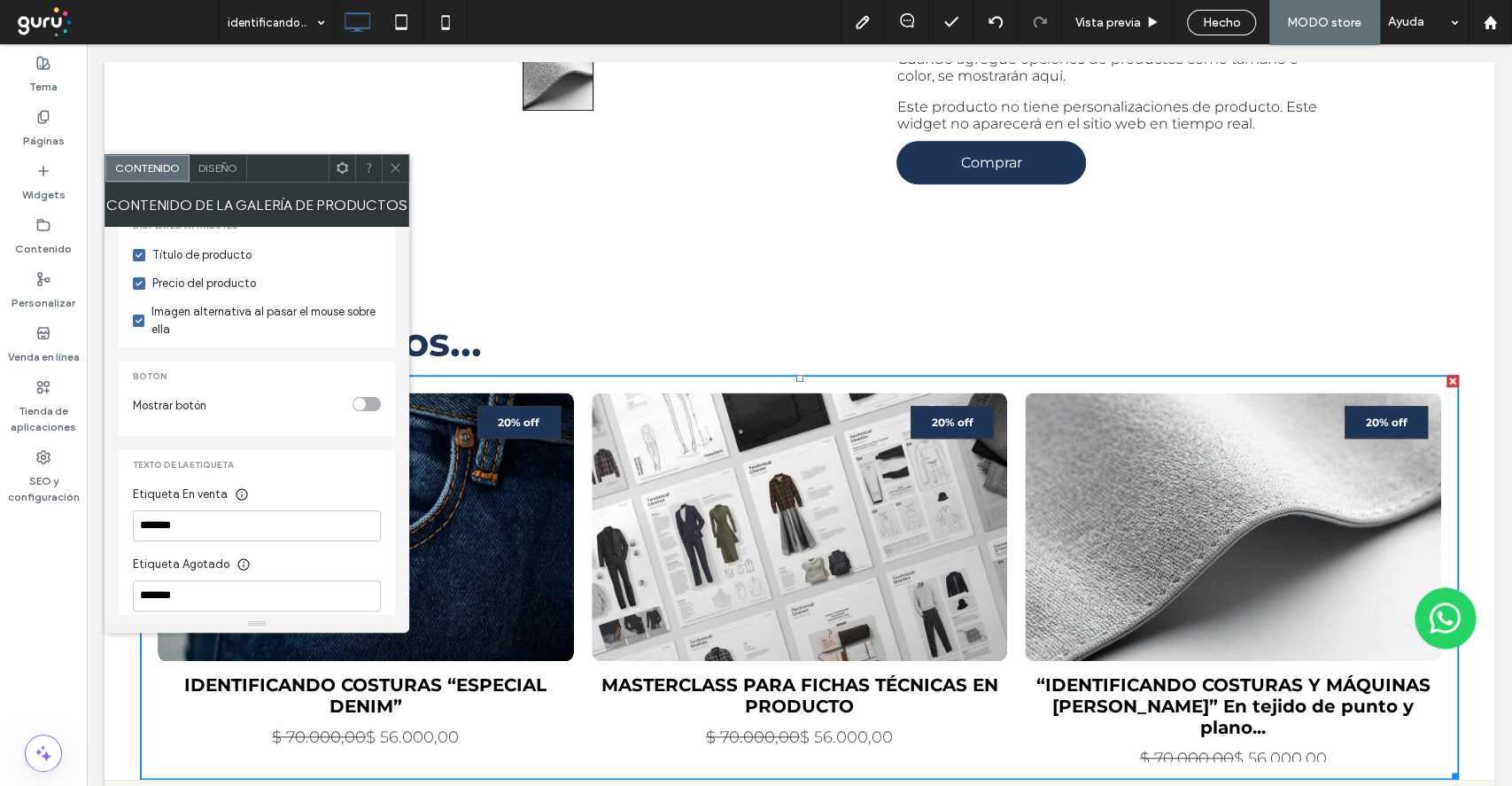
click at [399, 159] on span at bounding box center [395, 168] width 13 height 26
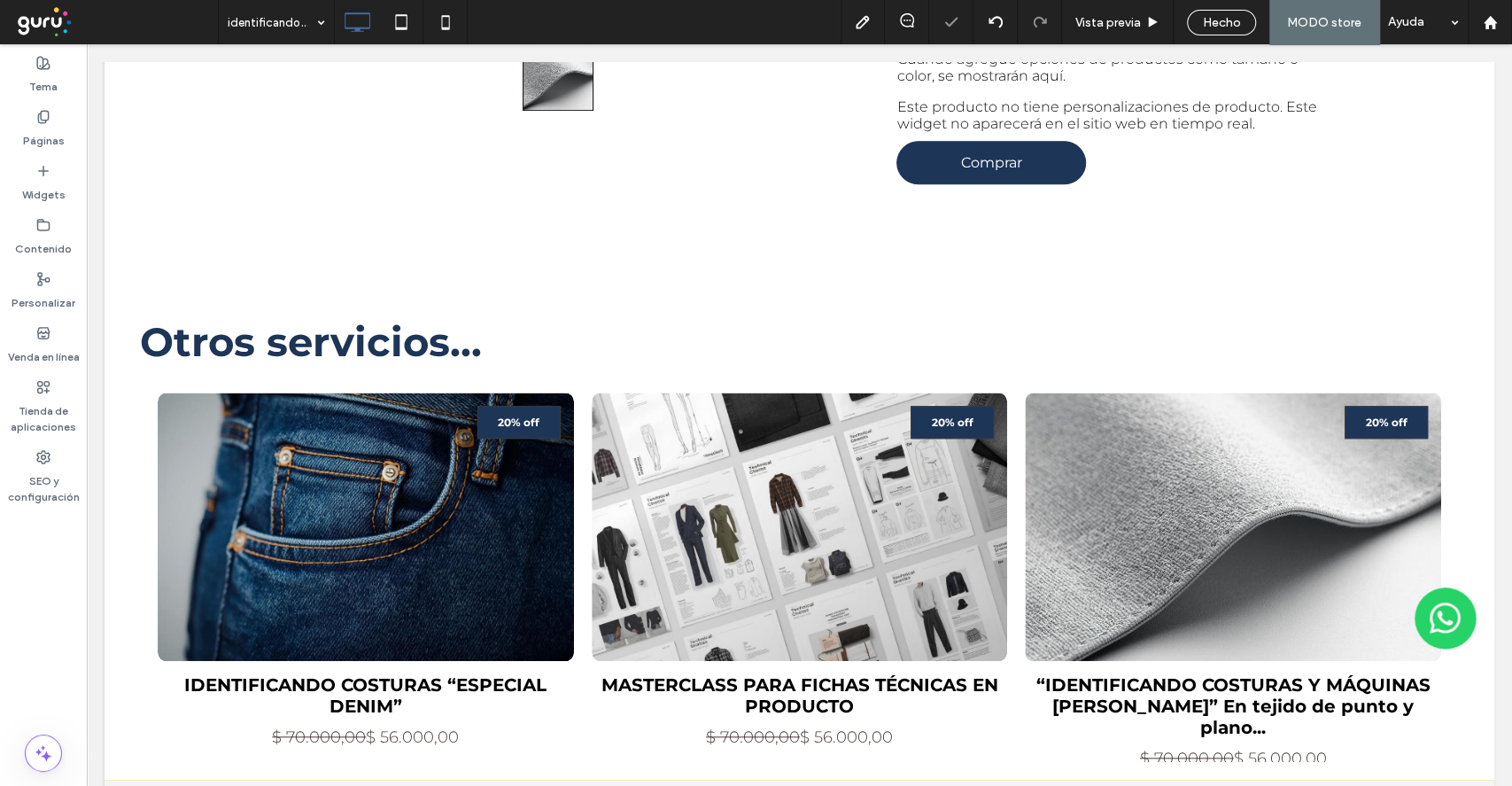
click at [1235, 20] on span "Hecho" at bounding box center [1222, 23] width 38 height 15
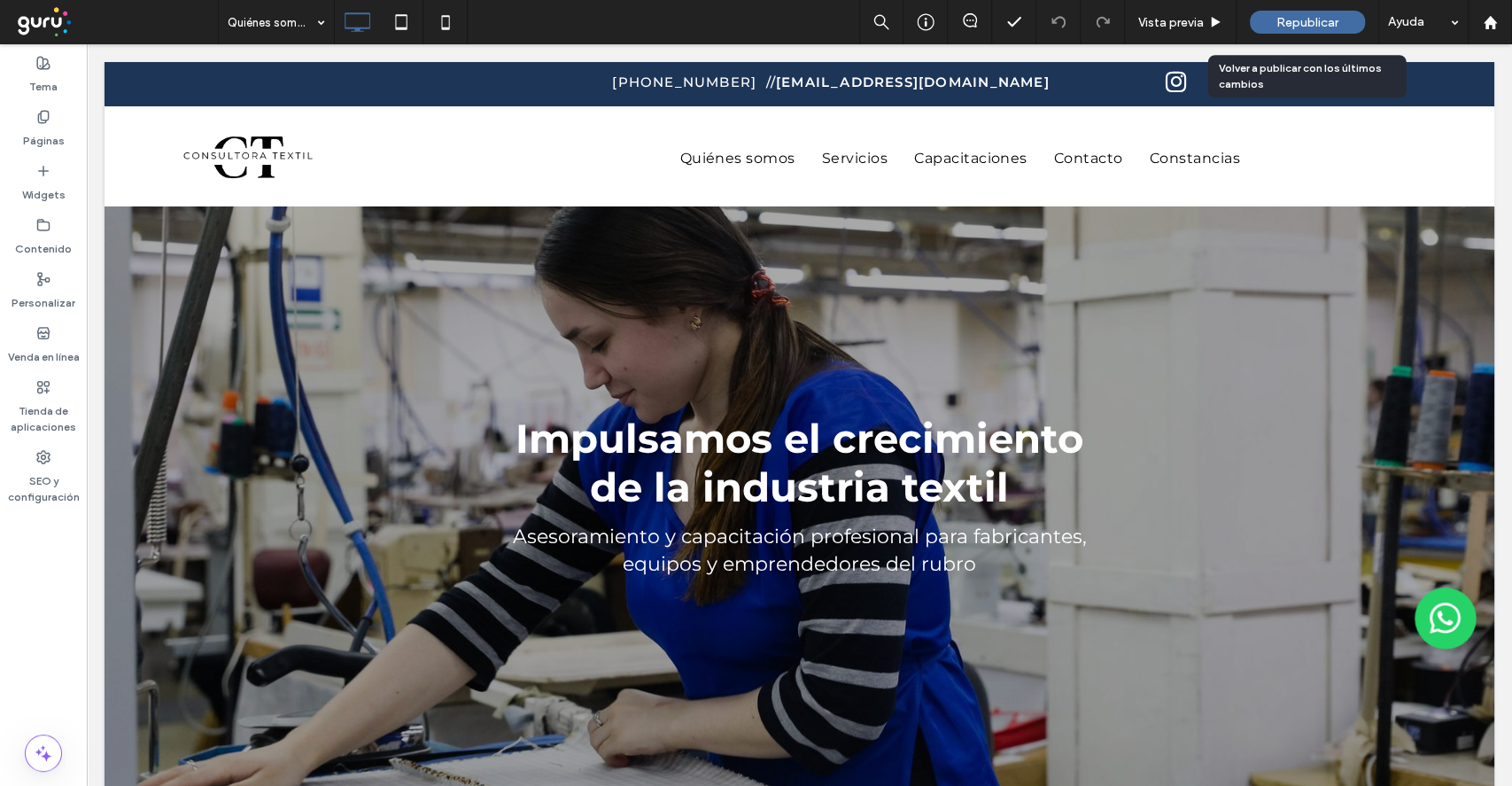
click at [1297, 34] on div "Republicar" at bounding box center [1308, 22] width 115 height 44
click at [1268, 24] on div "Republicar" at bounding box center [1308, 22] width 115 height 23
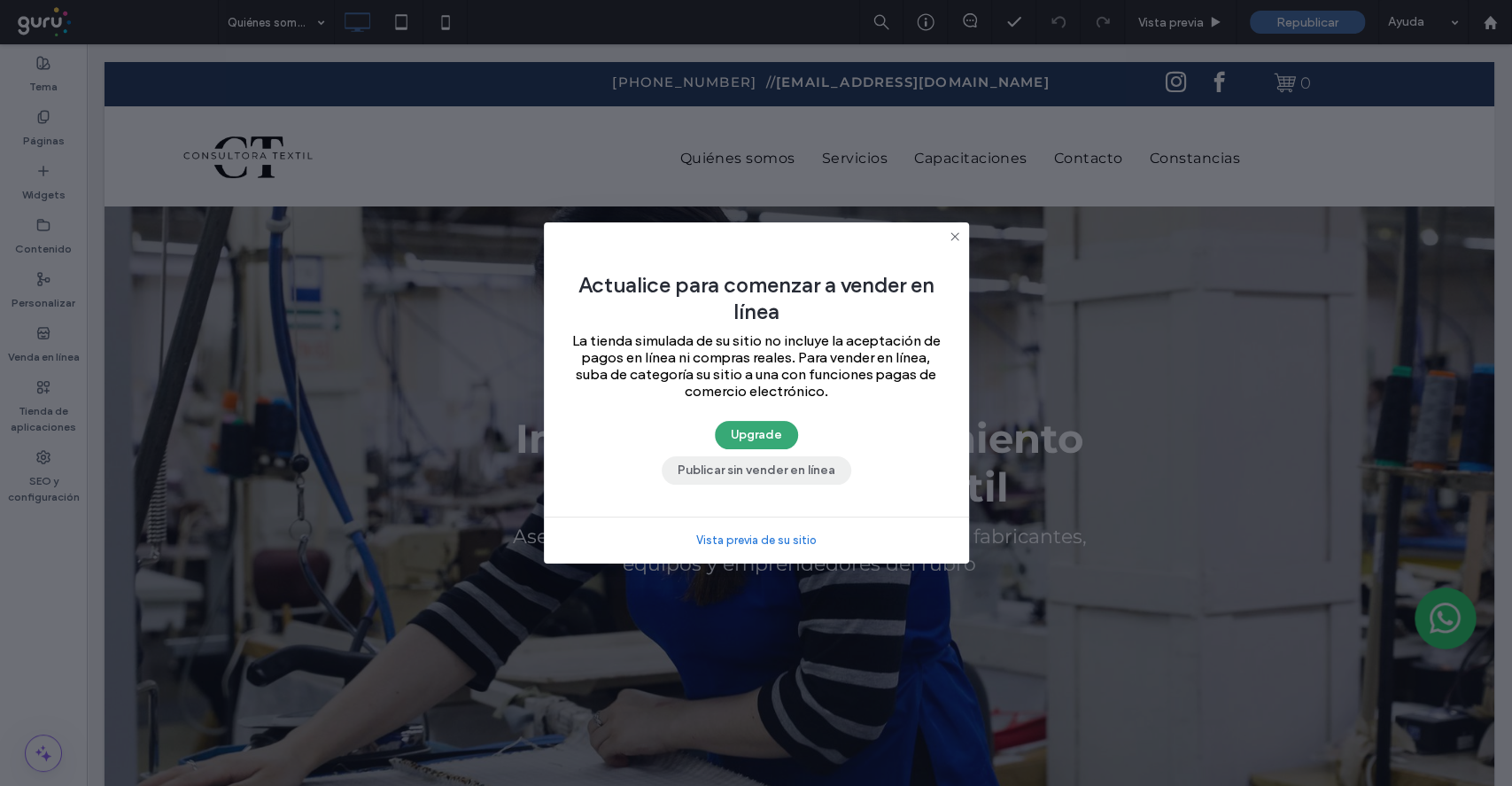
click at [824, 464] on button "Publicar sin vender en línea" at bounding box center [756, 471] width 189 height 28
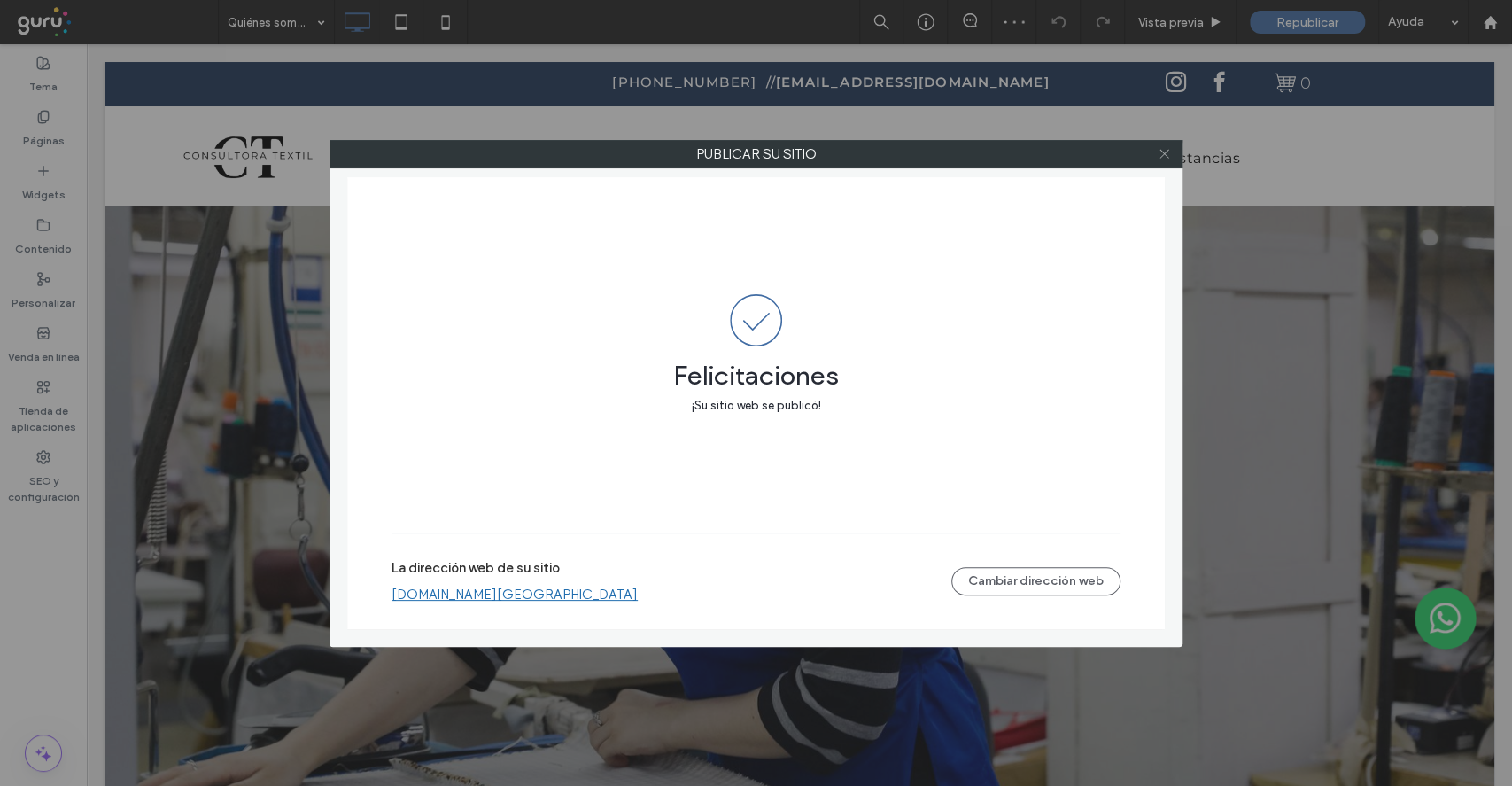
click at [1163, 154] on use at bounding box center [1164, 153] width 8 height 8
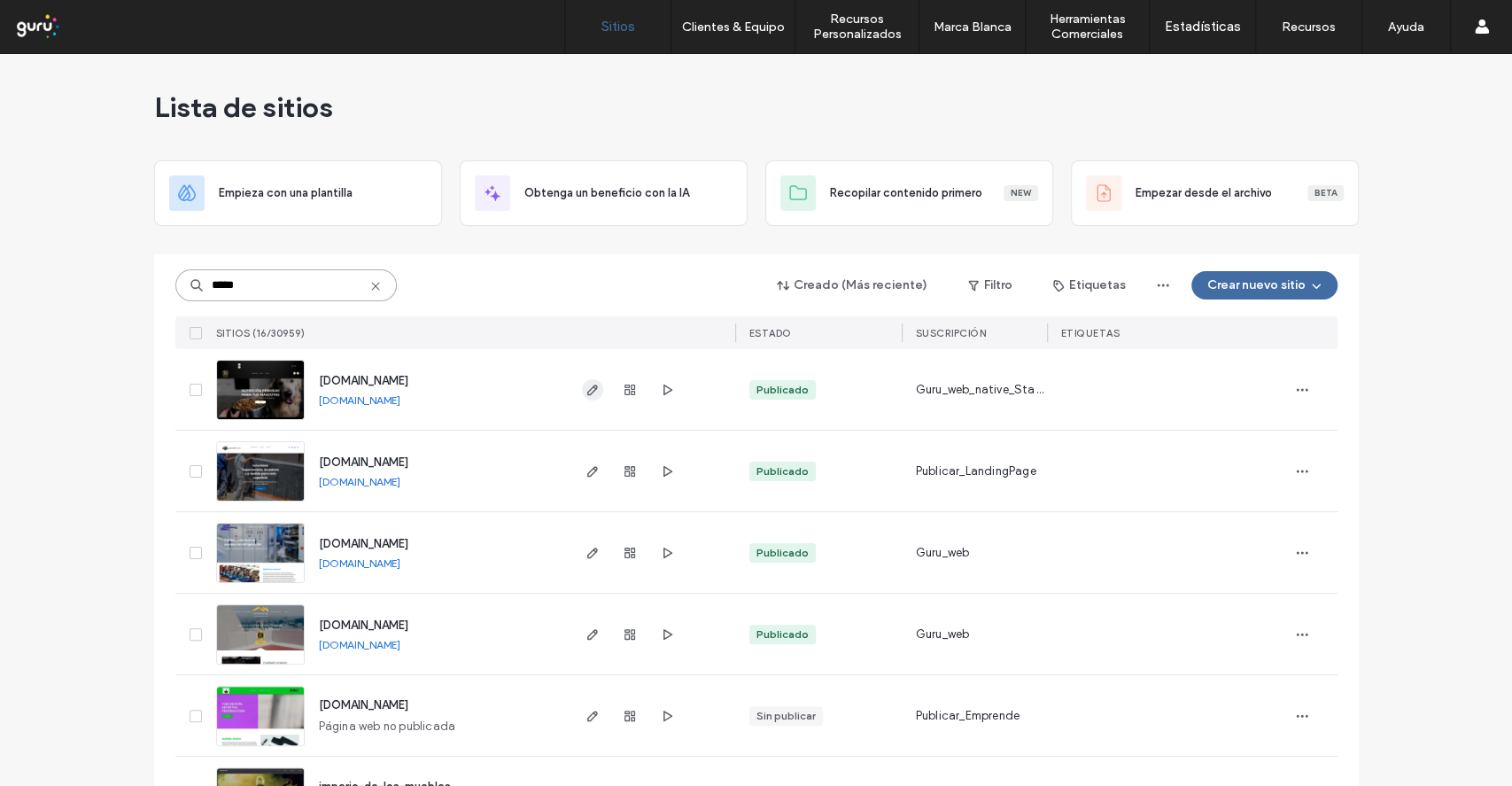
type input "*****"
click at [586, 395] on icon "button" at bounding box center [592, 390] width 14 height 14
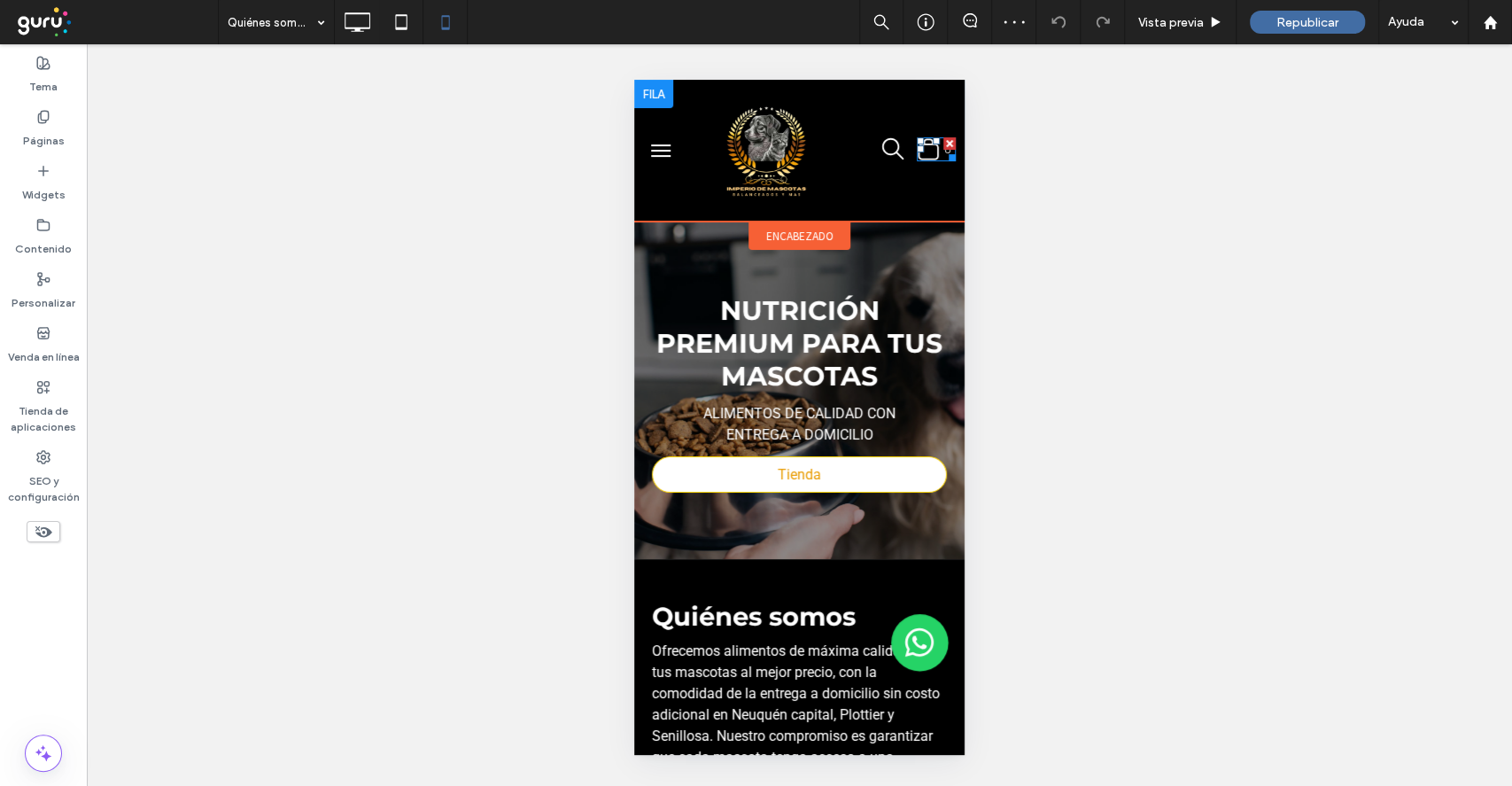
click at [917, 157] on icon ".st0-undefined{fill-rule:evenodd;clip-rule:evenodd;}" at bounding box center [928, 149] width 23 height 24
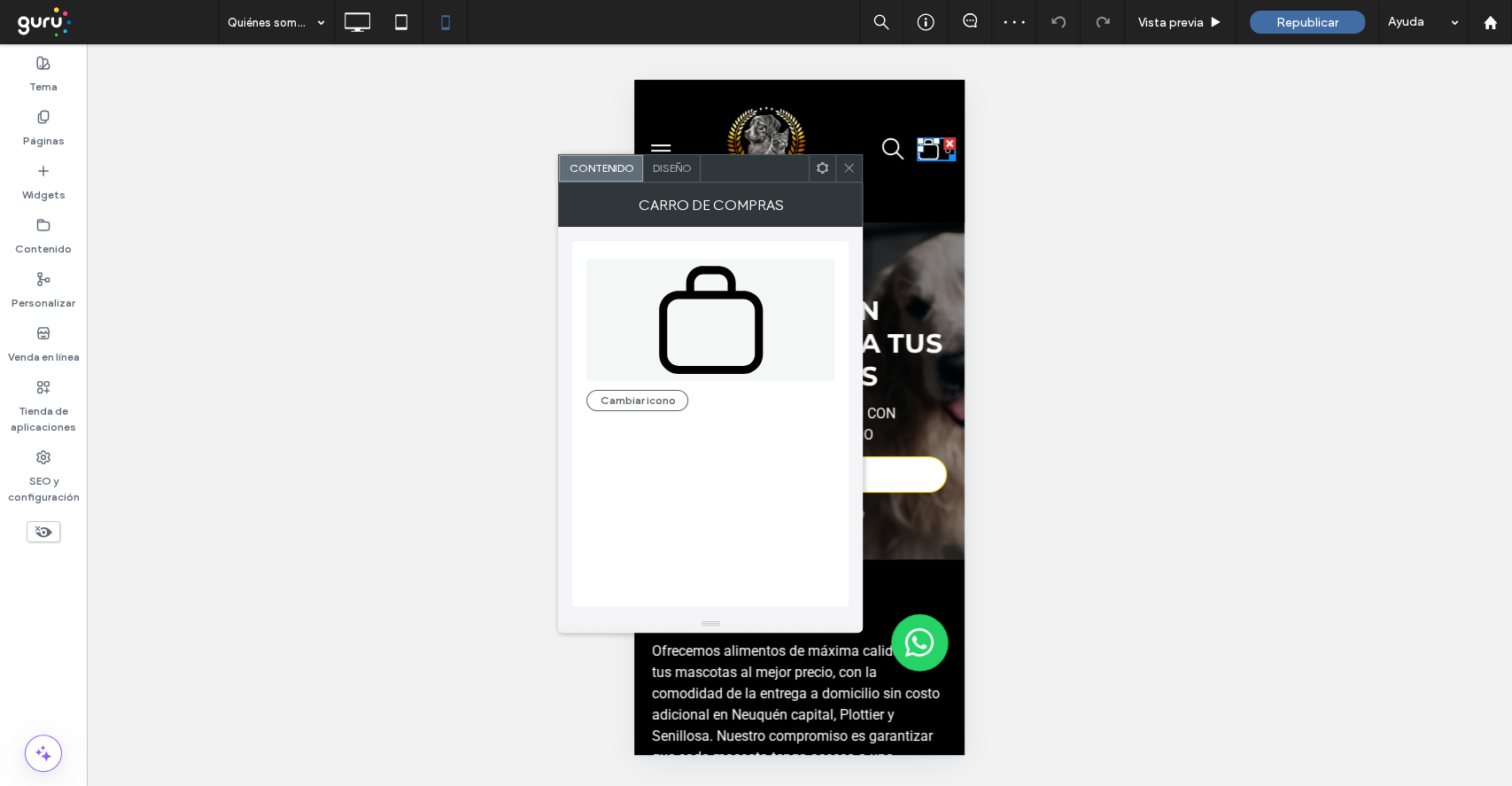
click at [673, 169] on span "Diseño" at bounding box center [671, 168] width 39 height 13
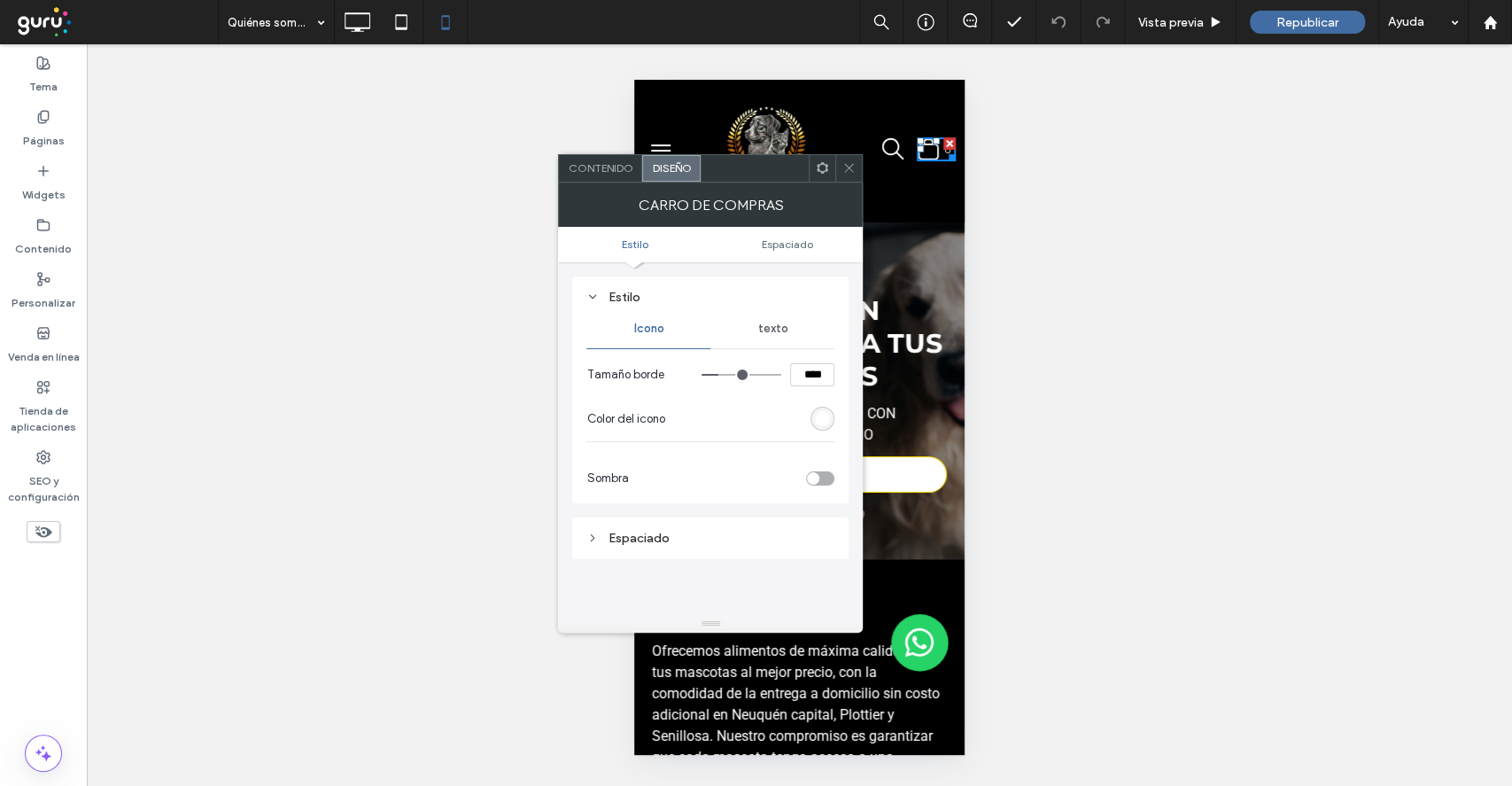
click at [583, 172] on span "Contenido" at bounding box center [600, 168] width 65 height 13
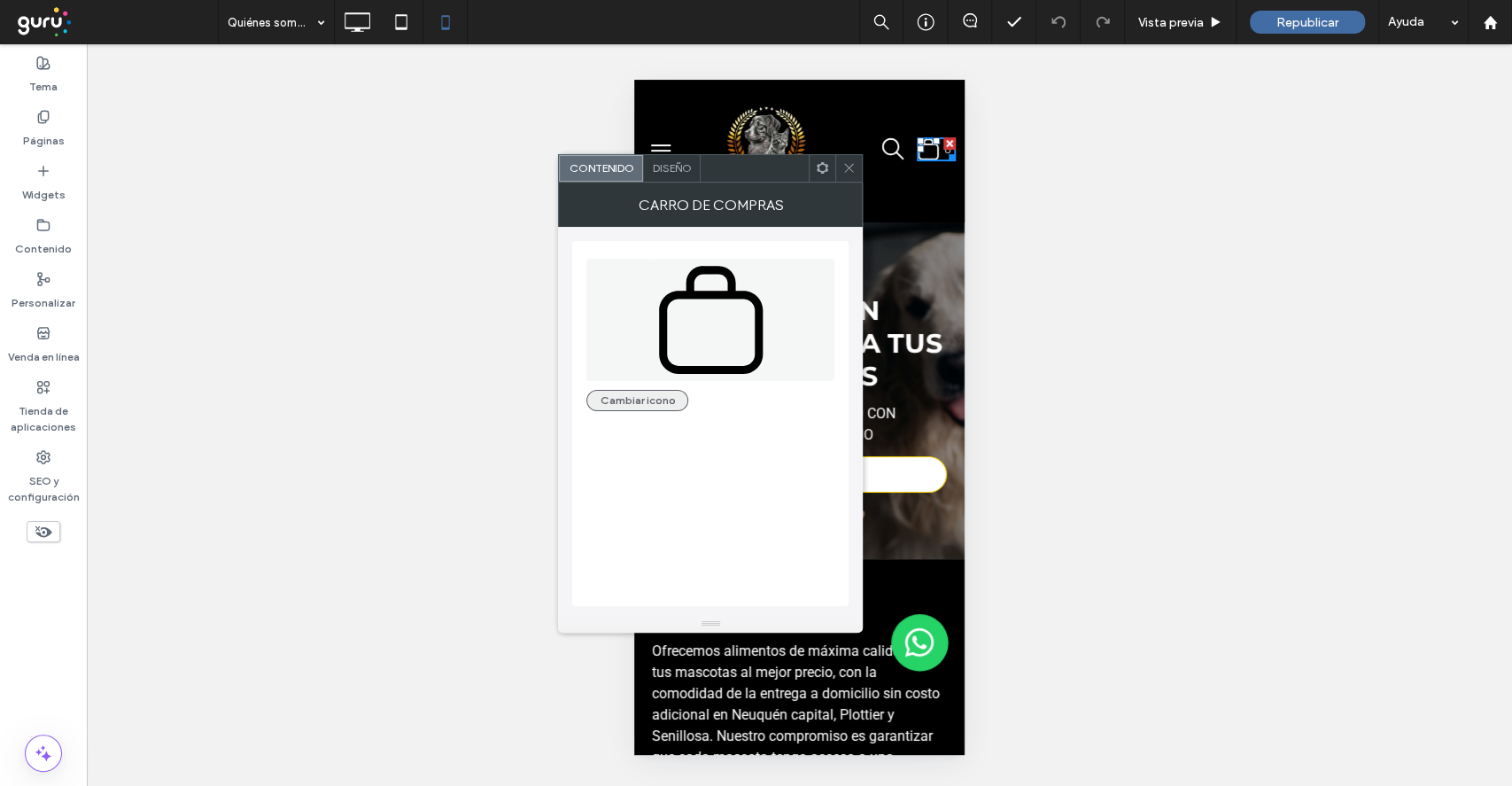
click at [629, 397] on button "Cambiar icono" at bounding box center [637, 400] width 102 height 22
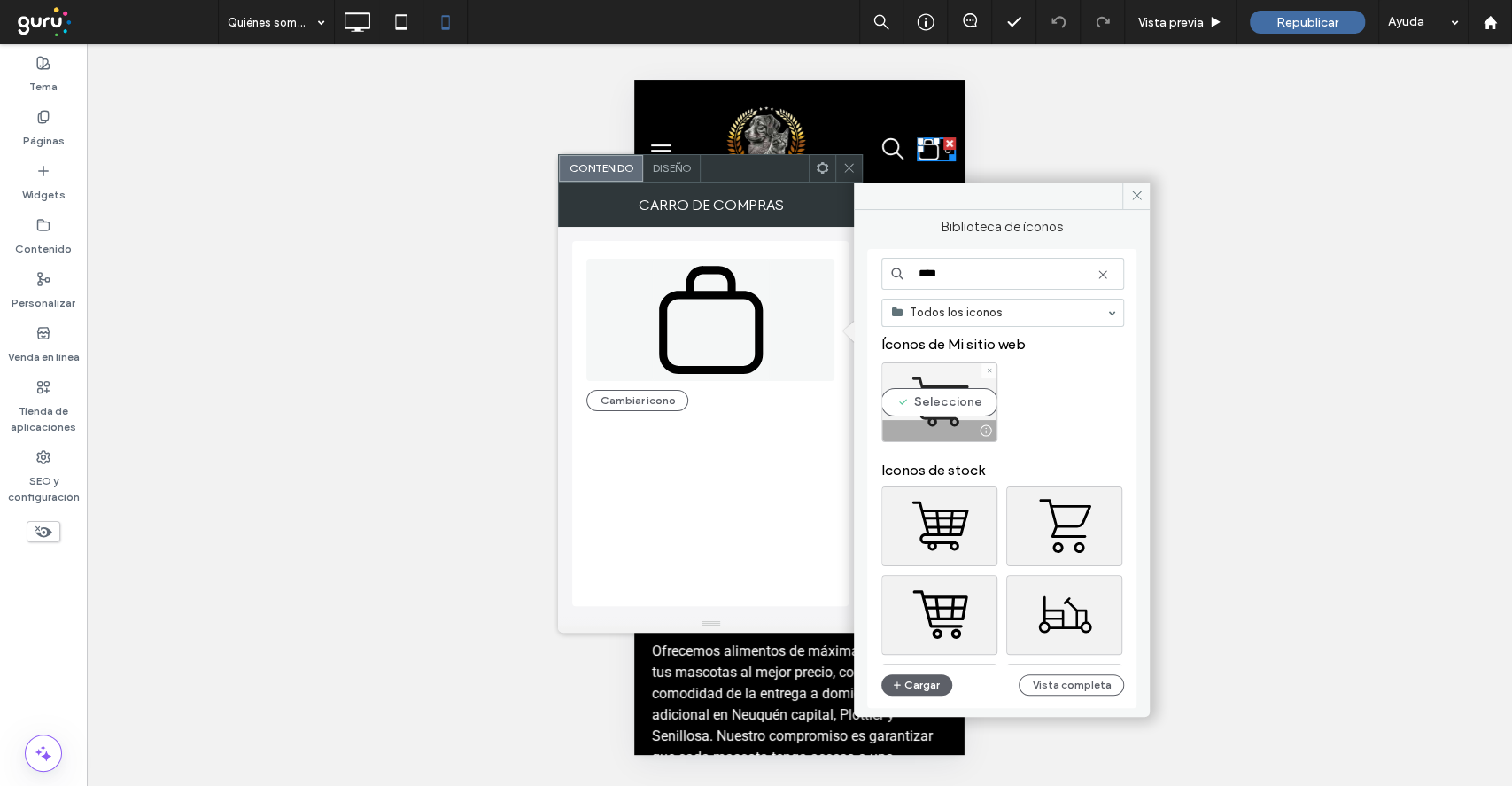
drag, startPoint x: 954, startPoint y: 412, endPoint x: 319, endPoint y: 332, distance: 640.0
click at [954, 412] on div "Seleccione" at bounding box center [939, 402] width 116 height 80
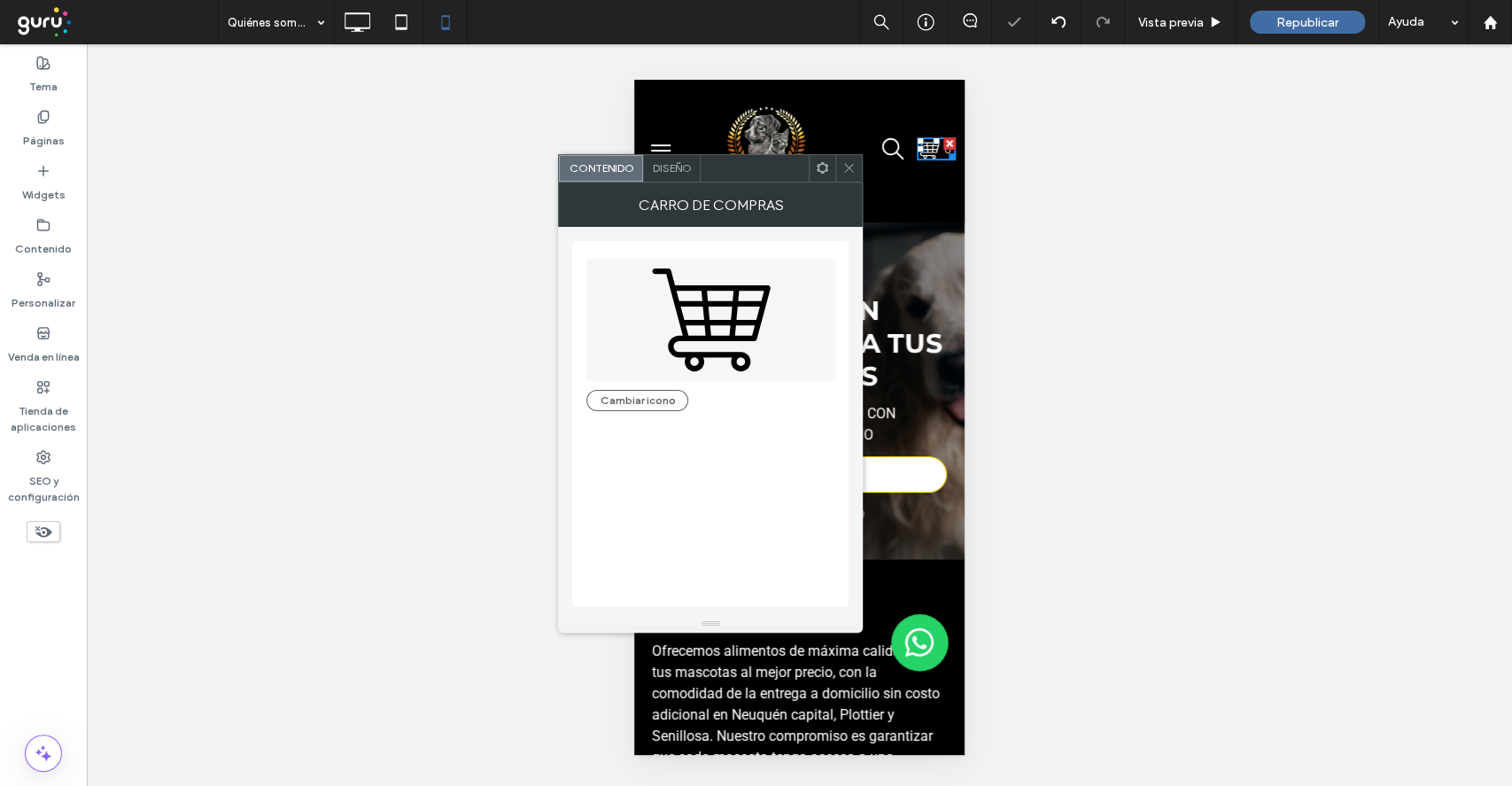
click at [850, 171] on icon at bounding box center [849, 168] width 13 height 13
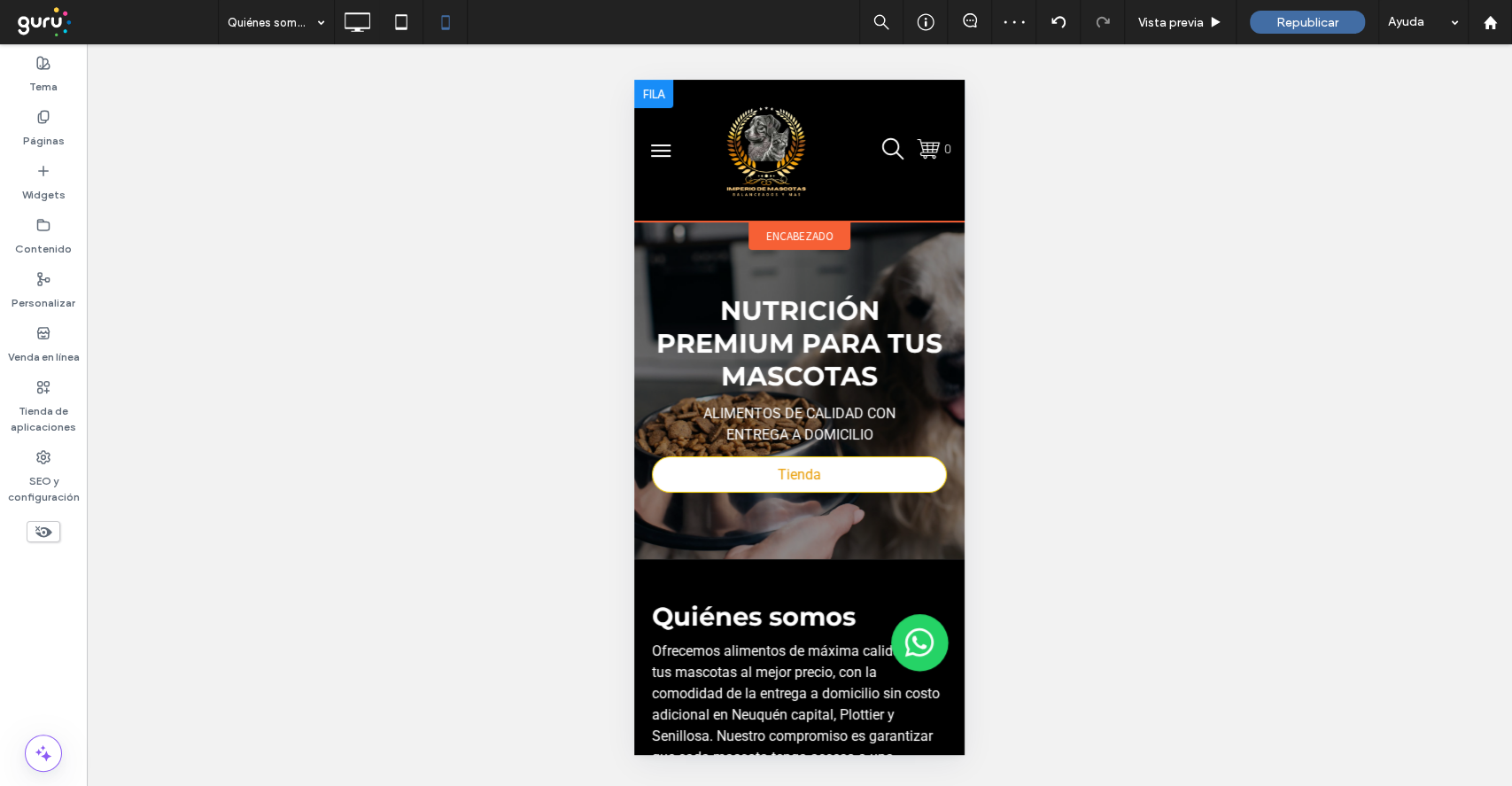
click at [874, 207] on div "0" at bounding box center [799, 151] width 330 height 142
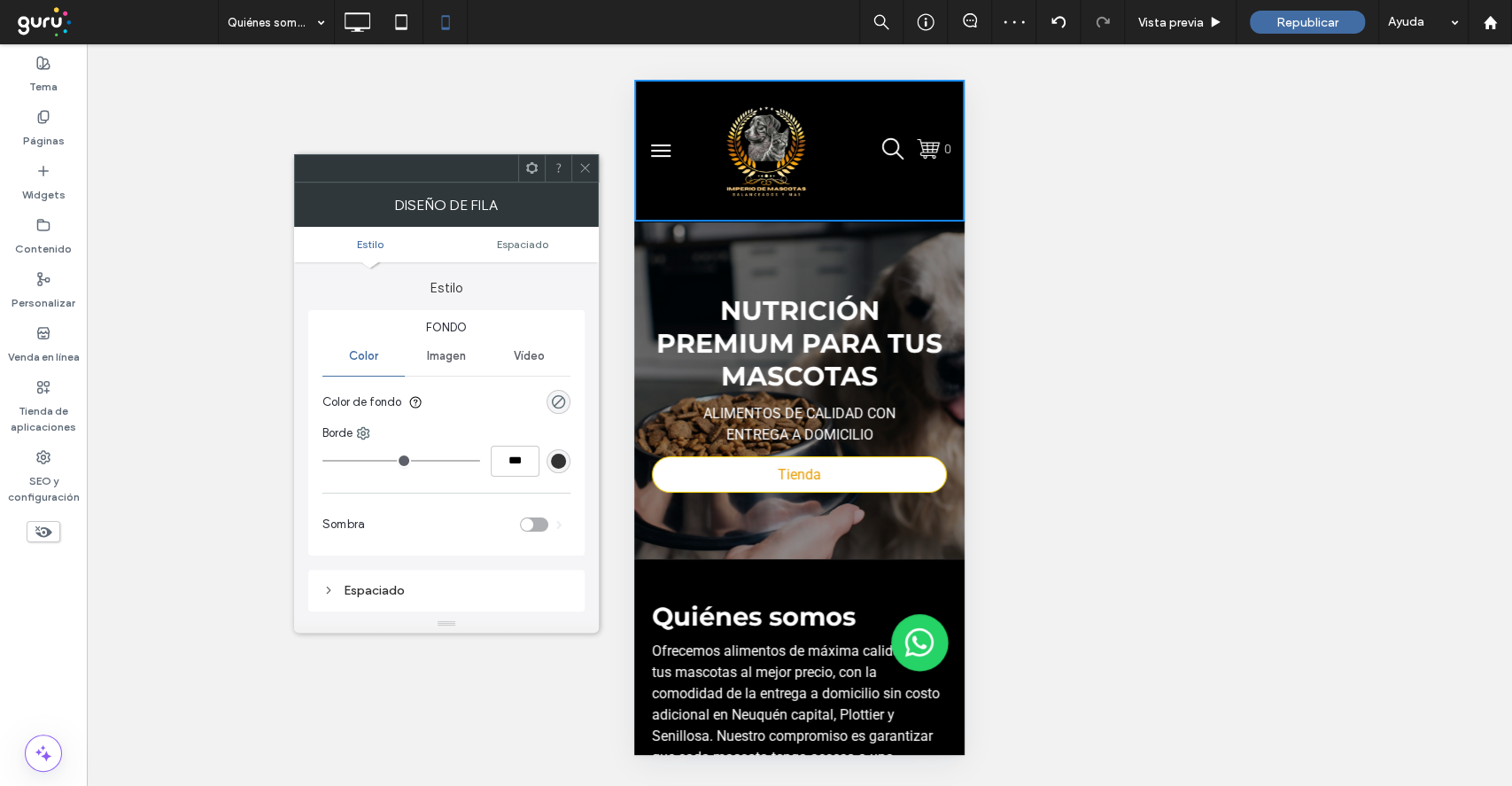
click at [472, 353] on div "Imagen" at bounding box center [446, 356] width 83 height 39
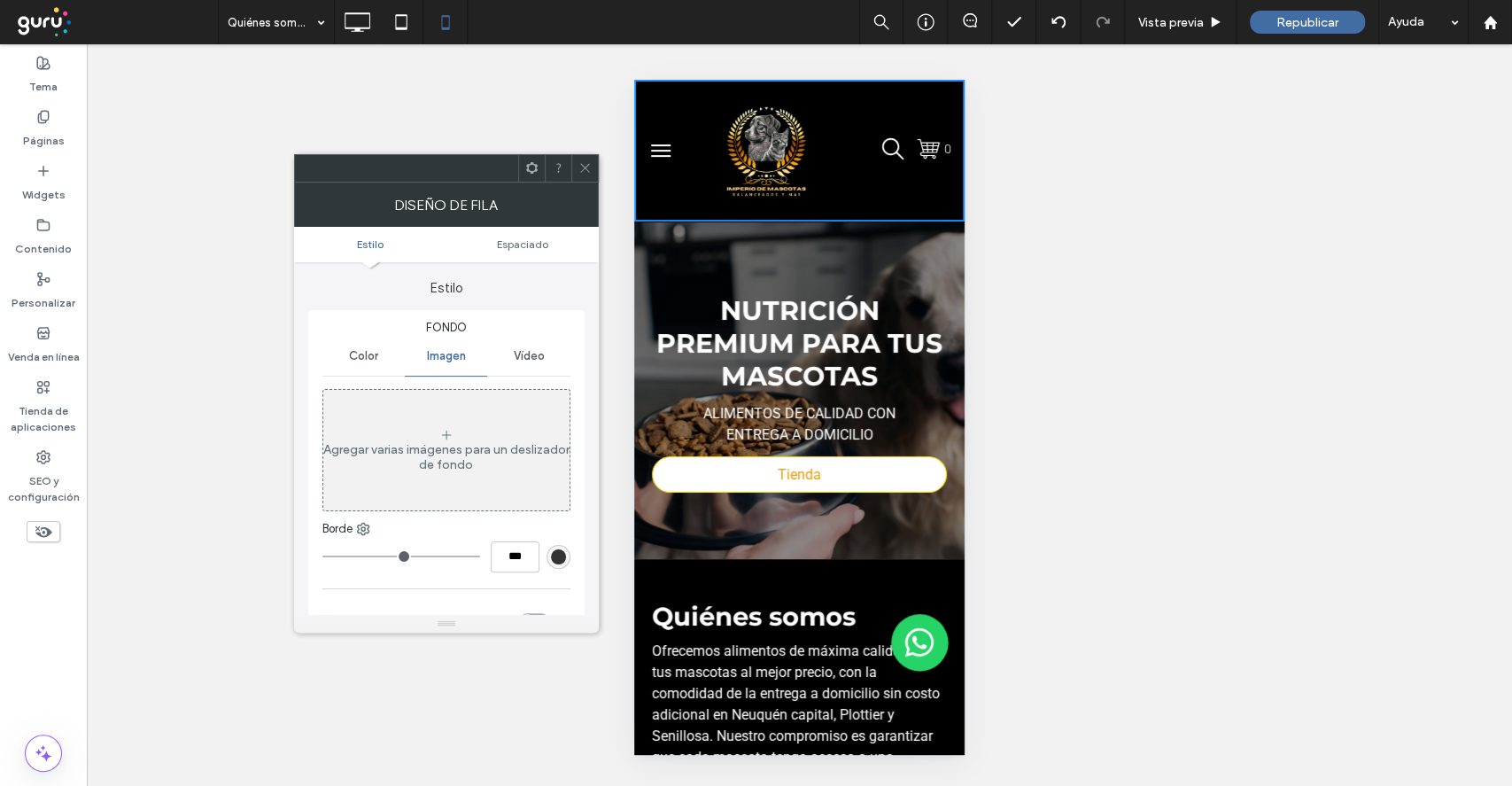
click at [455, 409] on div "Agregar varias imágenes para un deslizador de fondo" at bounding box center [446, 450] width 247 height 117
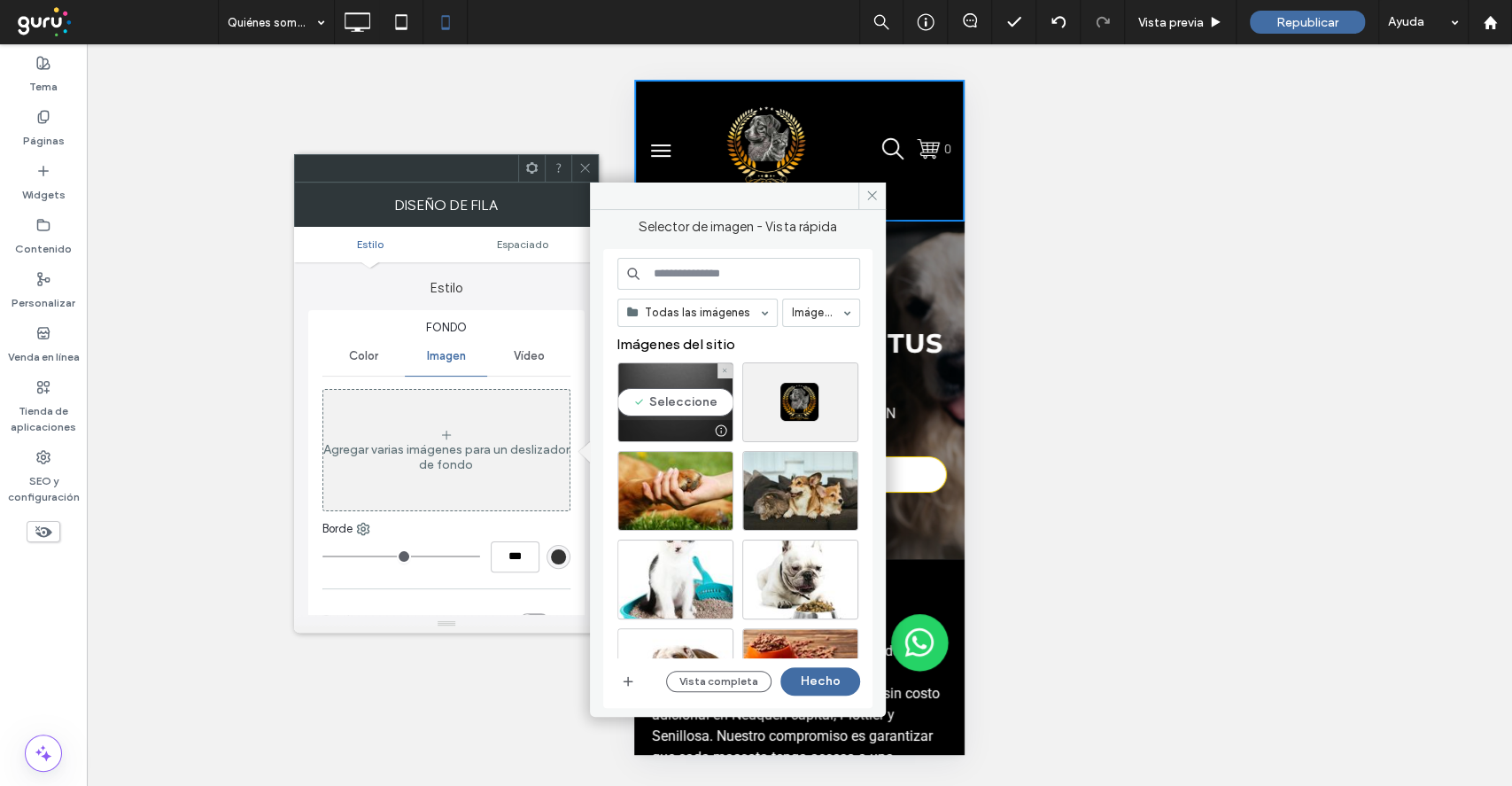
click at [681, 408] on div "Seleccione" at bounding box center [675, 402] width 116 height 80
click at [817, 689] on button "Hecho" at bounding box center [820, 682] width 80 height 28
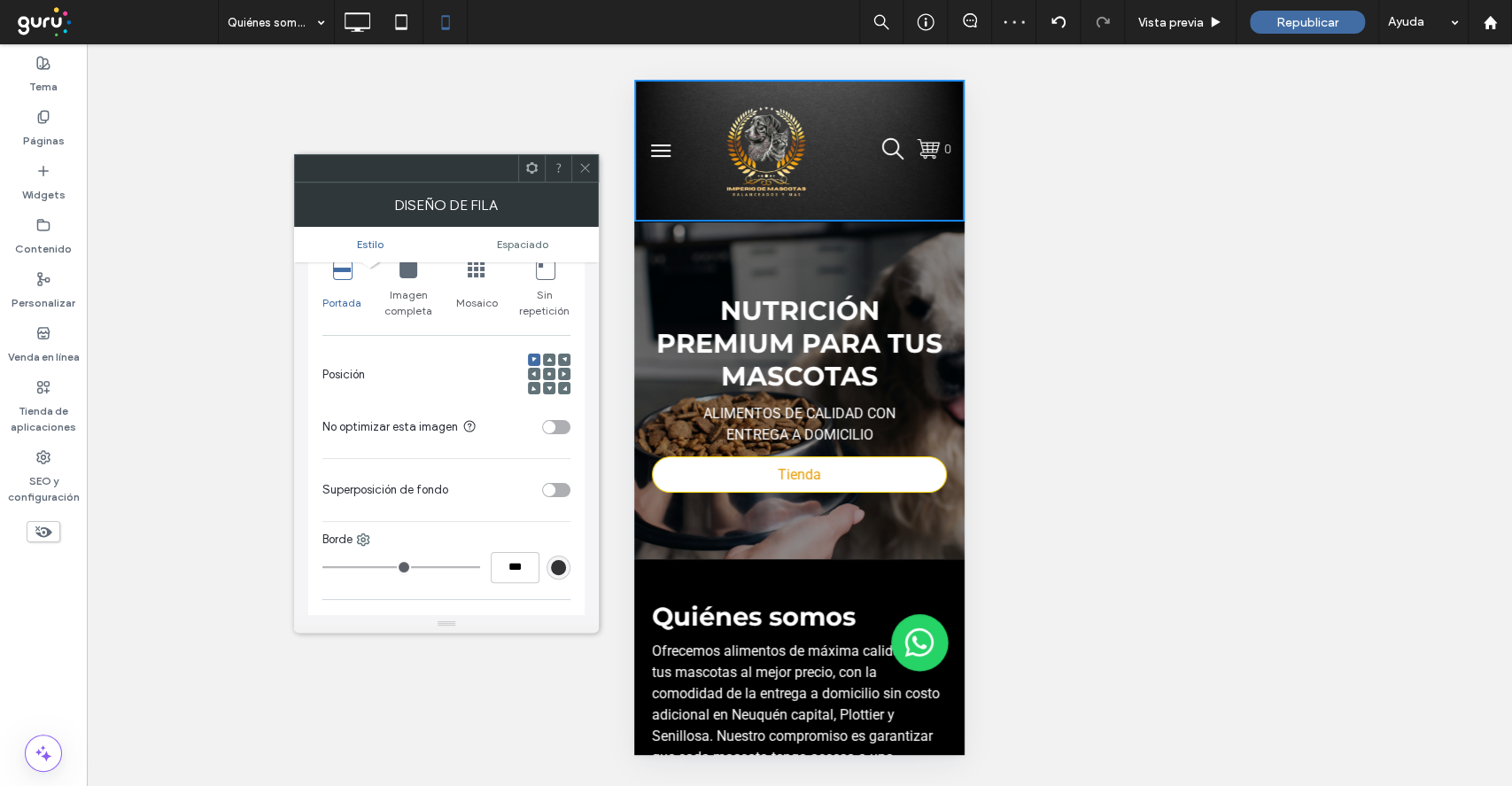
scroll to position [473, 0]
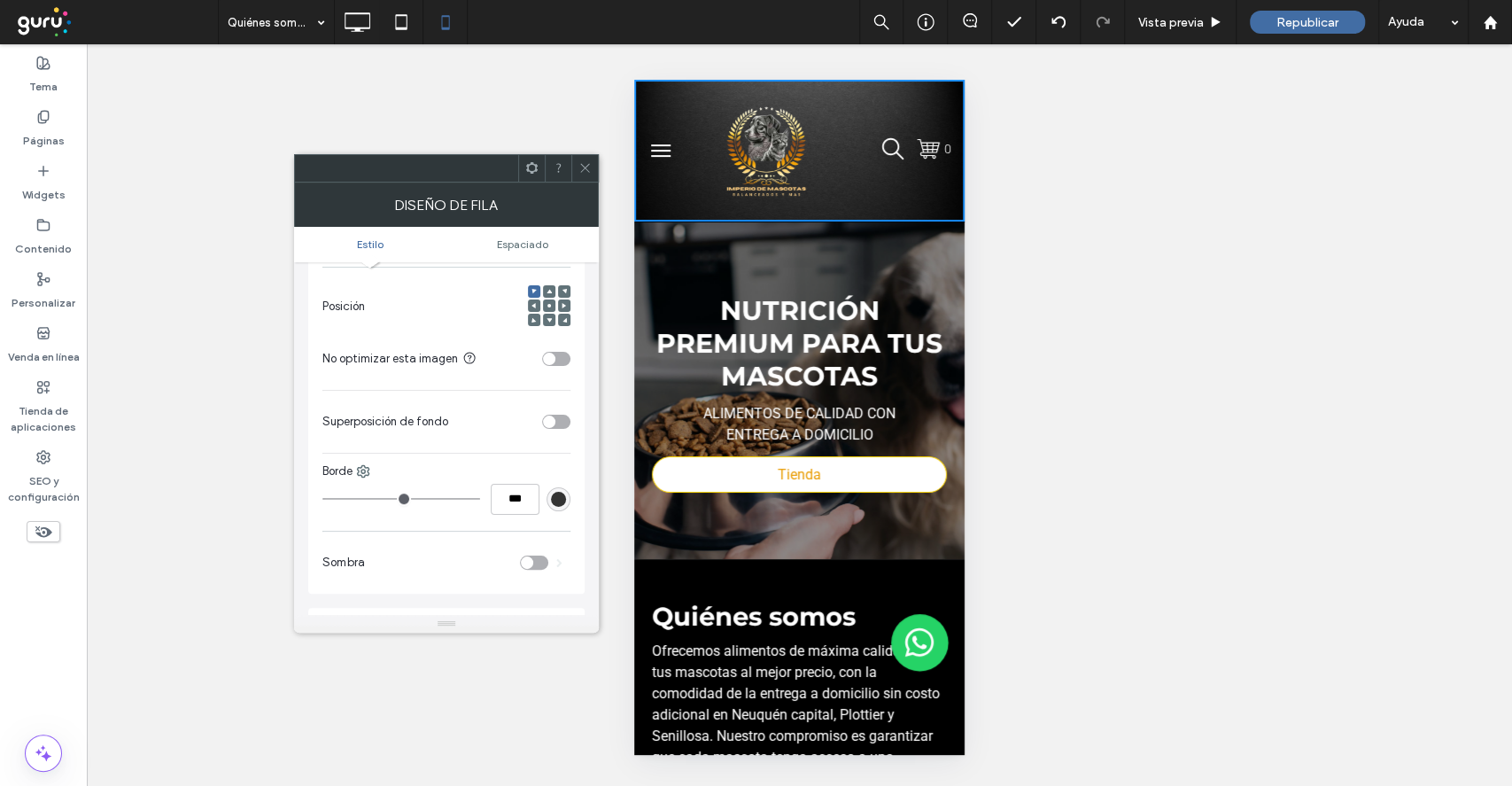
click at [548, 412] on section "Superposición de fondo" at bounding box center [446, 421] width 248 height 44
click at [548, 430] on section "Superposición de fondo" at bounding box center [446, 421] width 248 height 44
click at [555, 427] on div "toggle" at bounding box center [556, 421] width 28 height 14
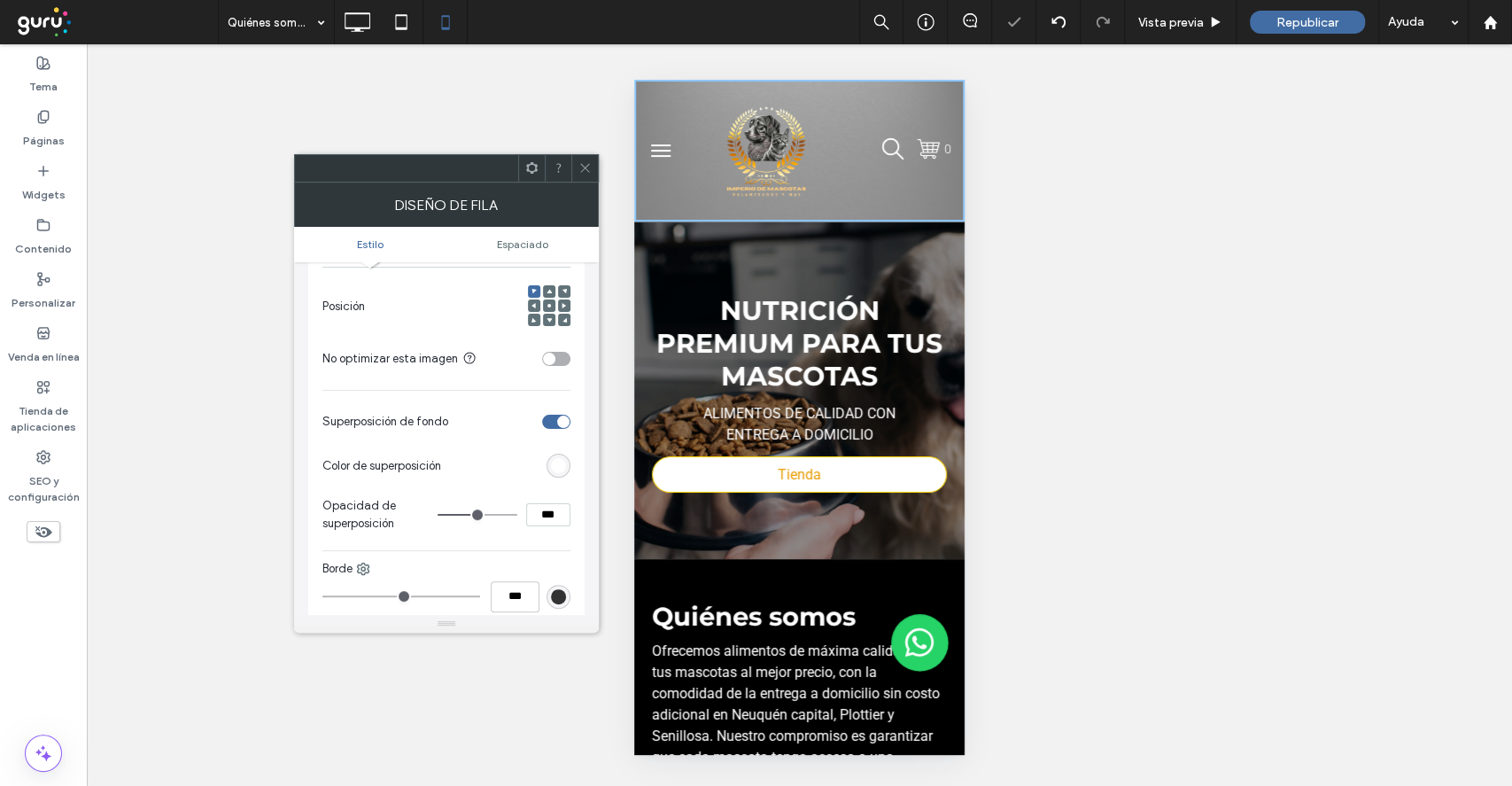
click at [558, 463] on div "rgb(255,255,255)" at bounding box center [558, 465] width 15 height 15
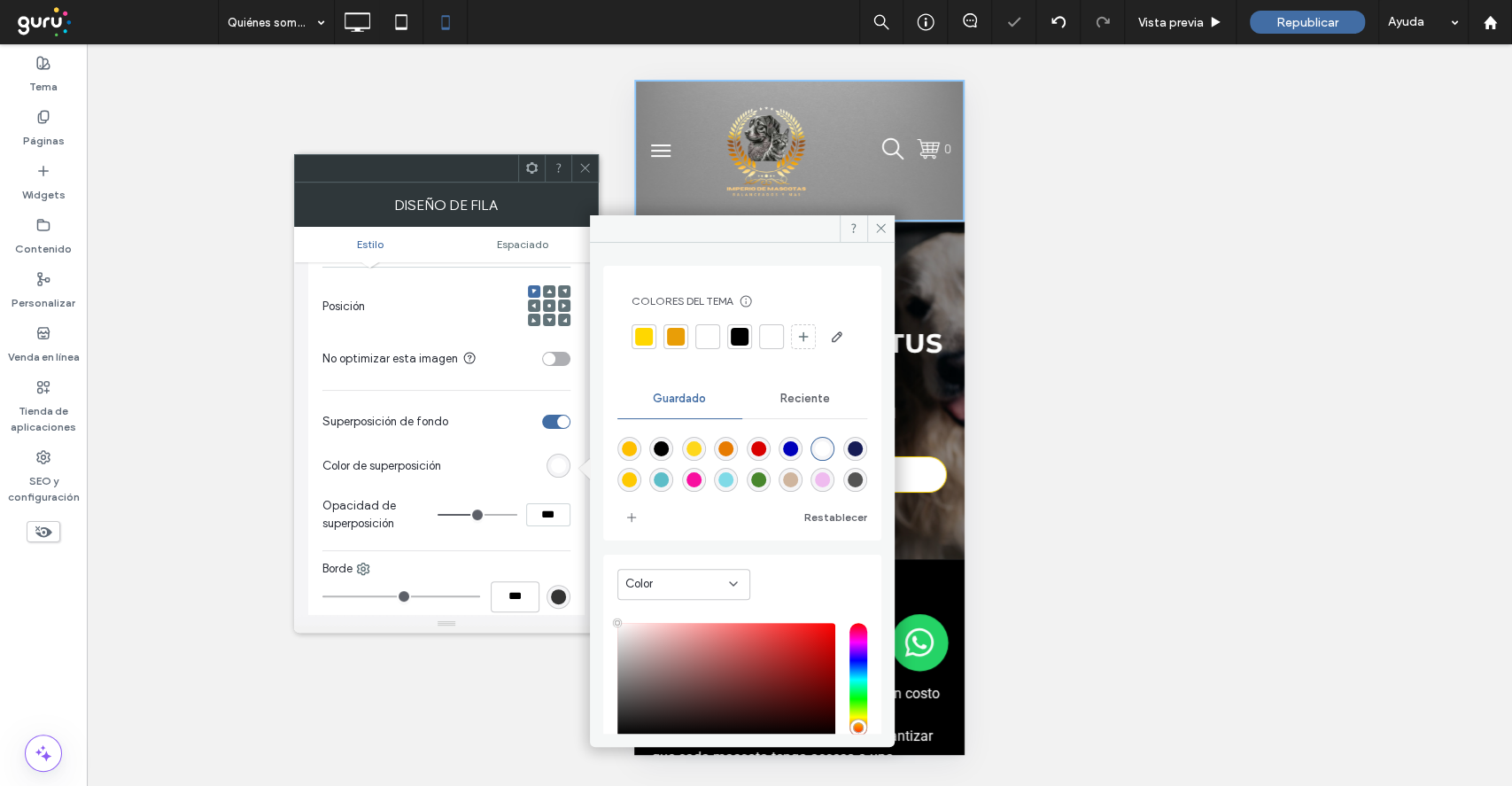
click at [736, 332] on div at bounding box center [739, 336] width 18 height 18
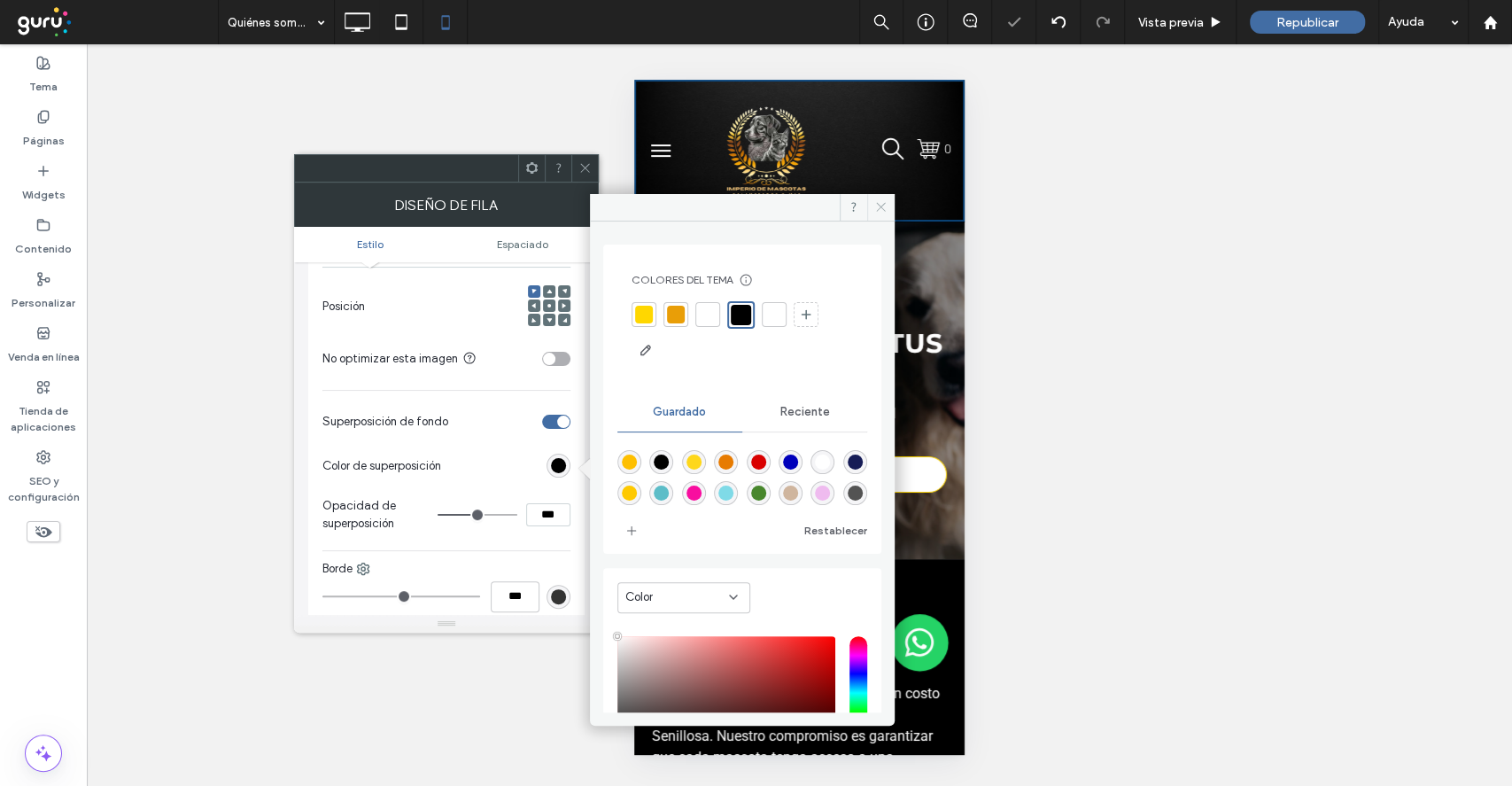
click at [879, 210] on icon at bounding box center [881, 207] width 13 height 13
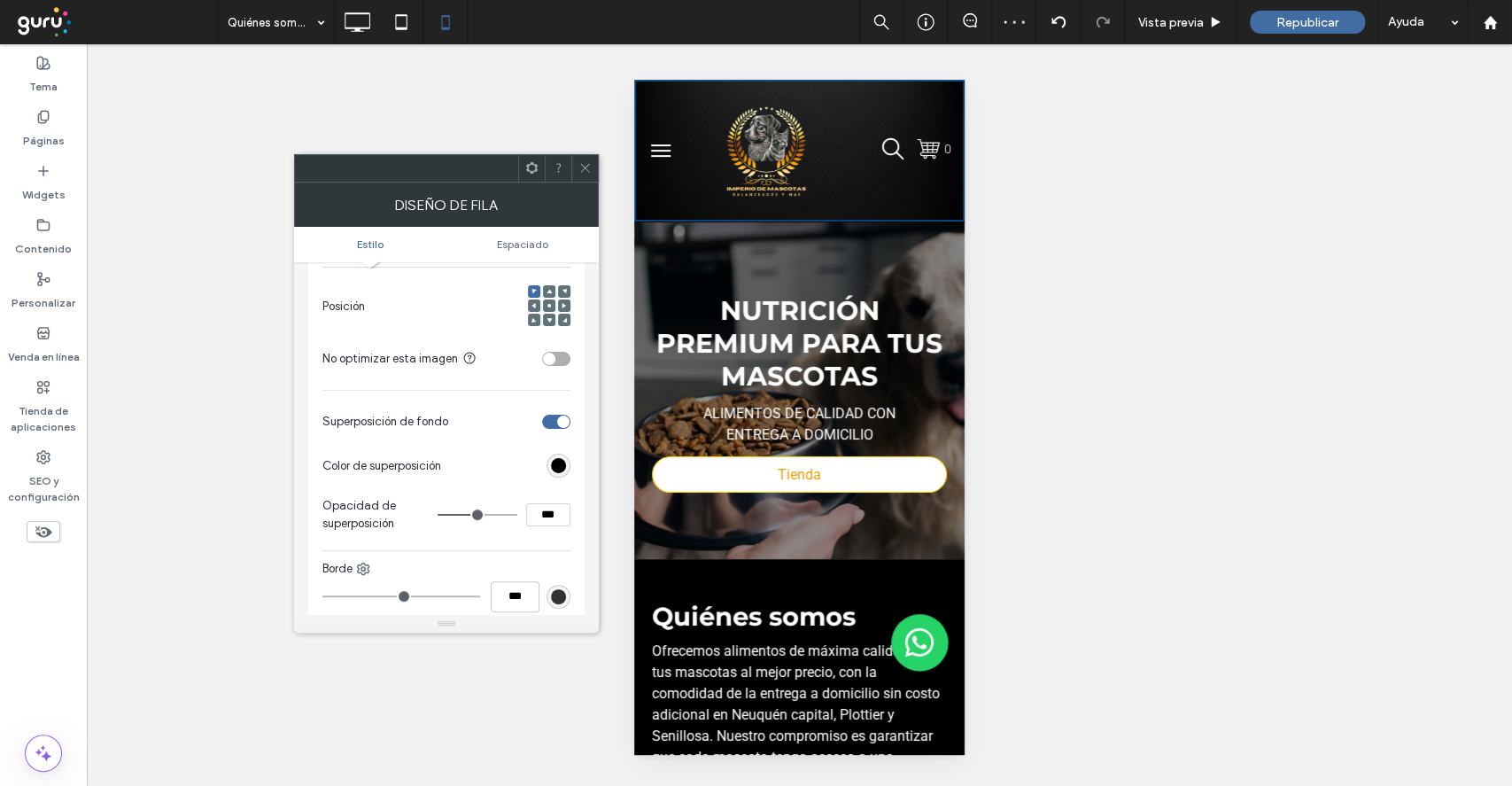
click at [588, 172] on icon at bounding box center [585, 168] width 13 height 13
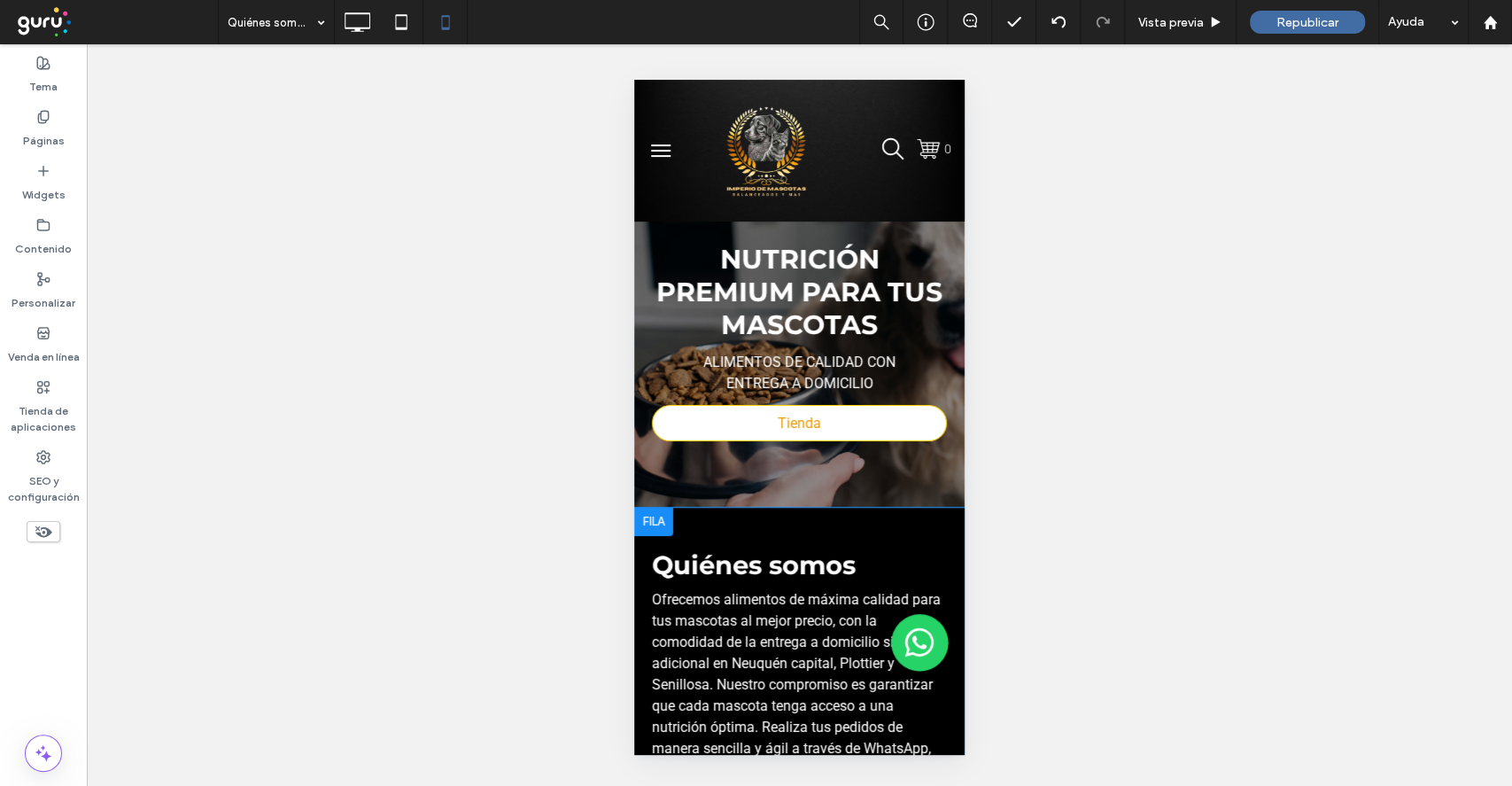
scroll to position [0, 0]
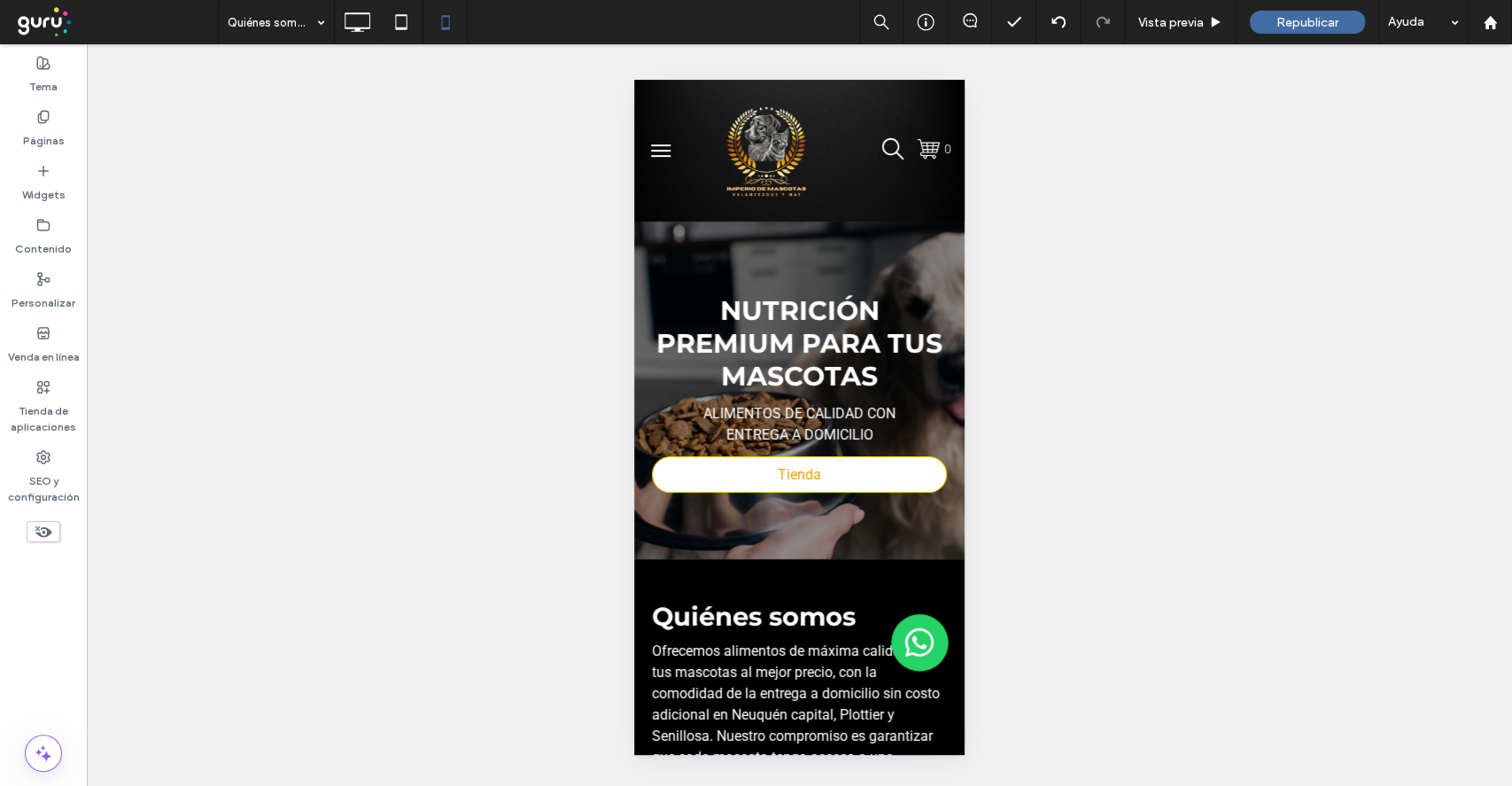
click at [668, 136] on button "menu" at bounding box center [661, 151] width 36 height 36
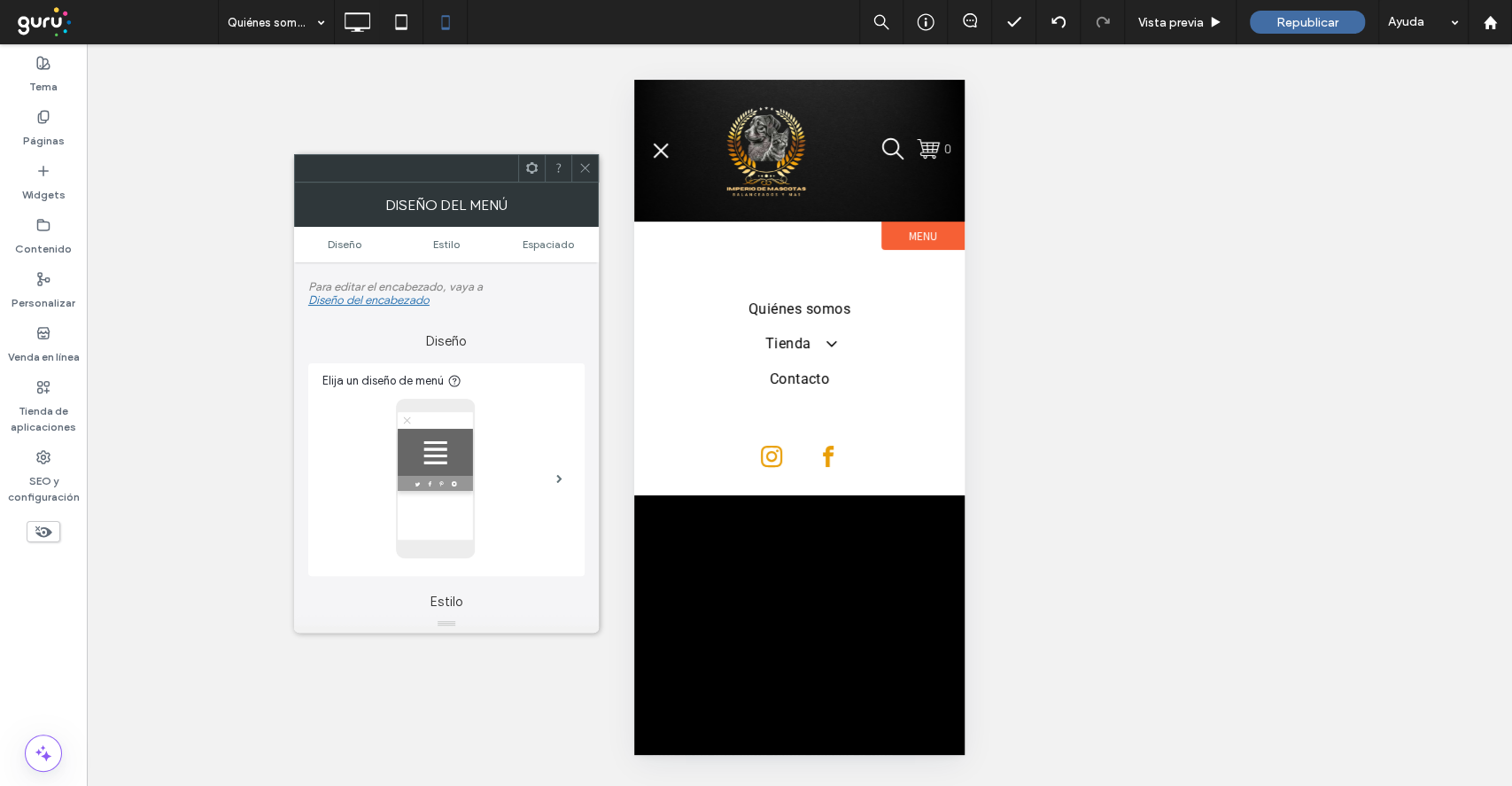
click at [658, 153] on span "menu" at bounding box center [661, 150] width 15 height 15
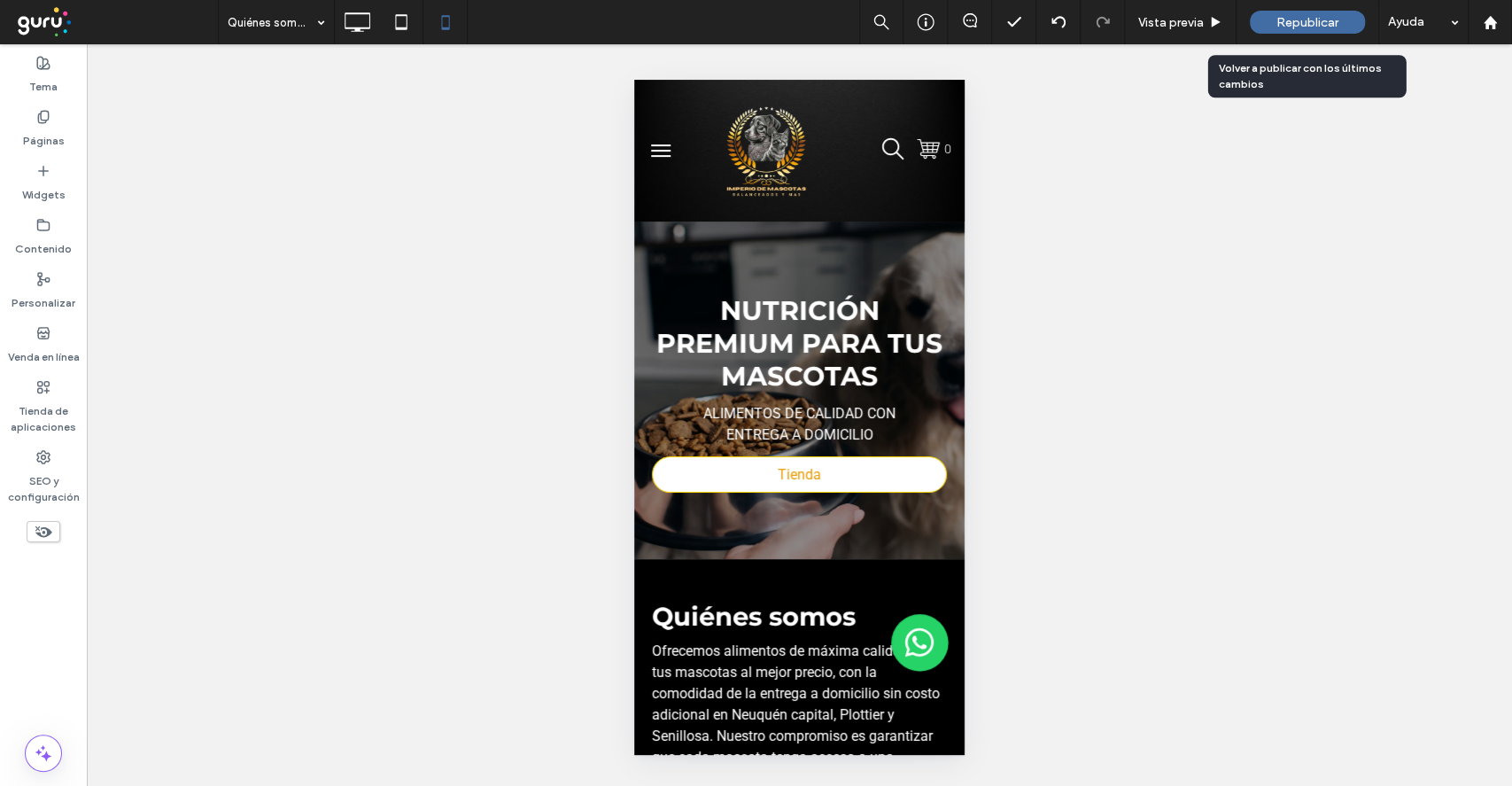
click at [1300, 11] on div "Republicar" at bounding box center [1308, 22] width 115 height 23
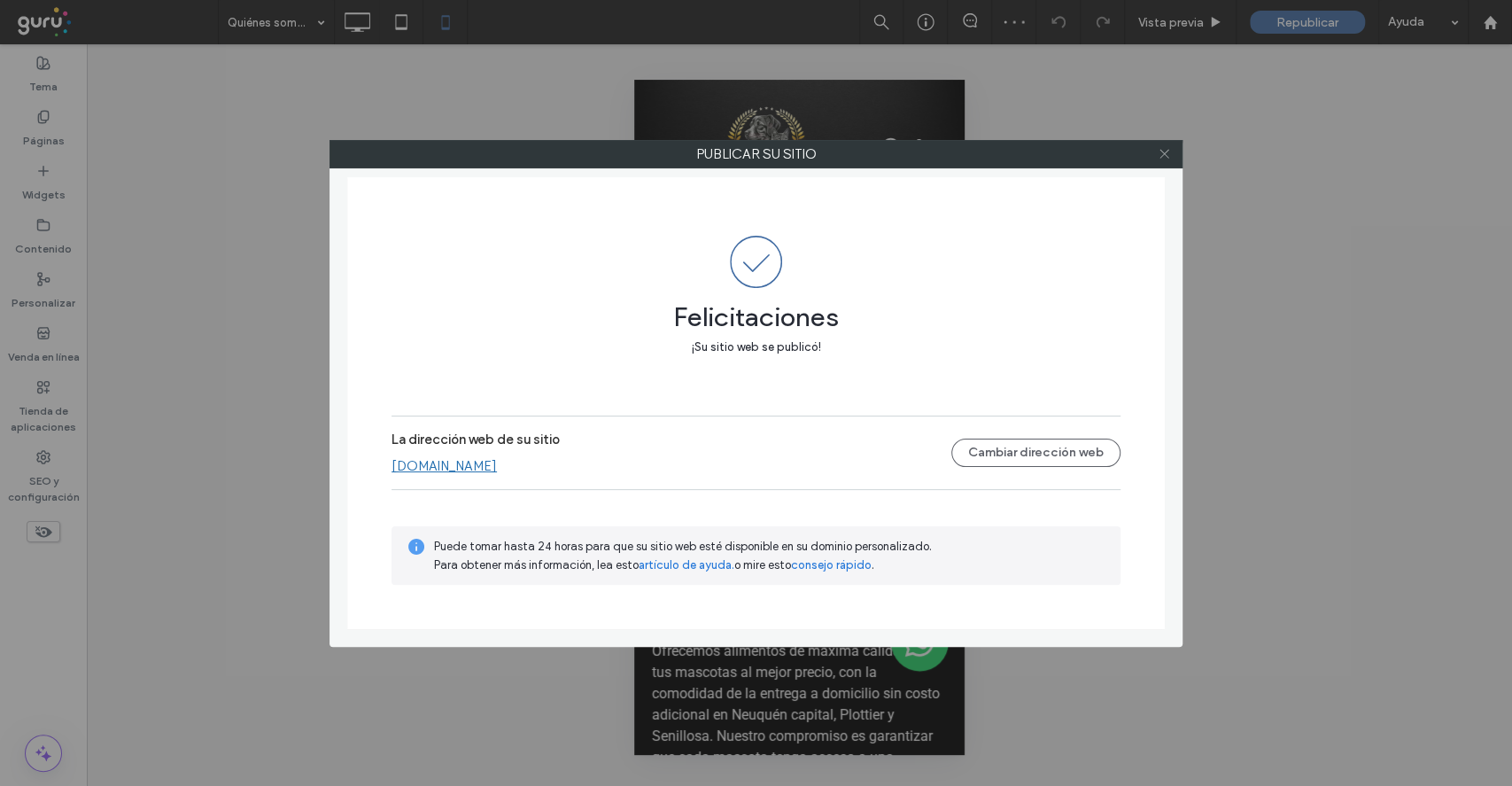
click at [1165, 156] on icon at bounding box center [1165, 153] width 13 height 13
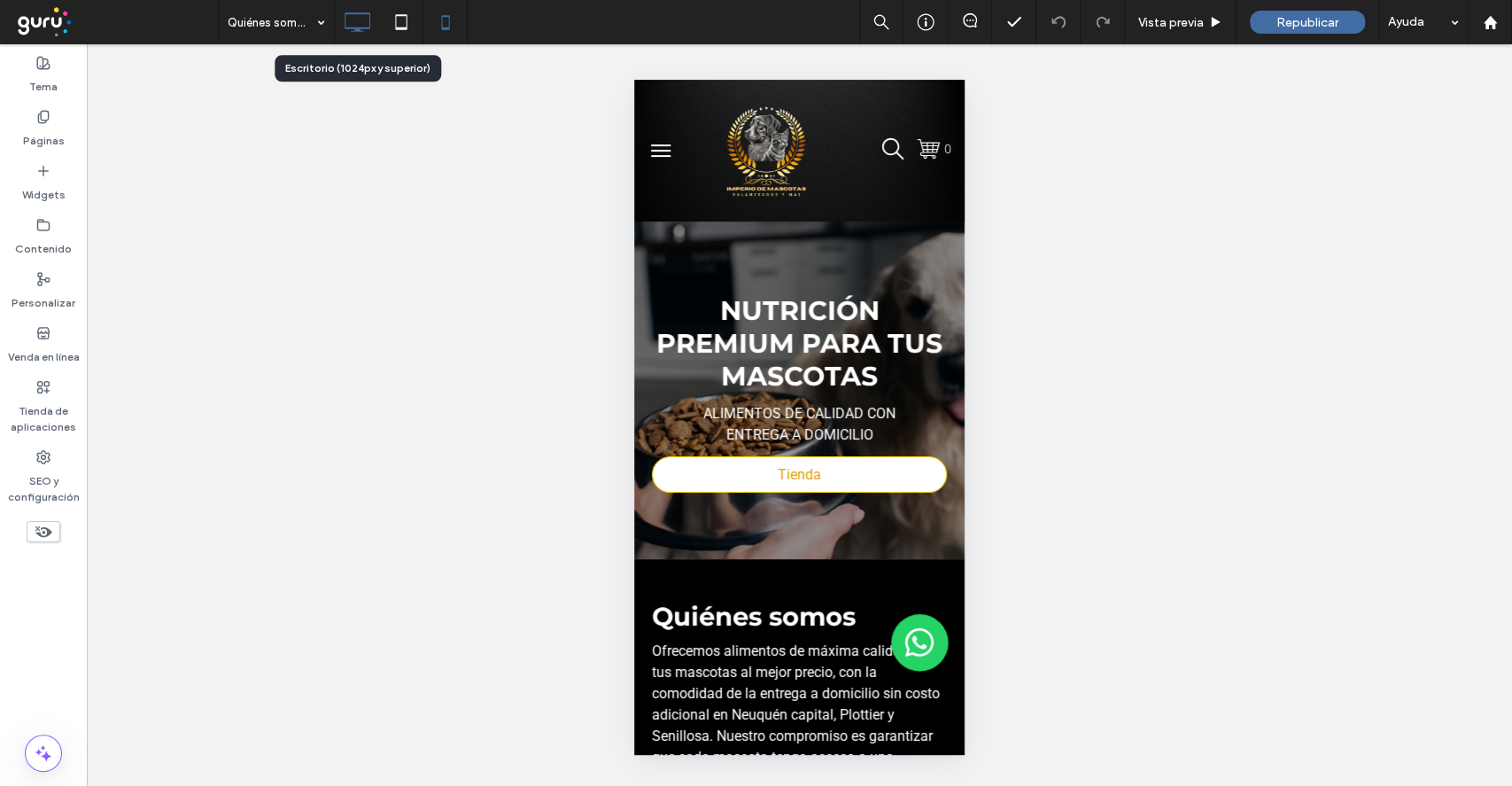
click at [354, 19] on icon at bounding box center [357, 23] width 36 height 36
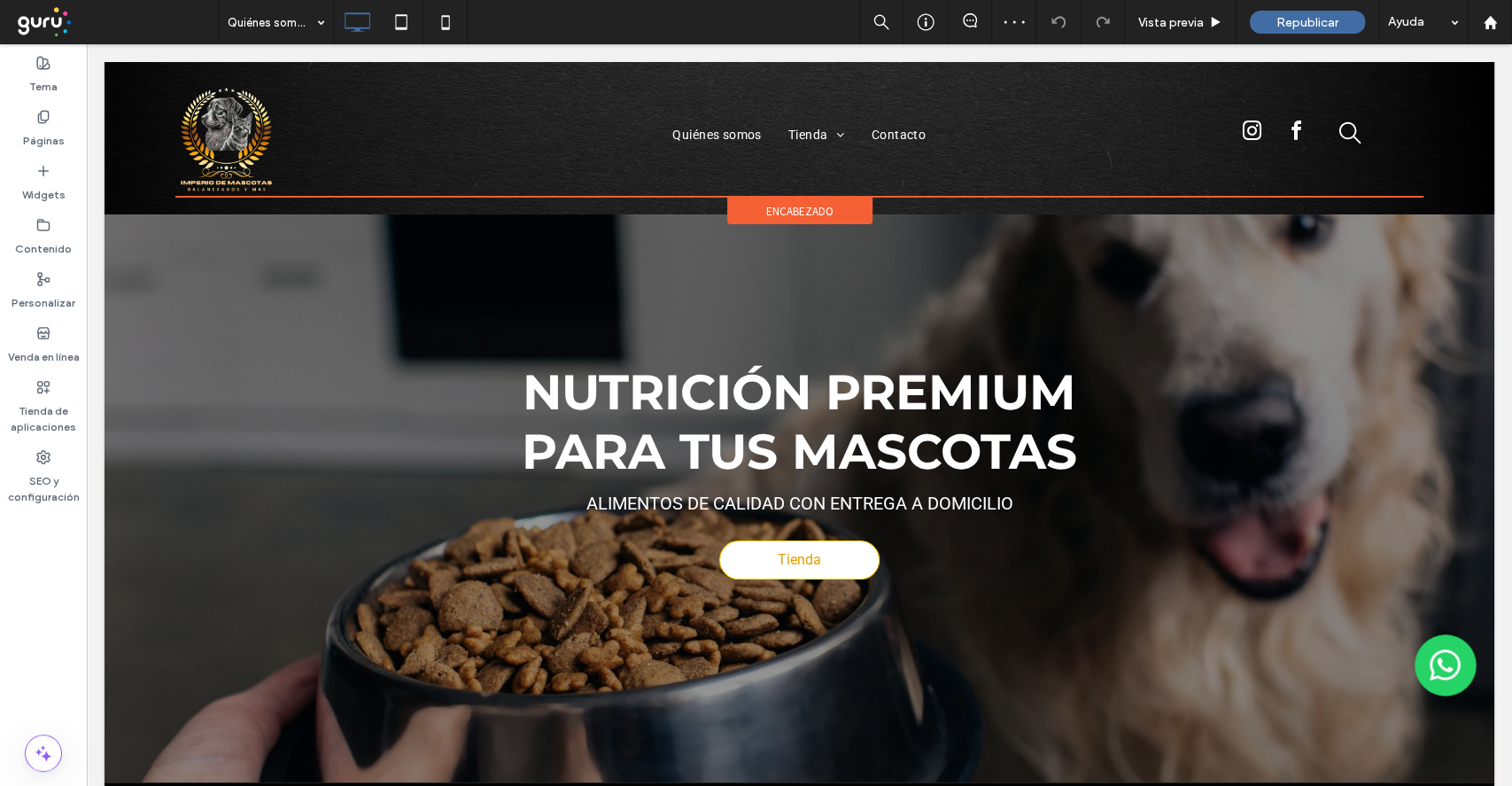
click at [732, 208] on div "encabezado" at bounding box center [800, 211] width 145 height 26
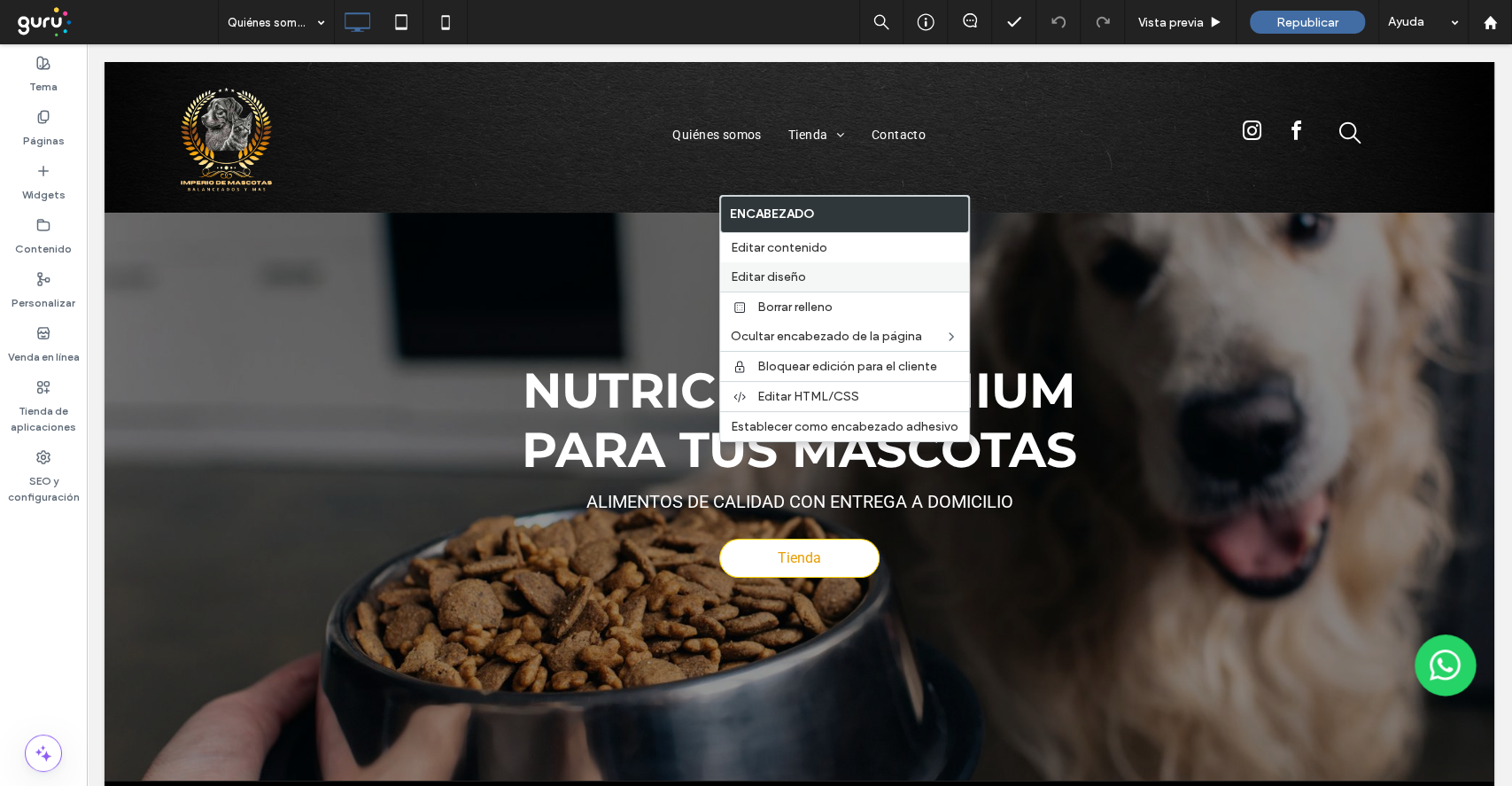
click at [770, 277] on span "Editar diseño" at bounding box center [768, 277] width 75 height 15
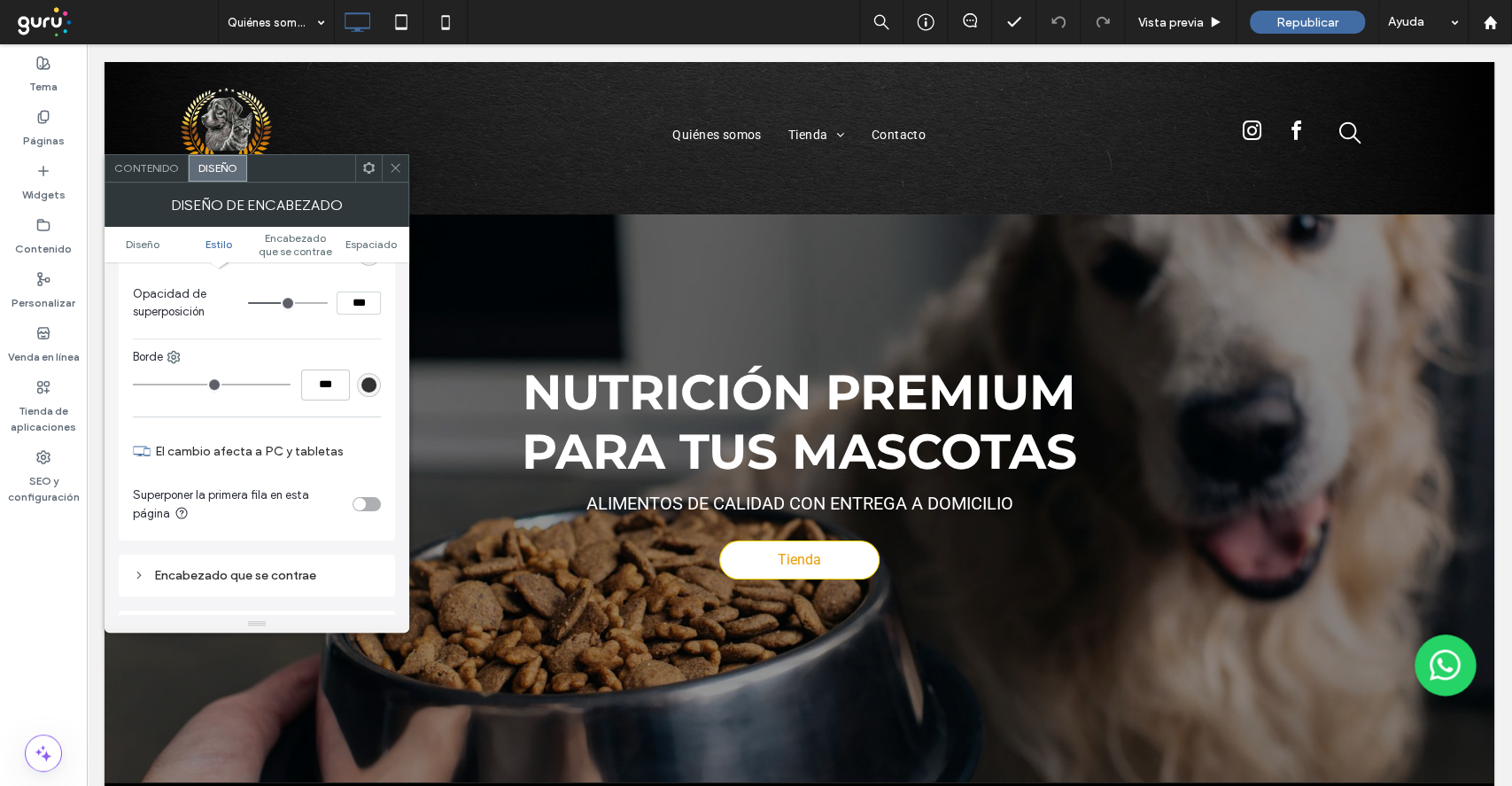
scroll to position [998, 0]
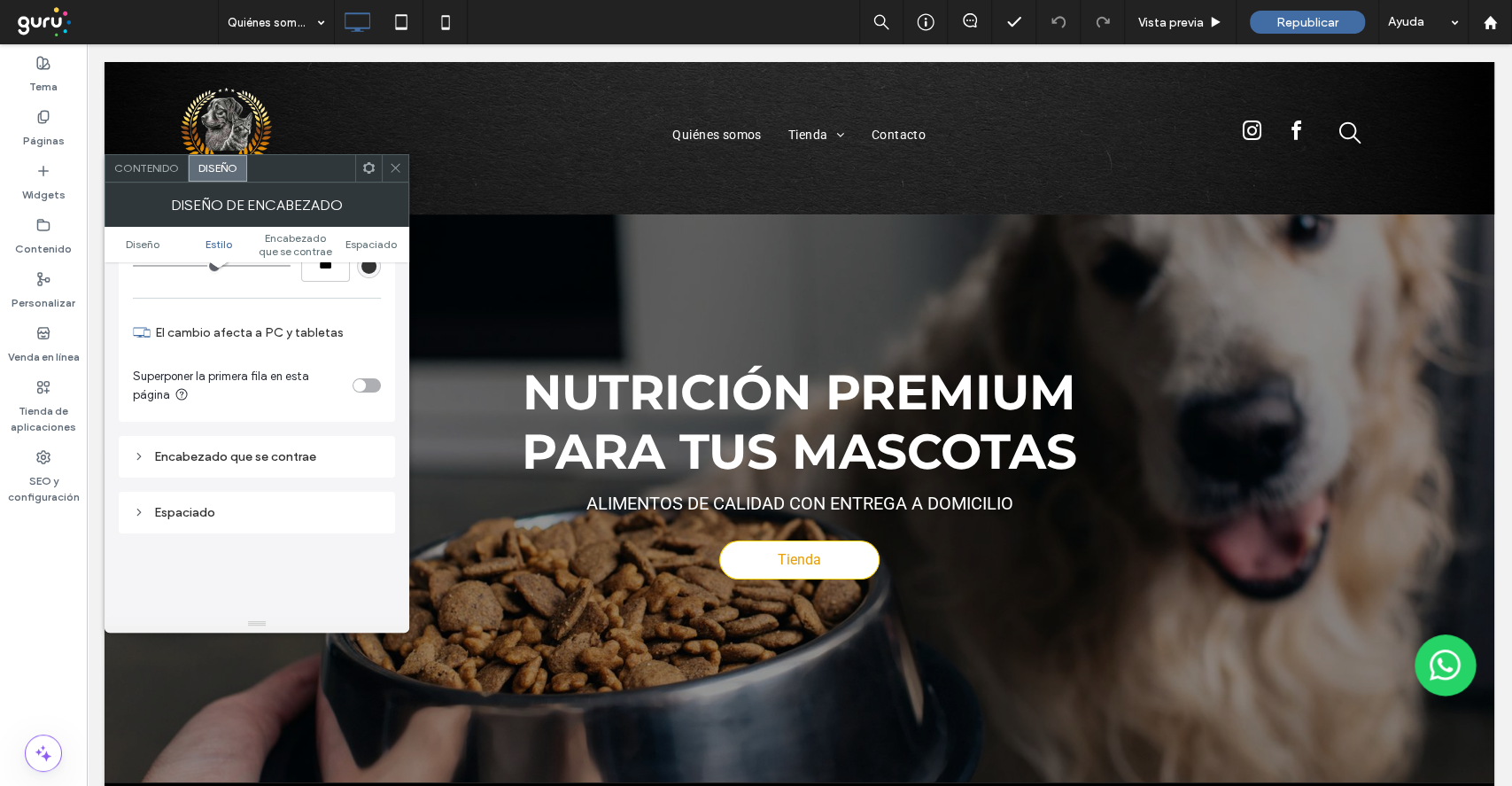
click at [332, 450] on div "Encabezado que se contrae" at bounding box center [256, 457] width 248 height 15
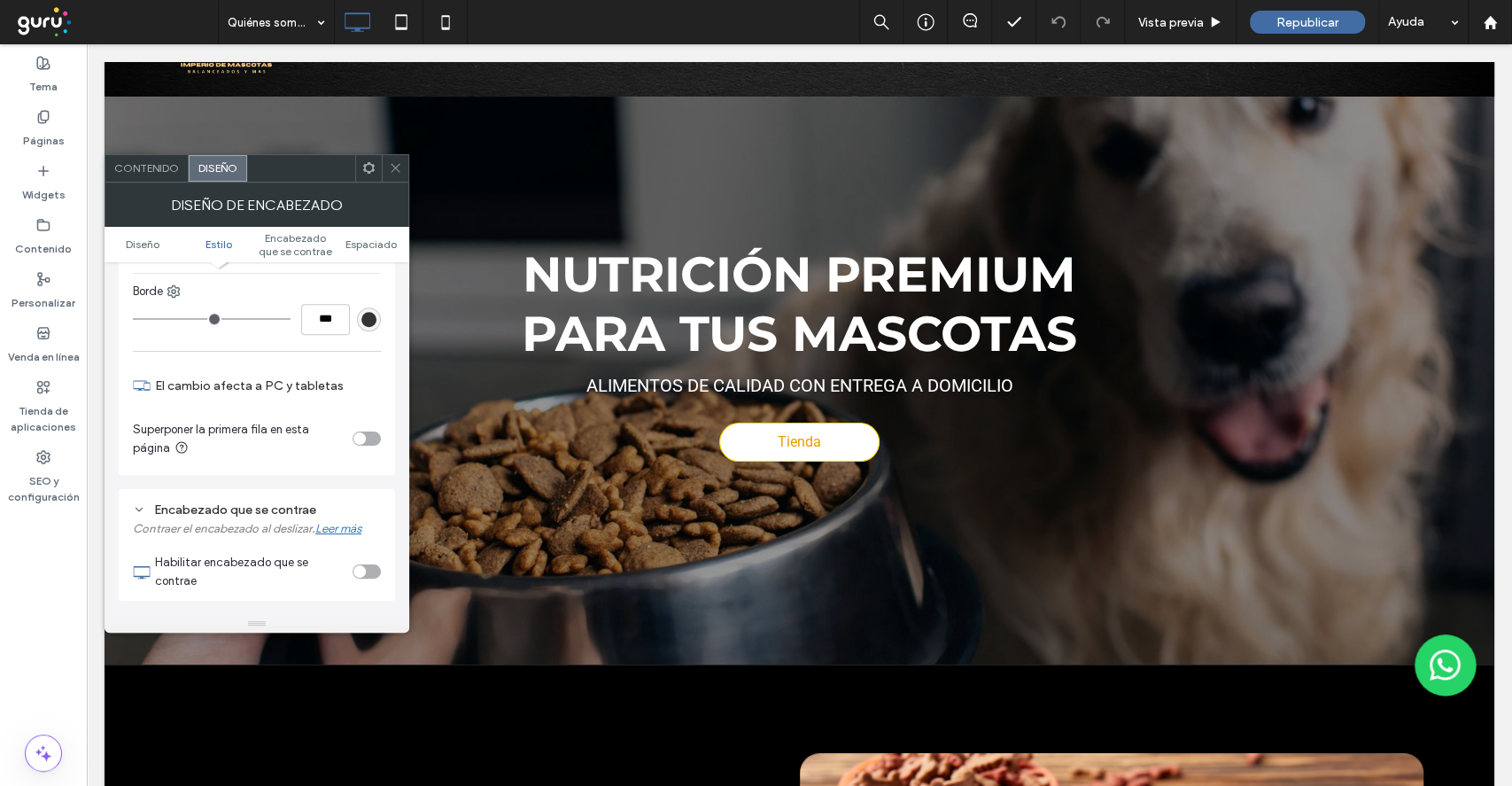
scroll to position [1063, 0]
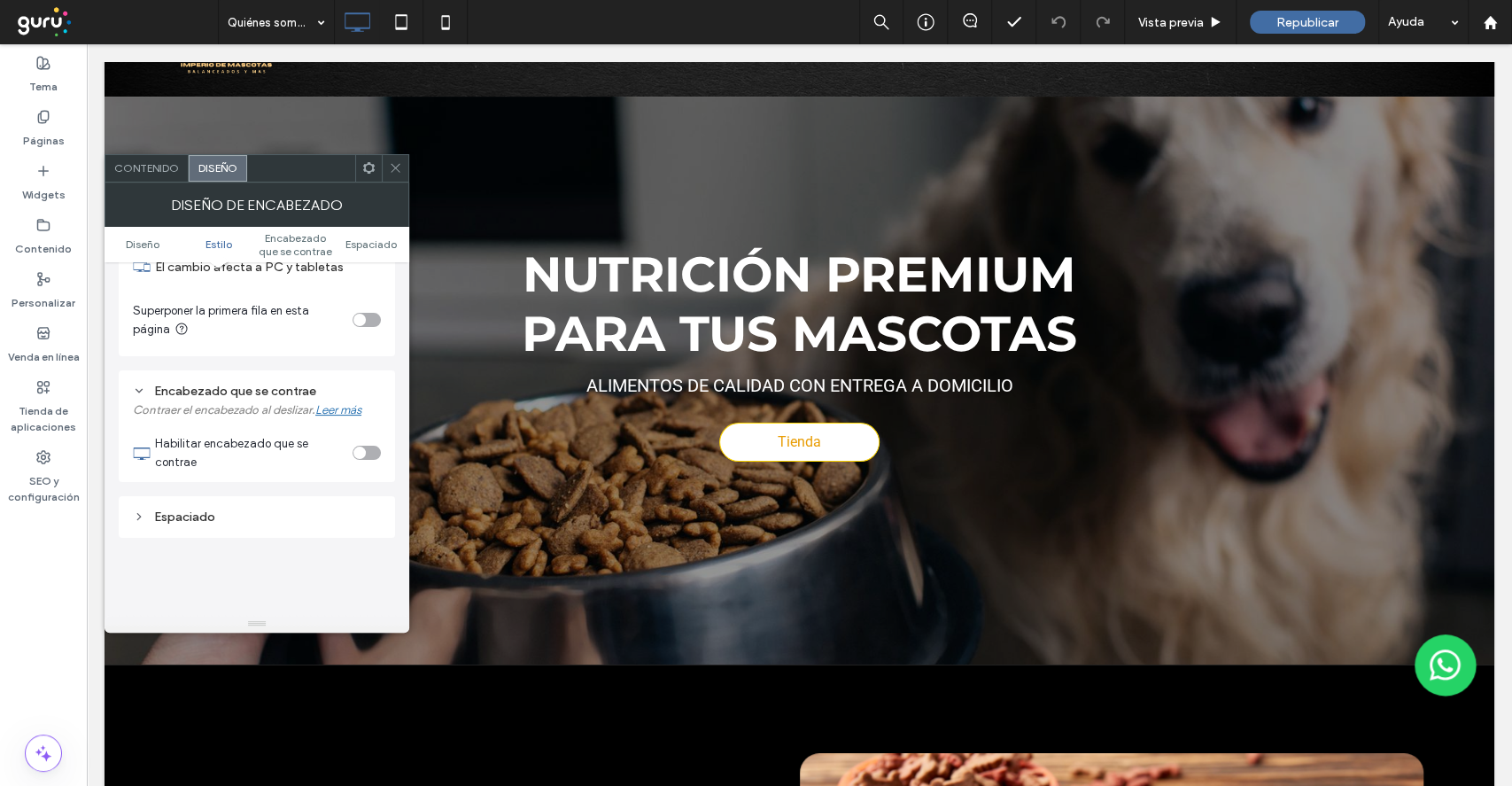
click at [362, 464] on section "Habilitar encabezado que se contrae" at bounding box center [268, 449] width 226 height 48
click at [362, 457] on div "toggle" at bounding box center [359, 452] width 12 height 12
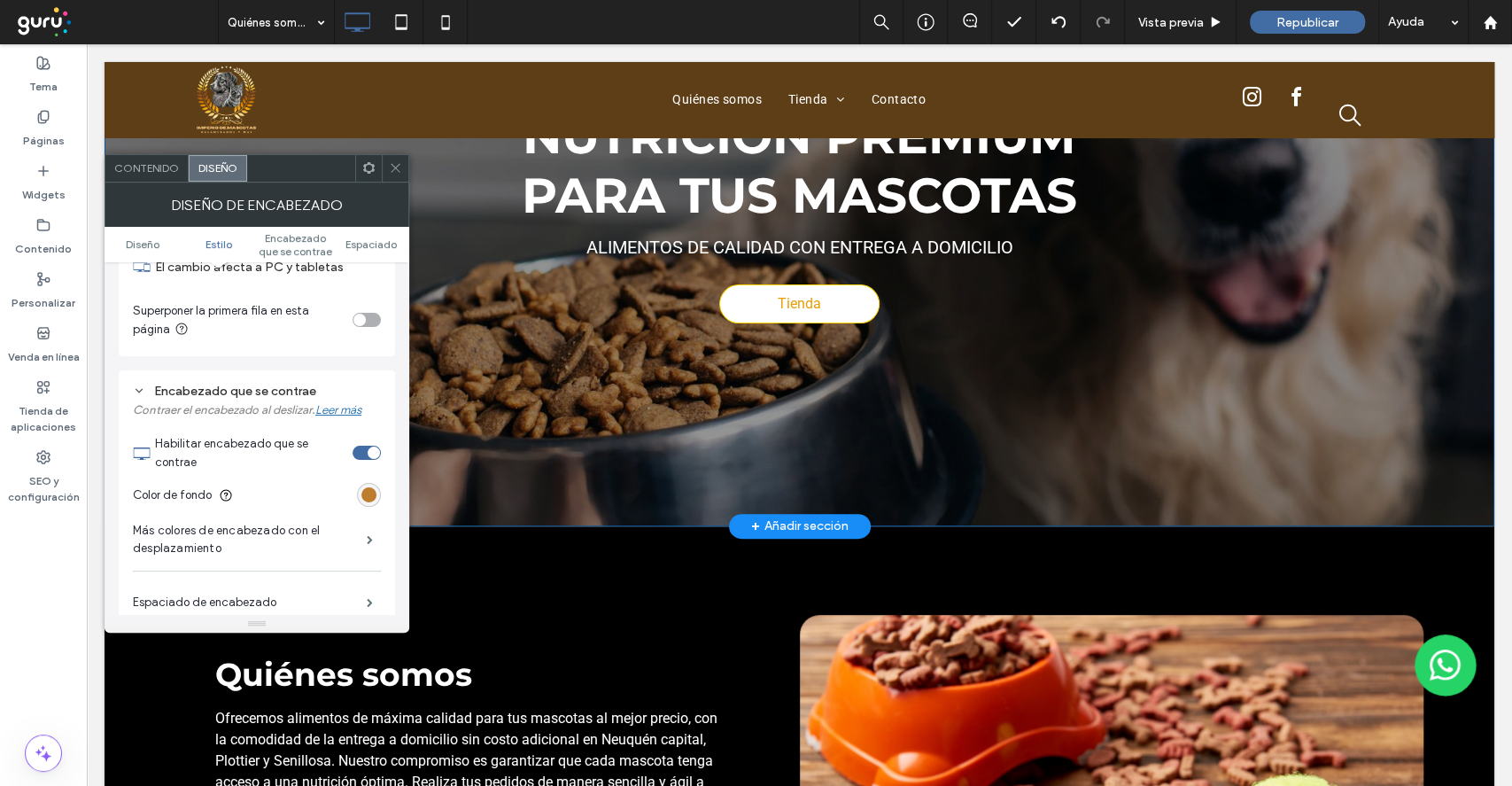
scroll to position [235, 0]
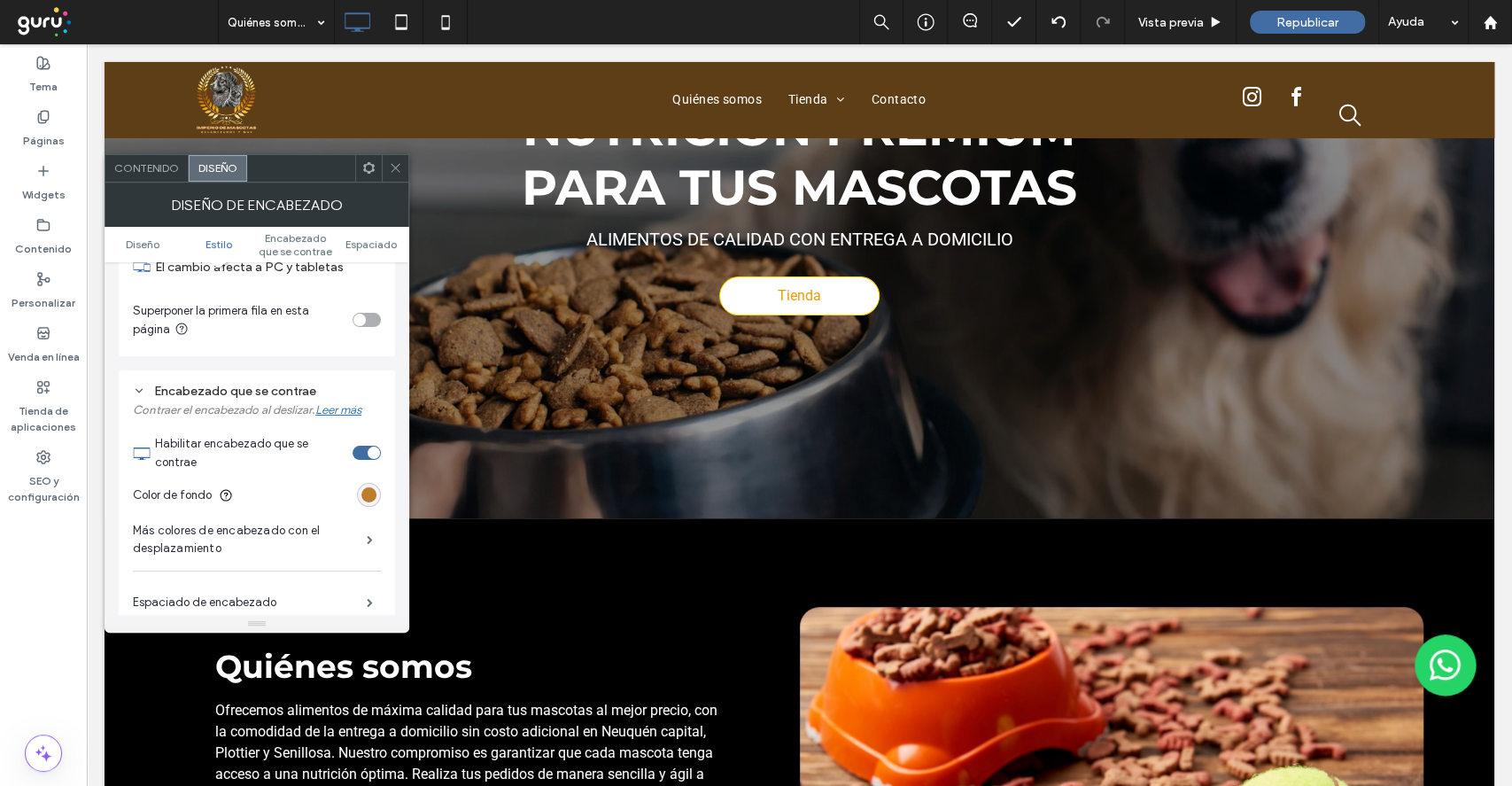
click at [379, 493] on div "rgb(189, 124, 46)" at bounding box center [368, 494] width 24 height 24
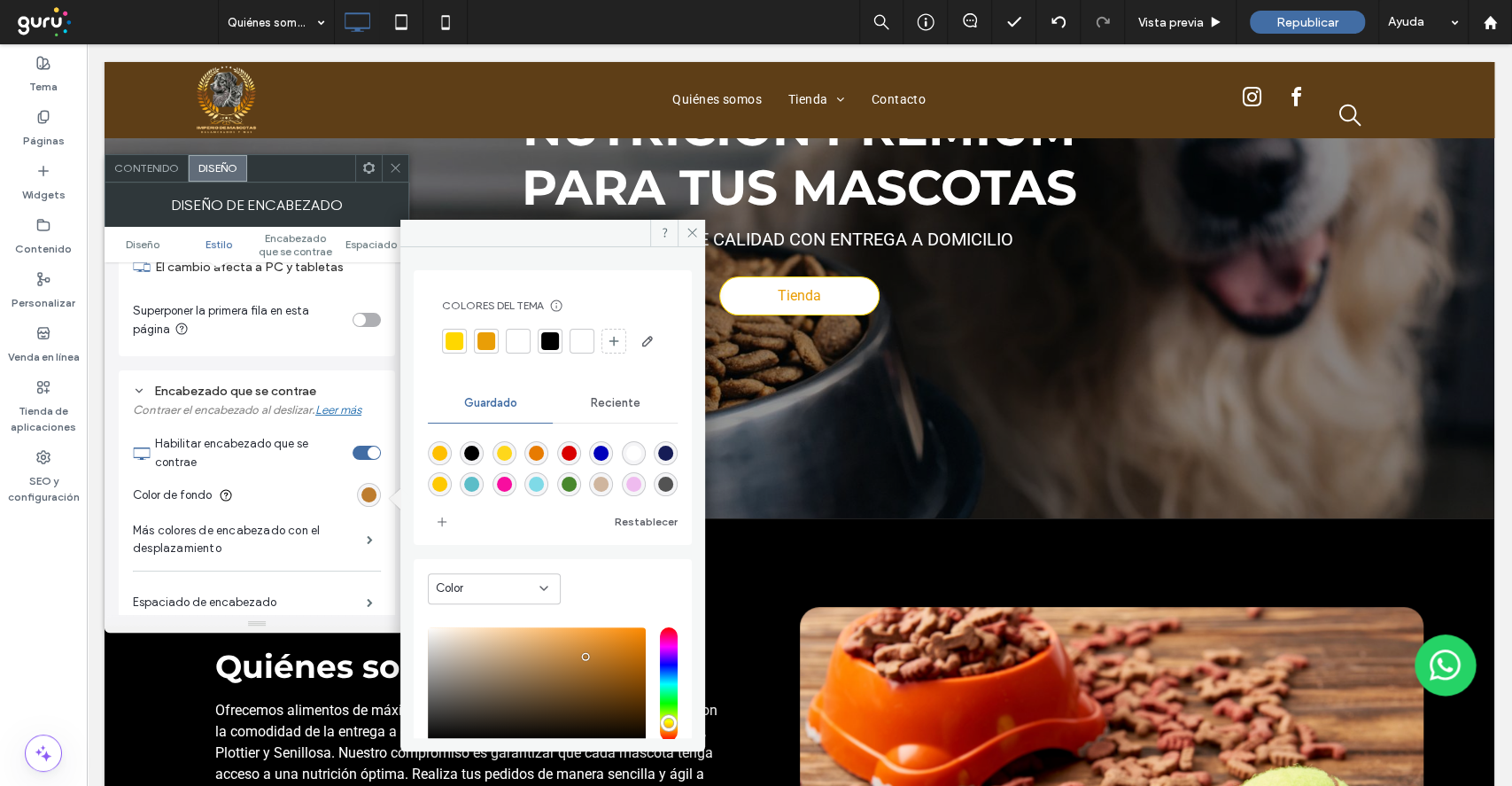
click at [220, 495] on icon at bounding box center [225, 494] width 14 height 14
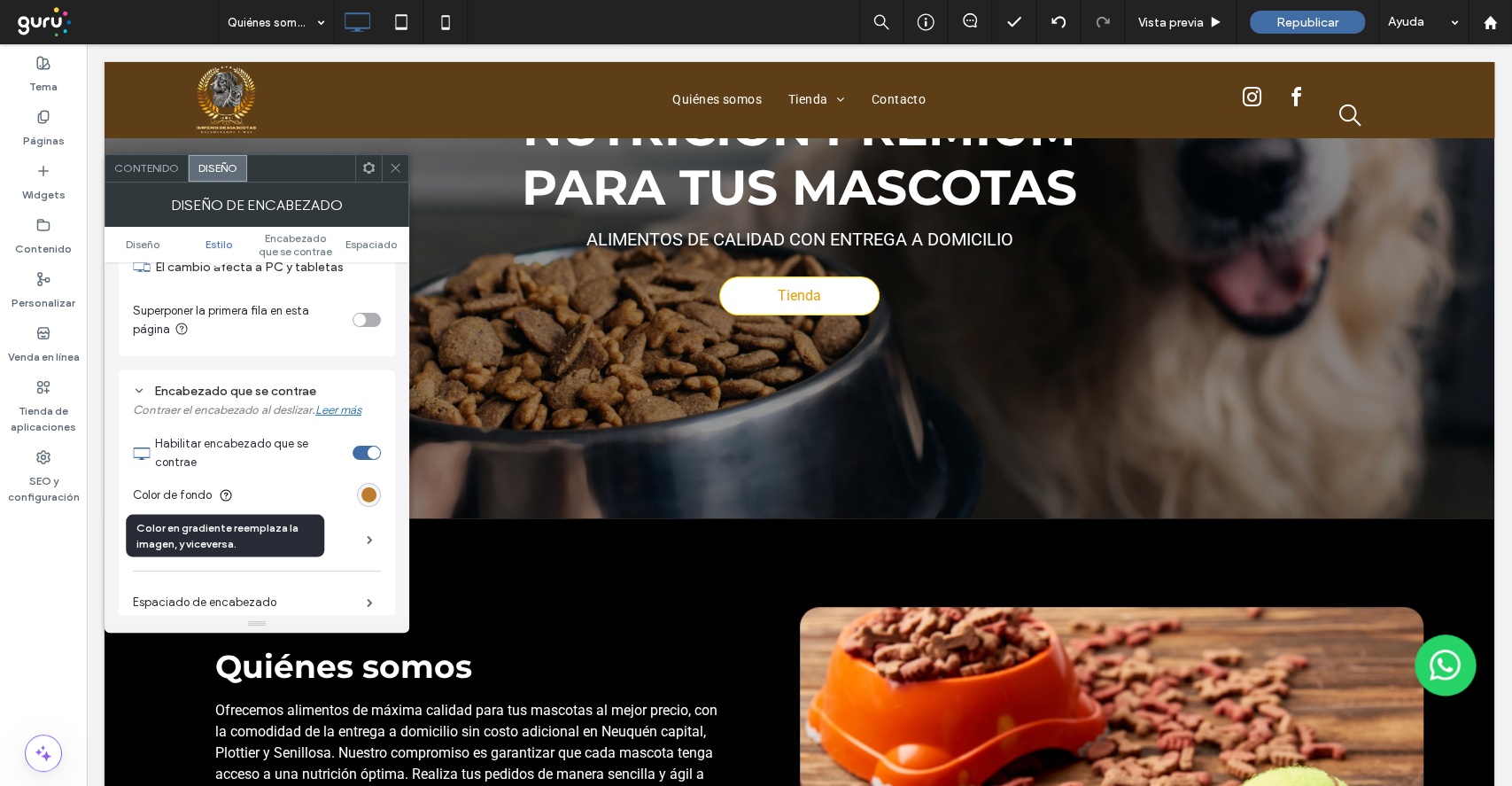
click at [223, 496] on icon at bounding box center [225, 494] width 14 height 14
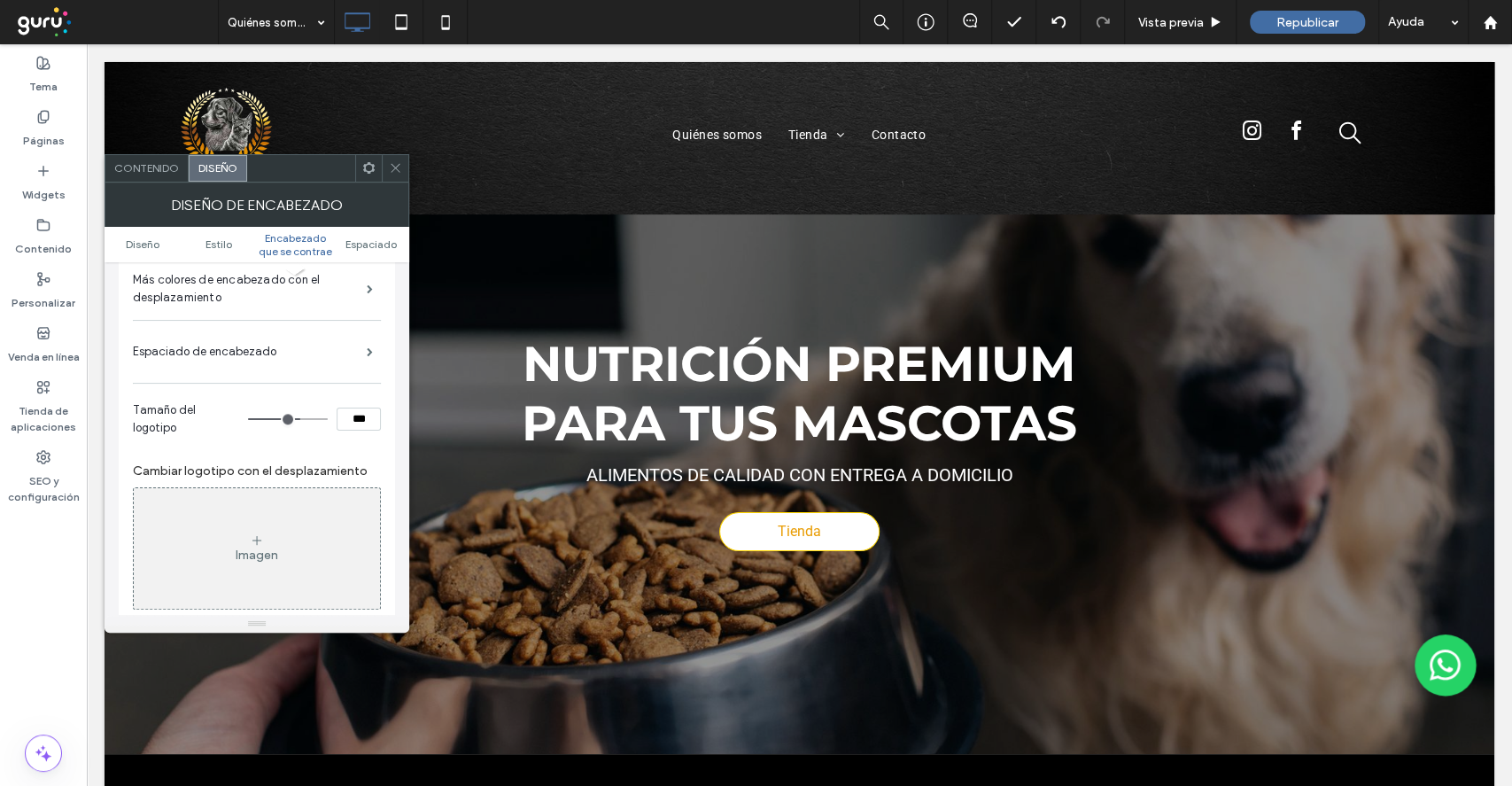
scroll to position [1198, 0]
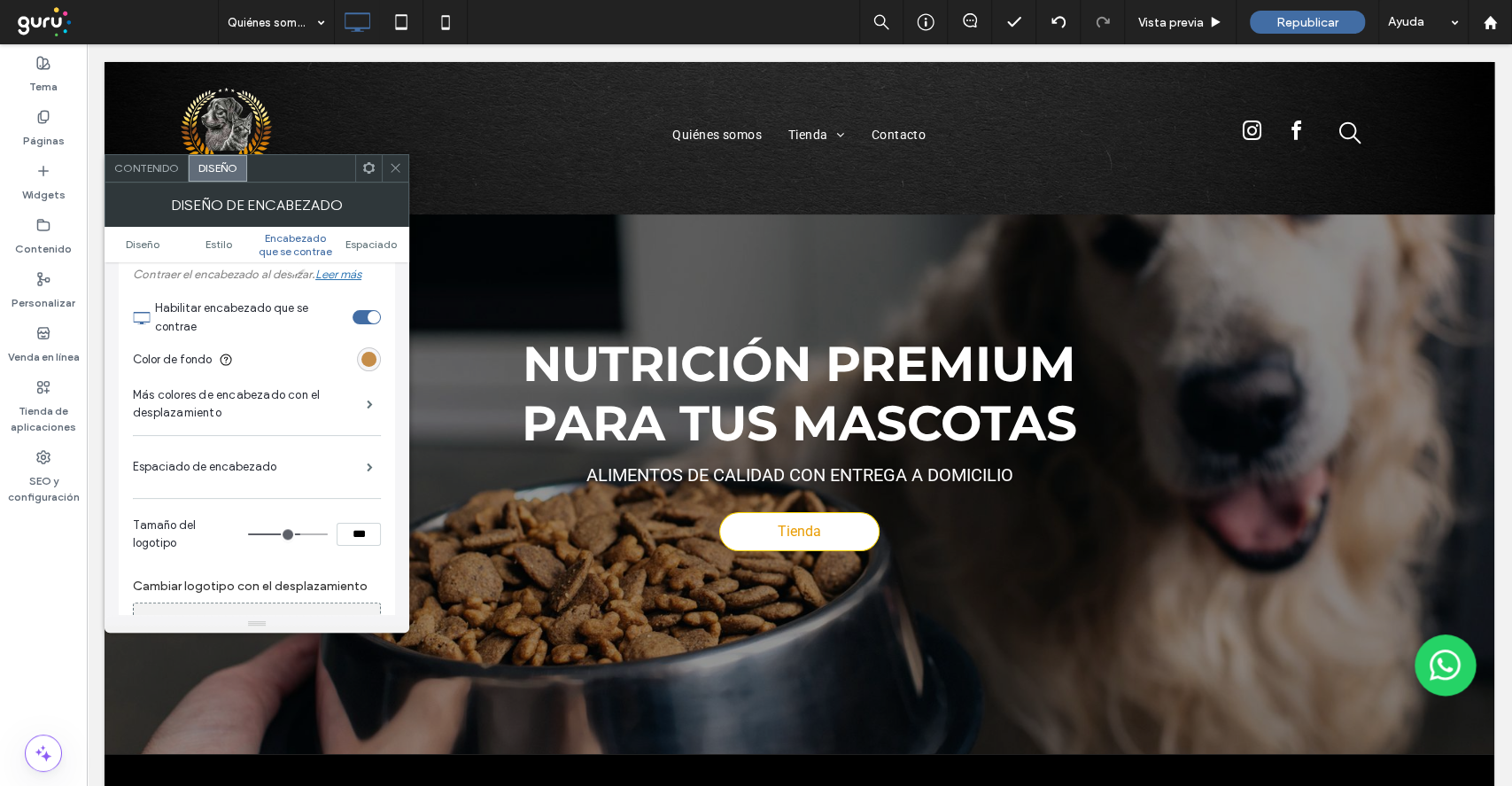
click at [364, 361] on div "rgb(189, 124, 46)" at bounding box center [369, 360] width 15 height 15
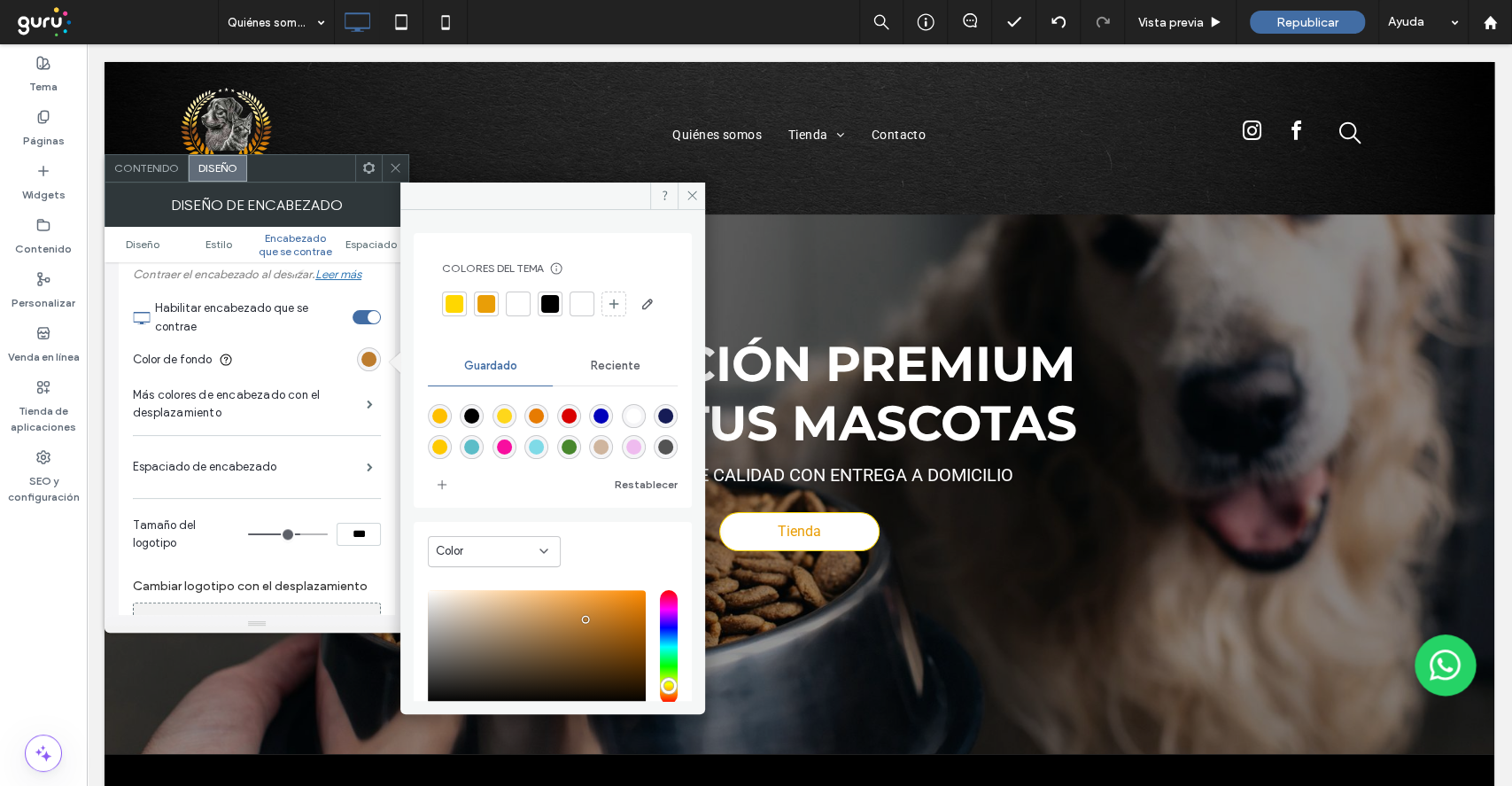
click at [546, 305] on div at bounding box center [550, 303] width 18 height 18
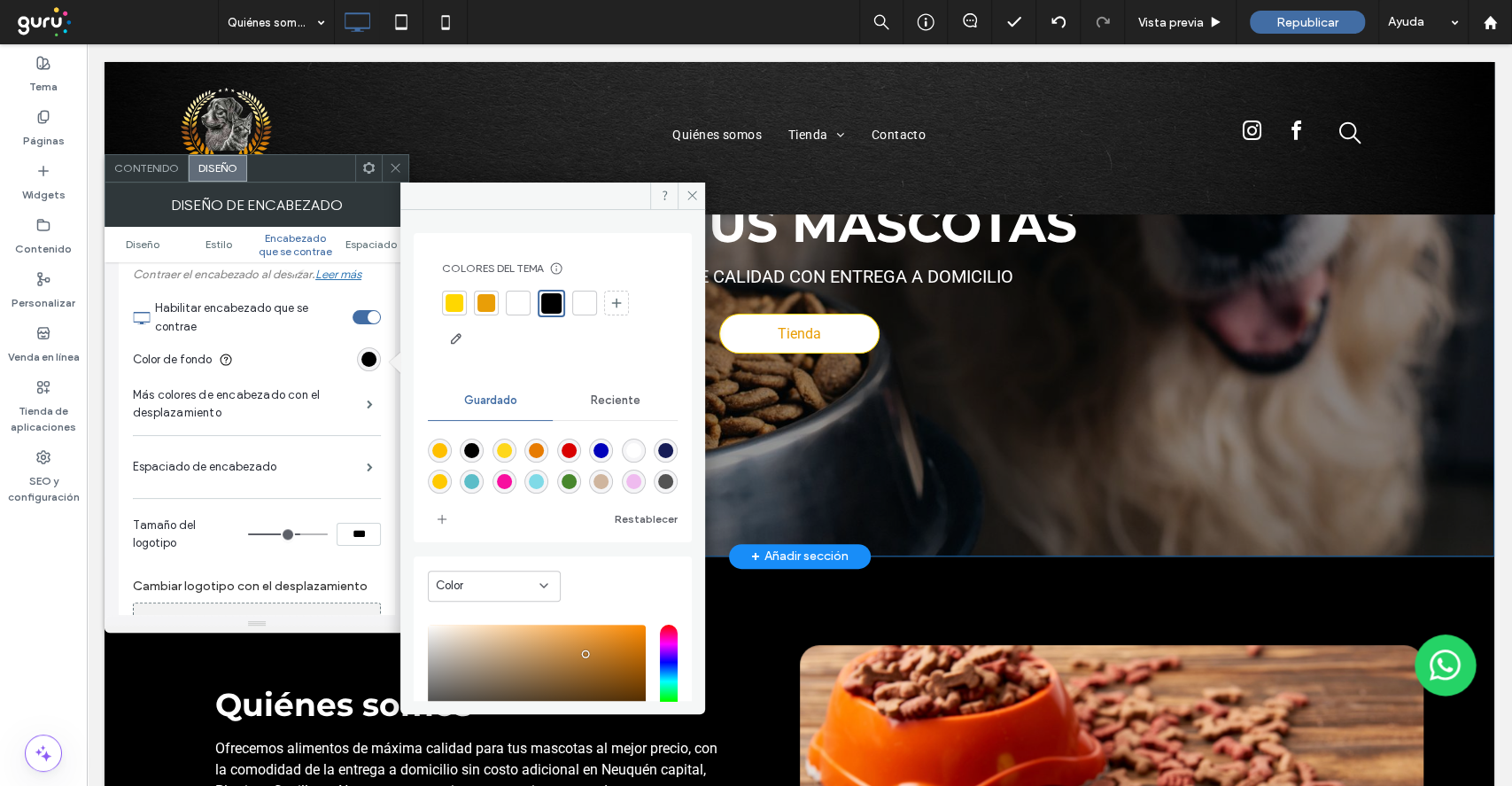
scroll to position [118, 0]
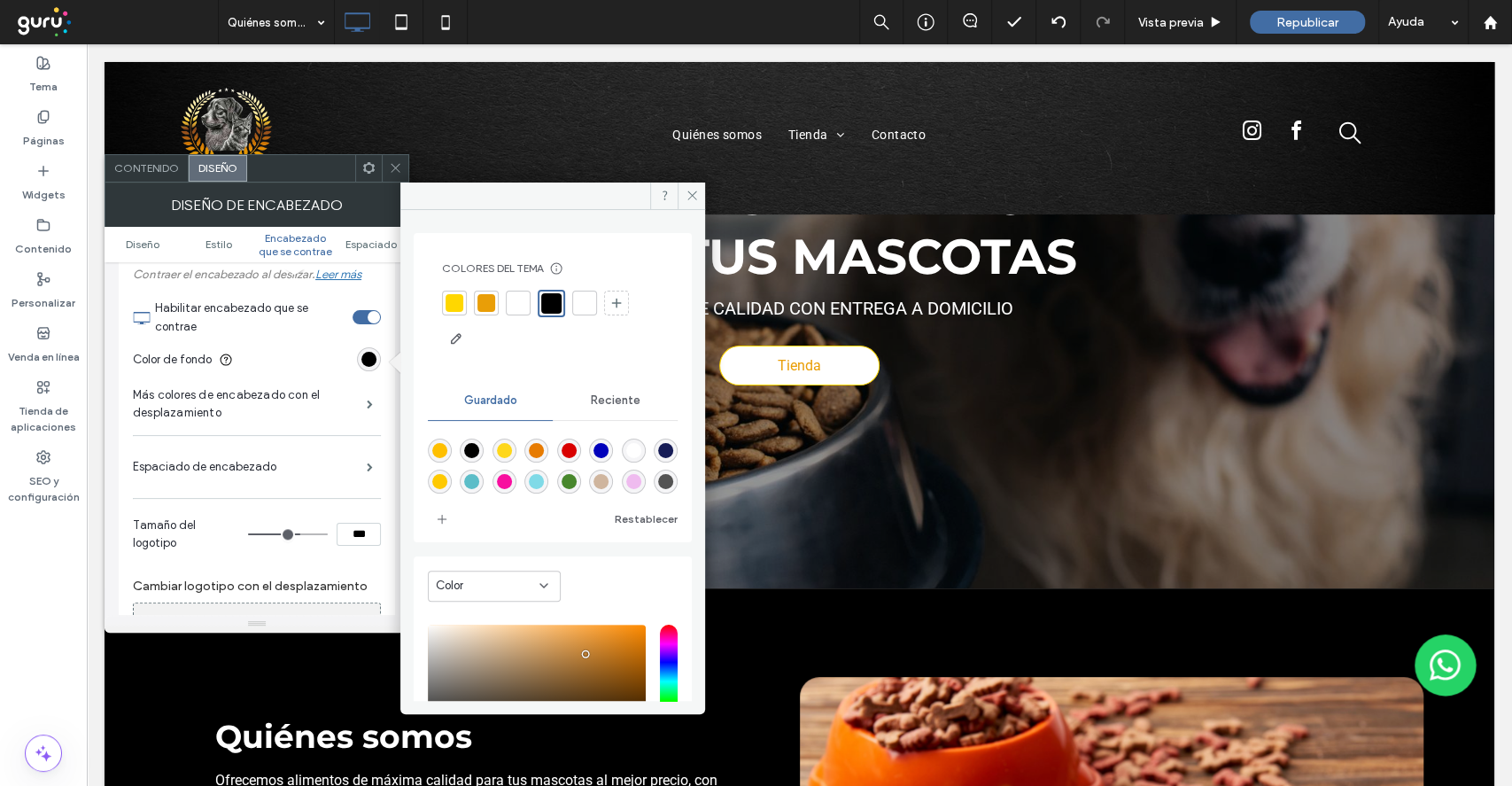
type input "***"
type input "**"
type input "***"
type input "**"
type input "***"
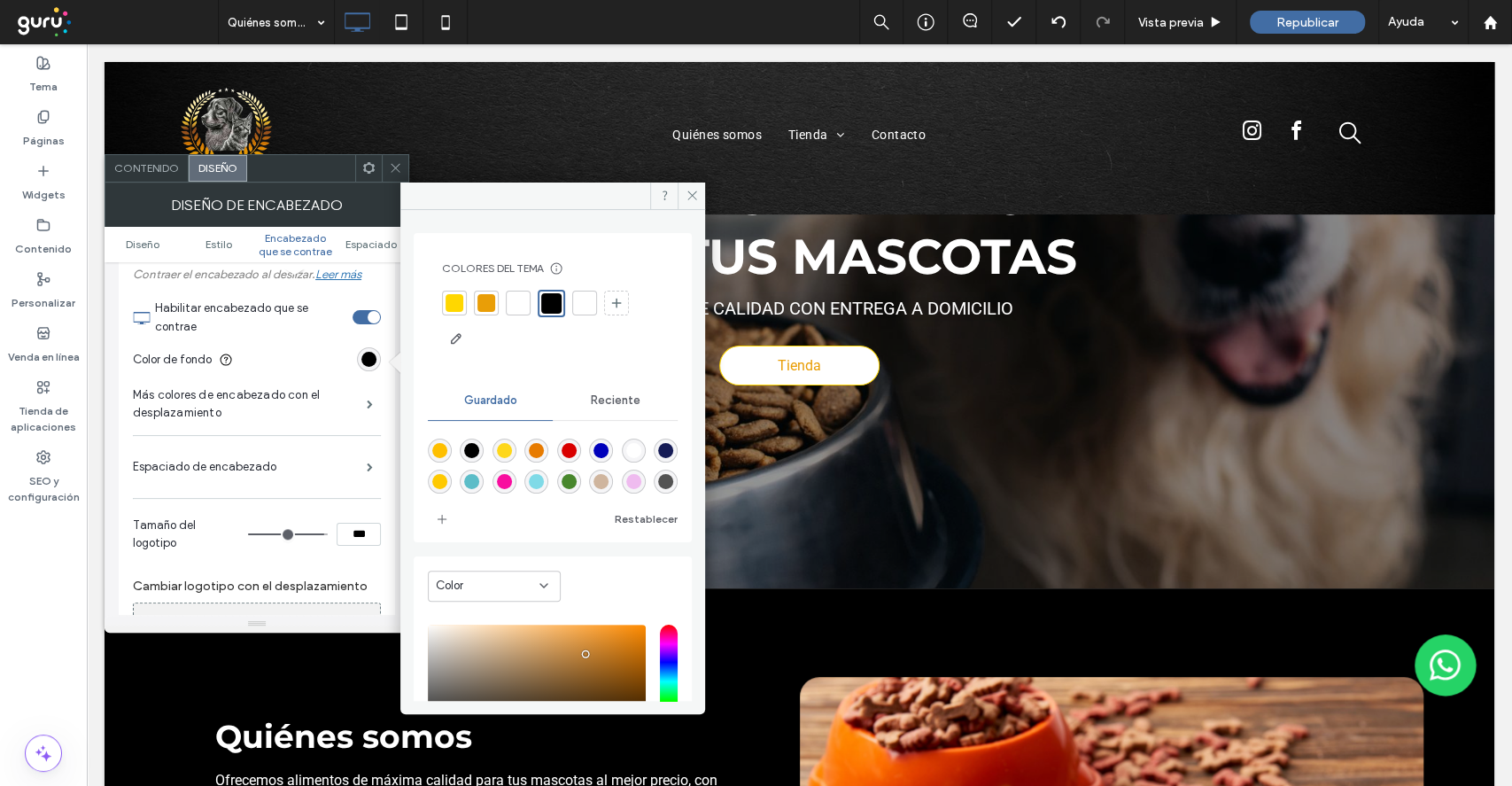
type input "**"
type input "***"
type input "**"
type input "***"
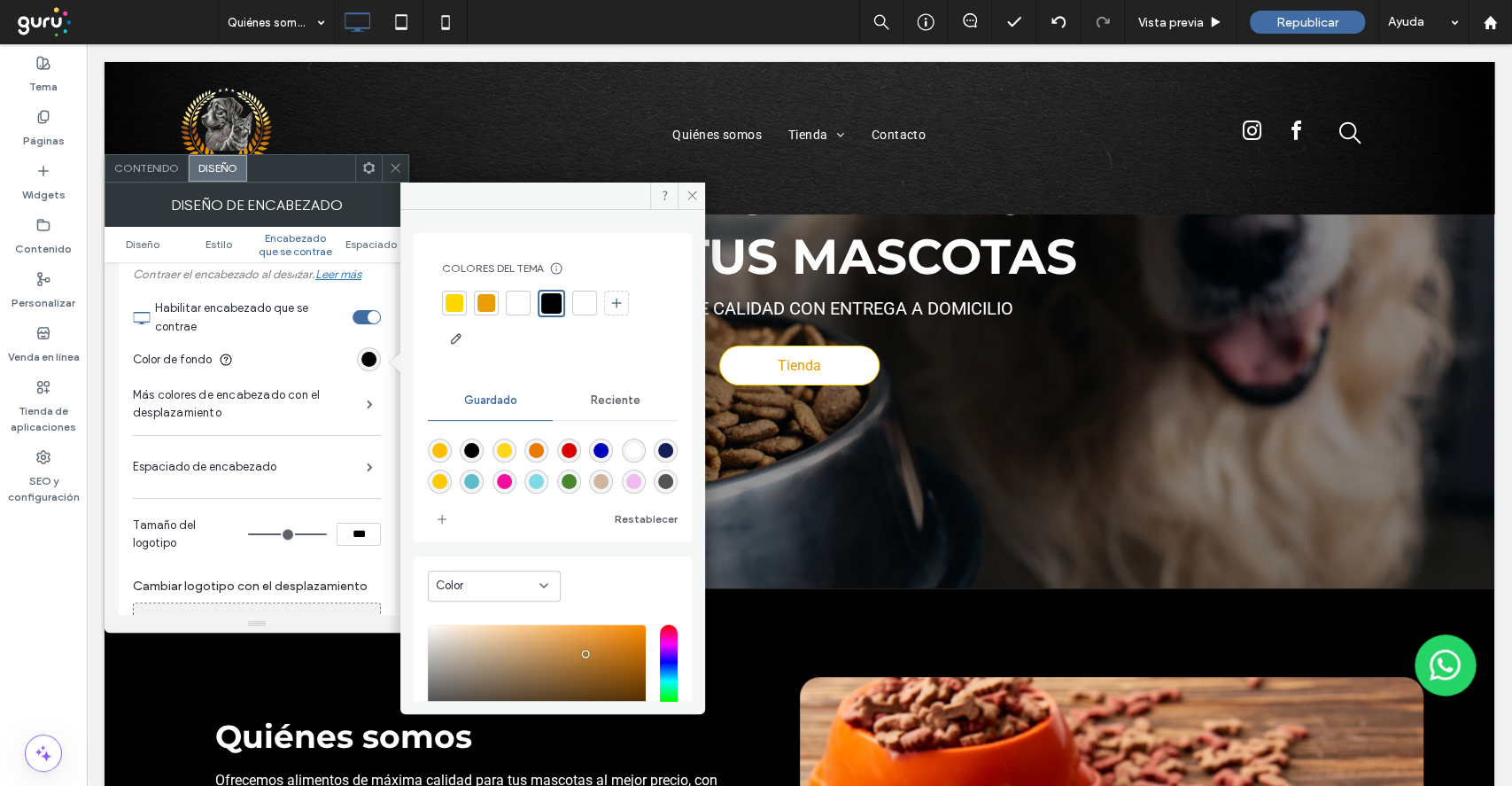
type input "****"
drag, startPoint x: 317, startPoint y: 536, endPoint x: 359, endPoint y: 532, distance: 42.2
type input "***"
click at [328, 535] on input "range" at bounding box center [287, 534] width 80 height 2
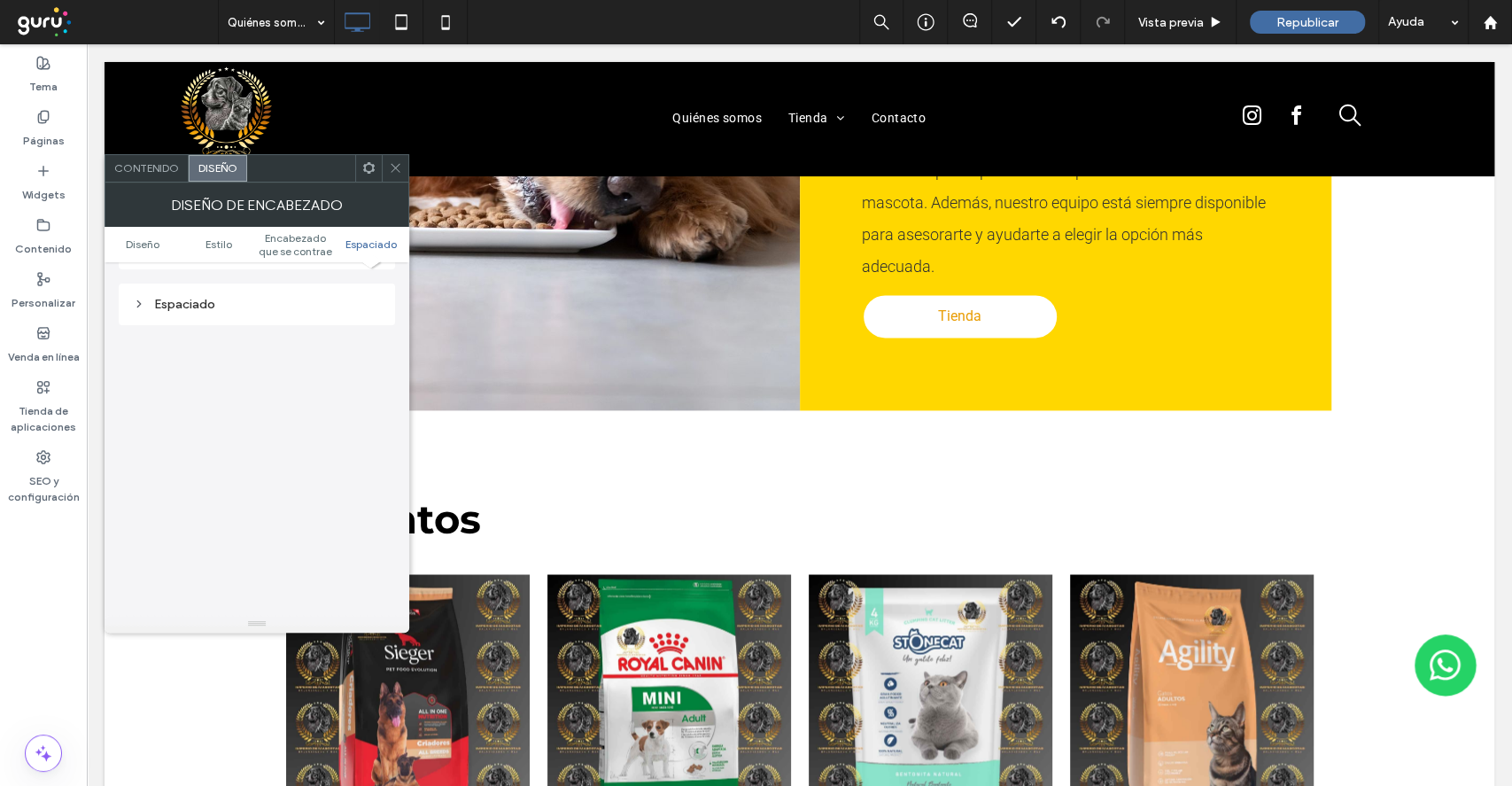
scroll to position [1198, 0]
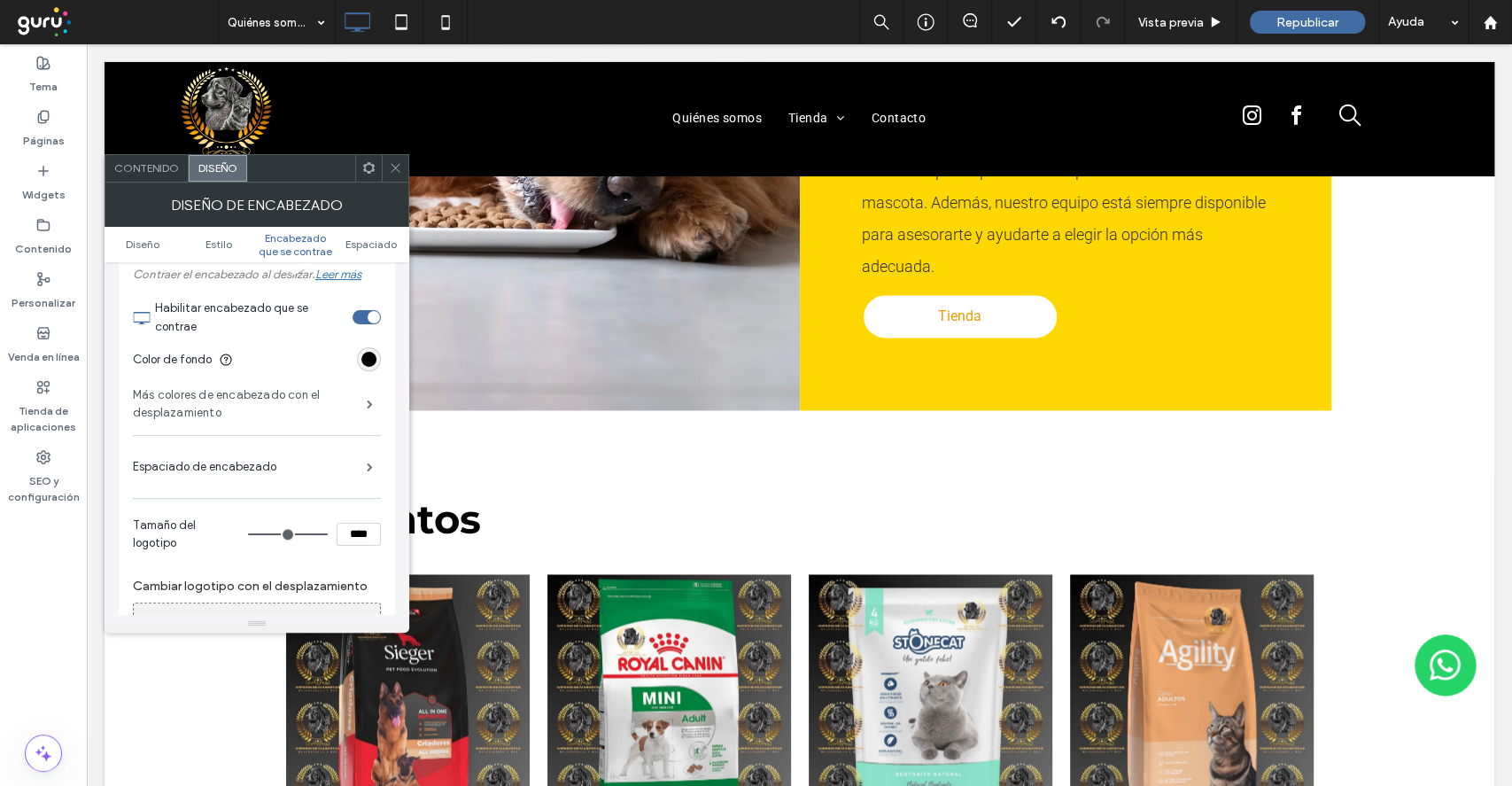
click at [340, 410] on label "Más colores de encabezado con el desplazamiento" at bounding box center [249, 404] width 233 height 53
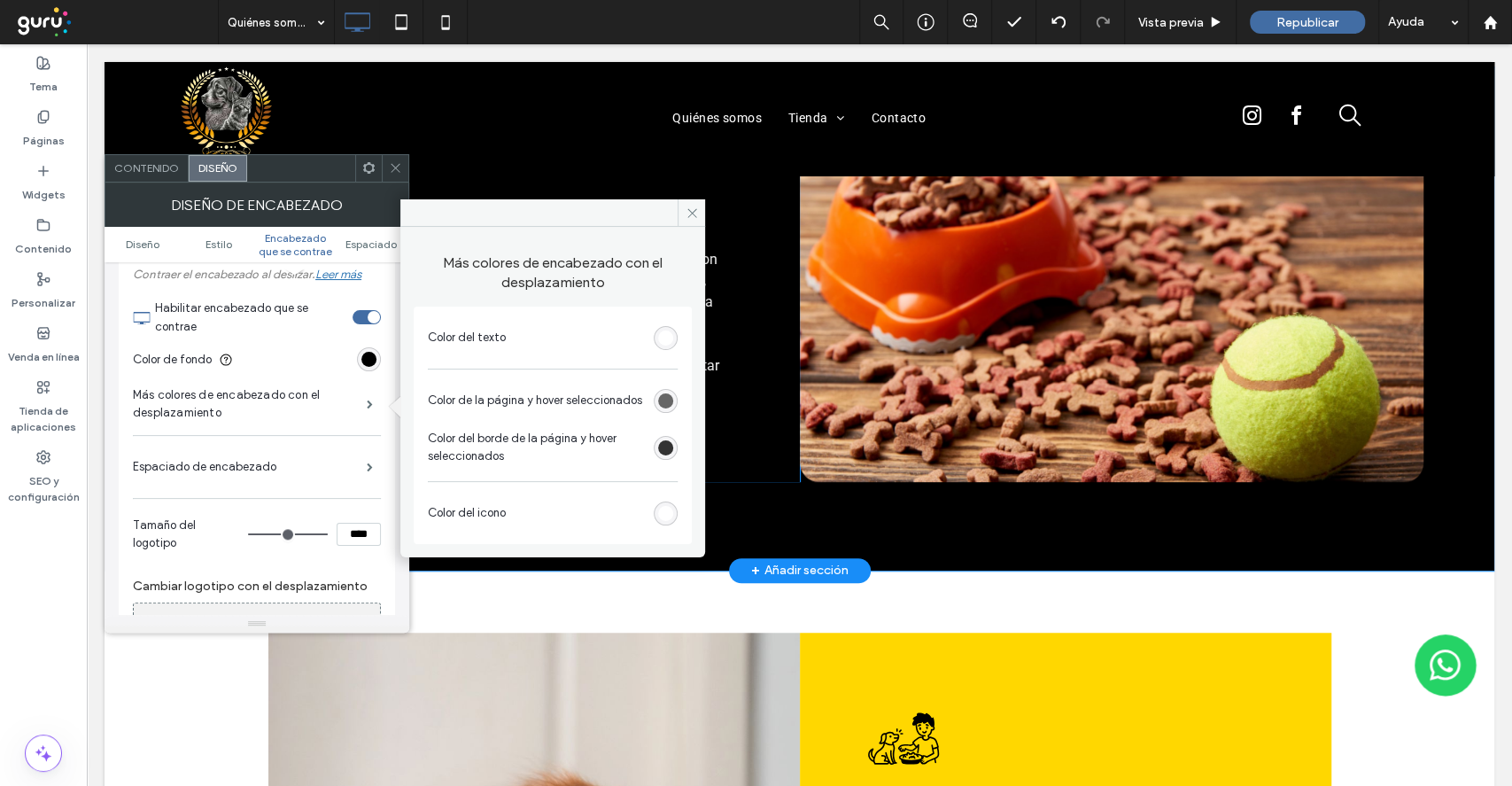
scroll to position [590, 0]
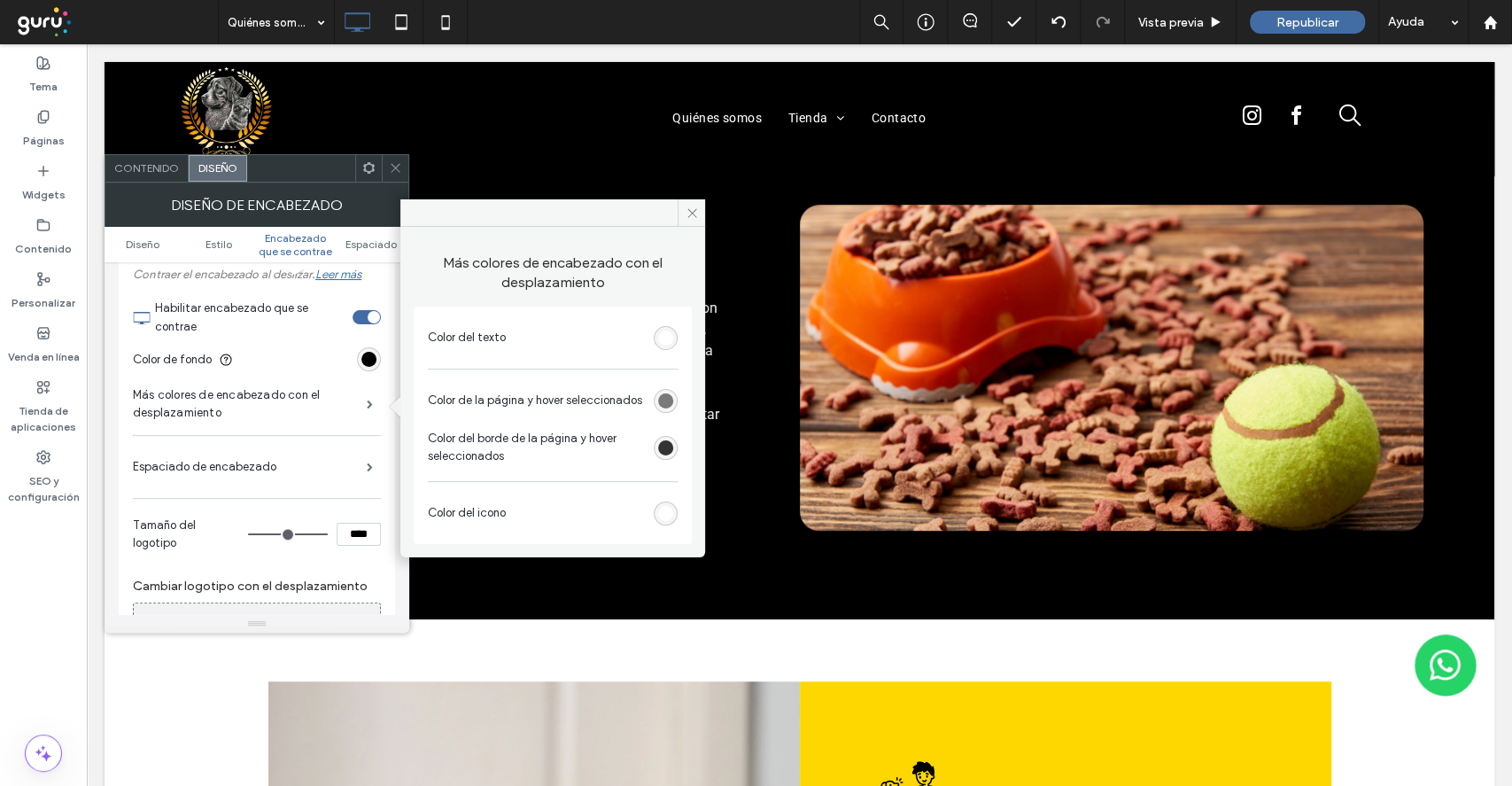
click at [664, 397] on div "rgb(102, 102, 102)" at bounding box center [666, 401] width 15 height 15
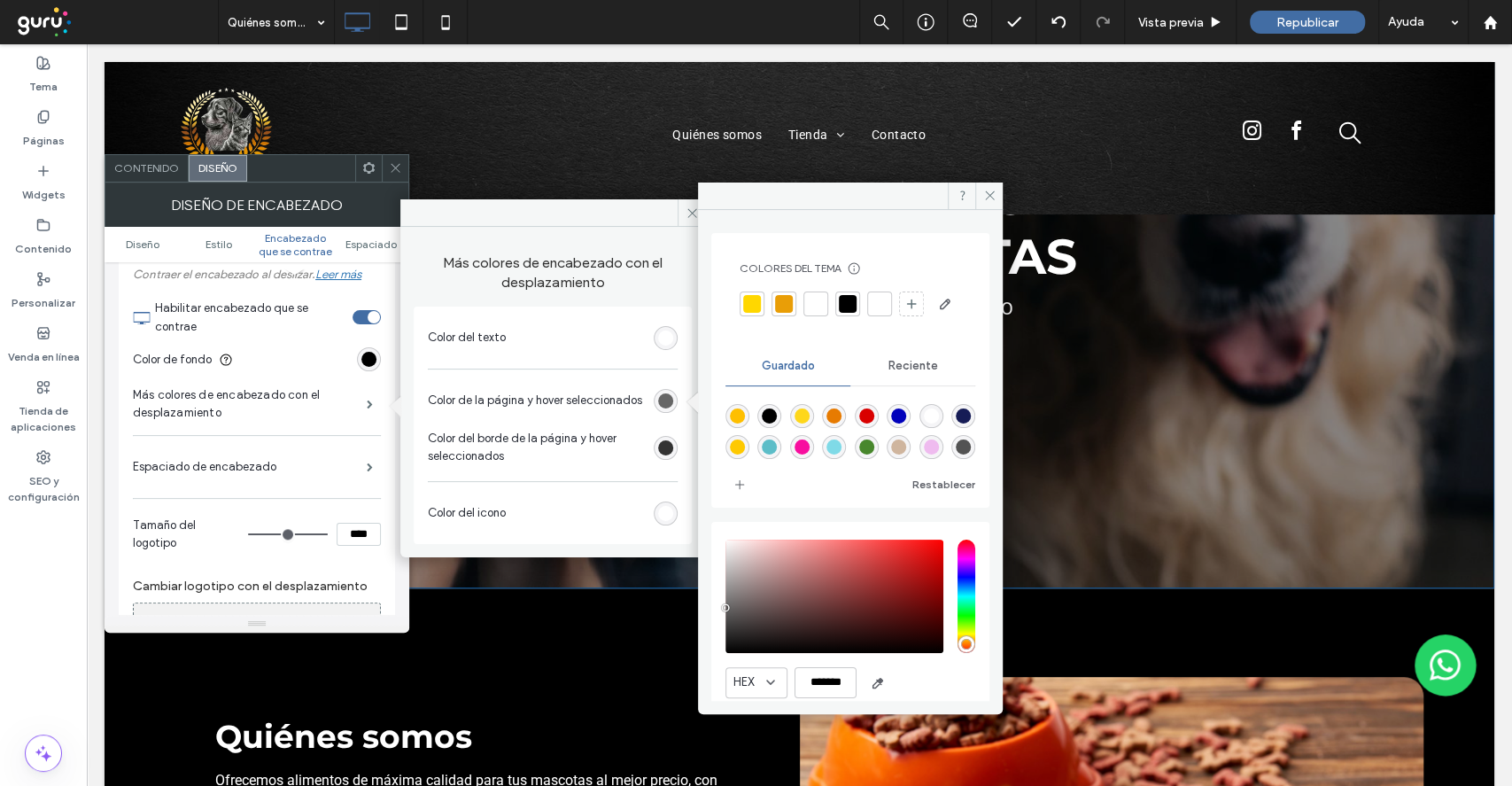
scroll to position [0, 0]
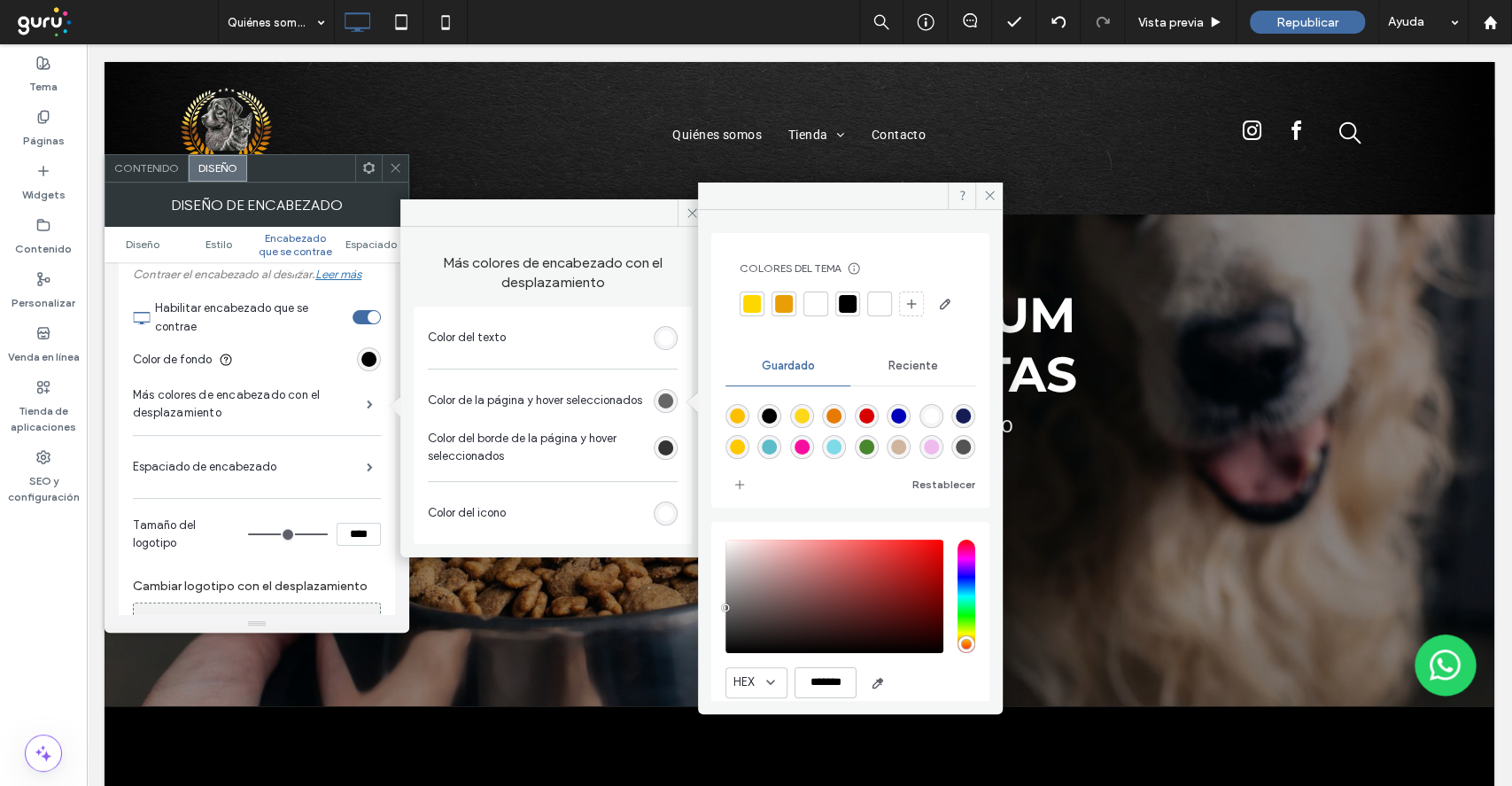
drag, startPoint x: 667, startPoint y: 442, endPoint x: 667, endPoint y: 426, distance: 16.0
click at [667, 442] on div "rgb(51, 51, 51)" at bounding box center [666, 448] width 15 height 15
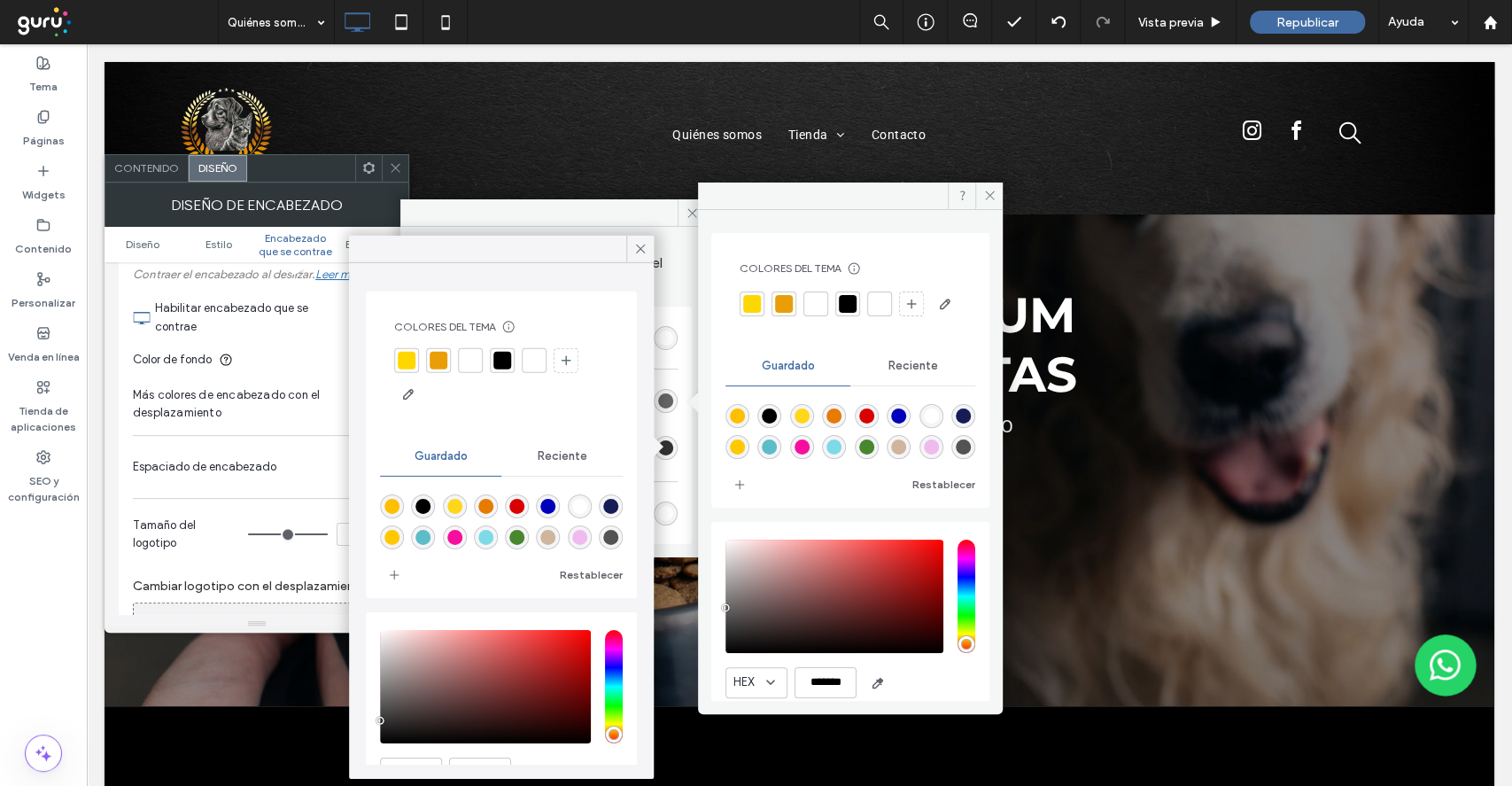
click at [761, 302] on div at bounding box center [752, 304] width 24 height 24
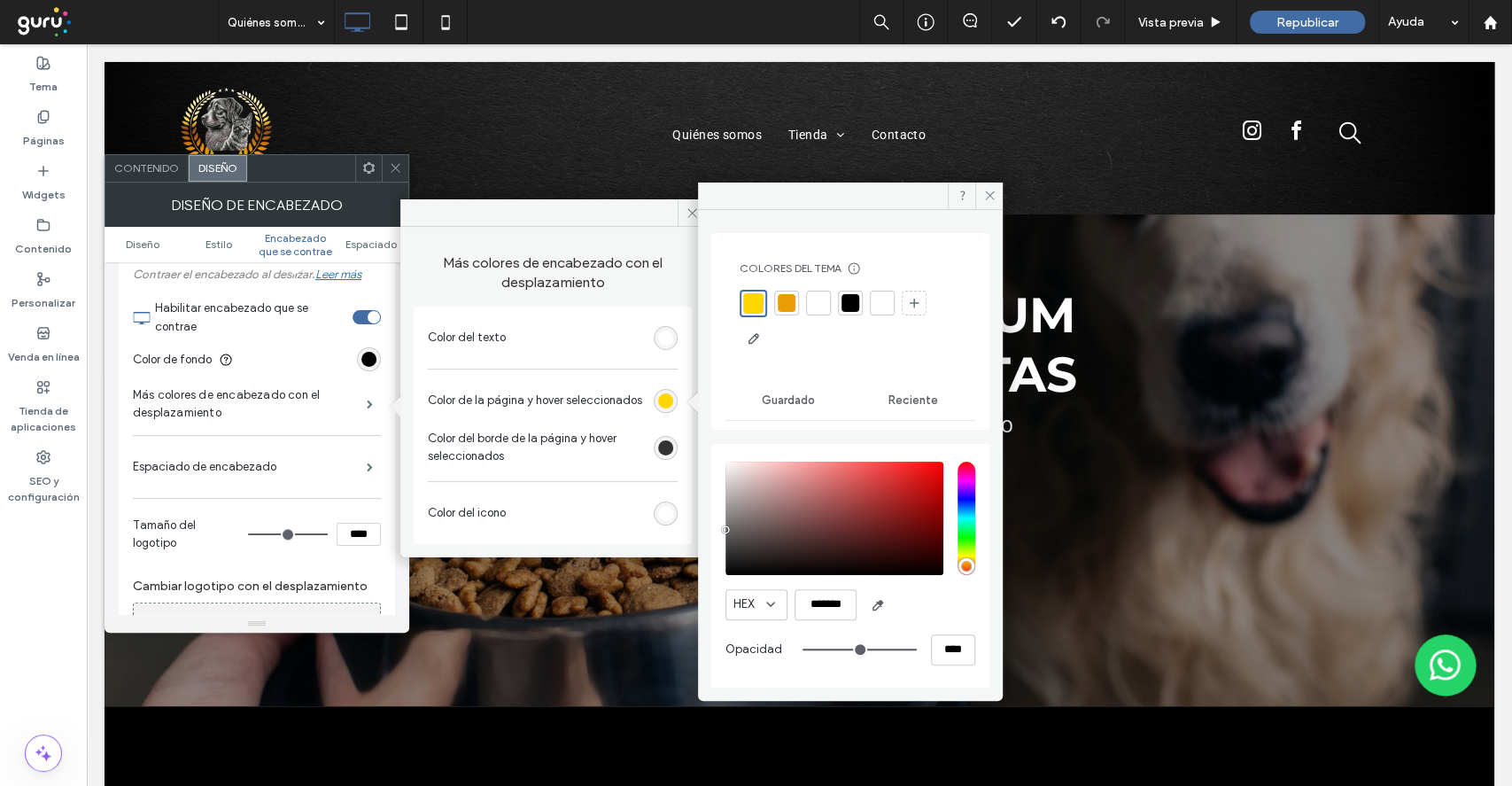
click at [665, 447] on div "rgb(51, 51, 51)" at bounding box center [666, 448] width 15 height 15
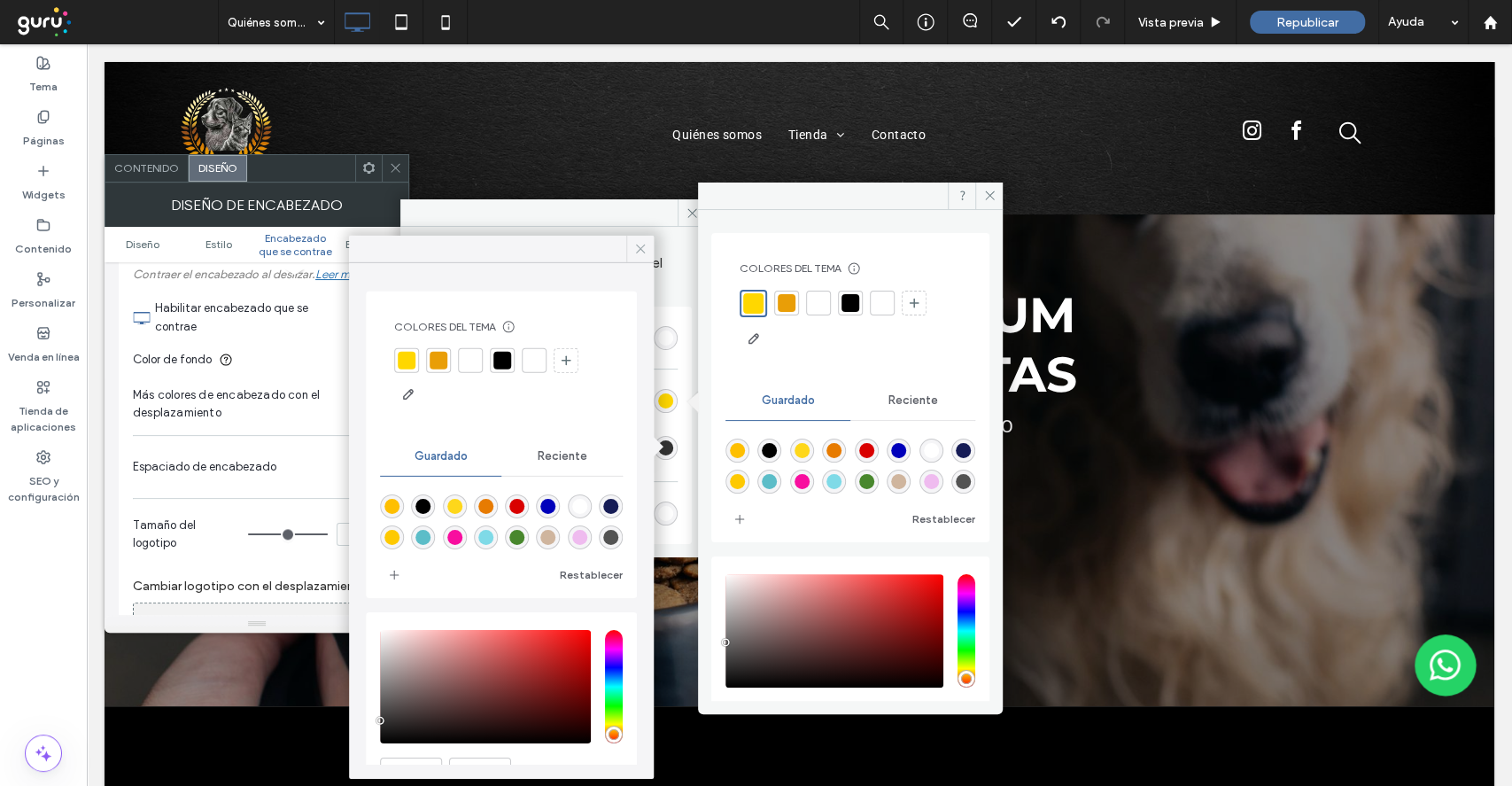
click at [639, 243] on icon at bounding box center [640, 249] width 16 height 16
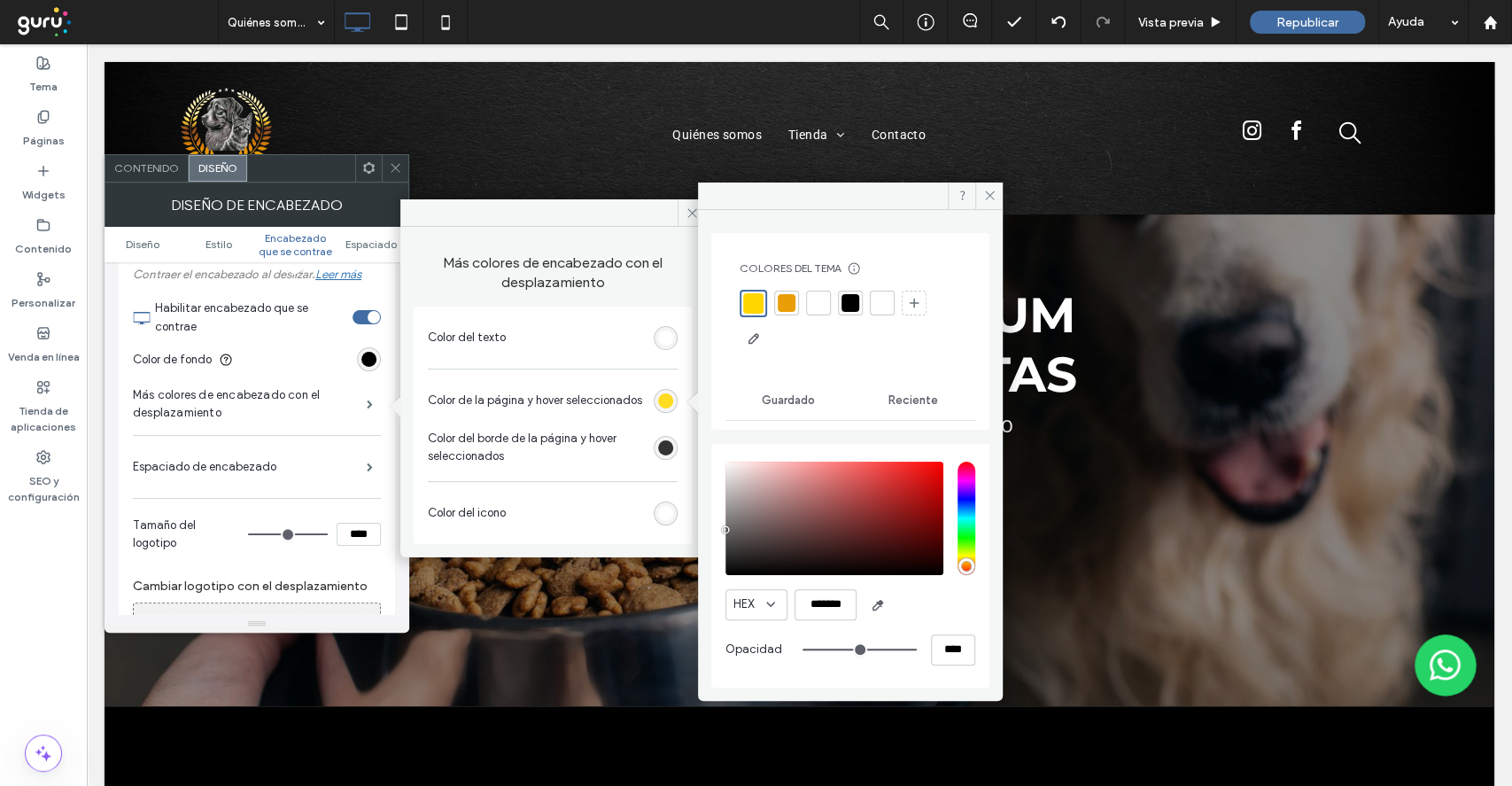
click at [666, 398] on div "rgba(255, 215, 0, 1)" at bounding box center [666, 401] width 15 height 15
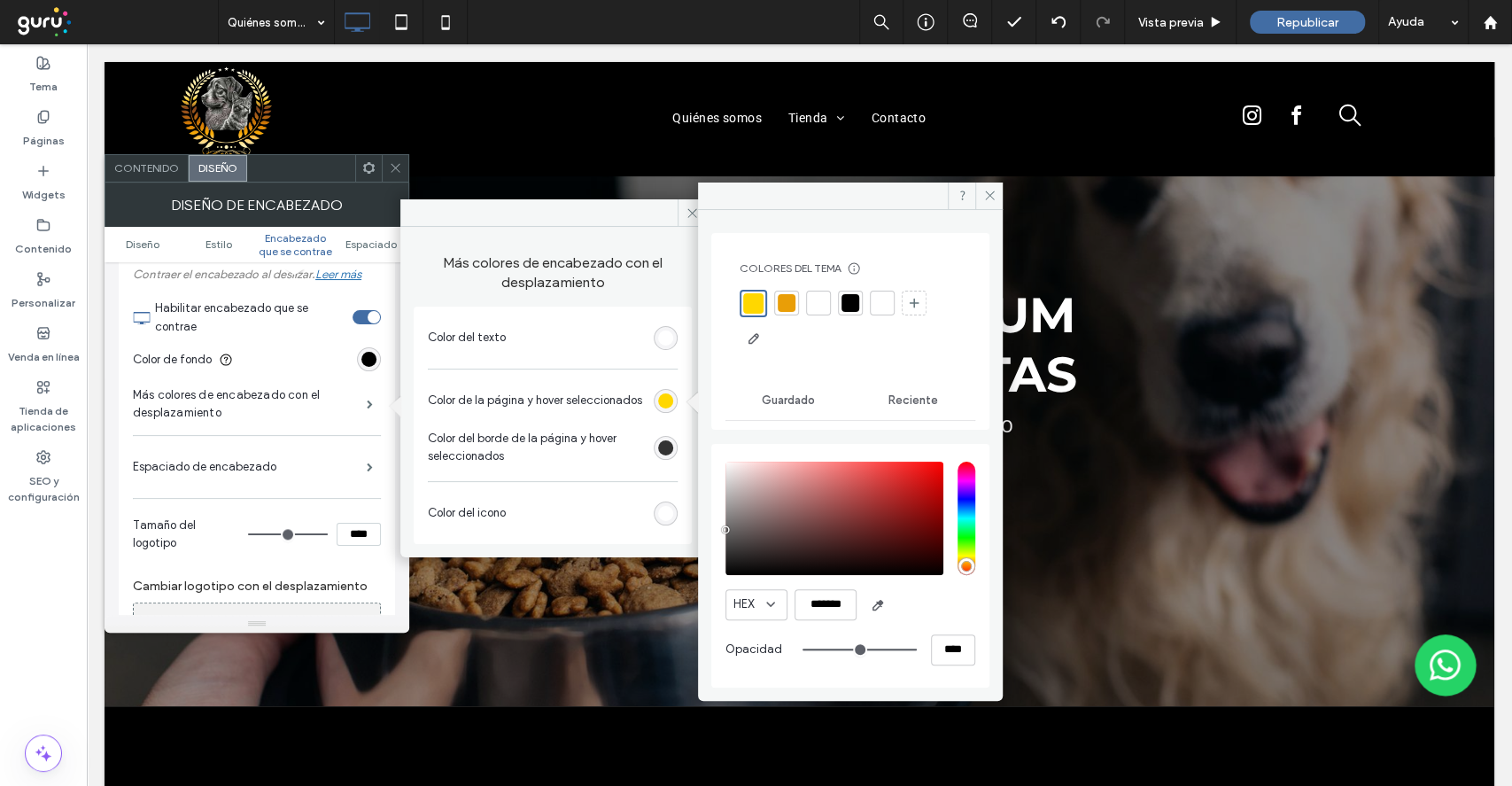
click at [814, 301] on div at bounding box center [818, 302] width 18 height 18
drag, startPoint x: 663, startPoint y: 464, endPoint x: 662, endPoint y: 444, distance: 20.0
click at [663, 460] on div "Color de la página y hover seleccionados Color del borde de la página y hover s…" at bounding box center [552, 425] width 249 height 94
drag, startPoint x: 662, startPoint y: 442, endPoint x: 669, endPoint y: 428, distance: 15.7
click at [661, 442] on div "rgb(51, 51, 51)" at bounding box center [666, 448] width 15 height 15
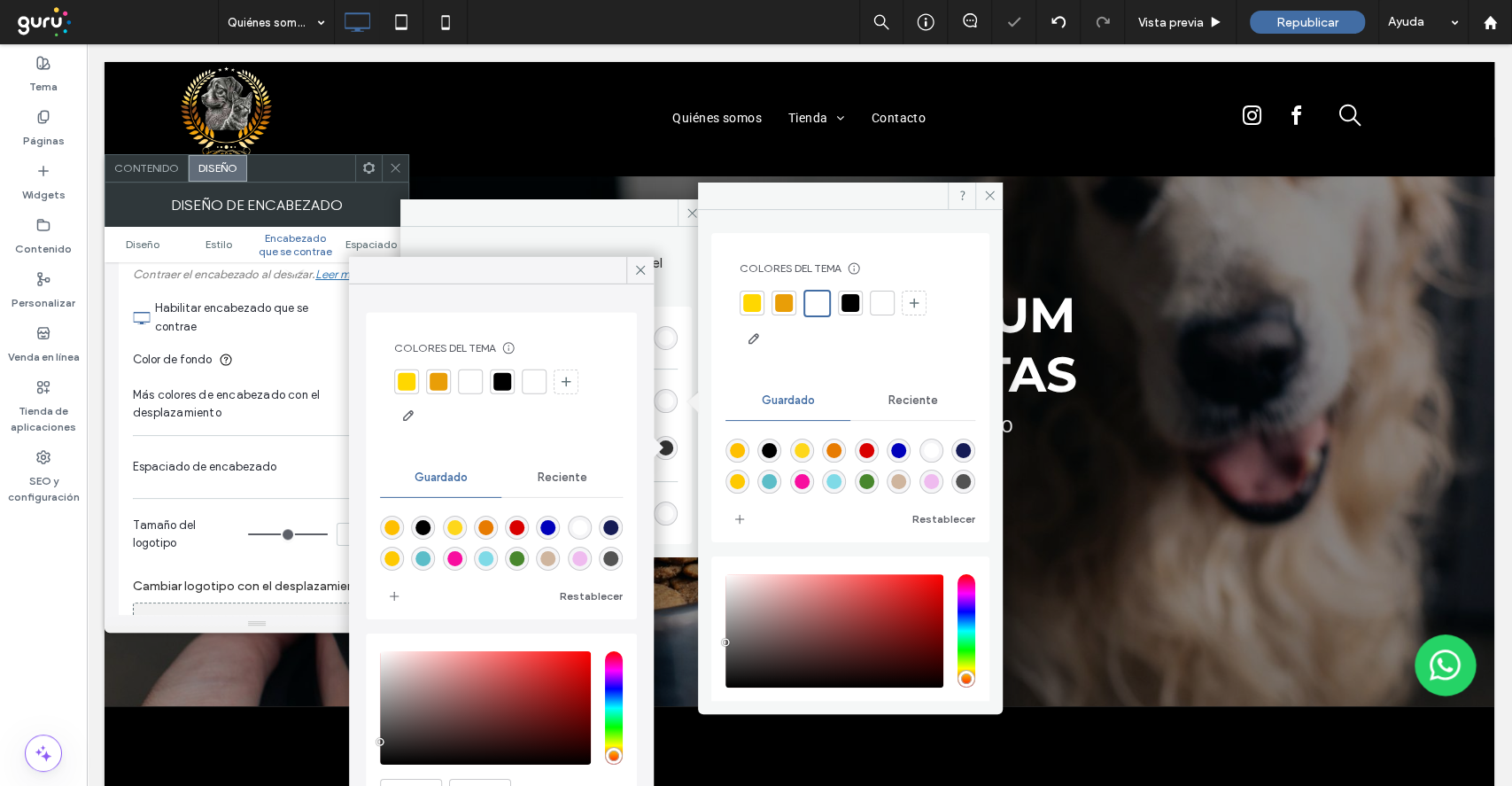
click at [758, 301] on div at bounding box center [751, 302] width 18 height 18
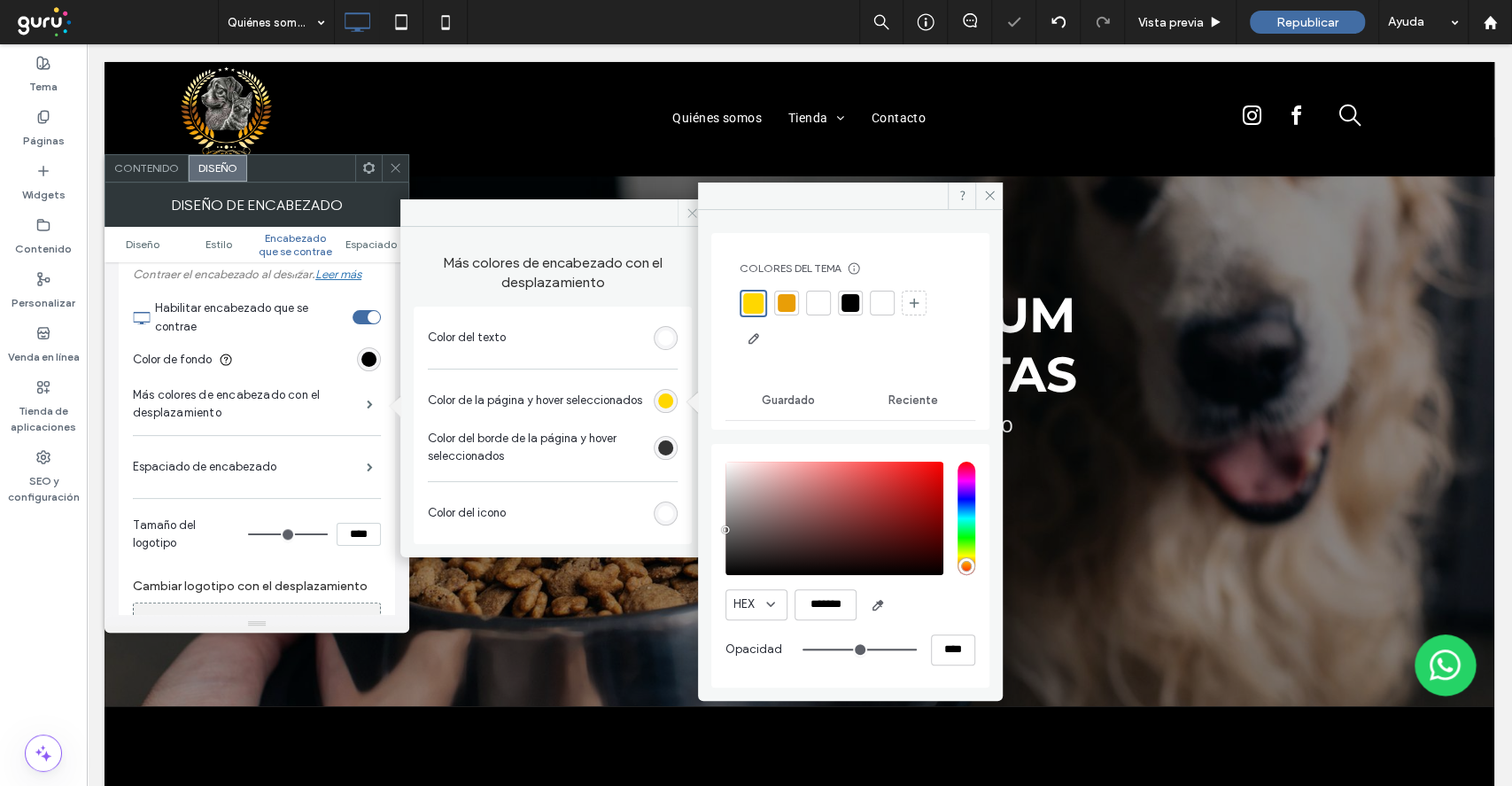
click at [681, 216] on span at bounding box center [691, 213] width 27 height 26
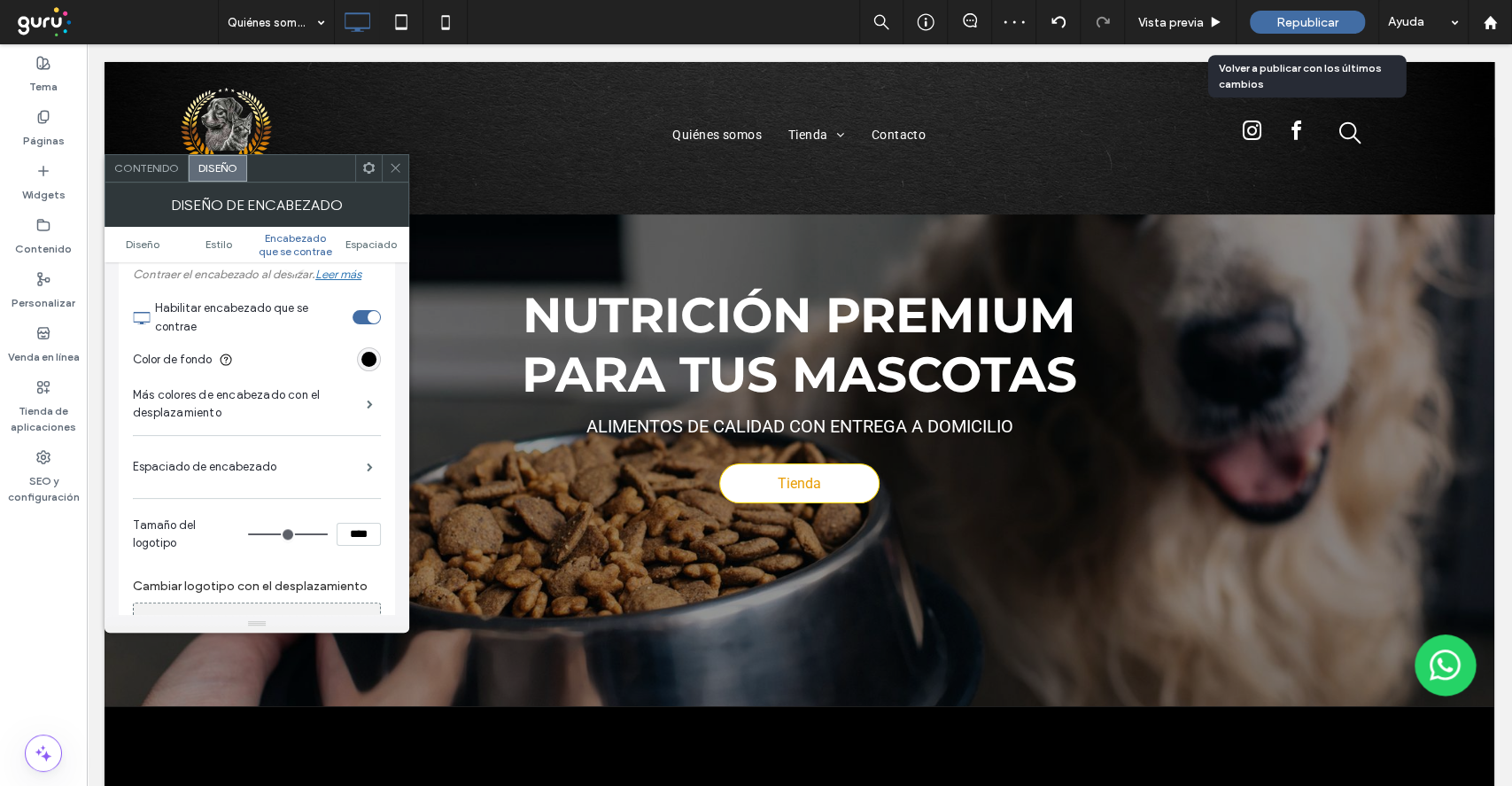
click at [1283, 24] on span "Republicar" at bounding box center [1308, 23] width 62 height 15
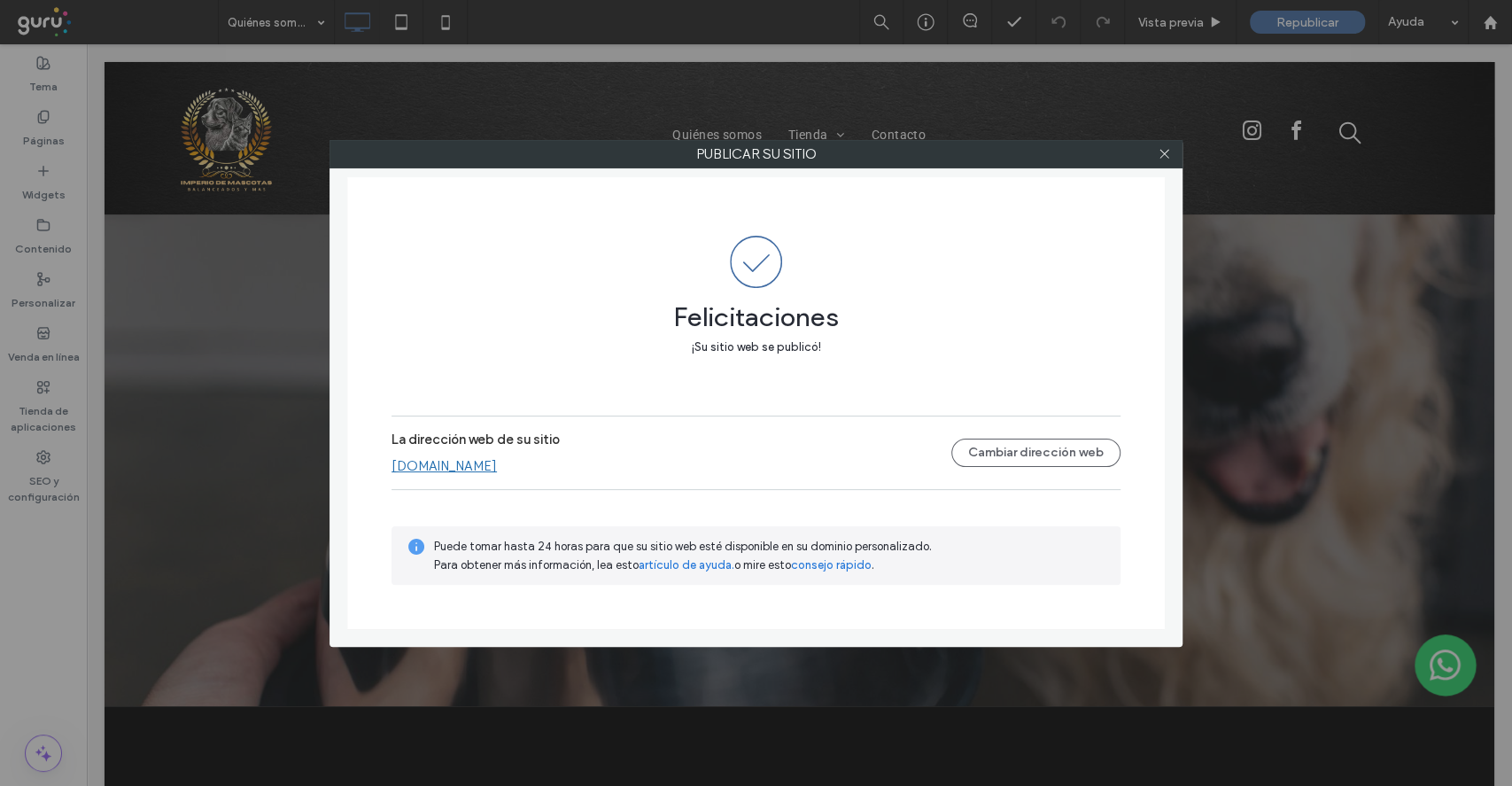
drag, startPoint x: 1161, startPoint y: 150, endPoint x: 1134, endPoint y: 153, distance: 27.2
click at [1159, 150] on icon at bounding box center [1165, 153] width 13 height 13
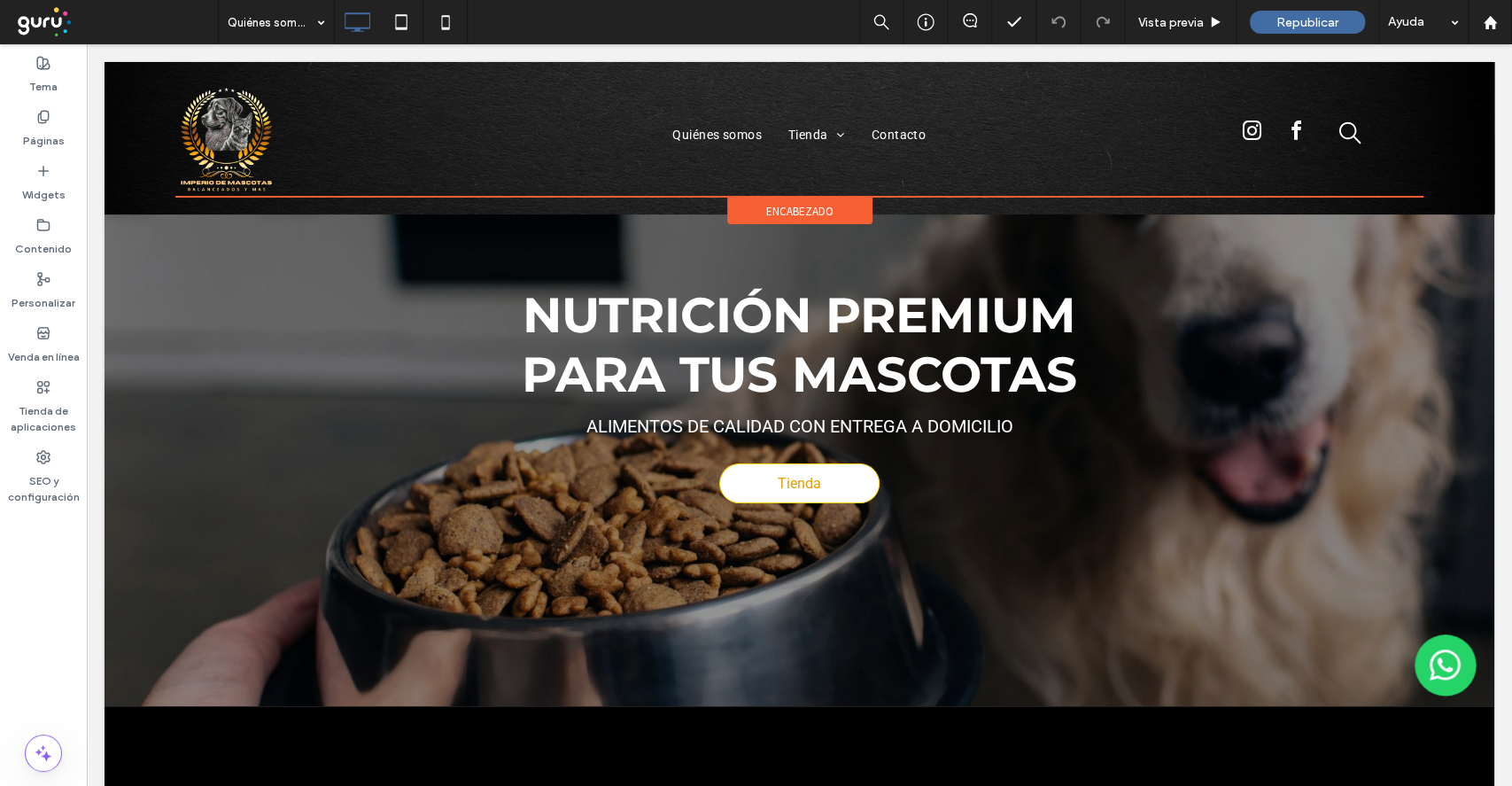
click at [766, 203] on span "encabezado" at bounding box center [800, 211] width 68 height 15
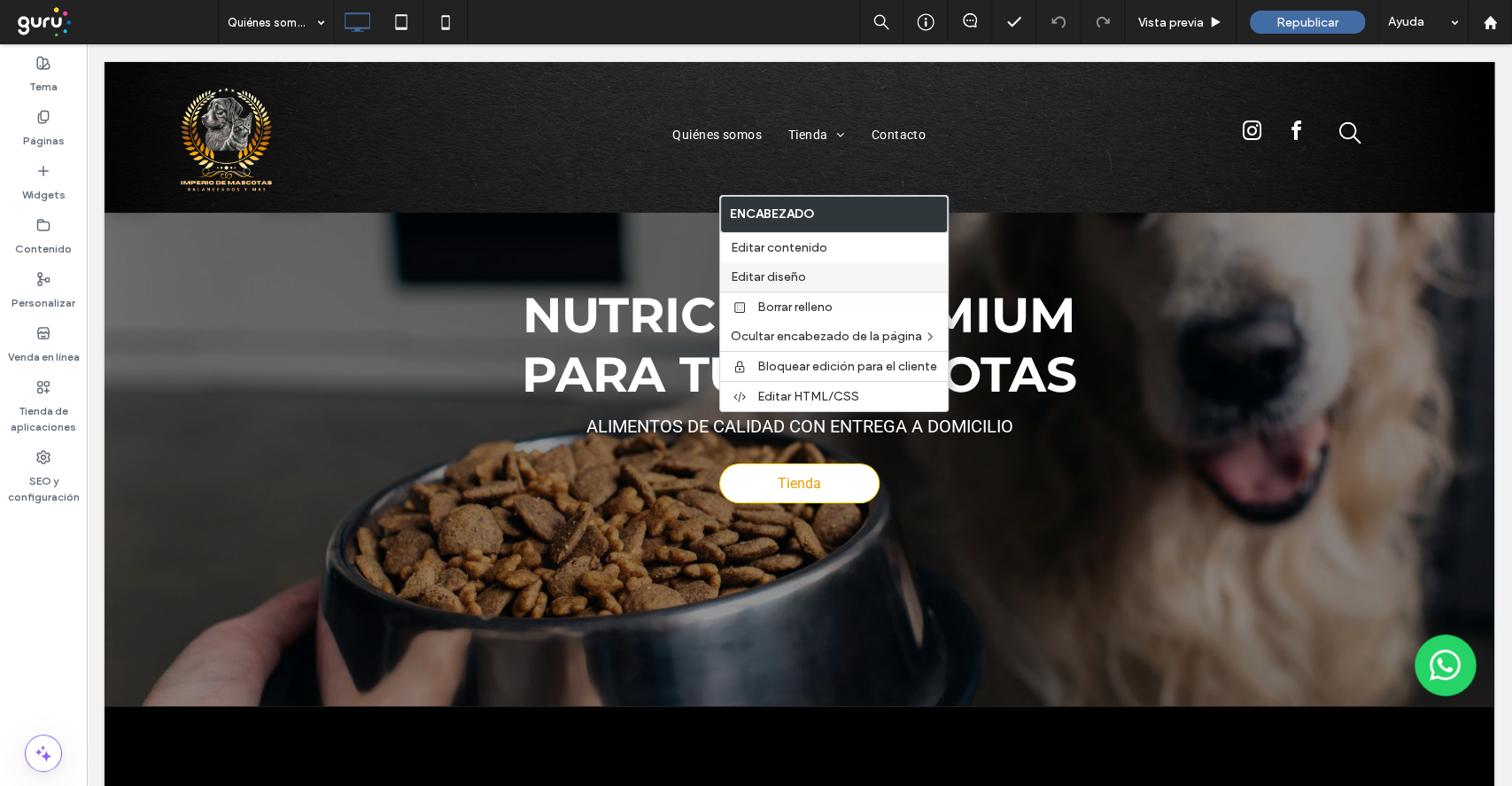
click at [810, 269] on label "Editar diseño" at bounding box center [833, 277] width 206 height 15
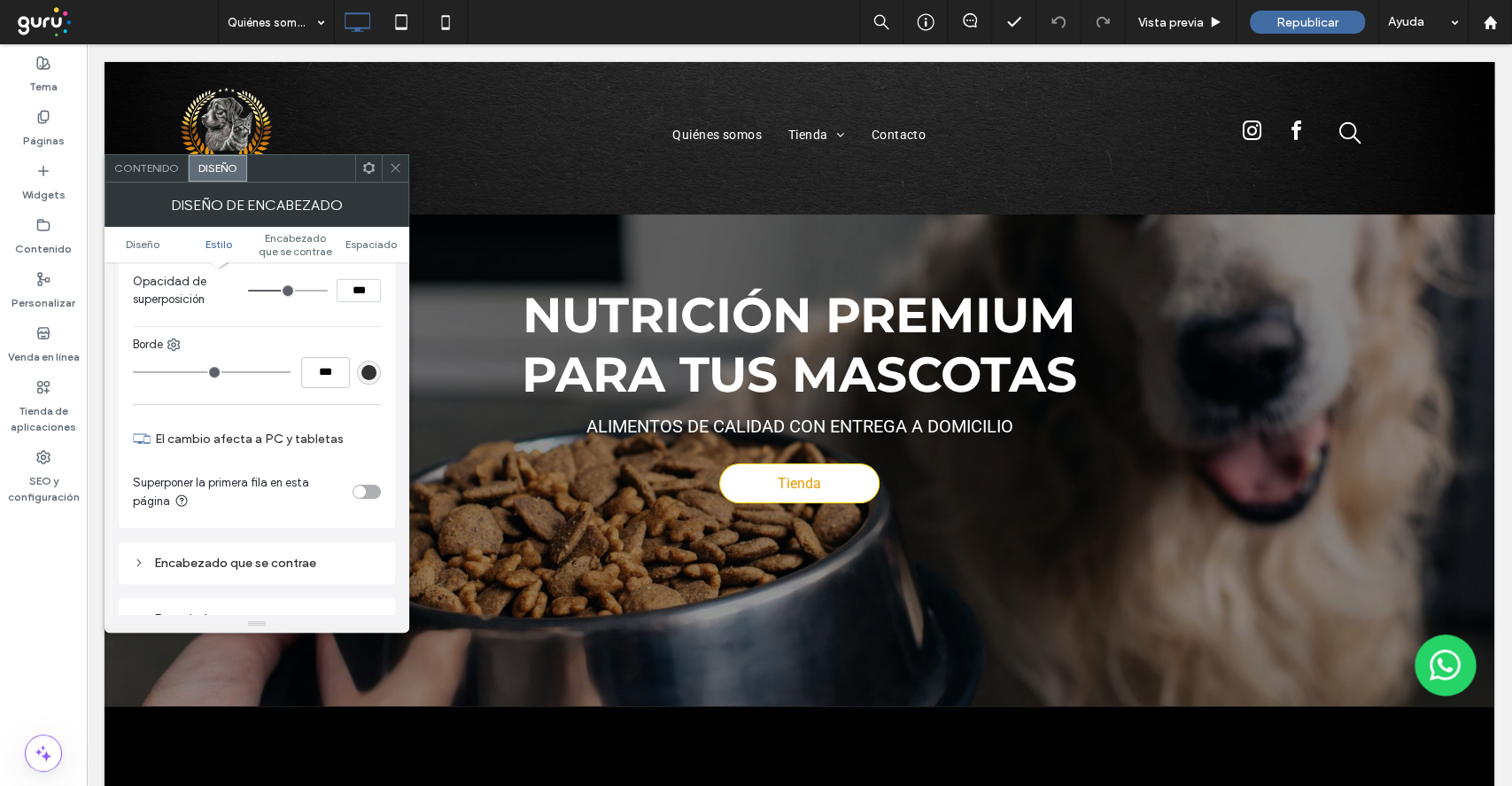
scroll to position [998, 0]
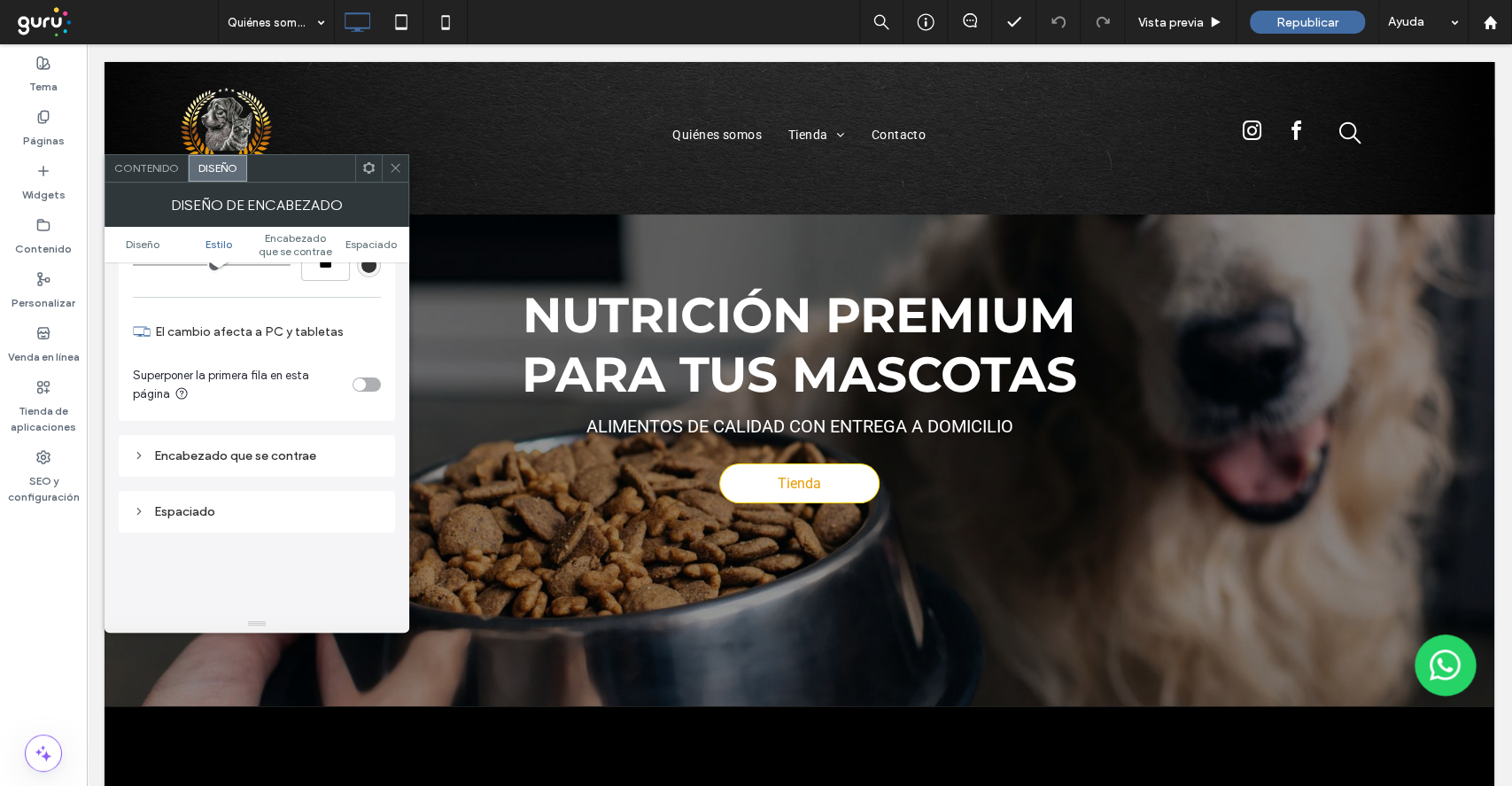
click at [296, 466] on div "Encabezado que se contrae" at bounding box center [256, 455] width 248 height 24
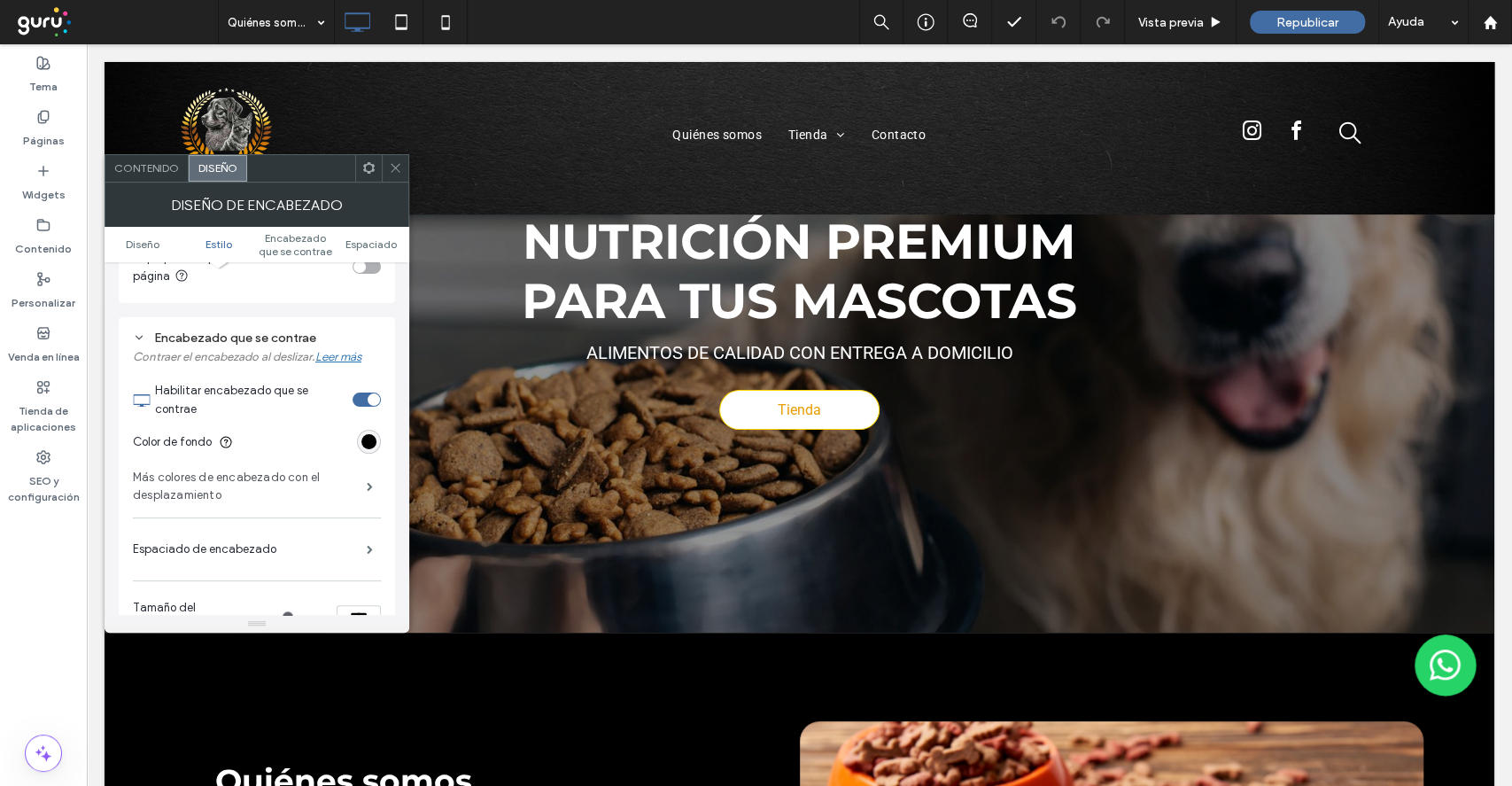
scroll to position [76, 0]
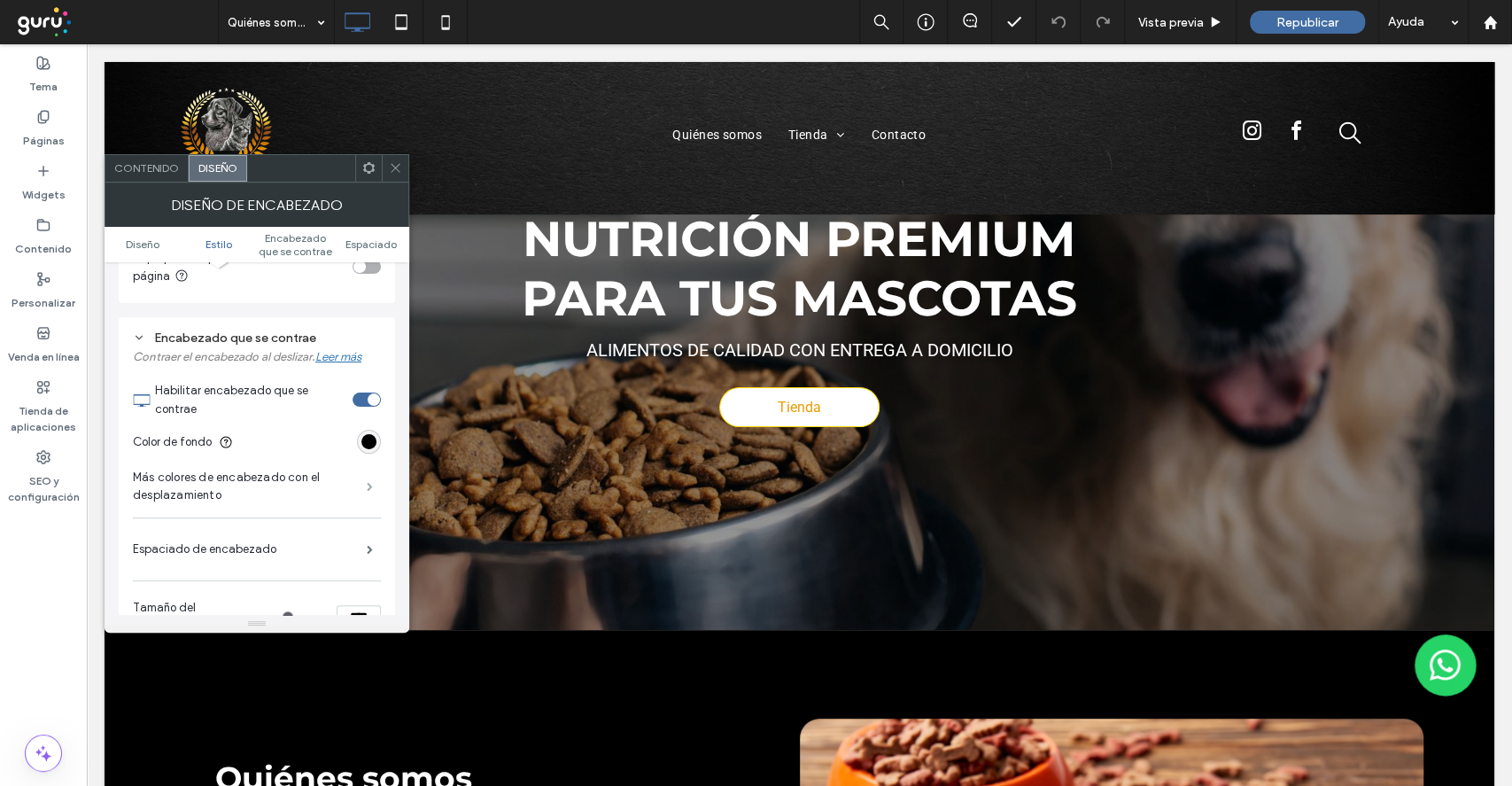
click at [367, 484] on span at bounding box center [370, 486] width 7 height 8
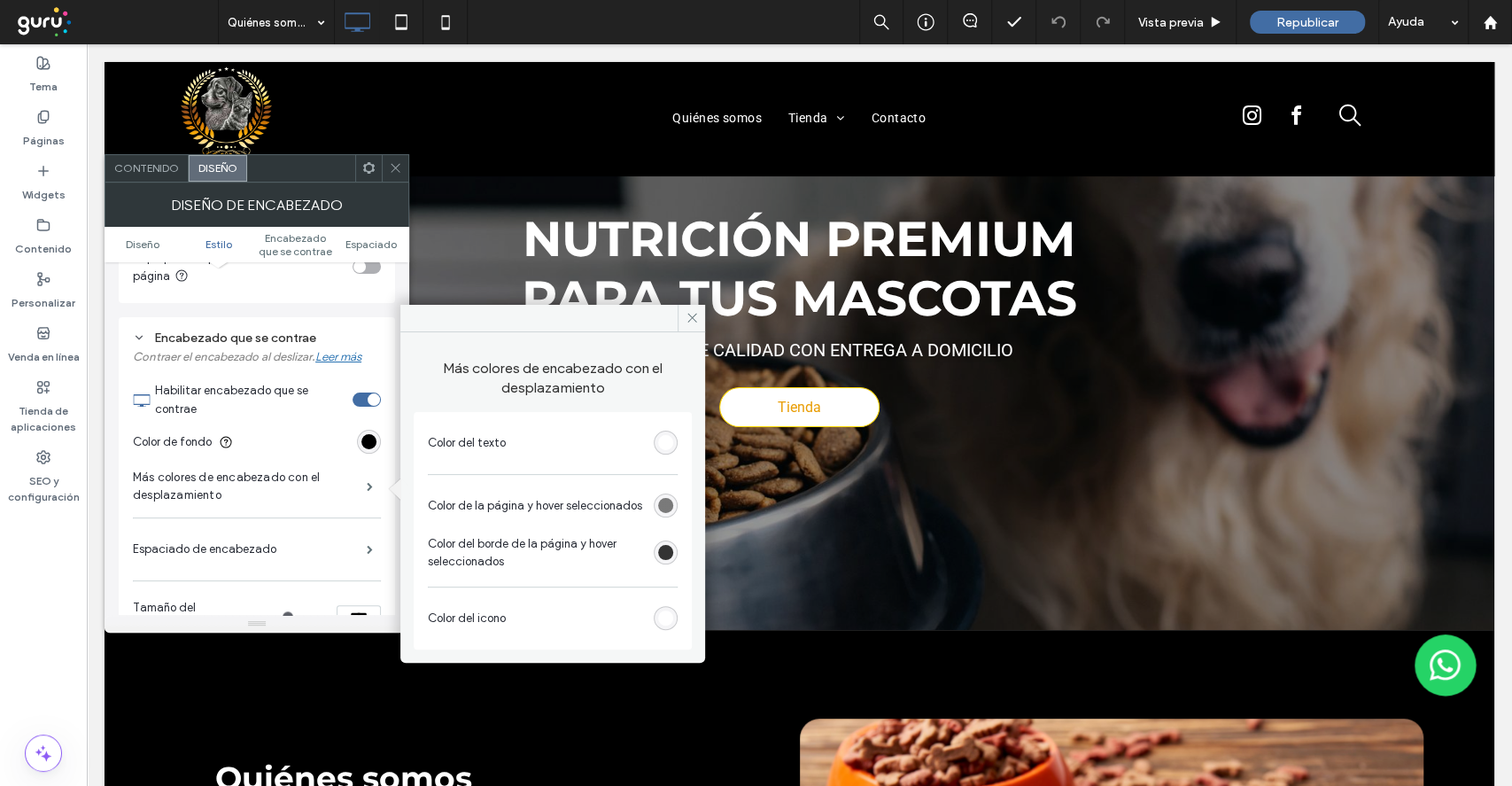
click at [660, 503] on div "rgb(102, 102, 102)" at bounding box center [666, 505] width 15 height 15
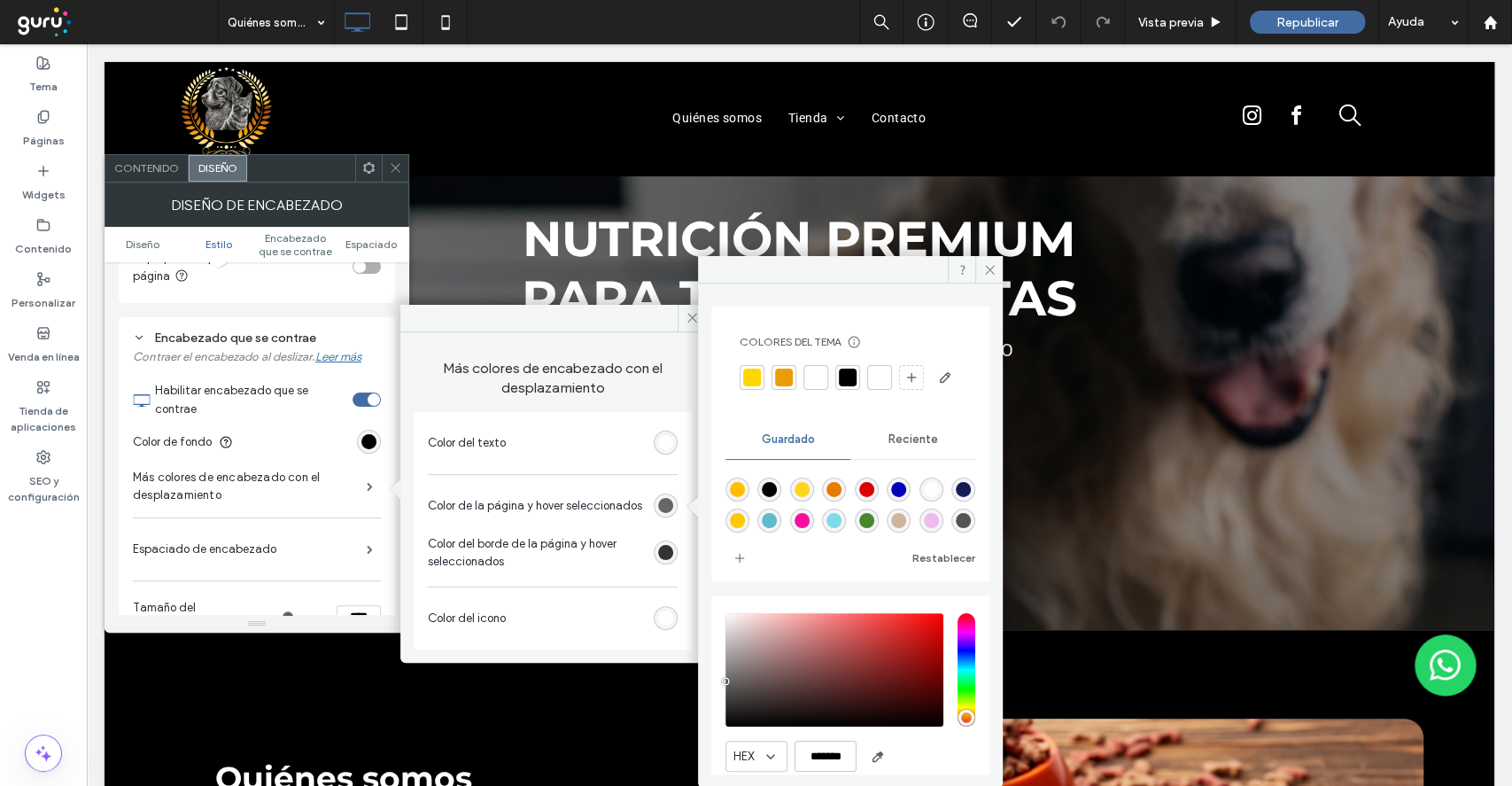
click at [815, 377] on div at bounding box center [815, 377] width 18 height 18
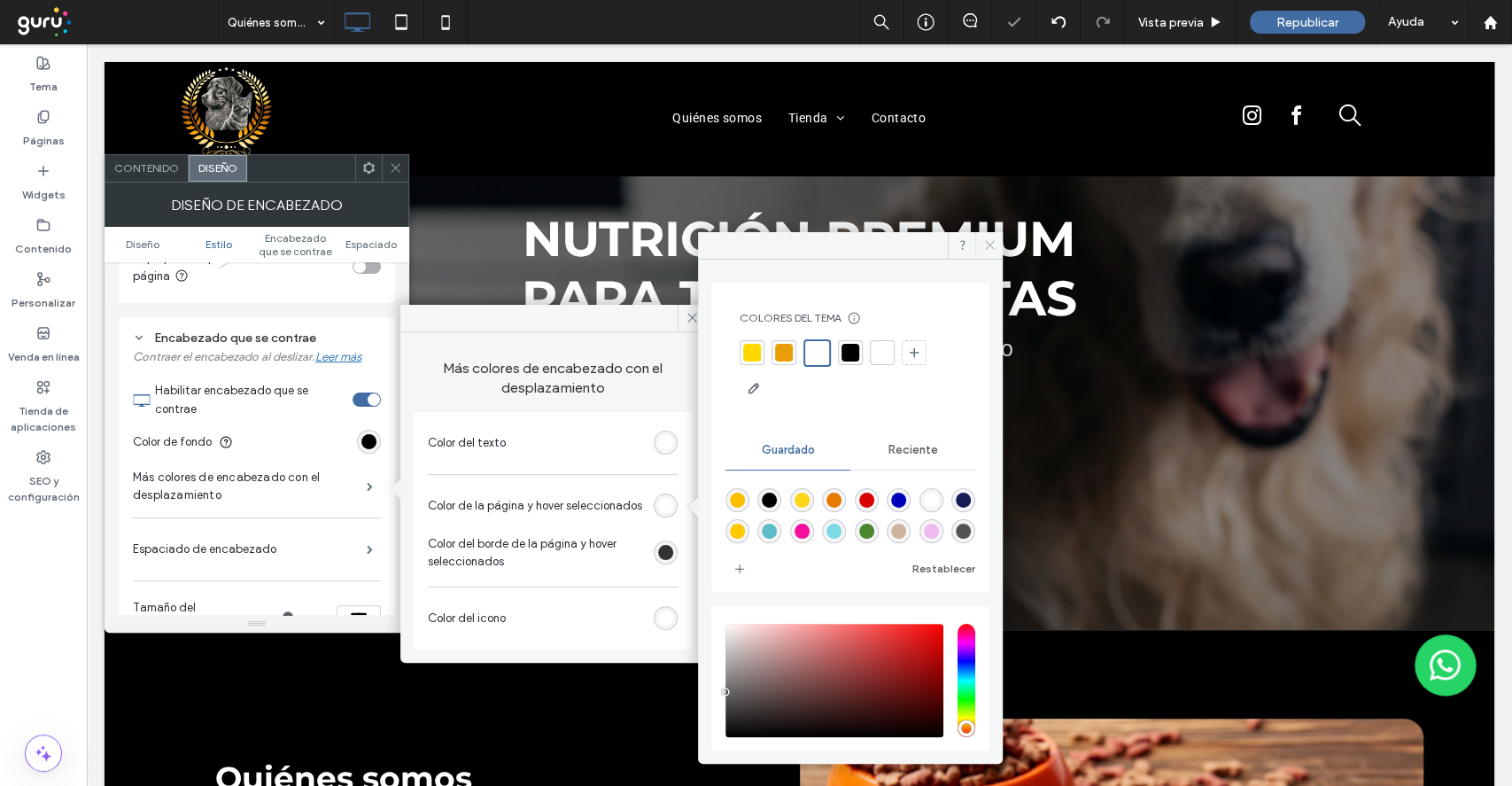
click at [982, 248] on span at bounding box center [989, 246] width 27 height 26
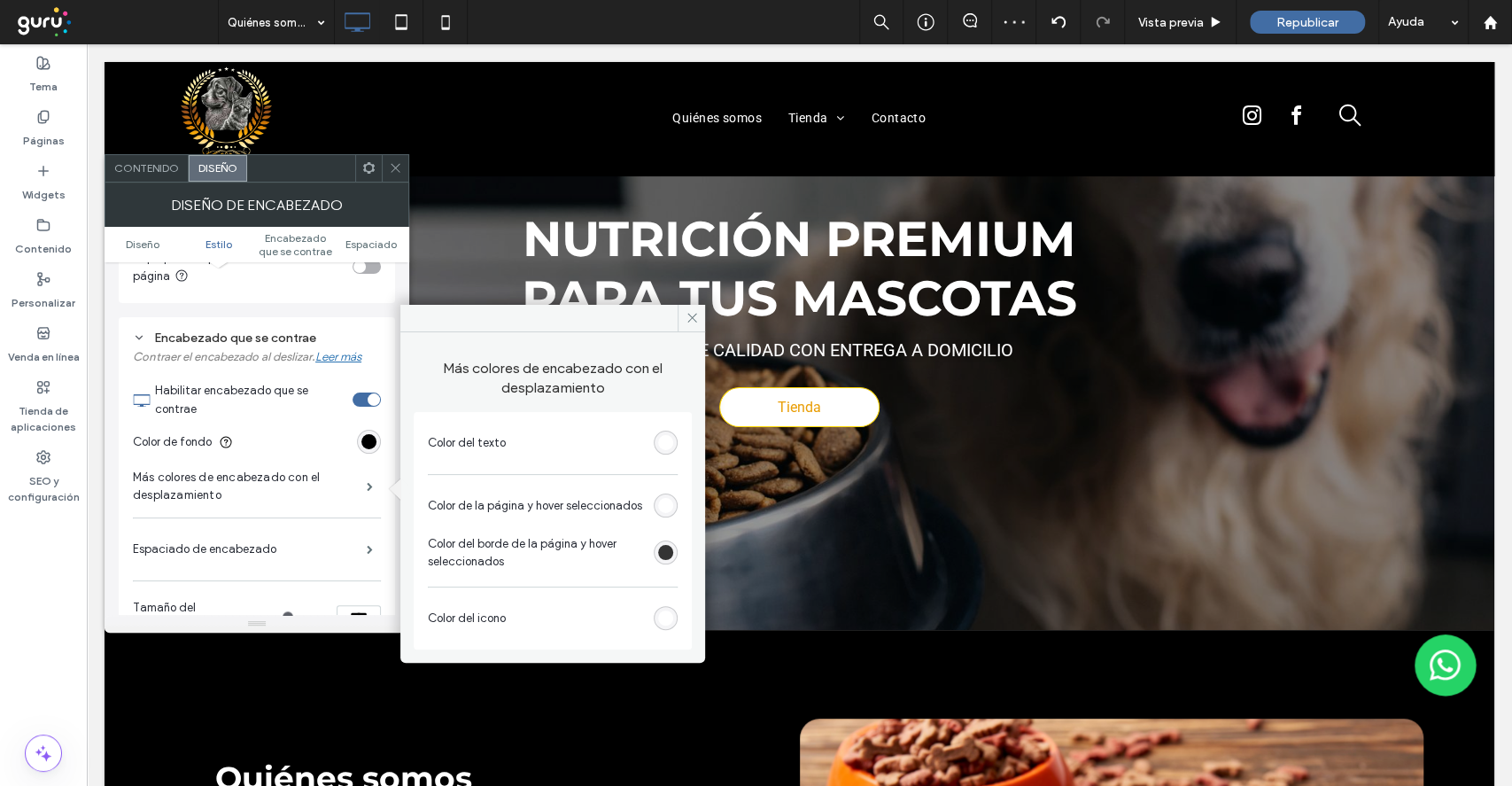
click at [665, 551] on div "rgb(51, 51, 51)" at bounding box center [666, 553] width 15 height 15
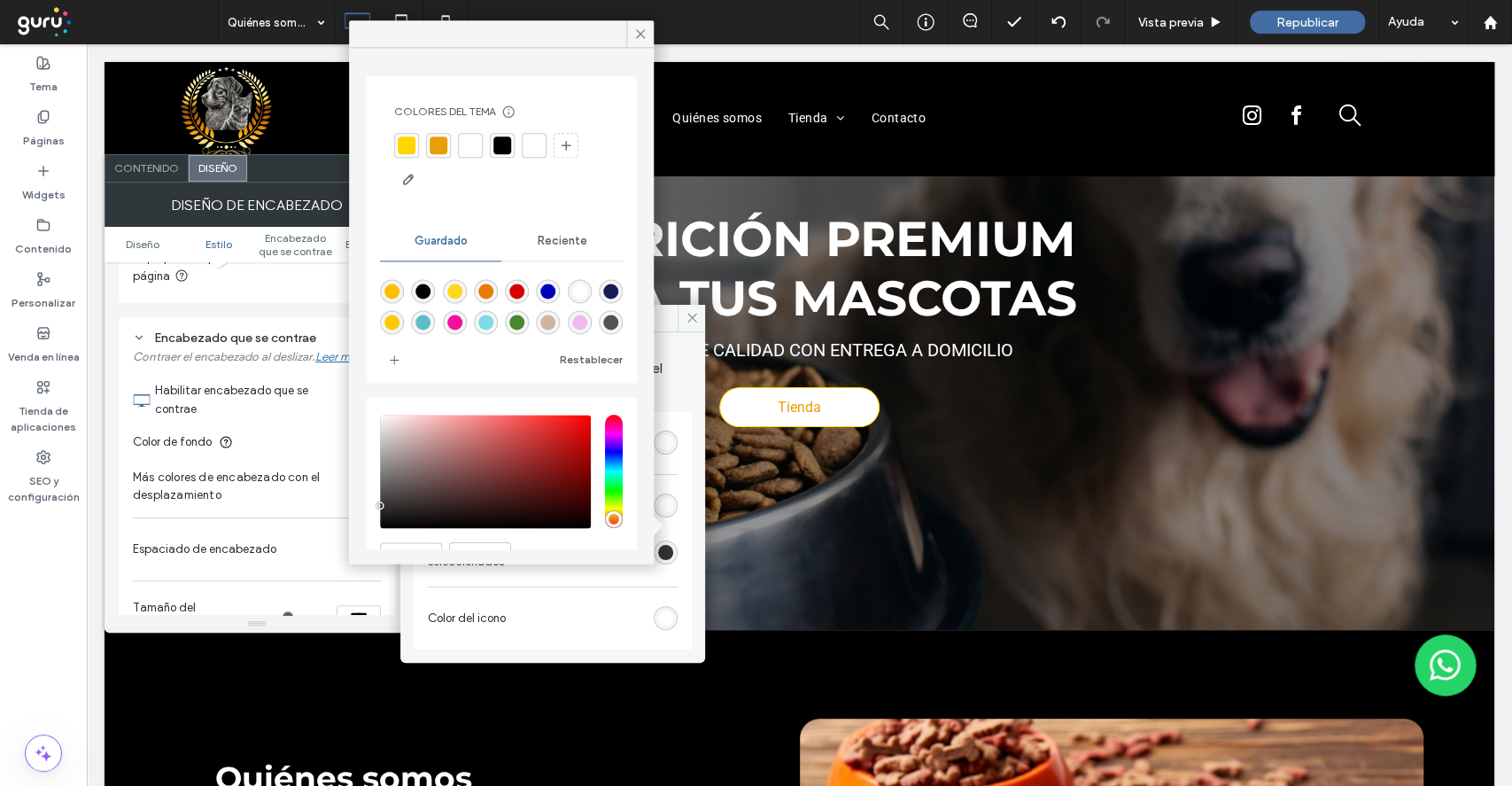
click at [416, 149] on div at bounding box center [407, 145] width 24 height 24
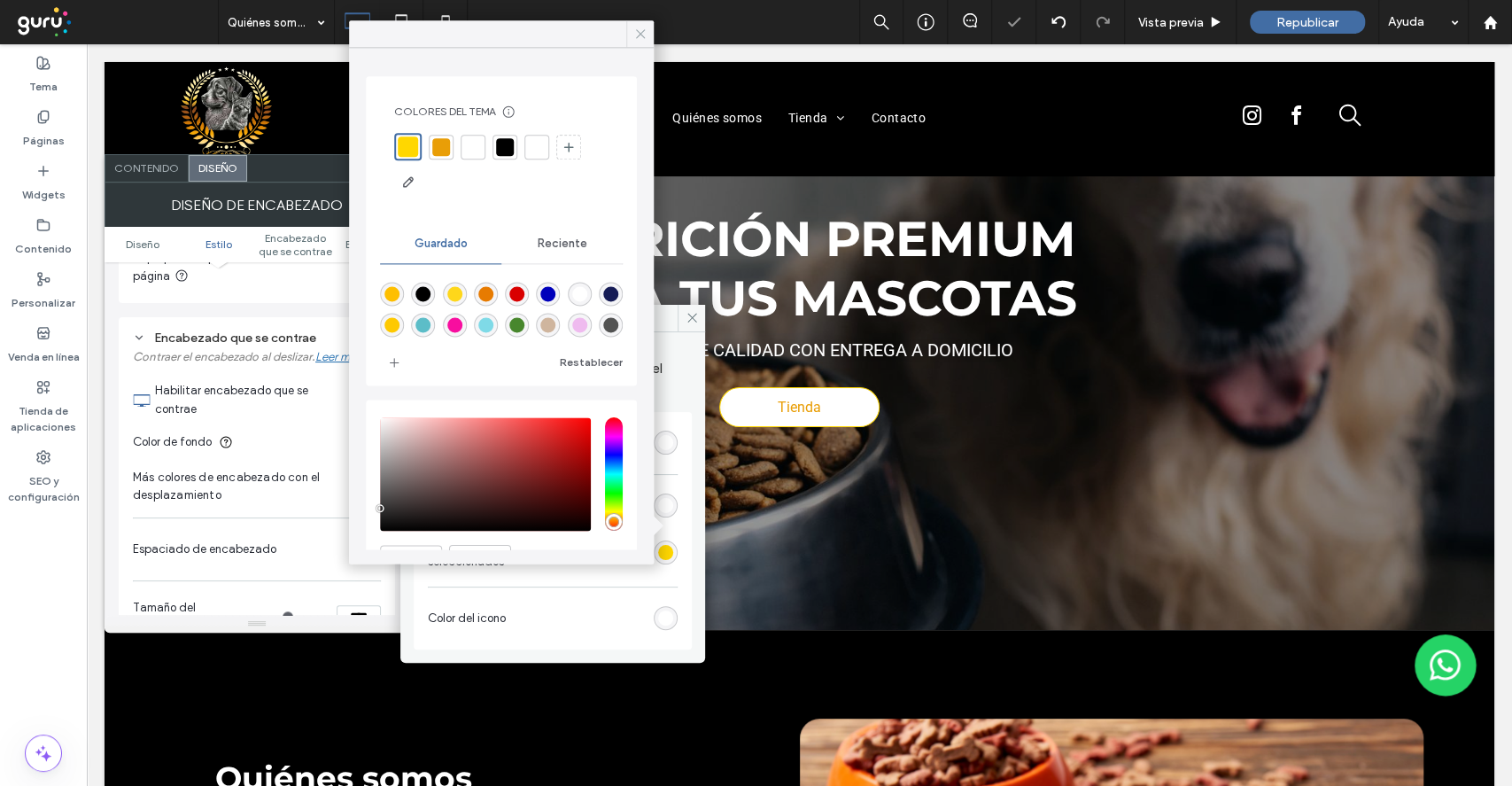
click at [639, 37] on icon at bounding box center [640, 33] width 16 height 16
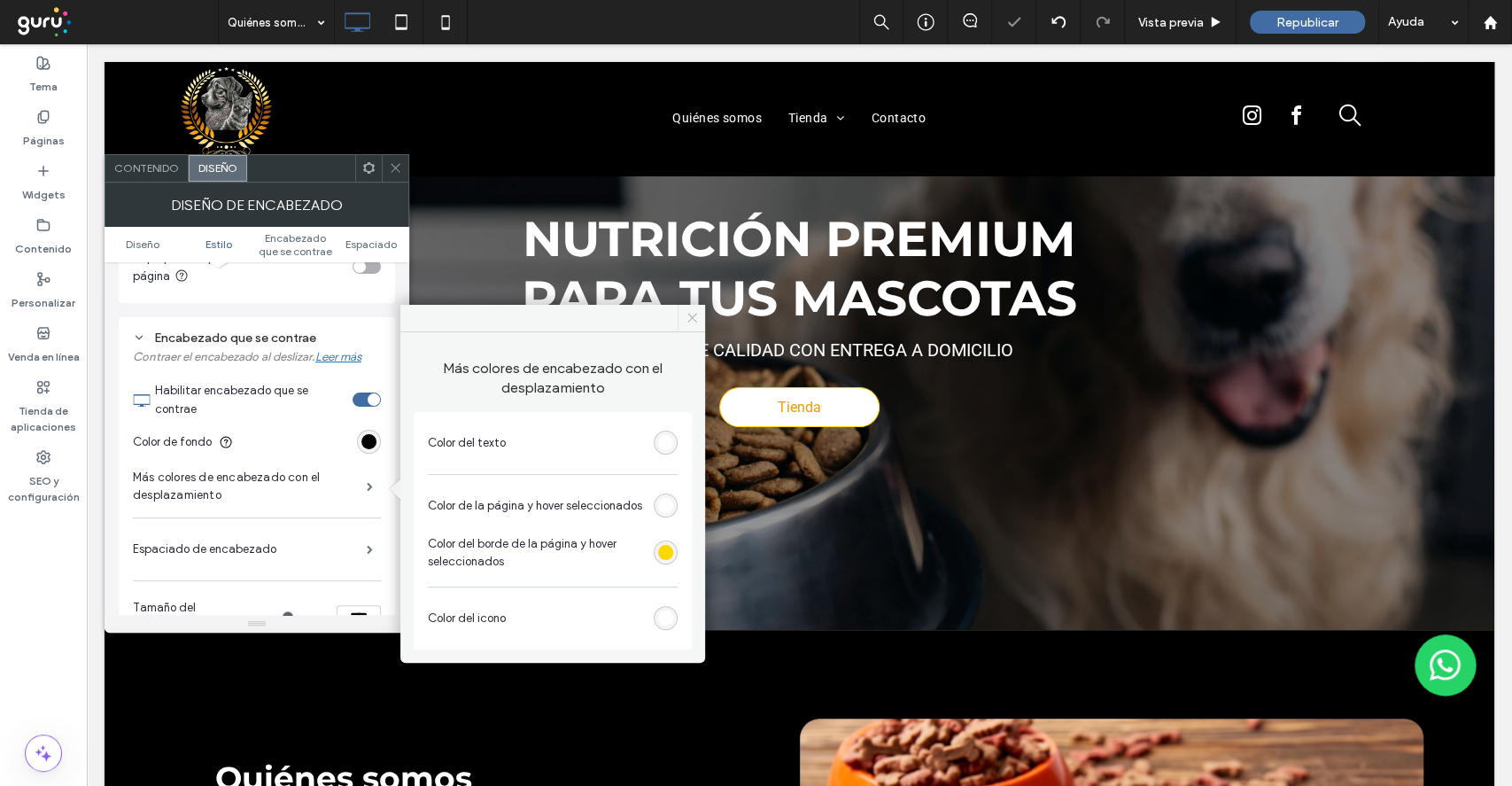
click at [690, 313] on icon at bounding box center [692, 317] width 13 height 13
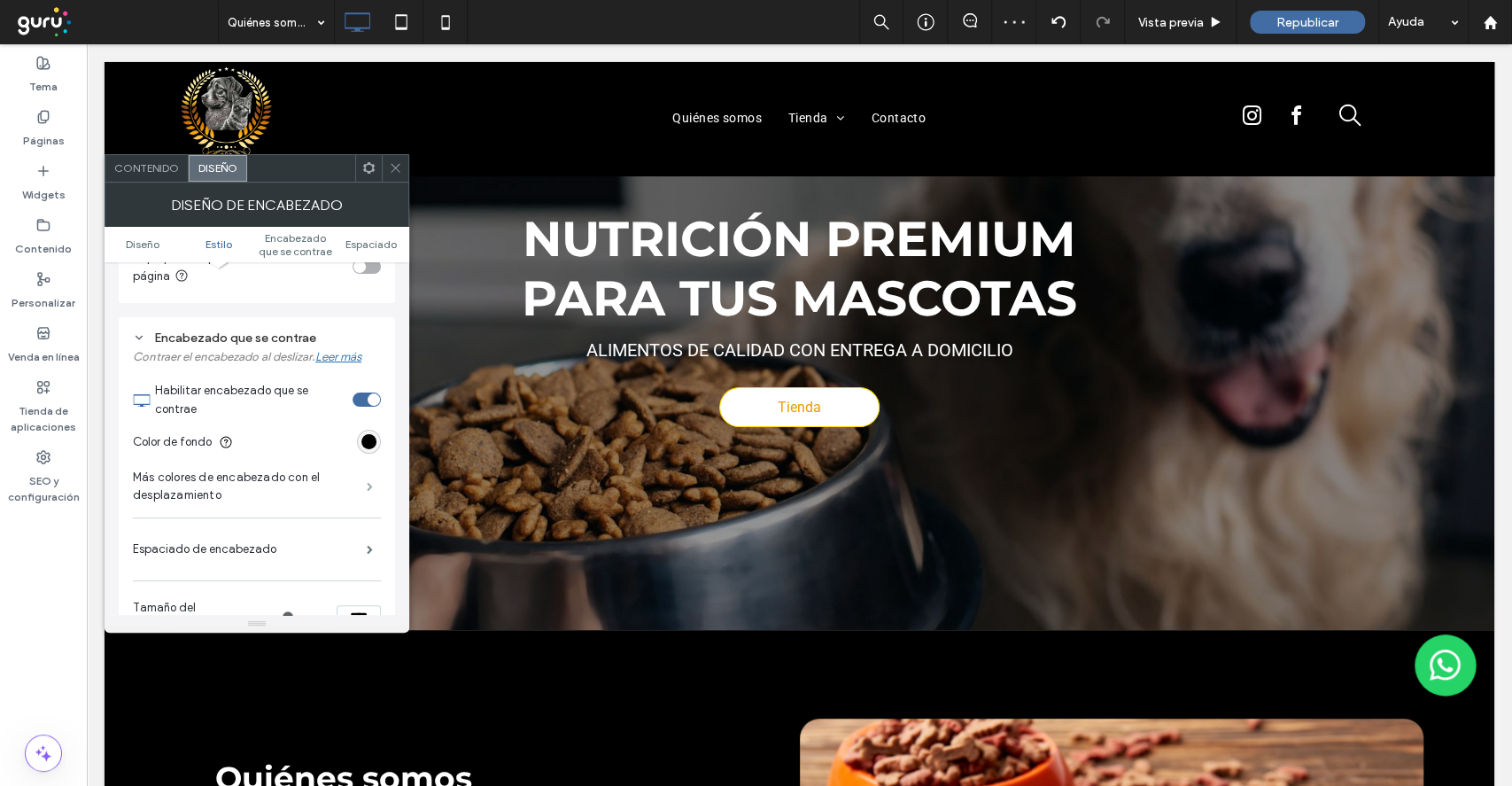
click at [373, 483] on span at bounding box center [370, 486] width 7 height 8
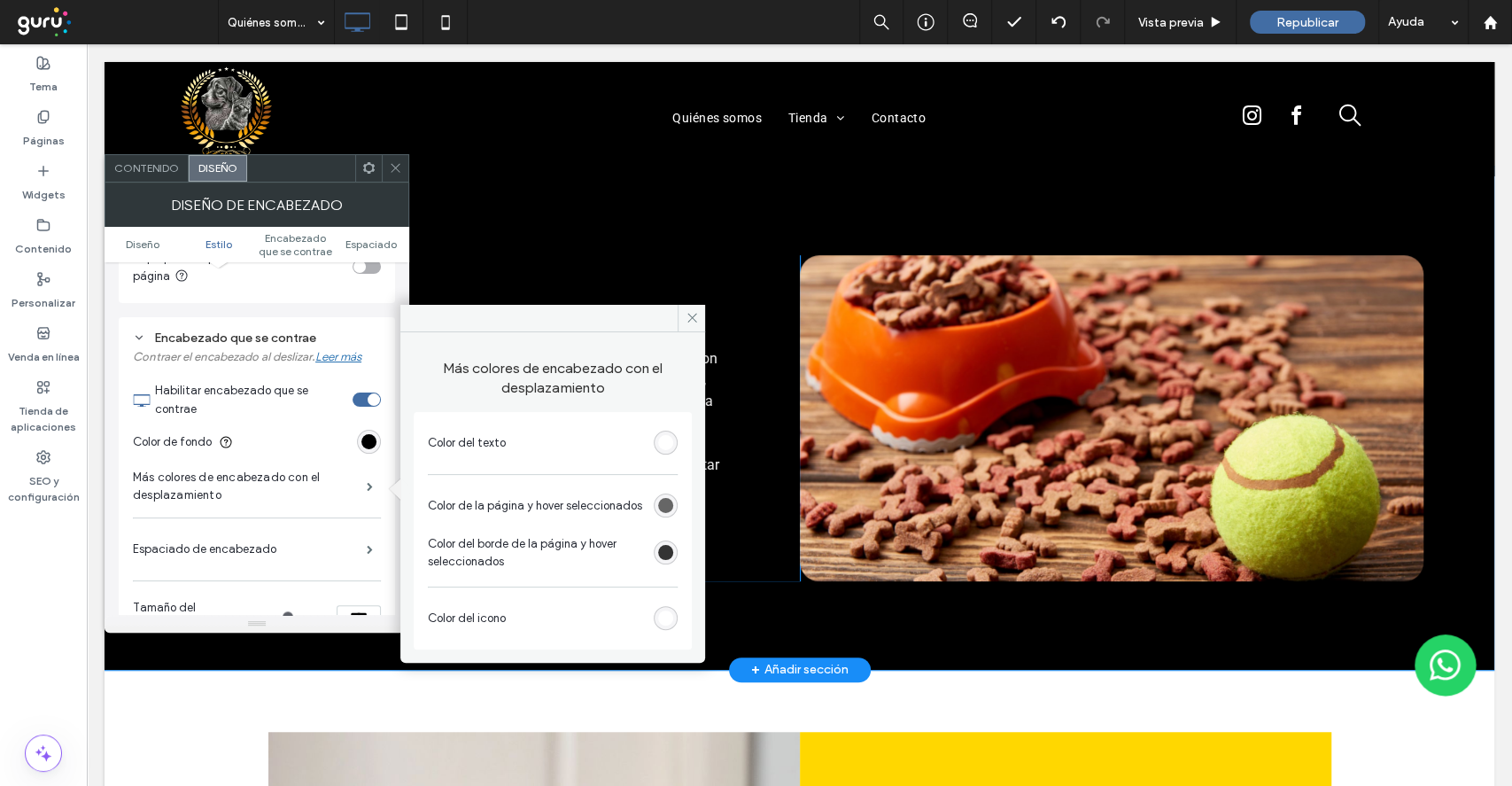
scroll to position [548, 0]
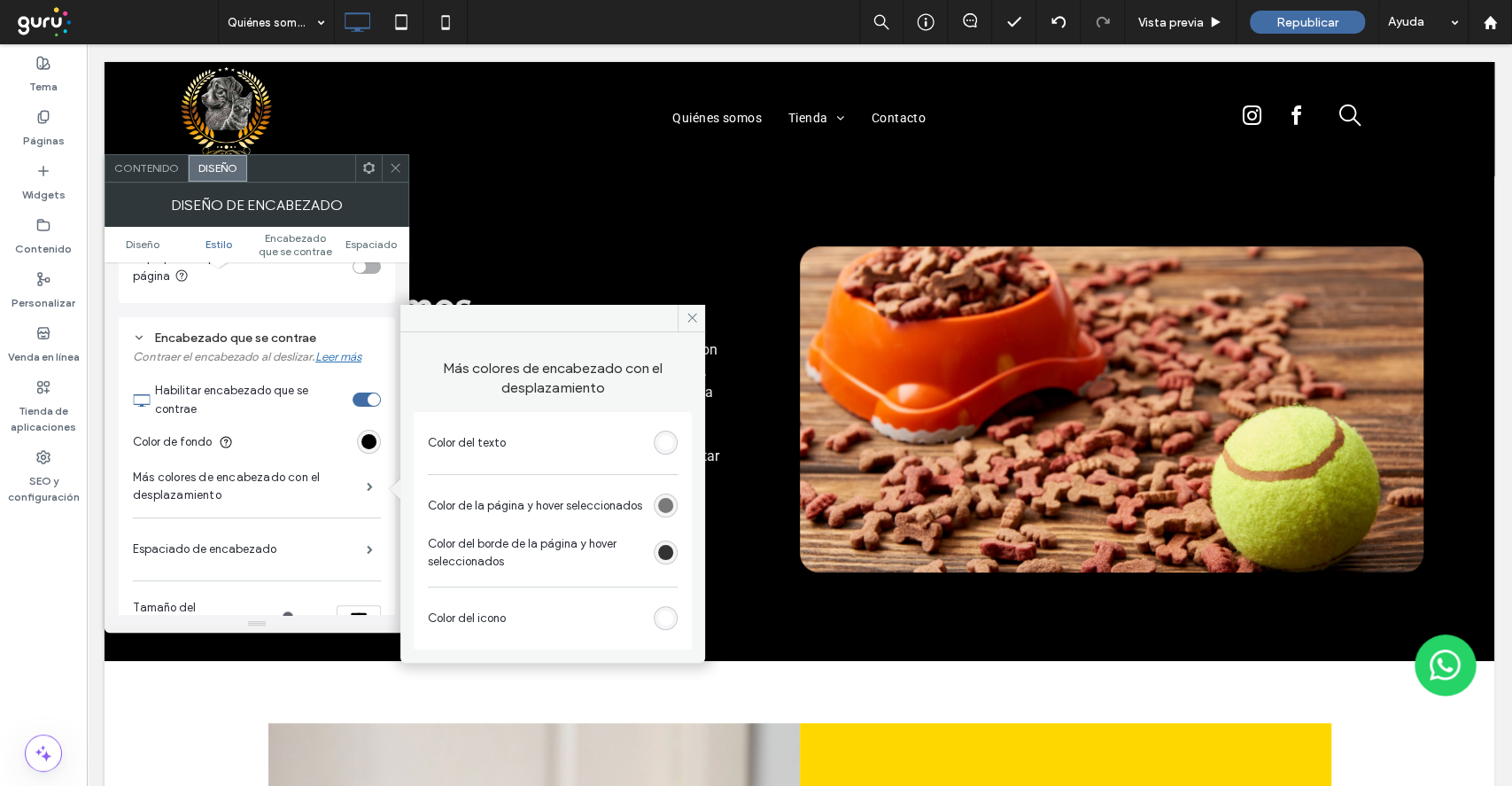
click at [671, 506] on div "rgb(102, 102, 102)" at bounding box center [666, 505] width 15 height 15
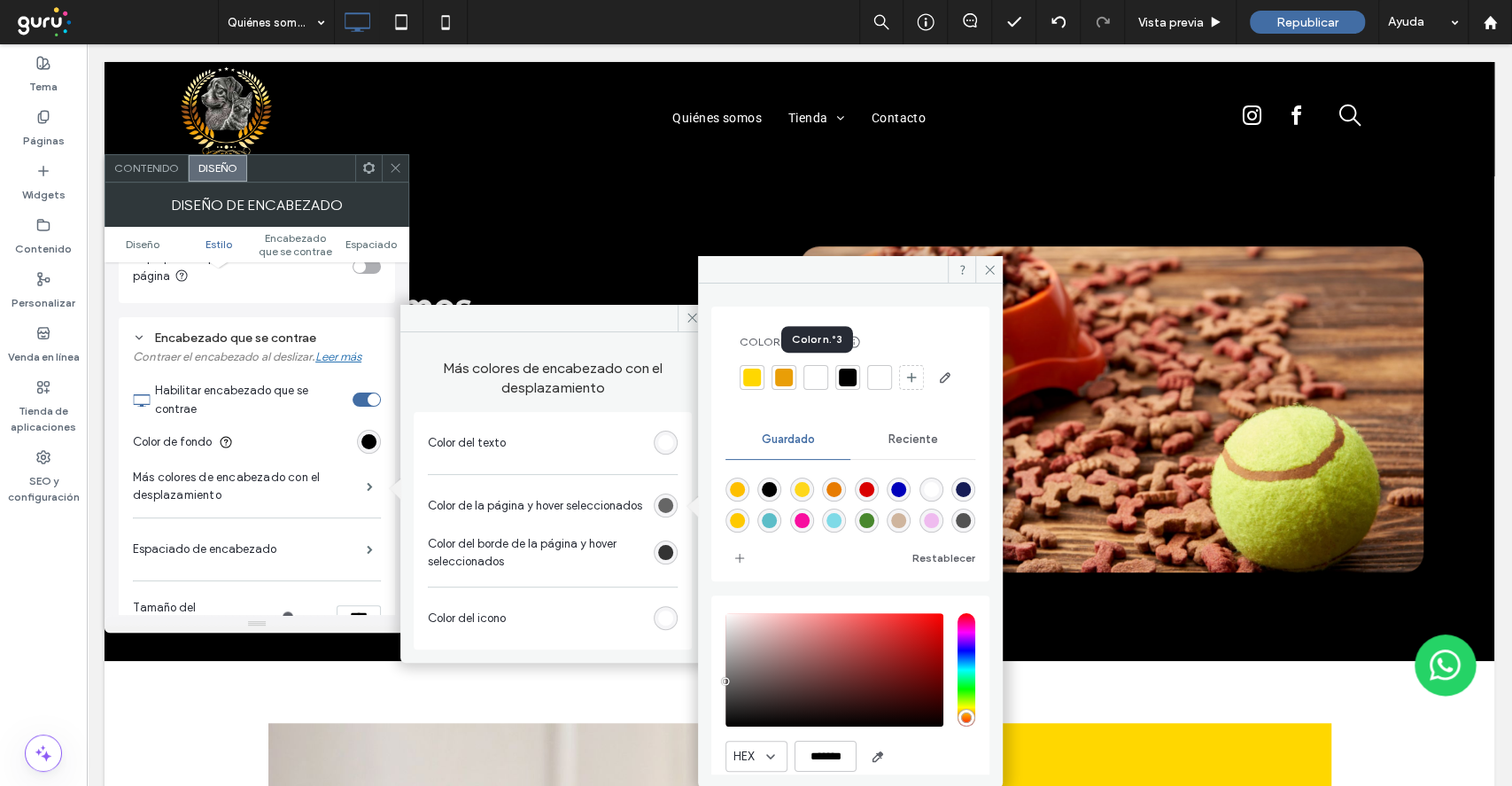
click at [822, 372] on div at bounding box center [815, 377] width 18 height 18
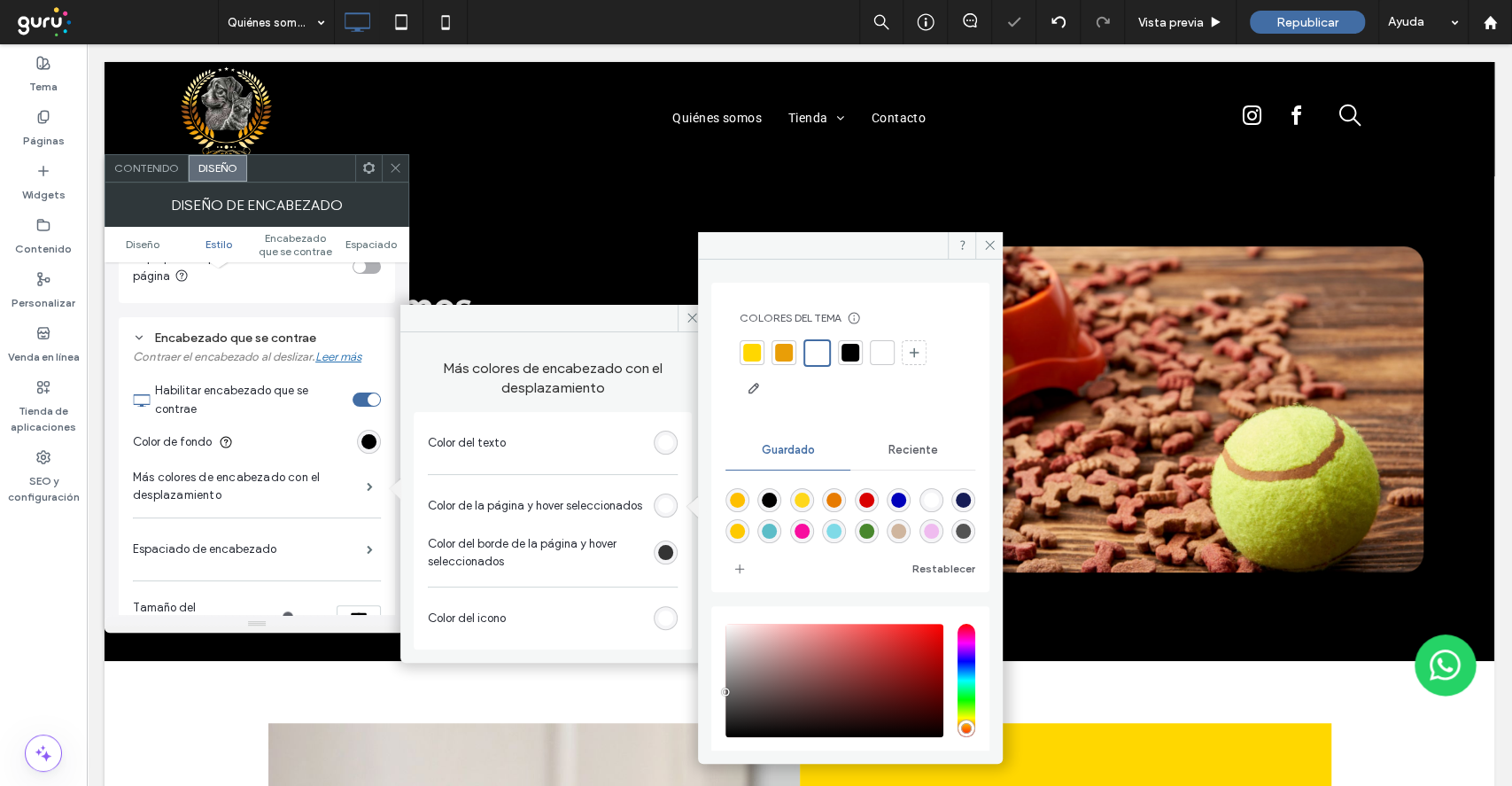
click at [671, 545] on div "rgb(51, 51, 51)" at bounding box center [666, 553] width 15 height 15
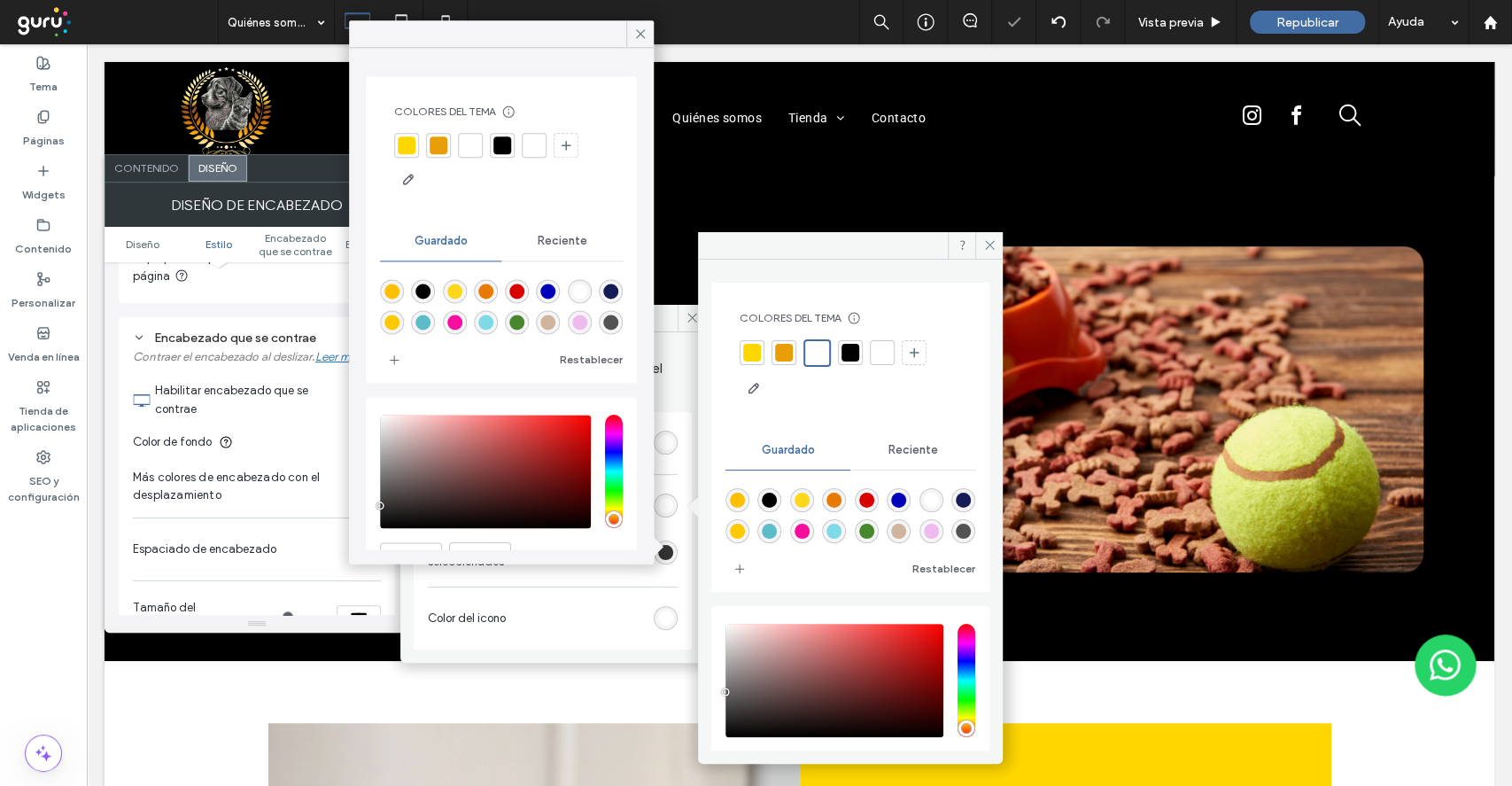
click at [751, 346] on div at bounding box center [751, 352] width 18 height 18
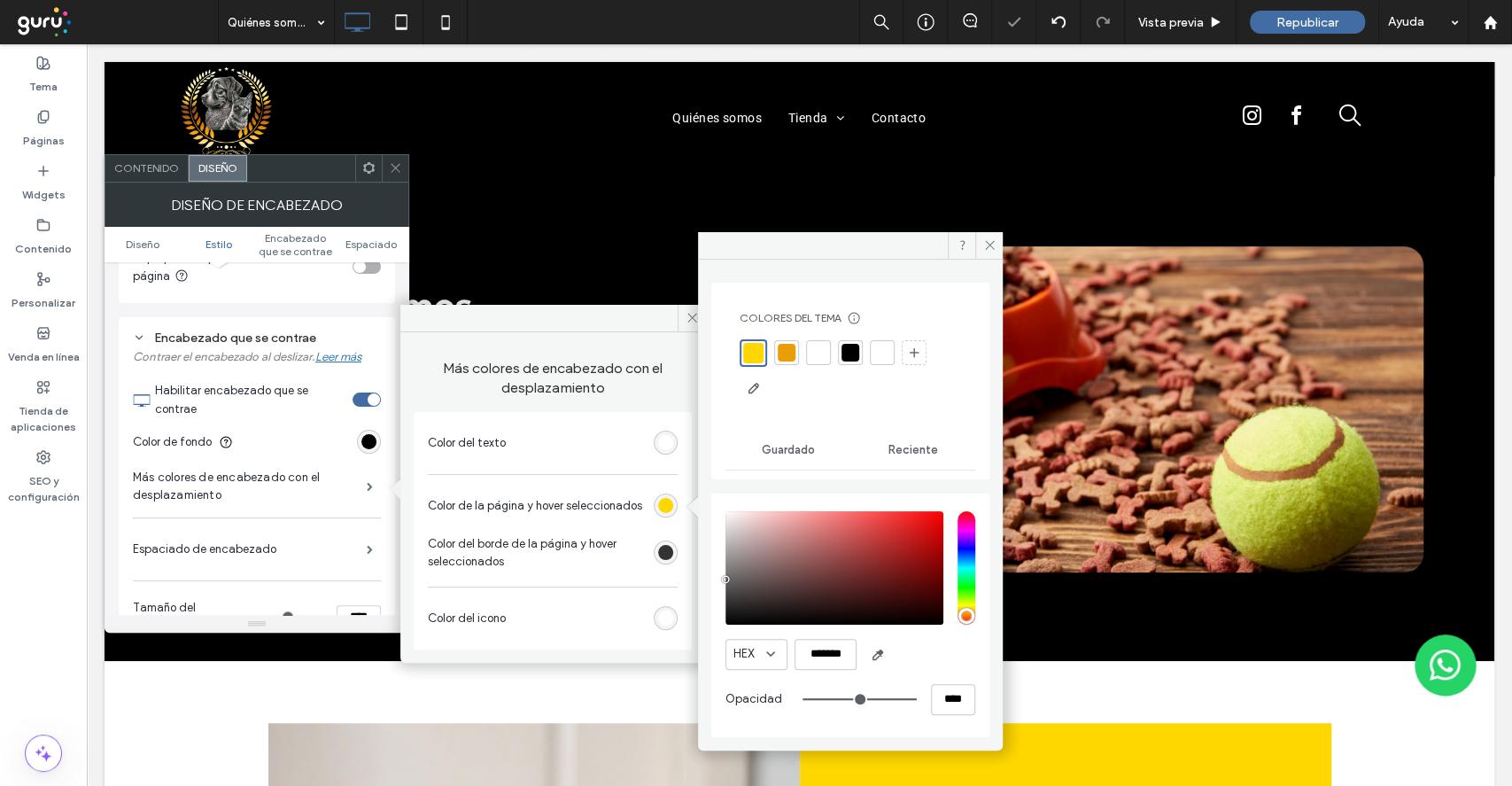
click at [668, 547] on div "rgb(51, 51, 51)" at bounding box center [666, 553] width 15 height 15
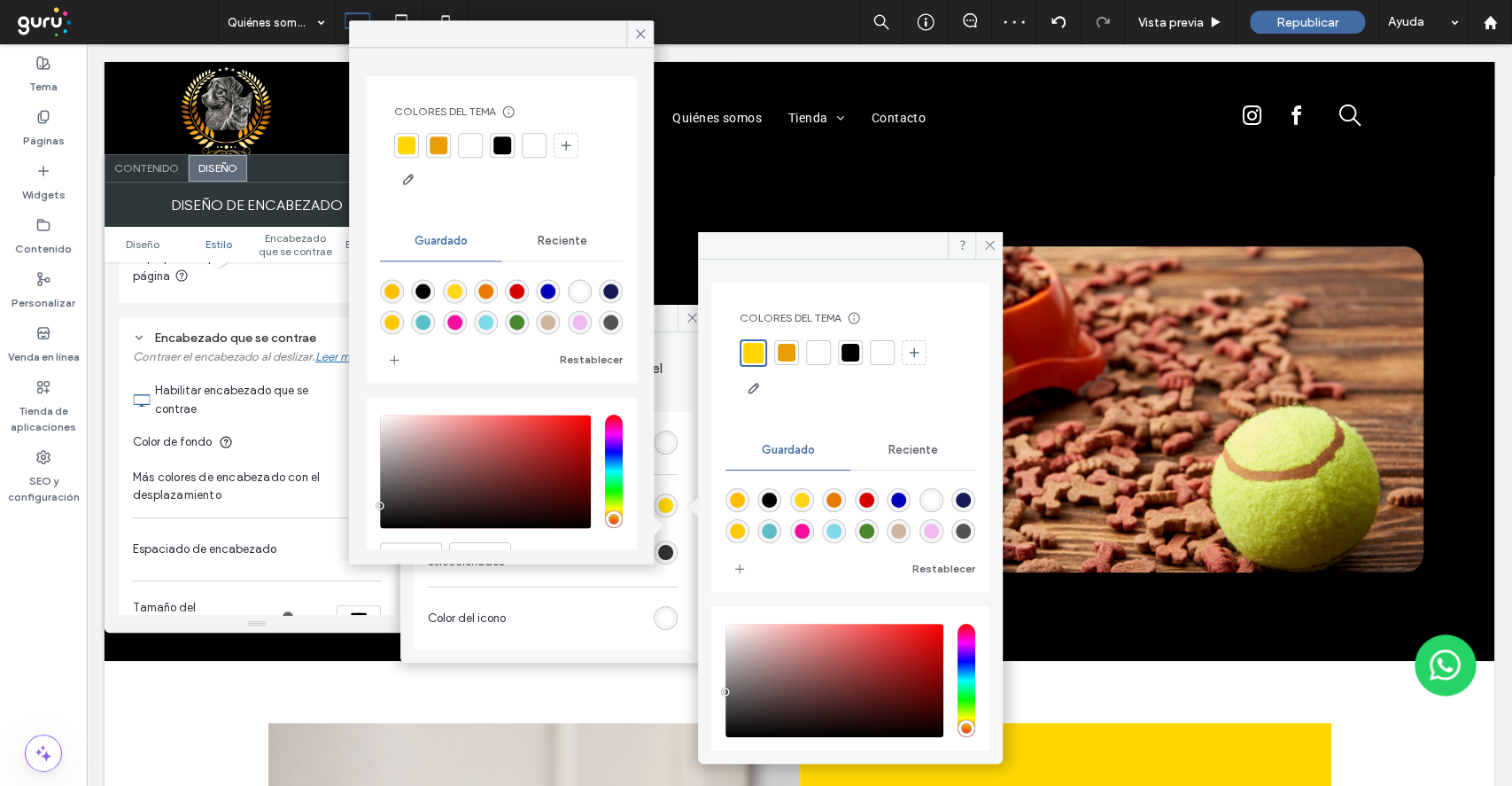
click at [753, 358] on div at bounding box center [753, 353] width 21 height 21
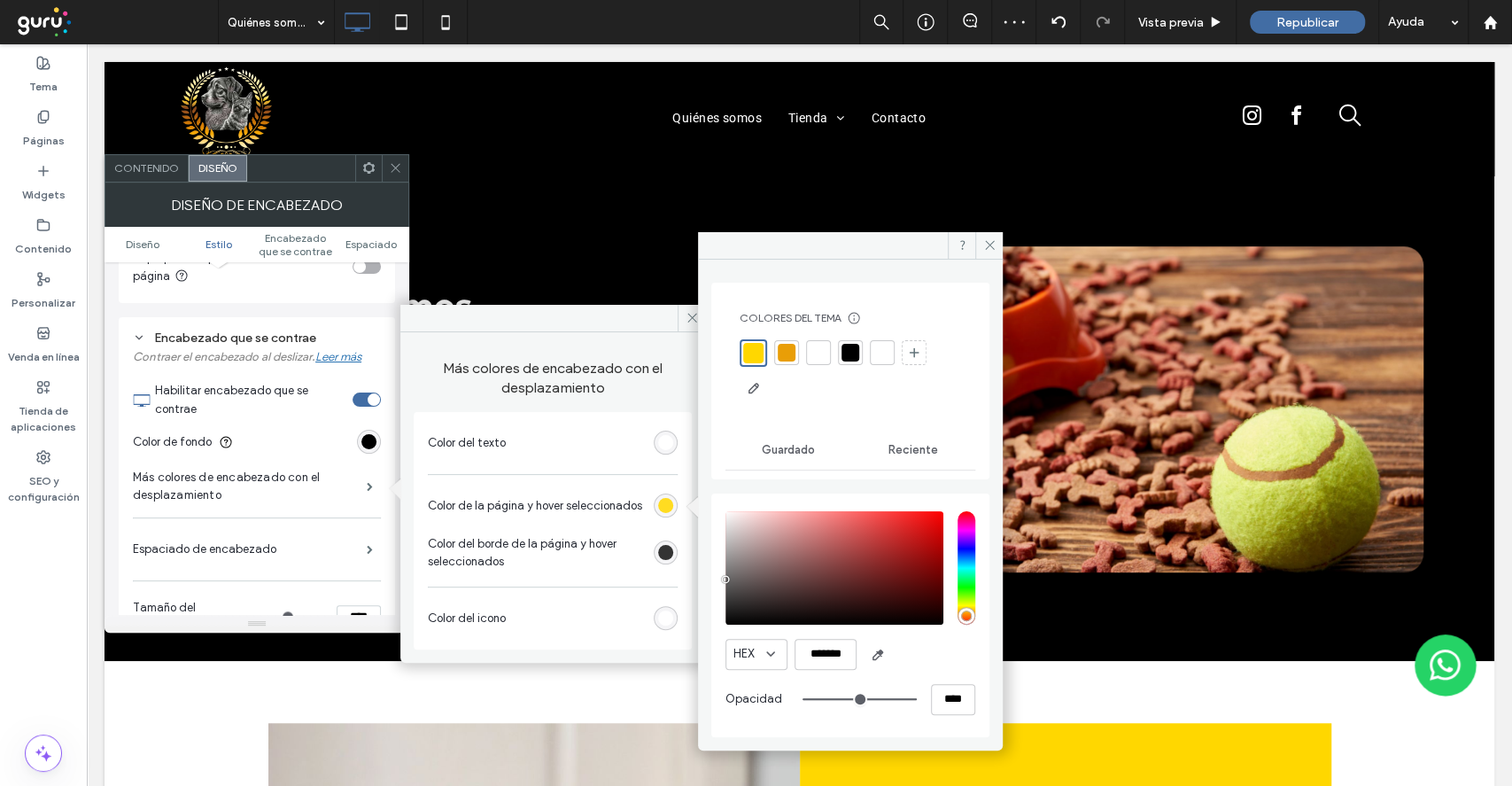
click at [668, 510] on div "rgba(255, 215, 0, 1)" at bounding box center [666, 505] width 15 height 15
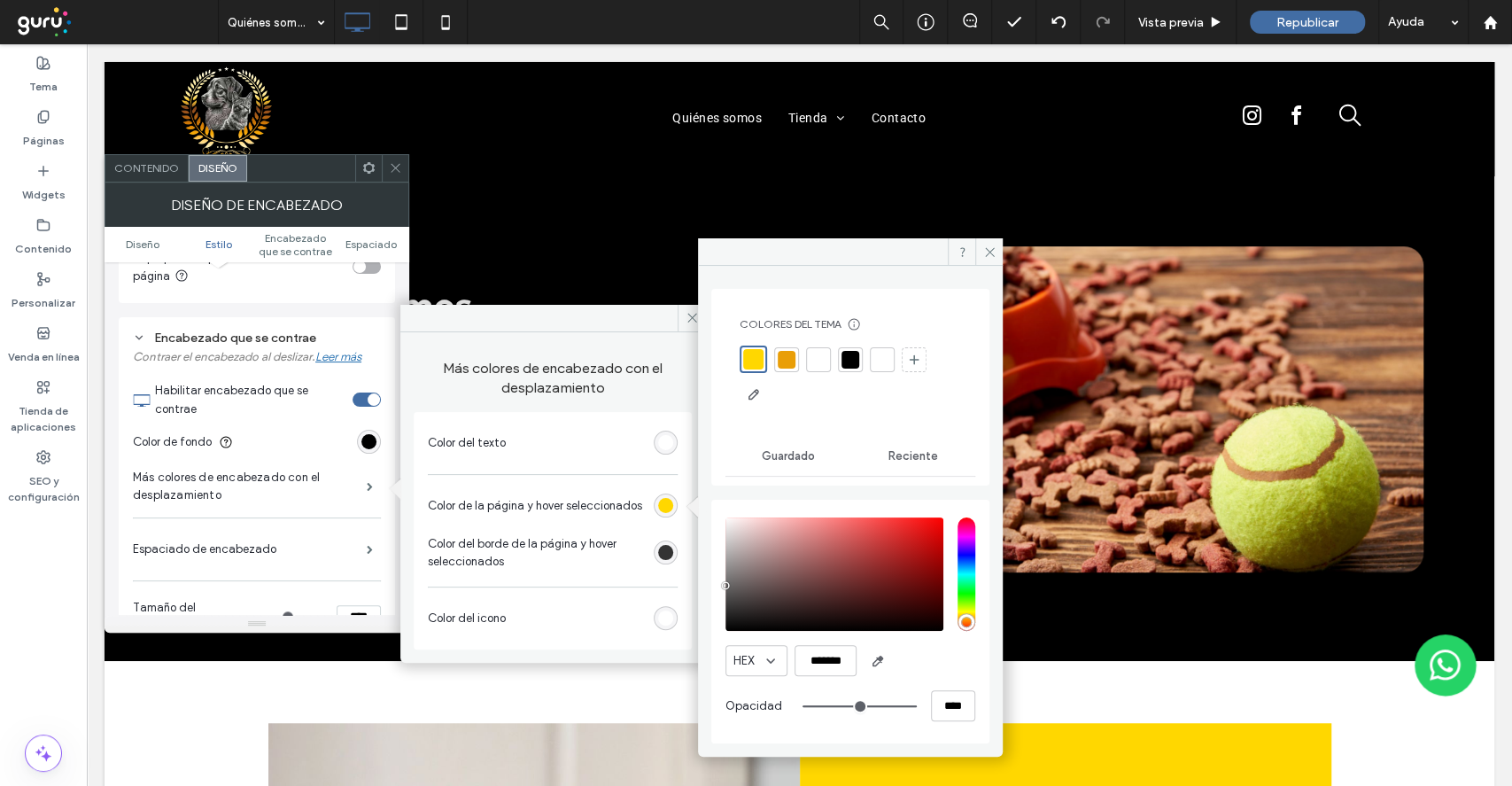
drag, startPoint x: 817, startPoint y: 364, endPoint x: 764, endPoint y: 442, distance: 94.3
click at [817, 363] on div at bounding box center [818, 360] width 18 height 18
click at [667, 553] on div "rgb(51, 51, 51)" at bounding box center [666, 553] width 15 height 15
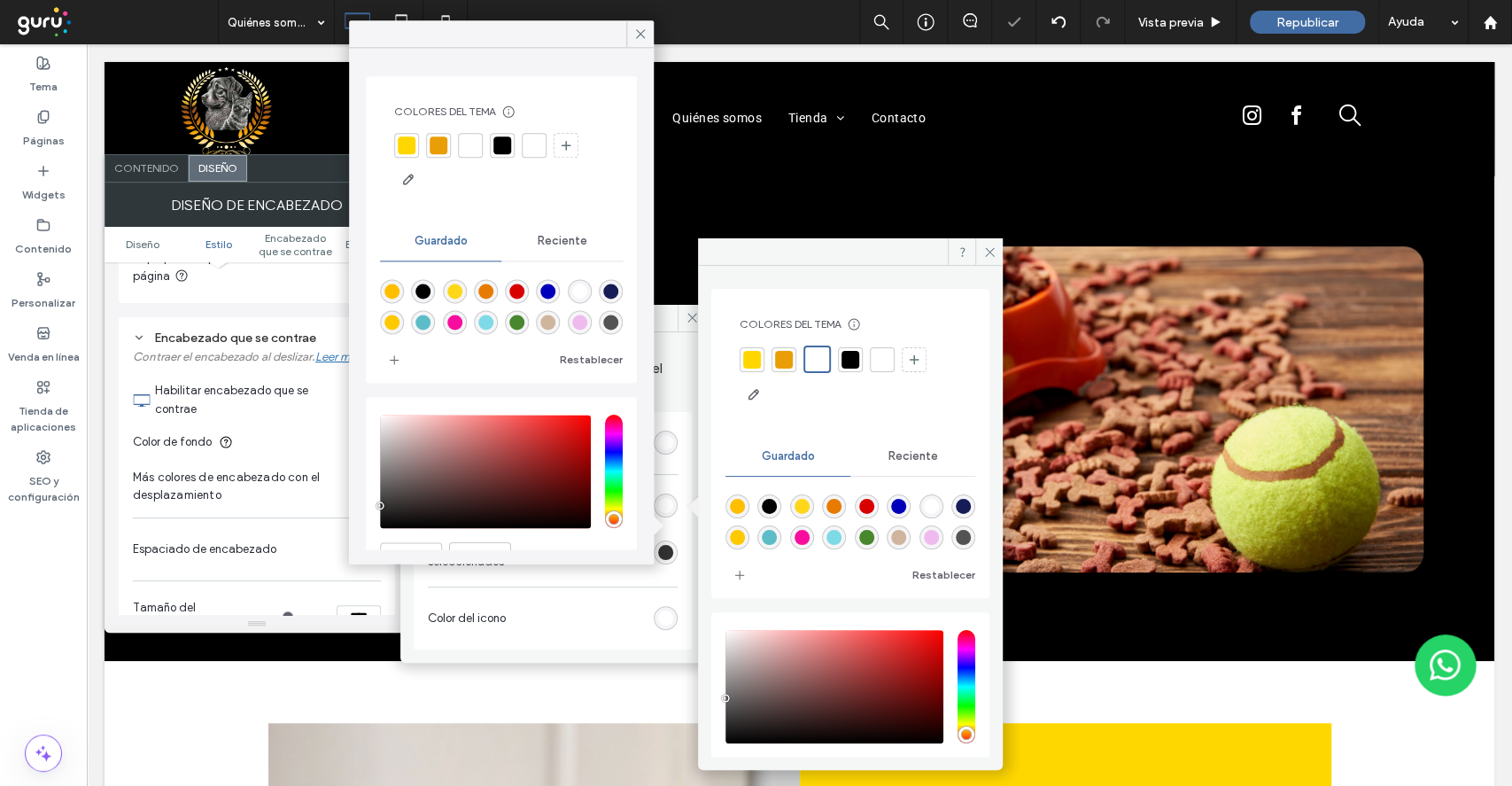
click at [667, 553] on div "rgb(51, 51, 51)" at bounding box center [666, 553] width 15 height 15
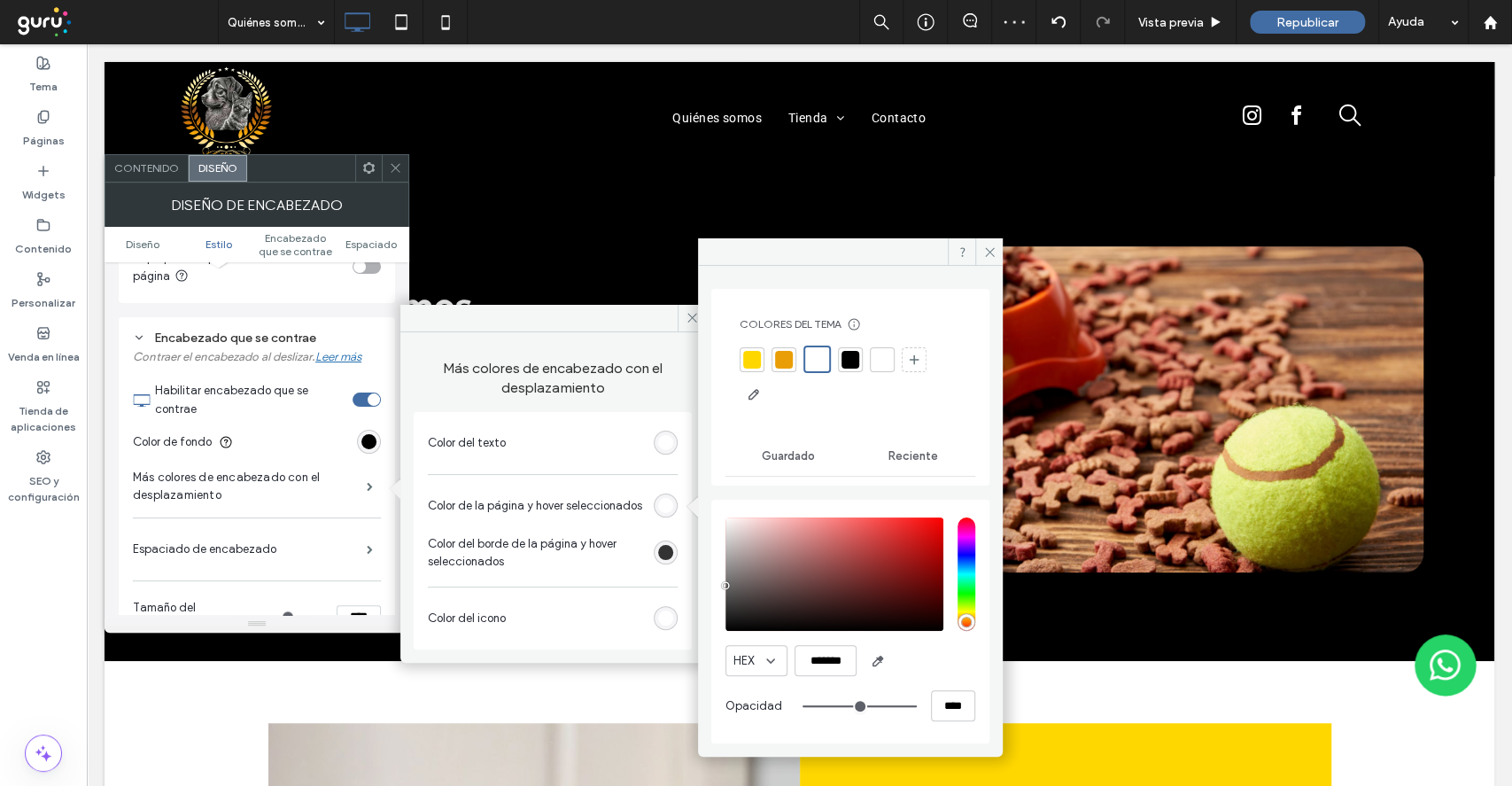
click at [669, 538] on div at bounding box center [662, 552] width 31 height 31
drag, startPoint x: 987, startPoint y: 252, endPoint x: 828, endPoint y: 294, distance: 164.5
click at [986, 252] on icon at bounding box center [989, 252] width 13 height 13
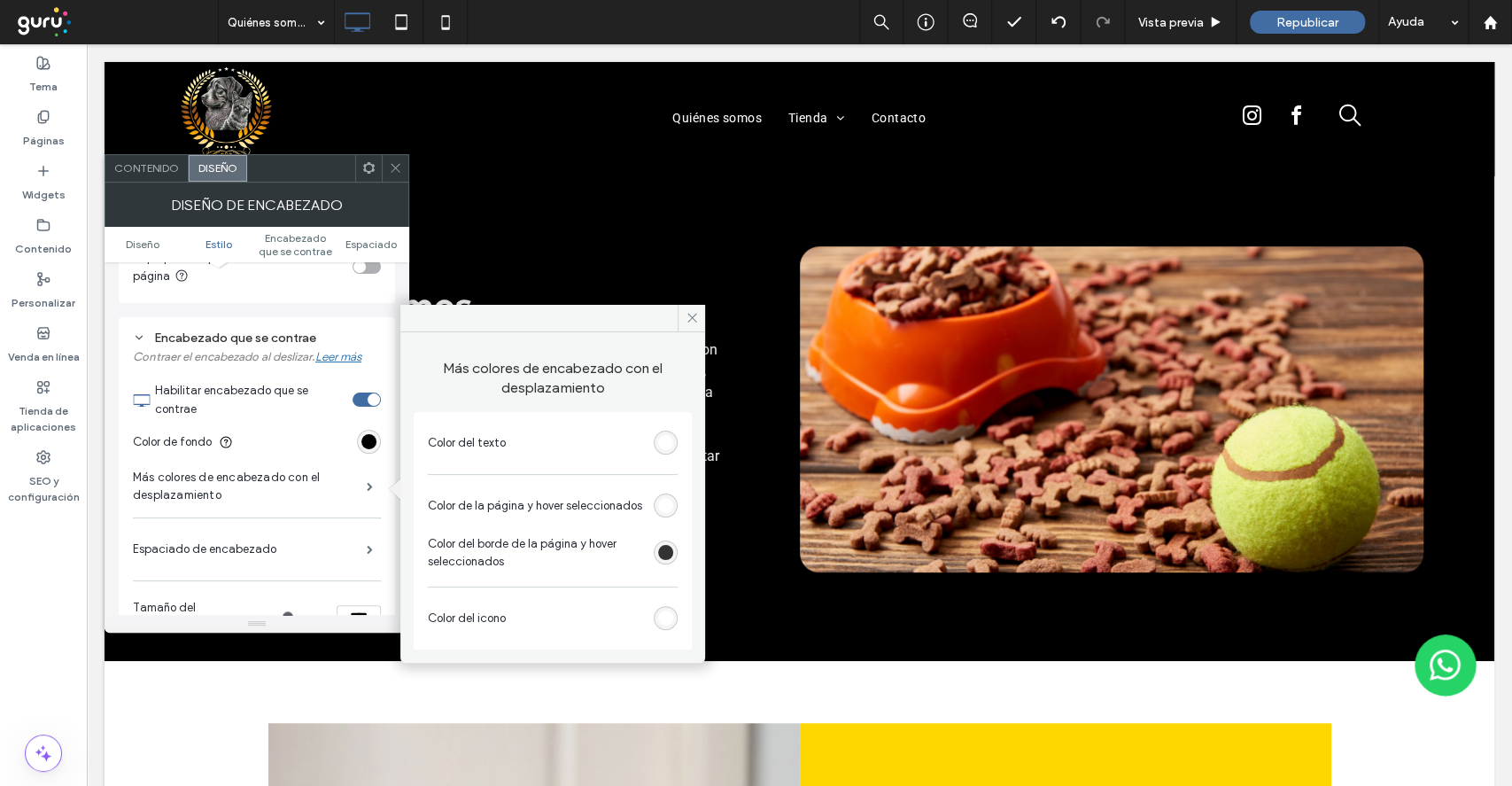
click at [669, 548] on div "rgb(51, 51, 51)" at bounding box center [666, 553] width 15 height 15
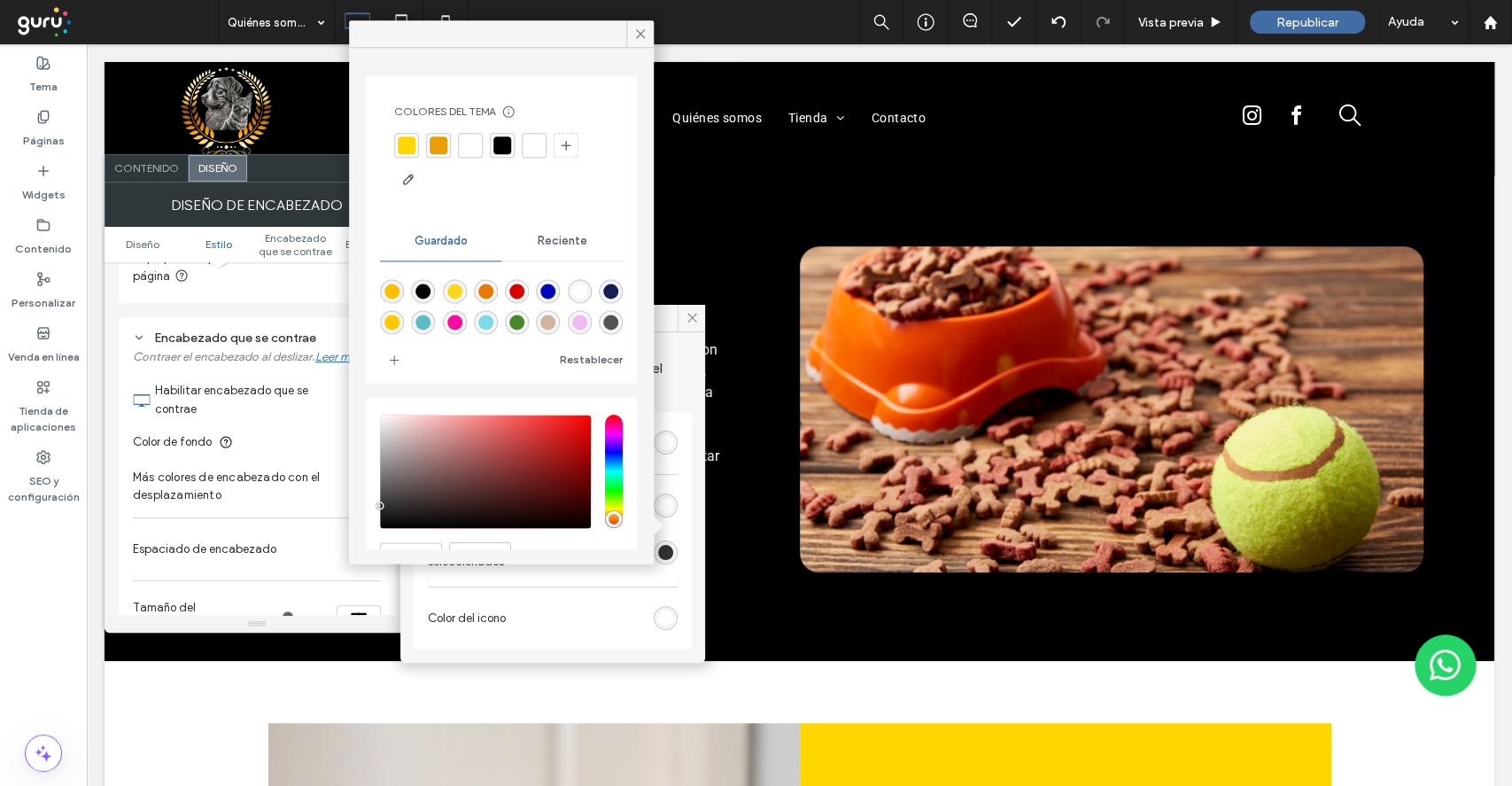
click at [414, 150] on div at bounding box center [406, 145] width 18 height 18
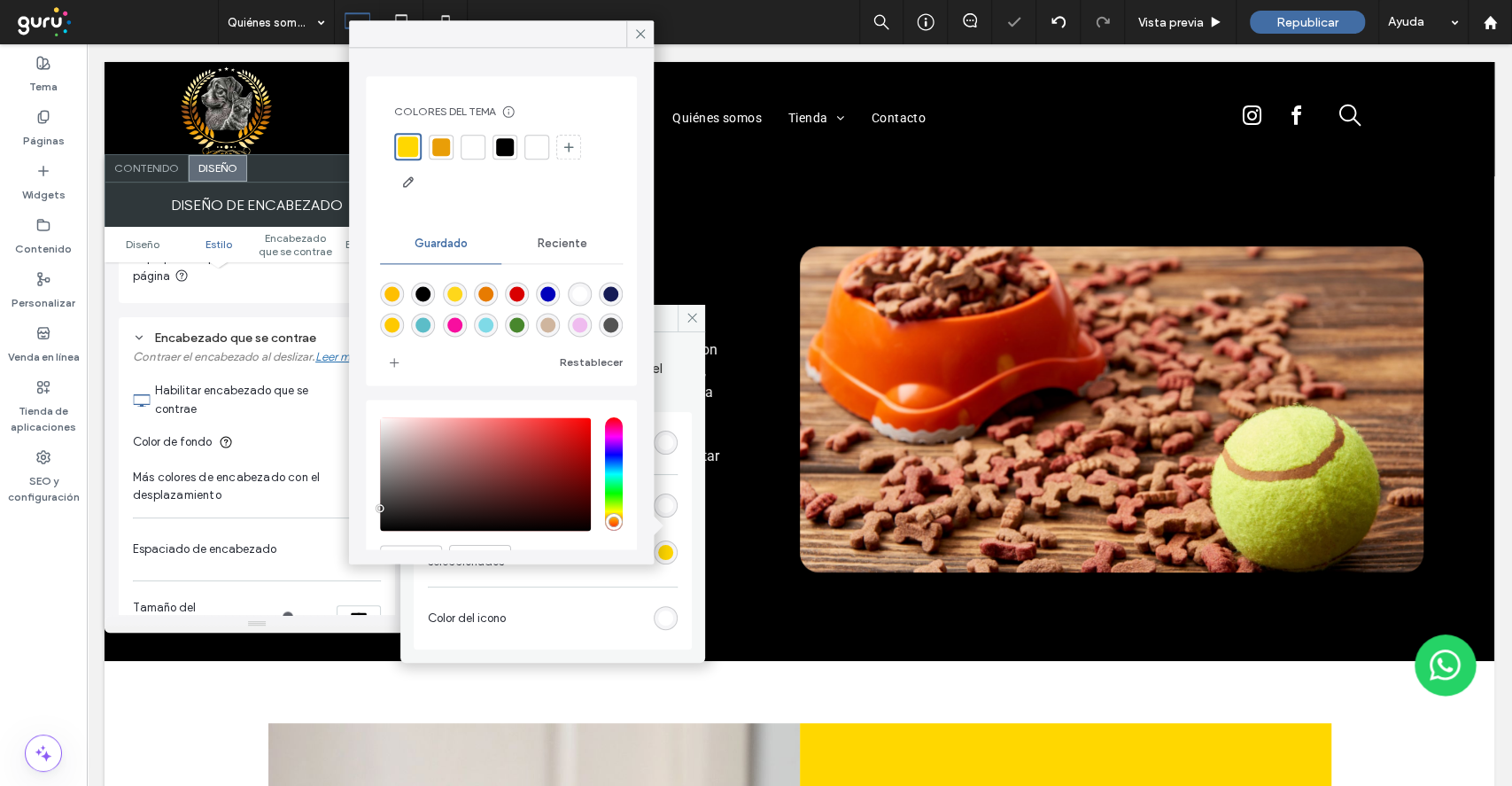
click at [638, 34] on icon at bounding box center [640, 33] width 16 height 16
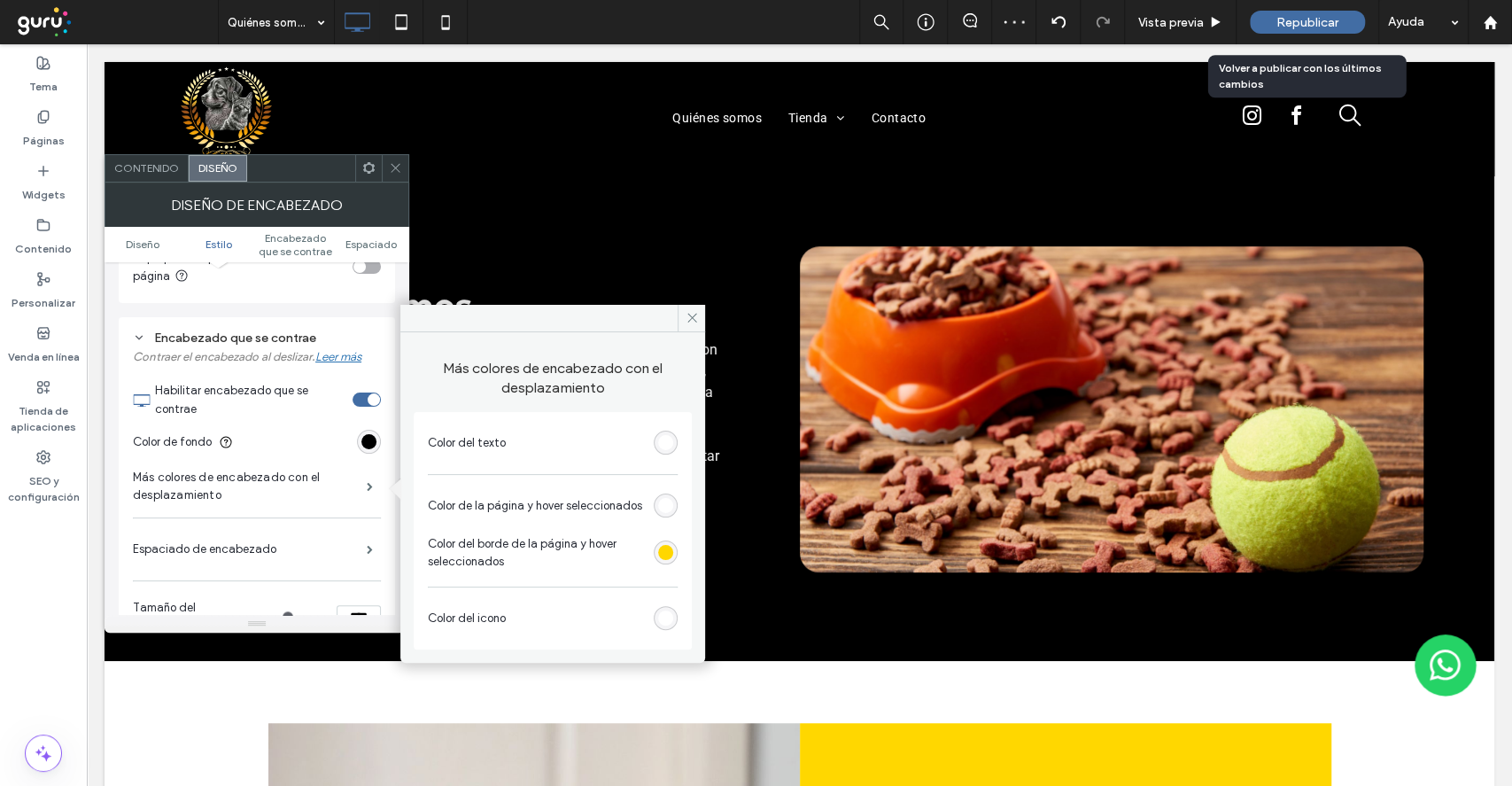
click at [1299, 24] on span "Republicar" at bounding box center [1308, 23] width 62 height 15
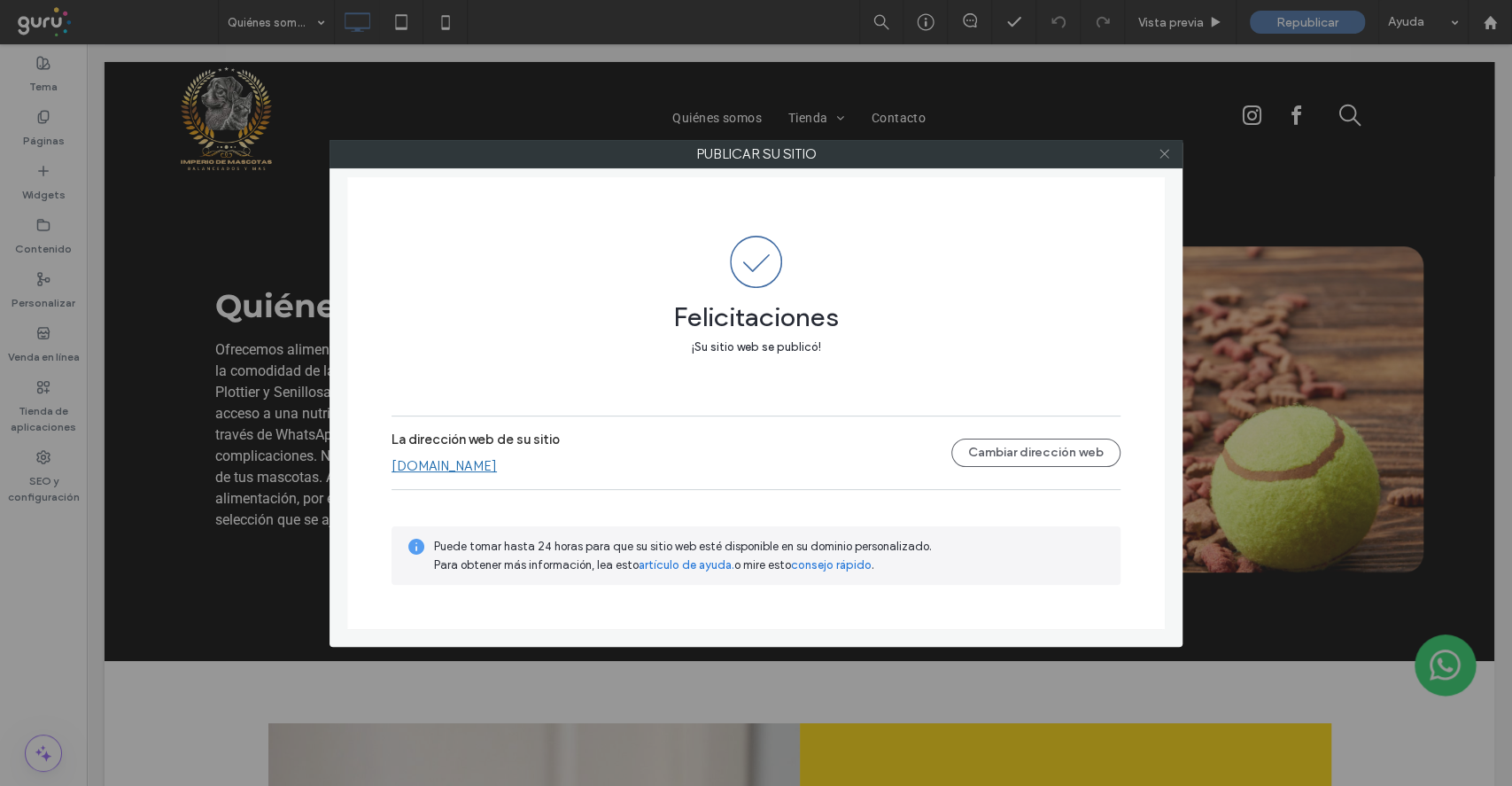
click at [1163, 152] on icon at bounding box center [1165, 153] width 13 height 13
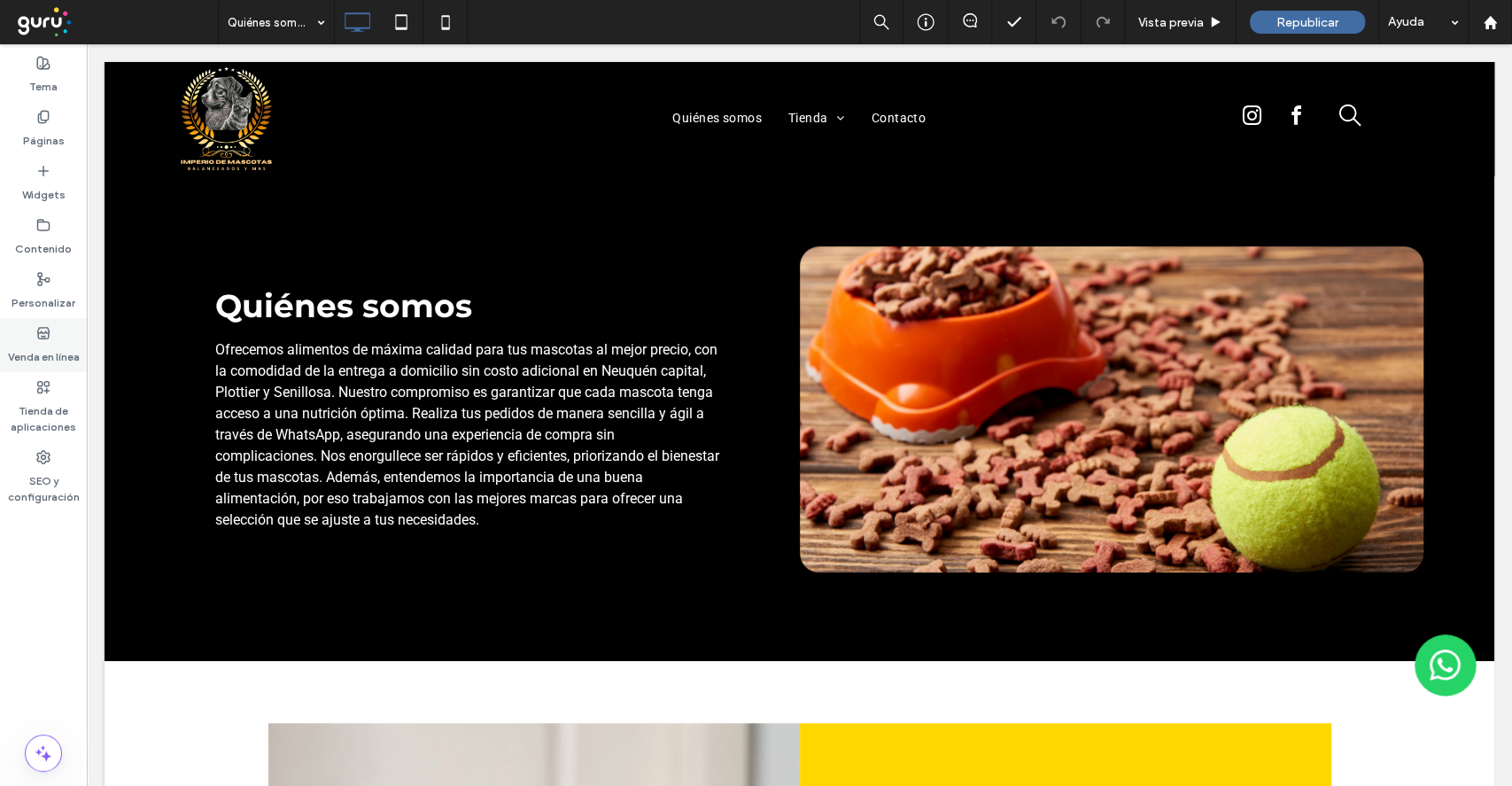
click at [47, 349] on label "Venda en línea" at bounding box center [43, 352] width 72 height 24
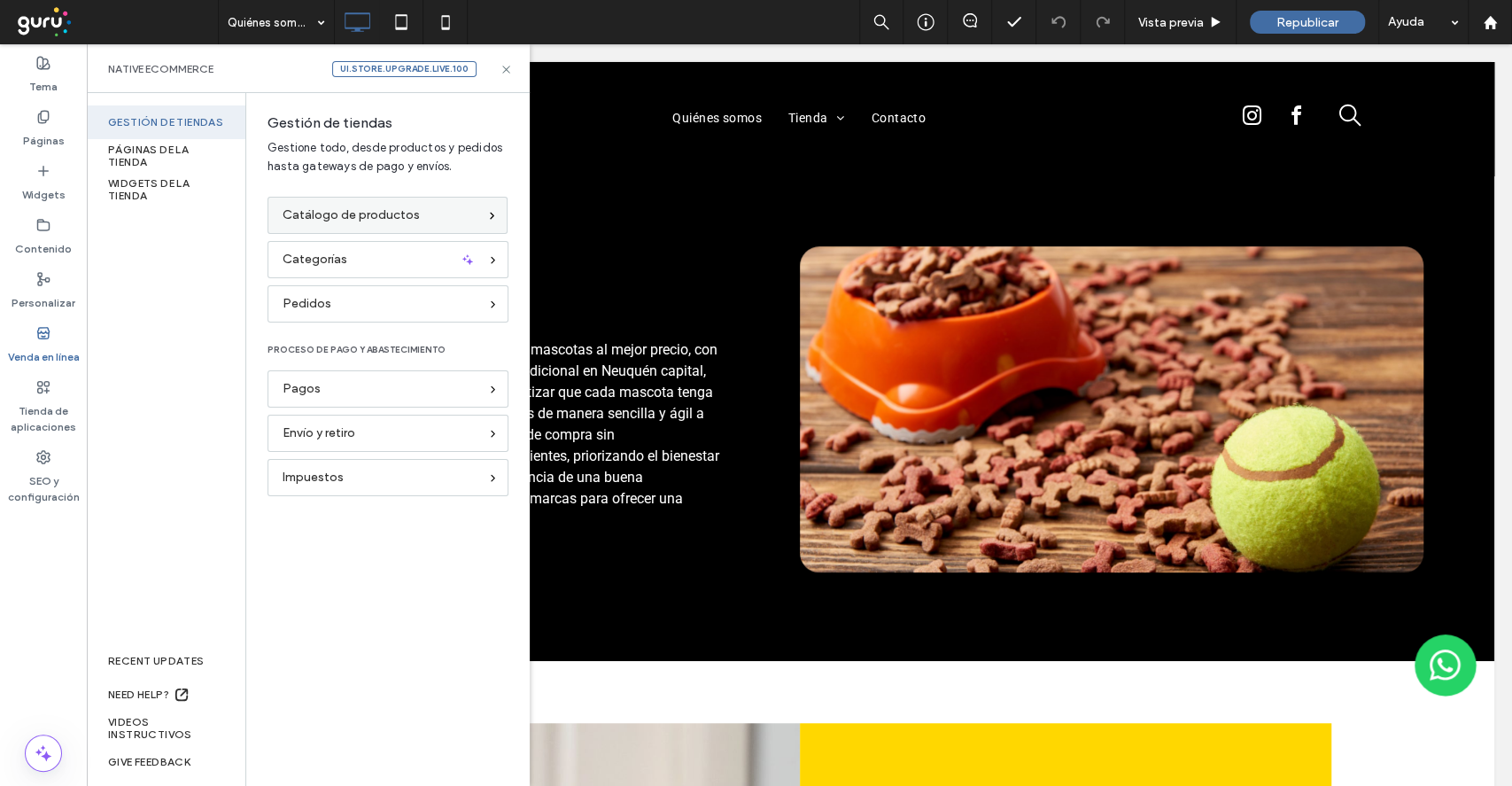
click at [341, 218] on span "Catálogo de productos" at bounding box center [351, 215] width 137 height 20
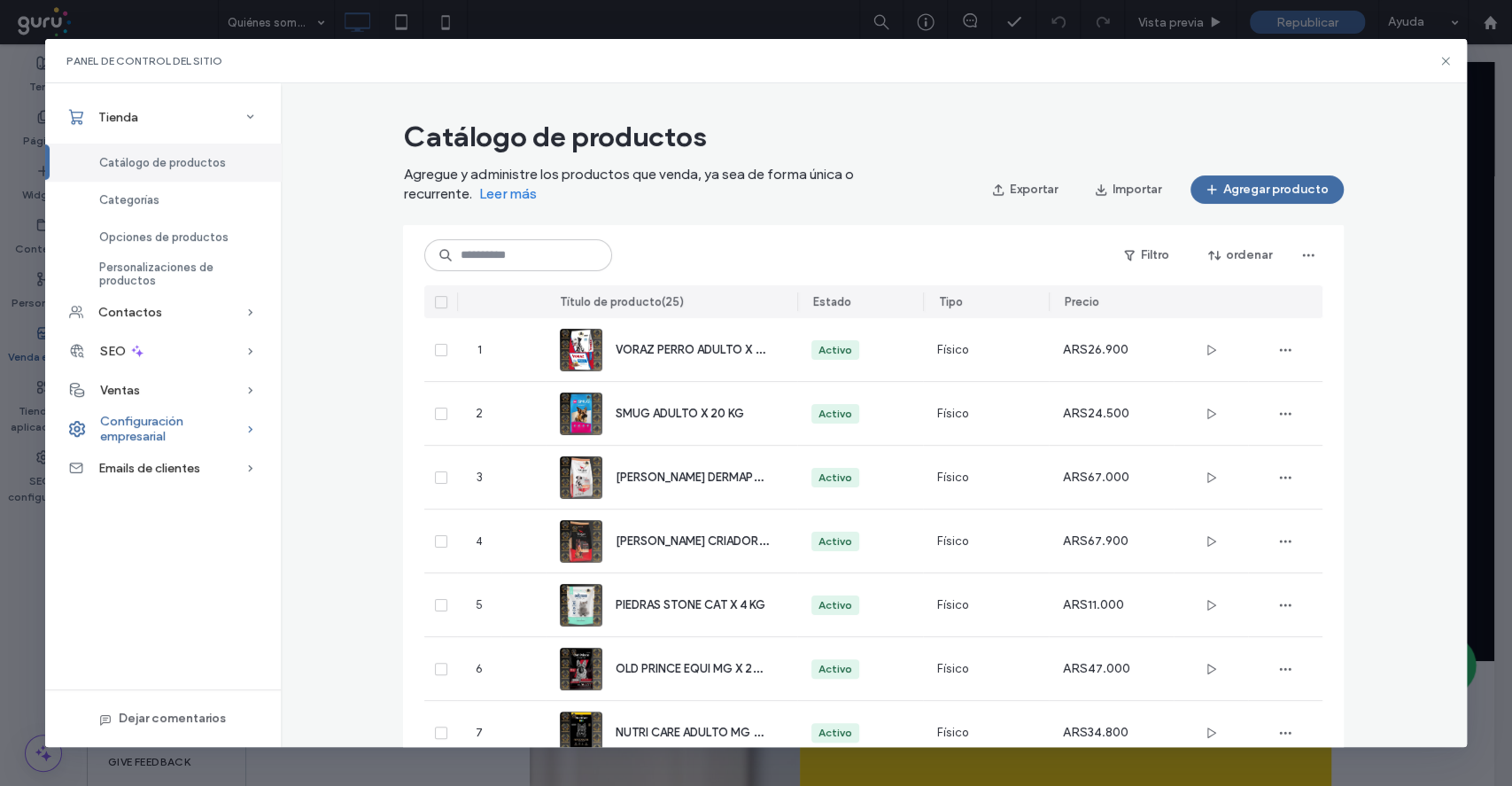
click at [117, 442] on span "Configuración empresarial" at bounding box center [172, 428] width 145 height 30
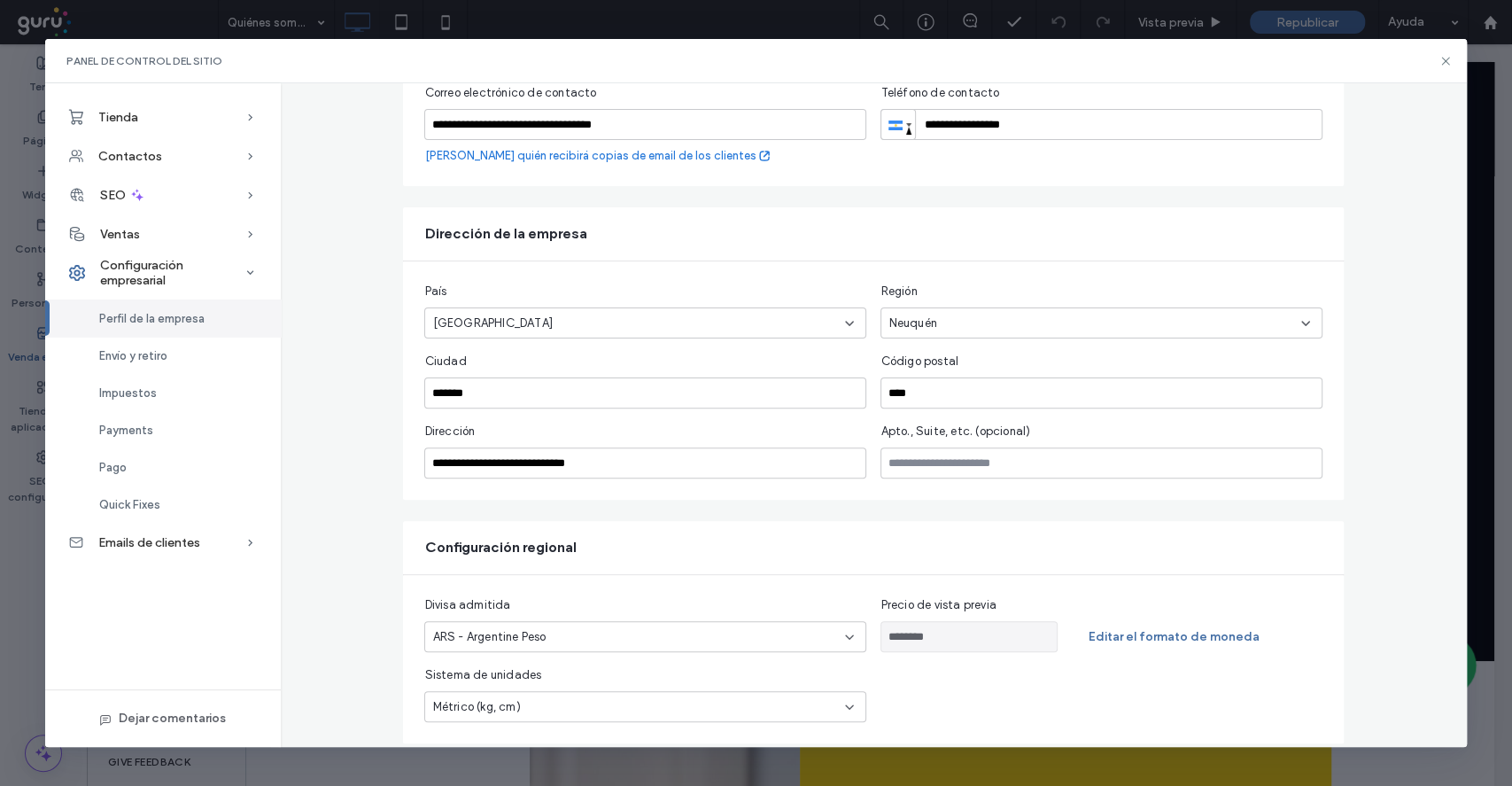
scroll to position [291, 0]
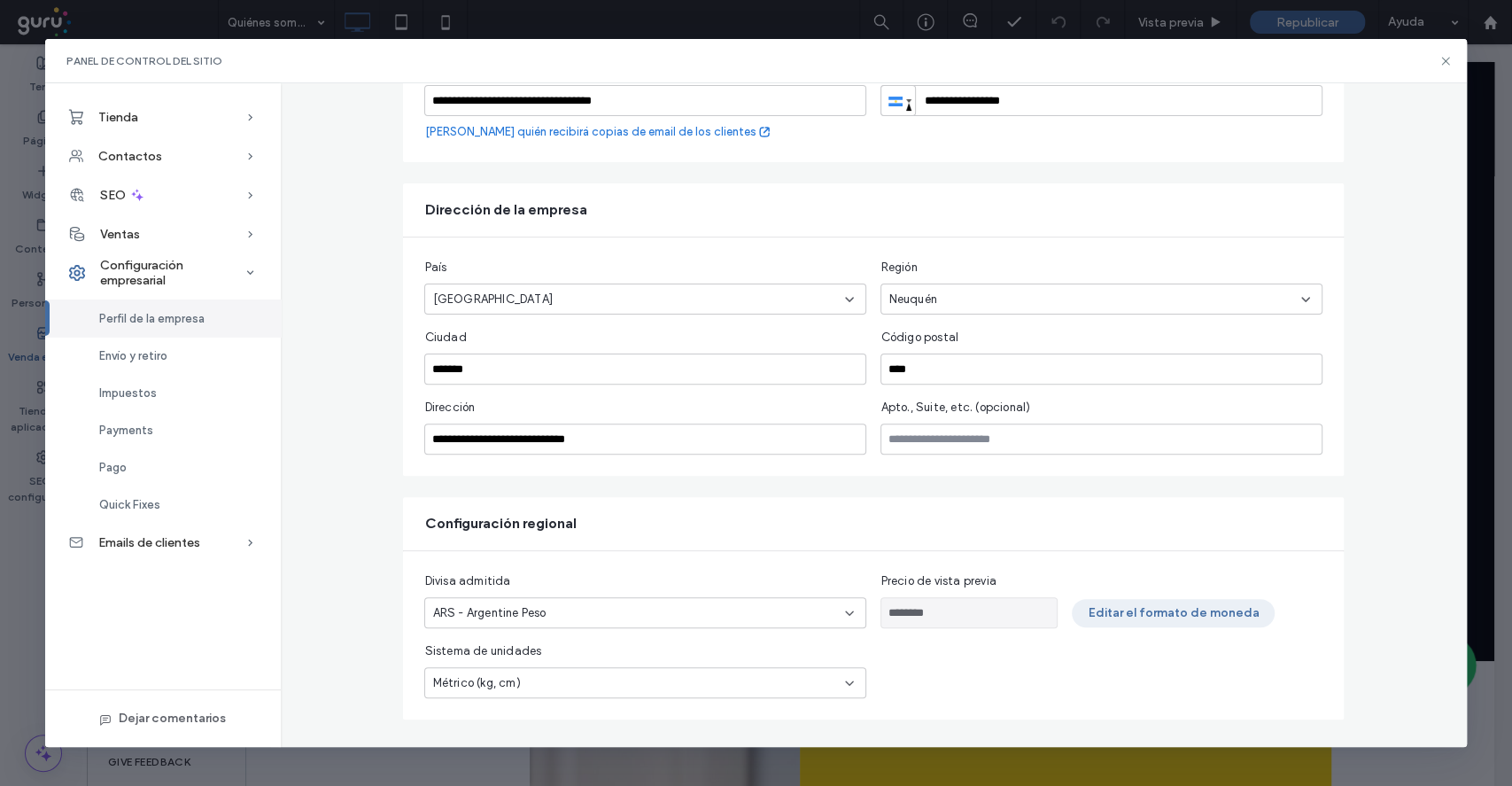
click at [1111, 615] on button "Editar el formato de moneda" at bounding box center [1173, 613] width 202 height 28
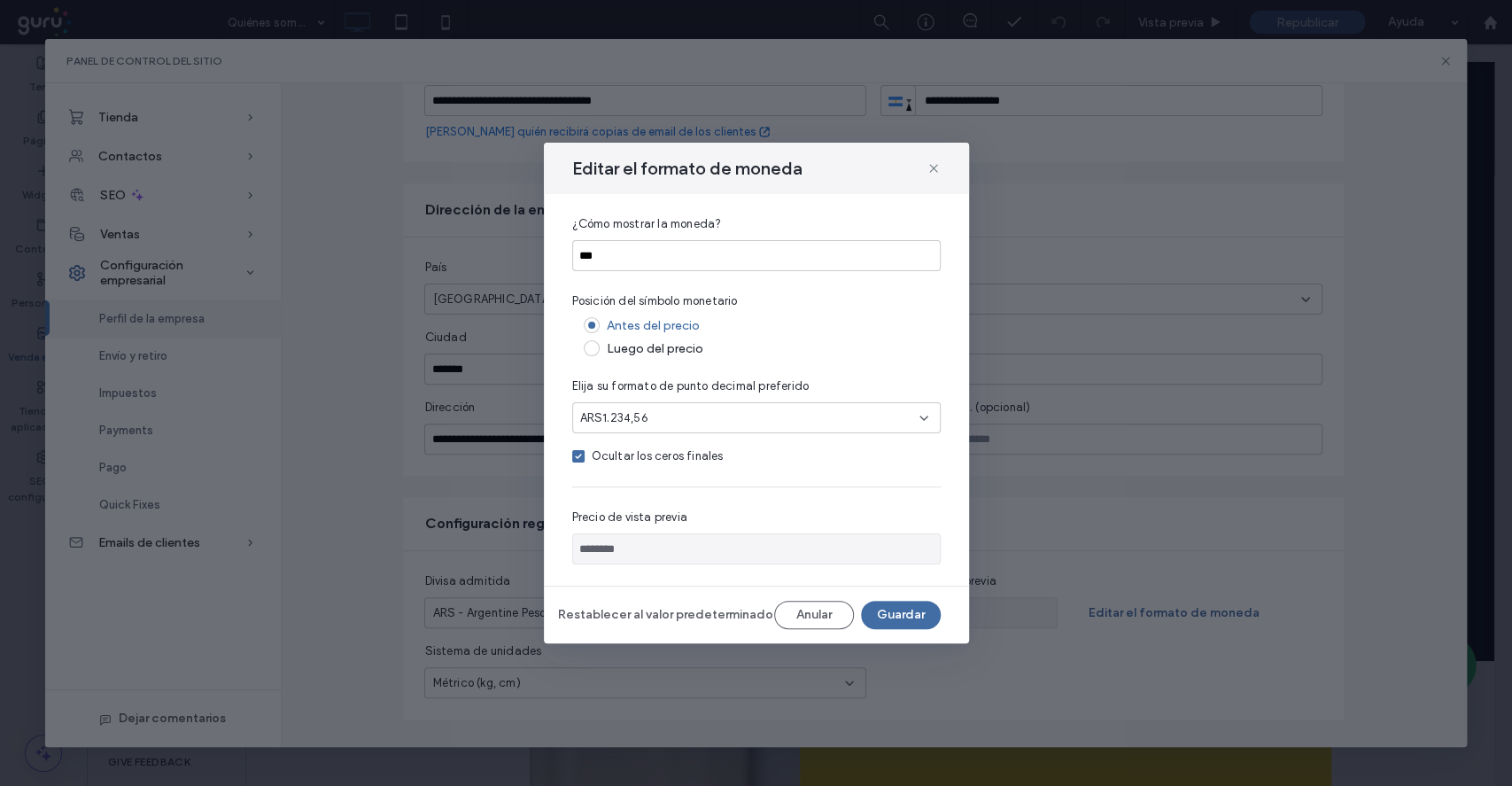
click at [687, 421] on div "ARS1.234,56" at bounding box center [749, 418] width 339 height 18
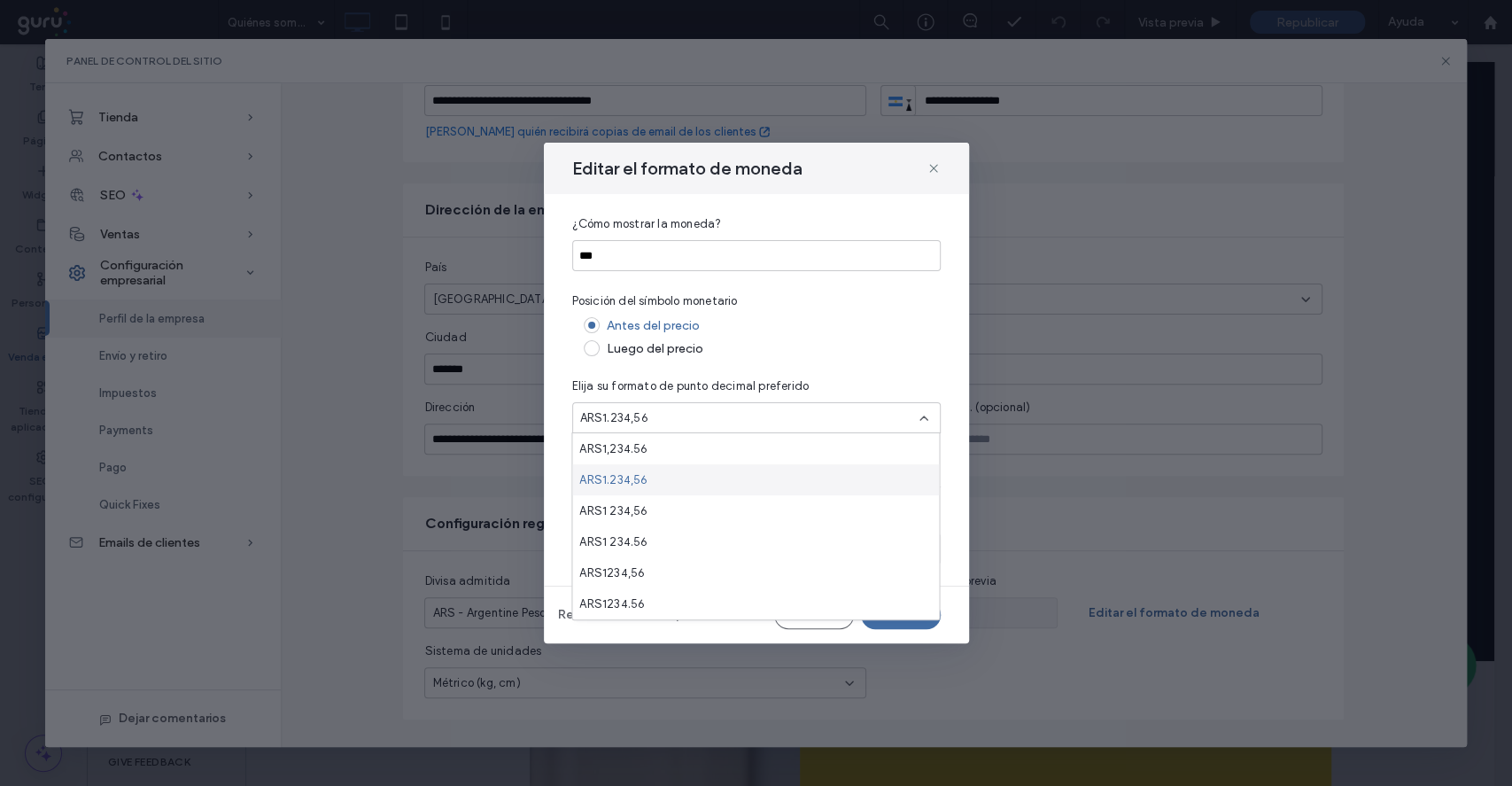
scroll to position [62, 0]
click at [677, 614] on div "Personalizar" at bounding box center [756, 603] width 367 height 31
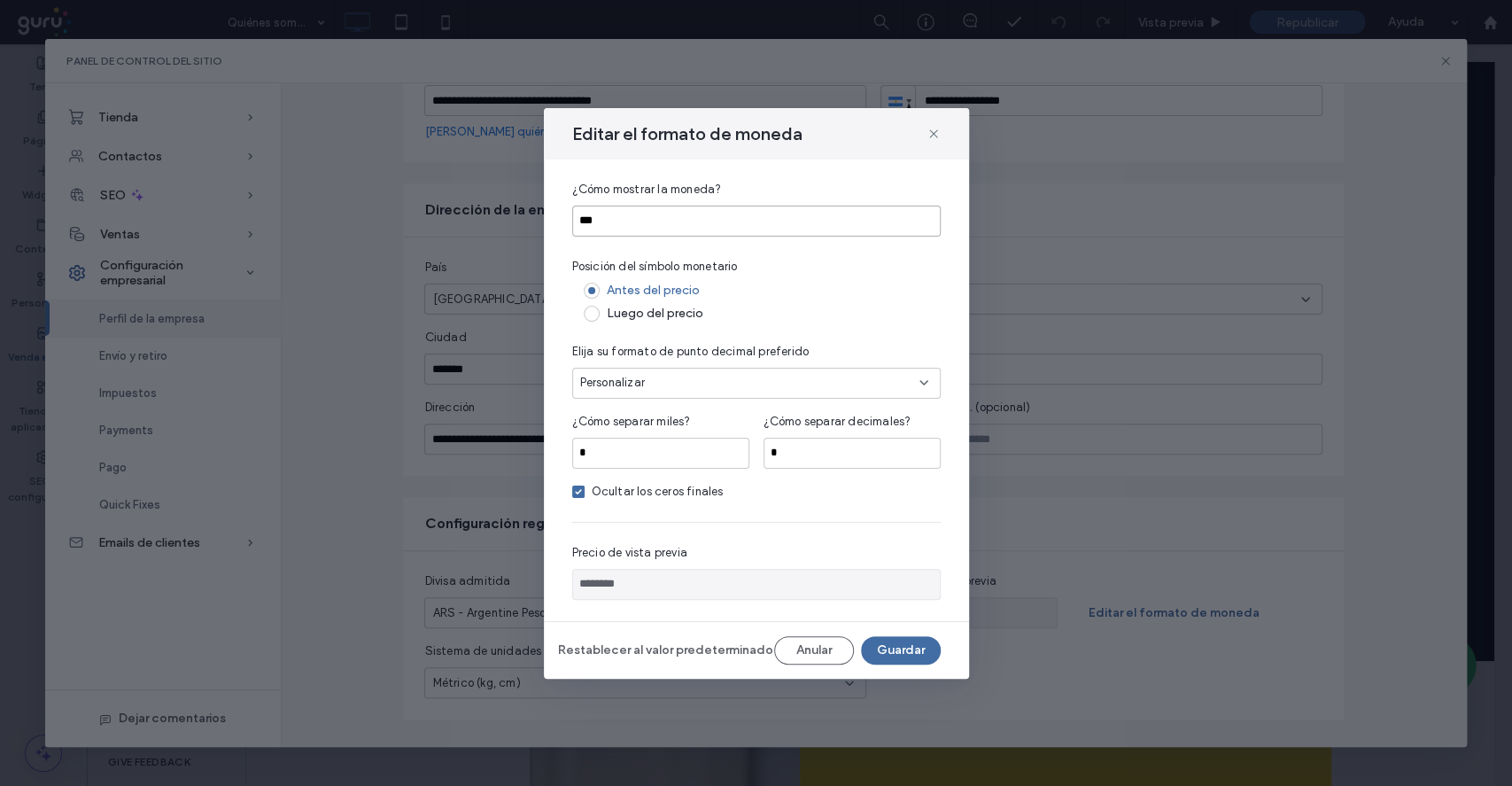
drag, startPoint x: 652, startPoint y: 217, endPoint x: 527, endPoint y: 223, distance: 125.1
click at [527, 223] on div "Editar el formato de moneda ¿Cómo mostrar la moneda? *** Posición del símbolo m…" at bounding box center [756, 393] width 1512 height 786
type input "*****"
type input "*"
type input "******"
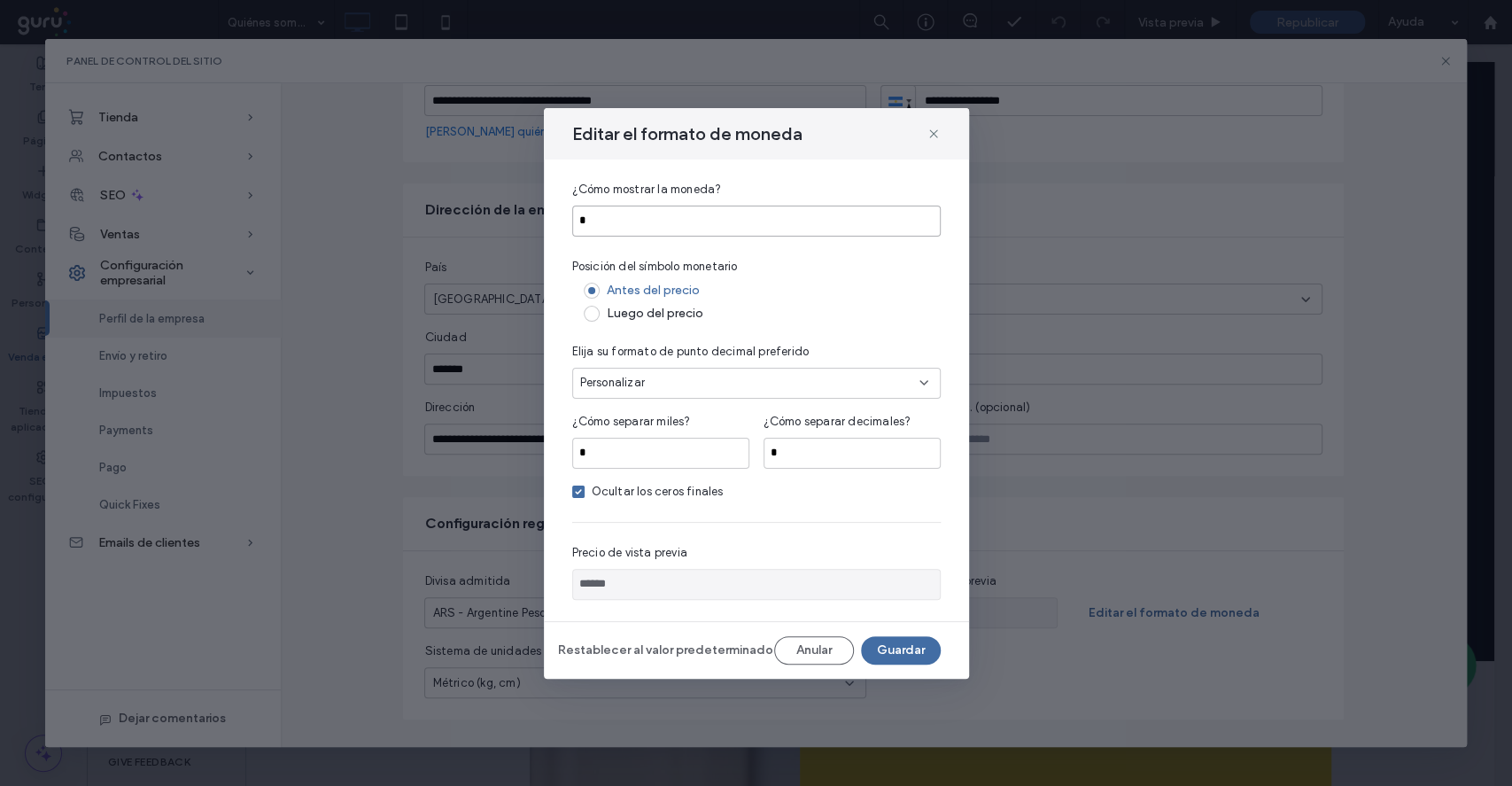
type input "*"
click at [741, 544] on div "Precio de vista previa" at bounding box center [756, 553] width 368 height 18
click at [886, 650] on button "Guardar" at bounding box center [901, 650] width 80 height 28
type input "******"
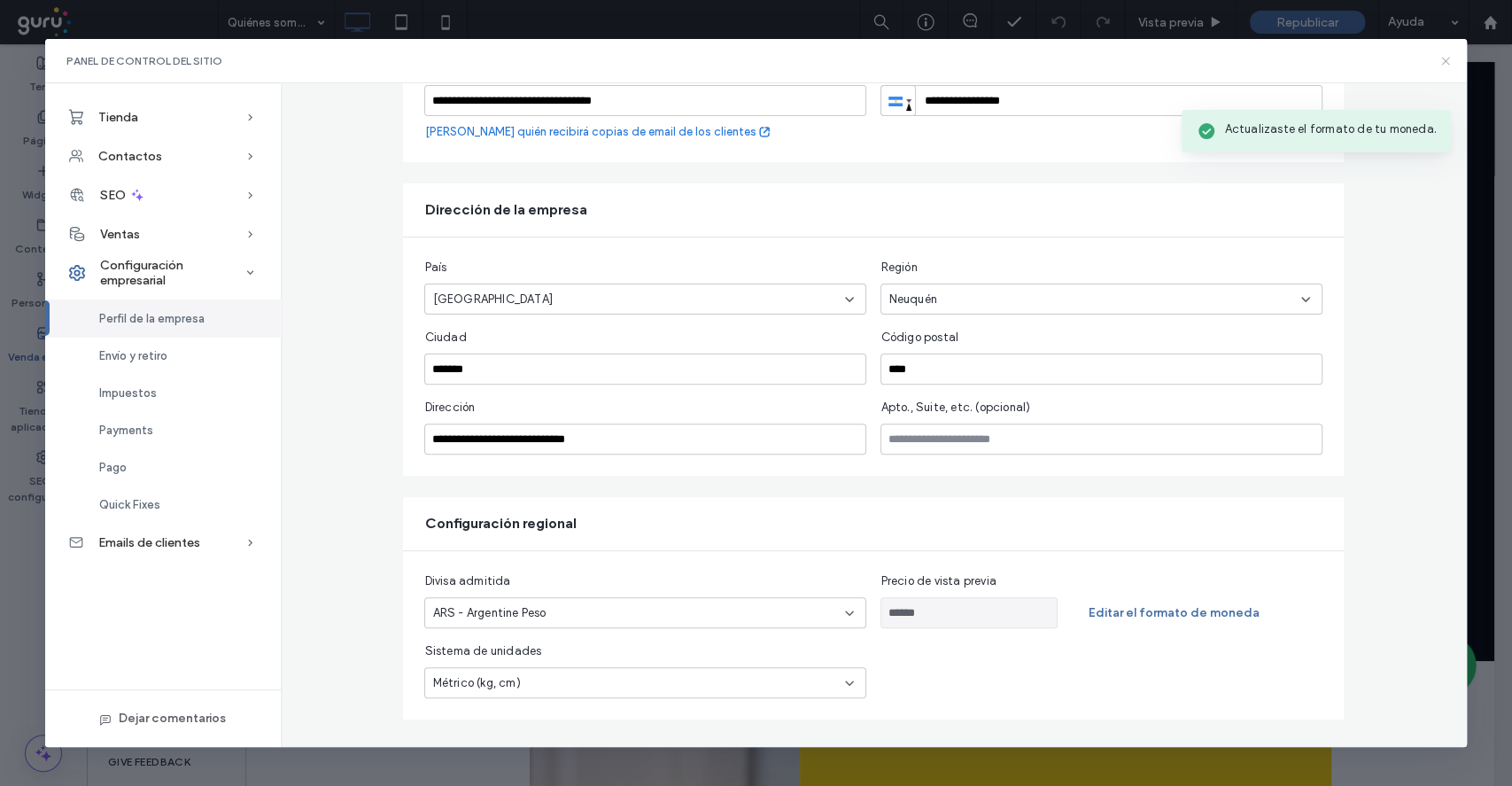
click at [1450, 61] on icon at bounding box center [1445, 60] width 14 height 14
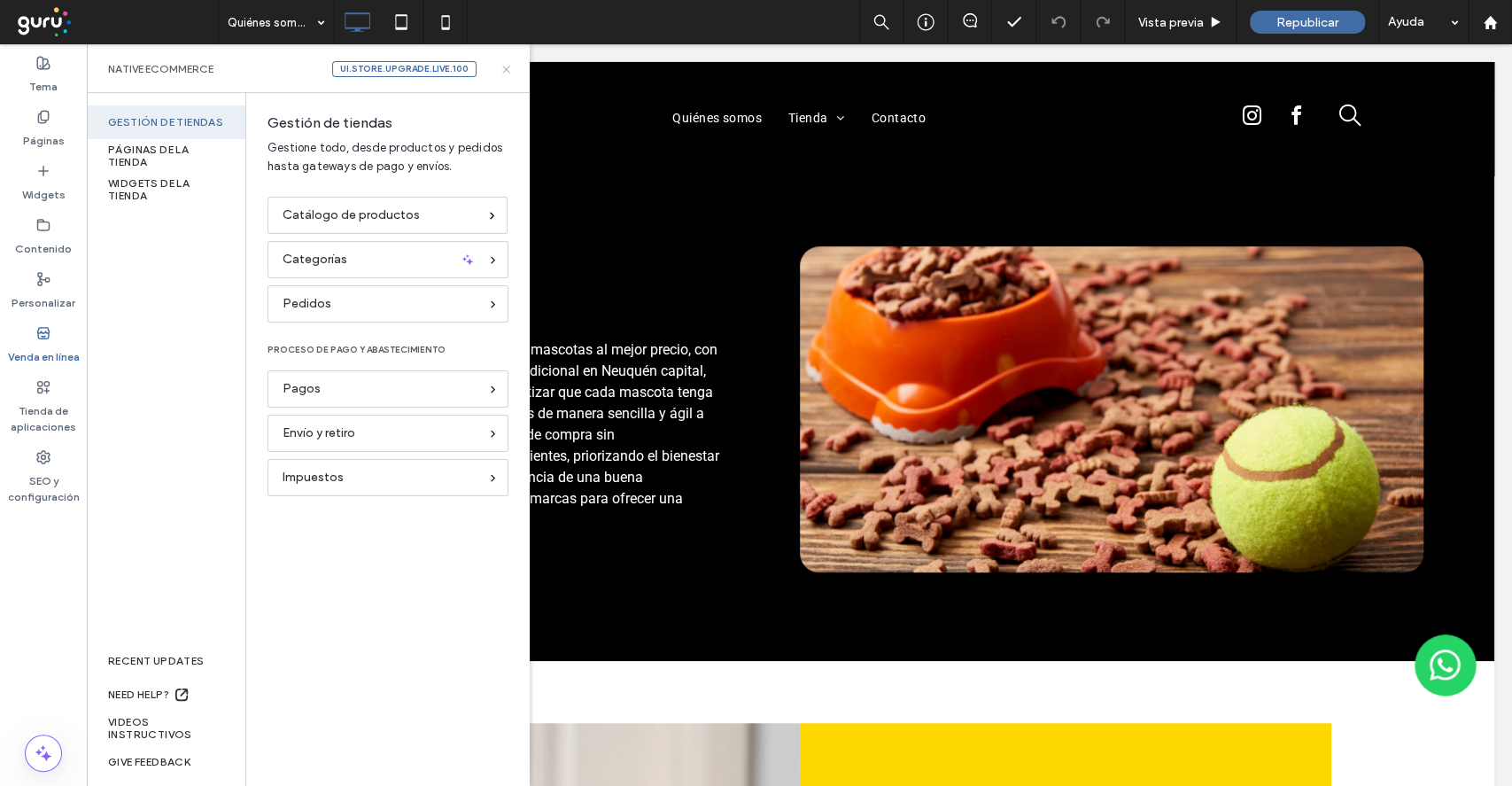
click at [510, 68] on icon at bounding box center [507, 70] width 13 height 13
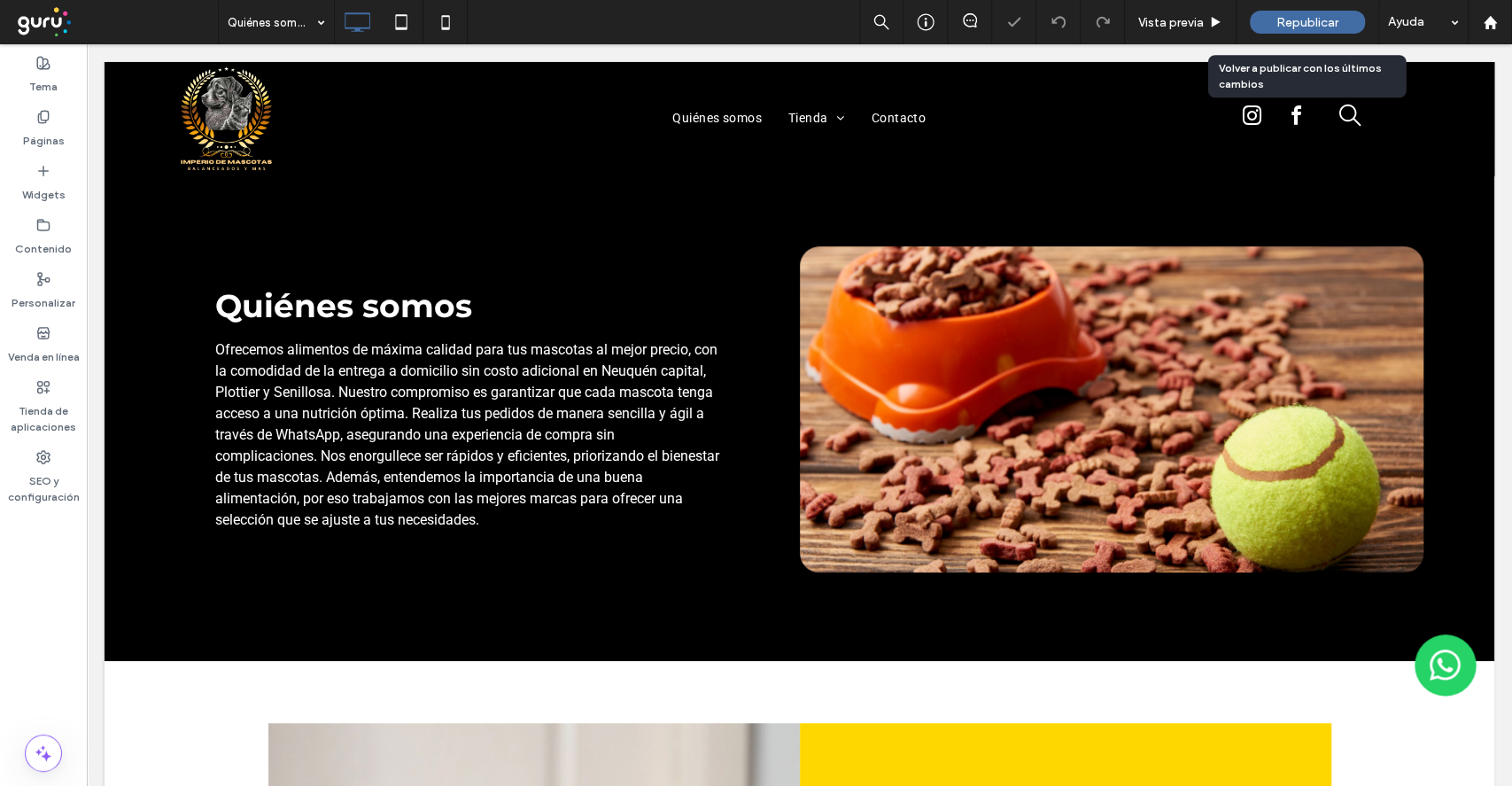
click at [1268, 14] on div "Republicar" at bounding box center [1308, 22] width 115 height 23
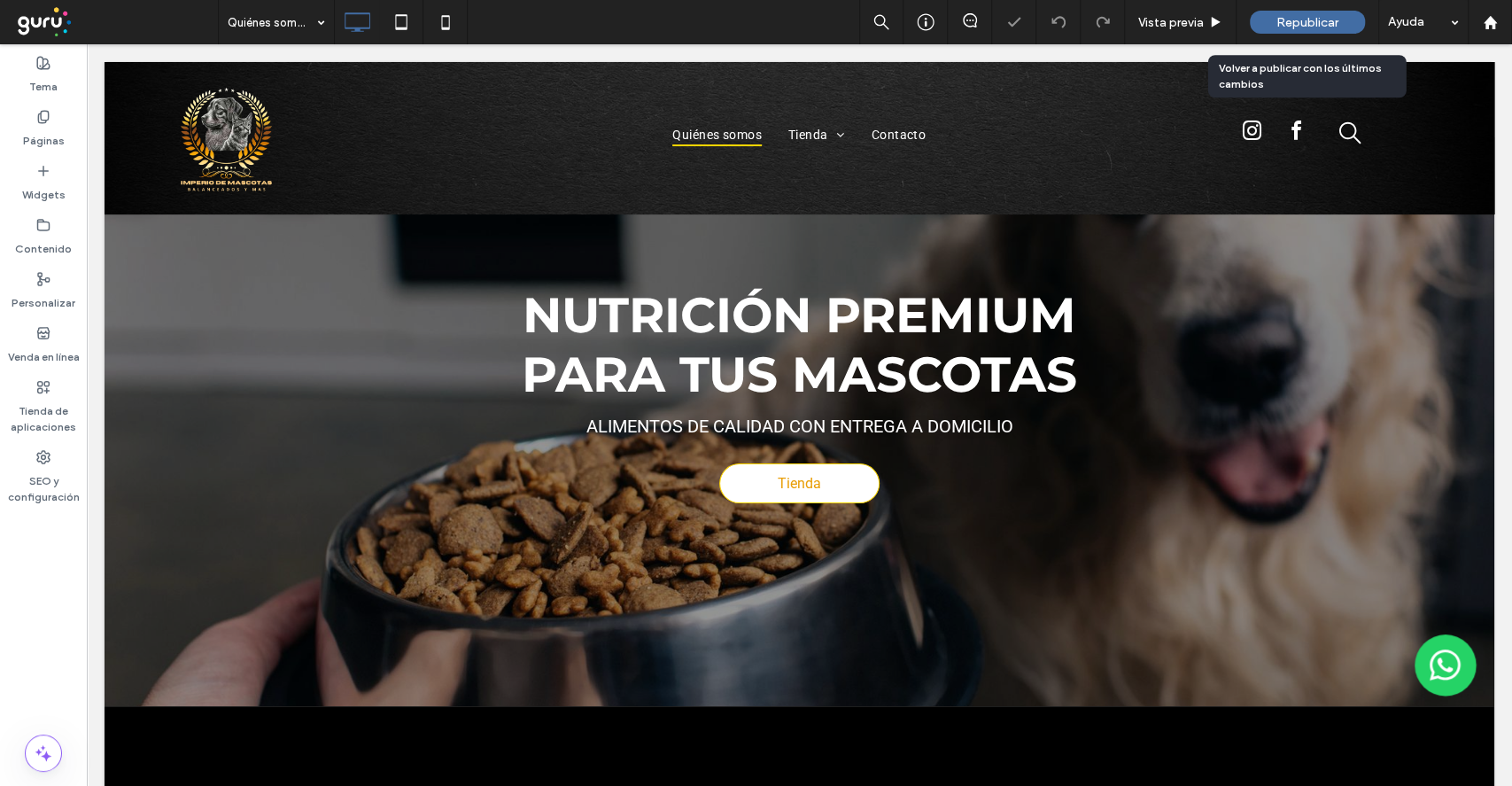
scroll to position [0, 0]
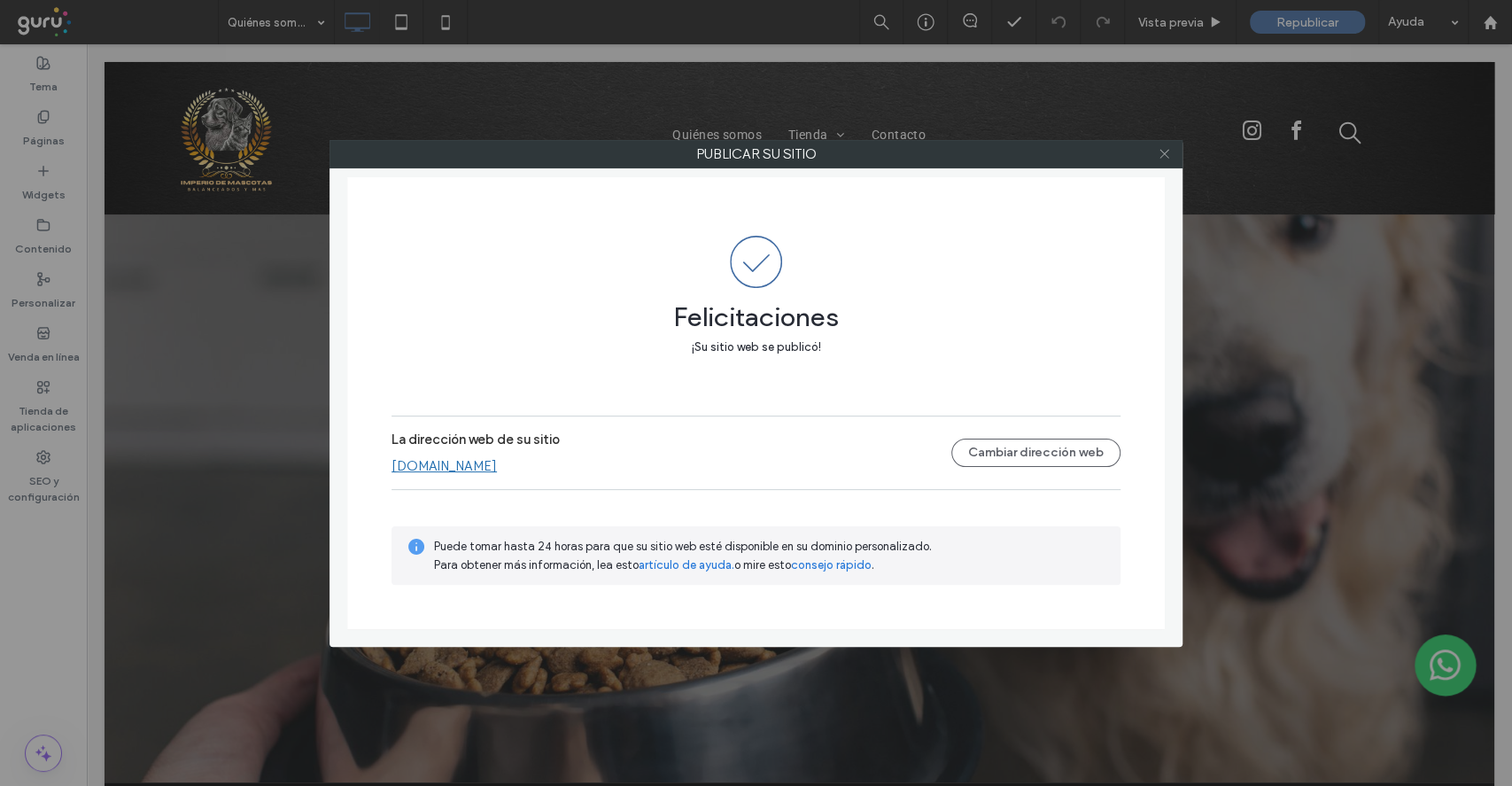
click at [1161, 158] on icon at bounding box center [1165, 153] width 13 height 13
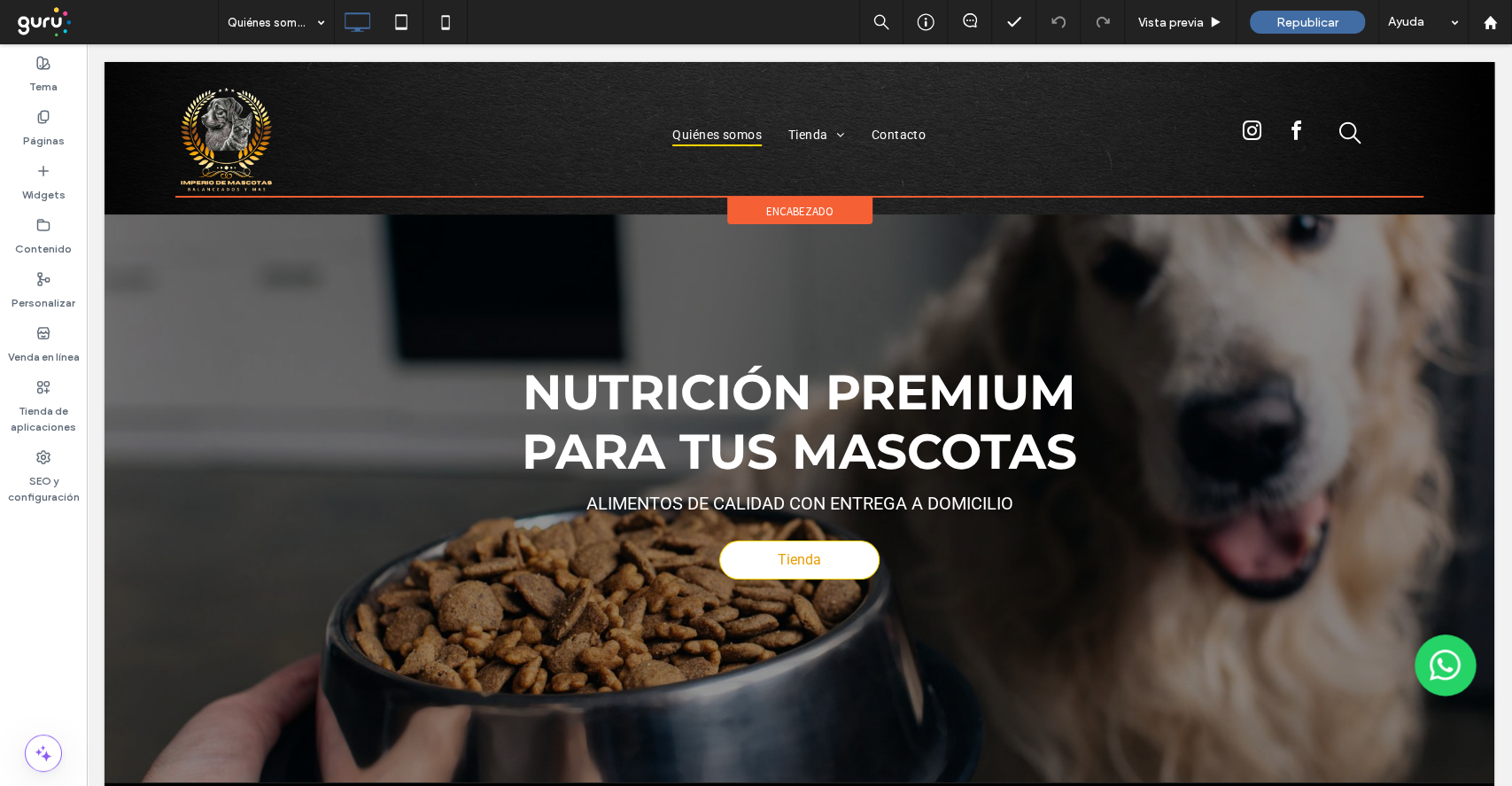
click at [804, 210] on span "encabezado" at bounding box center [800, 211] width 68 height 15
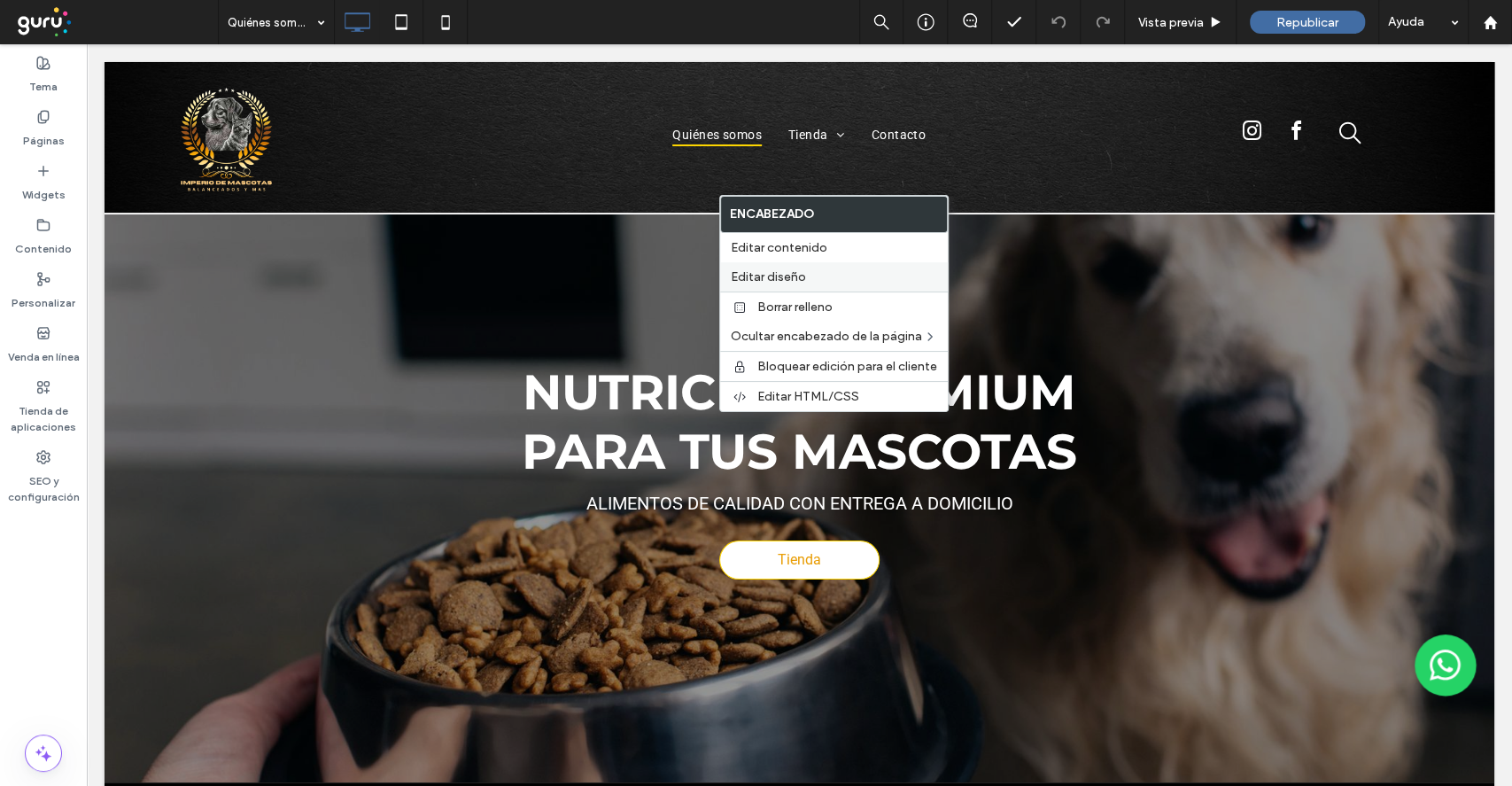
click at [801, 275] on span "Editar diseño" at bounding box center [768, 277] width 75 height 15
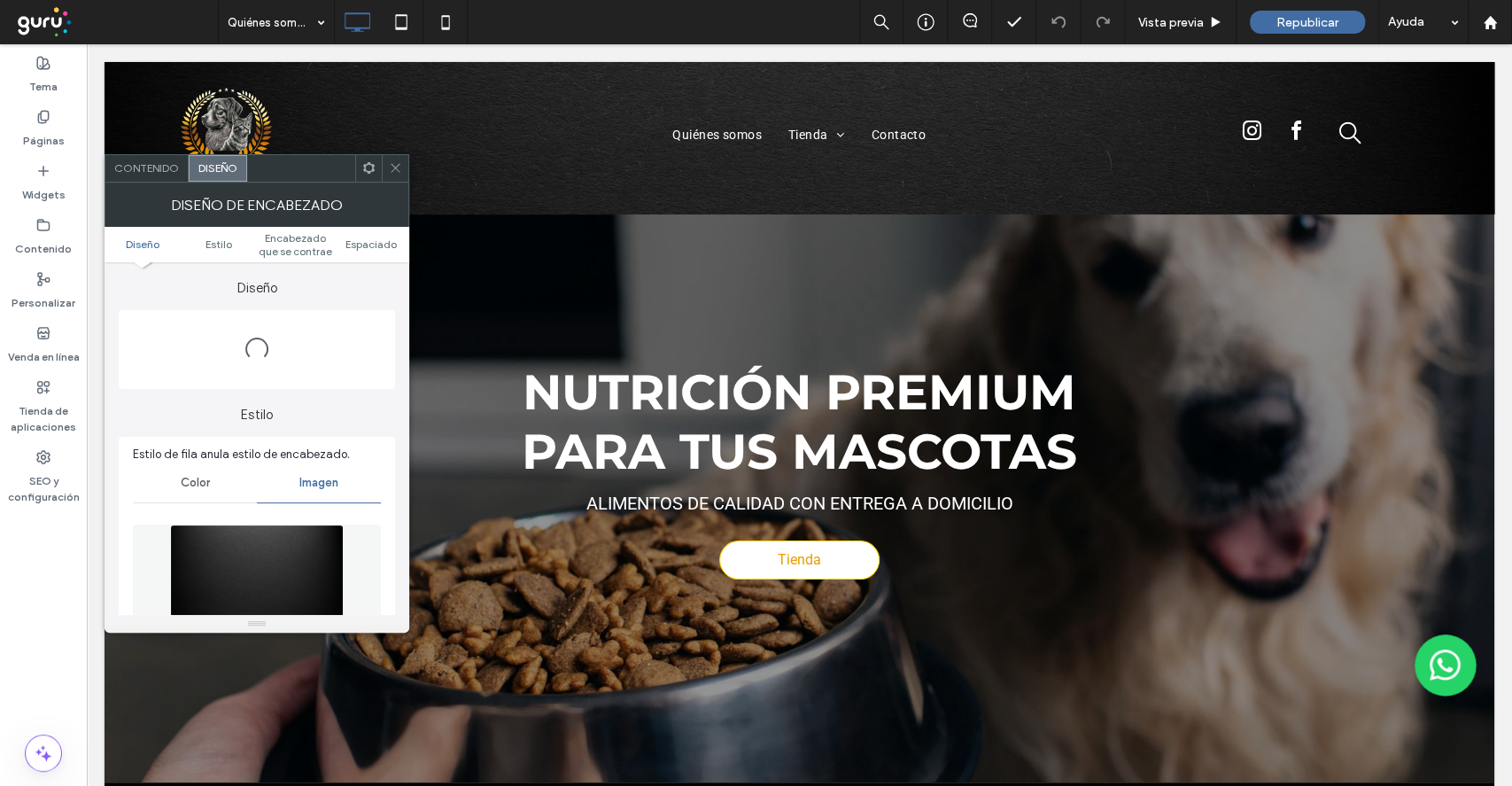
scroll to position [235, 0]
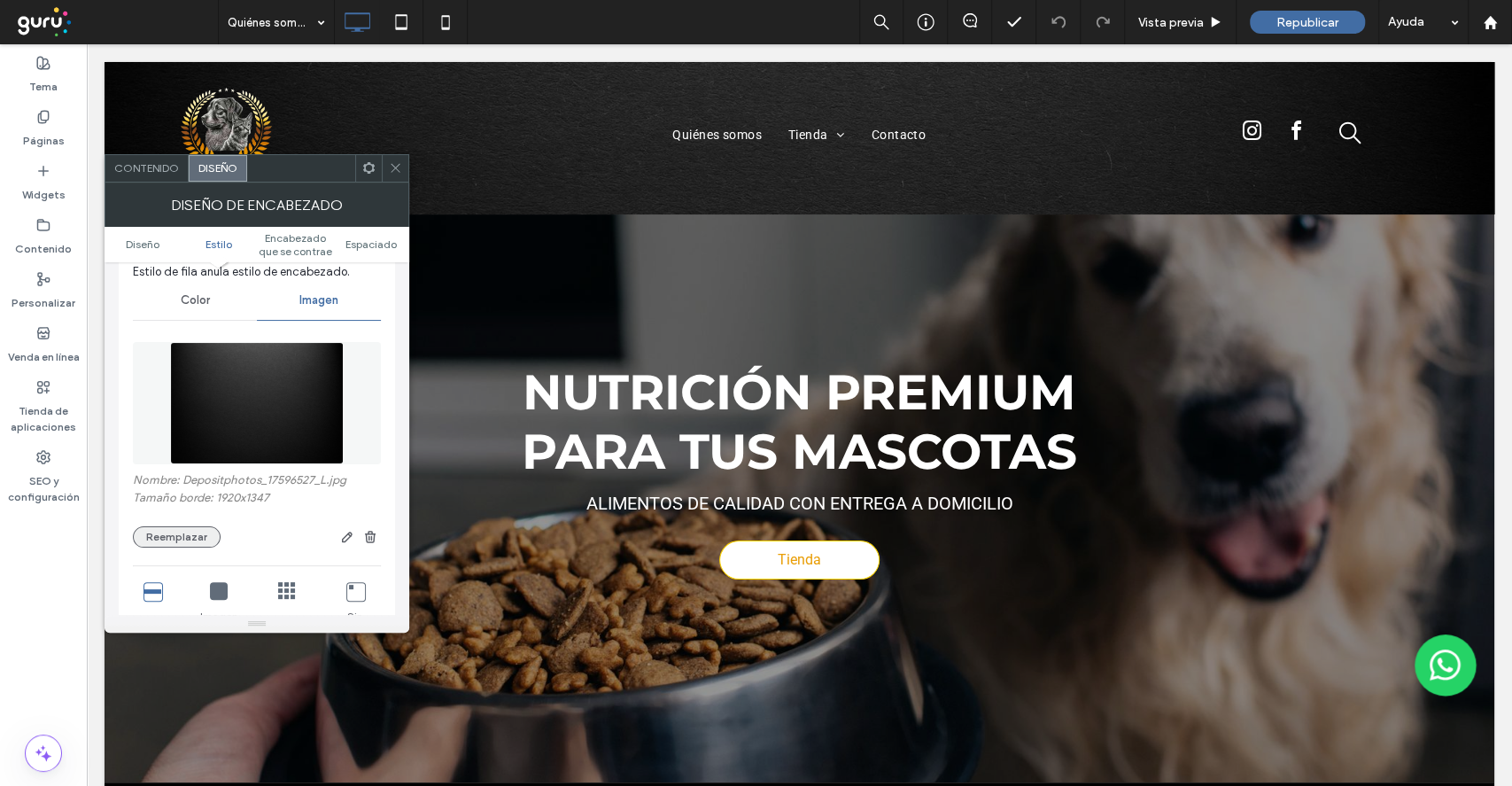
click at [148, 530] on button "Reemplazar" at bounding box center [176, 537] width 88 height 22
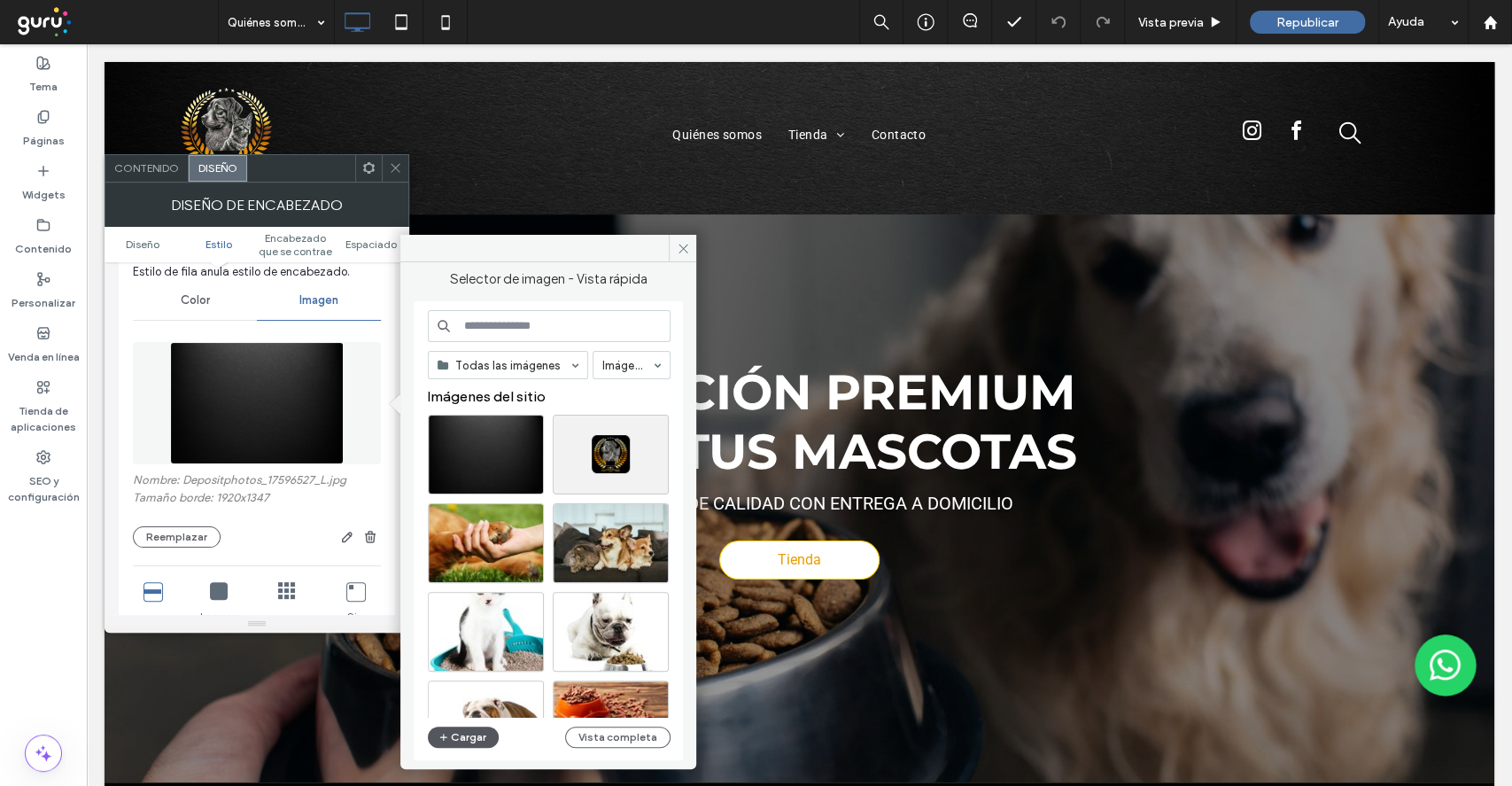
click at [482, 730] on button "Cargar" at bounding box center [462, 737] width 71 height 22
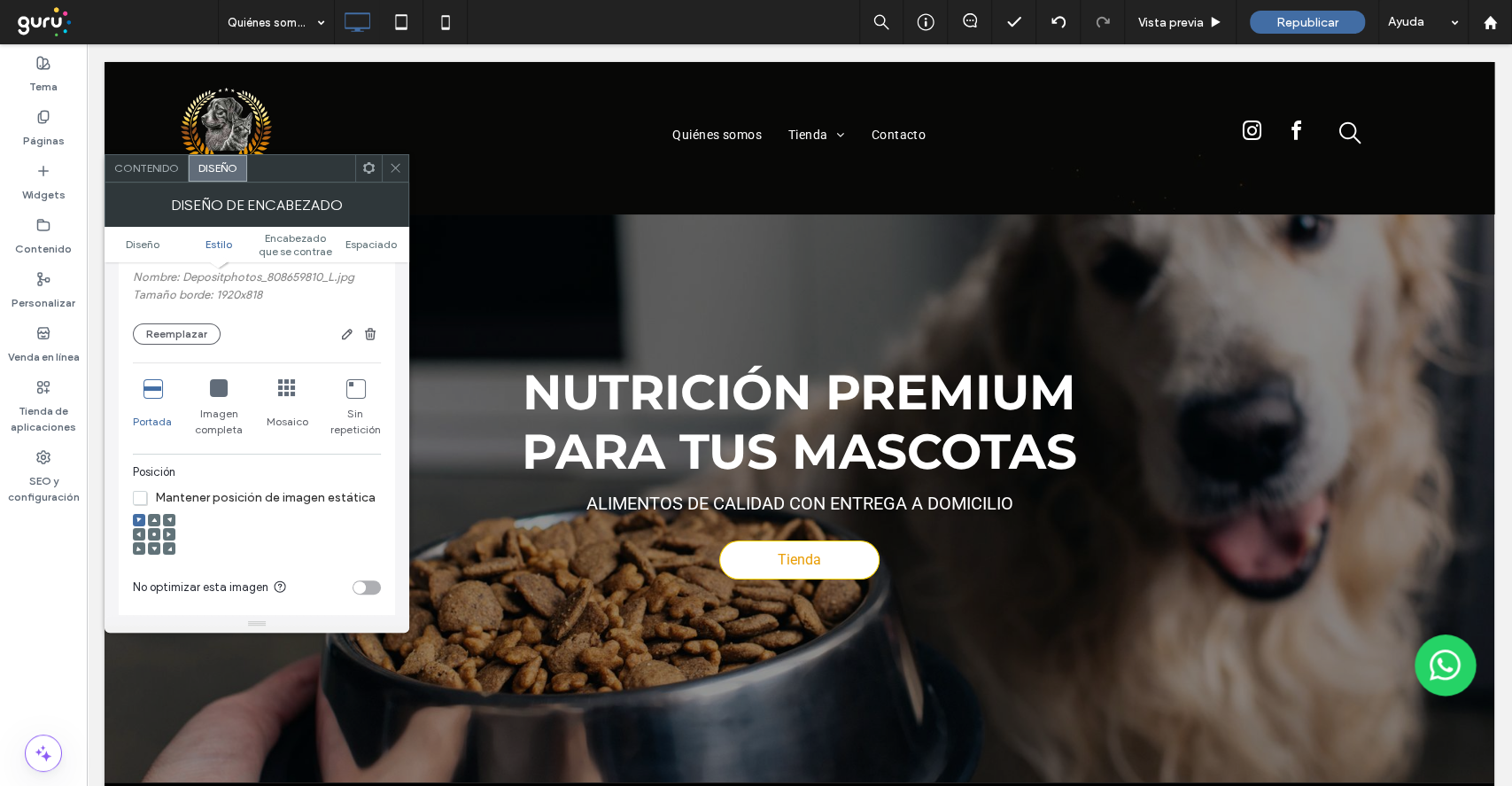
scroll to position [473, 0]
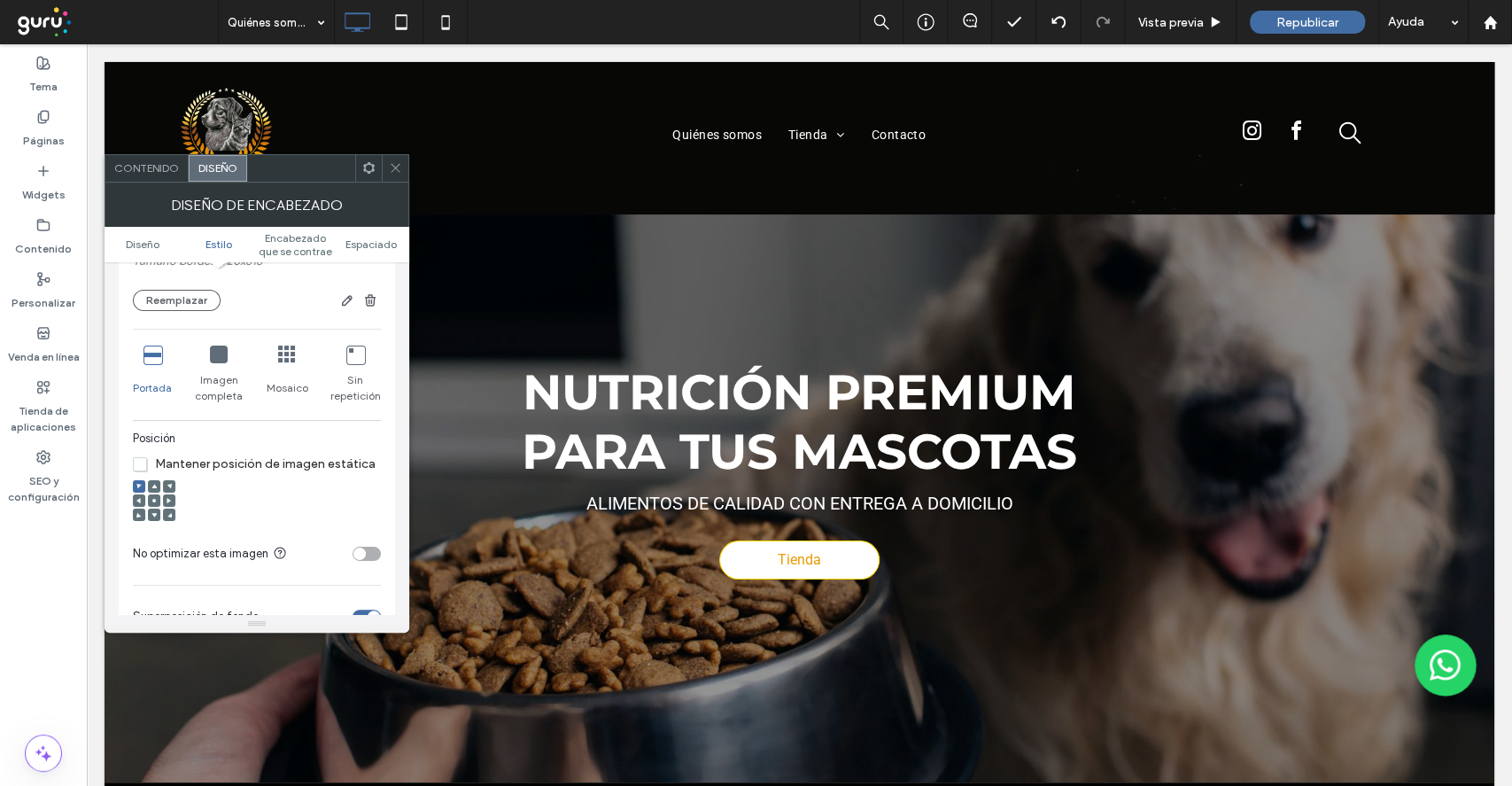
click at [156, 500] on icon at bounding box center [154, 501] width 6 height 6
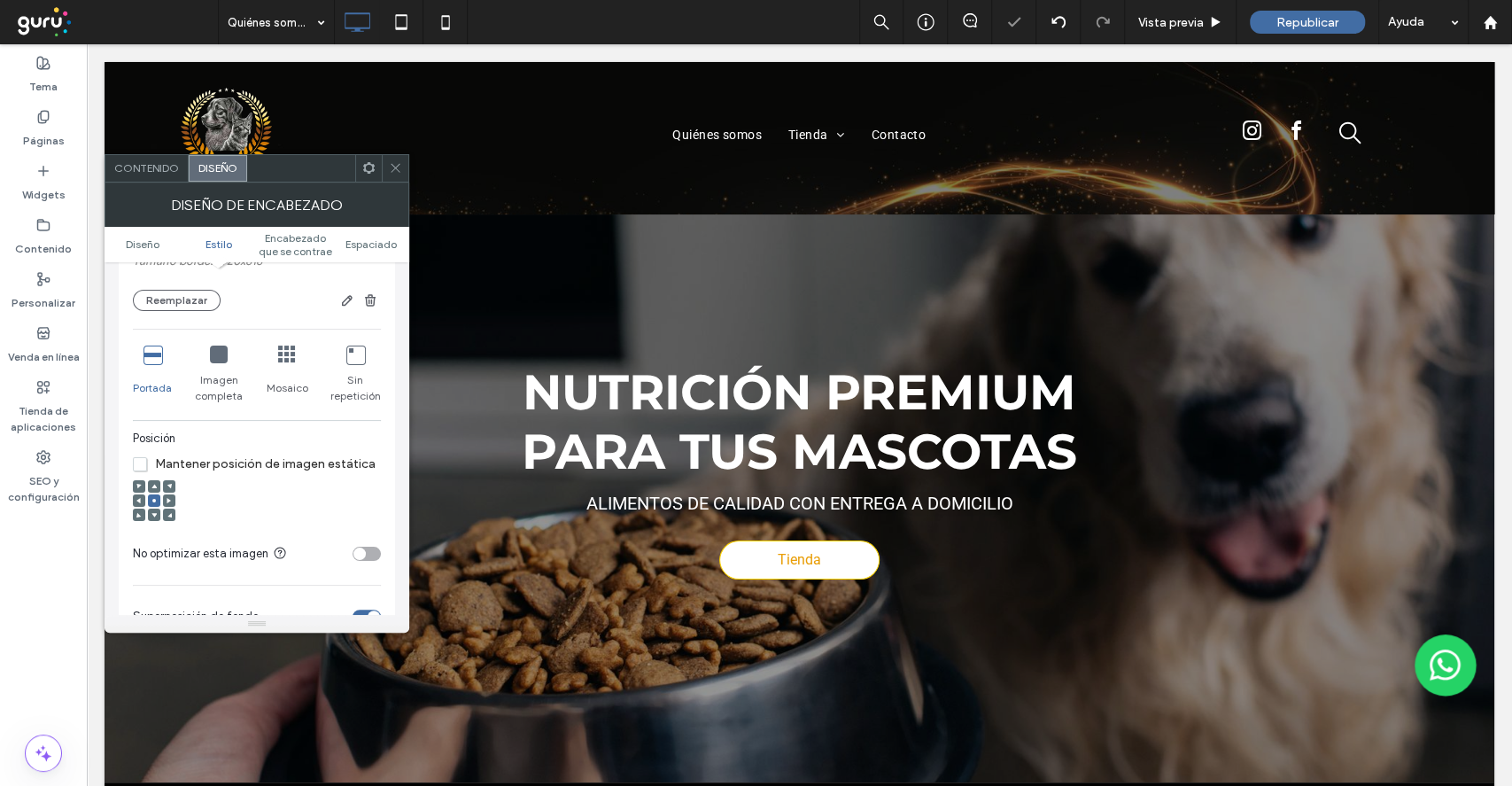
click at [153, 515] on use at bounding box center [154, 515] width 6 height 5
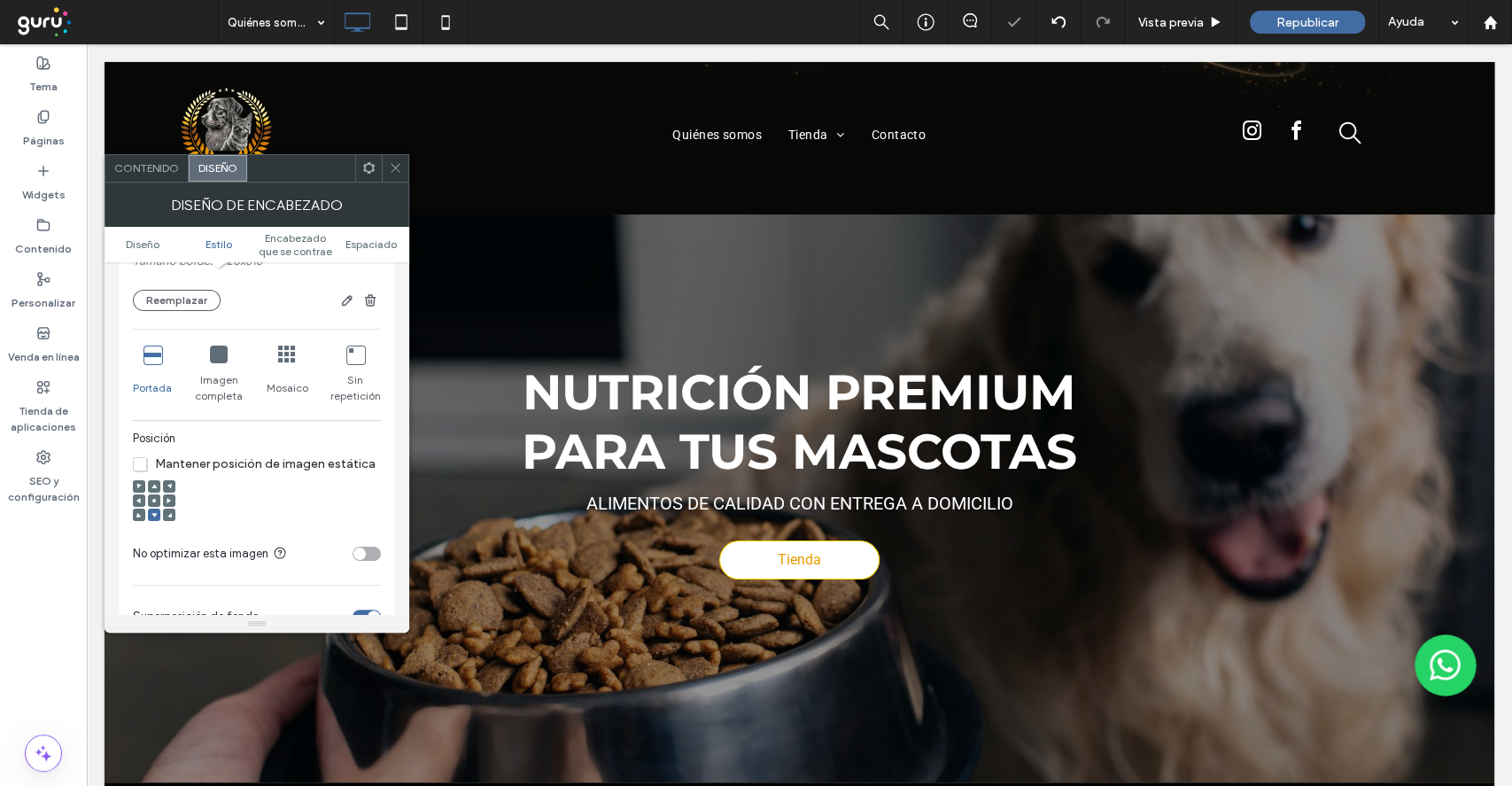
click at [156, 502] on icon at bounding box center [154, 501] width 6 height 6
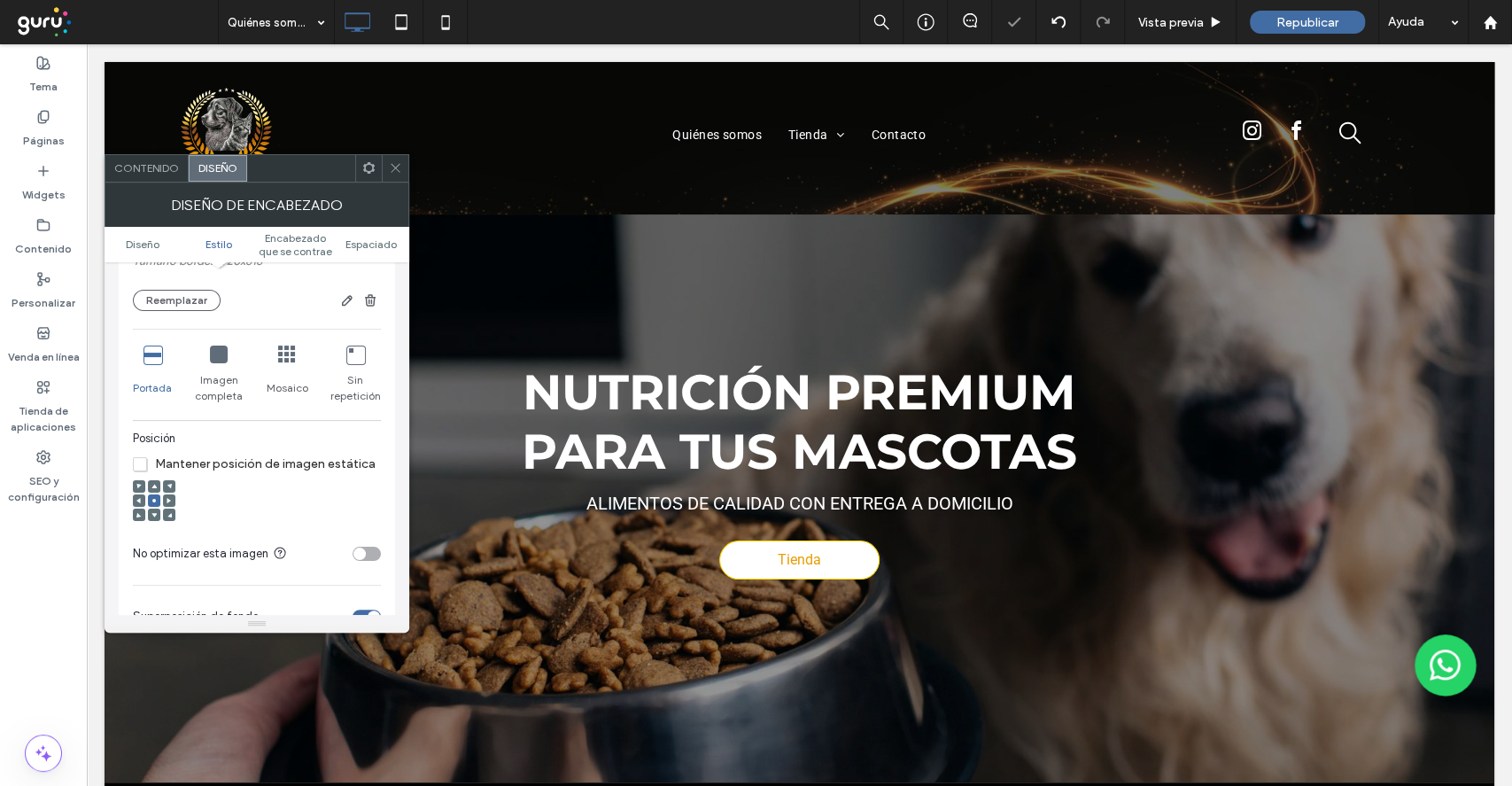
click at [212, 355] on icon at bounding box center [218, 354] width 18 height 18
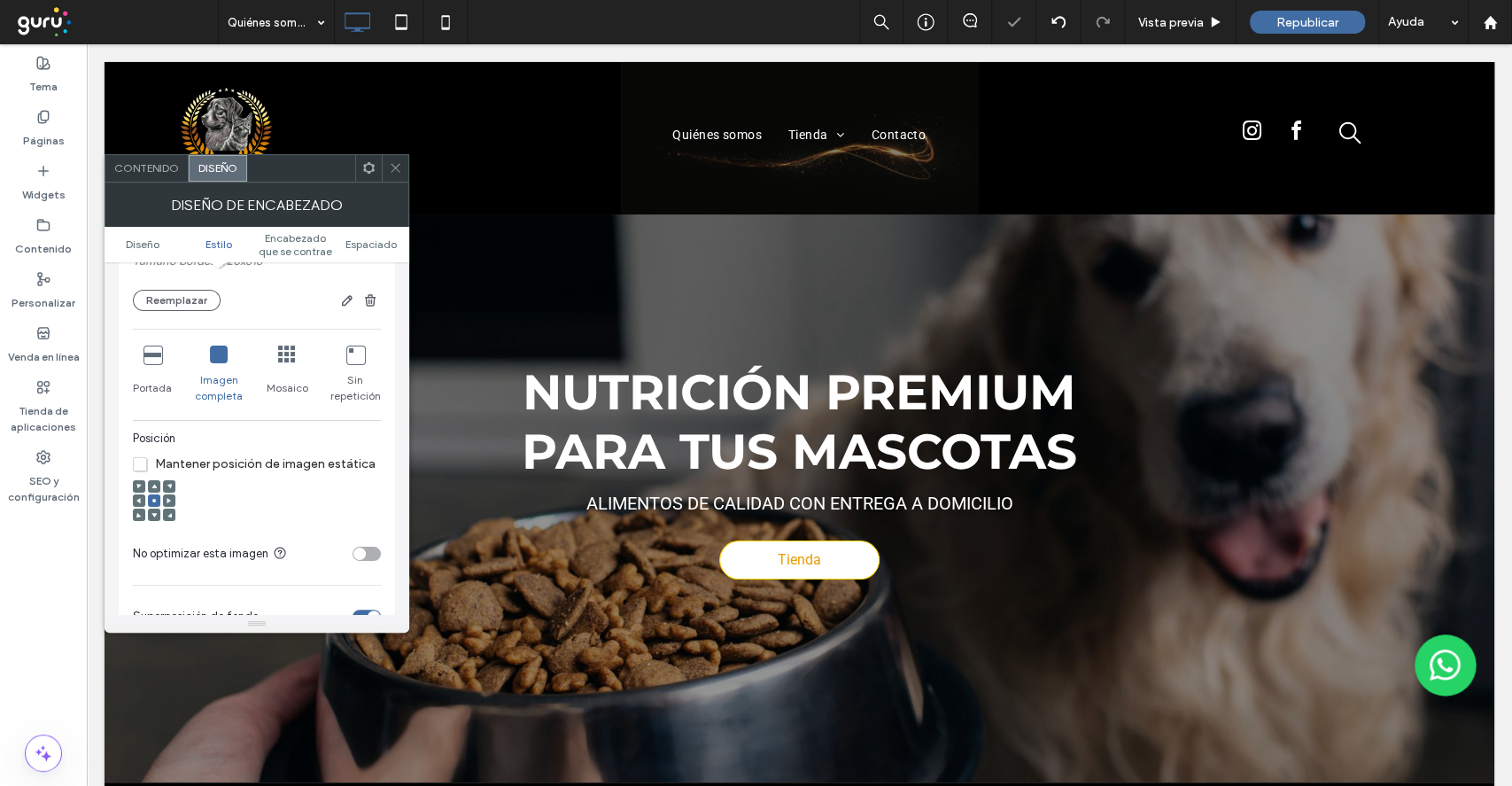
click at [152, 508] on span at bounding box center [154, 514] width 6 height 12
click at [154, 519] on span at bounding box center [154, 514] width 6 height 12
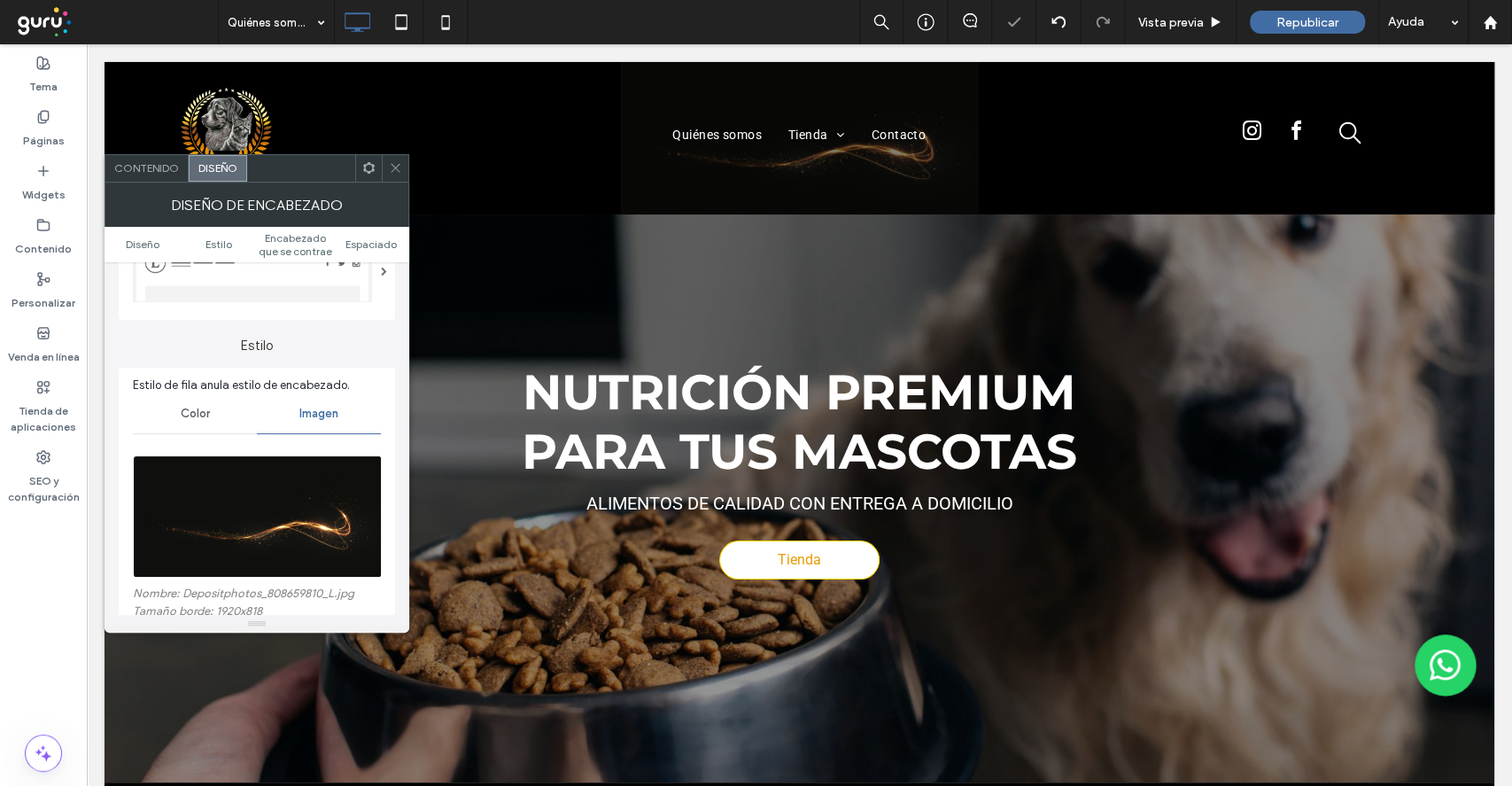
scroll to position [235, 0]
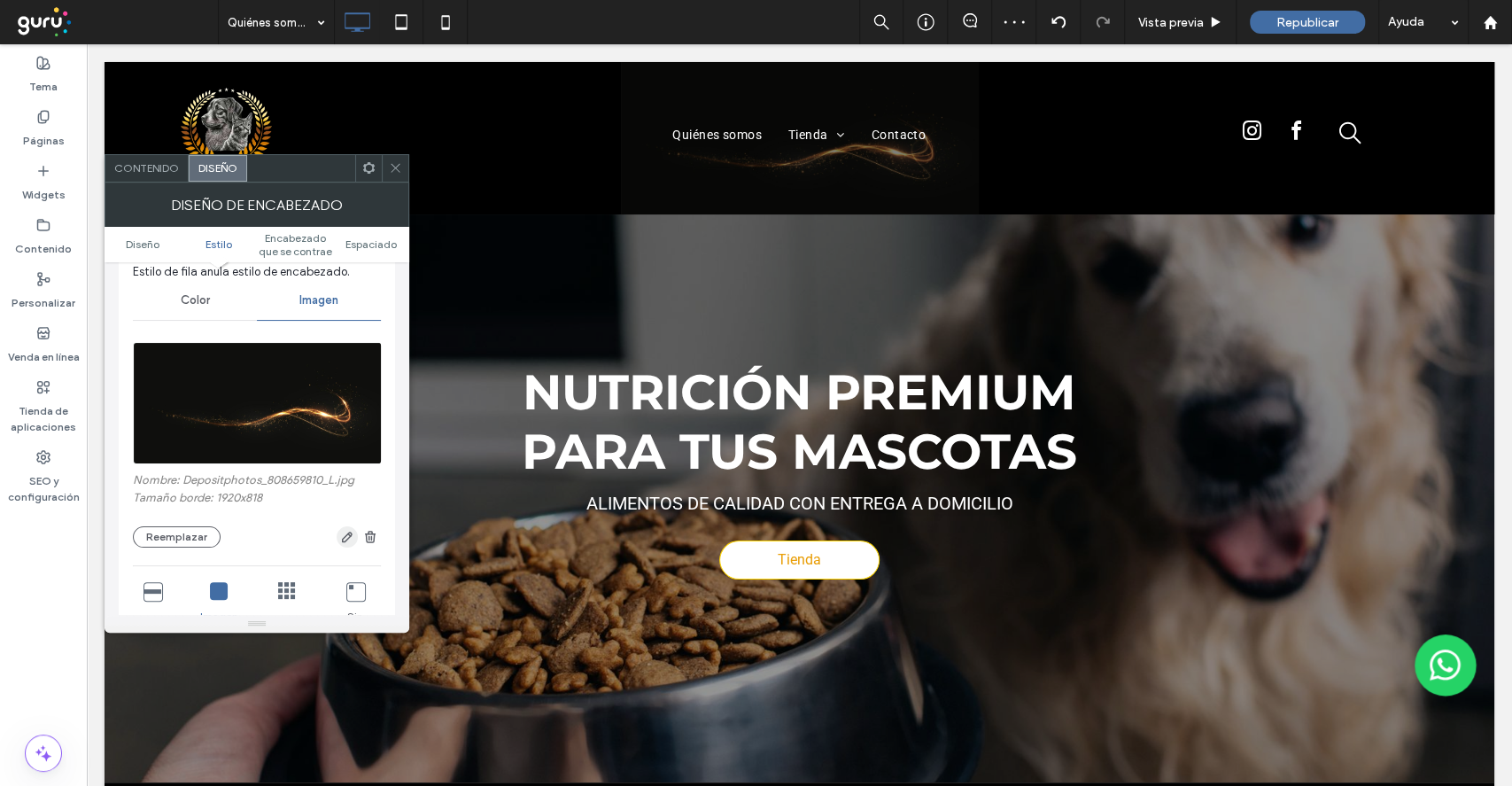
click at [347, 538] on use "button" at bounding box center [346, 537] width 10 height 10
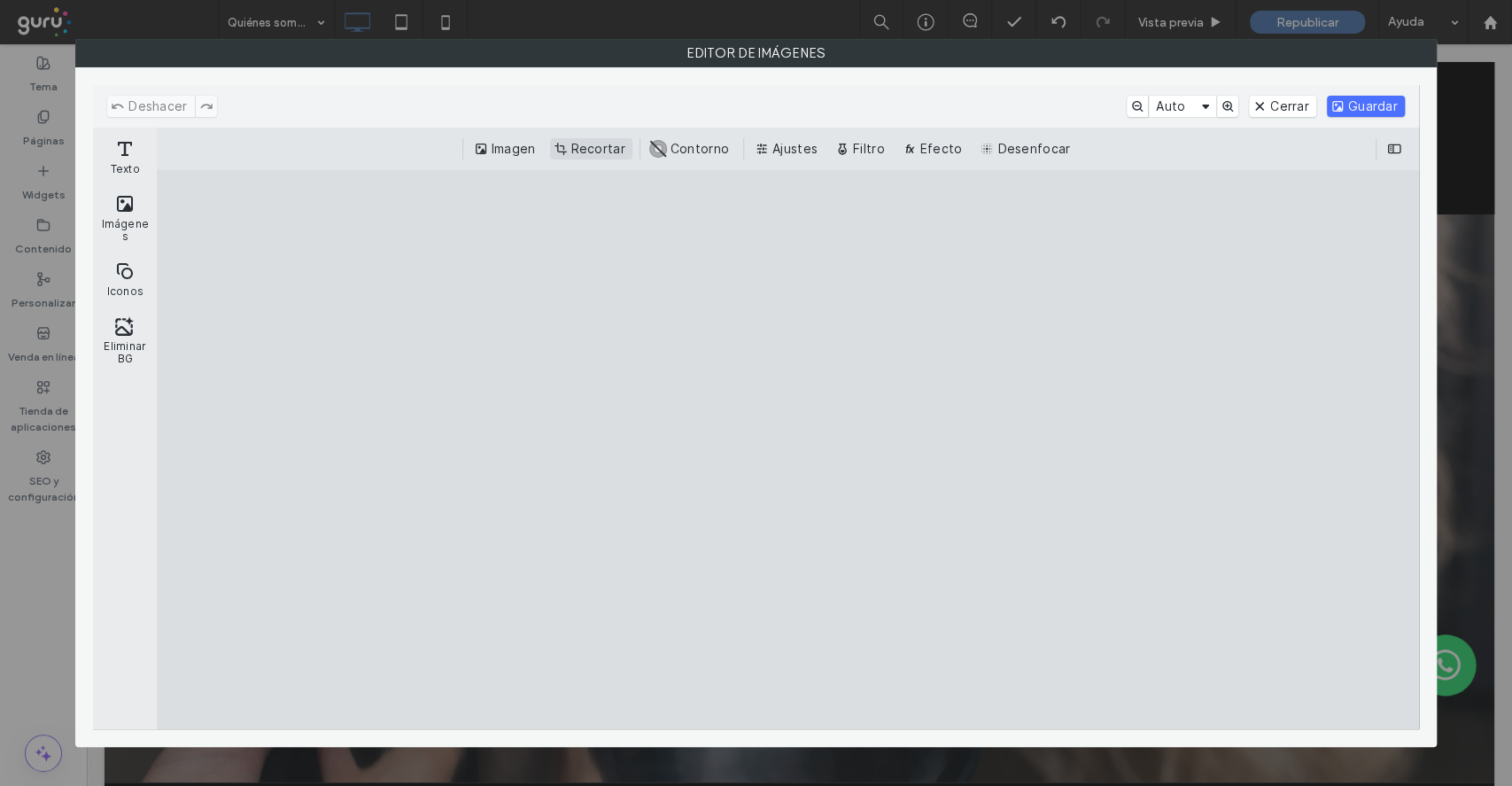
click at [601, 140] on button "Recortar" at bounding box center [591, 149] width 83 height 22
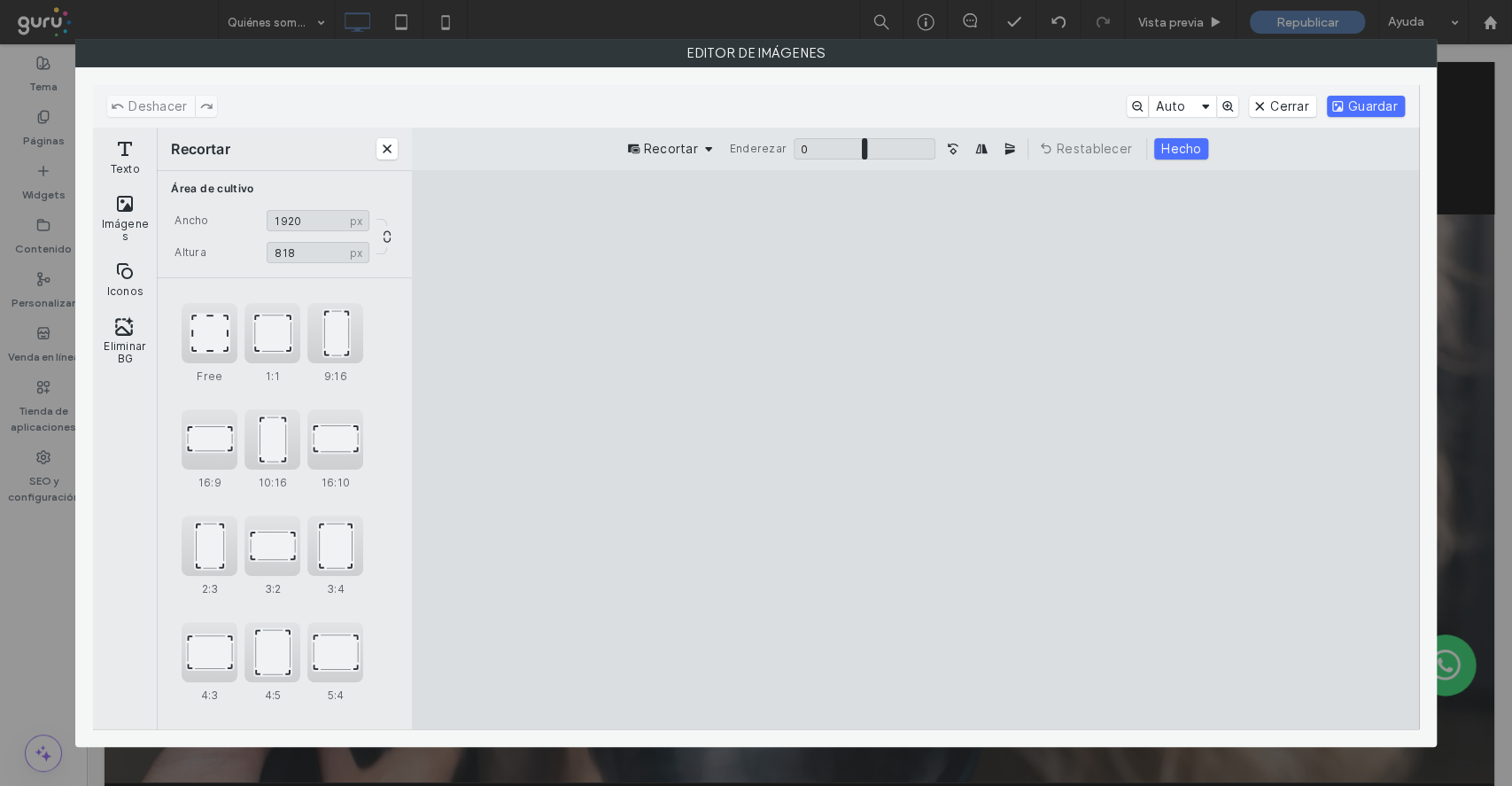
drag, startPoint x: 960, startPoint y: 587, endPoint x: 961, endPoint y: 649, distance: 62.0
click at [915, 449] on cesdk-canvas "Lienzo del editor" at bounding box center [915, 449] width 0 height 0
type input "***"
drag, startPoint x: 914, startPoint y: 658, endPoint x: 939, endPoint y: 577, distance: 84.8
click at [915, 449] on cesdk-canvas "Lienzo del editor" at bounding box center [915, 449] width 0 height 0
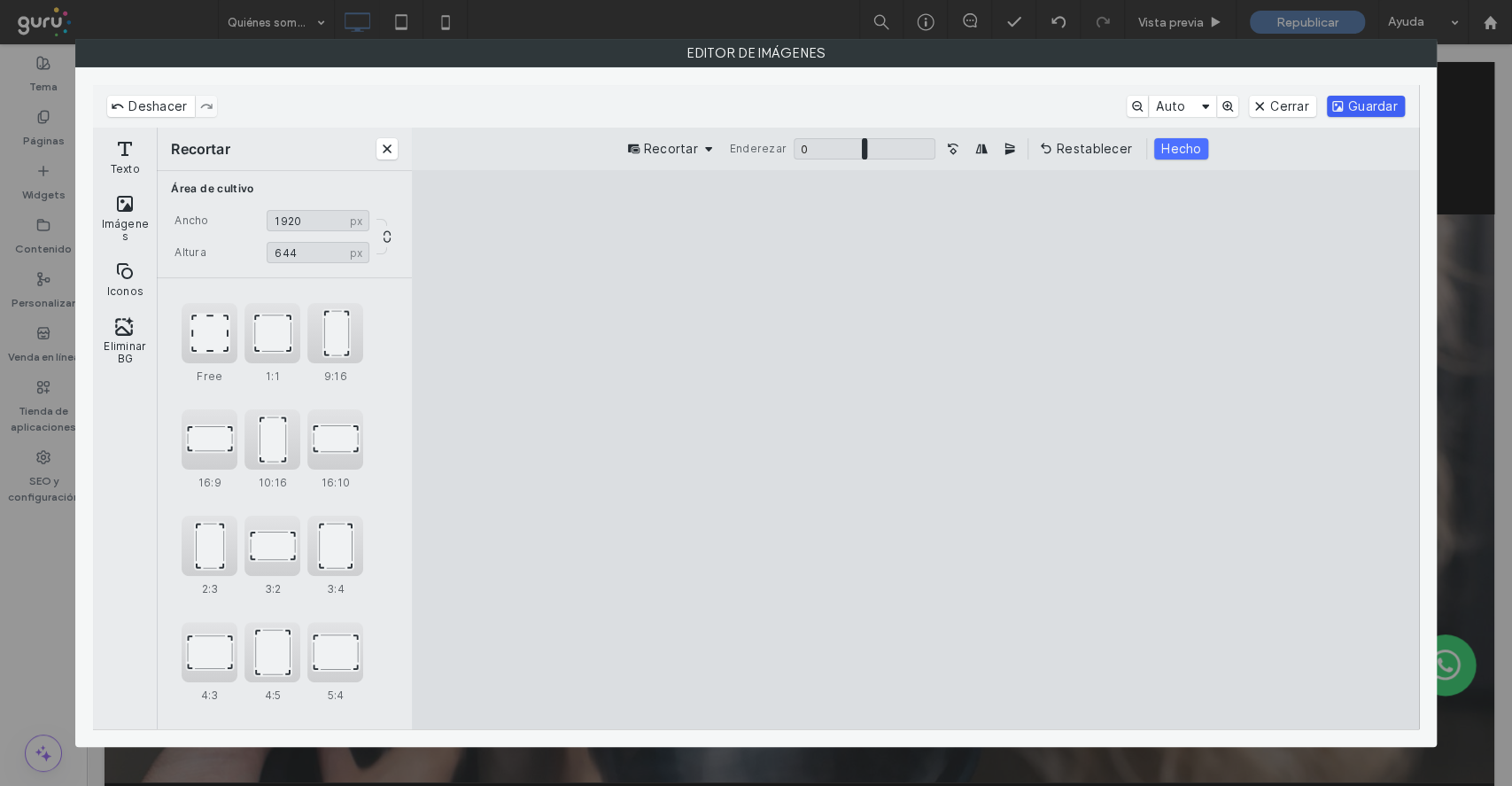
click at [1374, 103] on button "Guardar" at bounding box center [1366, 106] width 78 height 22
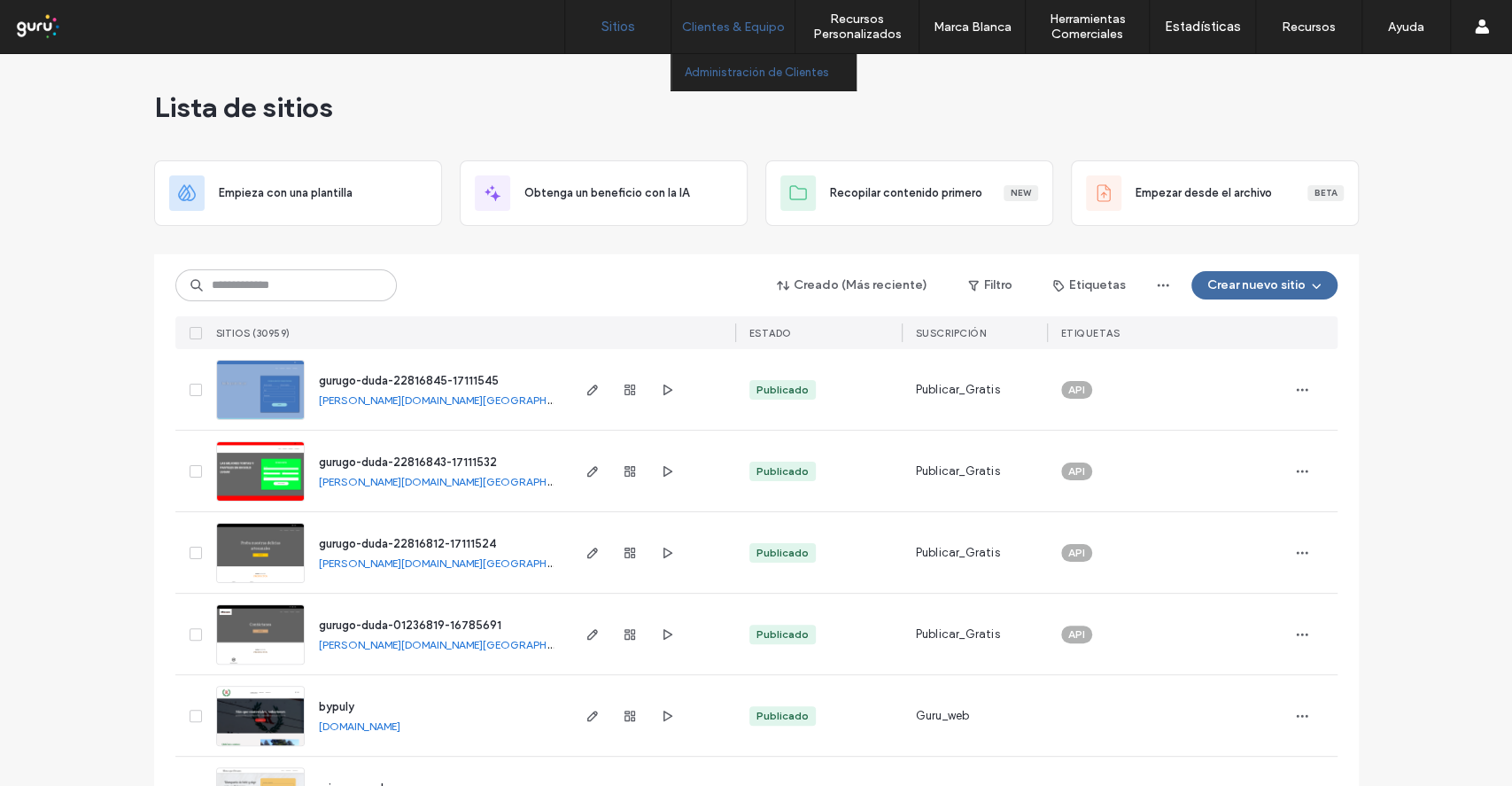
click at [749, 74] on label "Administración de Clientes" at bounding box center [756, 72] width 144 height 13
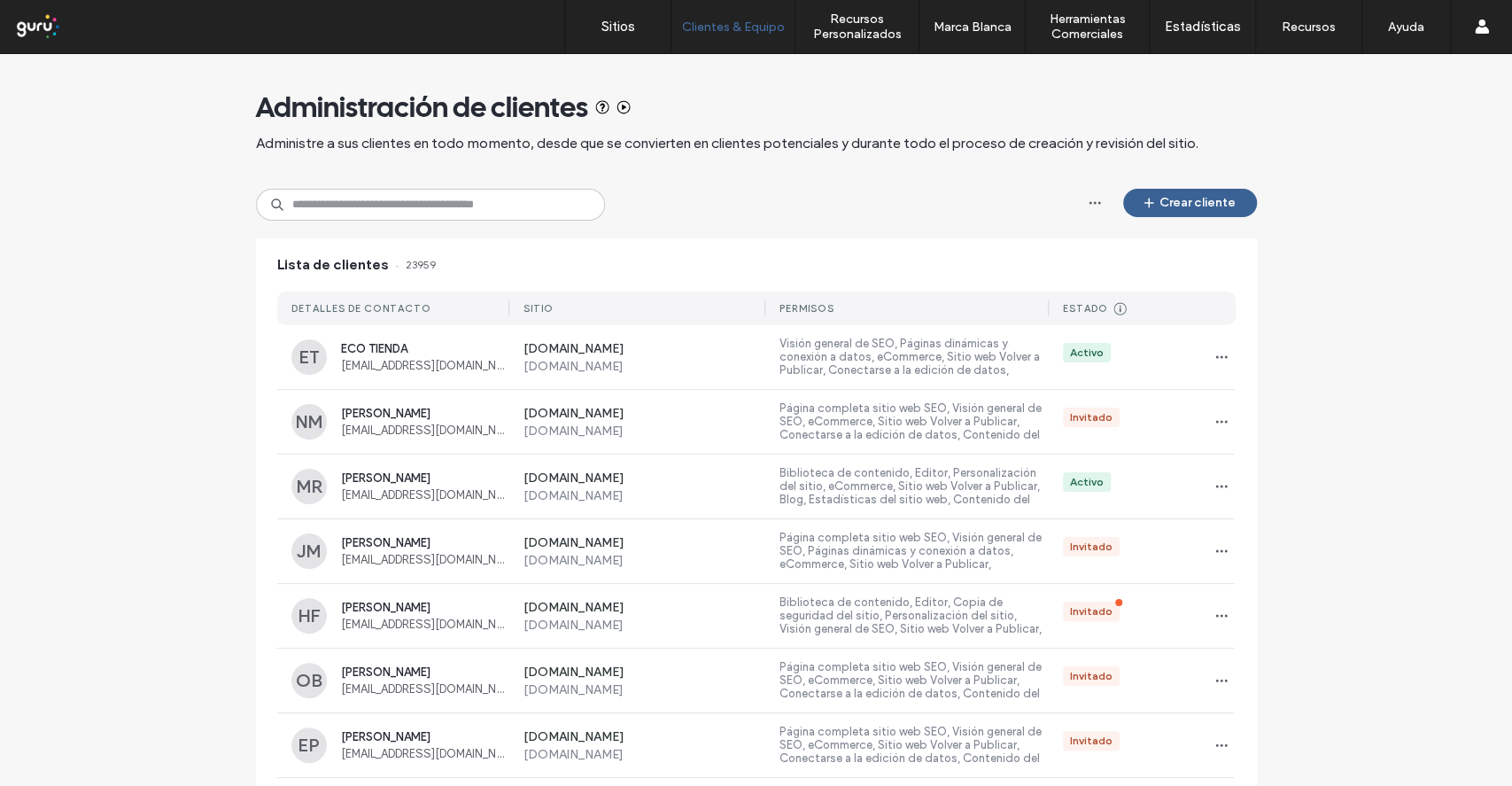
click at [1234, 201] on button "Crear cliente" at bounding box center [1190, 202] width 134 height 28
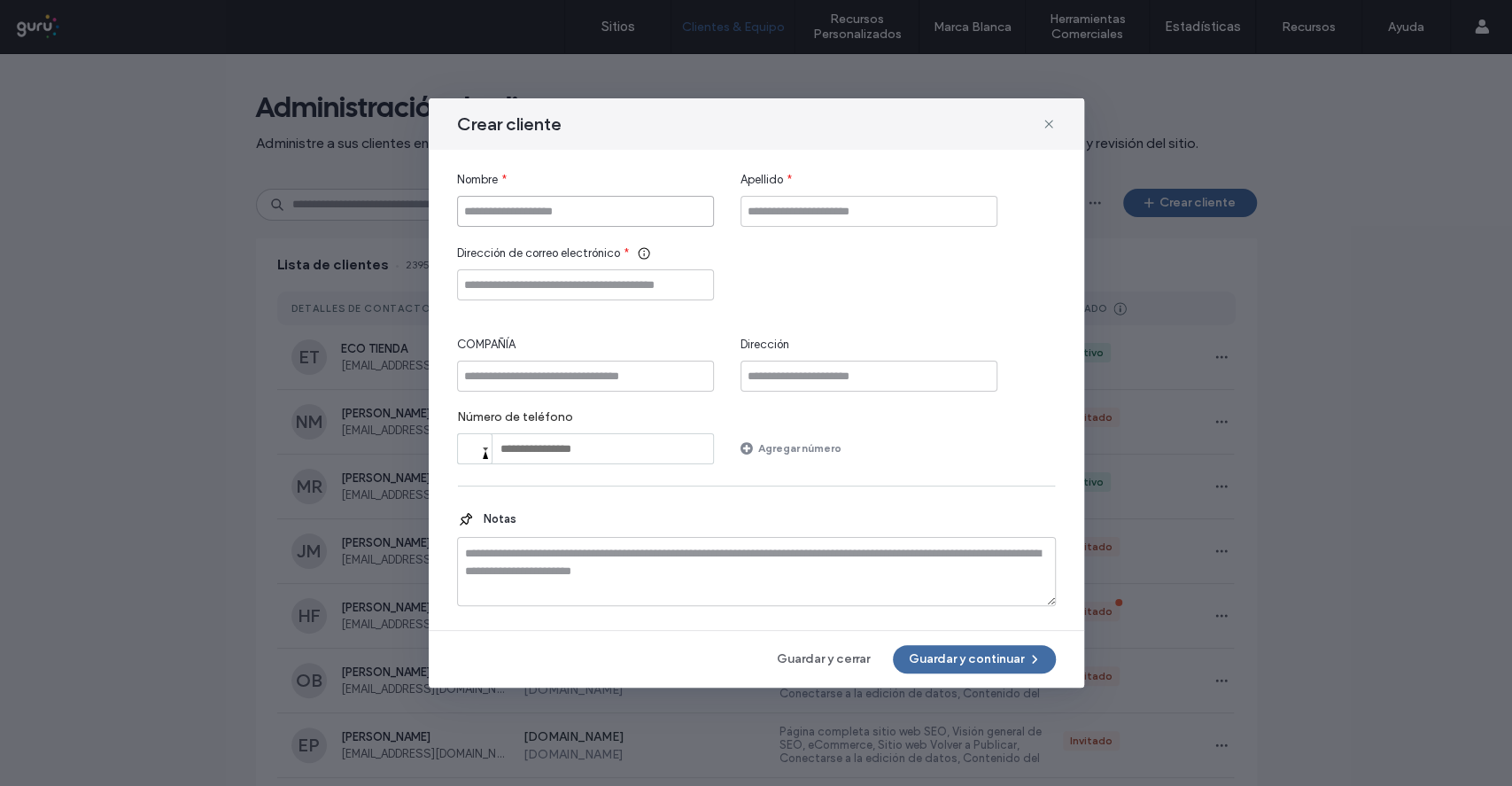
click at [595, 214] on input "Nombre" at bounding box center [586, 211] width 257 height 31
type input "******"
click at [779, 217] on input "Apellido" at bounding box center [869, 211] width 257 height 31
type input "*******"
click at [693, 272] on input "Dirección de correo electrónico" at bounding box center [586, 284] width 257 height 31
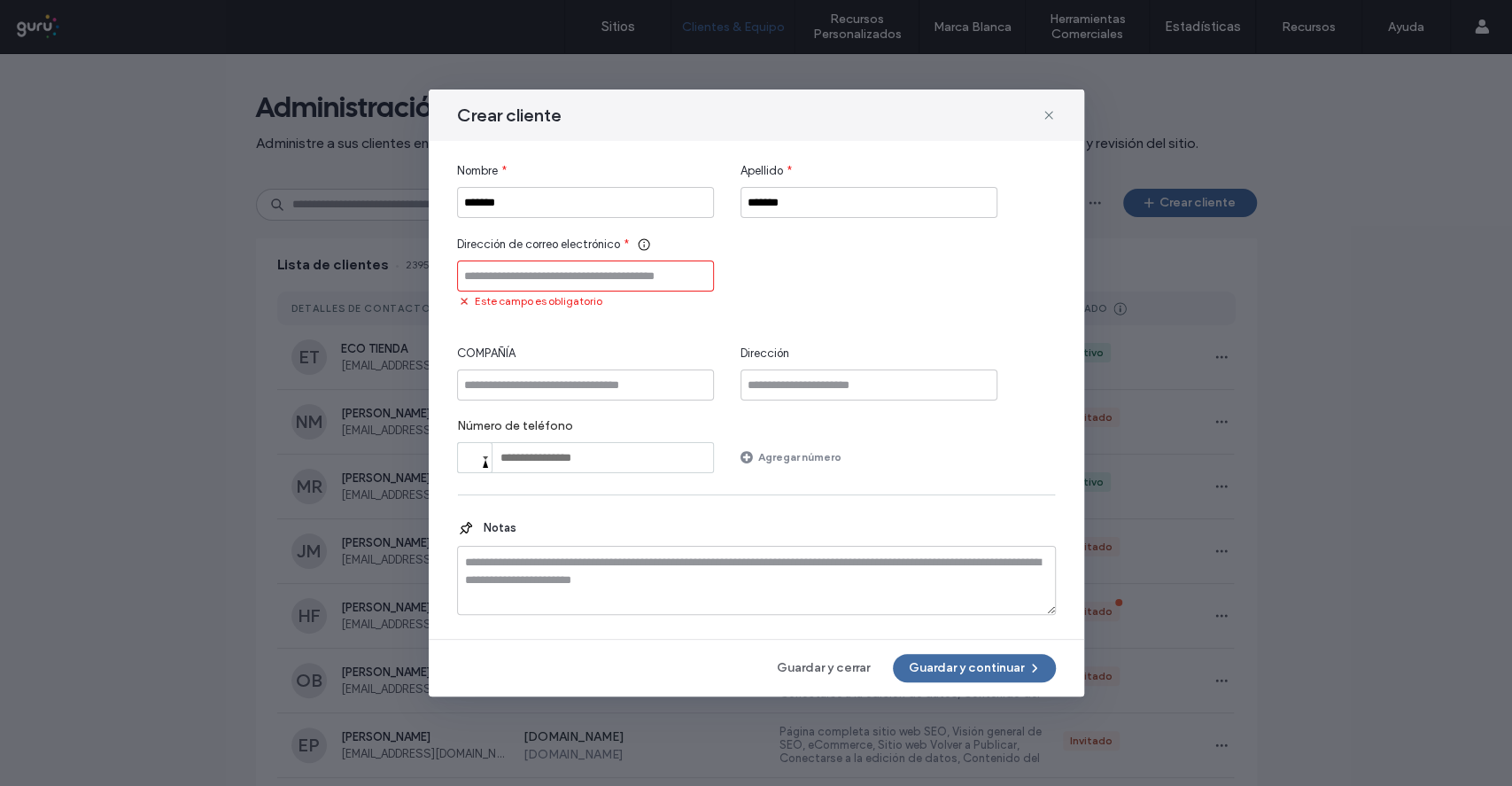
paste input "**********"
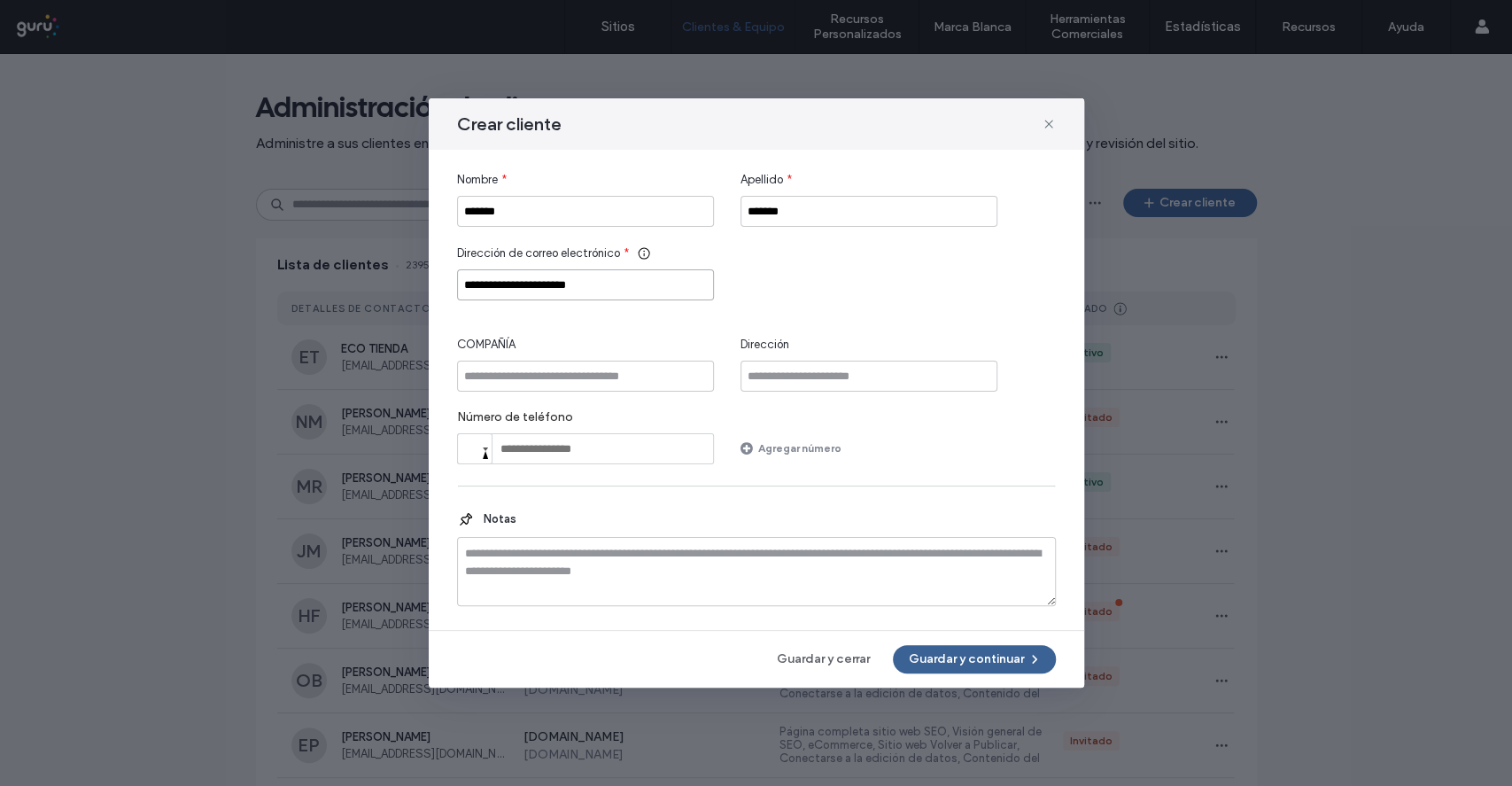
type input "**********"
click at [992, 659] on button "Guardar y continuar" at bounding box center [974, 659] width 163 height 28
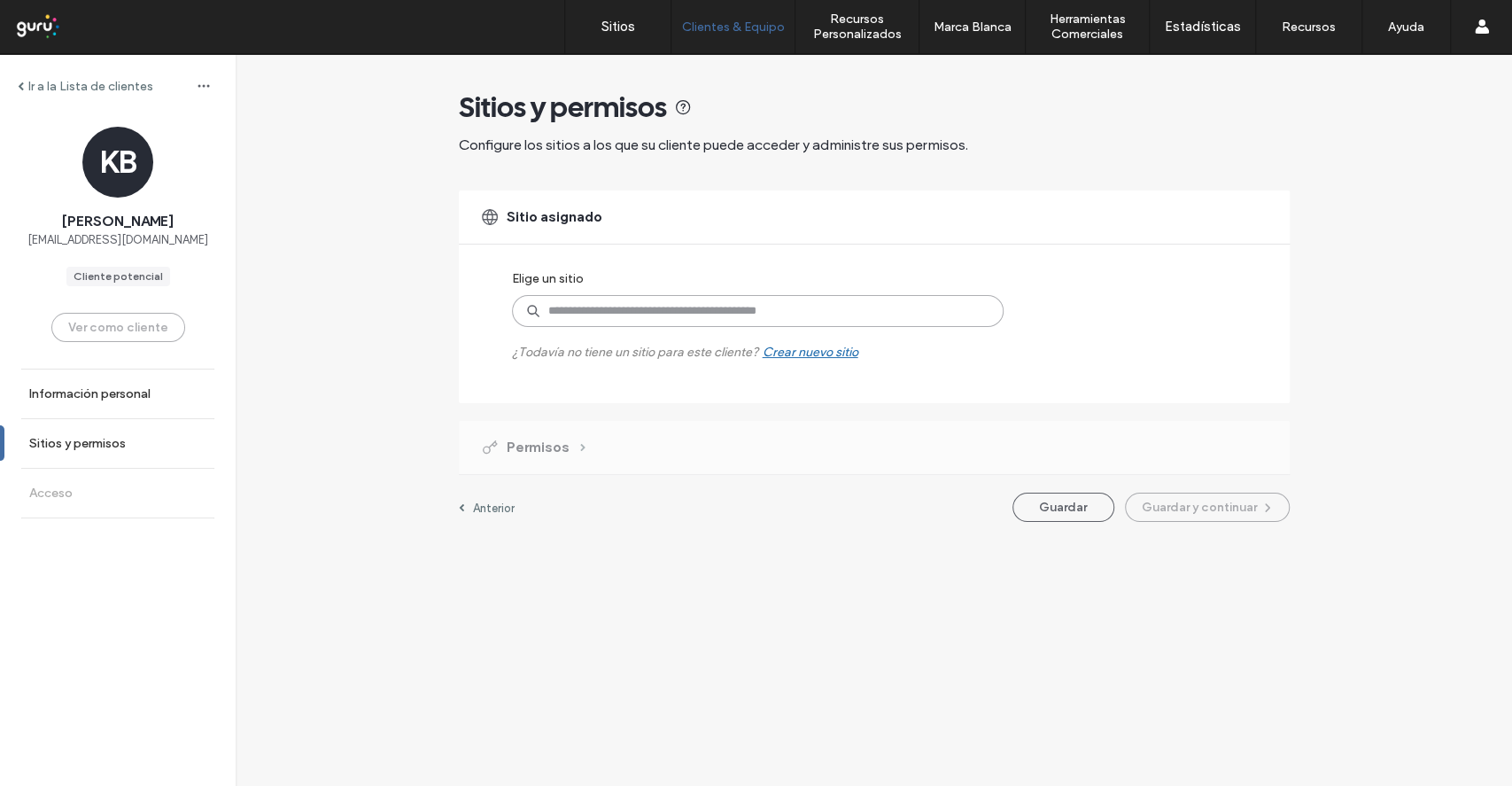
click at [841, 301] on input at bounding box center [758, 311] width 491 height 32
paste input "**********"
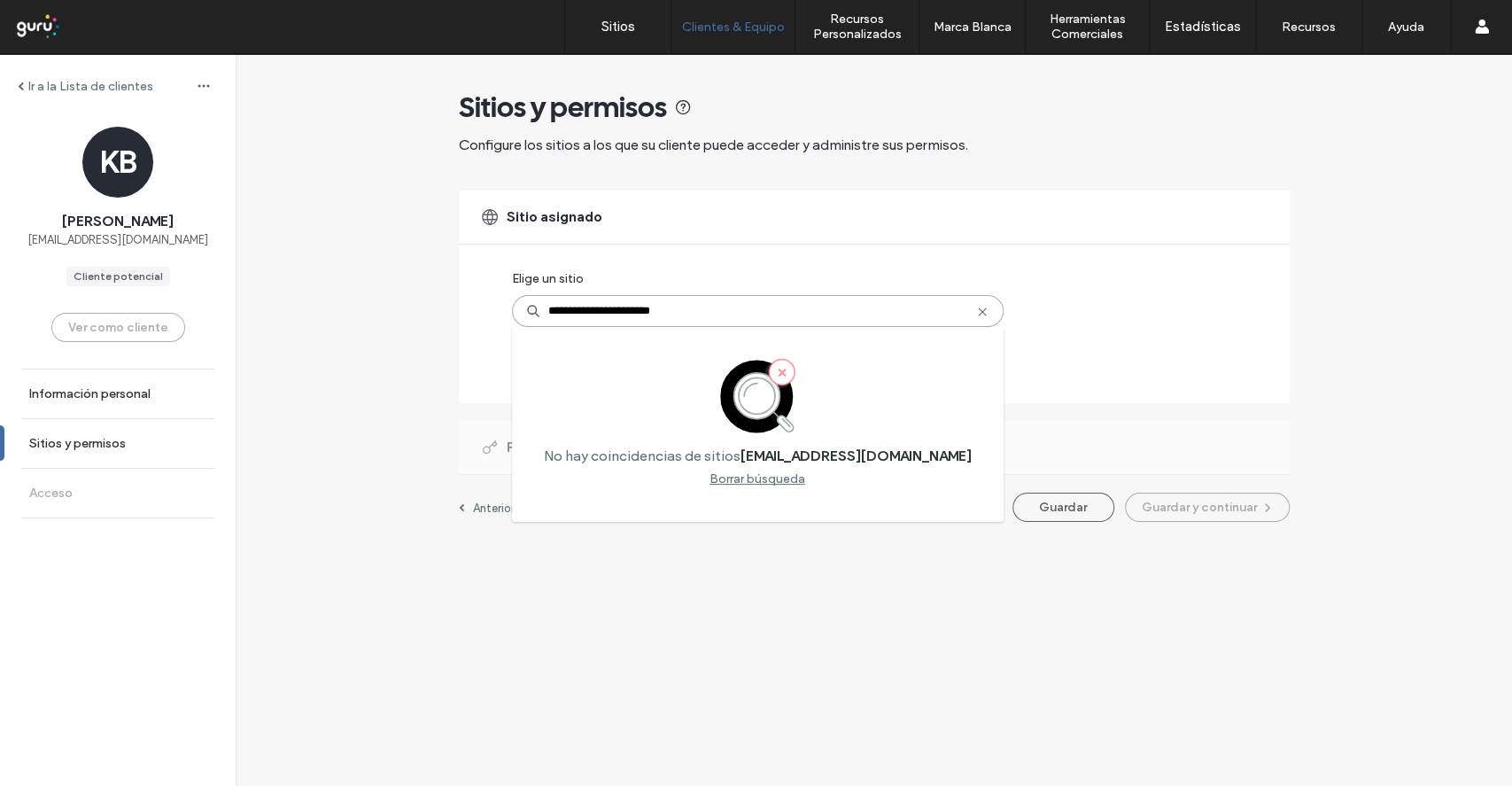
type input "**********"
click at [985, 311] on icon at bounding box center [982, 312] width 14 height 14
click at [822, 322] on input at bounding box center [758, 311] width 491 height 32
type input "*******"
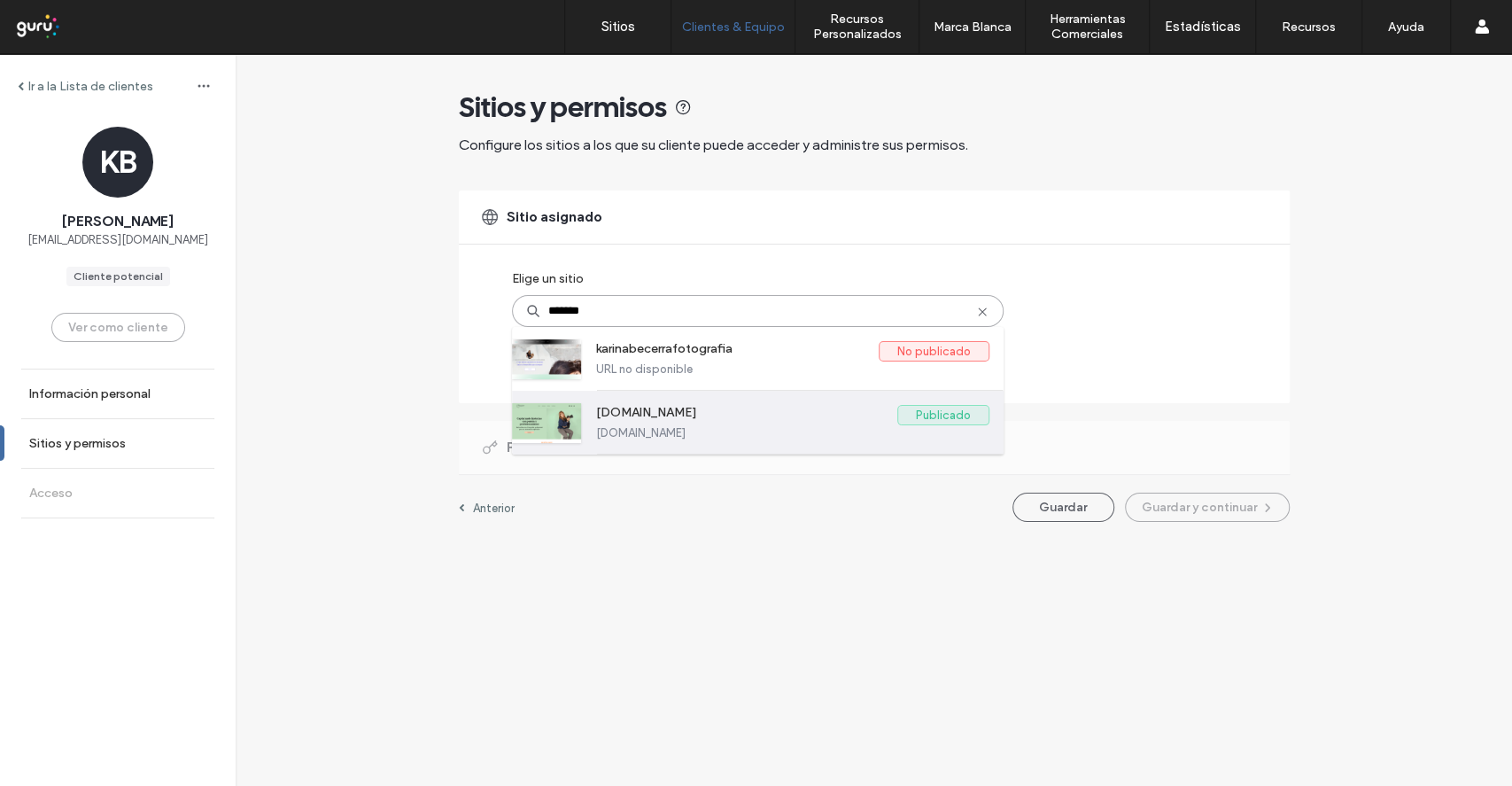
click at [789, 408] on label "[DOMAIN_NAME]" at bounding box center [747, 415] width 301 height 22
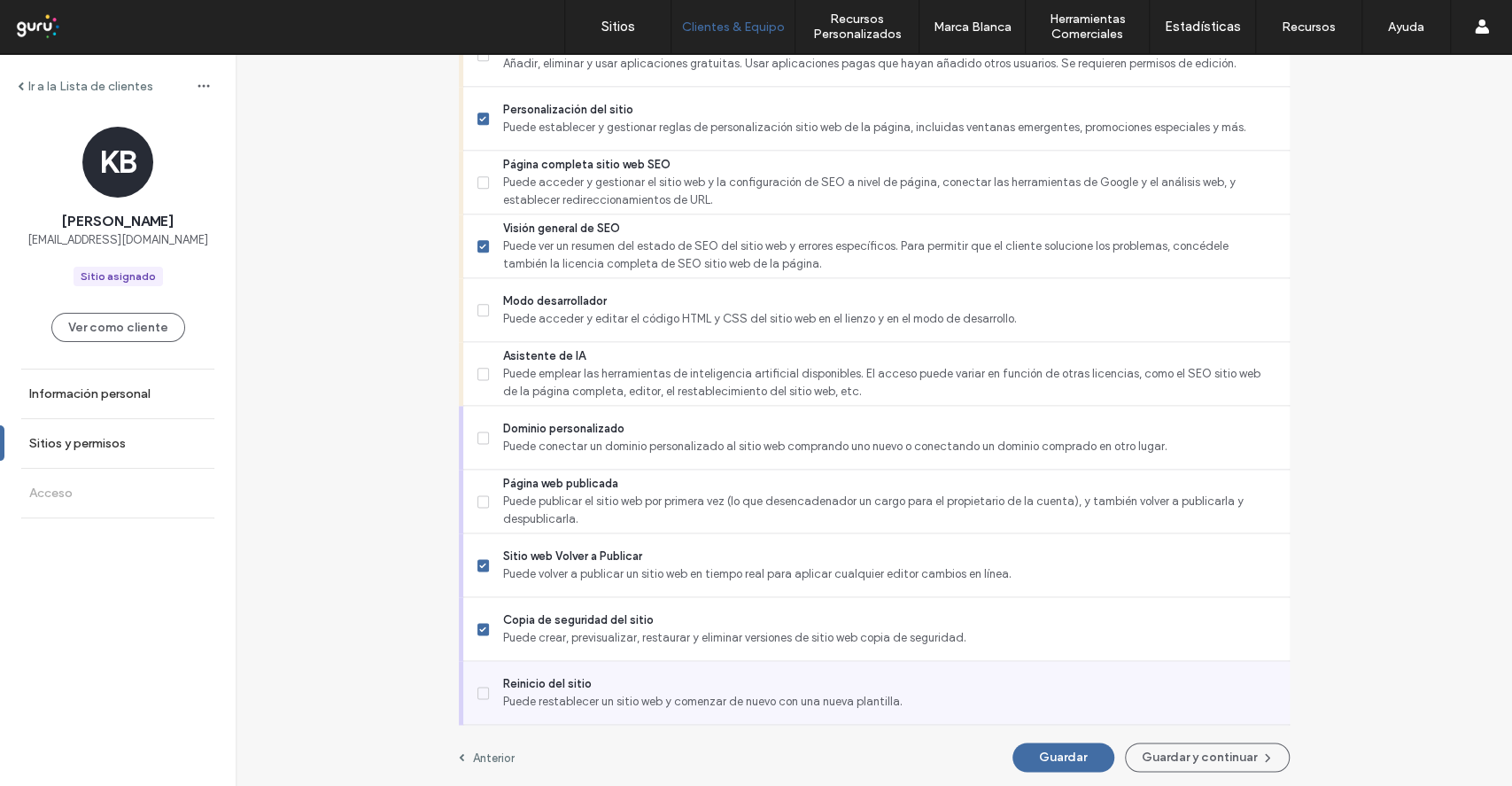
scroll to position [1378, 0]
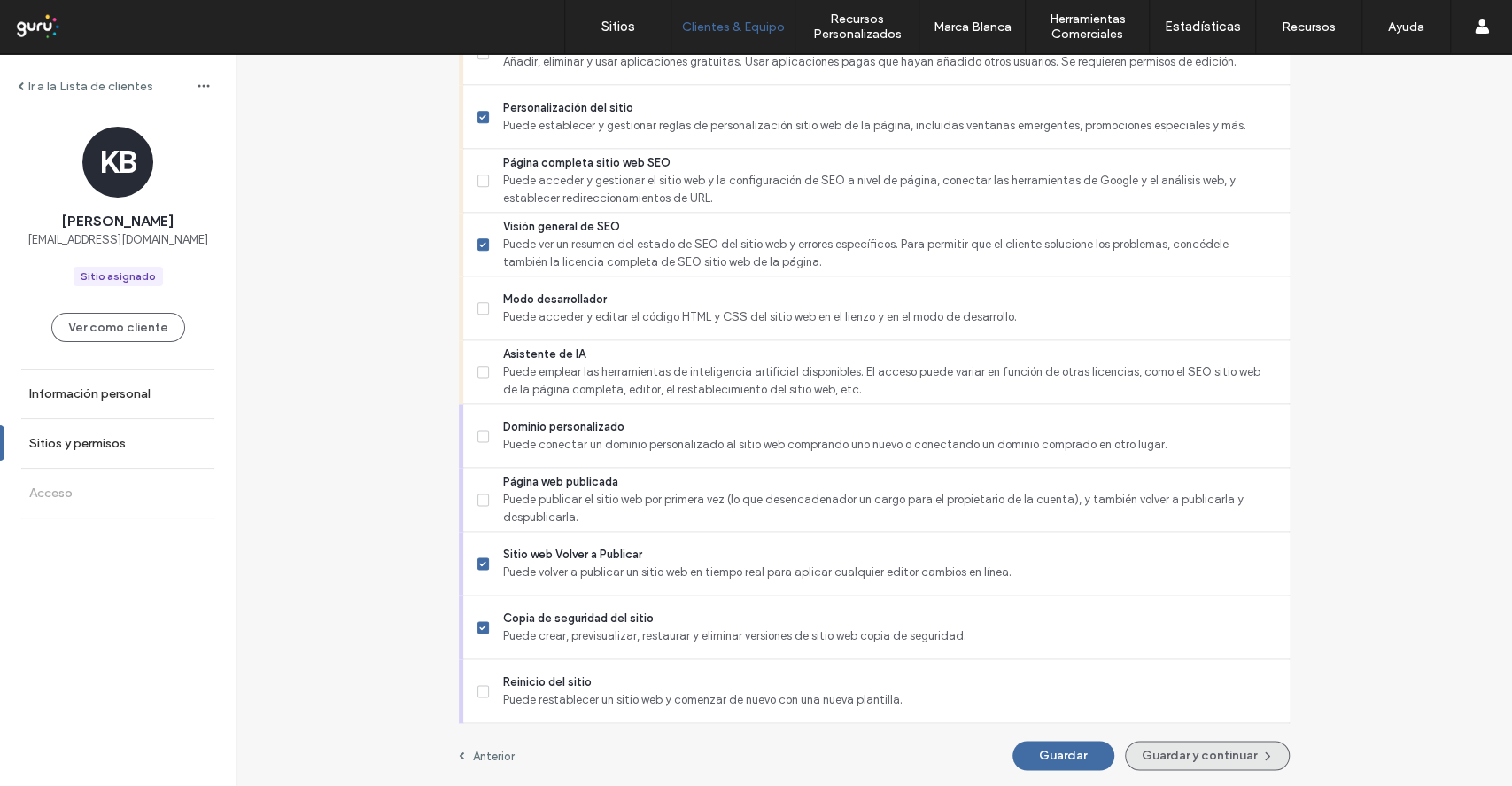
click at [1209, 761] on button "Guardar y continuar" at bounding box center [1207, 755] width 165 height 29
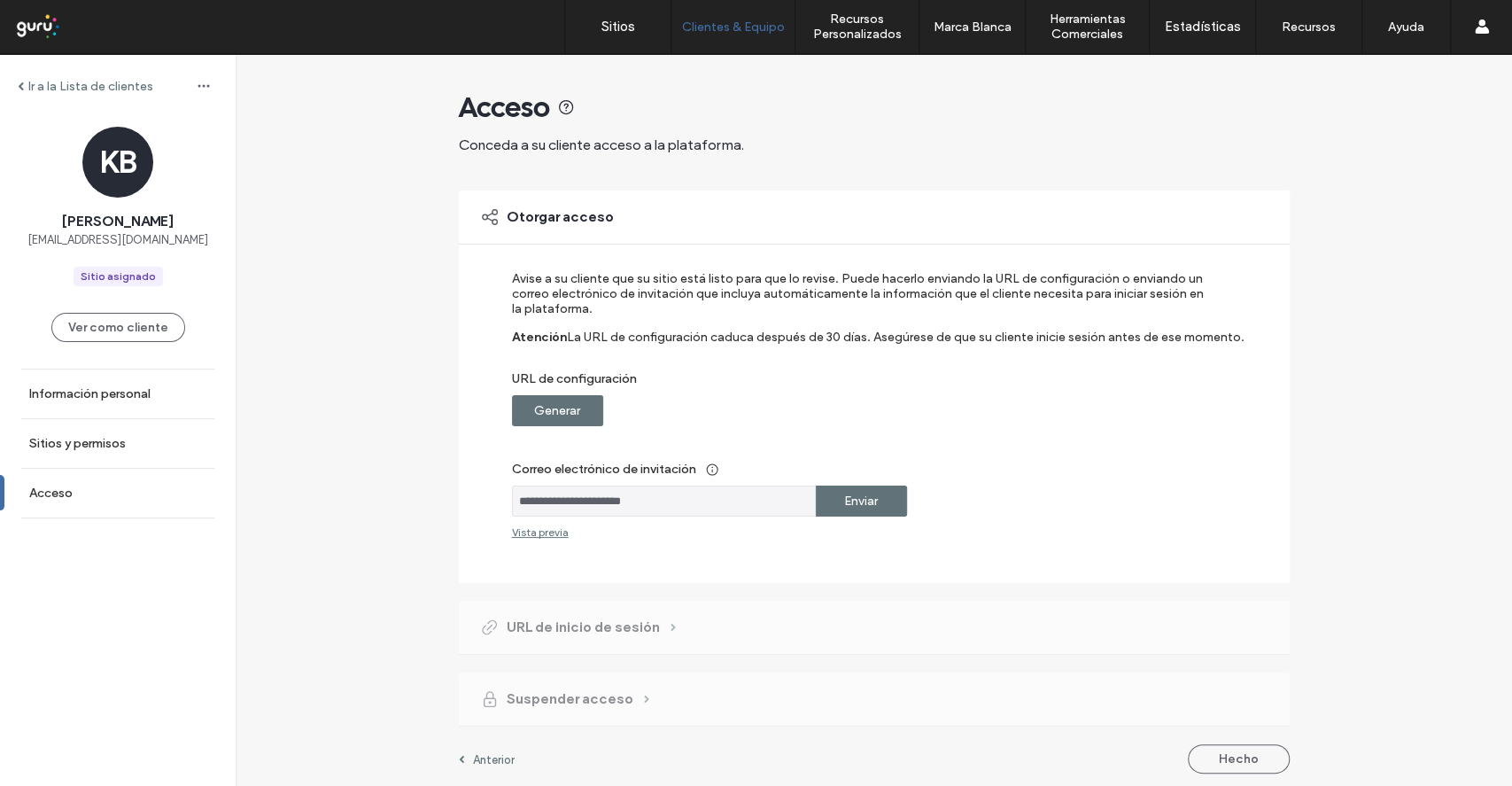
click at [568, 428] on div "**********" at bounding box center [862, 405] width 700 height 267
drag, startPoint x: 568, startPoint y: 419, endPoint x: 609, endPoint y: 400, distance: 45.2
click at [563, 419] on label "Generar" at bounding box center [556, 410] width 46 height 33
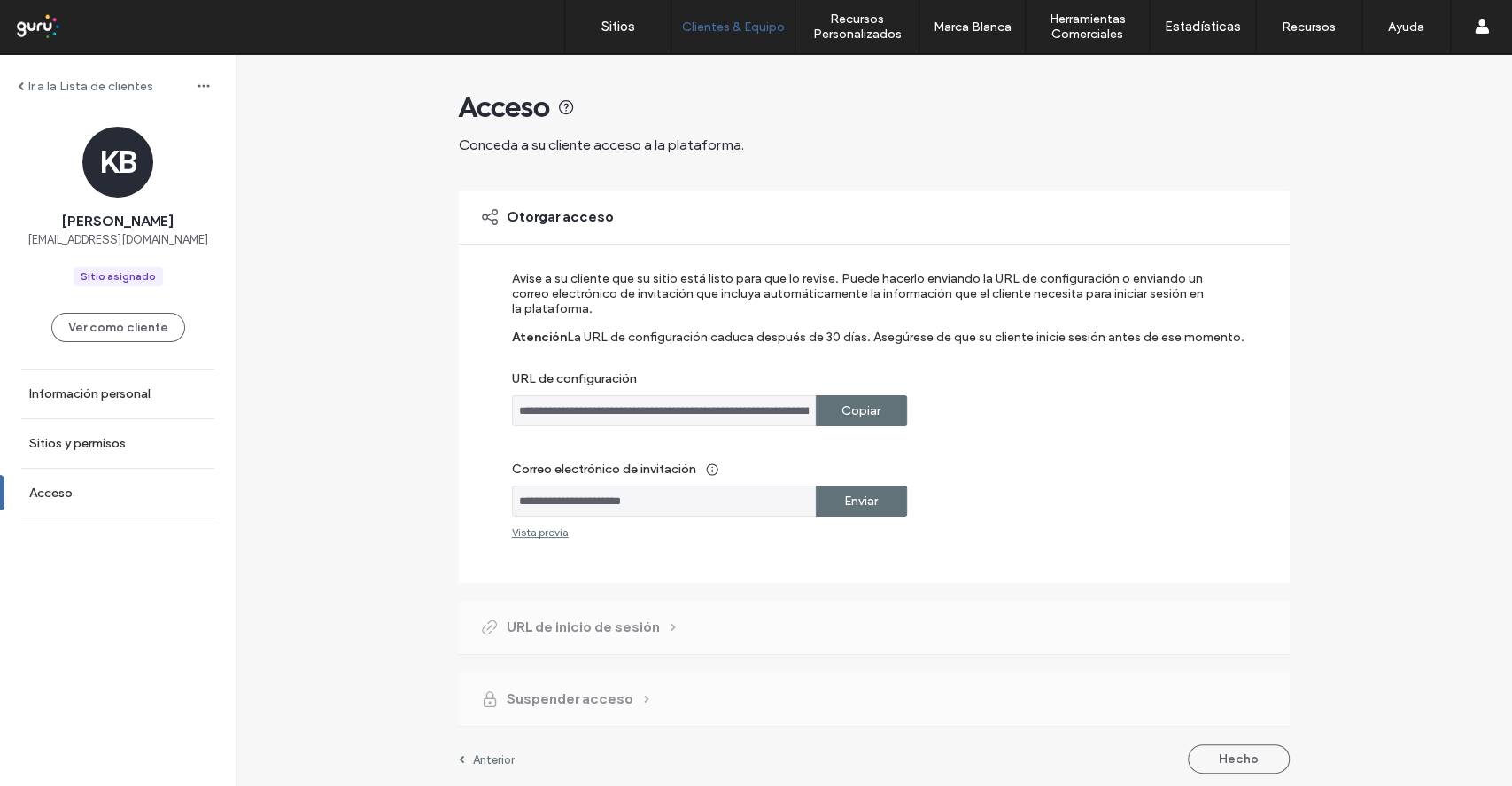
drag, startPoint x: 857, startPoint y: 418, endPoint x: 845, endPoint y: 439, distance: 24.2
click at [853, 418] on label "Copiar" at bounding box center [861, 410] width 39 height 33
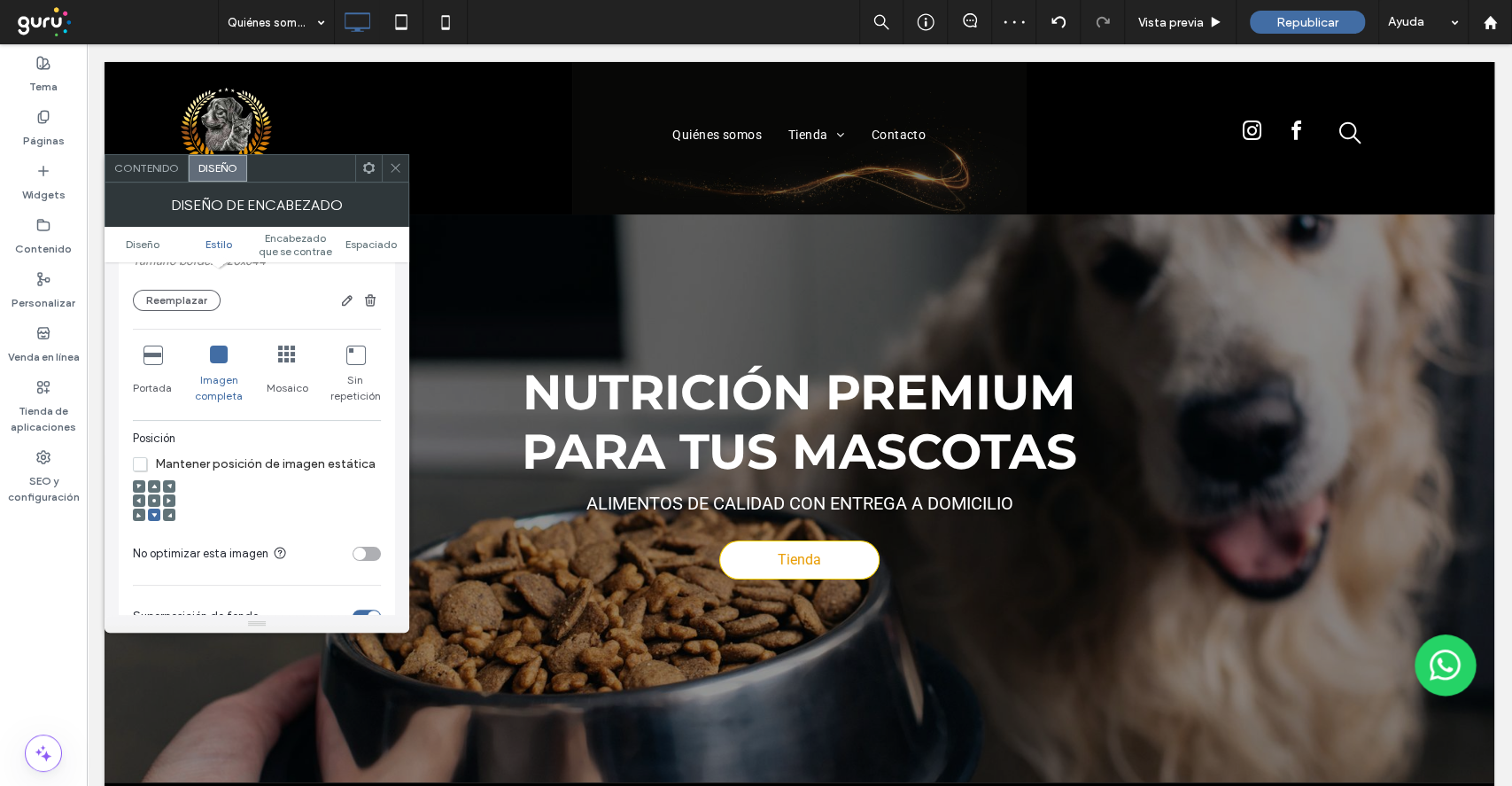
scroll to position [473, 0]
click at [150, 358] on icon at bounding box center [152, 354] width 18 height 18
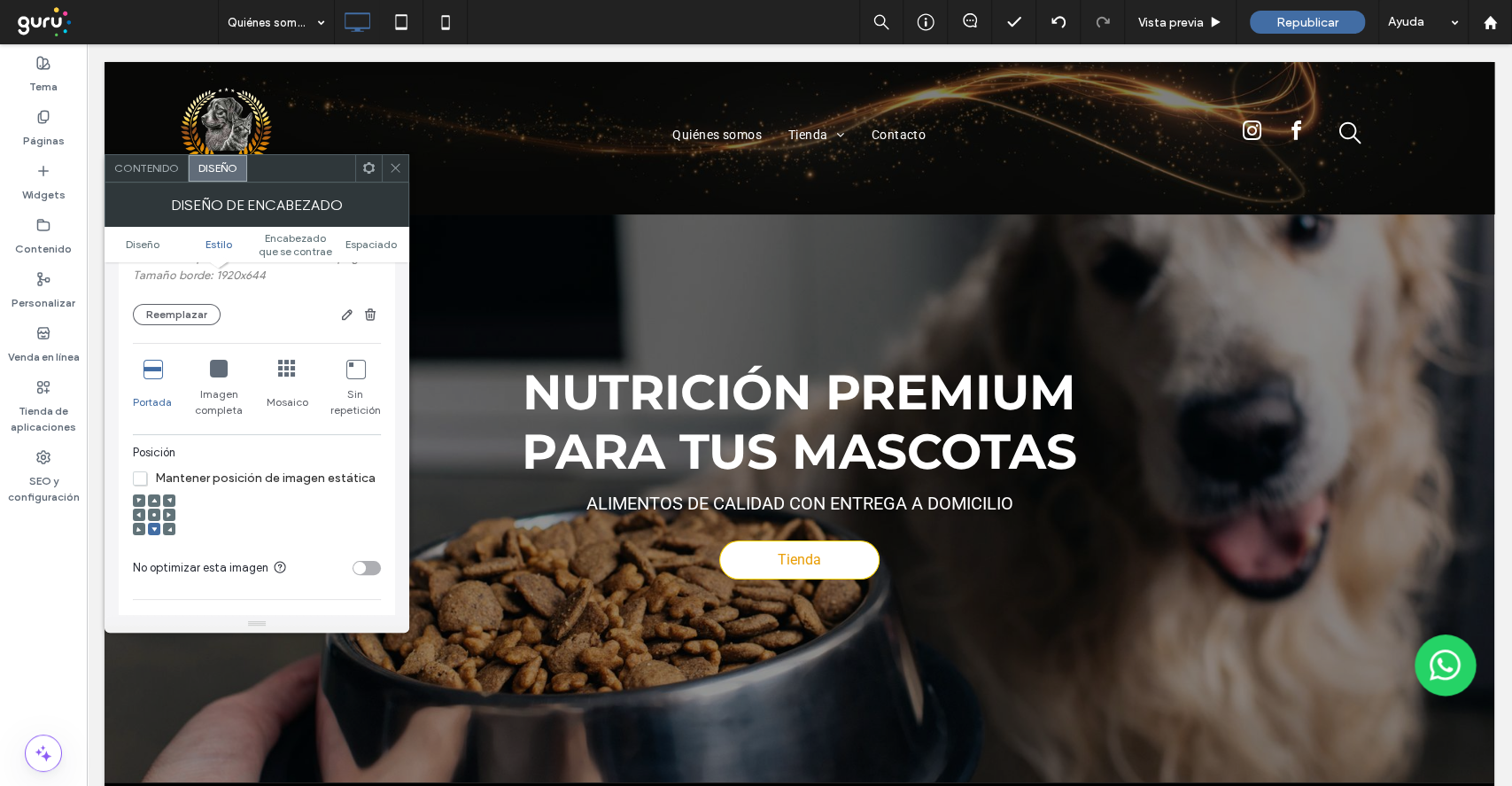
scroll to position [354, 0]
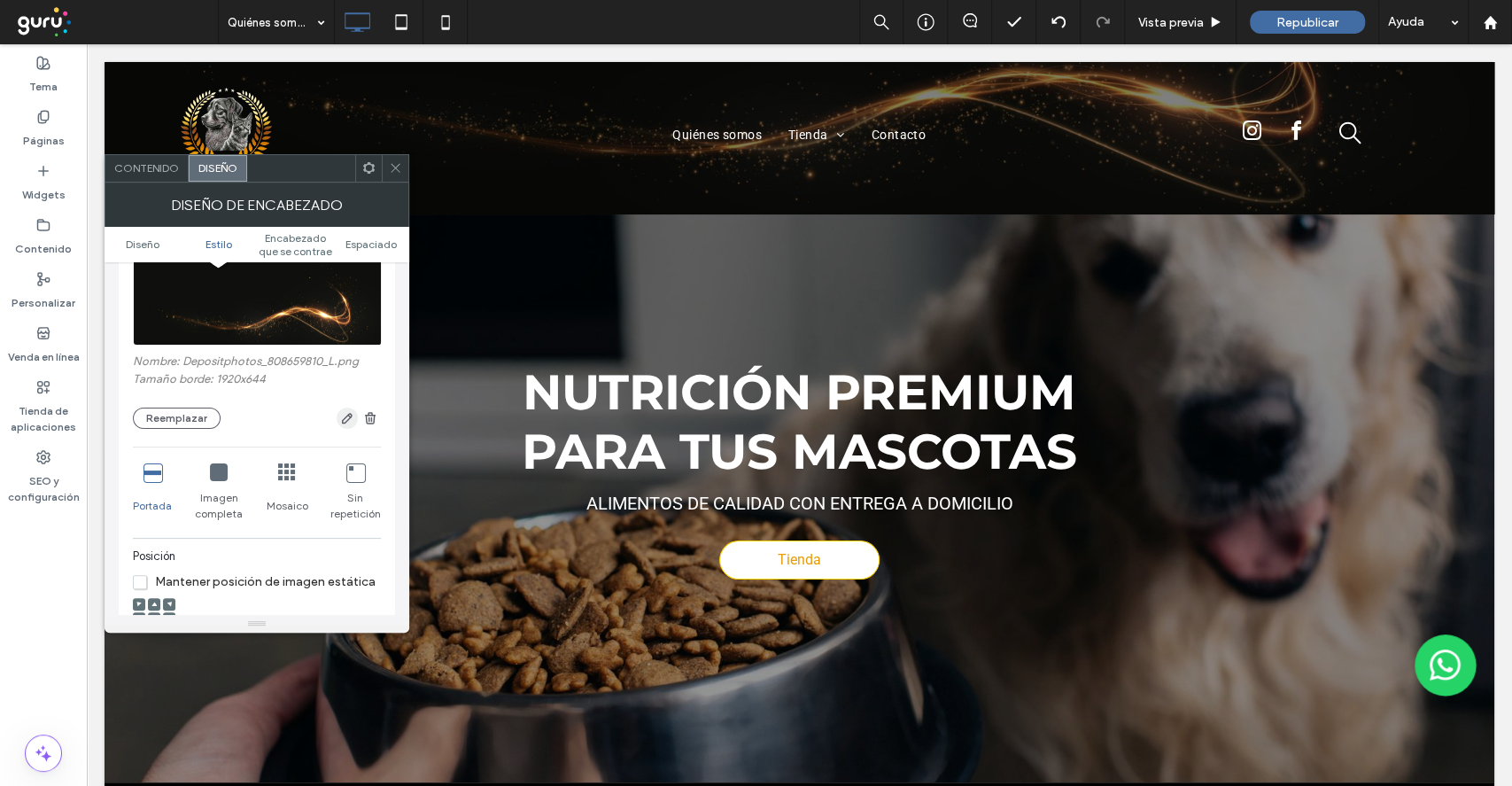
click at [340, 418] on icon "button" at bounding box center [346, 418] width 14 height 14
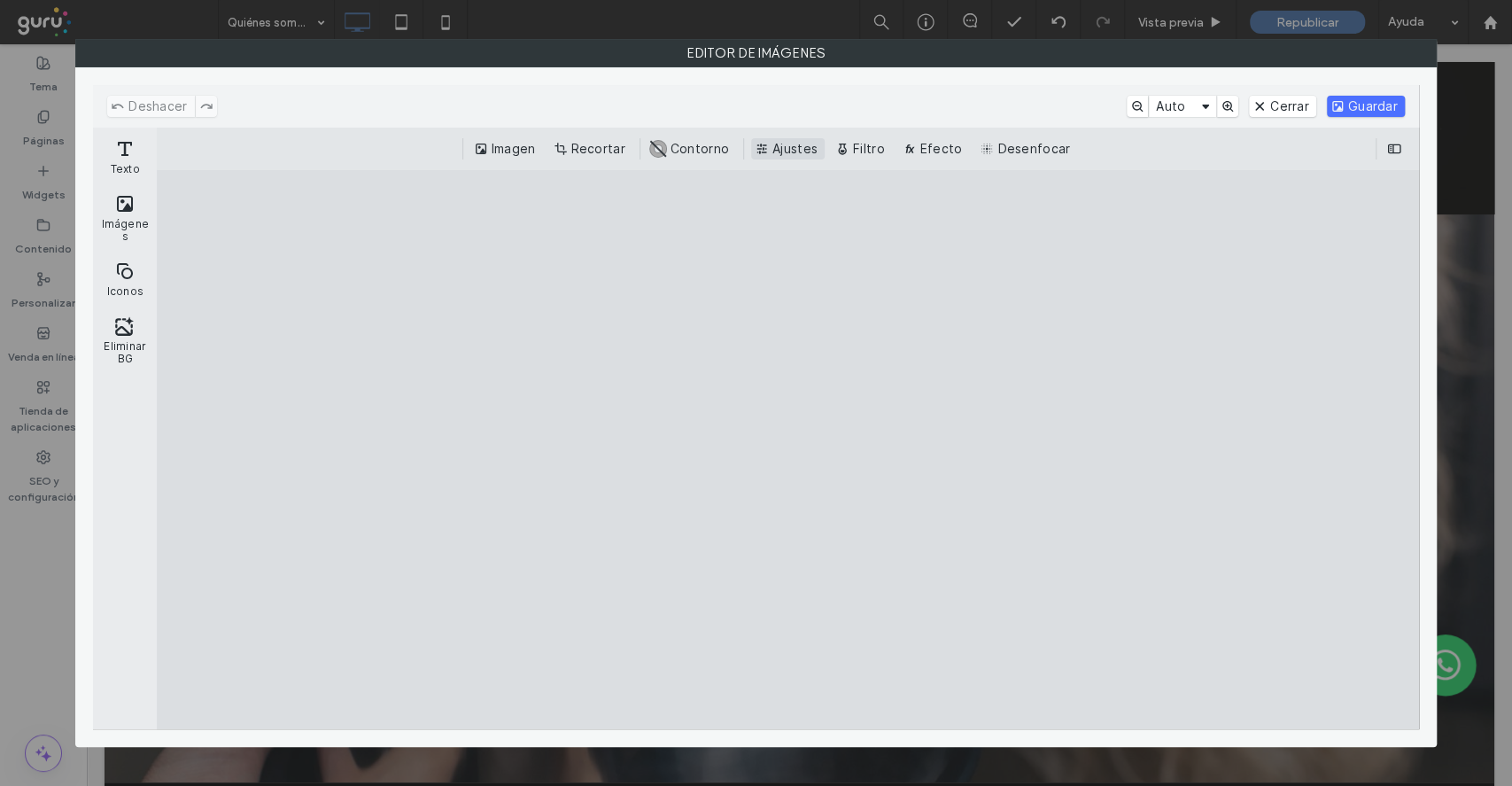
click at [800, 146] on button "Ajustes" at bounding box center [788, 149] width 73 height 22
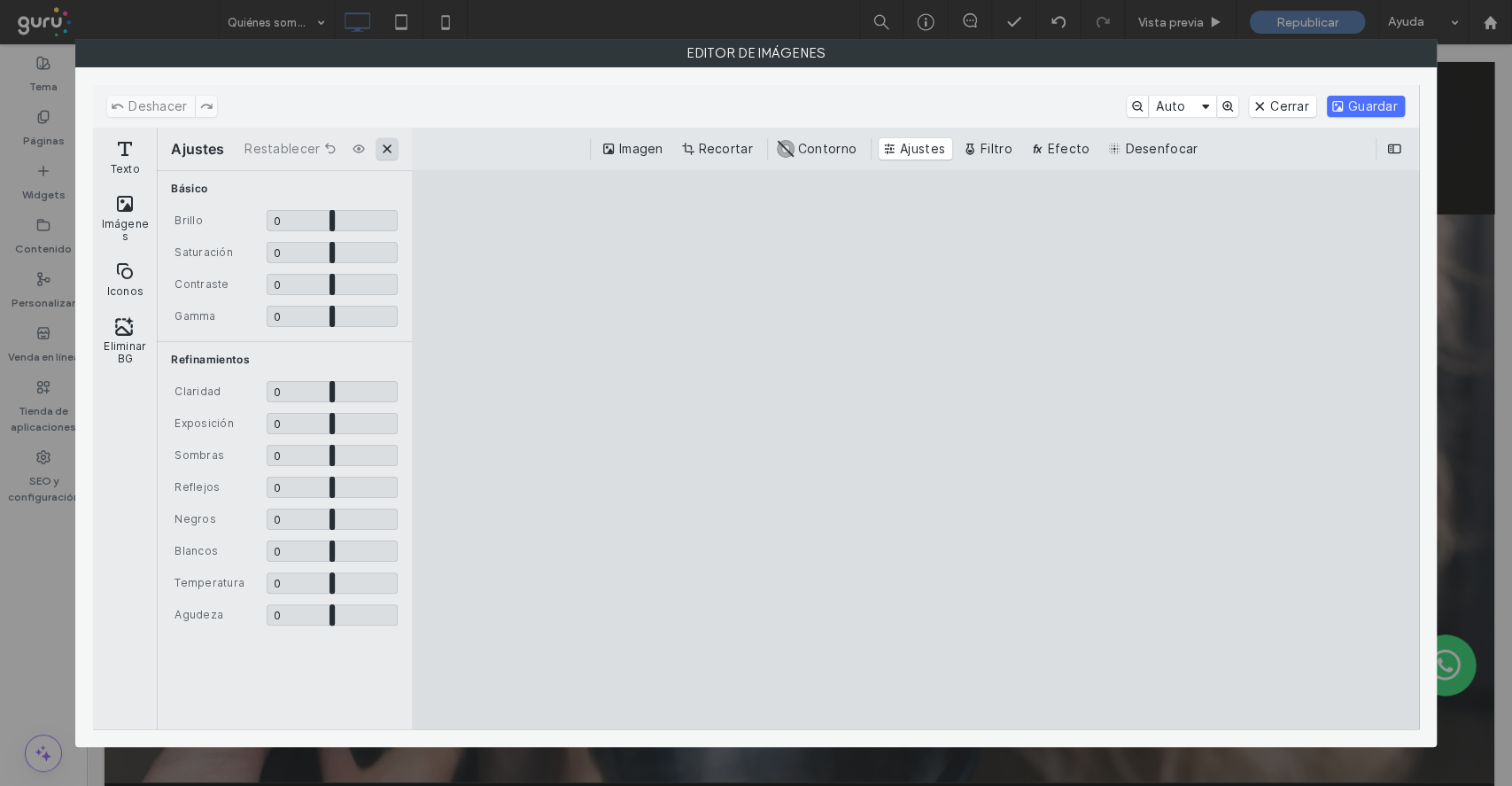
click at [383, 152] on button "Cerrar" at bounding box center [387, 149] width 22 height 22
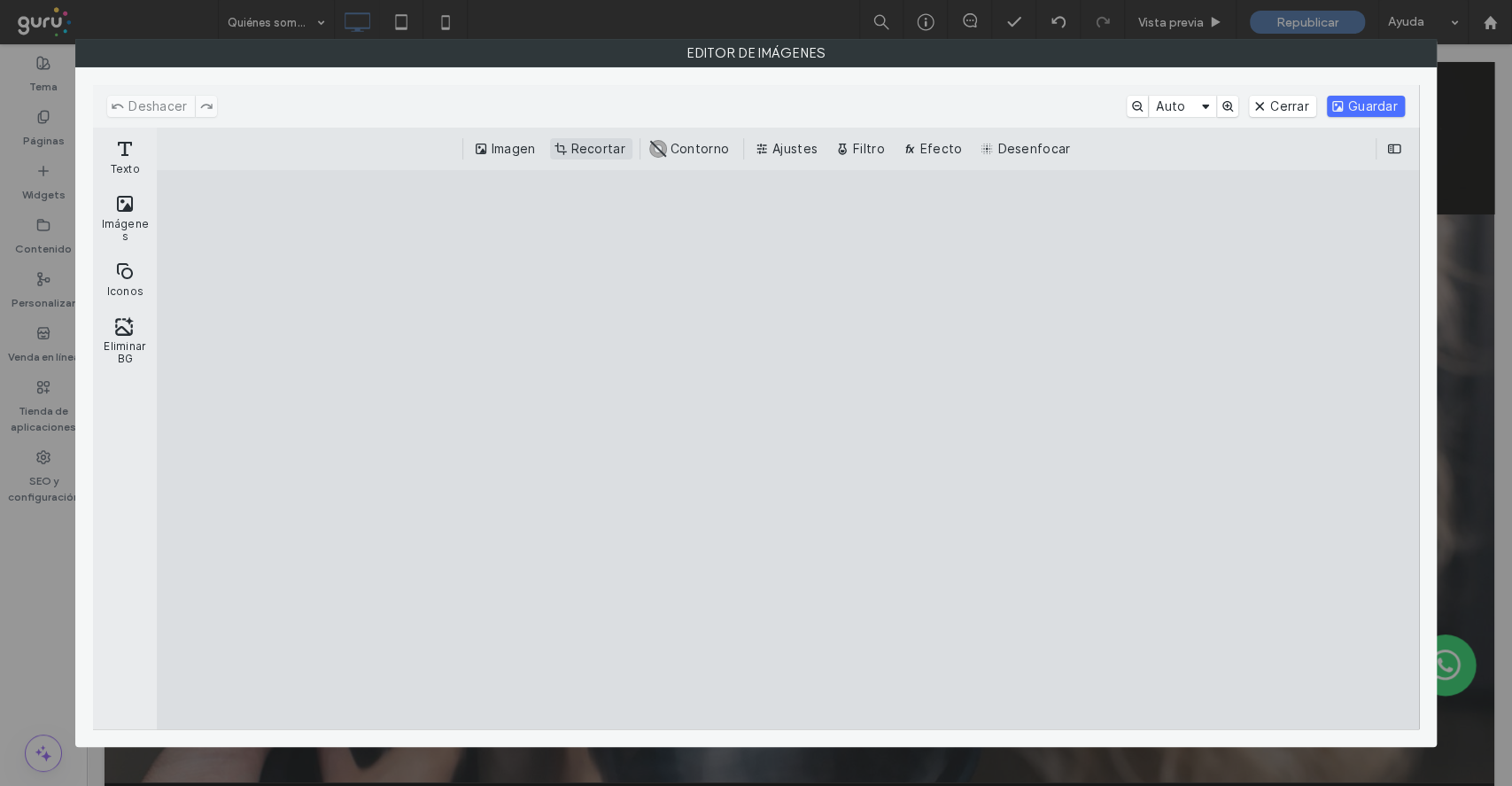
click at [598, 150] on button "Recortar" at bounding box center [591, 149] width 83 height 22
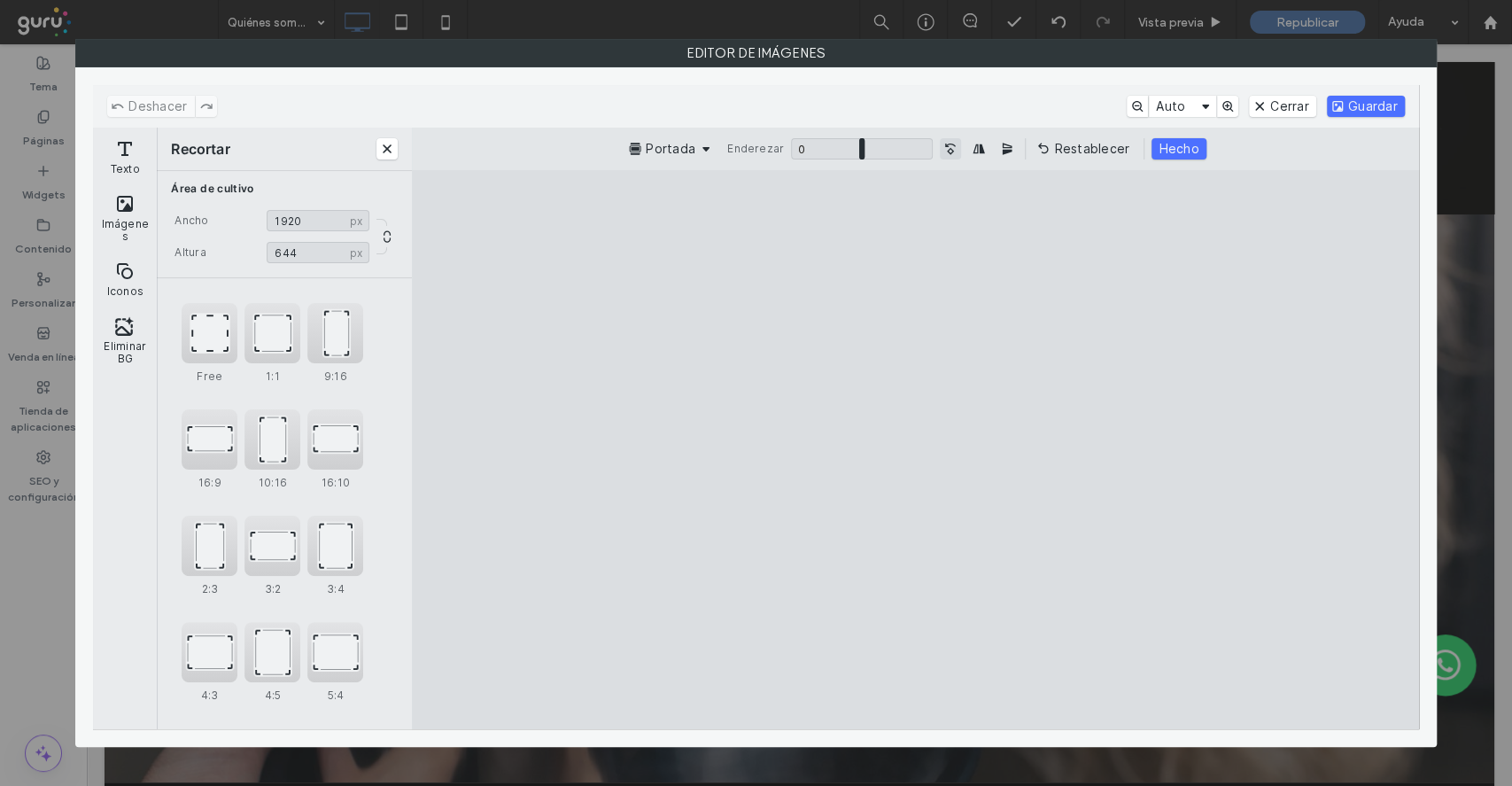
click at [953, 147] on button "Voltee la imagen 90˚ en sentido antihorario" at bounding box center [950, 149] width 22 height 22
click at [972, 149] on button "Imagen reflejada horizontalmente" at bounding box center [978, 149] width 22 height 22
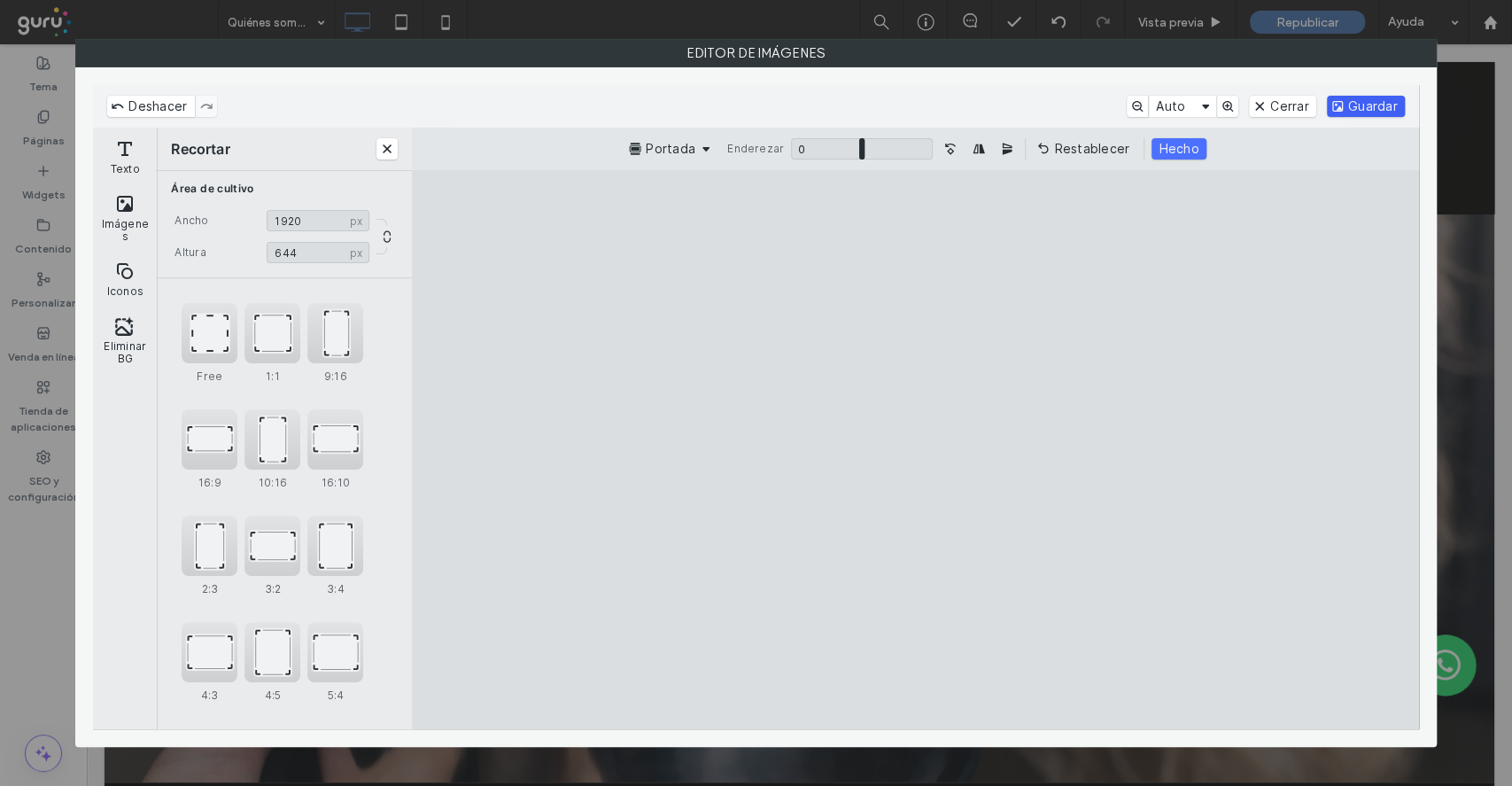
click at [1387, 110] on button "Guardar" at bounding box center [1366, 106] width 78 height 22
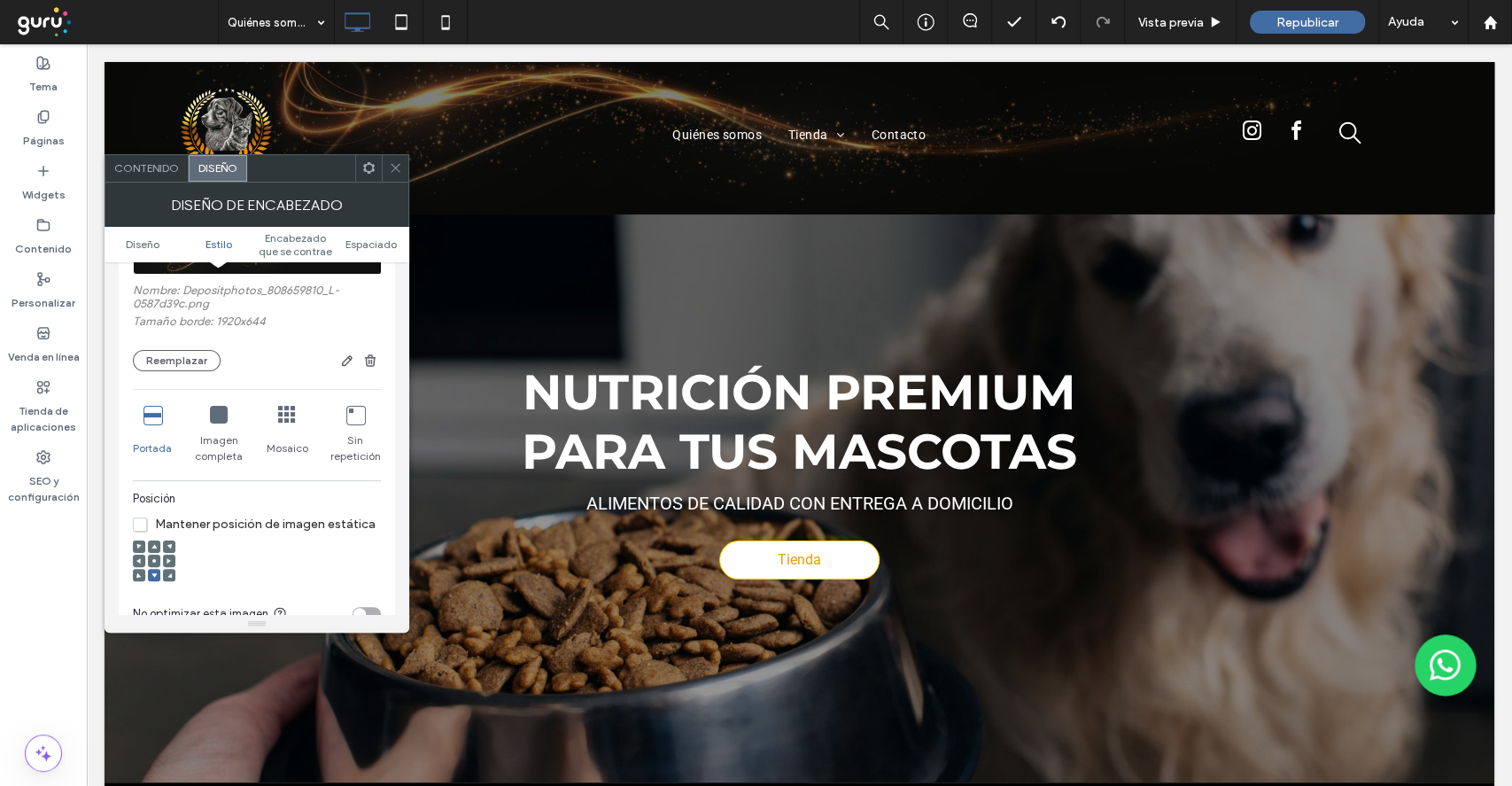
scroll to position [473, 0]
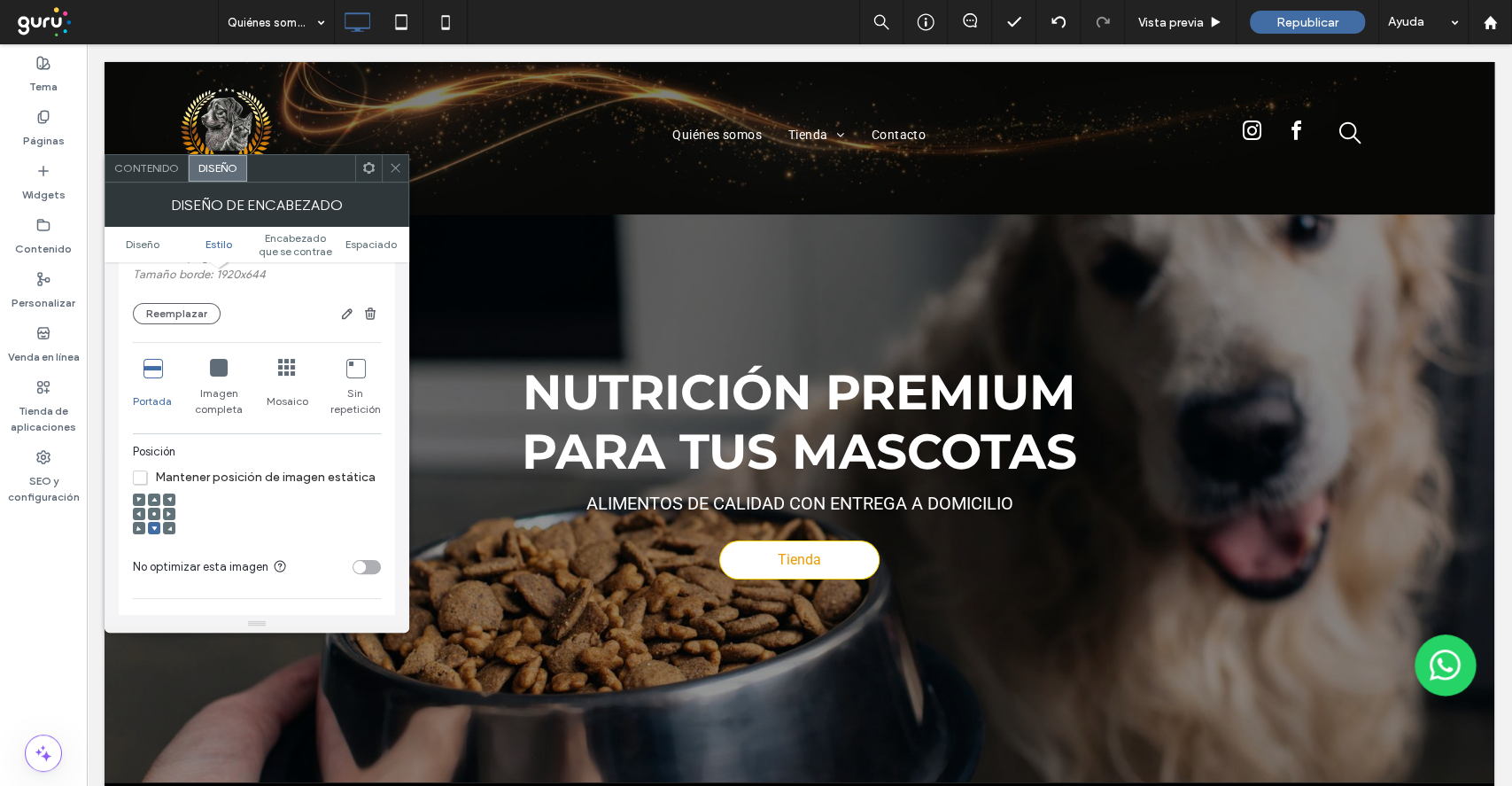
click at [401, 159] on span at bounding box center [395, 168] width 13 height 26
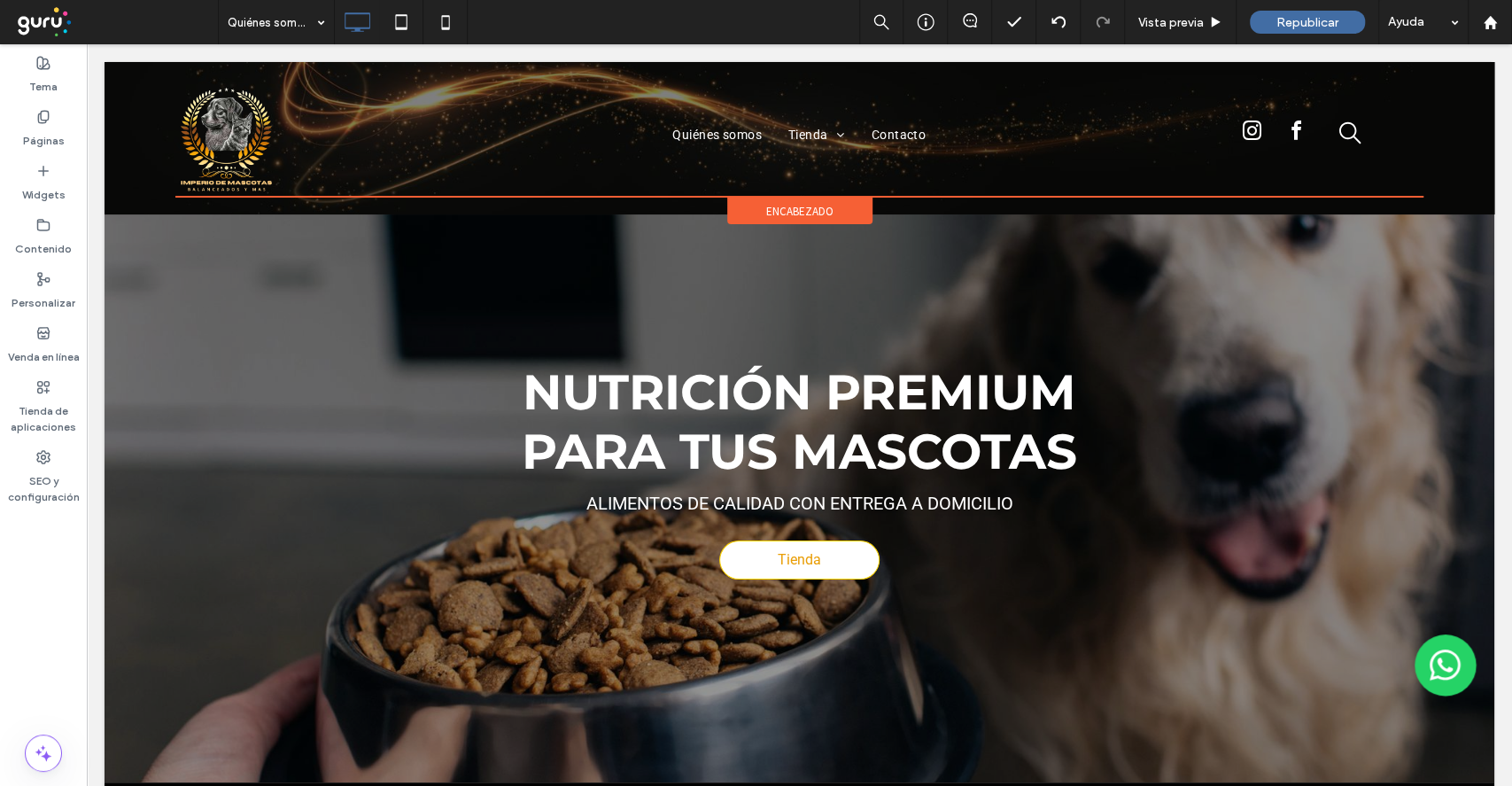
click at [567, 202] on div "Click To Paste Quiénes somos Tienda Piedras Alimentos Contacto Click To Paste C…" at bounding box center [799, 138] width 1390 height 152
click at [800, 212] on span "encabezado" at bounding box center [800, 211] width 68 height 15
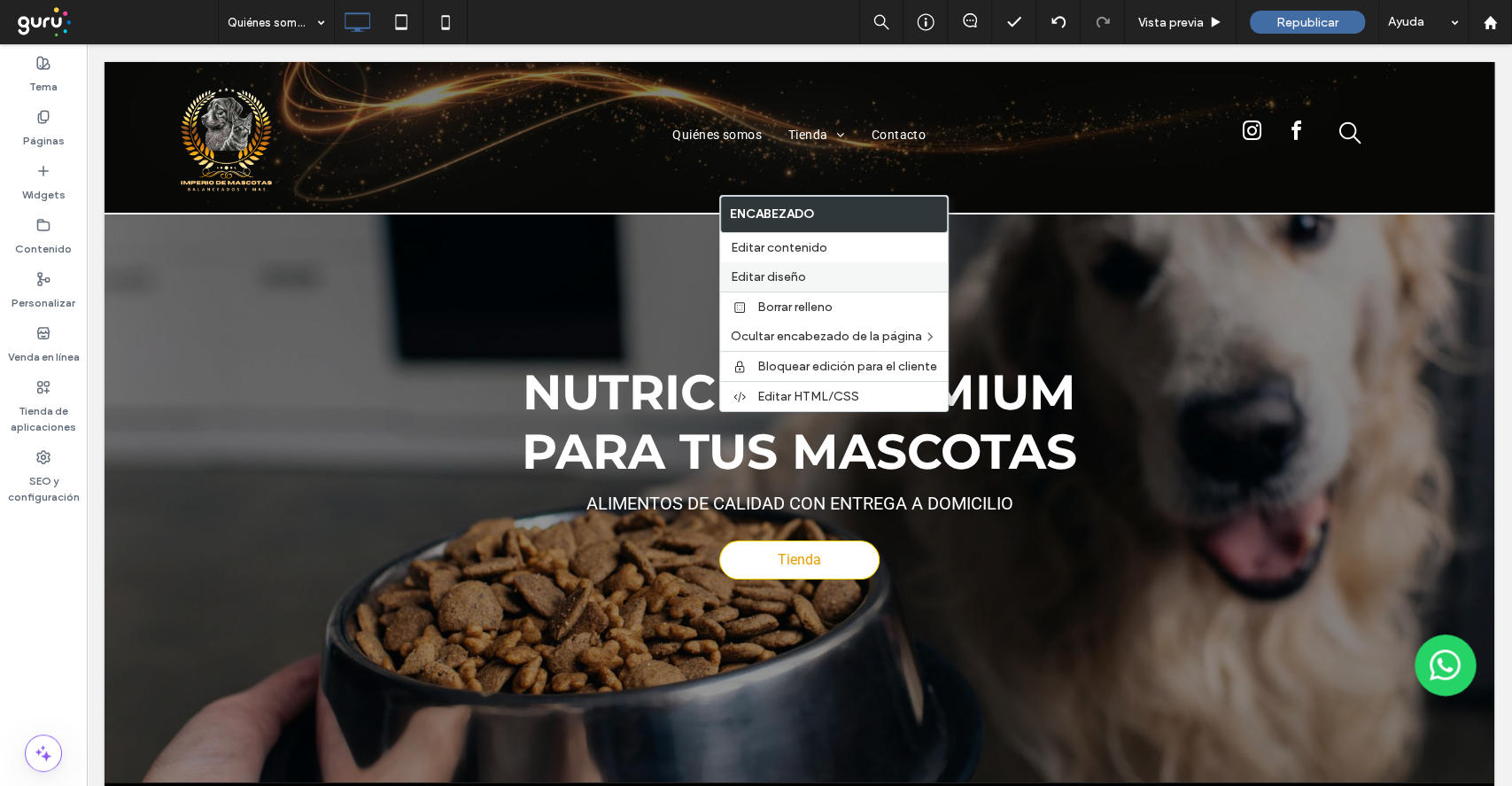
drag, startPoint x: 809, startPoint y: 269, endPoint x: 519, endPoint y: 313, distance: 293.3
click at [809, 269] on label "Editar diseño" at bounding box center [833, 277] width 206 height 15
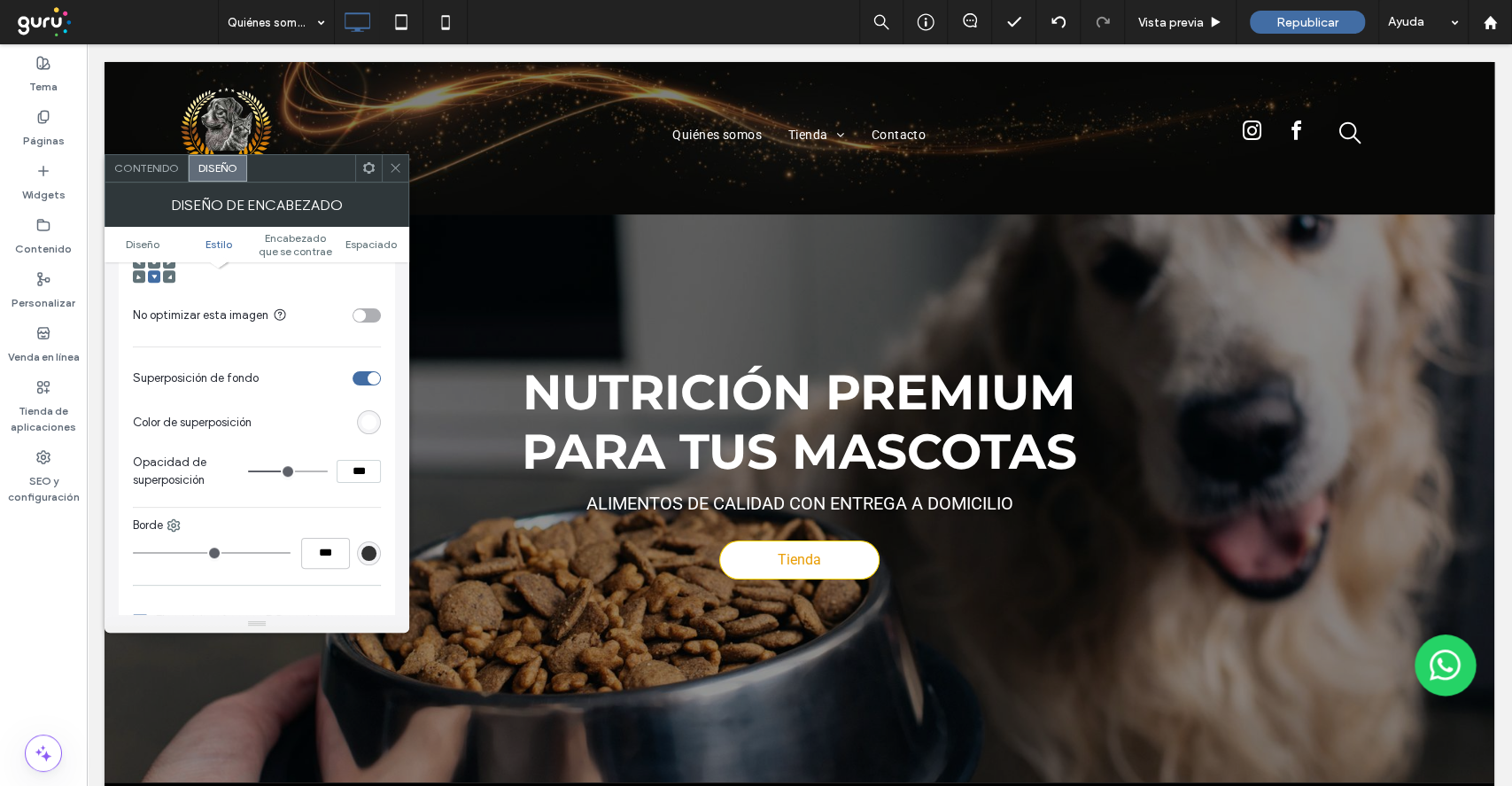
scroll to position [761, 0]
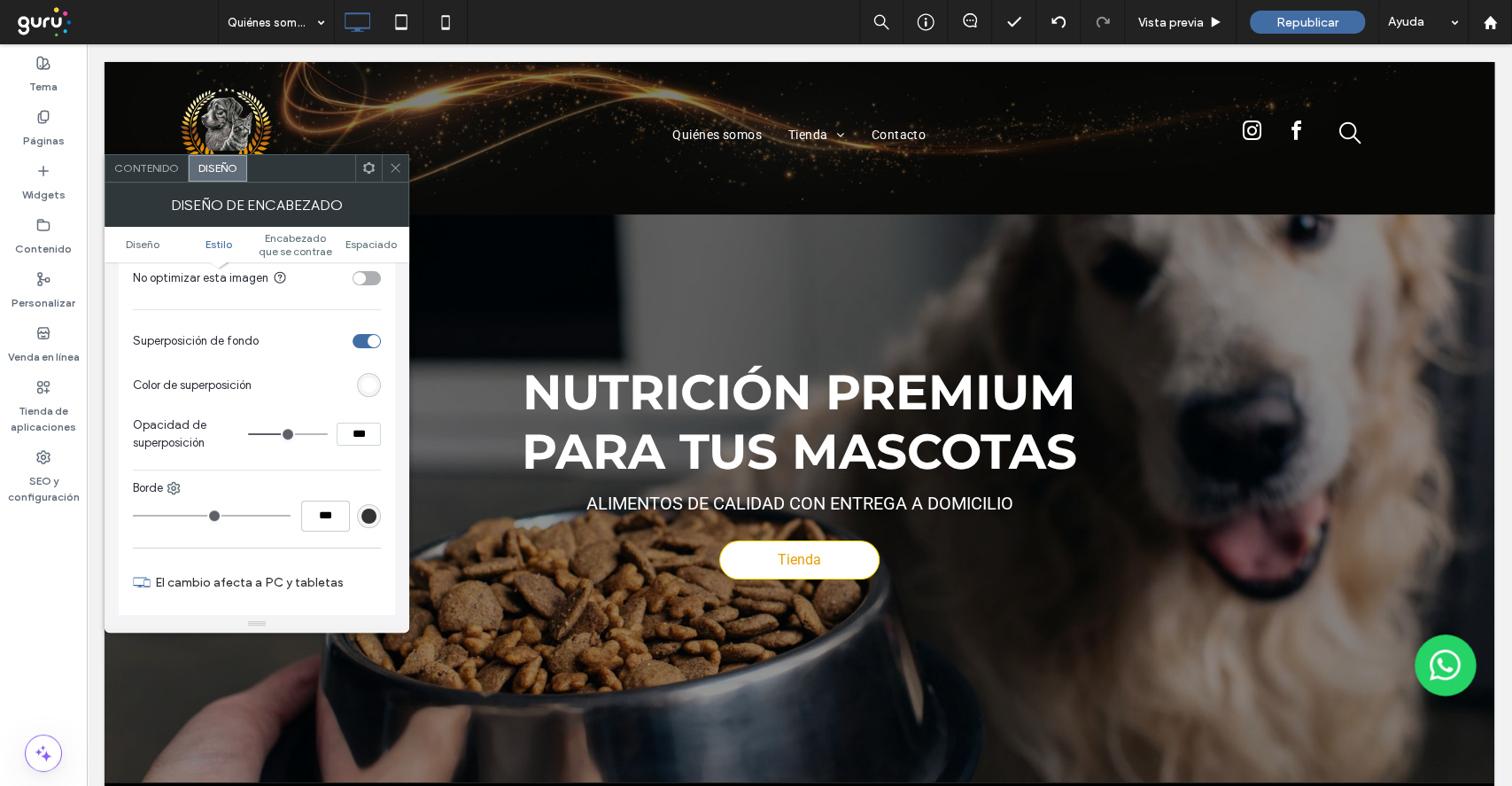
click at [399, 167] on icon at bounding box center [395, 168] width 13 height 13
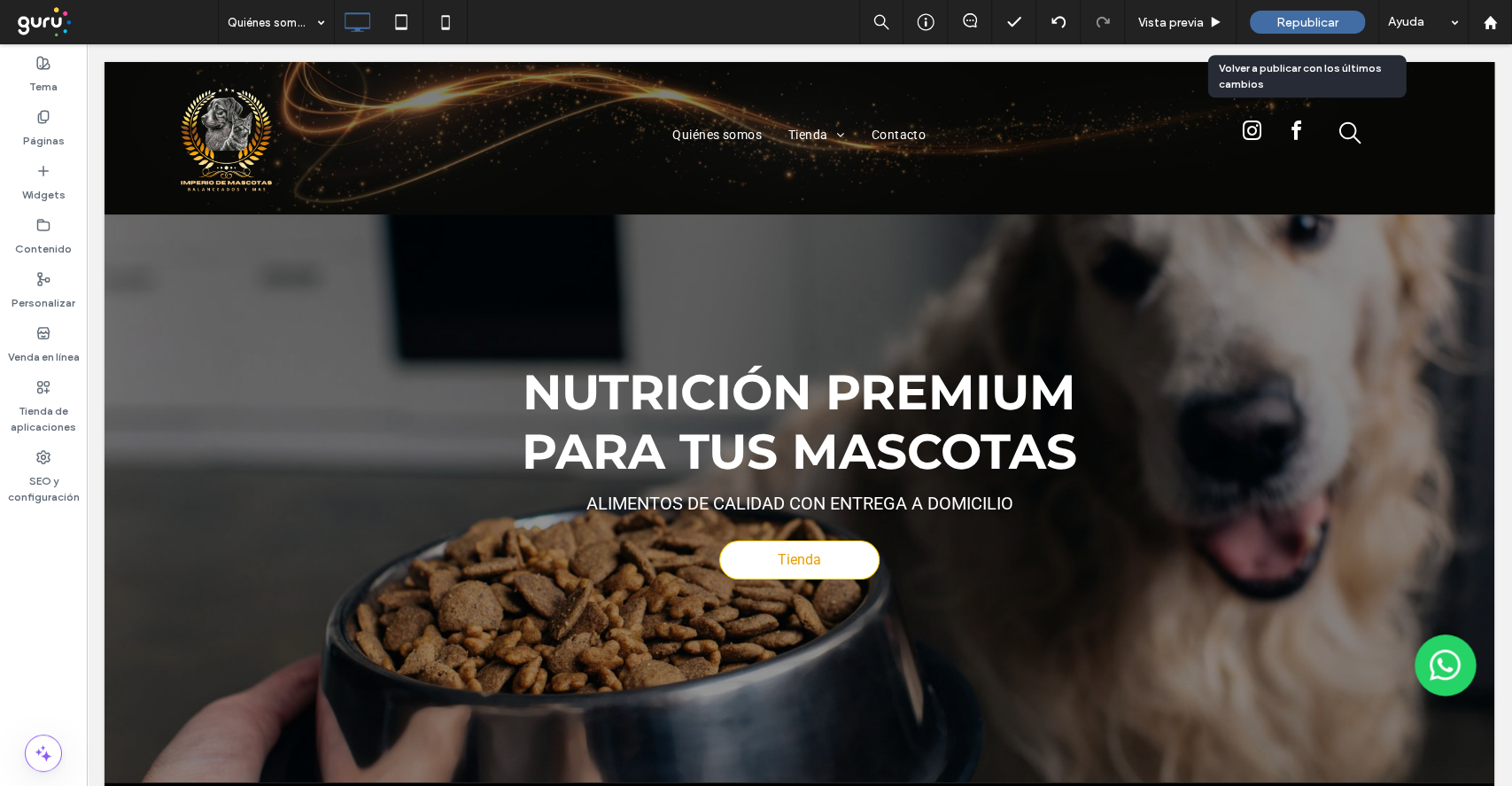
click at [1277, 24] on span "Republicar" at bounding box center [1308, 23] width 62 height 15
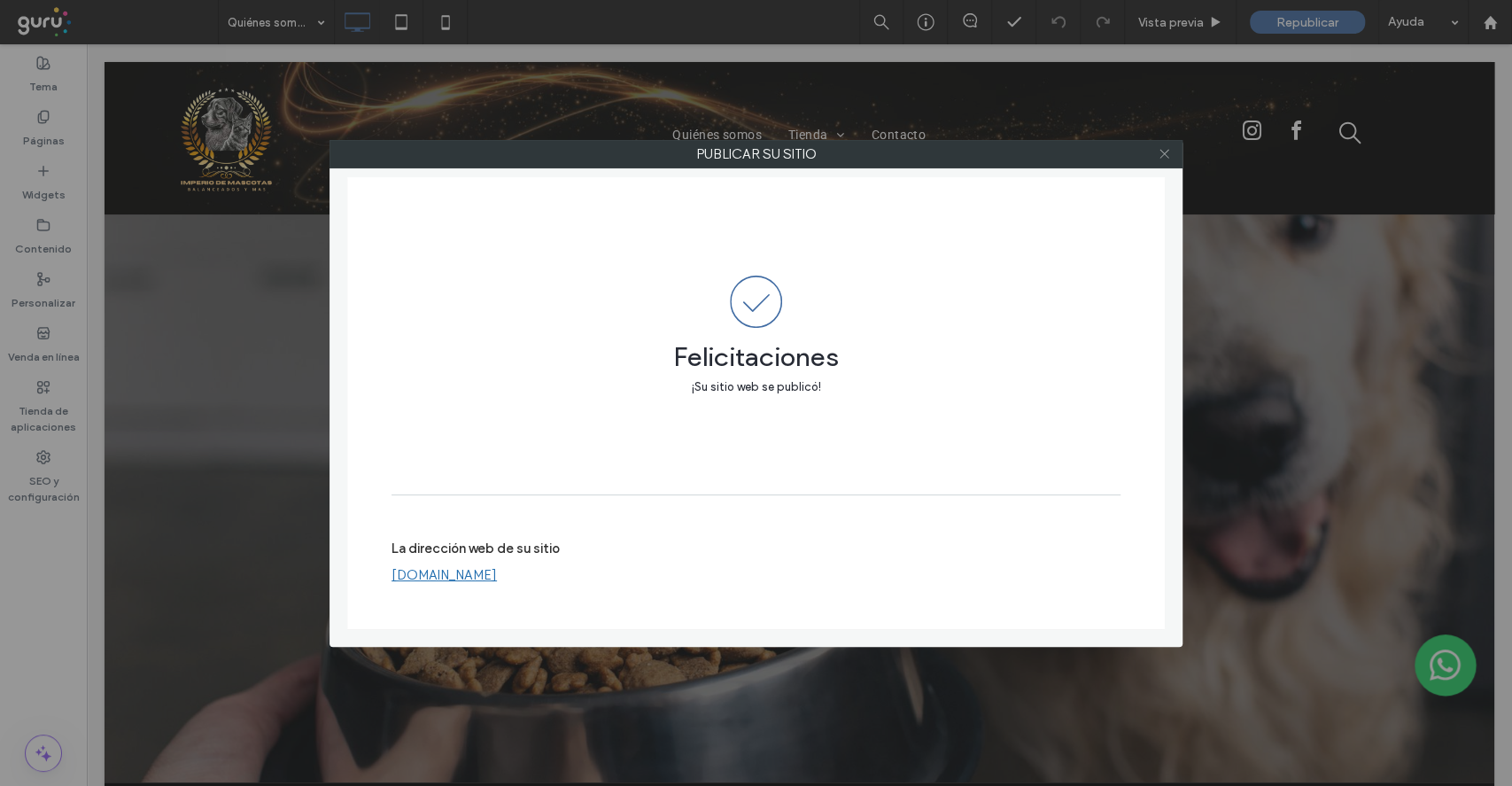
click at [1159, 158] on icon at bounding box center [1165, 153] width 13 height 13
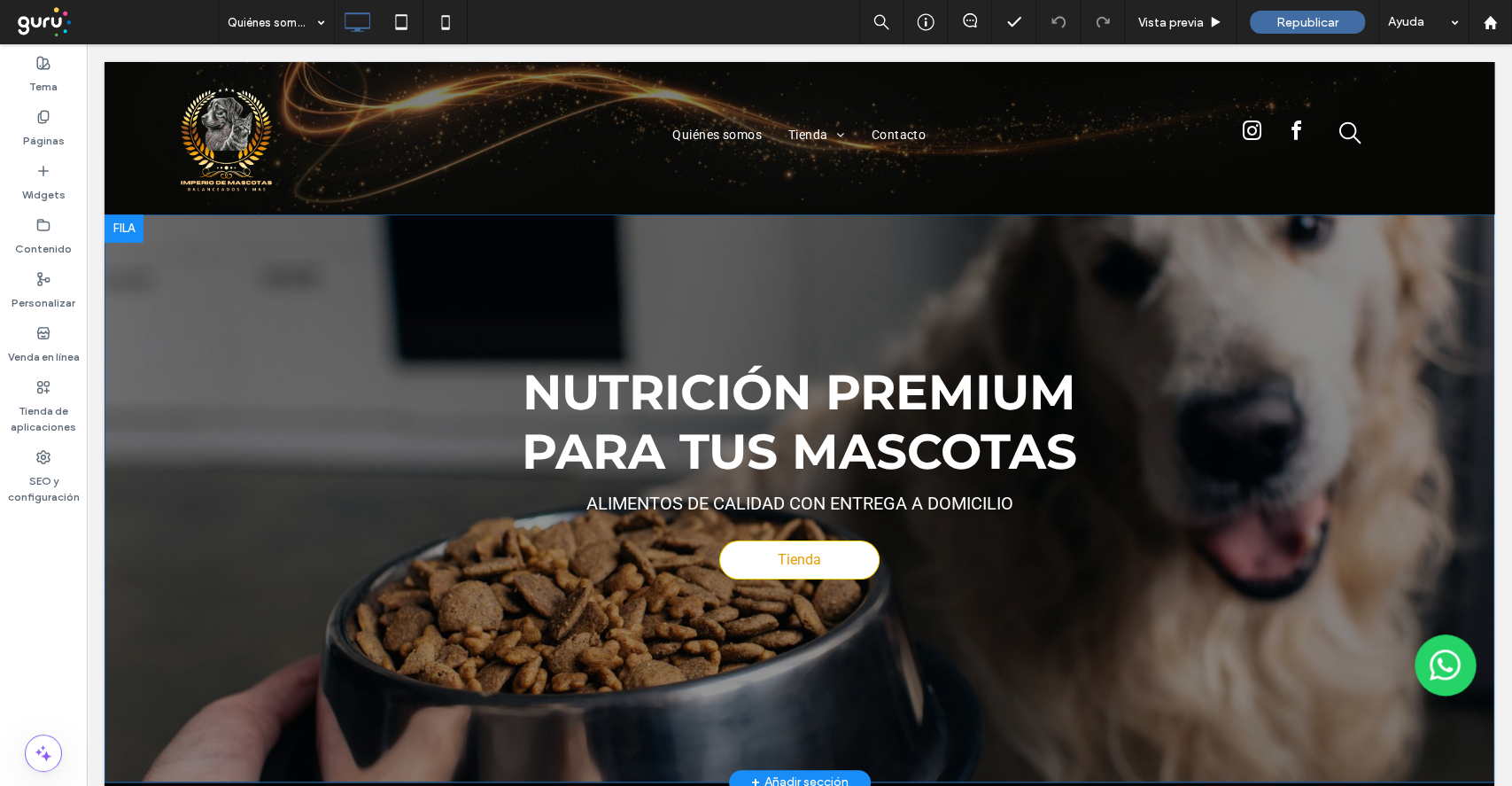
scroll to position [0, 0]
click at [39, 126] on label "Páginas" at bounding box center [43, 136] width 41 height 24
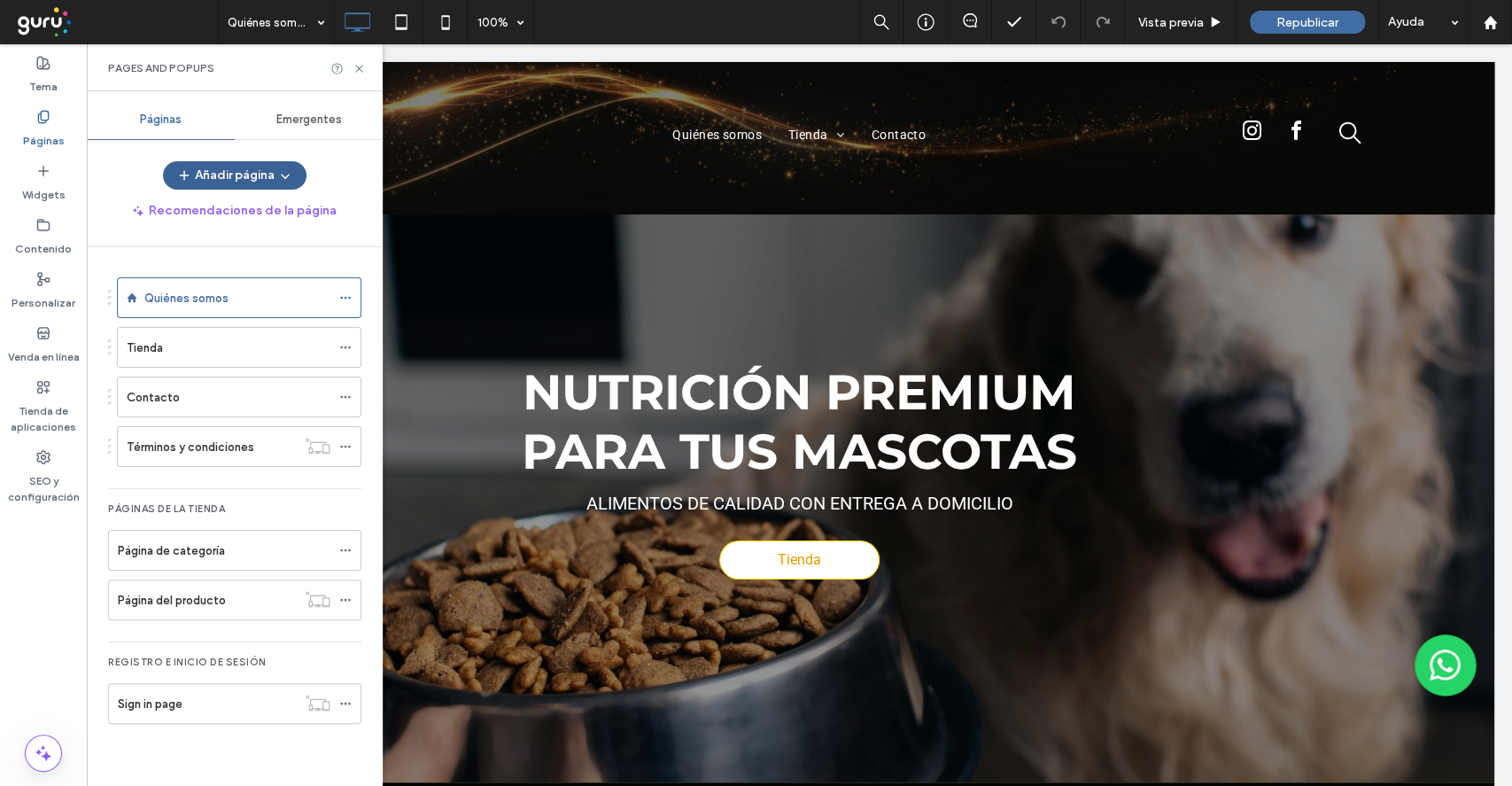
click at [26, 68] on div "Tema" at bounding box center [43, 74] width 87 height 54
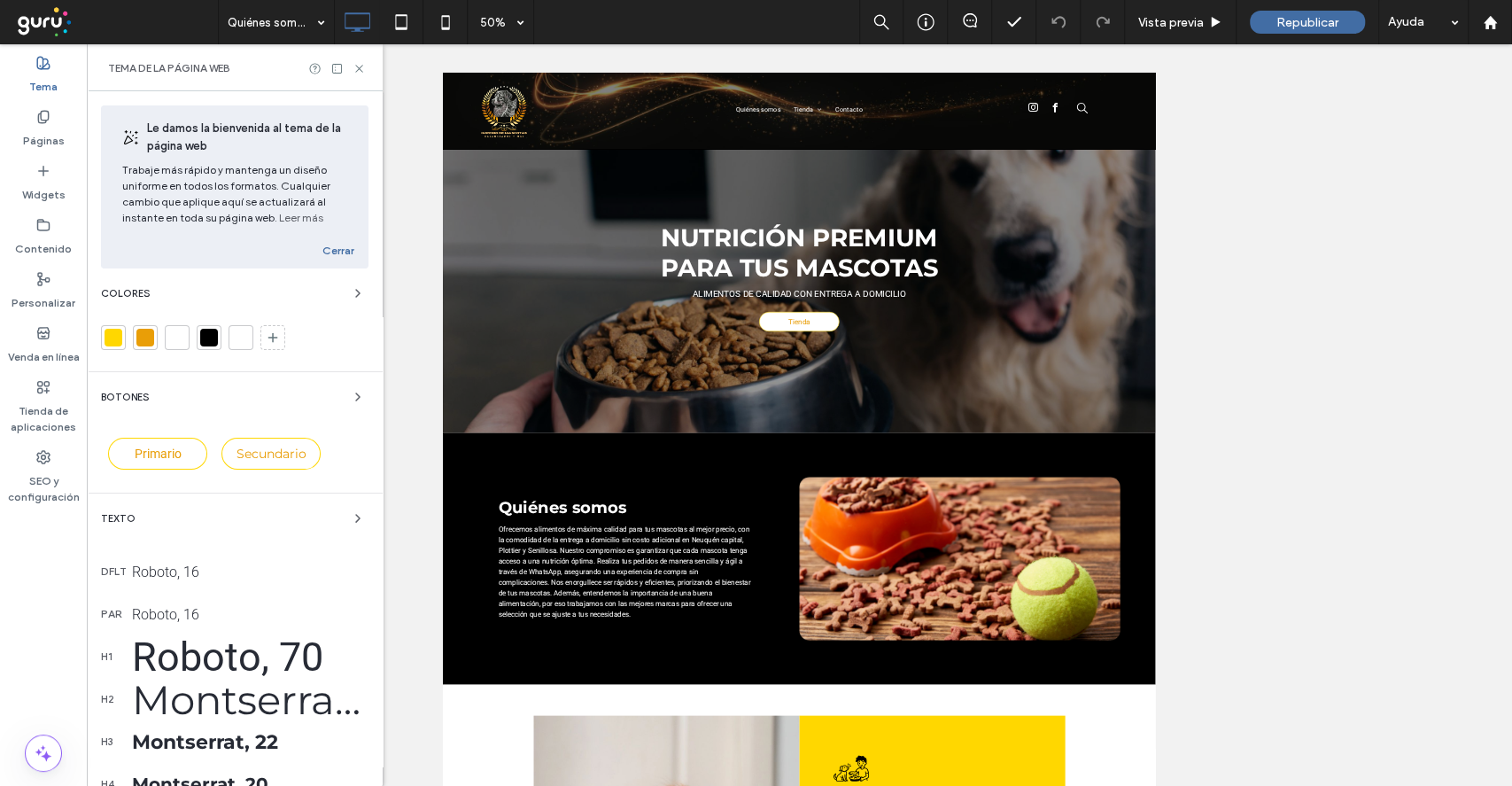
scroll to position [320, 0]
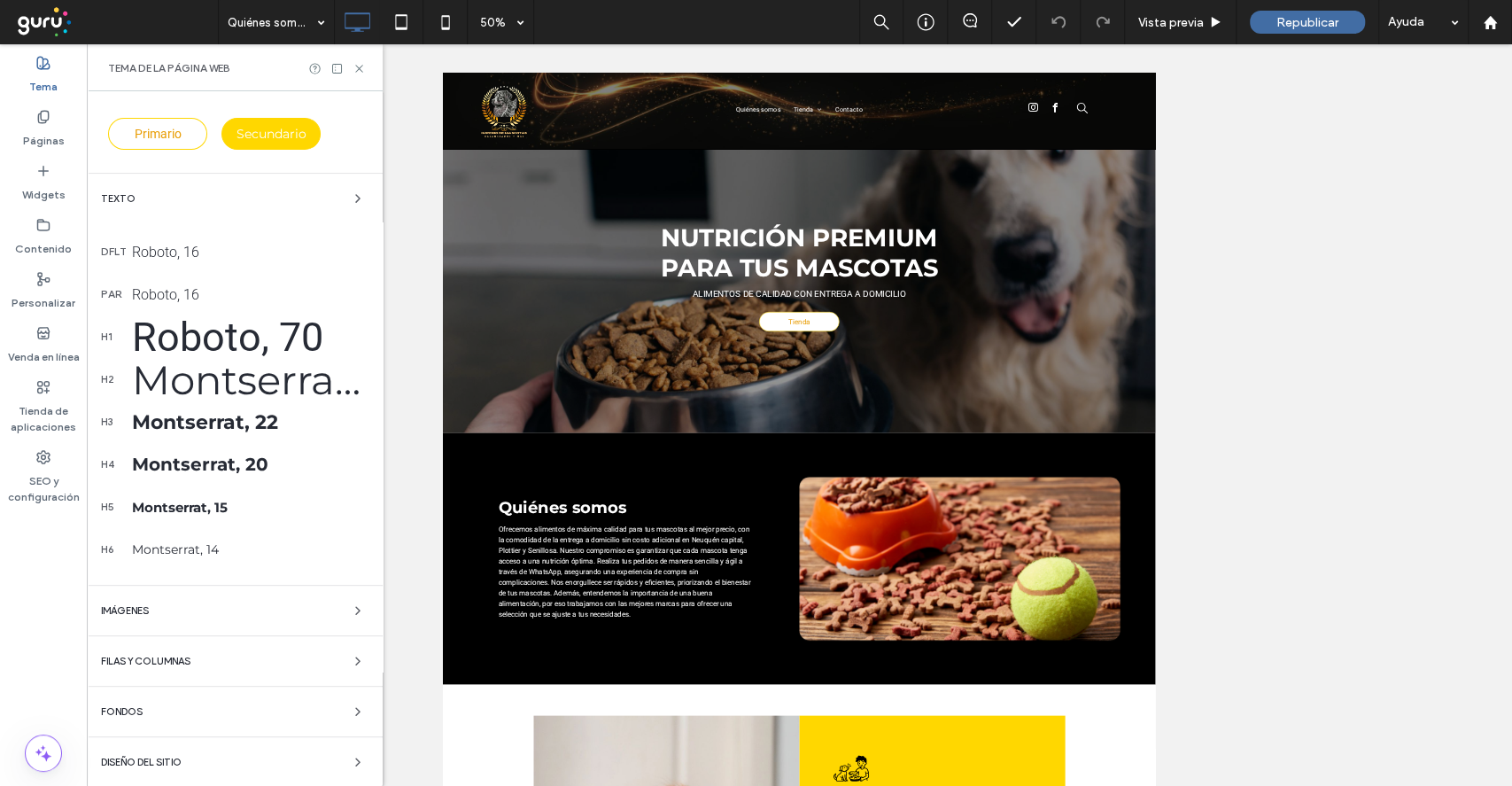
click at [186, 709] on div "Fondos" at bounding box center [234, 711] width 267 height 22
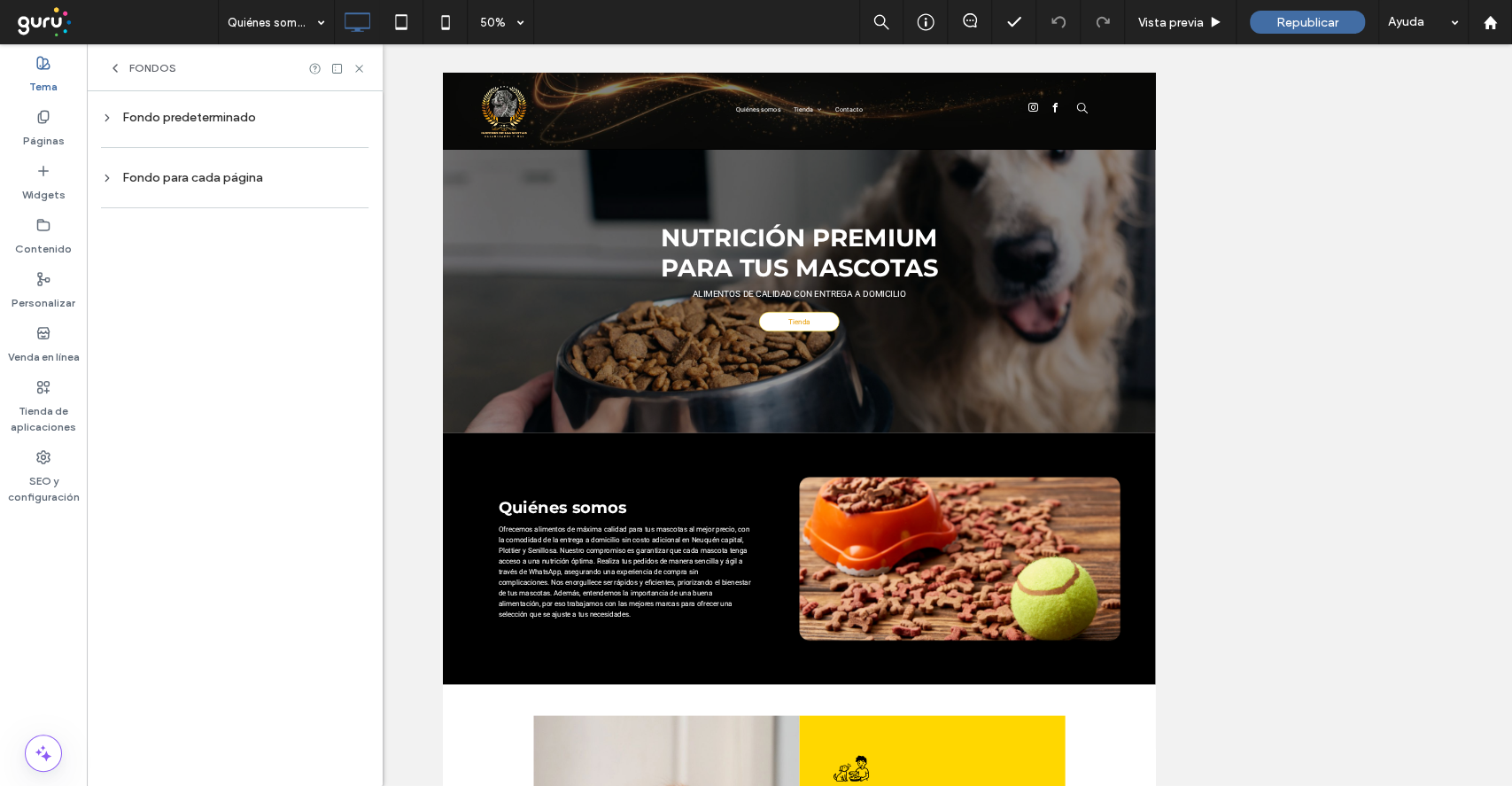
scroll to position [0, 0]
click at [217, 118] on div "Fondo predeterminado" at bounding box center [234, 118] width 267 height 15
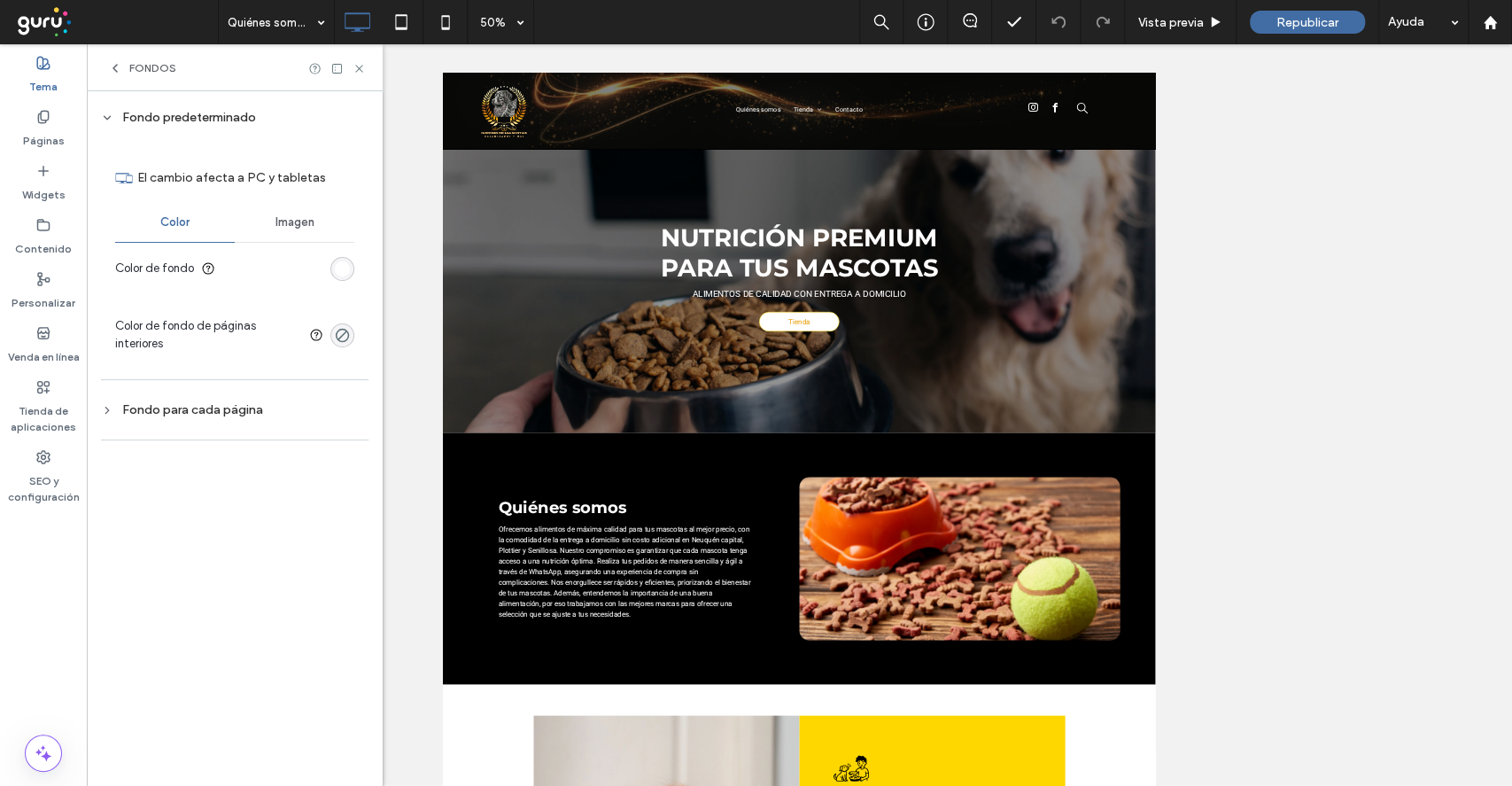
click at [350, 265] on div "rgb(255, 255, 255)" at bounding box center [342, 268] width 24 height 24
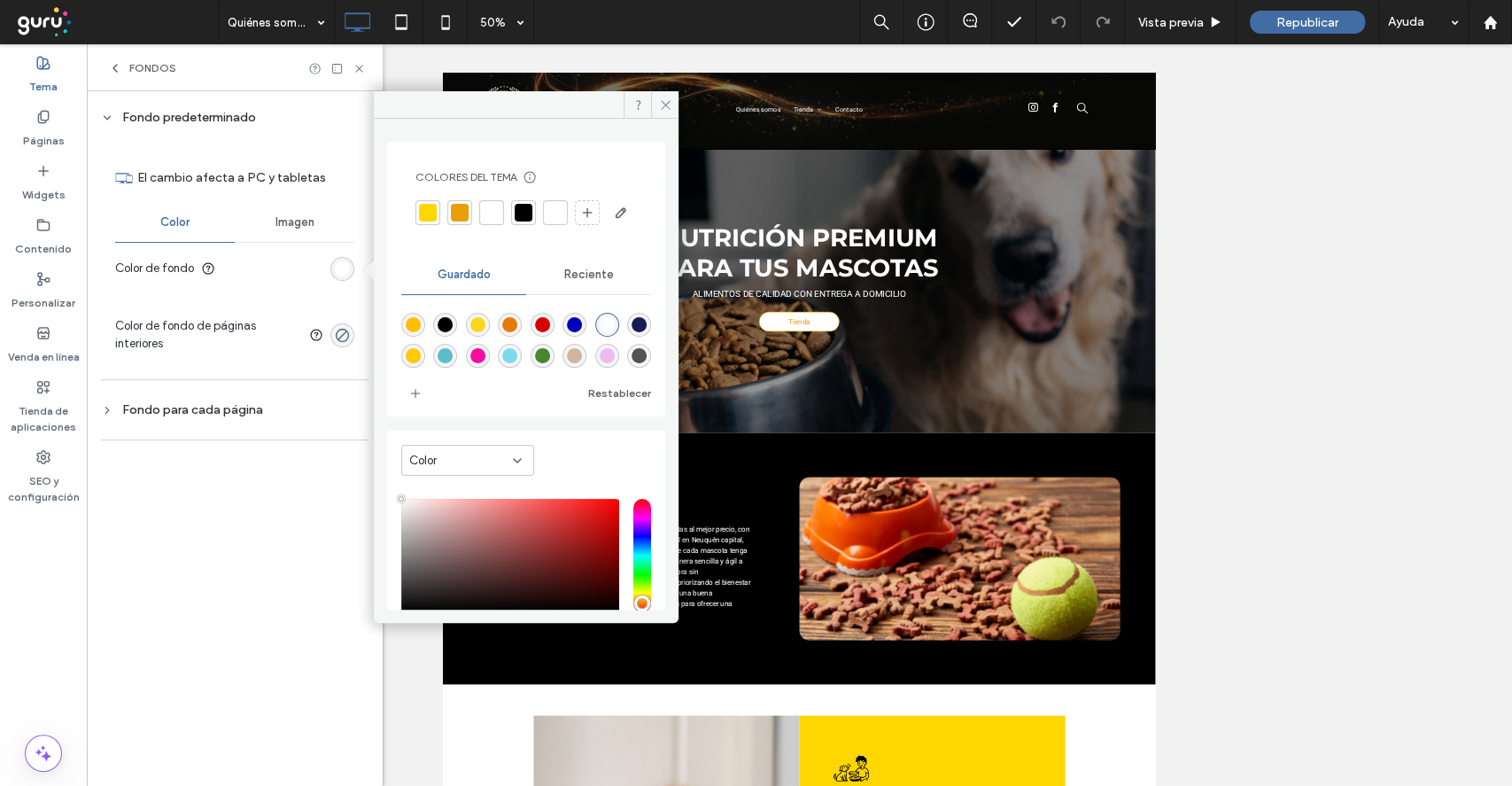
click at [518, 214] on div at bounding box center [523, 212] width 18 height 18
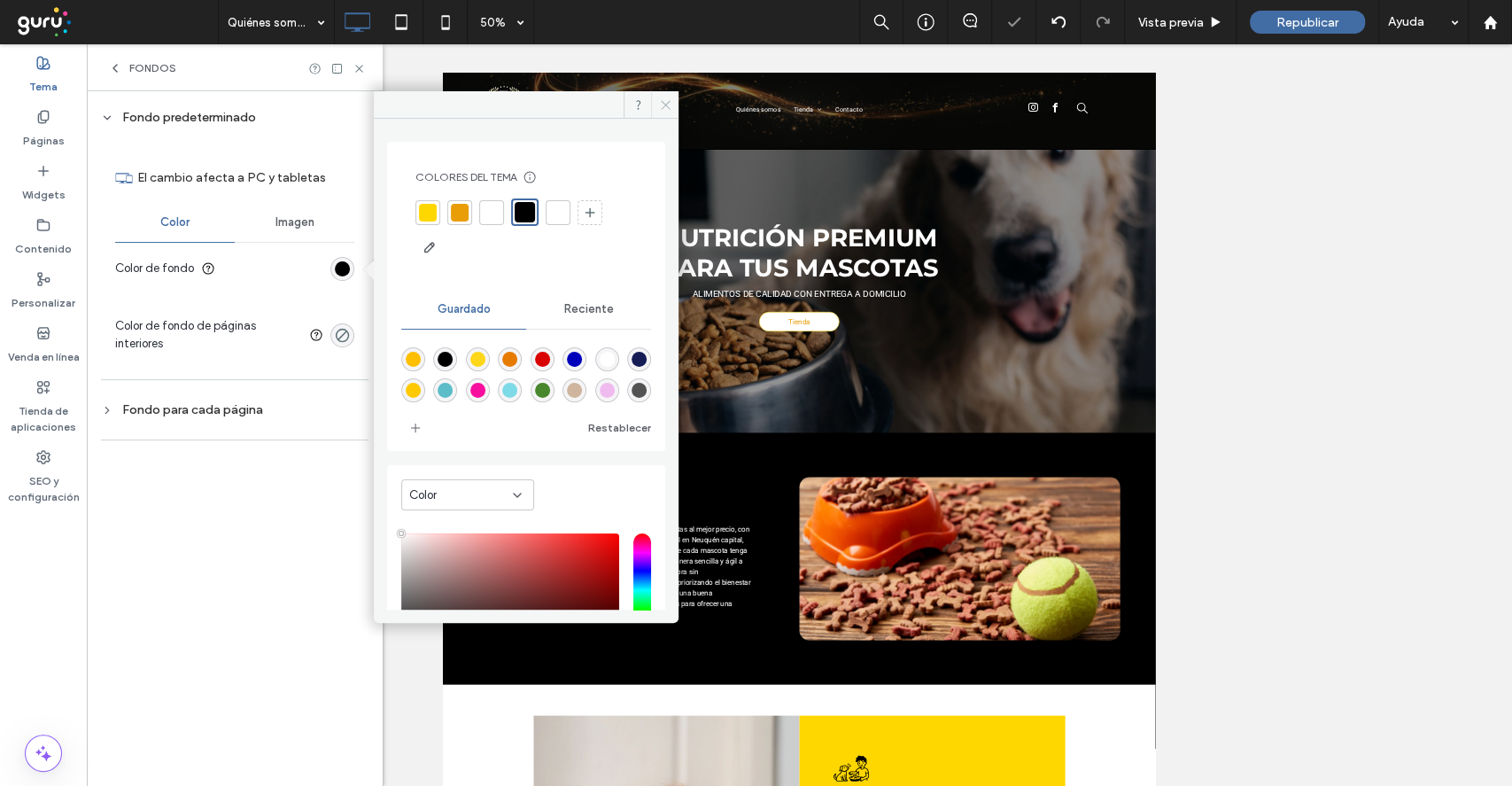
click at [668, 98] on icon at bounding box center [666, 104] width 13 height 13
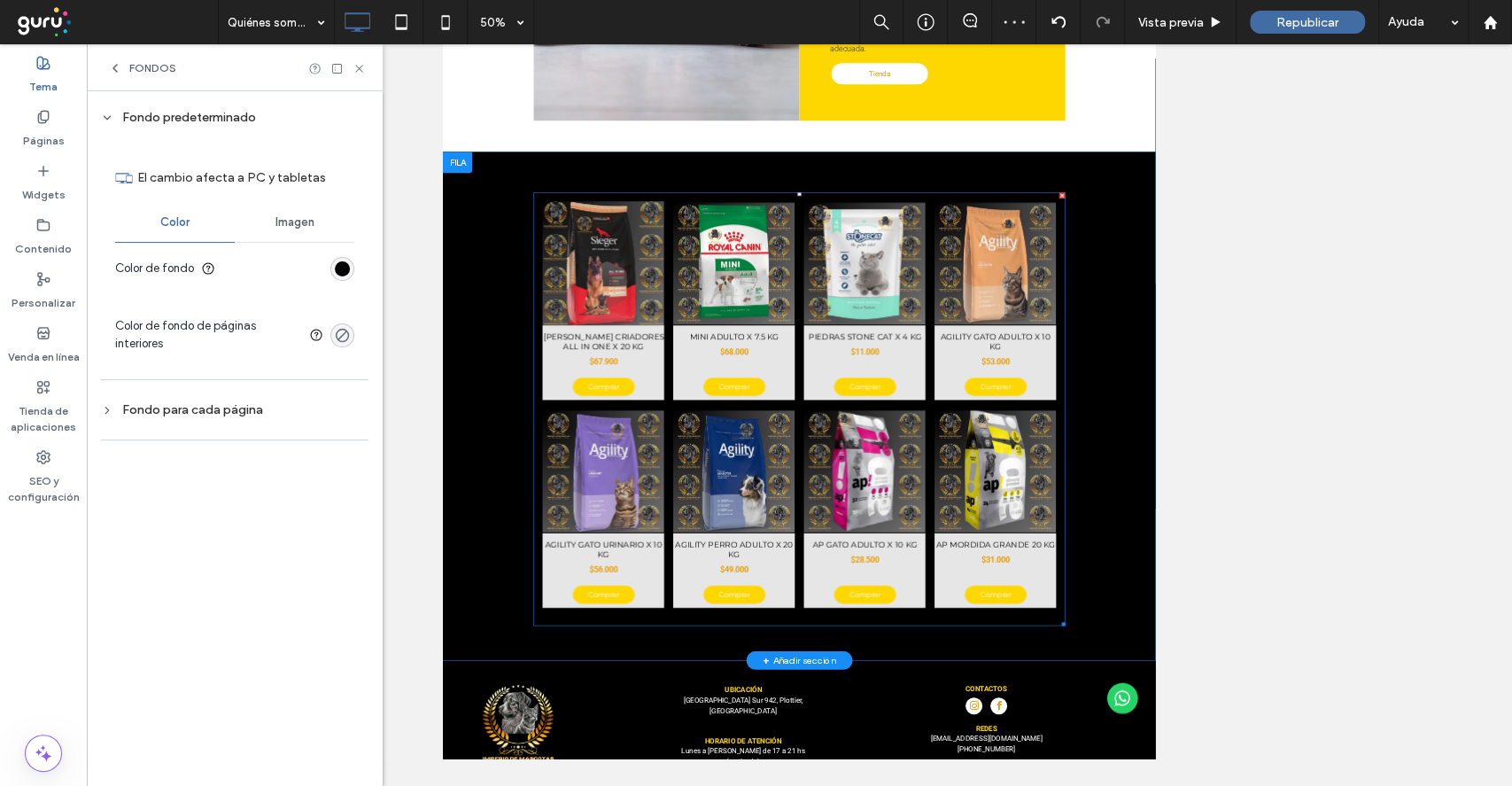
scroll to position [1027, 0]
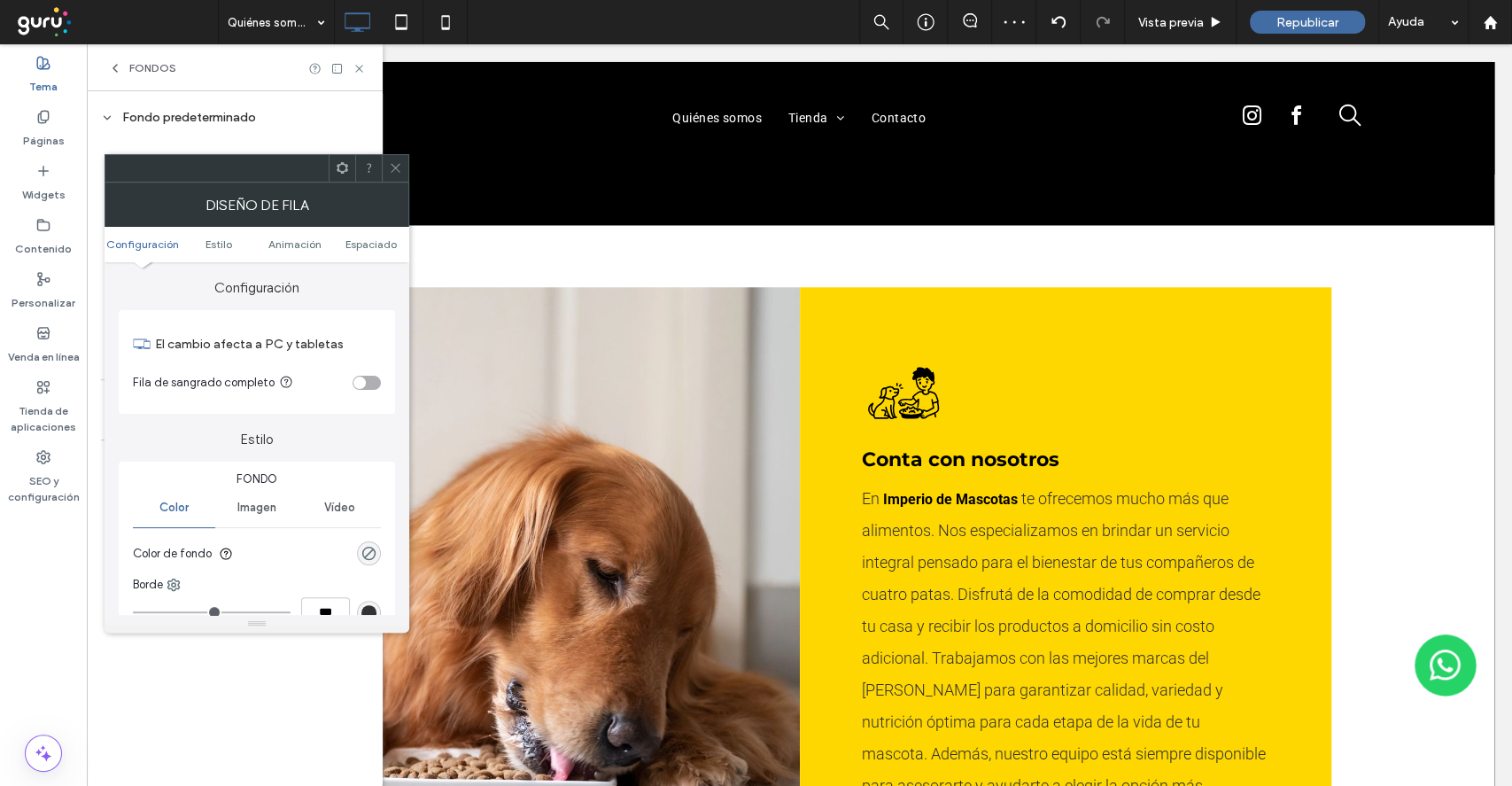
scroll to position [0, 0]
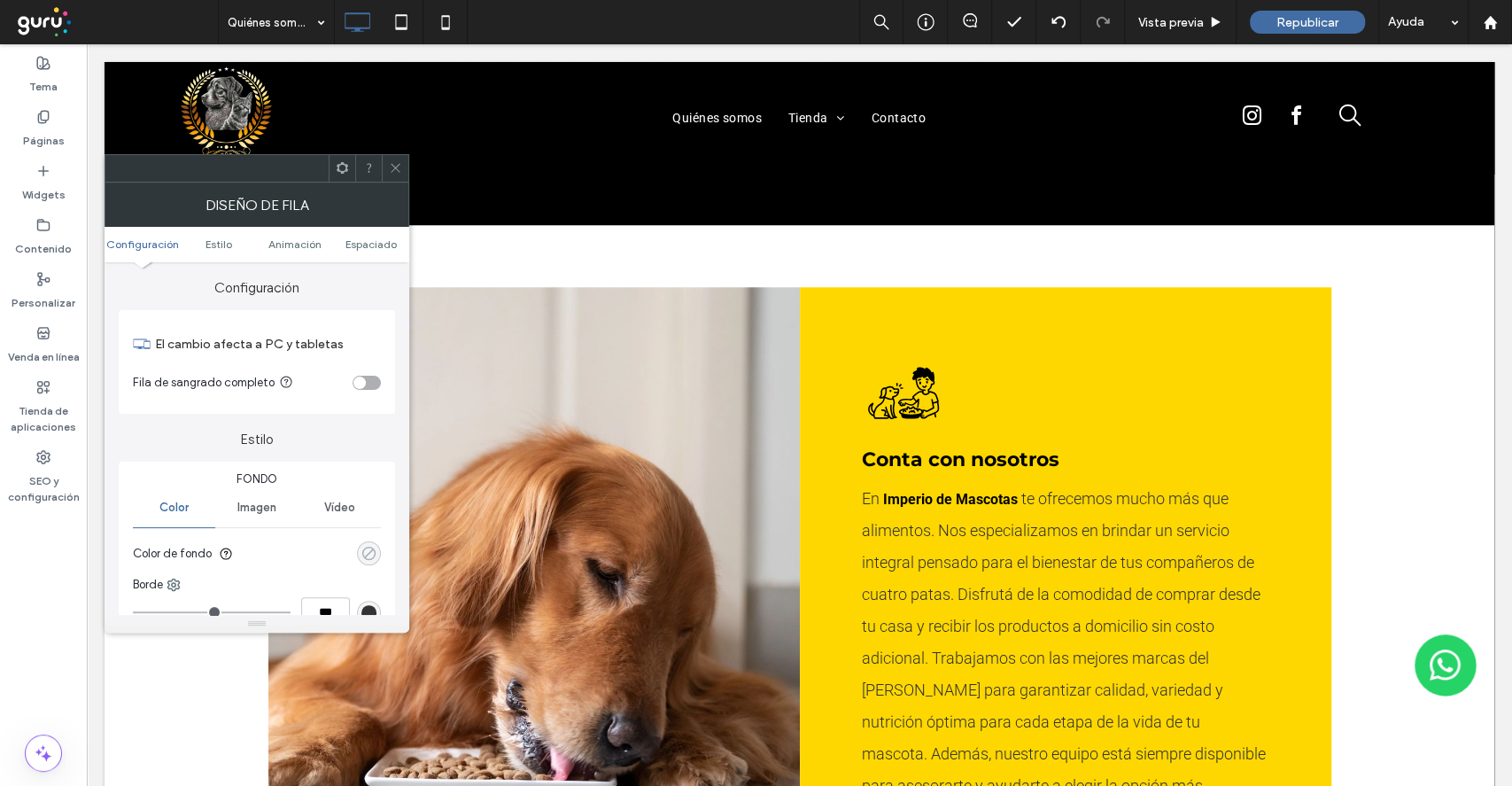
click at [364, 554] on div "rgba(0, 0, 0, 0)" at bounding box center [369, 553] width 15 height 15
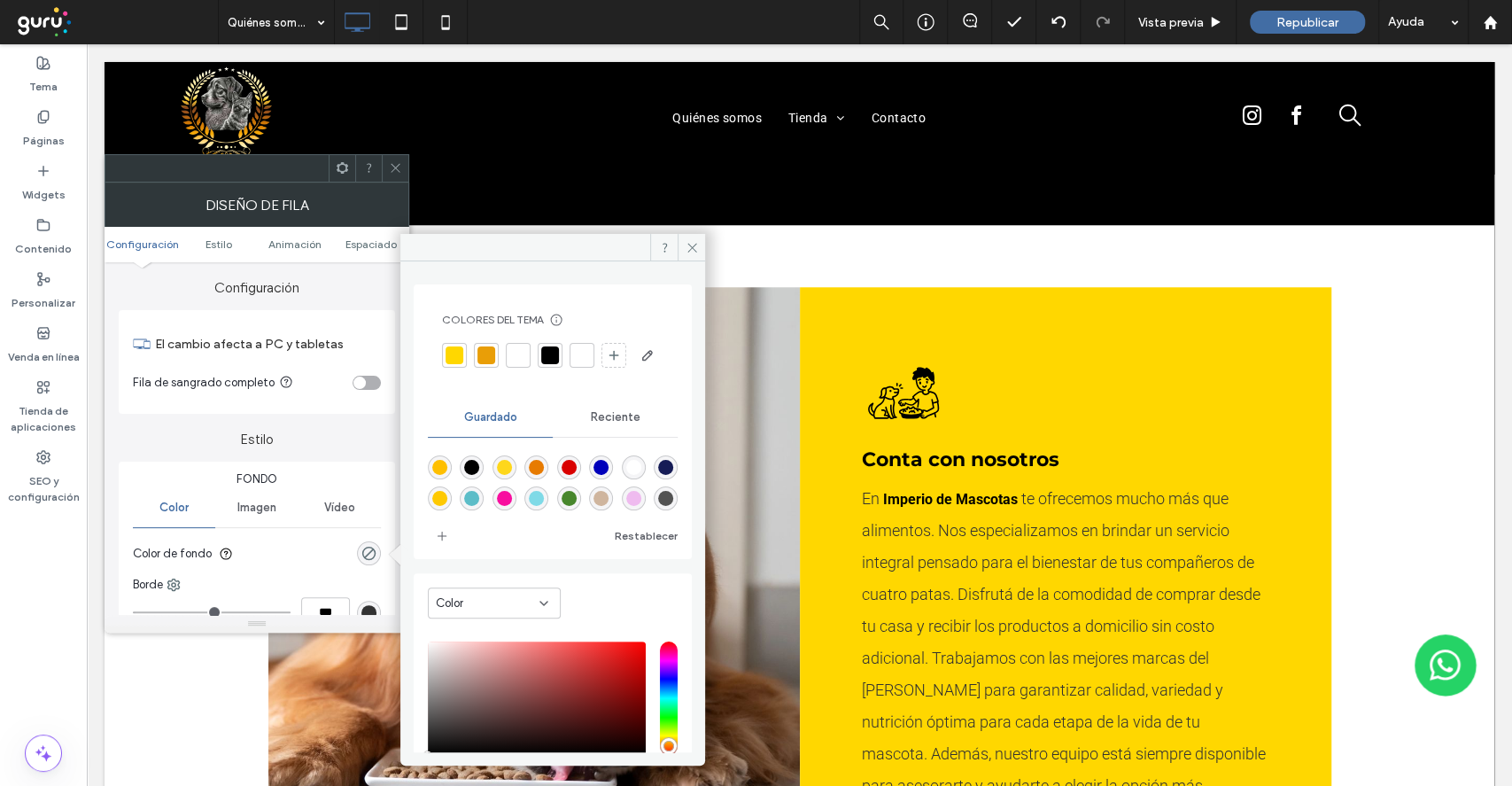
click at [518, 354] on div at bounding box center [518, 355] width 18 height 18
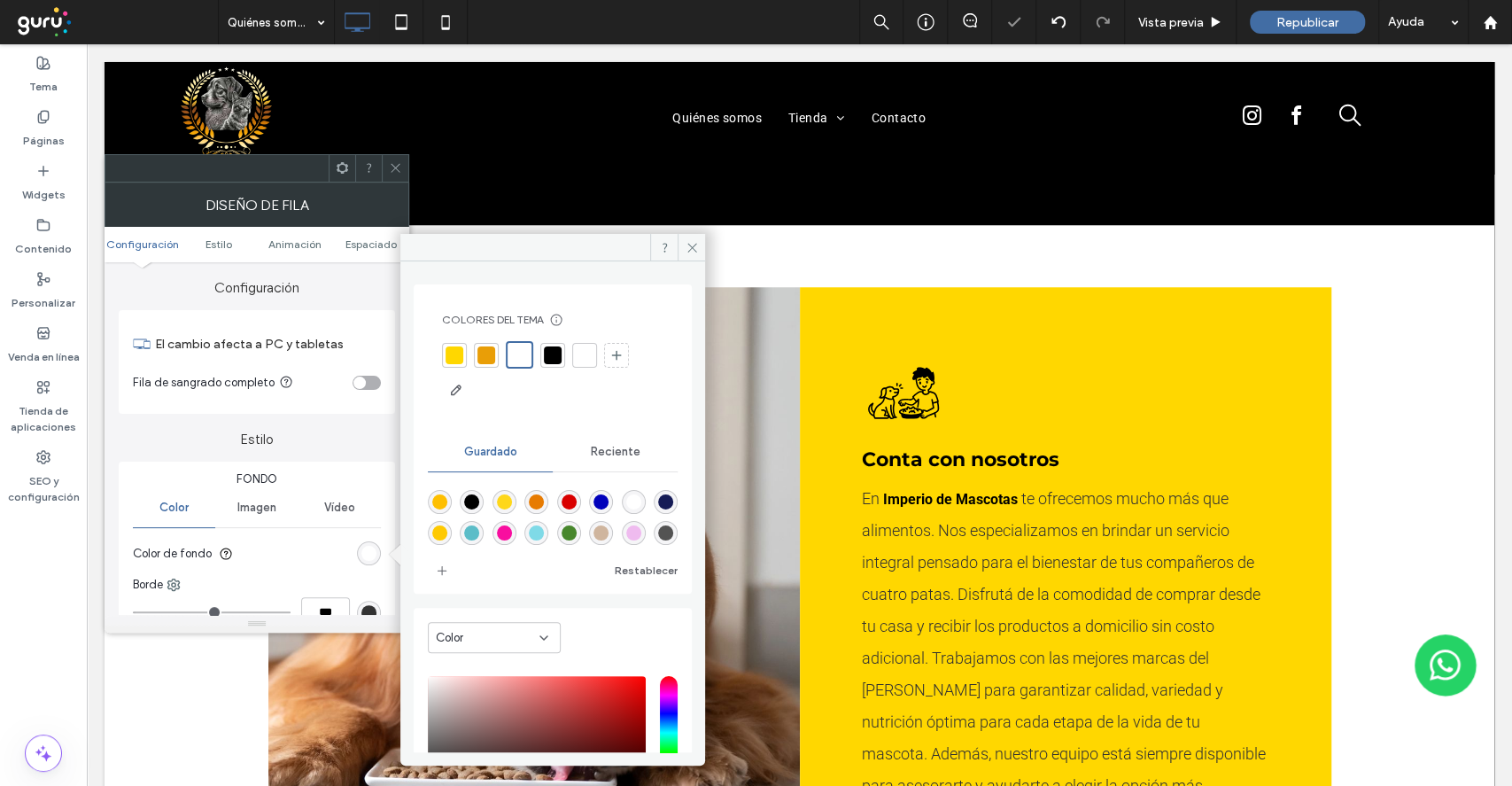
click at [392, 159] on span at bounding box center [395, 168] width 13 height 26
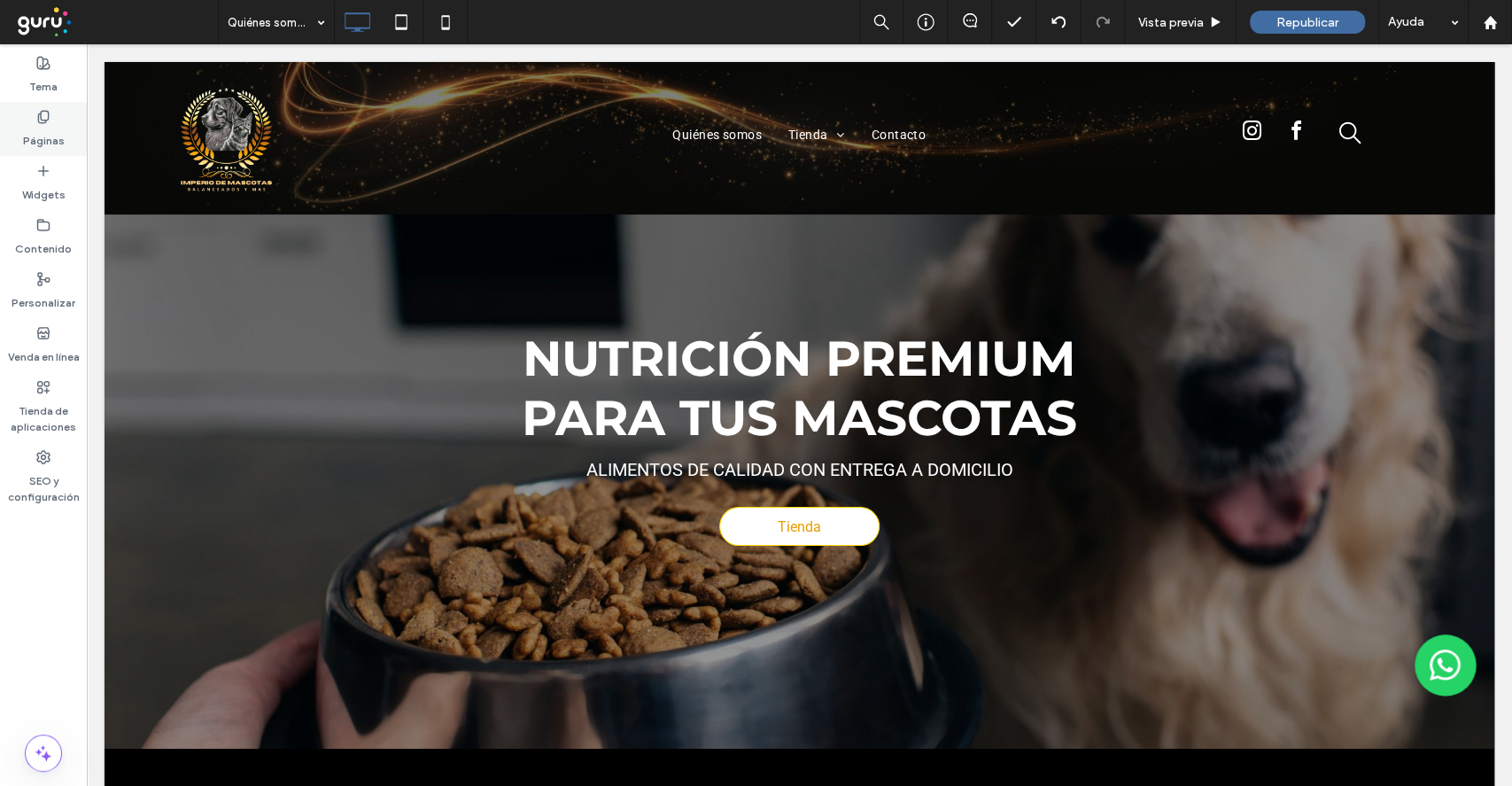
click at [46, 120] on use at bounding box center [42, 117] width 9 height 11
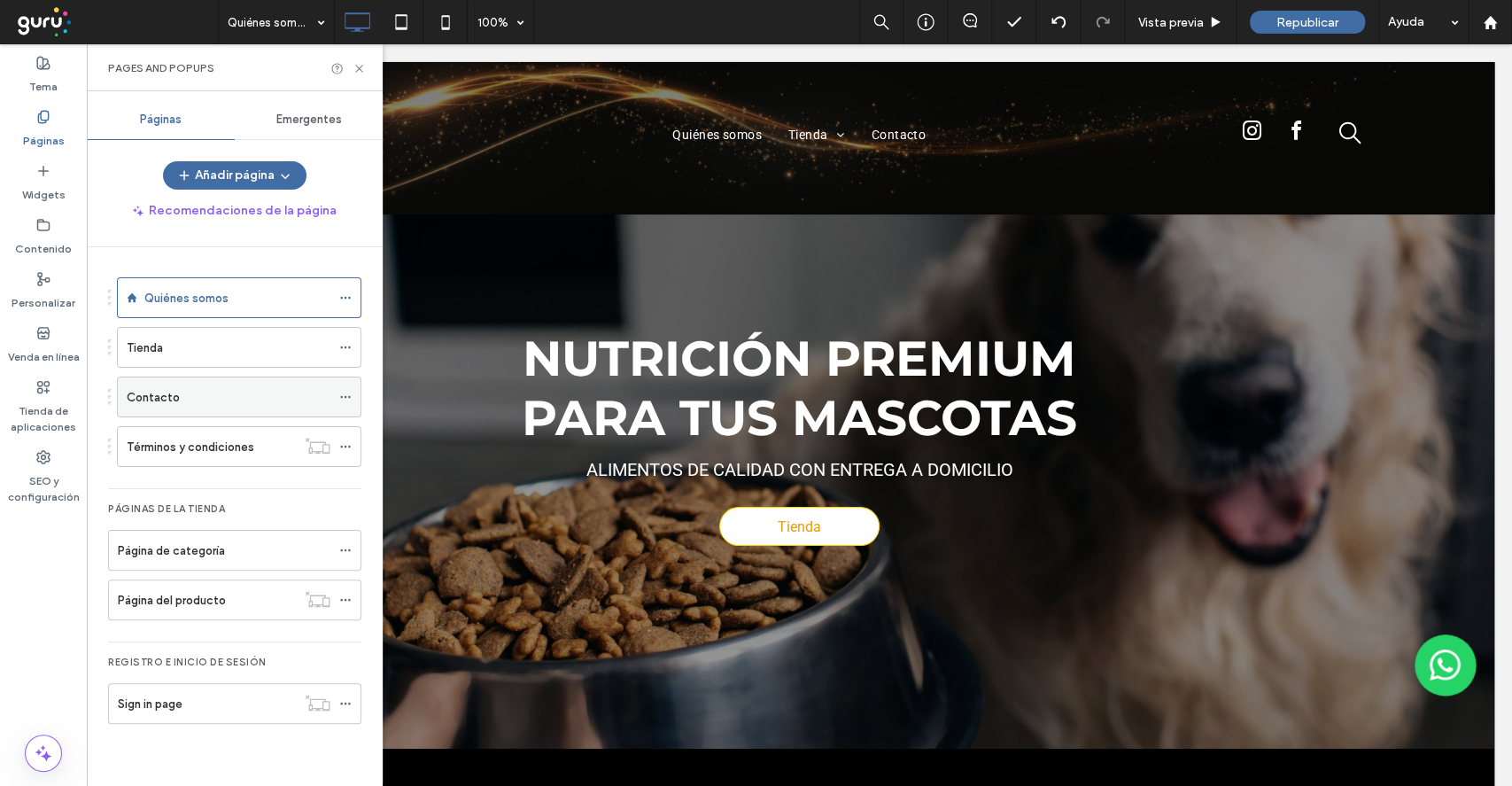
click at [187, 406] on div "Contacto" at bounding box center [229, 396] width 203 height 39
click at [356, 68] on icon at bounding box center [360, 69] width 13 height 13
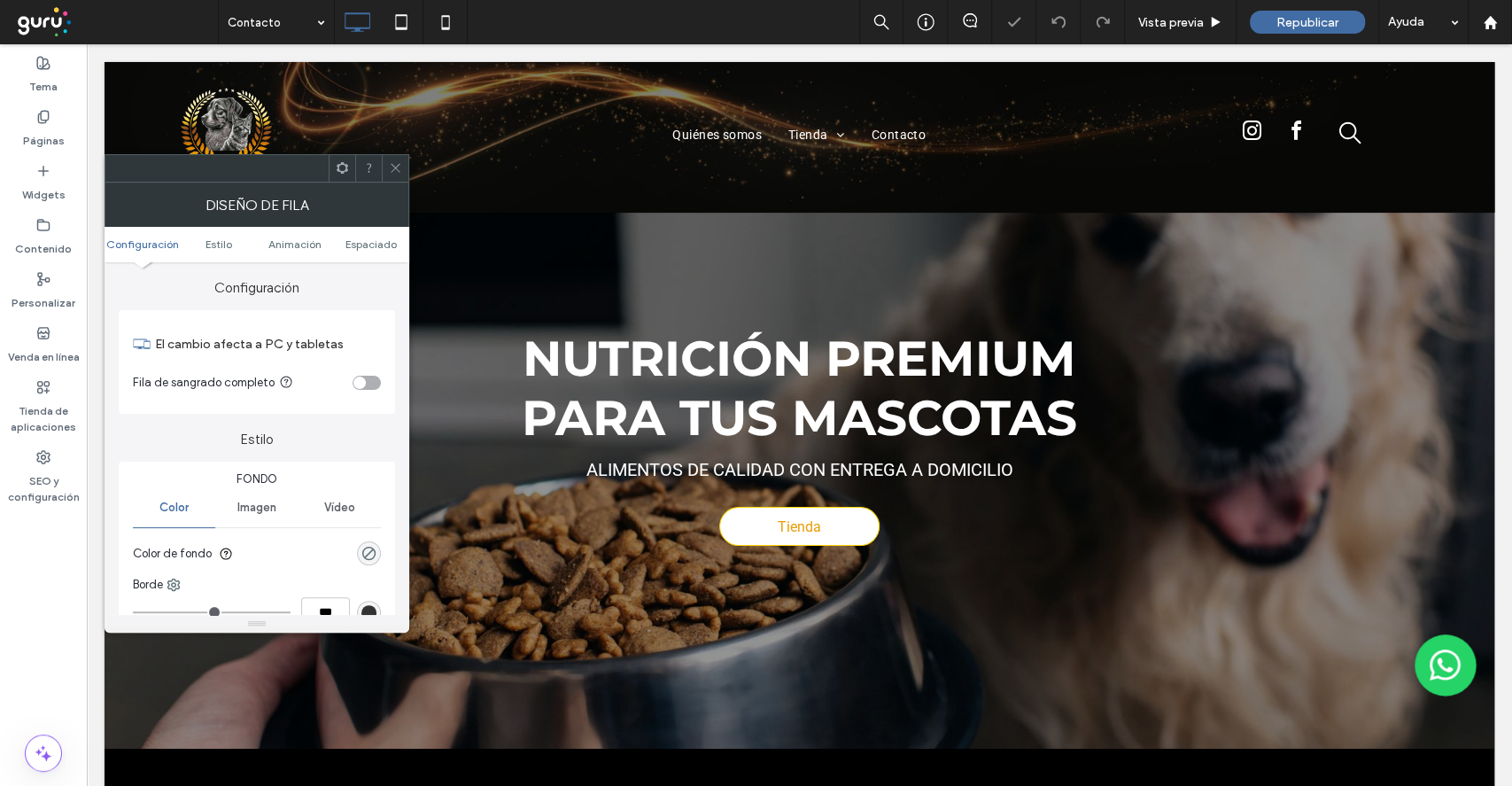
click at [368, 542] on div "rgba(255, 255, 255, 0)" at bounding box center [368, 553] width 24 height 24
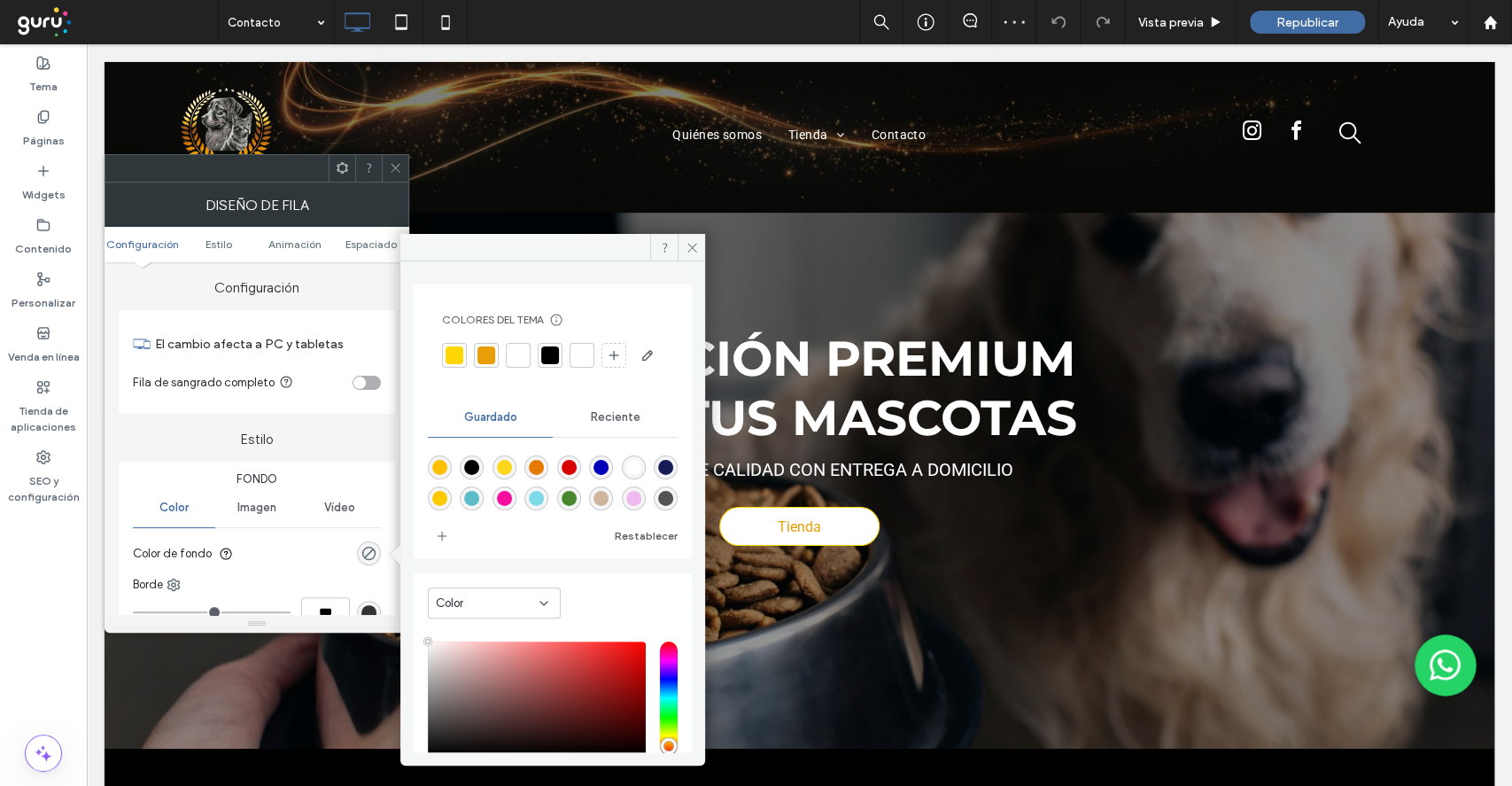
click at [511, 348] on div at bounding box center [518, 355] width 18 height 18
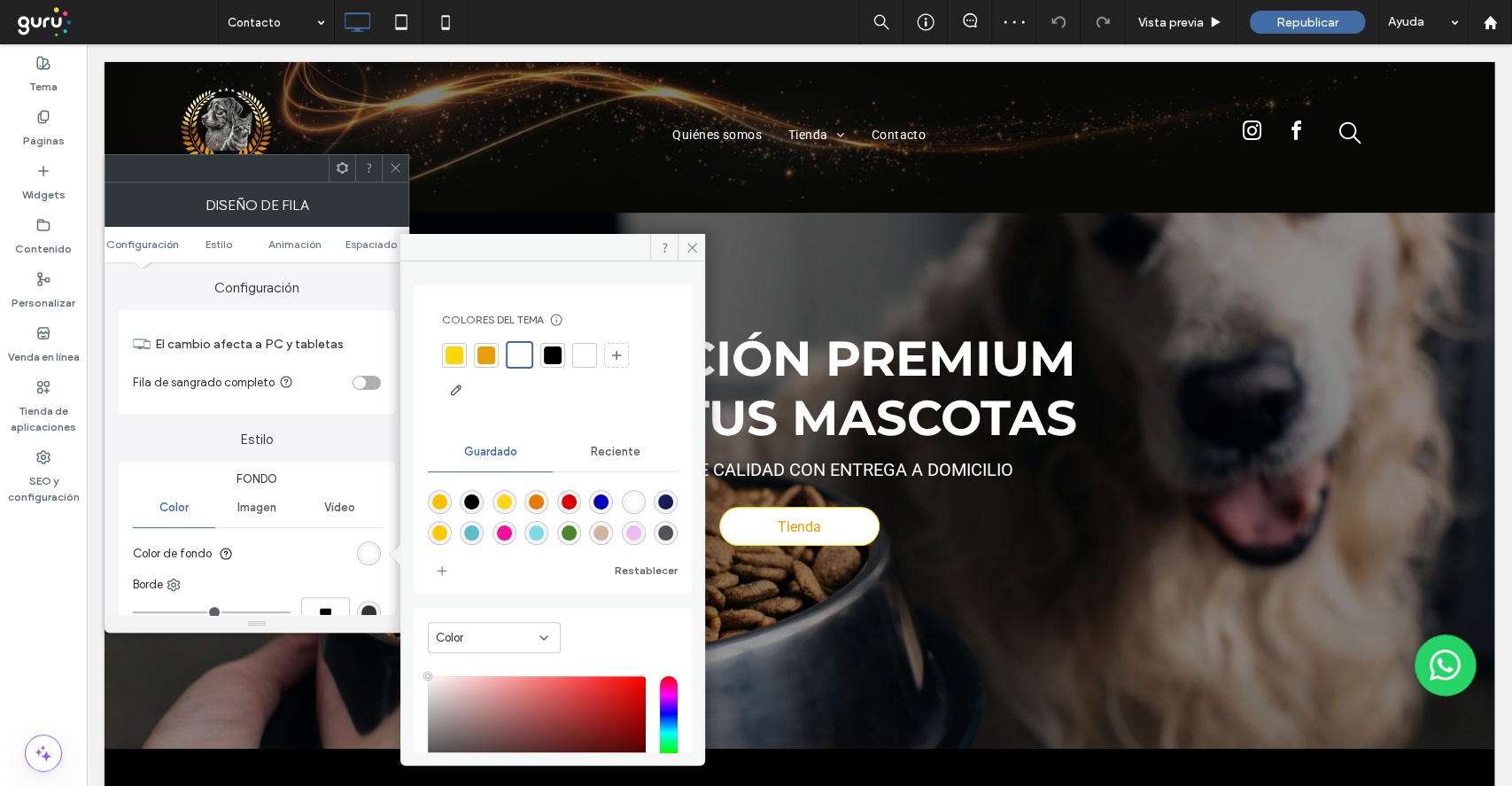
click at [396, 170] on icon at bounding box center [395, 168] width 13 height 13
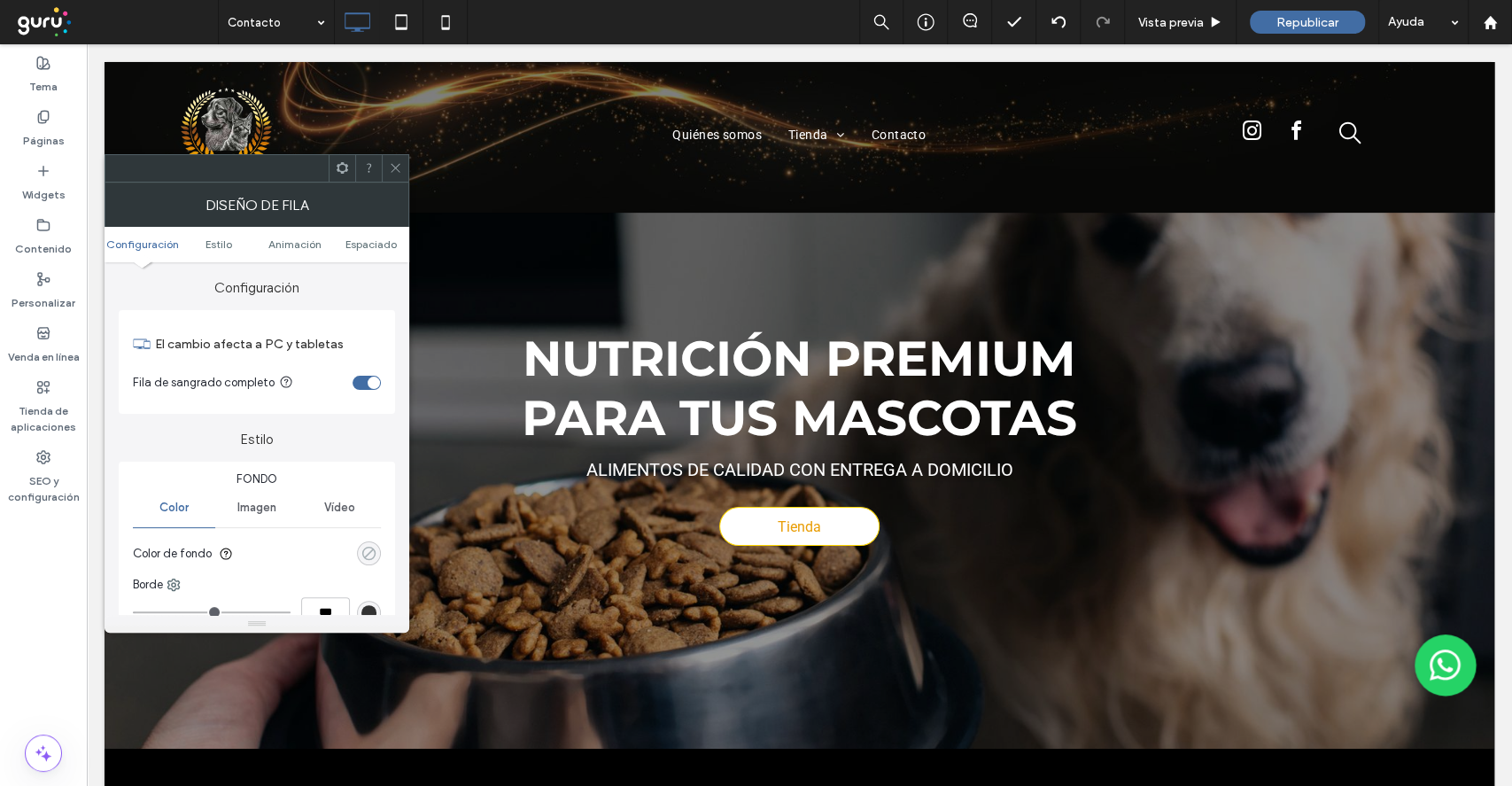
click at [368, 560] on icon "rgba(255, 255, 255, 0)" at bounding box center [369, 553] width 15 height 15
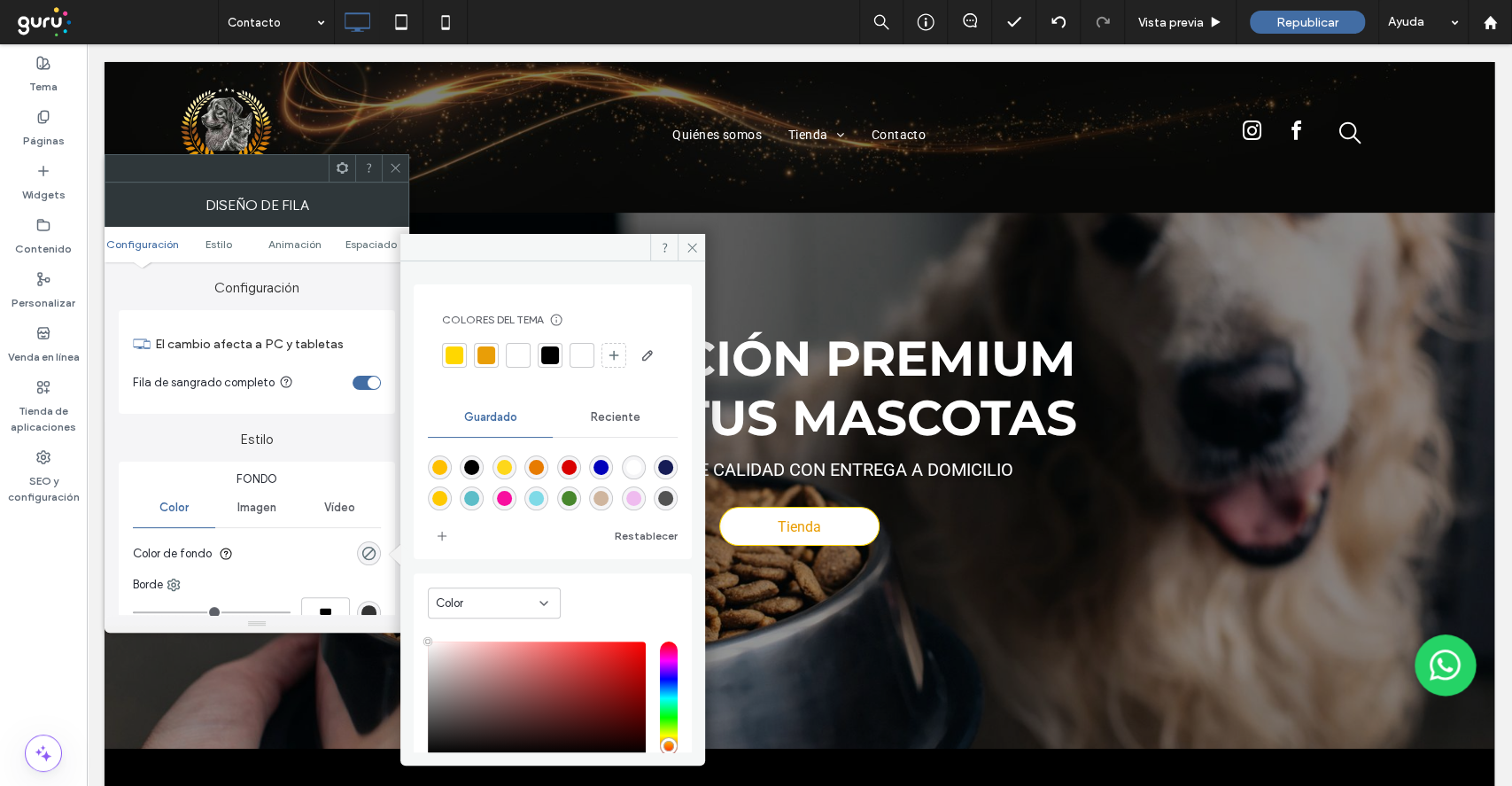
drag, startPoint x: 523, startPoint y: 361, endPoint x: 435, endPoint y: 249, distance: 142.4
click at [520, 359] on div at bounding box center [518, 355] width 18 height 18
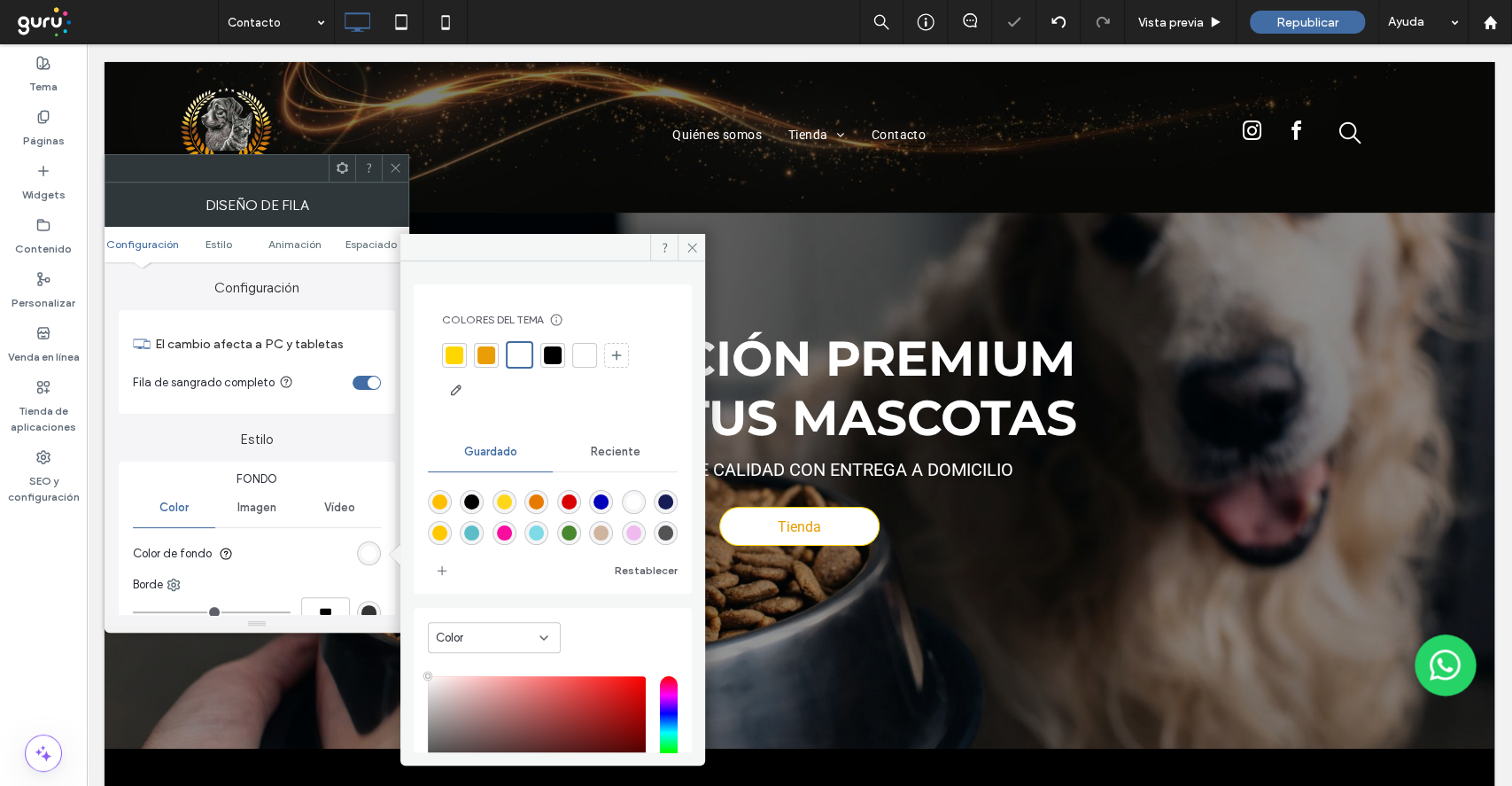
click at [387, 178] on div at bounding box center [395, 168] width 26 height 26
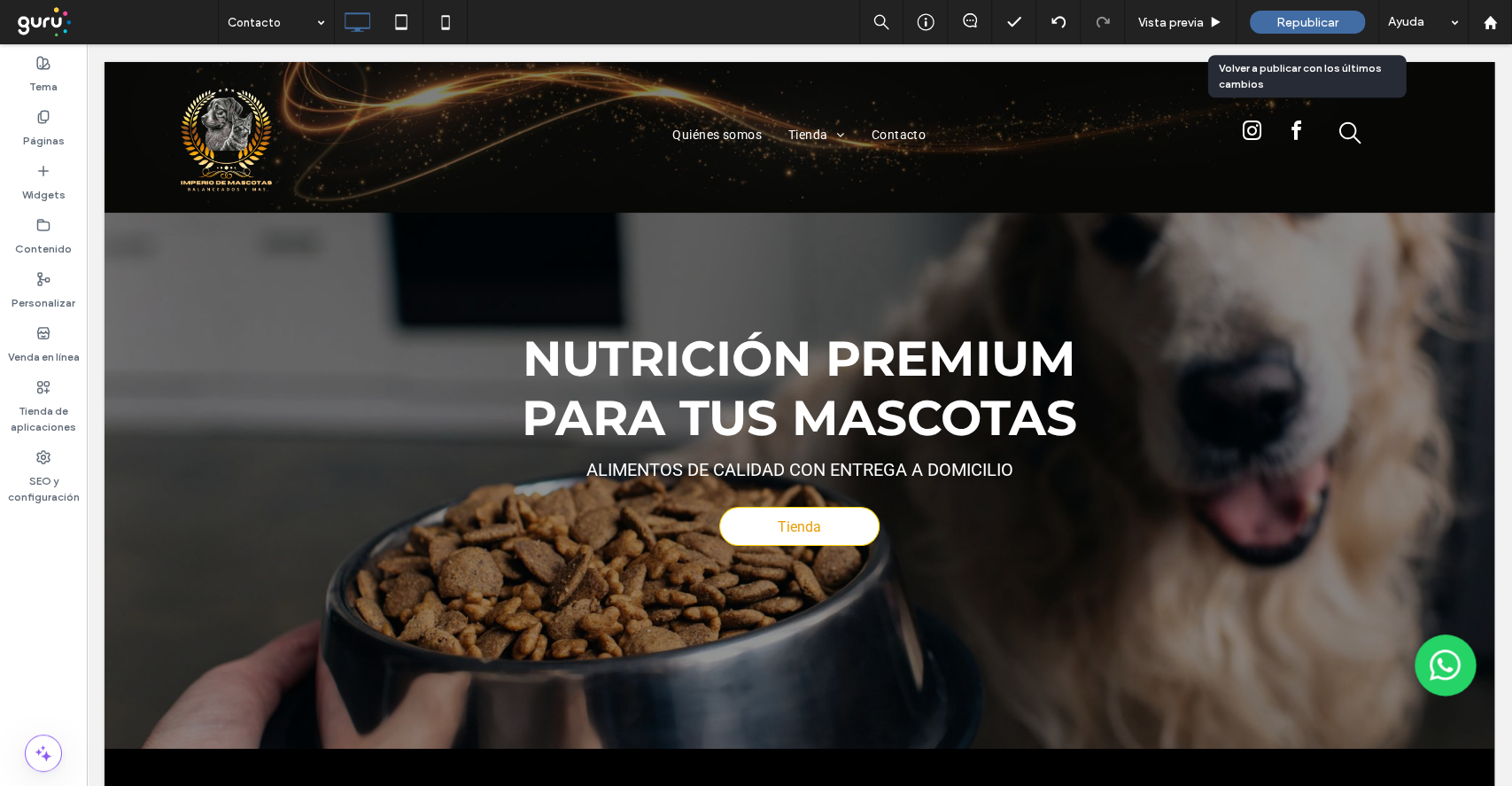
click at [1266, 24] on div "Republicar" at bounding box center [1308, 22] width 115 height 23
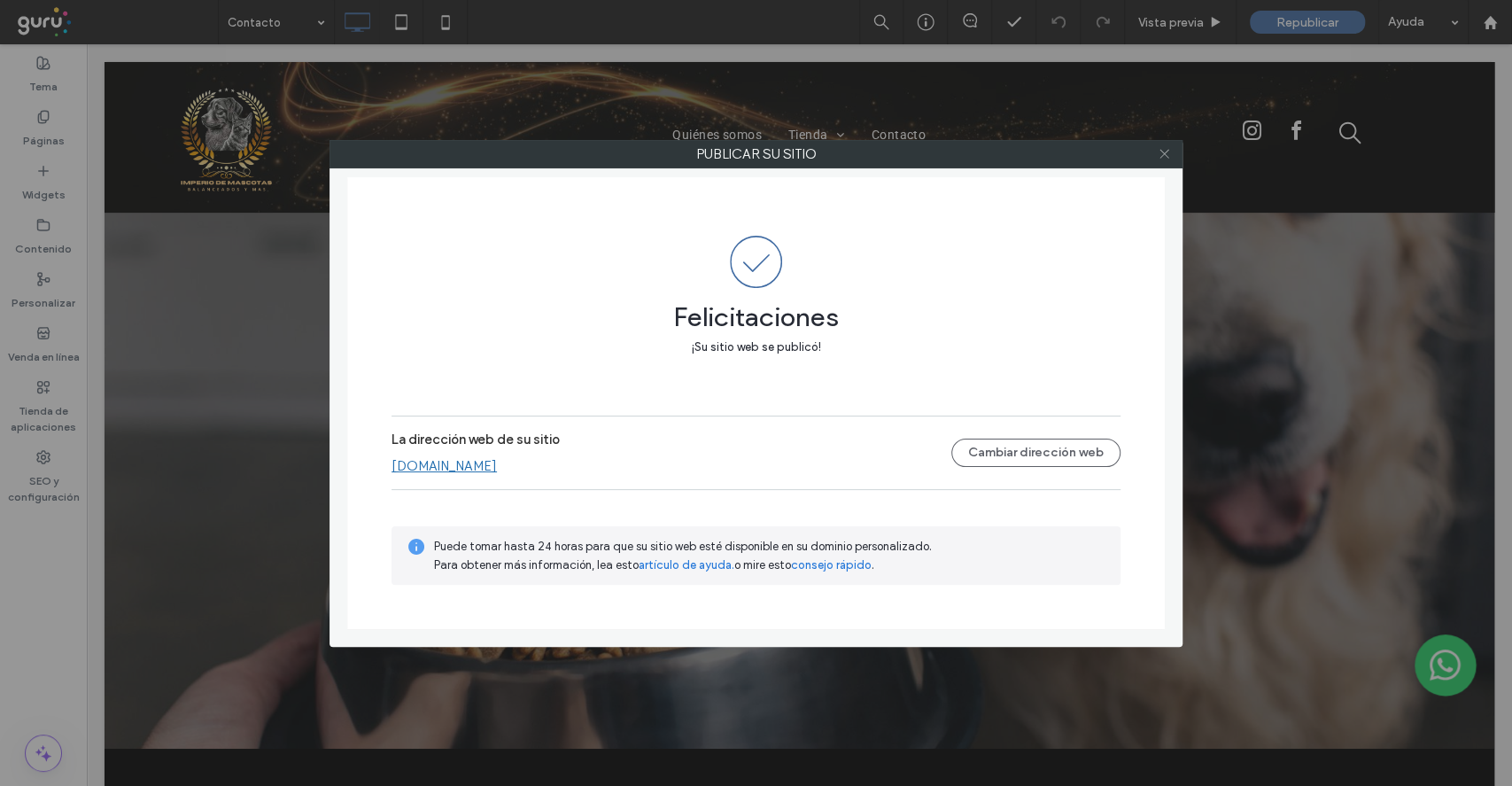
click at [1164, 151] on icon at bounding box center [1165, 153] width 13 height 13
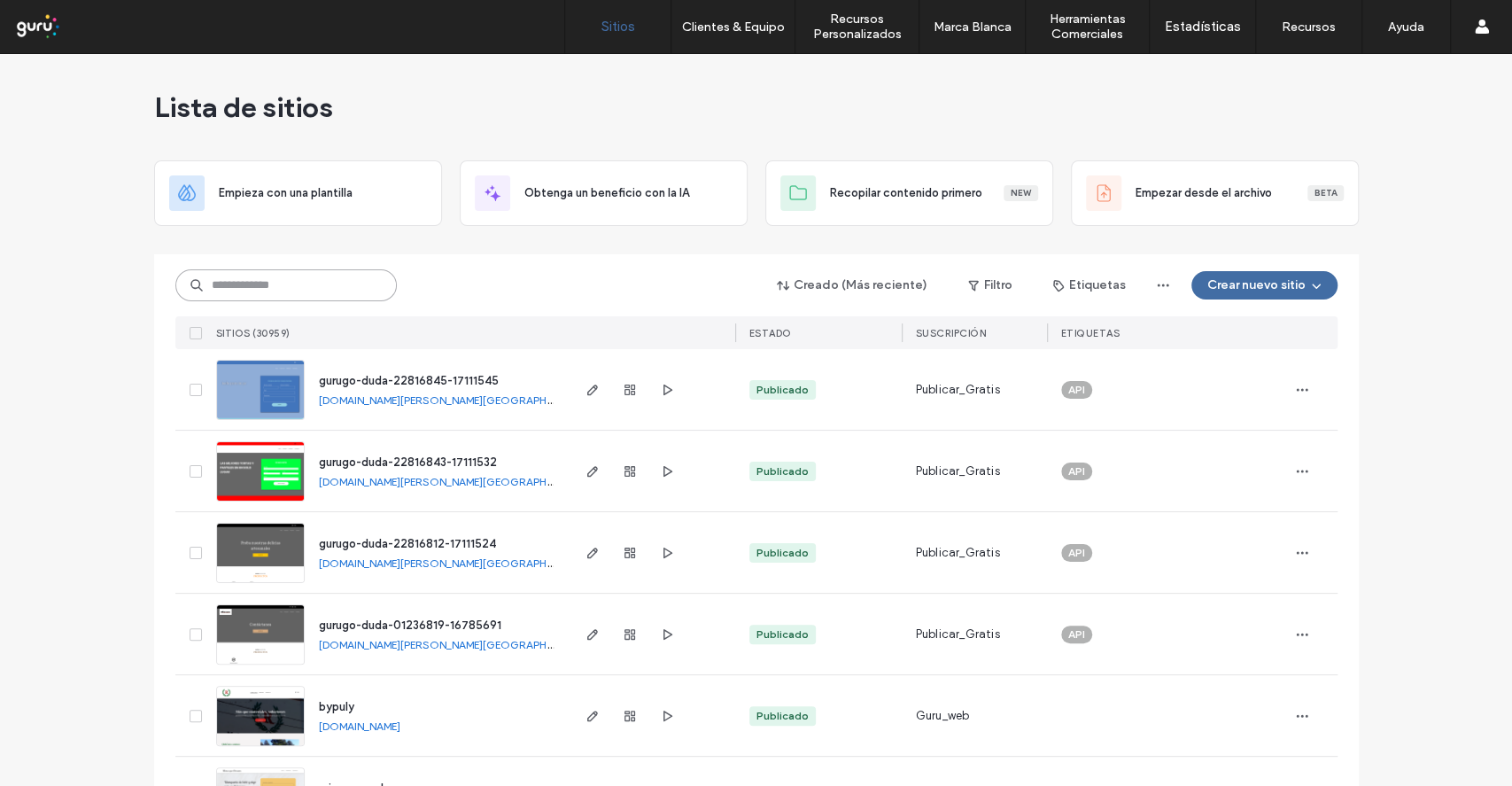
click at [261, 278] on input at bounding box center [285, 285] width 221 height 32
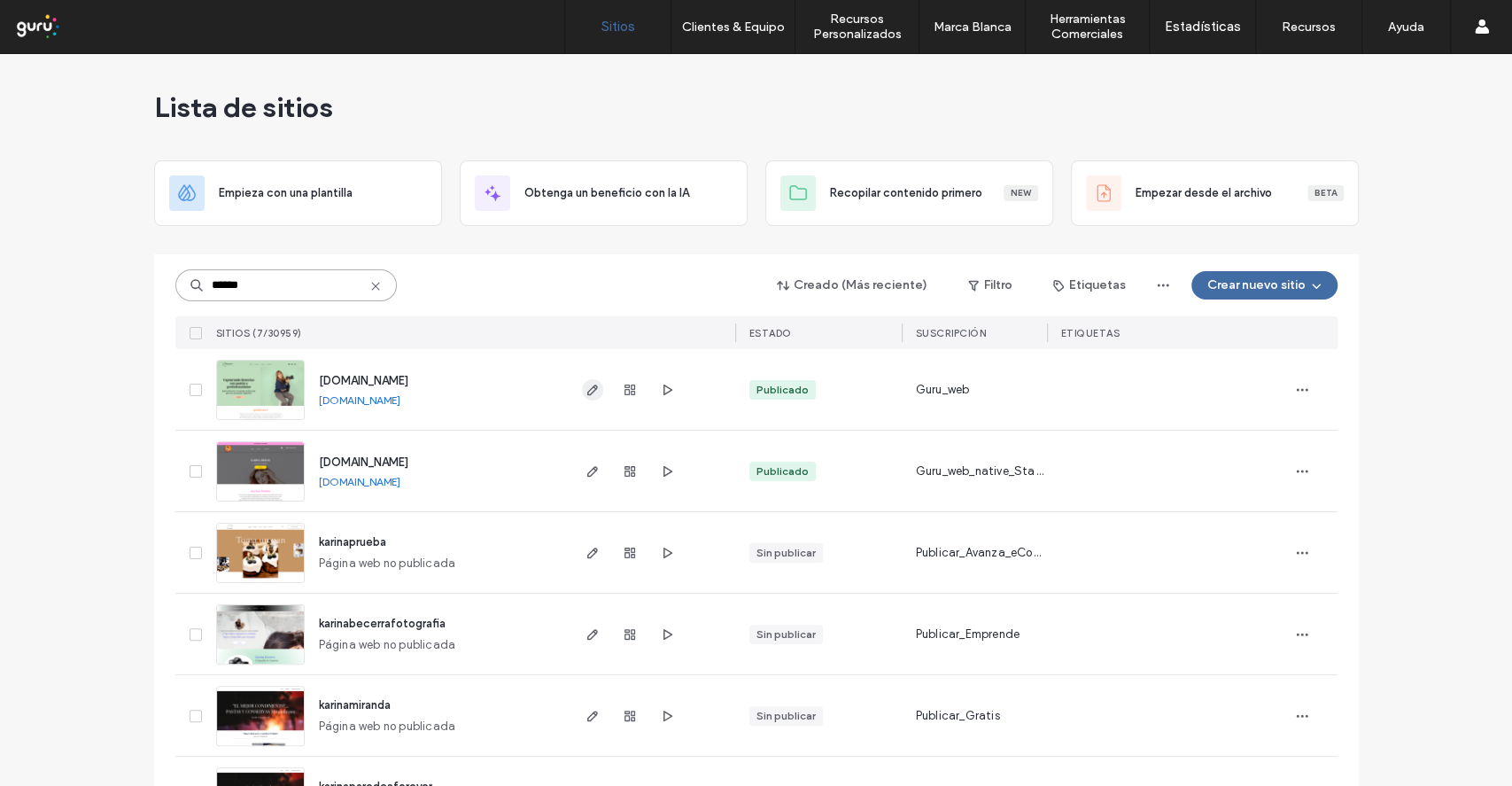
type input "******"
click at [588, 392] on icon "button" at bounding box center [592, 390] width 14 height 14
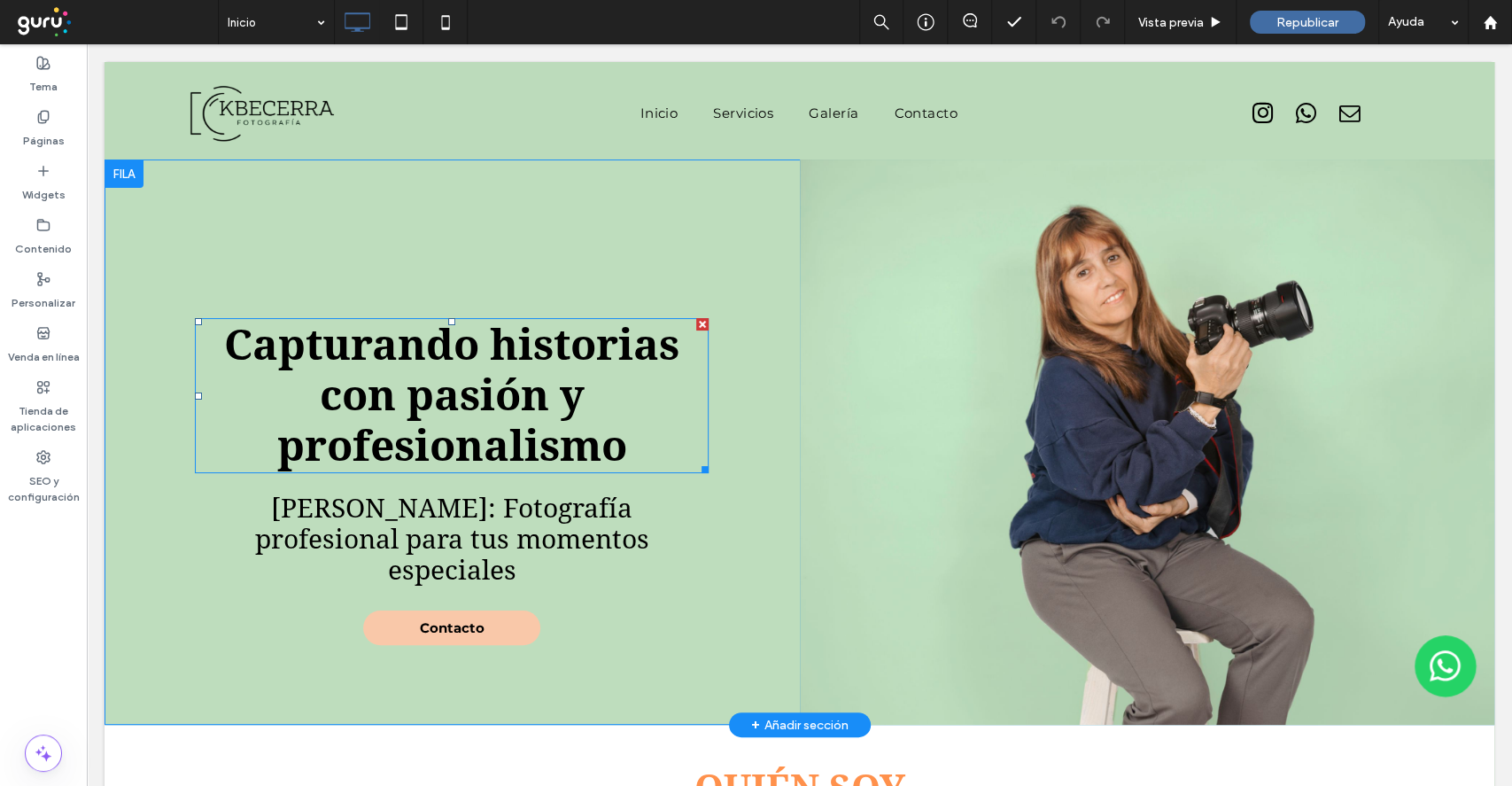
click at [588, 397] on h1 "Capturando historias con pasión y profesionalismo" at bounding box center [452, 395] width 514 height 152
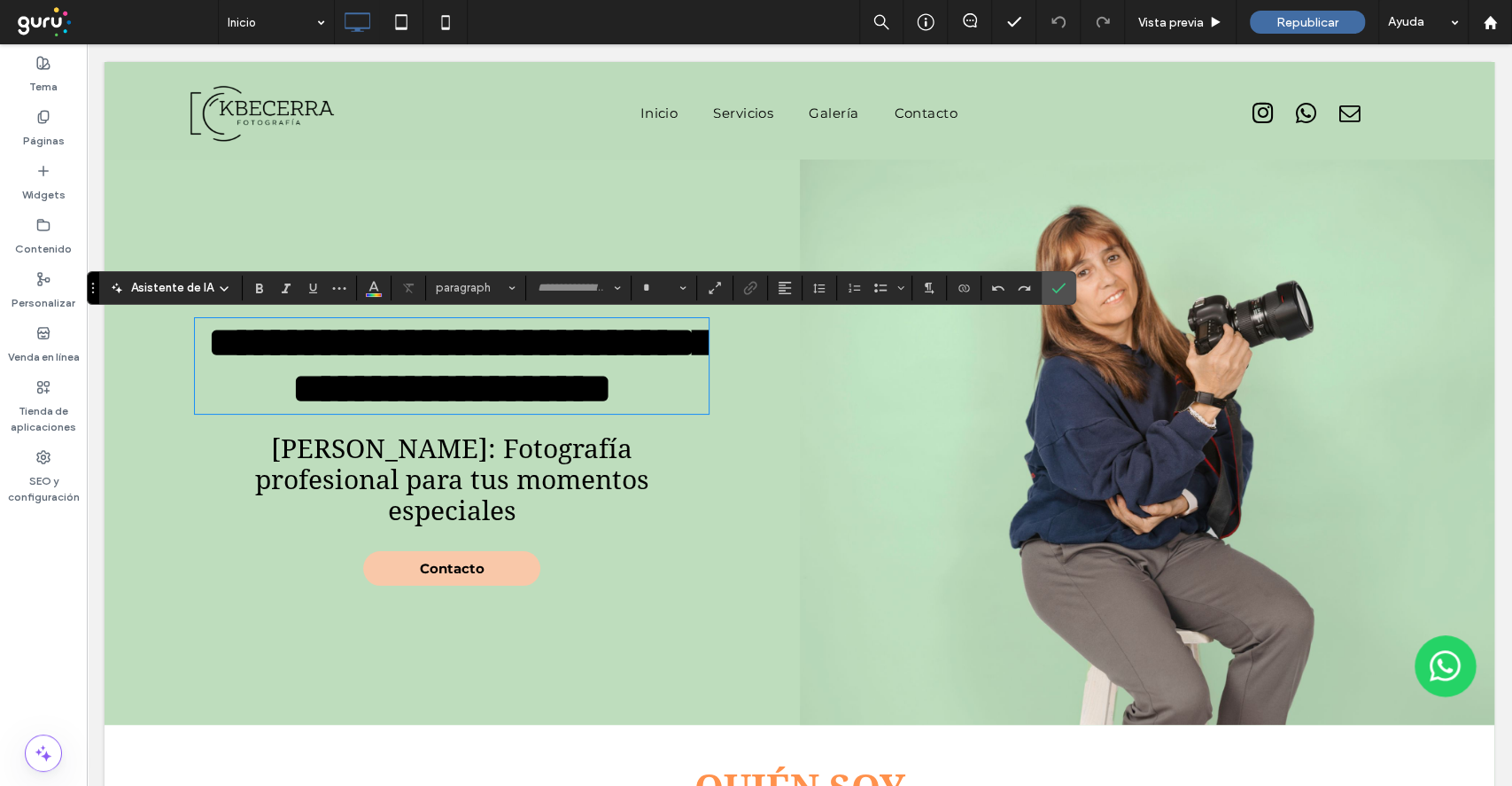
type input "**********"
type input "**"
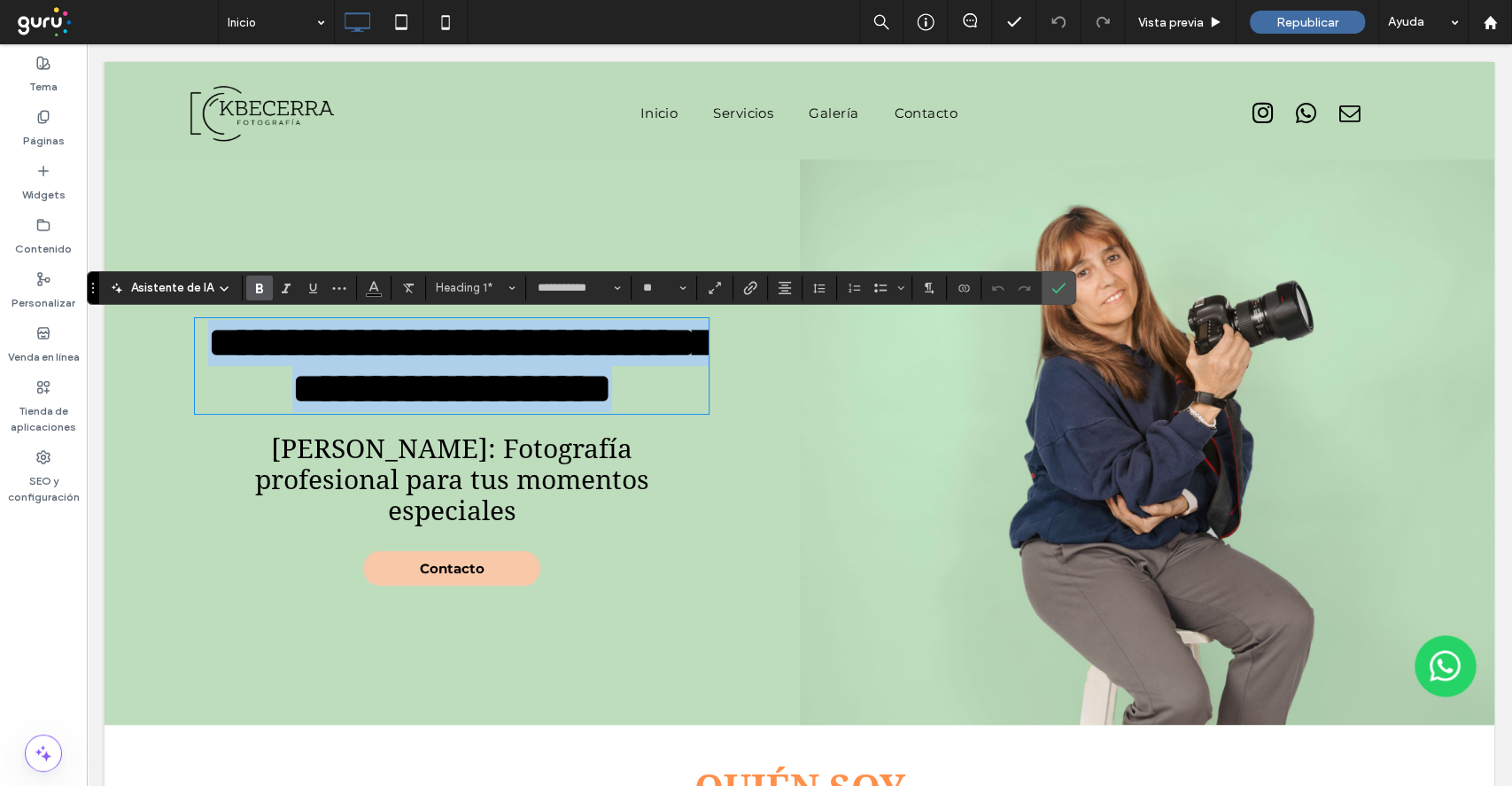
click at [642, 412] on h1 "**********" at bounding box center [452, 366] width 514 height 92
click at [624, 412] on h1 "**********" at bounding box center [452, 366] width 514 height 92
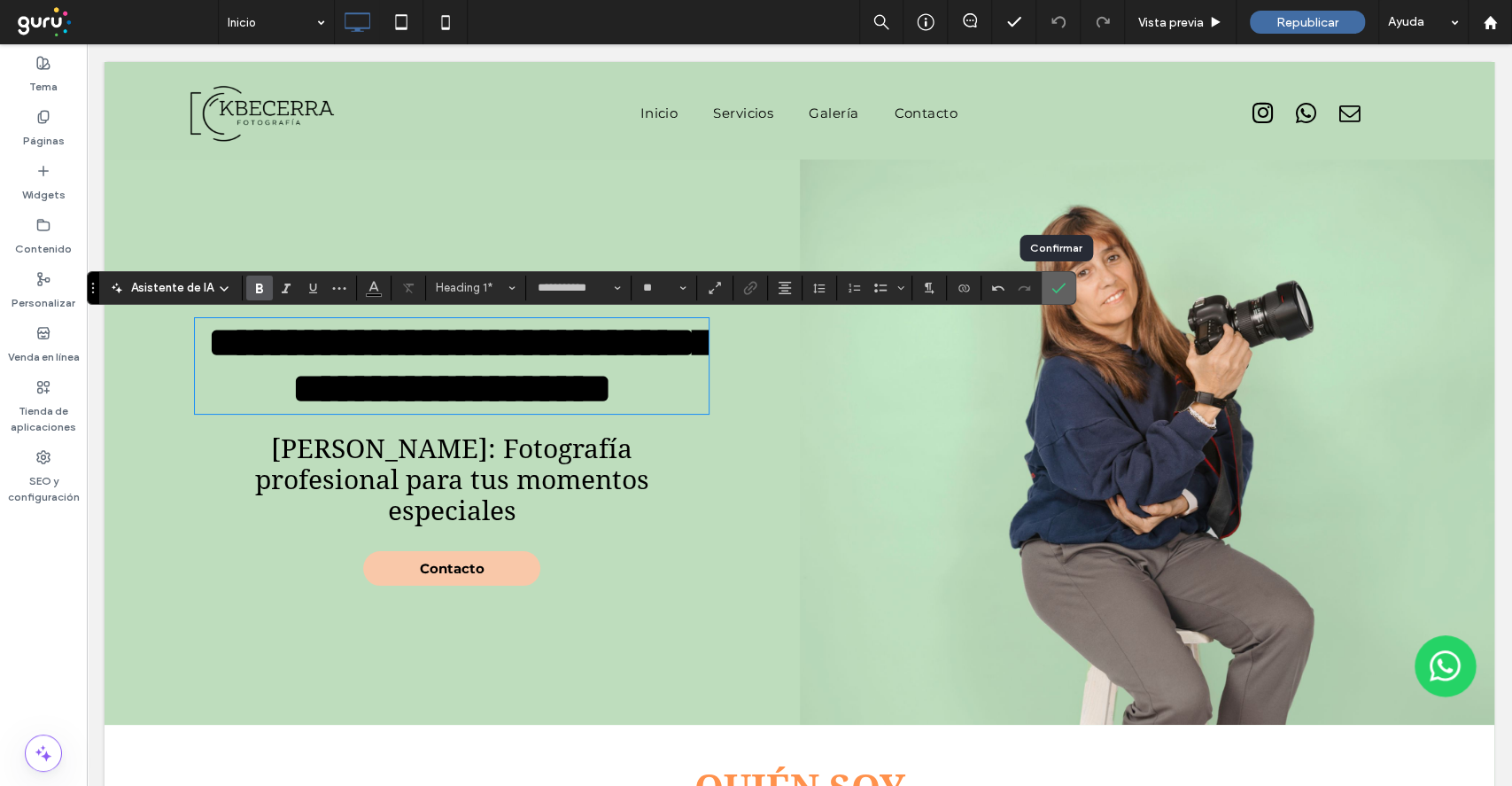
click at [1057, 290] on icon "Confirmar" at bounding box center [1058, 287] width 14 height 14
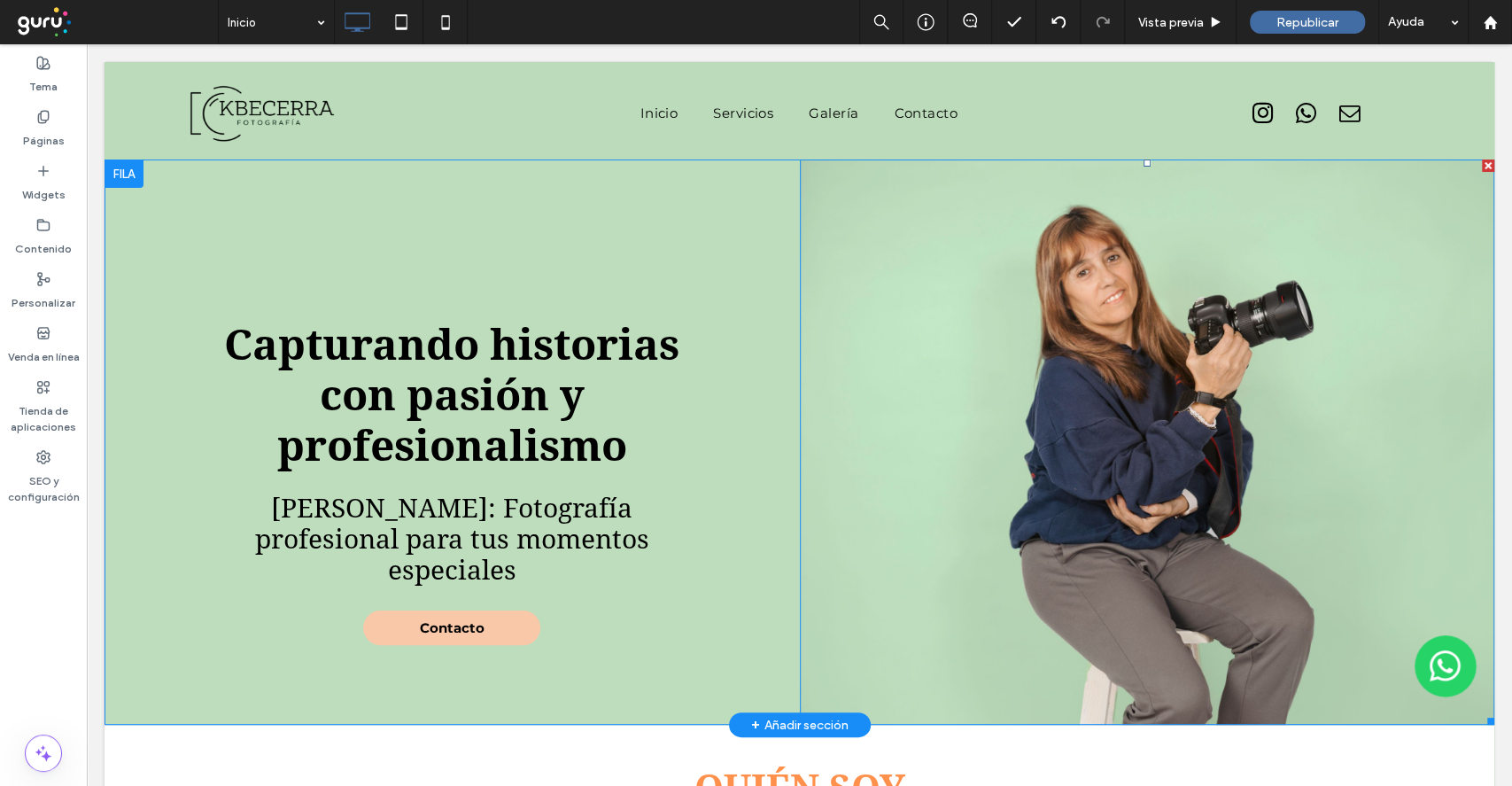
click at [813, 613] on div at bounding box center [1148, 441] width 696 height 565
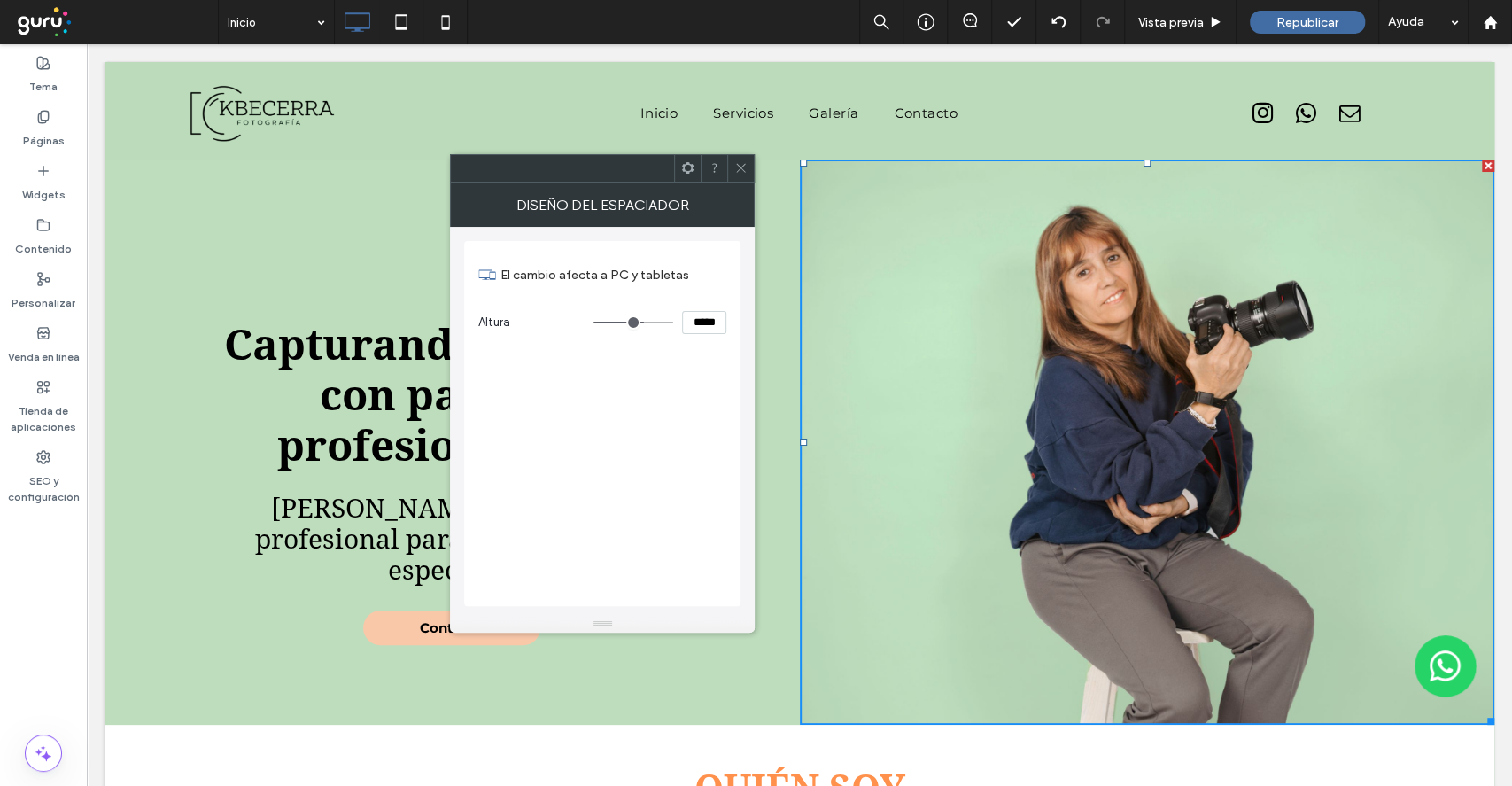
drag, startPoint x: 744, startPoint y: 172, endPoint x: 677, endPoint y: 194, distance: 70.5
click at [744, 171] on use at bounding box center [741, 168] width 8 height 8
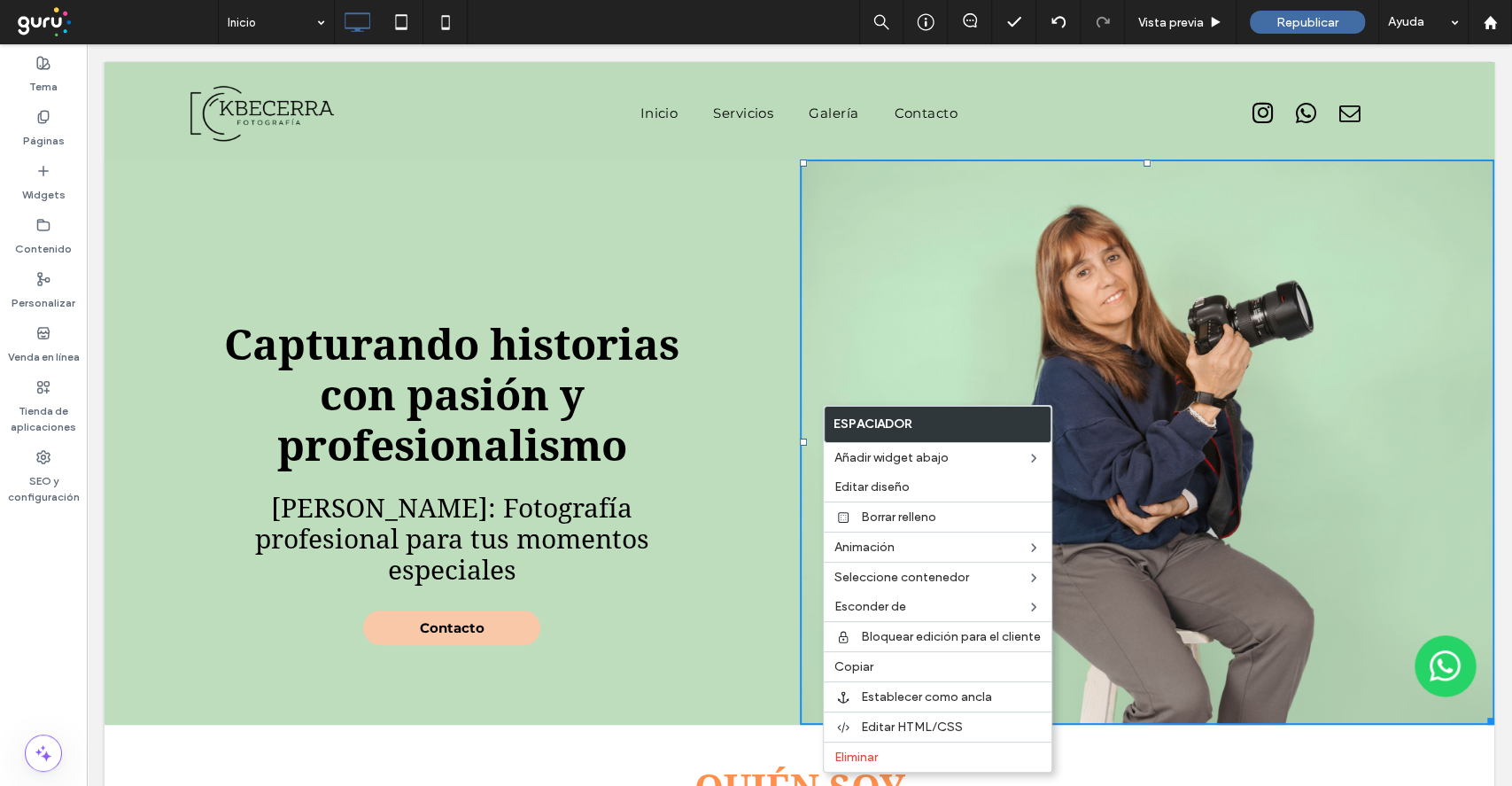
click at [932, 327] on div at bounding box center [1148, 441] width 696 height 565
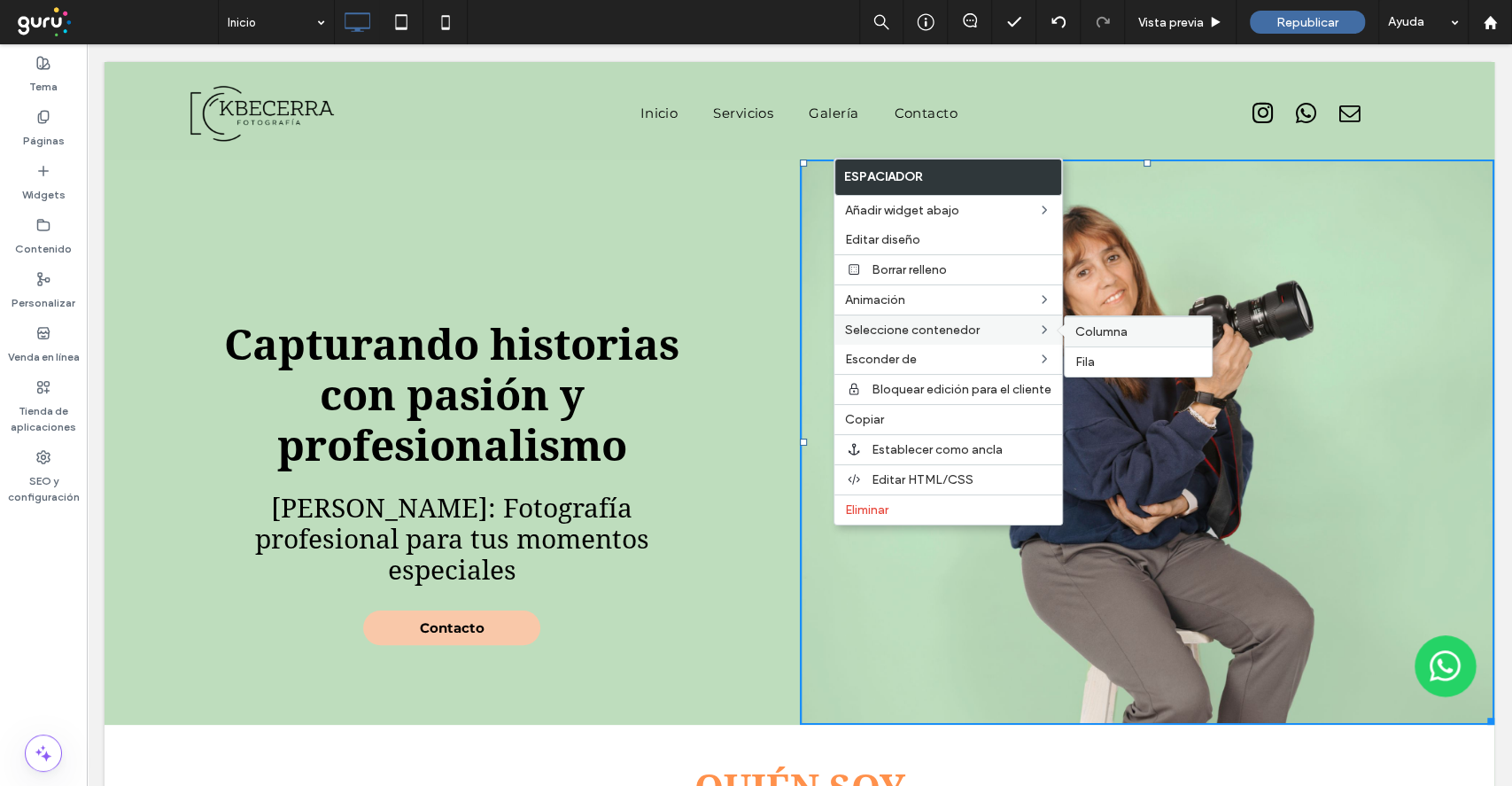
click at [1096, 326] on span "Columna" at bounding box center [1102, 331] width 53 height 15
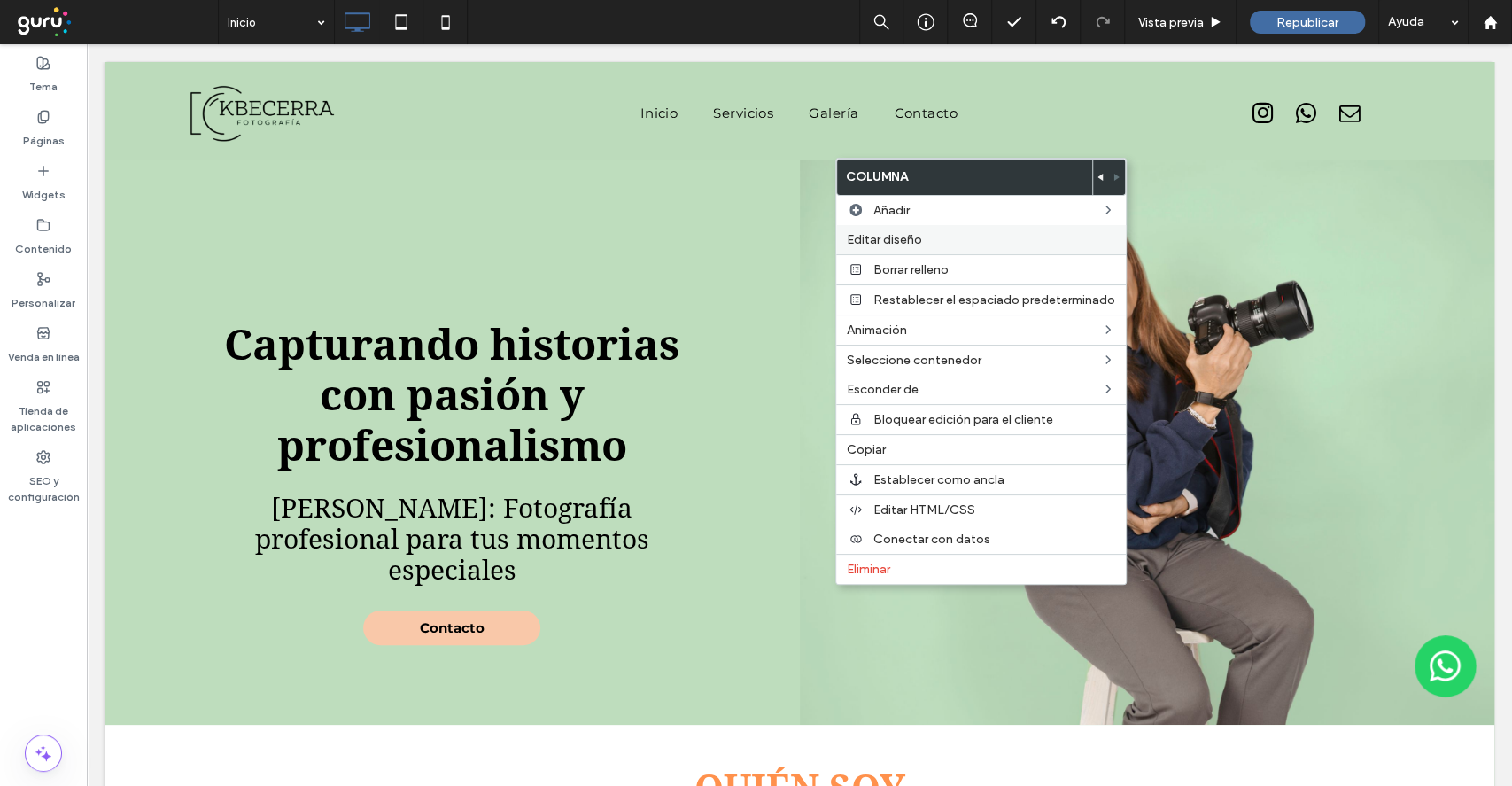
click at [987, 240] on label "Editar diseño" at bounding box center [981, 240] width 268 height 15
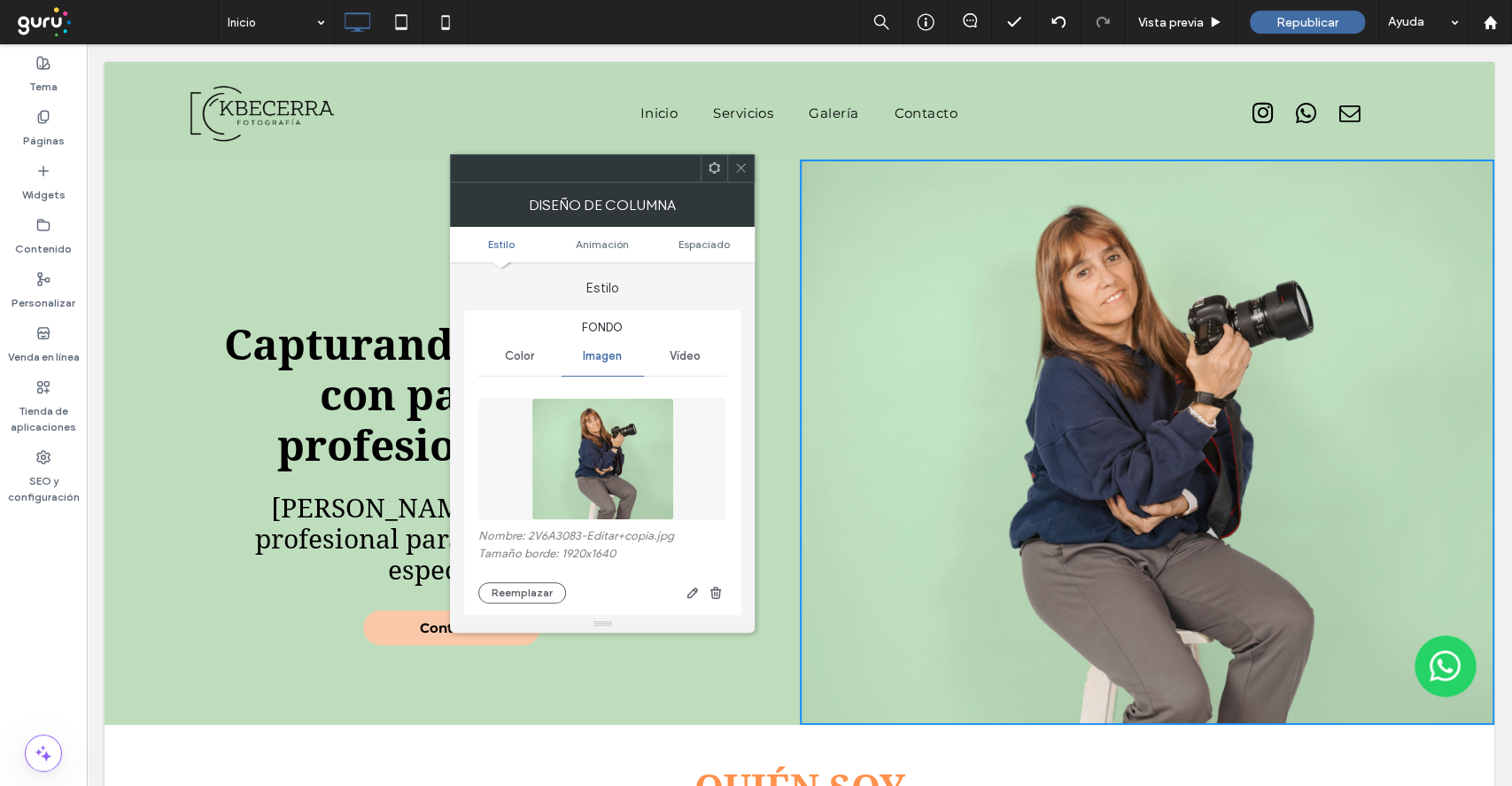
scroll to position [118, 0]
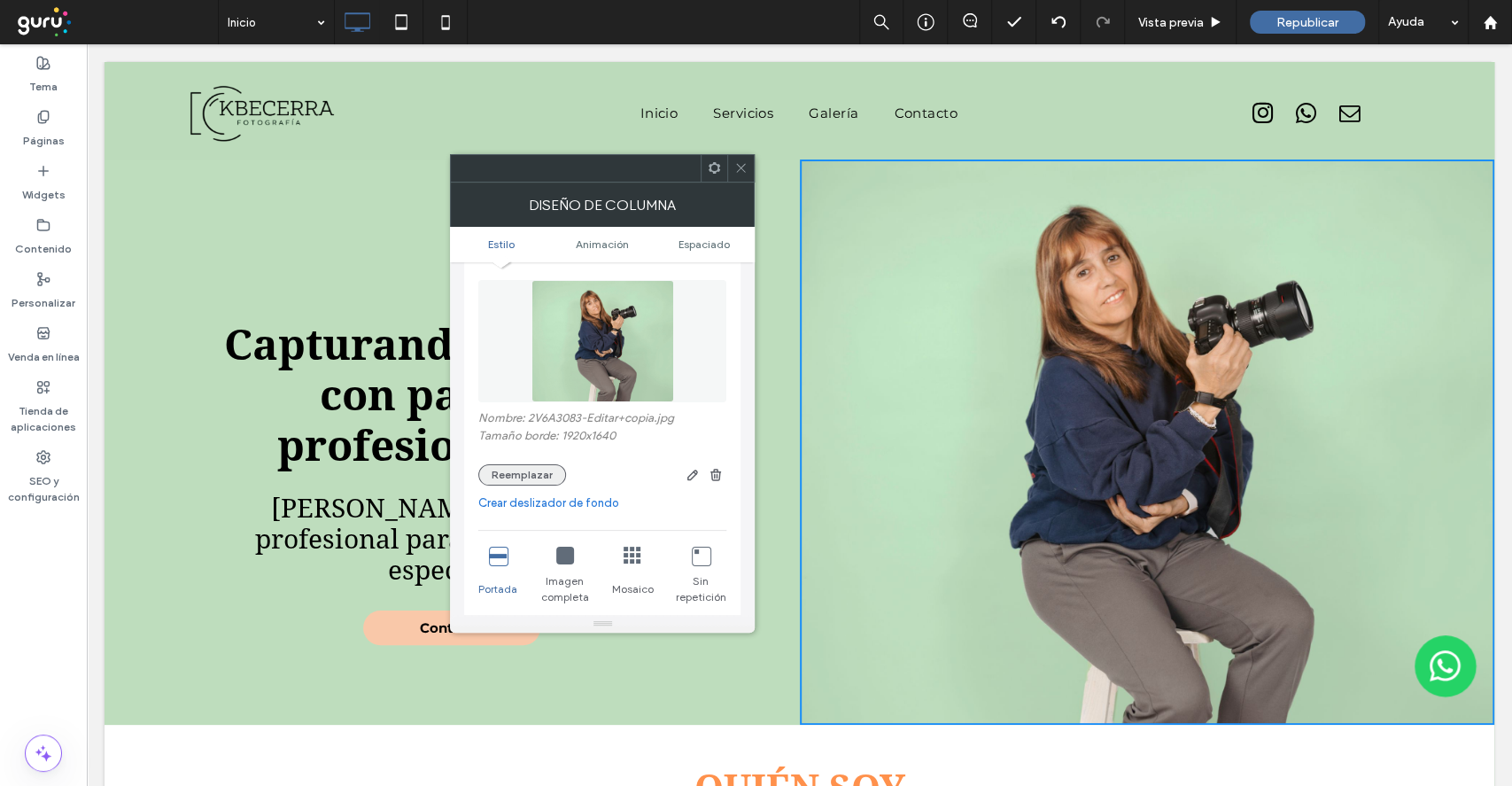
click at [519, 475] on button "Reemplazar" at bounding box center [522, 474] width 88 height 22
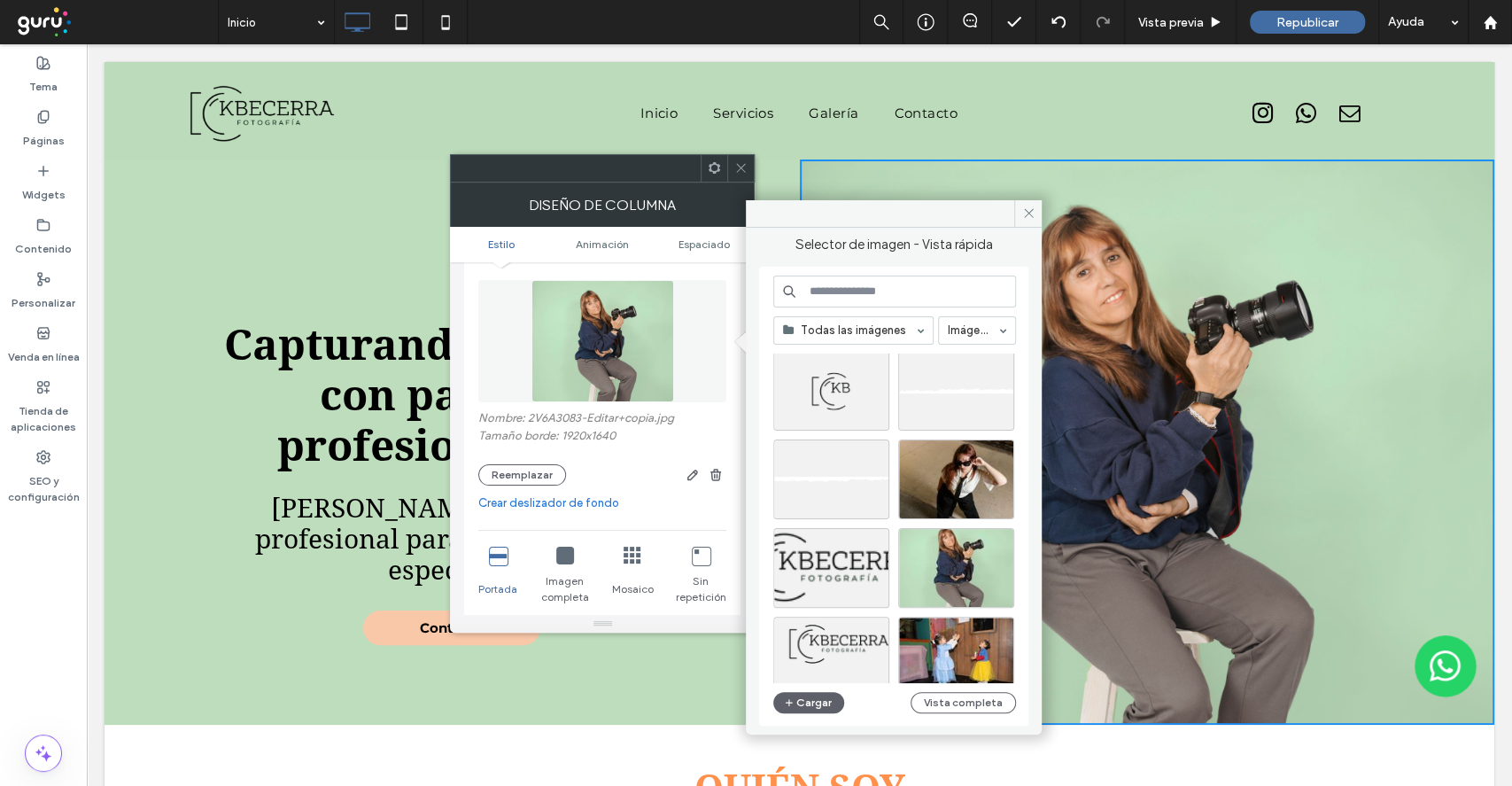
scroll to position [0, 0]
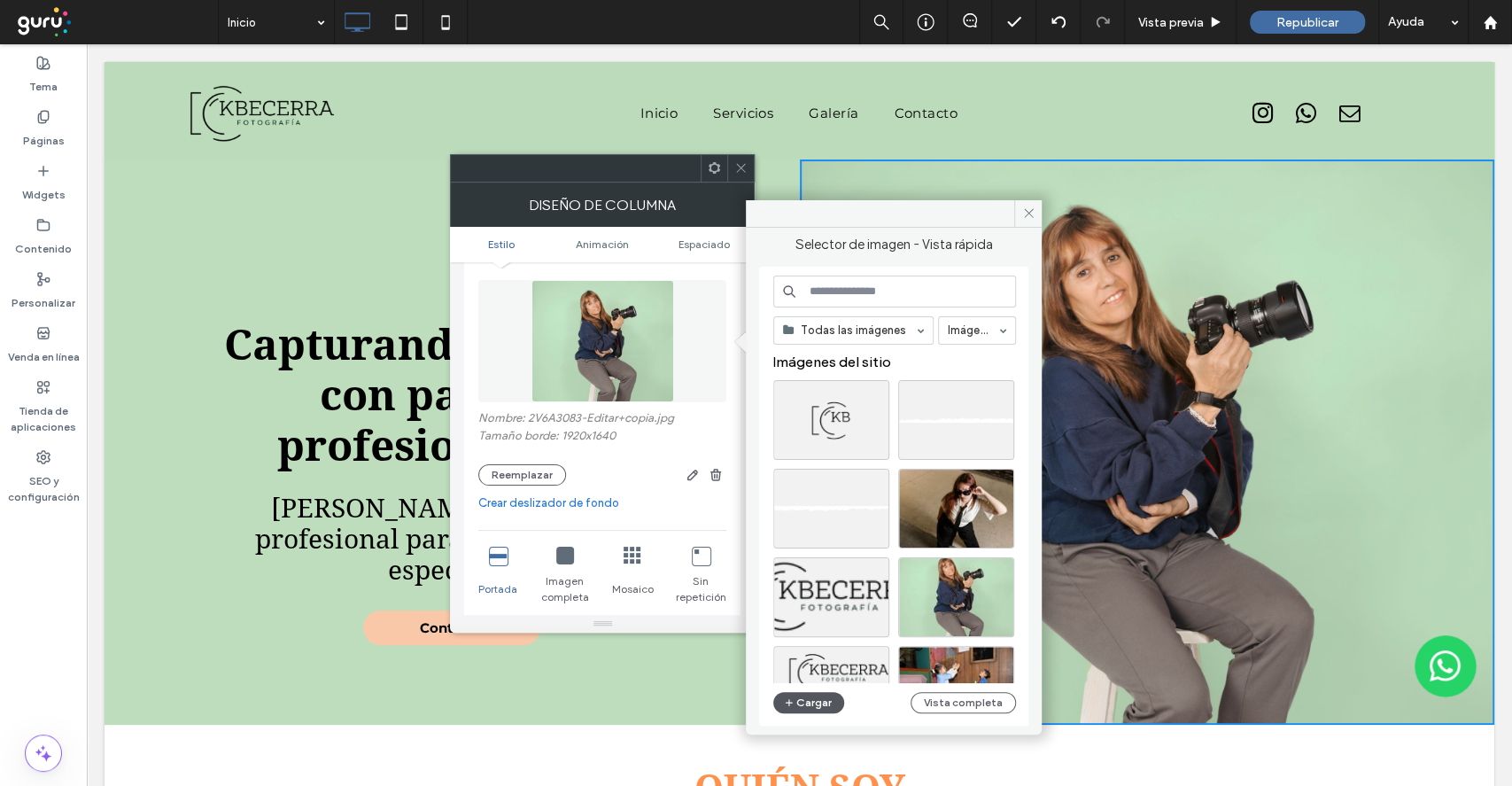
click at [811, 701] on button "Cargar" at bounding box center [808, 702] width 71 height 22
click at [737, 164] on use at bounding box center [741, 168] width 8 height 8
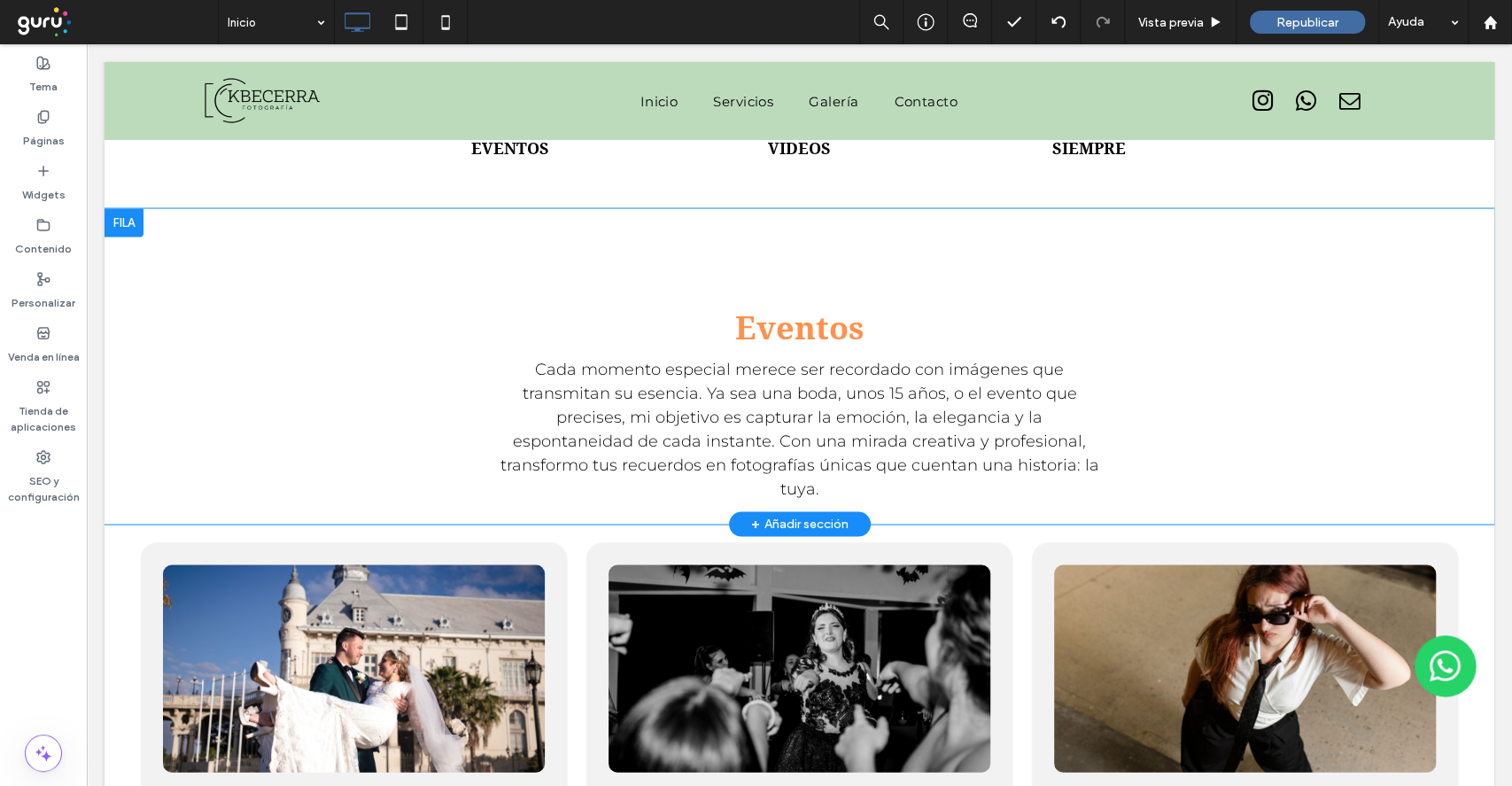
scroll to position [2243, 0]
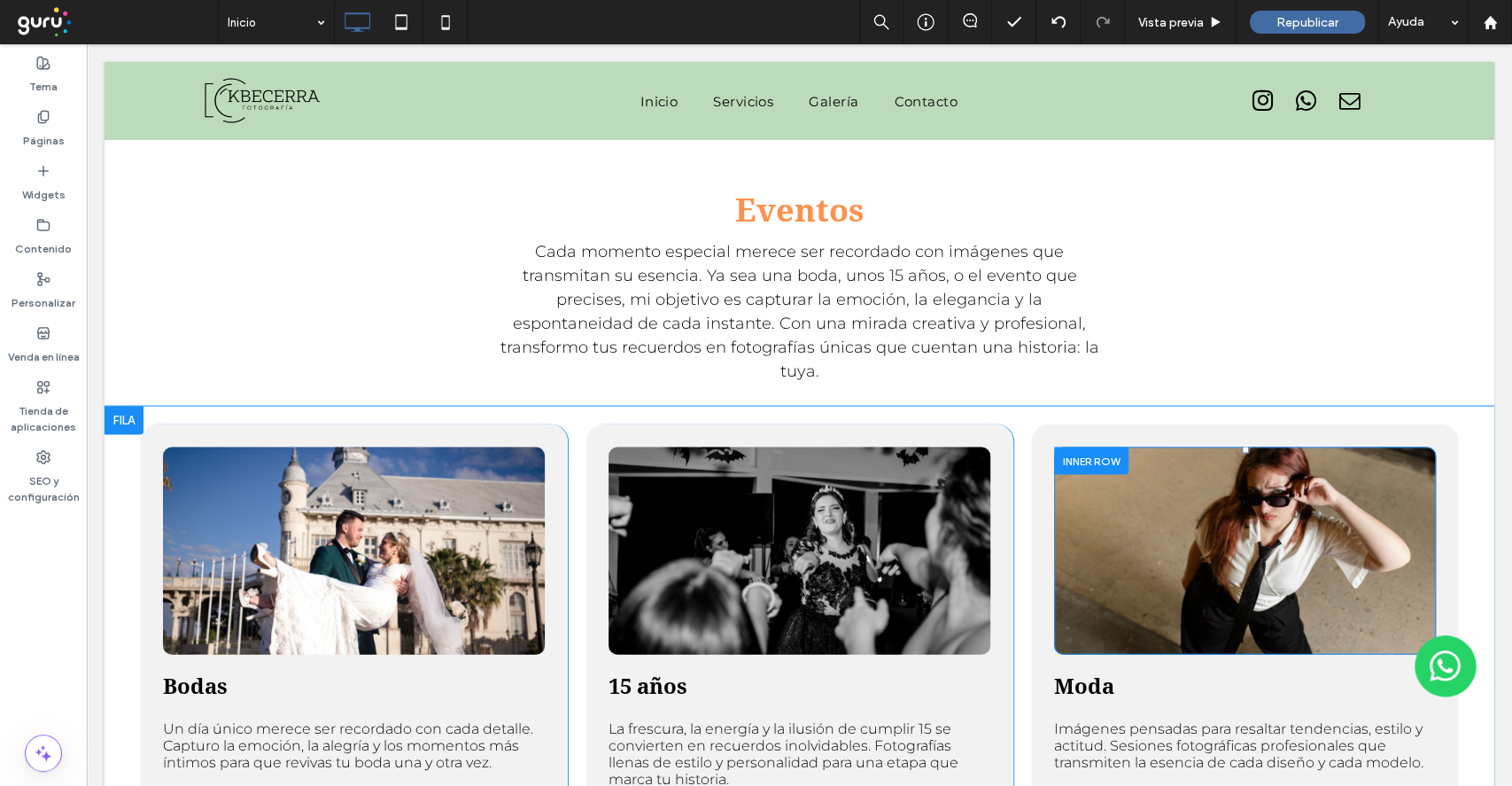
click at [1067, 542] on div "Click To Paste" at bounding box center [1246, 550] width 382 height 207
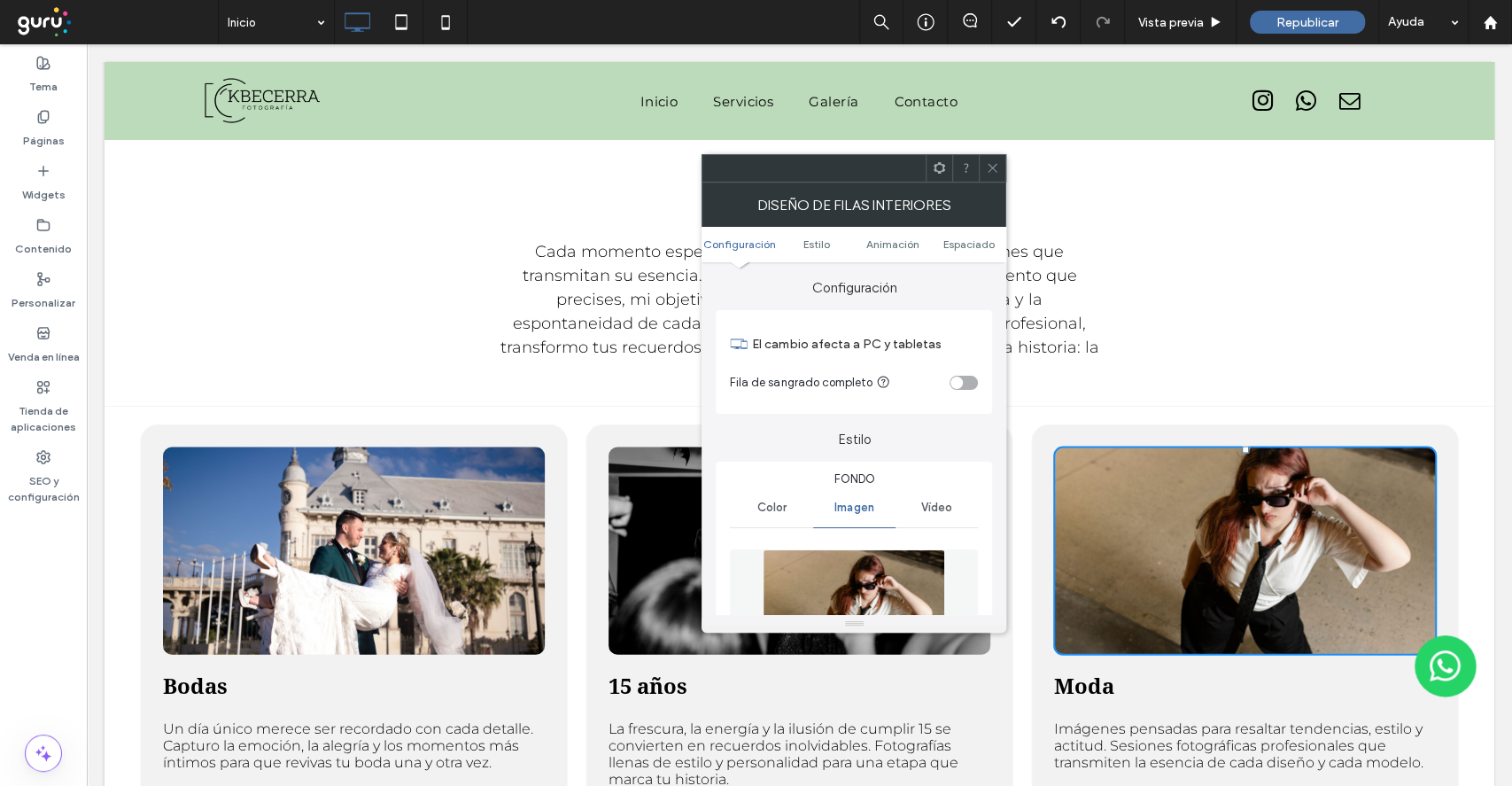
type input "**"
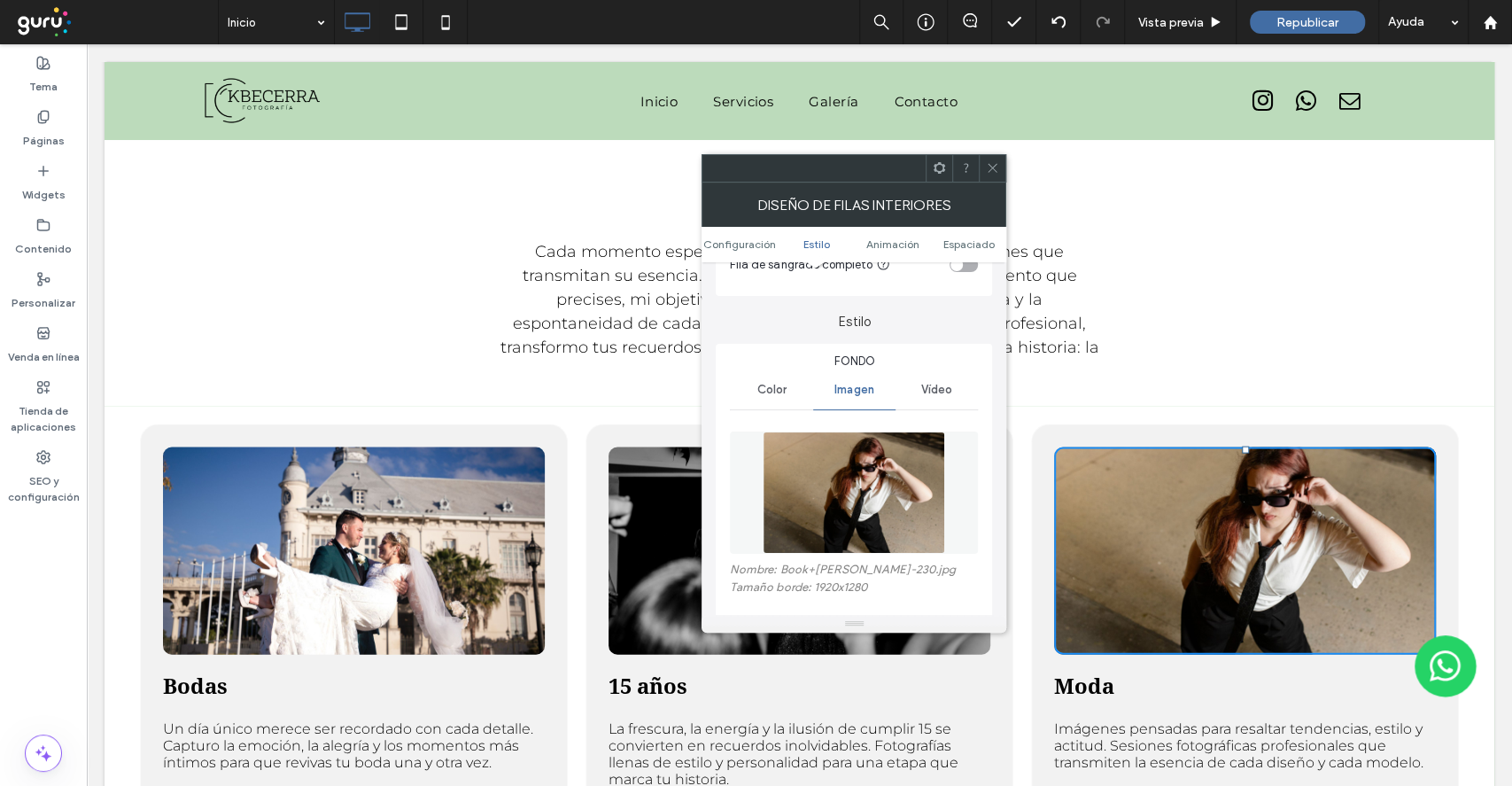
scroll to position [235, 0]
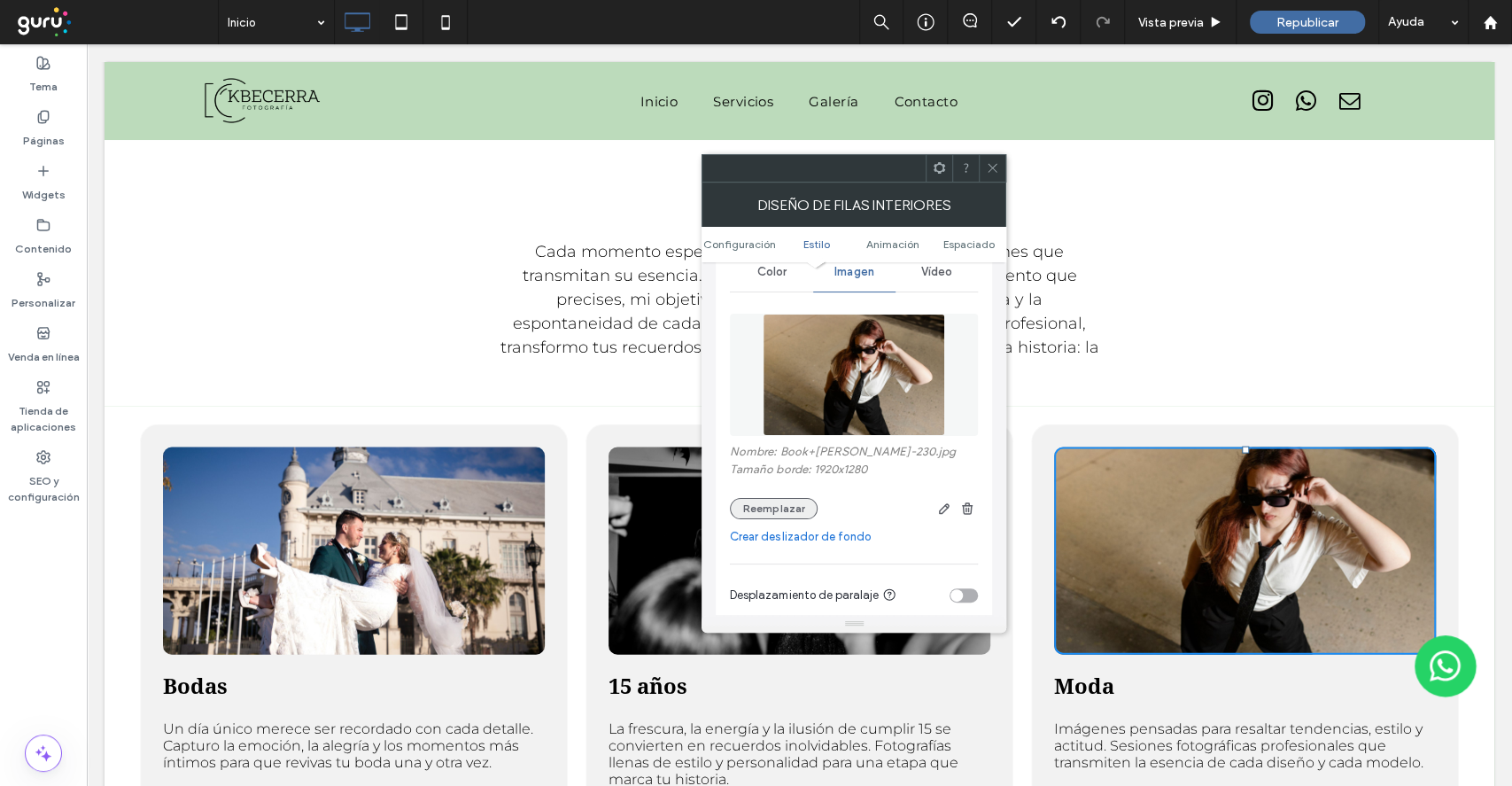
click at [785, 513] on button "Reemplazar" at bounding box center [773, 508] width 88 height 22
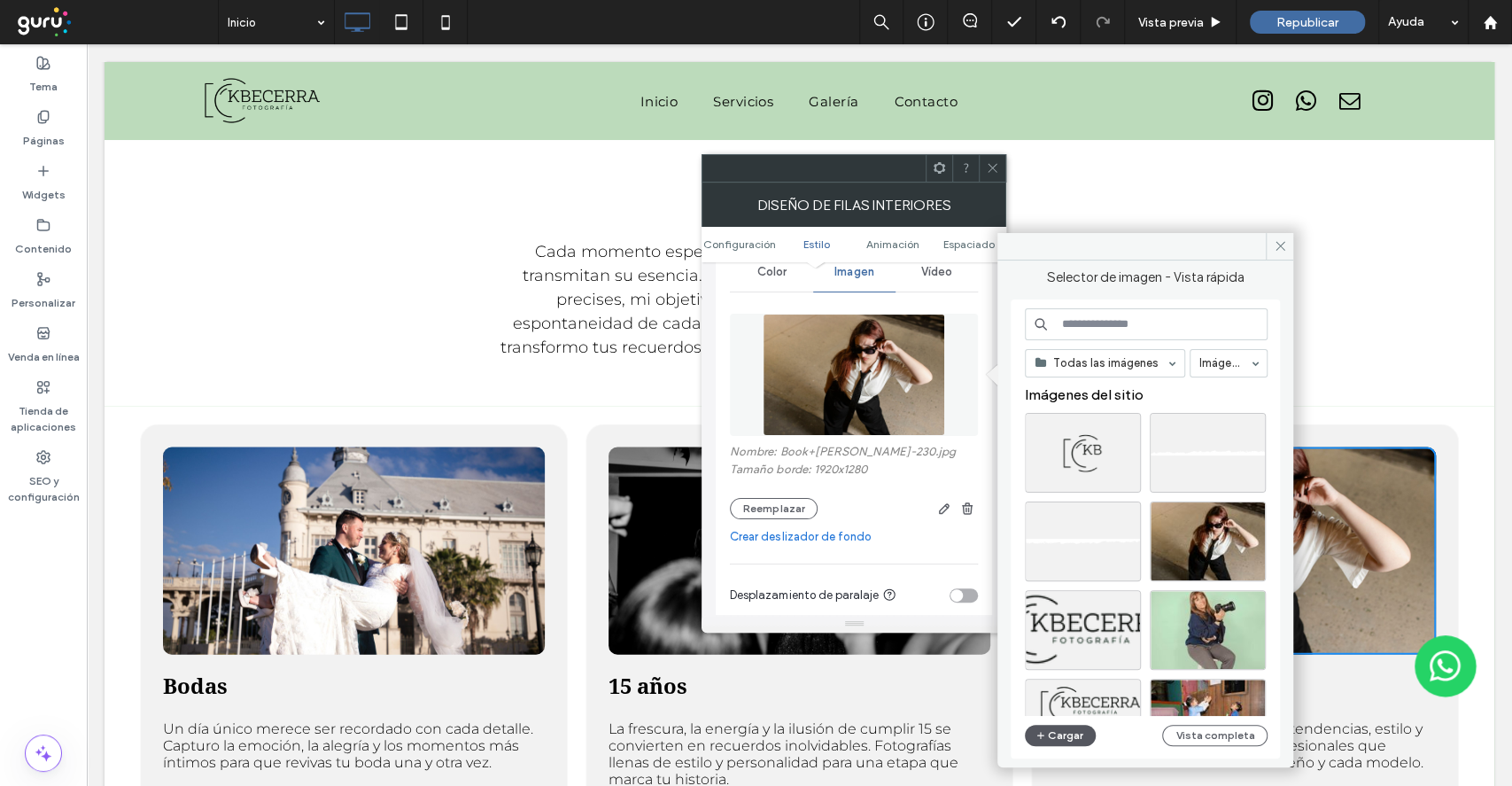
click at [1070, 736] on button "Cargar" at bounding box center [1060, 735] width 71 height 22
click at [1000, 166] on div at bounding box center [992, 168] width 26 height 26
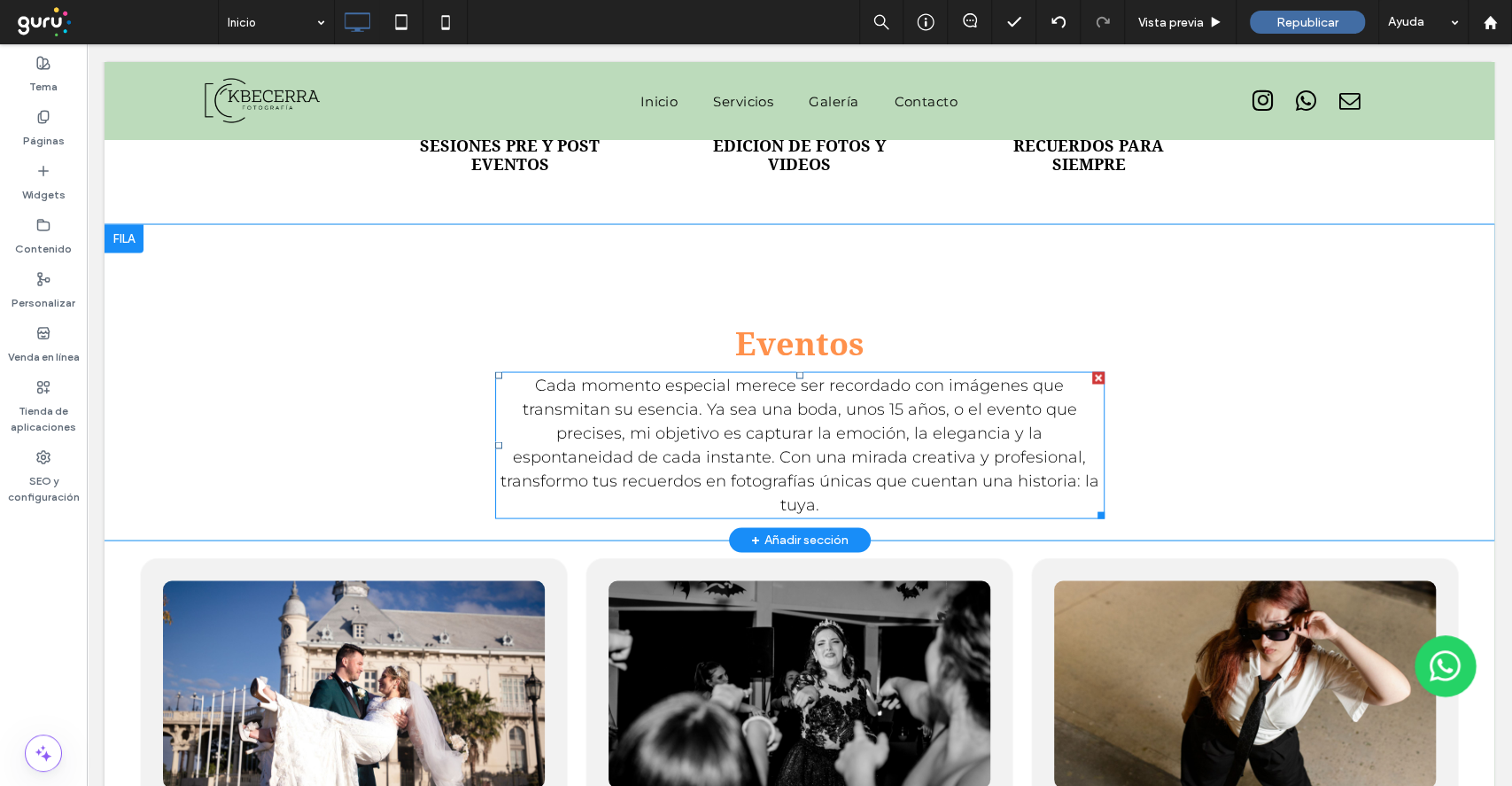
scroll to position [2120, 0]
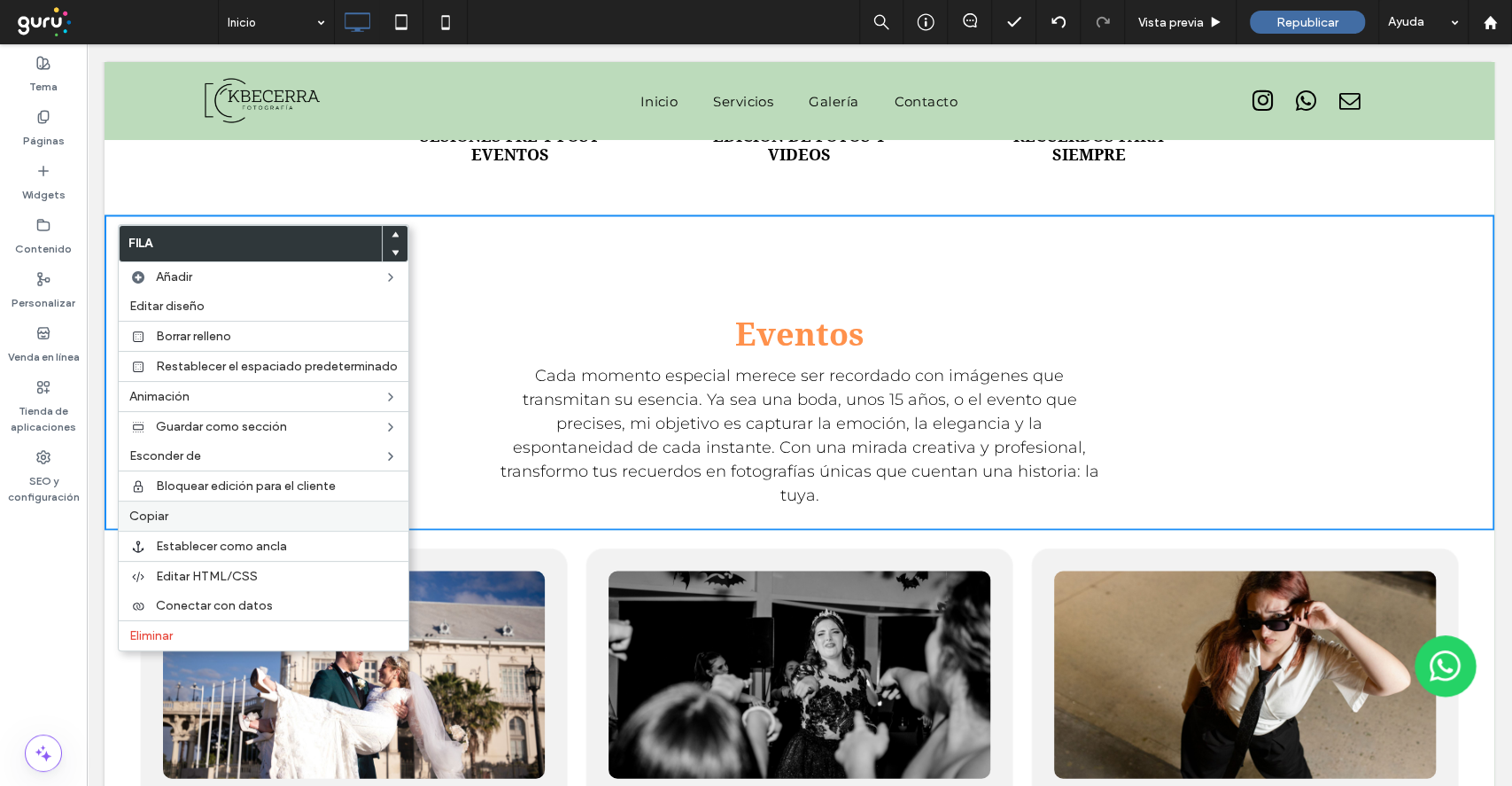
click at [163, 518] on span "Copiar" at bounding box center [148, 516] width 39 height 15
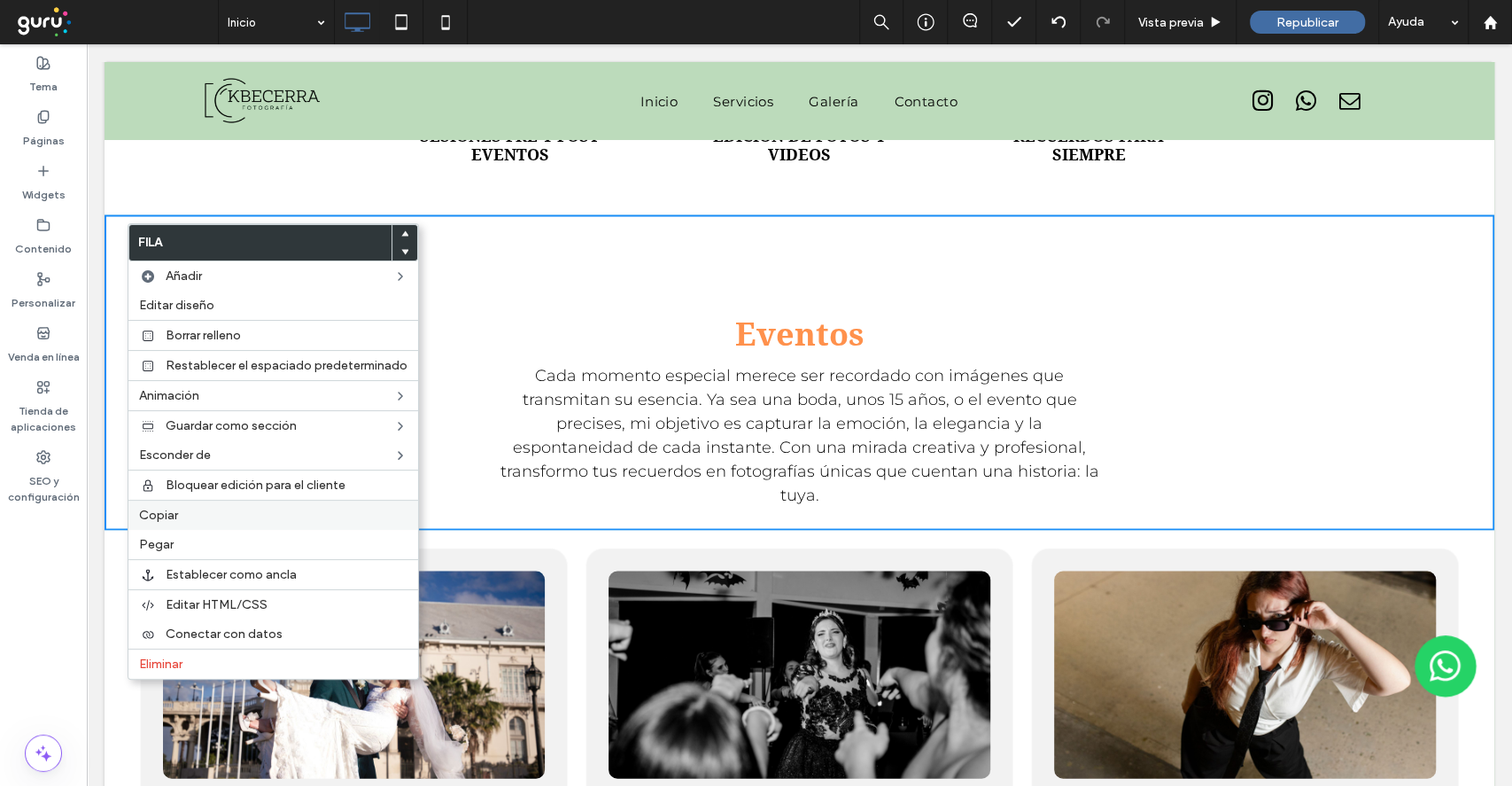
click at [199, 518] on label "Copiar" at bounding box center [273, 515] width 268 height 15
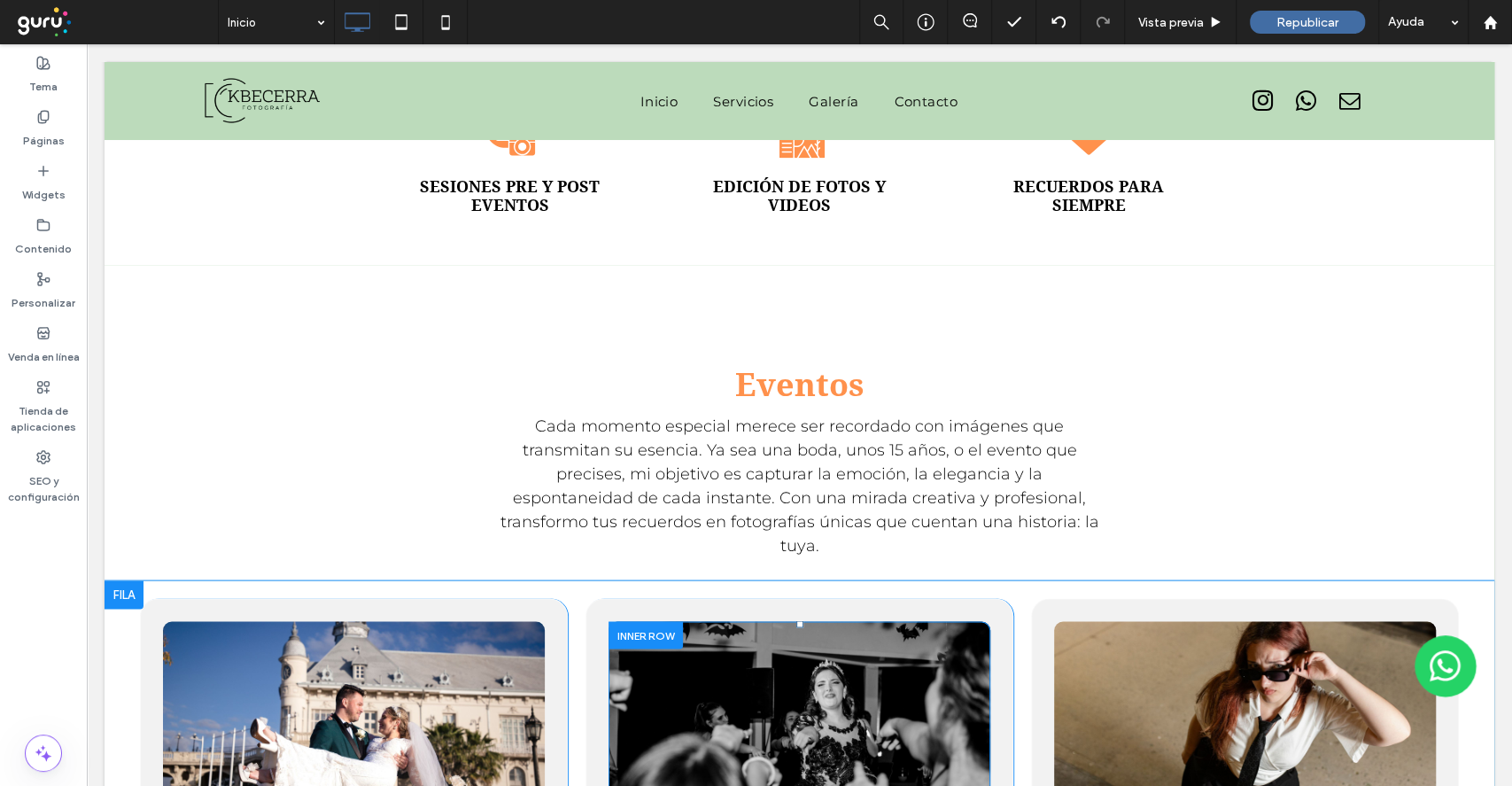
scroll to position [2238, 0]
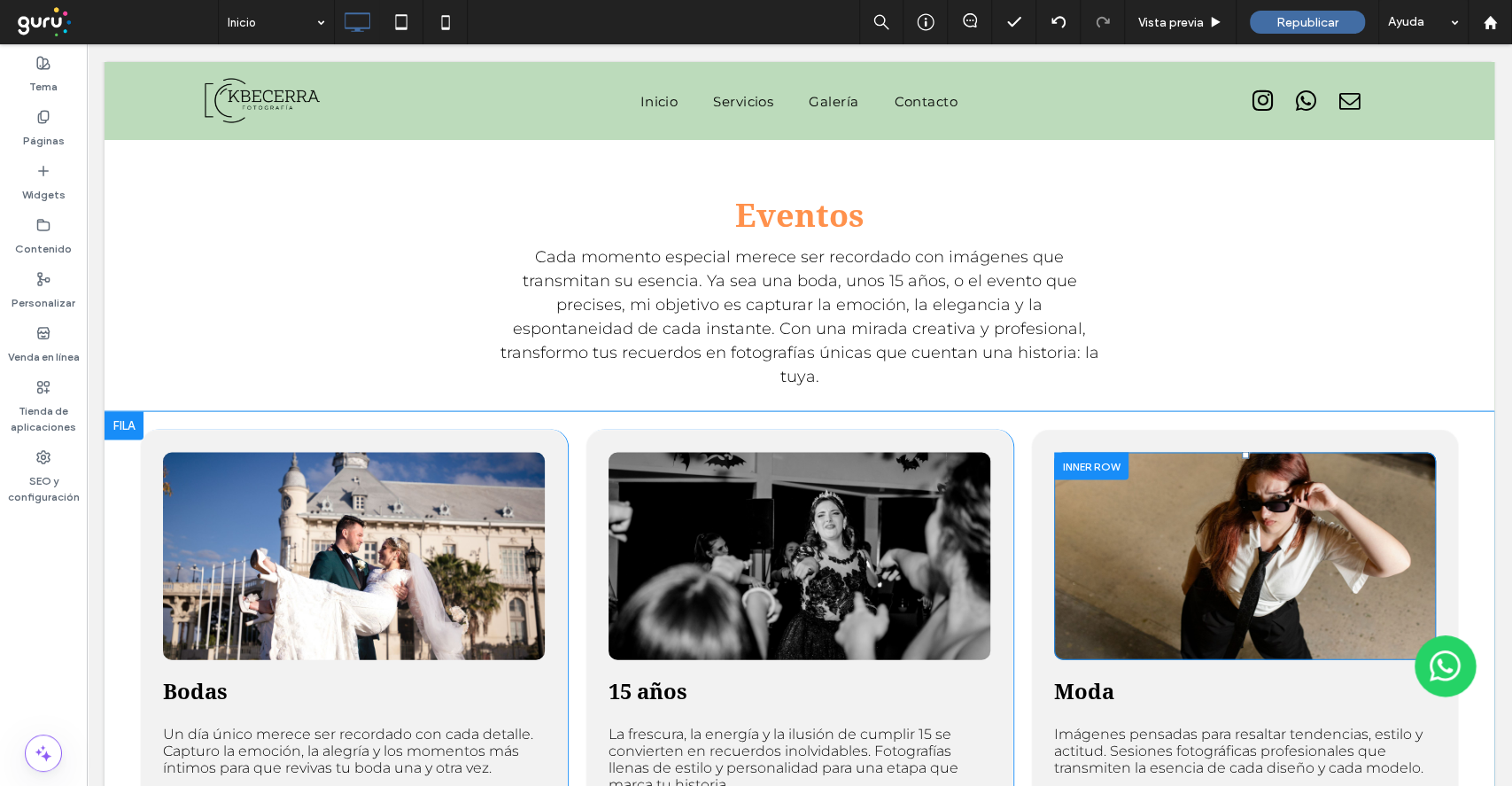
click at [1066, 521] on div "Click To Paste" at bounding box center [1246, 555] width 382 height 207
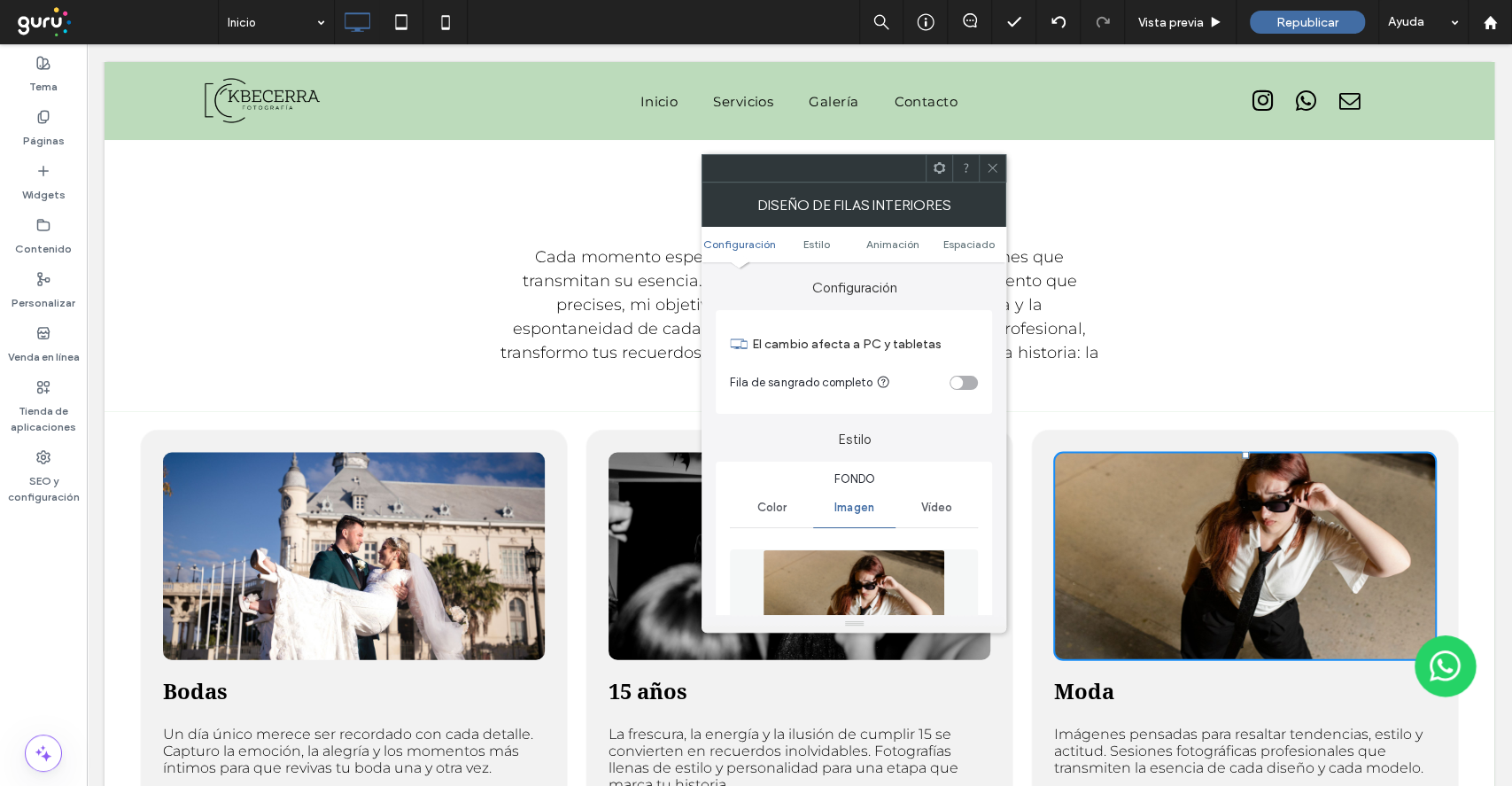
type input "**"
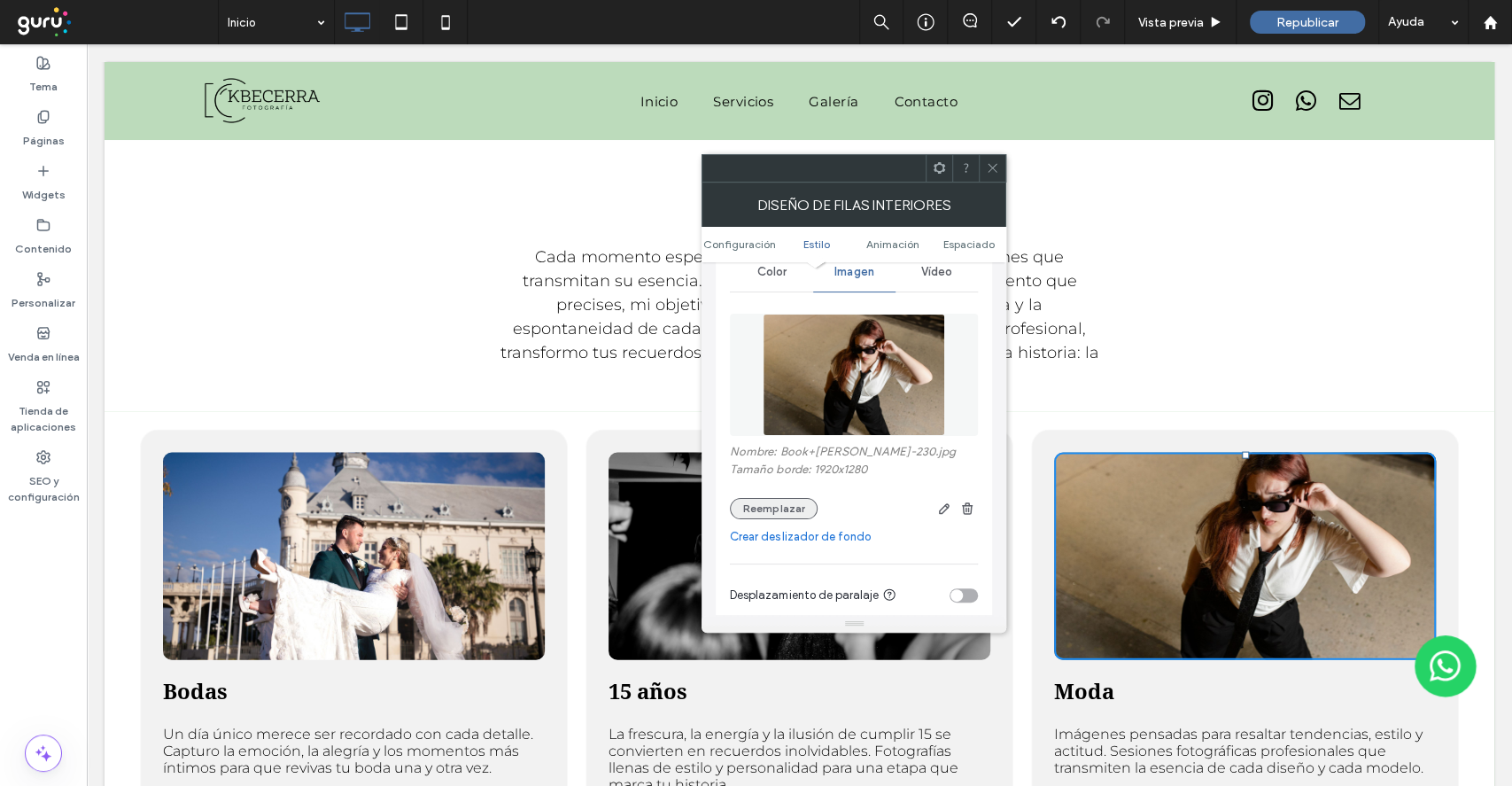
click at [782, 504] on button "Reemplazar" at bounding box center [773, 508] width 88 height 22
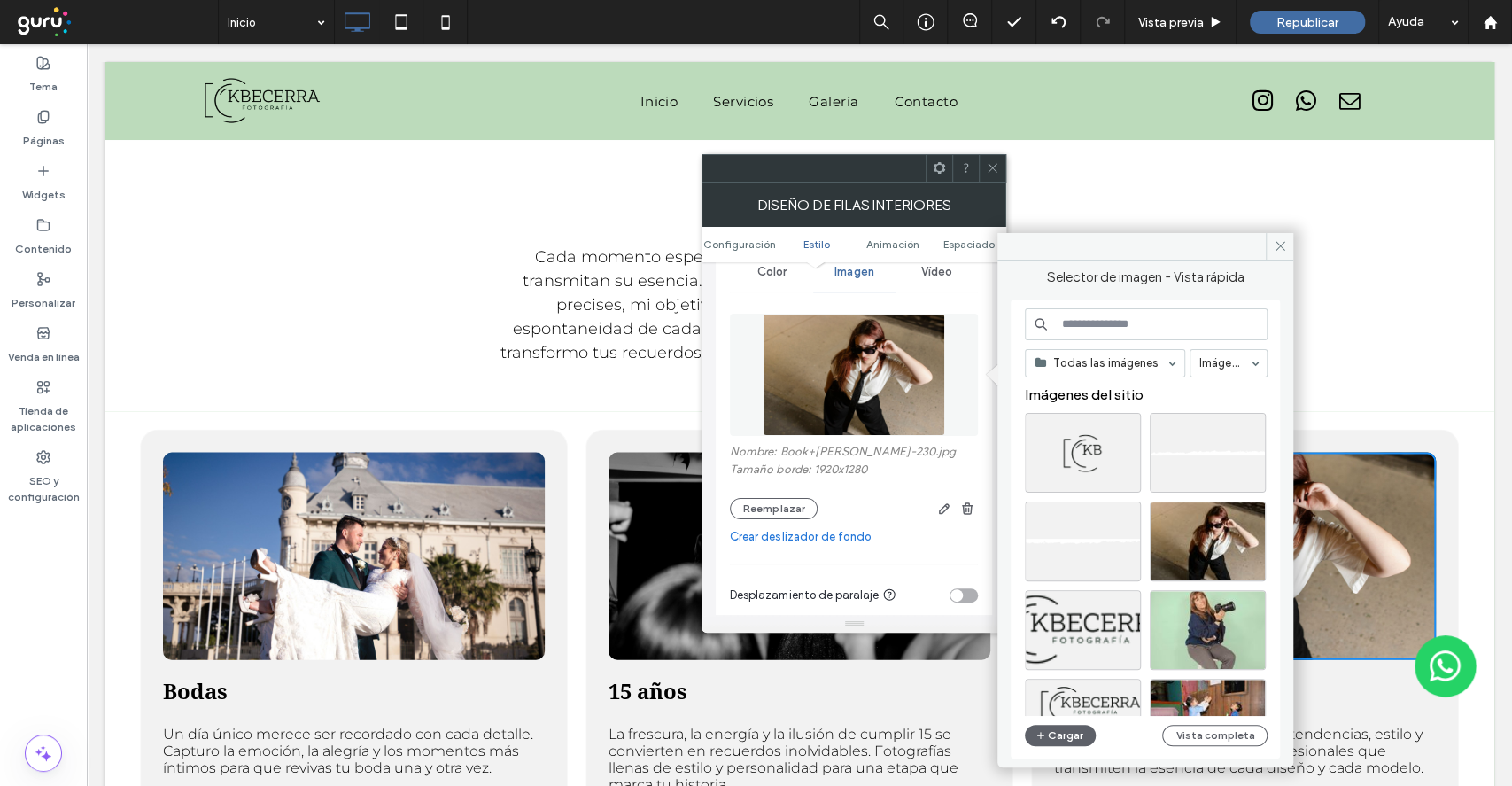
click at [1001, 174] on div at bounding box center [992, 168] width 26 height 26
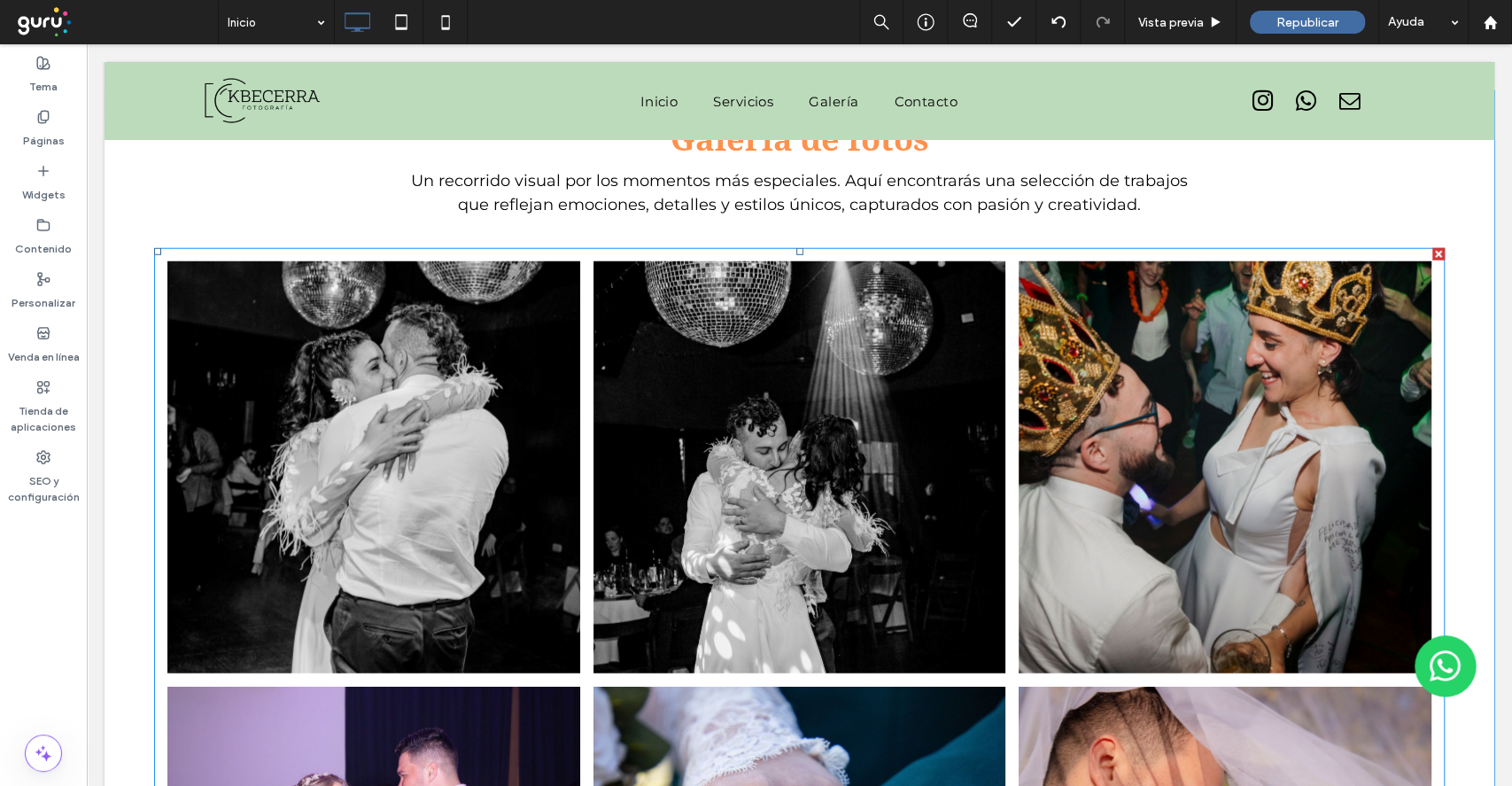
scroll to position [3065, 0]
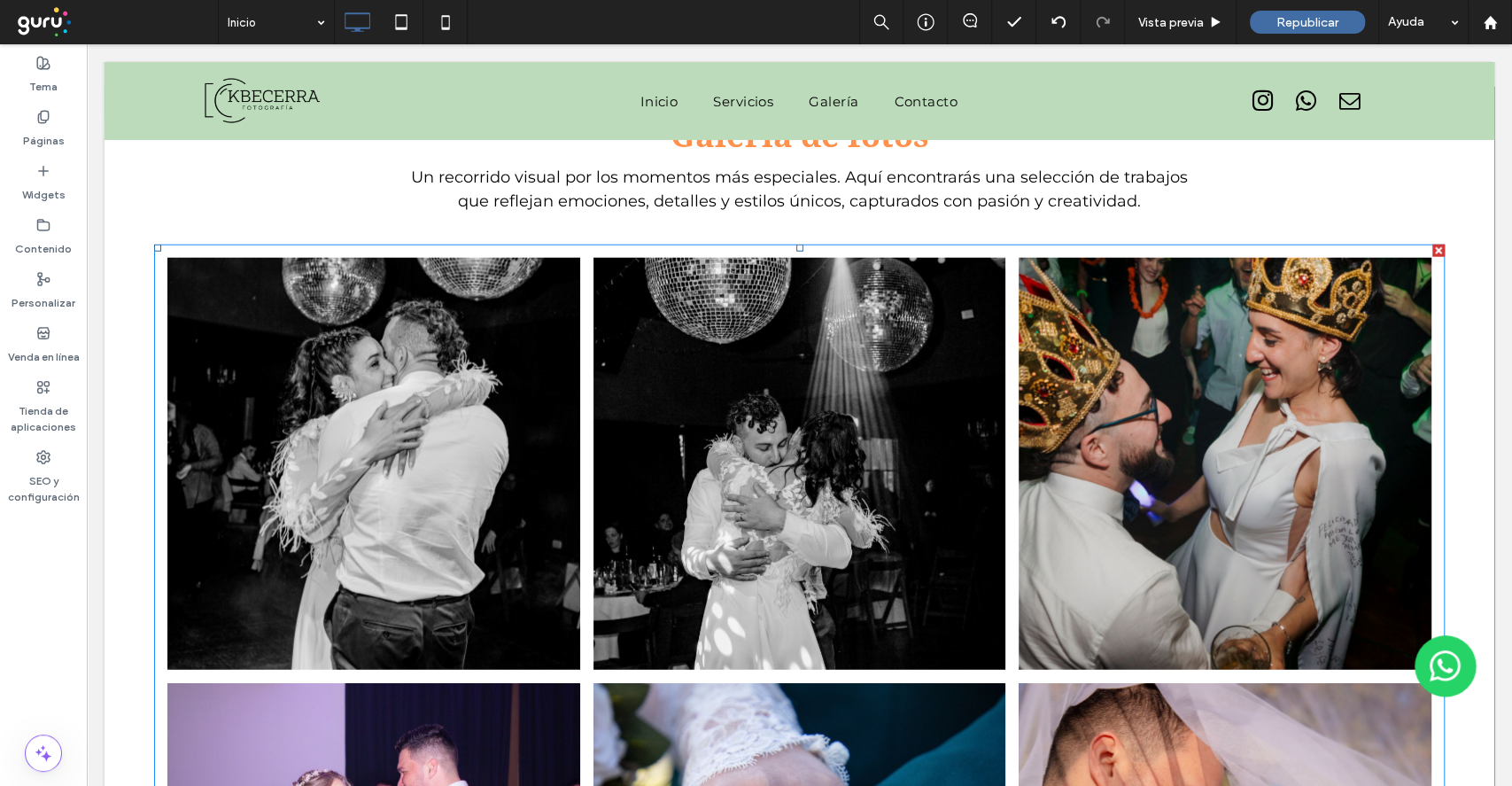
click at [694, 324] on link at bounding box center [799, 464] width 438 height 438
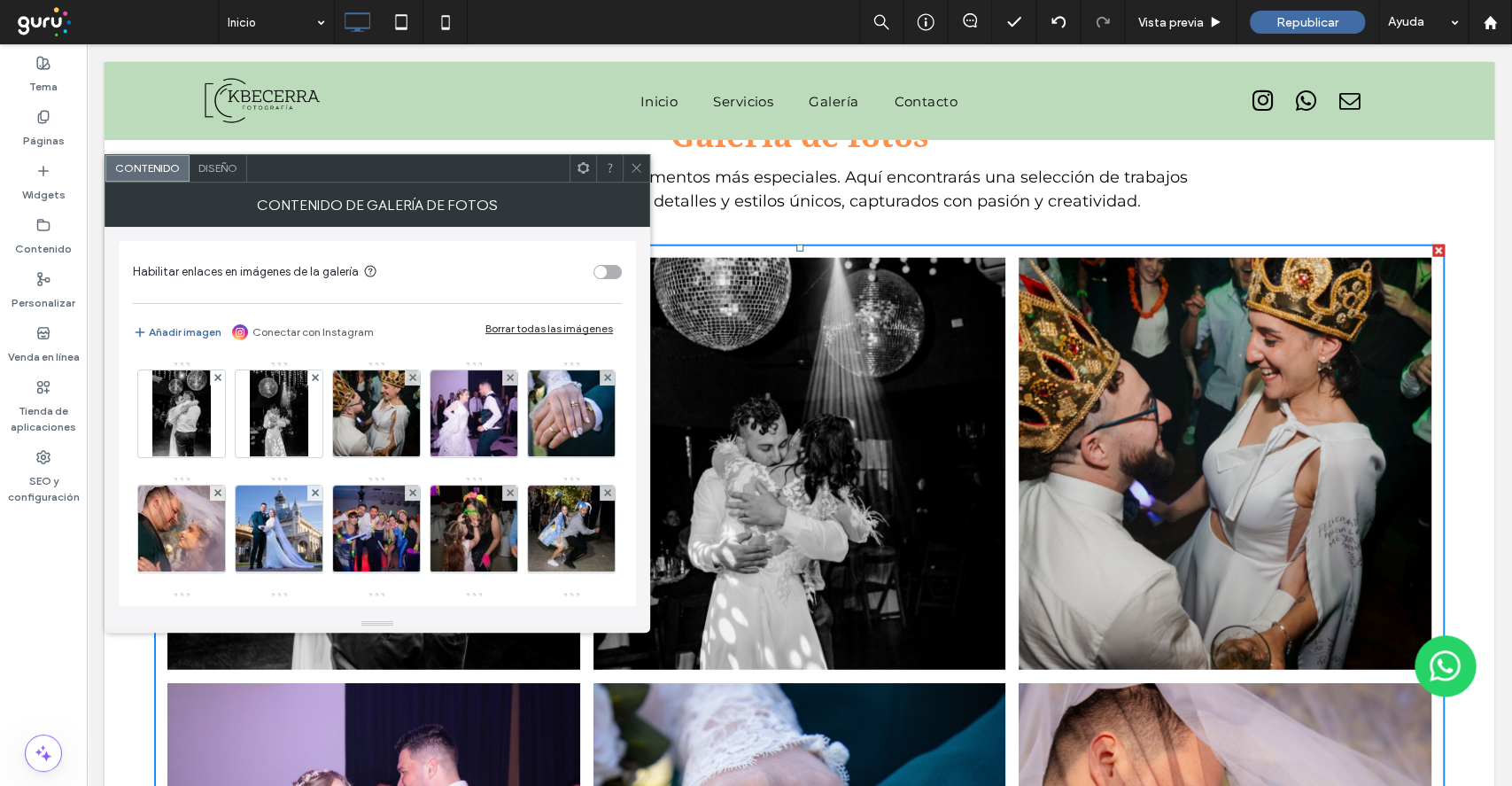
click at [639, 168] on icon at bounding box center [636, 168] width 13 height 13
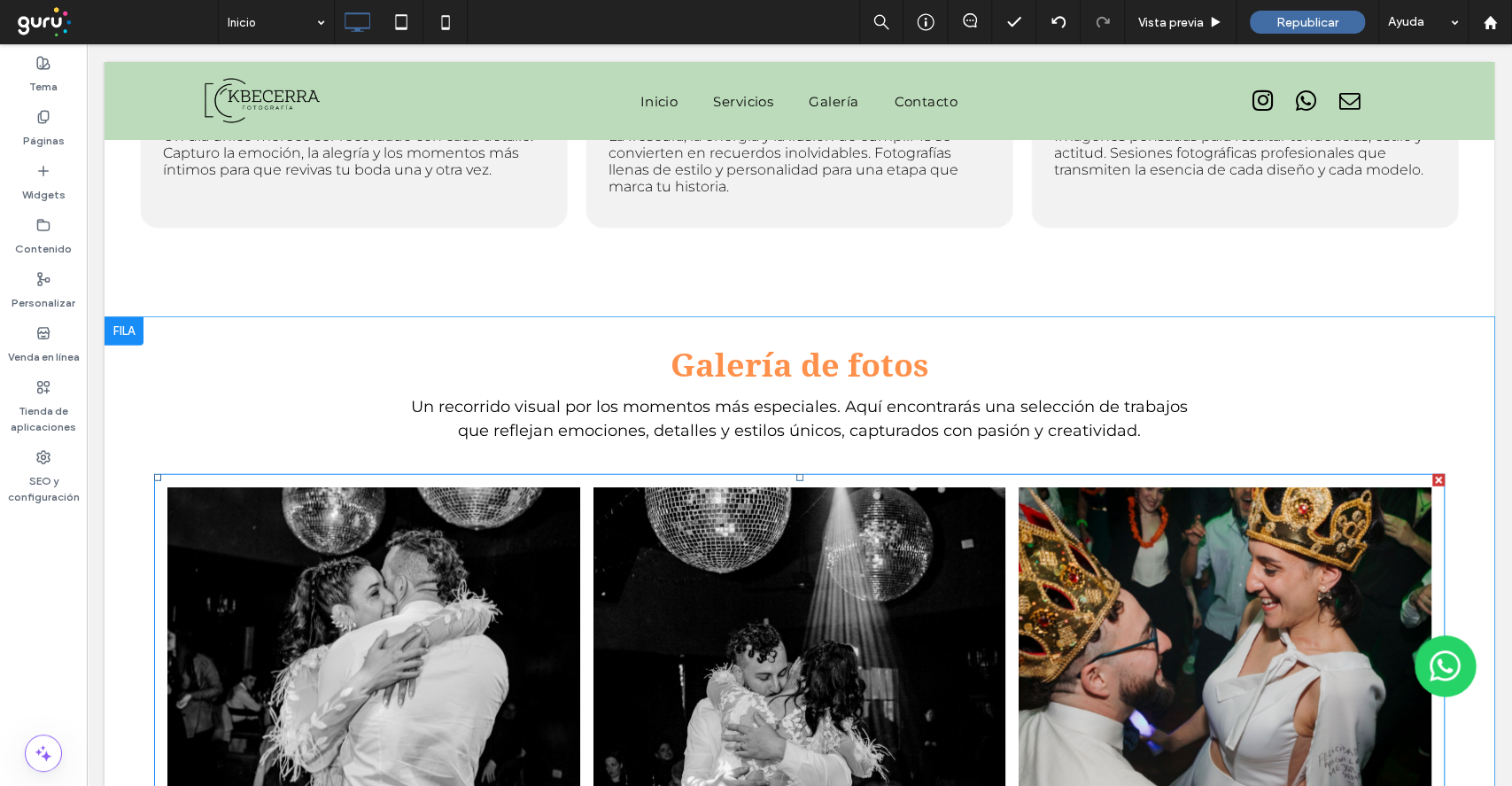
scroll to position [2947, 0]
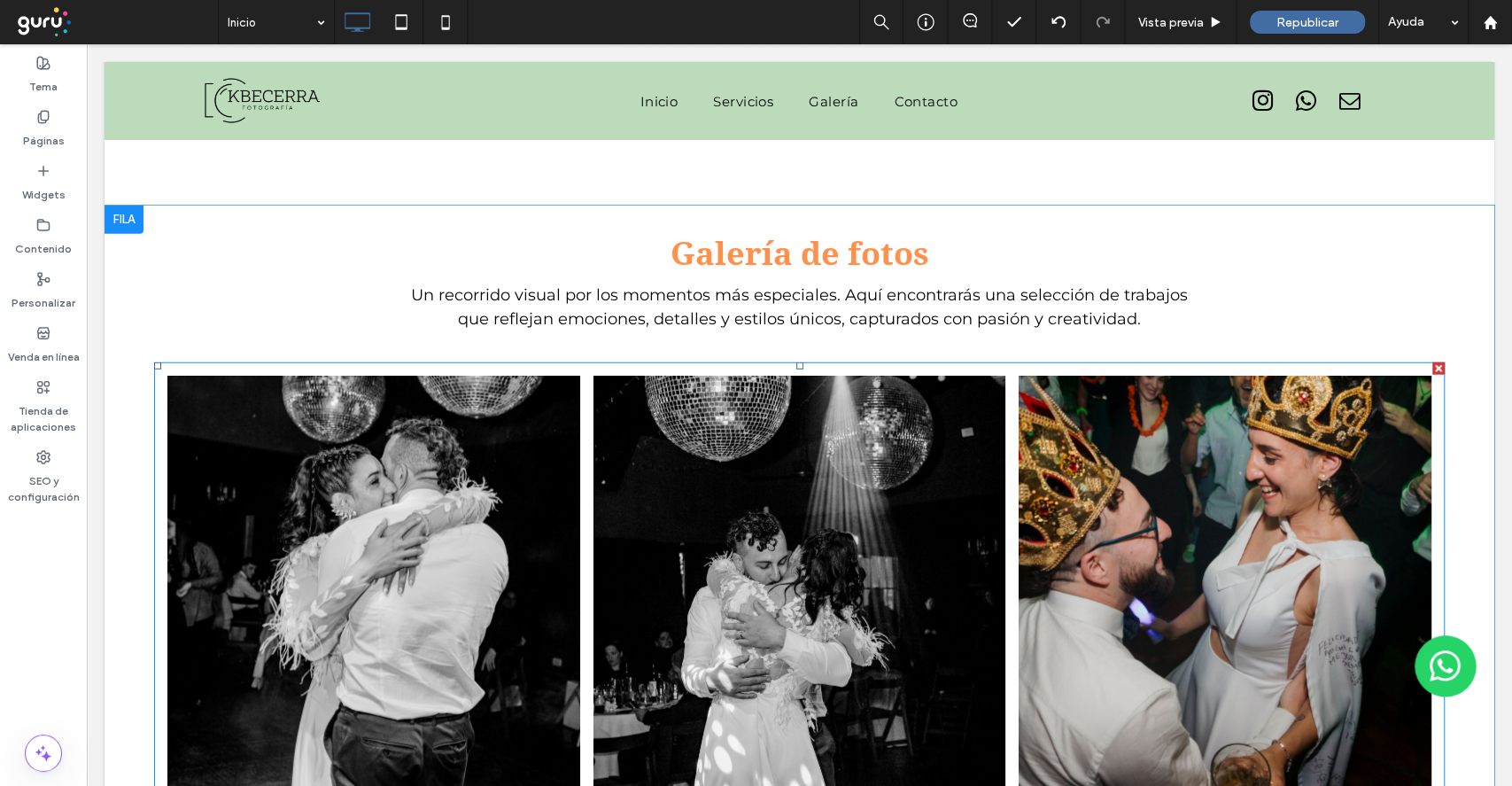
click at [713, 558] on link at bounding box center [799, 582] width 438 height 438
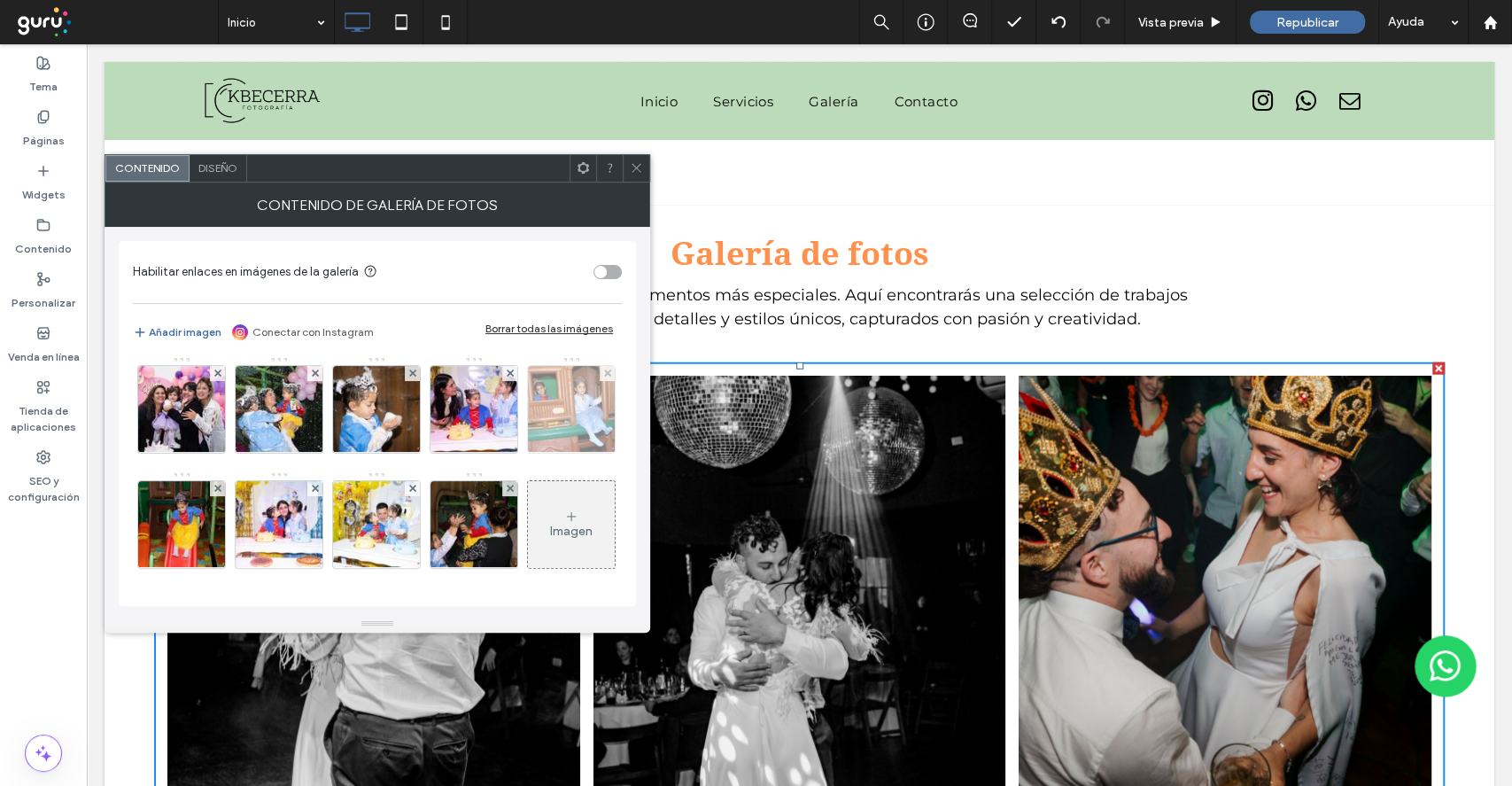
scroll to position [922, 0]
click at [564, 513] on icon at bounding box center [571, 516] width 14 height 14
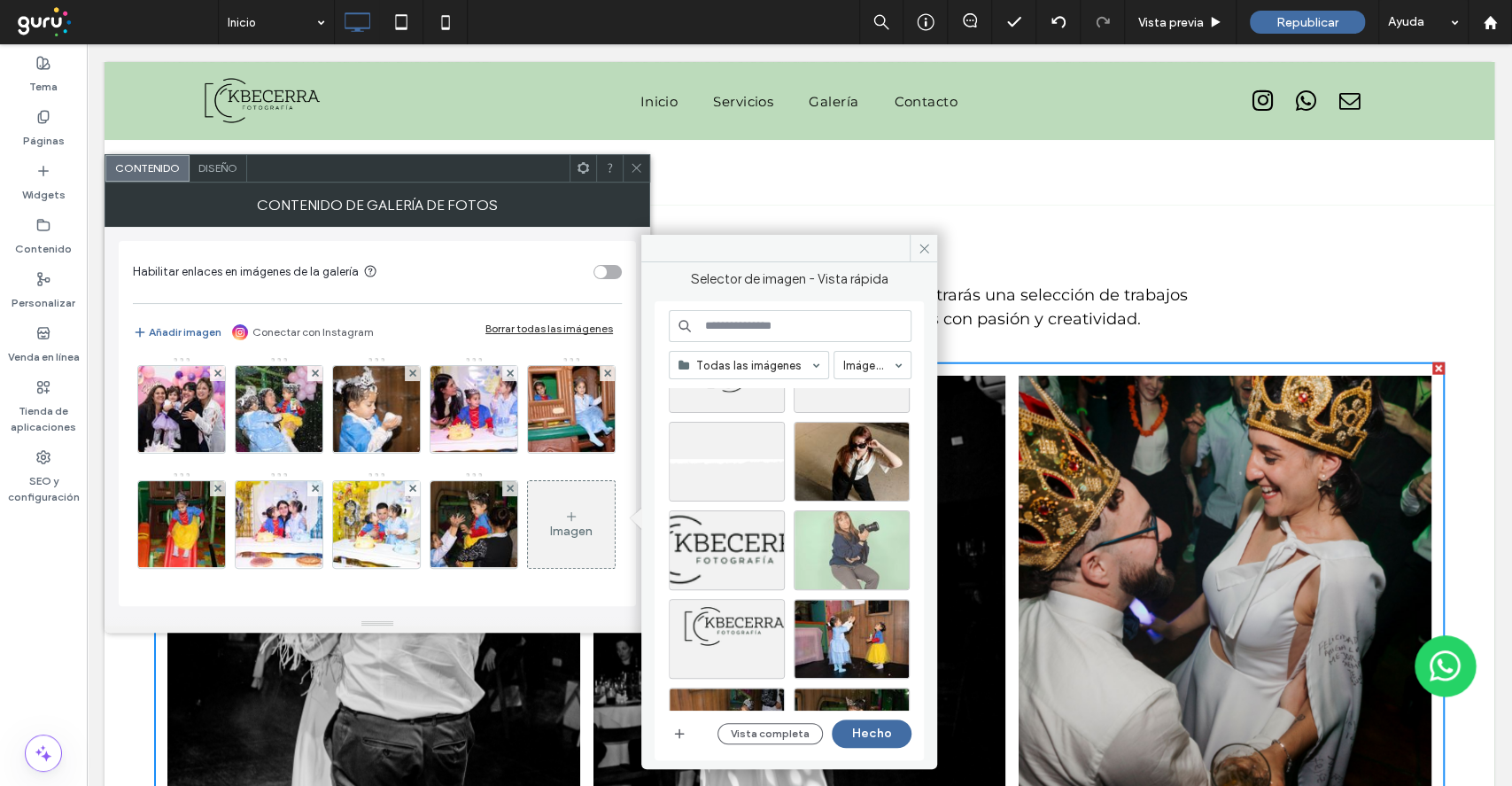
scroll to position [118, 0]
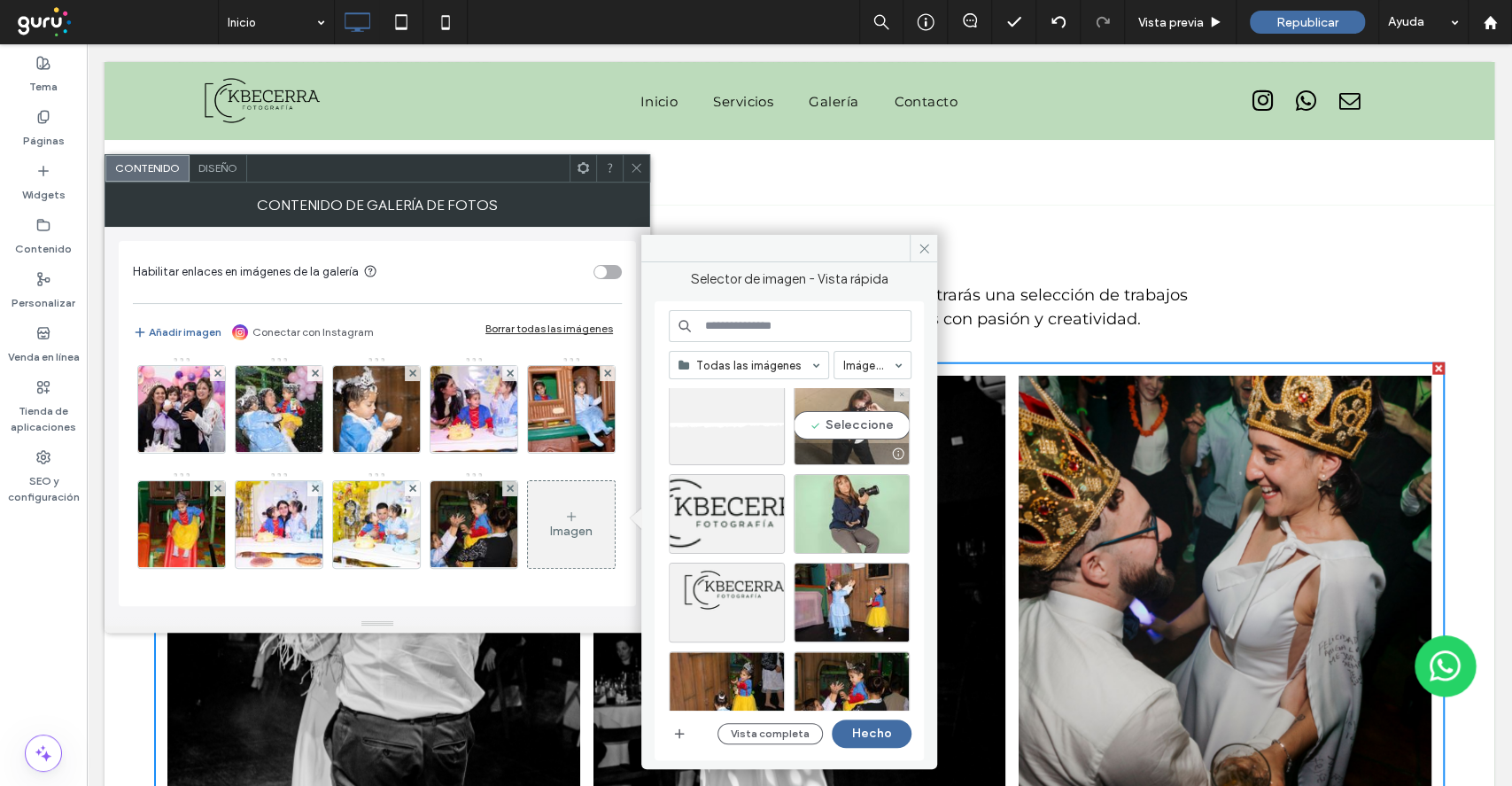
click at [872, 425] on div "Seleccione" at bounding box center [851, 425] width 116 height 80
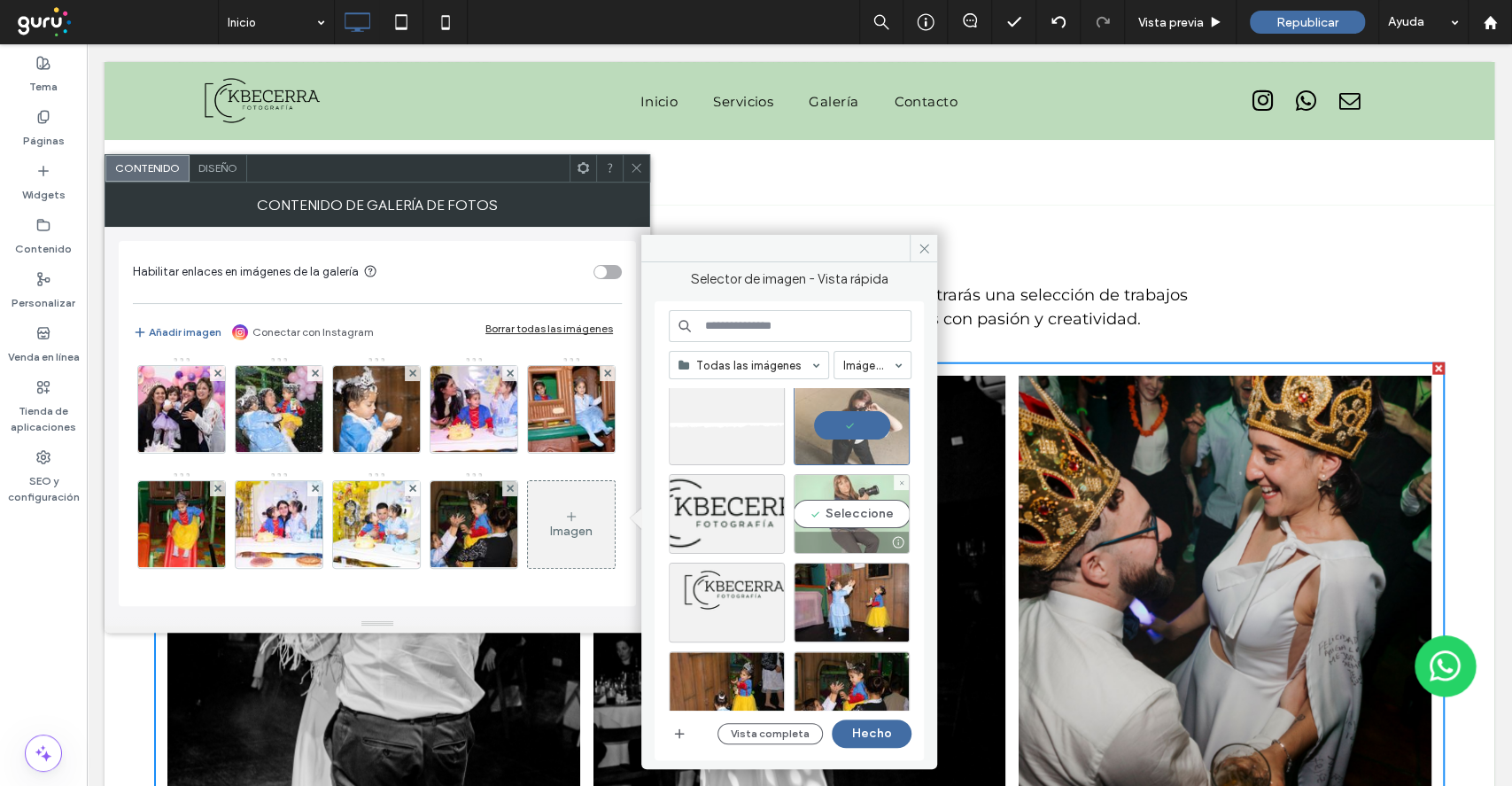
click at [852, 494] on div "Seleccione" at bounding box center [851, 513] width 116 height 80
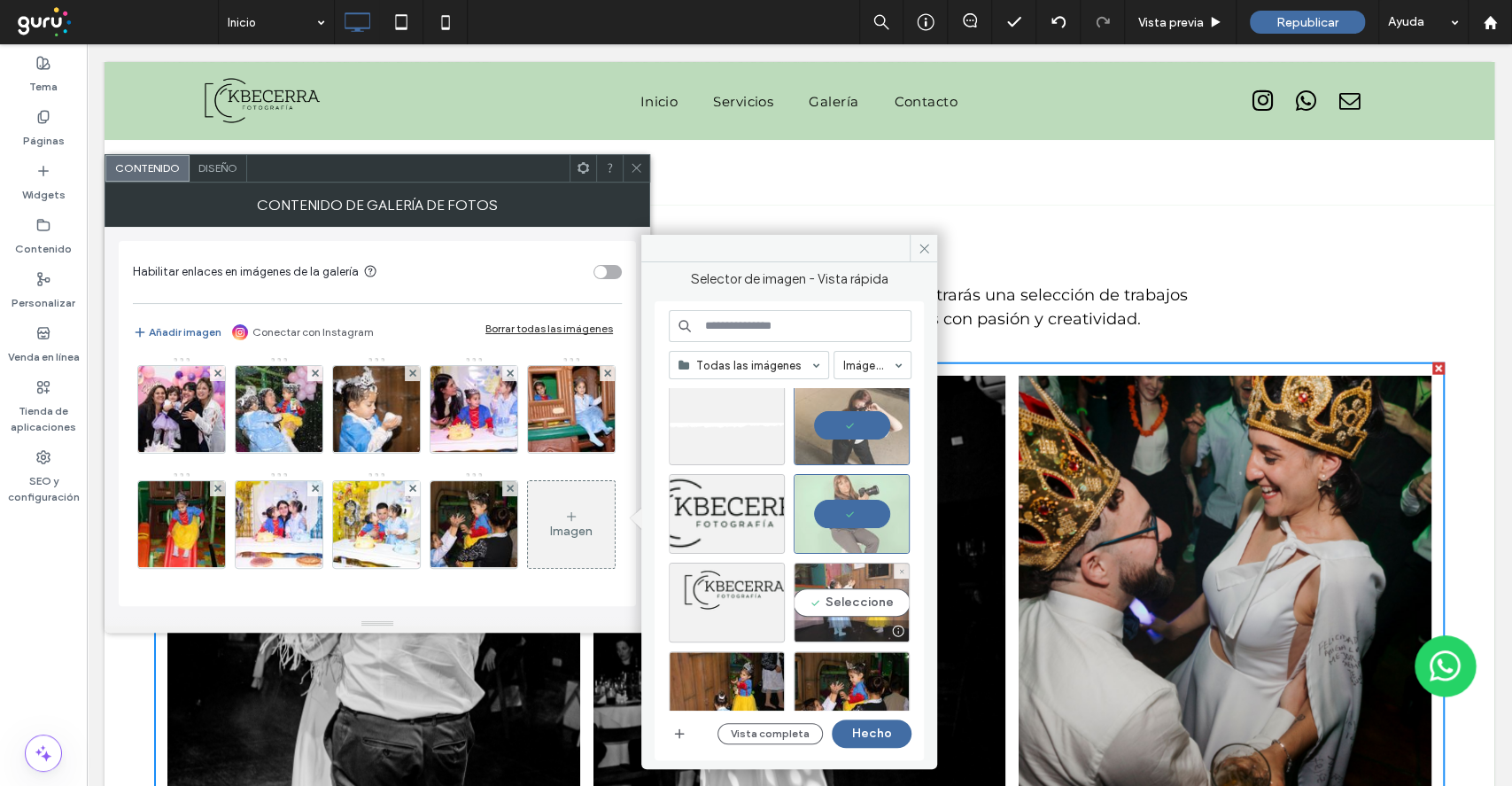
click at [862, 573] on div "Seleccione" at bounding box center [851, 602] width 116 height 80
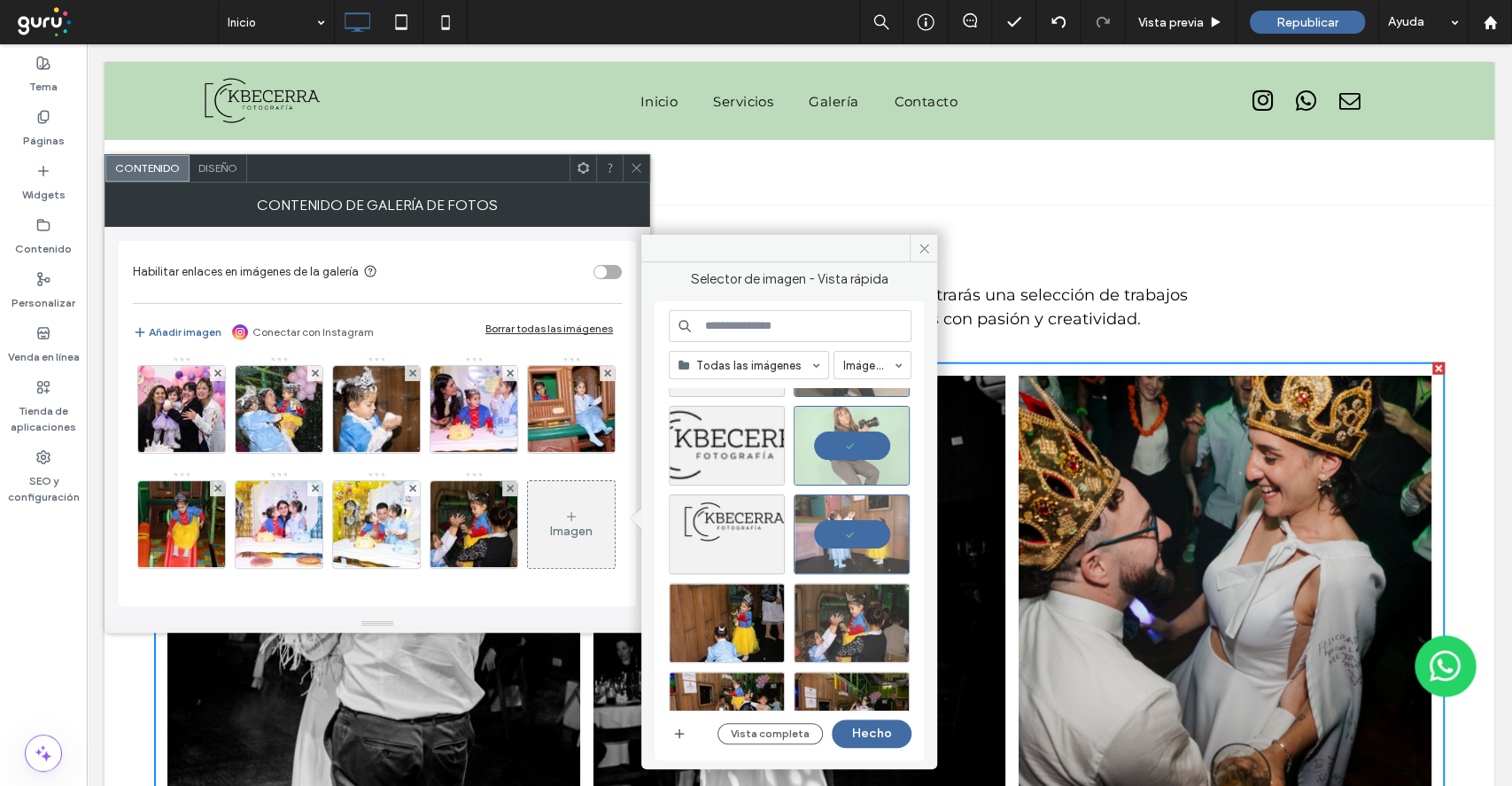
scroll to position [235, 0]
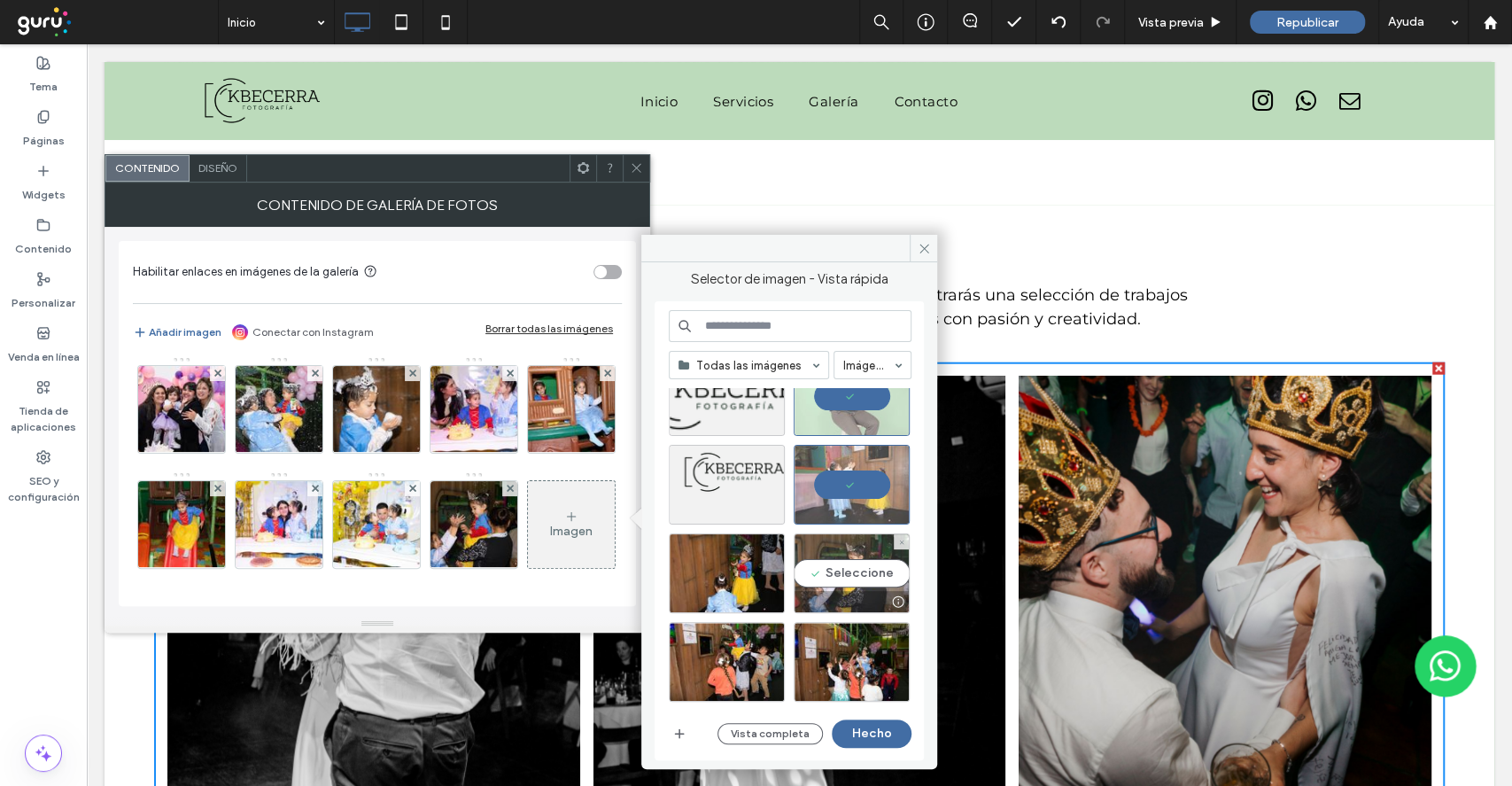
click at [854, 575] on div "Seleccione" at bounding box center [851, 572] width 116 height 80
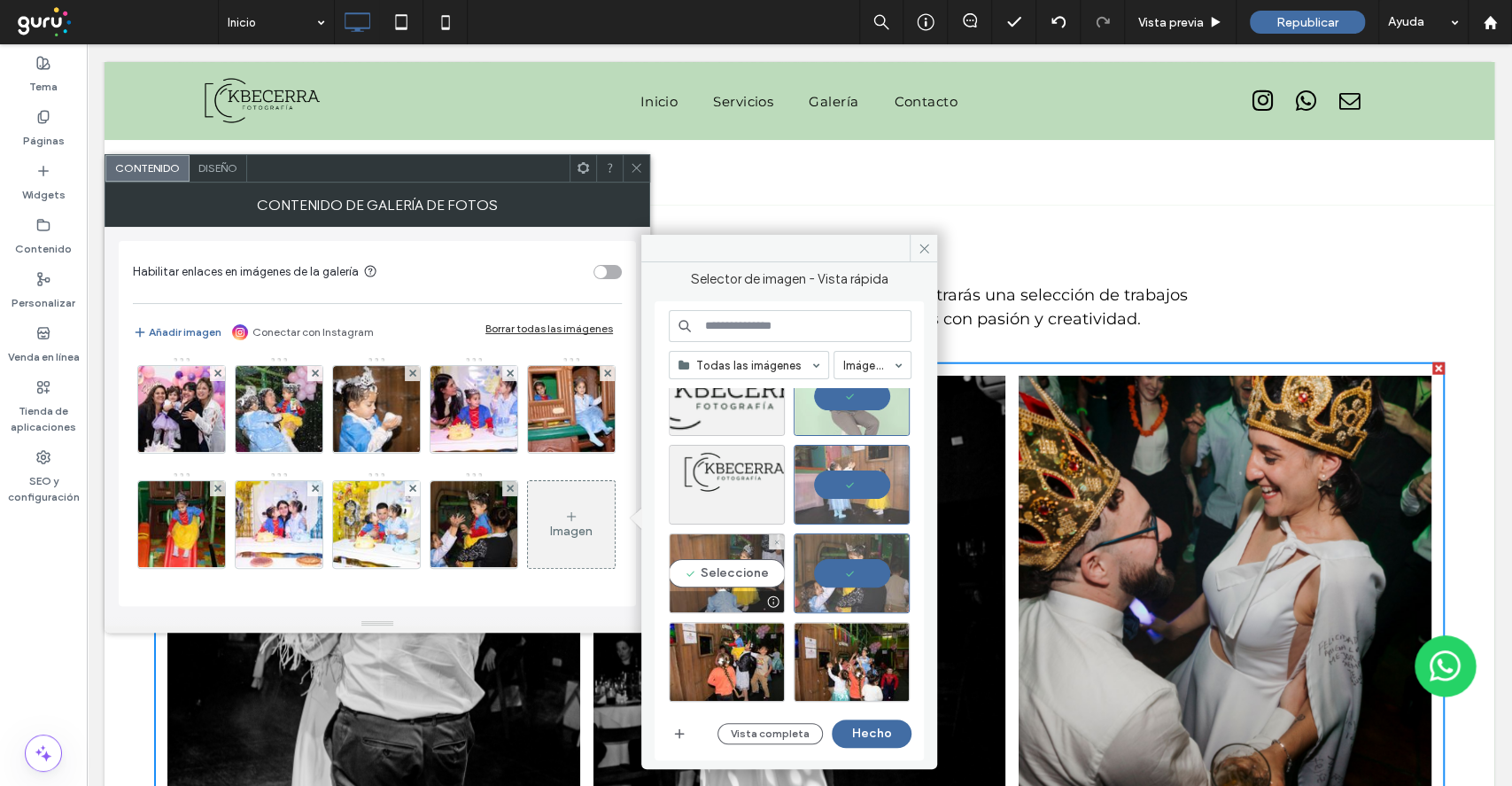
click at [719, 562] on div "Seleccione" at bounding box center [726, 572] width 116 height 80
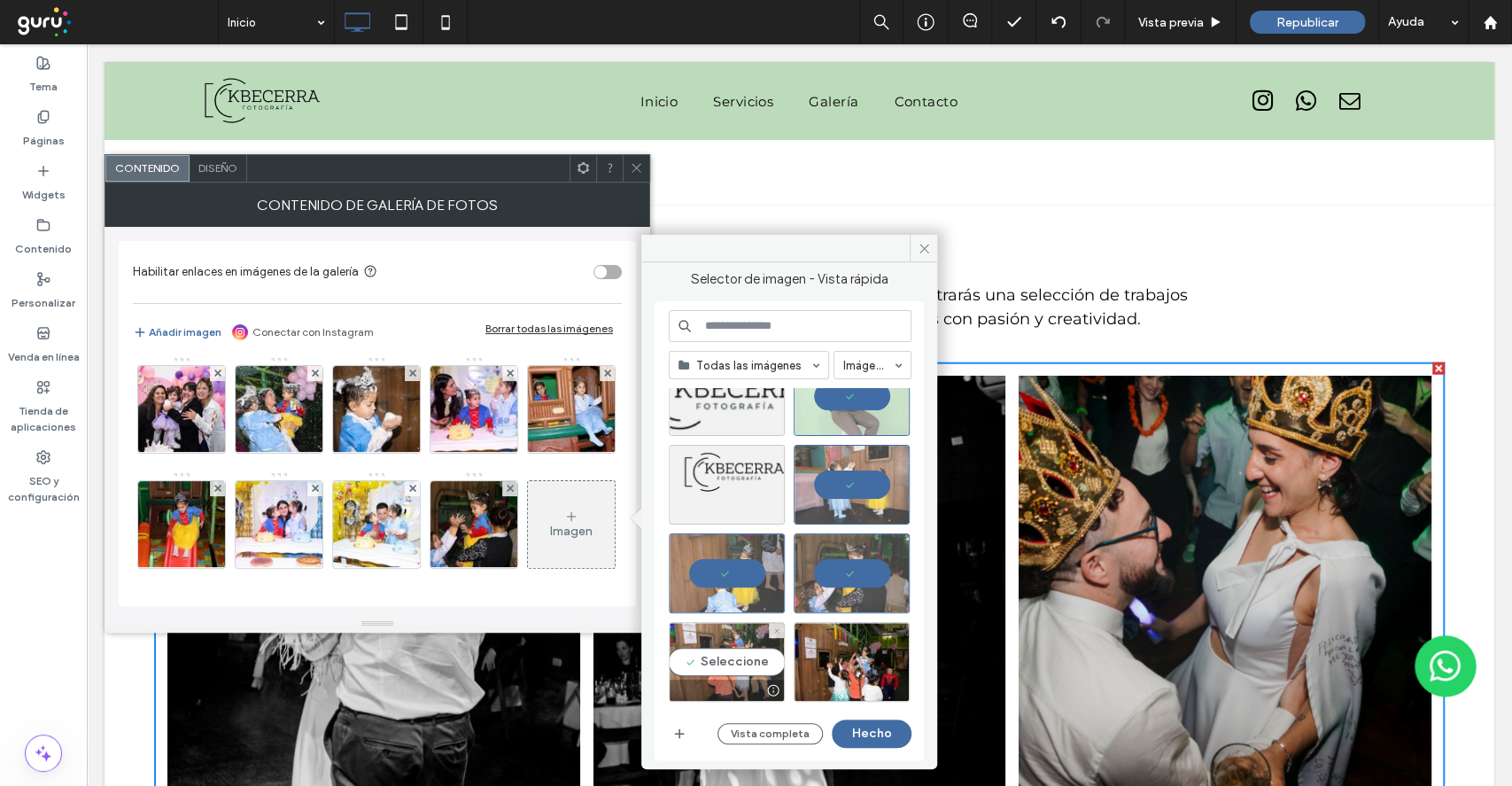
click at [733, 653] on div "Seleccione" at bounding box center [726, 662] width 116 height 80
click at [736, 655] on div at bounding box center [726, 662] width 116 height 80
click at [741, 569] on div at bounding box center [726, 572] width 116 height 80
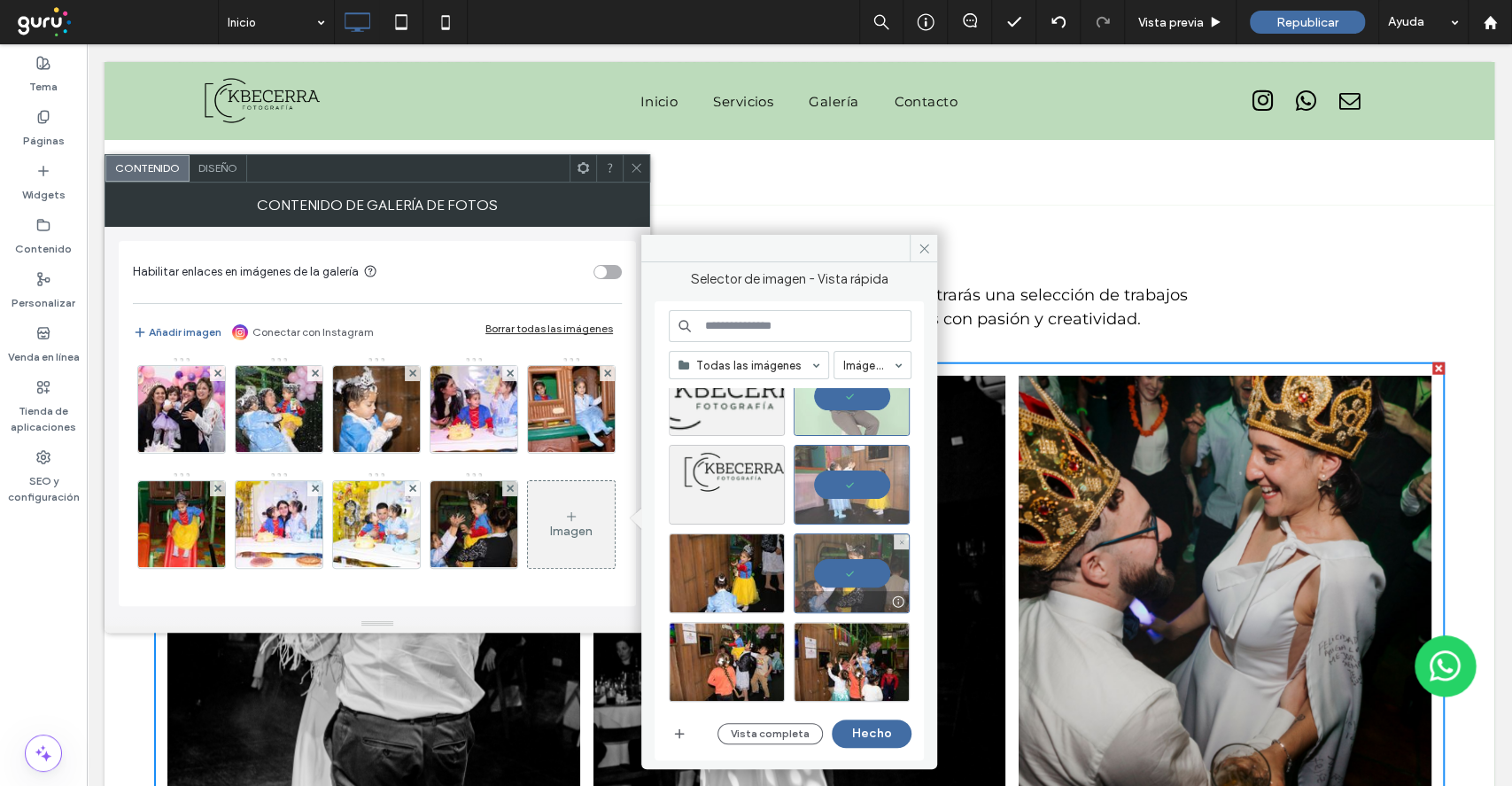
click at [855, 571] on div at bounding box center [851, 572] width 116 height 80
click at [850, 480] on div at bounding box center [851, 484] width 116 height 80
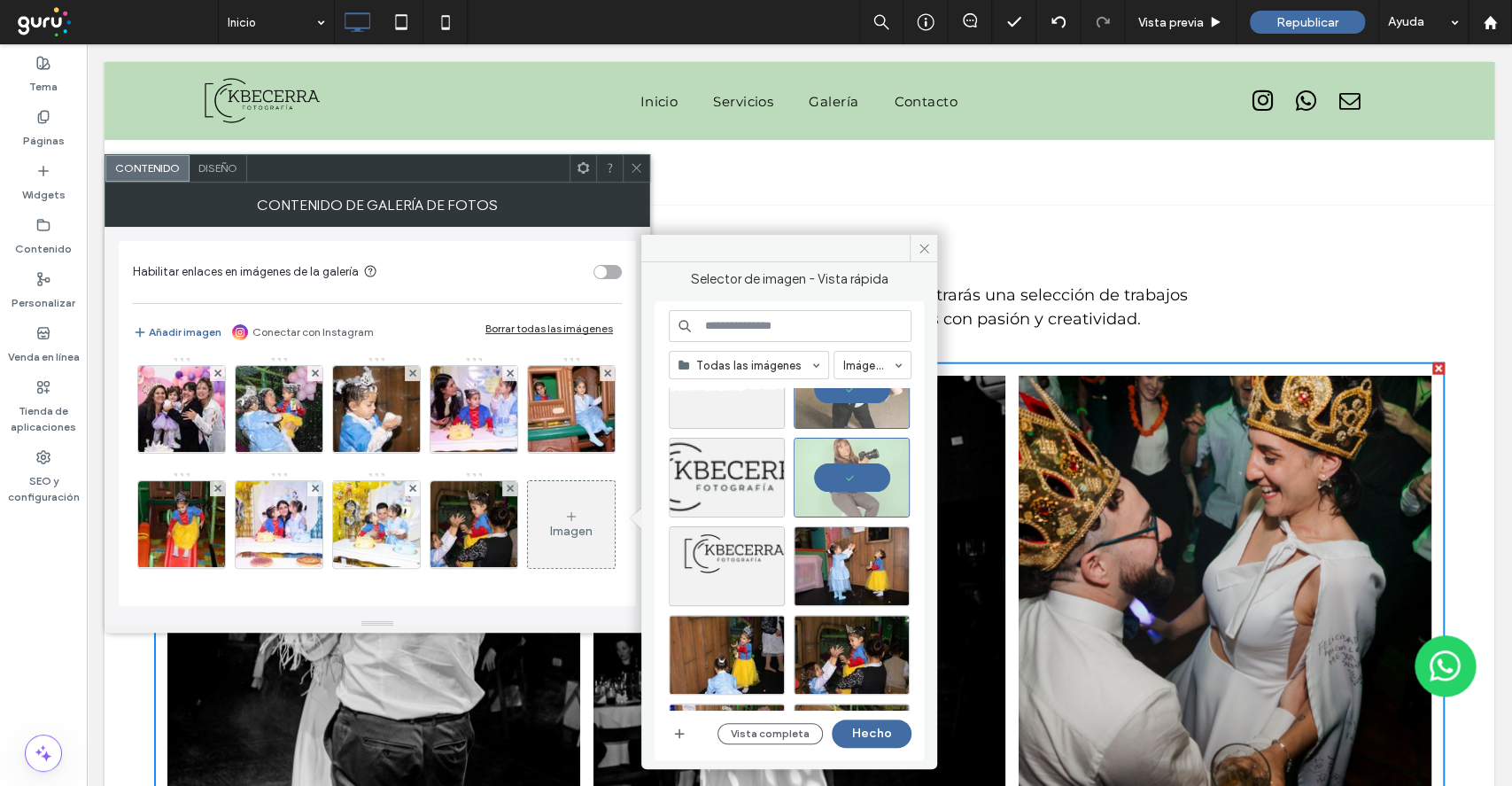
scroll to position [118, 0]
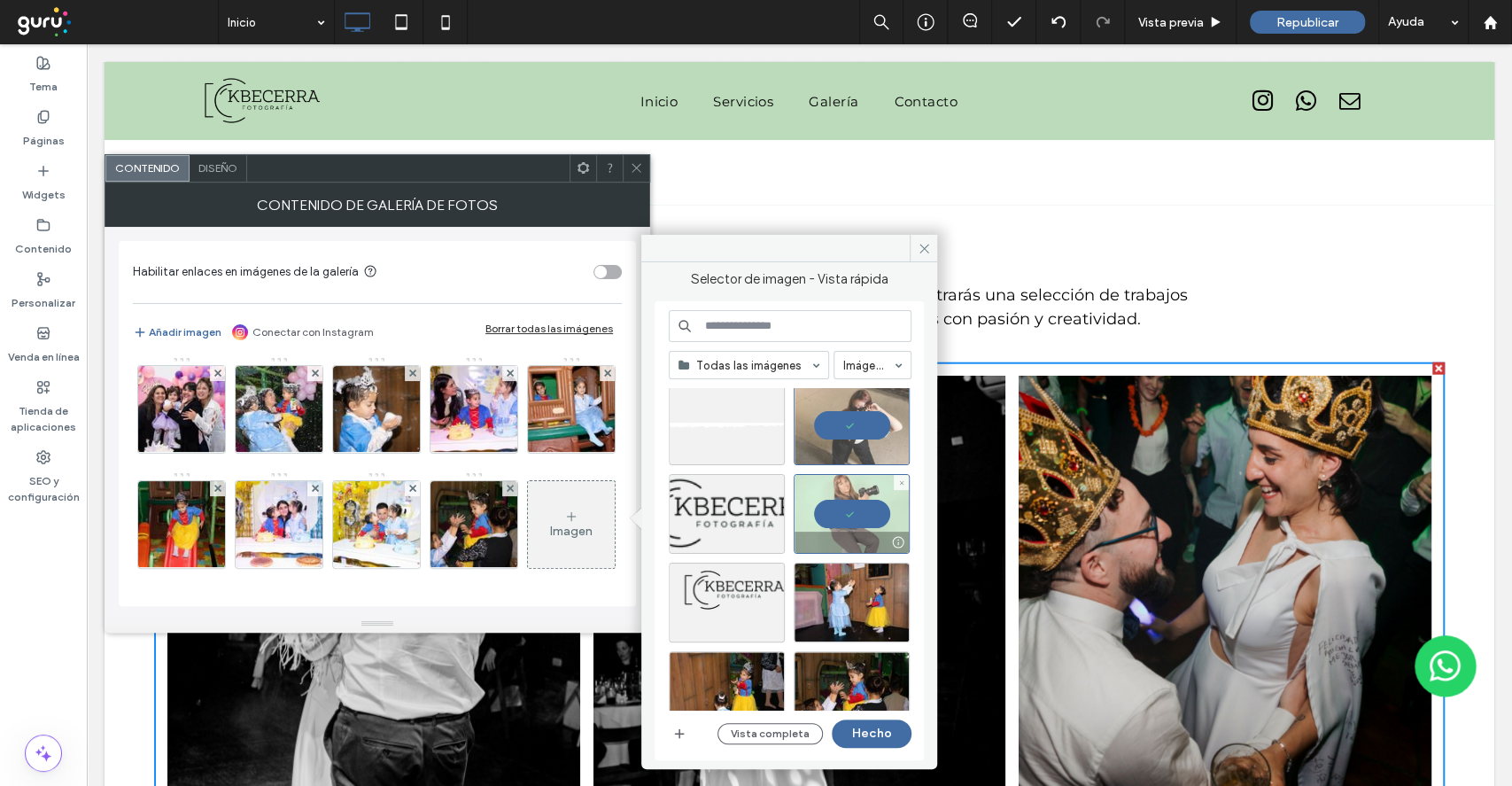
click at [854, 515] on div at bounding box center [851, 513] width 116 height 80
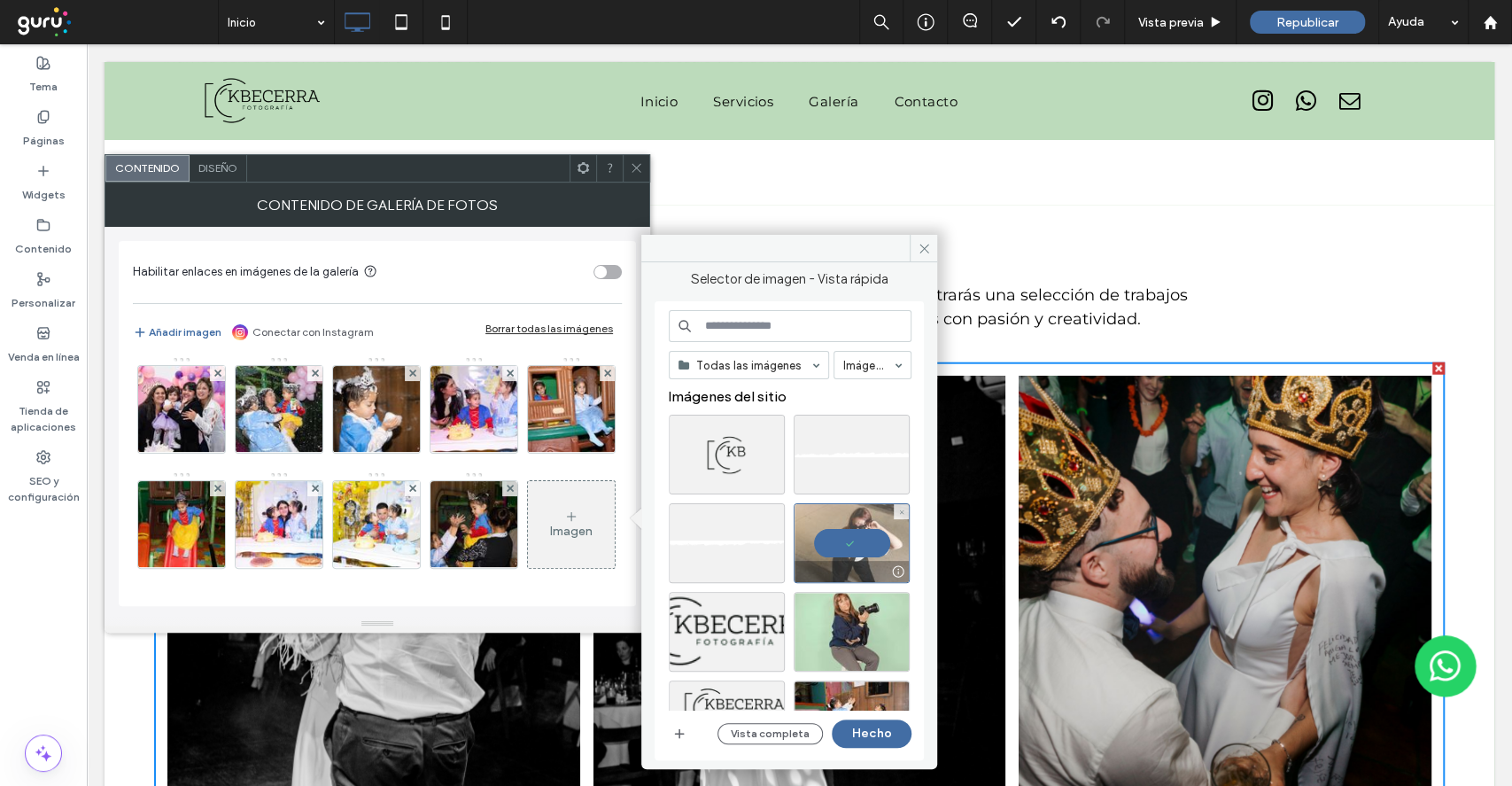
click at [849, 537] on div at bounding box center [851, 542] width 116 height 80
drag, startPoint x: 922, startPoint y: 252, endPoint x: 566, endPoint y: 238, distance: 356.3
click at [922, 252] on icon at bounding box center [925, 249] width 13 height 13
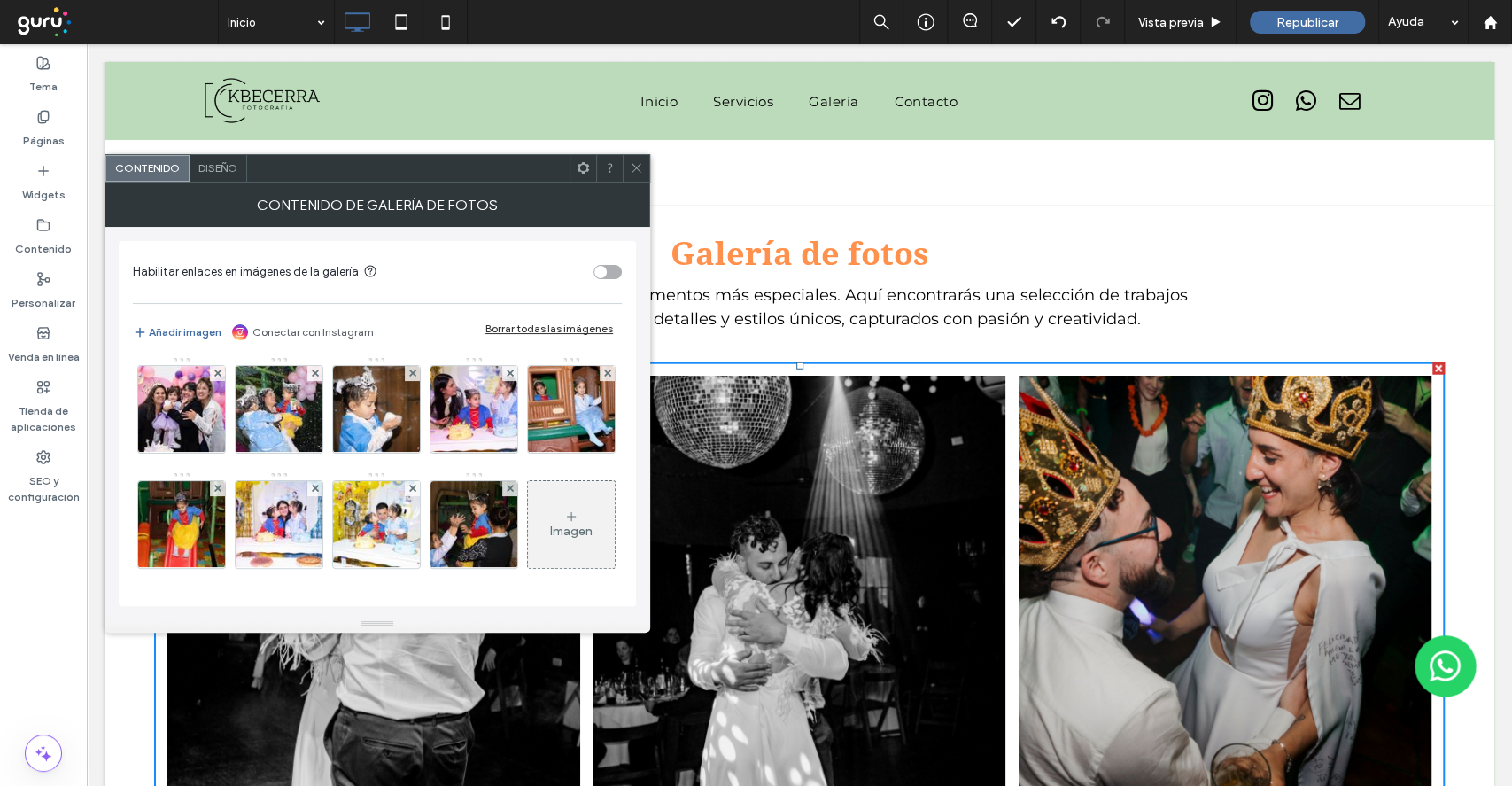
click at [646, 171] on div at bounding box center [636, 168] width 26 height 26
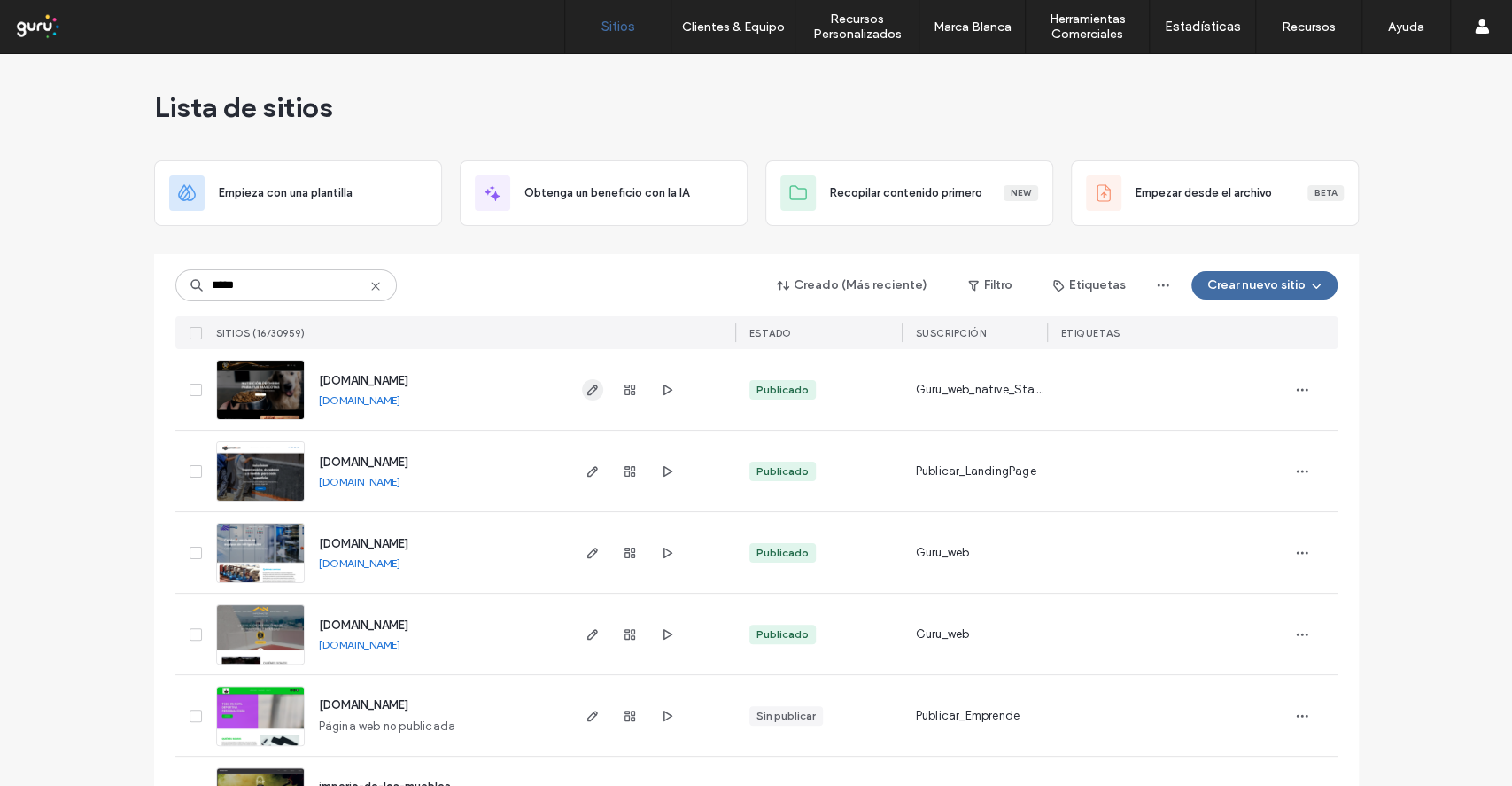
type input "*****"
click at [593, 390] on icon "button" at bounding box center [592, 390] width 14 height 14
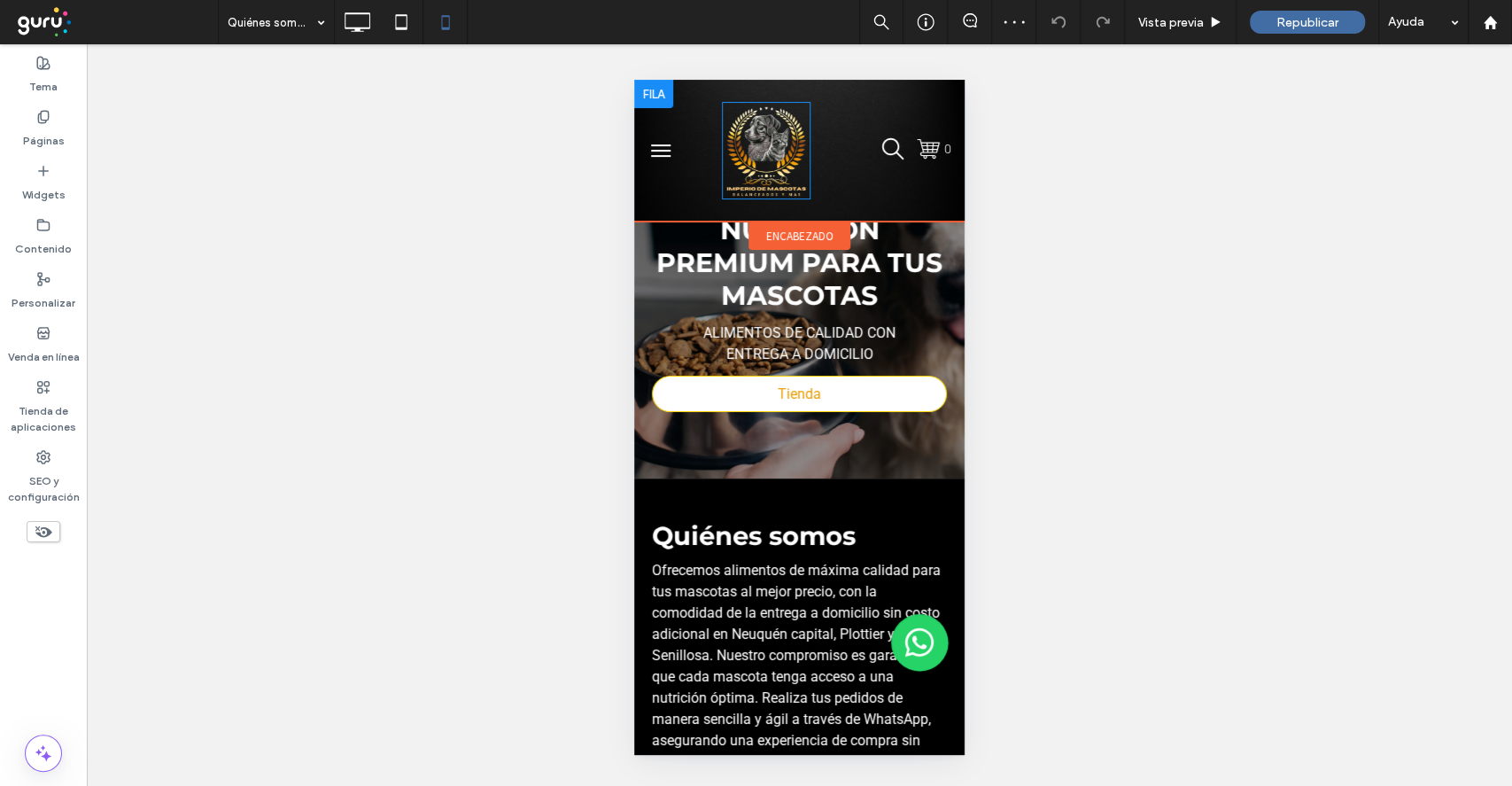
scroll to position [118, 0]
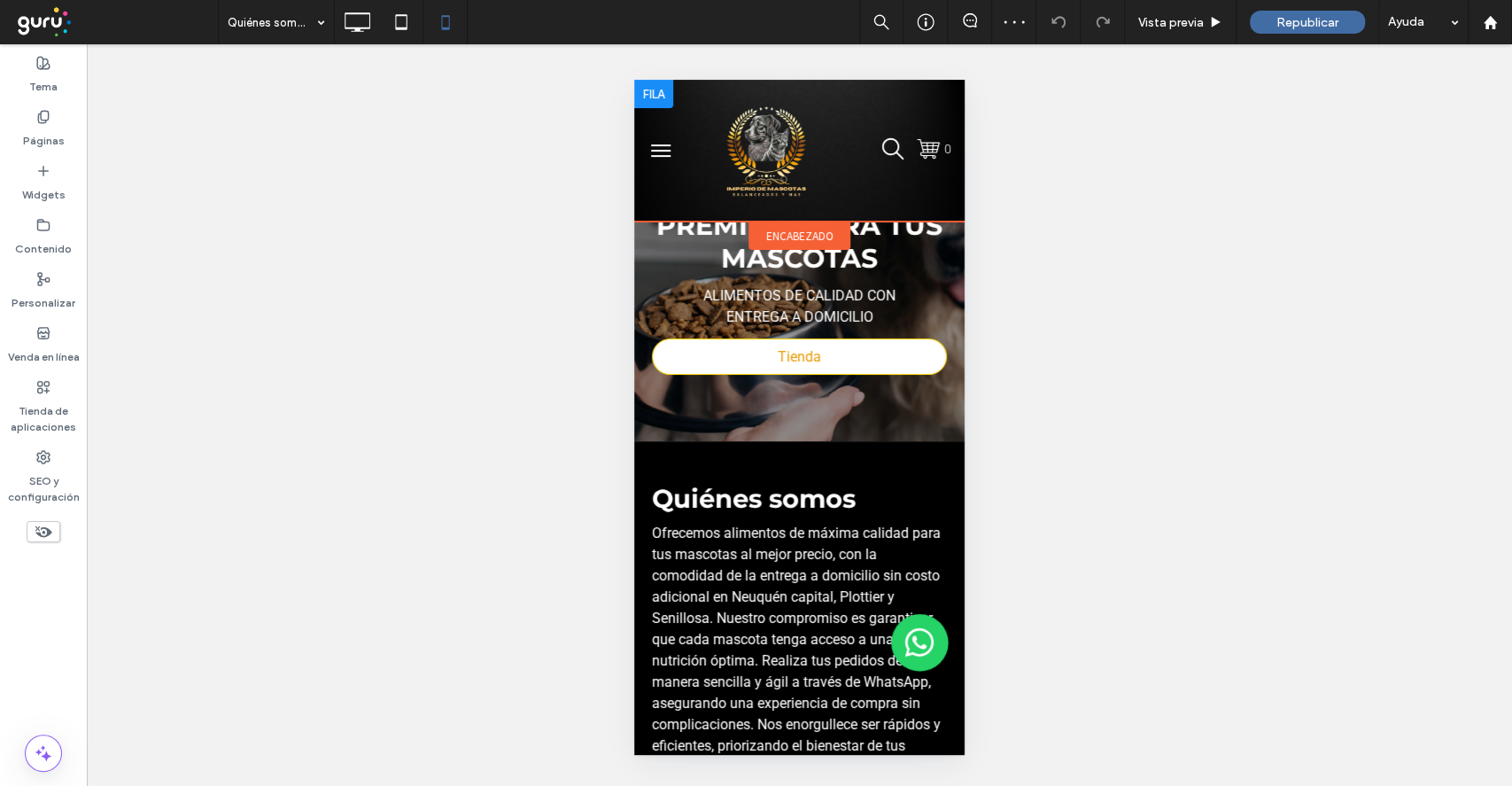
click at [866, 212] on div "0" at bounding box center [799, 151] width 330 height 142
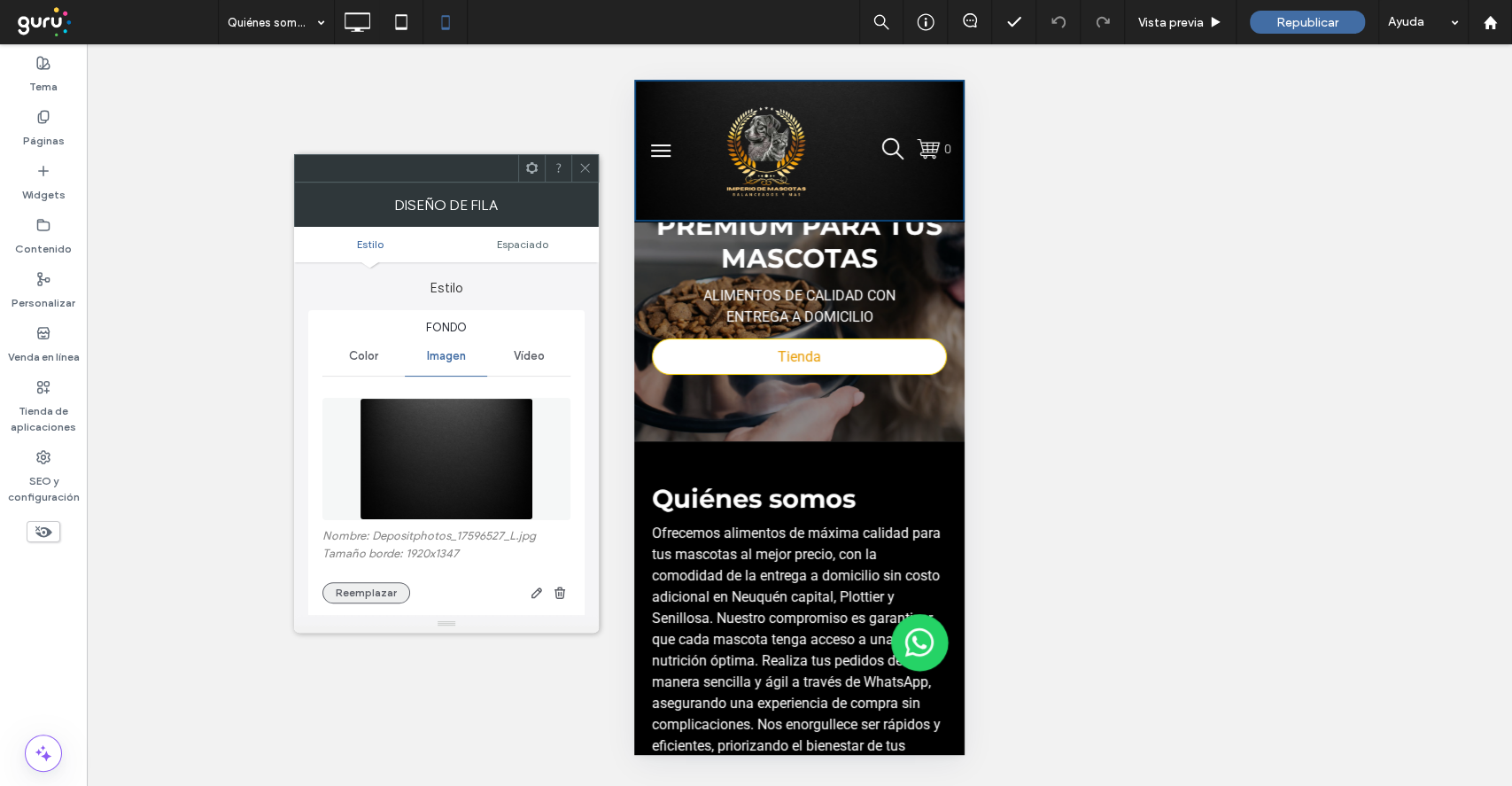
click at [355, 592] on button "Reemplazar" at bounding box center [366, 592] width 88 height 22
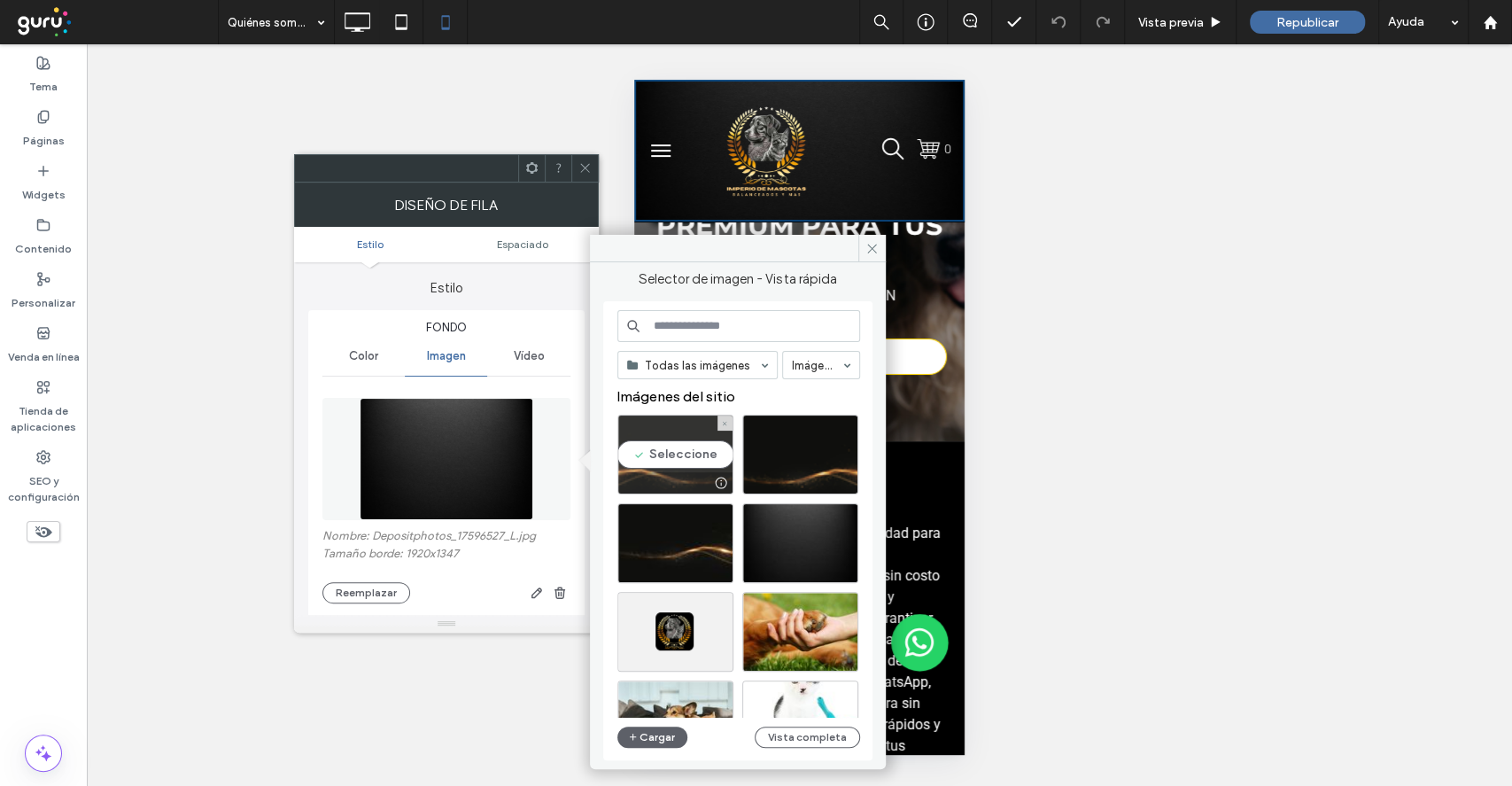
click at [676, 453] on div "Seleccione" at bounding box center [675, 454] width 116 height 80
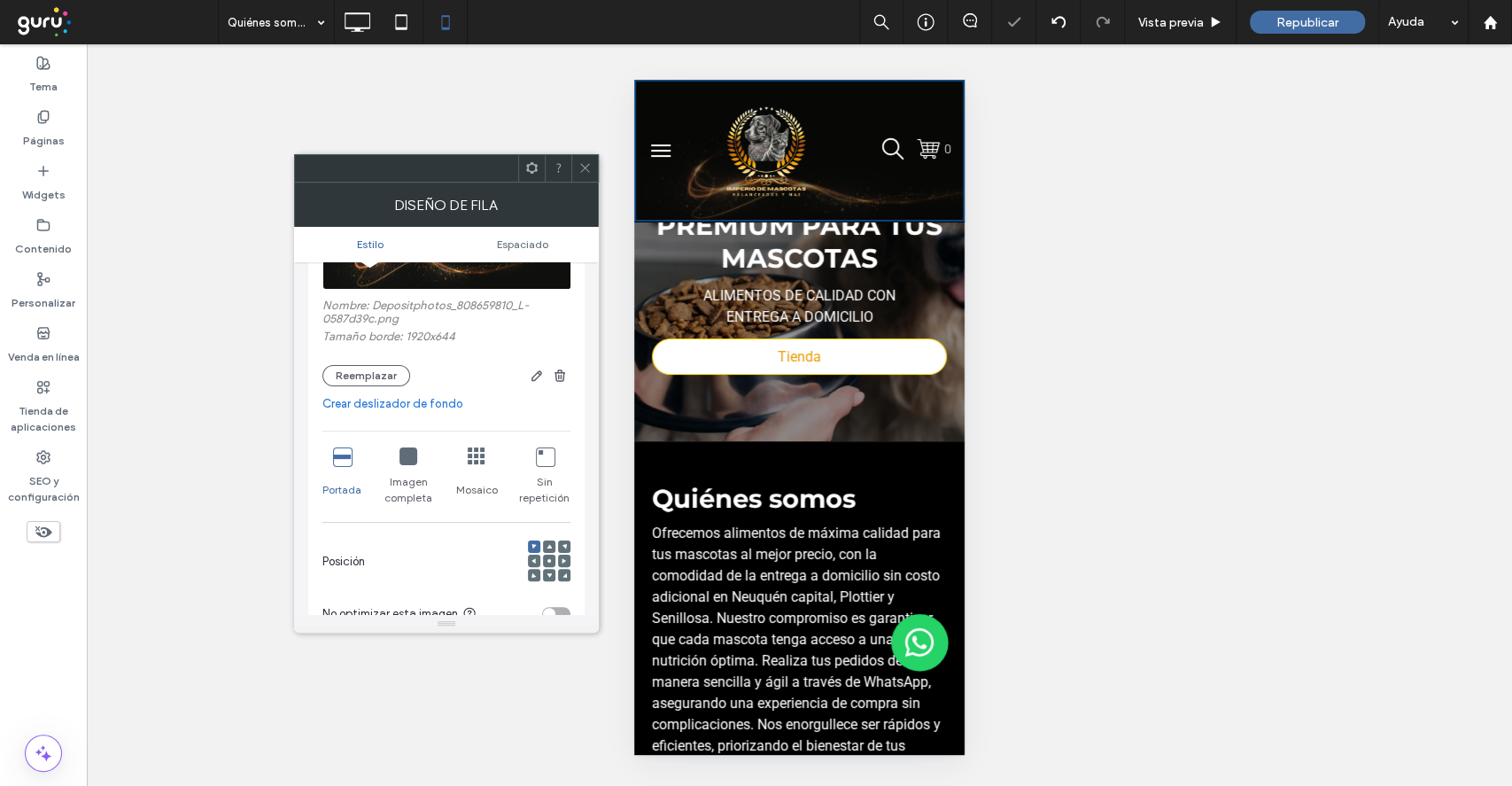
scroll to position [235, 0]
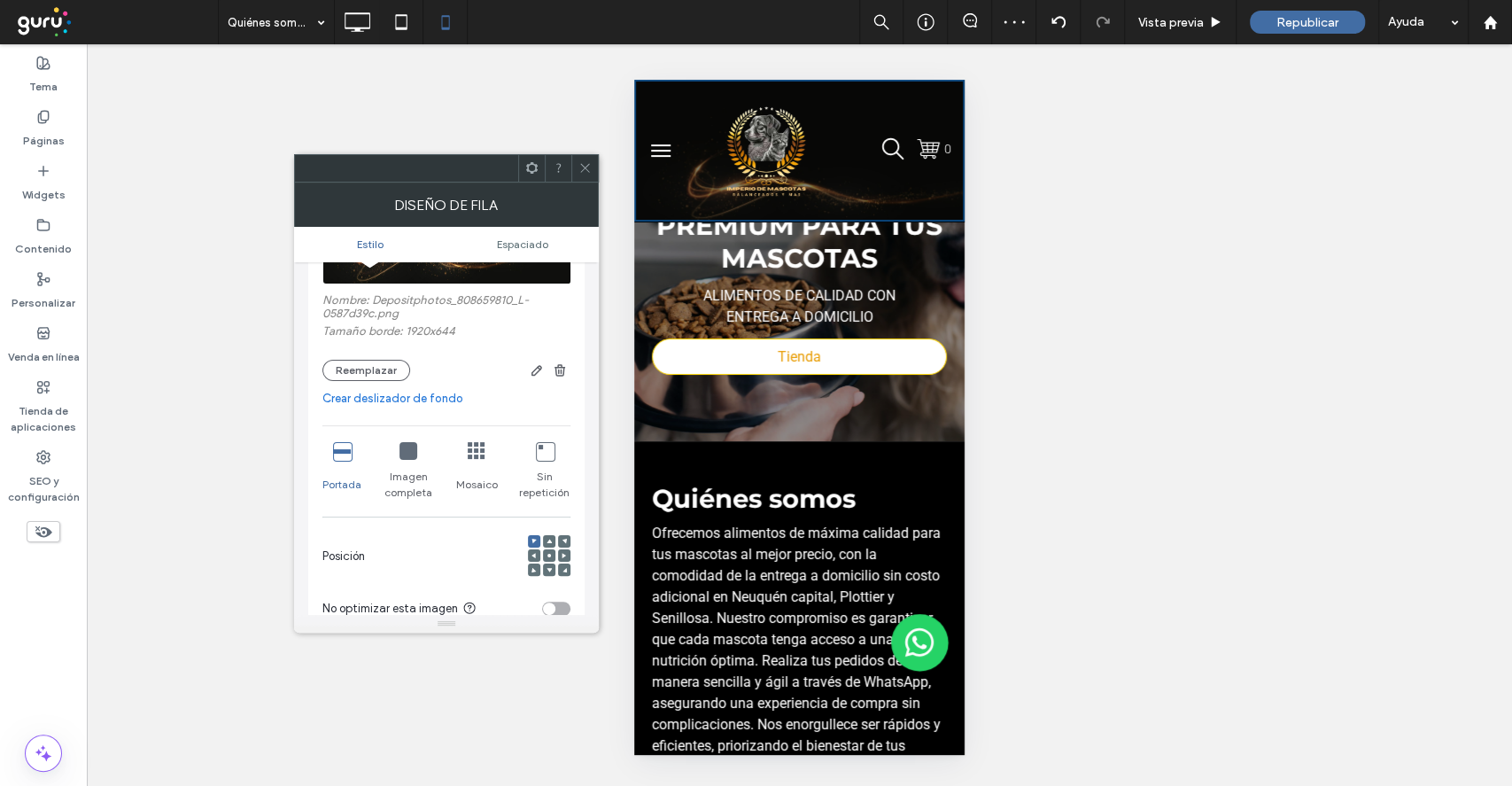
click at [547, 554] on icon at bounding box center [550, 555] width 6 height 6
click at [397, 364] on button "Reemplazar" at bounding box center [366, 370] width 88 height 22
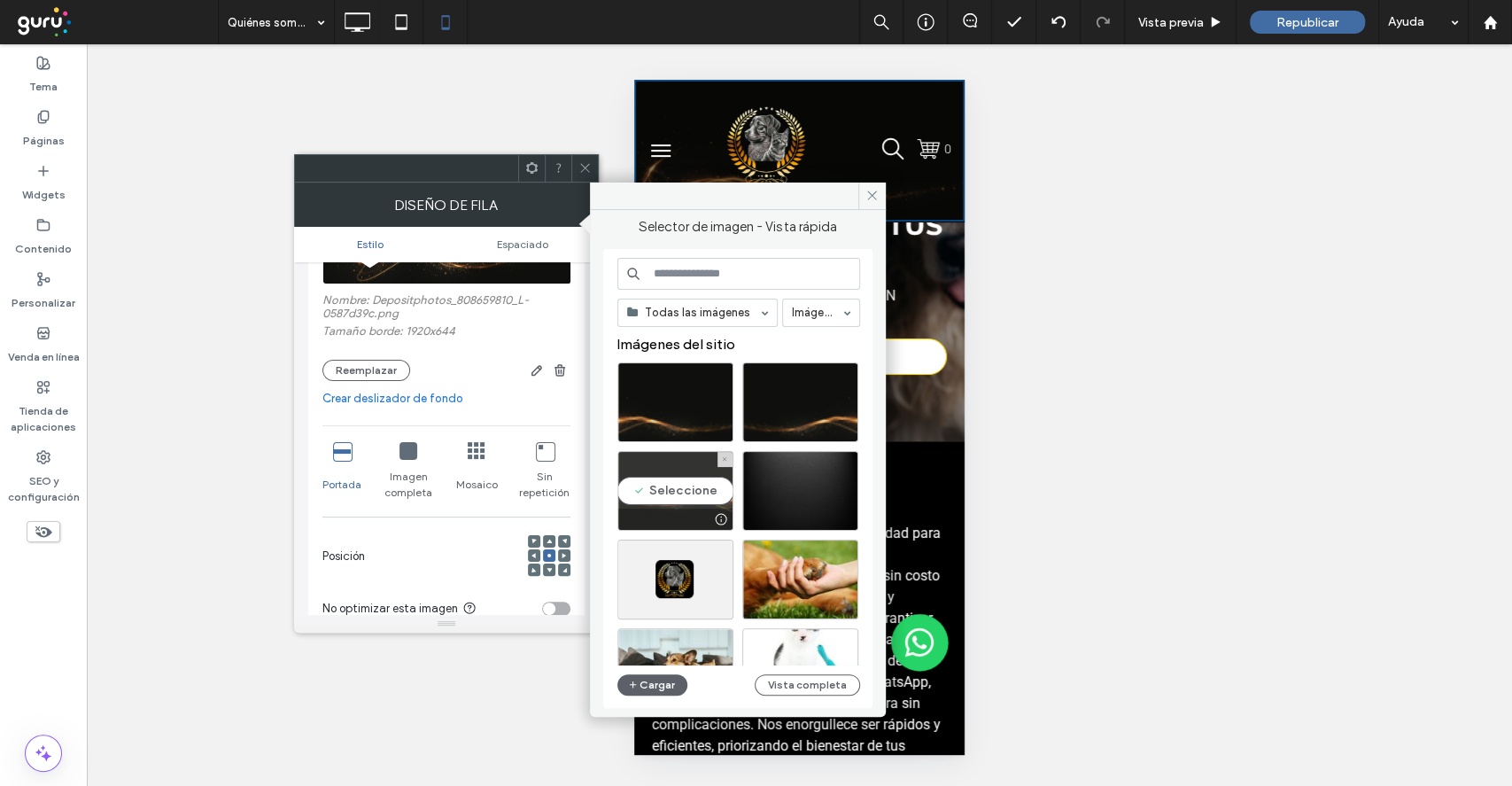
click at [690, 499] on div "Seleccione" at bounding box center [675, 490] width 116 height 80
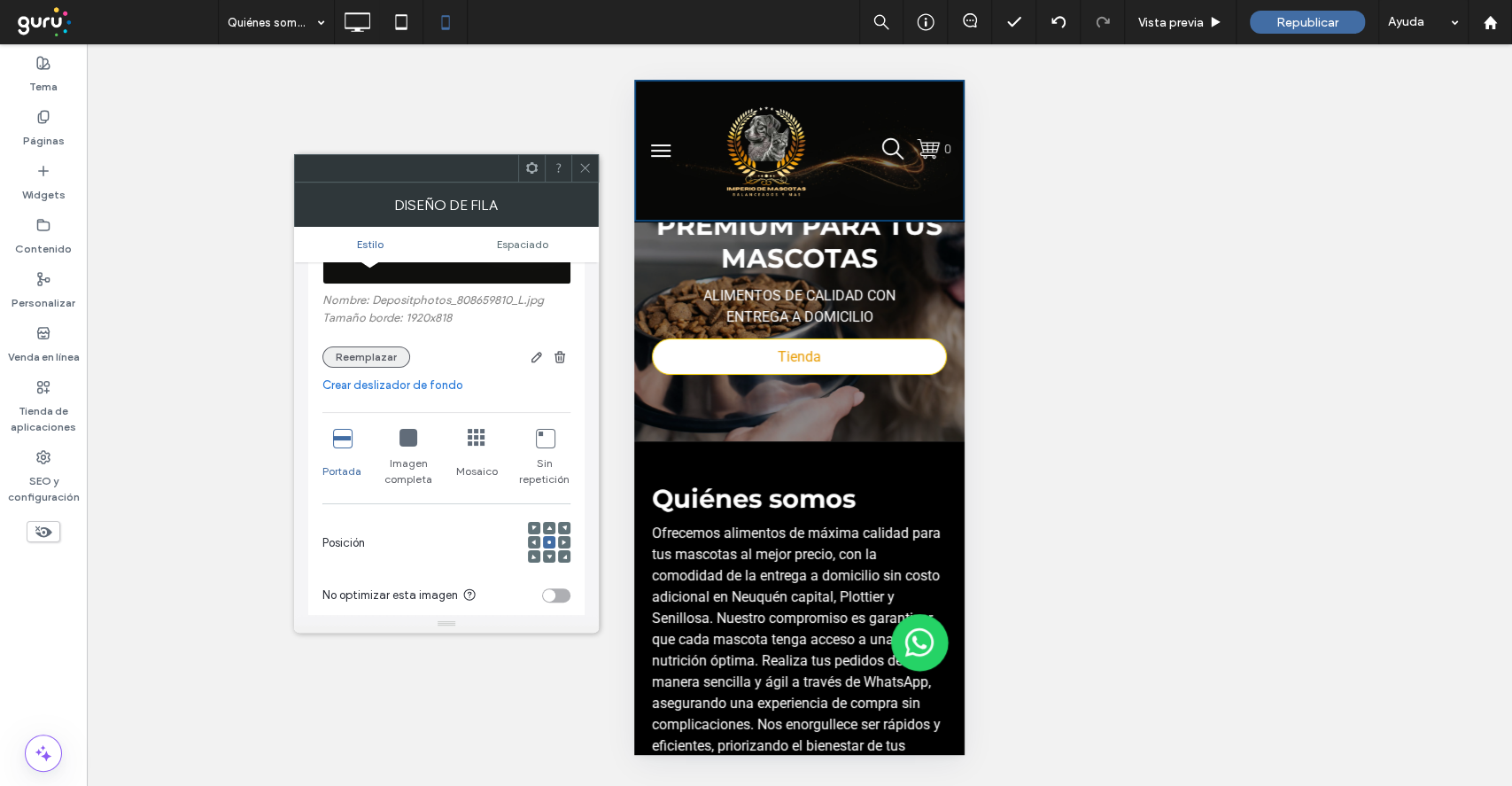
click at [362, 351] on button "Reemplazar" at bounding box center [366, 357] width 88 height 22
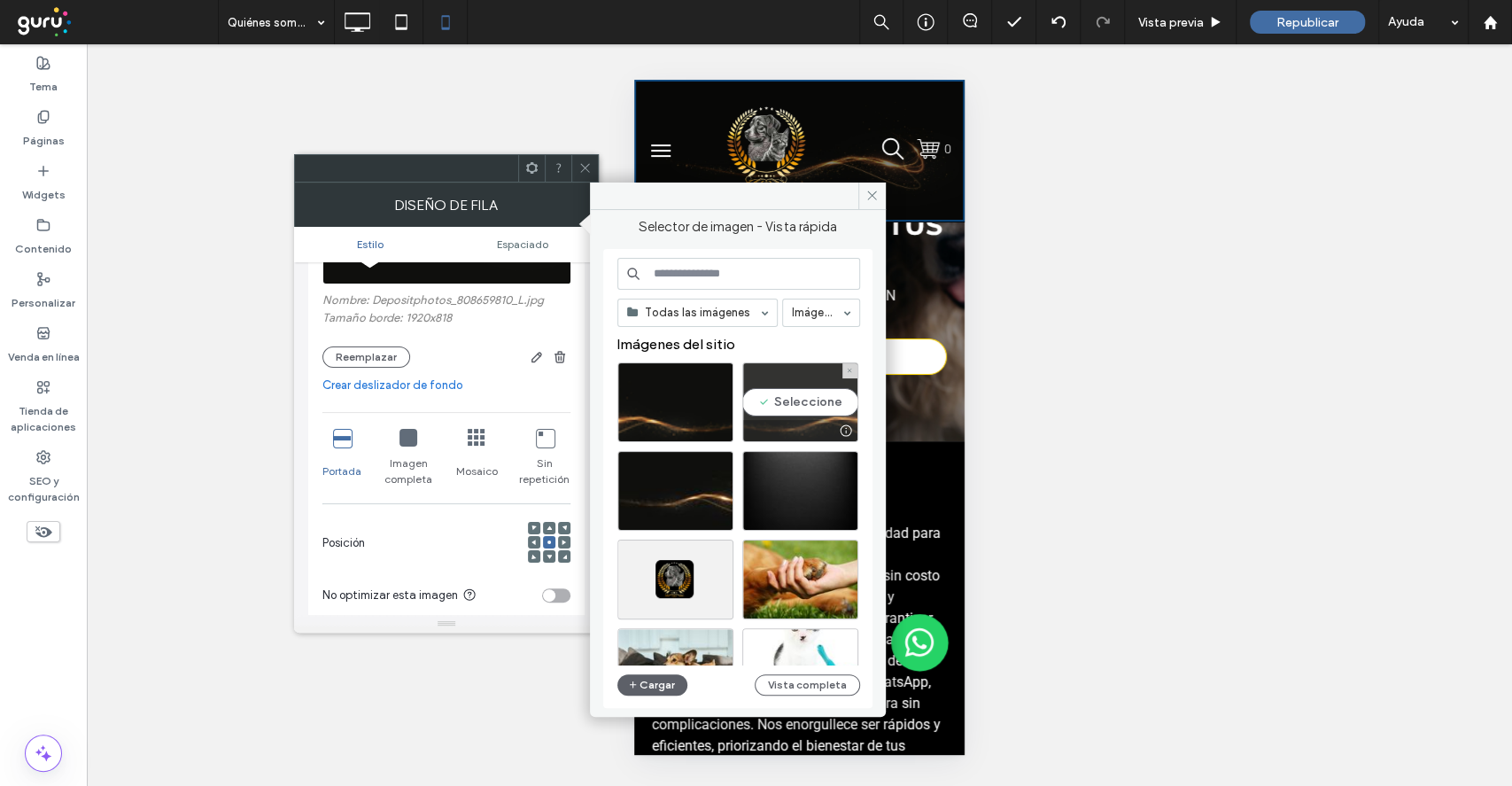
click at [794, 409] on div "Seleccione" at bounding box center [800, 402] width 116 height 80
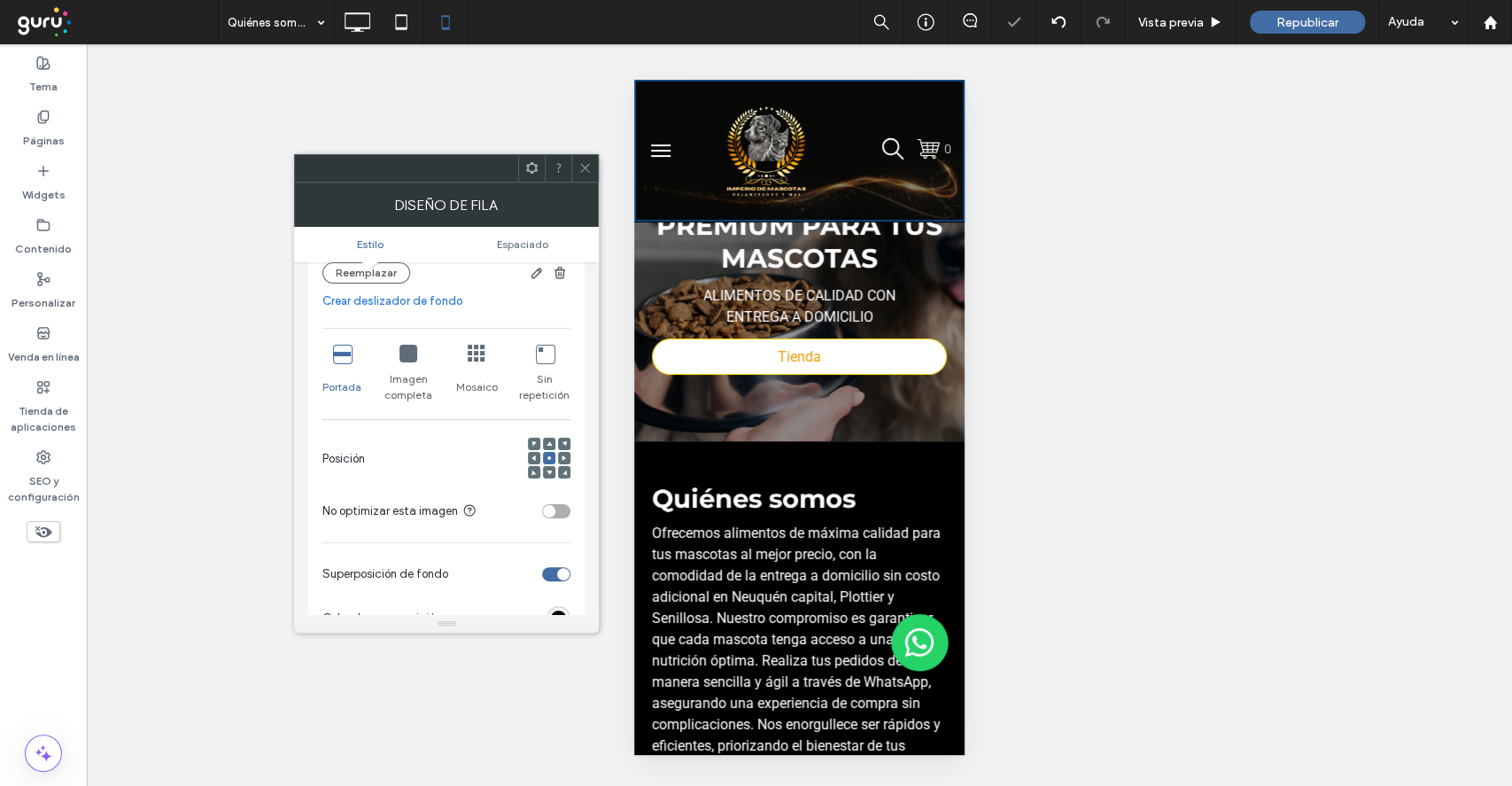
scroll to position [354, 0]
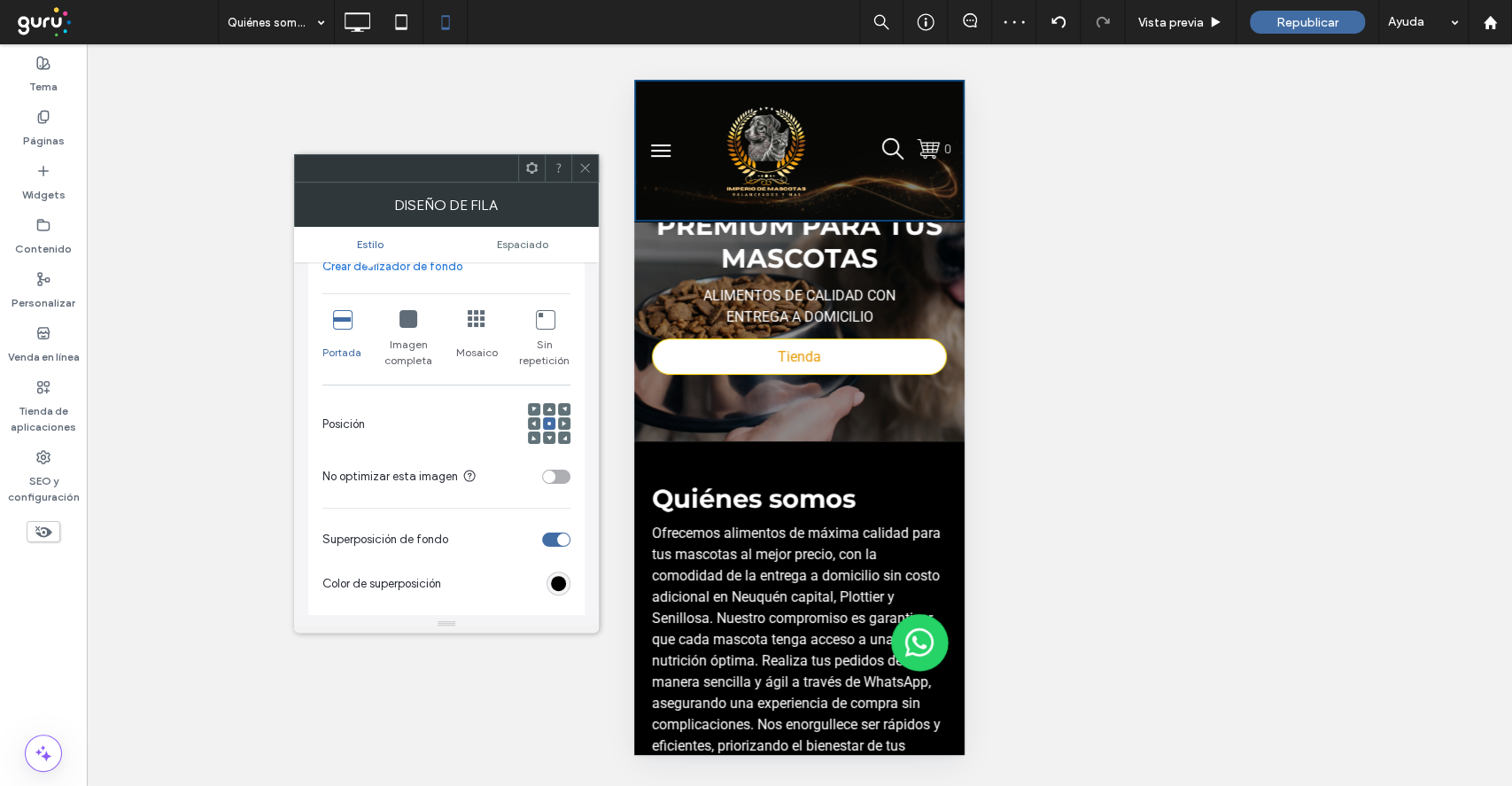
click at [552, 441] on div at bounding box center [549, 437] width 12 height 12
click at [552, 436] on div at bounding box center [549, 437] width 12 height 12
click at [549, 436] on icon at bounding box center [550, 438] width 6 height 6
click at [548, 436] on icon at bounding box center [550, 438] width 6 height 6
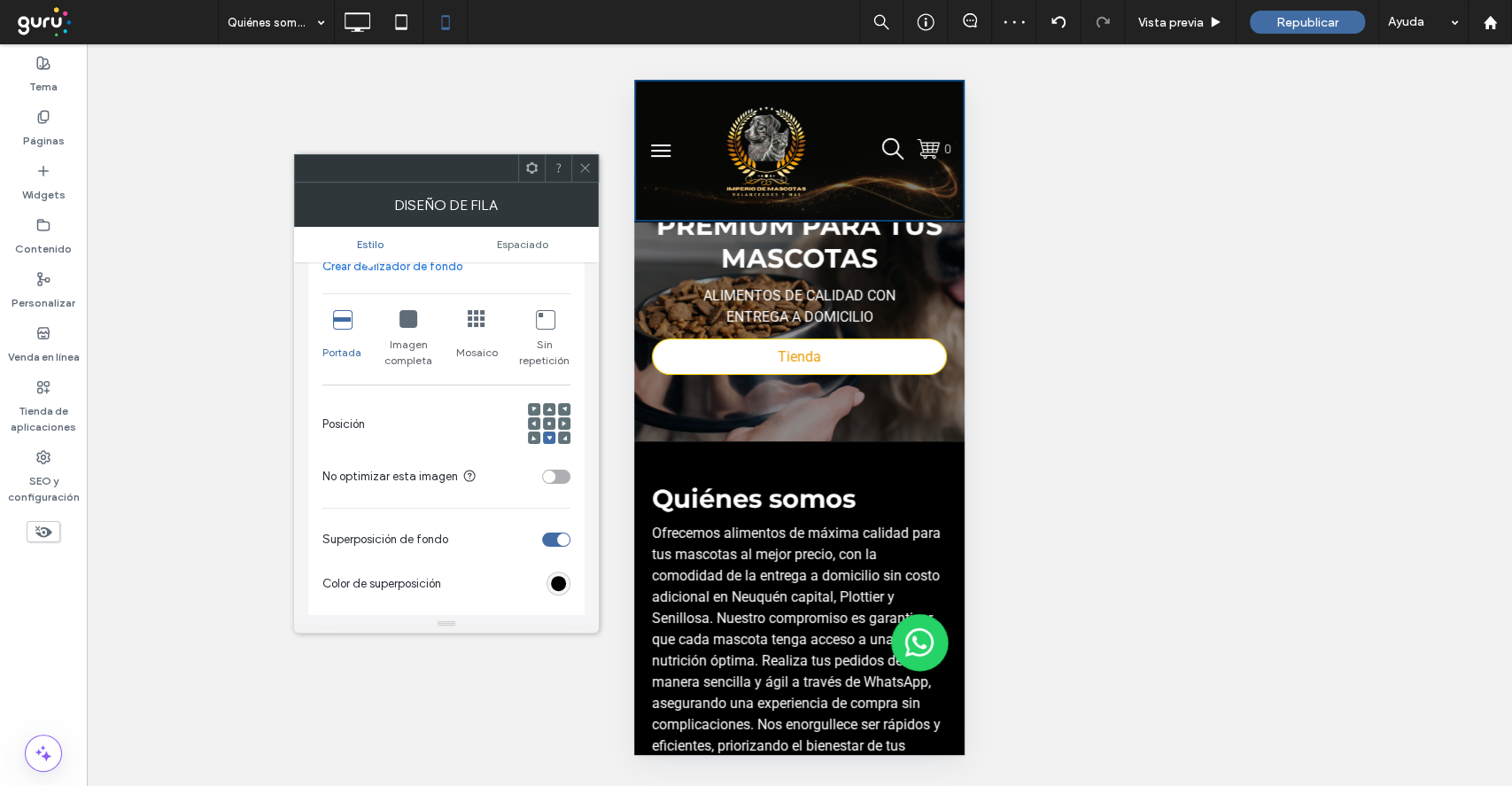
click at [549, 422] on icon at bounding box center [550, 424] width 6 height 6
click at [549, 433] on span at bounding box center [550, 437] width 6 height 12
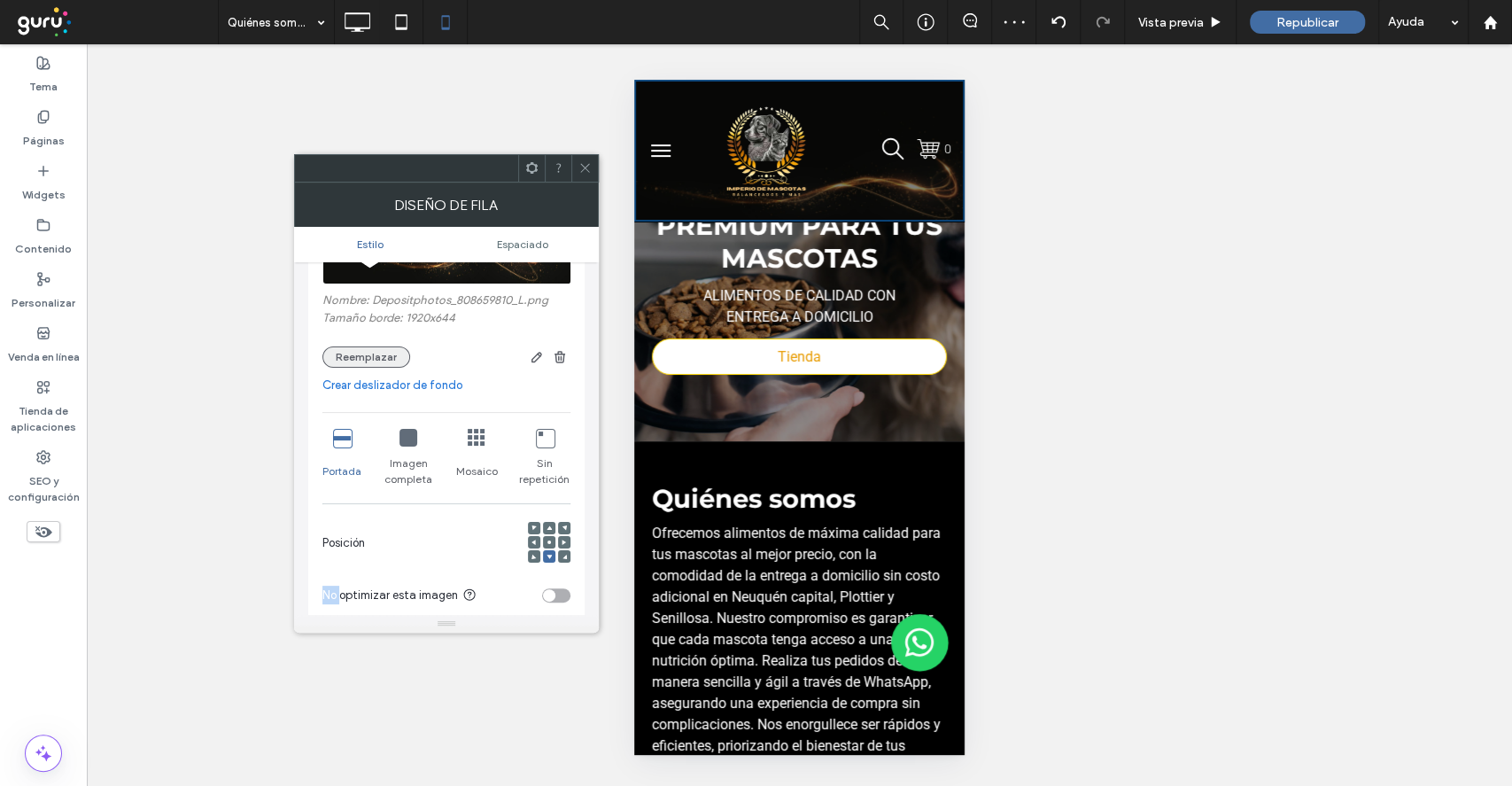
click at [394, 360] on button "Reemplazar" at bounding box center [366, 357] width 88 height 22
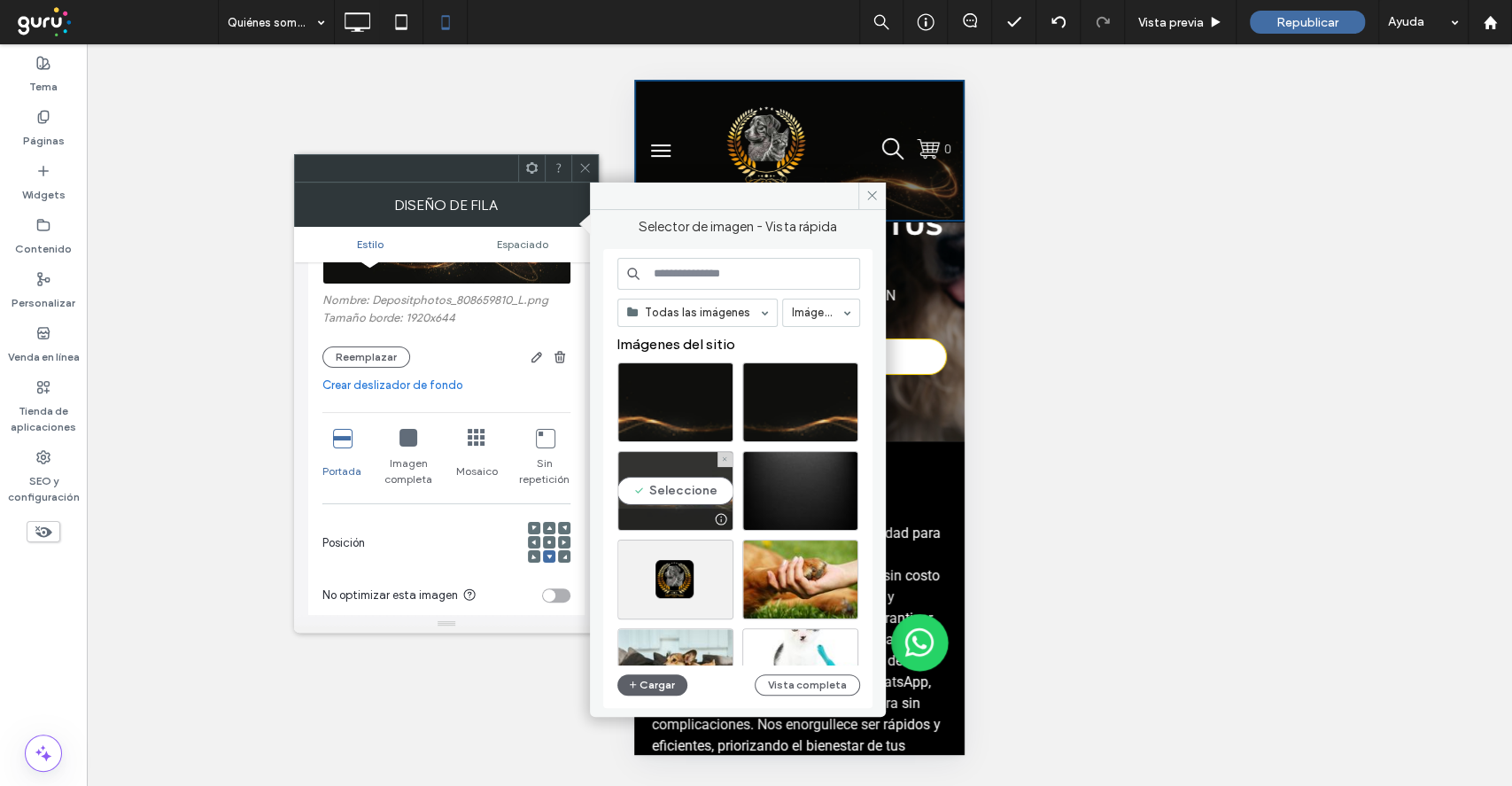
click at [682, 477] on div "Seleccione" at bounding box center [675, 490] width 116 height 80
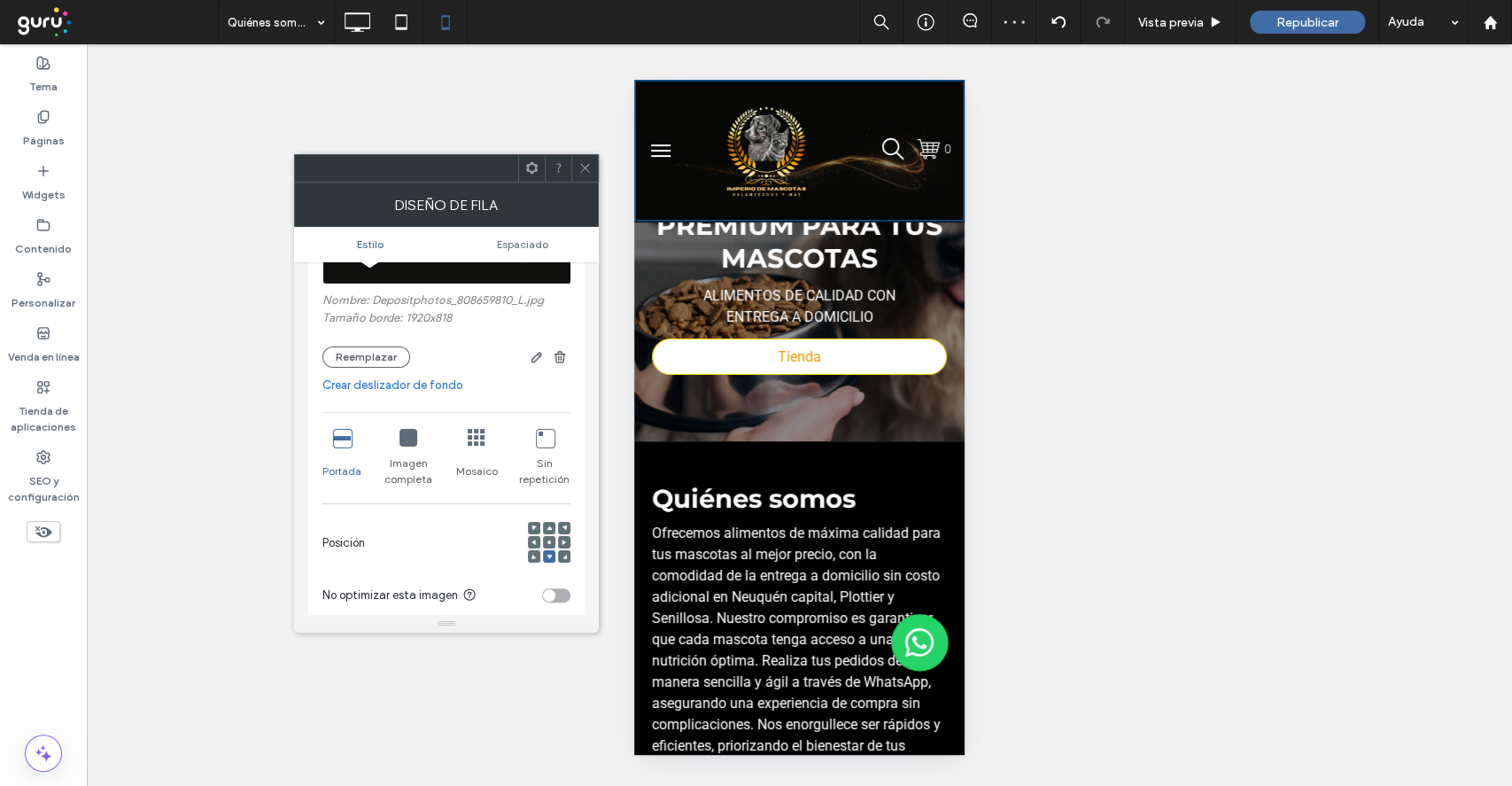
scroll to position [118, 0]
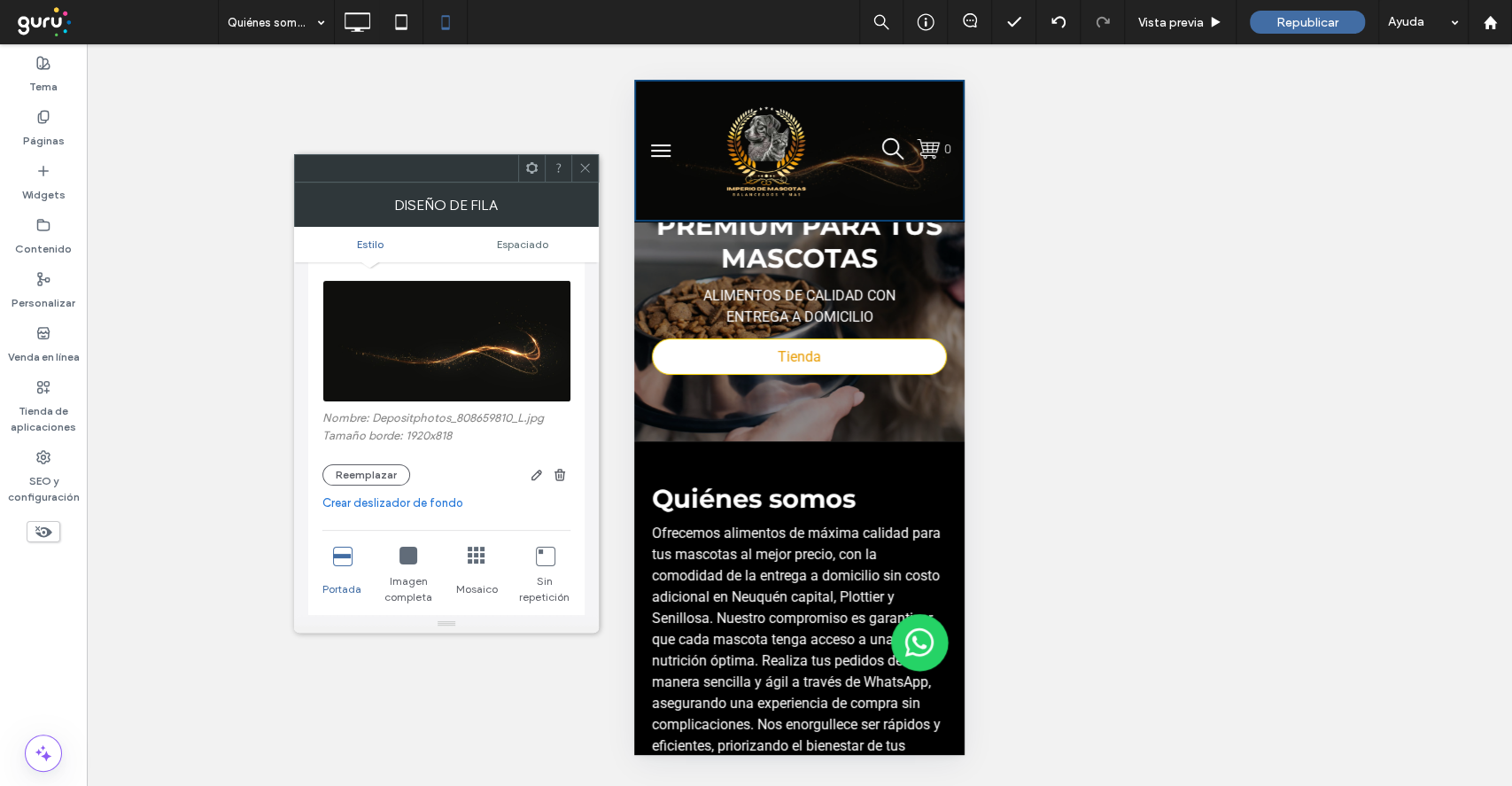
click at [585, 164] on icon at bounding box center [585, 168] width 13 height 13
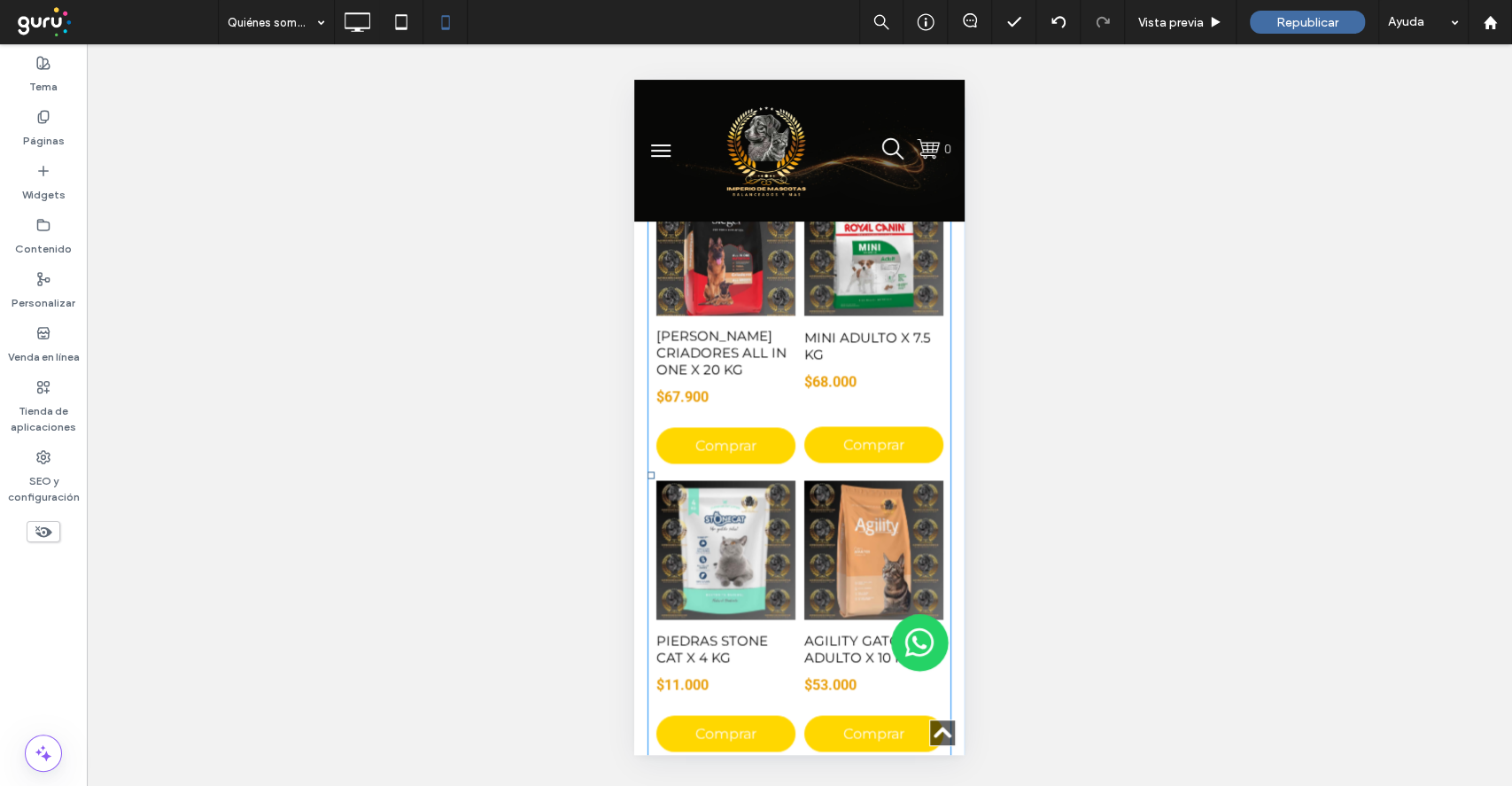
scroll to position [1889, 0]
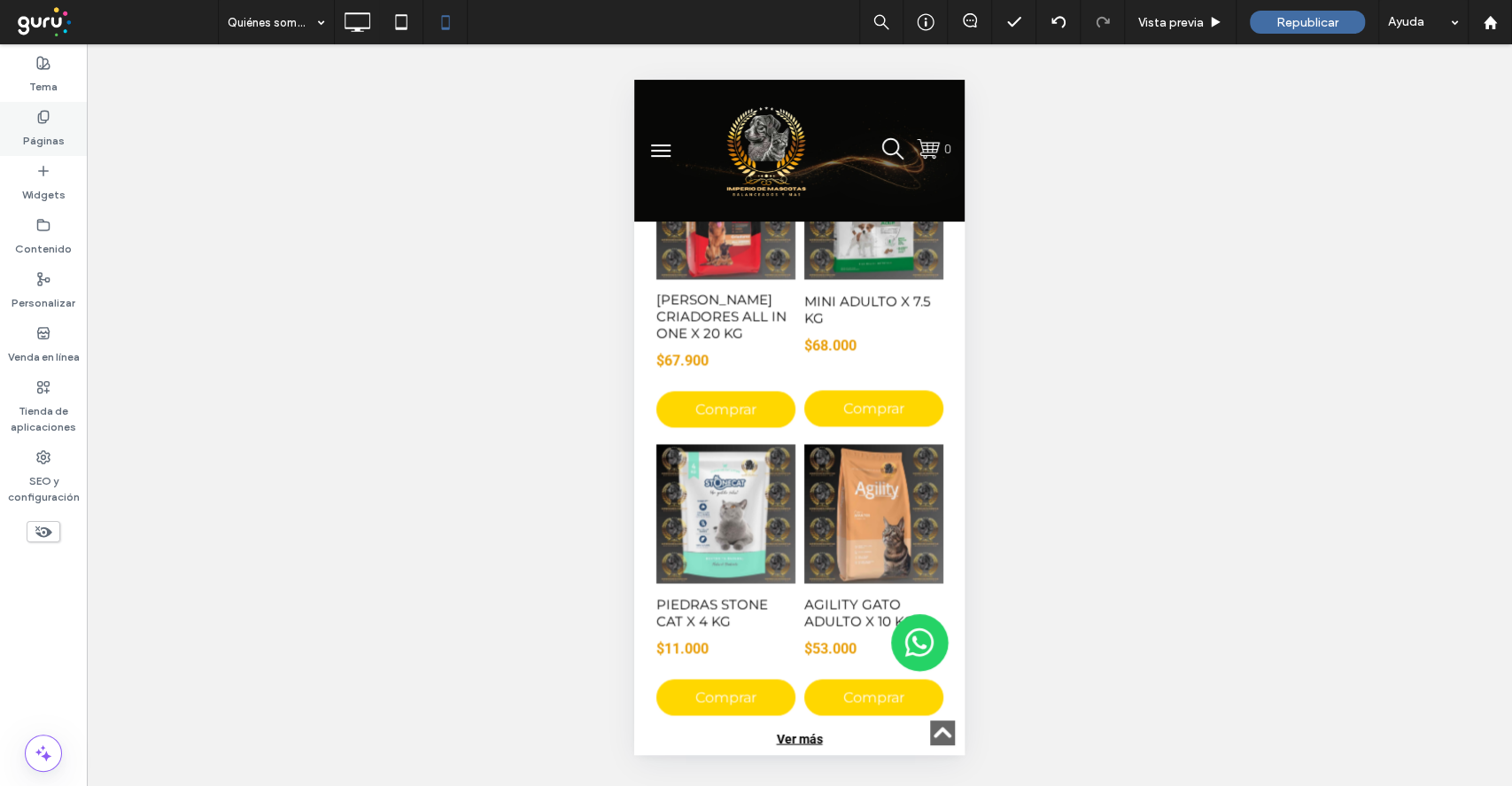
click at [36, 145] on label "Páginas" at bounding box center [43, 136] width 41 height 24
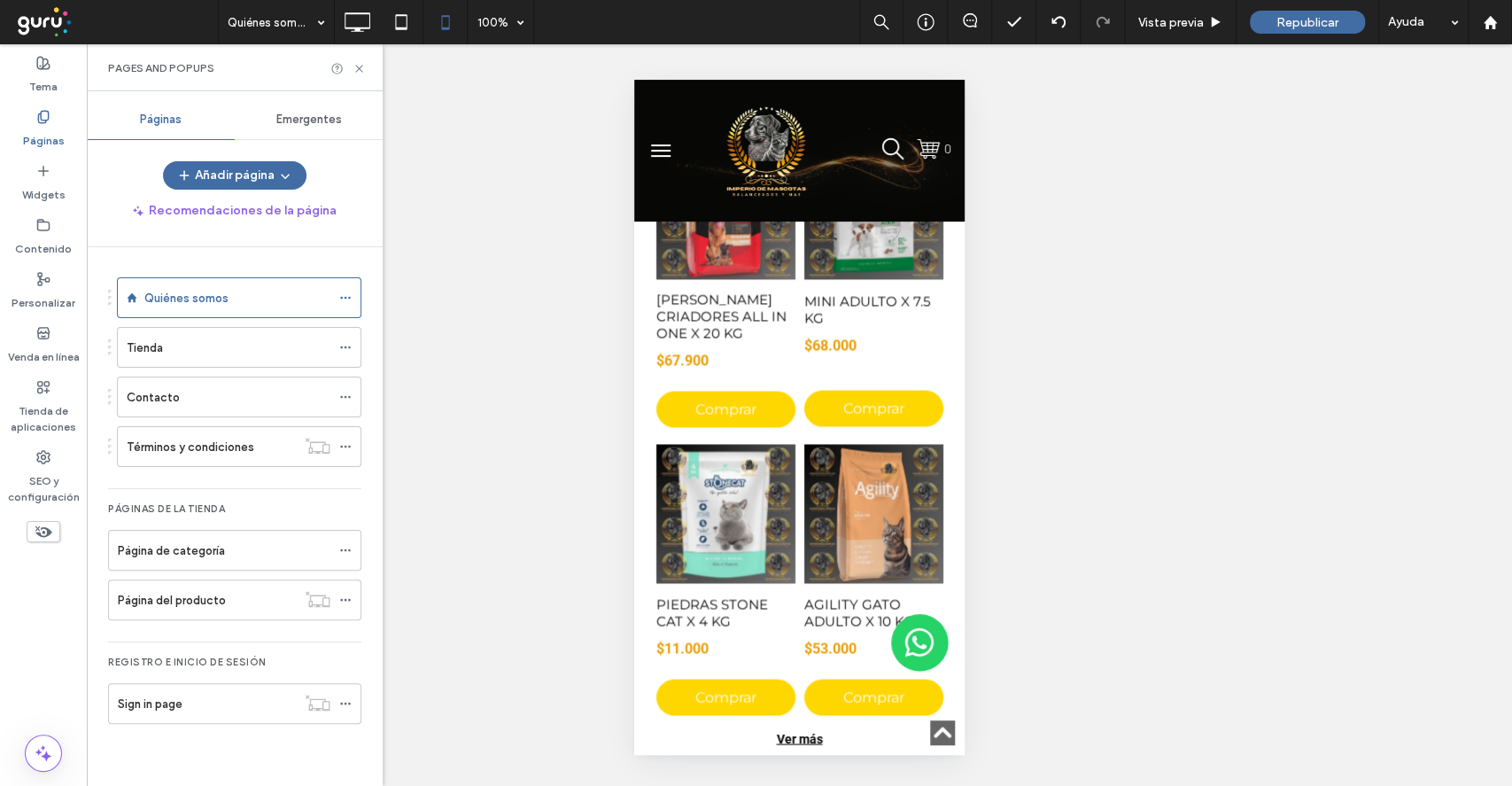
click at [216, 350] on div "Tienda" at bounding box center [229, 347] width 203 height 19
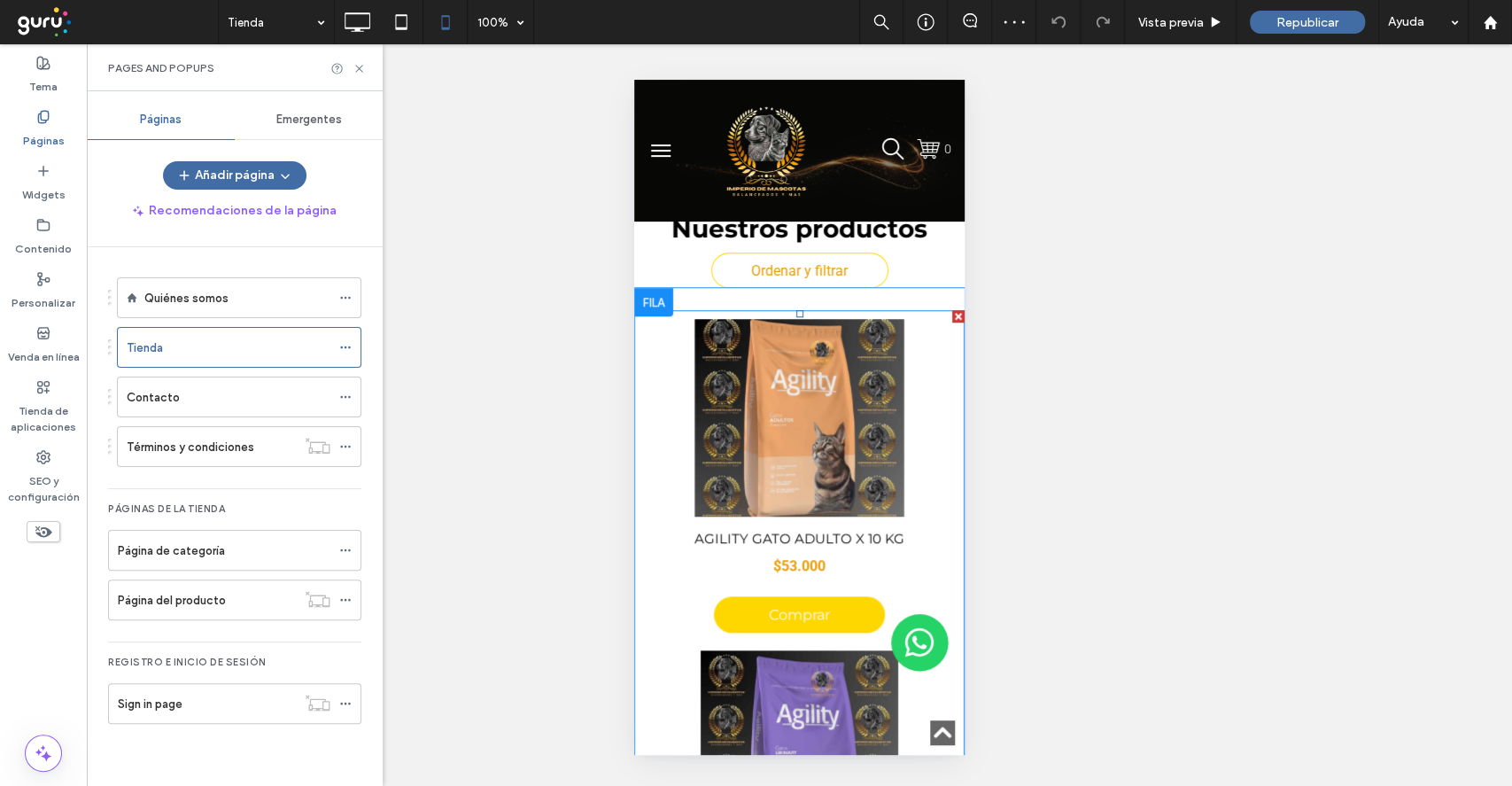
scroll to position [709, 0]
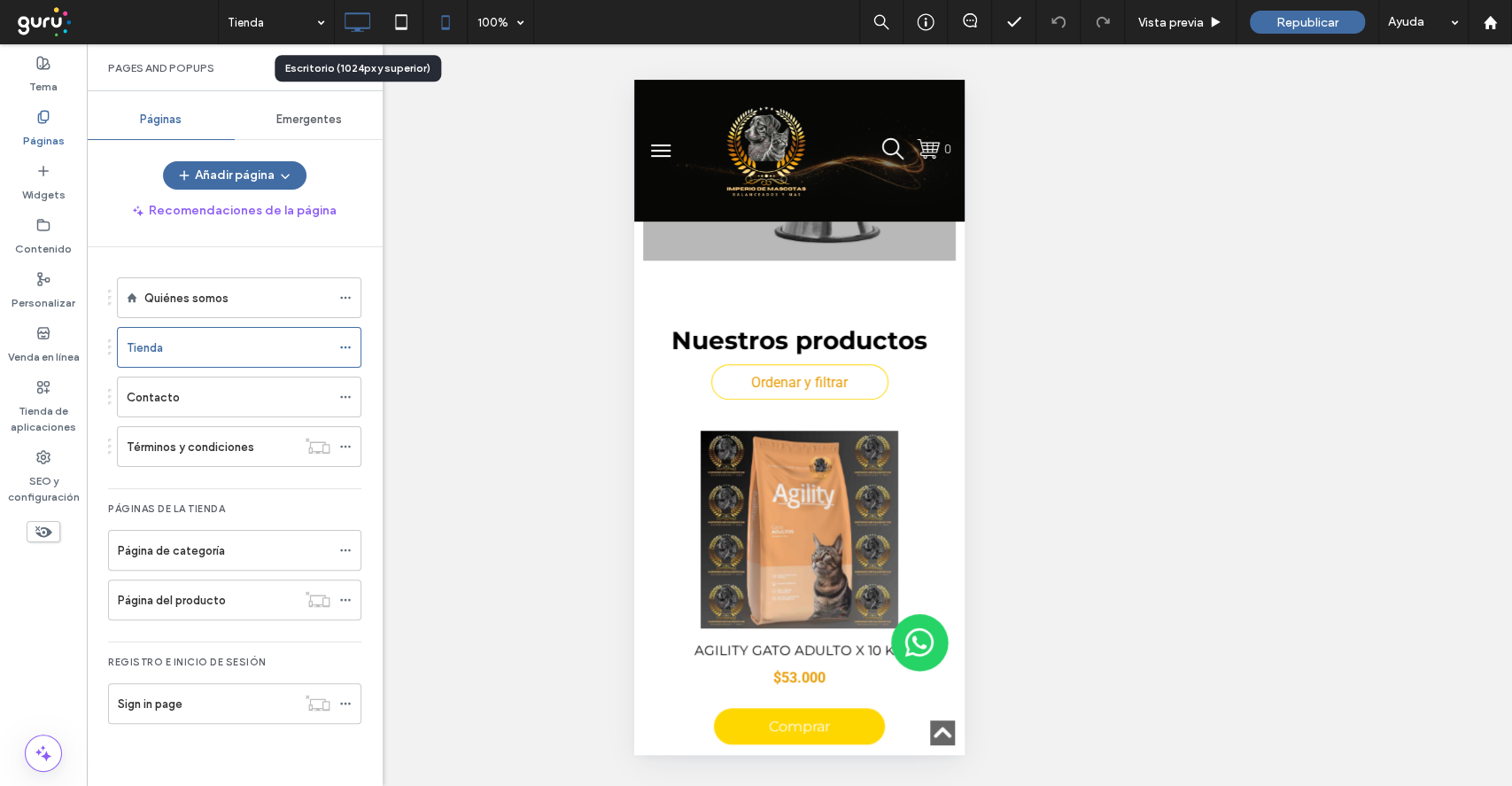
click at [370, 29] on icon at bounding box center [357, 23] width 36 height 36
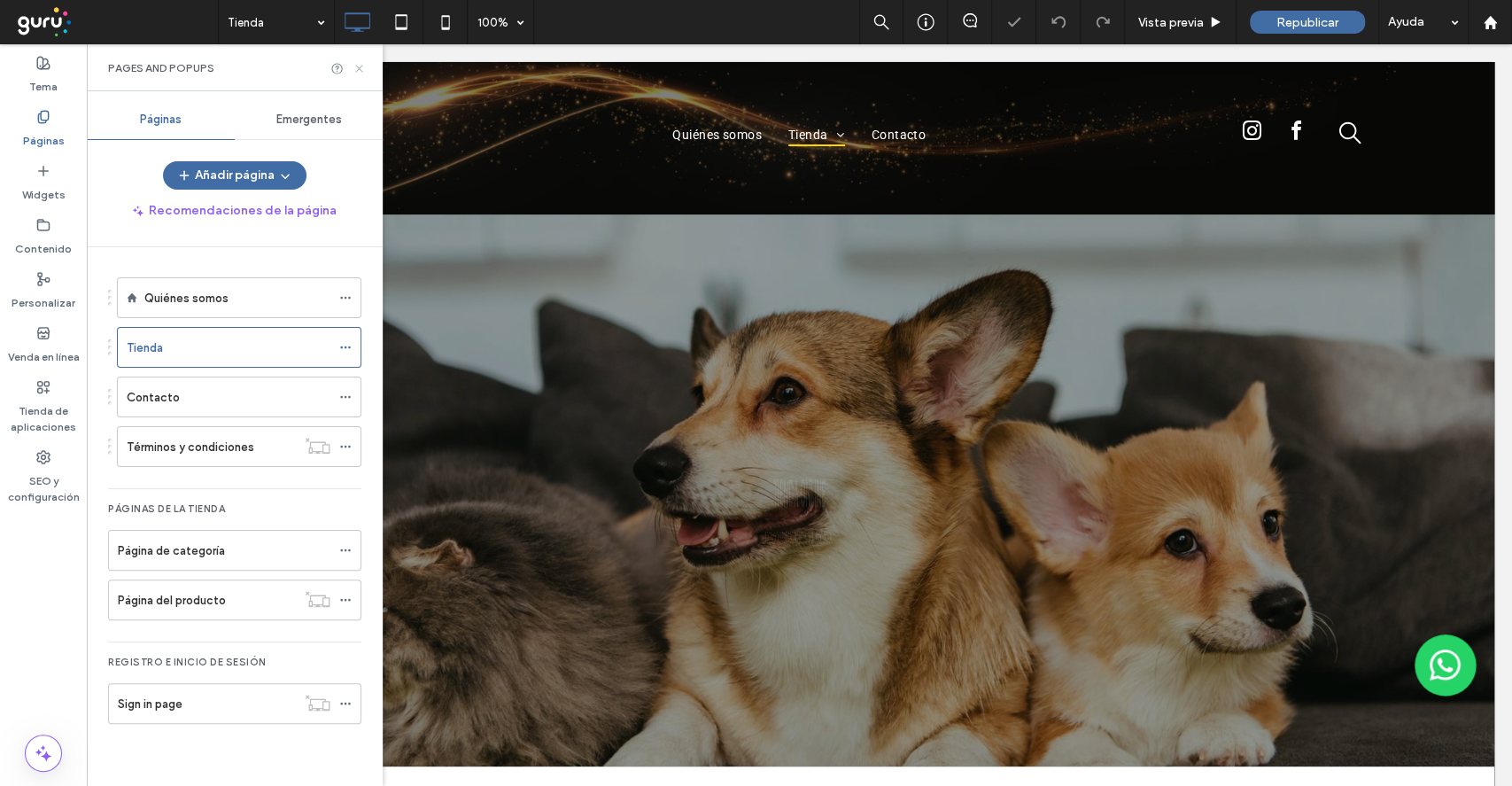
scroll to position [0, 0]
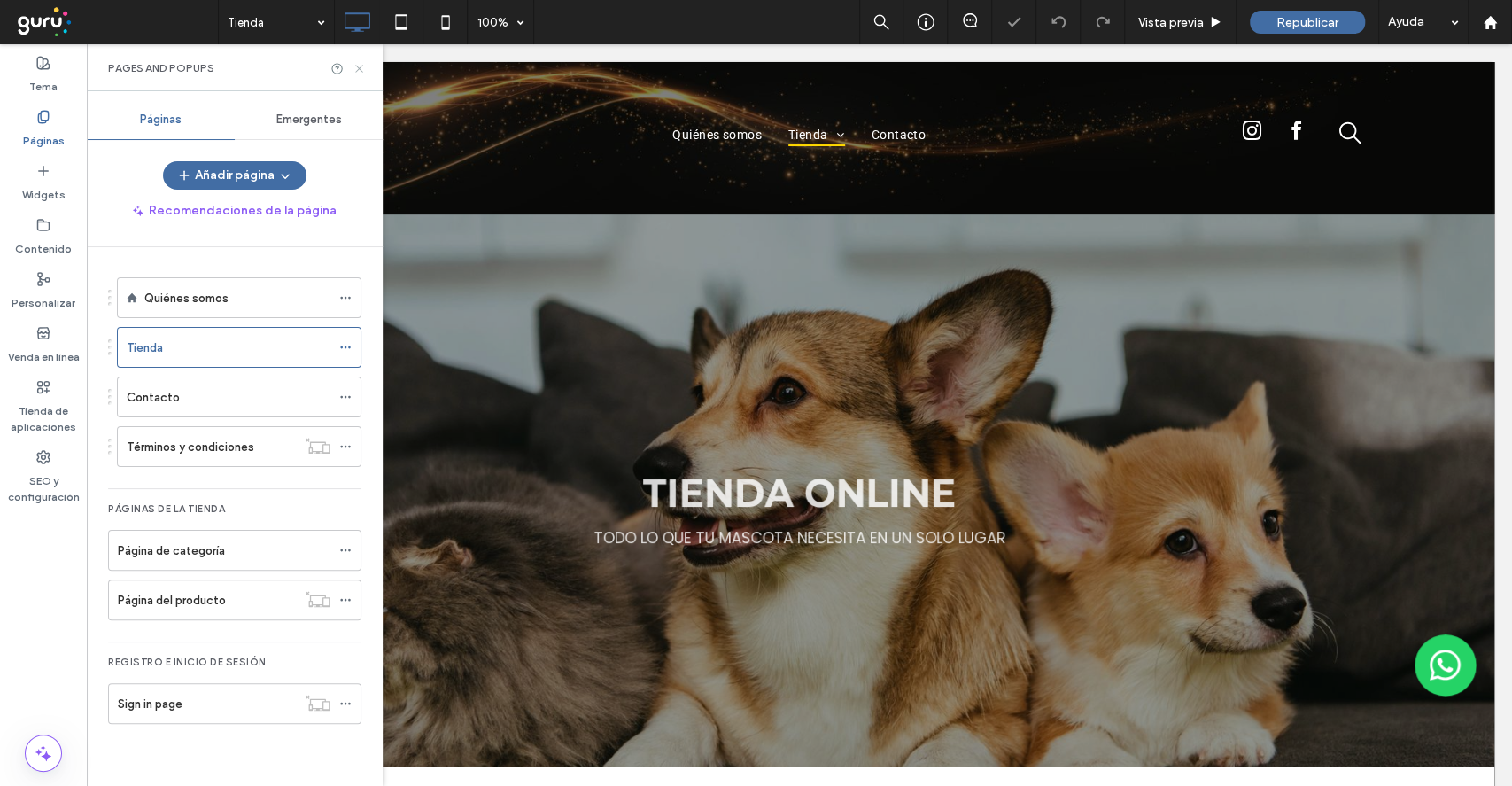
click at [362, 66] on icon at bounding box center [360, 69] width 13 height 13
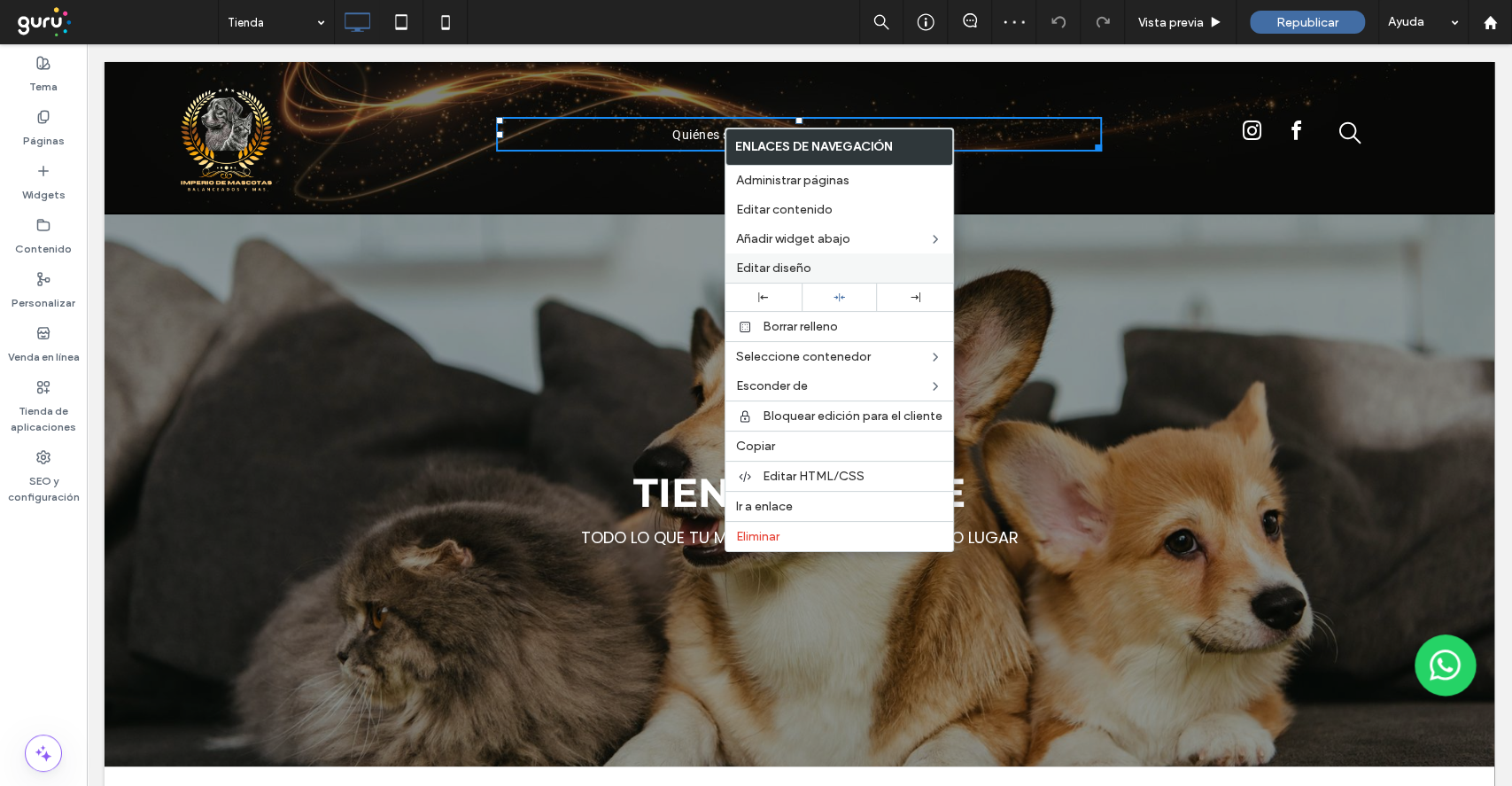
click at [791, 255] on div "Editar diseño" at bounding box center [840, 267] width 228 height 29
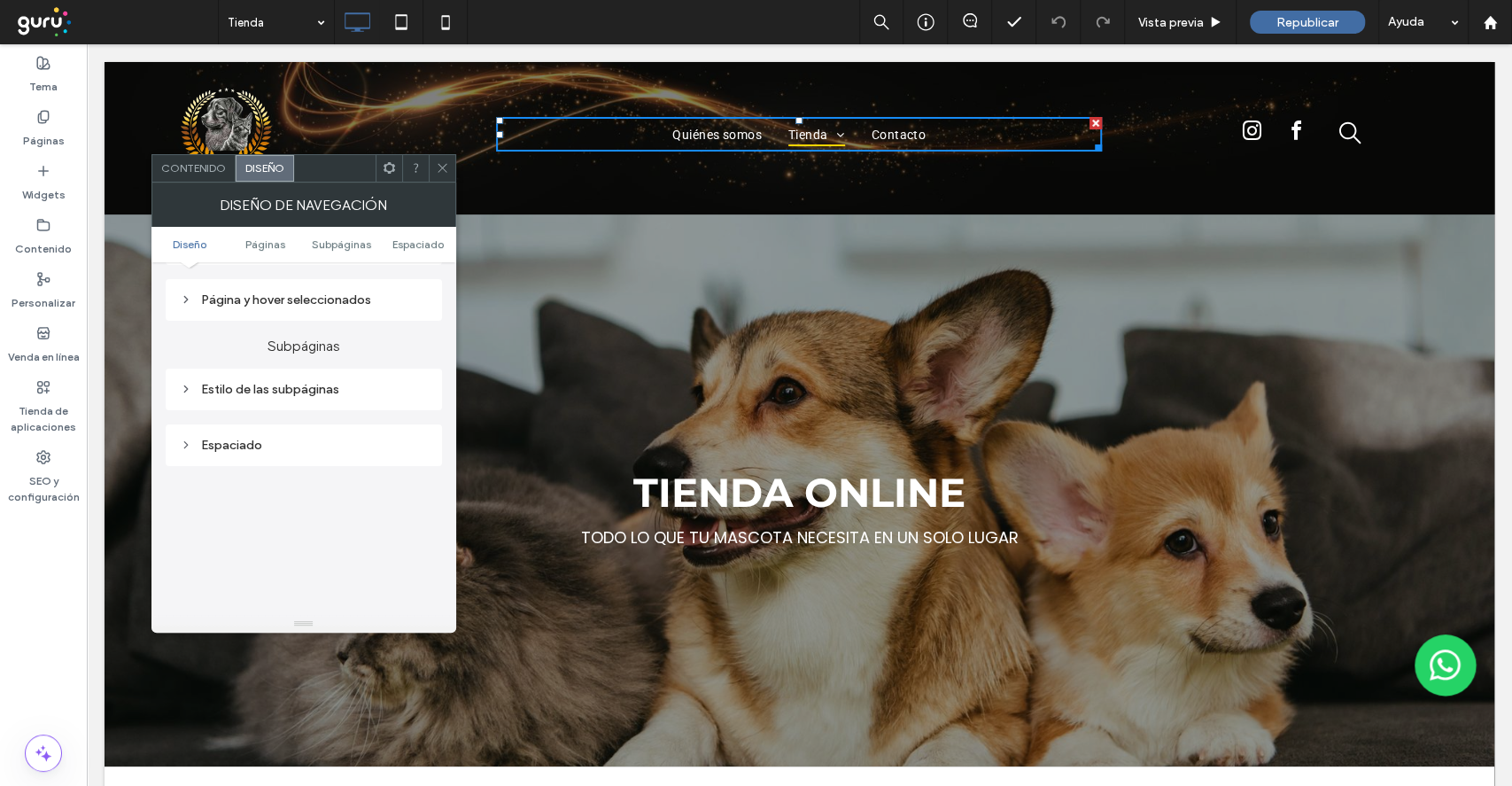
scroll to position [354, 0]
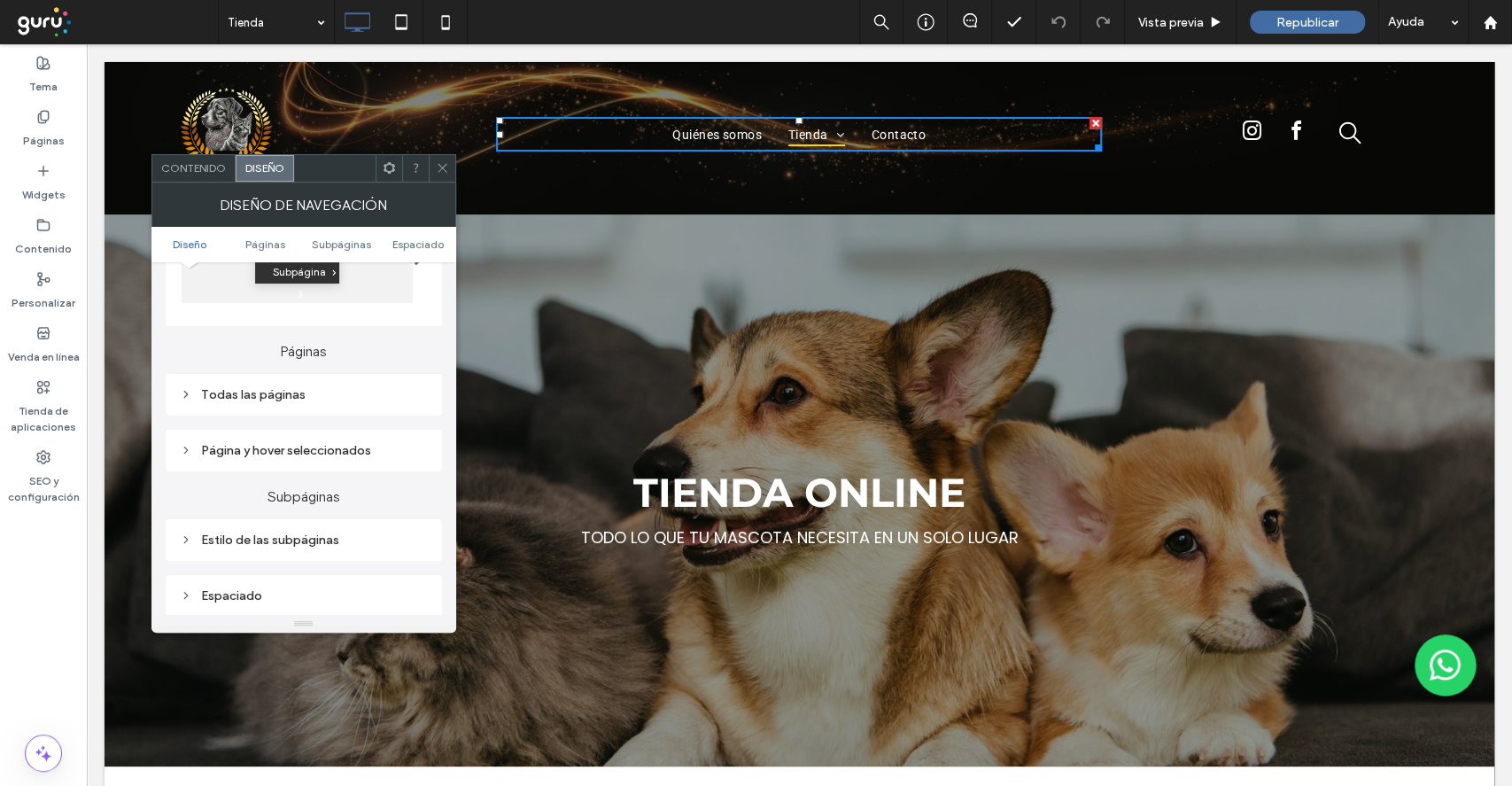
click at [314, 398] on div "Todas las páginas" at bounding box center [303, 394] width 248 height 15
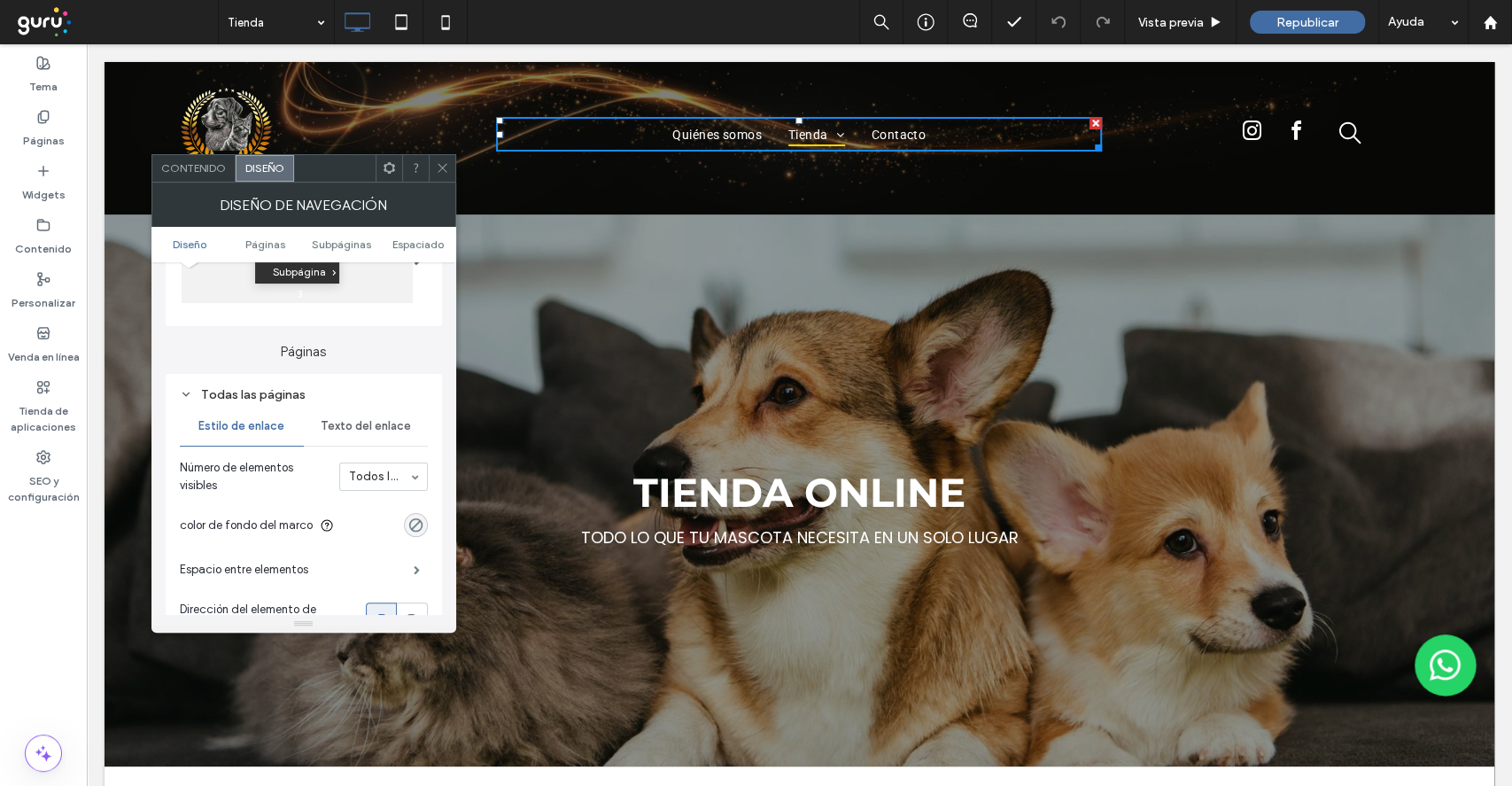
click at [386, 428] on span "Texto del enlace" at bounding box center [366, 425] width 90 height 14
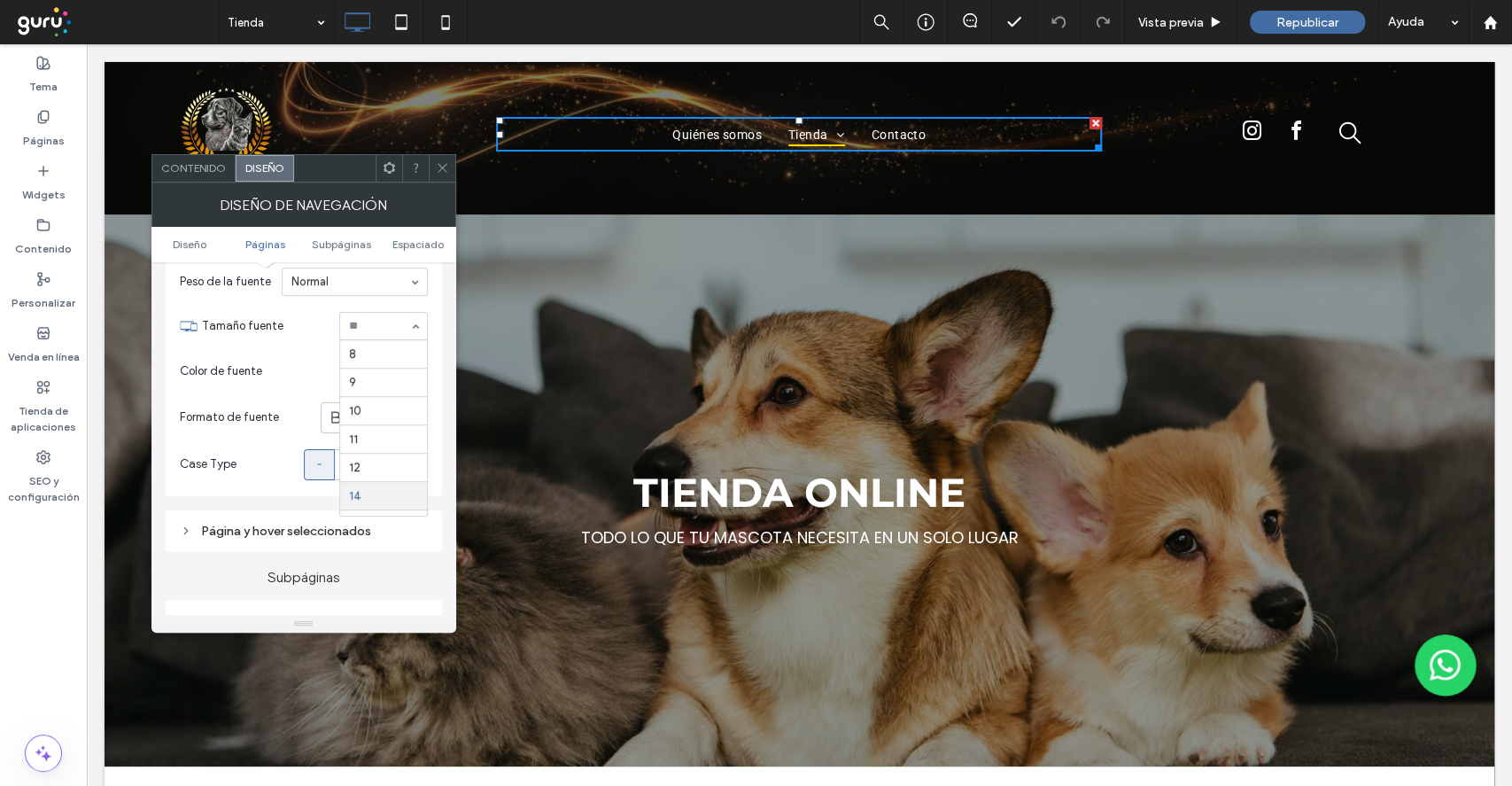
scroll to position [145, 0]
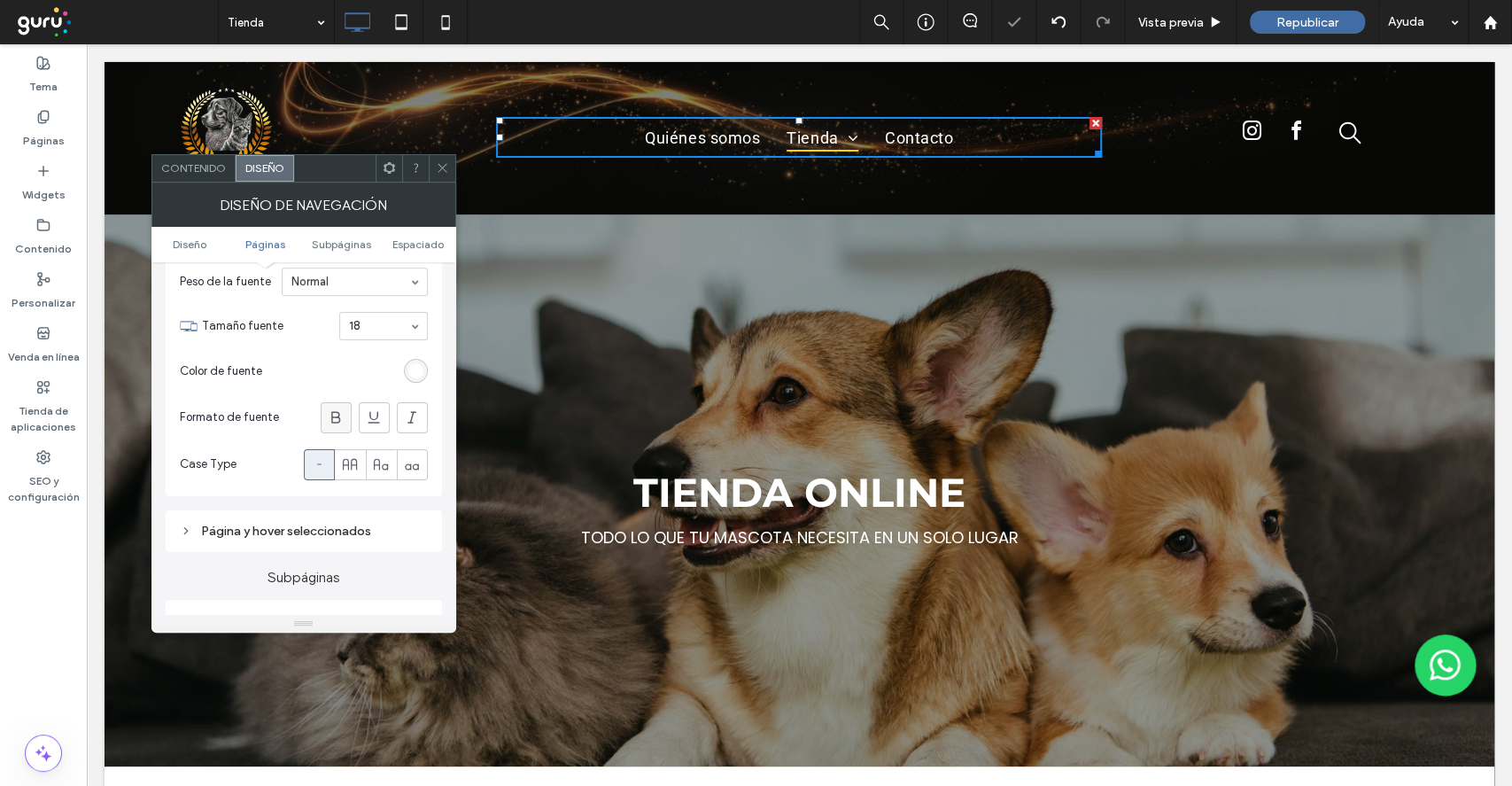
click at [338, 408] on span at bounding box center [335, 417] width 18 height 29
drag, startPoint x: 343, startPoint y: 426, endPoint x: 348, endPoint y: 417, distance: 10.3
click at [343, 425] on icon at bounding box center [335, 417] width 18 height 18
click at [401, 334] on div at bounding box center [383, 326] width 87 height 26
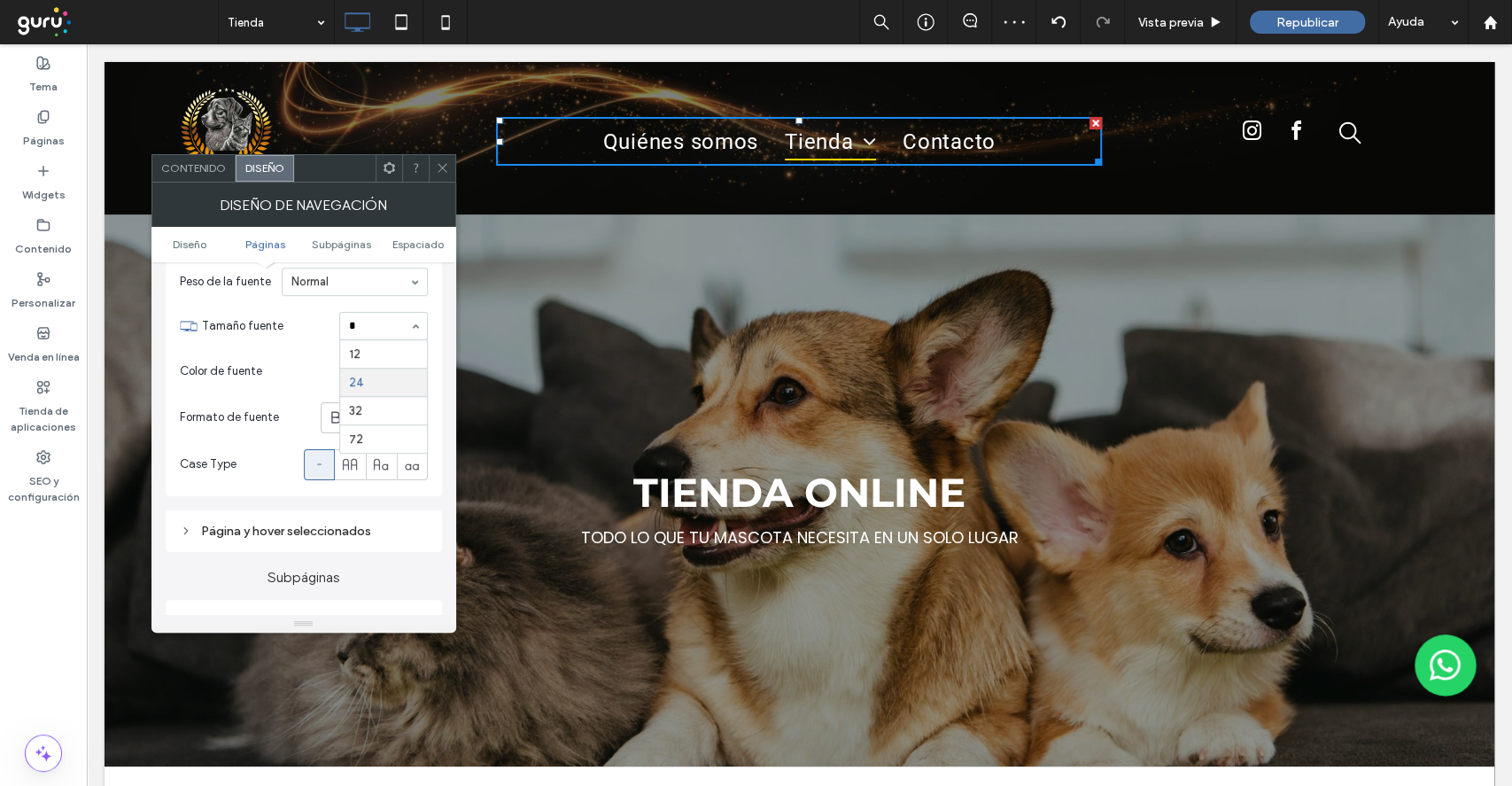
scroll to position [0, 0]
type input "**"
click at [442, 176] on span at bounding box center [442, 168] width 13 height 26
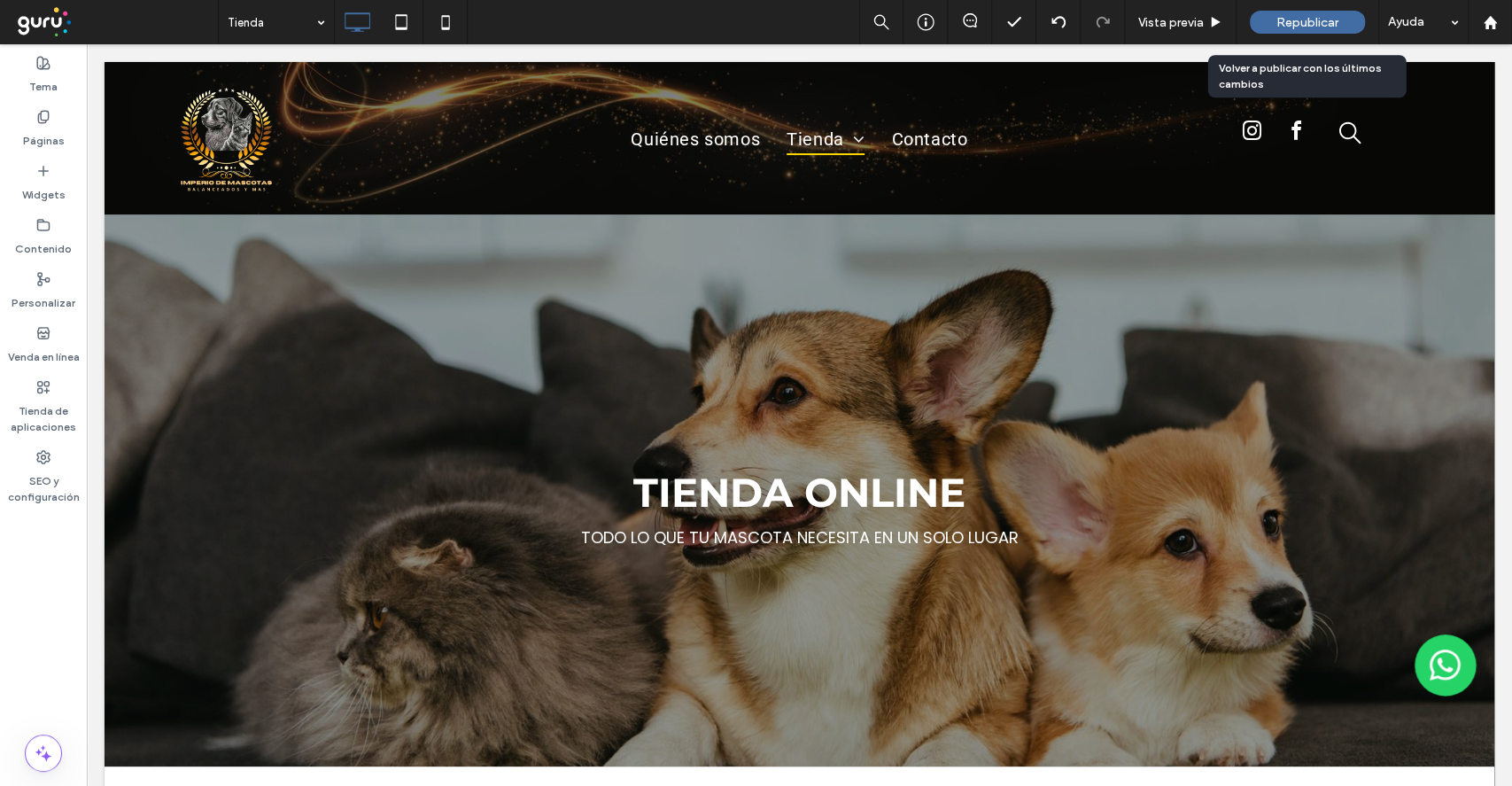
click at [1292, 20] on span "Republicar" at bounding box center [1308, 23] width 62 height 15
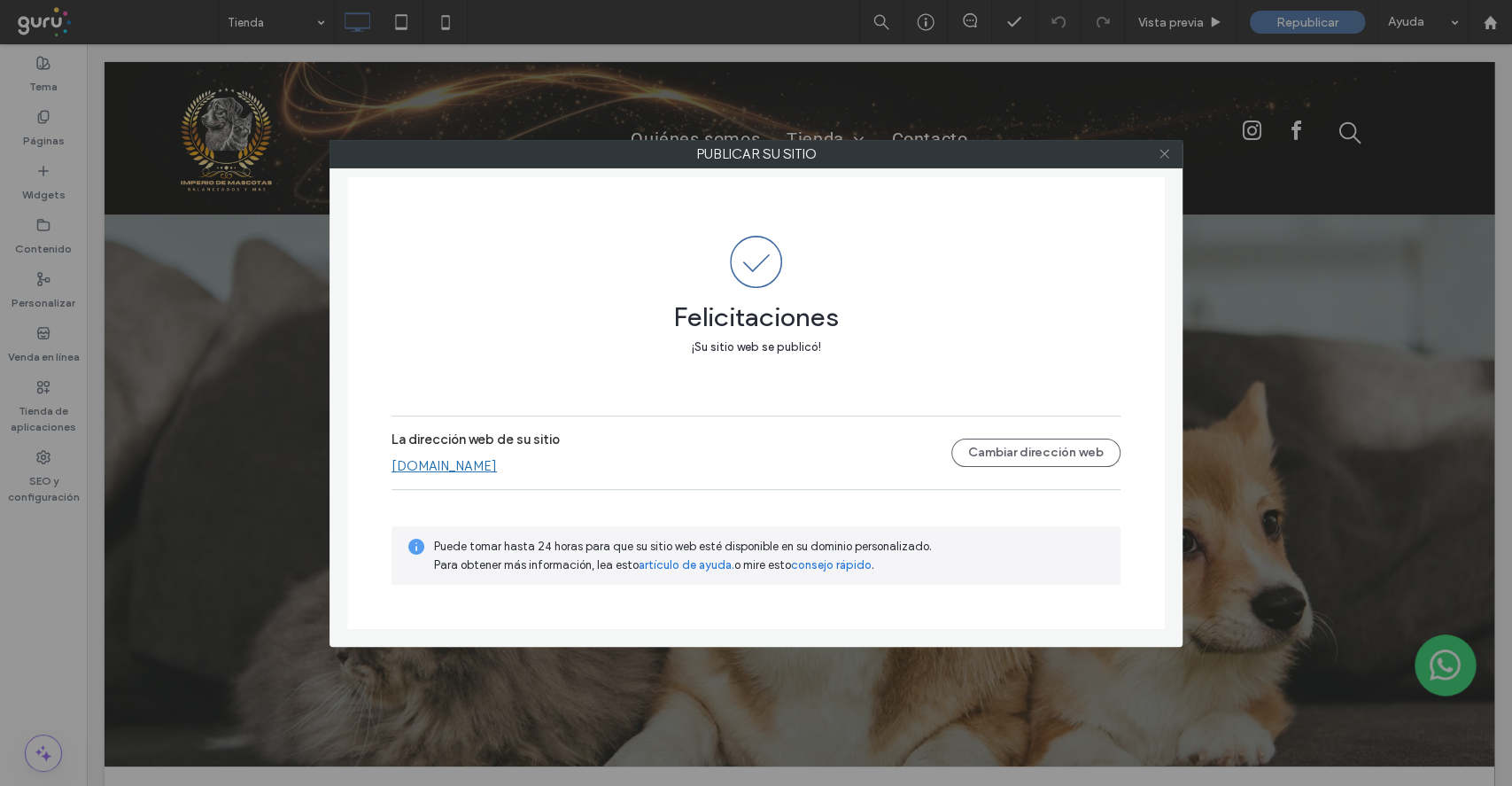
click at [1159, 153] on icon at bounding box center [1165, 153] width 13 height 13
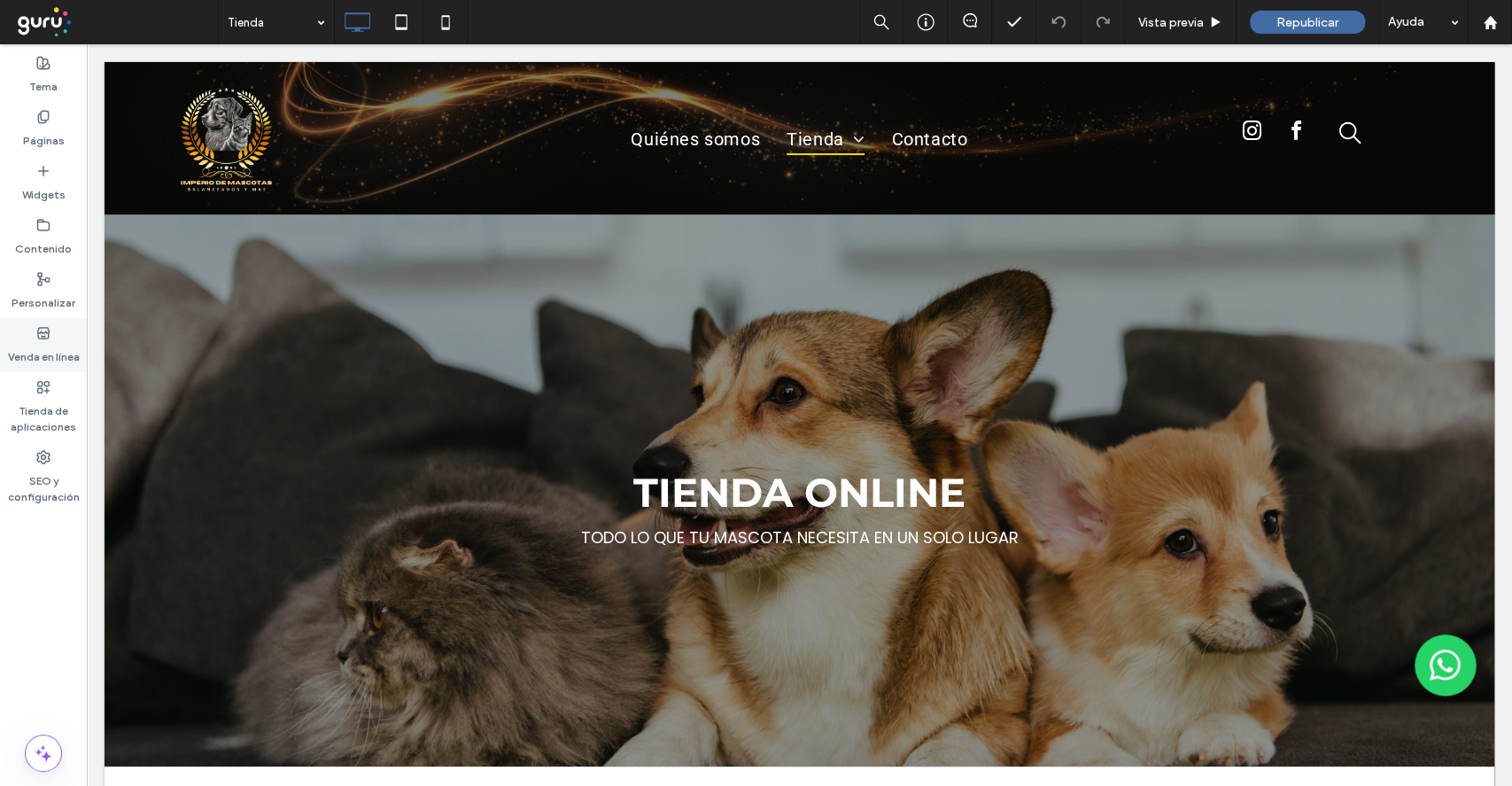
click at [30, 338] on div "Venda en línea" at bounding box center [43, 345] width 87 height 54
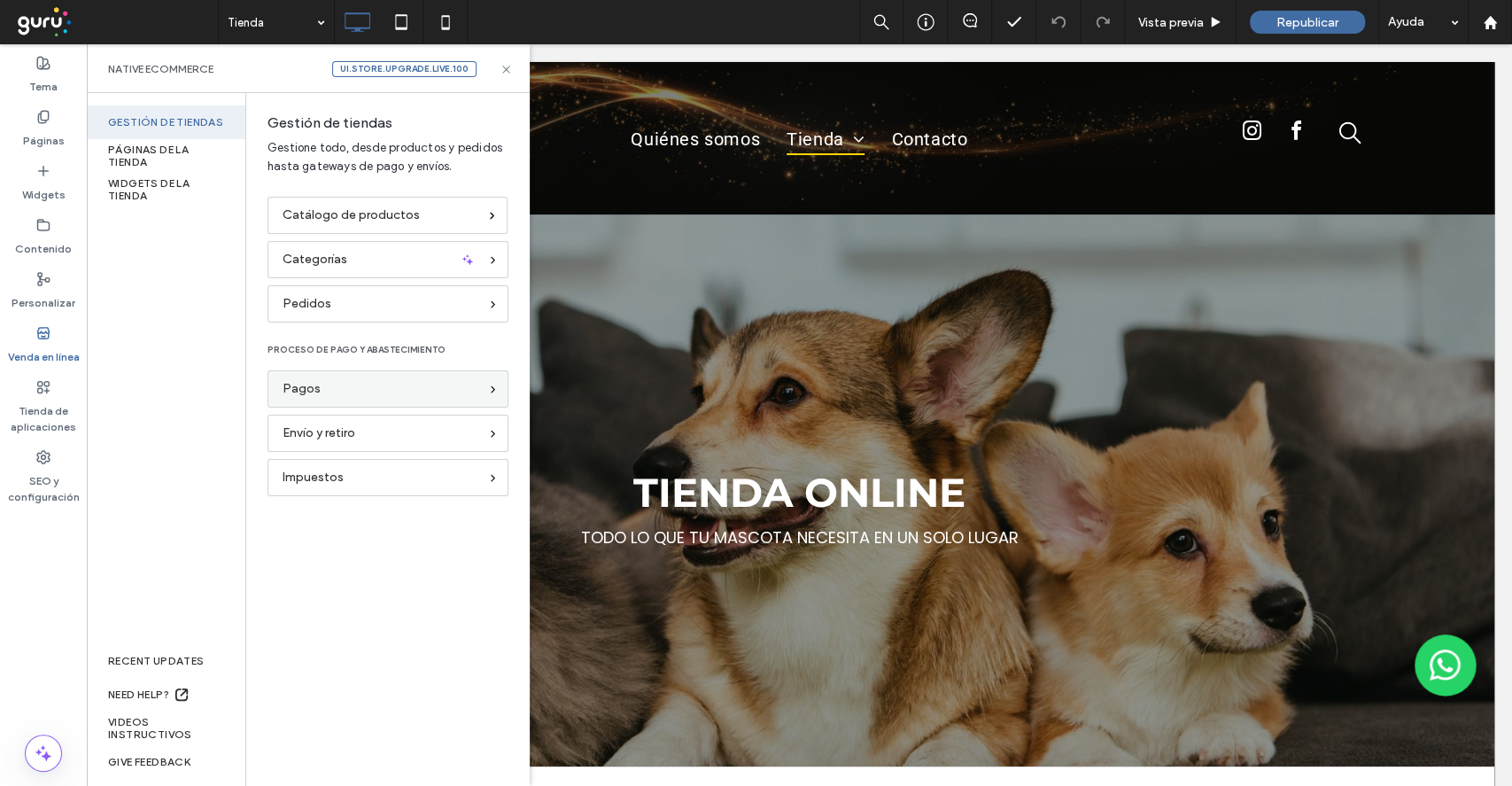
click at [362, 393] on div "Pagos" at bounding box center [380, 389] width 196 height 20
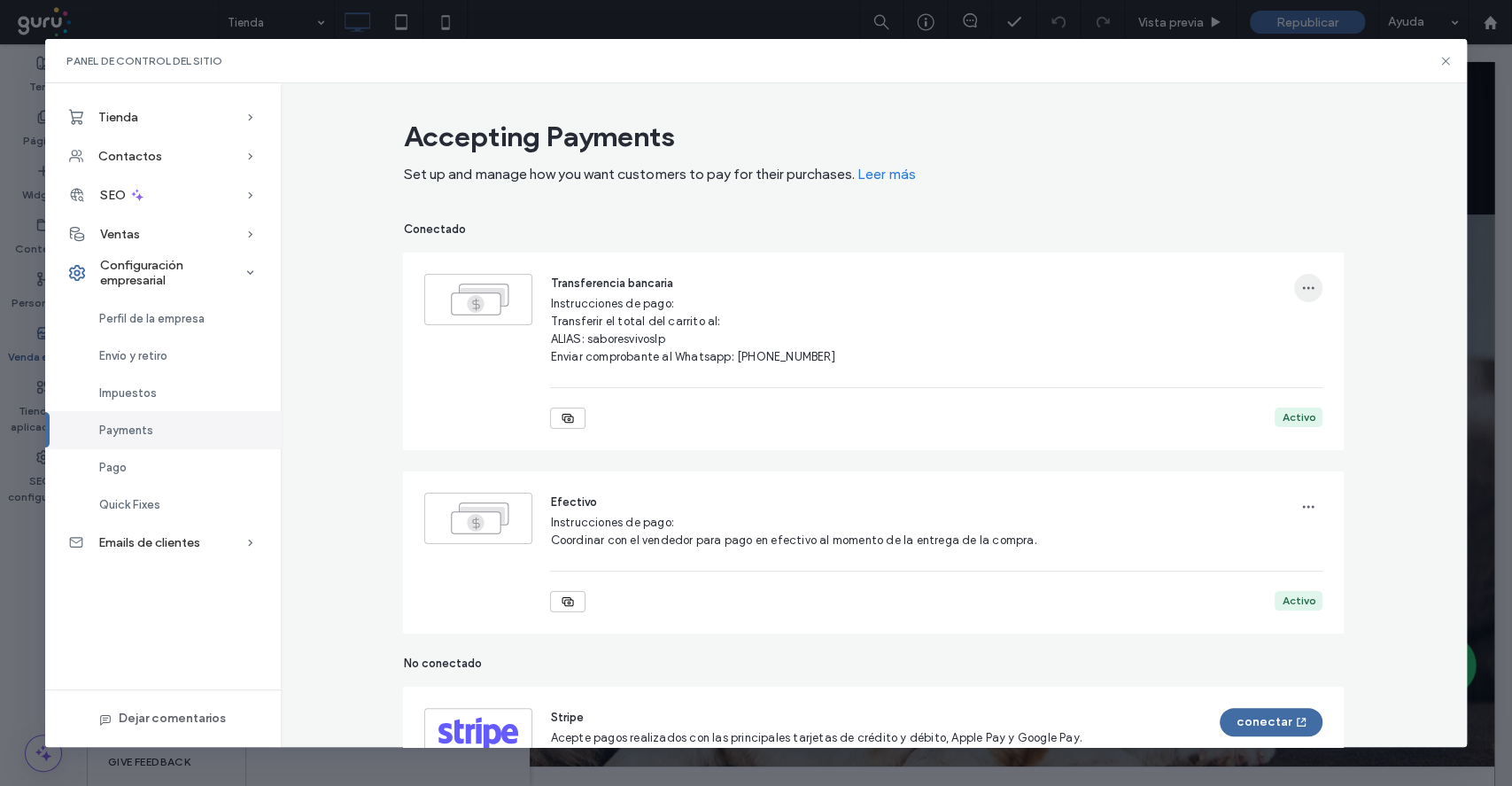
click at [1305, 289] on icon "button" at bounding box center [1308, 287] width 14 height 14
click at [1298, 379] on div "Suprimir" at bounding box center [1364, 368] width 157 height 34
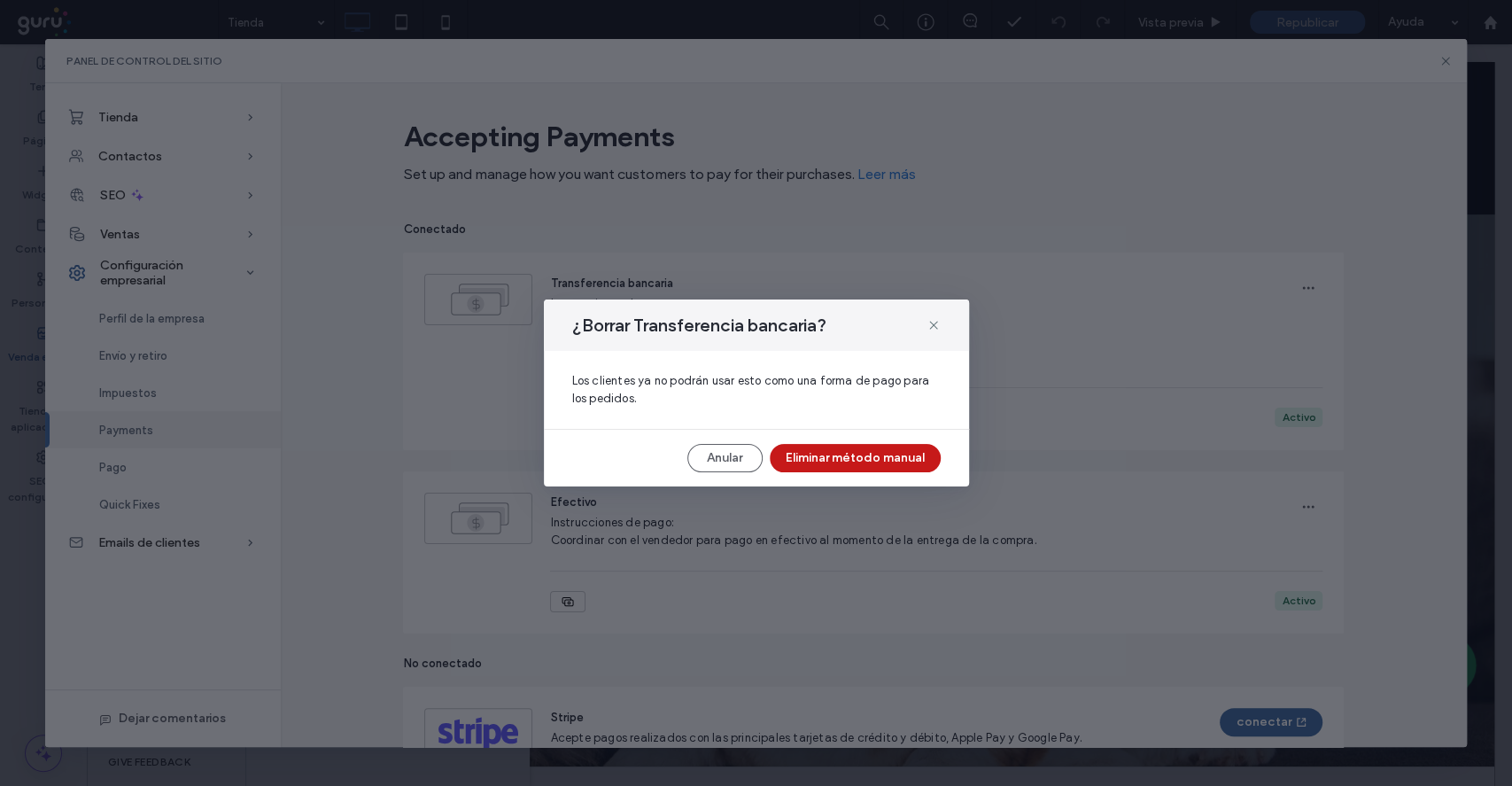
click at [861, 457] on button "Eliminar método manual" at bounding box center [856, 457] width 171 height 28
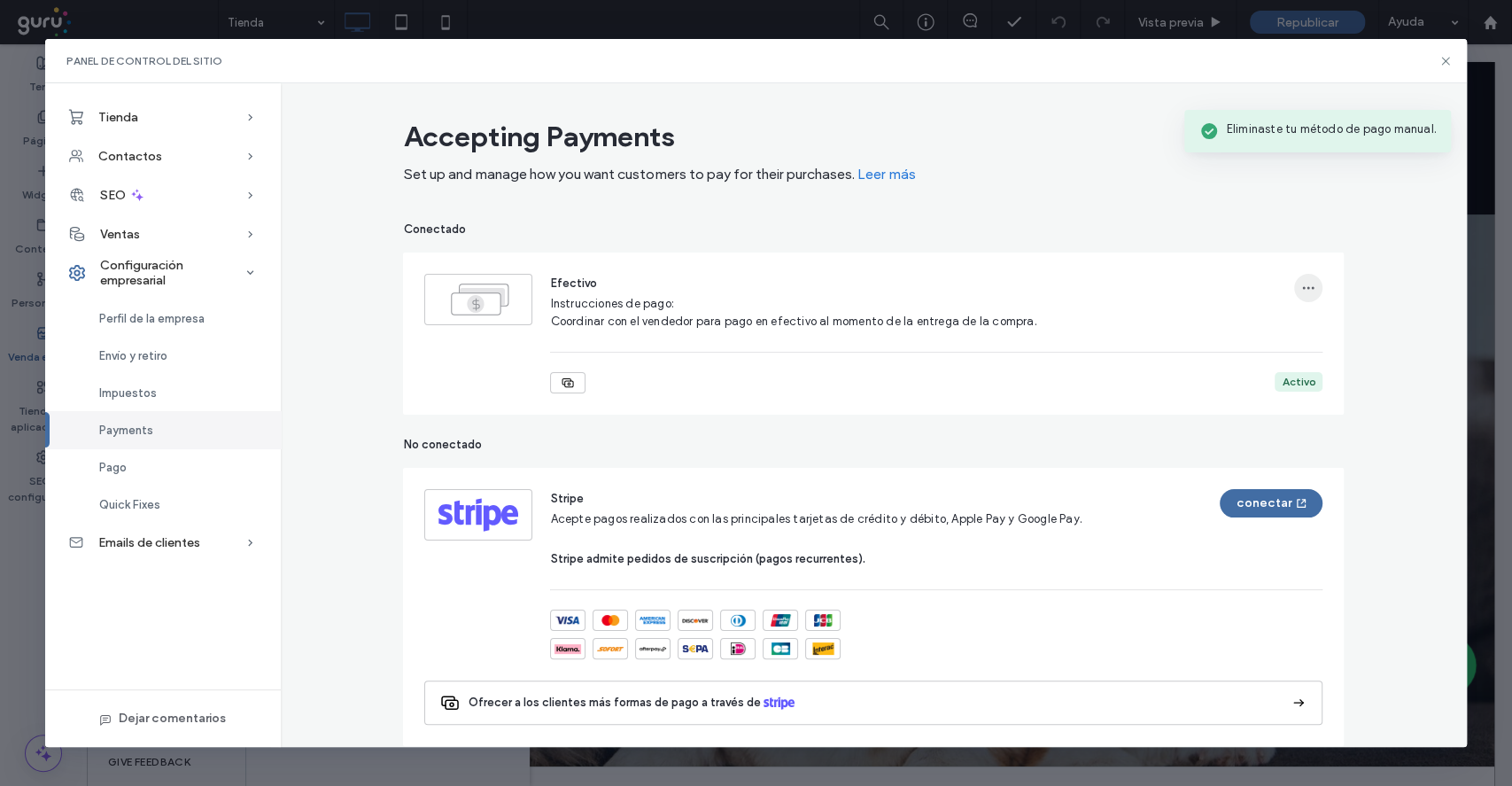
click at [1301, 289] on icon "button" at bounding box center [1308, 287] width 14 height 14
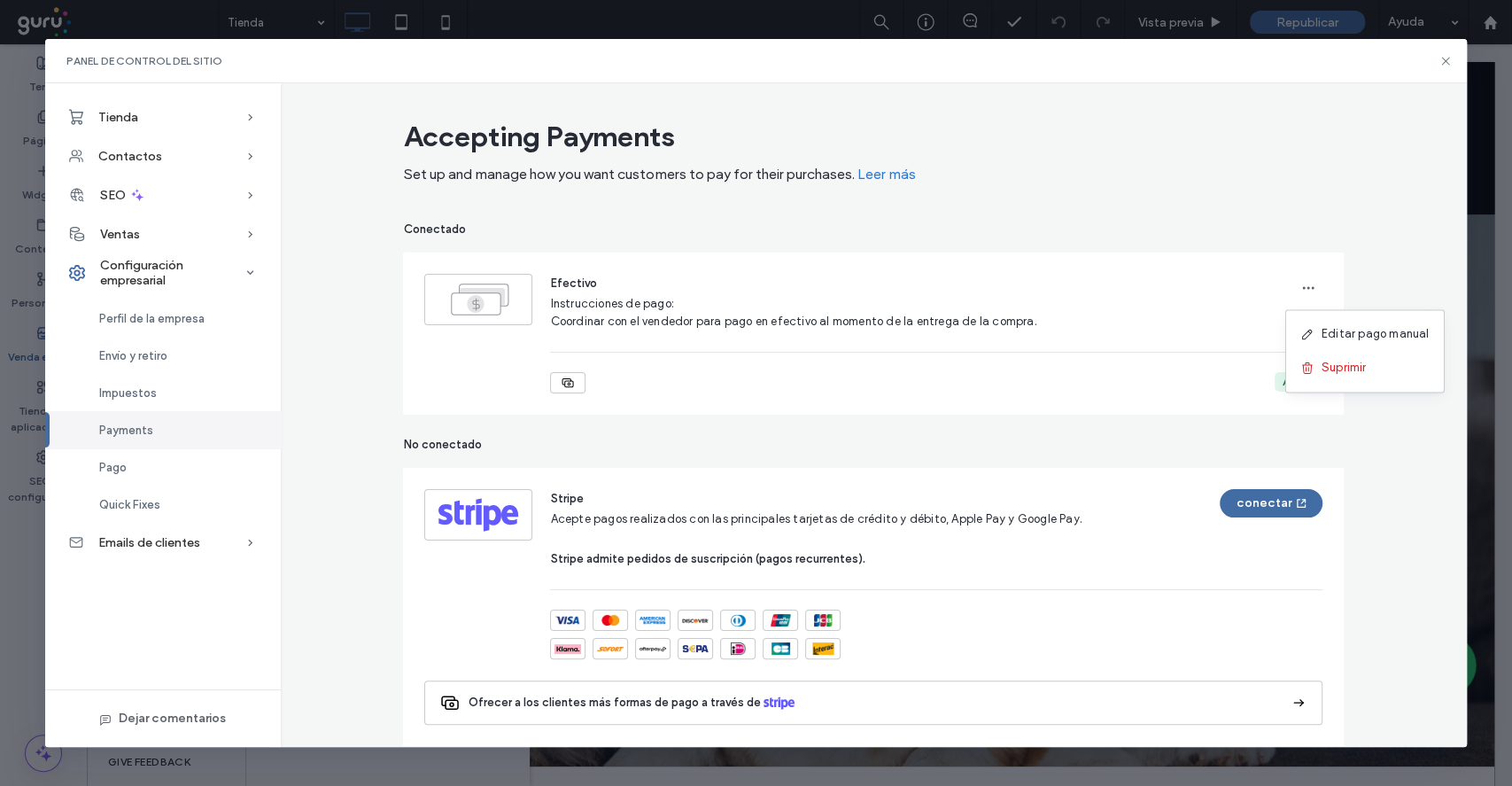
click at [1065, 277] on div "Efectivo Instrucciones de pago: Coordinar con el vendedor para pago en efectivo…" at bounding box center [936, 302] width 773 height 56
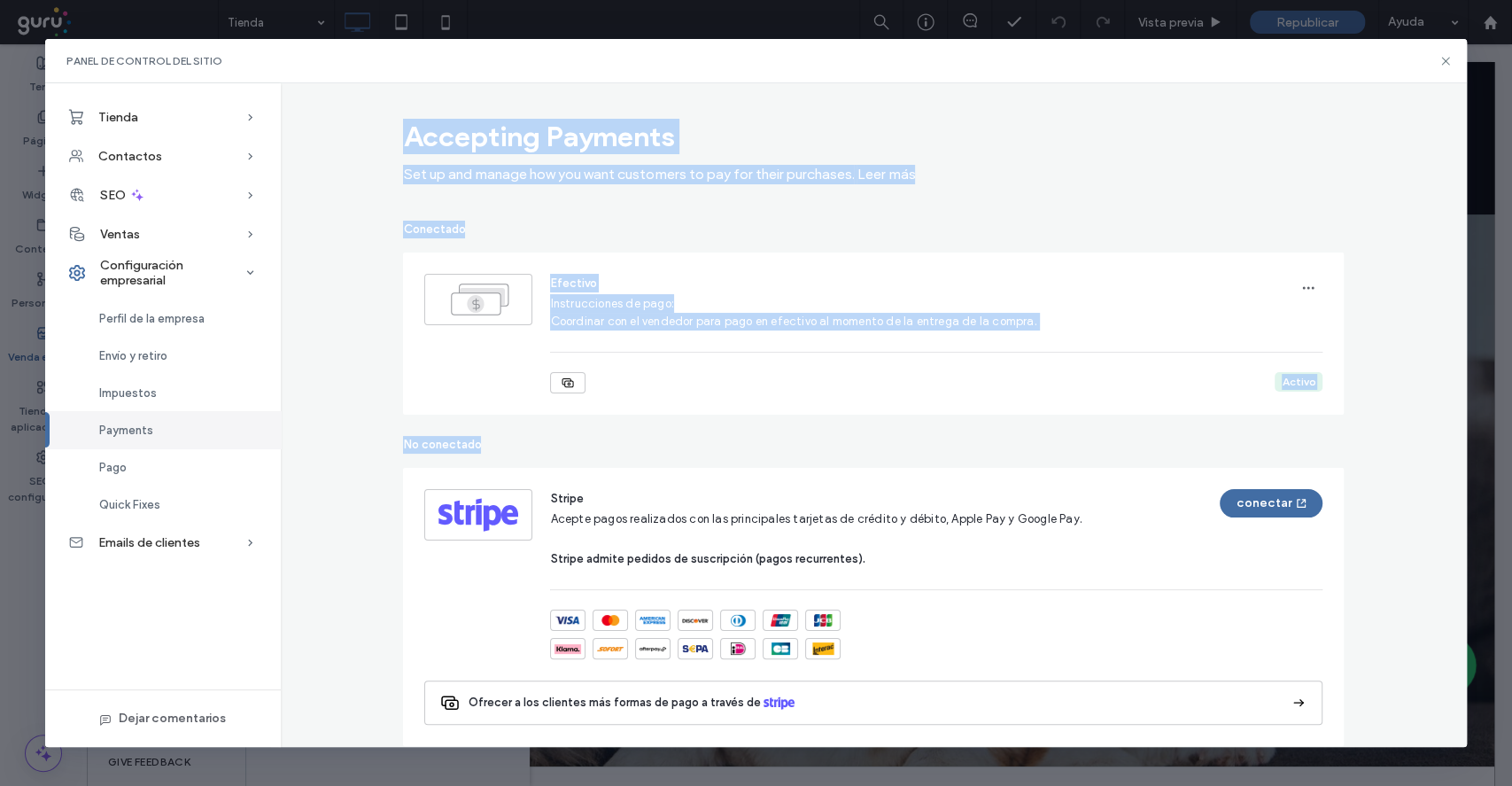
drag, startPoint x: 1448, startPoint y: 61, endPoint x: 481, endPoint y: 442, distance: 1039.4
click at [503, 432] on div "Panel de control del sitio Tienda Catálogo de productos Categorías Opciones de …" at bounding box center [756, 392] width 1422 height 707
click at [165, 467] on div "Pago" at bounding box center [163, 467] width 235 height 38
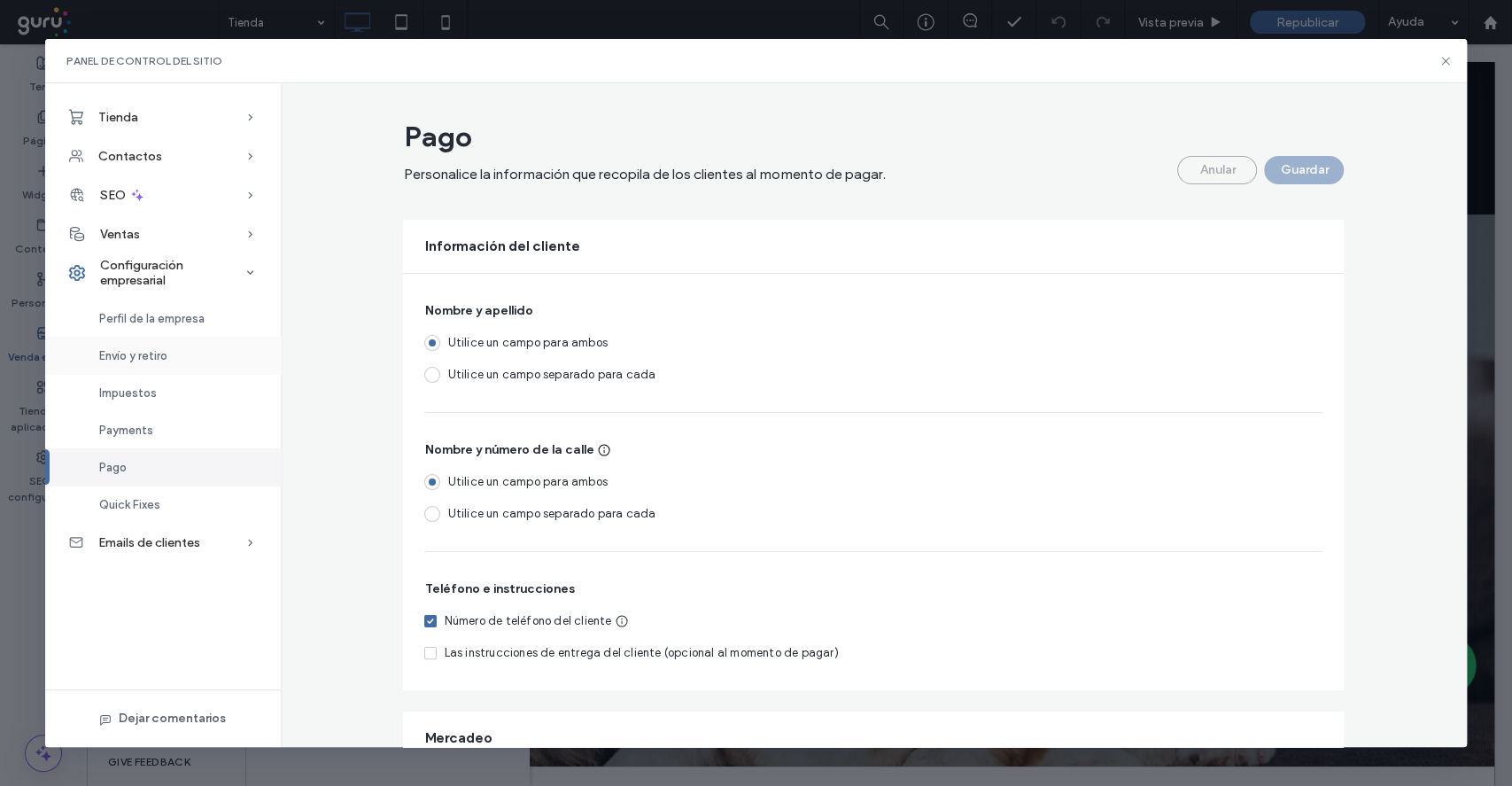
click at [166, 361] on span "Envío y retiro" at bounding box center [133, 356] width 68 height 13
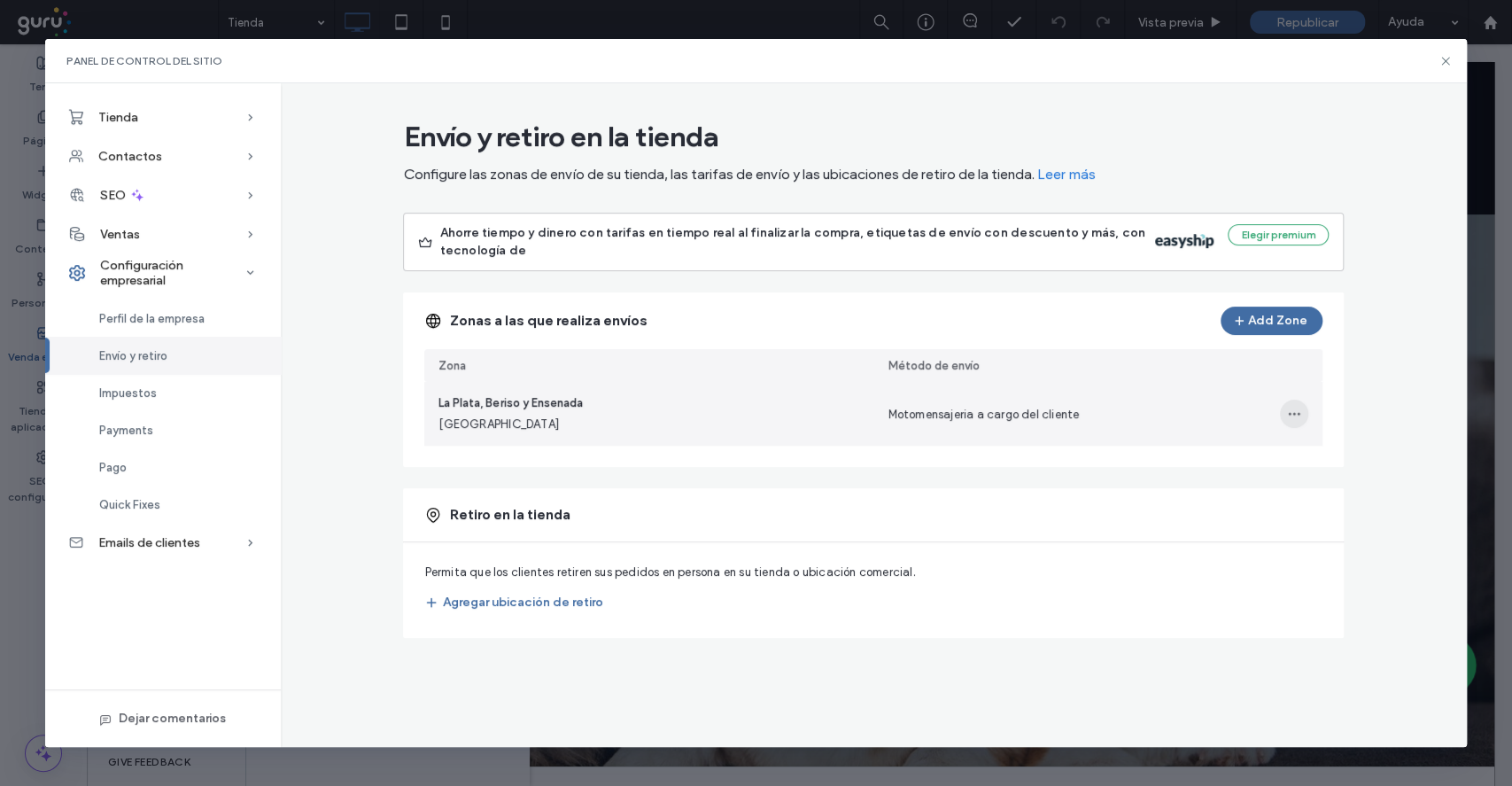
click at [1295, 415] on icon "button" at bounding box center [1294, 413] width 14 height 14
click at [1259, 494] on span "Eliminar zona de envío" at bounding box center [1234, 494] width 119 height 18
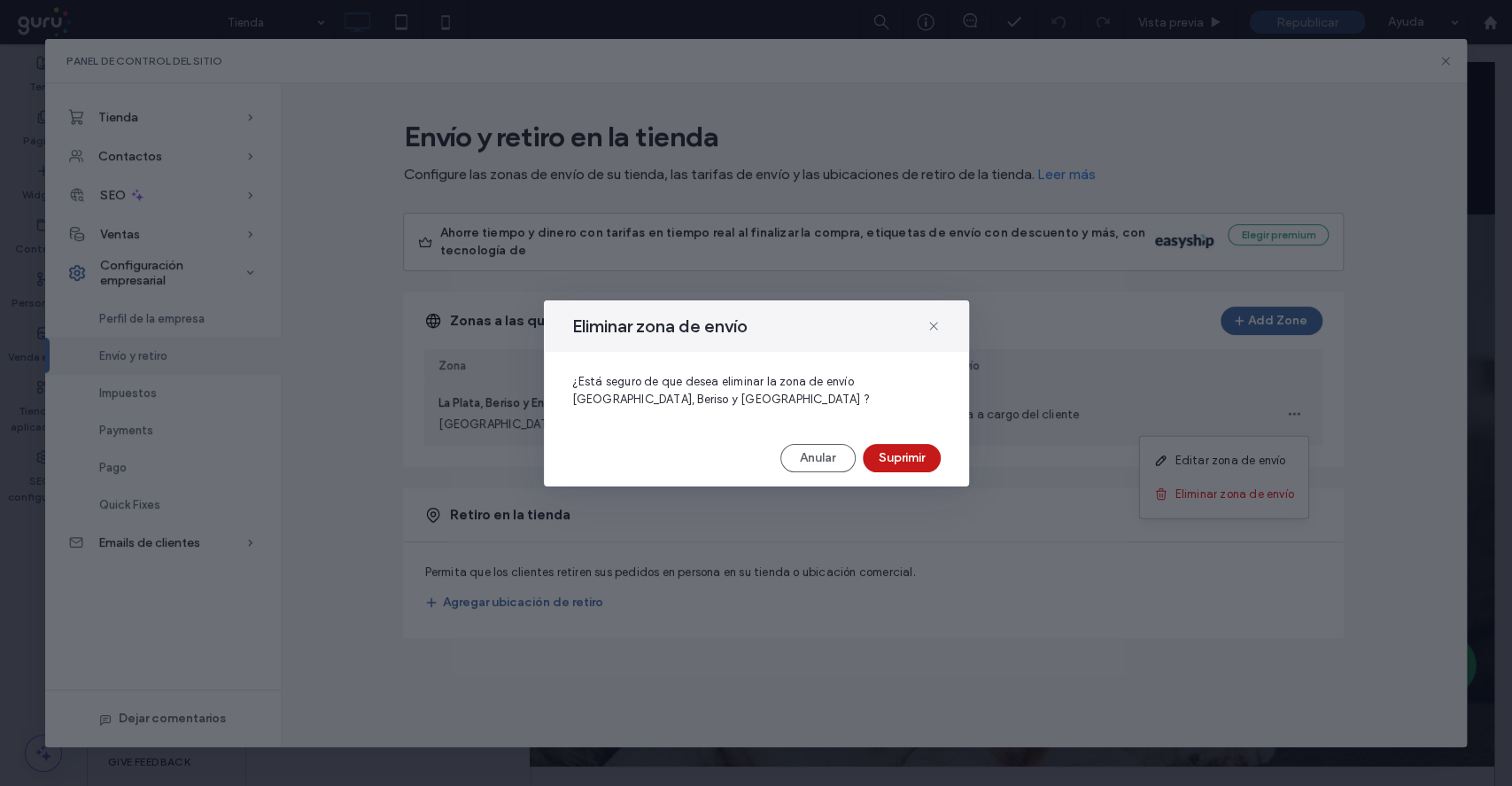
click at [891, 444] on button "Suprimir" at bounding box center [902, 457] width 78 height 28
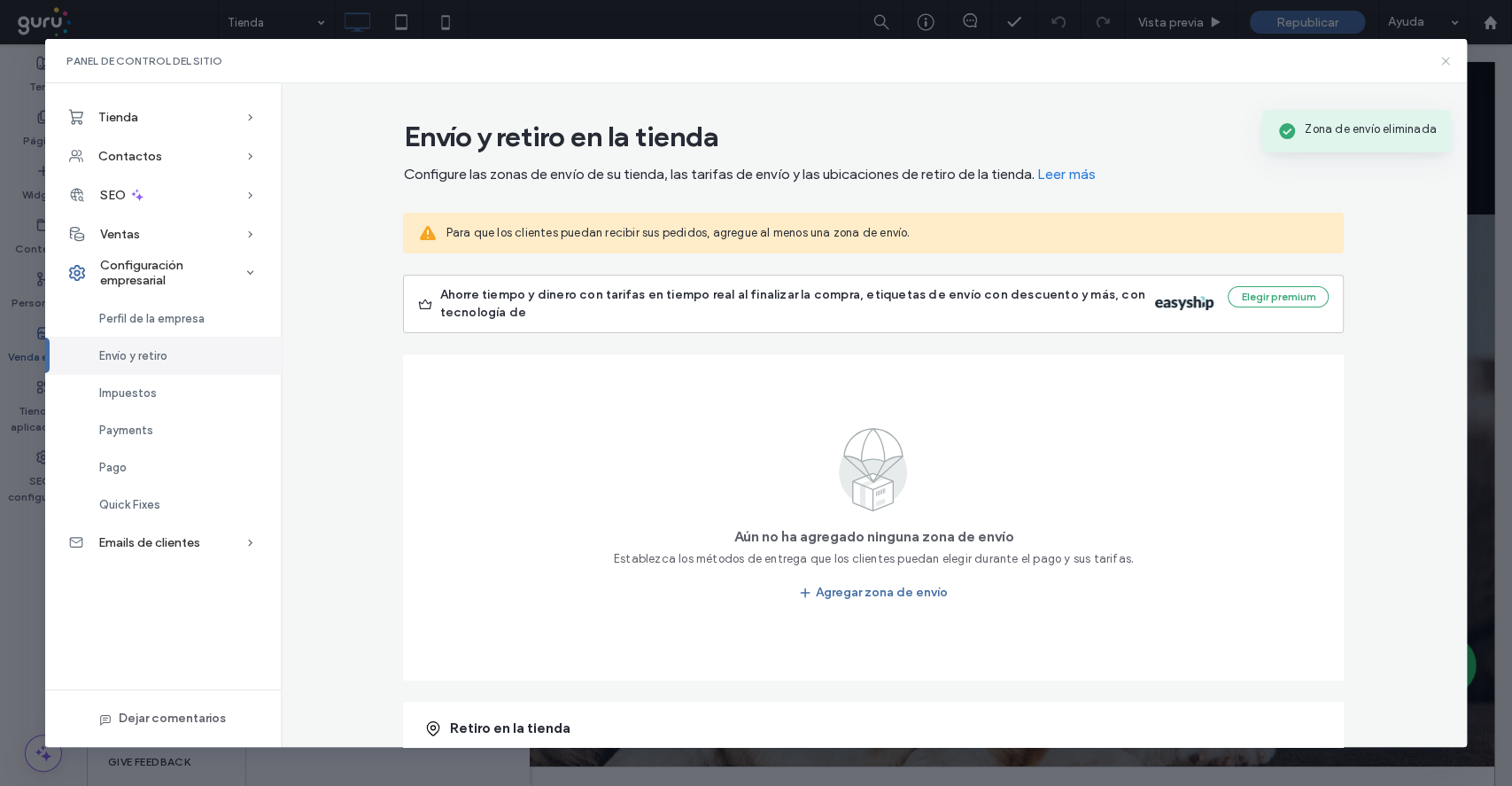
click at [1448, 65] on icon at bounding box center [1445, 60] width 14 height 14
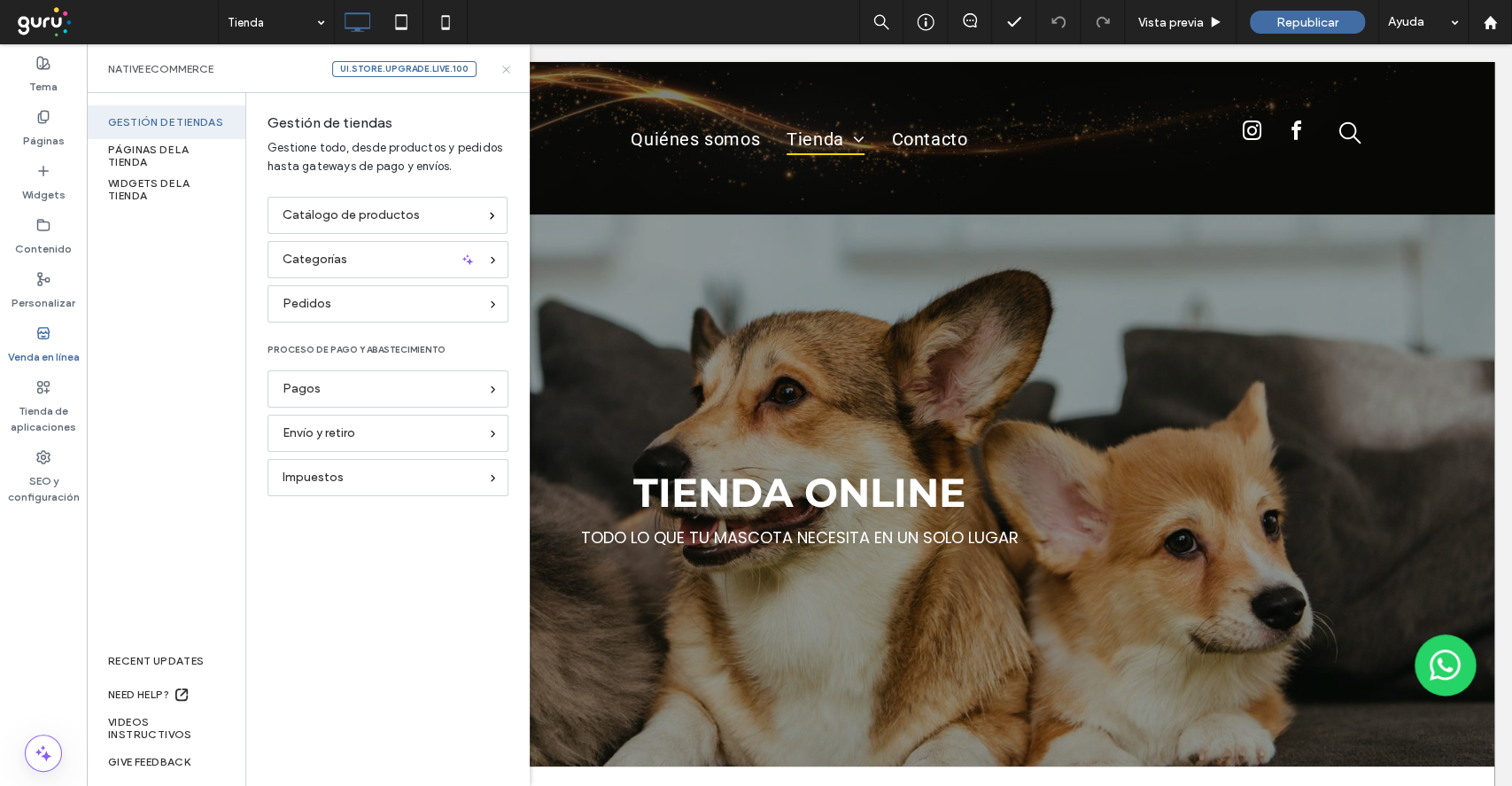
click at [504, 68] on use at bounding box center [507, 70] width 8 height 8
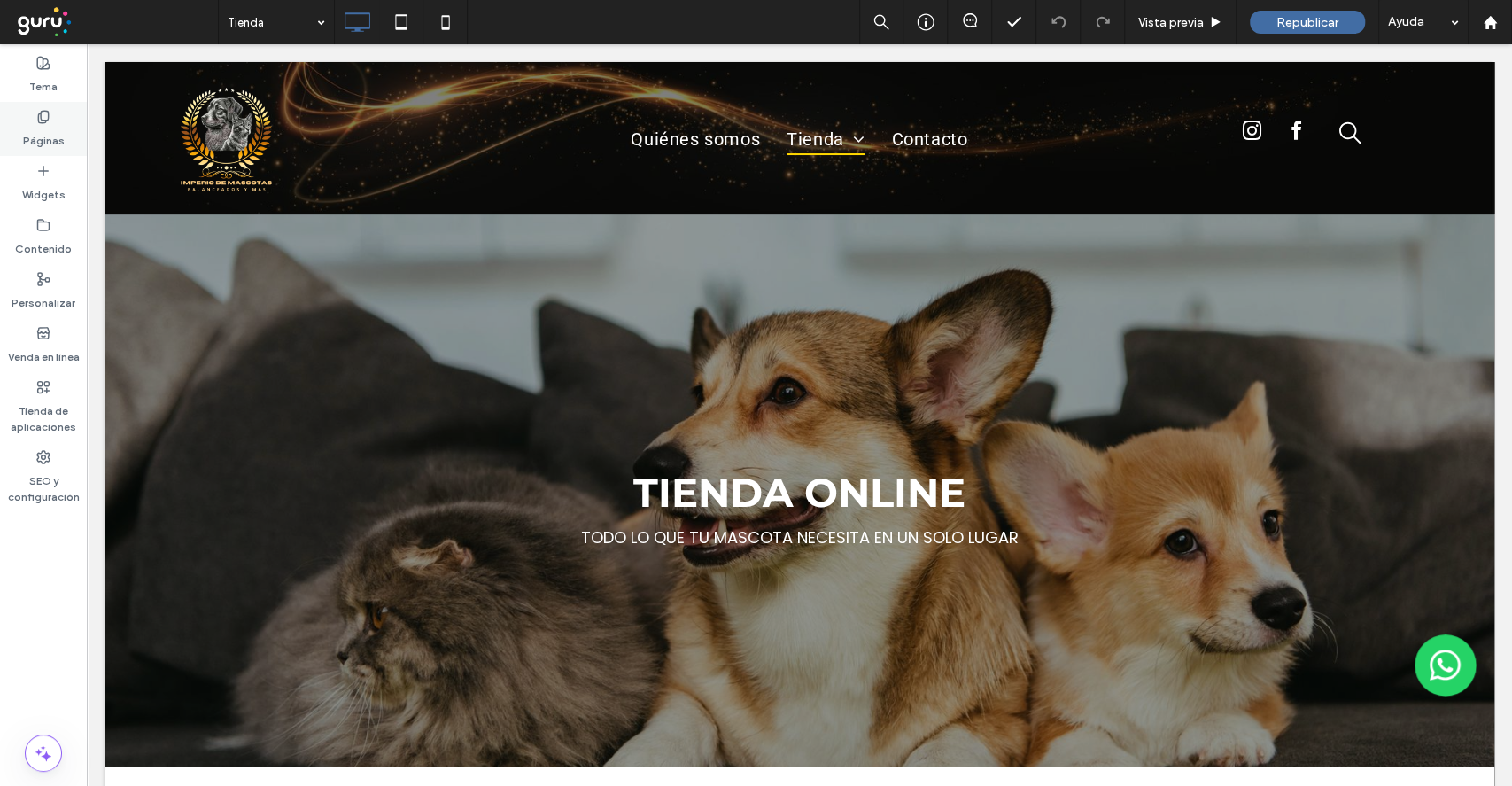
click at [57, 131] on label "Páginas" at bounding box center [43, 136] width 41 height 24
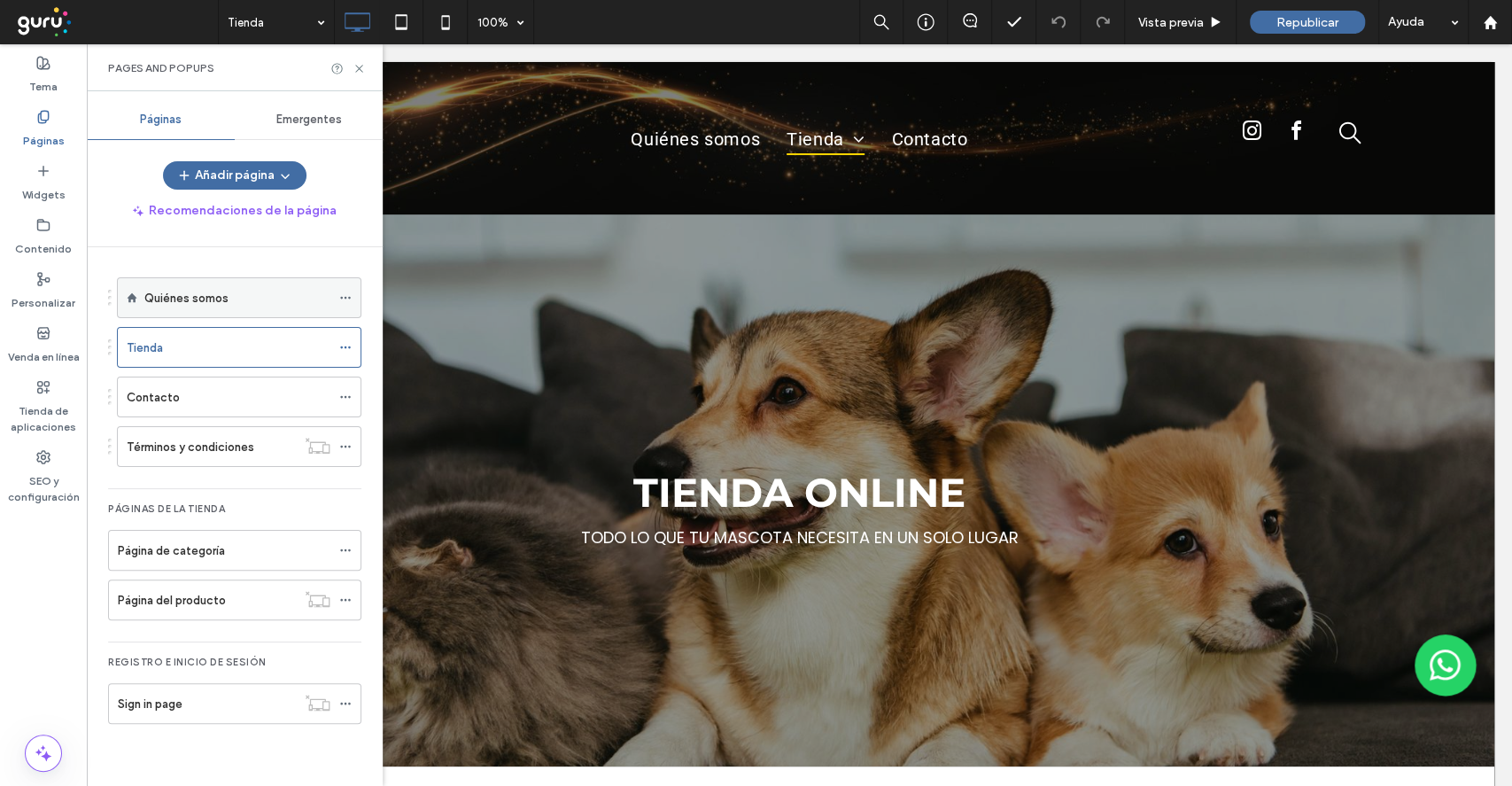
click at [185, 301] on label "Quiénes somos" at bounding box center [185, 297] width 84 height 31
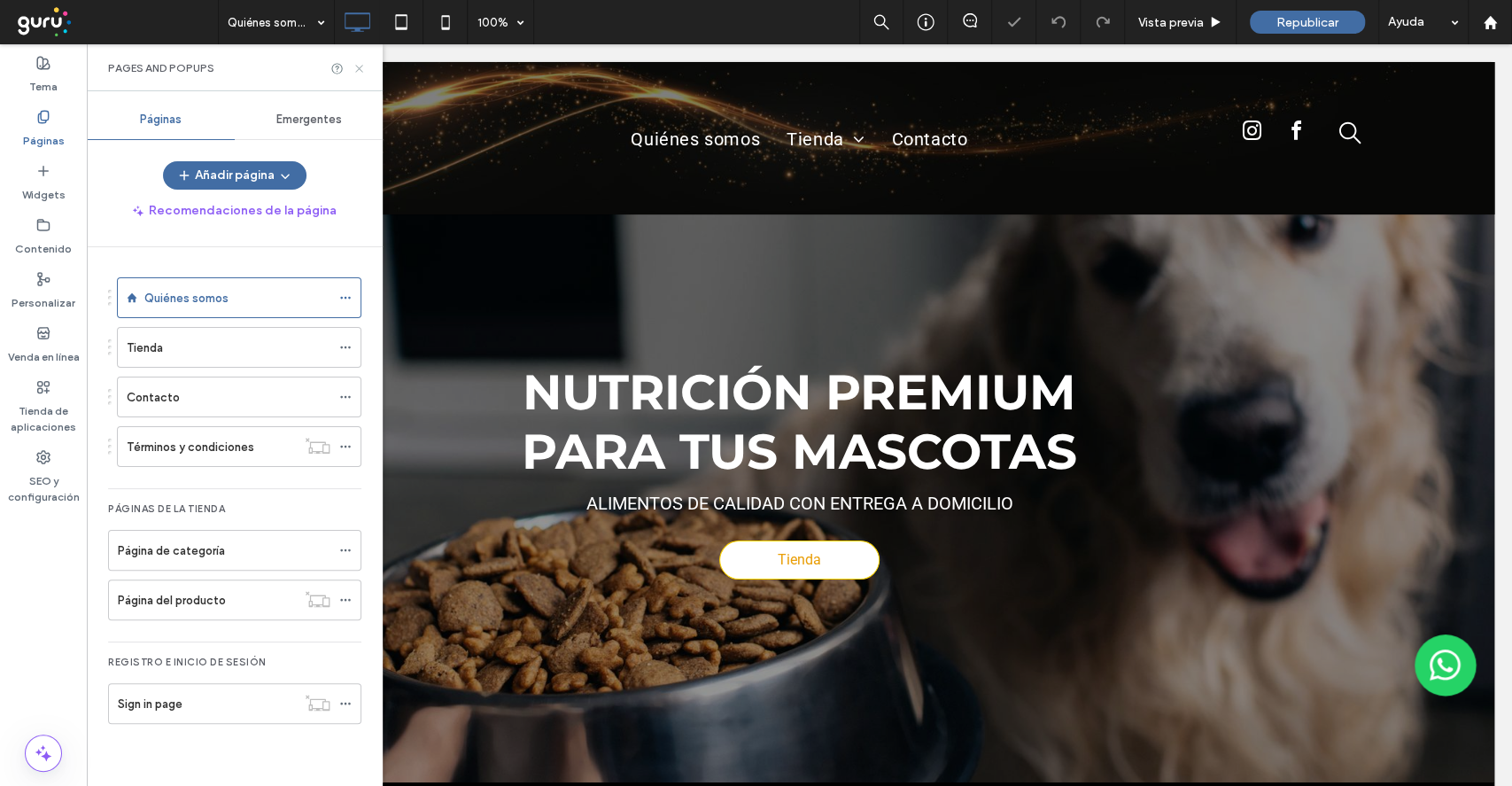
drag, startPoint x: 362, startPoint y: 68, endPoint x: 275, endPoint y: 27, distance: 96.2
click at [362, 68] on icon at bounding box center [360, 69] width 13 height 13
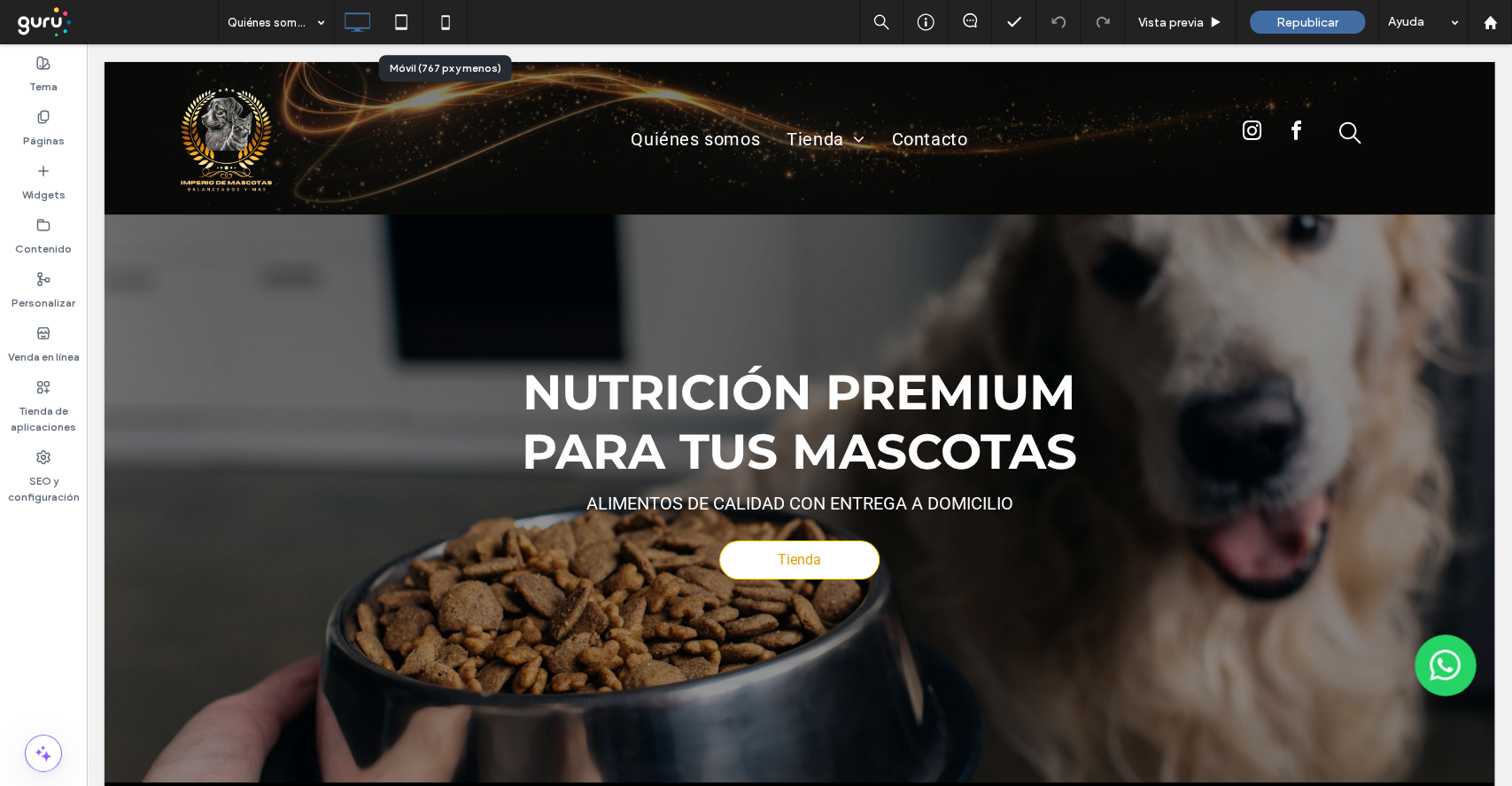
drag, startPoint x: 444, startPoint y: 27, endPoint x: 441, endPoint y: 60, distance: 33.1
click at [444, 26] on use at bounding box center [445, 22] width 8 height 14
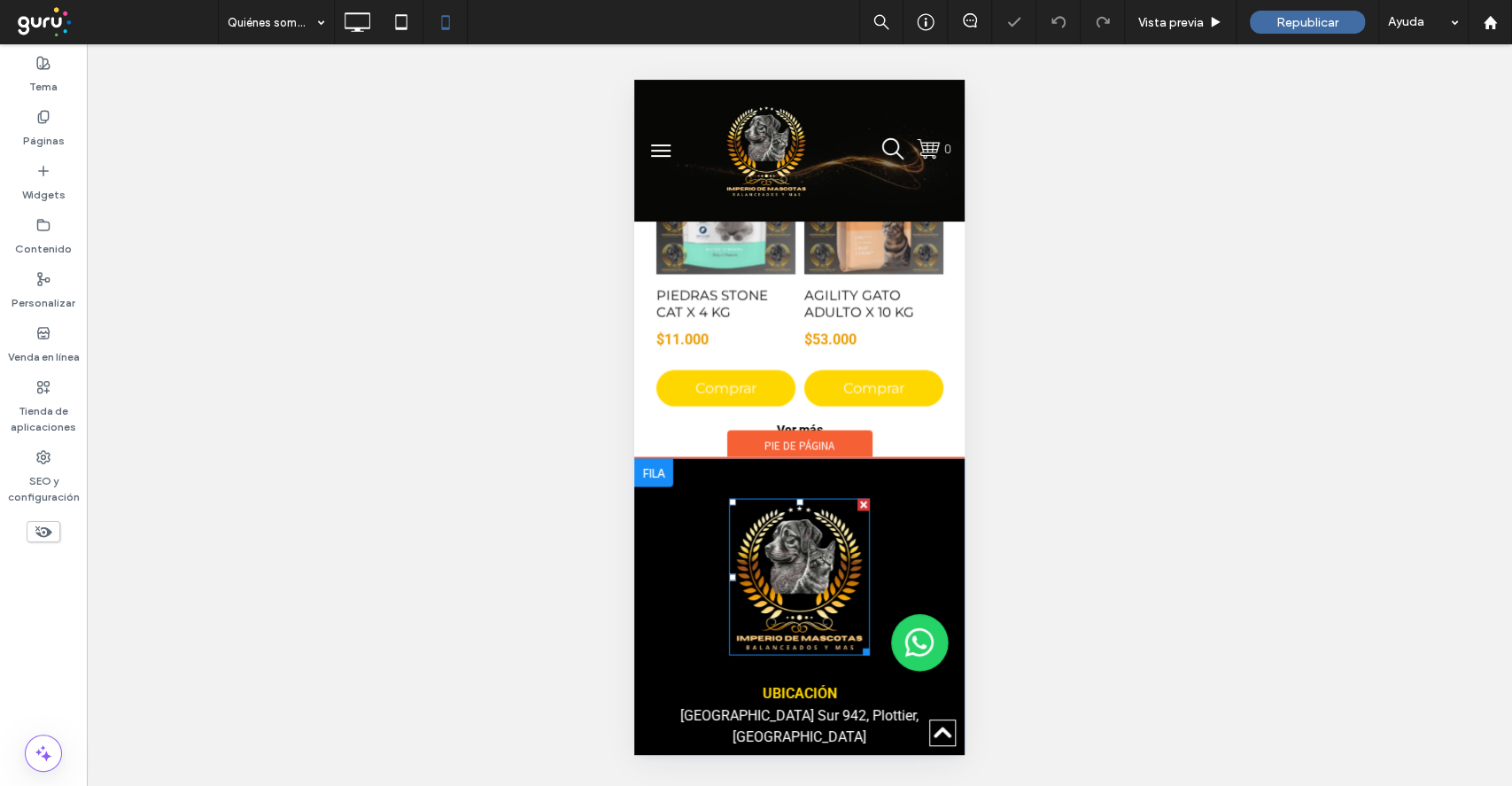
scroll to position [2007, 0]
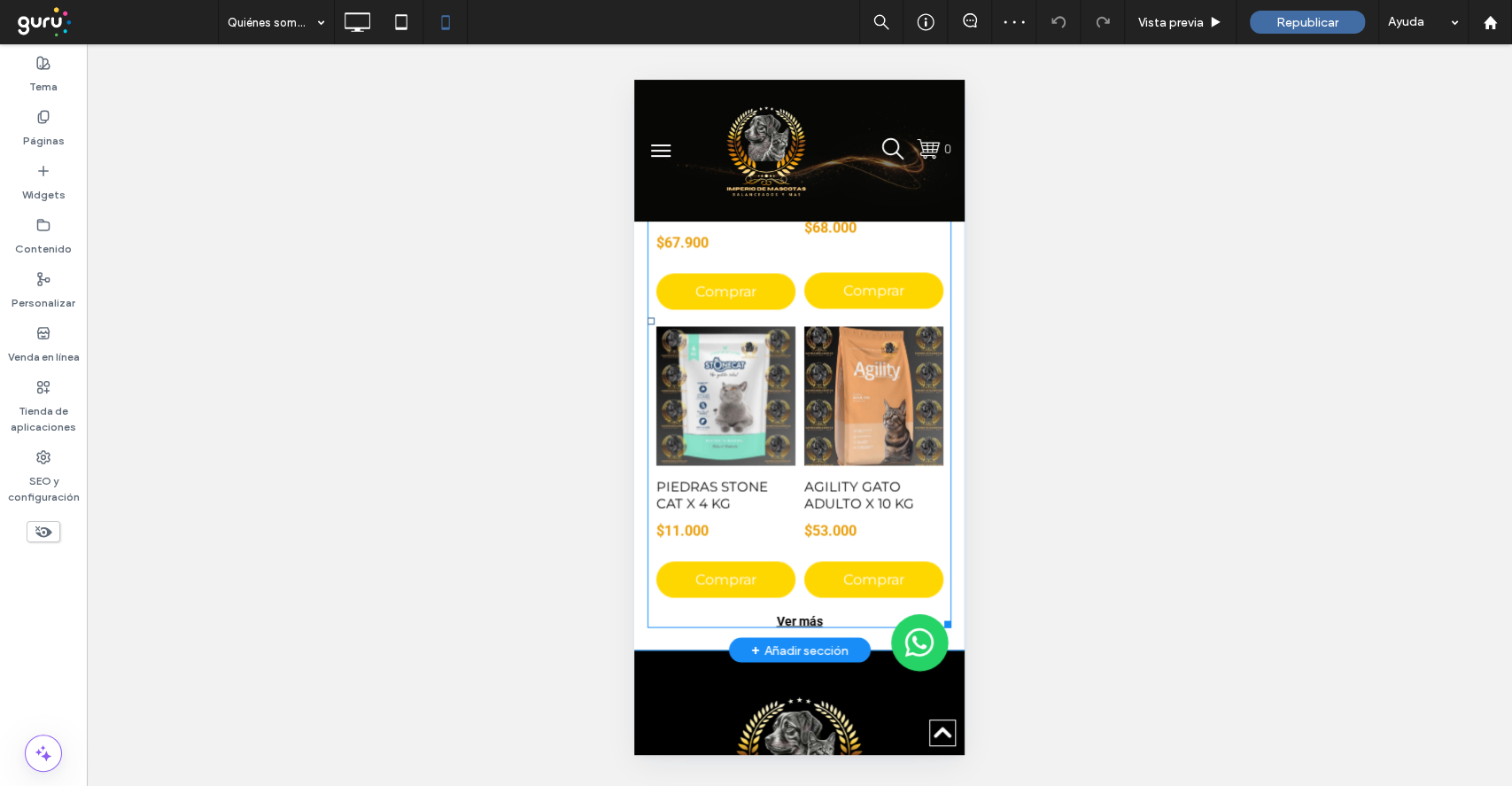
click at [834, 383] on link at bounding box center [874, 395] width 147 height 147
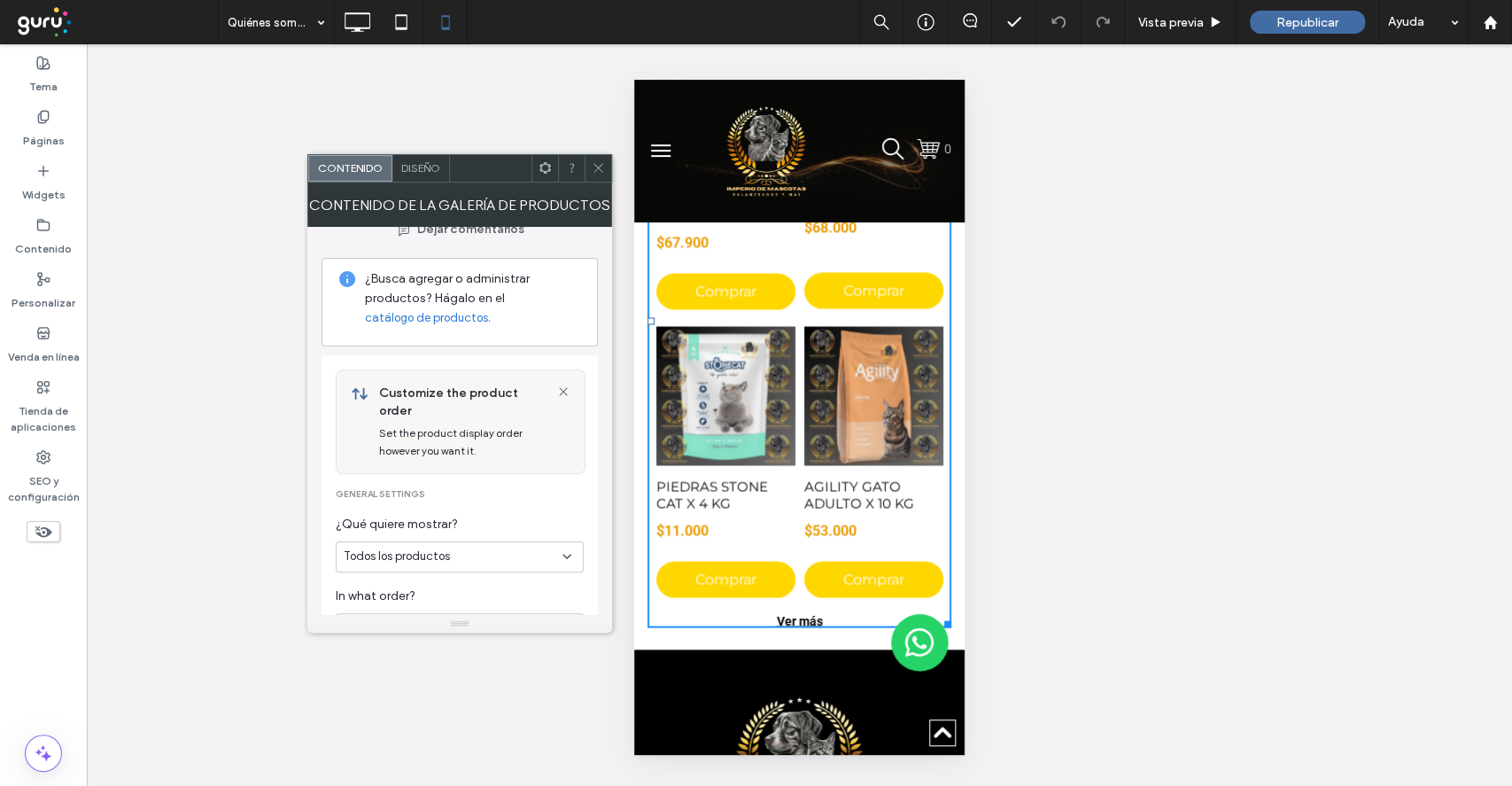
scroll to position [0, 0]
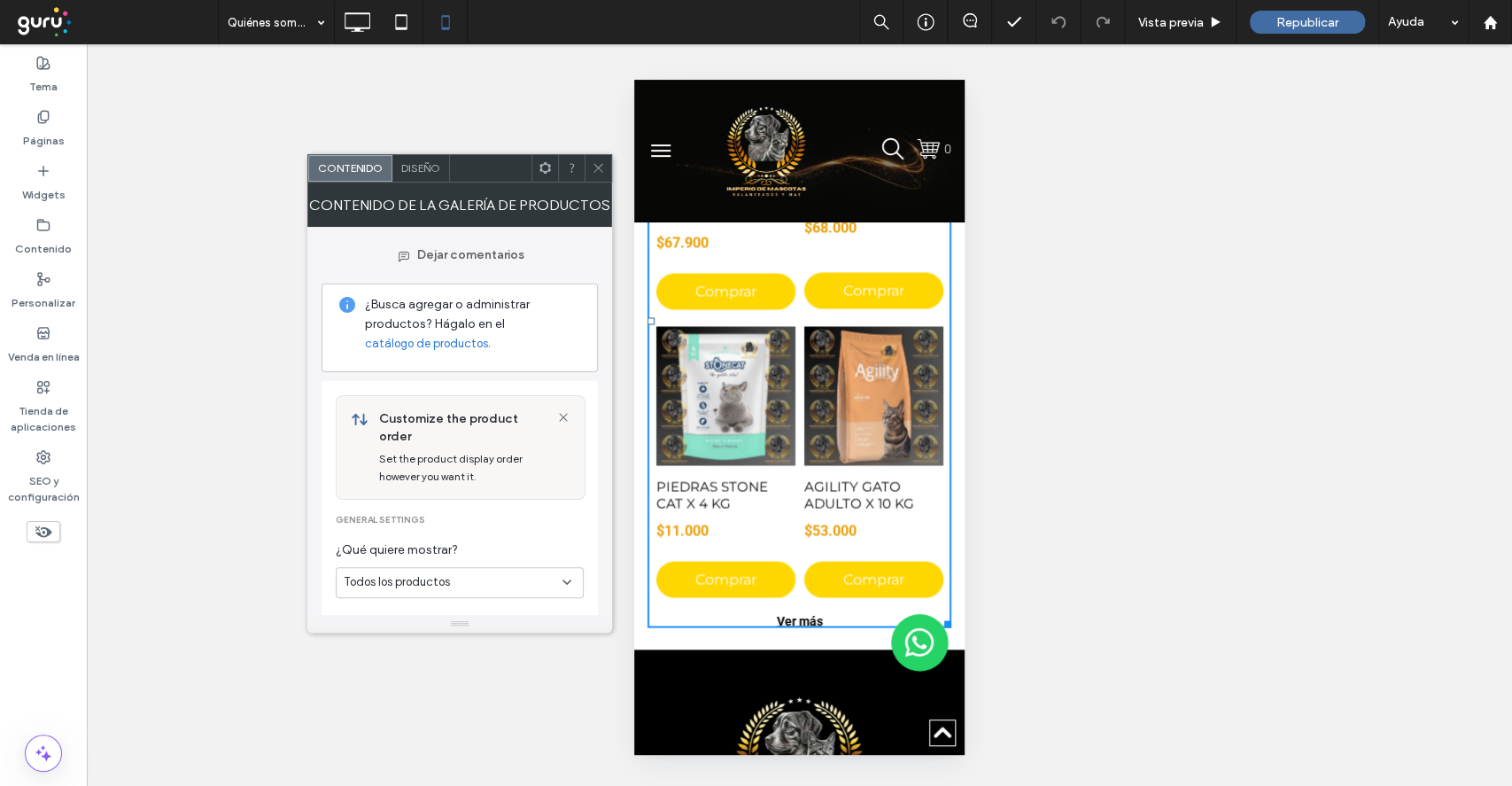
click at [418, 172] on span "Diseño" at bounding box center [420, 168] width 39 height 13
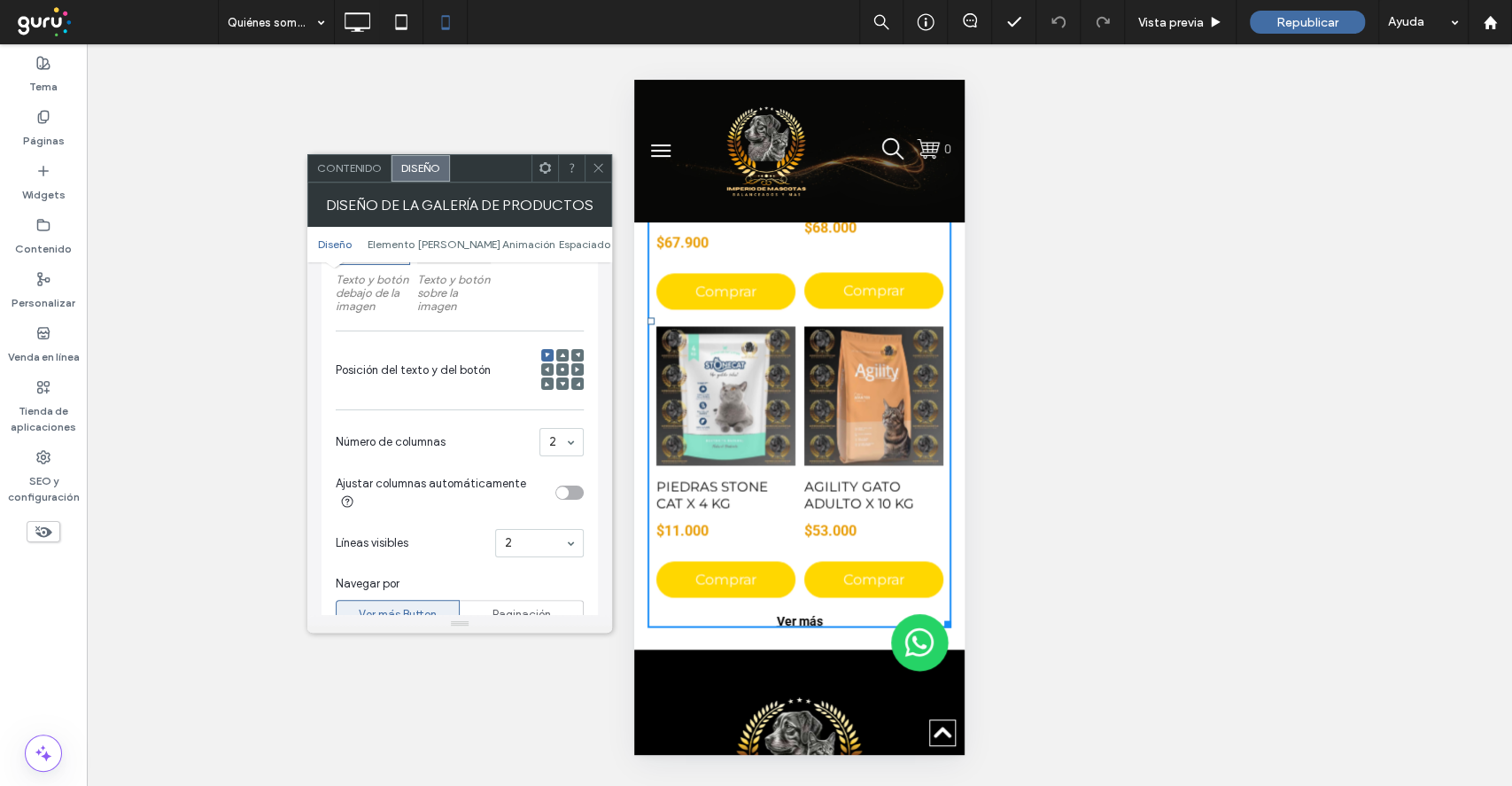
scroll to position [473, 0]
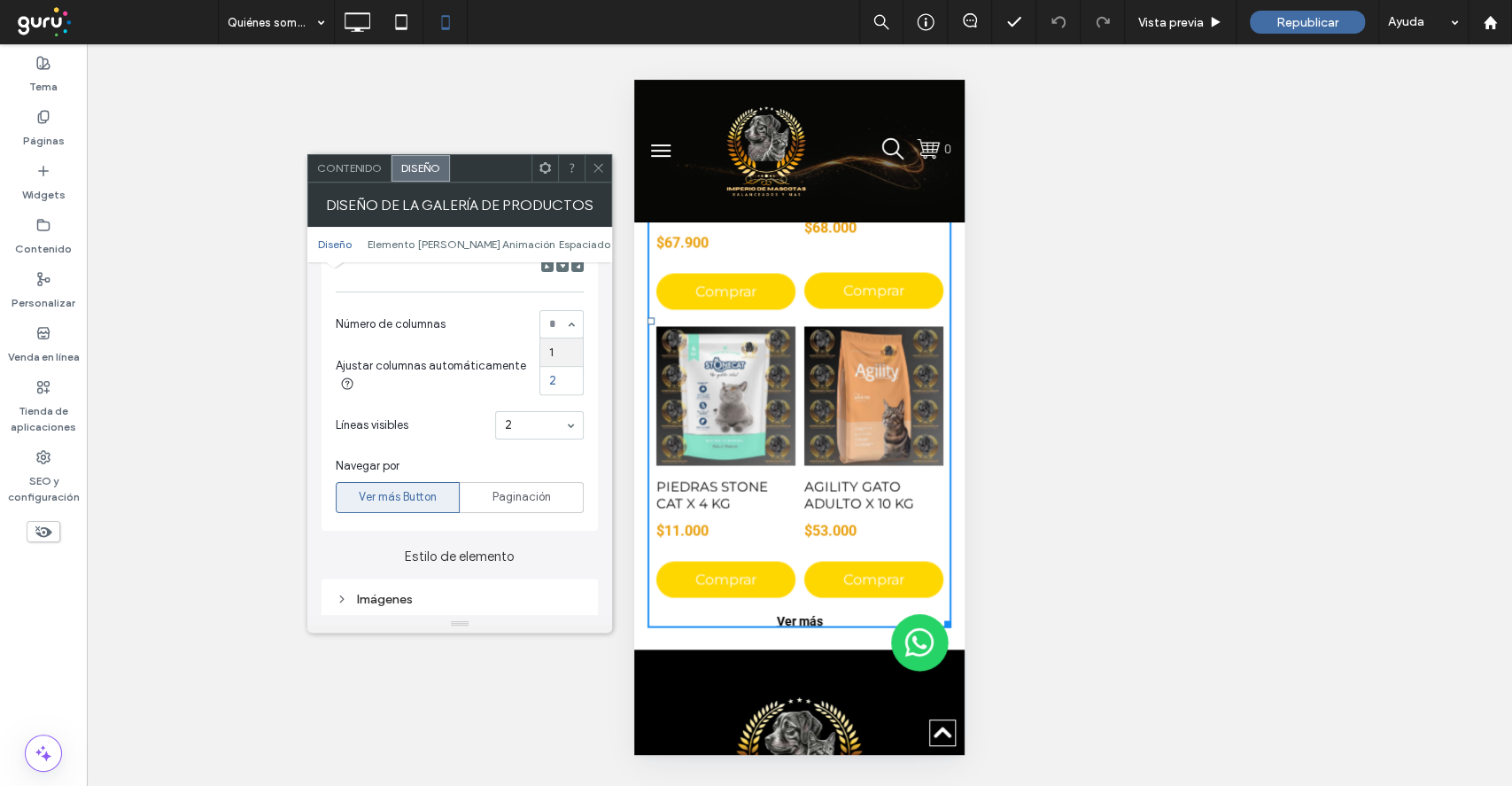
click at [567, 322] on div "1 2" at bounding box center [561, 324] width 44 height 28
click at [605, 166] on div at bounding box center [598, 168] width 26 height 26
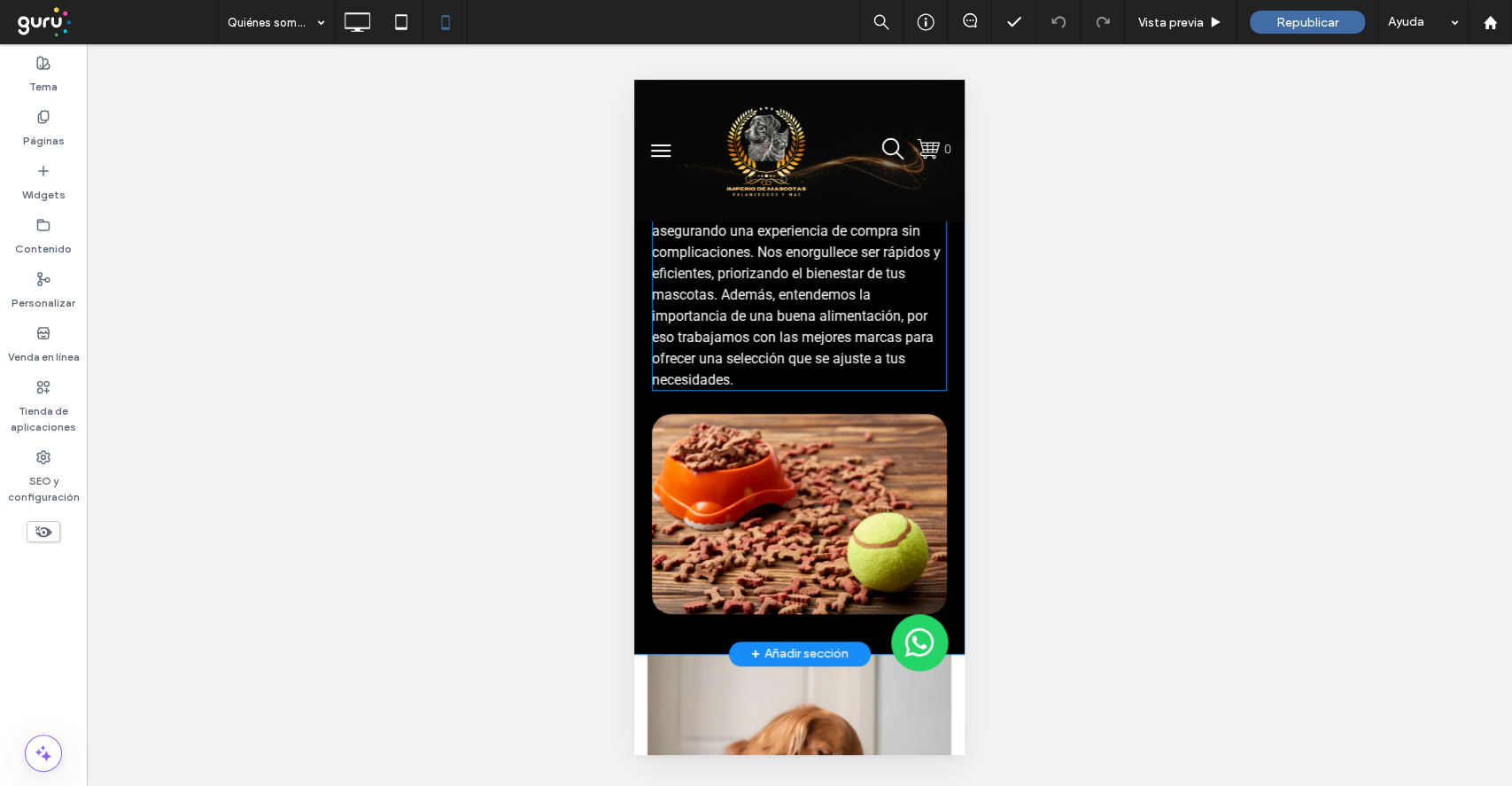
scroll to position [0, 0]
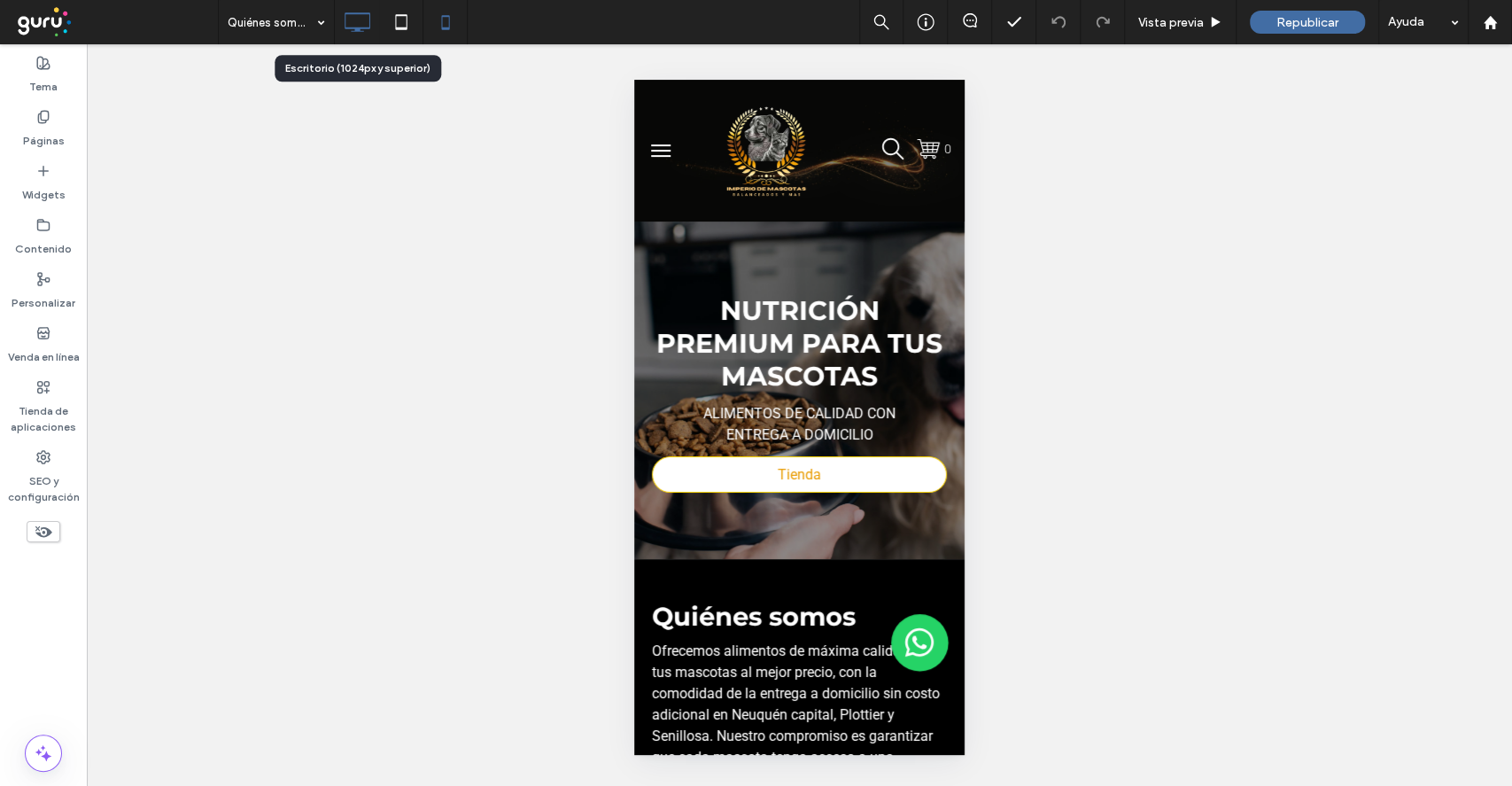
click at [357, 28] on use at bounding box center [357, 22] width 25 height 20
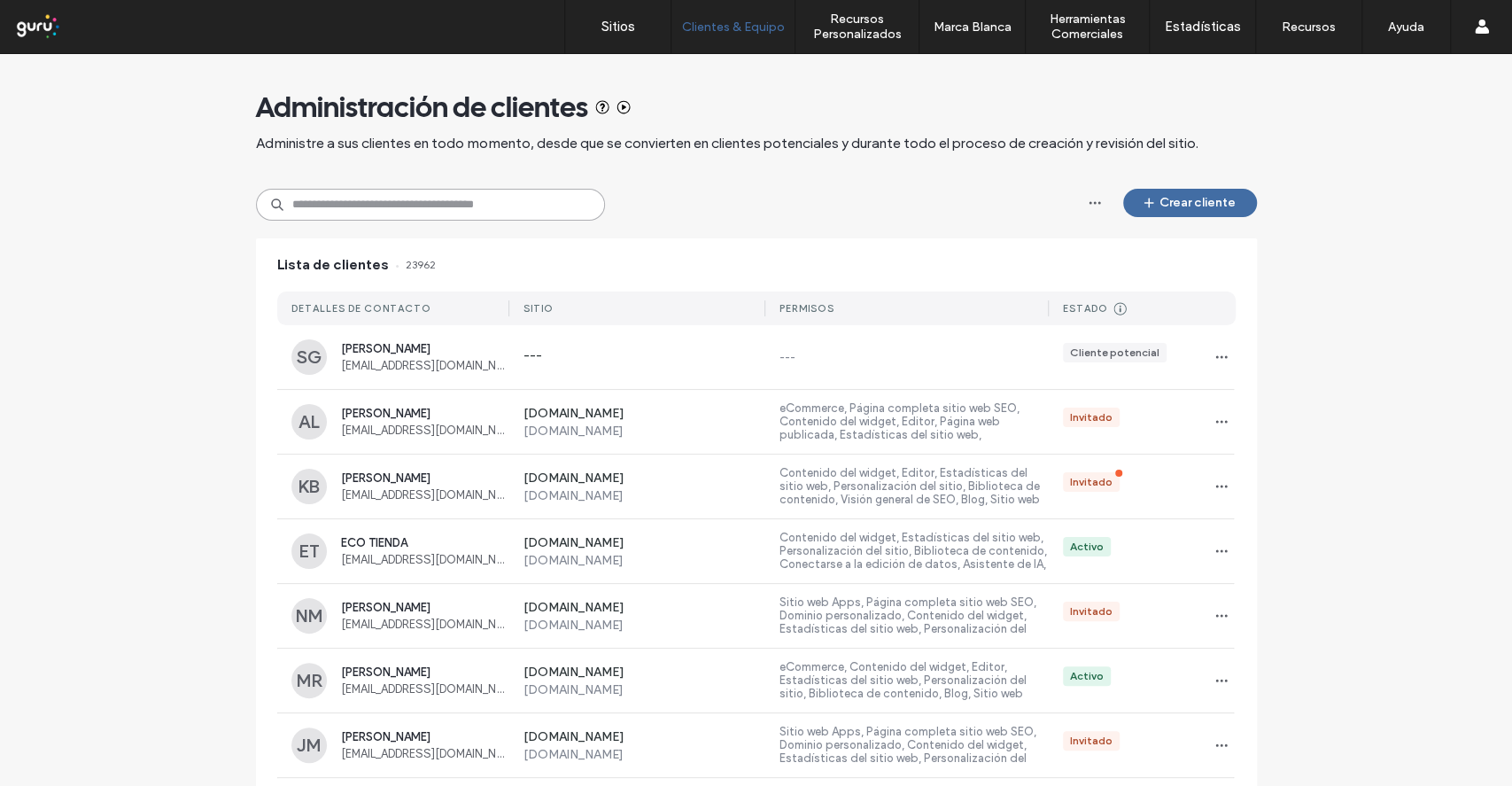
click at [471, 211] on input at bounding box center [430, 204] width 349 height 32
click at [1172, 202] on button "Crear cliente" at bounding box center [1190, 202] width 134 height 28
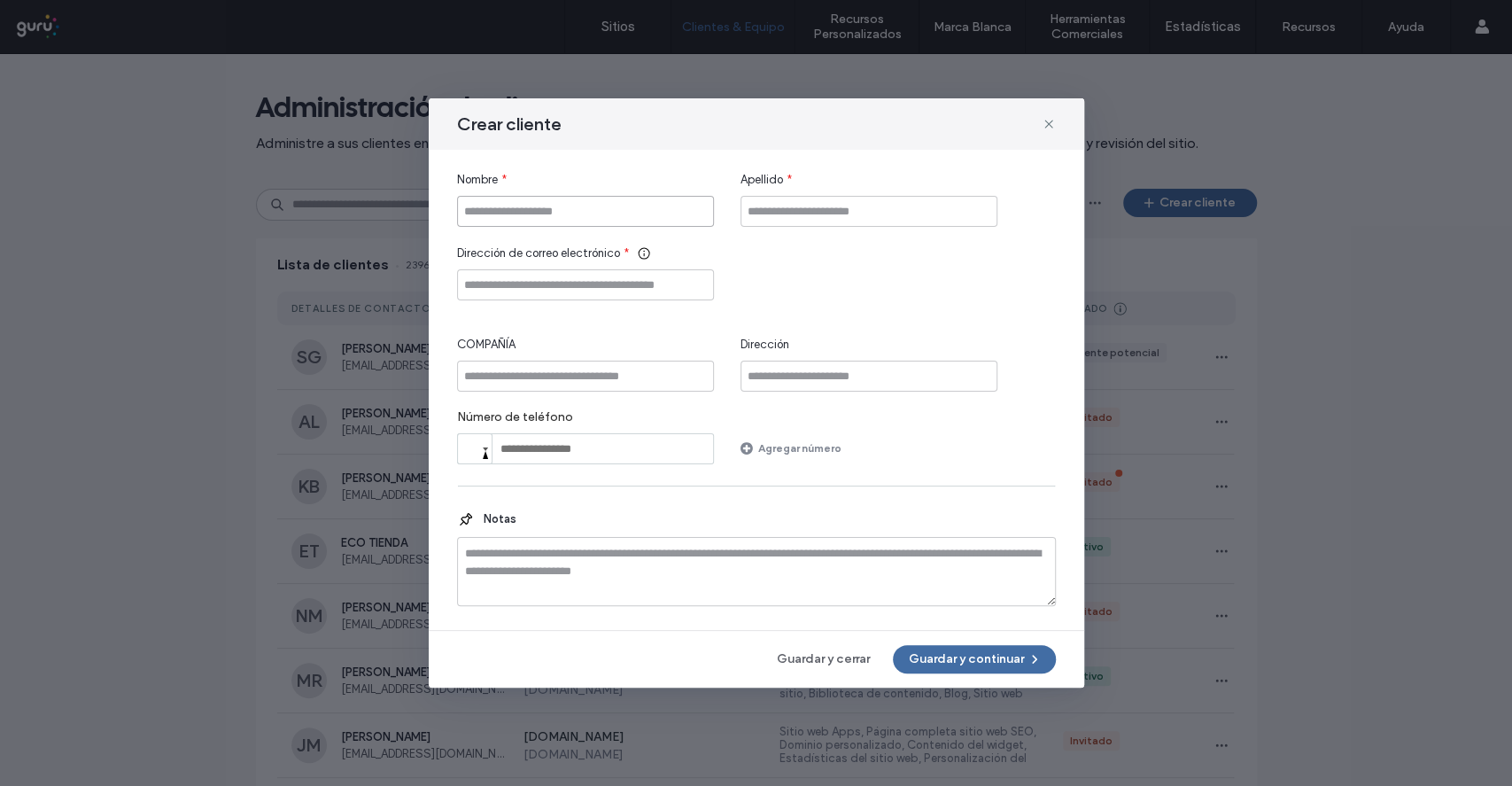
click at [623, 210] on input "Nombre" at bounding box center [586, 211] width 257 height 31
type input "*******"
click at [864, 209] on input "Apellido" at bounding box center [869, 211] width 257 height 31
type input "*******"
click at [618, 294] on input "Dirección de correo electrónico" at bounding box center [586, 284] width 257 height 31
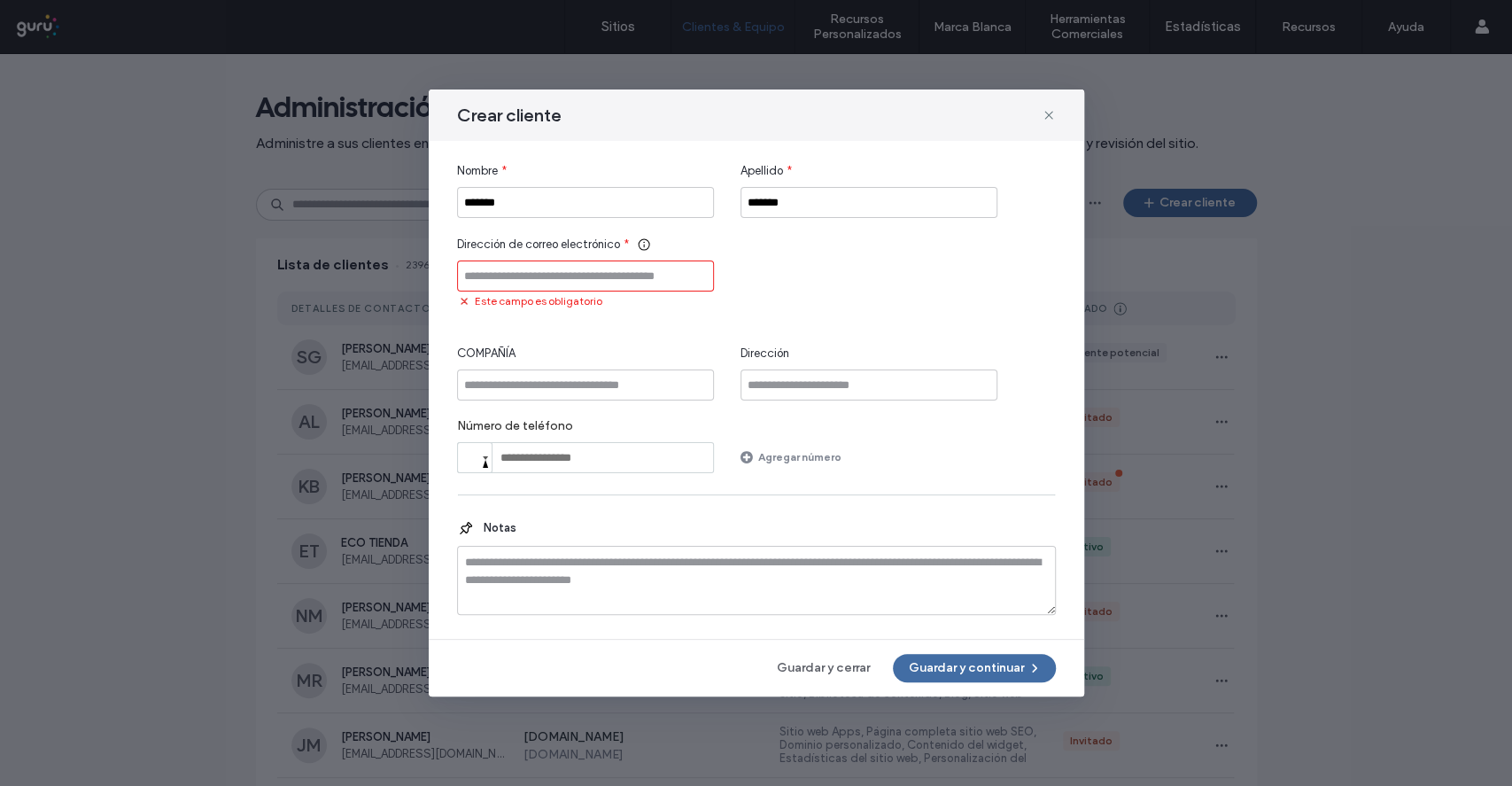
paste input "**********"
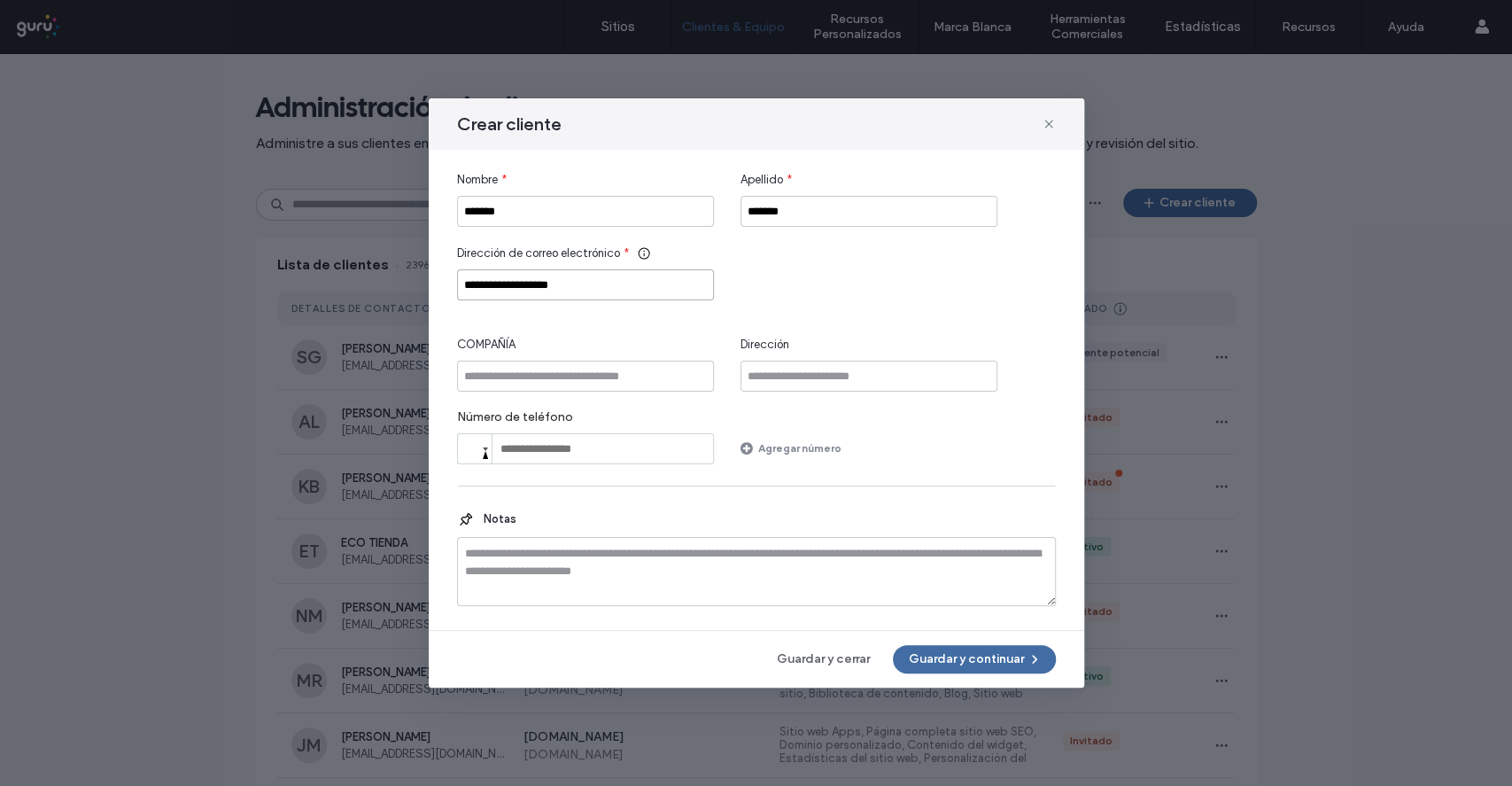
type input "**********"
drag, startPoint x: 980, startPoint y: 698, endPoint x: 979, endPoint y: 677, distance: 21.0
click at [980, 697] on div "**********" at bounding box center [756, 393] width 1512 height 786
click at [979, 677] on div "**********" at bounding box center [756, 393] width 655 height 589
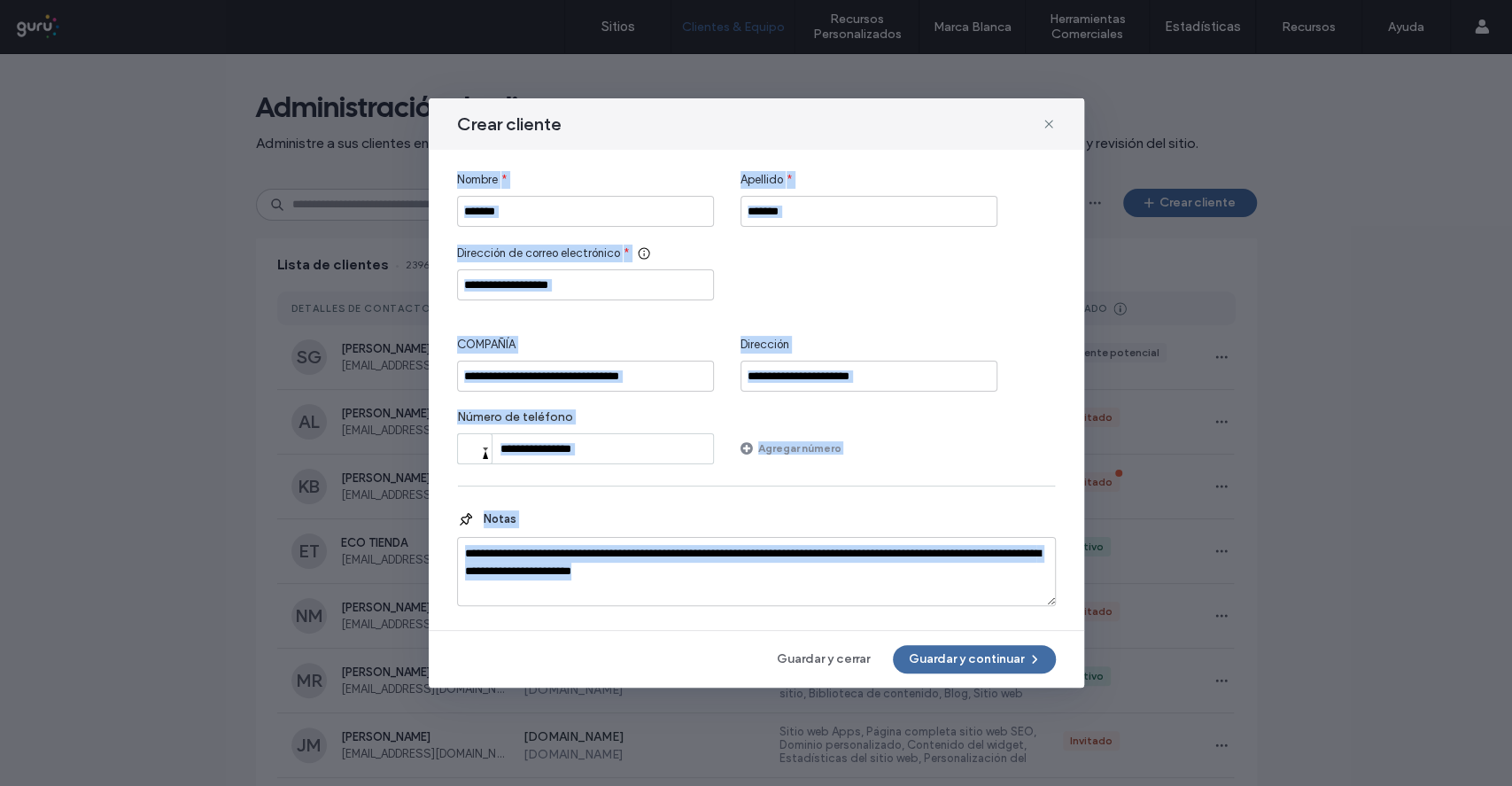
click at [979, 677] on div "**********" at bounding box center [756, 393] width 655 height 589
click at [982, 670] on button "Guardar y continuar" at bounding box center [974, 659] width 163 height 28
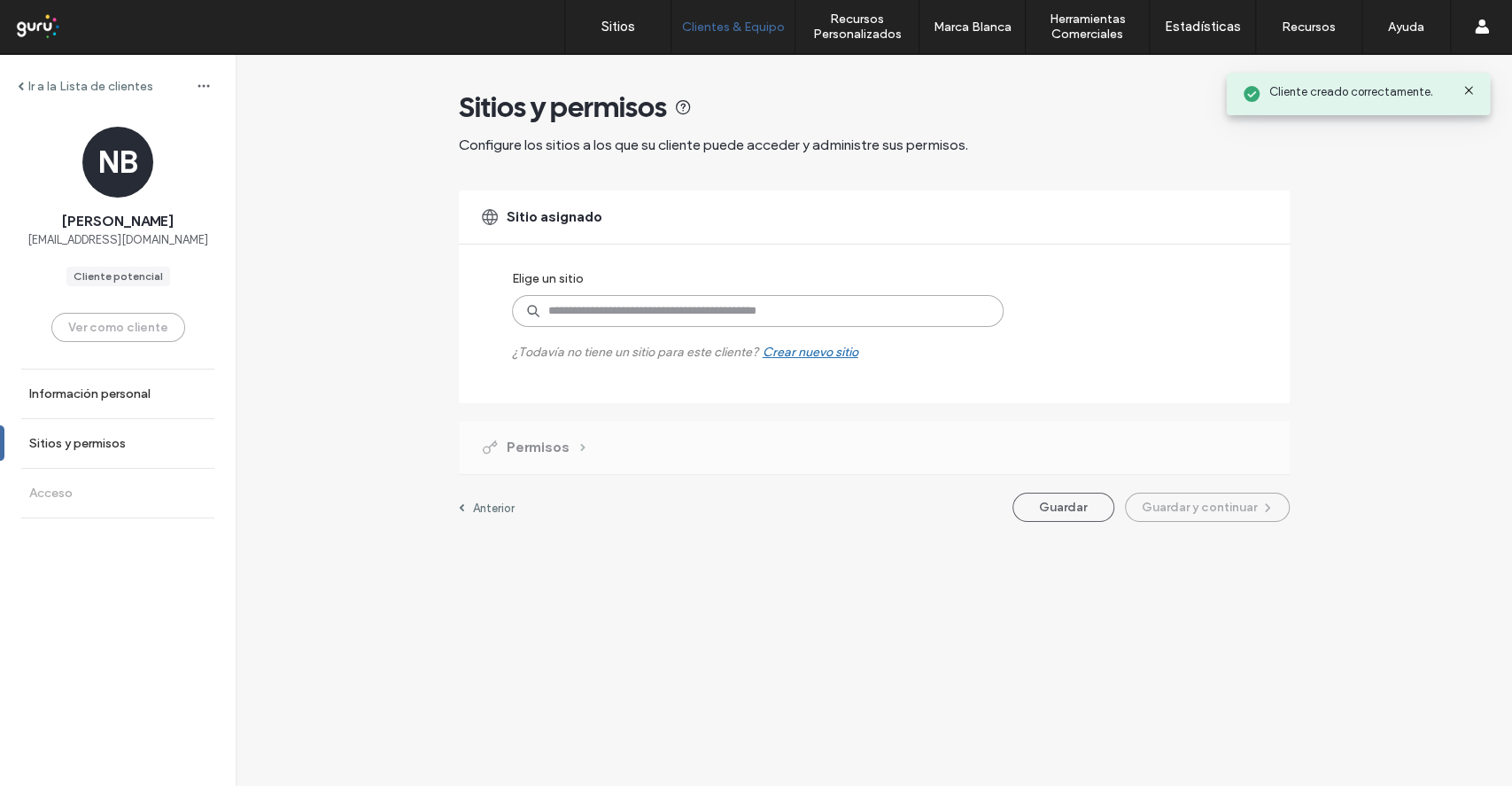
click at [583, 324] on input at bounding box center [758, 311] width 491 height 32
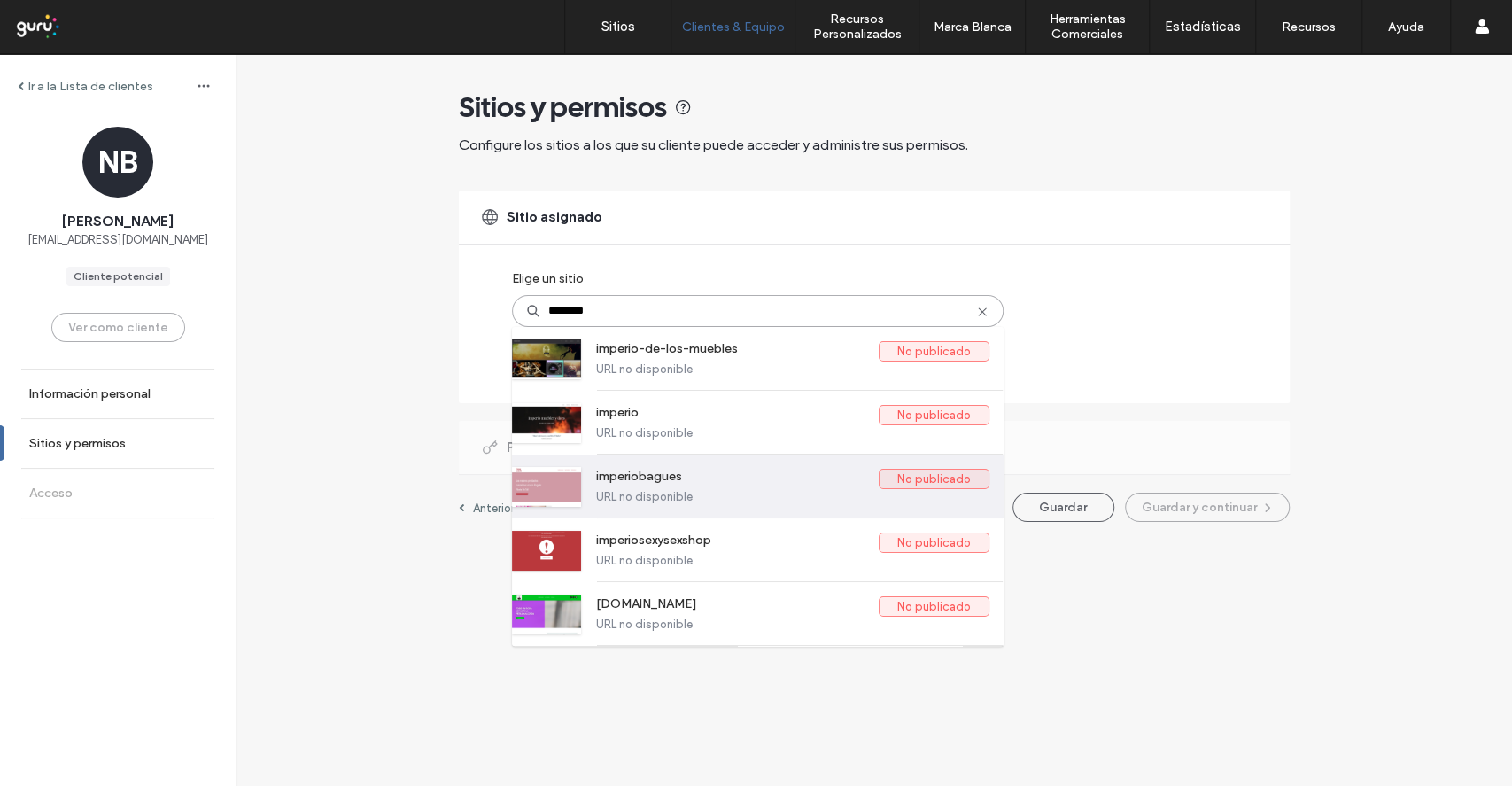
type input "*********"
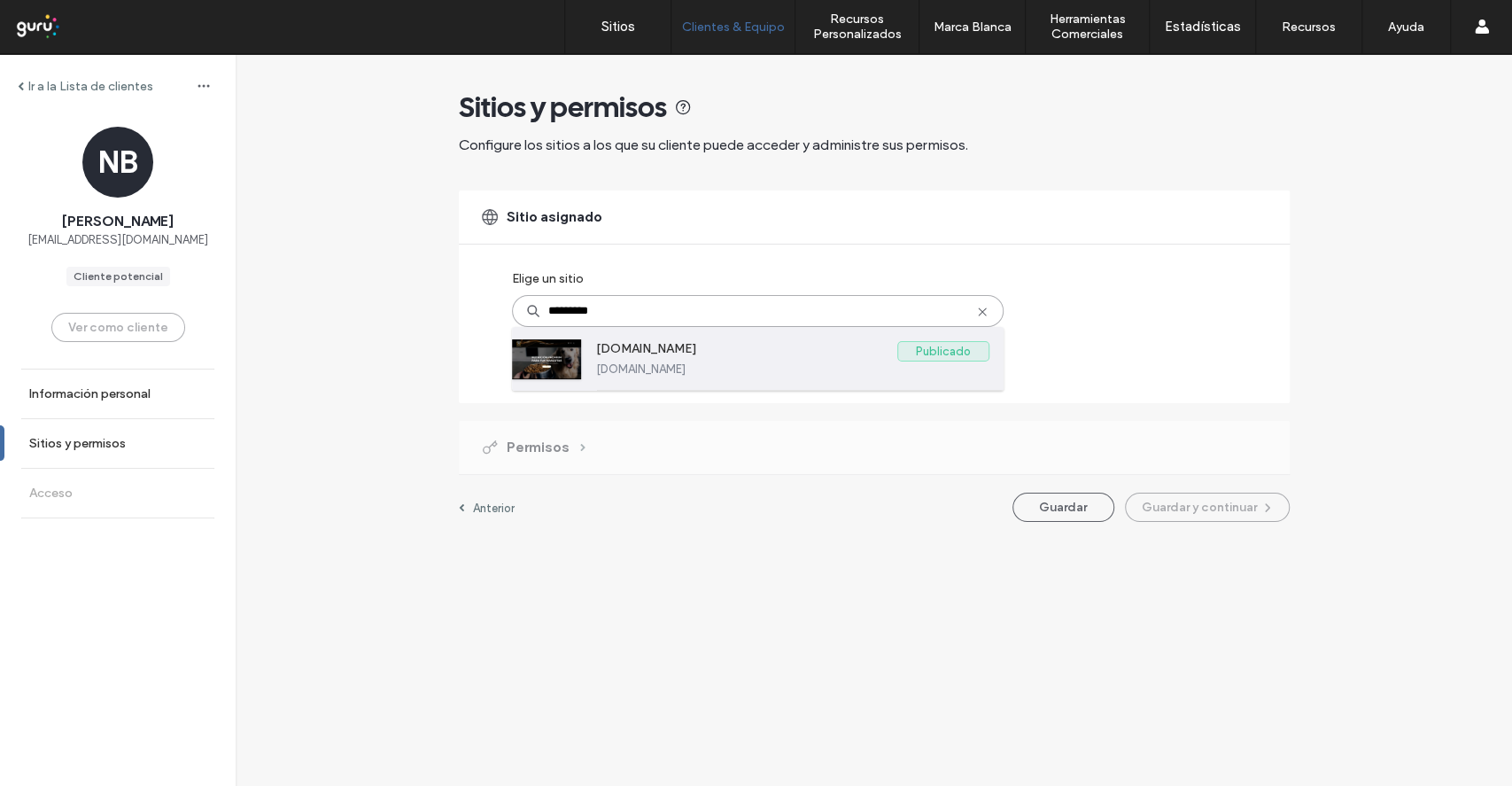
click at [691, 356] on label "[DOMAIN_NAME]" at bounding box center [747, 351] width 301 height 22
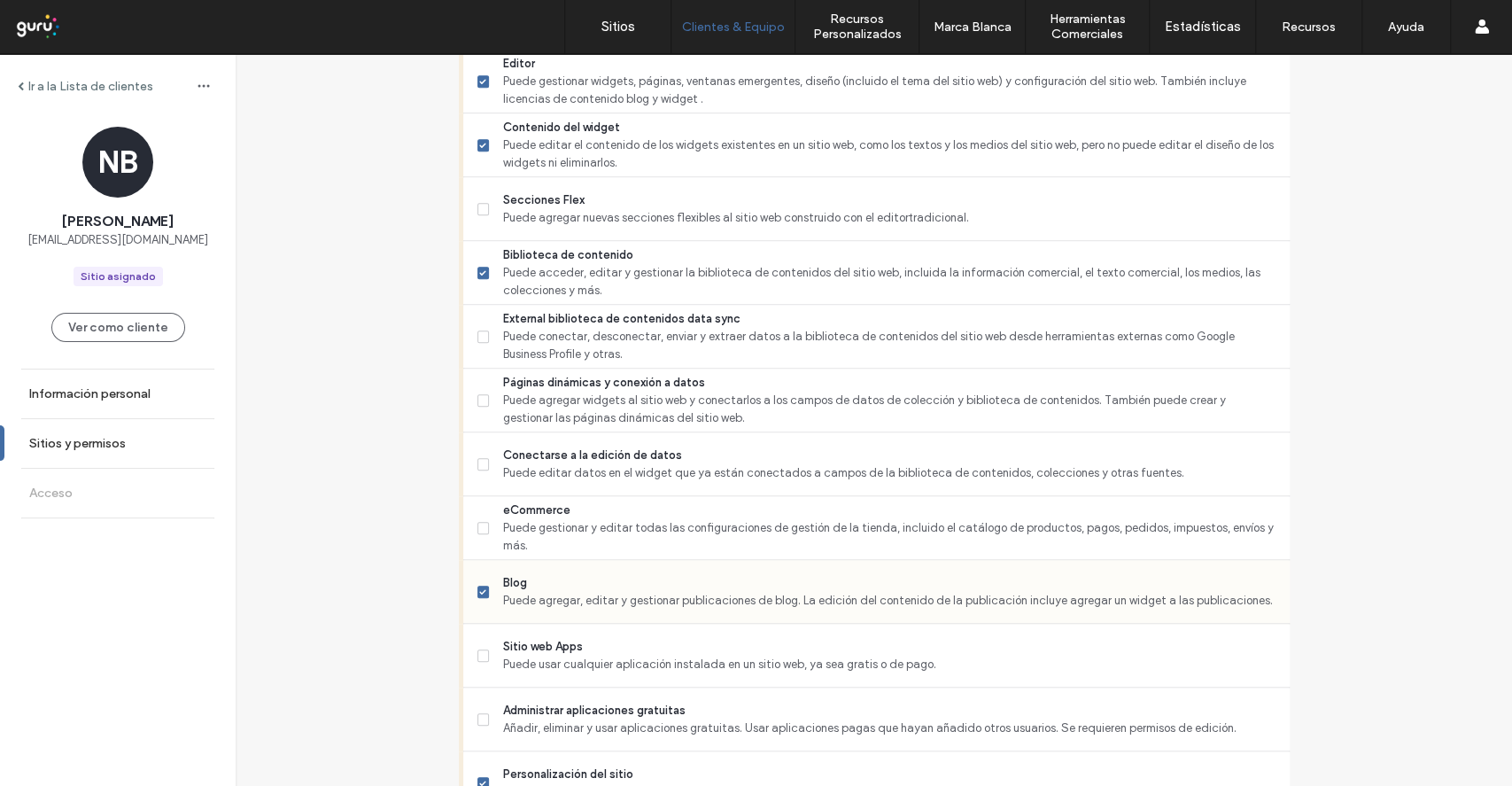
scroll to position [826, 0]
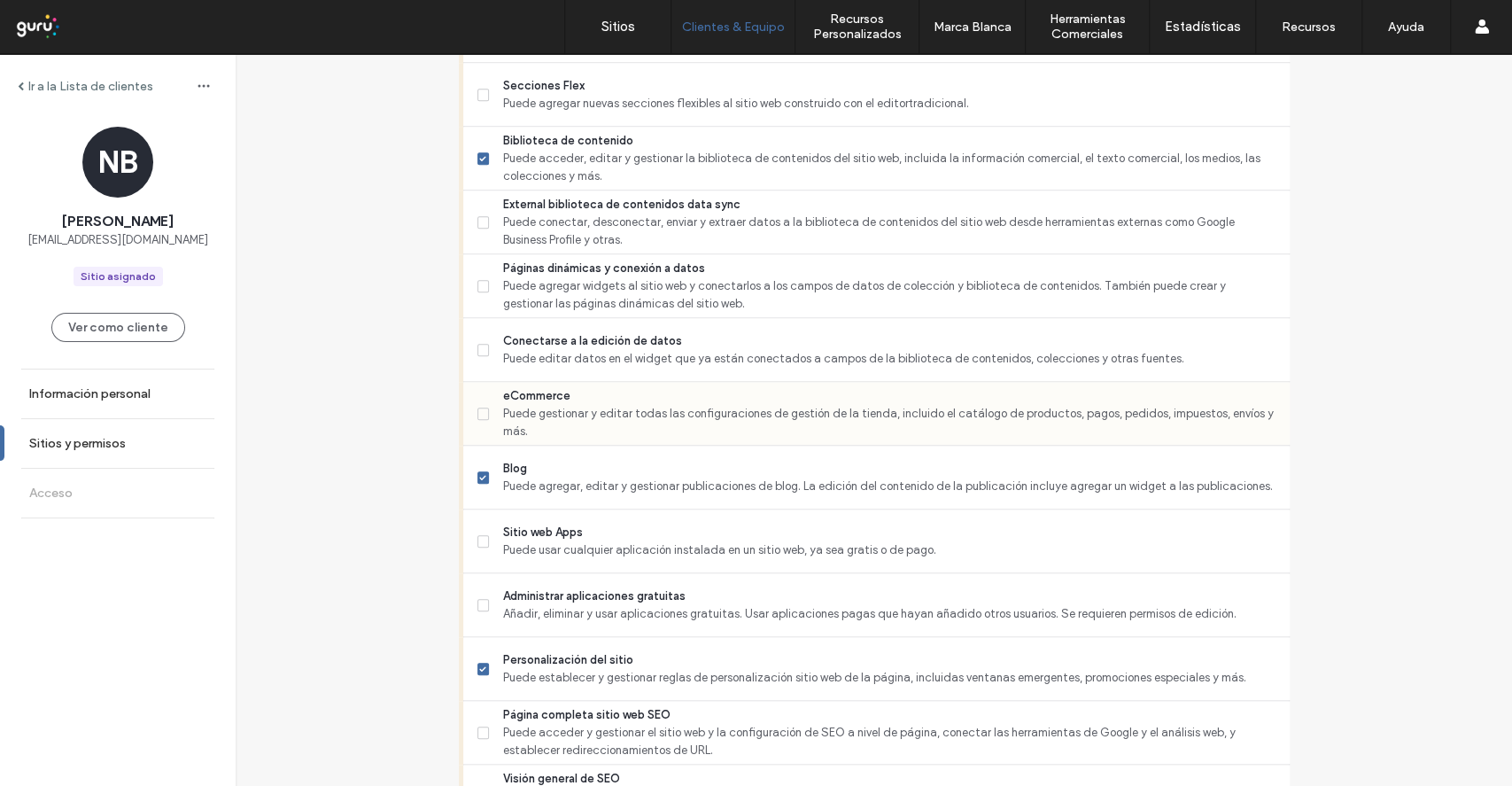
click at [508, 399] on span "eCommerce" at bounding box center [889, 395] width 772 height 18
click at [596, 353] on span "Puede editar datos en el widget que ya están conectados a campos de la bibliote…" at bounding box center [889, 359] width 772 height 18
click at [595, 596] on span "Administrar aplicaciones gratuitas" at bounding box center [889, 596] width 772 height 18
click at [601, 554] on span "Puede usar cualquier aplicación instalada en un sitio web, ya sea gratis o de p…" at bounding box center [889, 550] width 772 height 18
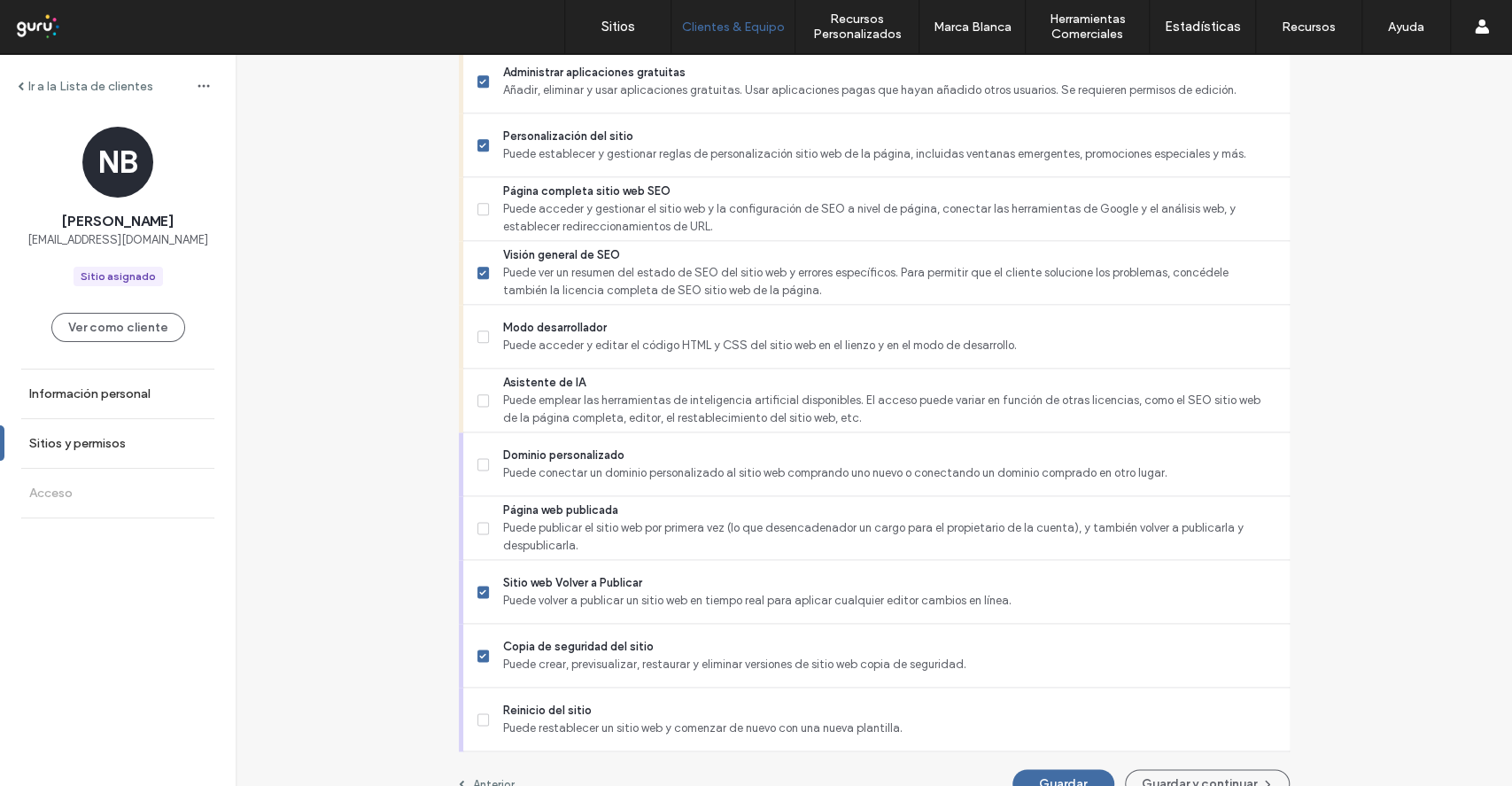
scroll to position [1378, 0]
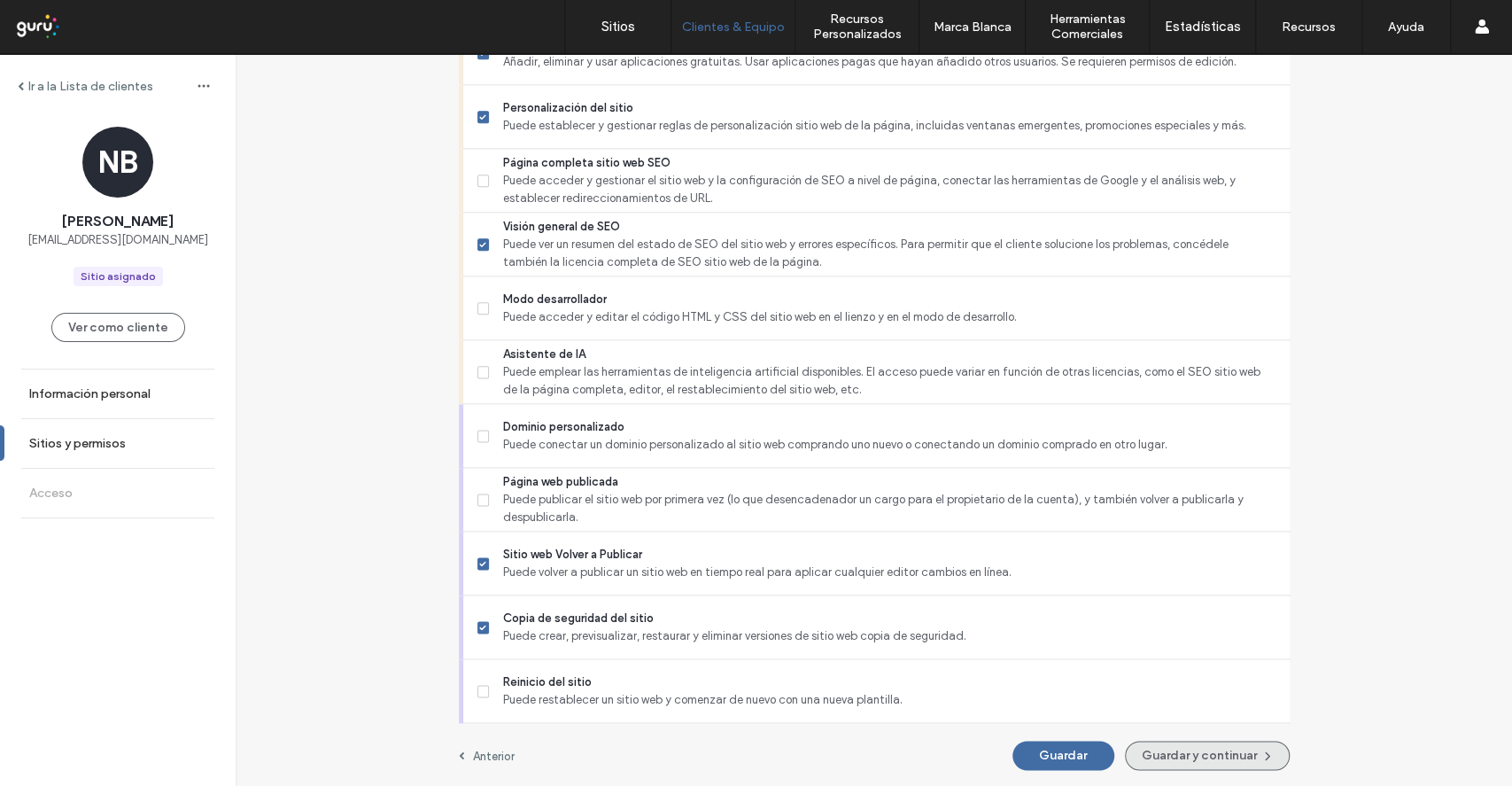
click at [1216, 756] on button "Guardar y continuar" at bounding box center [1207, 755] width 165 height 29
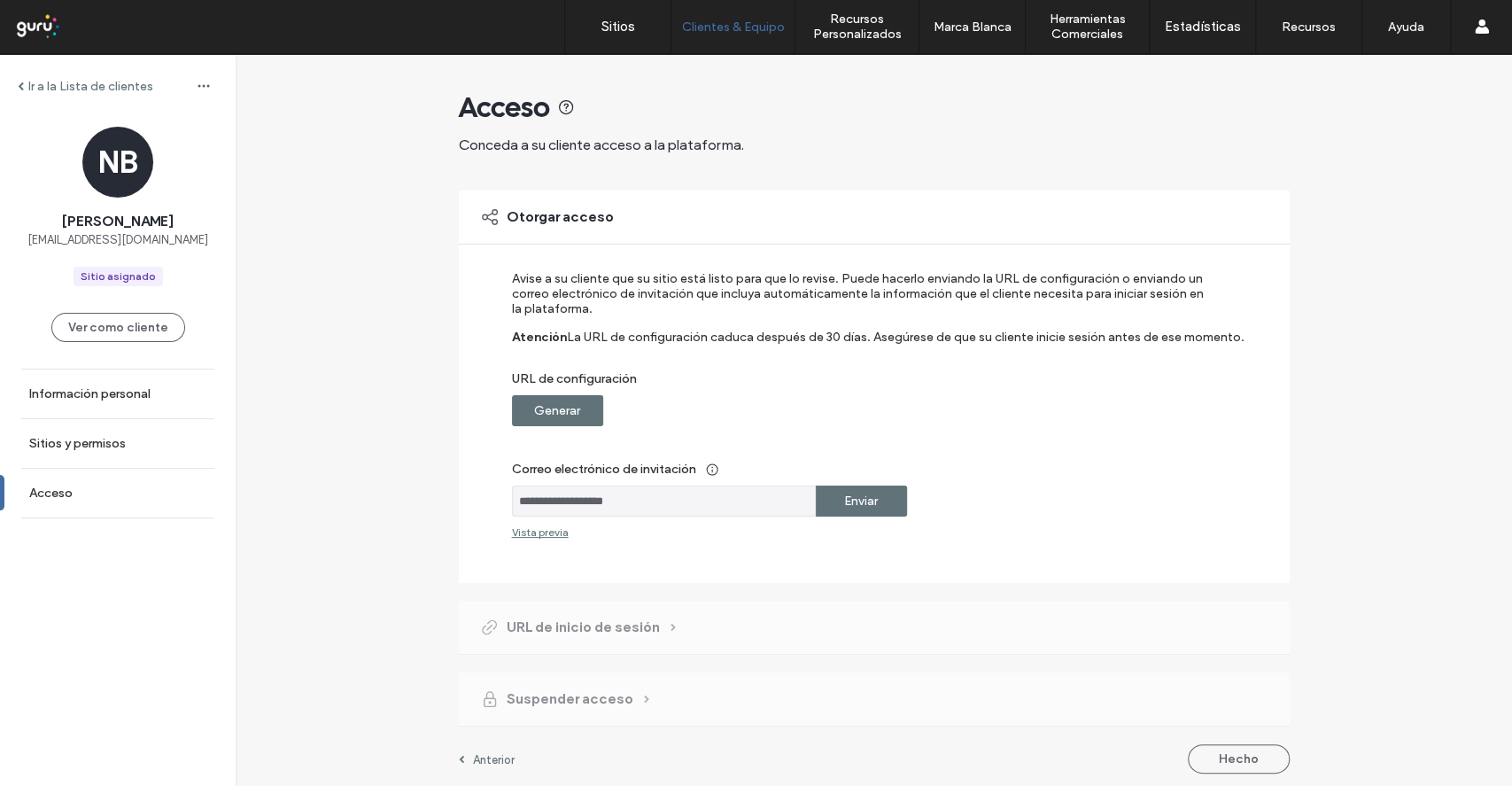
click at [595, 414] on div "Generar" at bounding box center [557, 410] width 91 height 31
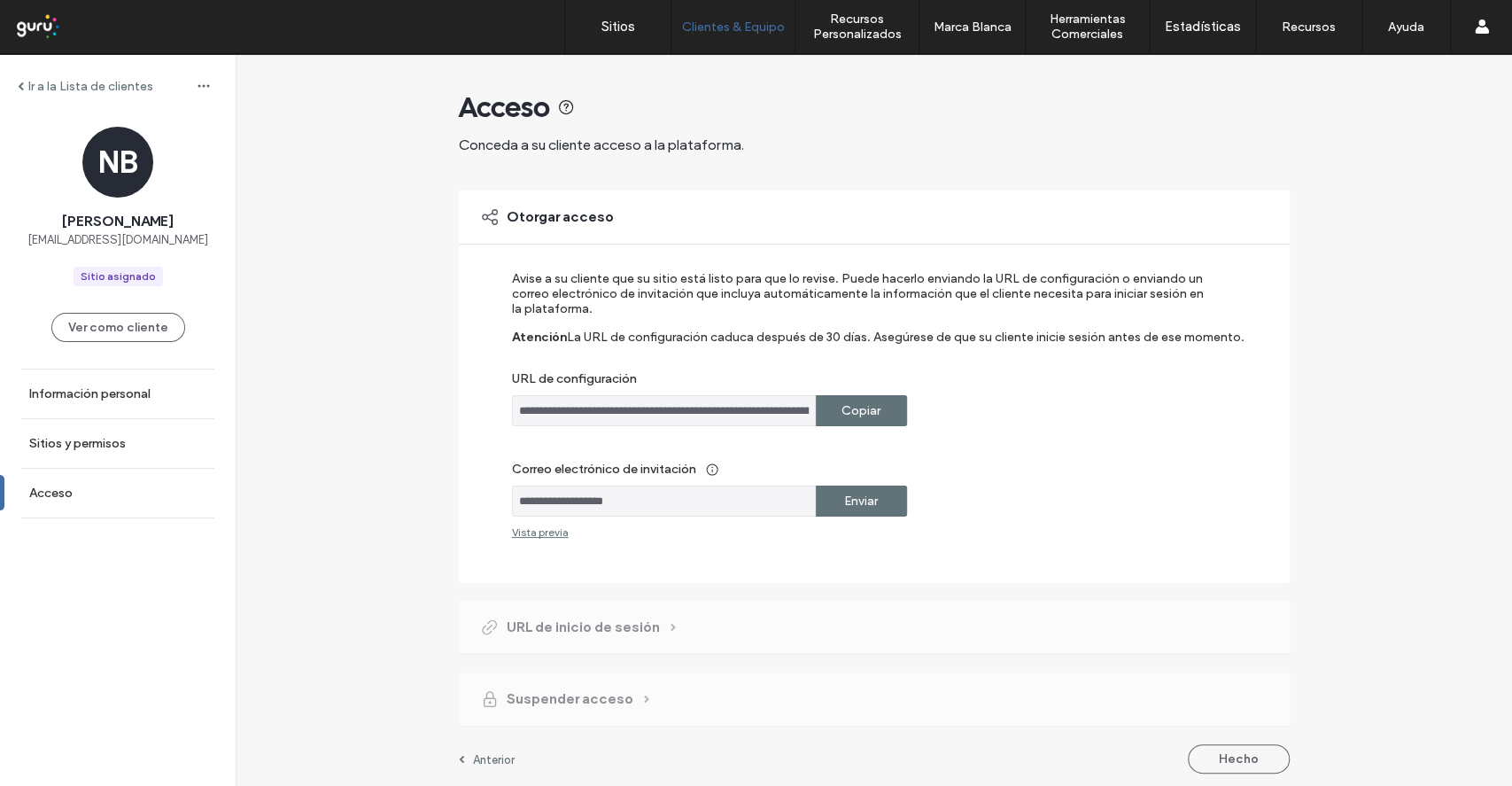
click at [850, 419] on label "Copiar" at bounding box center [861, 410] width 39 height 33
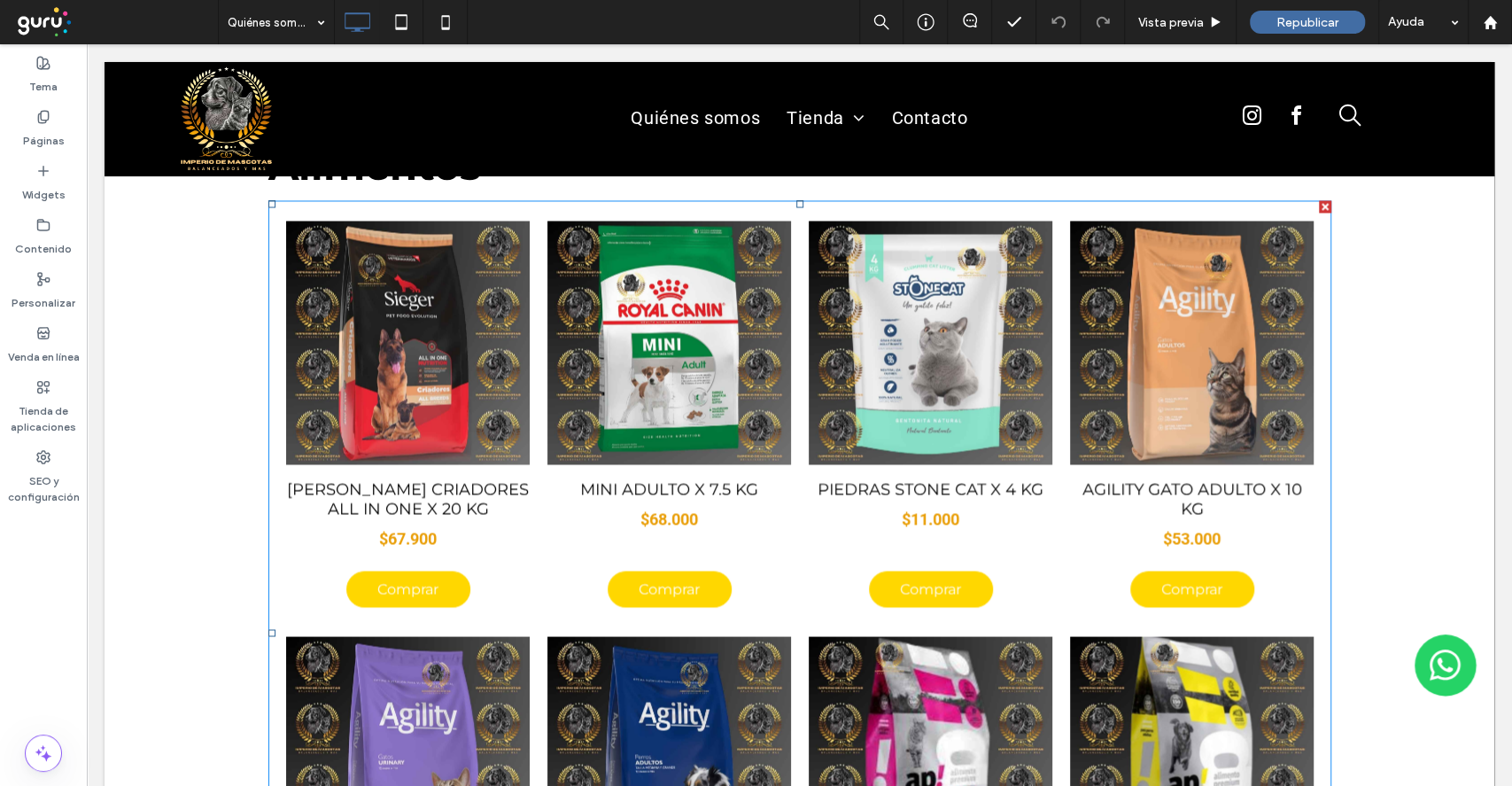
scroll to position [1889, 0]
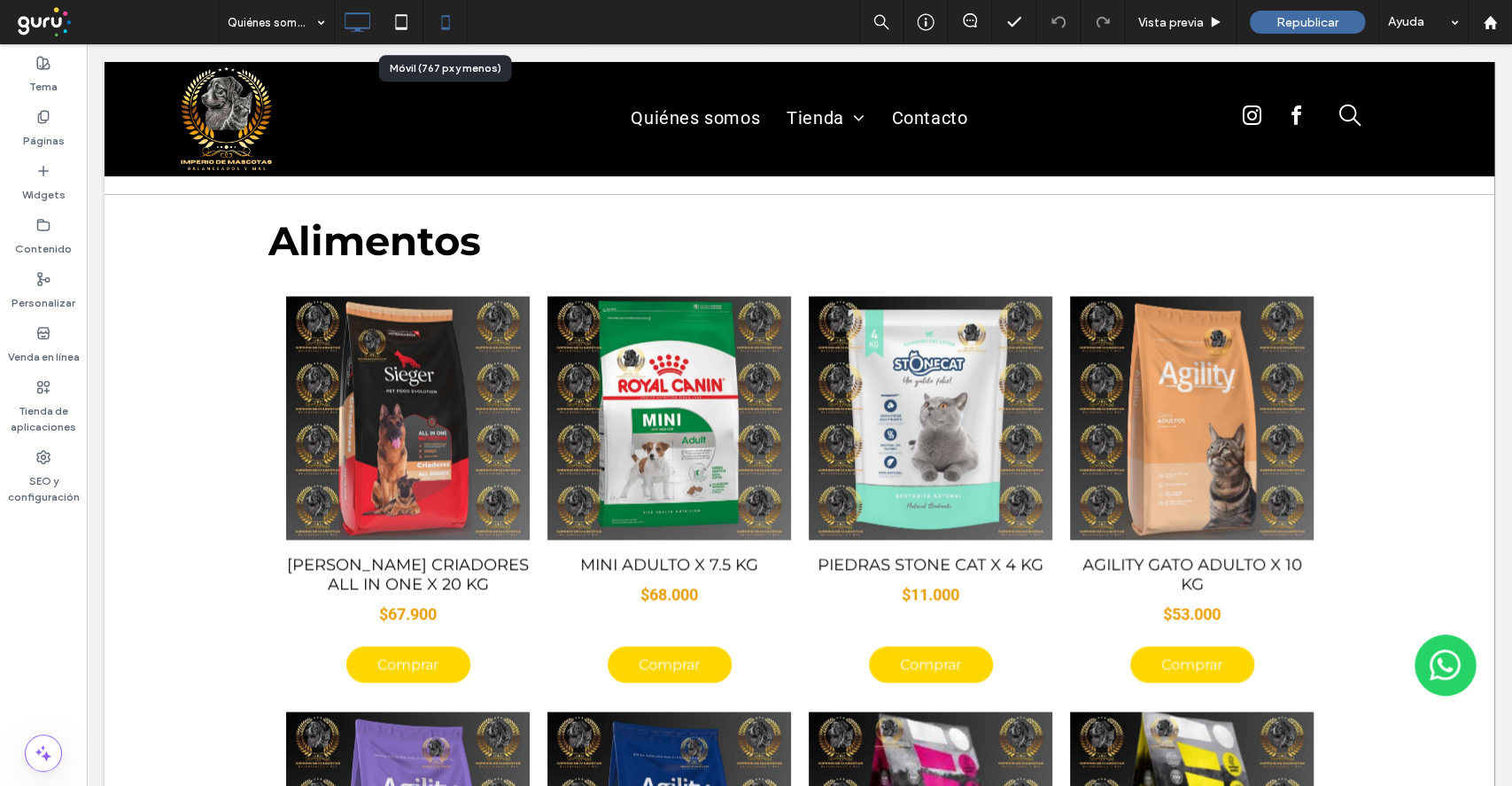
click at [443, 14] on icon at bounding box center [445, 23] width 36 height 36
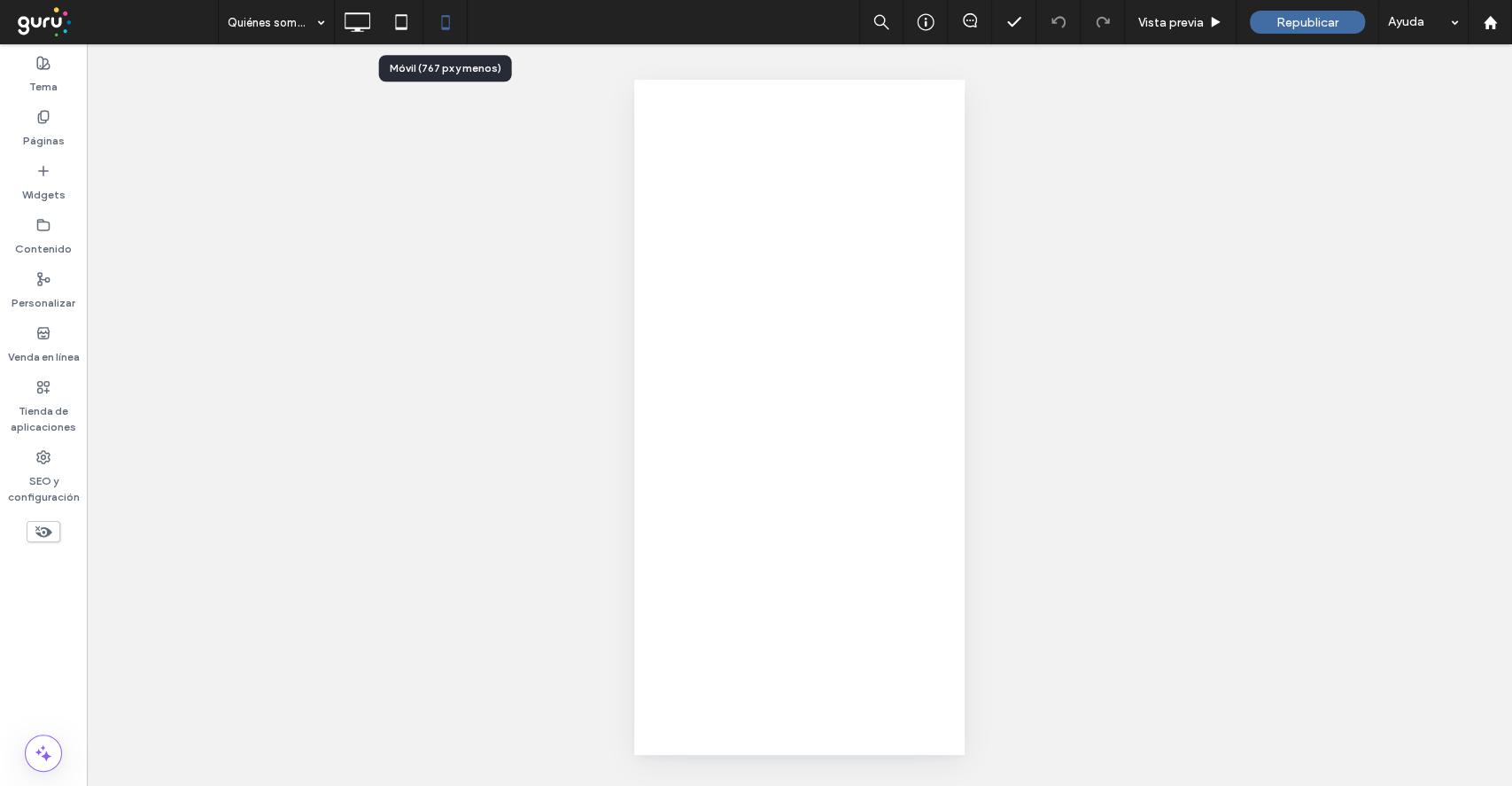
scroll to position [0, 0]
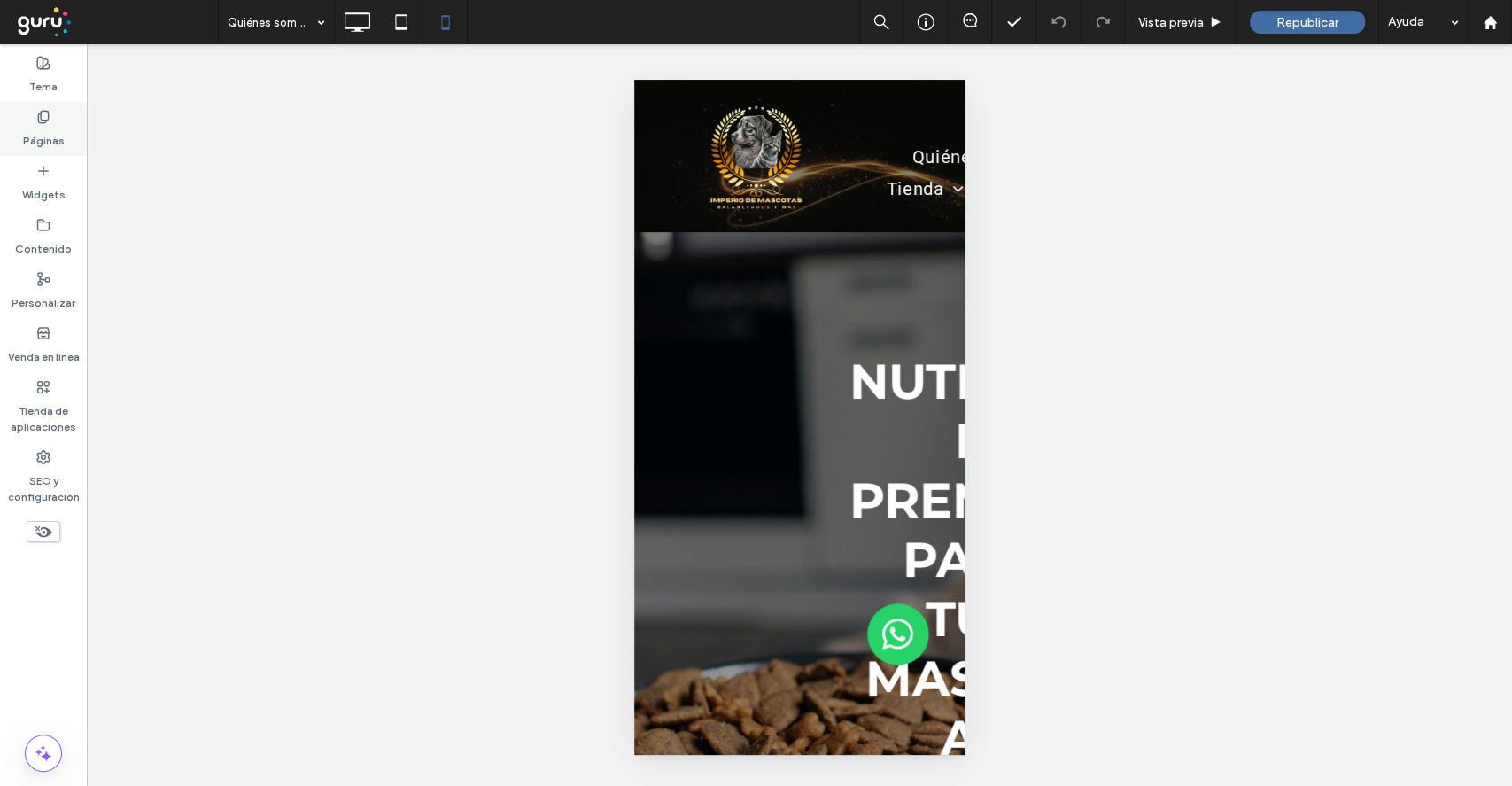
click at [47, 135] on label "Páginas" at bounding box center [43, 136] width 41 height 24
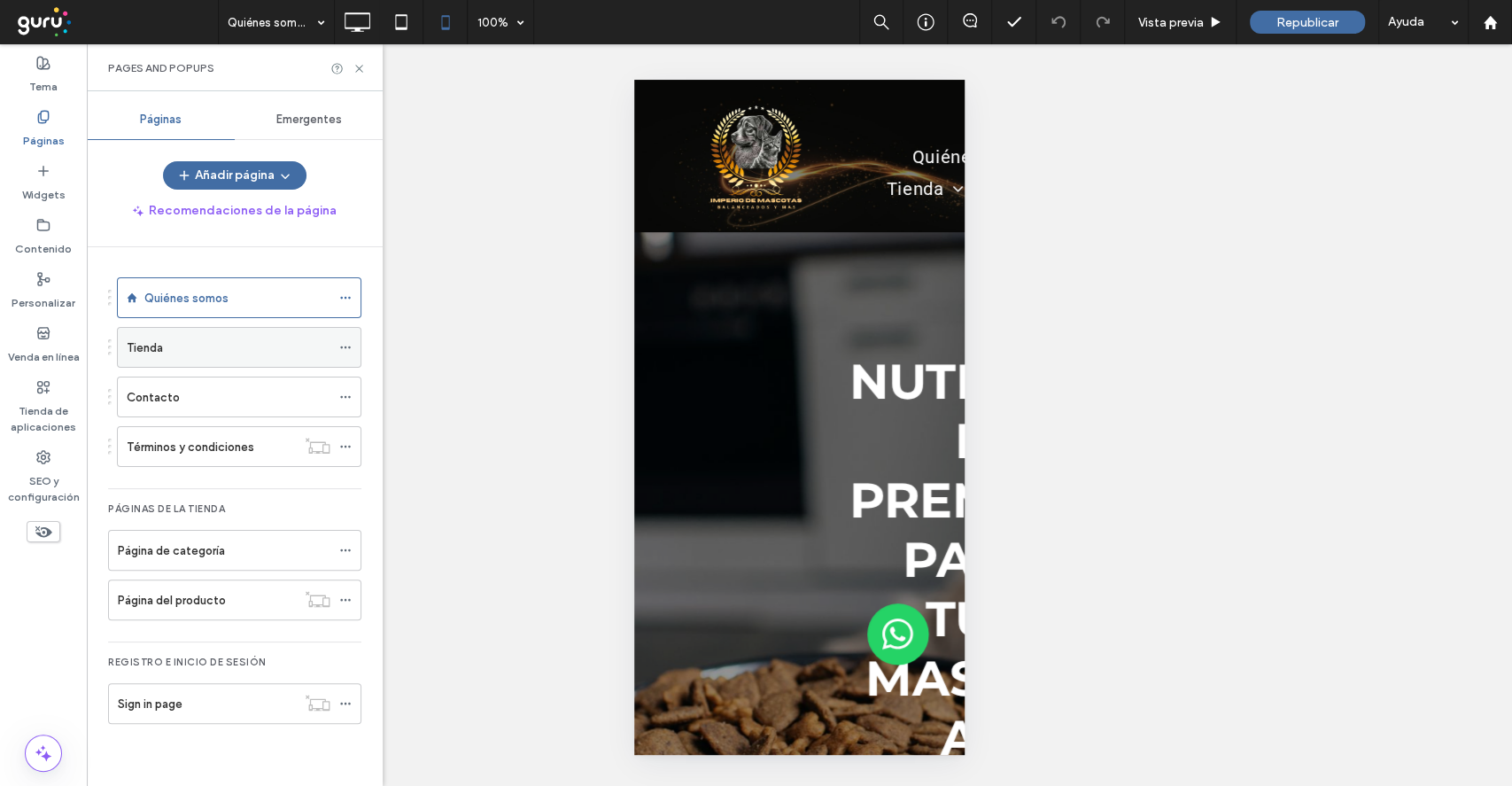
click at [217, 365] on div "Tienda" at bounding box center [229, 346] width 203 height 39
click at [361, 68] on icon at bounding box center [360, 69] width 13 height 13
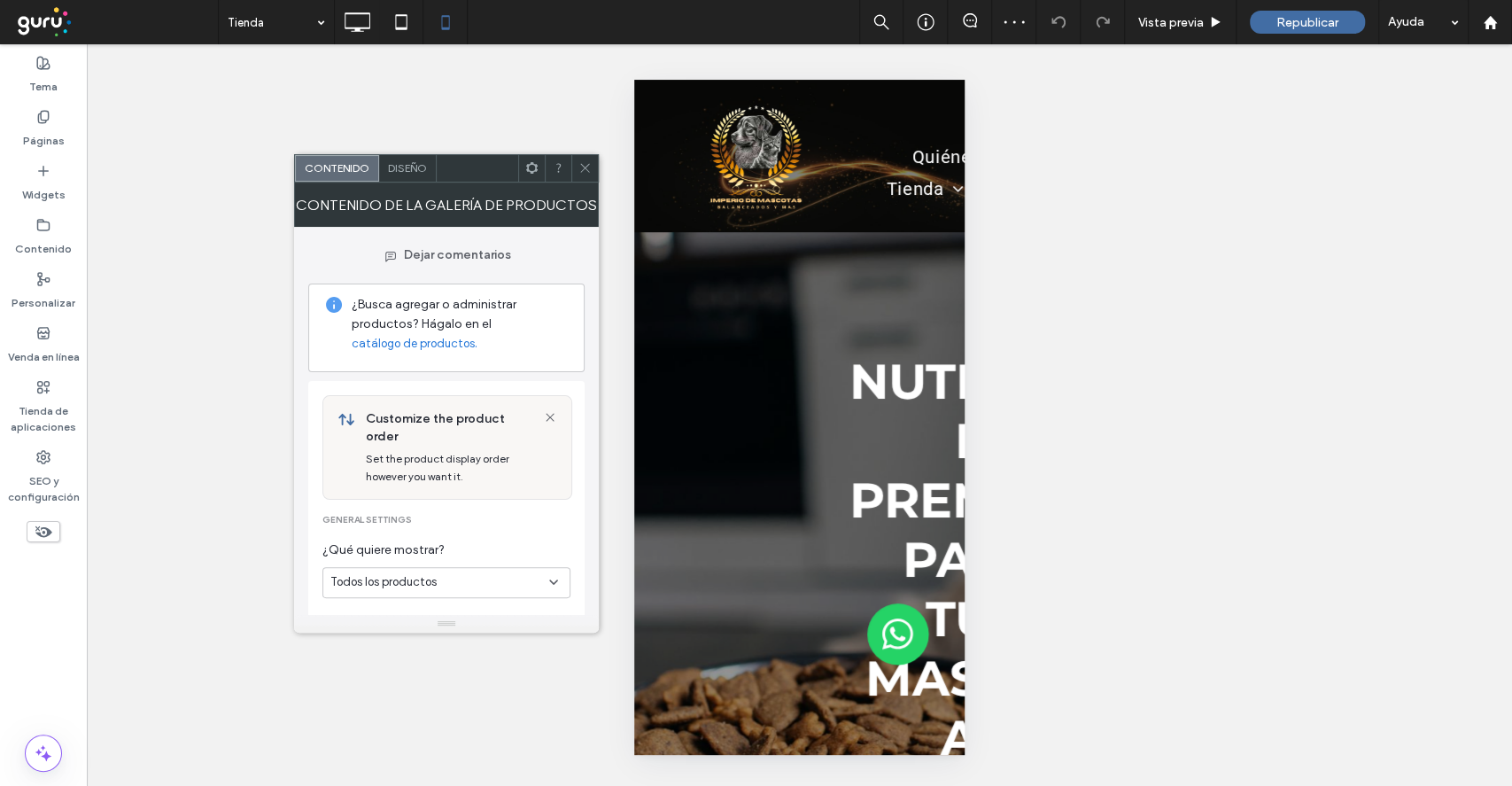
click at [415, 172] on span "Diseño" at bounding box center [407, 168] width 39 height 13
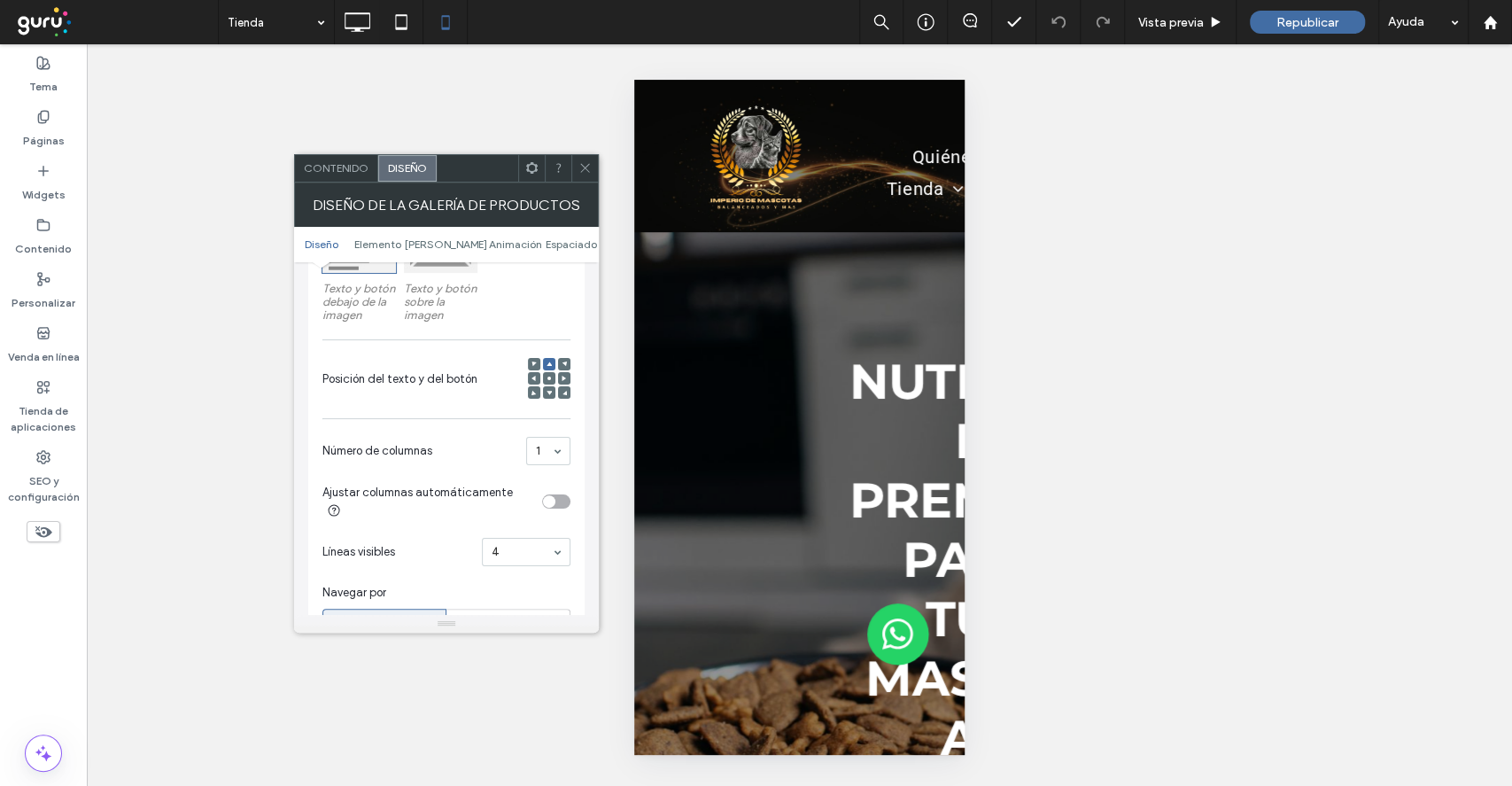
scroll to position [354, 0]
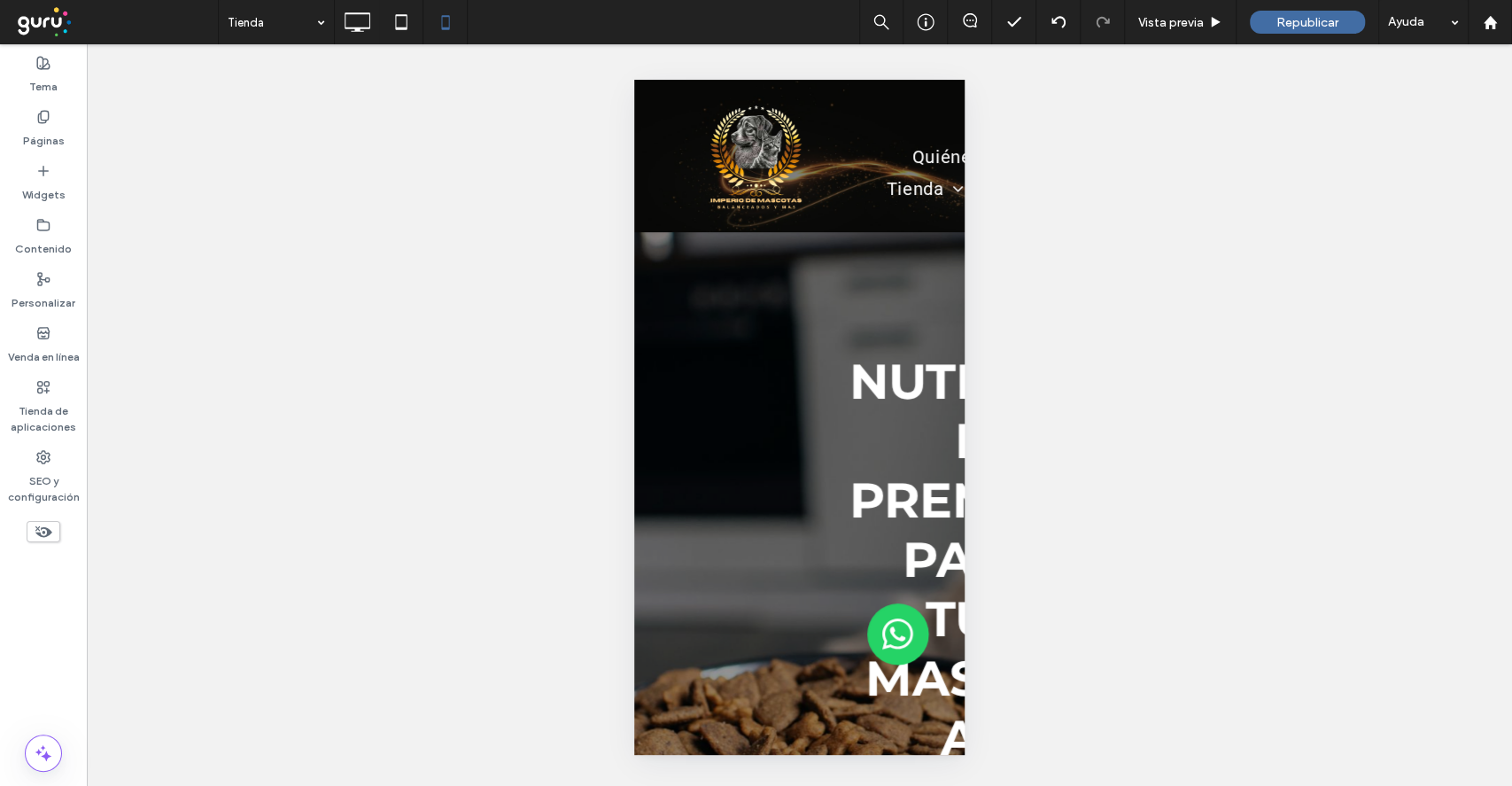
type input "**********"
type input "**"
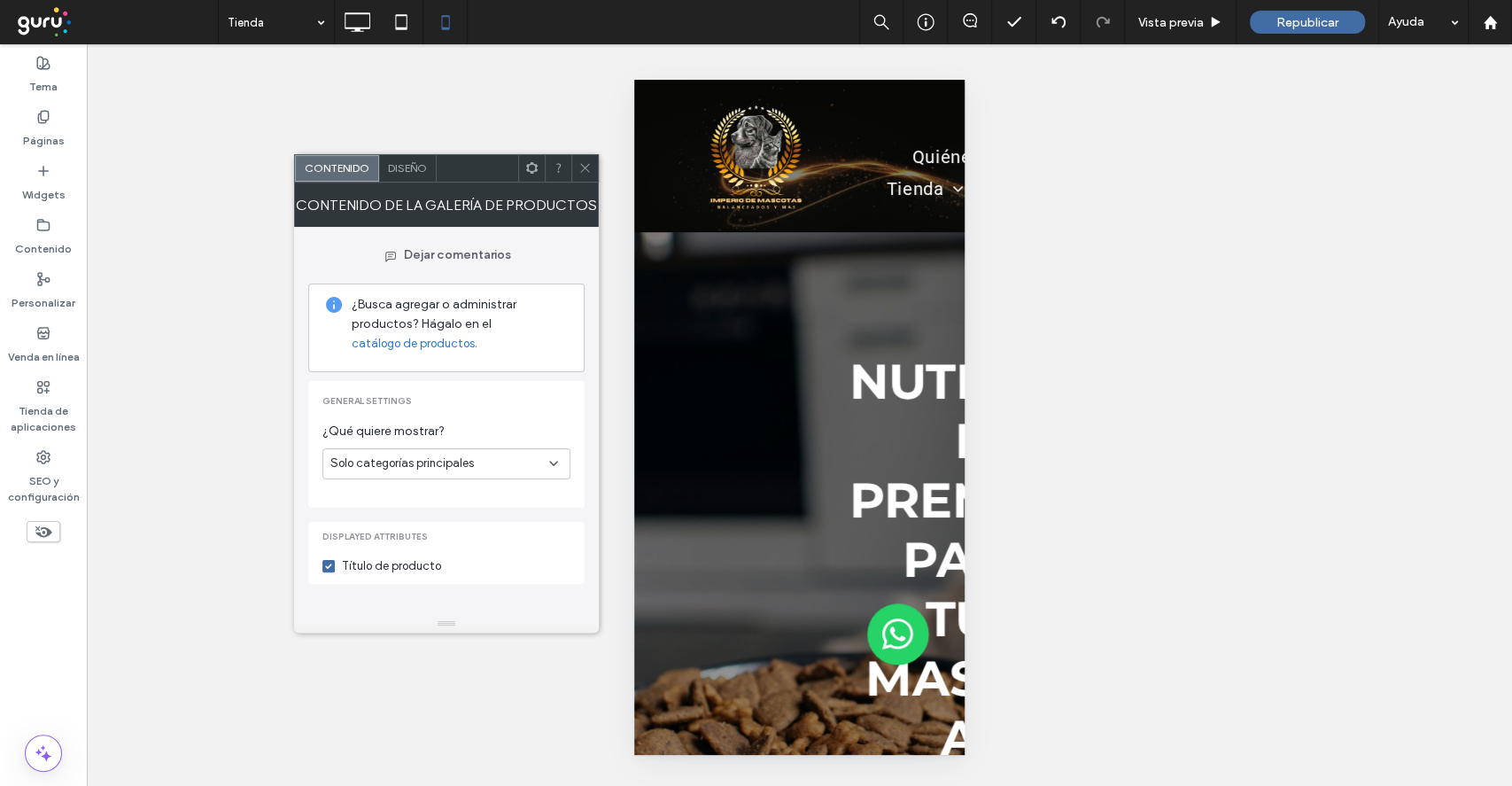
click at [404, 168] on span "Diseño" at bounding box center [407, 168] width 39 height 13
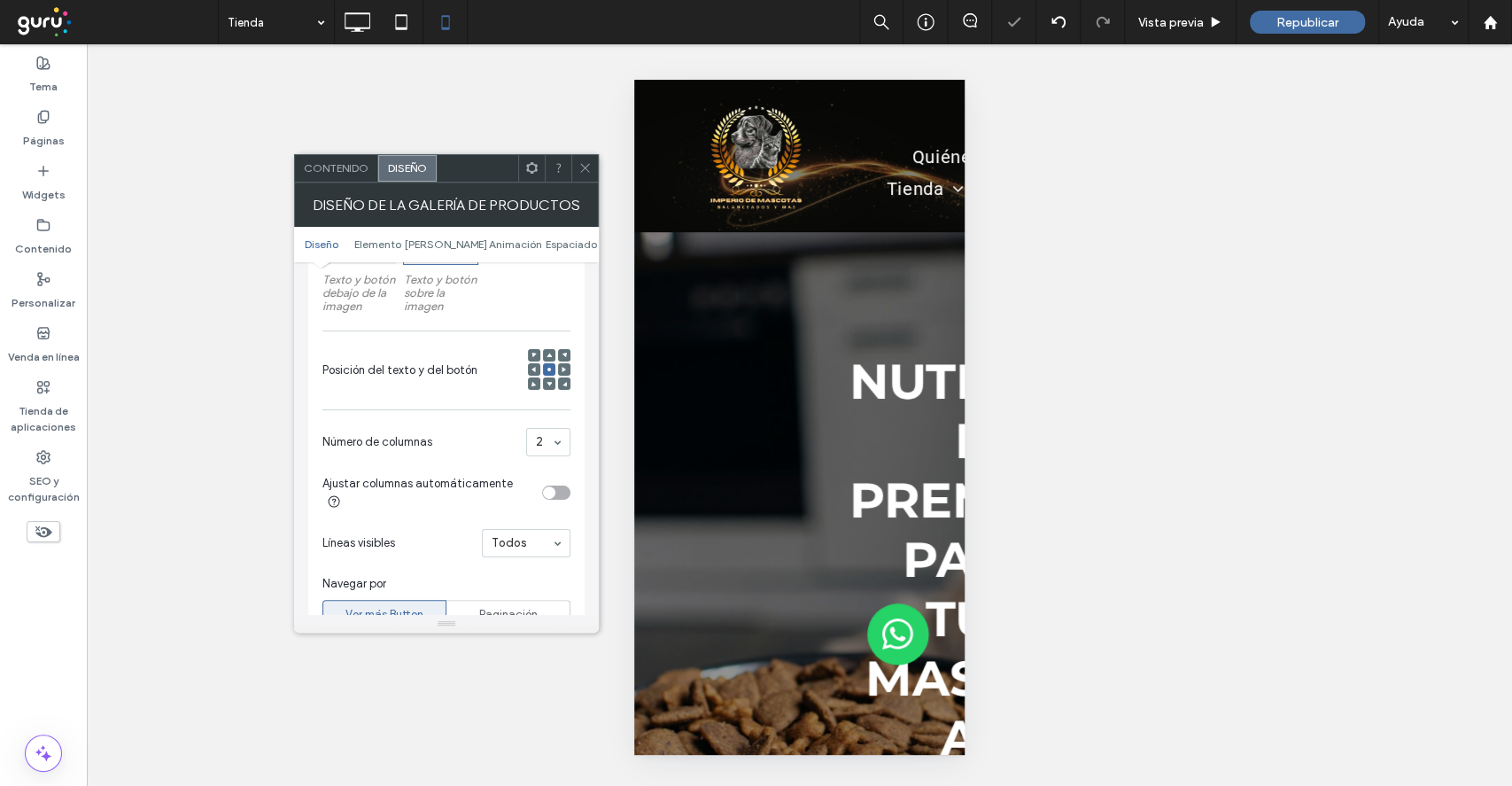
click at [578, 167] on icon at bounding box center [585, 168] width 13 height 13
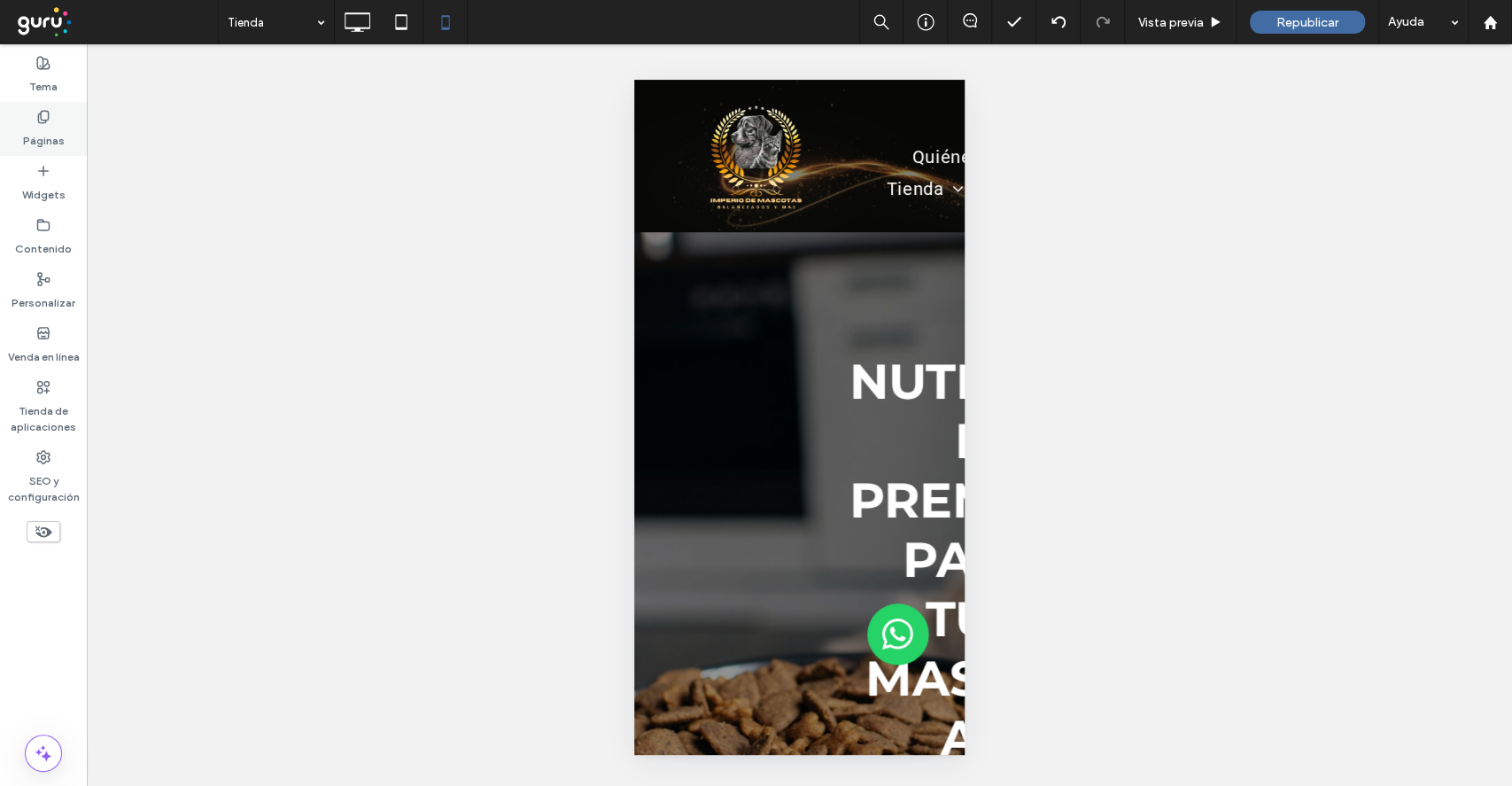
click at [31, 133] on label "Páginas" at bounding box center [43, 136] width 41 height 24
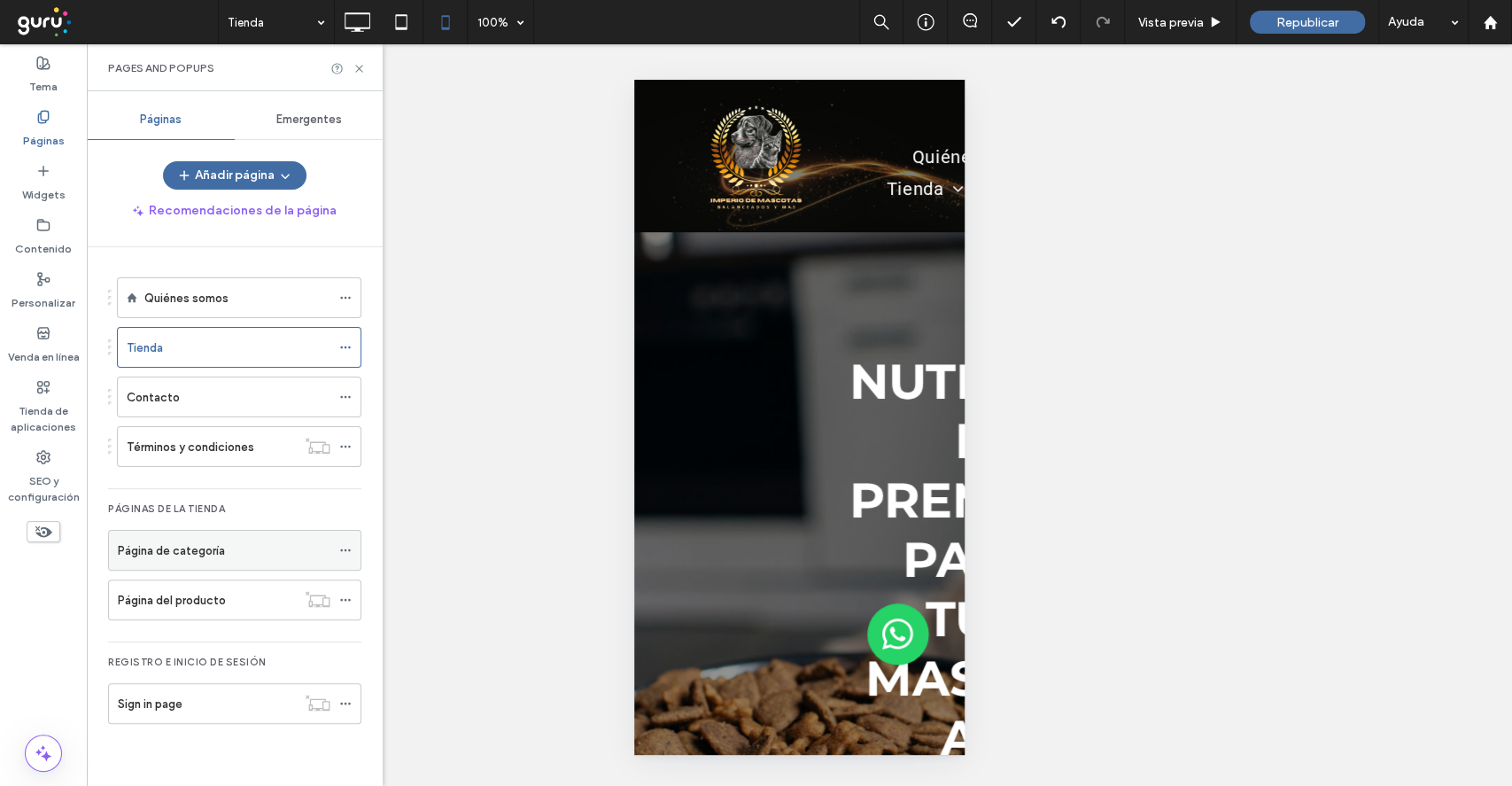
click at [182, 554] on label "Página de categoría" at bounding box center [171, 550] width 107 height 31
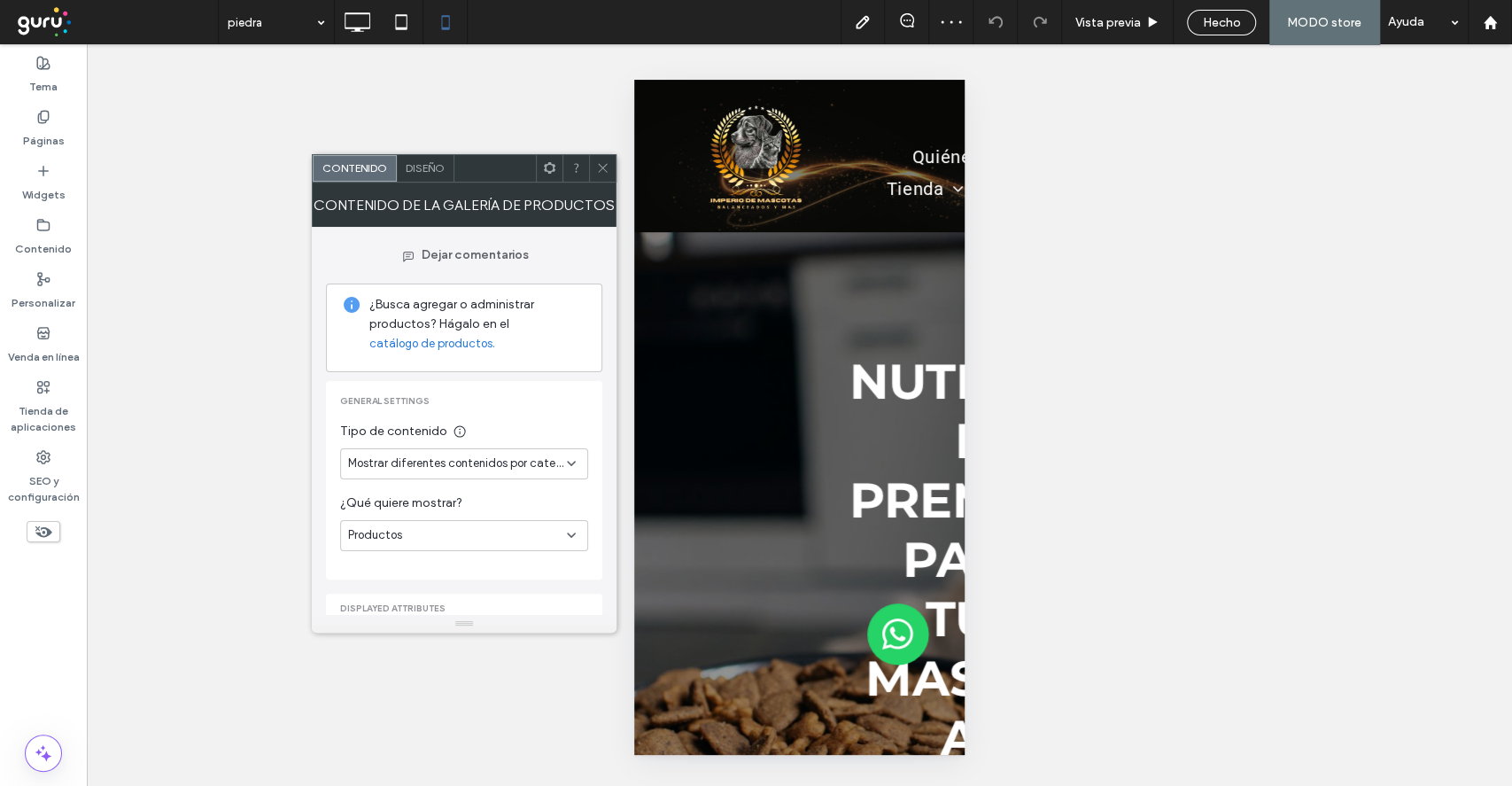
click at [441, 162] on span "Diseño" at bounding box center [425, 168] width 39 height 13
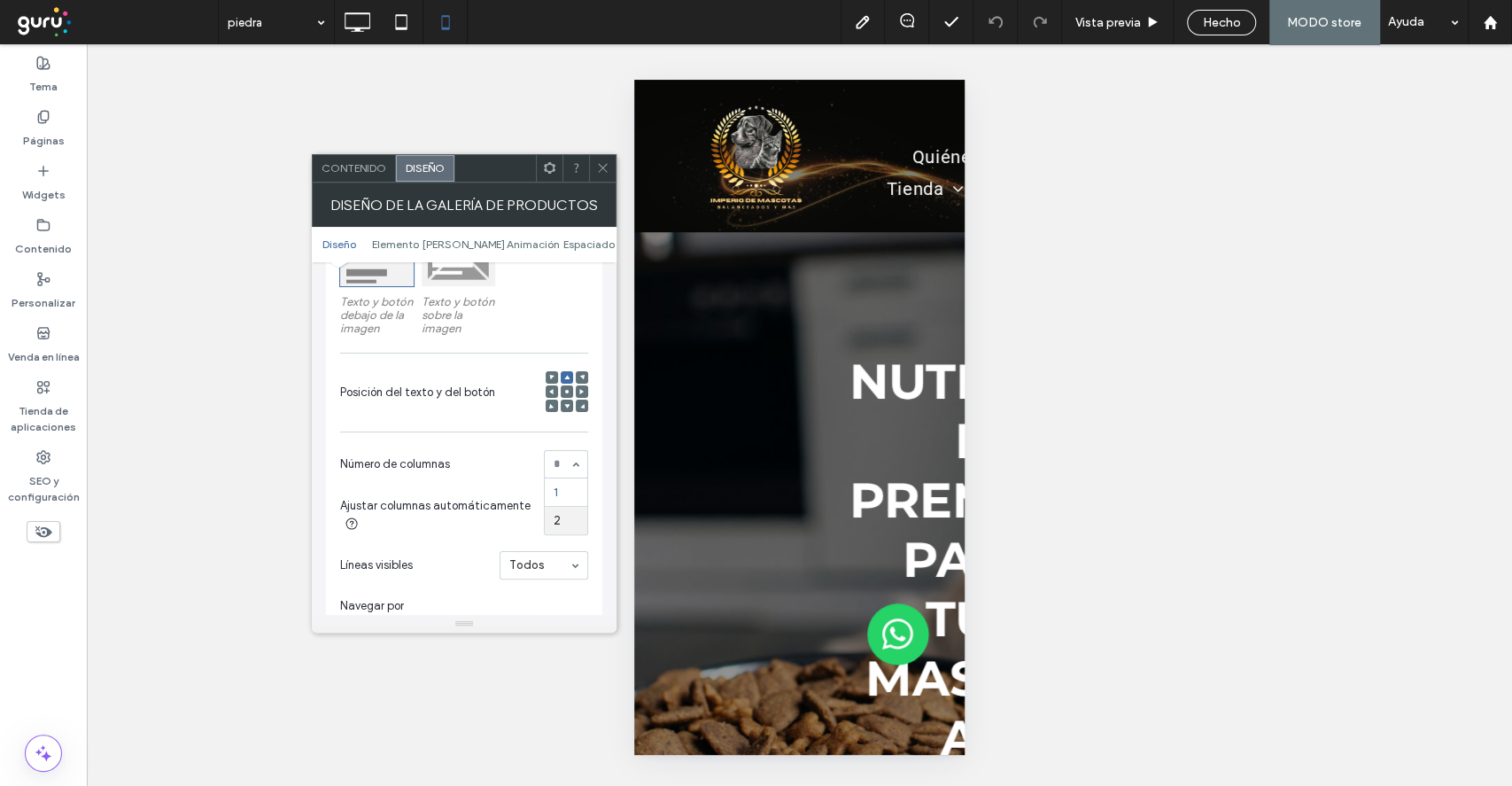
scroll to position [354, 0]
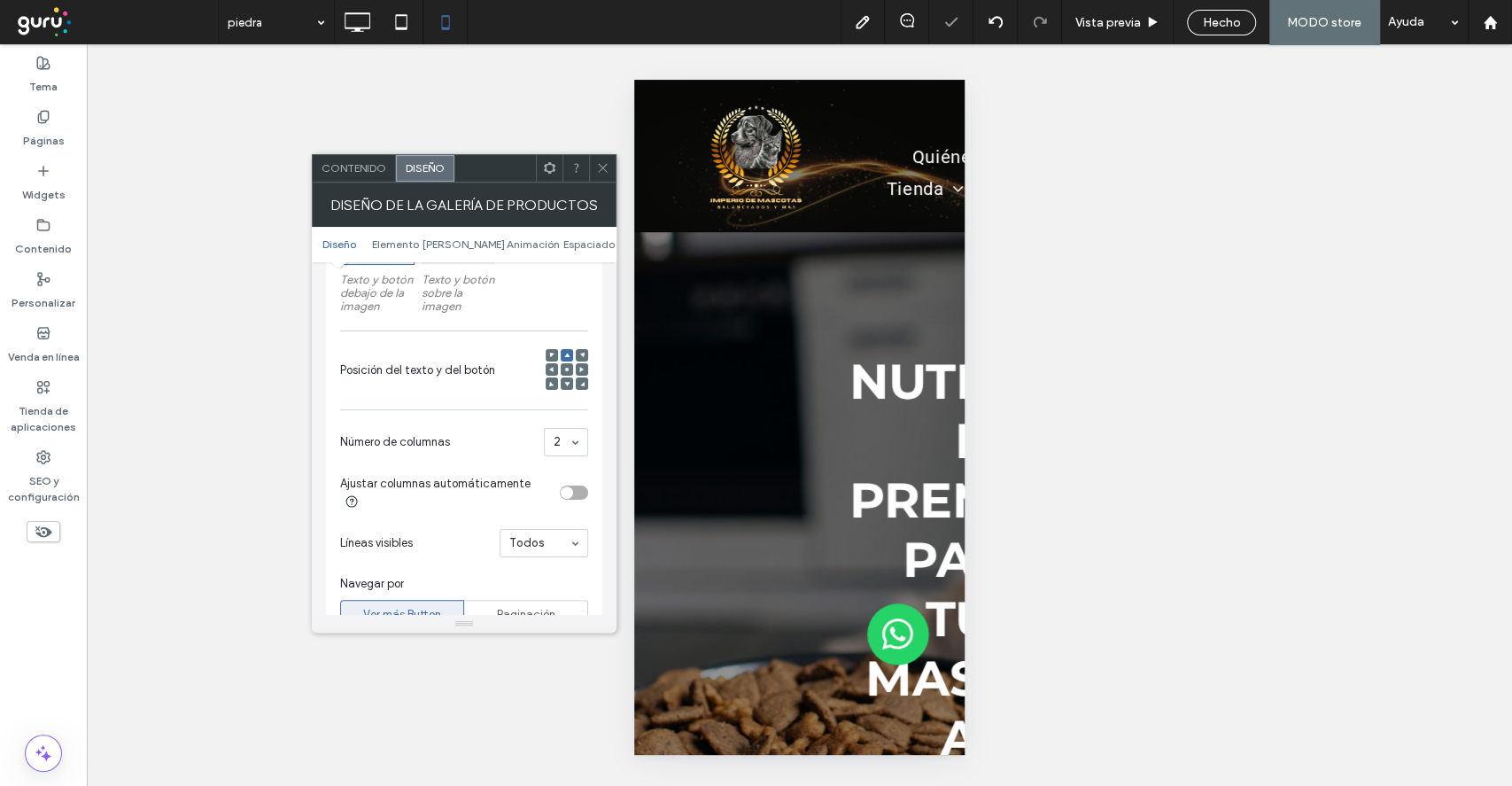
click at [564, 446] on div "2" at bounding box center [566, 441] width 44 height 28
click at [564, 495] on div "toggle" at bounding box center [574, 492] width 28 height 14
click at [600, 169] on icon at bounding box center [603, 168] width 13 height 13
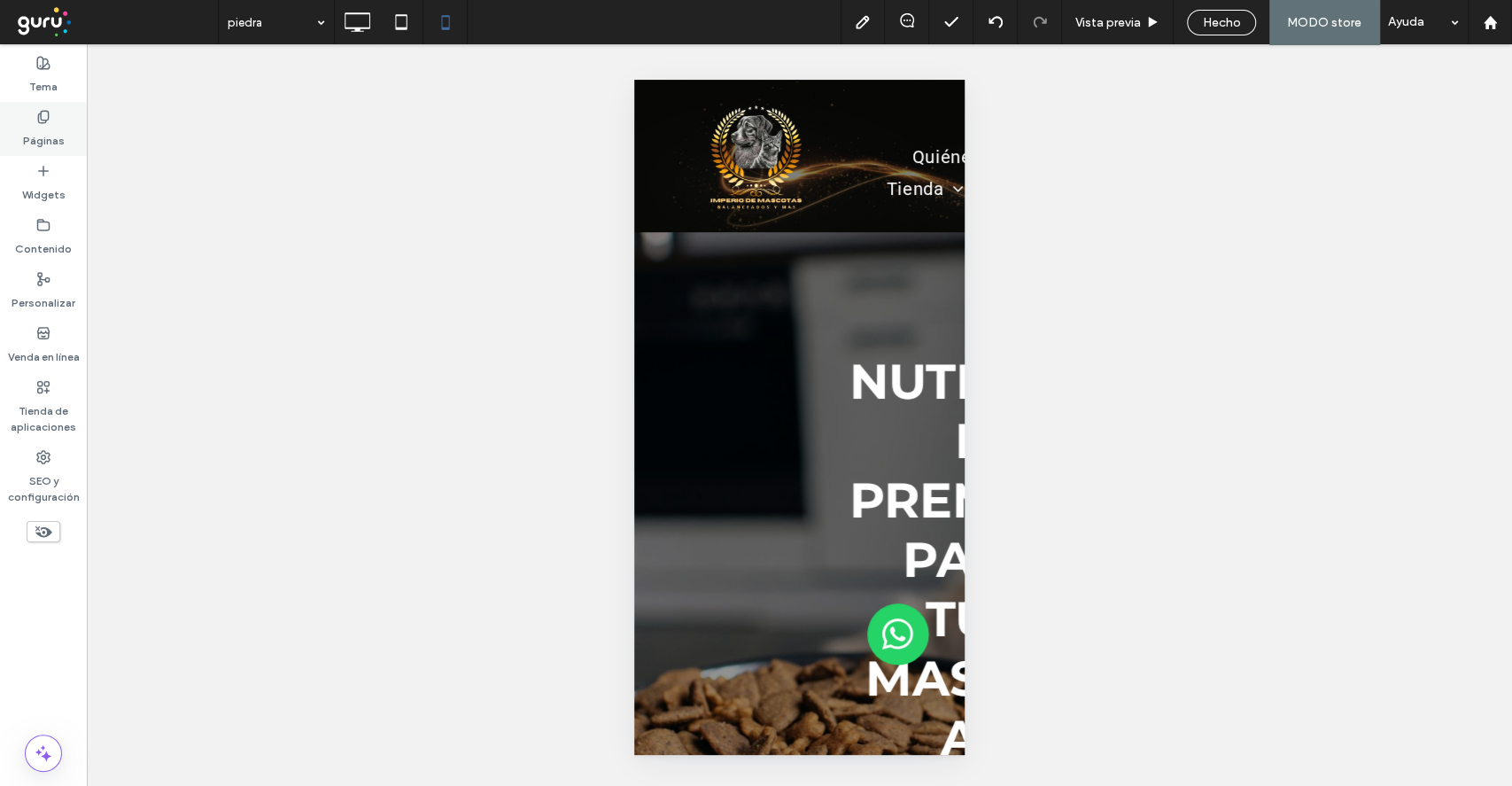
click at [44, 131] on label "Páginas" at bounding box center [43, 136] width 41 height 24
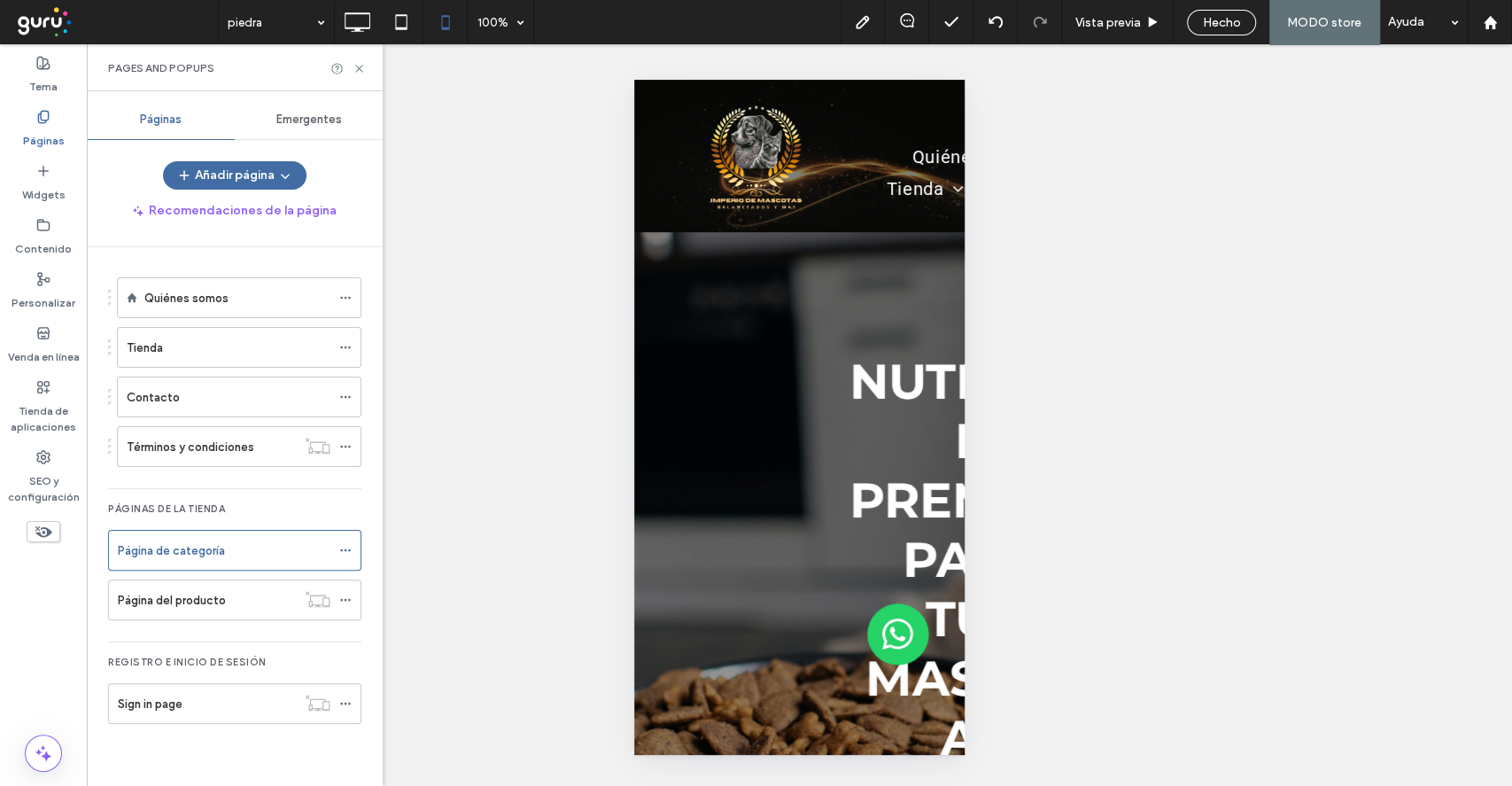
click at [226, 587] on div "Página del producto" at bounding box center [206, 599] width 178 height 39
click at [358, 68] on icon at bounding box center [360, 69] width 13 height 13
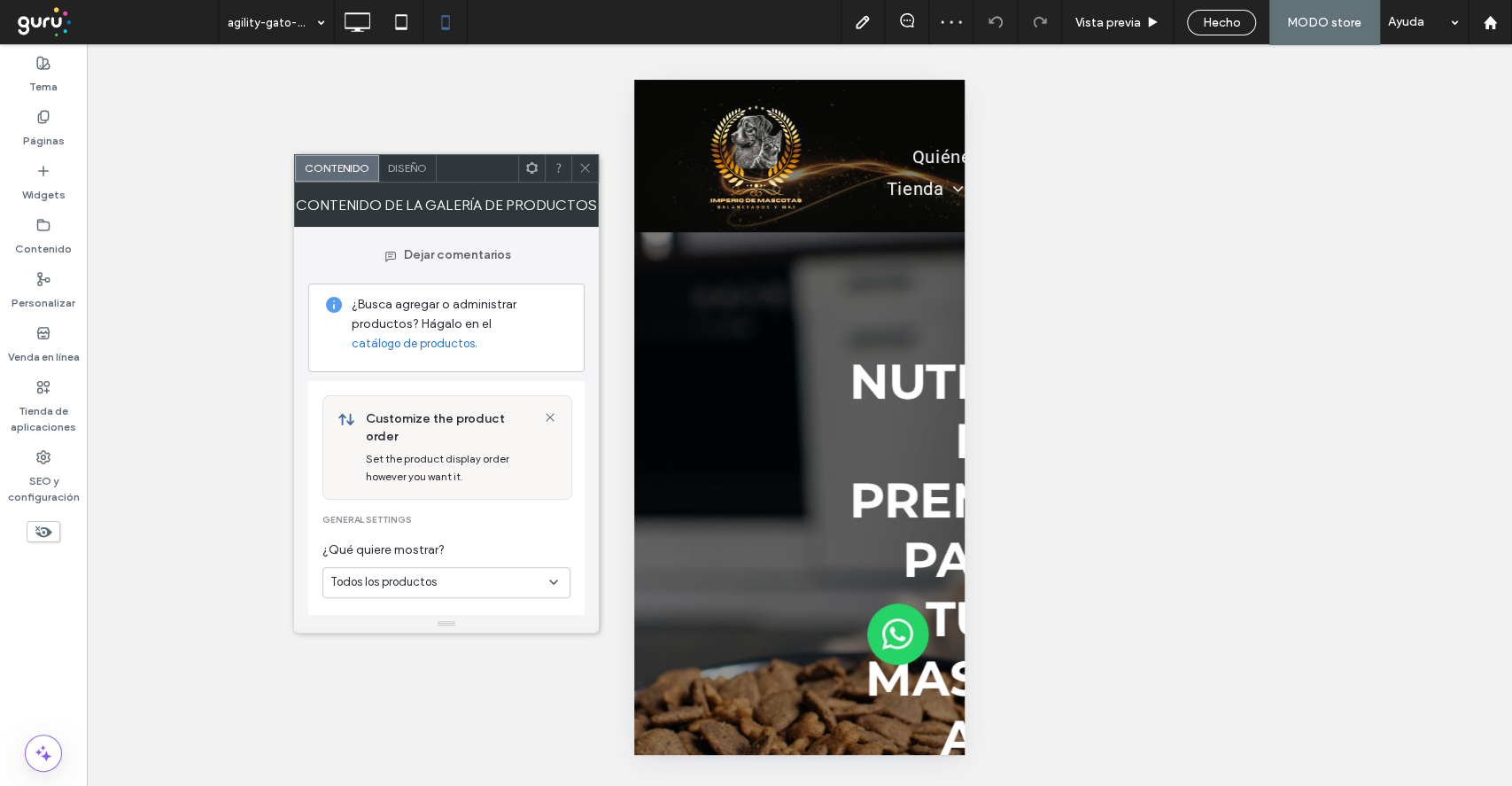
click at [397, 170] on span "Diseño" at bounding box center [407, 168] width 39 height 13
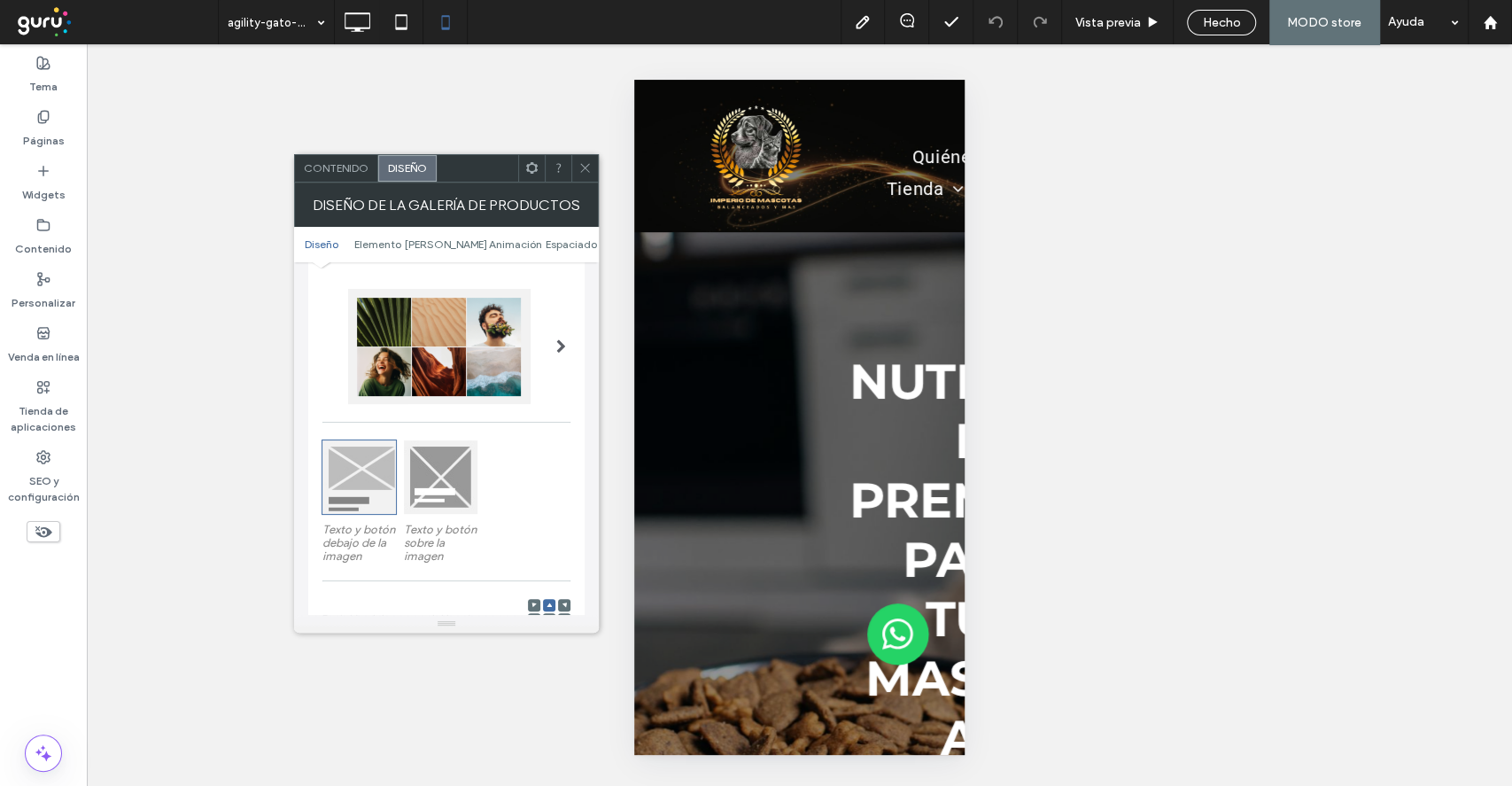
scroll to position [354, 0]
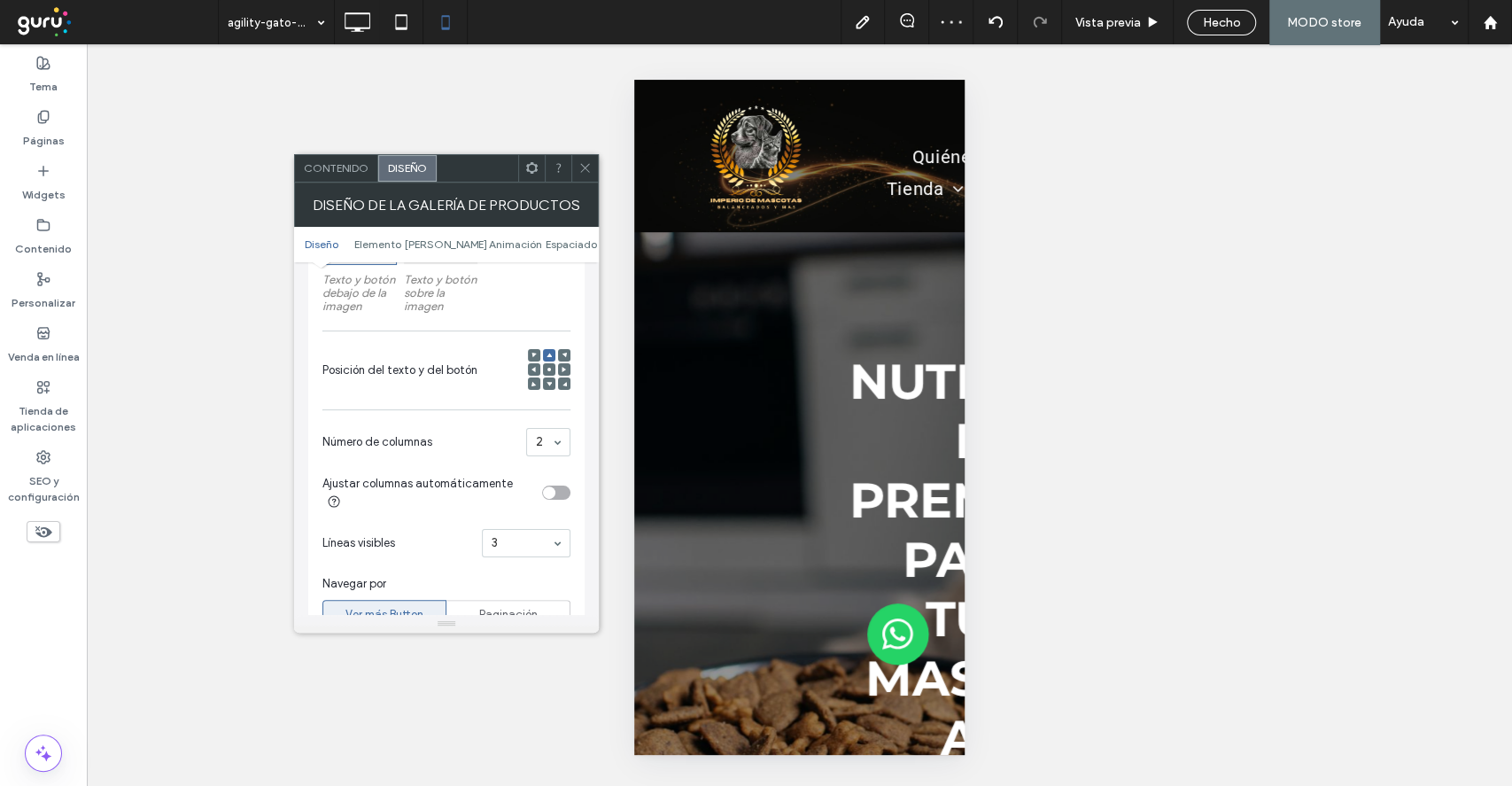
click at [578, 159] on span at bounding box center [585, 168] width 13 height 26
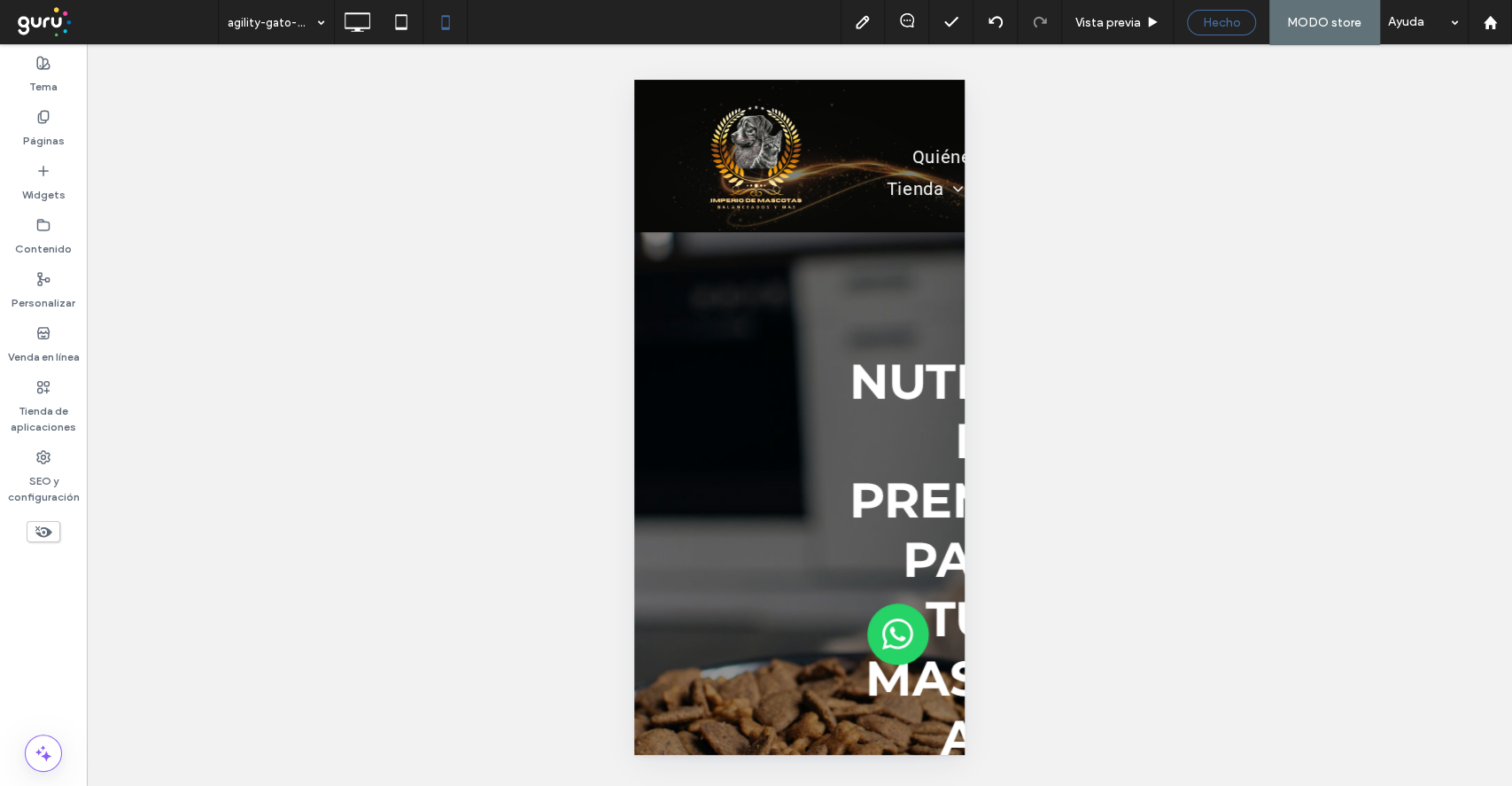
click at [1223, 25] on span "Hecho" at bounding box center [1222, 23] width 38 height 15
click at [1272, 21] on div at bounding box center [756, 393] width 1512 height 786
click at [1272, 25] on div "Republicar" at bounding box center [1308, 22] width 115 height 23
click at [1307, 31] on div "Republicar" at bounding box center [1308, 22] width 115 height 23
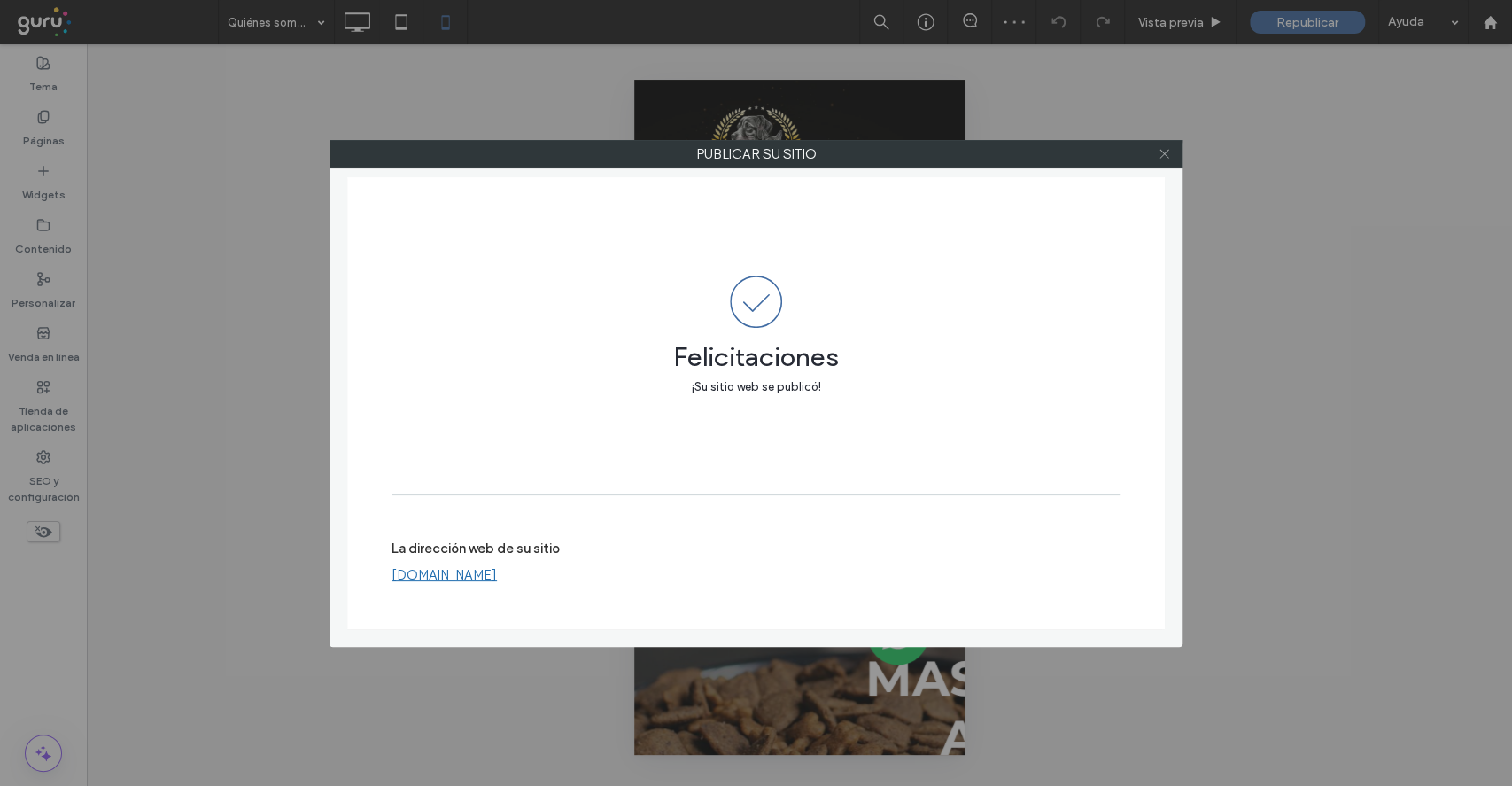
click at [1159, 156] on icon at bounding box center [1165, 153] width 13 height 13
